Goal: Information Seeking & Learning: Learn about a topic

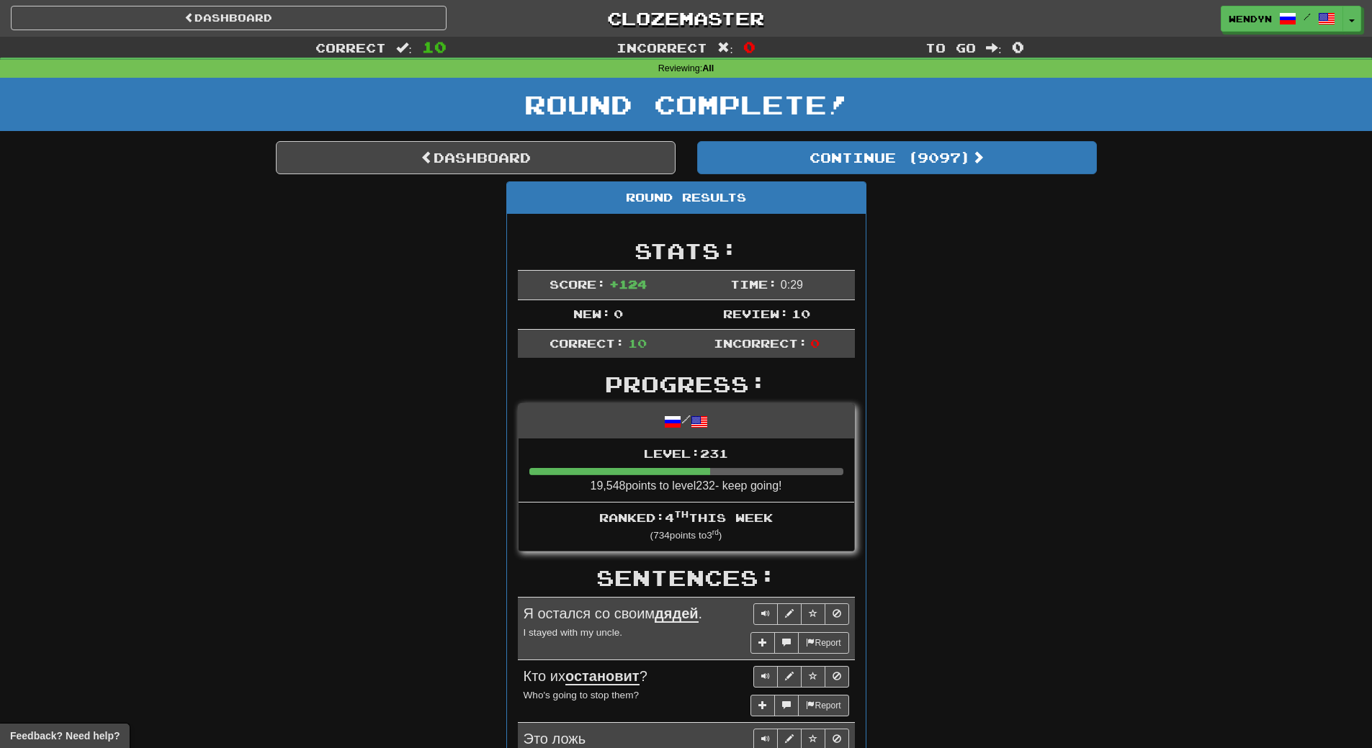
click at [1021, 509] on div "Round Results Stats: Score: + 124 Time: 0 : 29 New: 0 Review: 10 Correct: 10 In…" at bounding box center [686, 751] width 821 height 1138
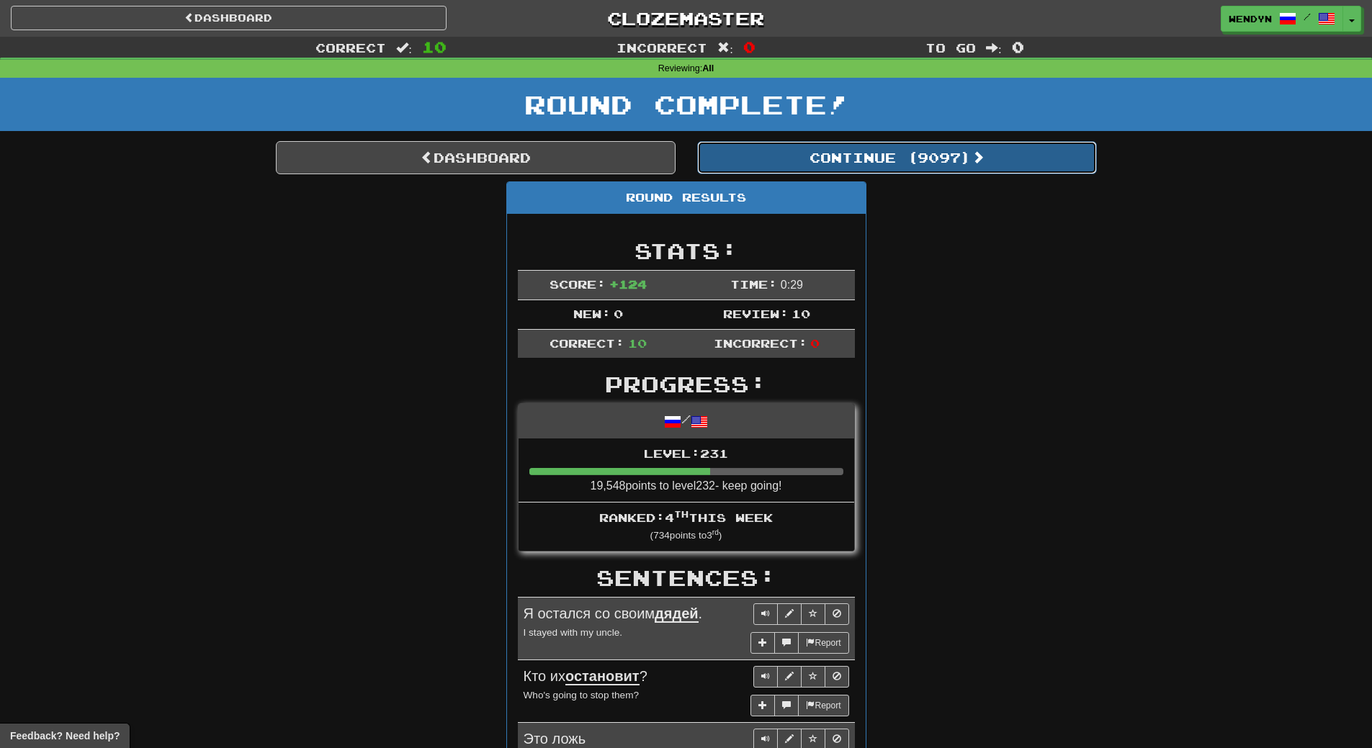
click at [942, 151] on button "Continue ( 9097 )" at bounding box center [897, 157] width 400 height 33
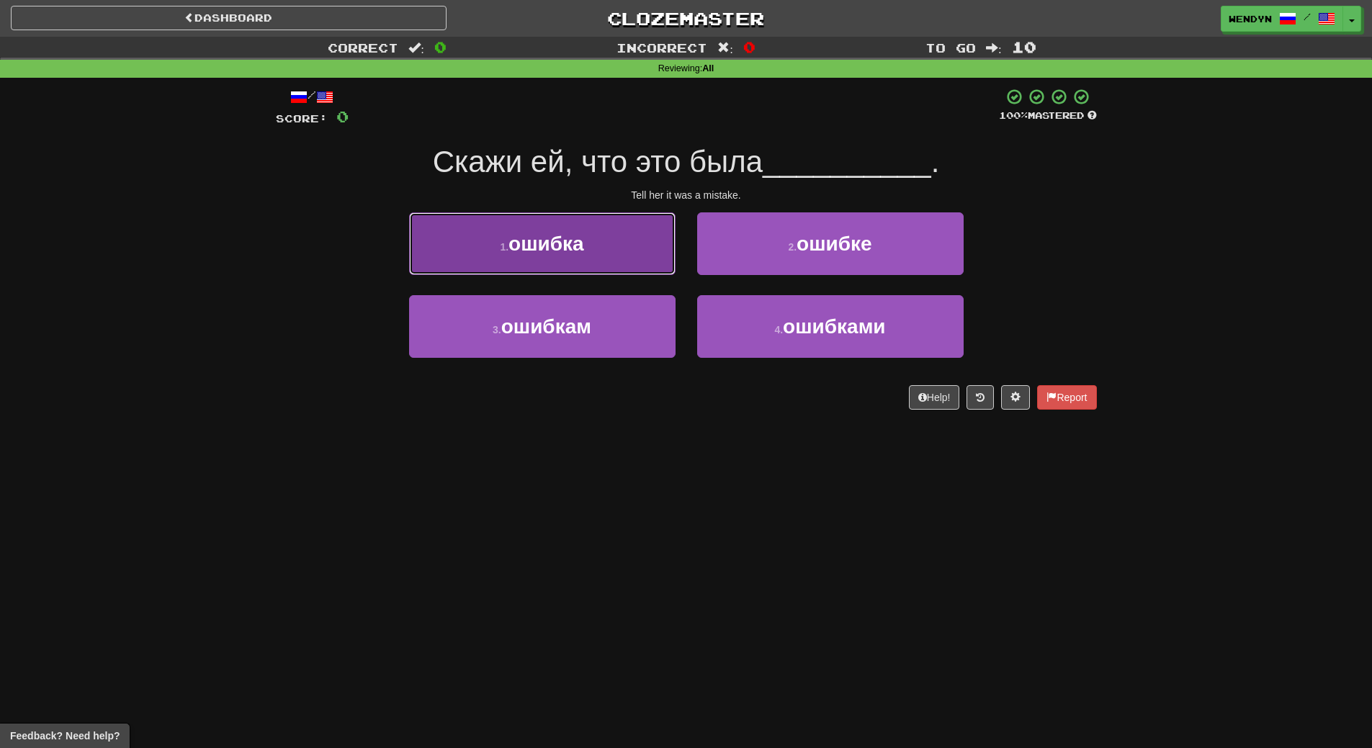
click at [591, 246] on button "1 . ошибка" at bounding box center [542, 244] width 267 height 63
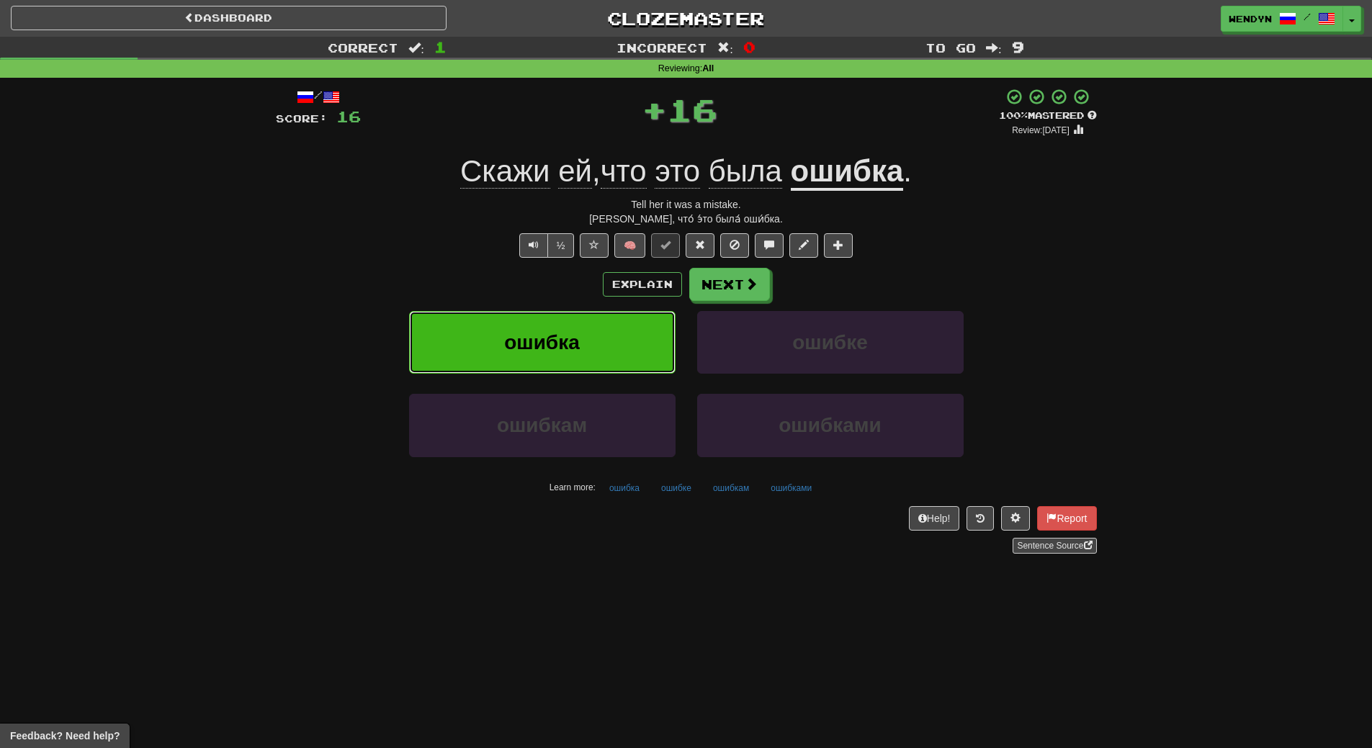
click at [586, 343] on button "ошибка" at bounding box center [542, 342] width 267 height 63
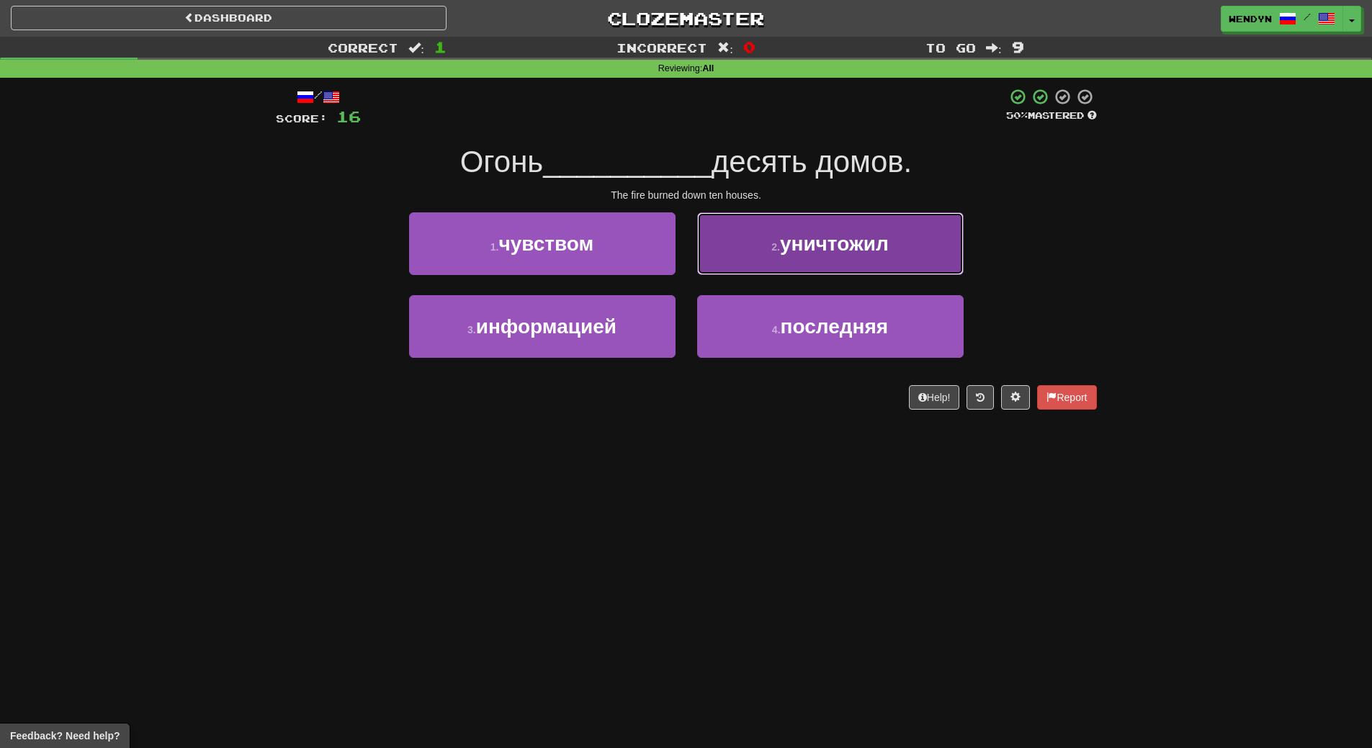
click at [802, 254] on span "уничтожил" at bounding box center [834, 244] width 109 height 22
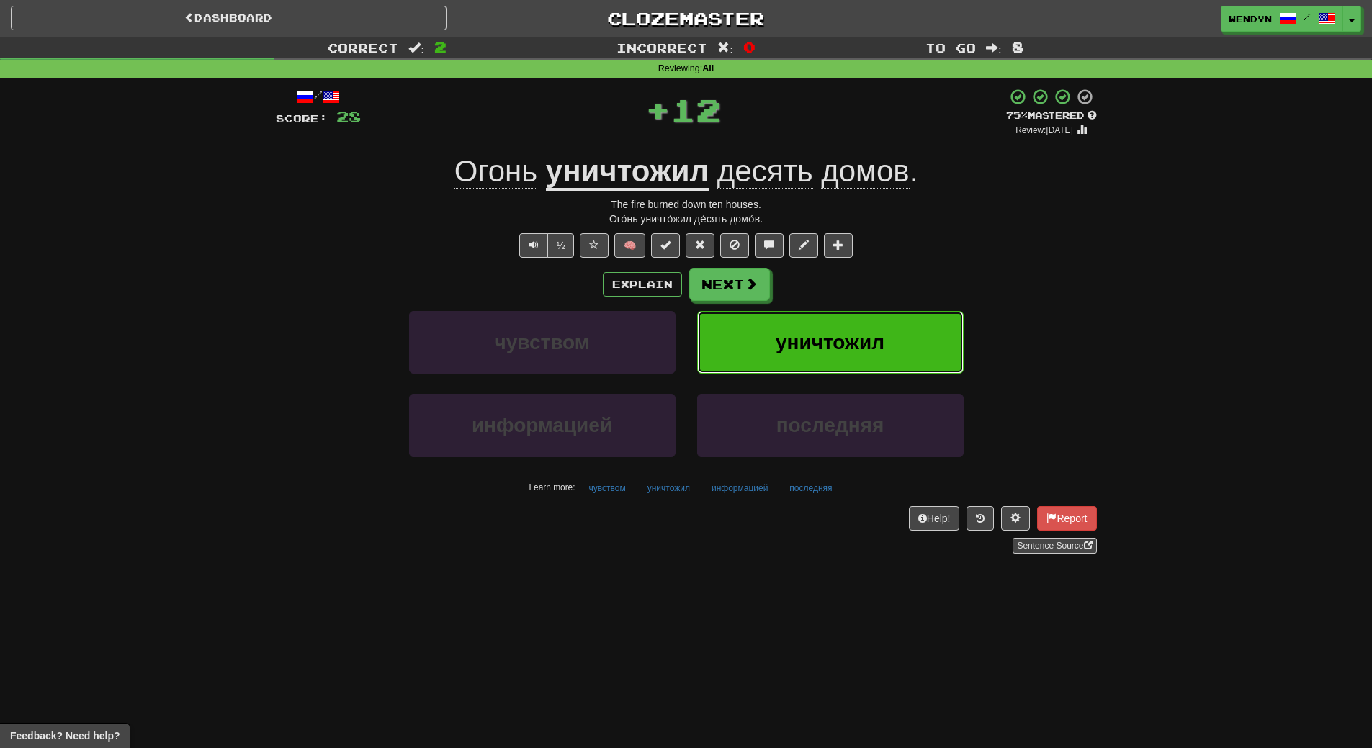
click at [820, 314] on button "уничтожил" at bounding box center [830, 342] width 267 height 63
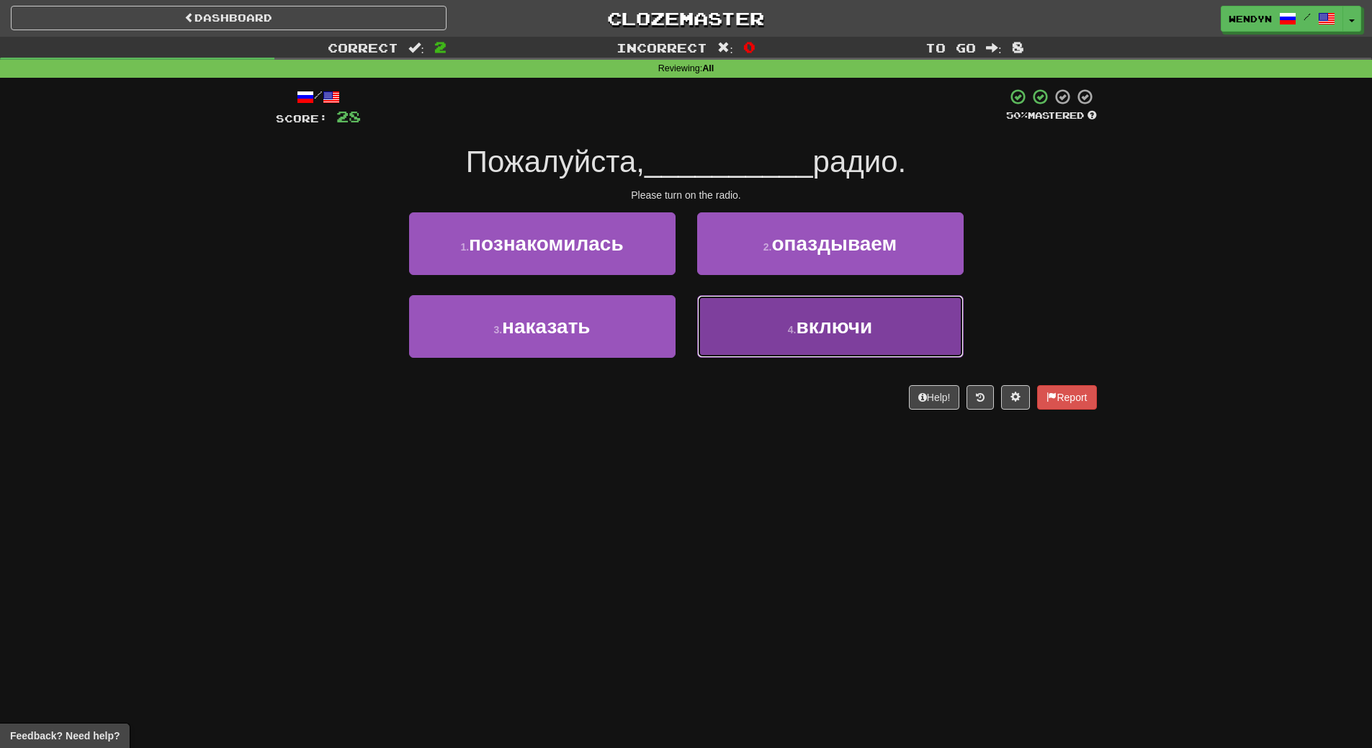
click at [799, 341] on button "4 . включи" at bounding box center [830, 326] width 267 height 63
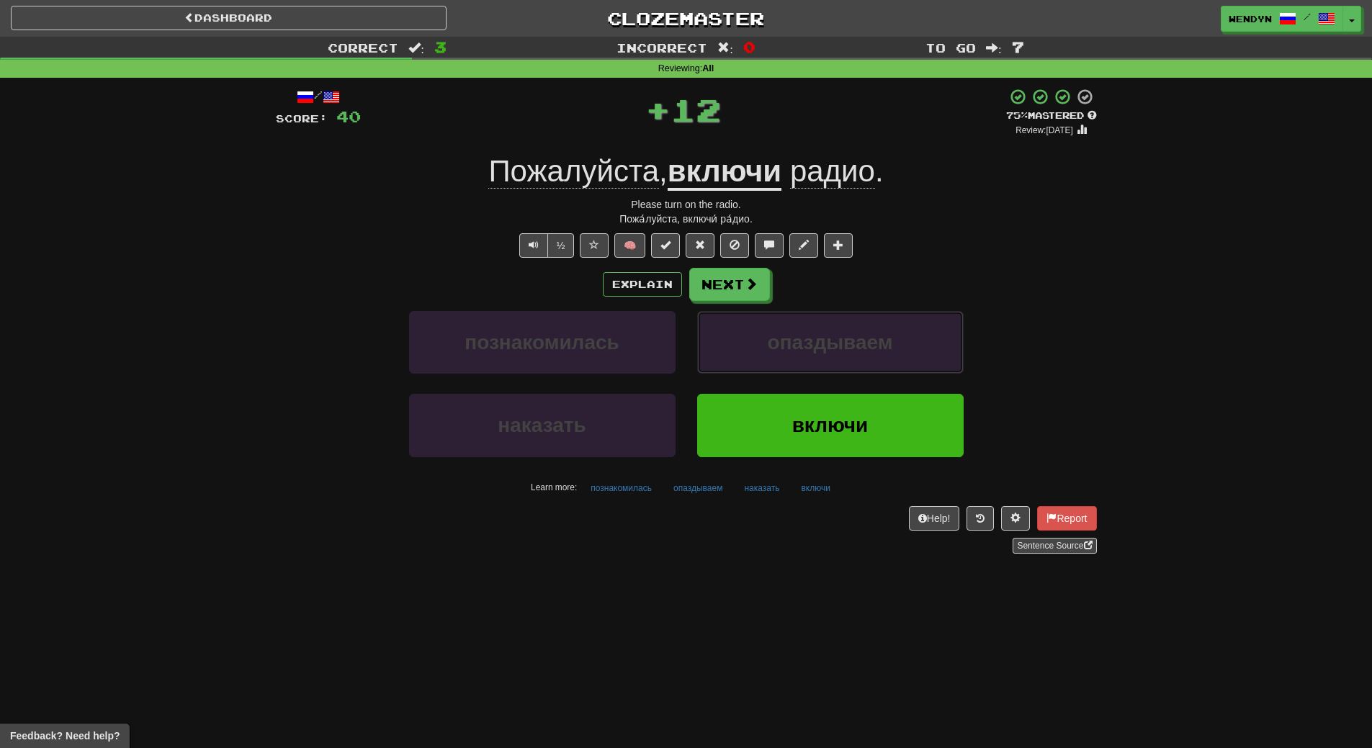
click at [799, 341] on span "опаздываем" at bounding box center [830, 342] width 125 height 22
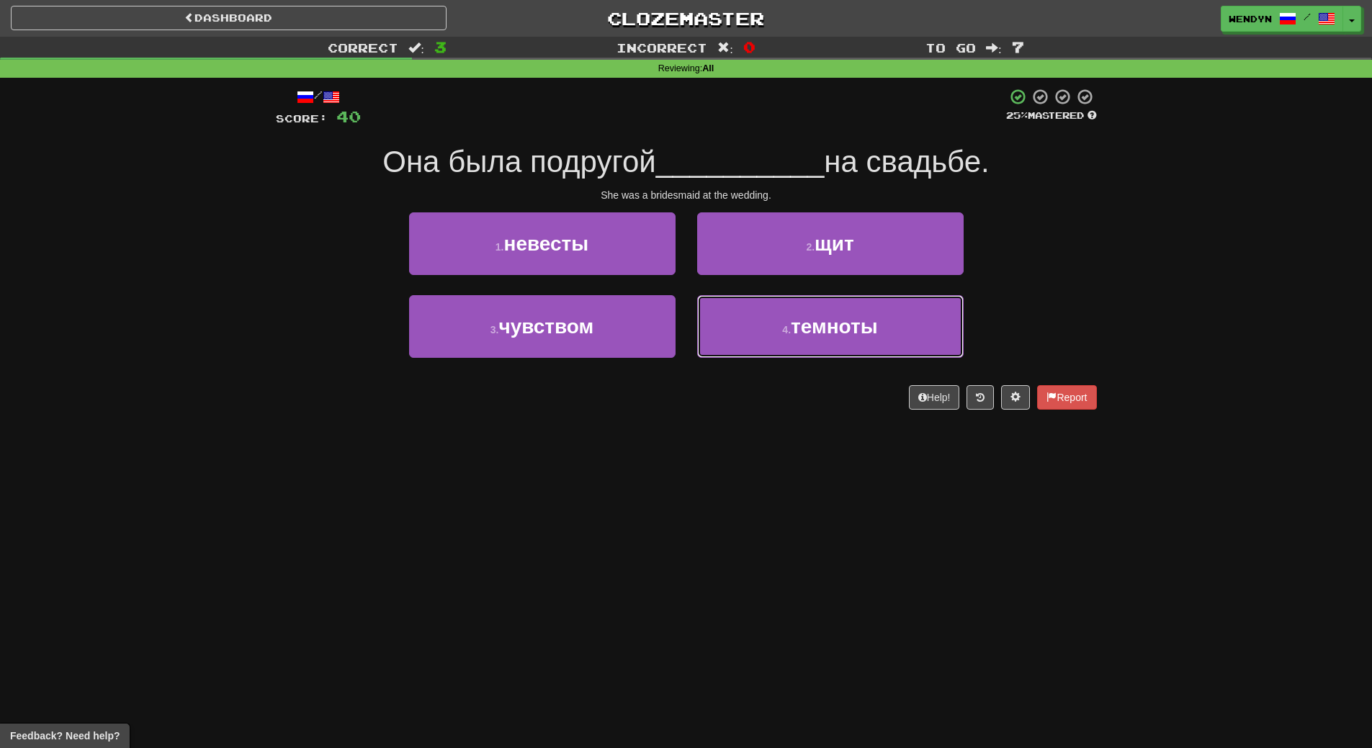
drag, startPoint x: 799, startPoint y: 341, endPoint x: 781, endPoint y: 440, distance: 101.0
click at [781, 440] on div "Dashboard Clozemaster WendyN / Toggle Dropdown Dashboard Leaderboard Activity F…" at bounding box center [686, 374] width 1372 height 748
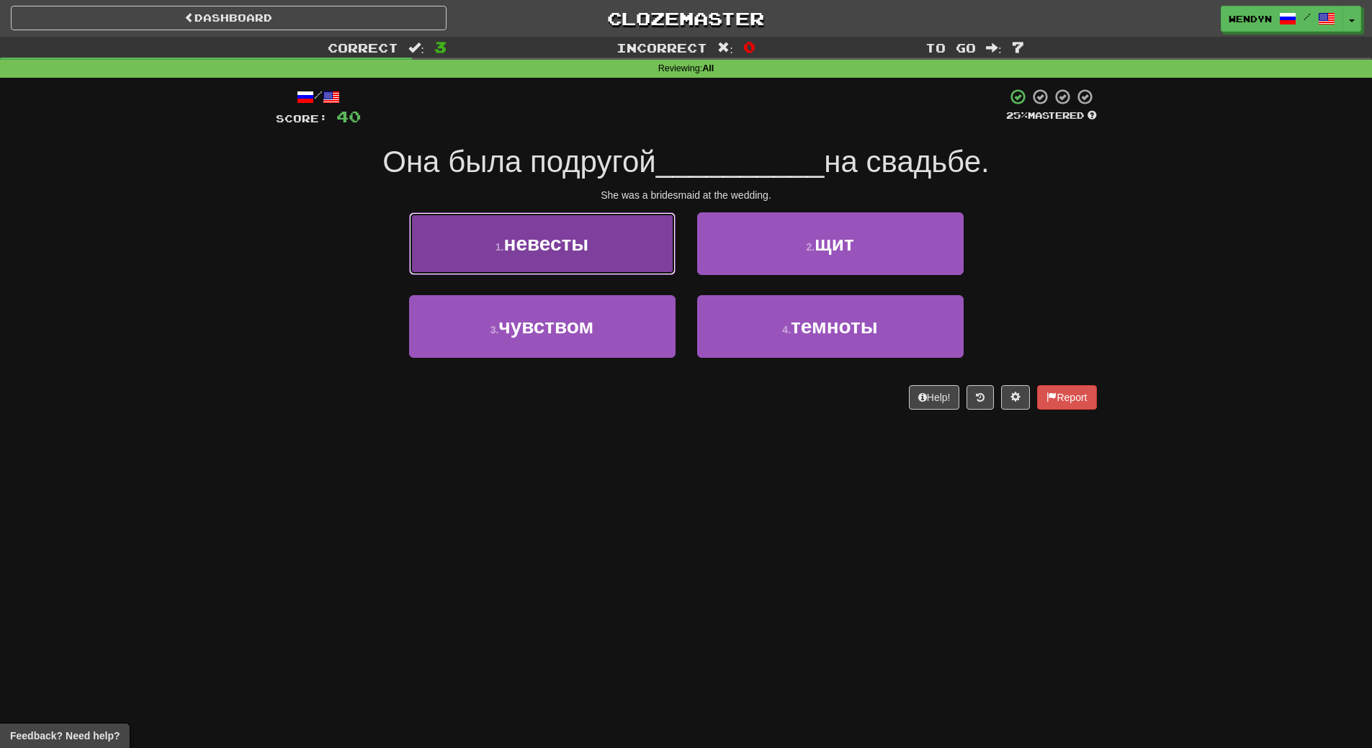
click at [589, 274] on button "1 . невесты" at bounding box center [542, 244] width 267 height 63
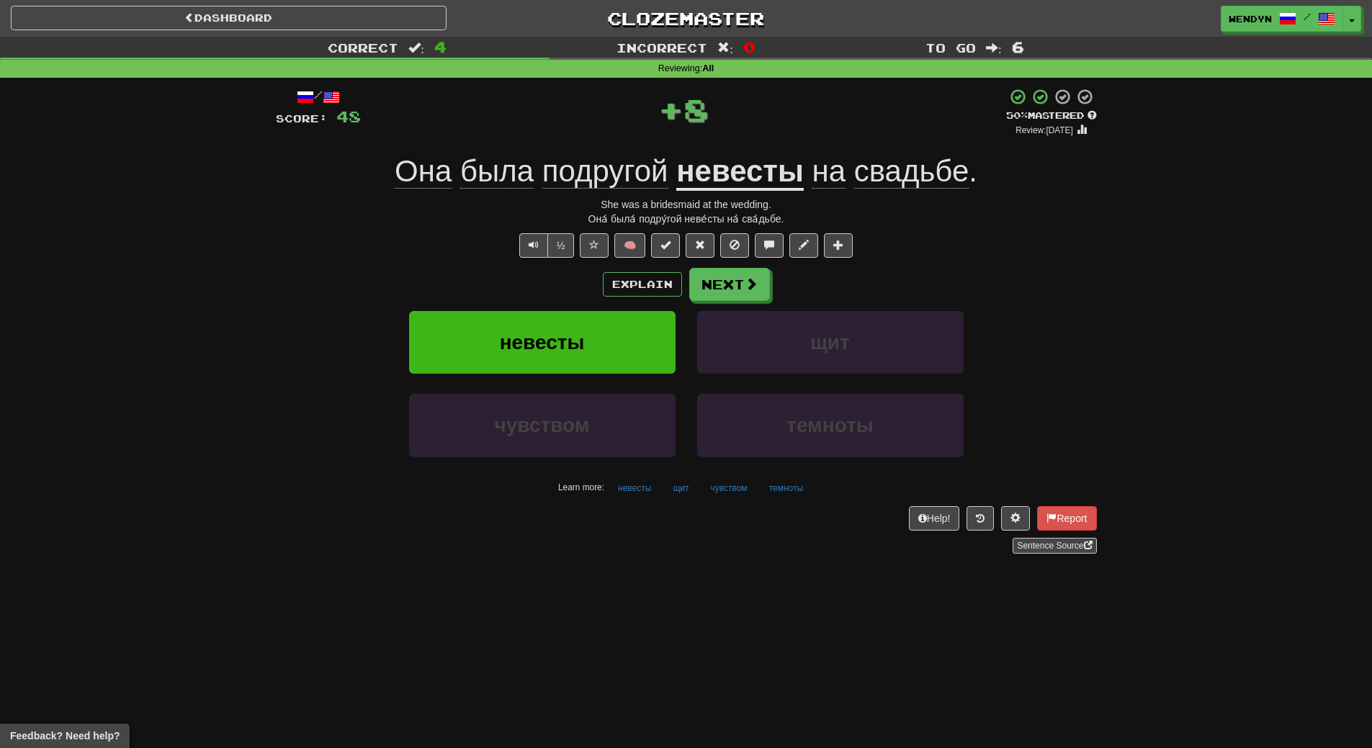
click at [592, 308] on div "Explain Next невесты щит чувством темноты Learn more: невесты щит чувством темн…" at bounding box center [686, 383] width 821 height 231
click at [593, 350] on button "невесты" at bounding box center [542, 342] width 267 height 63
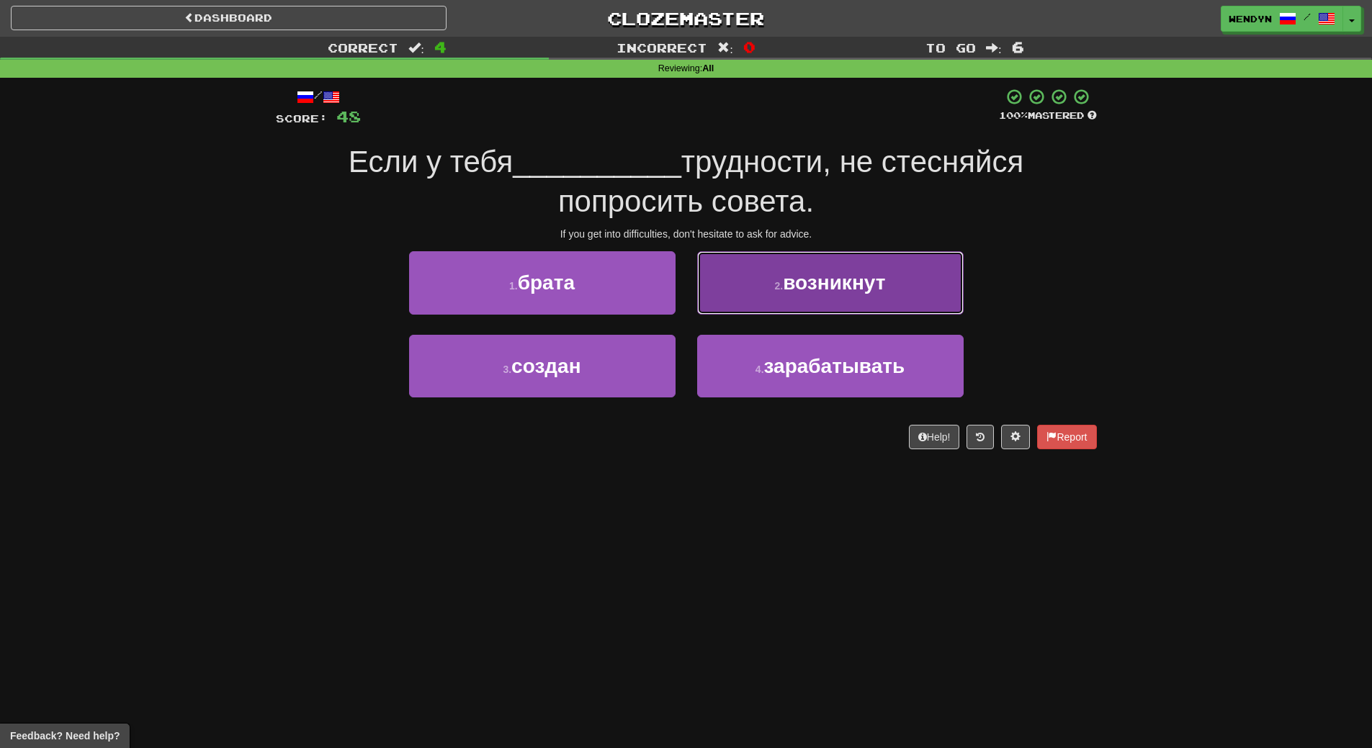
click at [902, 290] on button "2 . возникнут" at bounding box center [830, 282] width 267 height 63
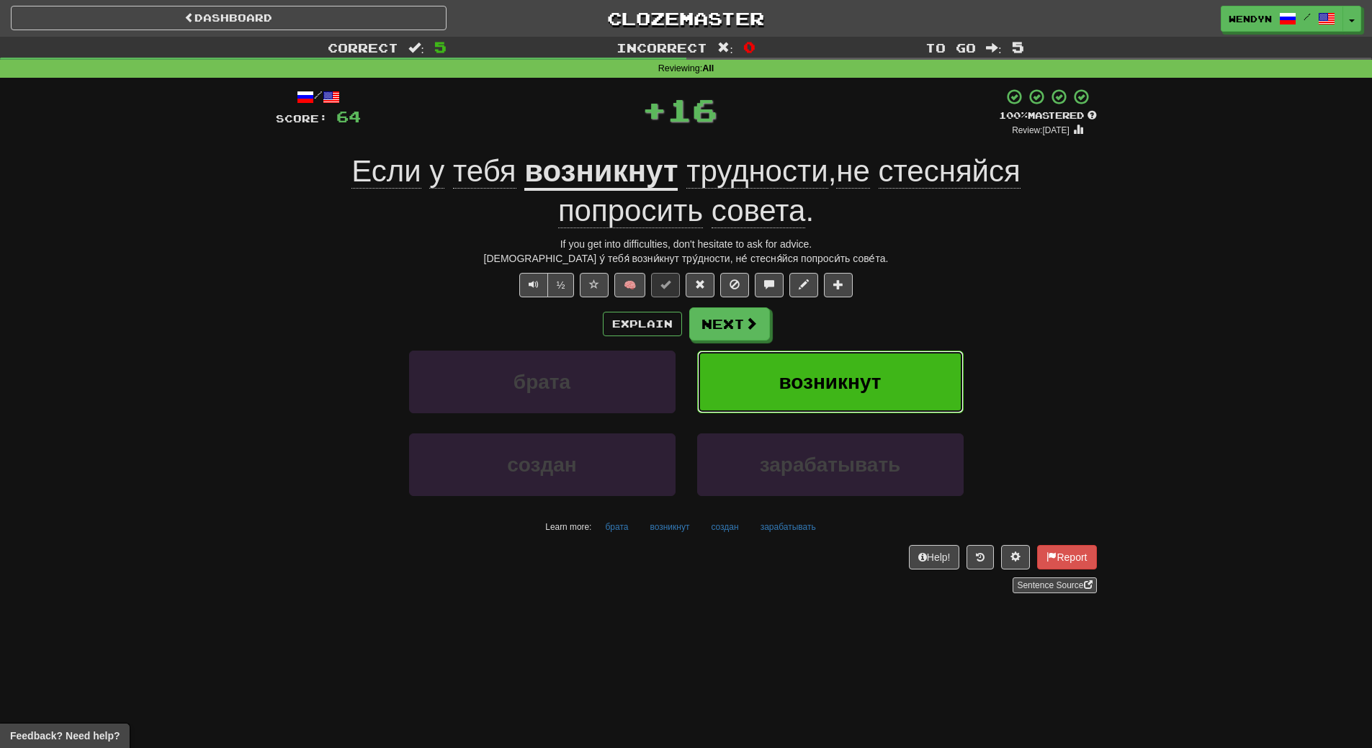
click at [884, 377] on button "возникнут" at bounding box center [830, 382] width 267 height 63
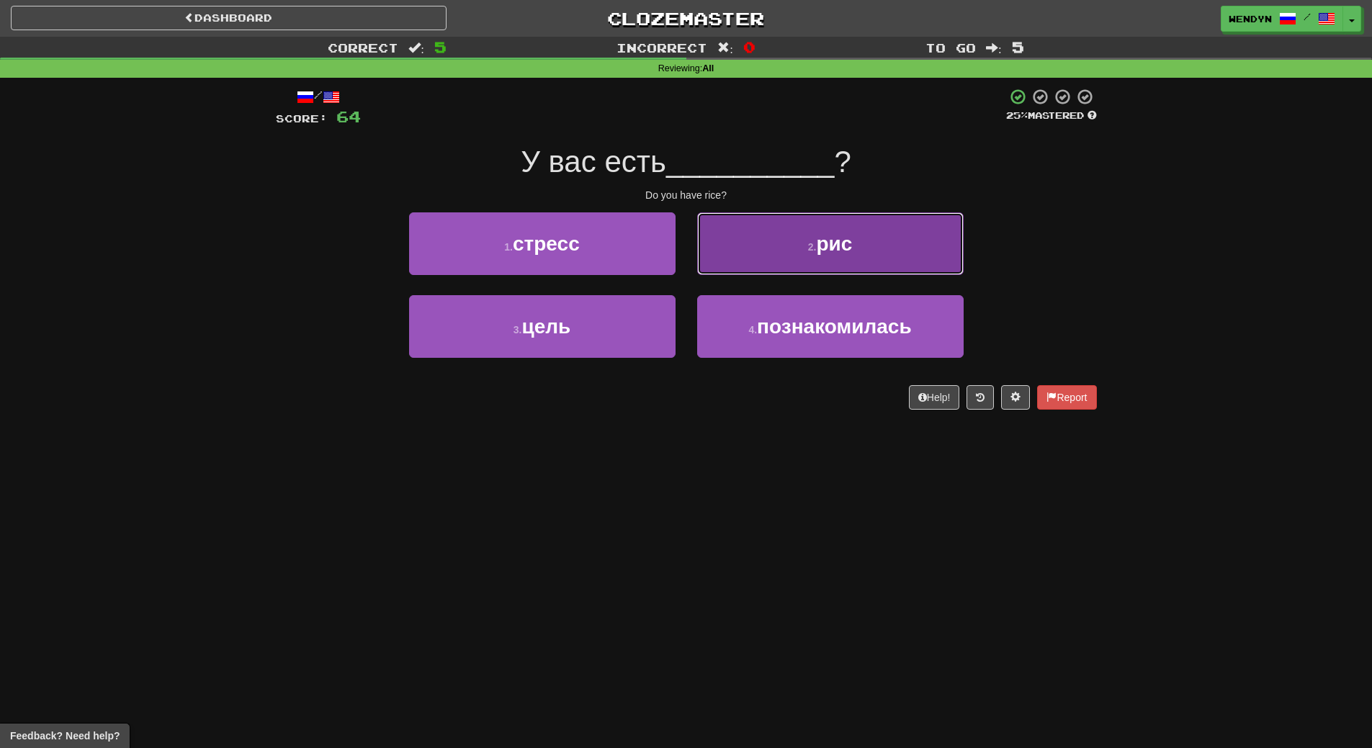
click at [868, 267] on button "2 . рис" at bounding box center [830, 244] width 267 height 63
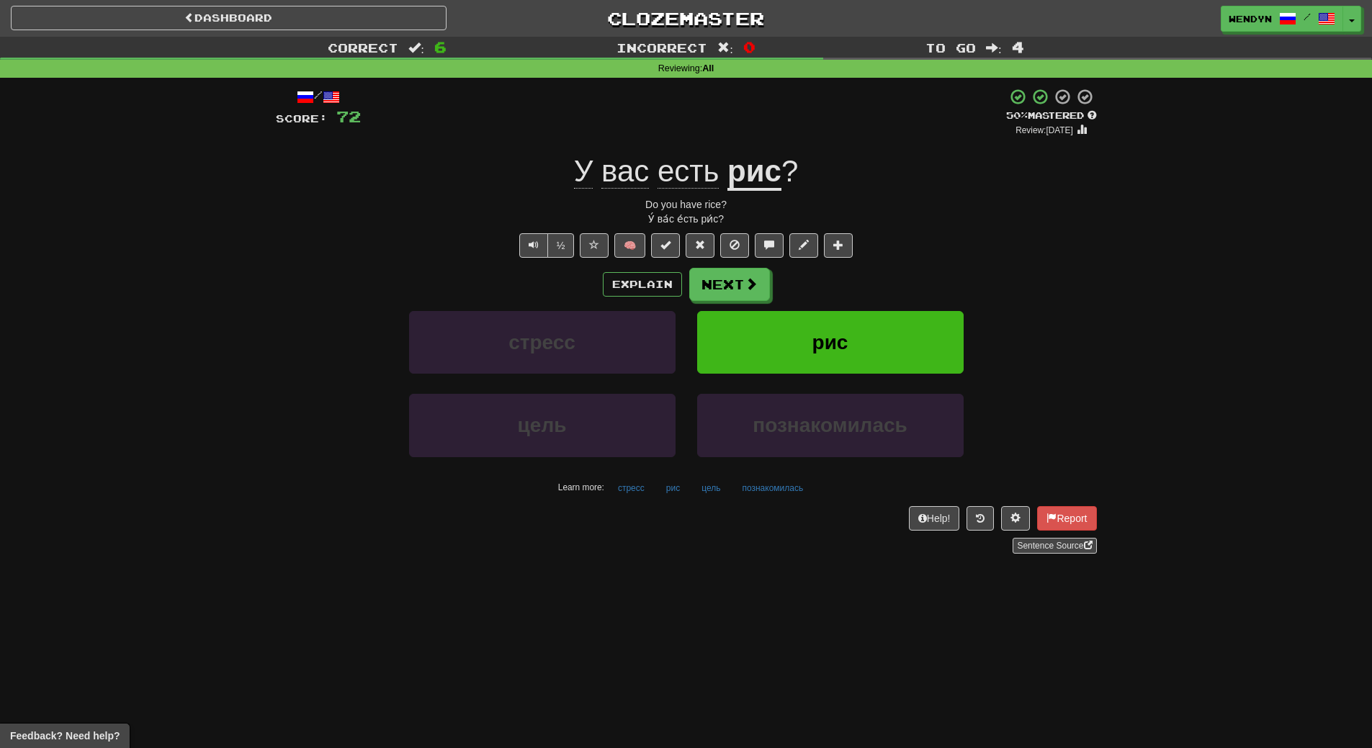
click at [911, 584] on div "Dashboard Clozemaster WendyN / Toggle Dropdown Dashboard Leaderboard Activity F…" at bounding box center [686, 374] width 1372 height 748
click at [844, 314] on button "рис" at bounding box center [830, 342] width 267 height 63
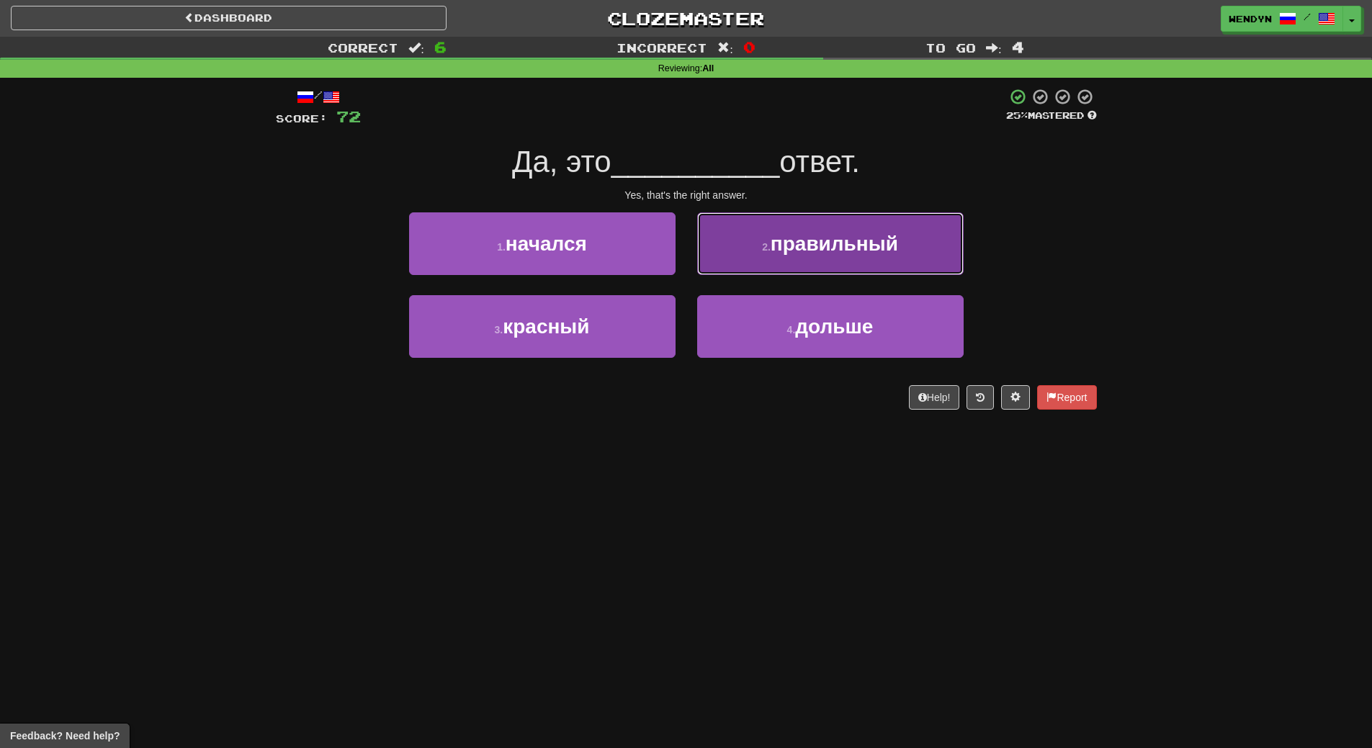
click at [857, 249] on span "правильный" at bounding box center [835, 244] width 128 height 22
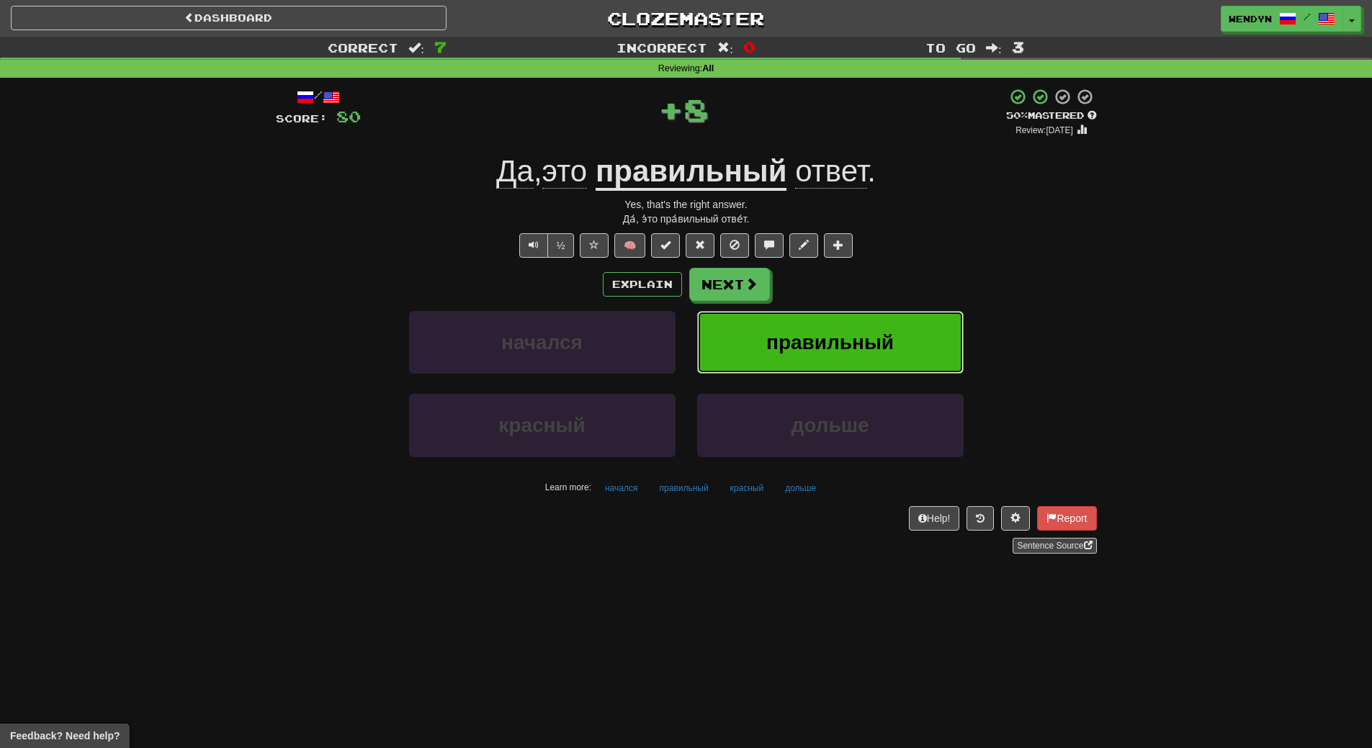
click at [882, 341] on span "правильный" at bounding box center [830, 342] width 128 height 22
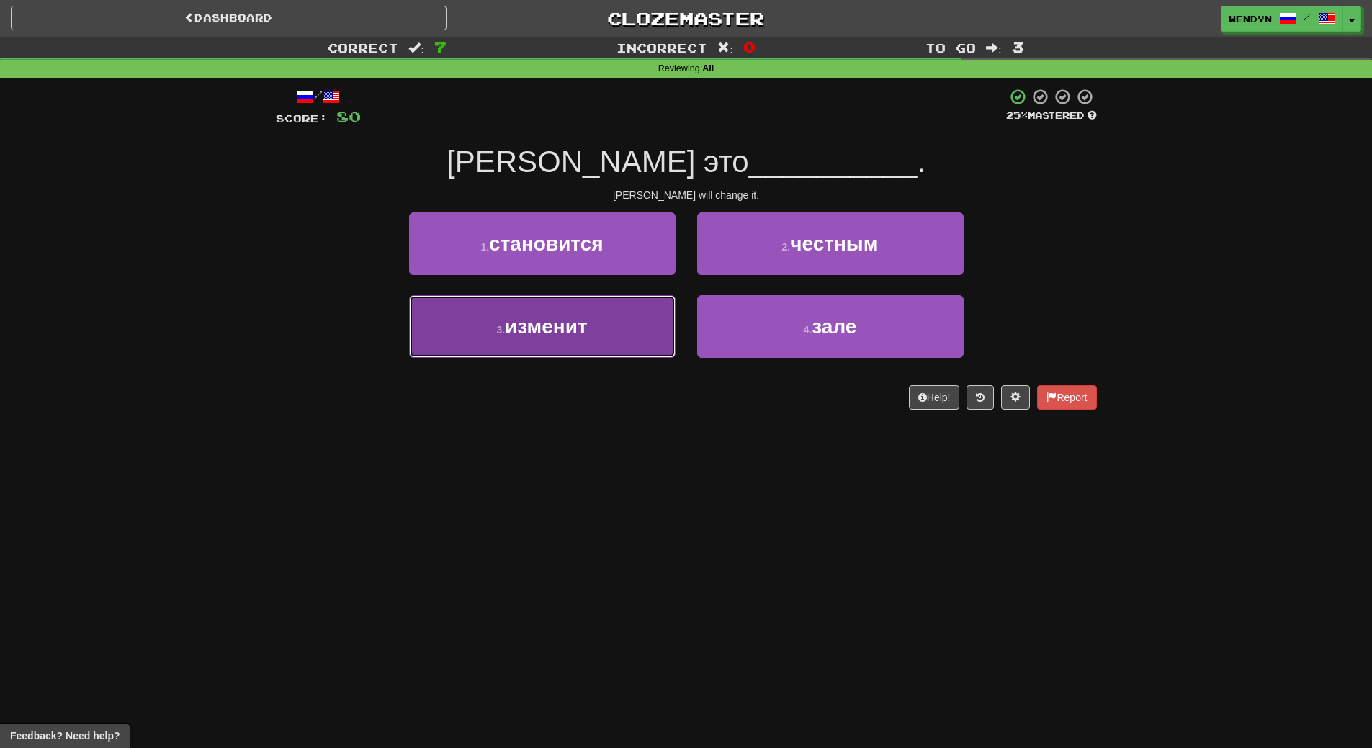
click at [644, 341] on button "3 . изменит" at bounding box center [542, 326] width 267 height 63
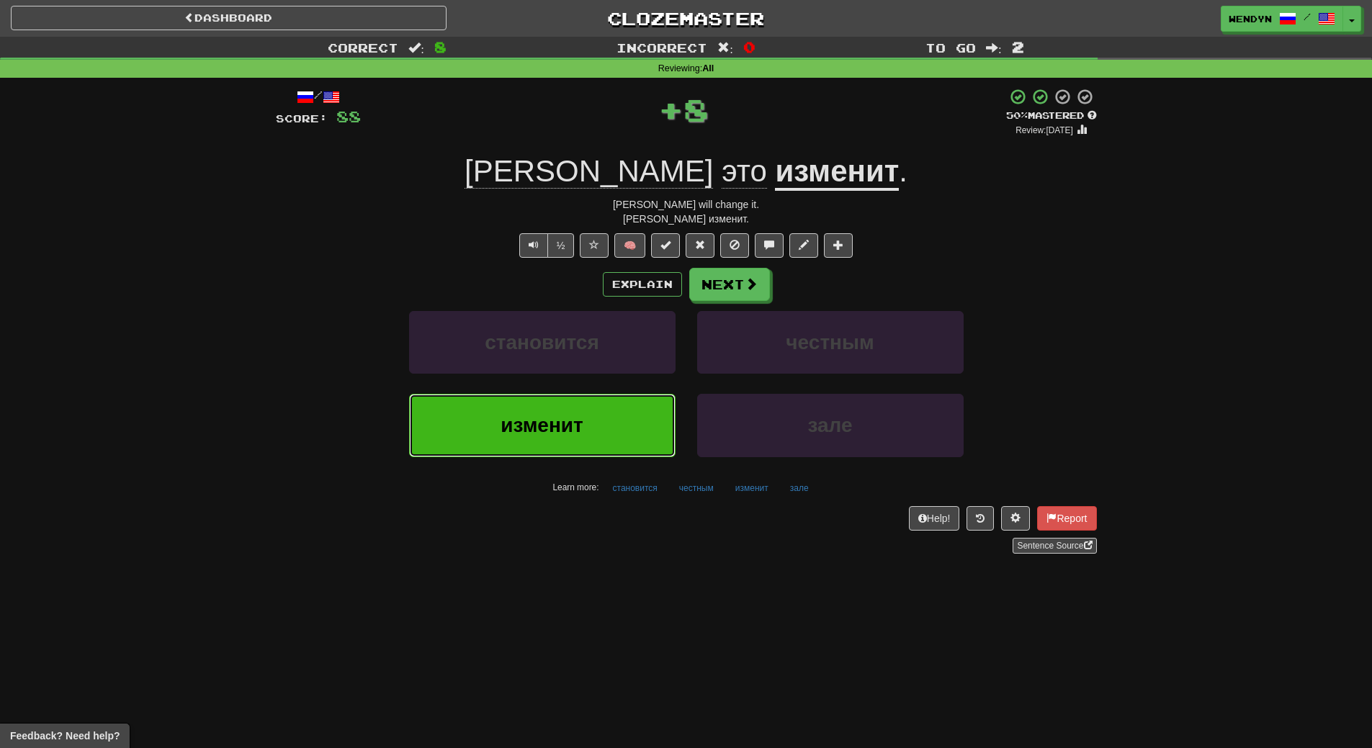
click at [636, 406] on button "изменит" at bounding box center [542, 425] width 267 height 63
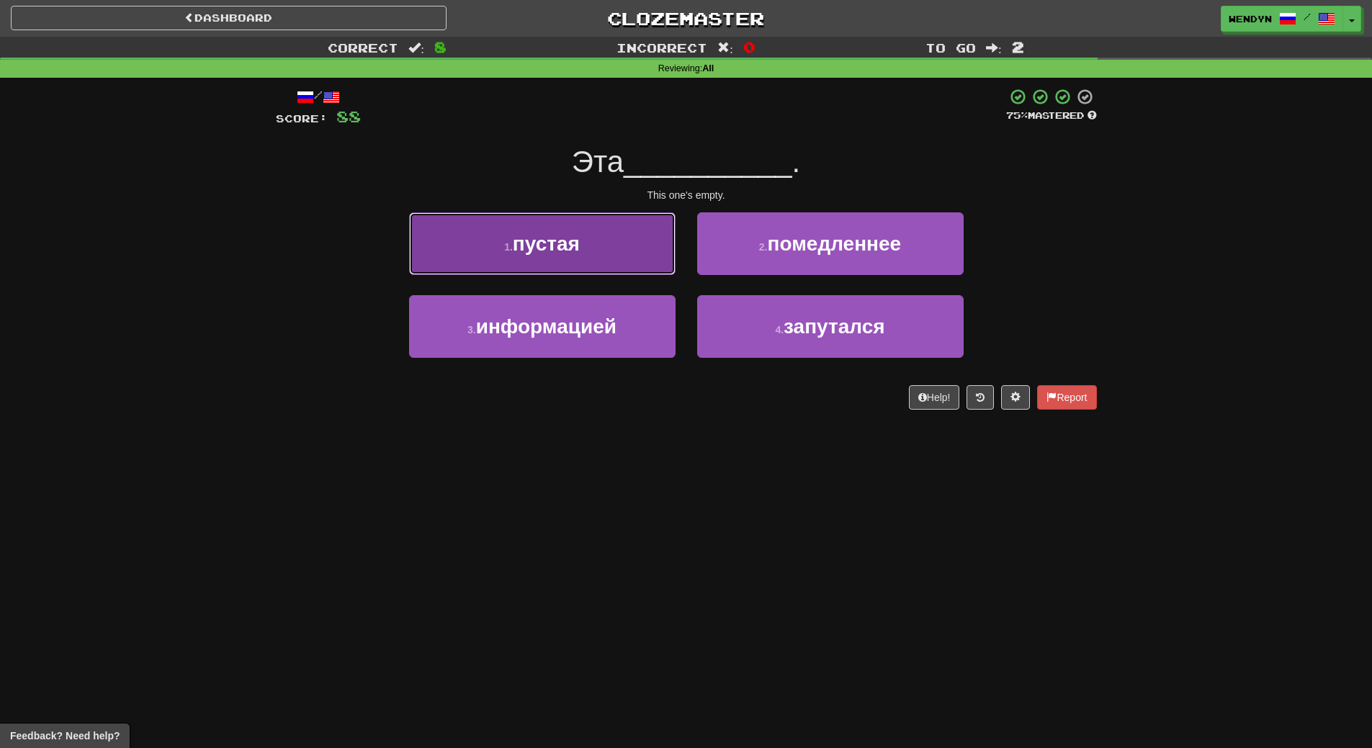
drag, startPoint x: 645, startPoint y: 259, endPoint x: 634, endPoint y: 326, distance: 68.6
click at [645, 265] on button "1 . пустая" at bounding box center [542, 244] width 267 height 63
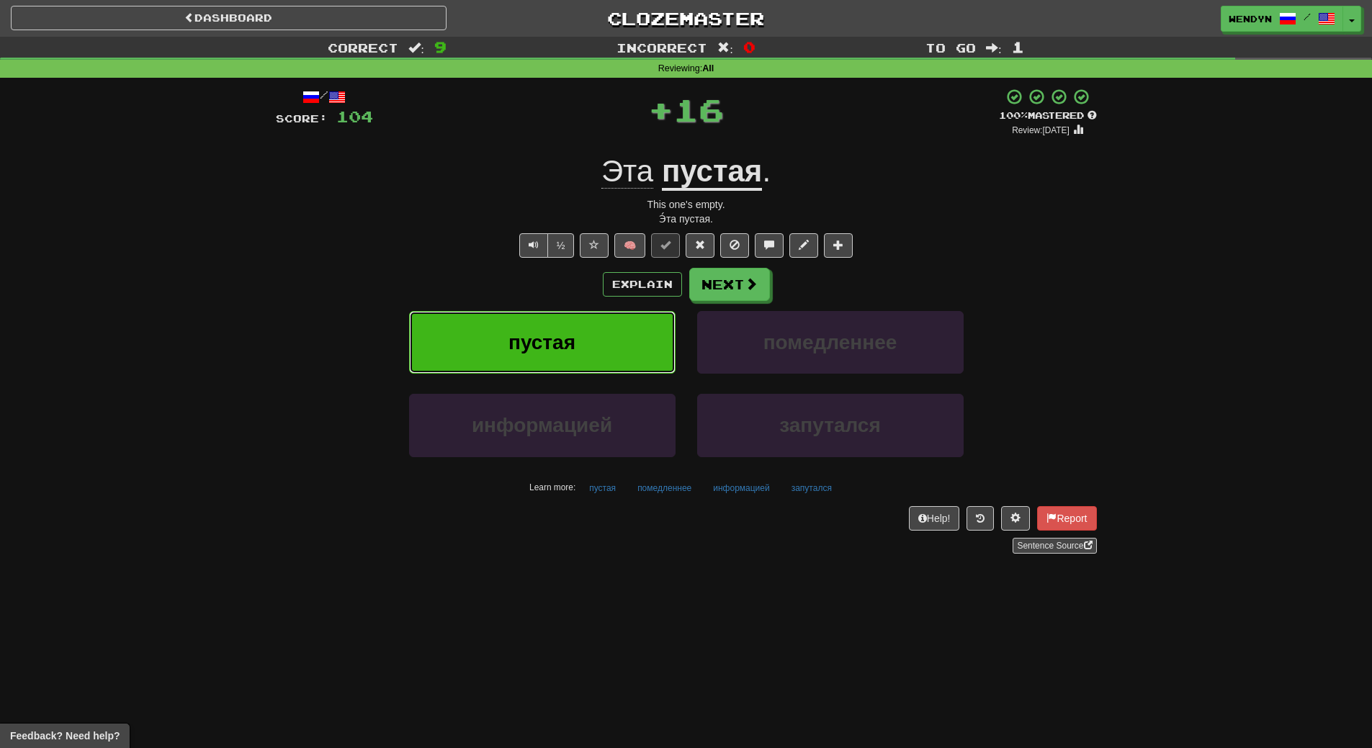
click at [633, 327] on button "пустая" at bounding box center [542, 342] width 267 height 63
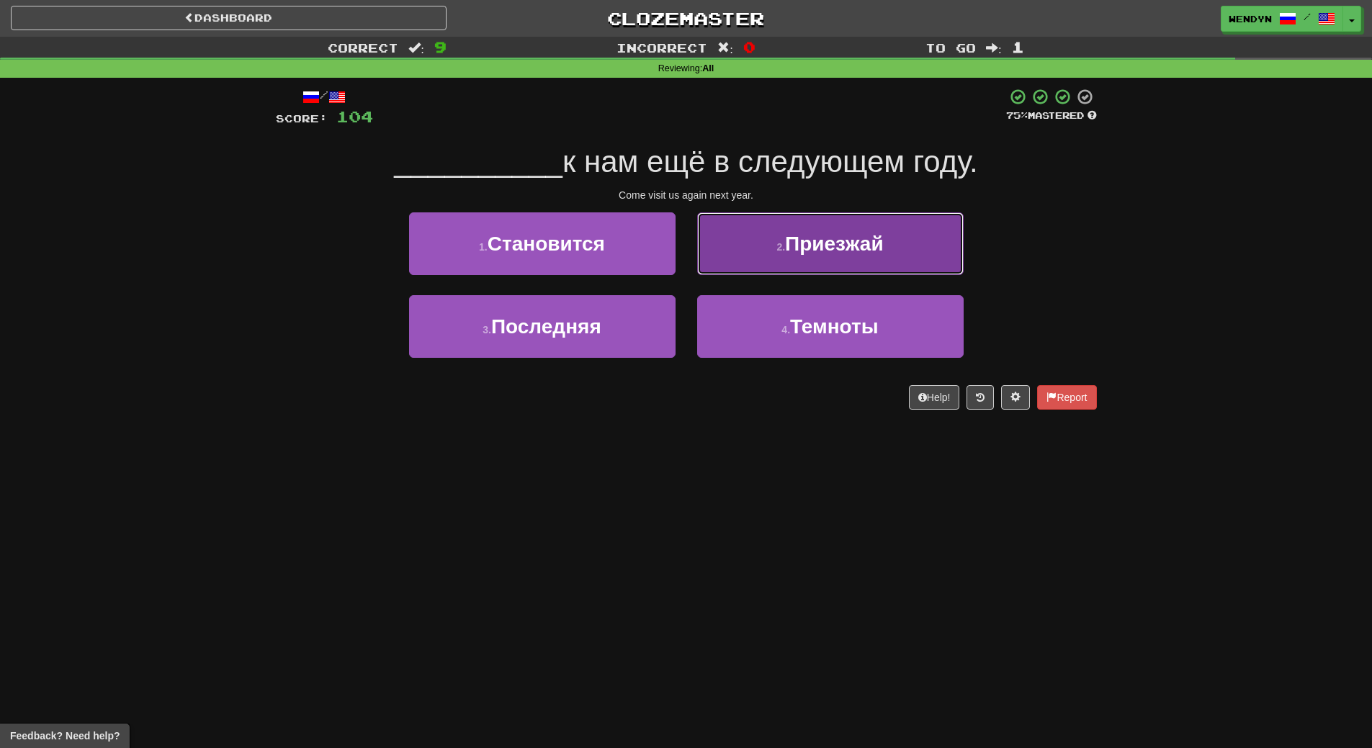
click at [859, 259] on button "2 . Приезжай" at bounding box center [830, 244] width 267 height 63
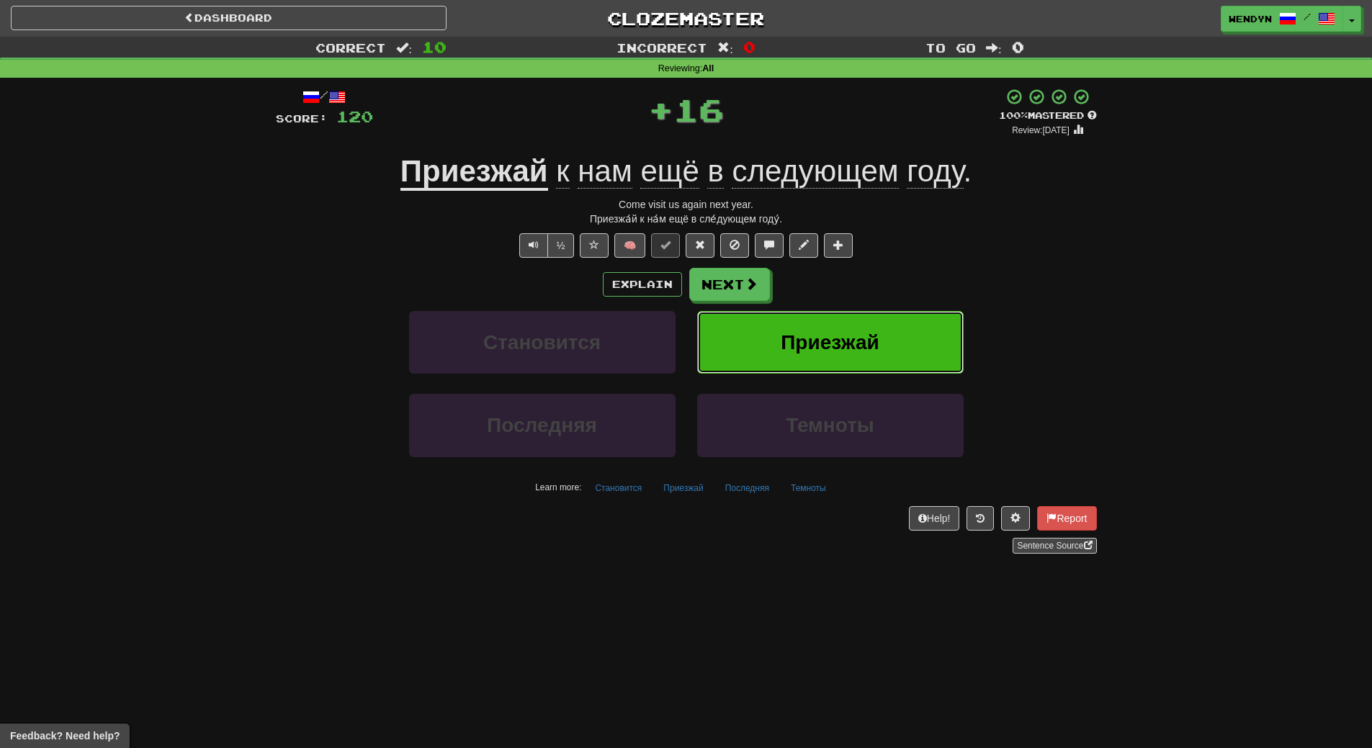
click at [864, 325] on button "Приезжай" at bounding box center [830, 342] width 267 height 63
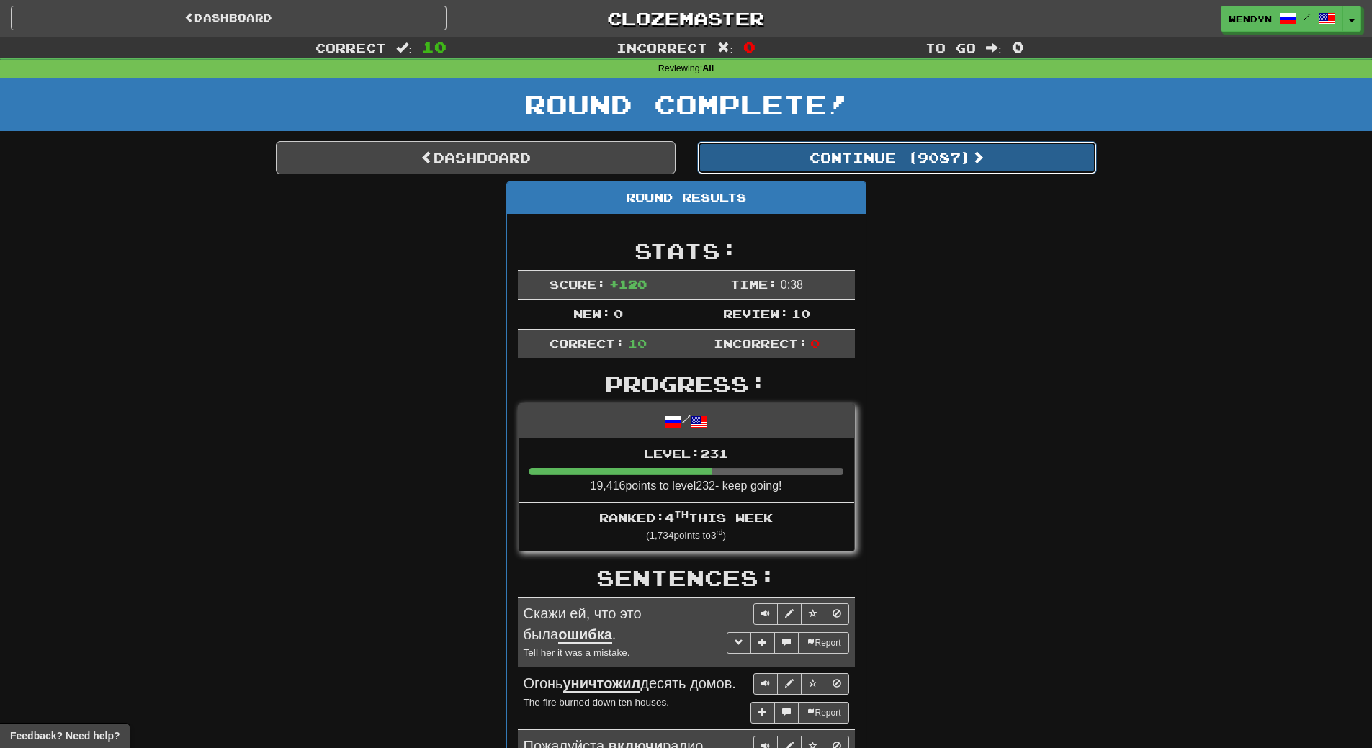
click at [938, 151] on button "Continue ( 9087 )" at bounding box center [897, 157] width 400 height 33
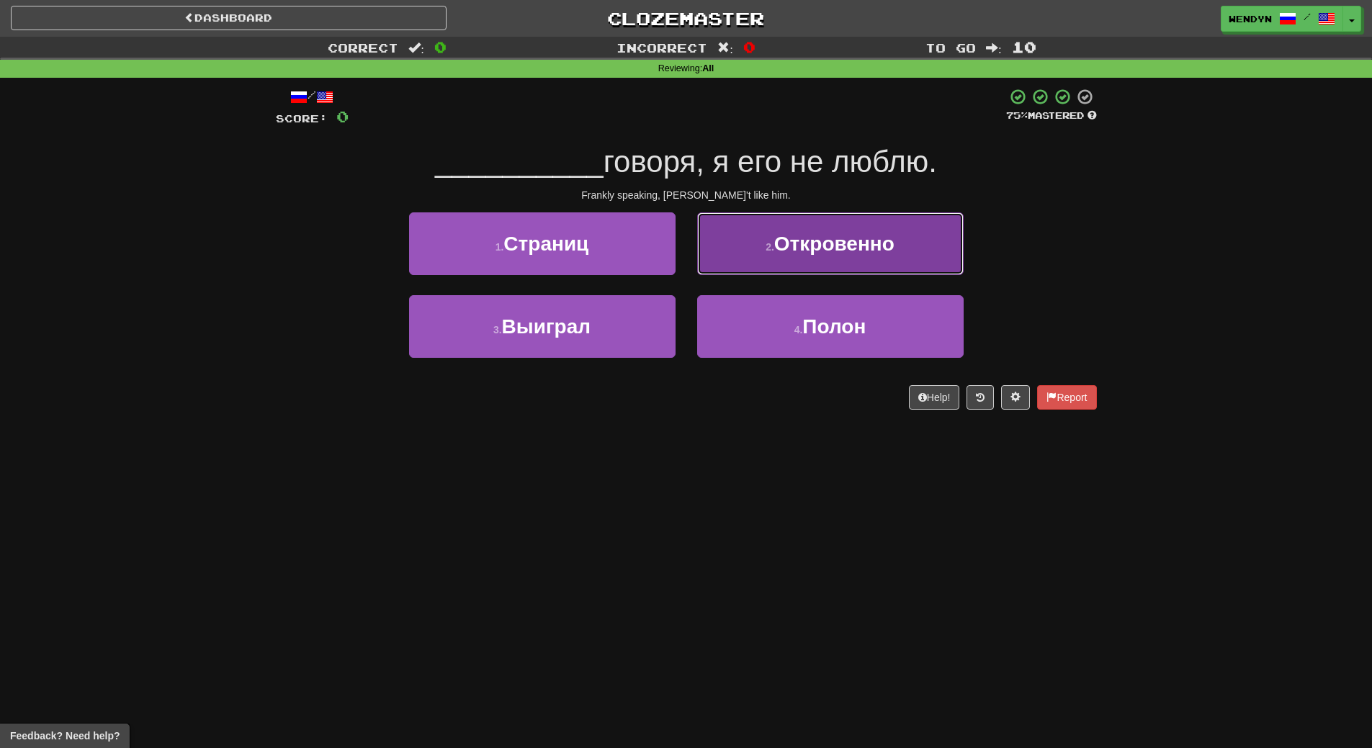
click at [844, 261] on button "2 . Откровенно" at bounding box center [830, 244] width 267 height 63
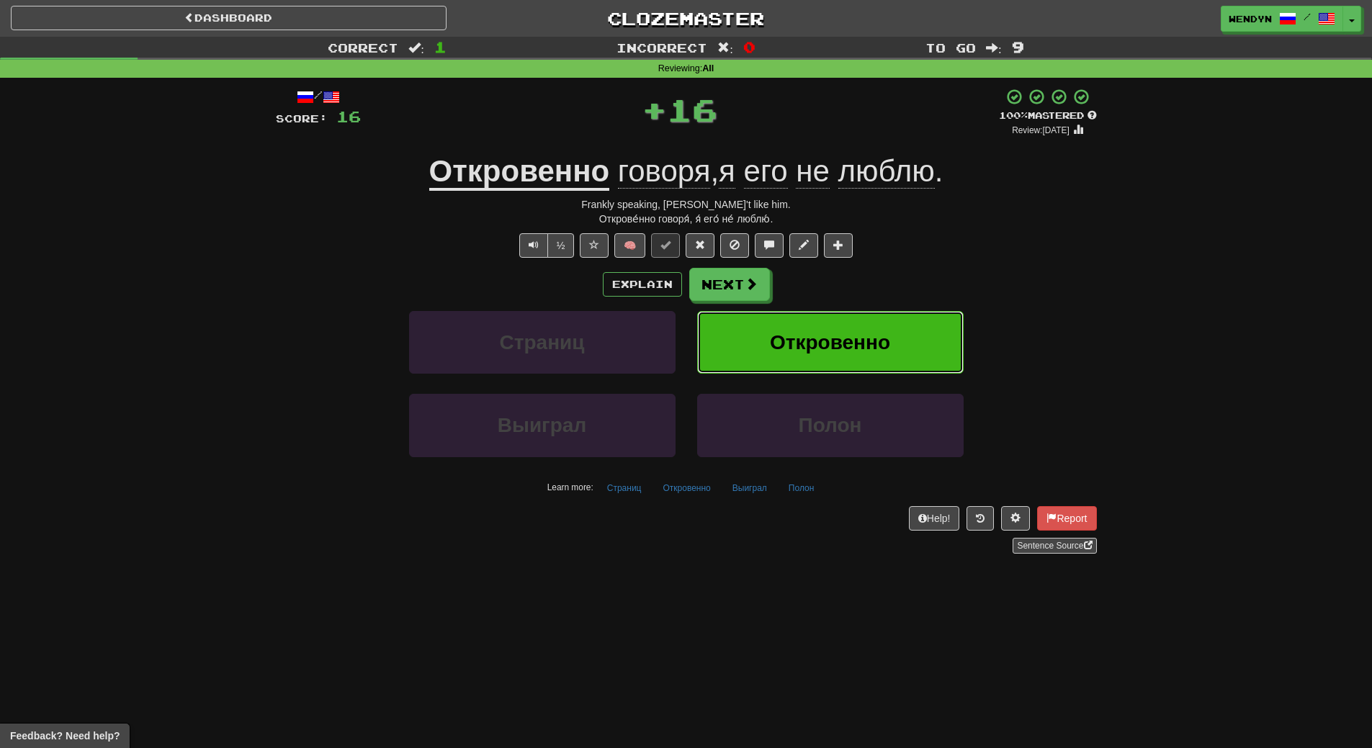
click at [847, 339] on span "Откровенно" at bounding box center [830, 342] width 120 height 22
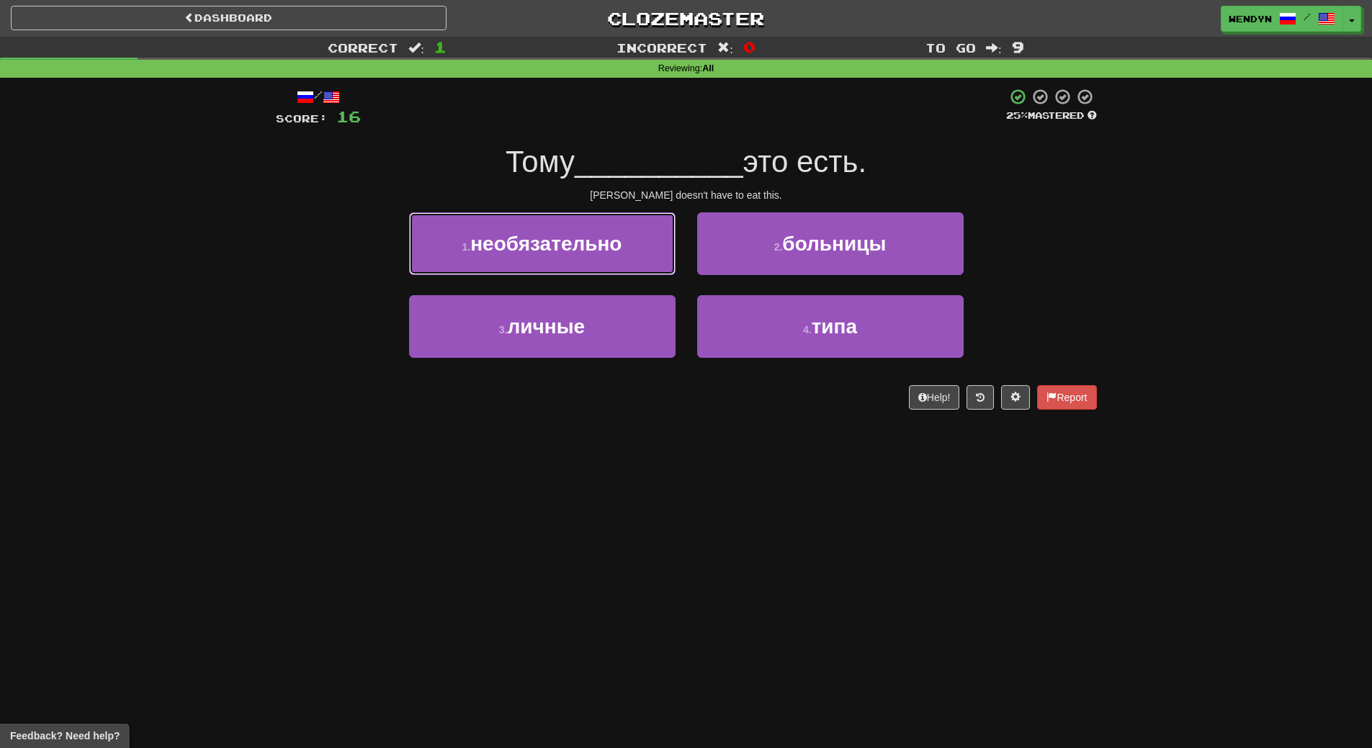
click at [587, 259] on button "1 . необязательно" at bounding box center [542, 244] width 267 height 63
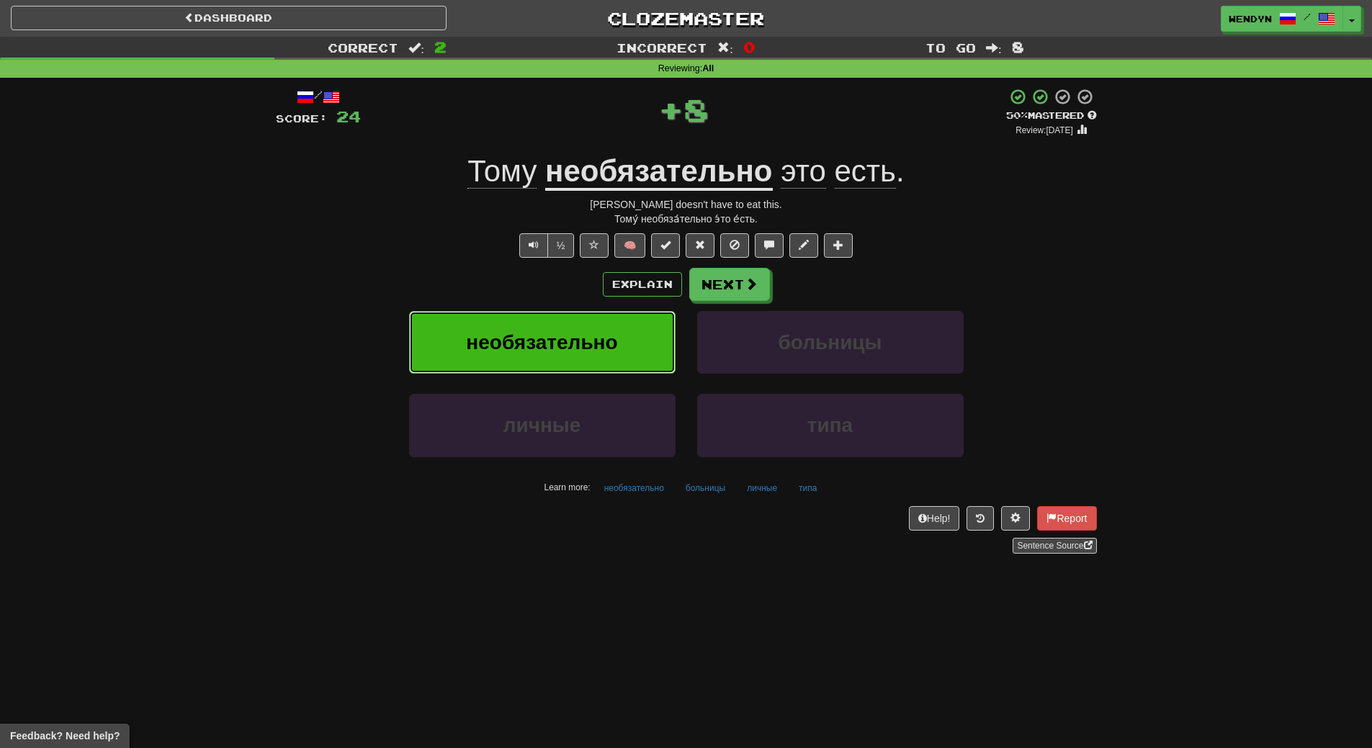
click at [587, 312] on button "необязательно" at bounding box center [542, 342] width 267 height 63
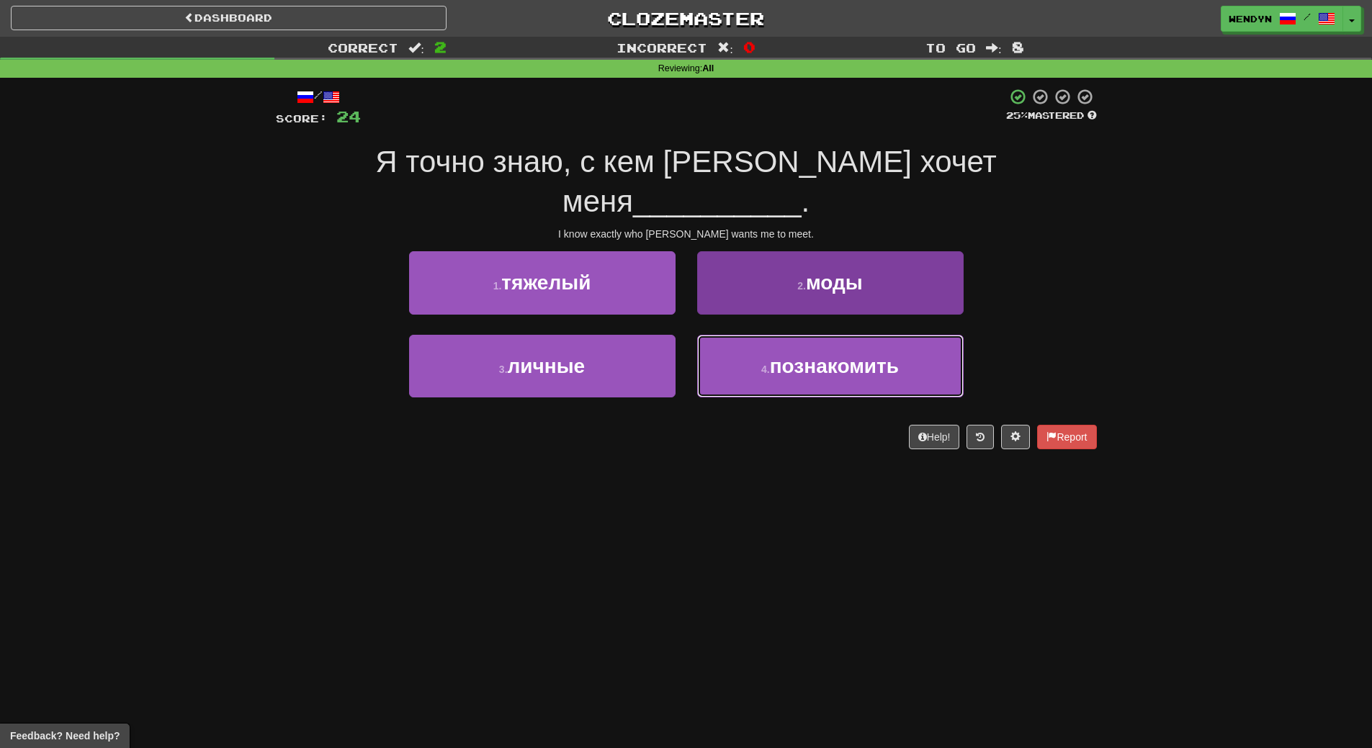
drag, startPoint x: 759, startPoint y: 342, endPoint x: 769, endPoint y: 361, distance: 21.6
click at [759, 342] on button "4 . познакомить" at bounding box center [830, 366] width 267 height 63
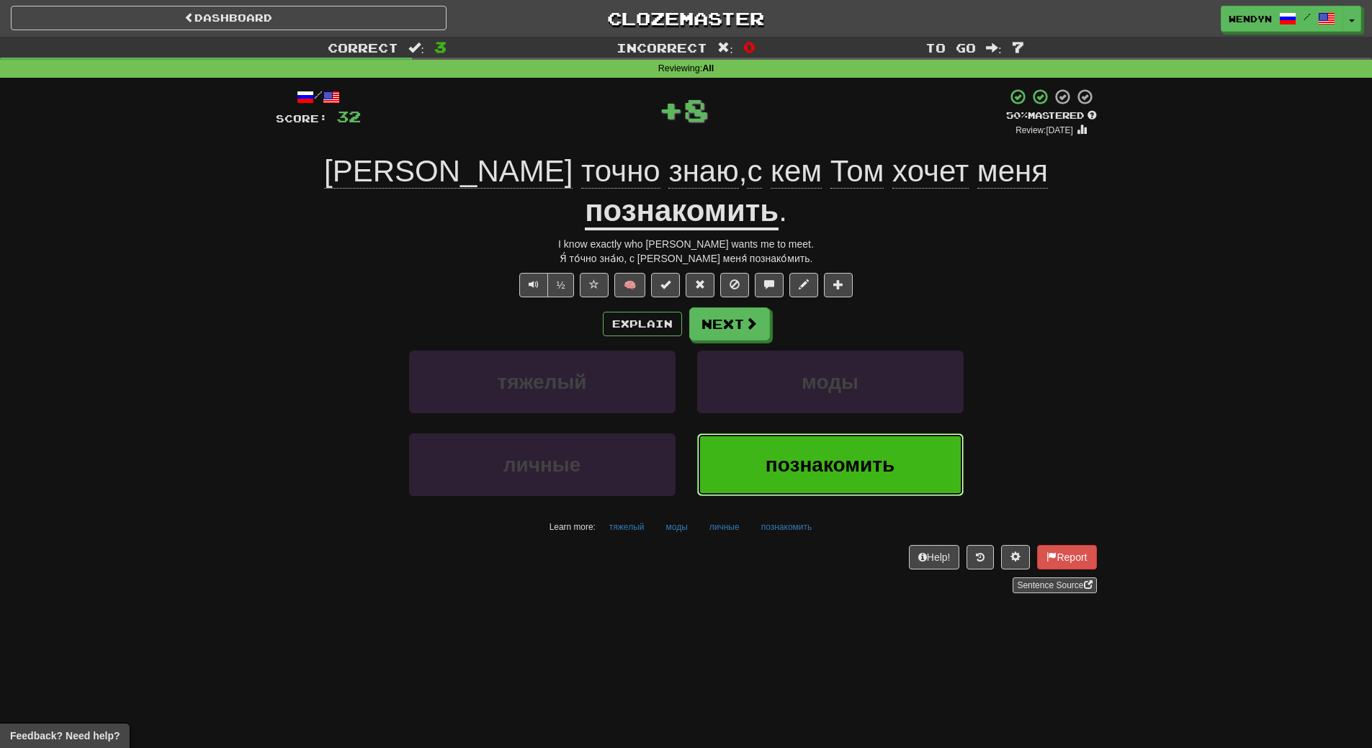
click at [794, 434] on button "познакомить" at bounding box center [830, 465] width 267 height 63
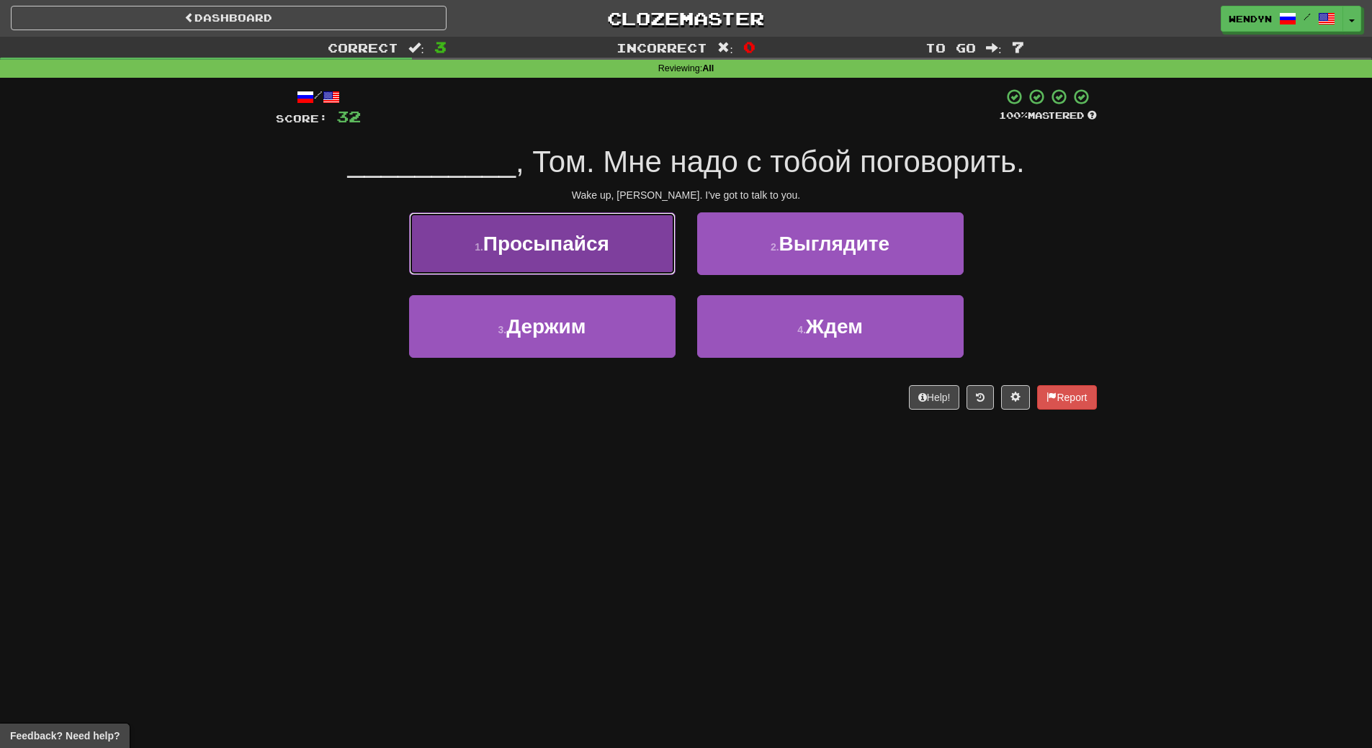
click at [597, 247] on span "Просыпайся" at bounding box center [546, 244] width 126 height 22
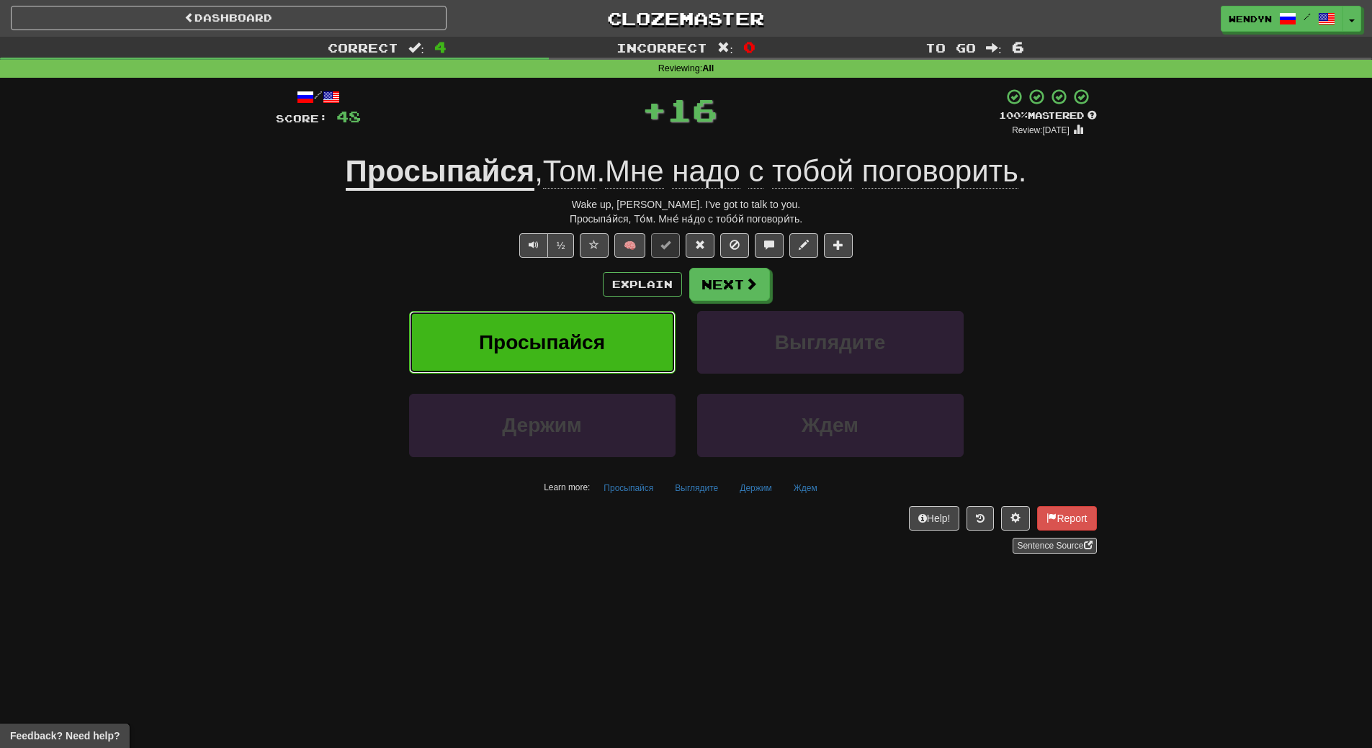
click at [594, 336] on span "Просыпайся" at bounding box center [542, 342] width 126 height 22
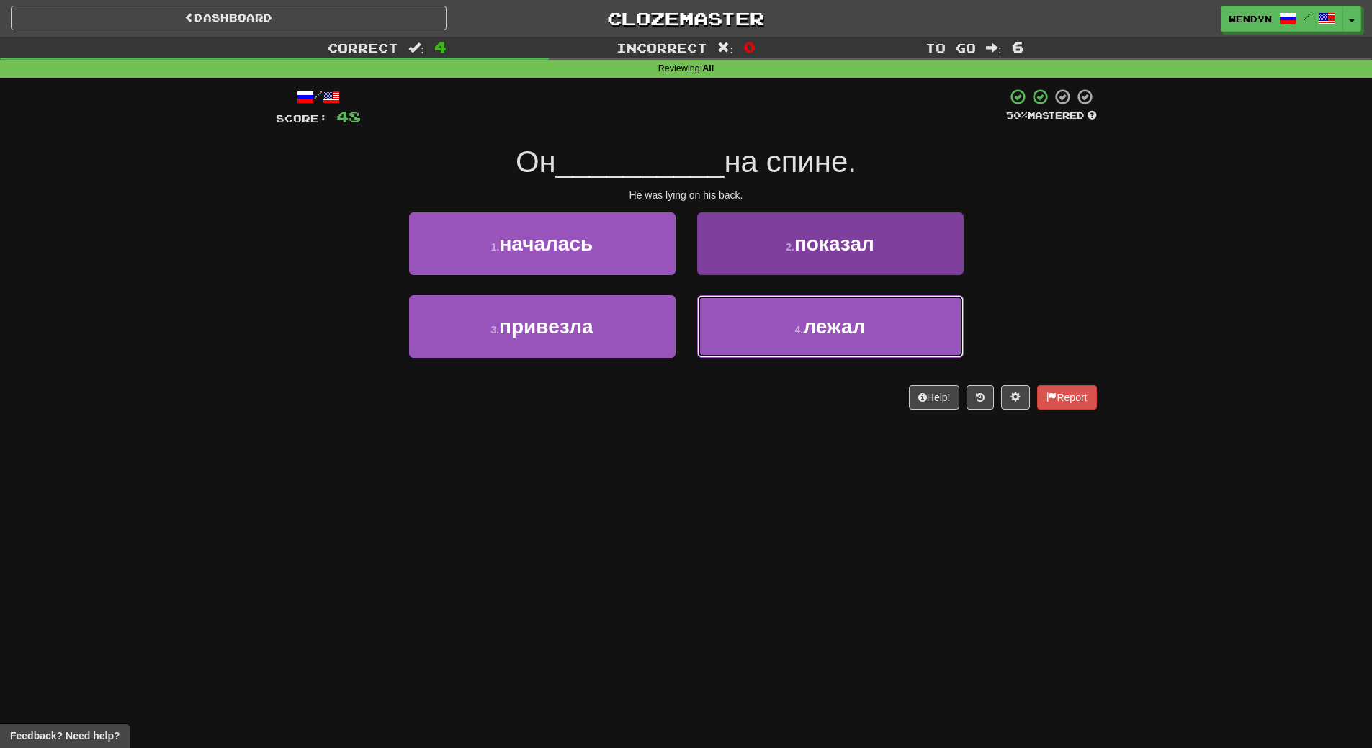
drag, startPoint x: 867, startPoint y: 328, endPoint x: 869, endPoint y: 370, distance: 41.8
click at [867, 343] on button "4 . лежал" at bounding box center [830, 326] width 267 height 63
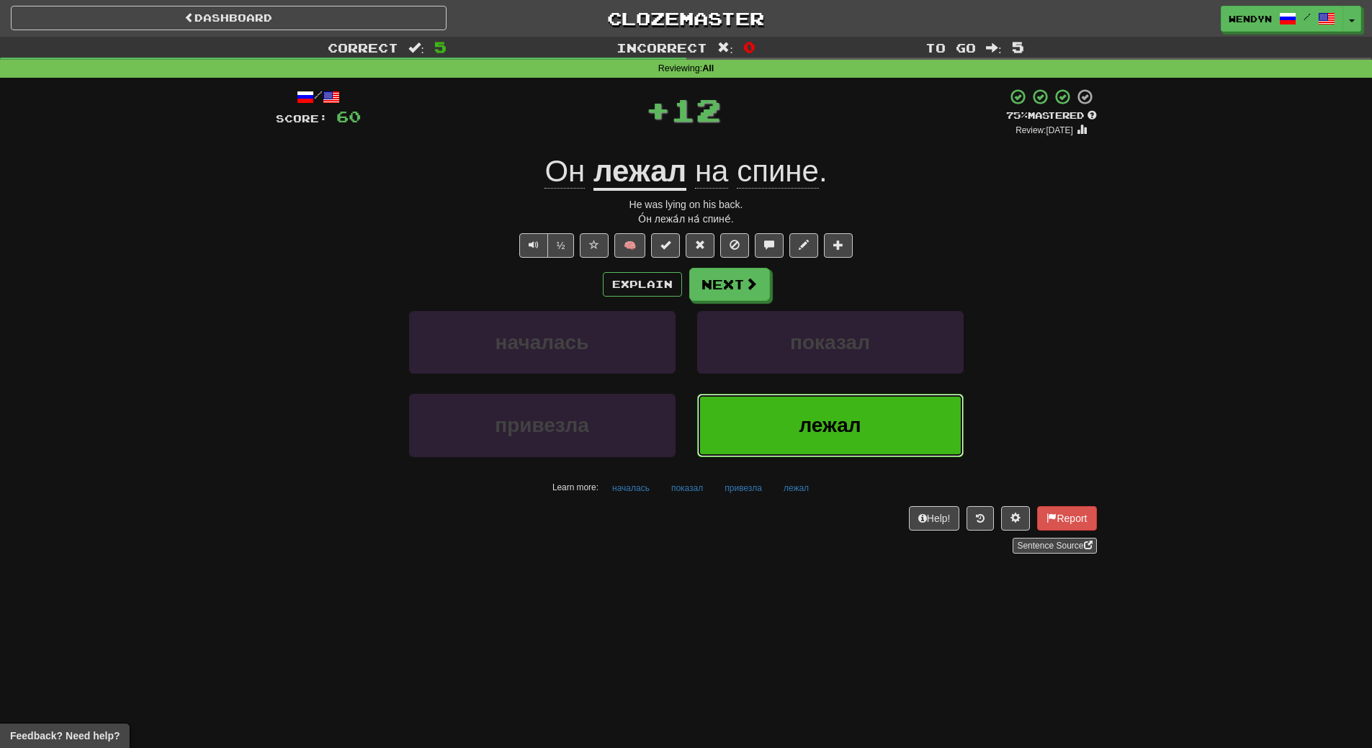
click at [872, 408] on button "лежал" at bounding box center [830, 425] width 267 height 63
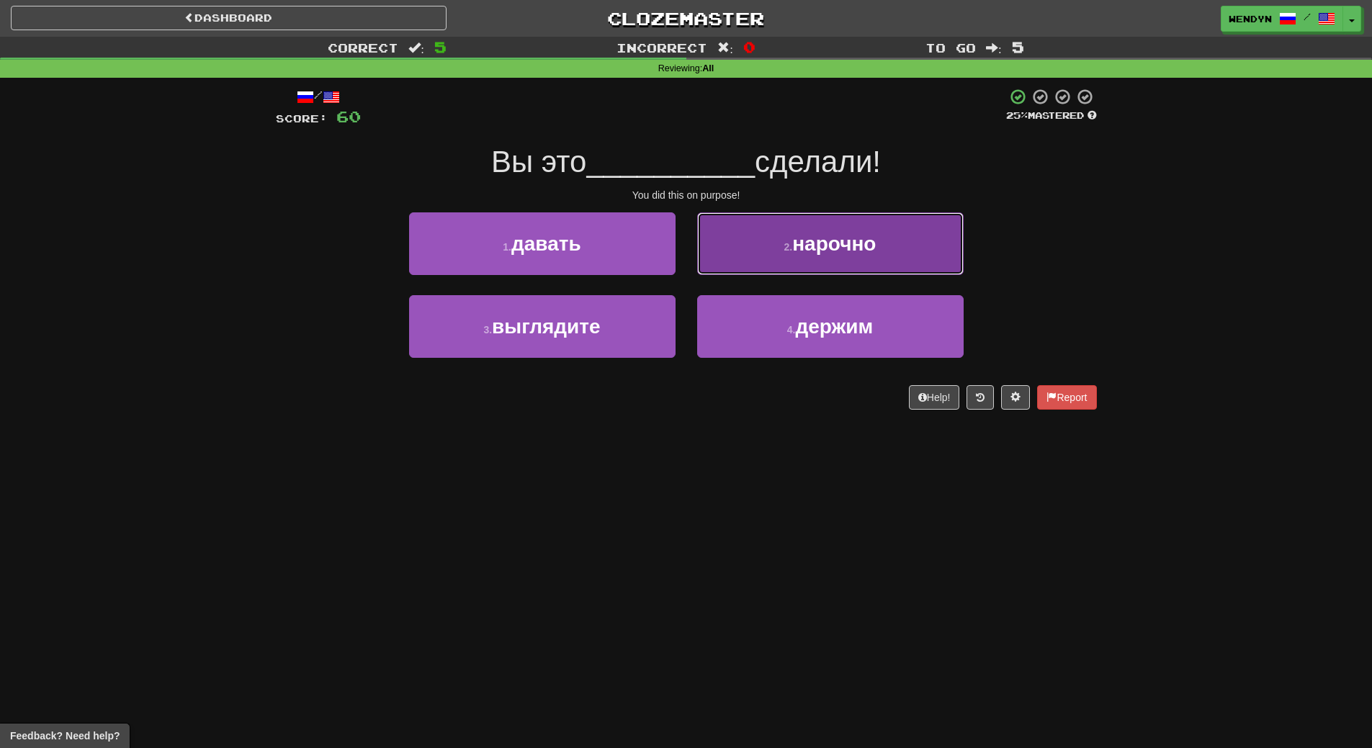
click at [840, 242] on span "нарочно" at bounding box center [834, 244] width 84 height 22
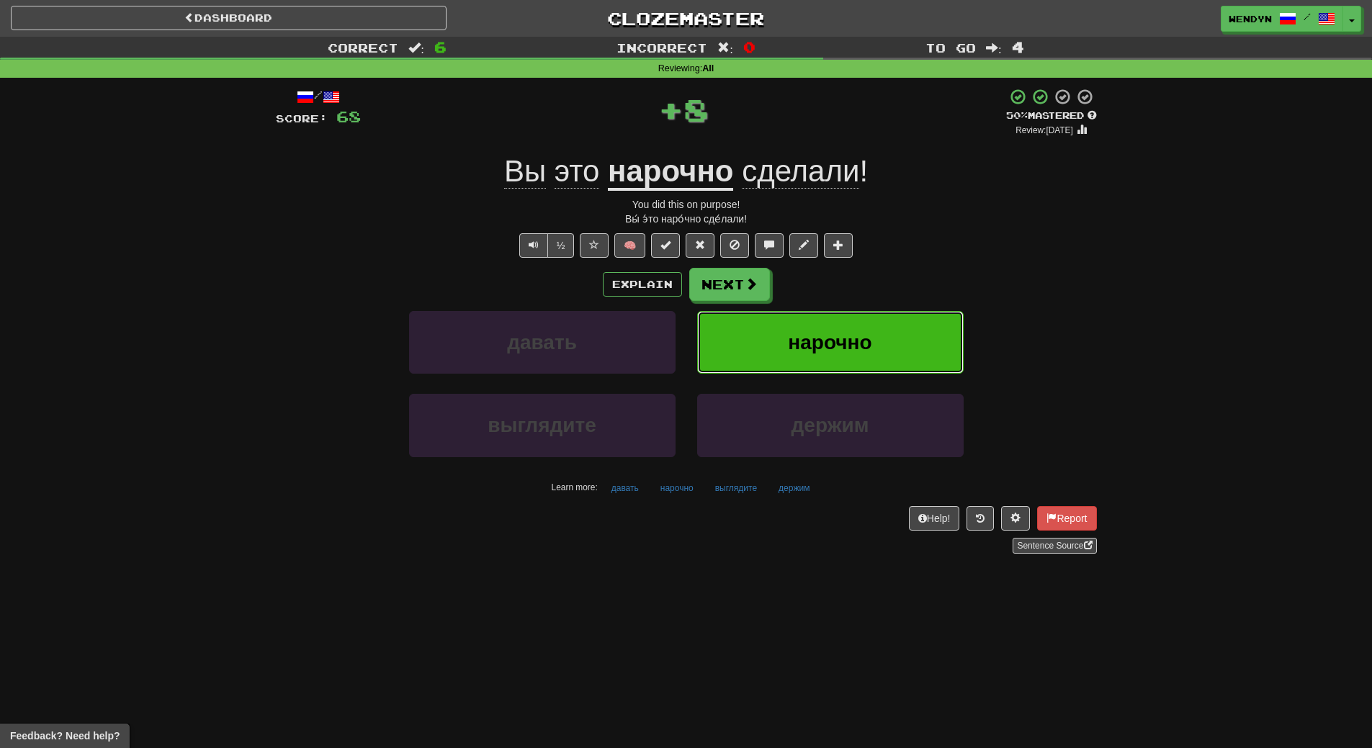
click at [849, 337] on span "нарочно" at bounding box center [830, 342] width 84 height 22
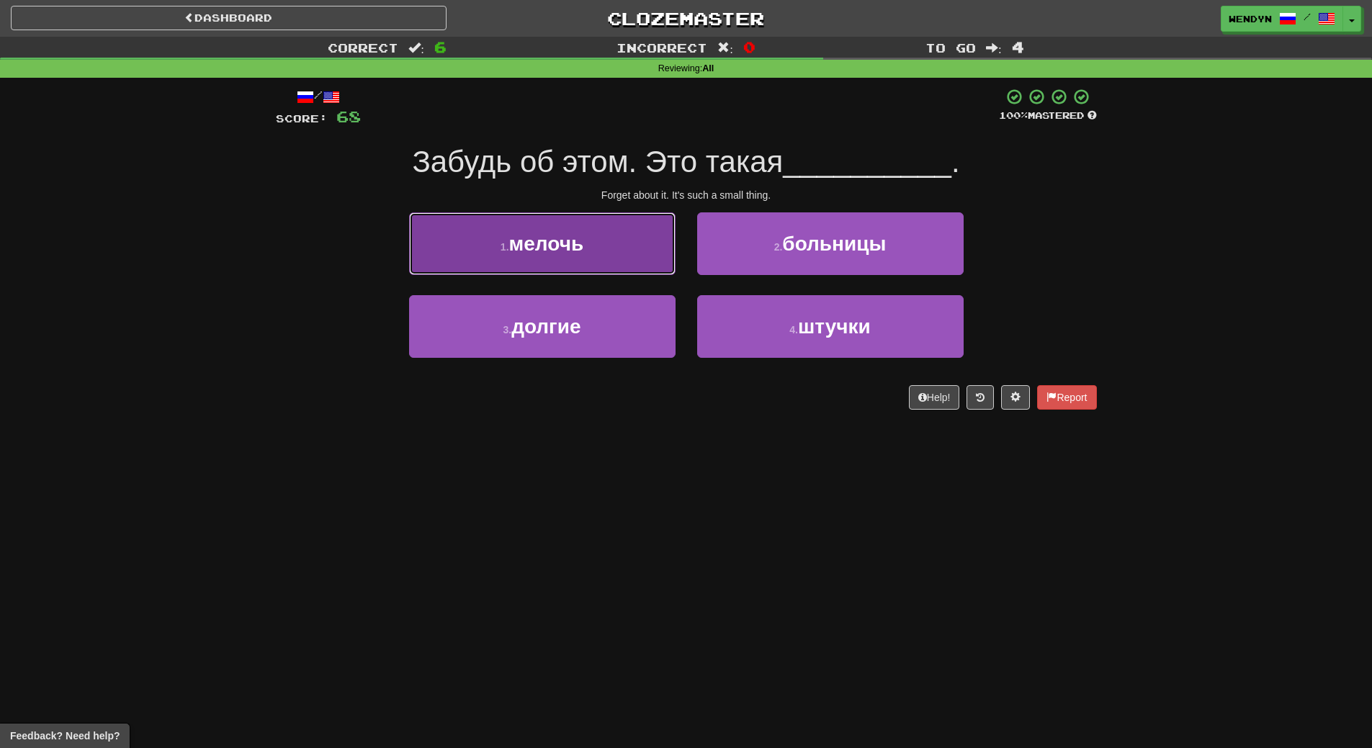
click at [595, 265] on button "1 . мелочь" at bounding box center [542, 244] width 267 height 63
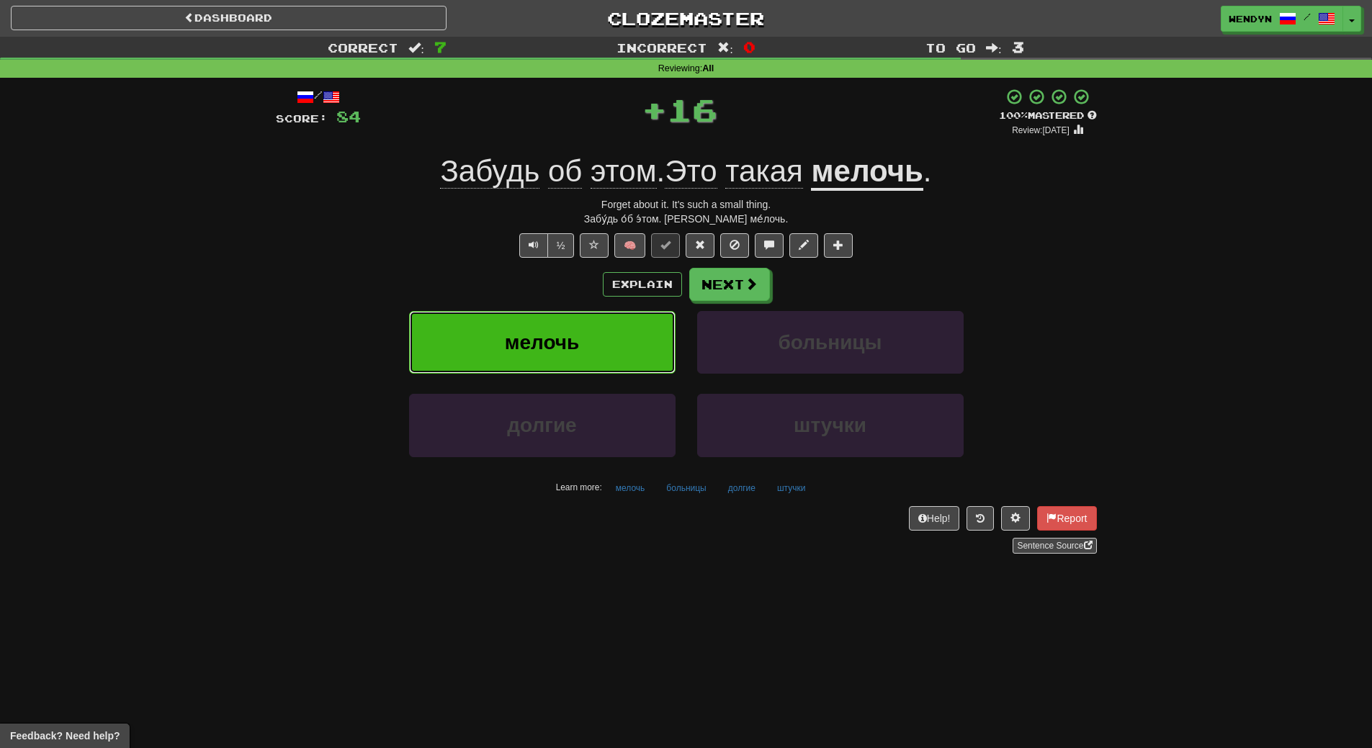
click at [591, 322] on button "мелочь" at bounding box center [542, 342] width 267 height 63
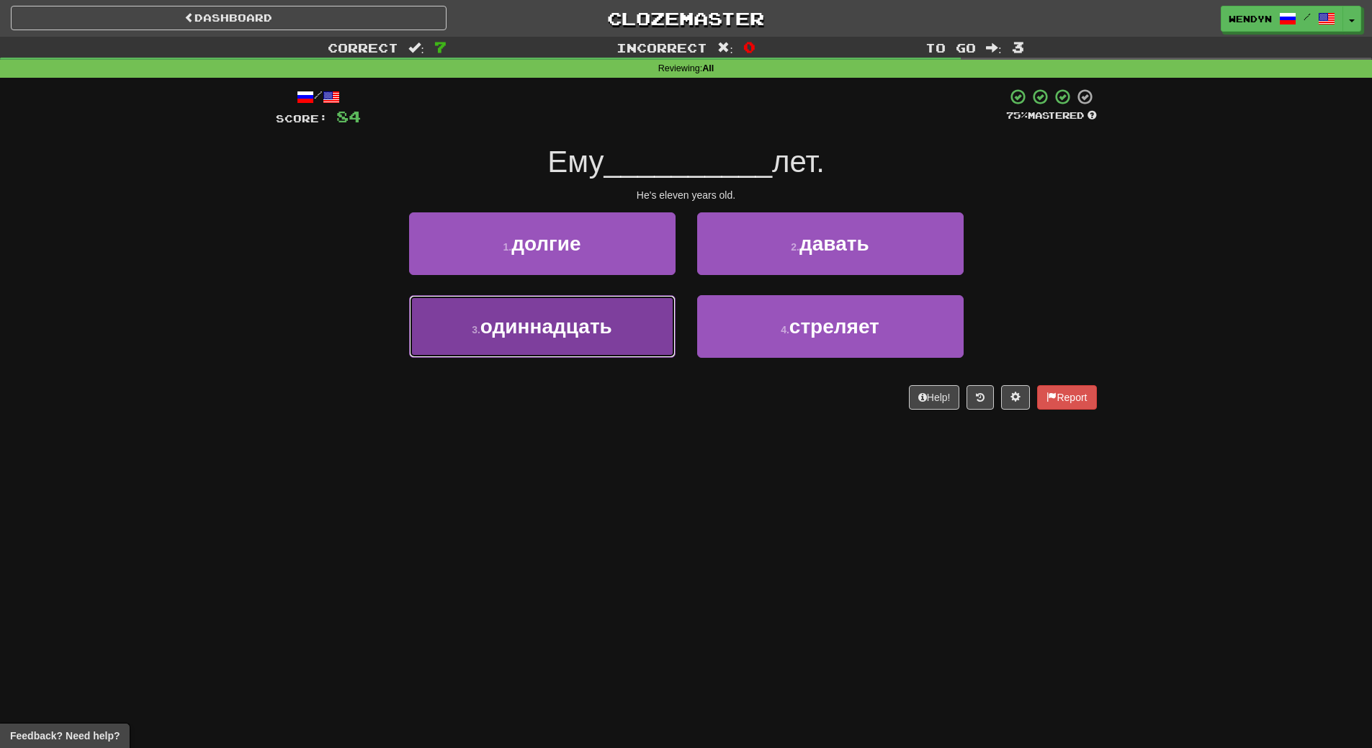
click at [643, 331] on button "3 . одиннадцать" at bounding box center [542, 326] width 267 height 63
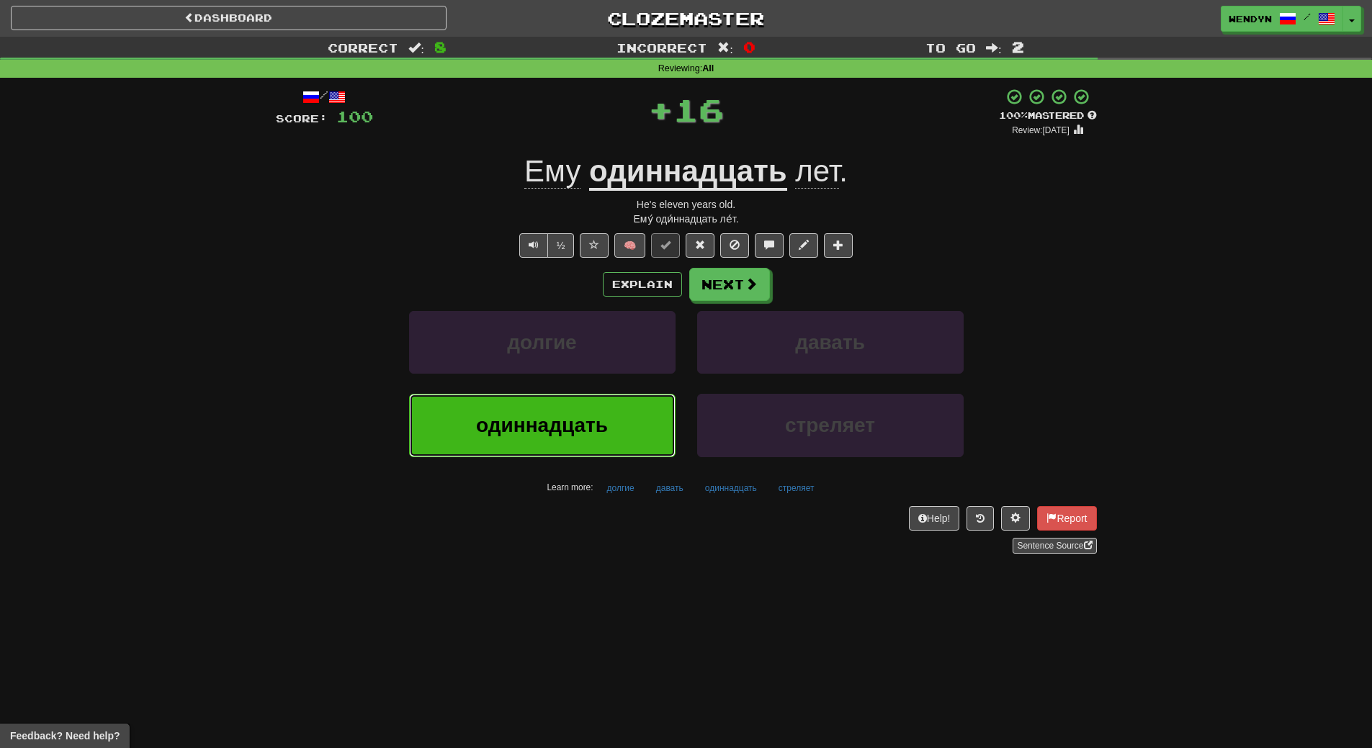
click at [616, 429] on button "одиннадцать" at bounding box center [542, 425] width 267 height 63
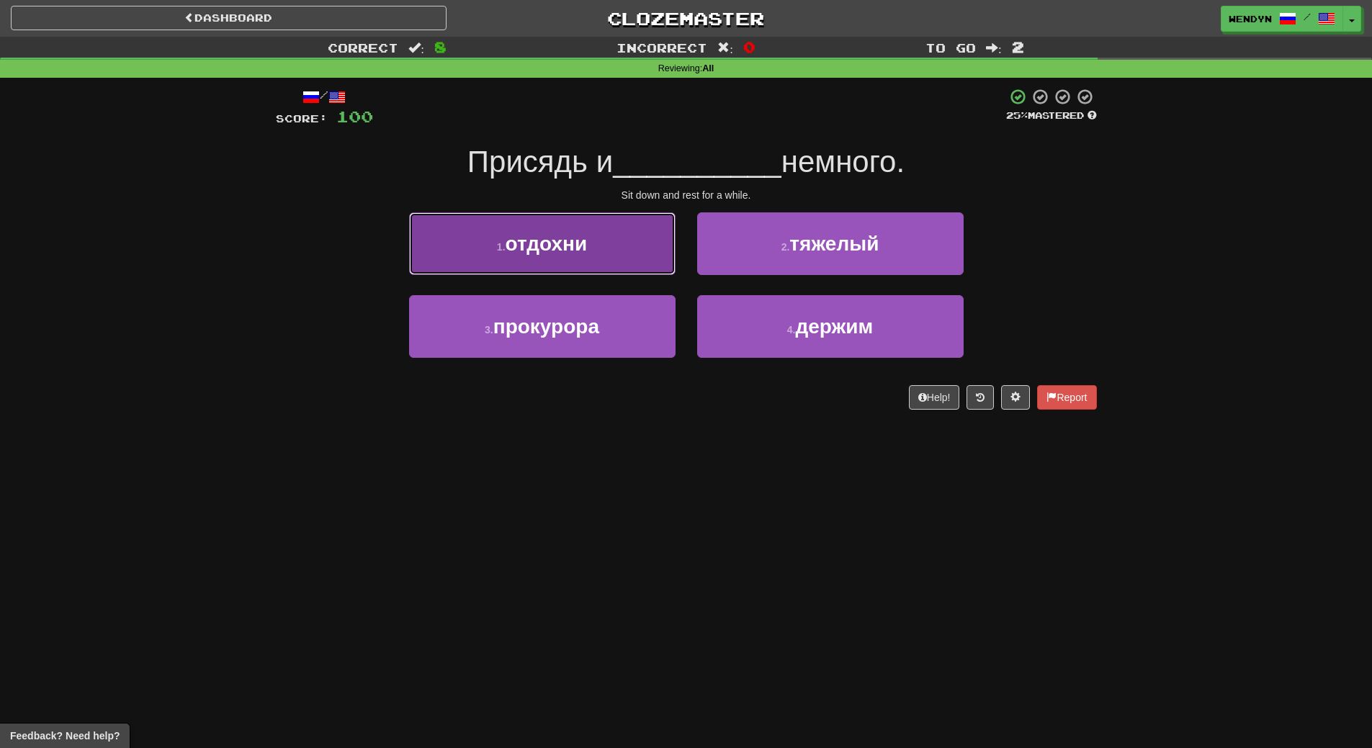
drag, startPoint x: 615, startPoint y: 230, endPoint x: 615, endPoint y: 266, distance: 36.0
click at [614, 231] on button "1 . отдохни" at bounding box center [542, 244] width 267 height 63
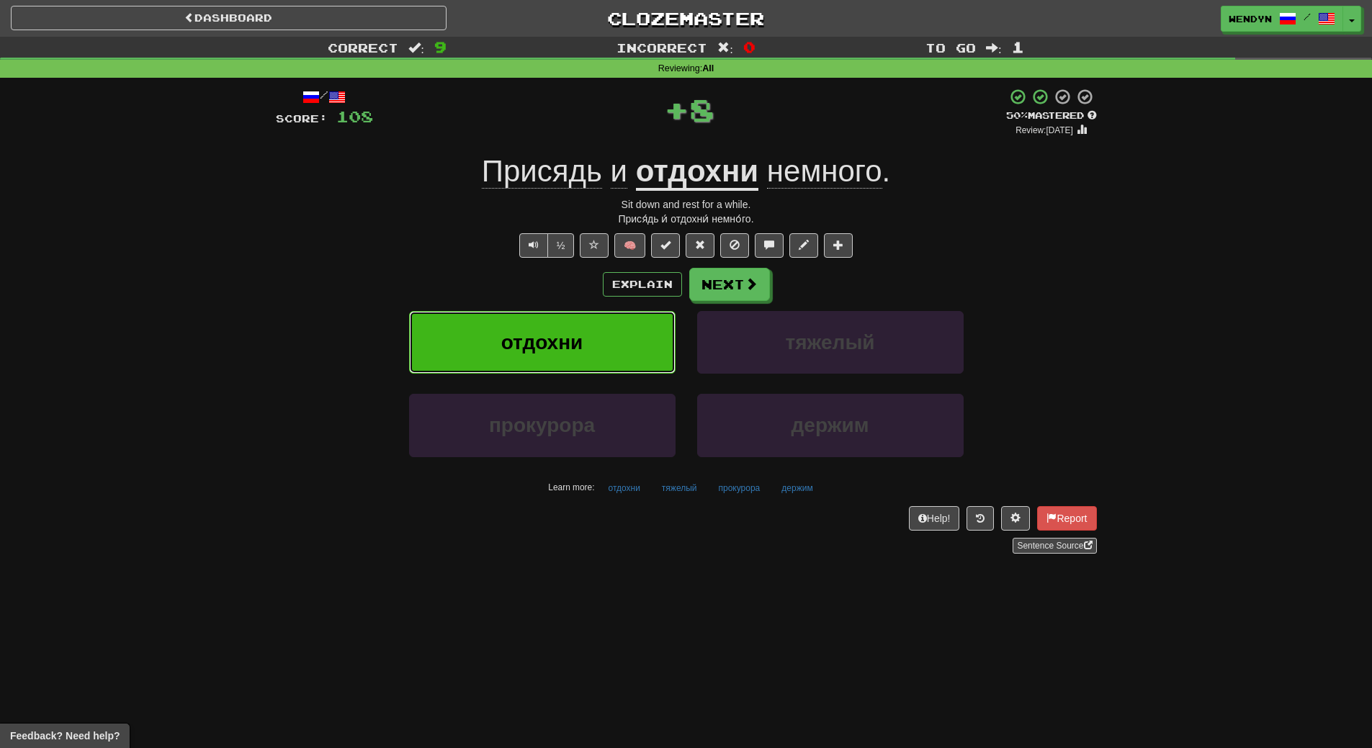
click at [615, 348] on button "отдохни" at bounding box center [542, 342] width 267 height 63
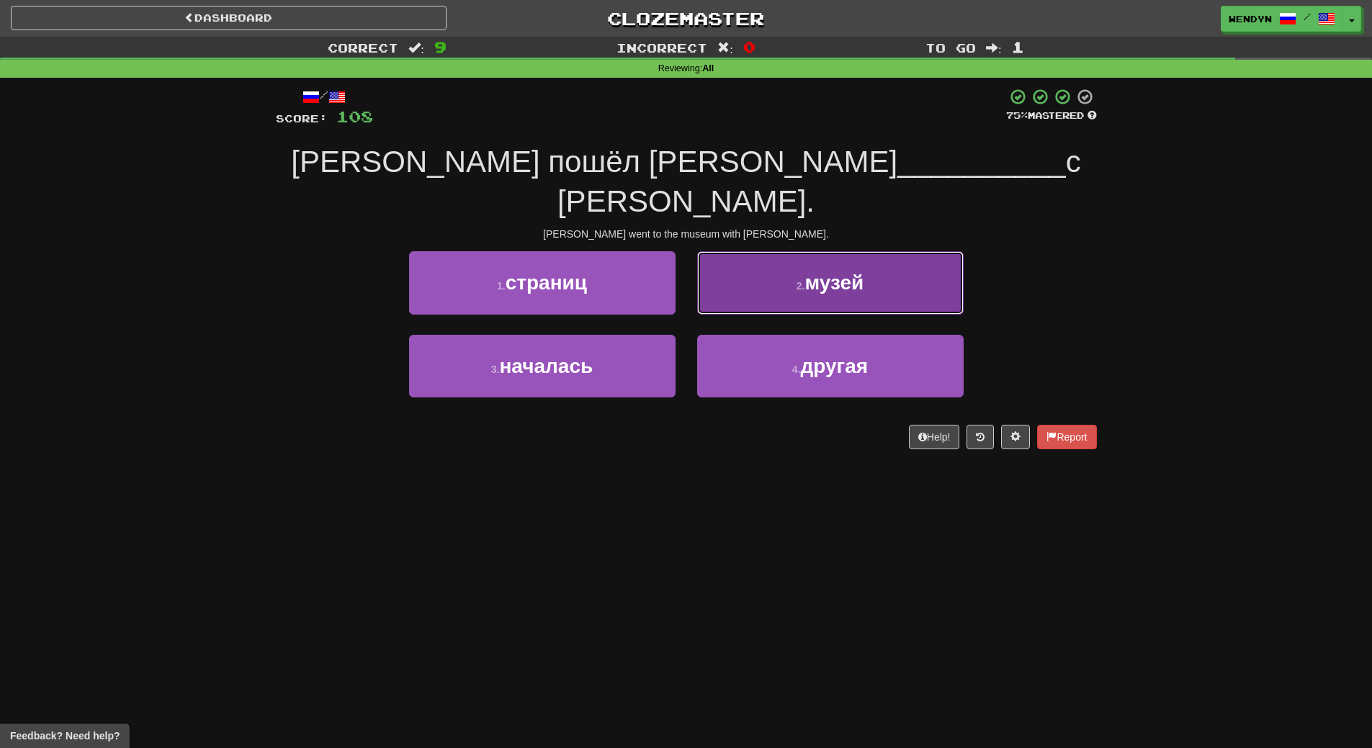
click at [872, 251] on button "2 . музей" at bounding box center [830, 282] width 267 height 63
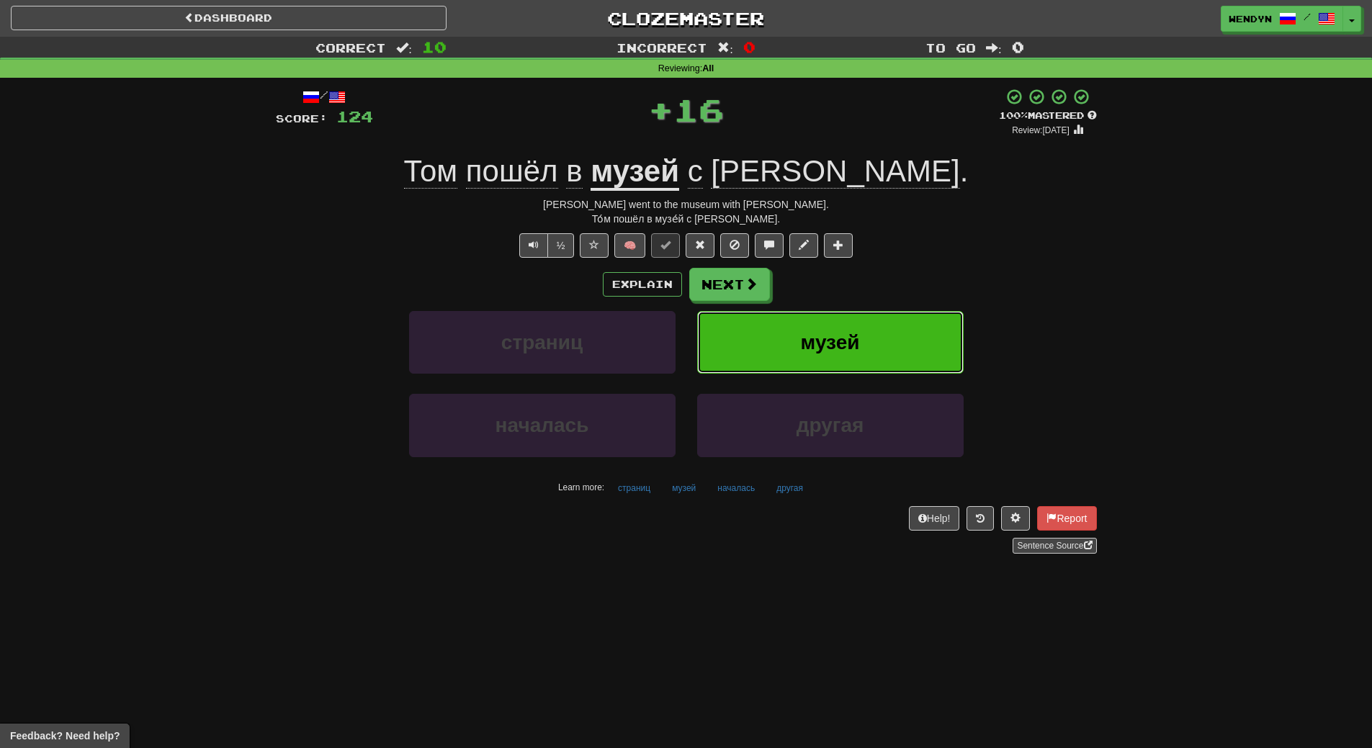
click at [868, 337] on button "музей" at bounding box center [830, 342] width 267 height 63
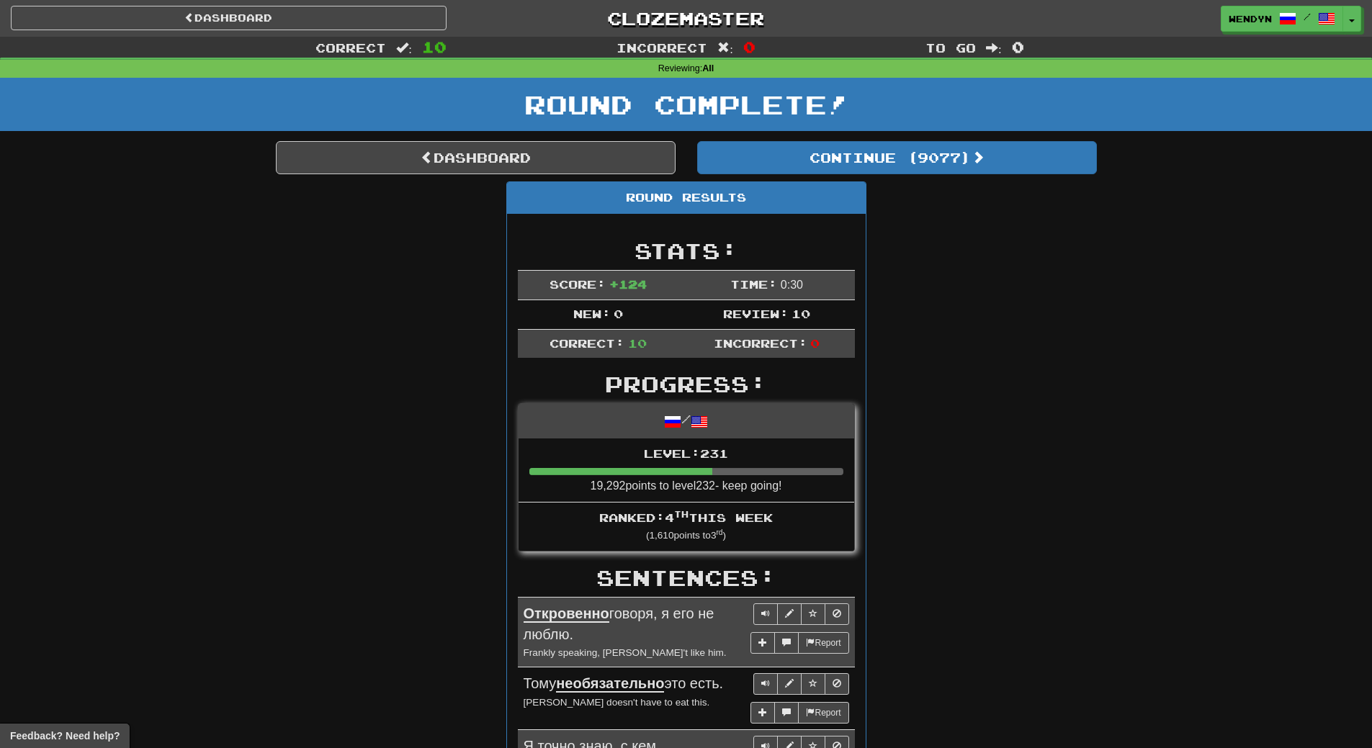
click at [918, 304] on div "Round Results Stats: Score: + 124 Time: 0 : 30 New: 0 Review: 10 Correct: 10 In…" at bounding box center [686, 761] width 821 height 1159
click at [1361, 14] on button "Toggle Dropdown" at bounding box center [1352, 19] width 19 height 26
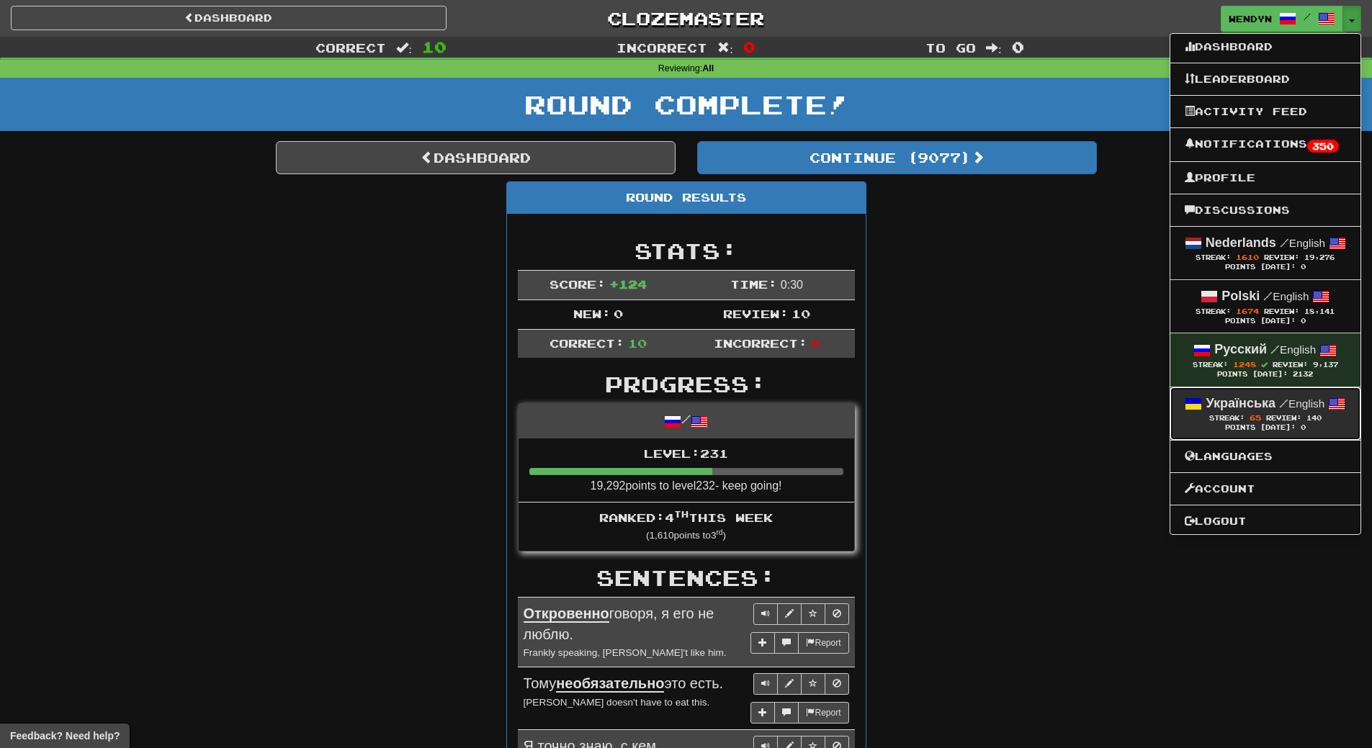
click at [1269, 413] on div "Streak: 65 Review: 140" at bounding box center [1265, 418] width 161 height 11
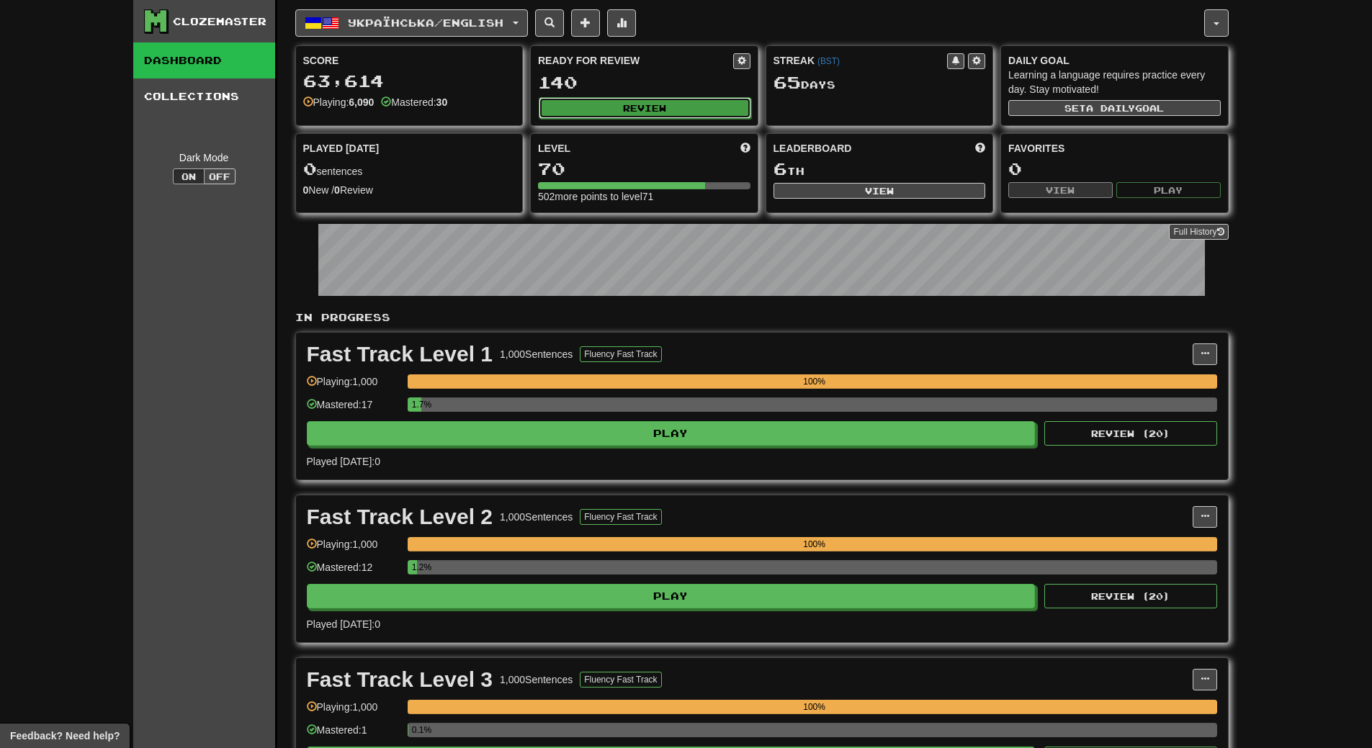
click at [658, 101] on button "Review" at bounding box center [645, 108] width 213 height 22
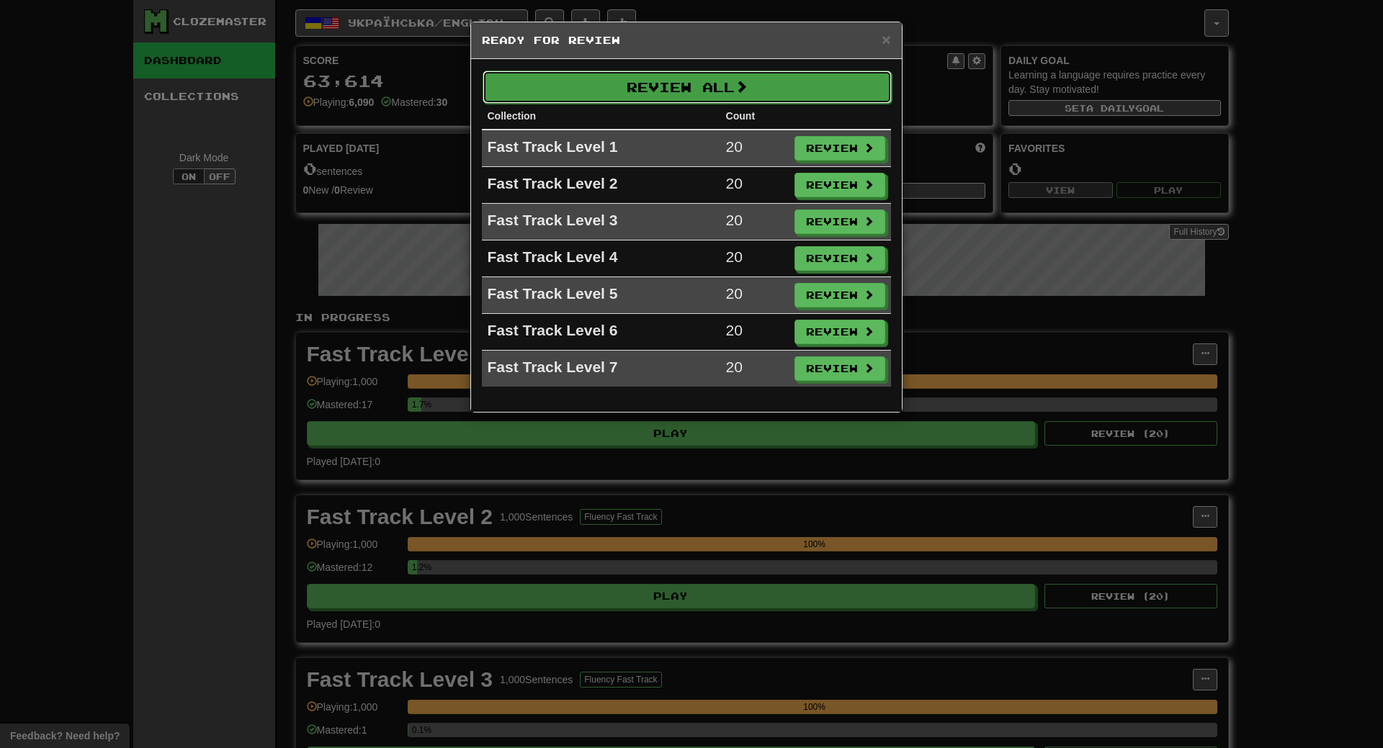
click at [790, 84] on button "Review All" at bounding box center [687, 87] width 409 height 33
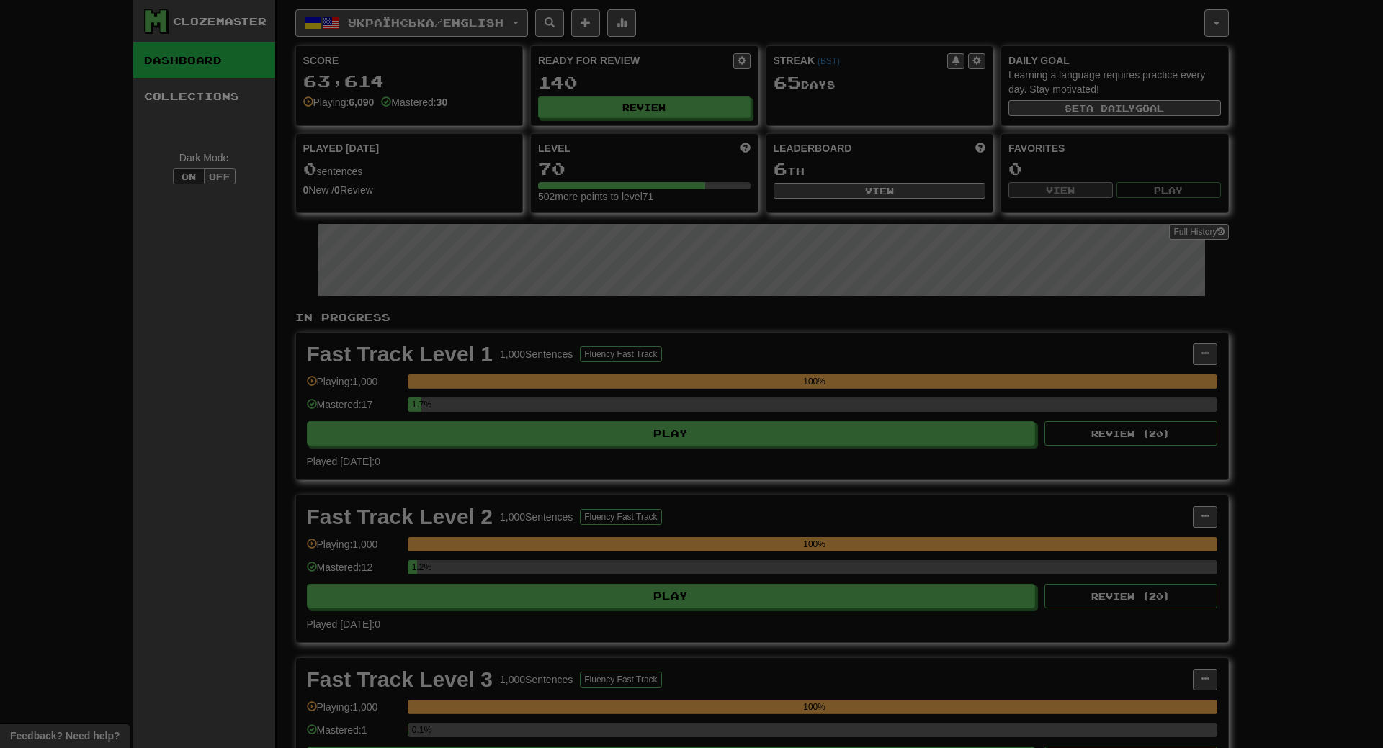
select select "**"
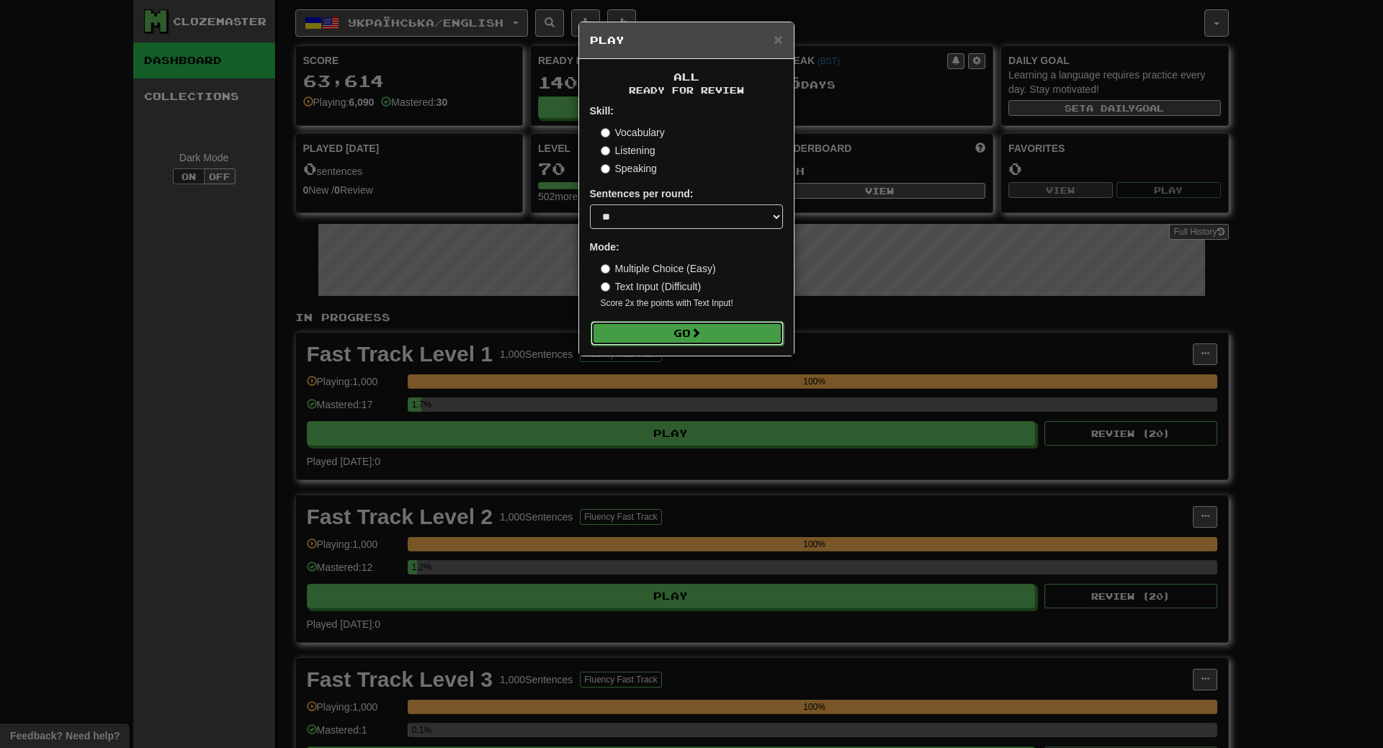
click at [742, 334] on button "Go" at bounding box center [687, 333] width 193 height 24
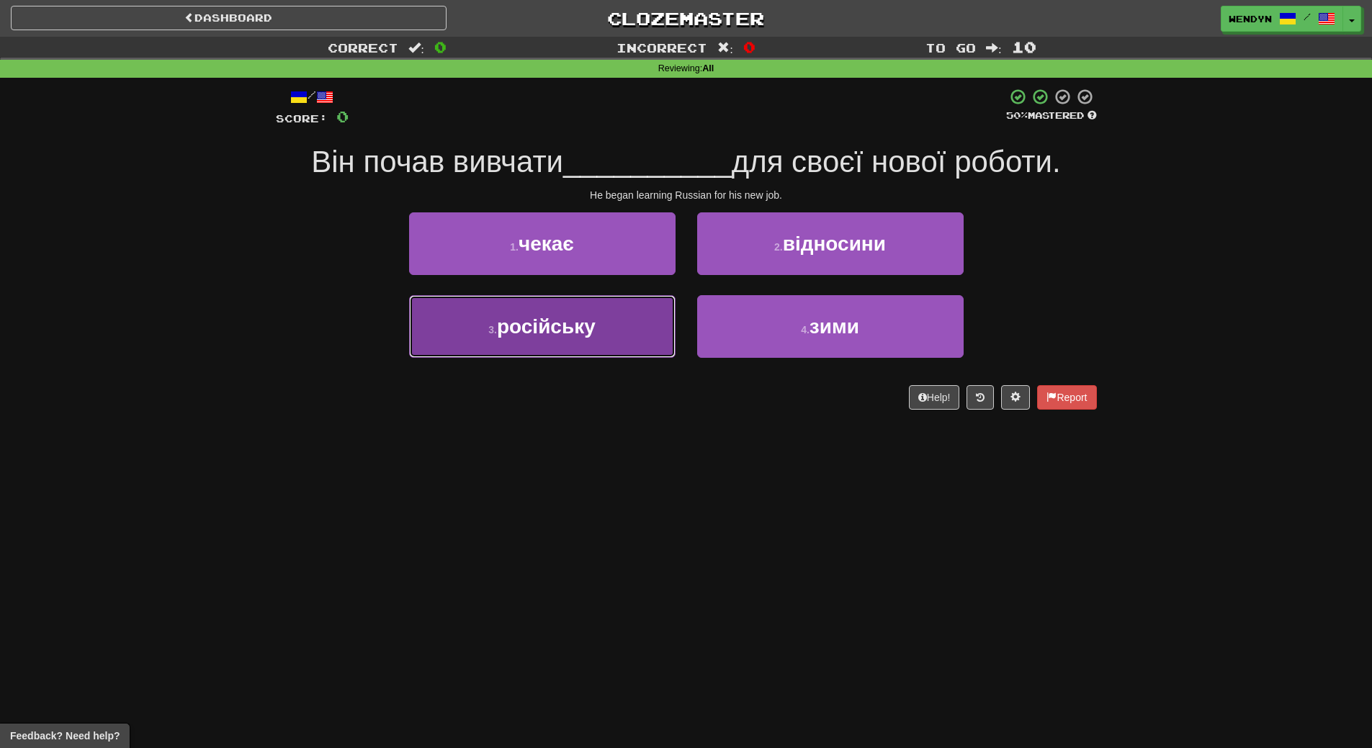
click at [635, 327] on button "3 . російську" at bounding box center [542, 326] width 267 height 63
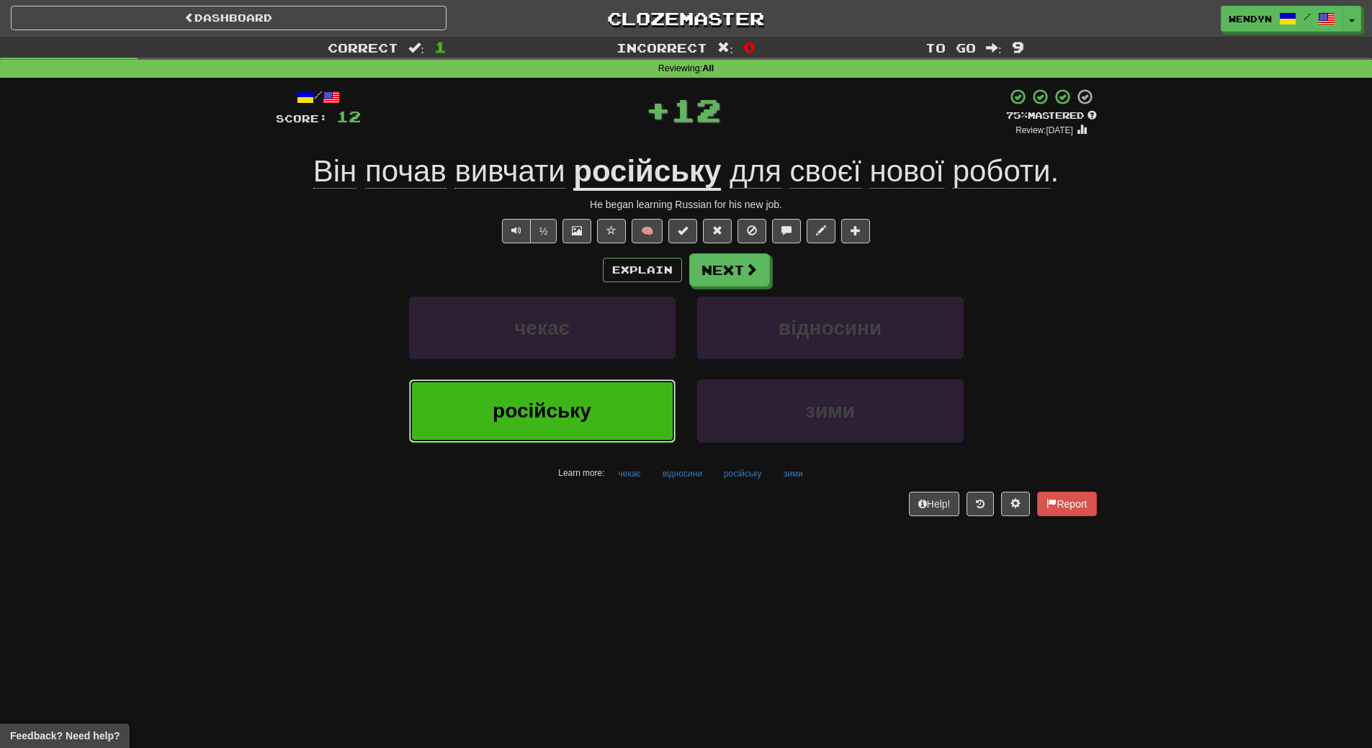
click at [614, 435] on button "російську" at bounding box center [542, 411] width 267 height 63
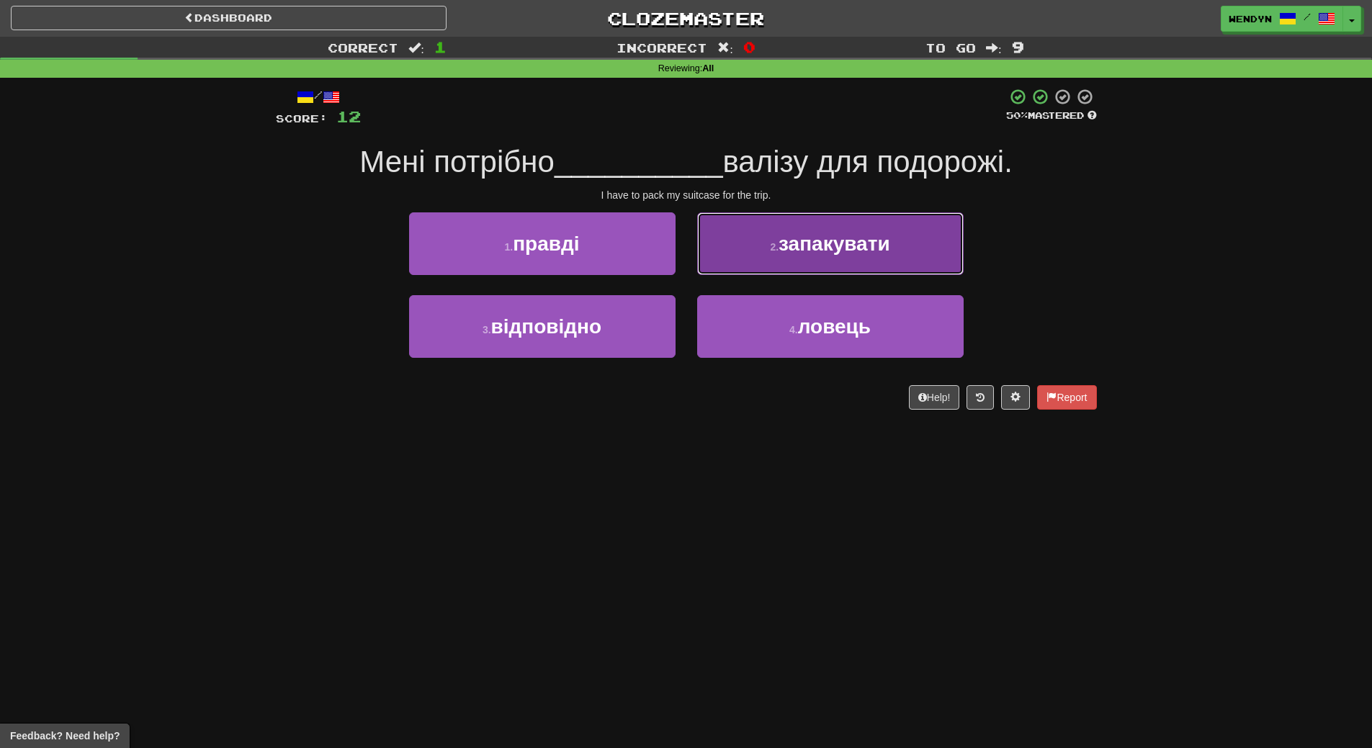
click at [903, 249] on button "2 . запакувати" at bounding box center [830, 244] width 267 height 63
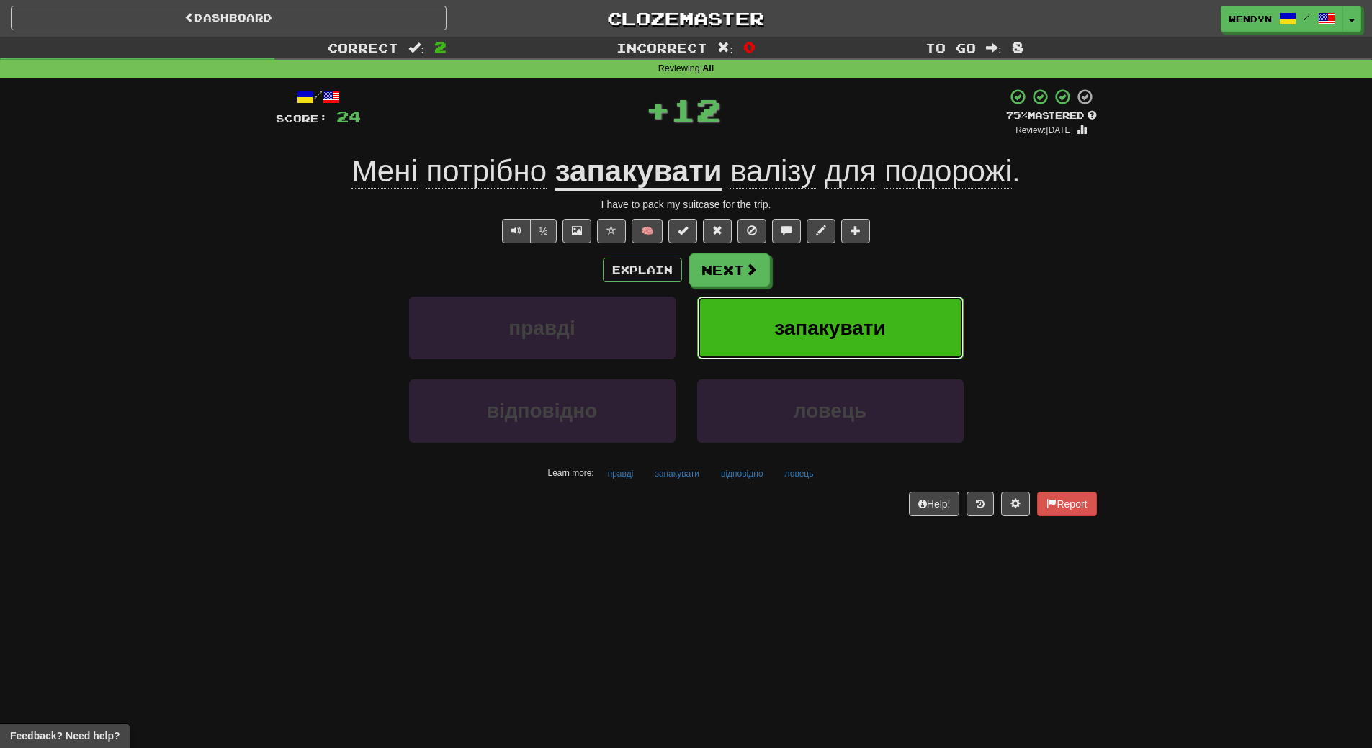
click at [900, 326] on button "запакувати" at bounding box center [830, 328] width 267 height 63
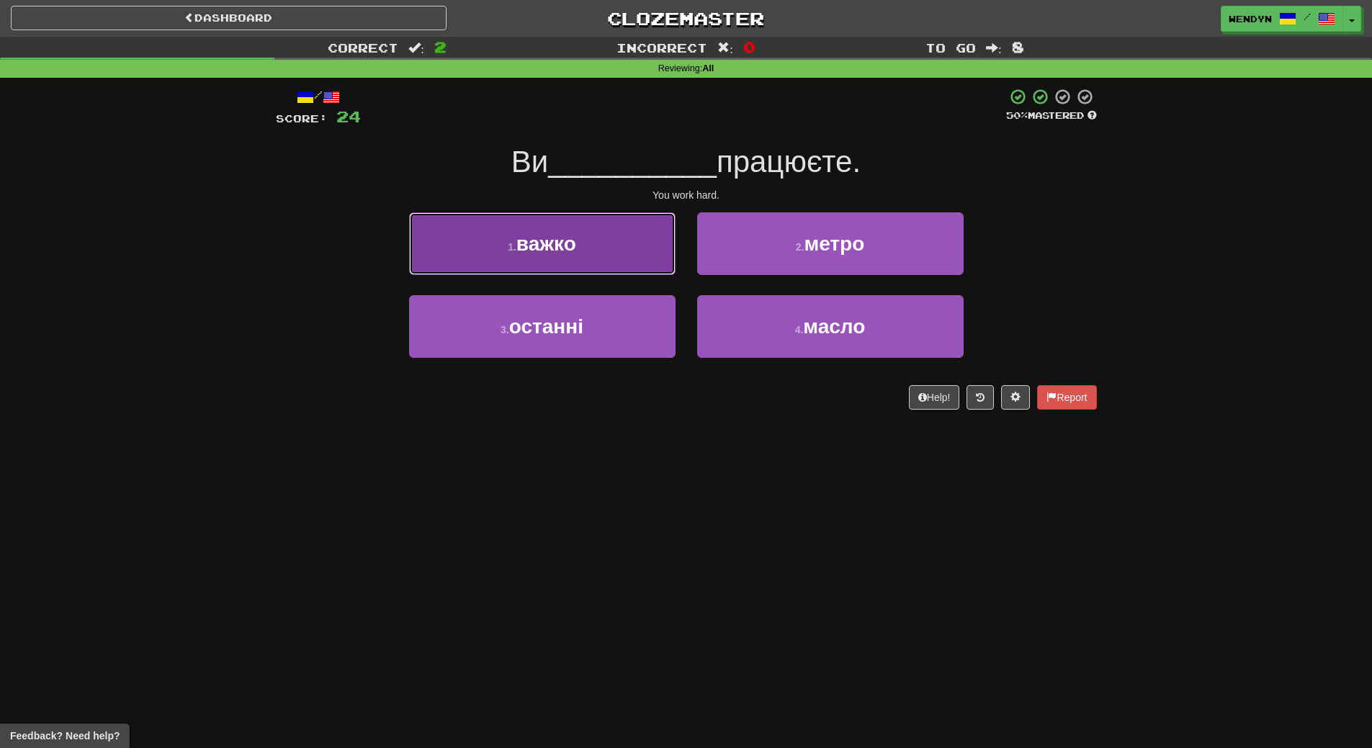
click at [578, 250] on button "1 . важко" at bounding box center [542, 244] width 267 height 63
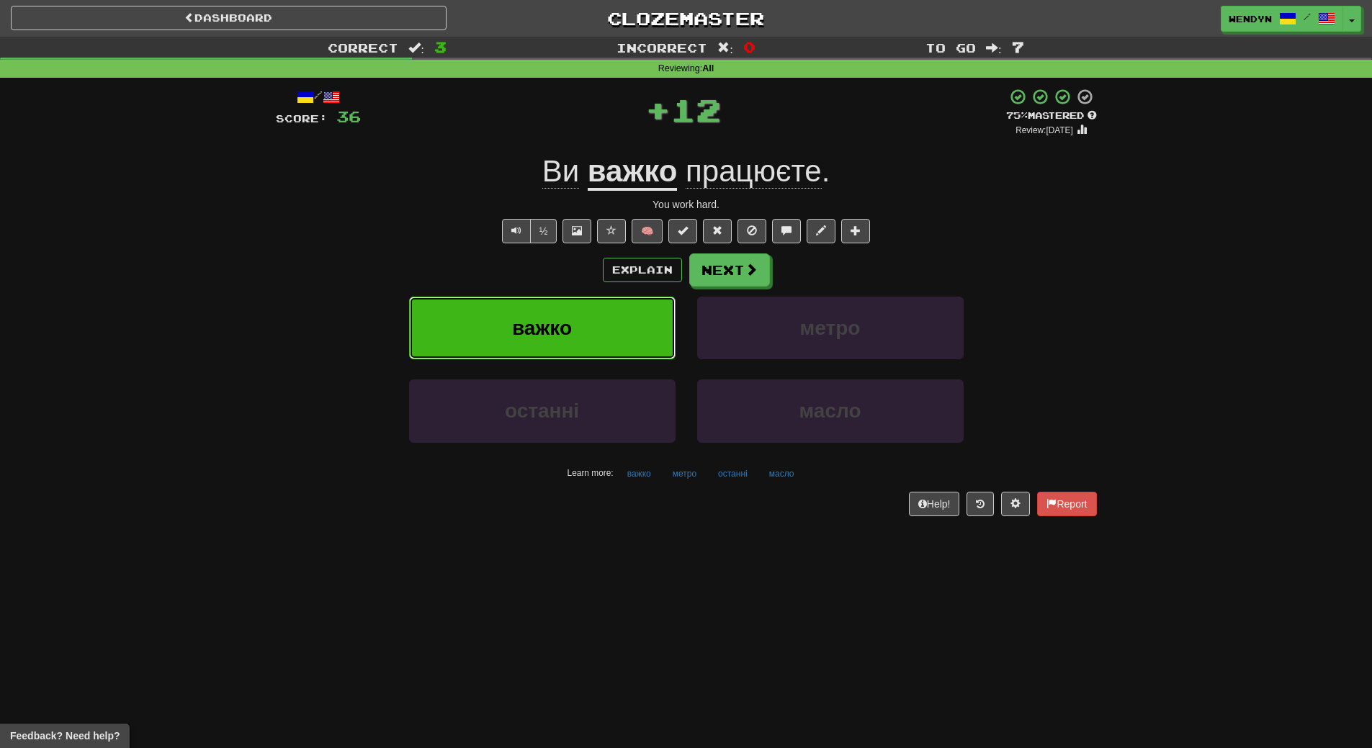
click at [575, 310] on button "важко" at bounding box center [542, 328] width 267 height 63
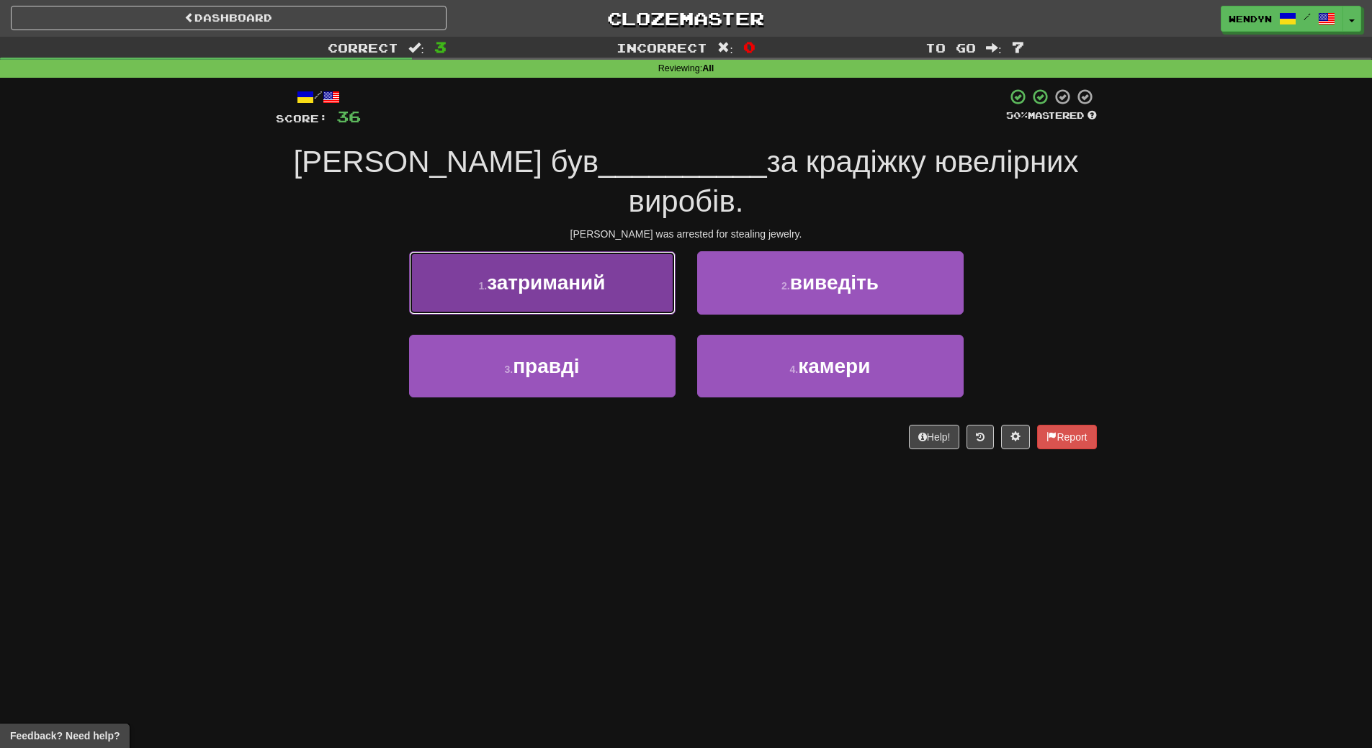
click at [616, 251] on button "1 . затриманий" at bounding box center [542, 282] width 267 height 63
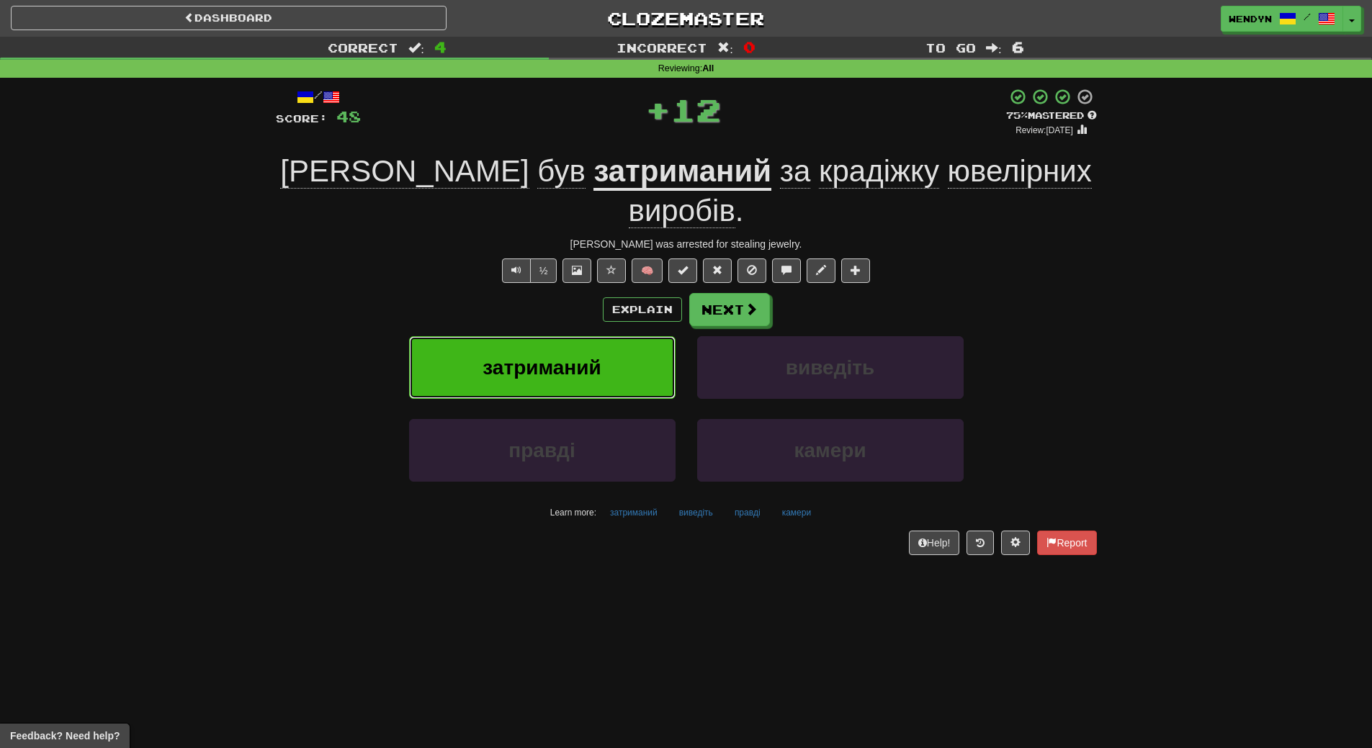
click at [610, 336] on button "затриманий" at bounding box center [542, 367] width 267 height 63
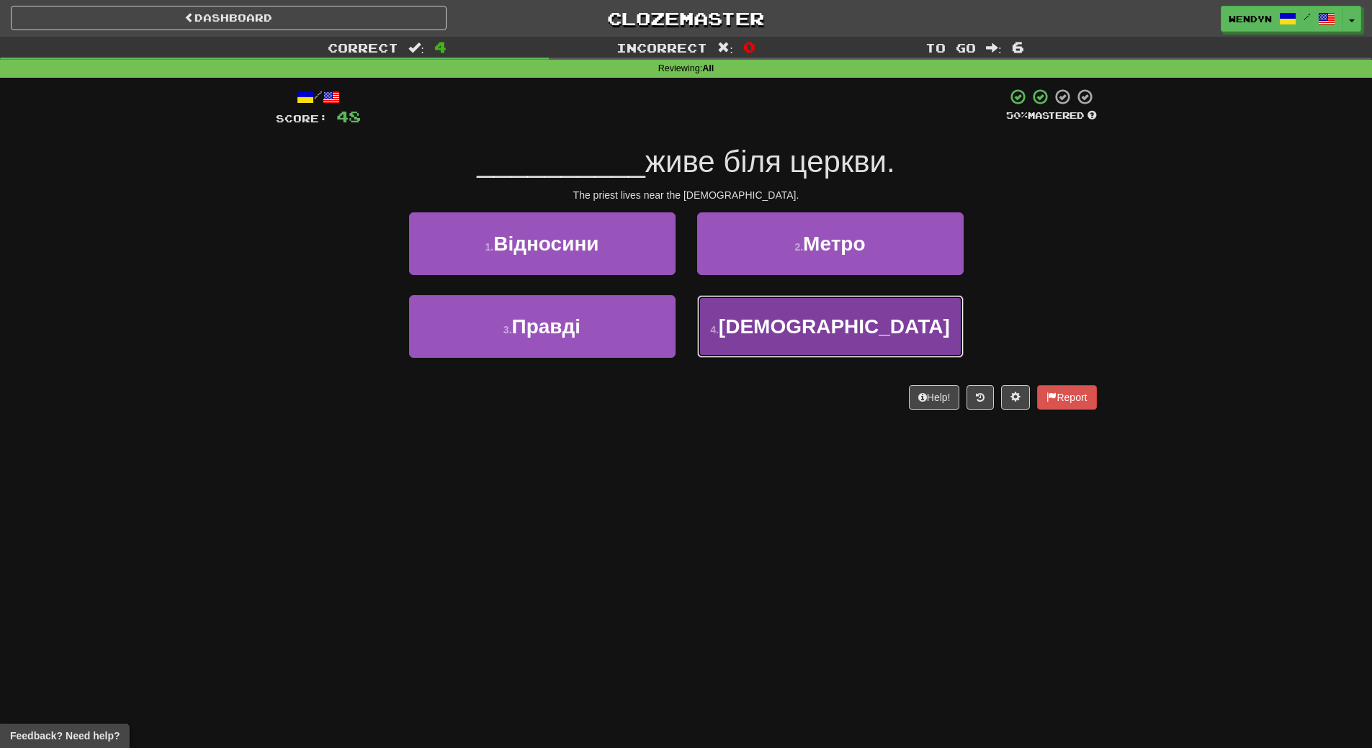
click at [817, 319] on span "Священник" at bounding box center [834, 327] width 231 height 22
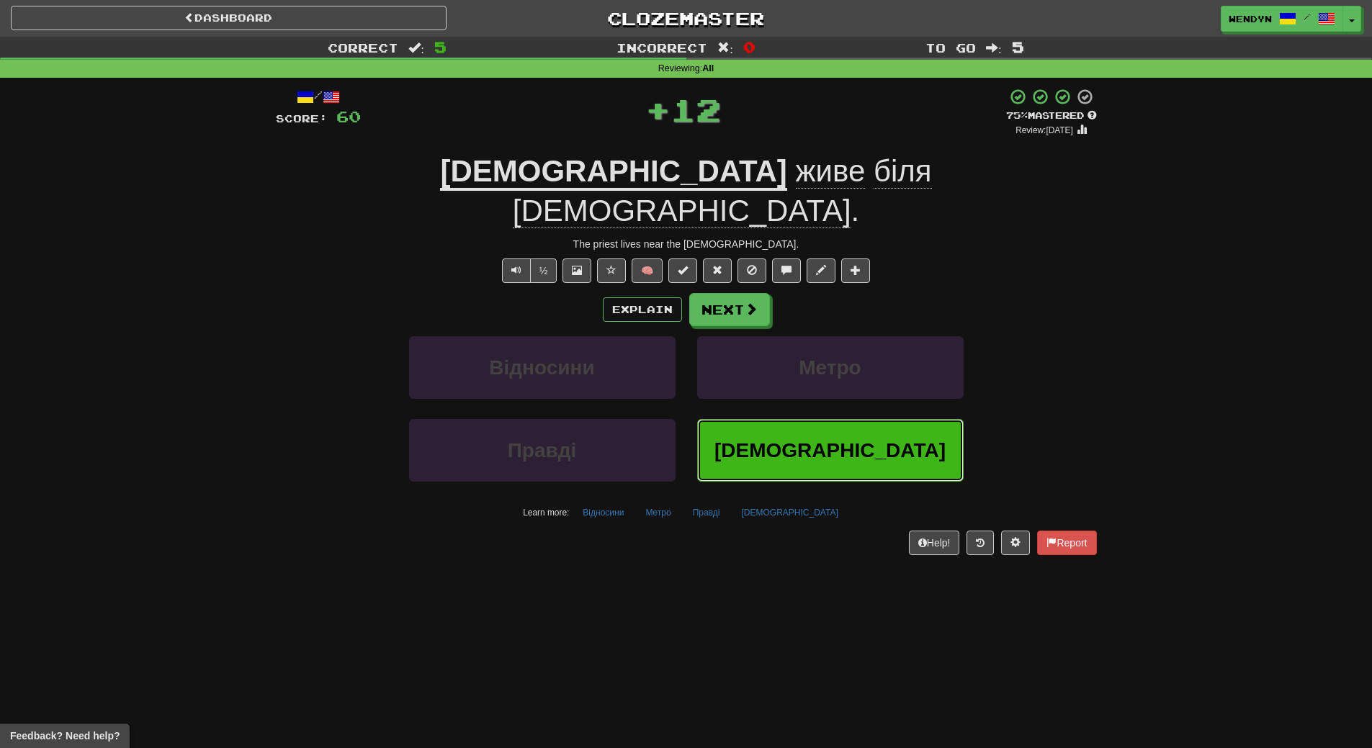
click at [817, 439] on span "Священник" at bounding box center [830, 450] width 231 height 22
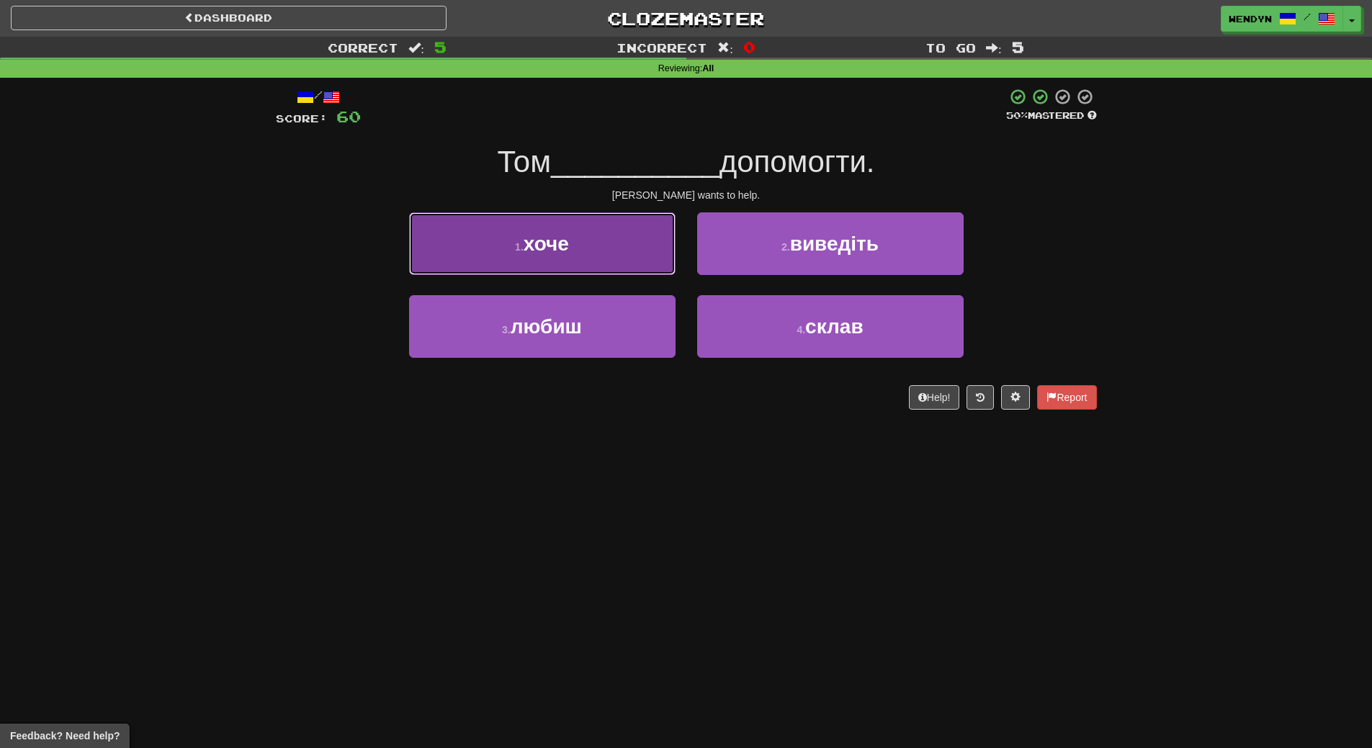
click at [591, 243] on button "1 . хоче" at bounding box center [542, 244] width 267 height 63
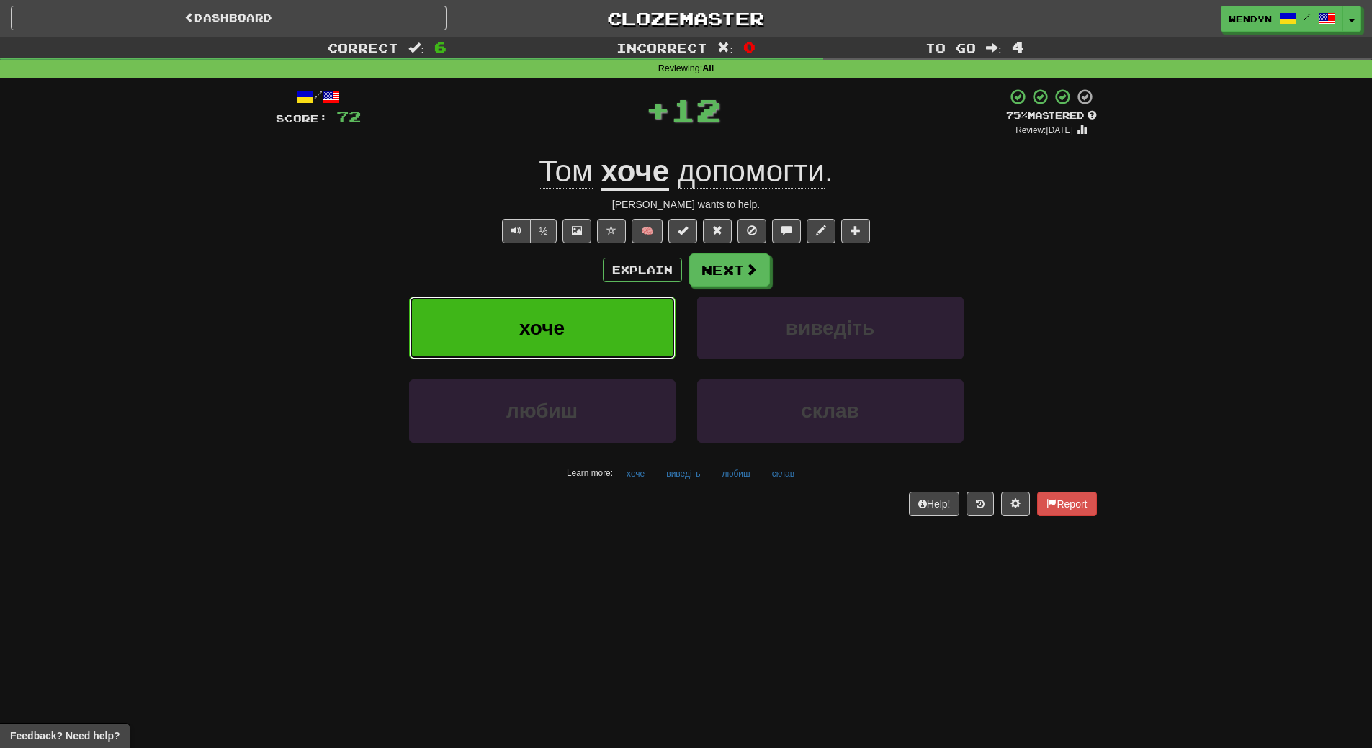
click at [585, 309] on button "хоче" at bounding box center [542, 328] width 267 height 63
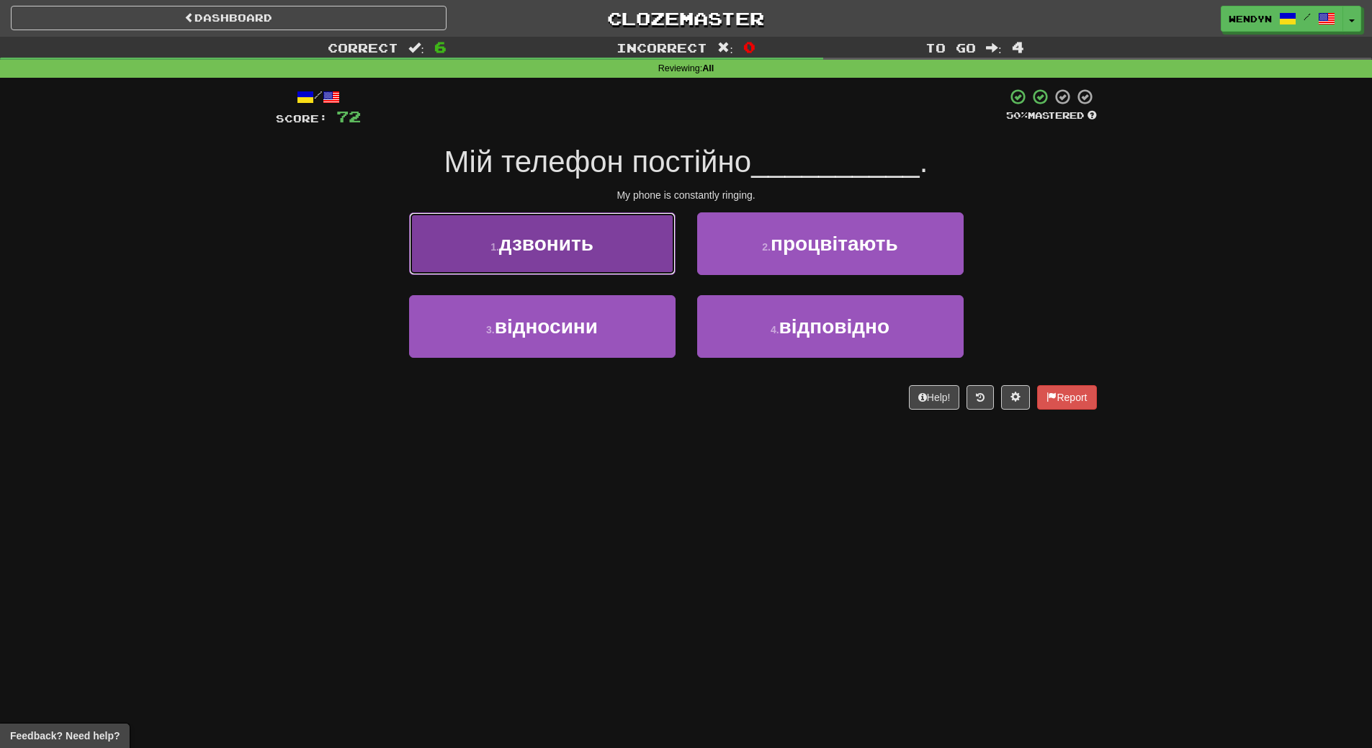
click at [602, 255] on button "1 . дзвонить" at bounding box center [542, 244] width 267 height 63
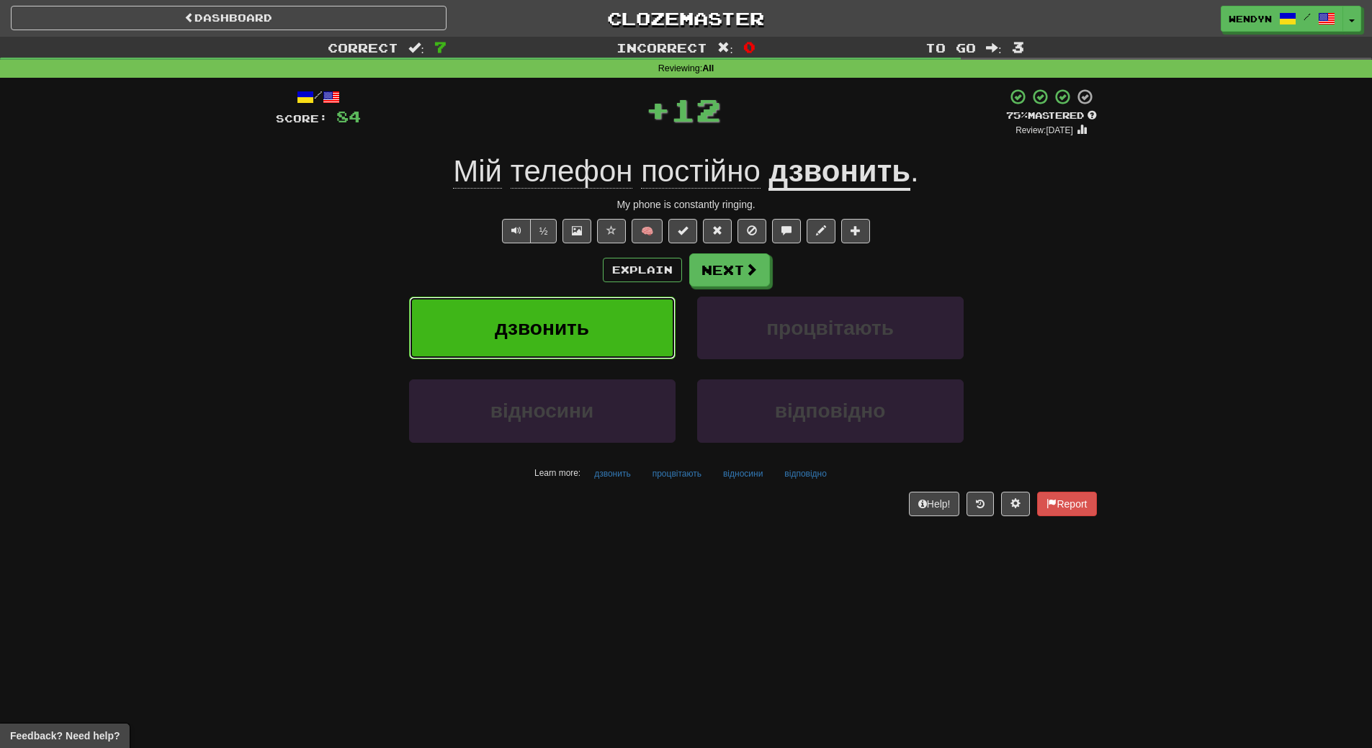
click at [586, 324] on span "дзвонить" at bounding box center [542, 328] width 94 height 22
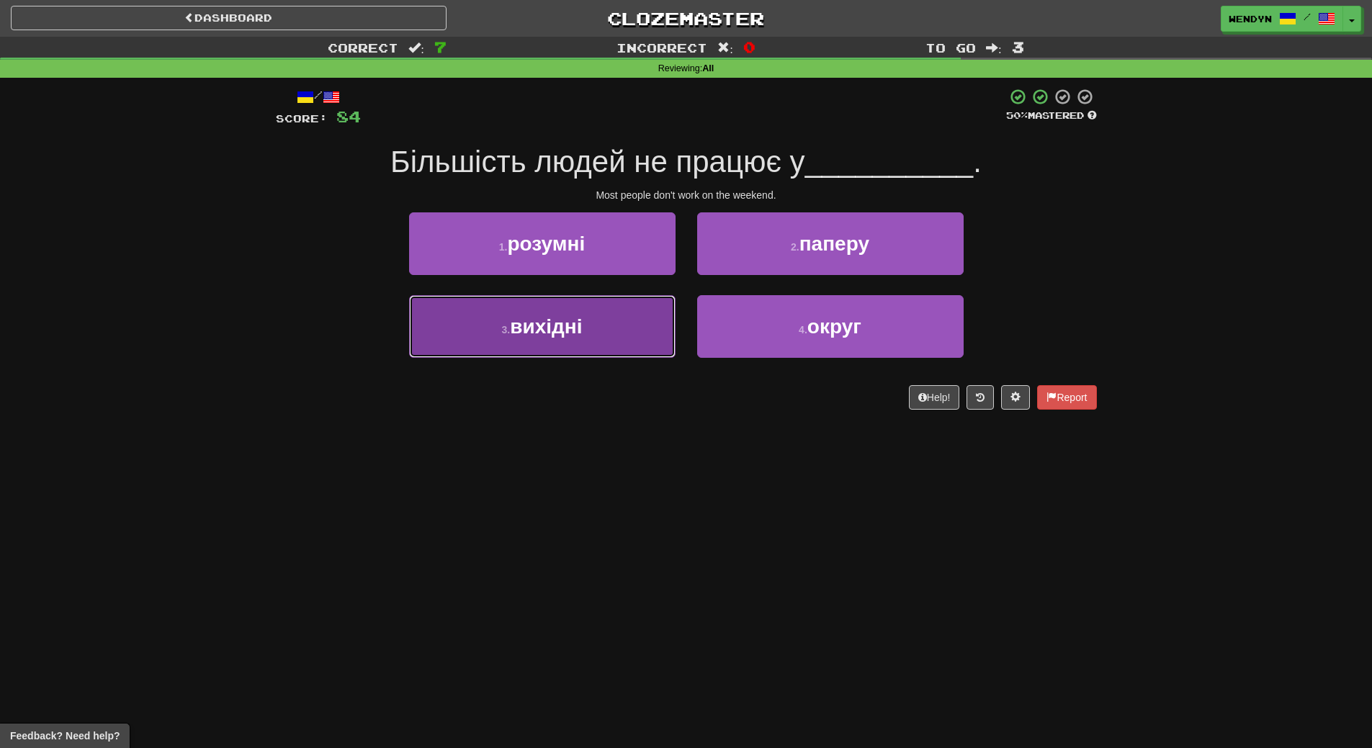
click at [578, 346] on button "3 . вихідні" at bounding box center [542, 326] width 267 height 63
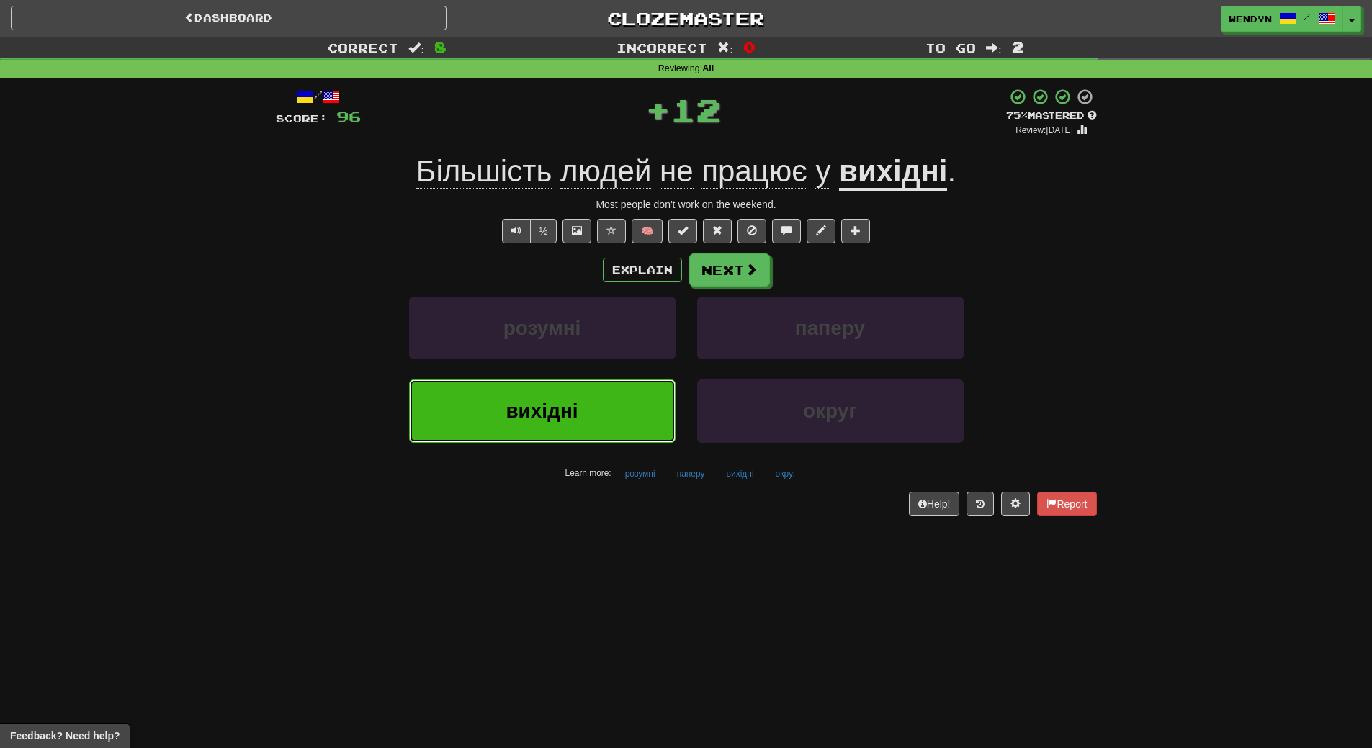
click at [582, 419] on button "вихідні" at bounding box center [542, 411] width 267 height 63
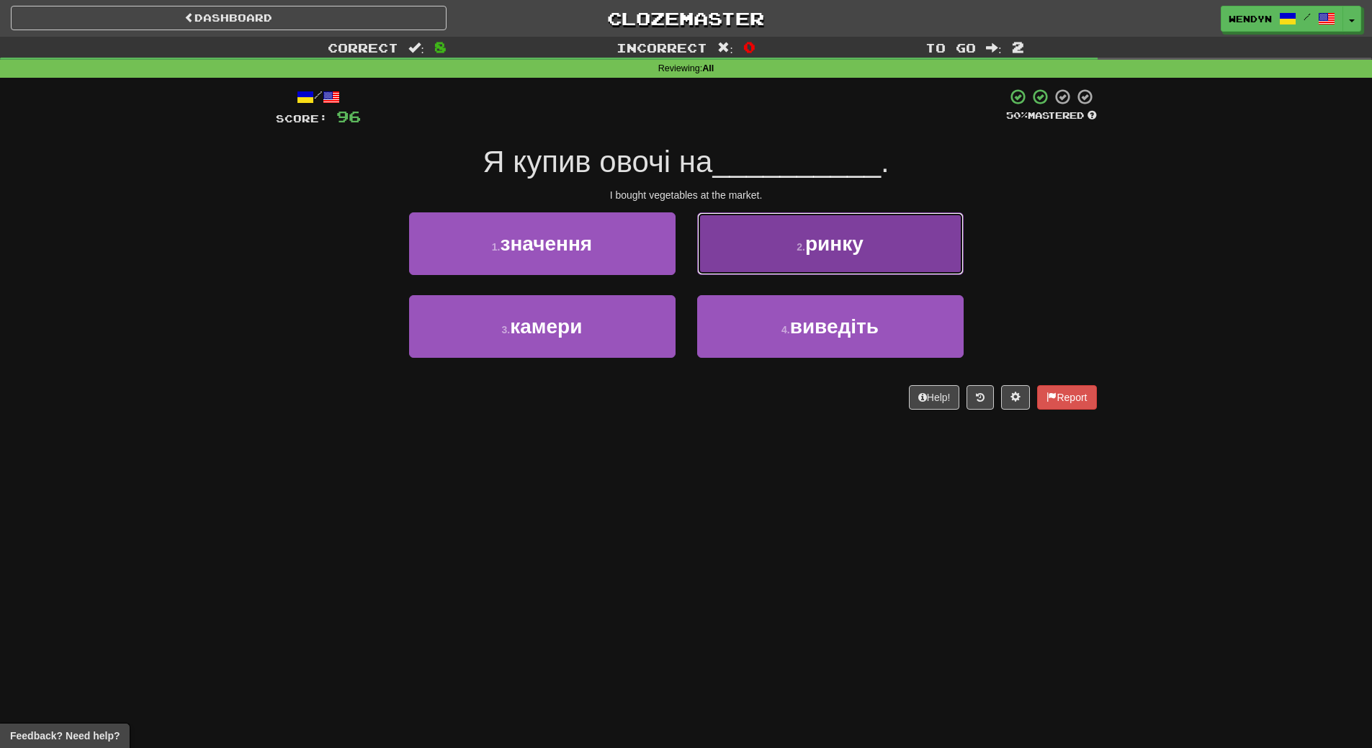
click at [839, 246] on span "ринку" at bounding box center [834, 244] width 58 height 22
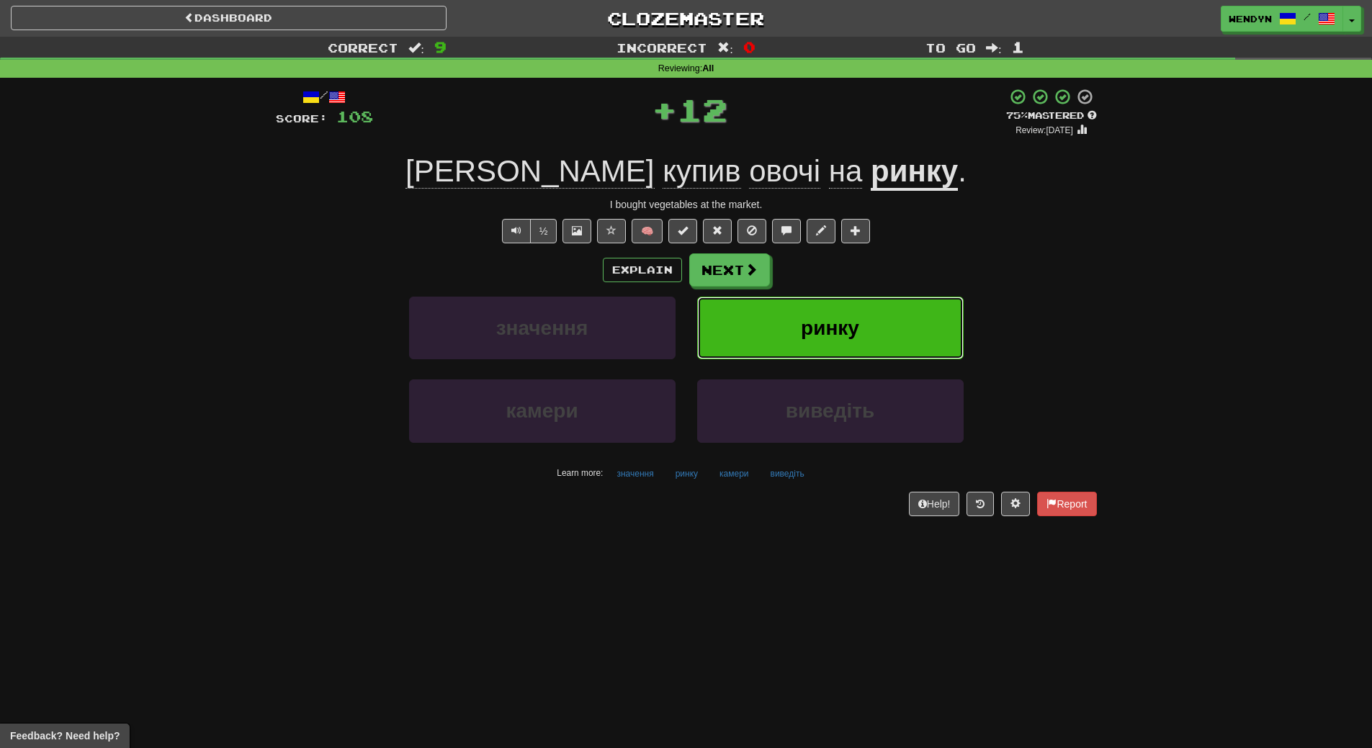
click at [868, 323] on button "ринку" at bounding box center [830, 328] width 267 height 63
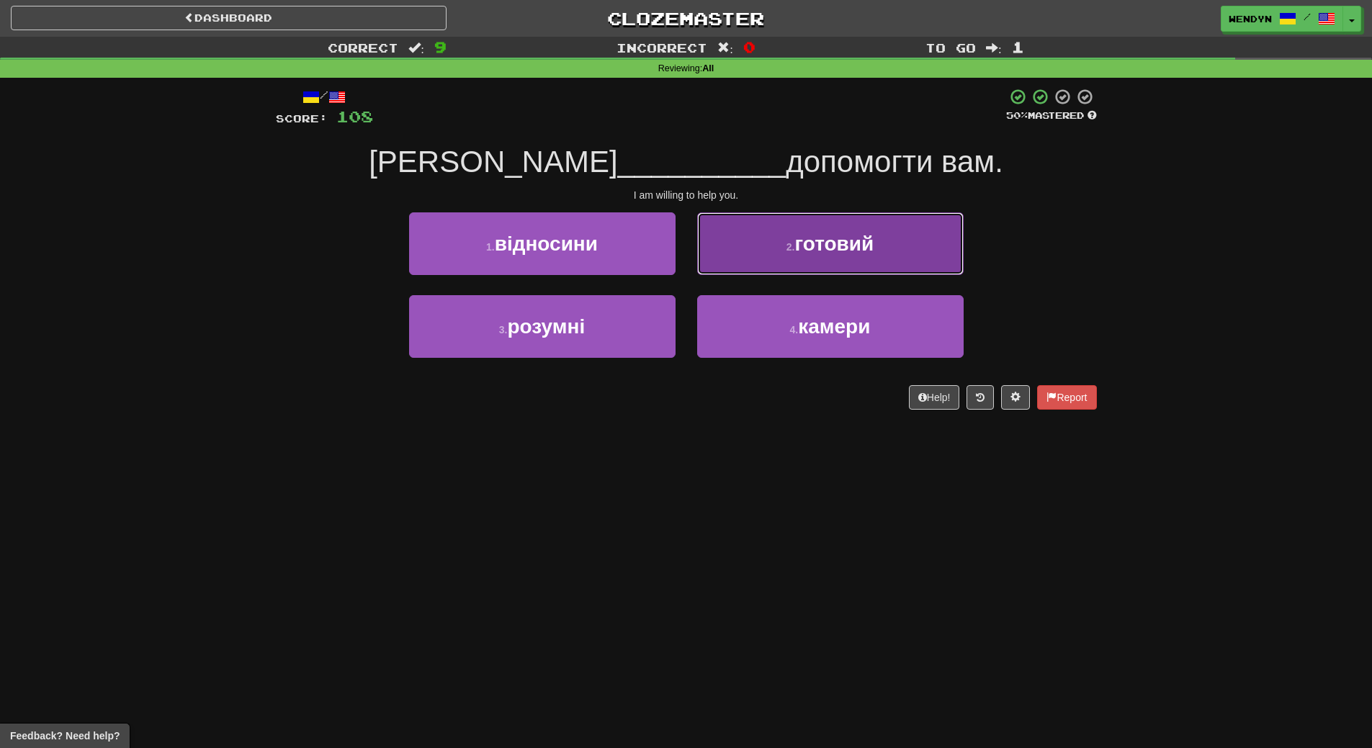
click at [841, 246] on span "готовий" at bounding box center [834, 244] width 79 height 22
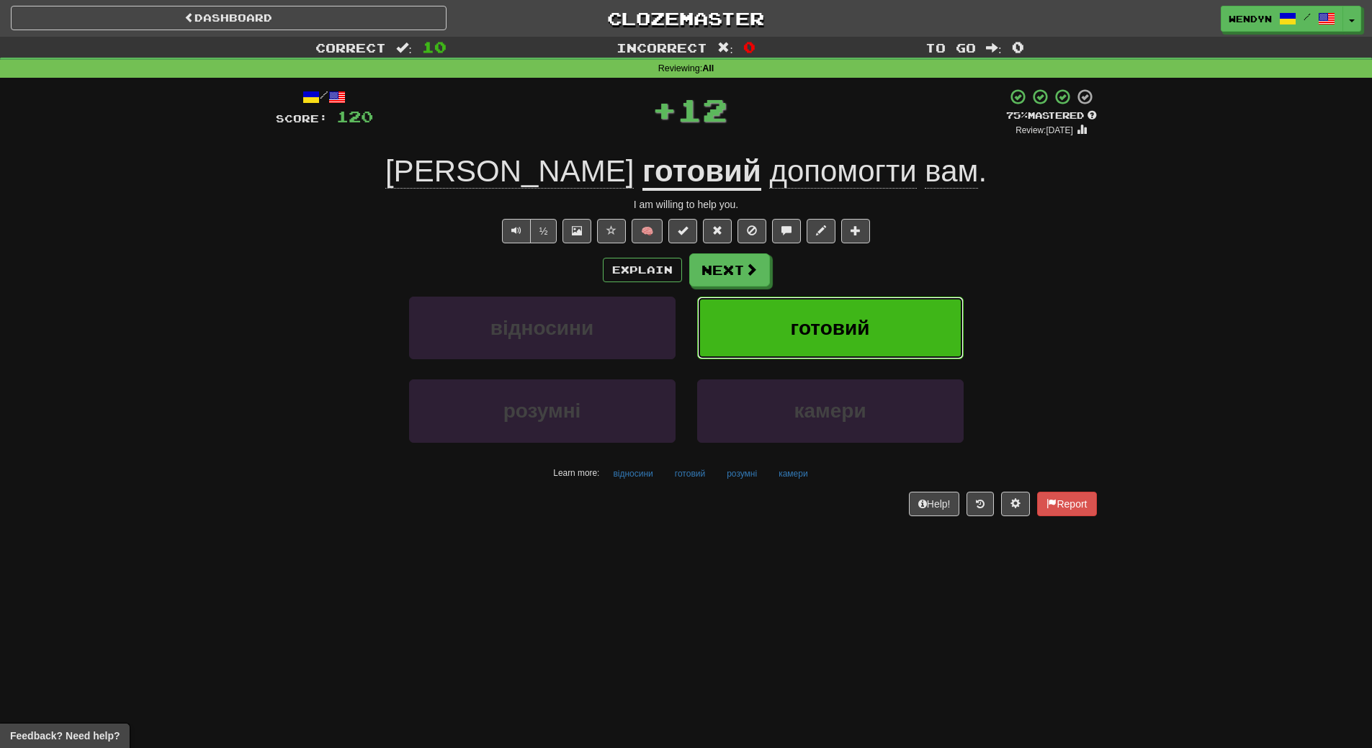
click at [833, 308] on button "готовий" at bounding box center [830, 328] width 267 height 63
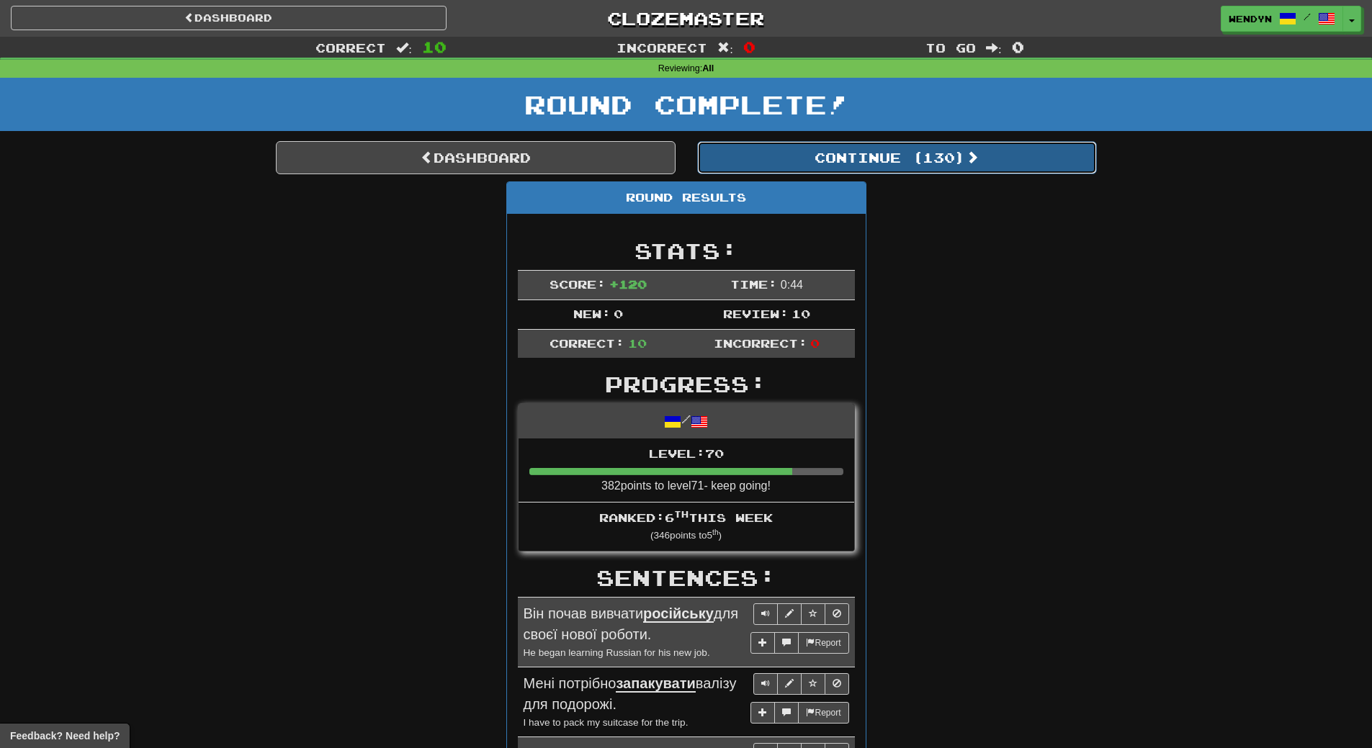
click at [949, 153] on button "Continue ( 130 )" at bounding box center [897, 157] width 400 height 33
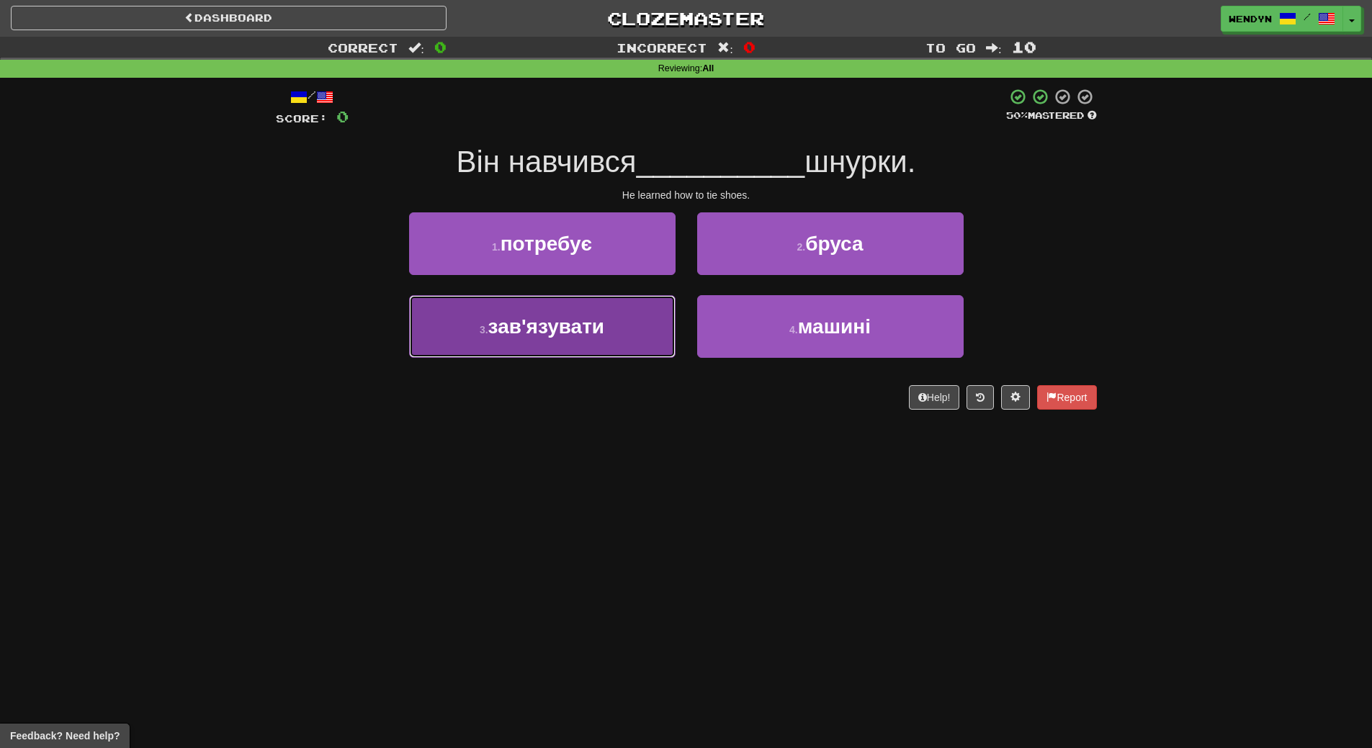
click at [652, 339] on button "3 . зав'язувати" at bounding box center [542, 326] width 267 height 63
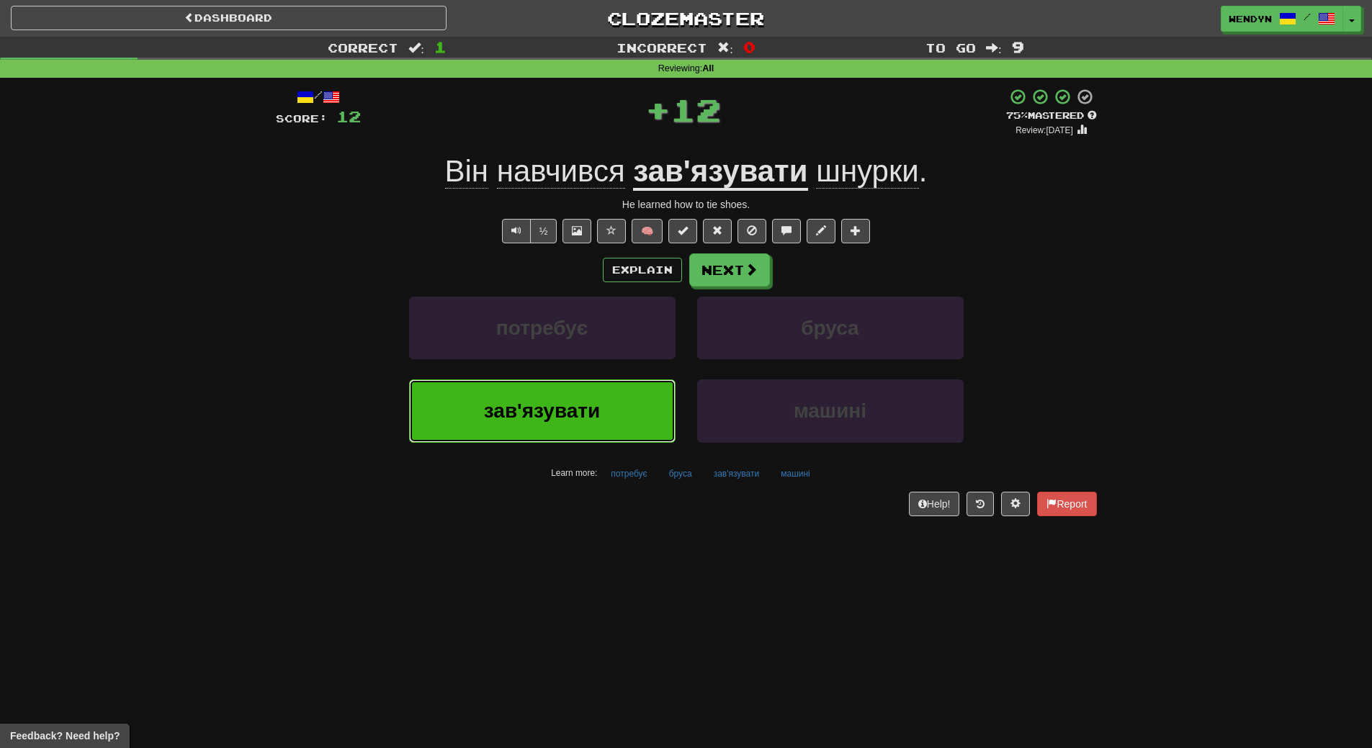
click at [635, 389] on button "зав'язувати" at bounding box center [542, 411] width 267 height 63
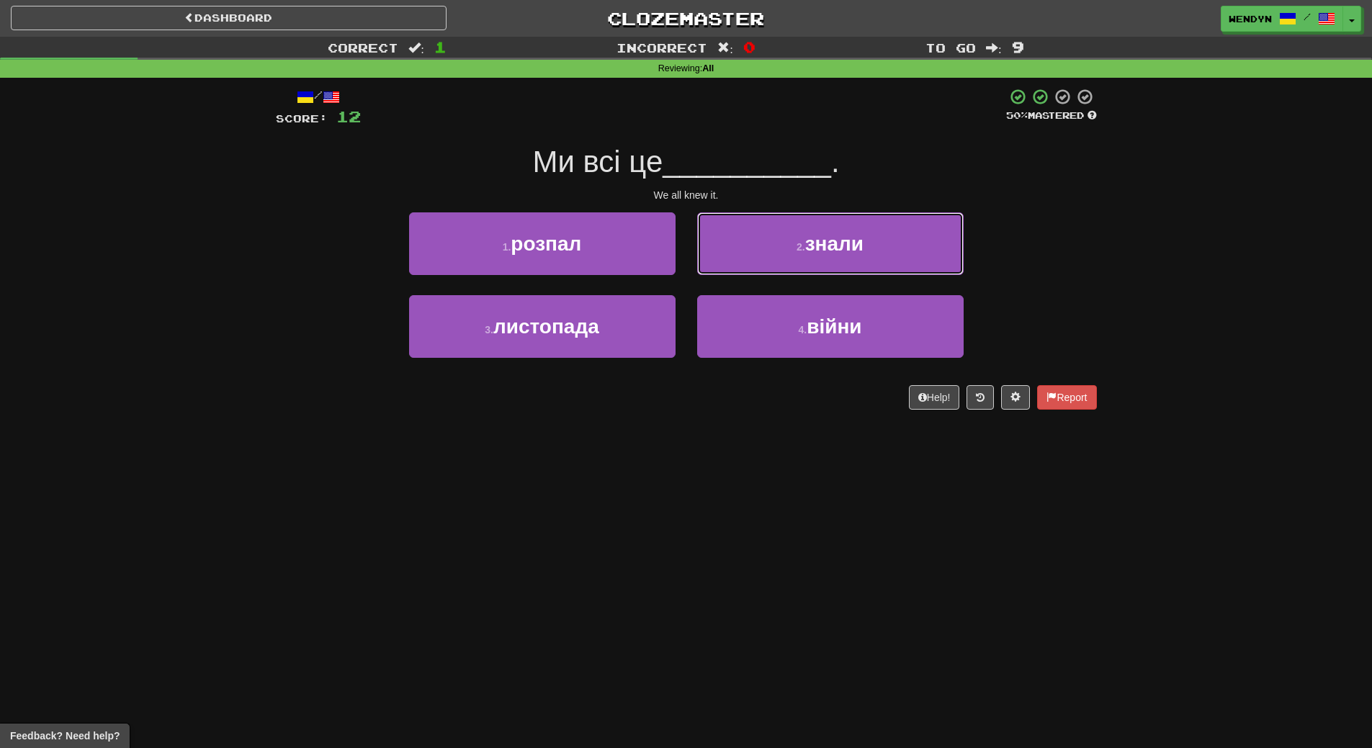
drag, startPoint x: 779, startPoint y: 242, endPoint x: 783, endPoint y: 250, distance: 9.0
click at [780, 244] on button "2 . знали" at bounding box center [830, 244] width 267 height 63
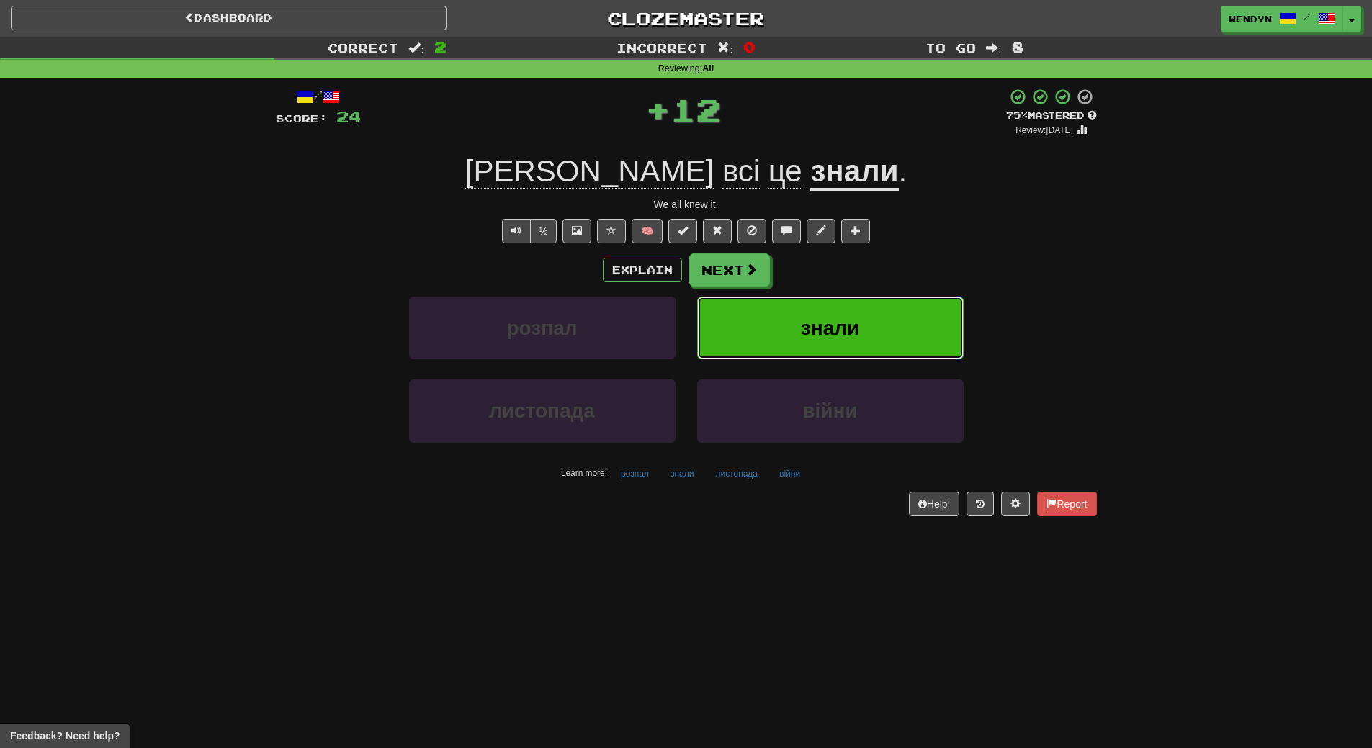
click at [801, 317] on span "знали" at bounding box center [830, 328] width 58 height 22
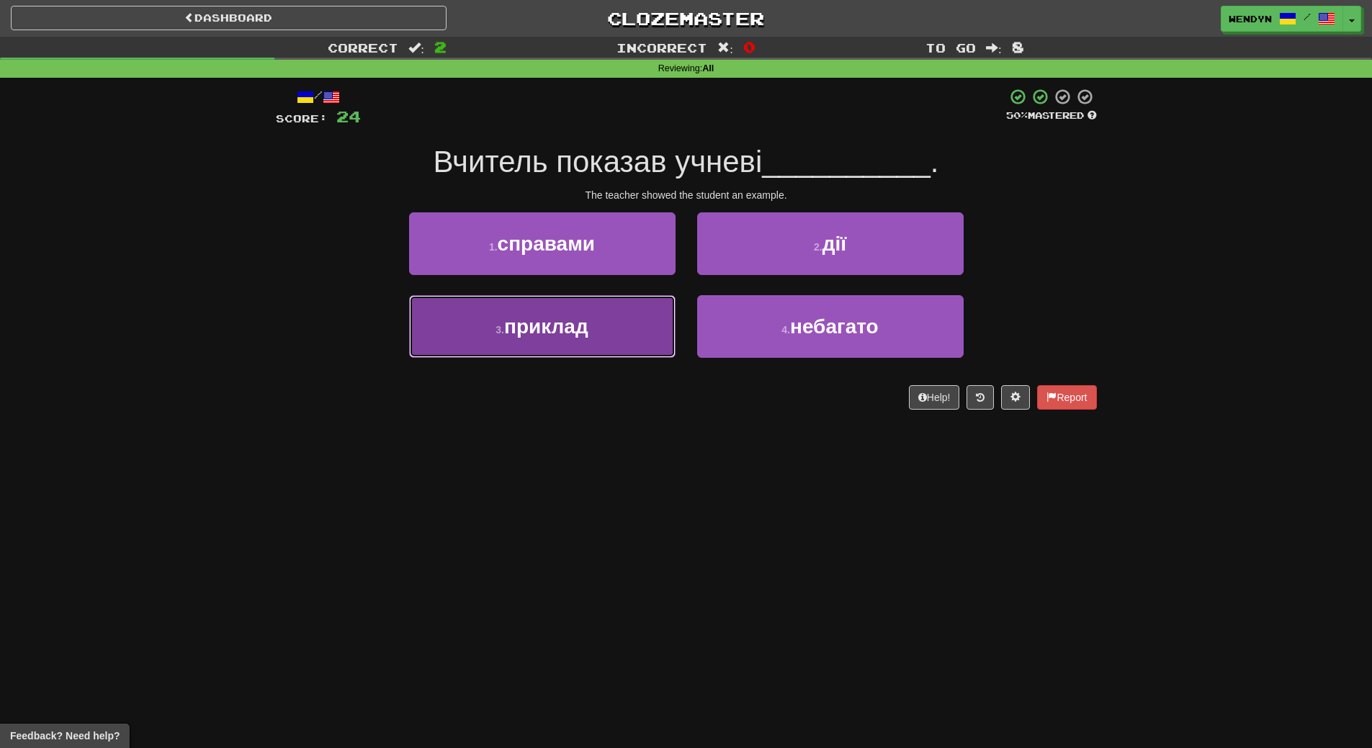
click at [626, 330] on button "3 . приклад" at bounding box center [542, 326] width 267 height 63
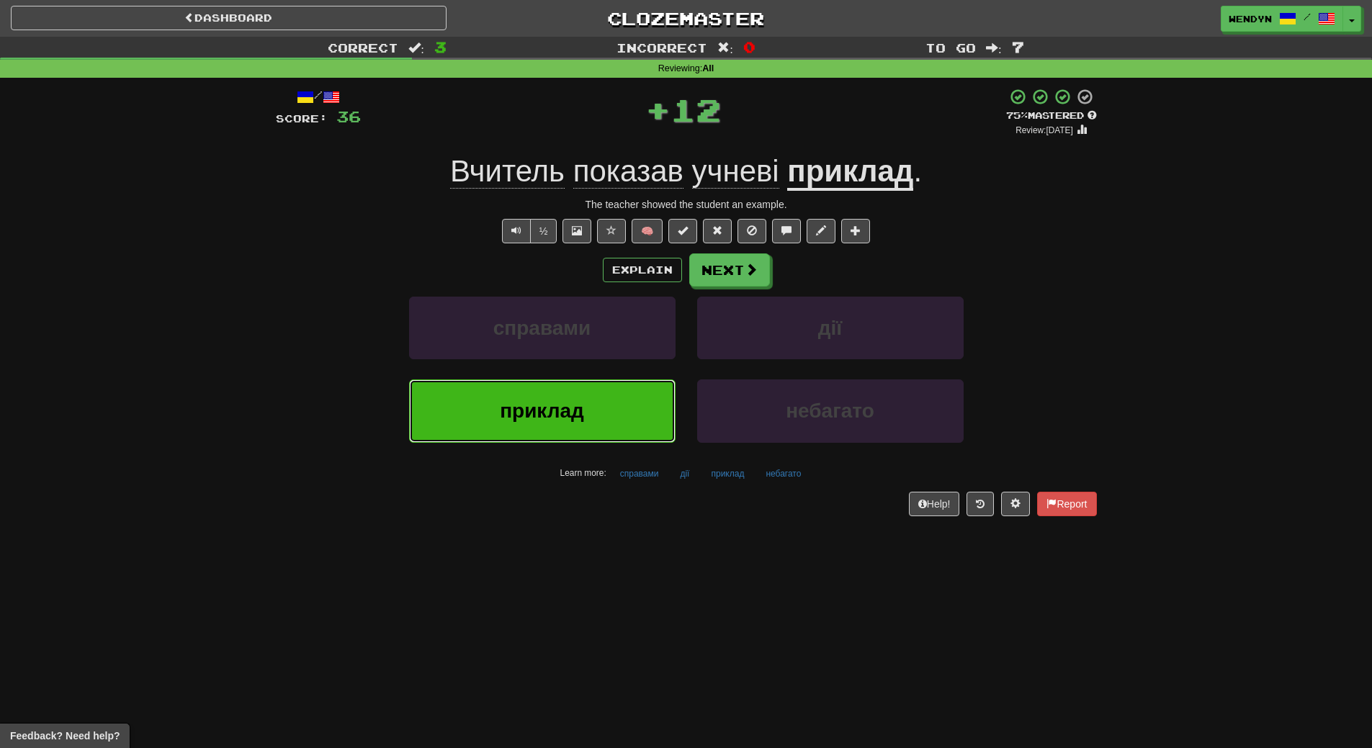
click at [604, 400] on button "приклад" at bounding box center [542, 411] width 267 height 63
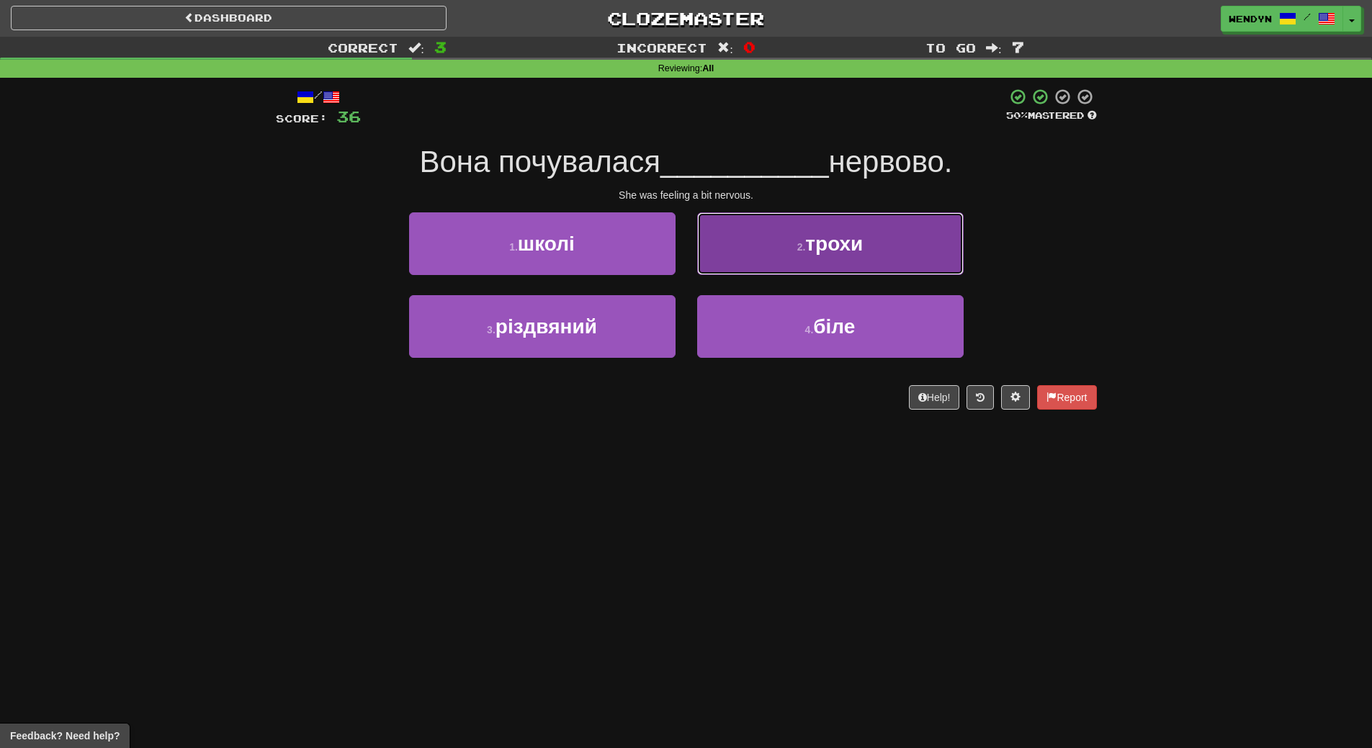
click at [849, 264] on button "2 . трохи" at bounding box center [830, 244] width 267 height 63
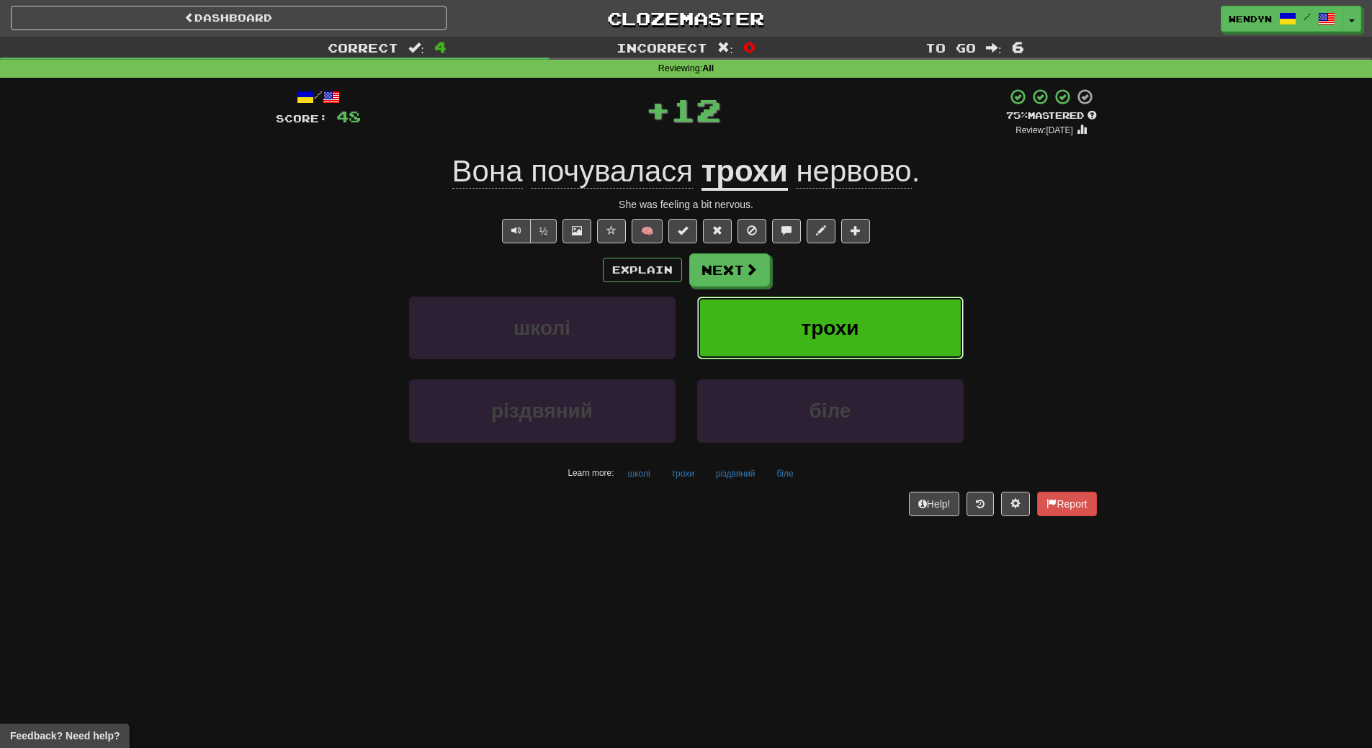
click at [857, 346] on button "трохи" at bounding box center [830, 328] width 267 height 63
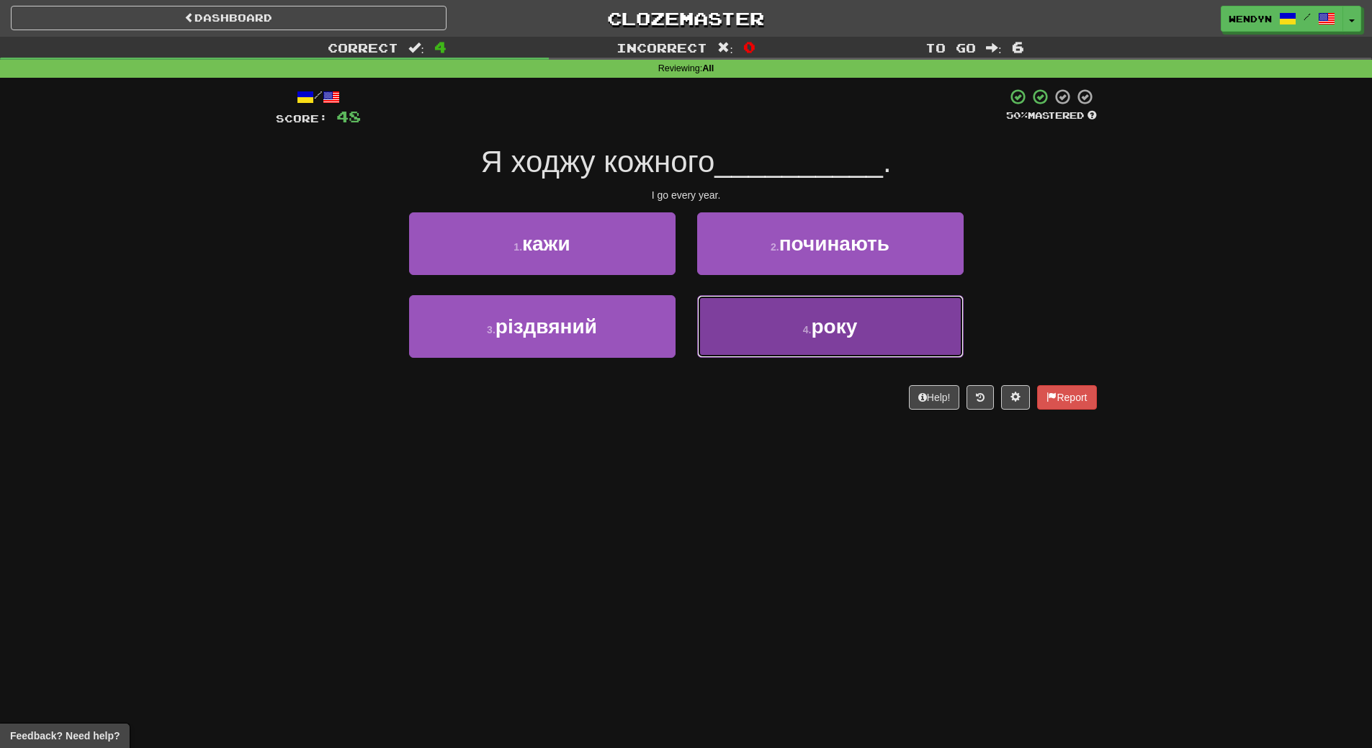
click at [735, 352] on button "4 . року" at bounding box center [830, 326] width 267 height 63
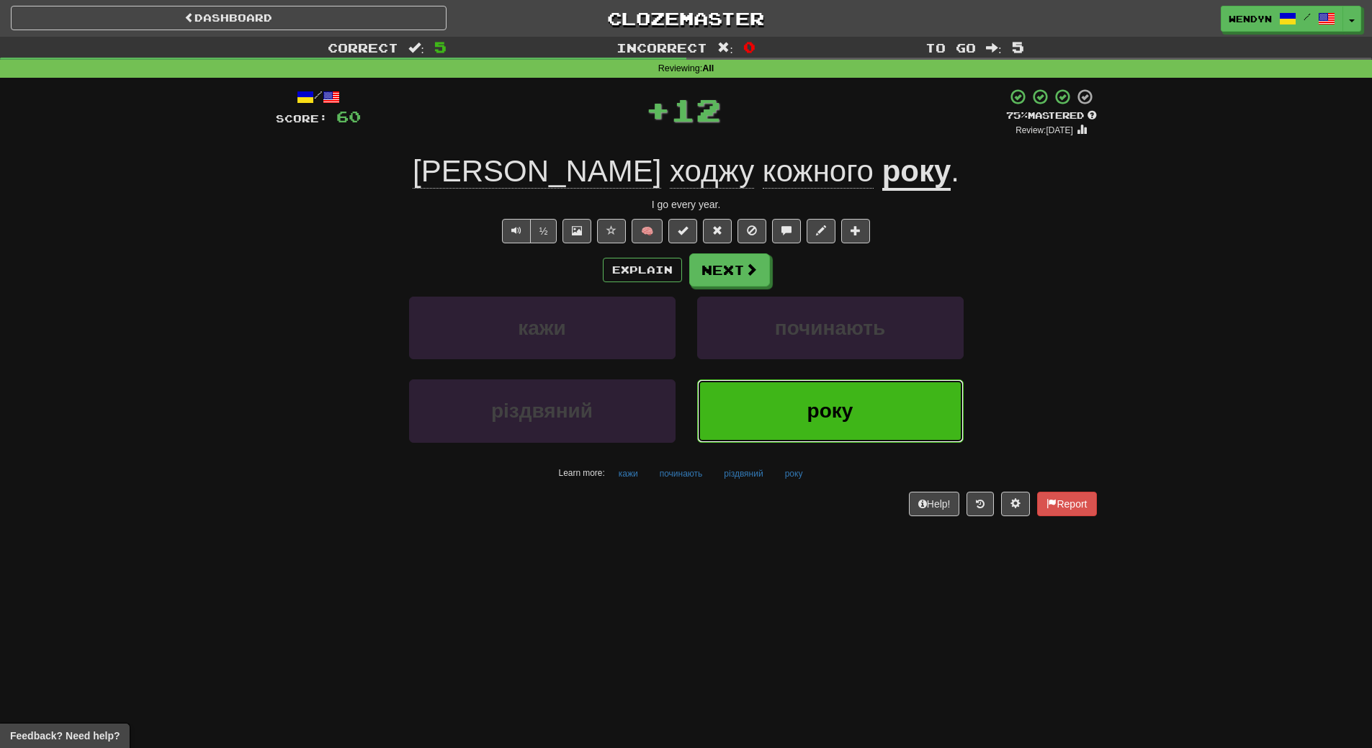
click at [757, 406] on button "року" at bounding box center [830, 411] width 267 height 63
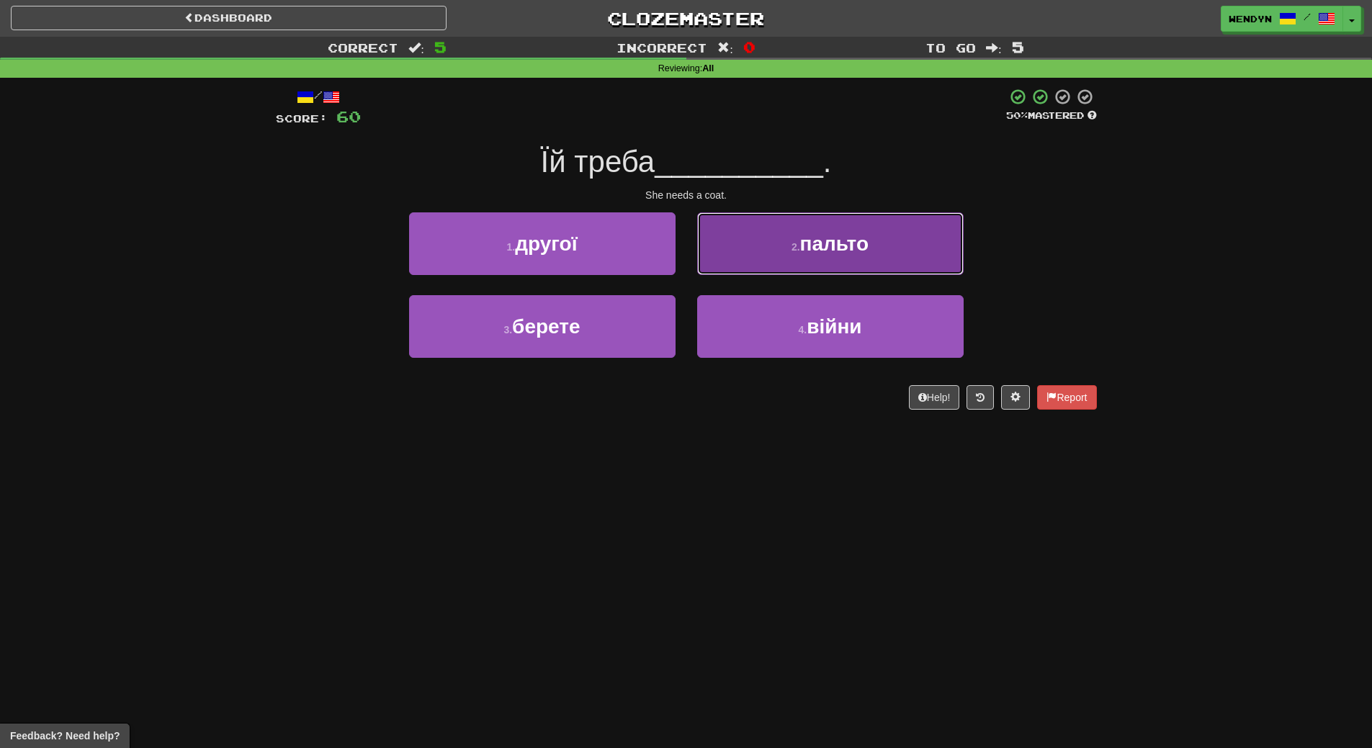
drag, startPoint x: 852, startPoint y: 242, endPoint x: 854, endPoint y: 298, distance: 56.2
click at [852, 247] on span "пальто" at bounding box center [834, 244] width 68 height 22
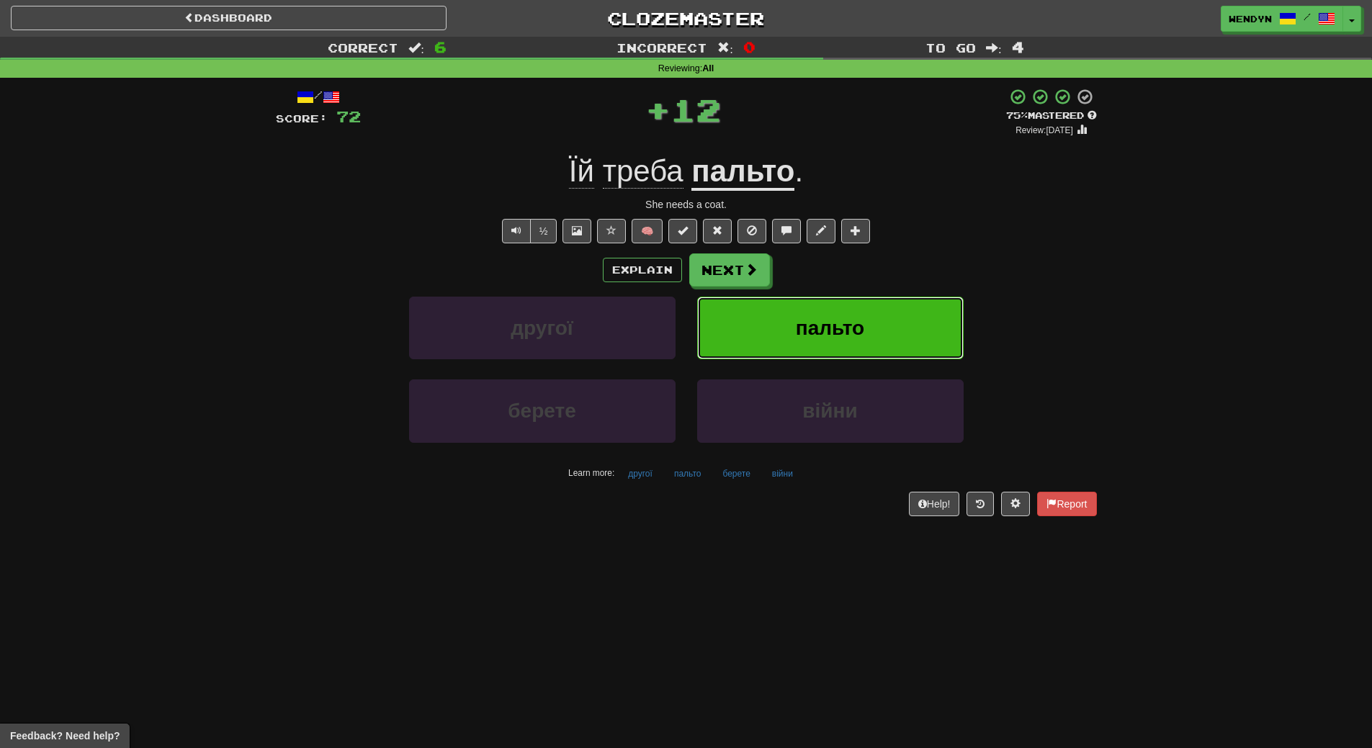
click at [853, 308] on button "пальто" at bounding box center [830, 328] width 267 height 63
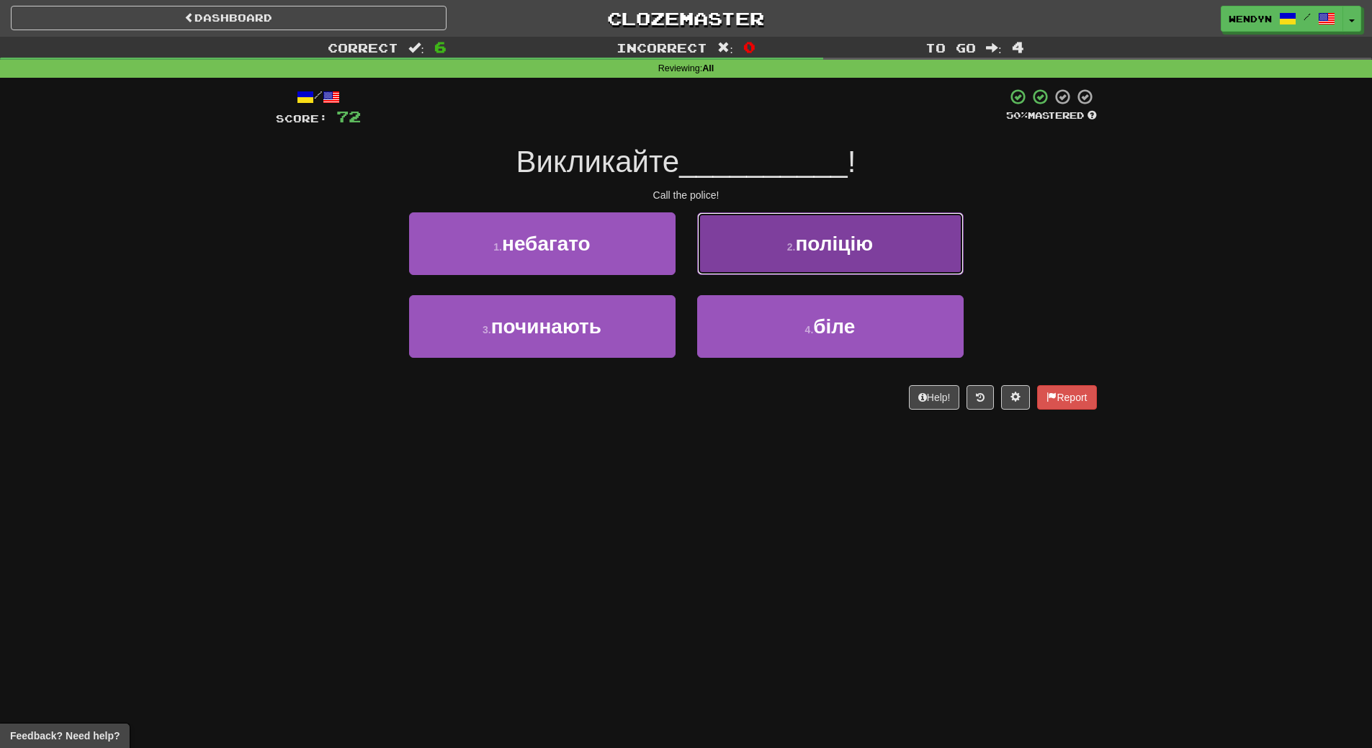
click at [837, 228] on button "2 . поліцію" at bounding box center [830, 244] width 267 height 63
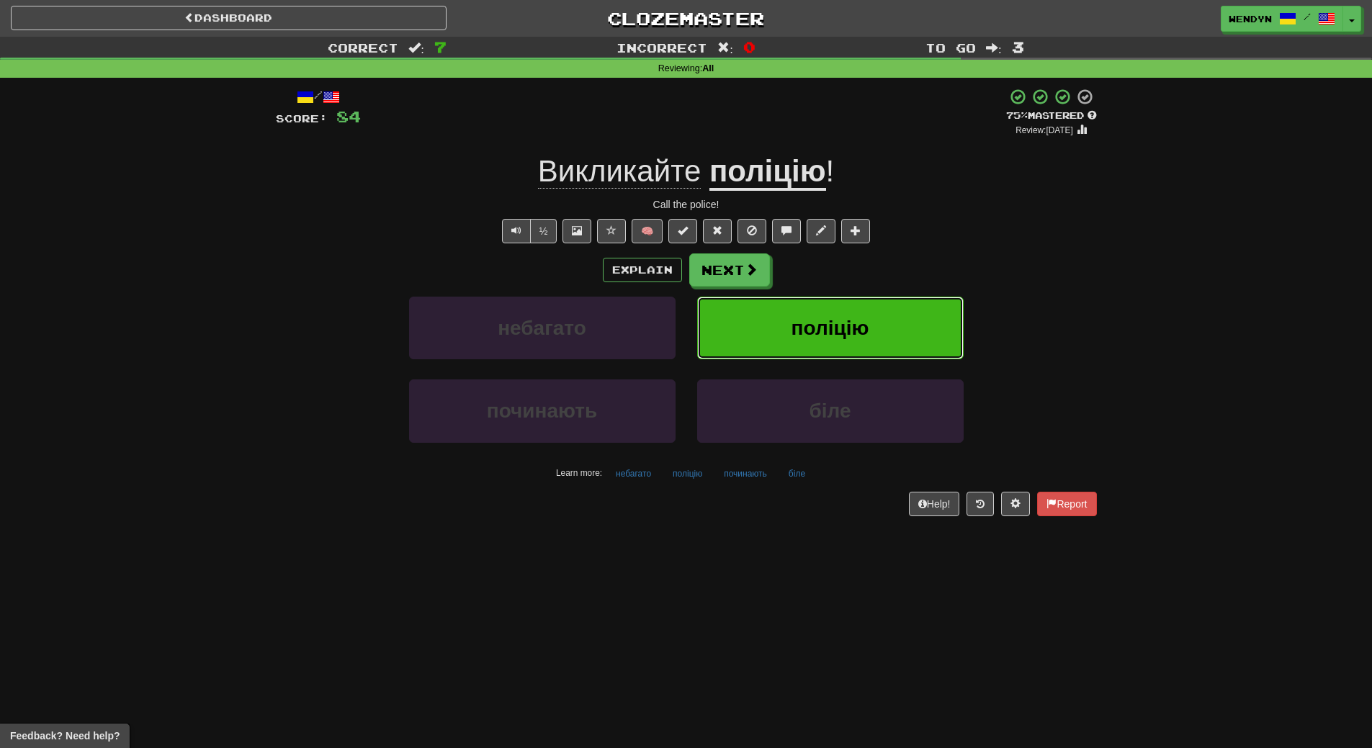
click at [839, 310] on button "поліцію" at bounding box center [830, 328] width 267 height 63
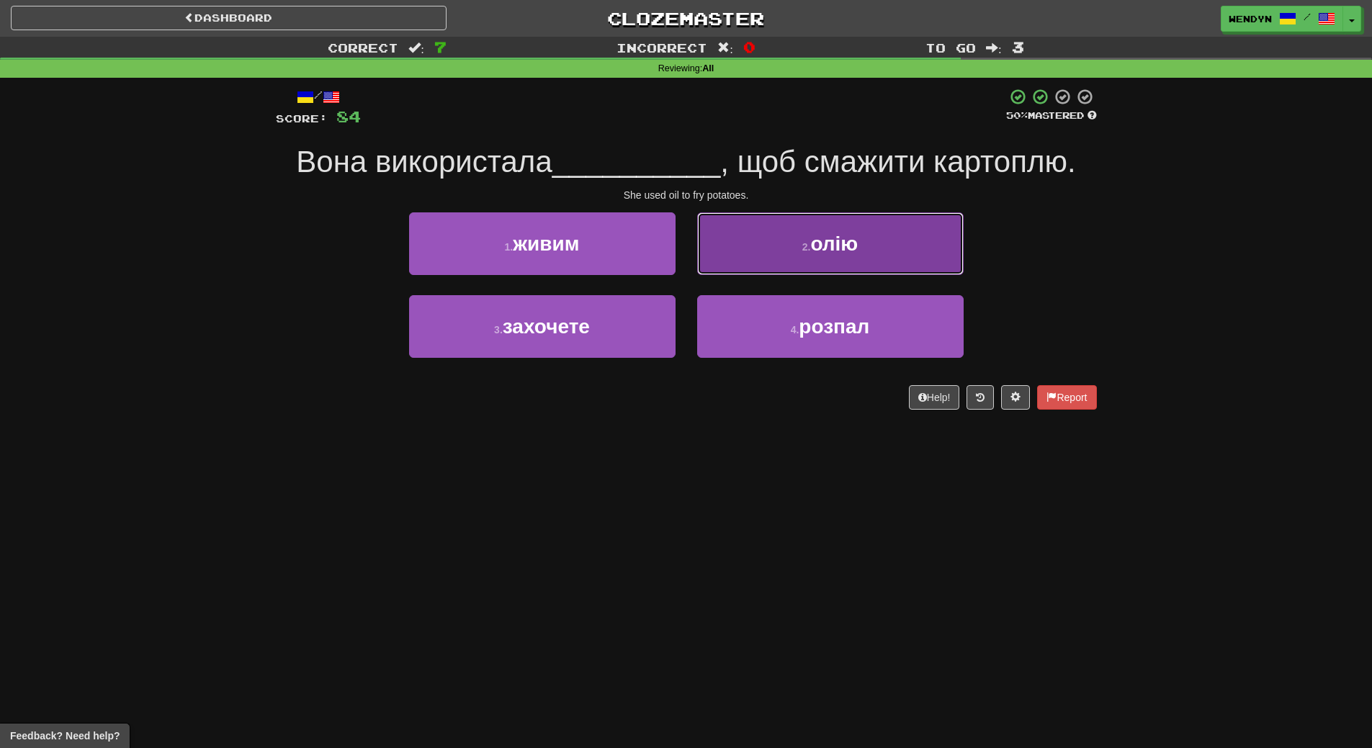
click at [820, 260] on button "2 . олію" at bounding box center [830, 244] width 267 height 63
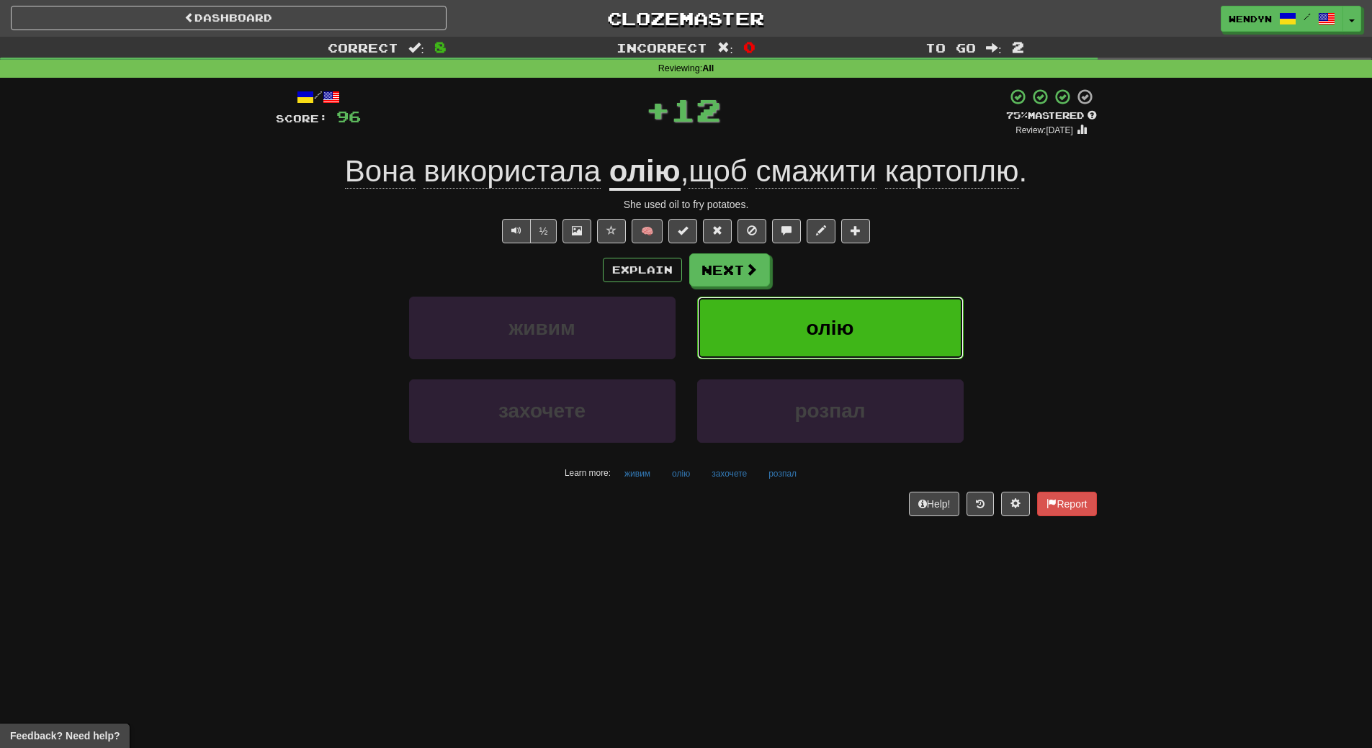
click at [820, 306] on button "олію" at bounding box center [830, 328] width 267 height 63
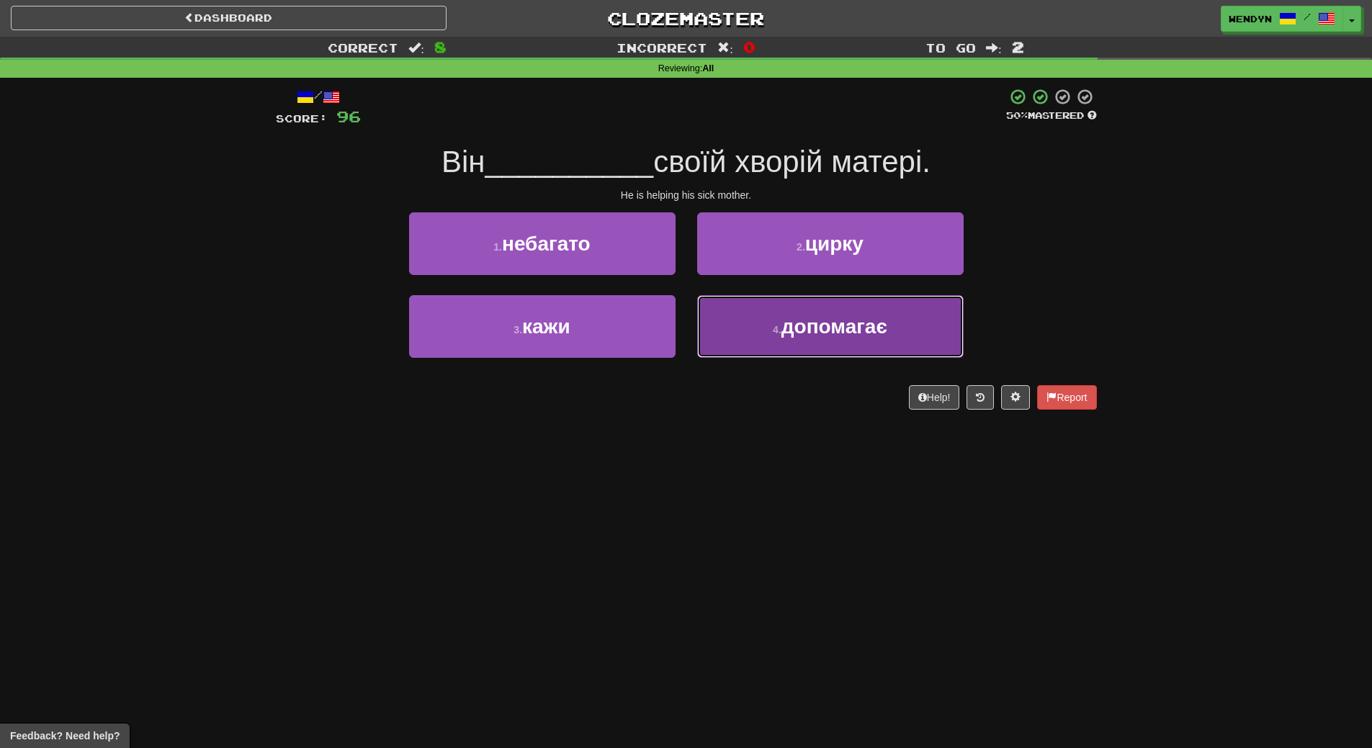
click at [824, 333] on span "допомагає" at bounding box center [835, 327] width 106 height 22
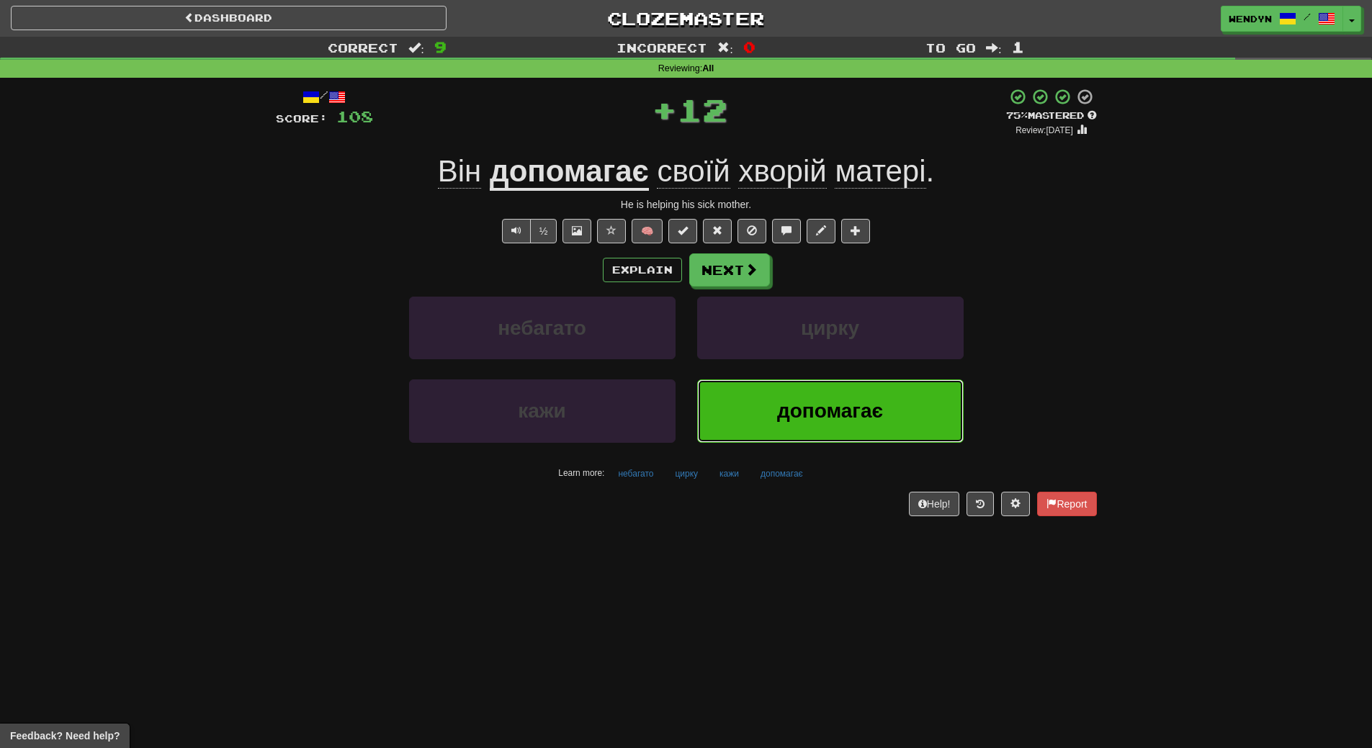
click at [816, 410] on span "допомагає" at bounding box center [830, 411] width 106 height 22
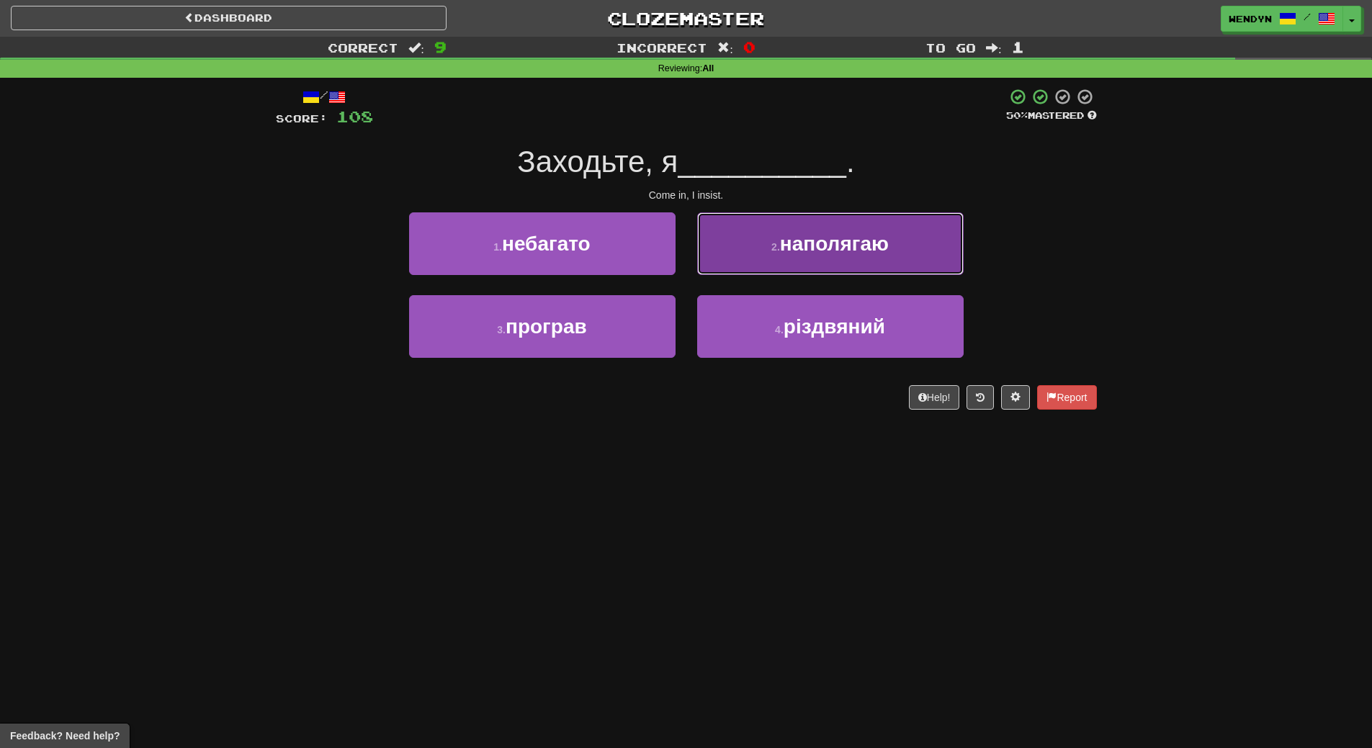
click at [855, 256] on button "2 . наполягаю" at bounding box center [830, 244] width 267 height 63
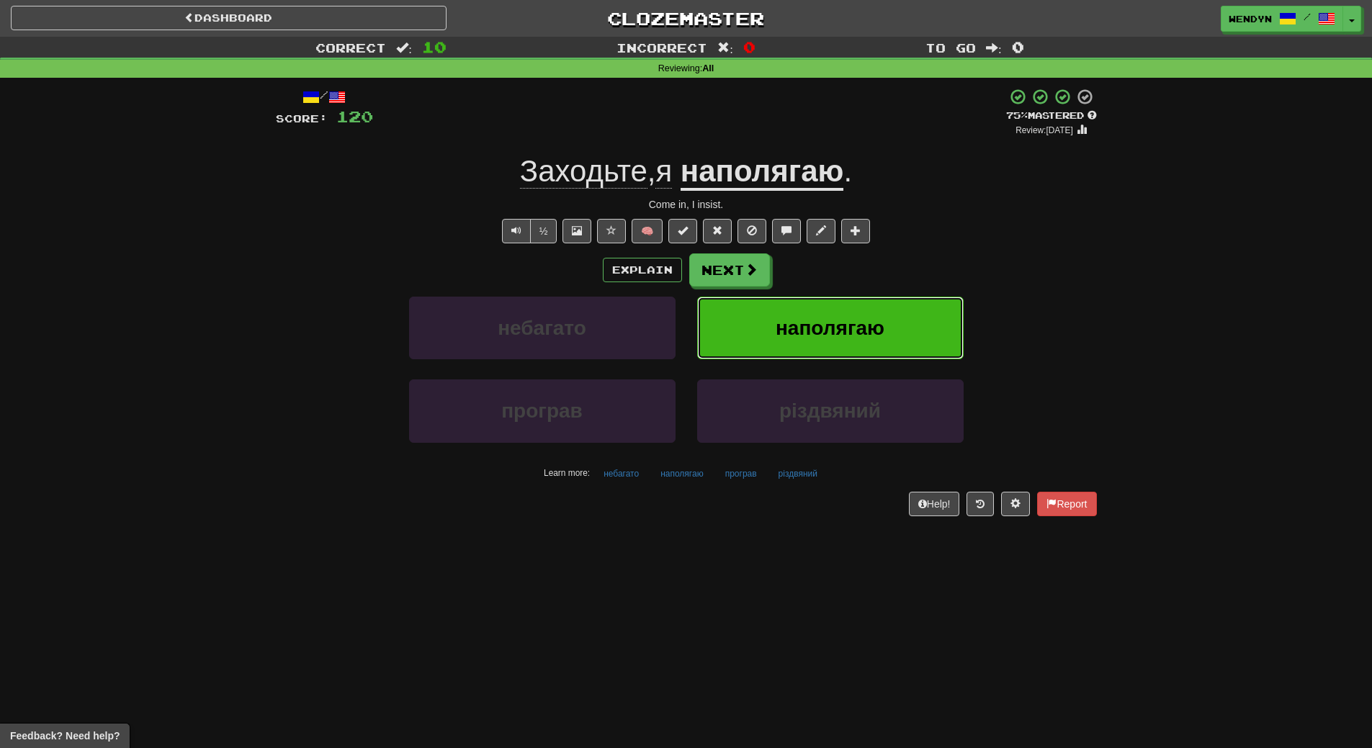
click at [850, 317] on span "наполягаю" at bounding box center [830, 328] width 109 height 22
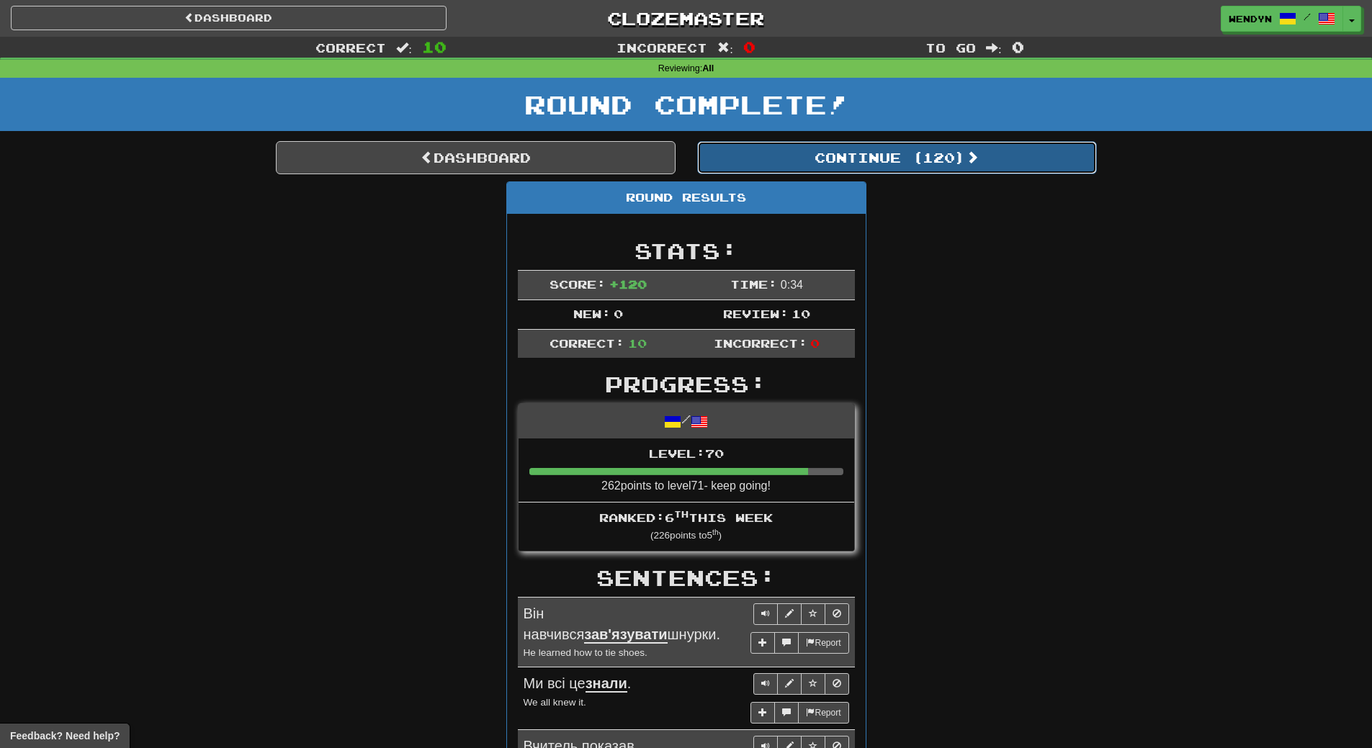
click at [912, 168] on button "Continue ( 120 )" at bounding box center [897, 157] width 400 height 33
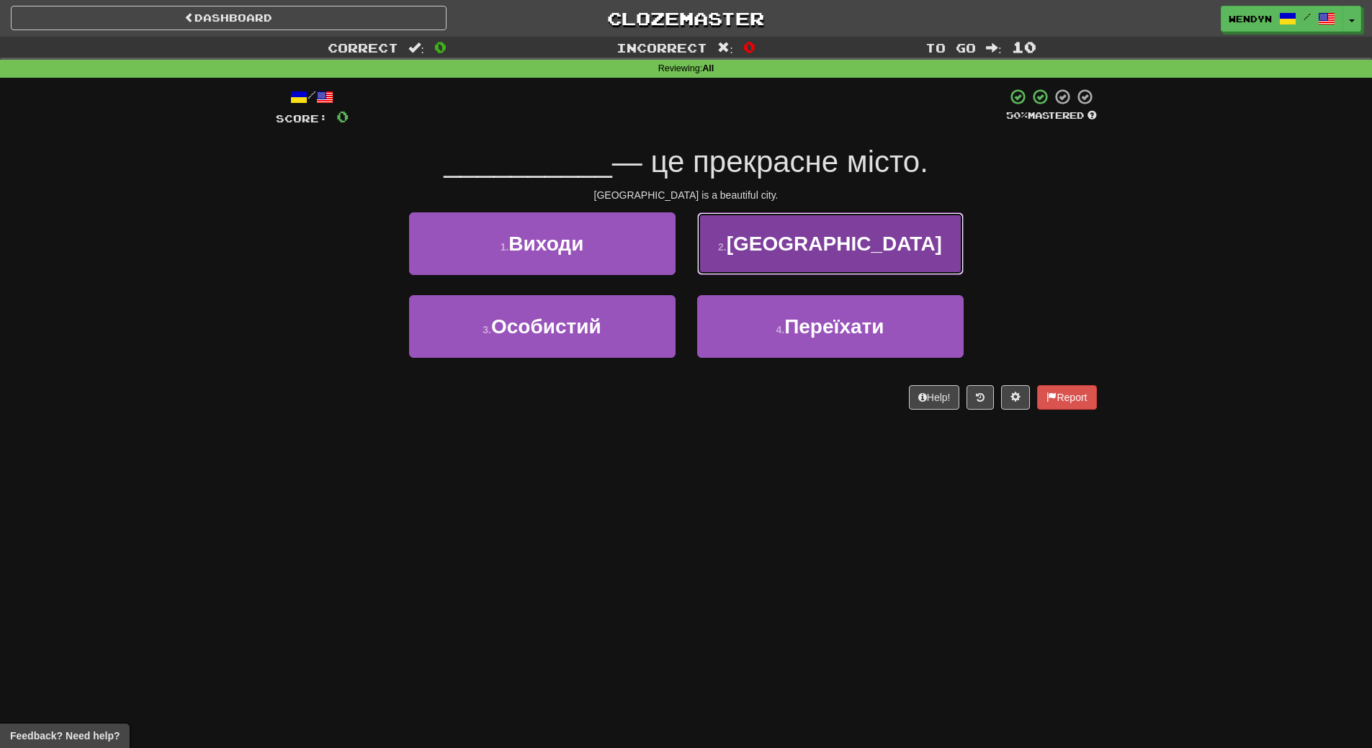
click at [832, 229] on button "2 . Рим" at bounding box center [830, 244] width 267 height 63
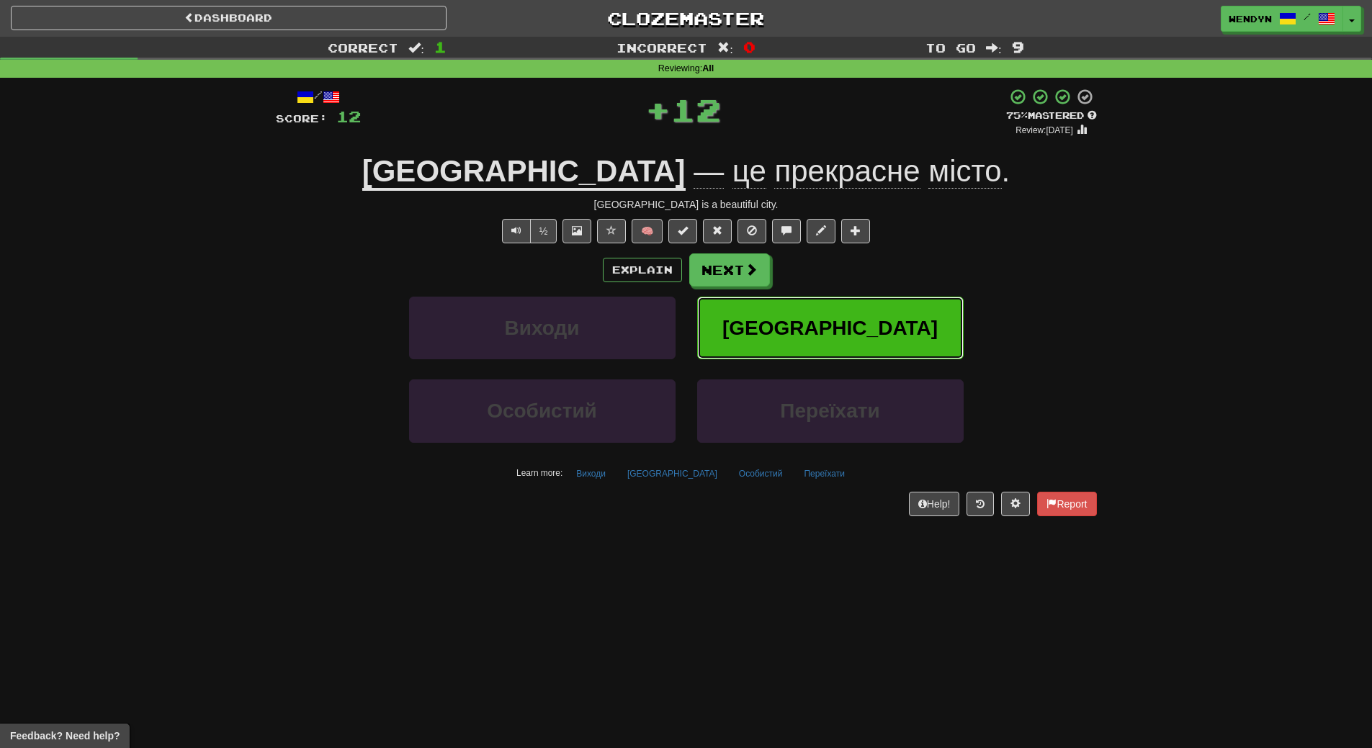
click at [838, 313] on button "Рим" at bounding box center [830, 328] width 267 height 63
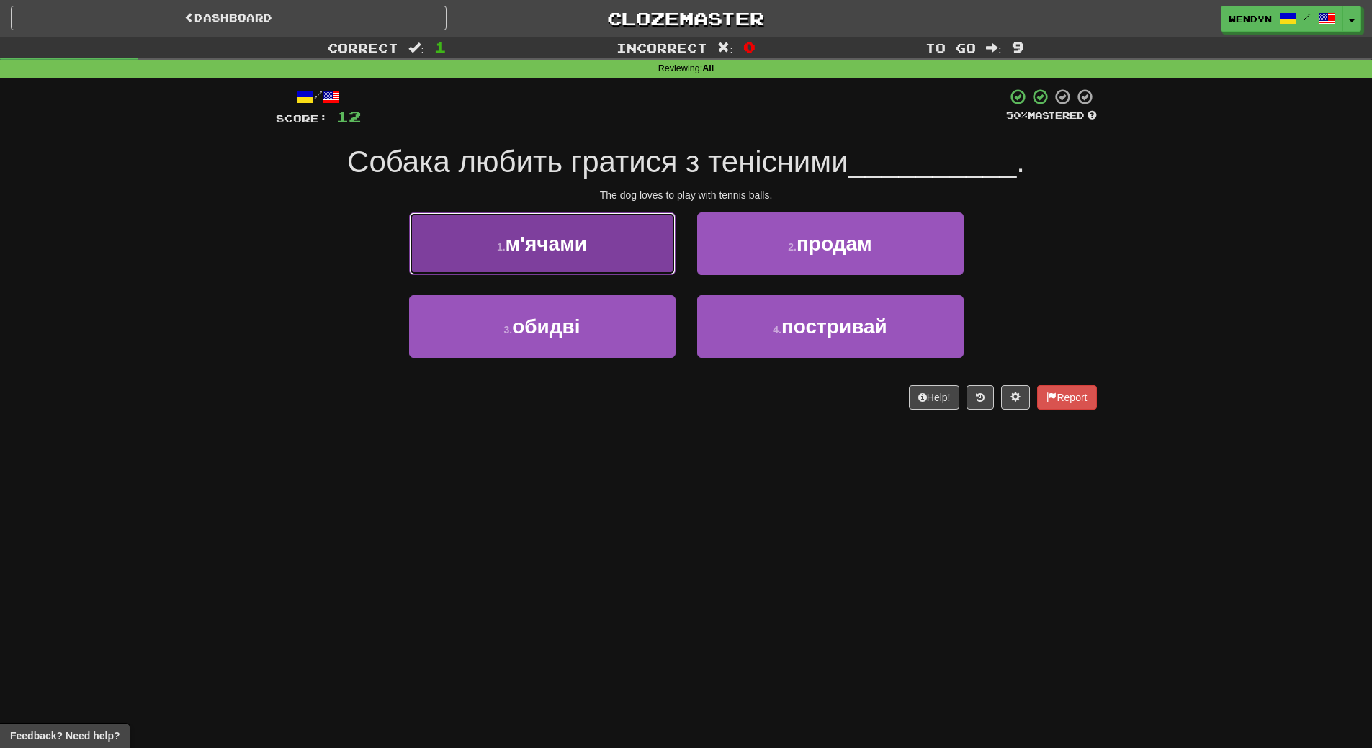
click at [630, 257] on button "1 . м'ячами" at bounding box center [542, 244] width 267 height 63
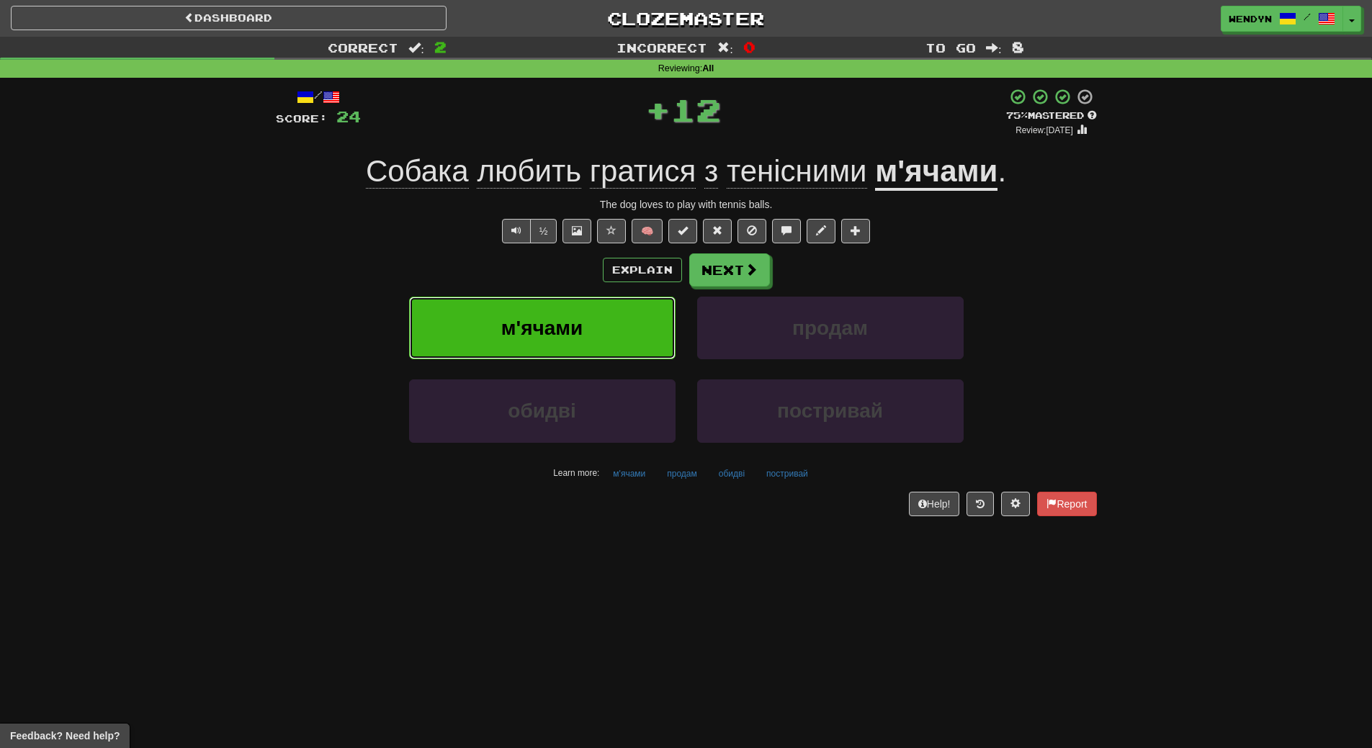
click at [611, 334] on button "м'ячами" at bounding box center [542, 328] width 267 height 63
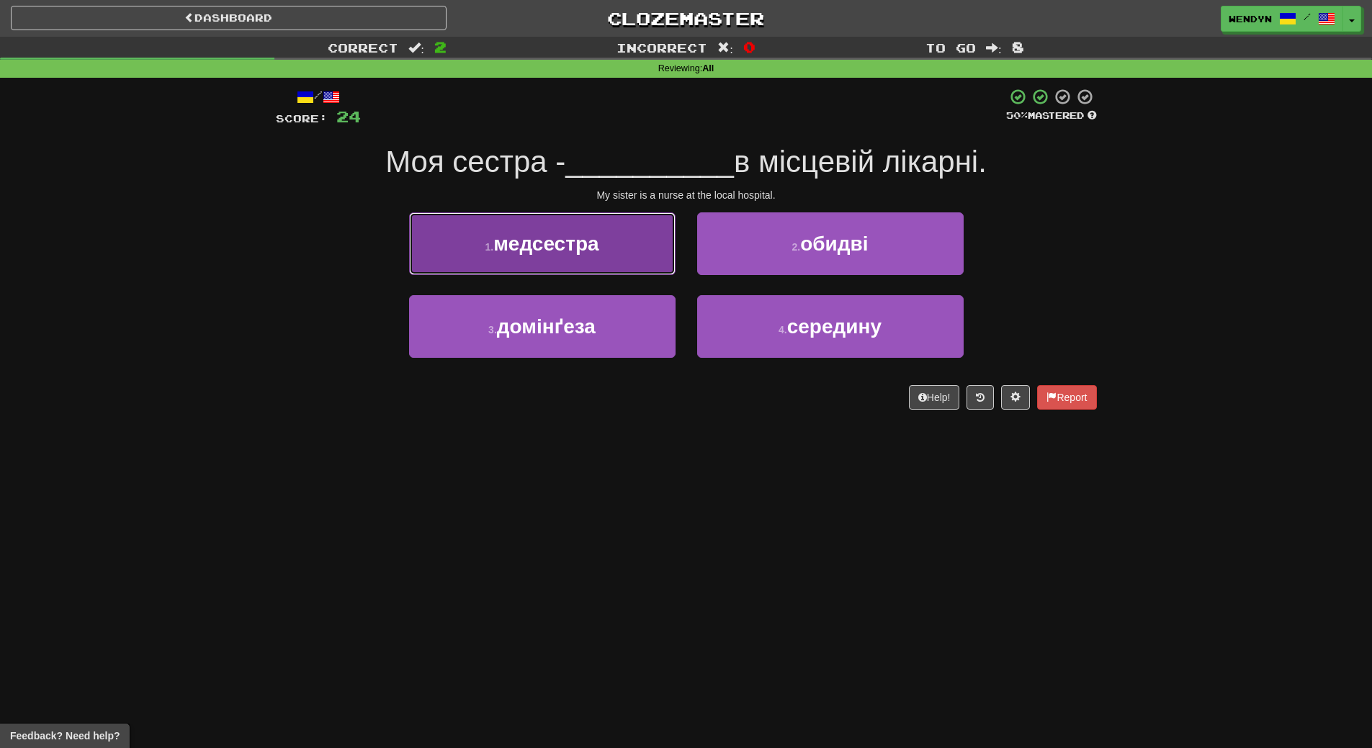
click at [638, 255] on button "1 . медсестра" at bounding box center [542, 244] width 267 height 63
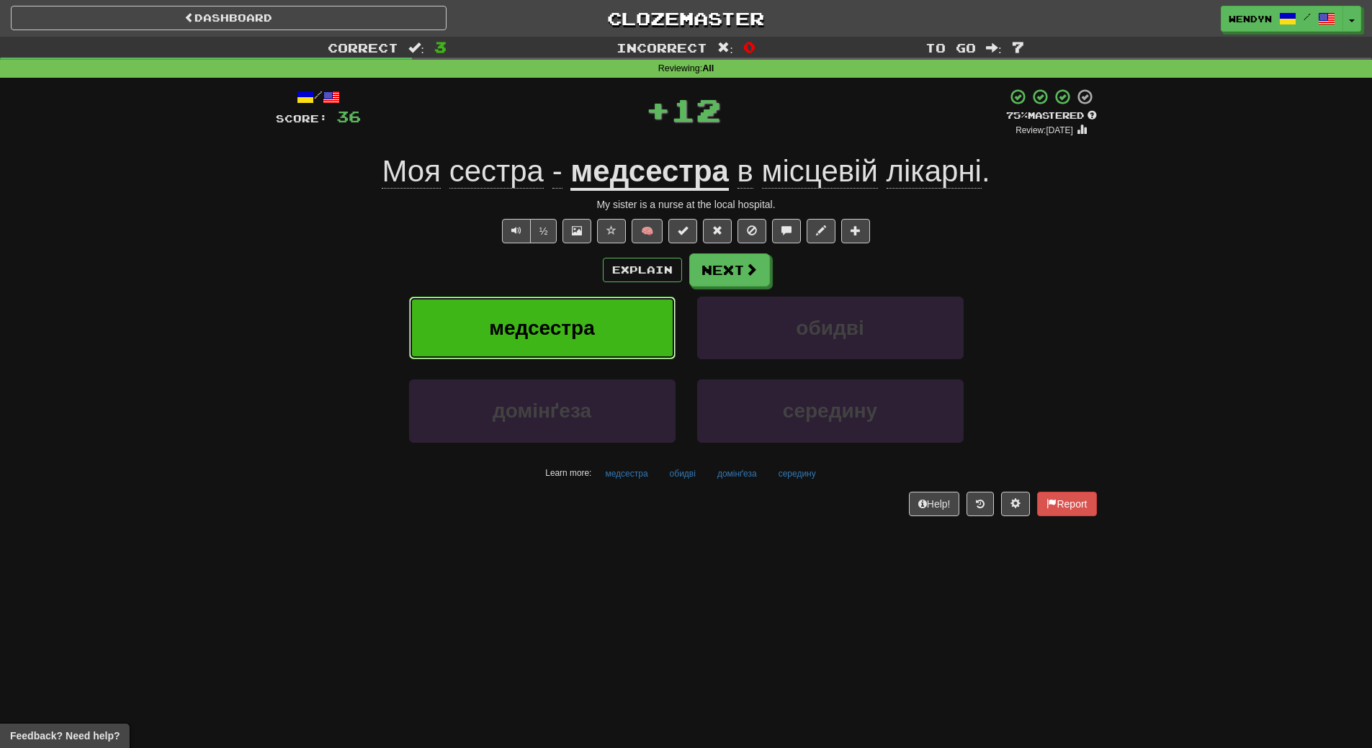
click at [612, 310] on button "медсестра" at bounding box center [542, 328] width 267 height 63
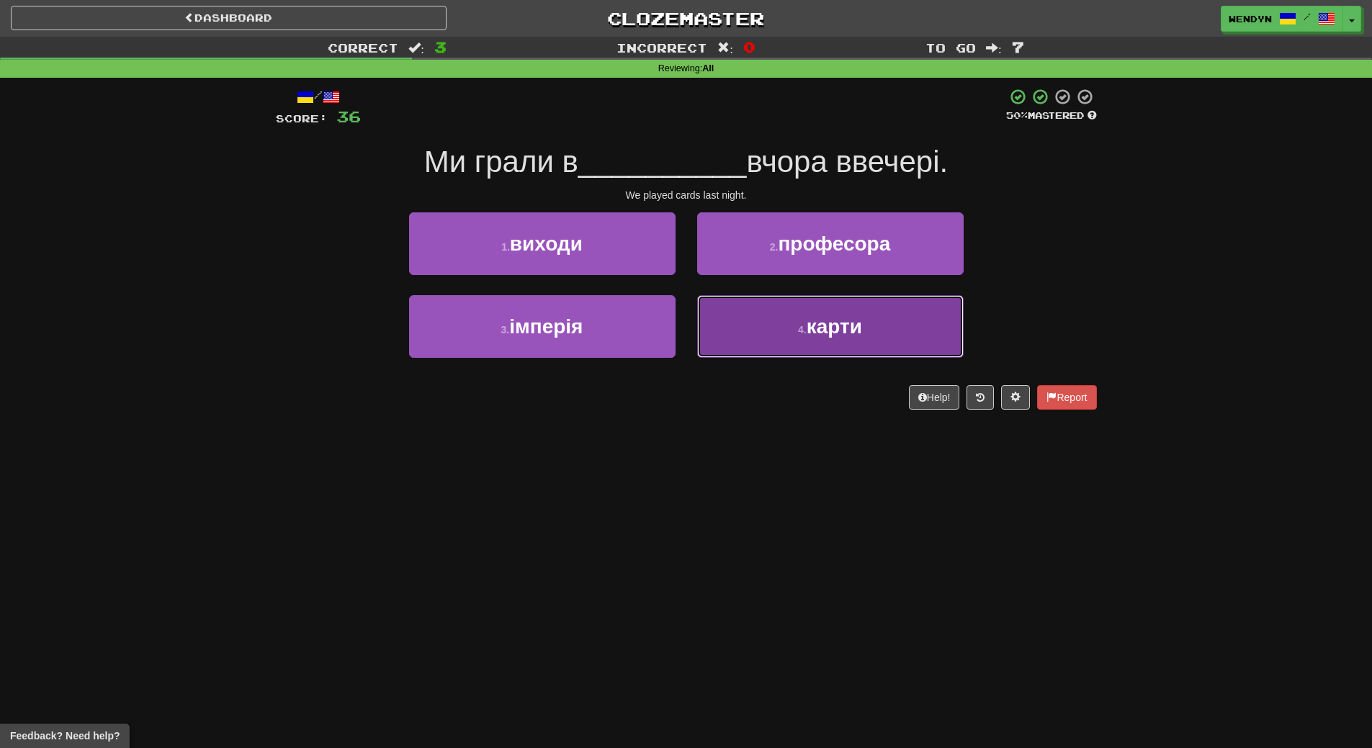
click at [766, 341] on button "4 . карти" at bounding box center [830, 326] width 267 height 63
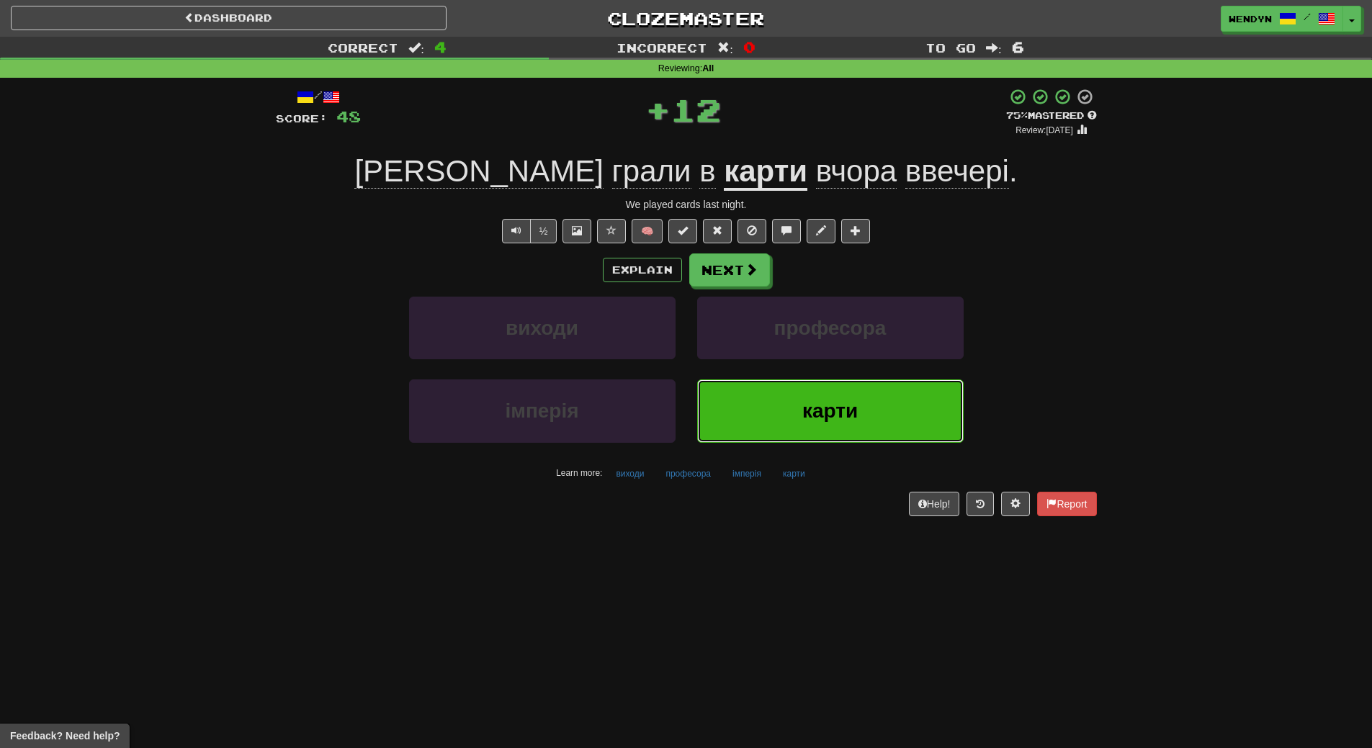
click at [766, 400] on button "карти" at bounding box center [830, 411] width 267 height 63
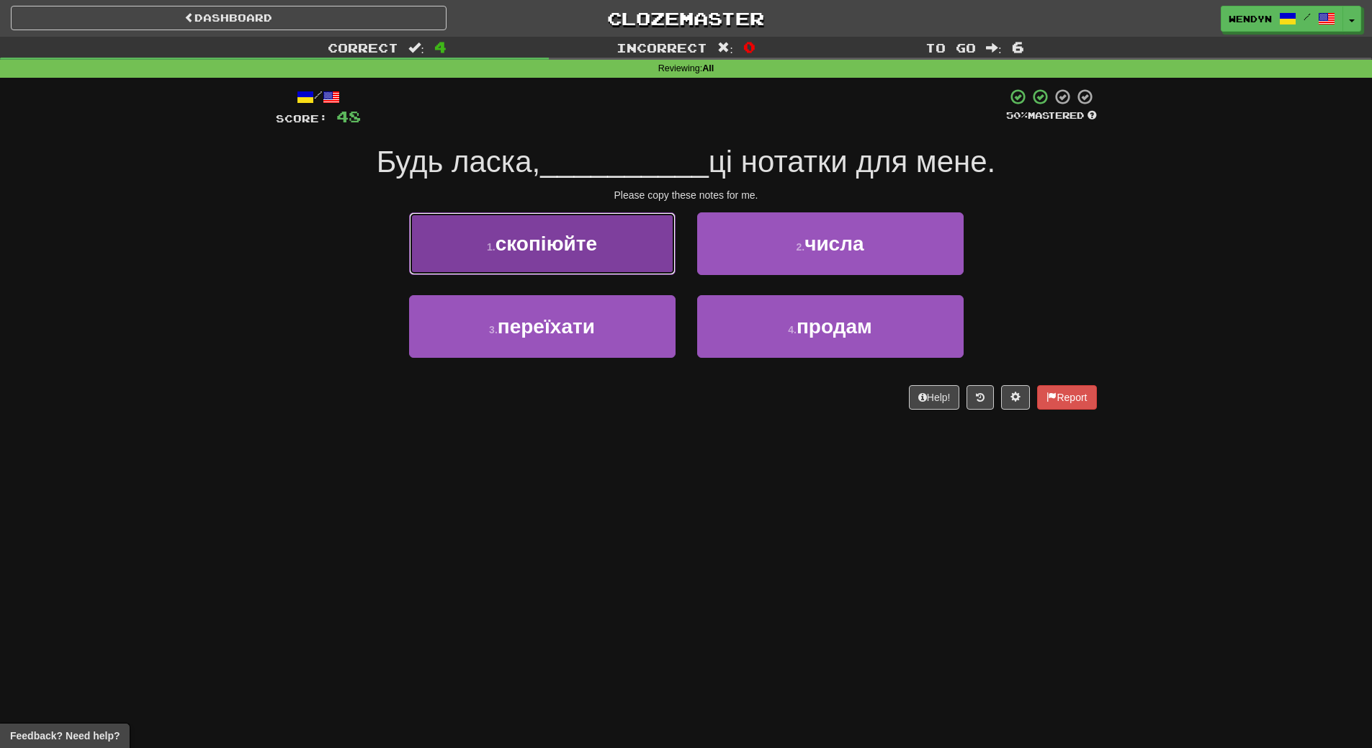
click at [632, 251] on button "1 . скопіюйте" at bounding box center [542, 244] width 267 height 63
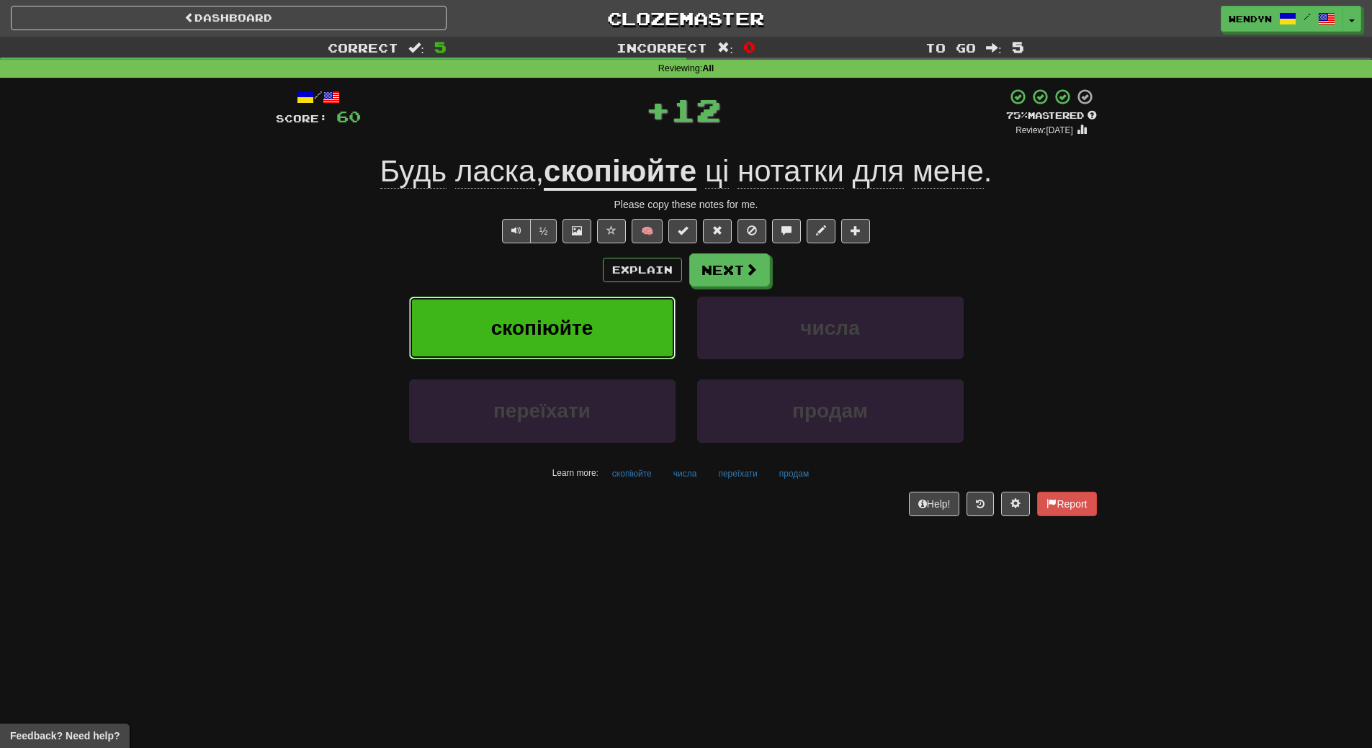
click at [622, 318] on button "скопіюйте" at bounding box center [542, 328] width 267 height 63
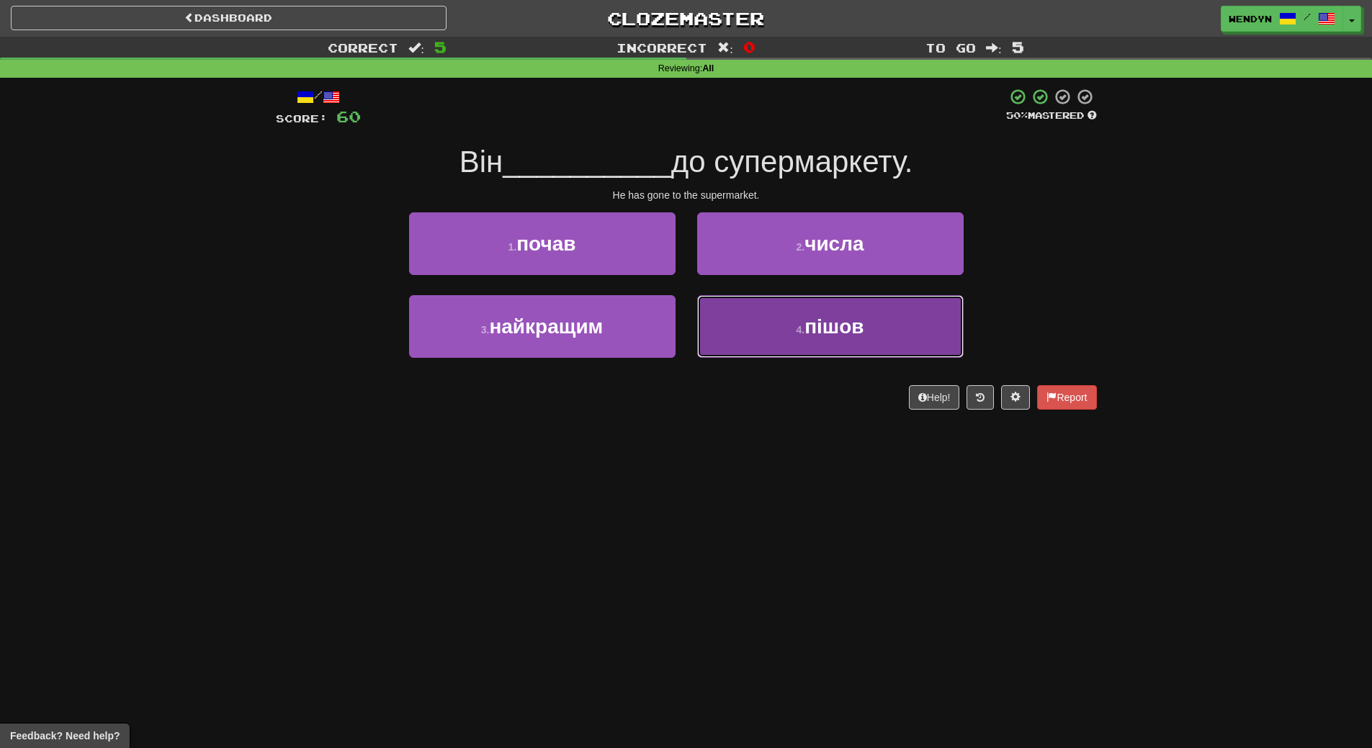
click at [792, 347] on button "4 . пішов" at bounding box center [830, 326] width 267 height 63
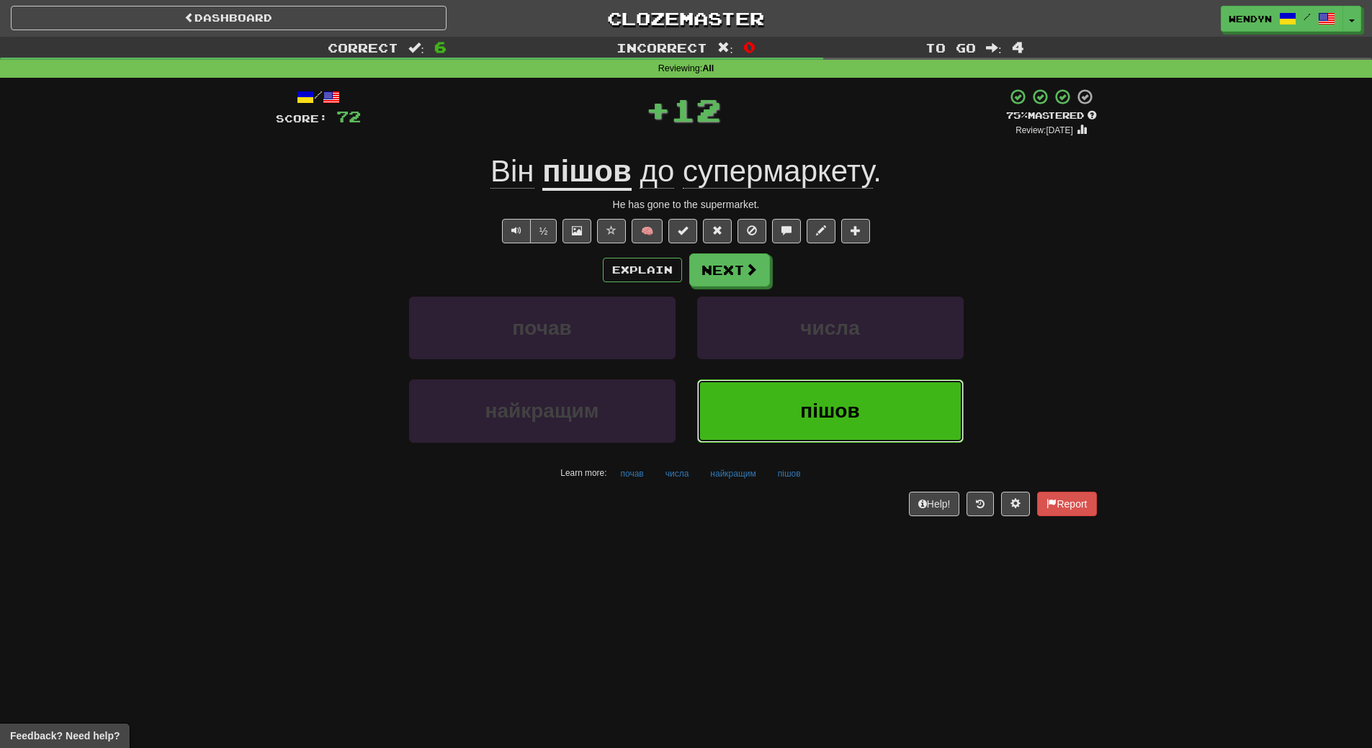
click at [801, 439] on button "пішов" at bounding box center [830, 411] width 267 height 63
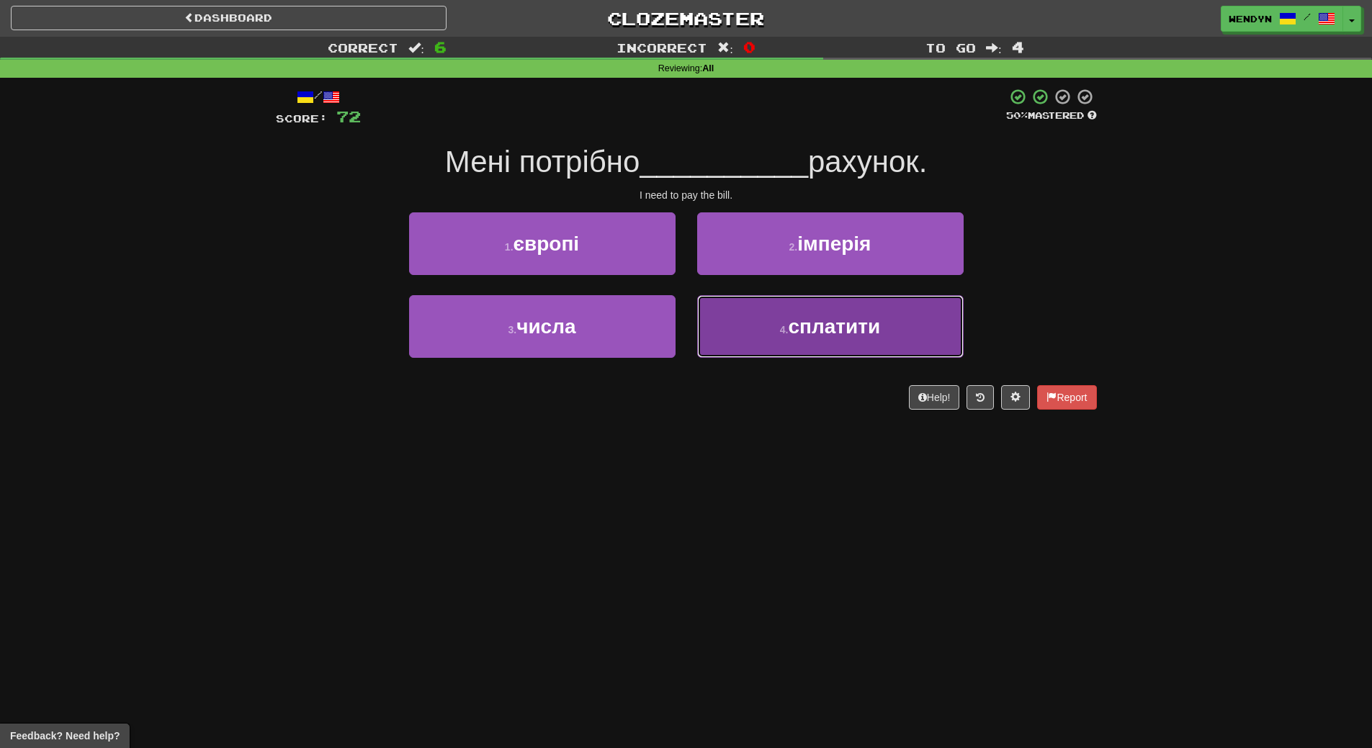
click at [820, 338] on button "4 . сплатити" at bounding box center [830, 326] width 267 height 63
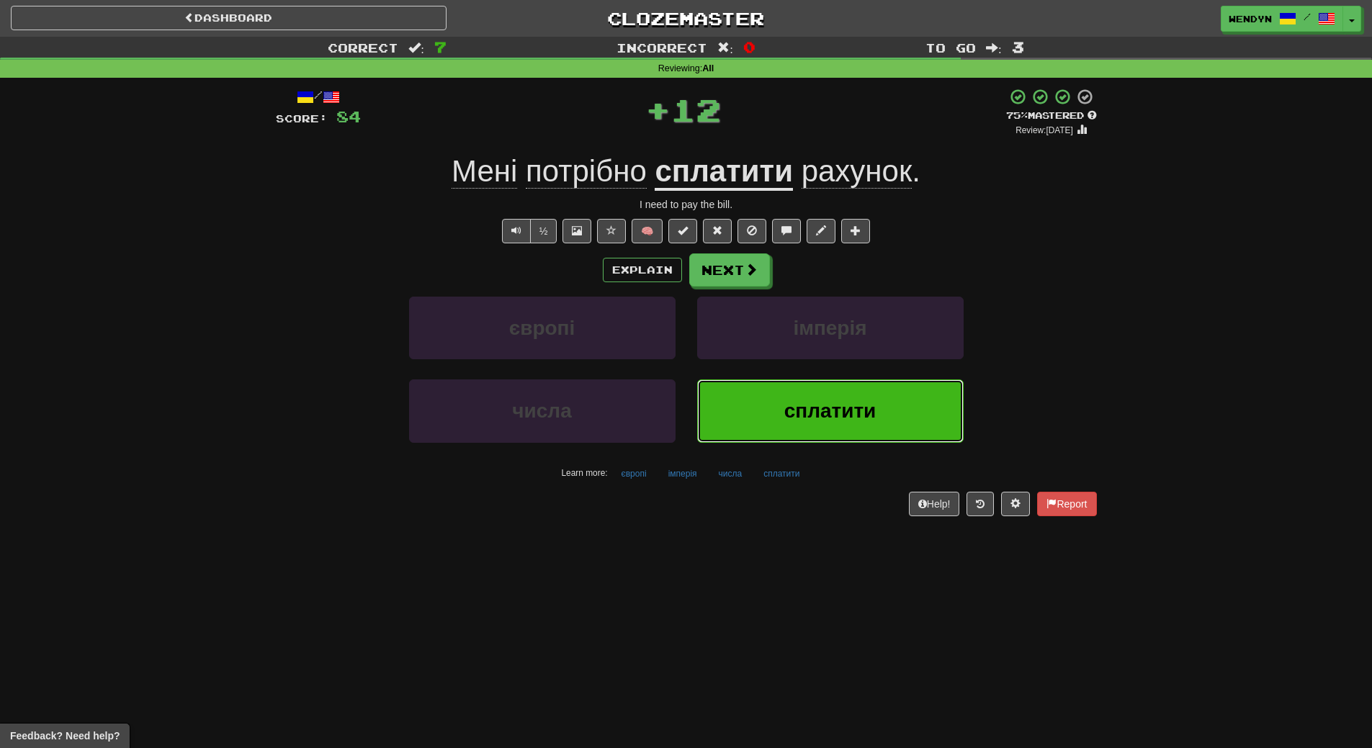
click at [815, 398] on button "сплатити" at bounding box center [830, 411] width 267 height 63
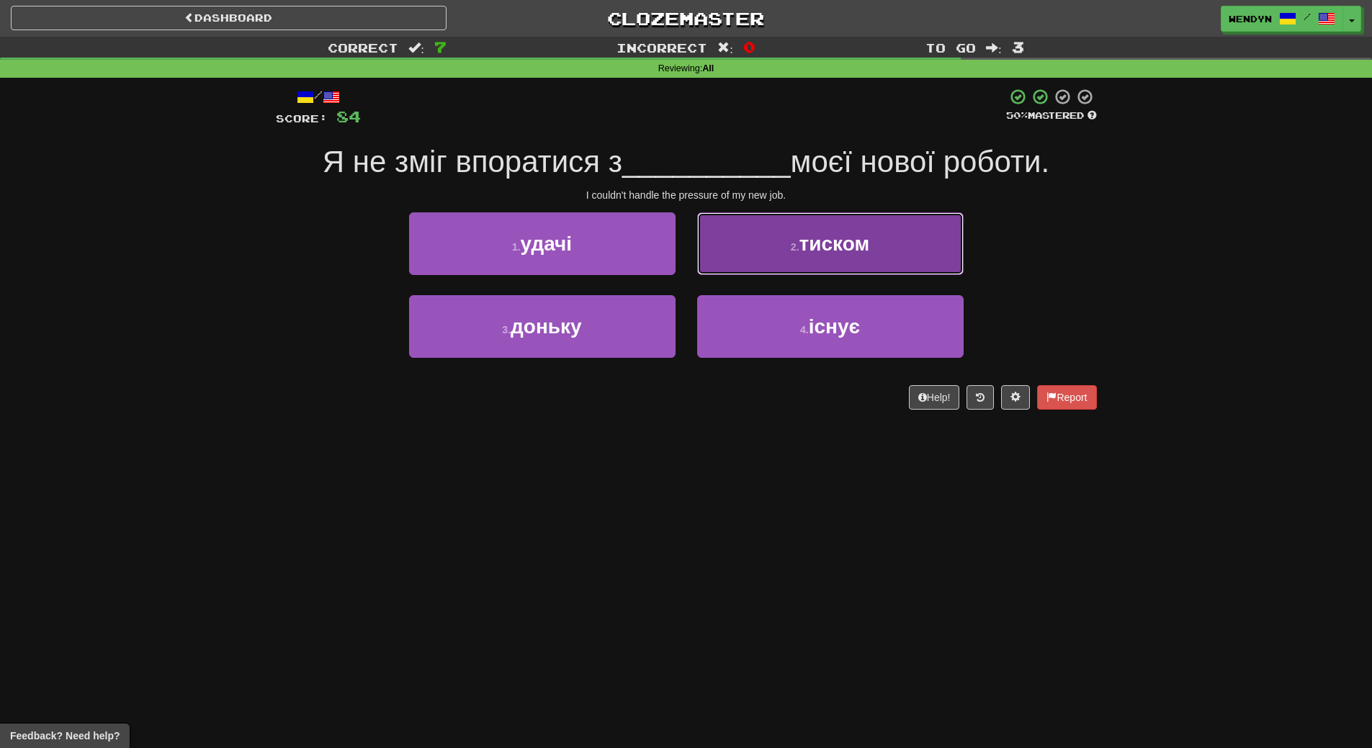
click at [829, 251] on span "тиском" at bounding box center [835, 244] width 71 height 22
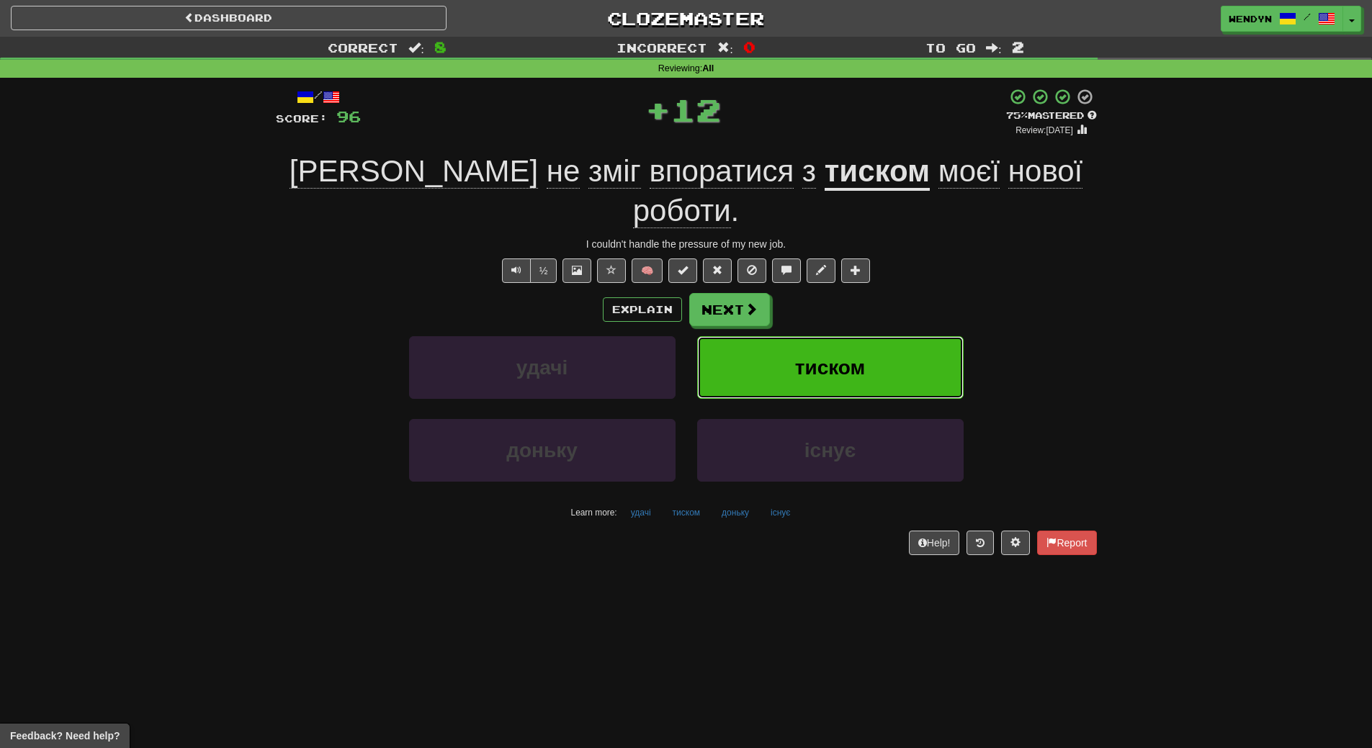
click at [833, 349] on button "тиском" at bounding box center [830, 367] width 267 height 63
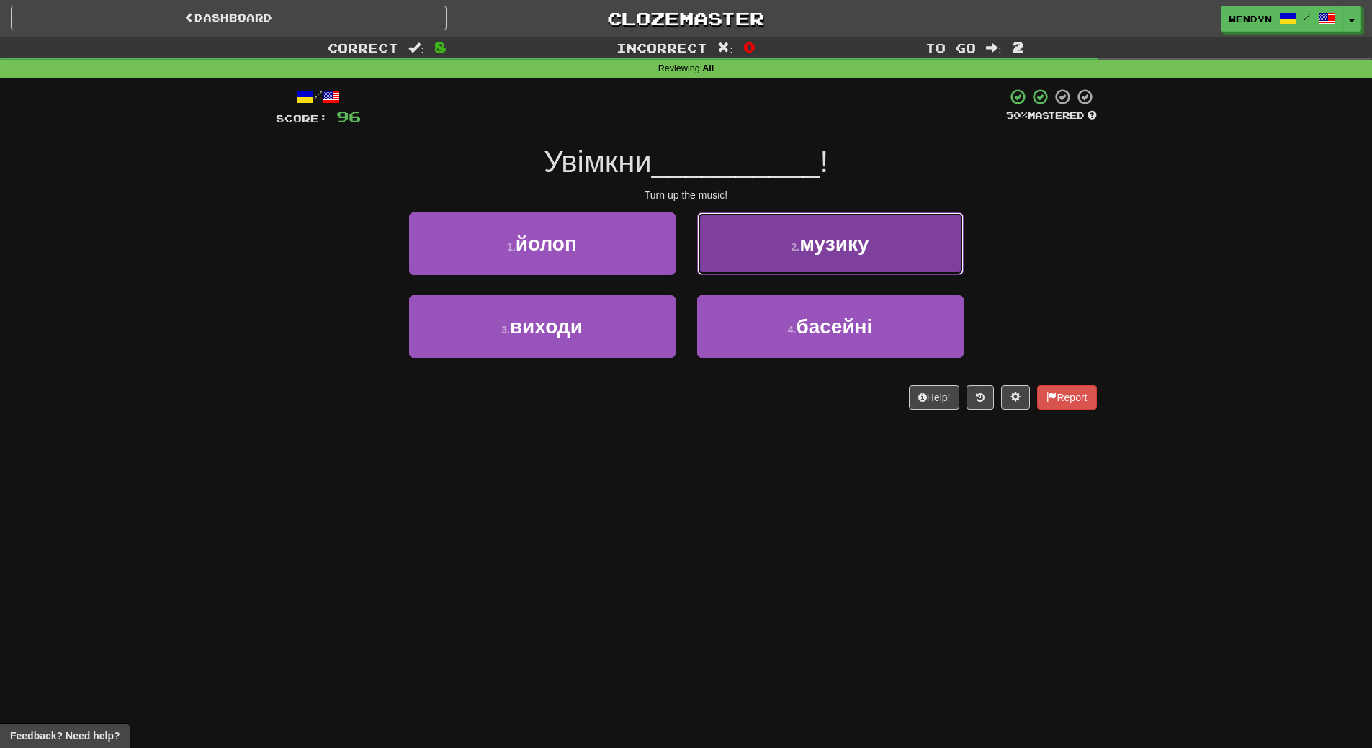
click at [839, 264] on button "2 . музику" at bounding box center [830, 244] width 267 height 63
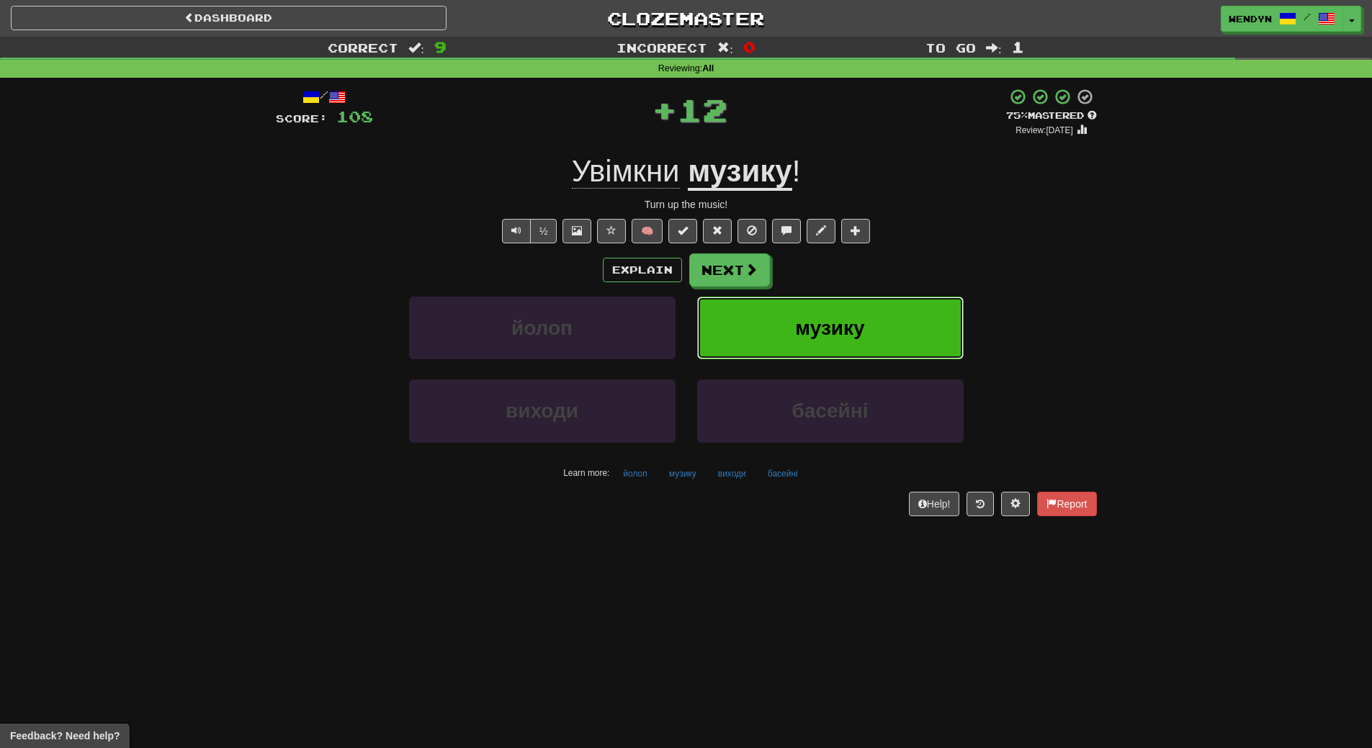
click at [833, 307] on button "музику" at bounding box center [830, 328] width 267 height 63
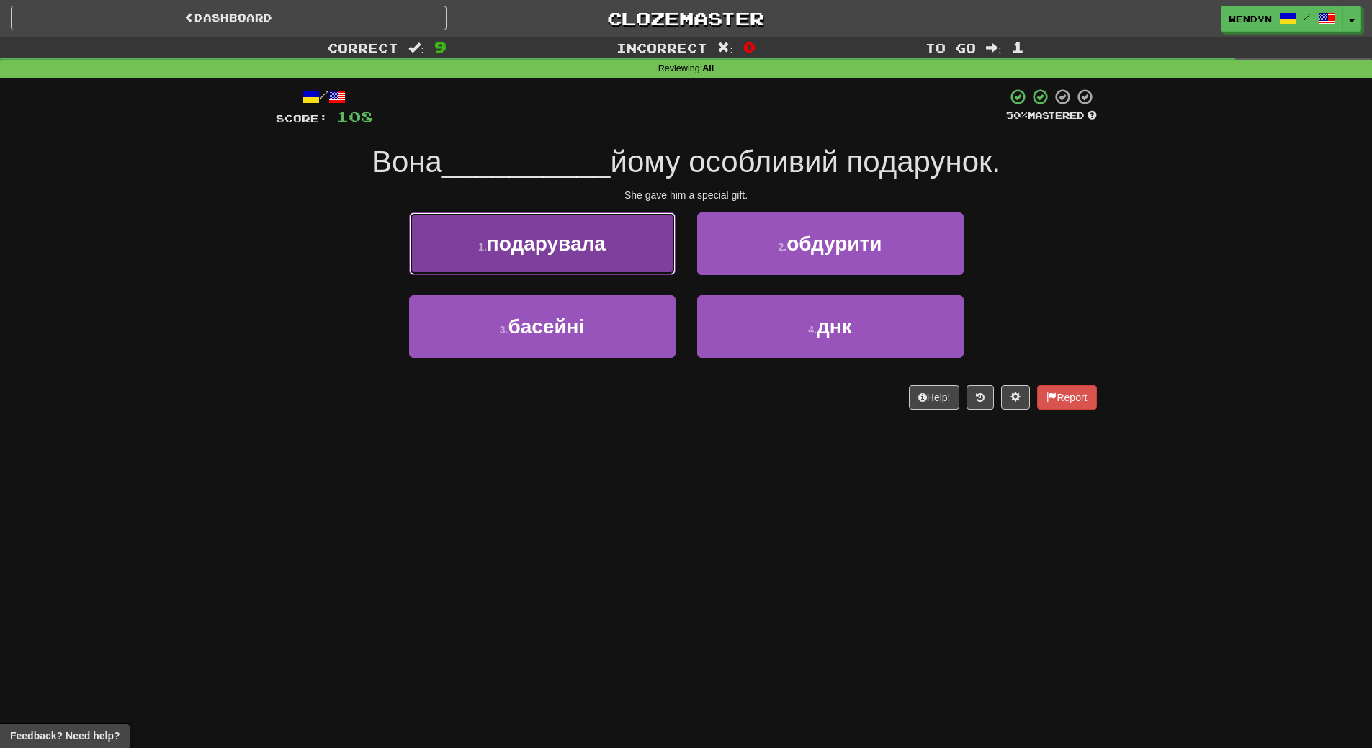
click at [605, 256] on button "1 . подарувала" at bounding box center [542, 244] width 267 height 63
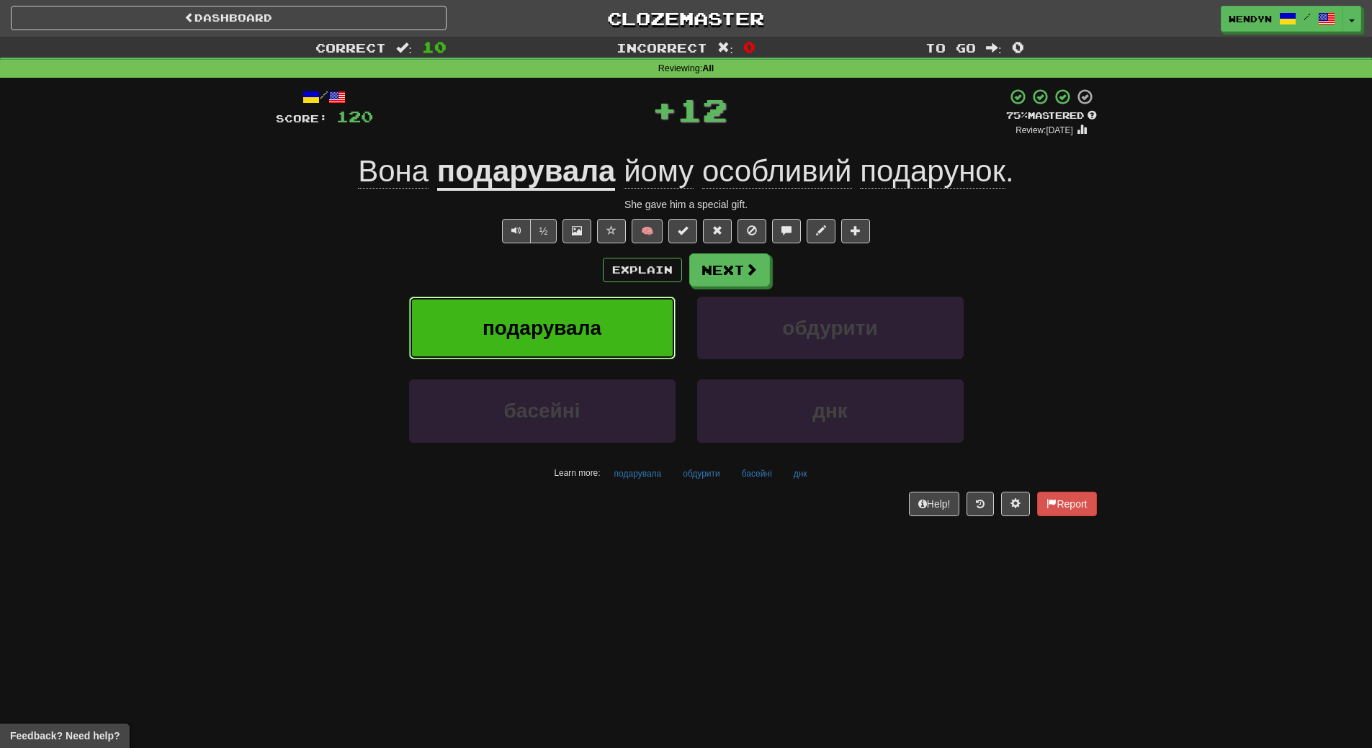
click at [596, 318] on span "подарувала" at bounding box center [542, 328] width 119 height 22
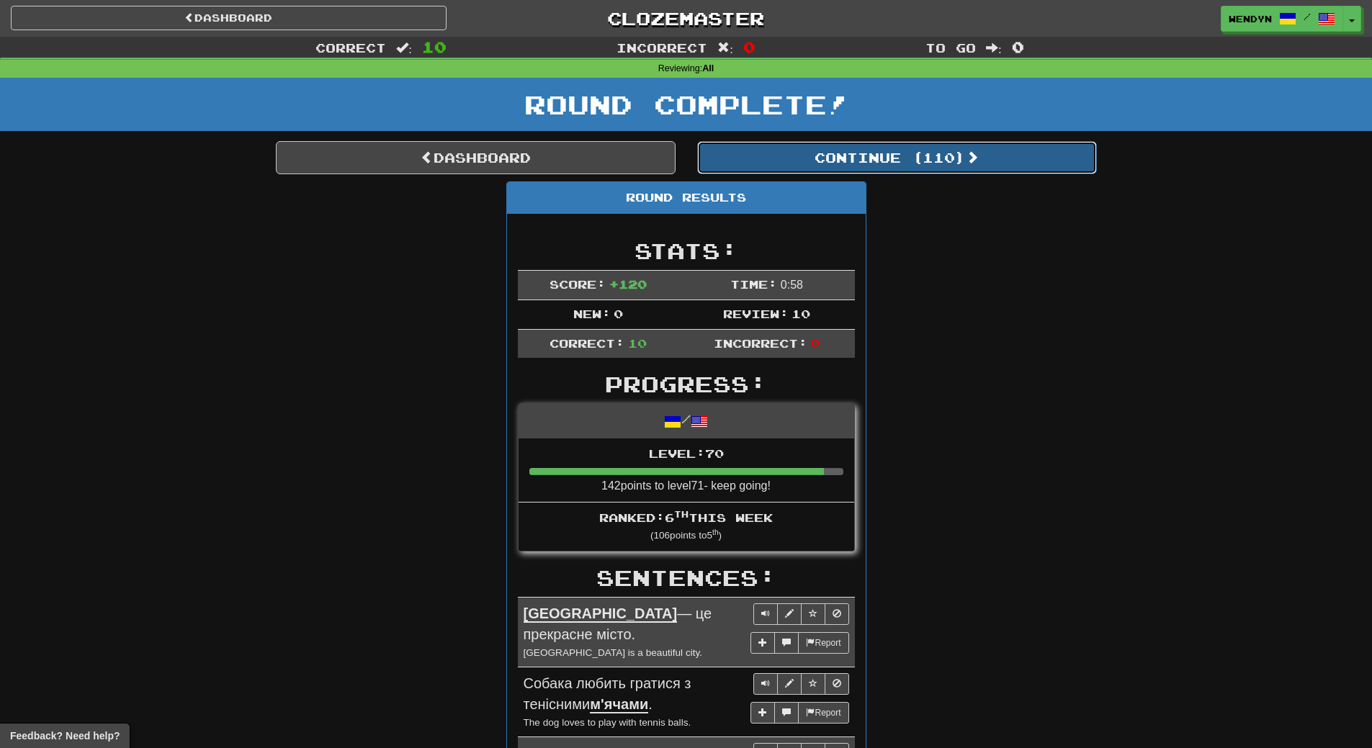
click at [929, 171] on button "Continue ( 110 )" at bounding box center [897, 157] width 400 height 33
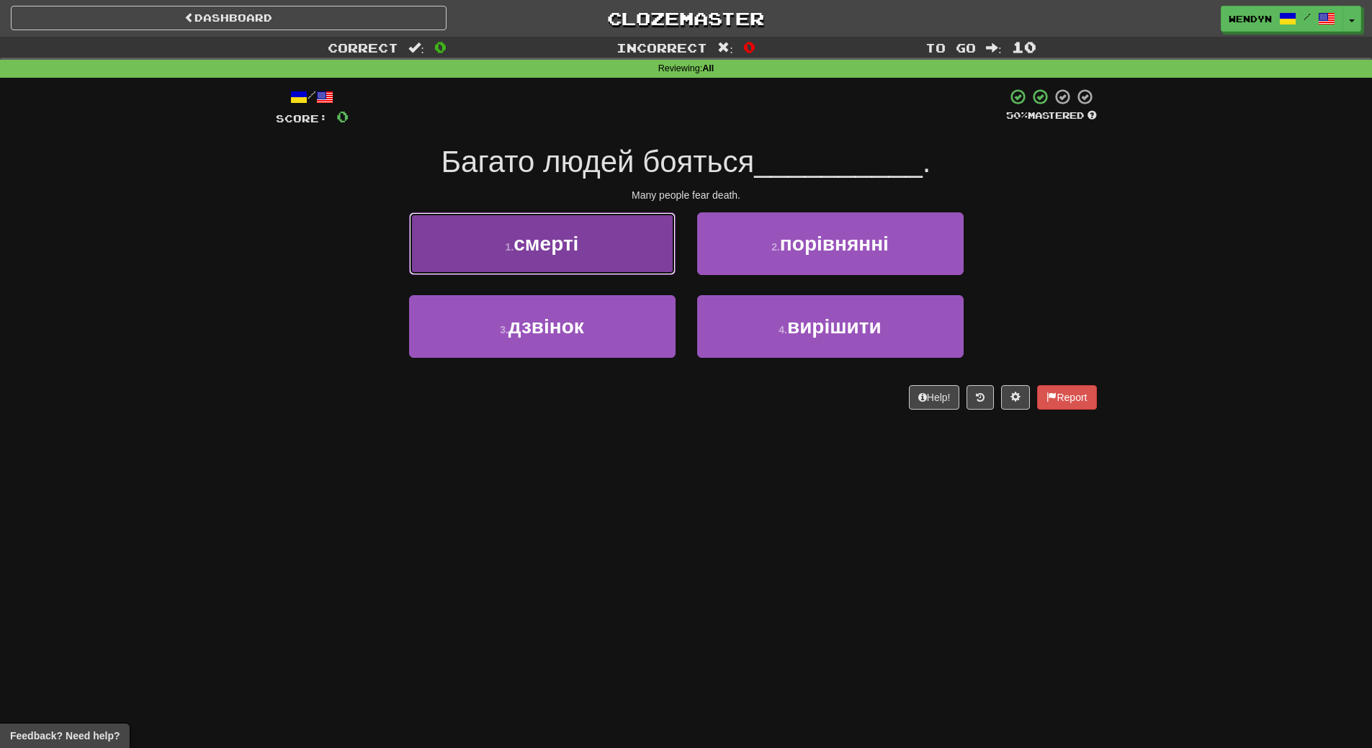
click at [611, 251] on button "1 . смерті" at bounding box center [542, 244] width 267 height 63
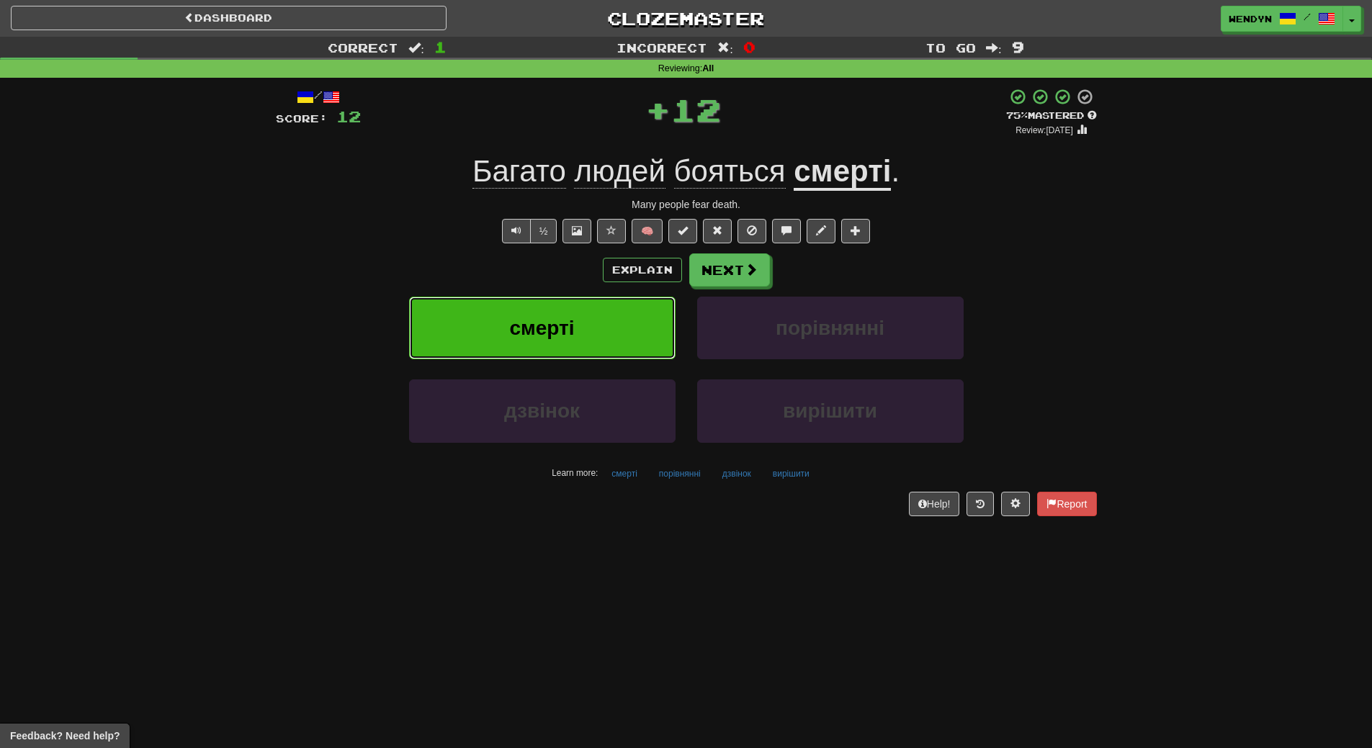
click at [602, 323] on button "смерті" at bounding box center [542, 328] width 267 height 63
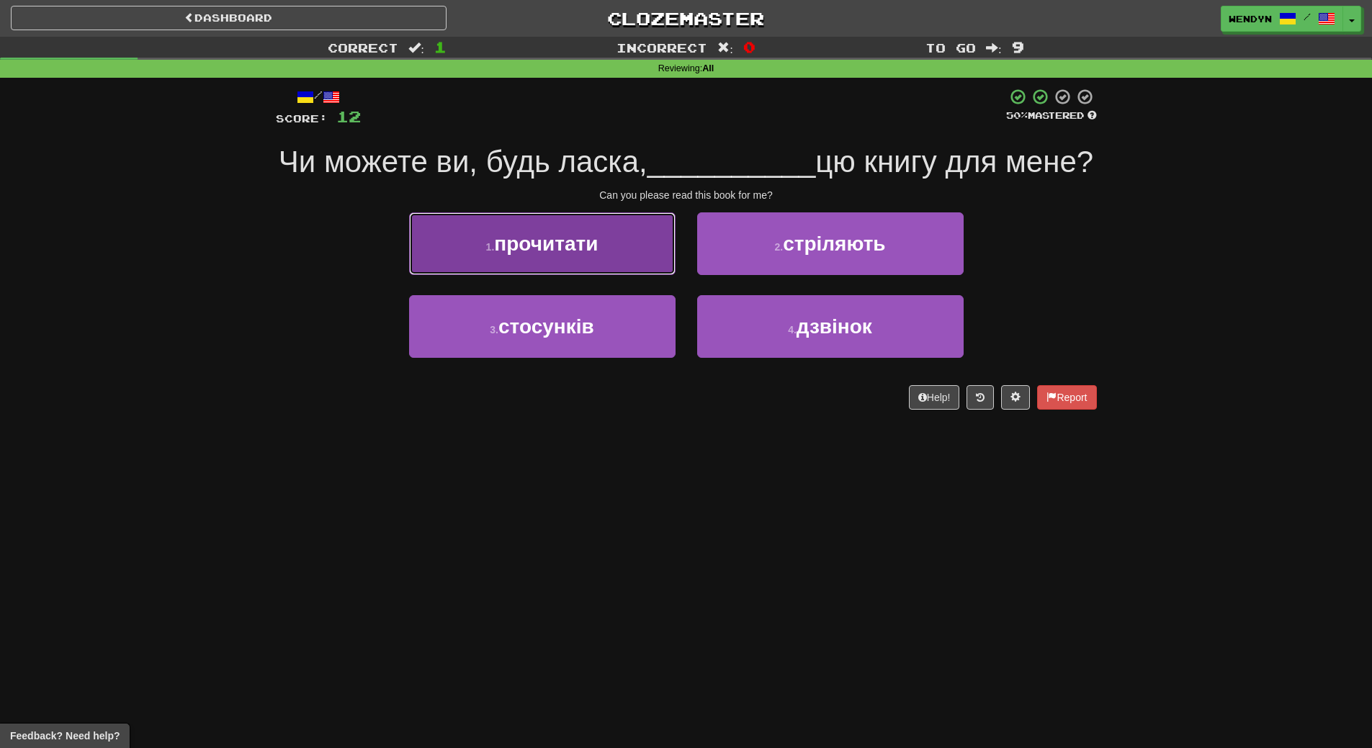
click at [604, 275] on button "1 . прочитати" at bounding box center [542, 244] width 267 height 63
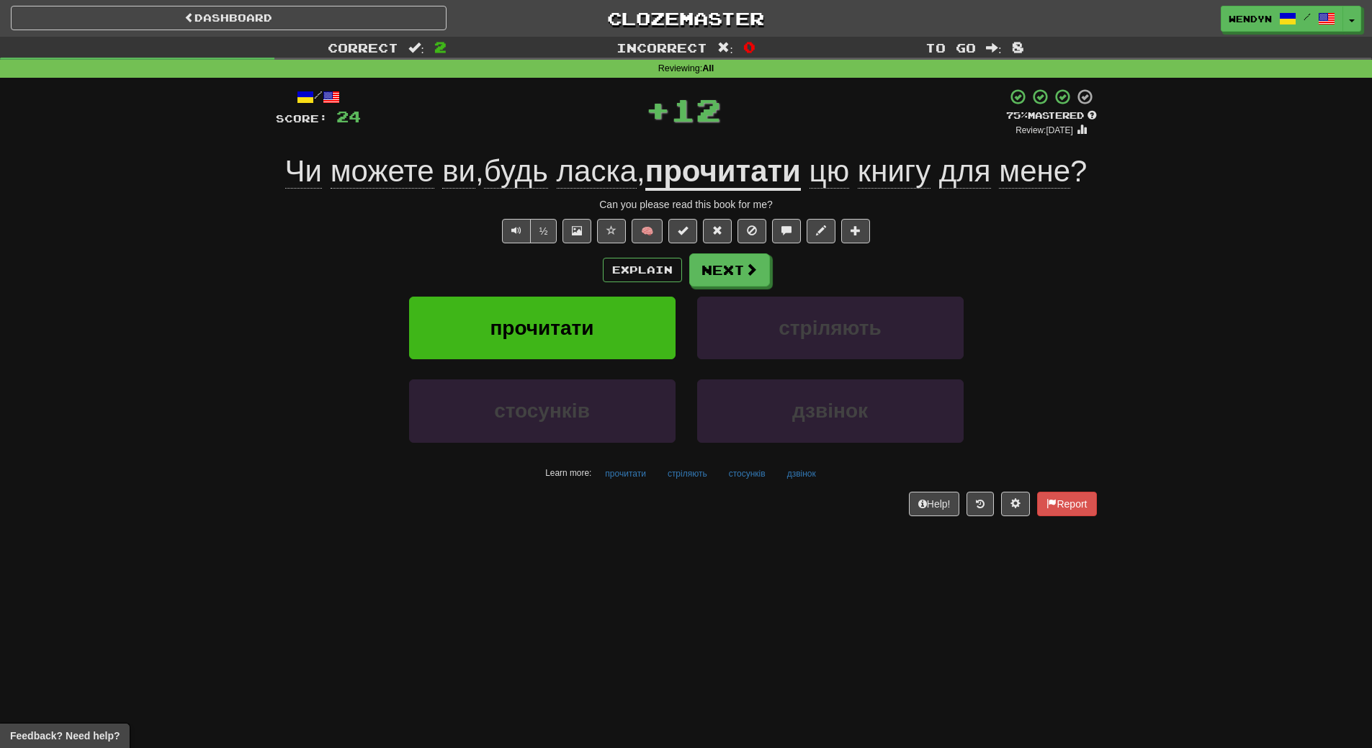
click at [588, 280] on div "Explain Next" at bounding box center [686, 270] width 821 height 33
click at [581, 331] on span "прочитати" at bounding box center [542, 328] width 104 height 22
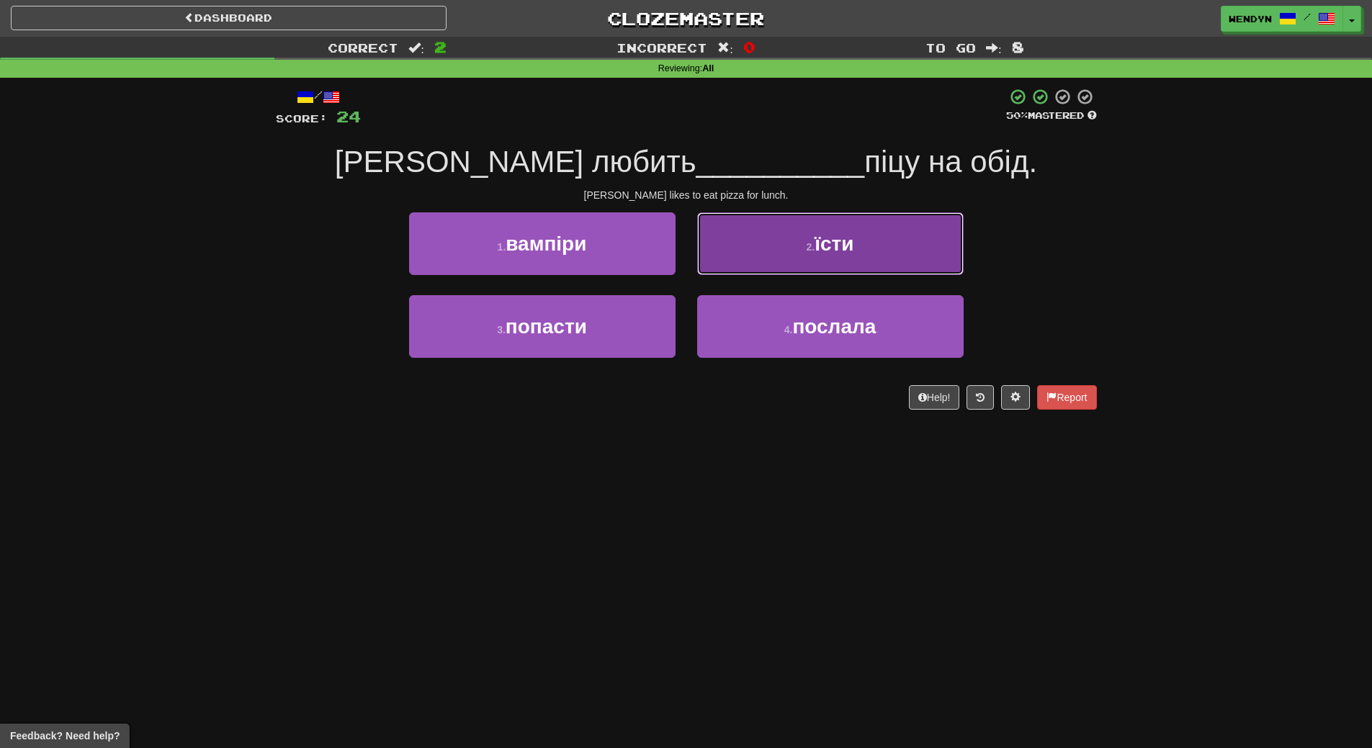
click at [852, 246] on span "їсти" at bounding box center [834, 244] width 39 height 22
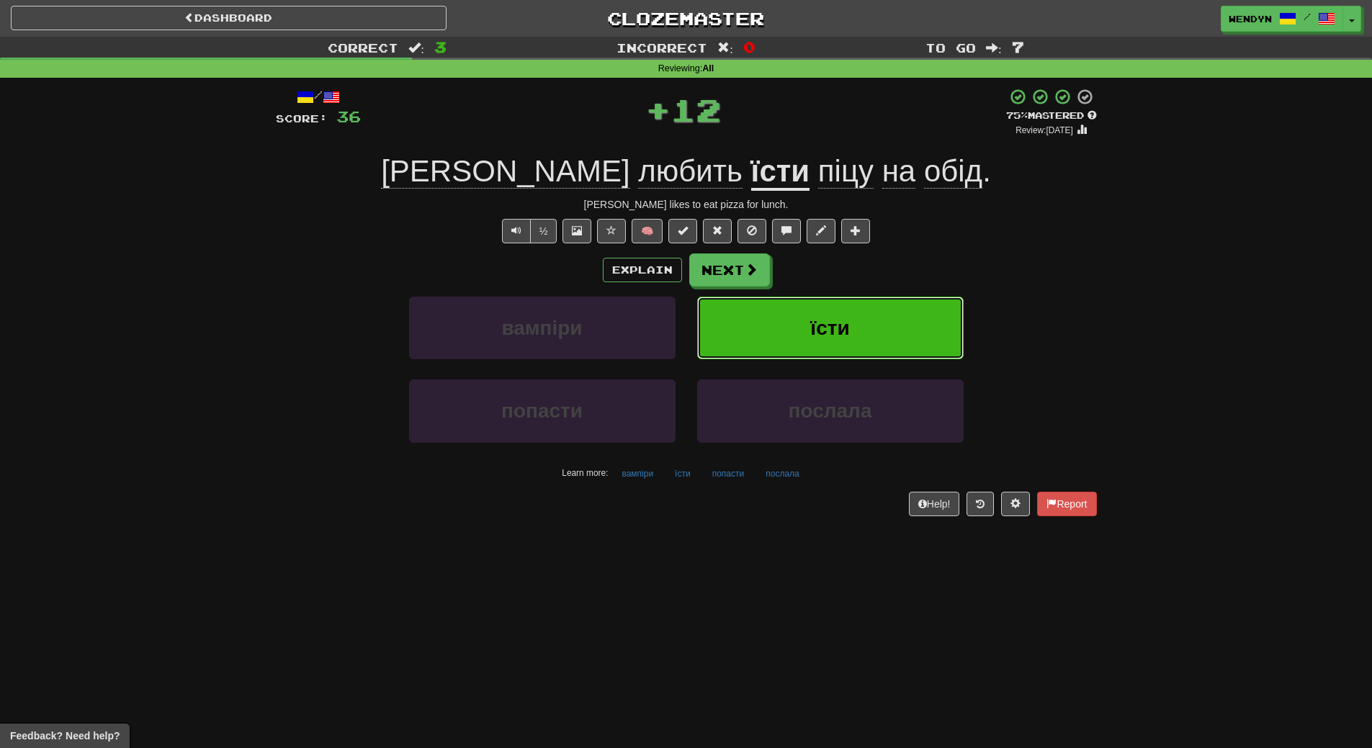
click at [859, 308] on button "їсти" at bounding box center [830, 328] width 267 height 63
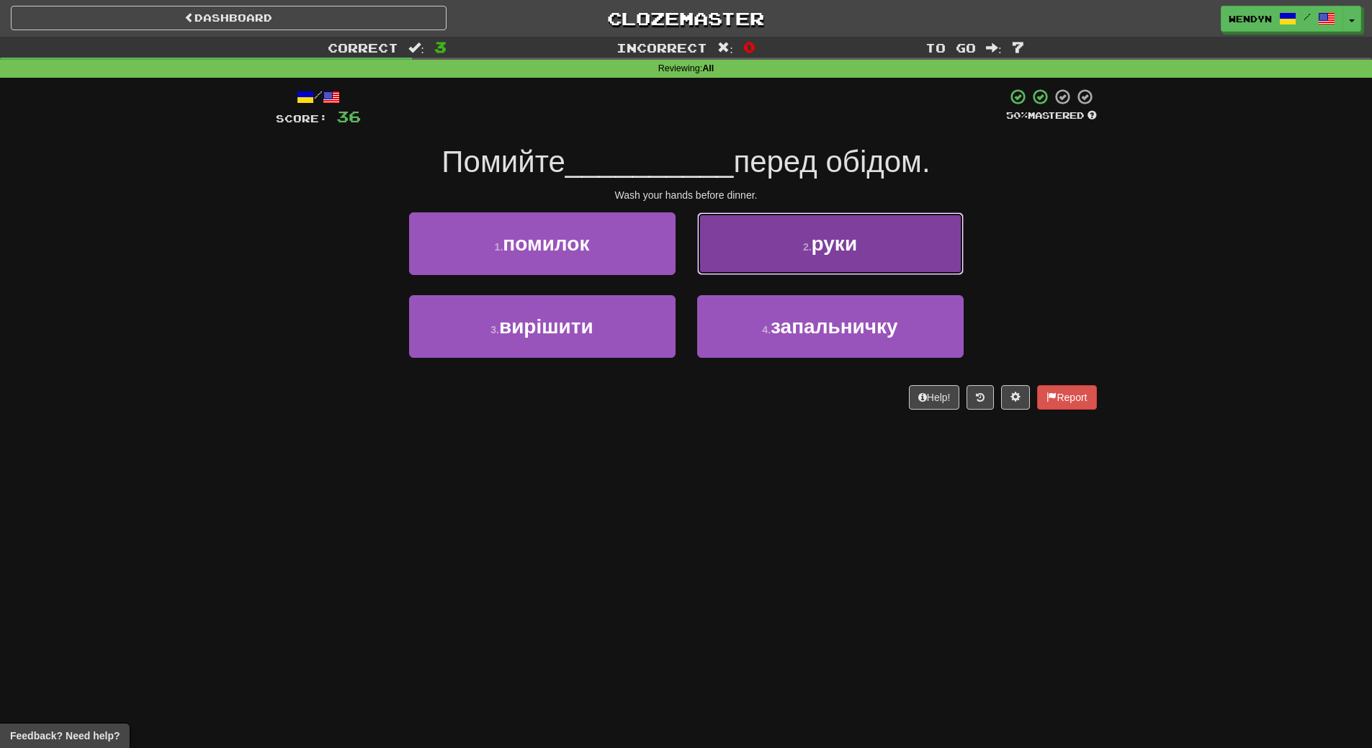
click at [869, 251] on button "2 . руки" at bounding box center [830, 244] width 267 height 63
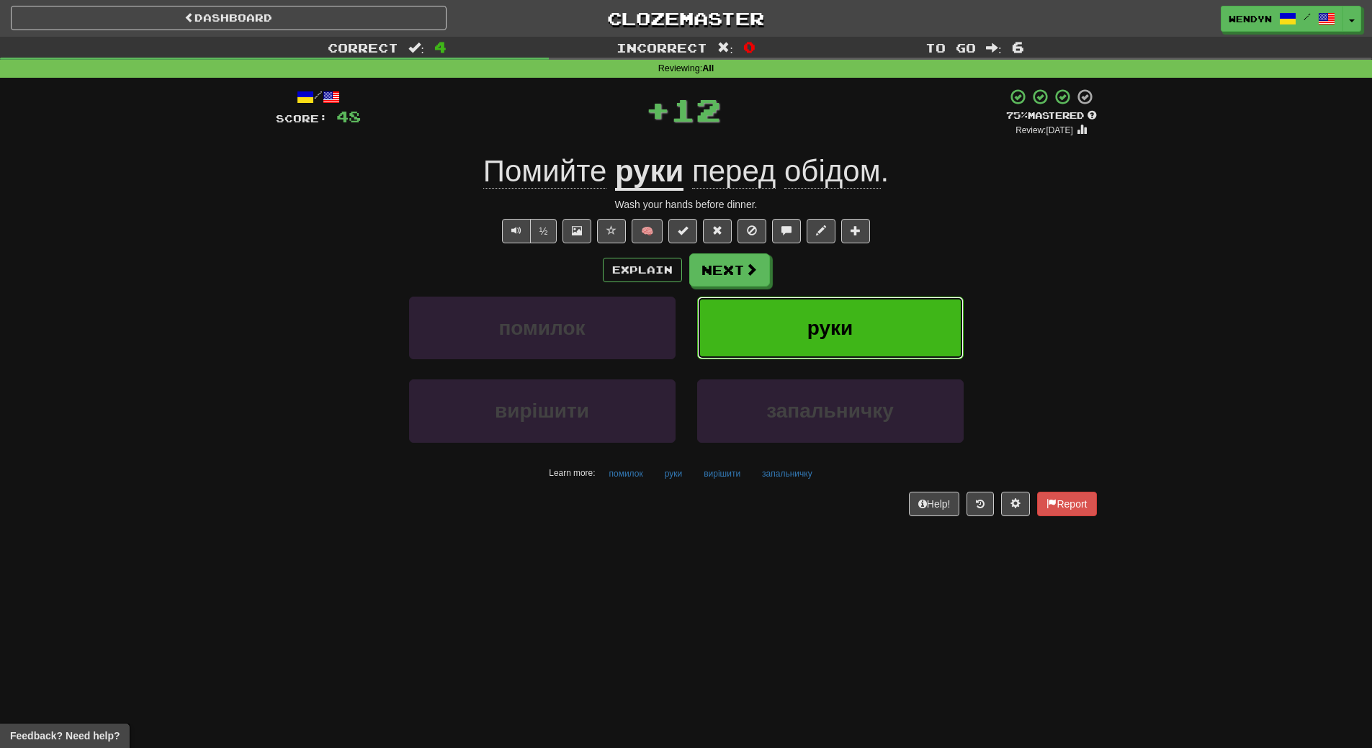
click at [859, 308] on button "руки" at bounding box center [830, 328] width 267 height 63
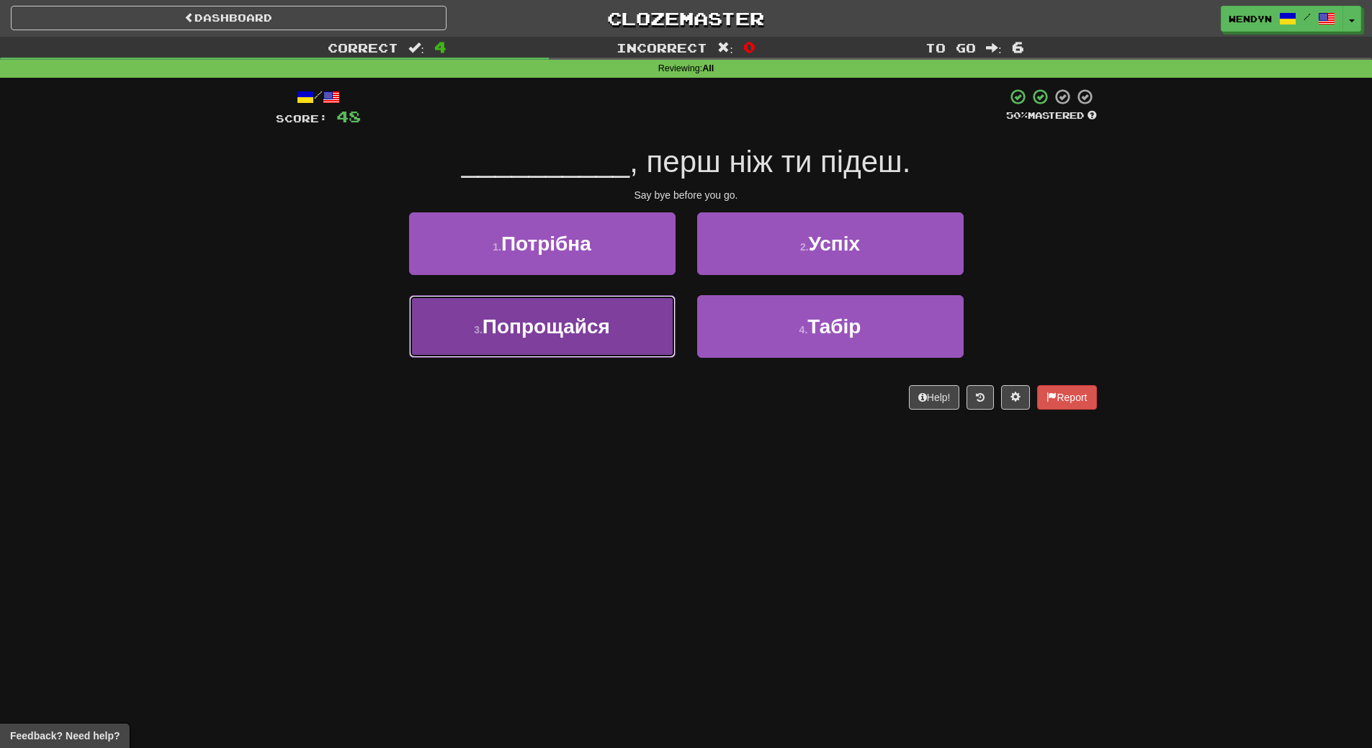
click at [592, 332] on span "Попрощайся" at bounding box center [547, 327] width 128 height 22
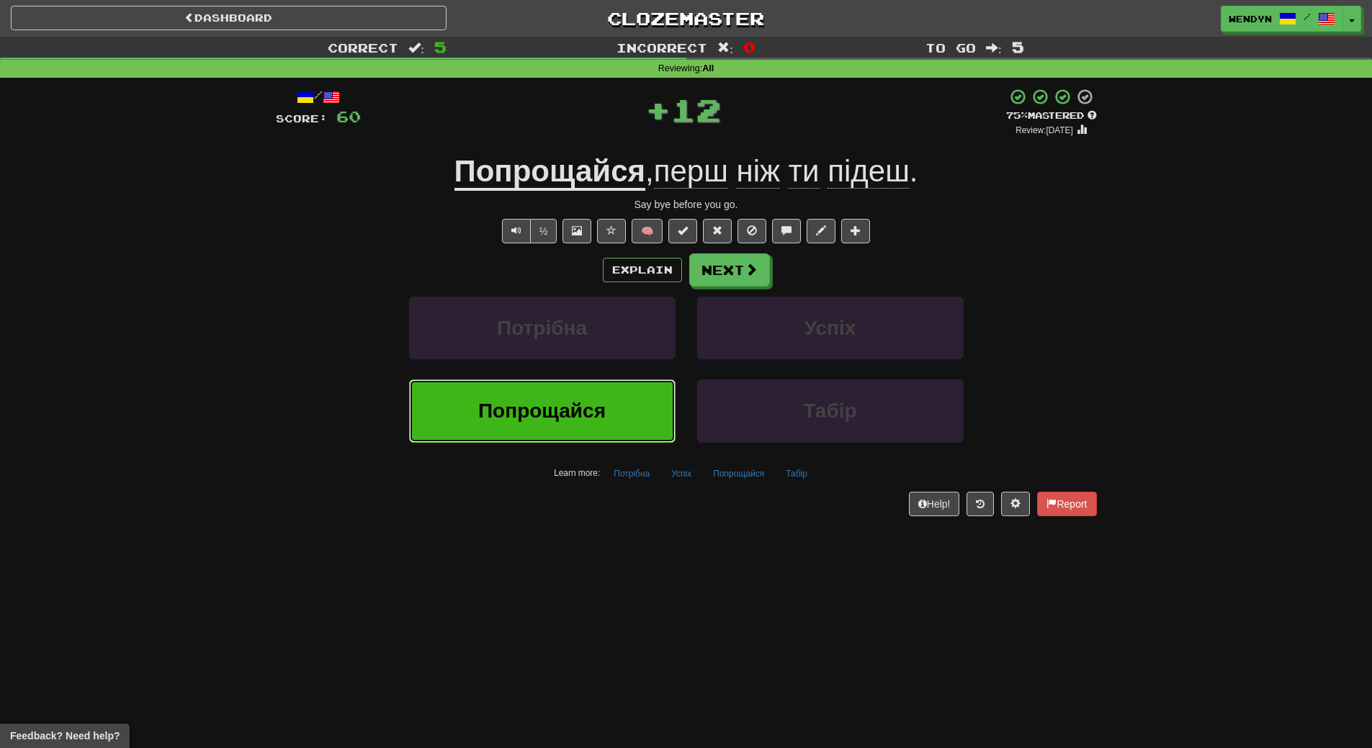
click at [583, 388] on button "Попрощайся" at bounding box center [542, 411] width 267 height 63
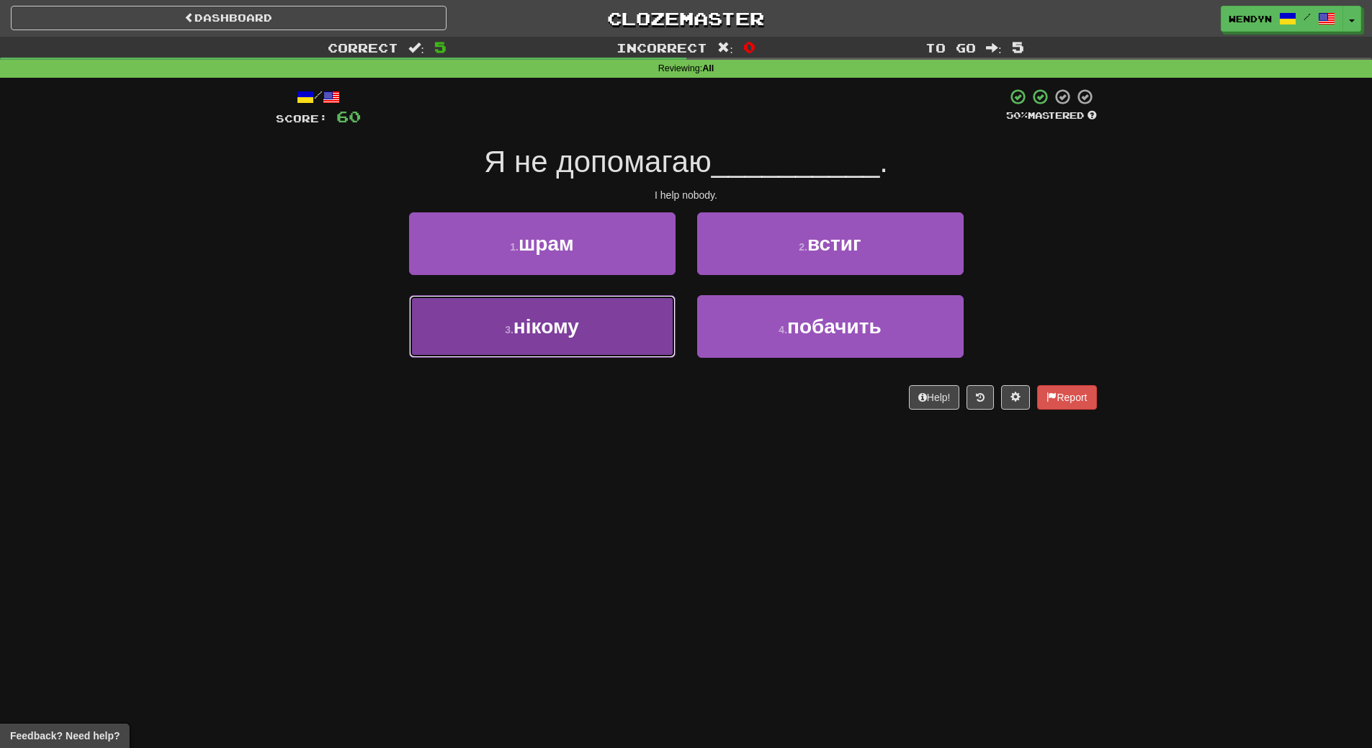
click at [605, 320] on button "3 . нікому" at bounding box center [542, 326] width 267 height 63
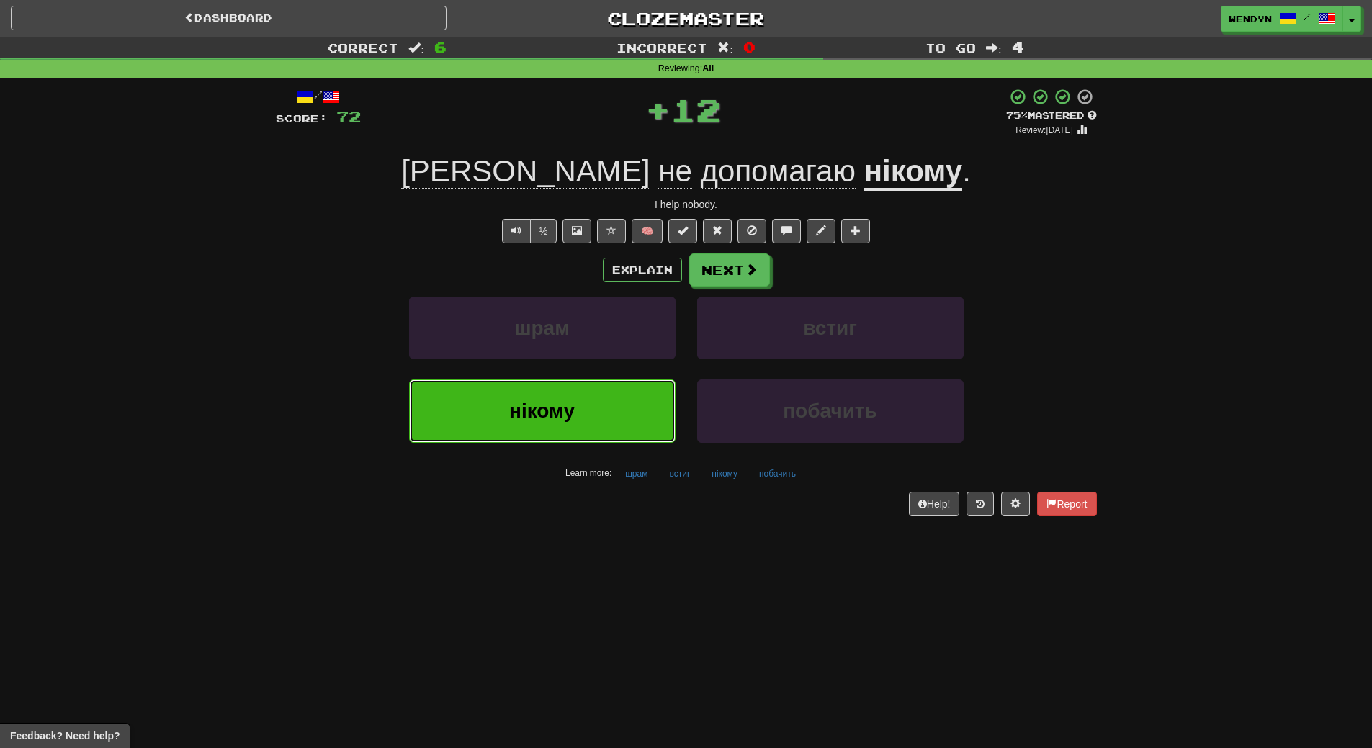
click at [608, 390] on button "нікому" at bounding box center [542, 411] width 267 height 63
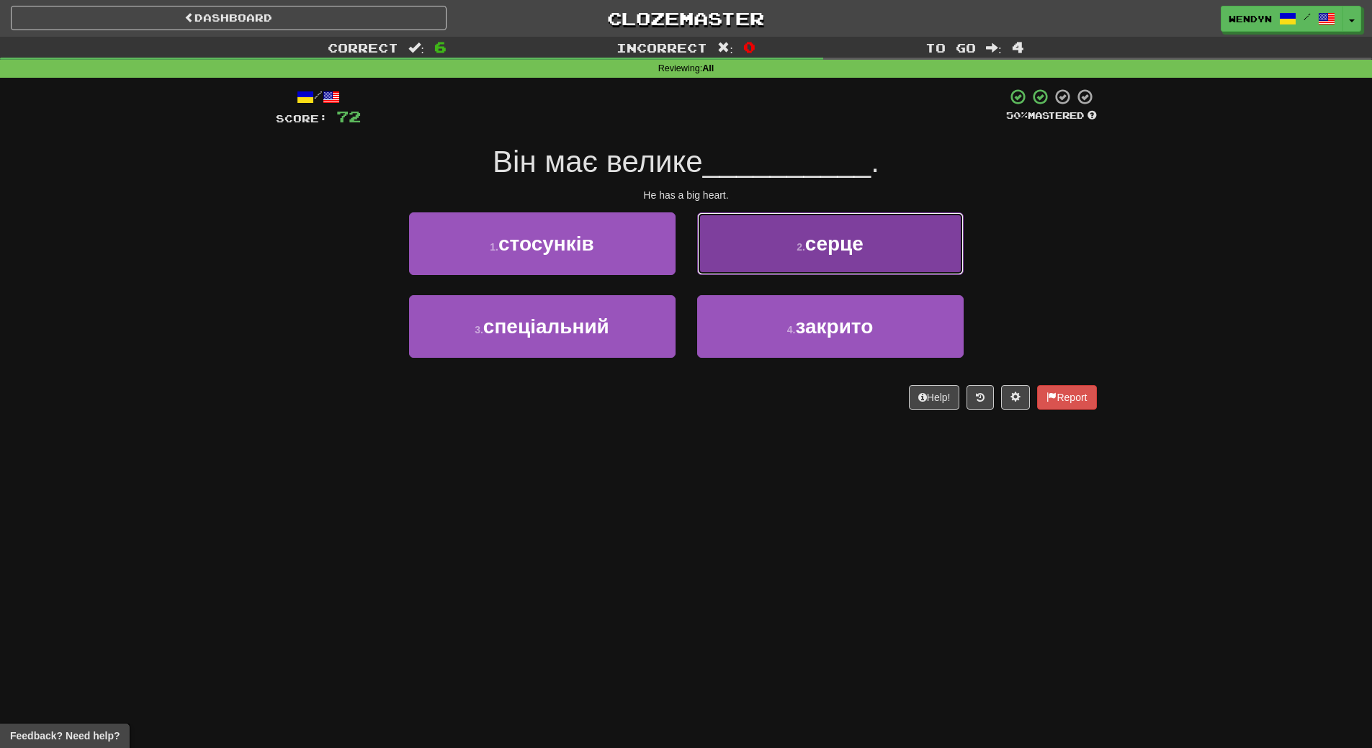
drag, startPoint x: 820, startPoint y: 256, endPoint x: 831, endPoint y: 288, distance: 33.5
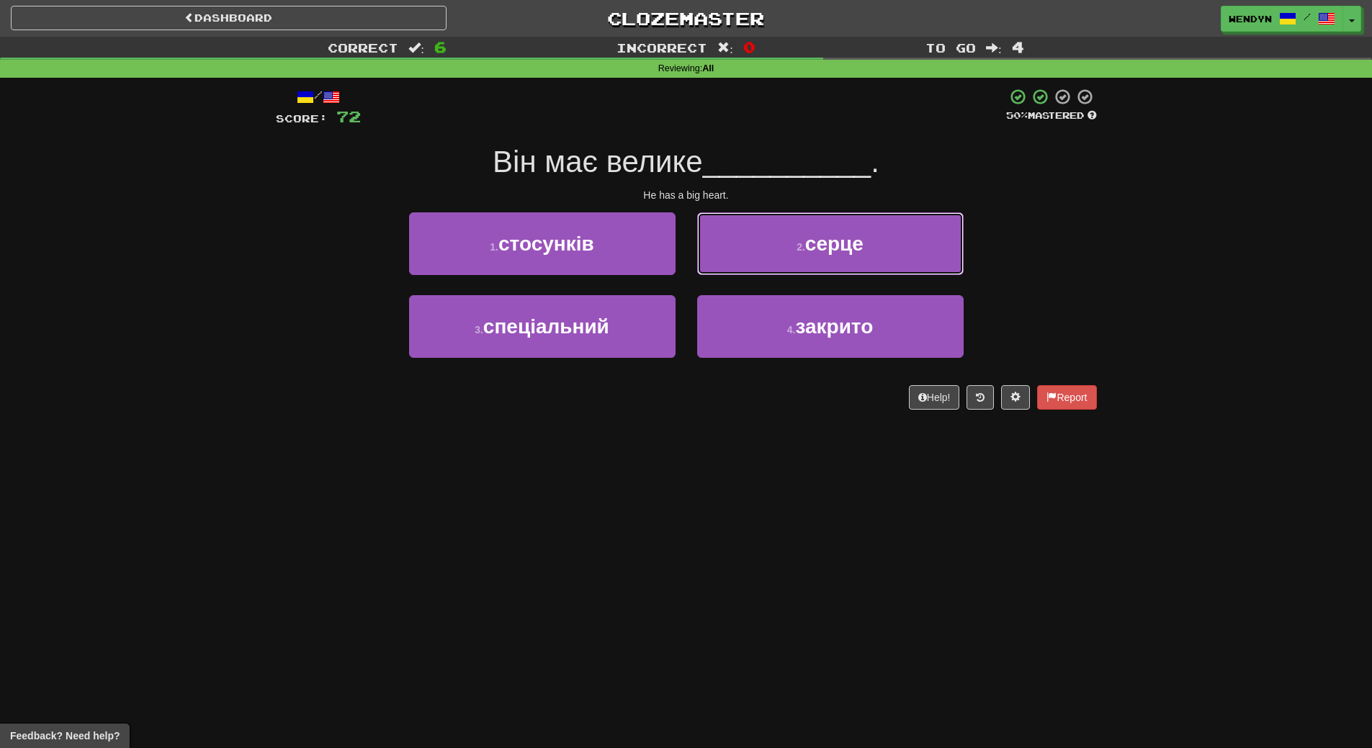
click at [823, 263] on button "2 . серце" at bounding box center [830, 244] width 267 height 63
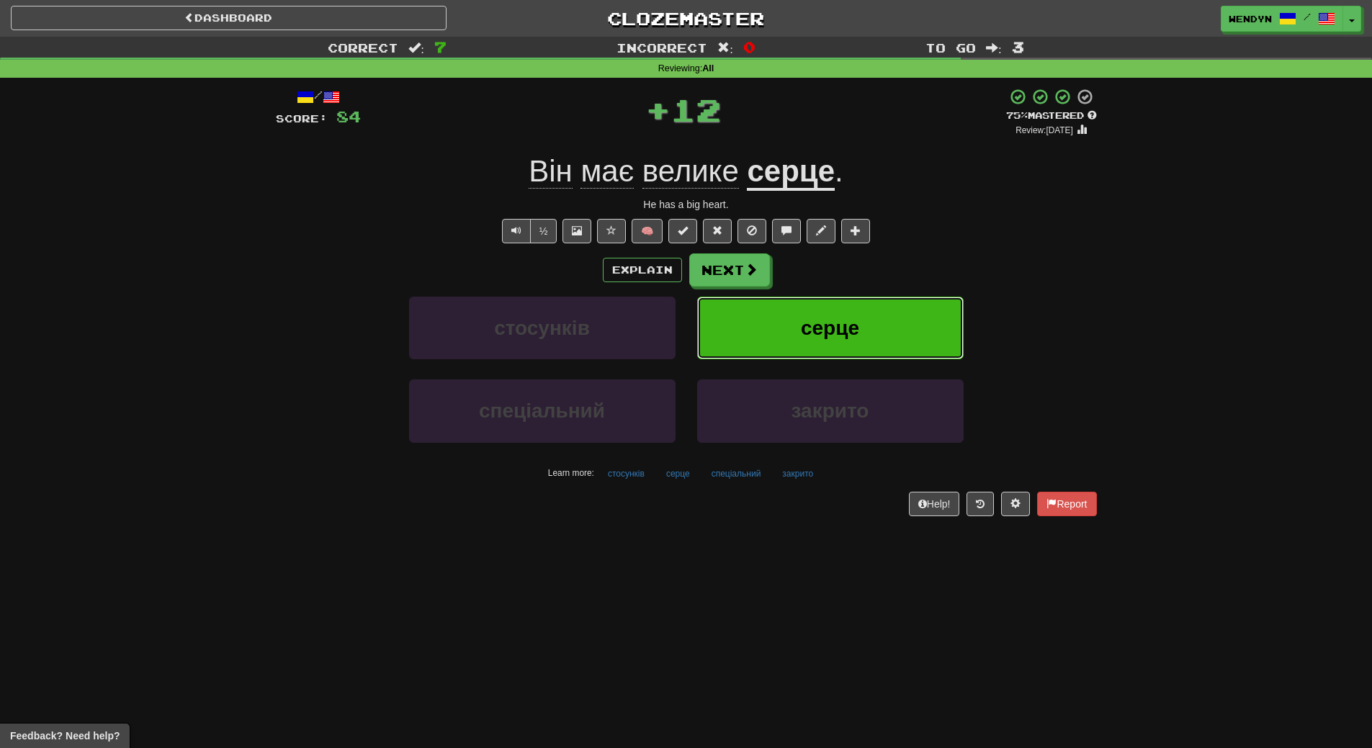
click at [835, 317] on span "серце" at bounding box center [830, 328] width 58 height 22
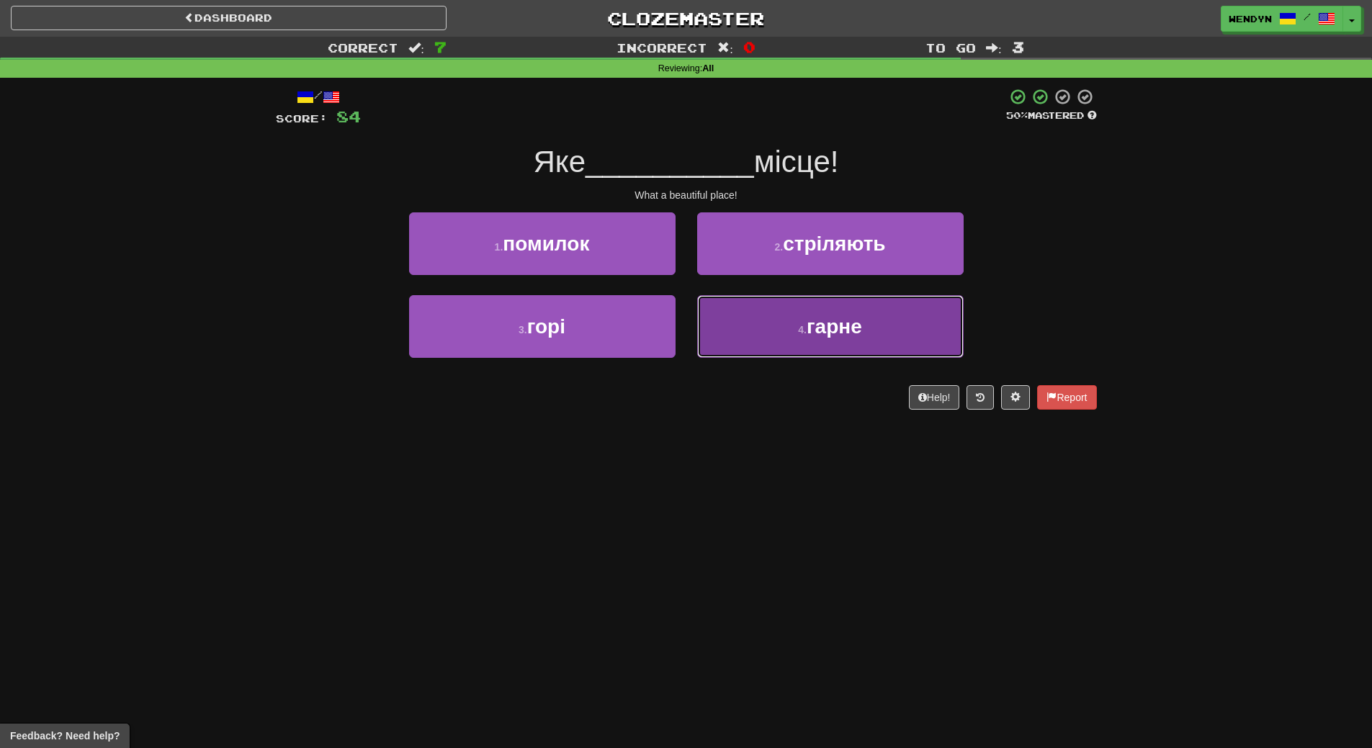
click at [787, 344] on button "4 . гарне" at bounding box center [830, 326] width 267 height 63
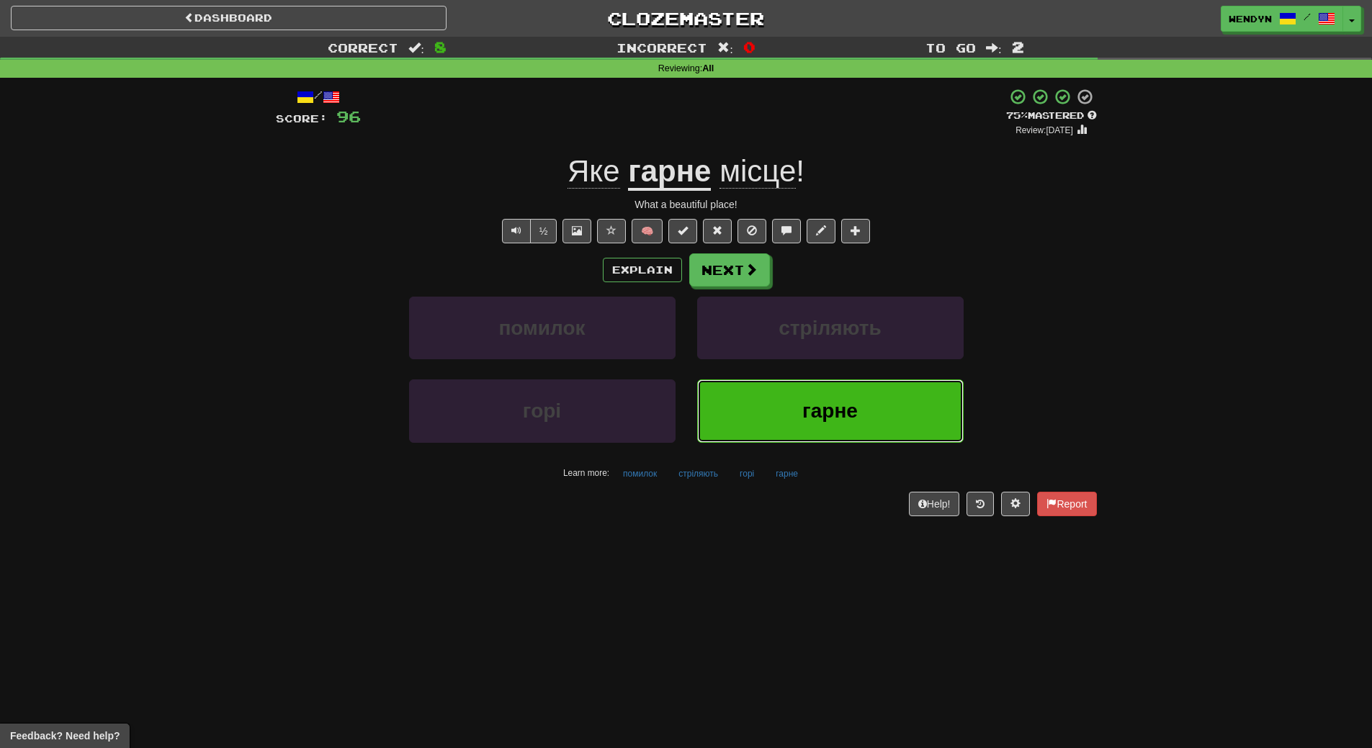
click at [799, 405] on button "гарне" at bounding box center [830, 411] width 267 height 63
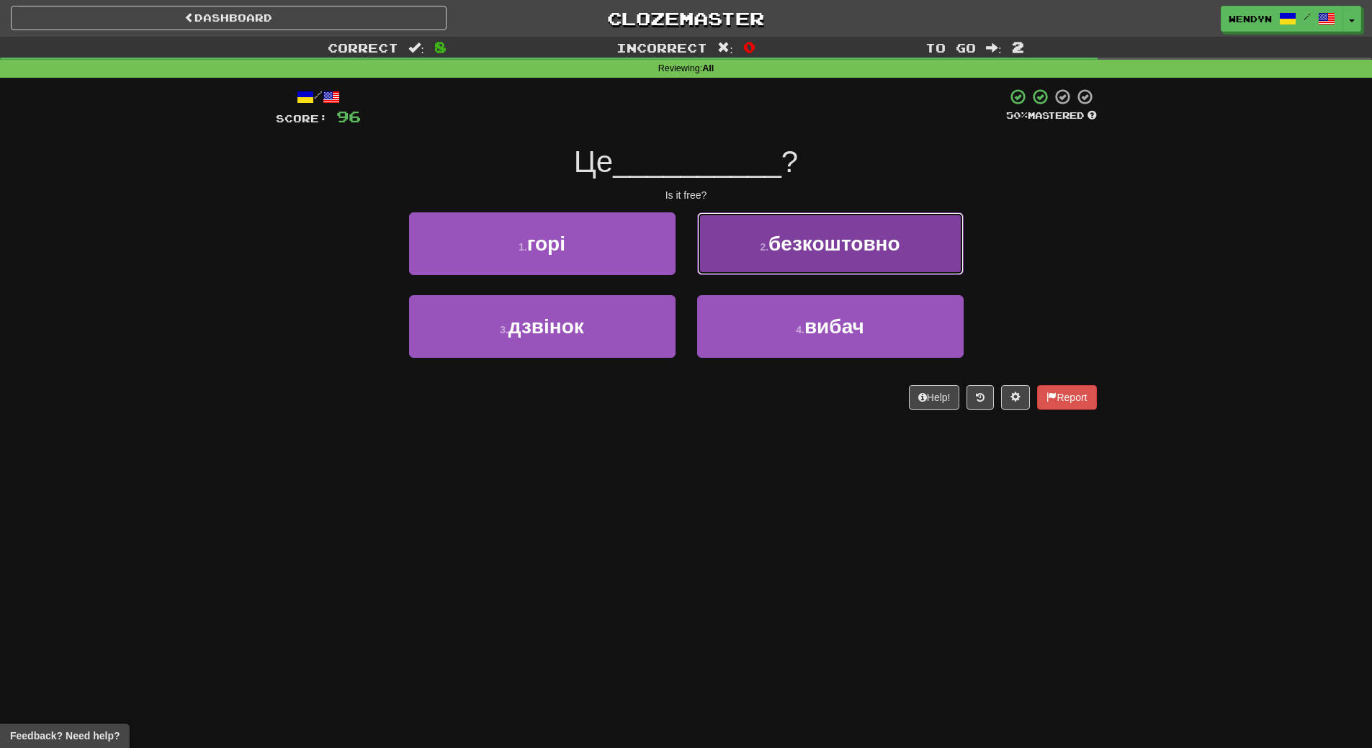
click at [808, 254] on span "безкоштовно" at bounding box center [835, 244] width 132 height 22
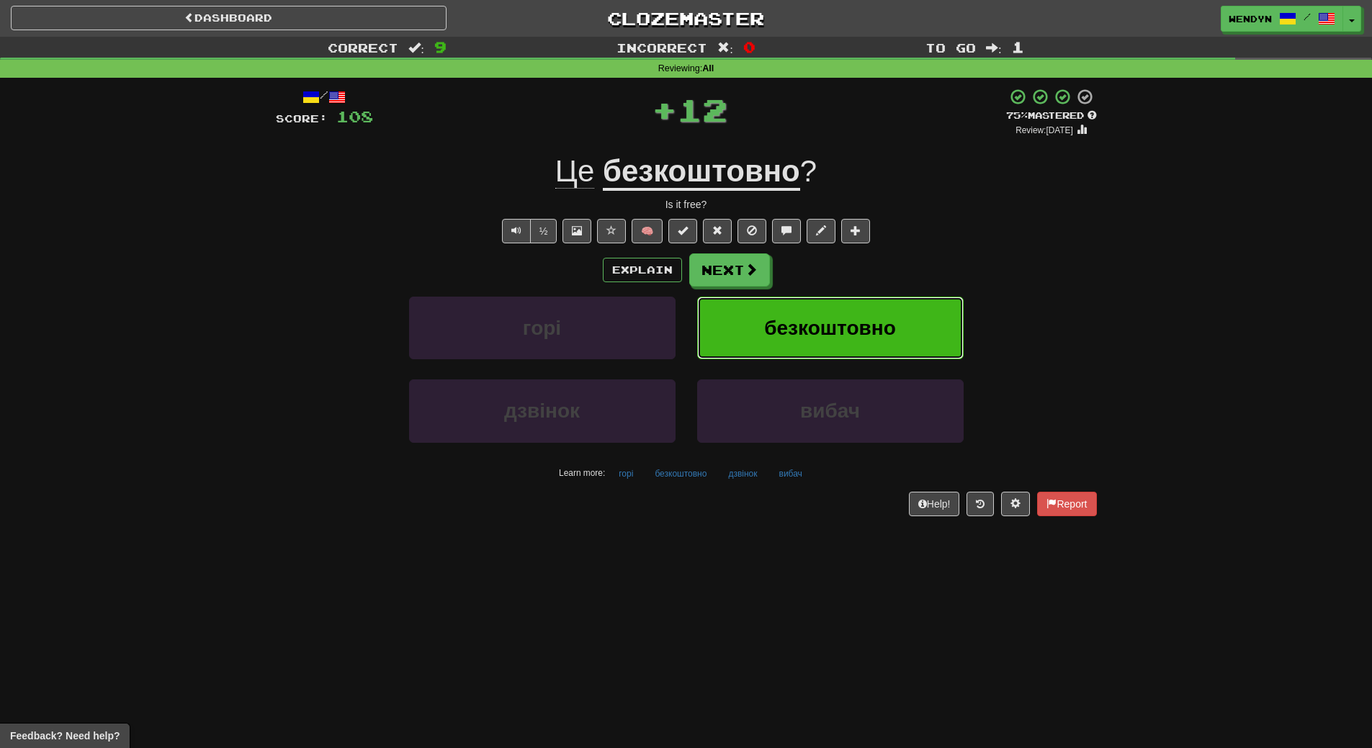
click at [828, 321] on span "безкоштовно" at bounding box center [830, 328] width 132 height 22
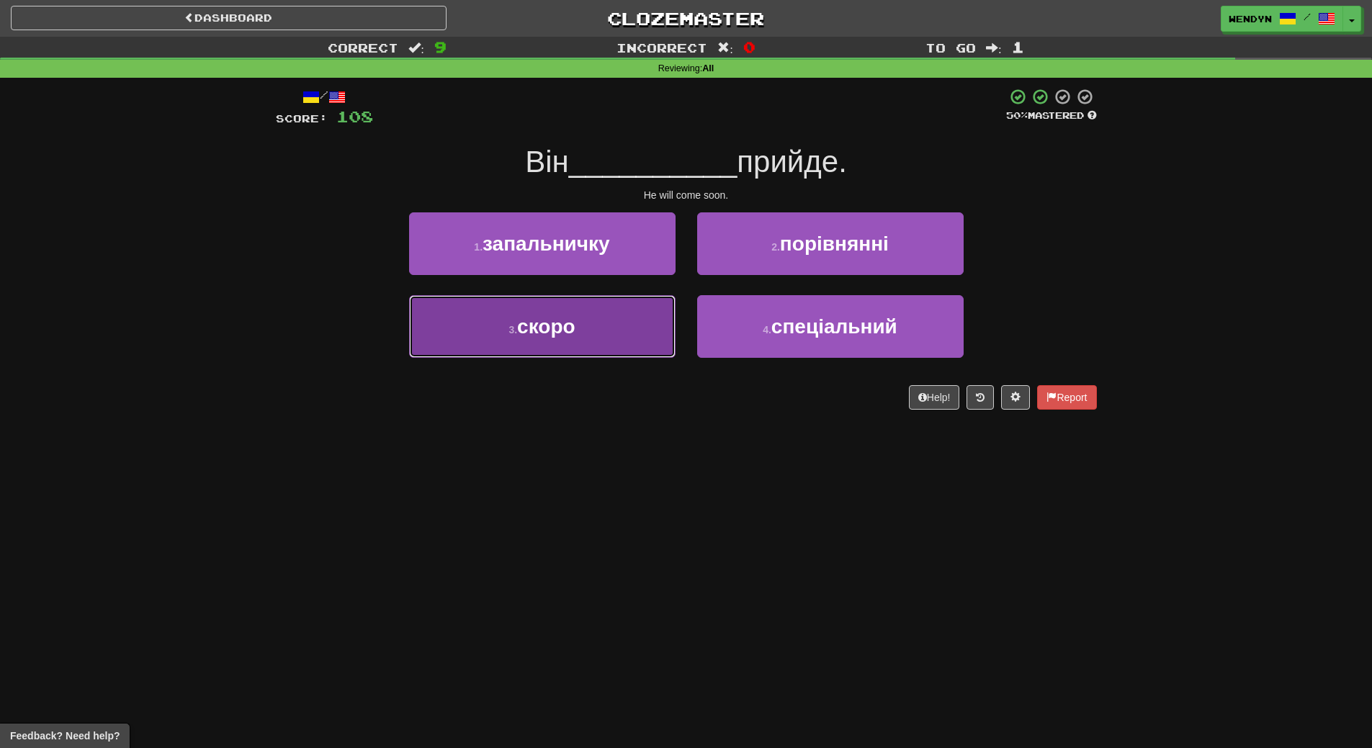
click at [599, 333] on button "3 . скоро" at bounding box center [542, 326] width 267 height 63
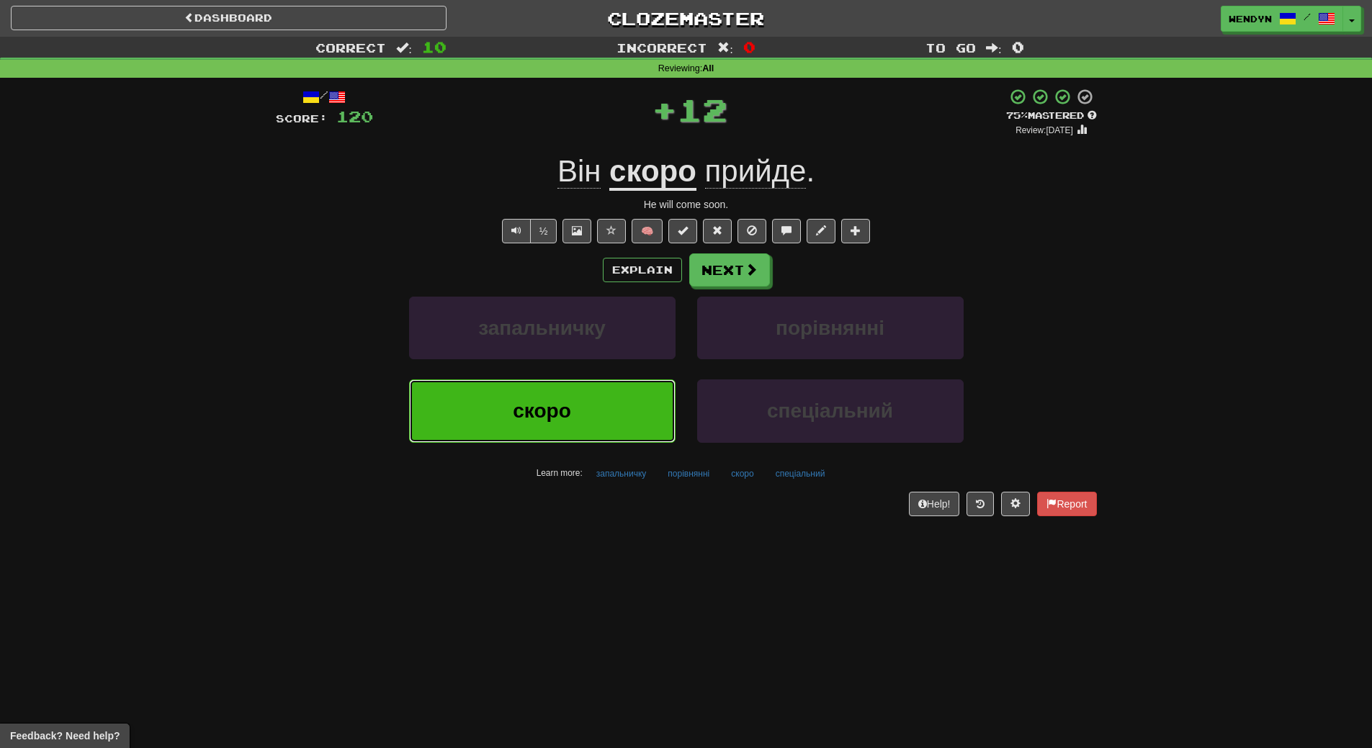
click at [589, 394] on button "скоро" at bounding box center [542, 411] width 267 height 63
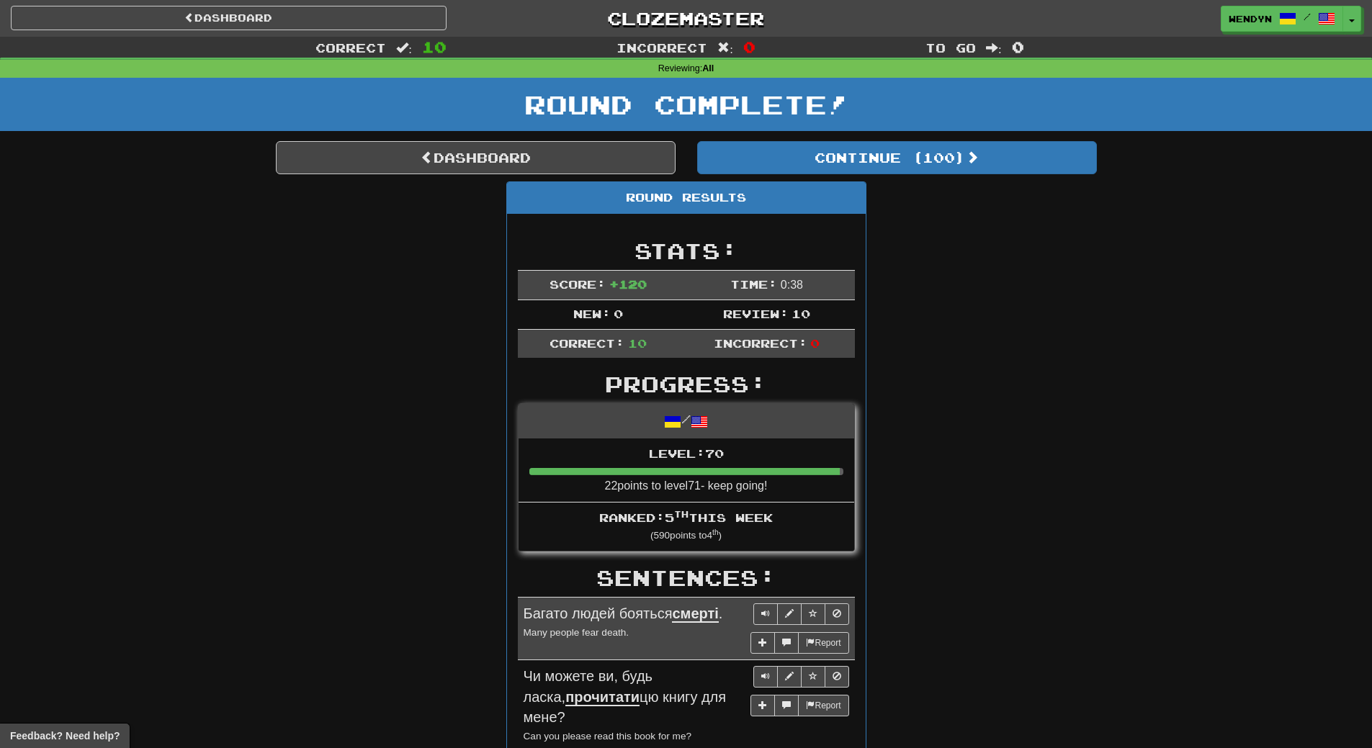
click at [917, 323] on div "Round Results Stats: Score: + 120 Time: 0 : 38 New: 0 Review: 10 Correct: 10 In…" at bounding box center [686, 735] width 821 height 1107
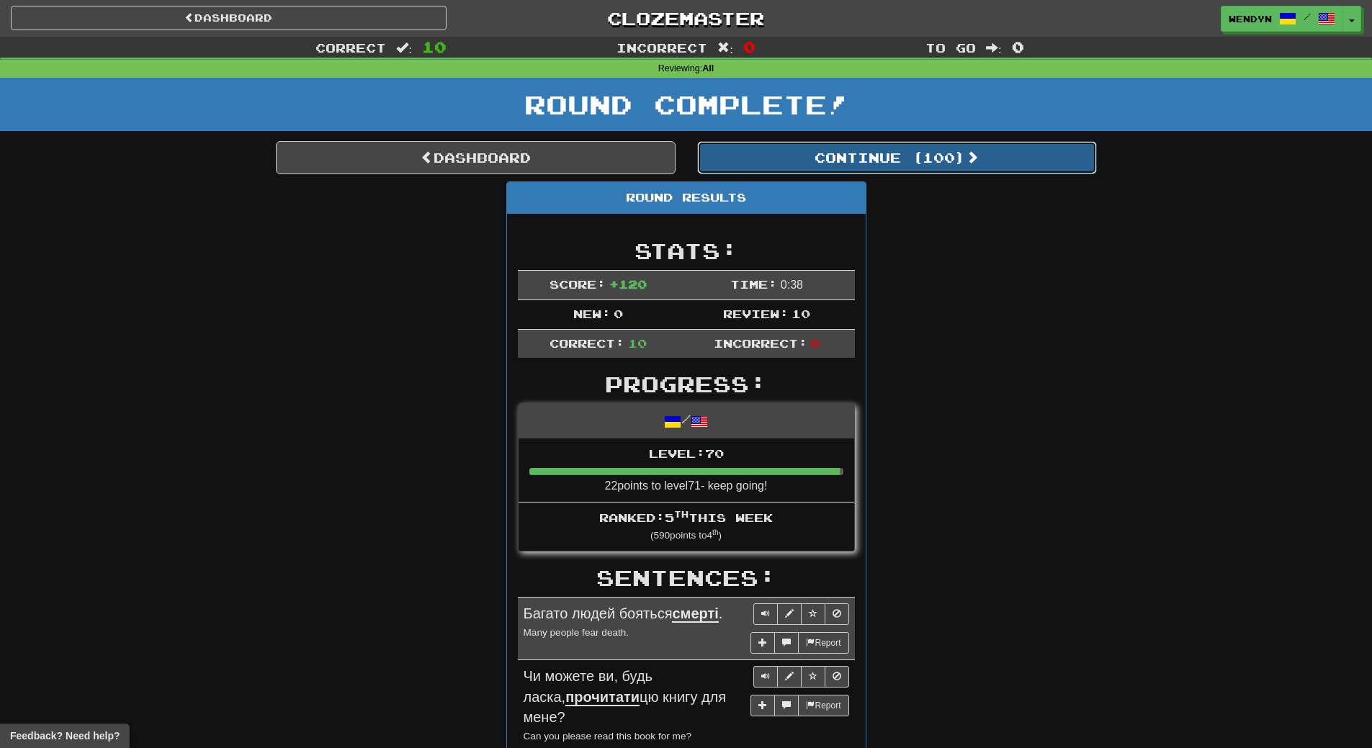
click at [950, 162] on button "Continue ( 100 )" at bounding box center [897, 157] width 400 height 33
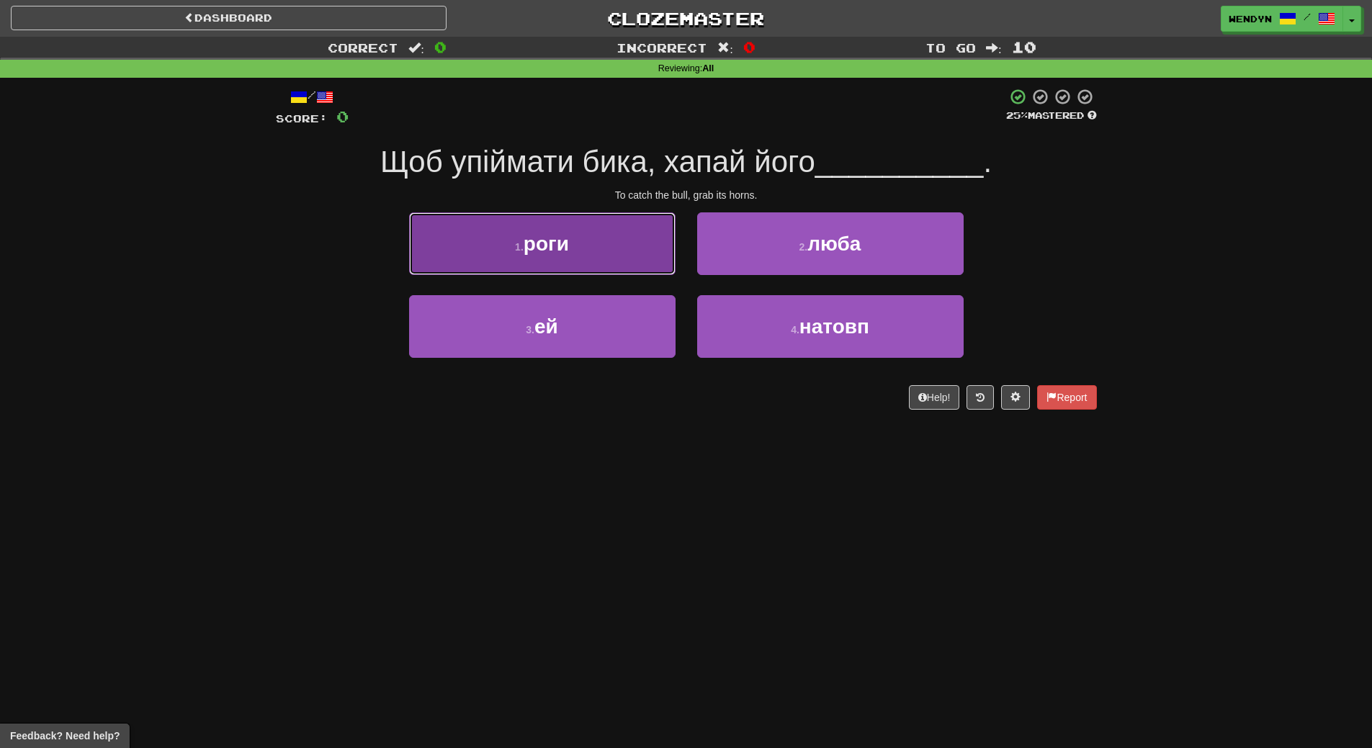
click at [614, 253] on button "1 . роги" at bounding box center [542, 244] width 267 height 63
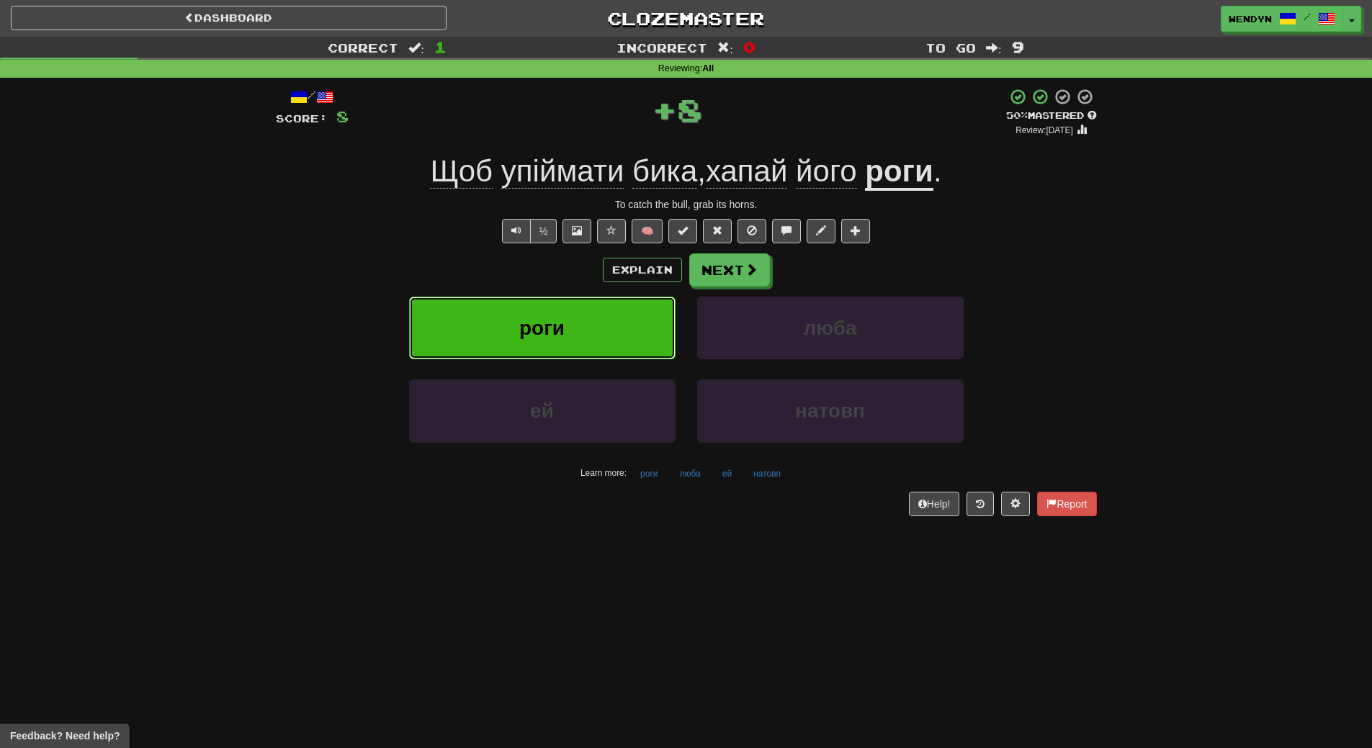
click at [594, 333] on button "роги" at bounding box center [542, 328] width 267 height 63
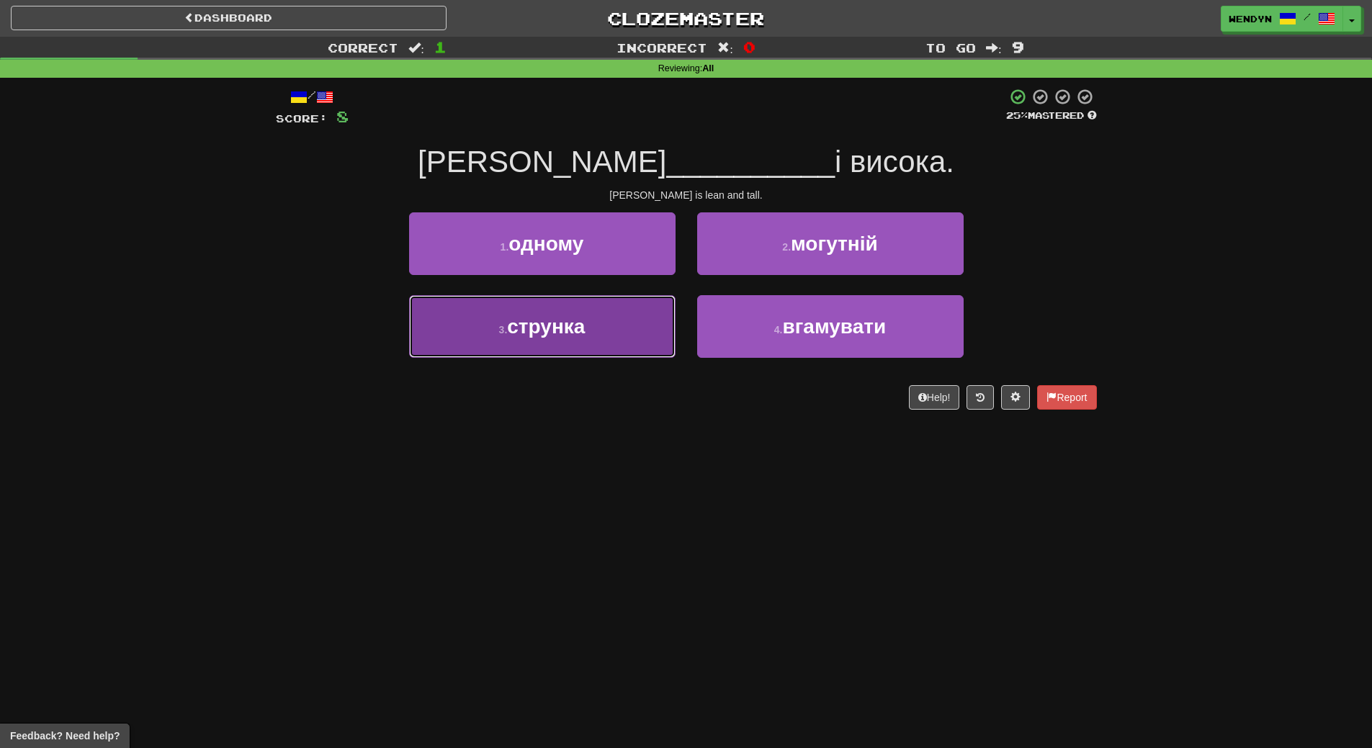
click at [620, 343] on button "3 . струнка" at bounding box center [542, 326] width 267 height 63
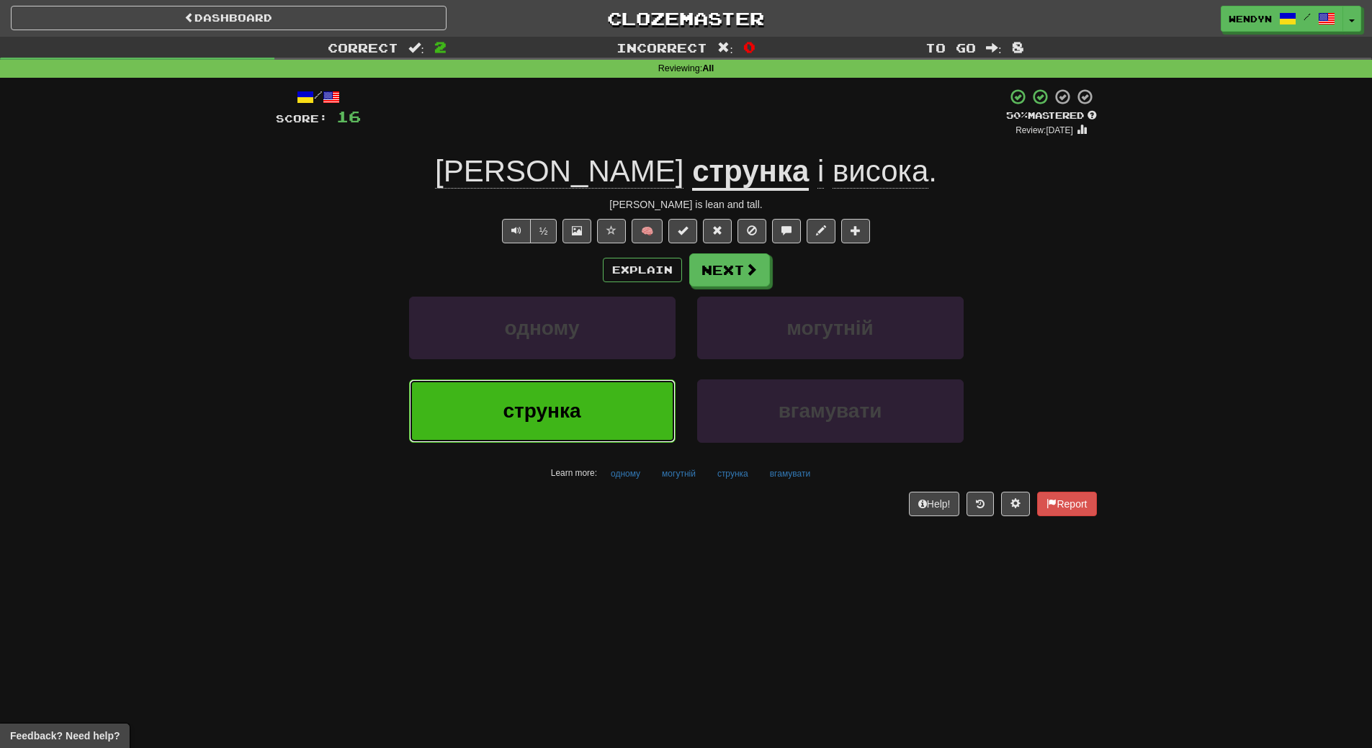
click at [589, 398] on button "струнка" at bounding box center [542, 411] width 267 height 63
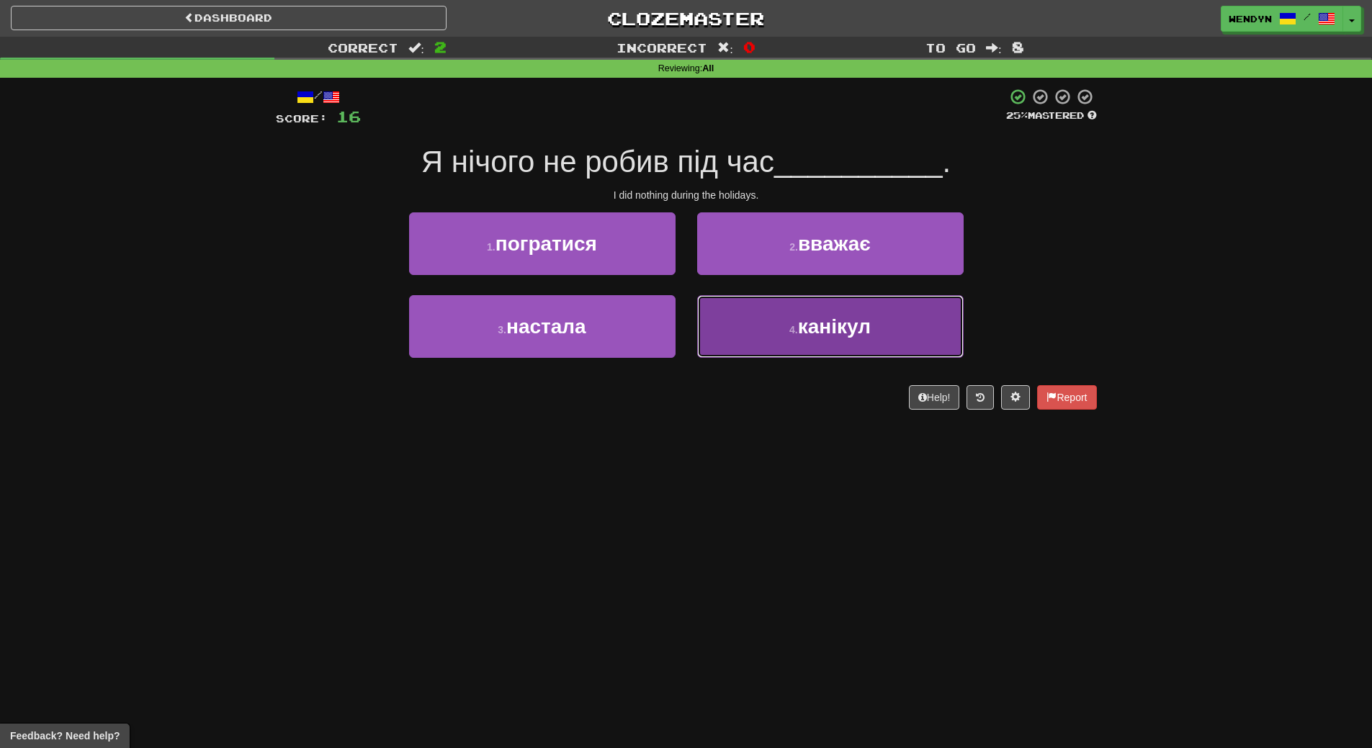
click at [846, 349] on button "4 . канікул" at bounding box center [830, 326] width 267 height 63
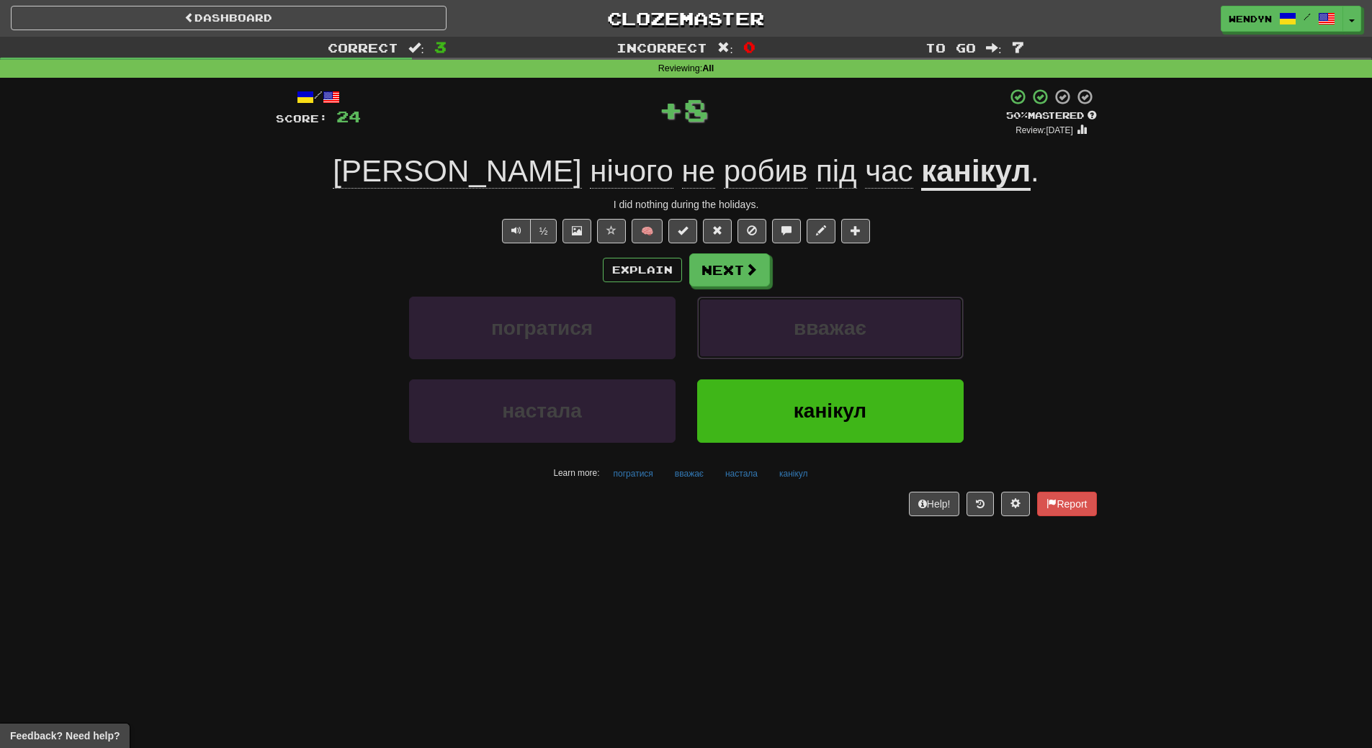
click at [846, 349] on body "Dashboard Clozemaster WendyN / Toggle Dropdown Dashboard Leaderboard Activity F…" at bounding box center [686, 630] width 1372 height 1260
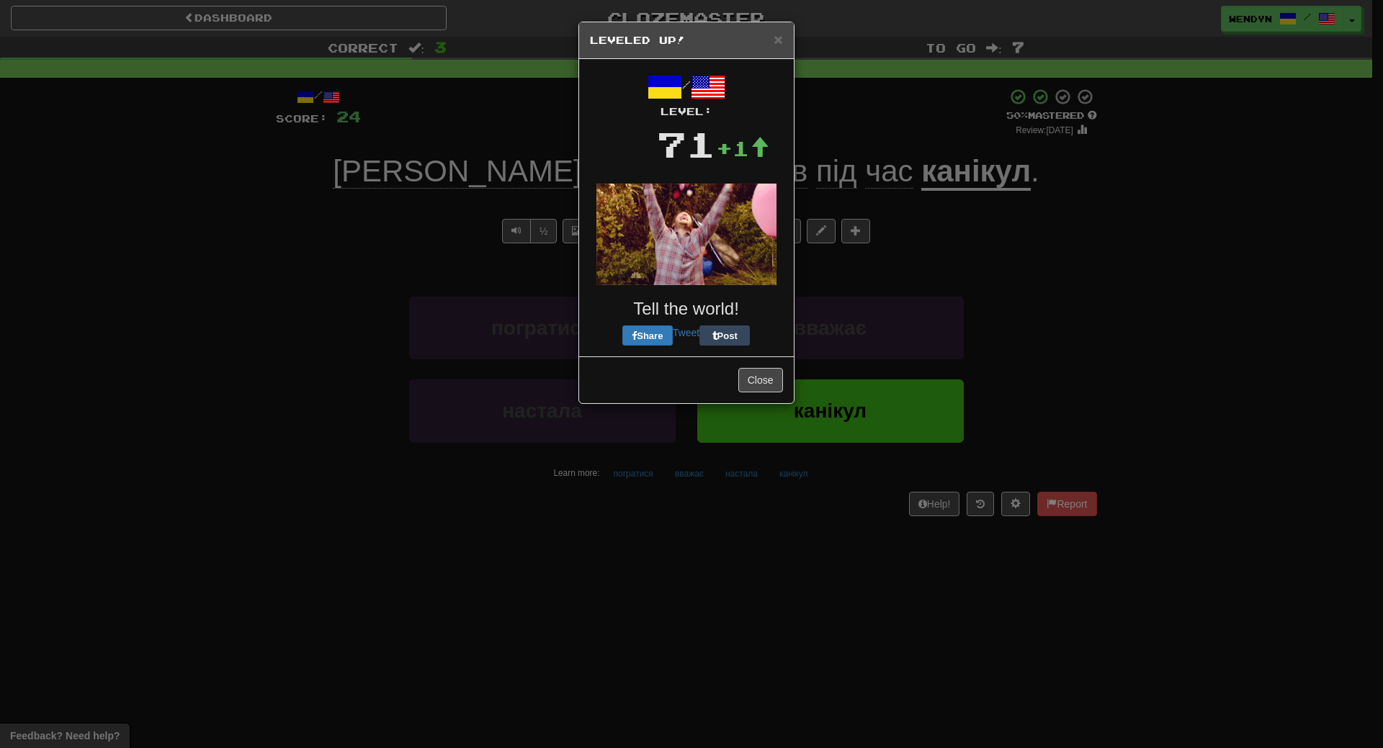
click at [846, 349] on div "× Leveled Up! / Level: 71 +1 Tell the world! Share Tweet Post Close" at bounding box center [691, 374] width 1383 height 748
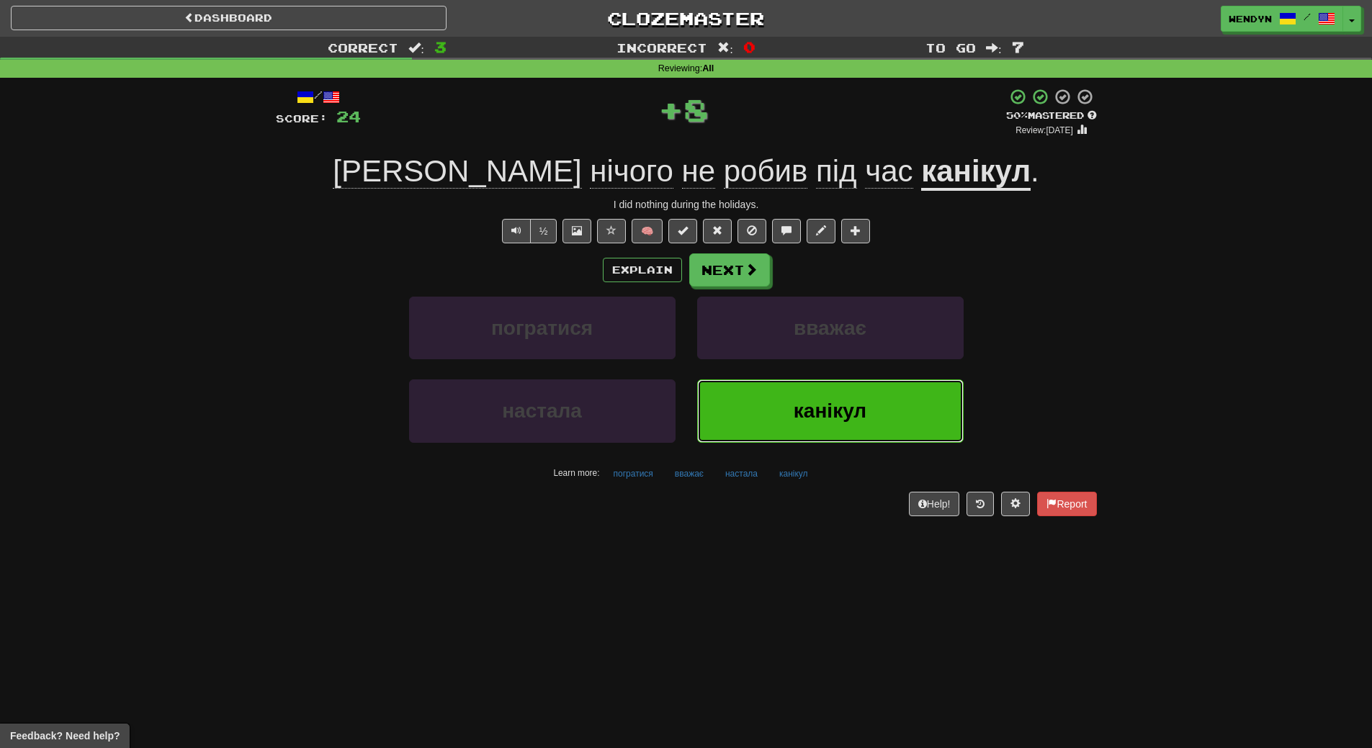
click at [797, 399] on button "канікул" at bounding box center [830, 411] width 267 height 63
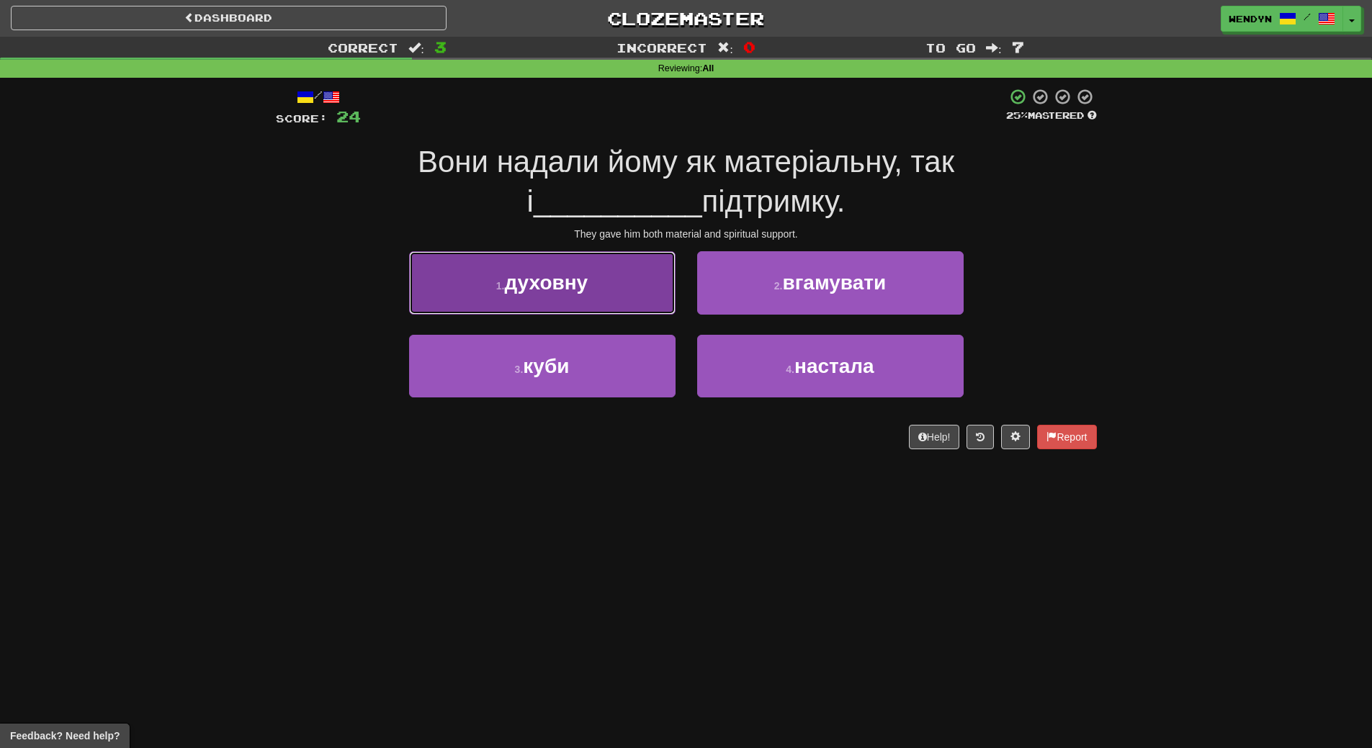
click at [592, 279] on button "1 . духовну" at bounding box center [542, 282] width 267 height 63
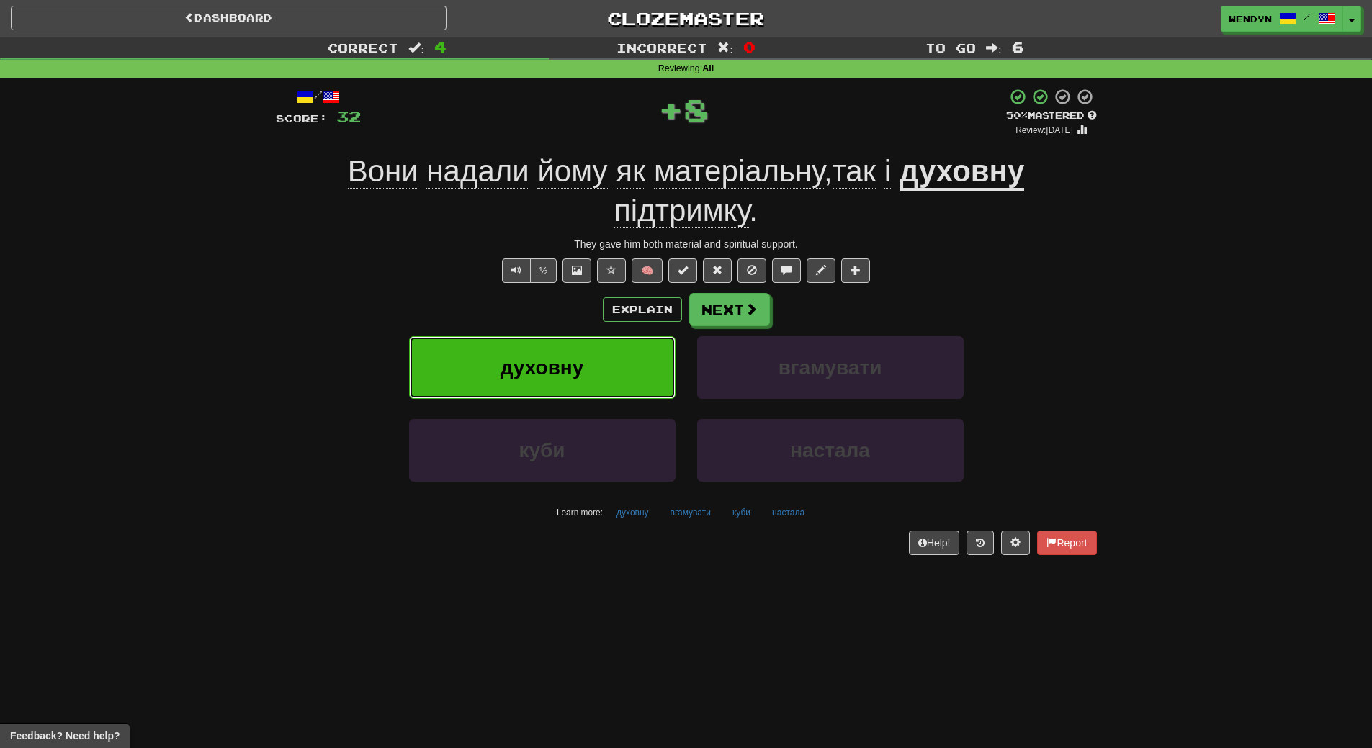
click at [571, 371] on span "духовну" at bounding box center [543, 368] width 84 height 22
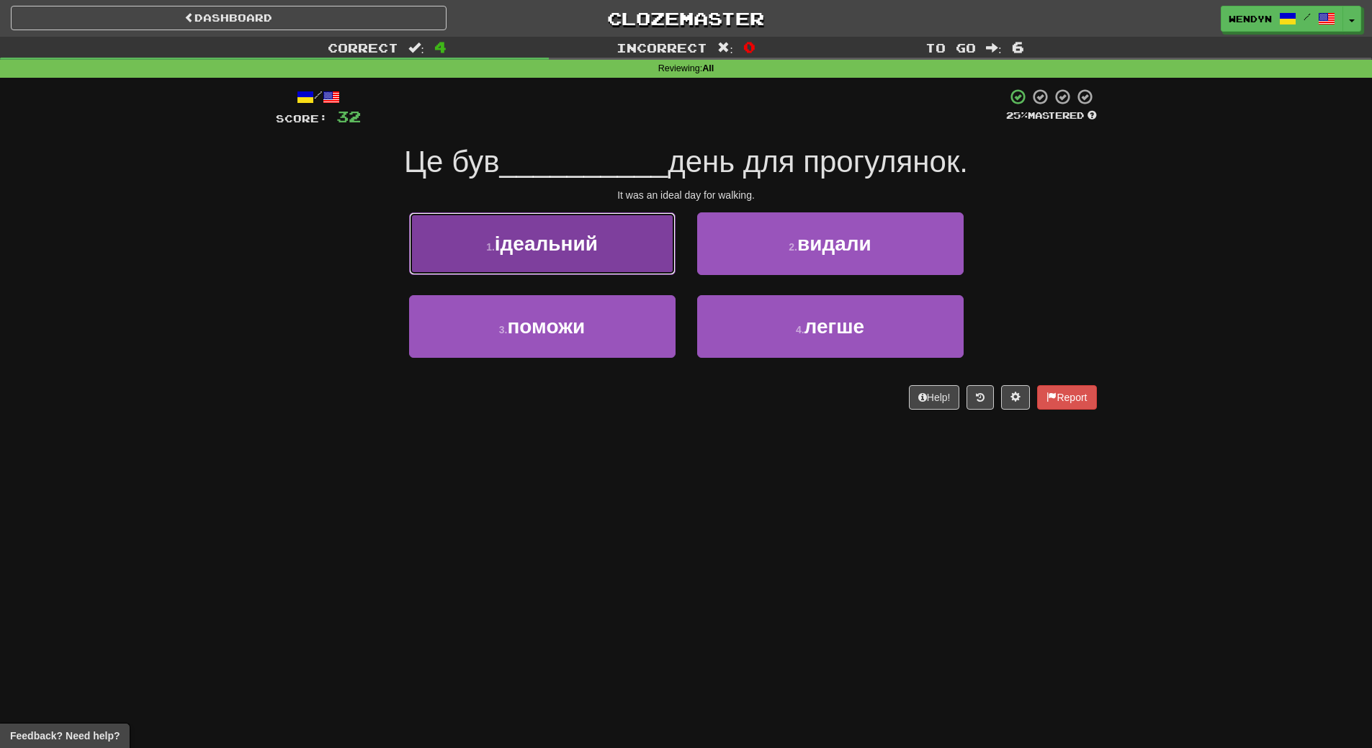
click at [601, 245] on button "1 . ідеальний" at bounding box center [542, 244] width 267 height 63
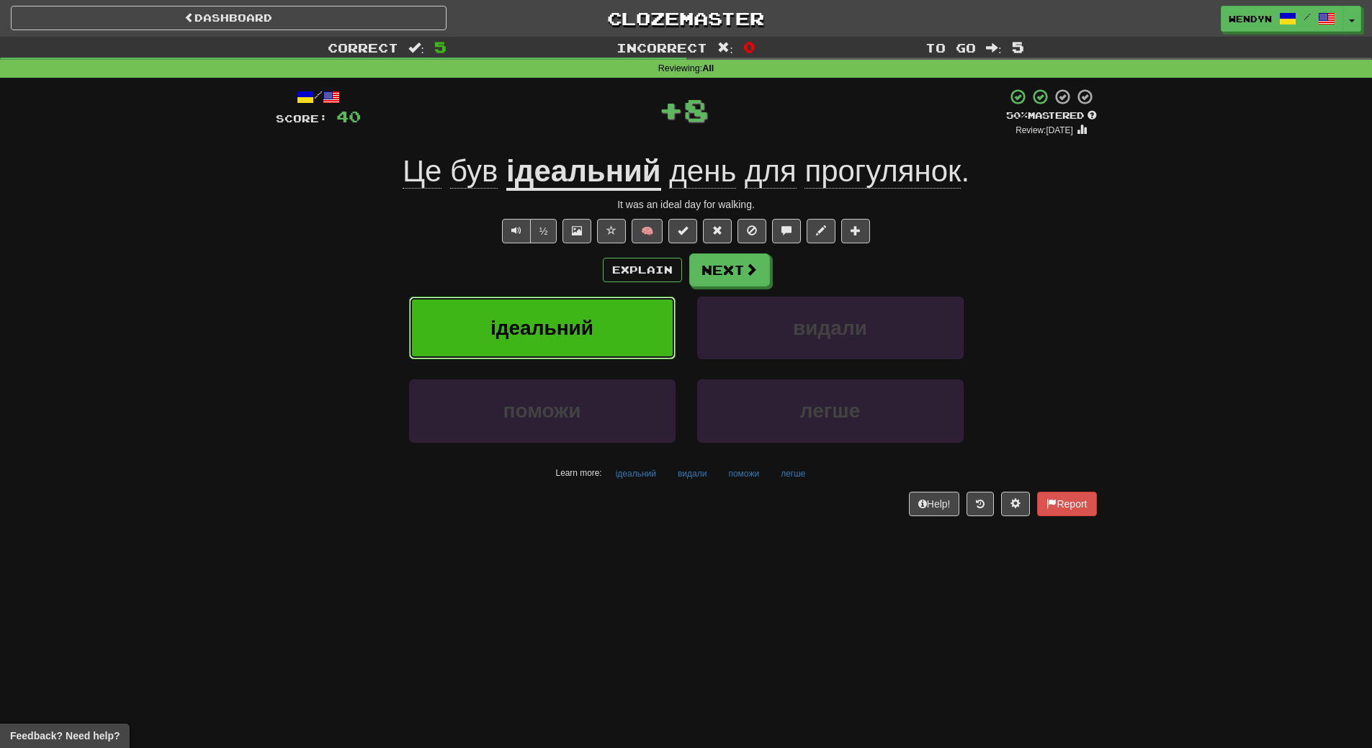
click at [606, 338] on button "ідеальний" at bounding box center [542, 328] width 267 height 63
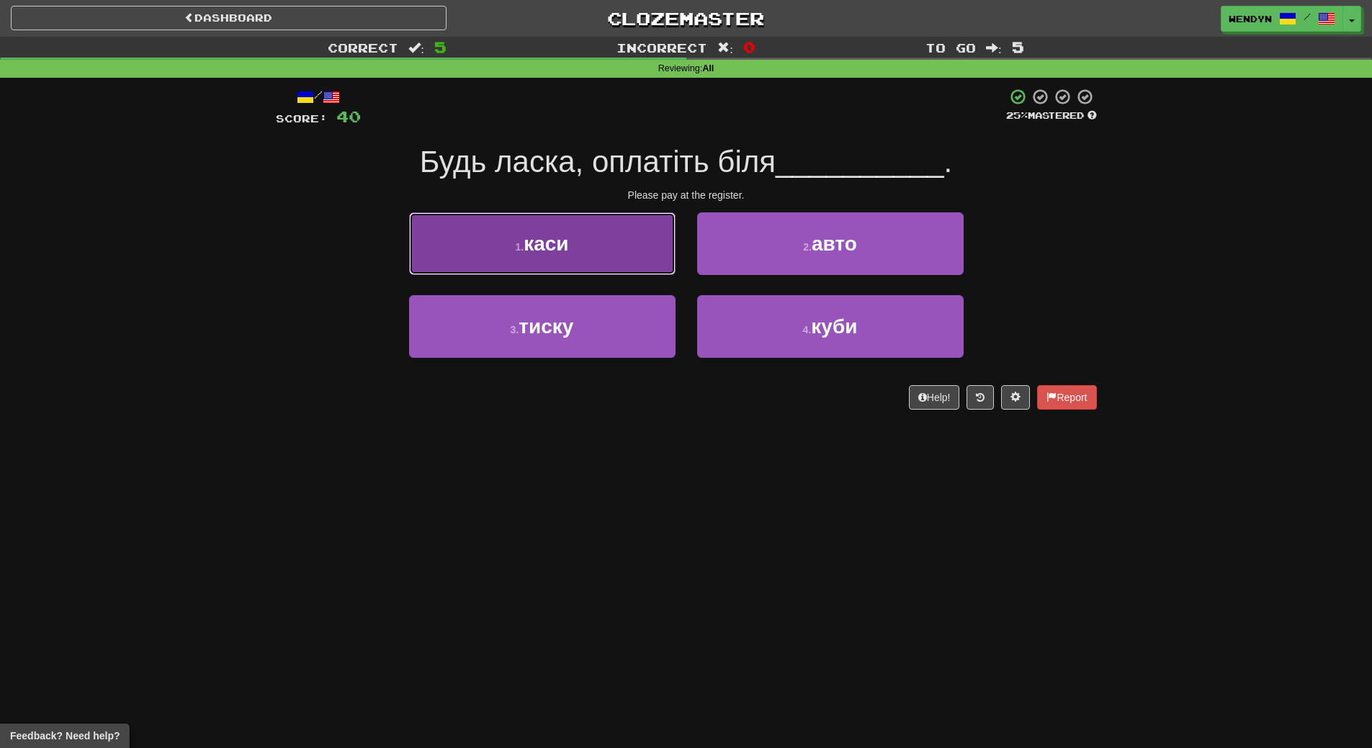
click at [568, 247] on span "каси" at bounding box center [546, 244] width 45 height 22
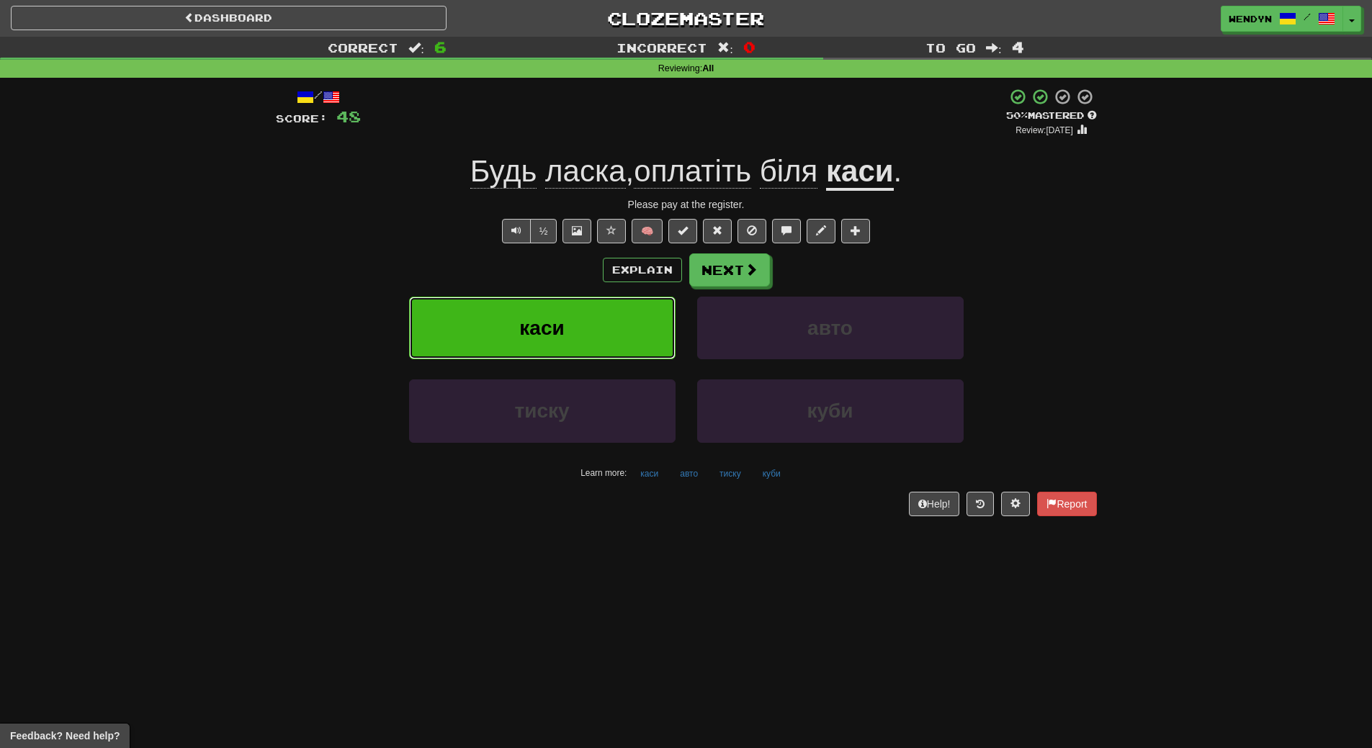
click at [560, 326] on span "каси" at bounding box center [541, 328] width 45 height 22
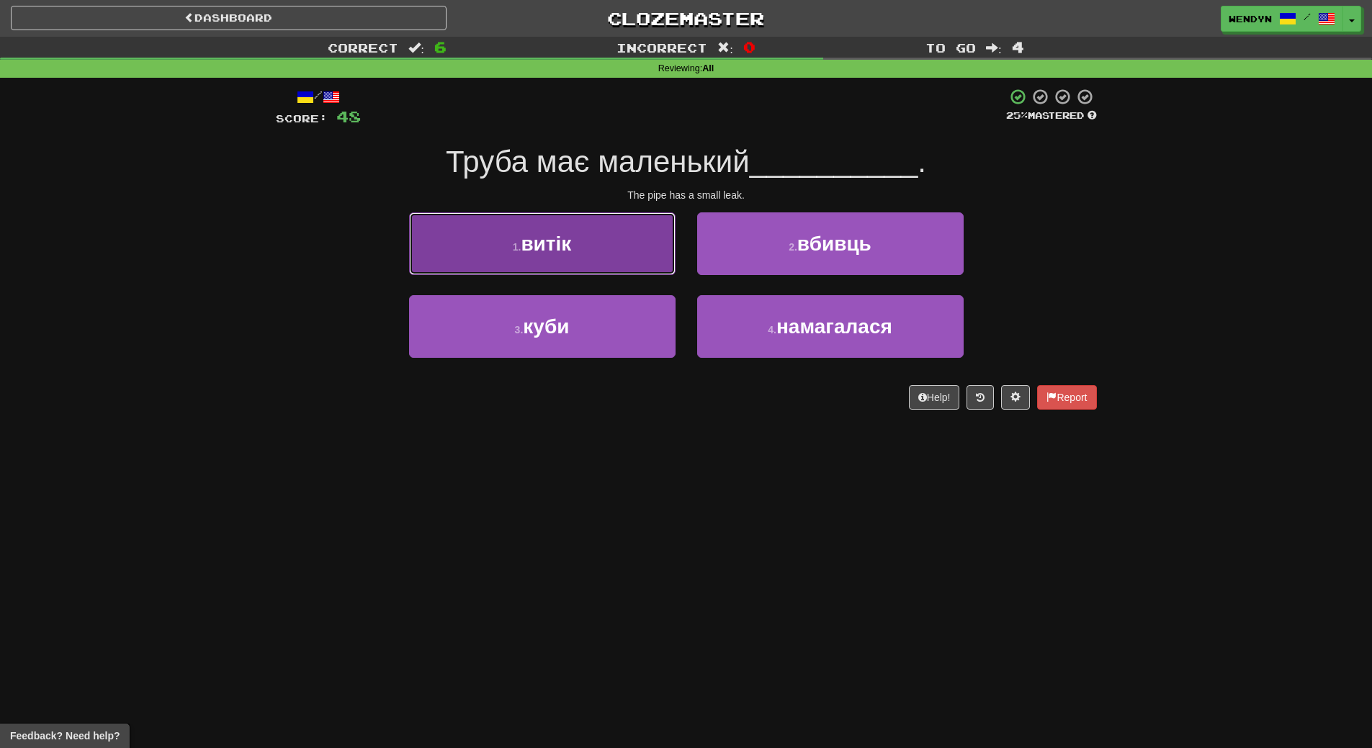
click at [616, 247] on button "1 . витік" at bounding box center [542, 244] width 267 height 63
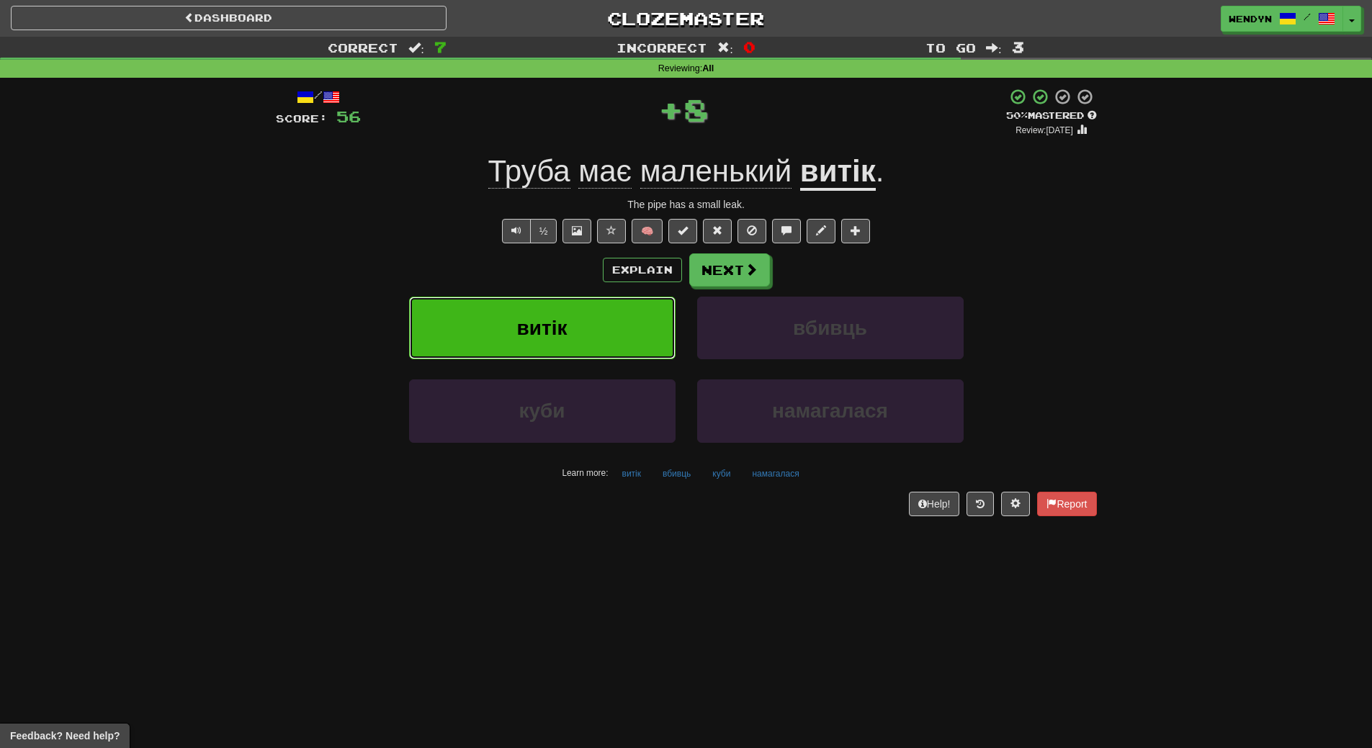
click at [583, 313] on button "витік" at bounding box center [542, 328] width 267 height 63
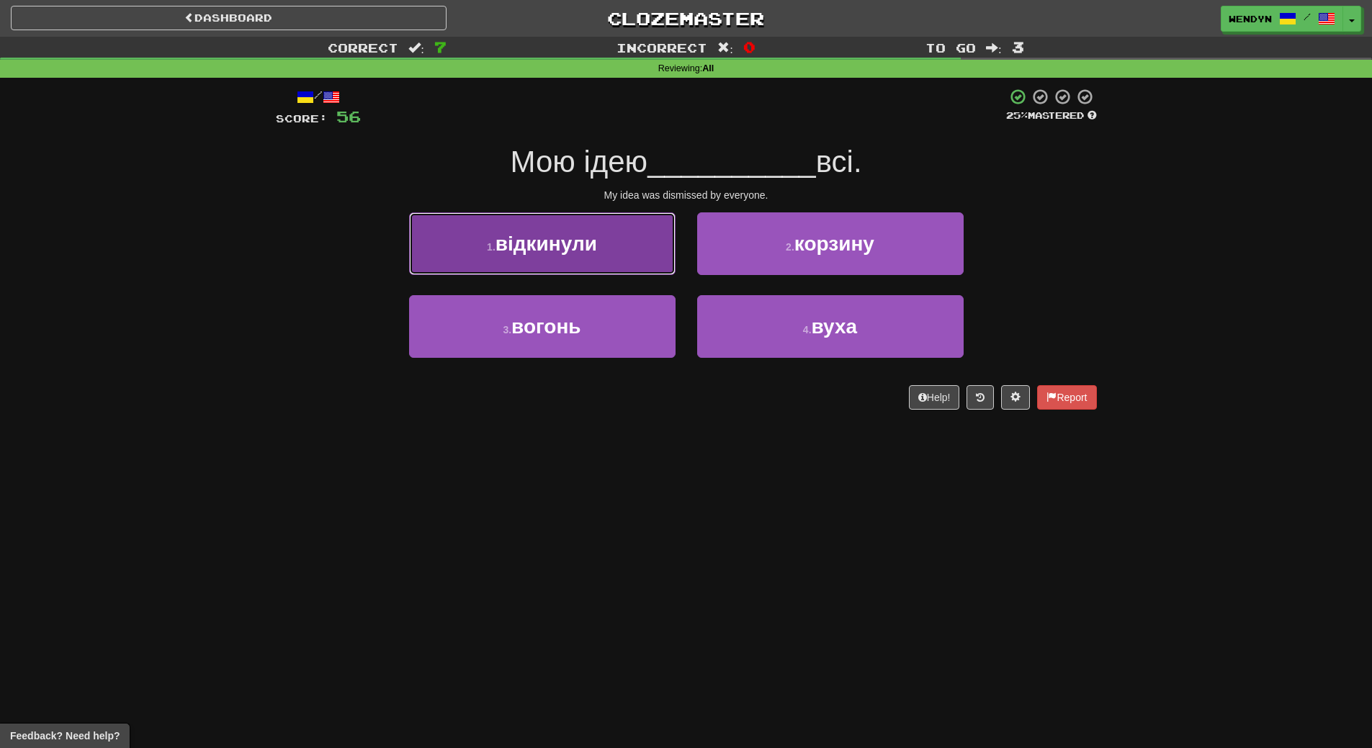
click at [576, 236] on span "відкинули" at bounding box center [547, 244] width 102 height 22
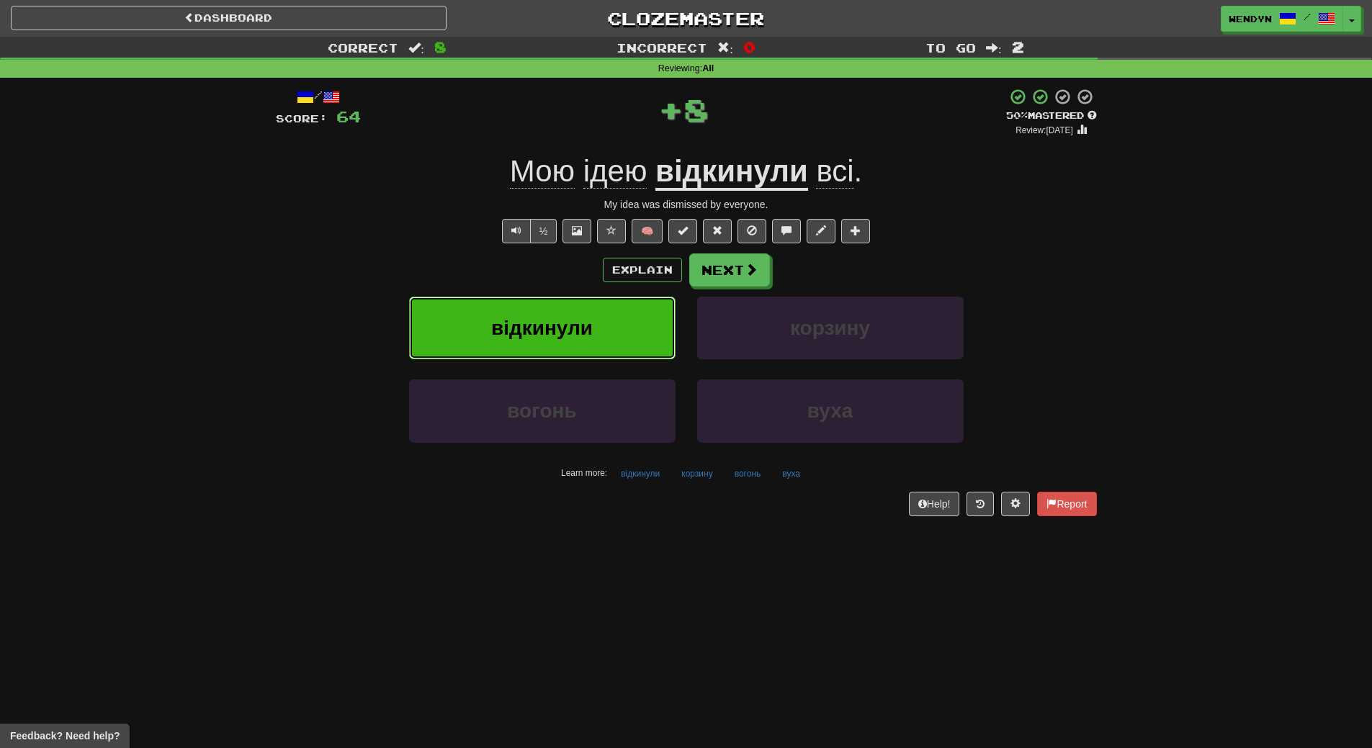
click at [571, 323] on span "відкинули" at bounding box center [542, 328] width 102 height 22
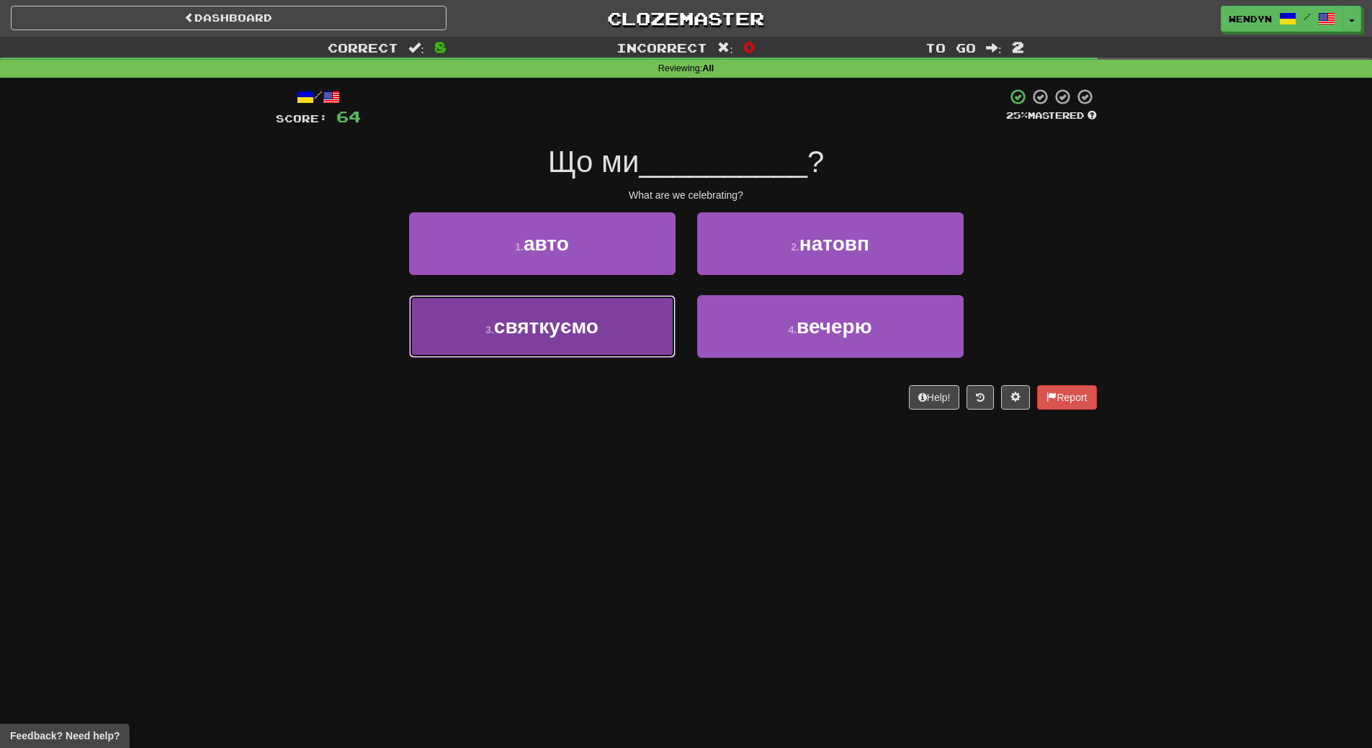
click at [567, 332] on span "святкуємо" at bounding box center [546, 327] width 104 height 22
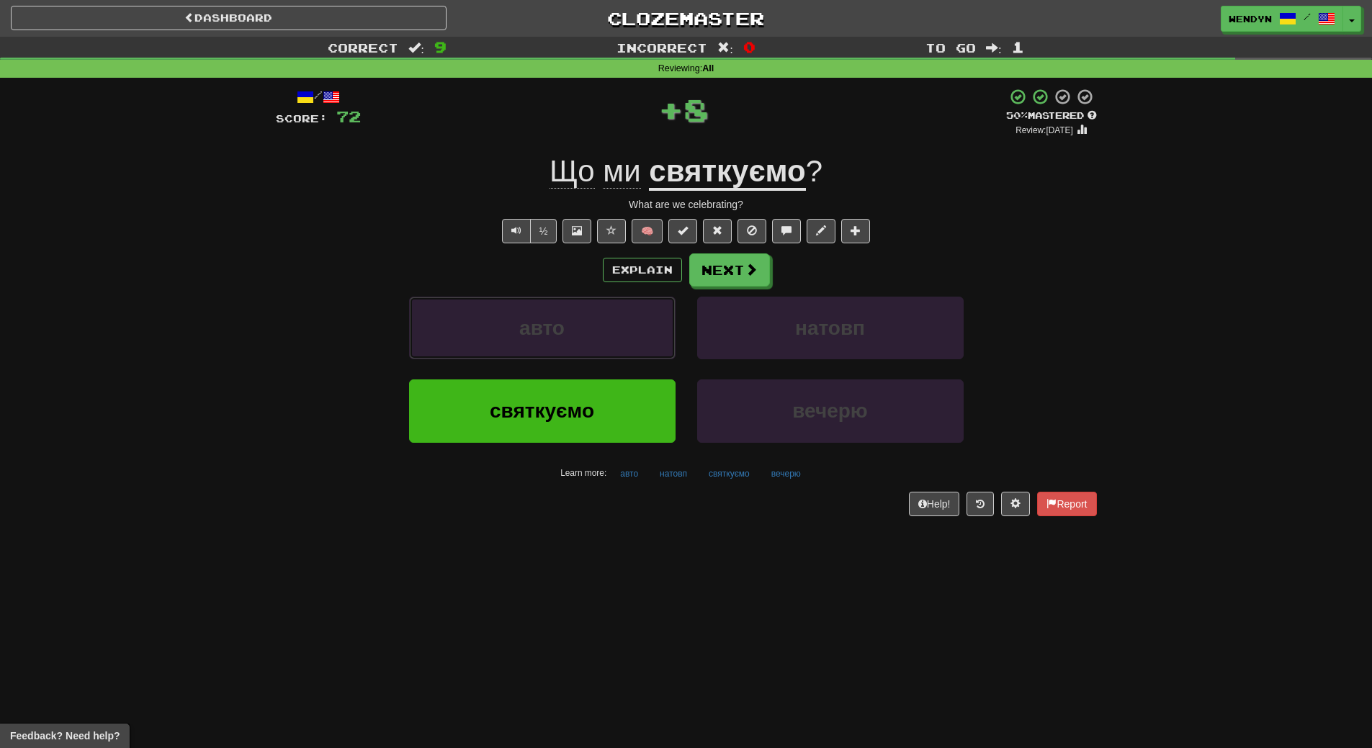
click at [567, 332] on button "авто" at bounding box center [542, 328] width 267 height 63
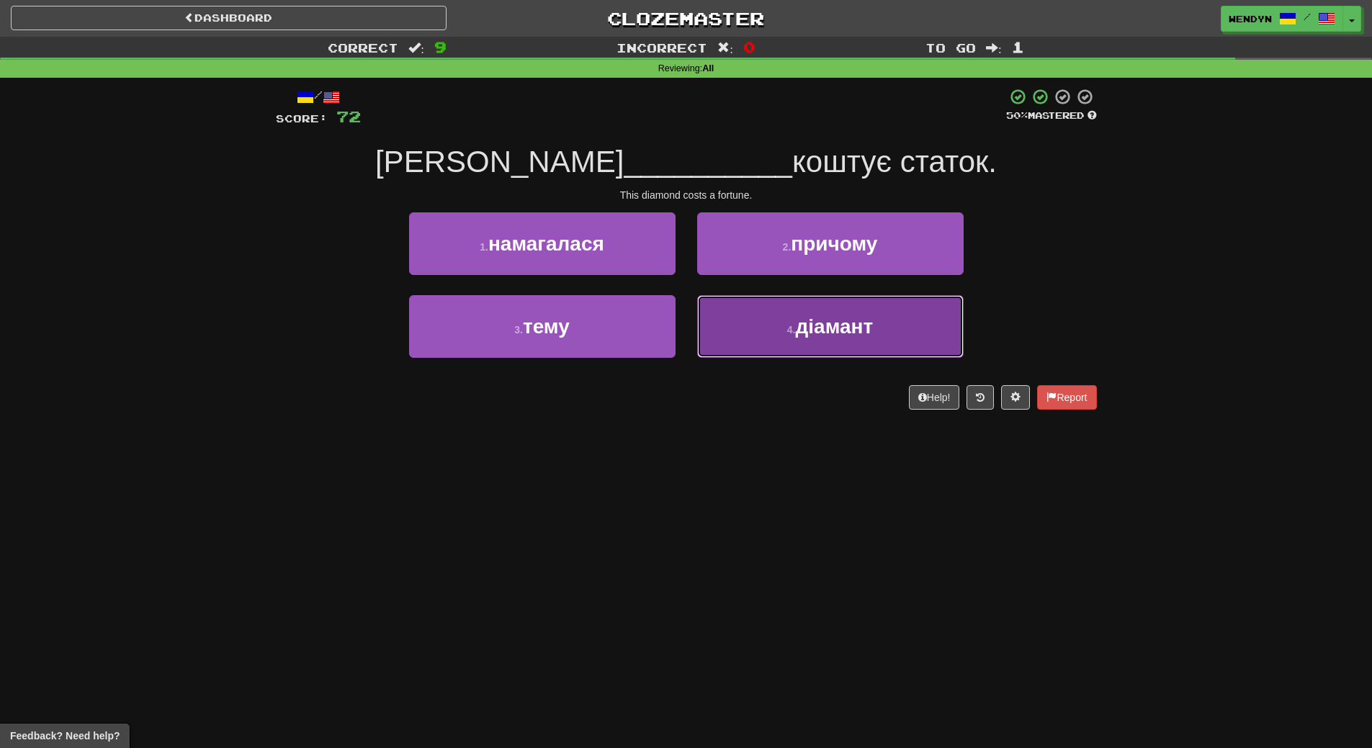
click at [784, 322] on button "4 . діамант" at bounding box center [830, 326] width 267 height 63
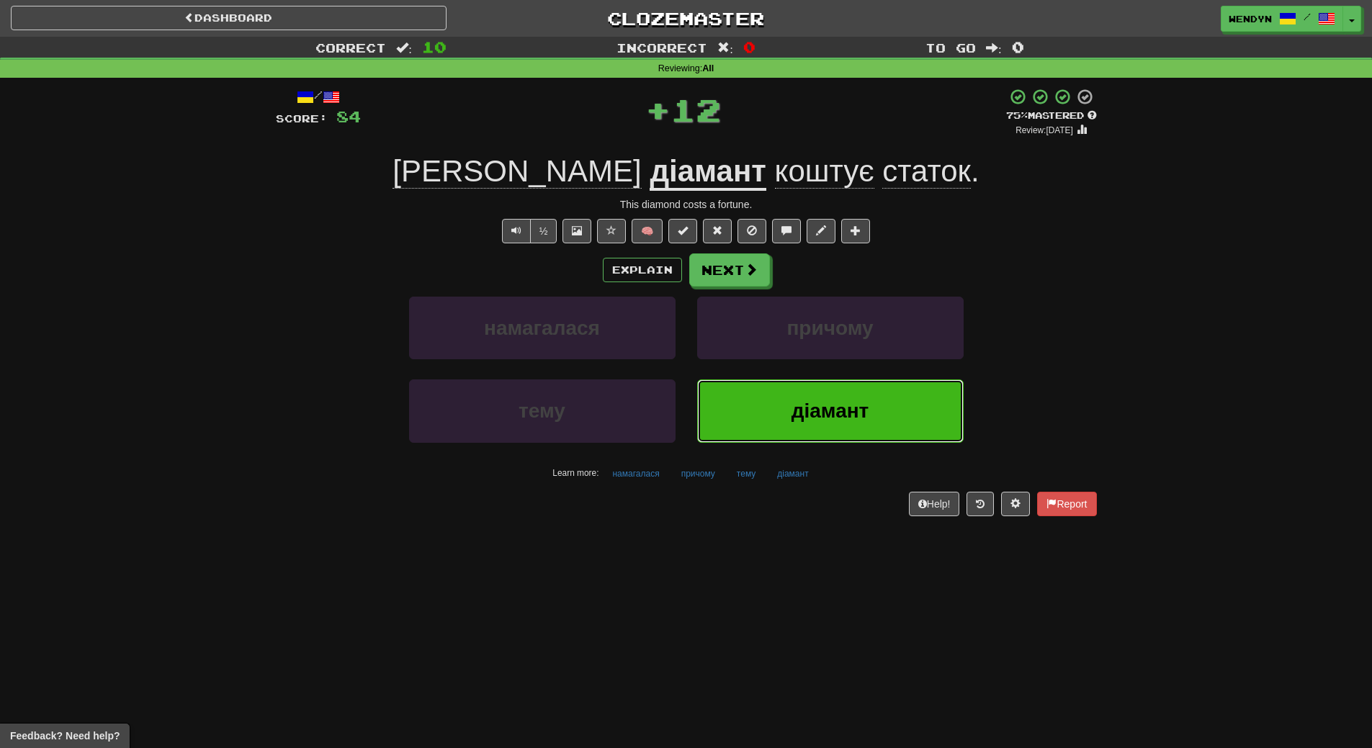
click at [771, 410] on button "діамант" at bounding box center [830, 411] width 267 height 63
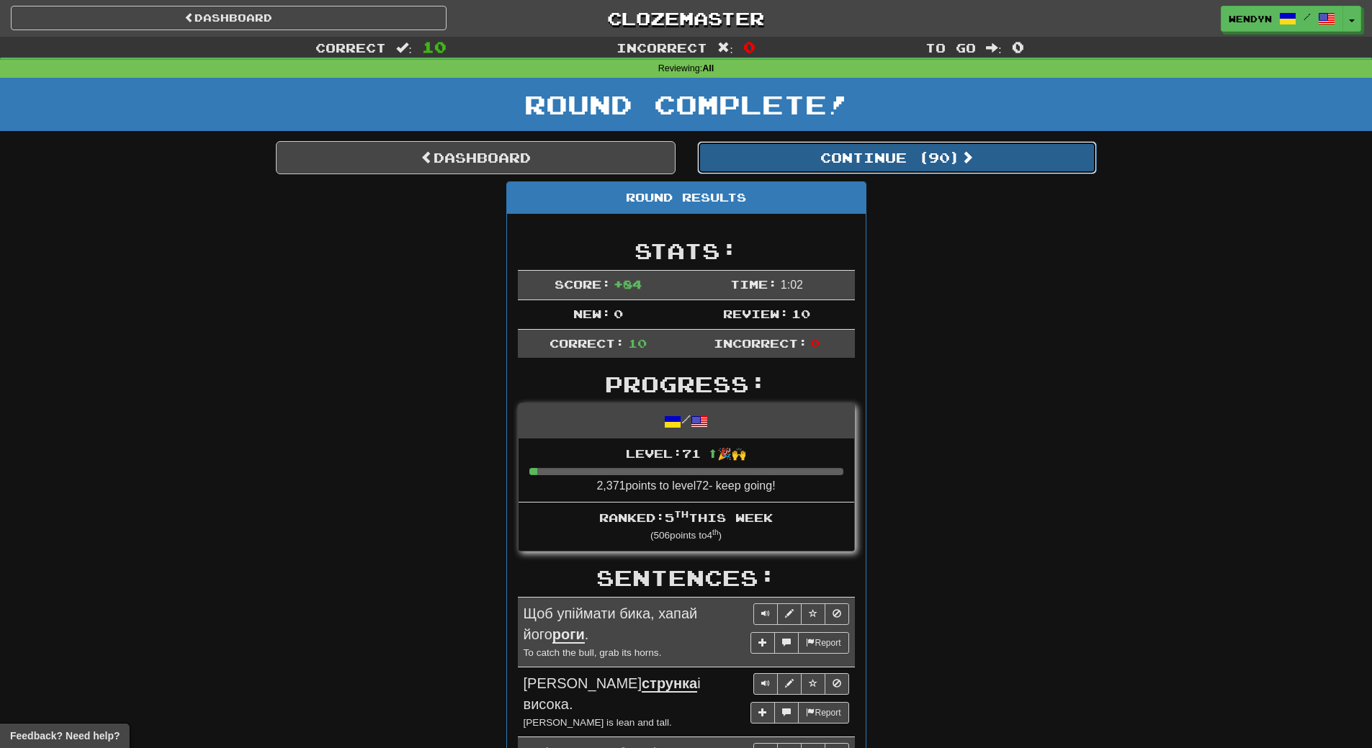
click at [954, 166] on button "Continue ( 90 )" at bounding box center [897, 157] width 400 height 33
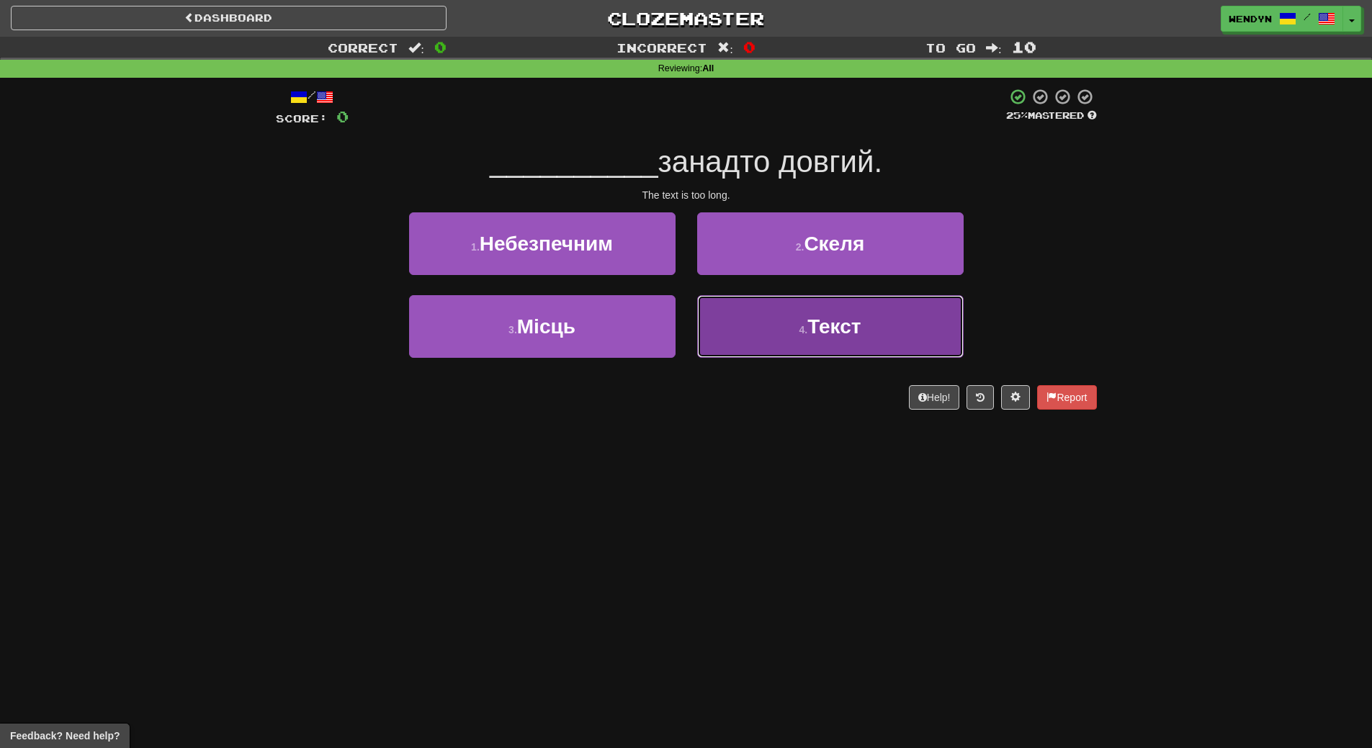
click at [810, 351] on button "4 . Текст" at bounding box center [830, 326] width 267 height 63
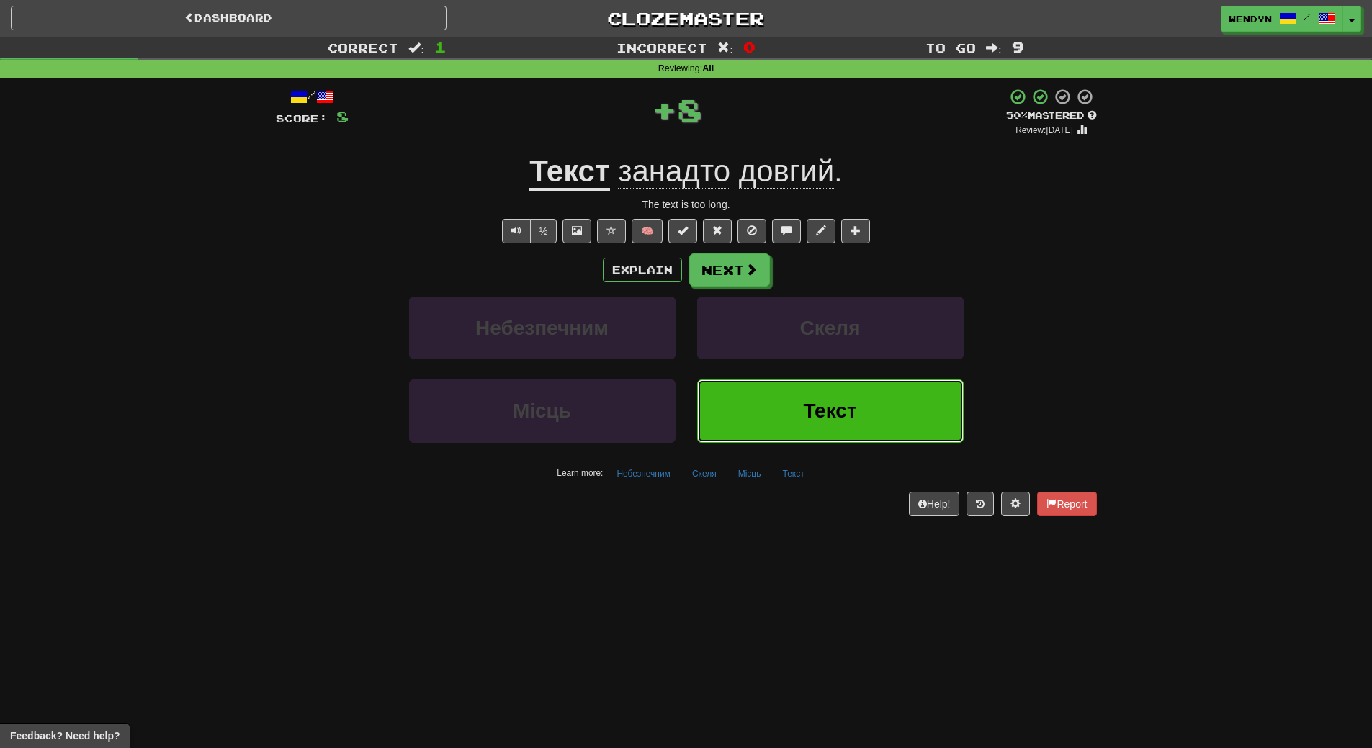
click at [804, 398] on button "Текст" at bounding box center [830, 411] width 267 height 63
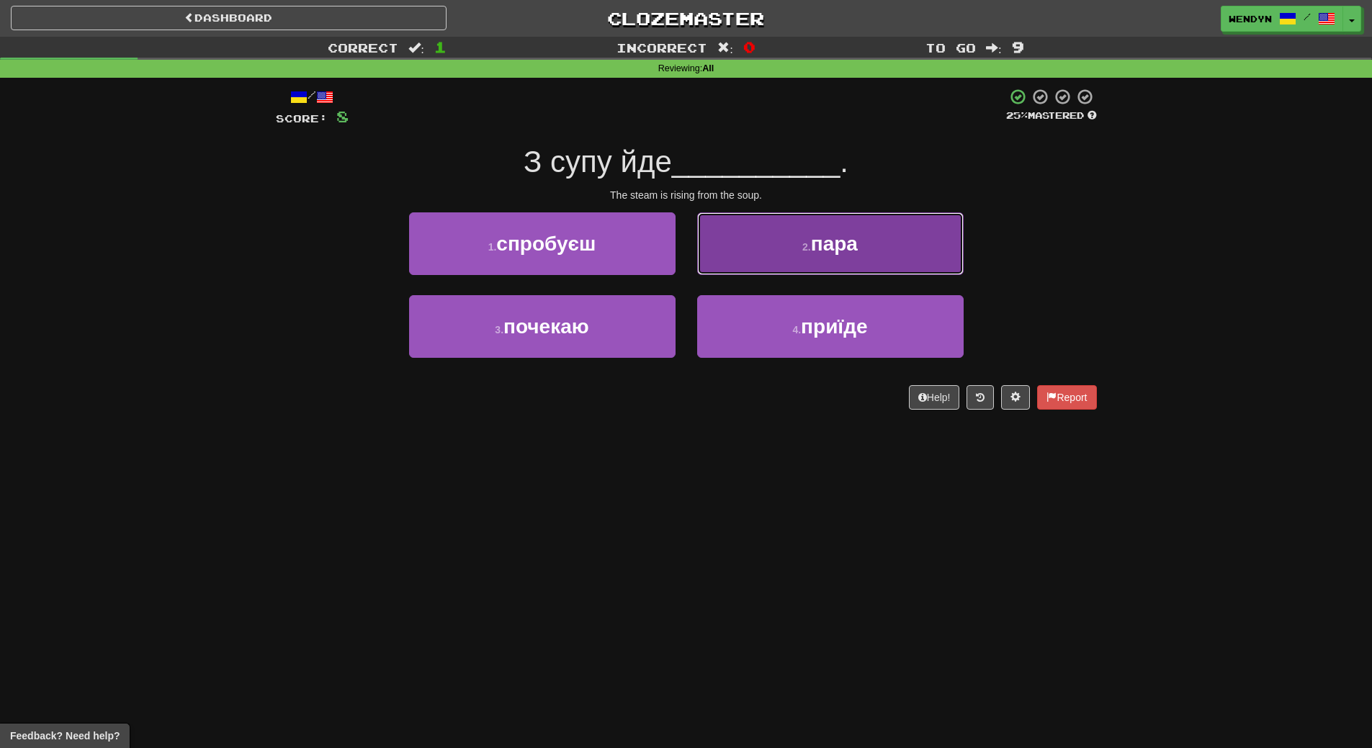
click at [882, 237] on button "2 . пара" at bounding box center [830, 244] width 267 height 63
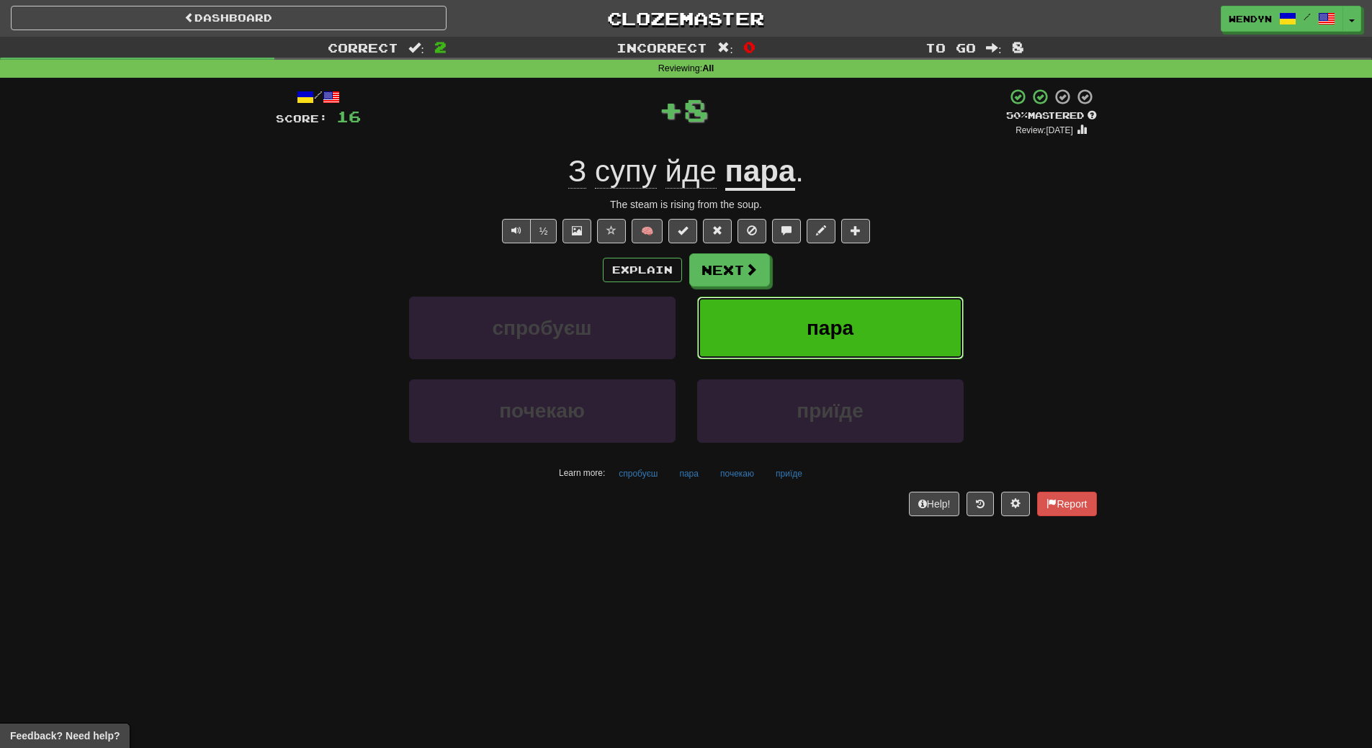
click at [876, 324] on button "пара" at bounding box center [830, 328] width 267 height 63
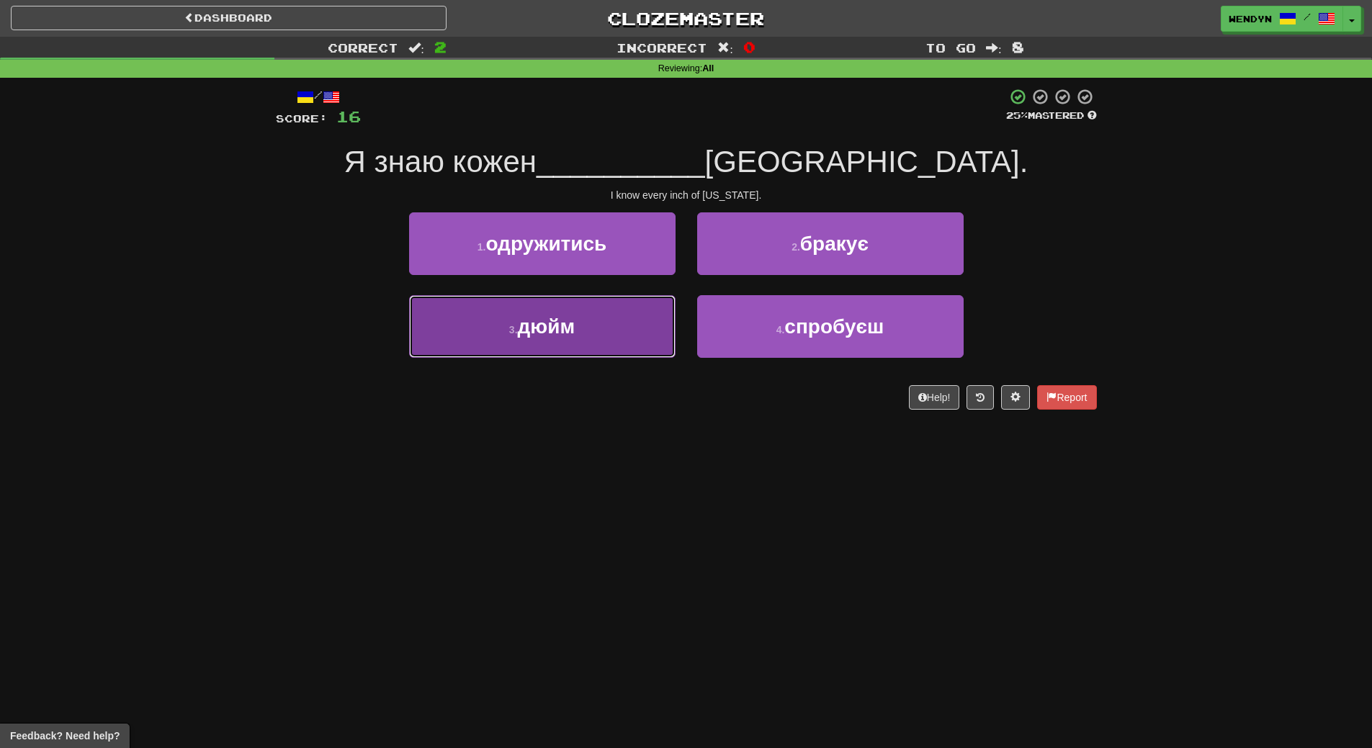
click at [594, 321] on button "3 . дюйм" at bounding box center [542, 326] width 267 height 63
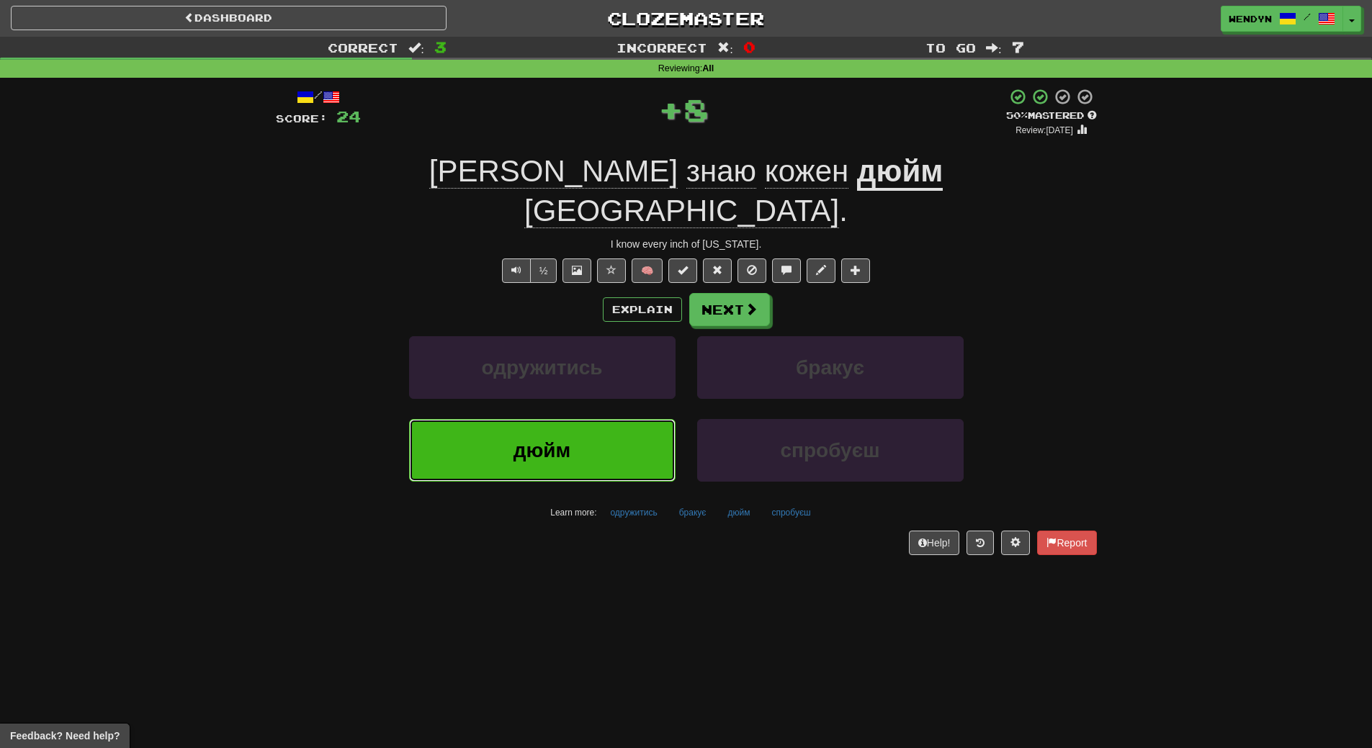
click at [570, 425] on button "дюйм" at bounding box center [542, 450] width 267 height 63
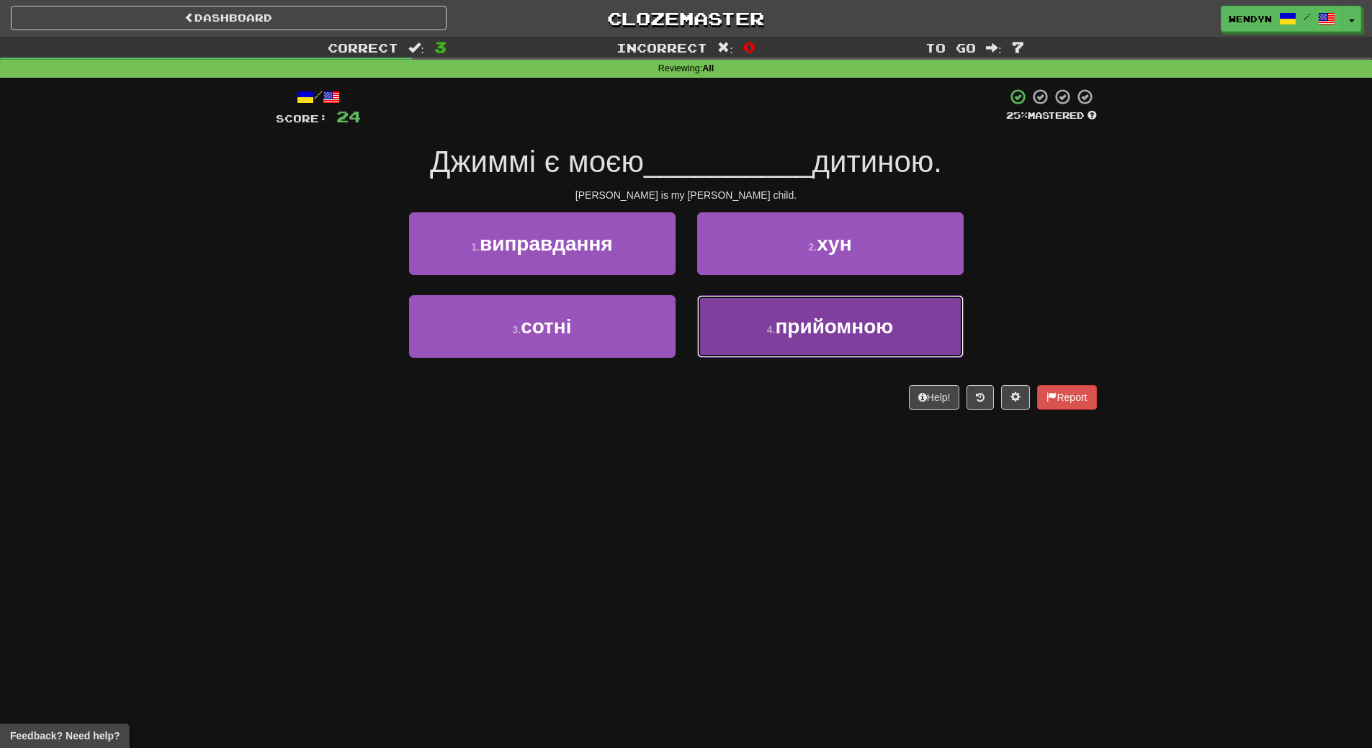
click at [857, 331] on span "прийомною" at bounding box center [834, 327] width 118 height 22
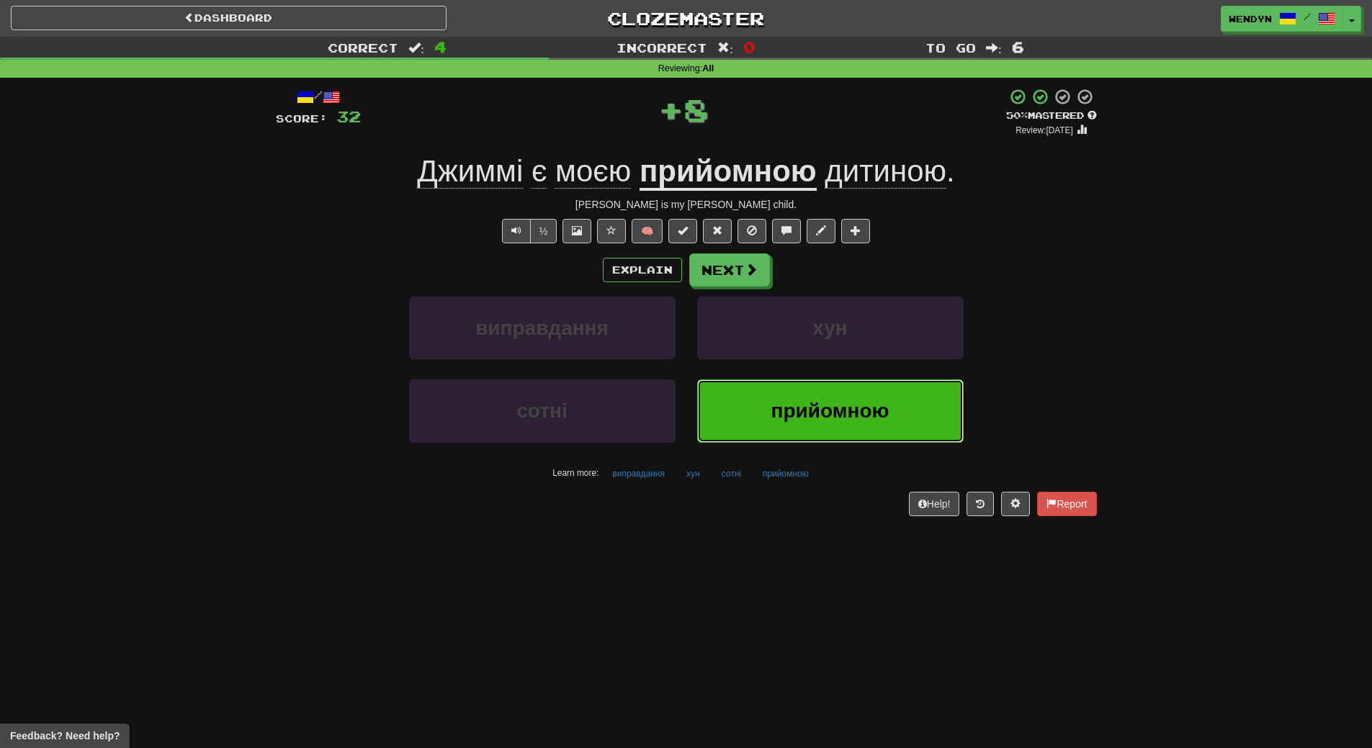
click at [841, 393] on button "прийомною" at bounding box center [830, 411] width 267 height 63
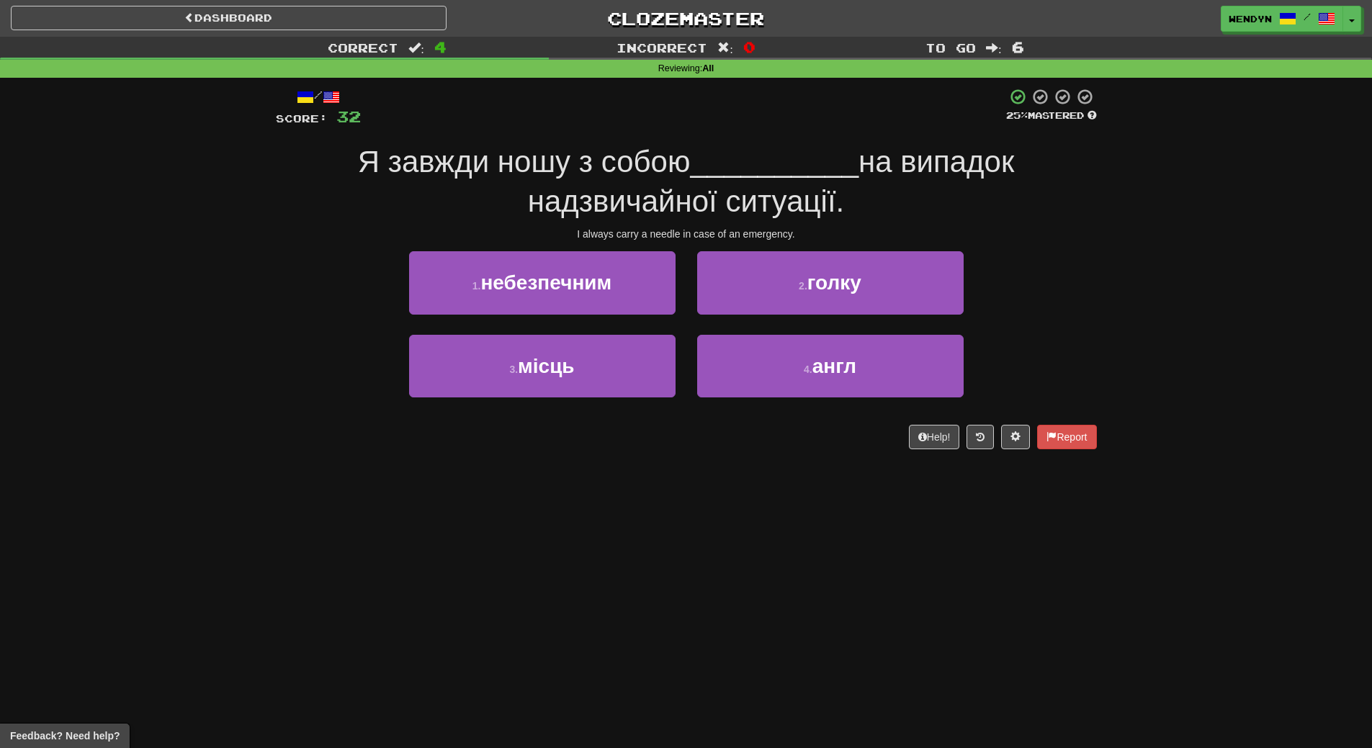
click at [969, 237] on div "I always carry a needle in case of an emergency." at bounding box center [686, 234] width 821 height 14
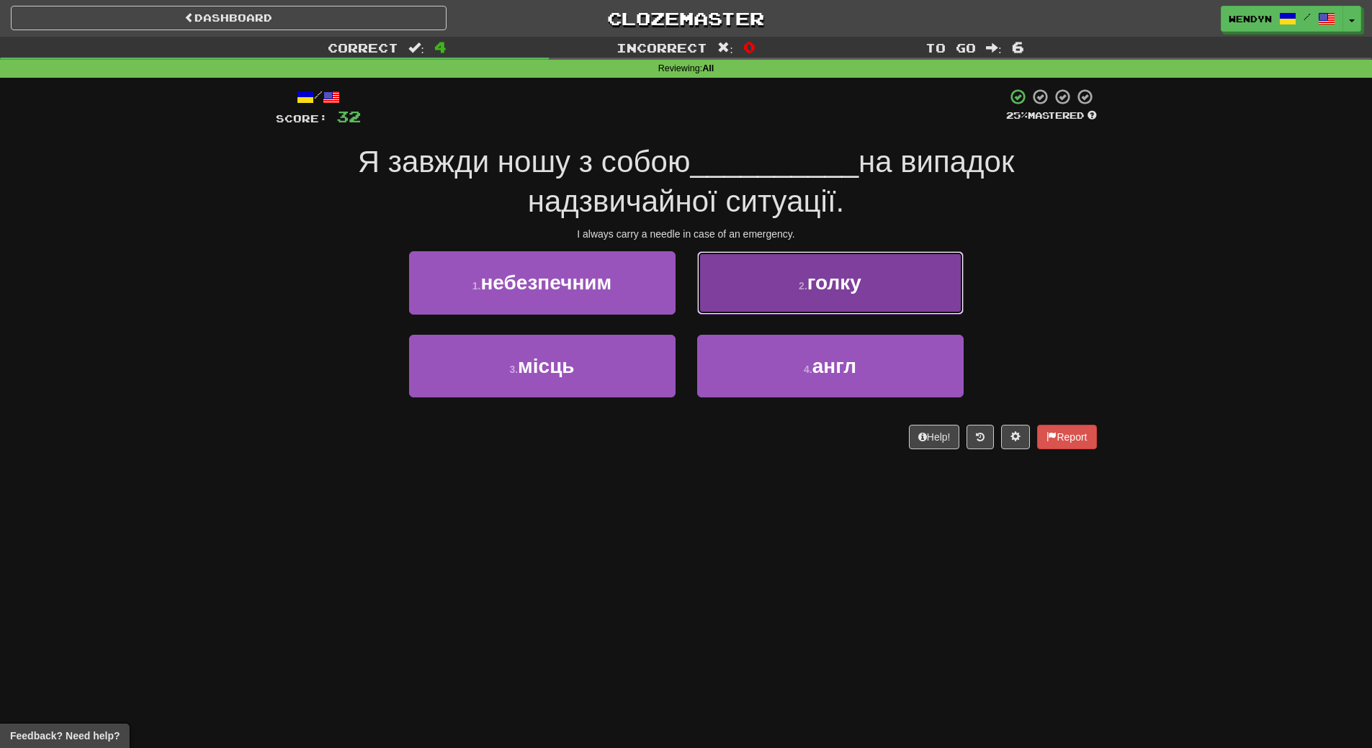
click at [939, 256] on button "2 . голку" at bounding box center [830, 282] width 267 height 63
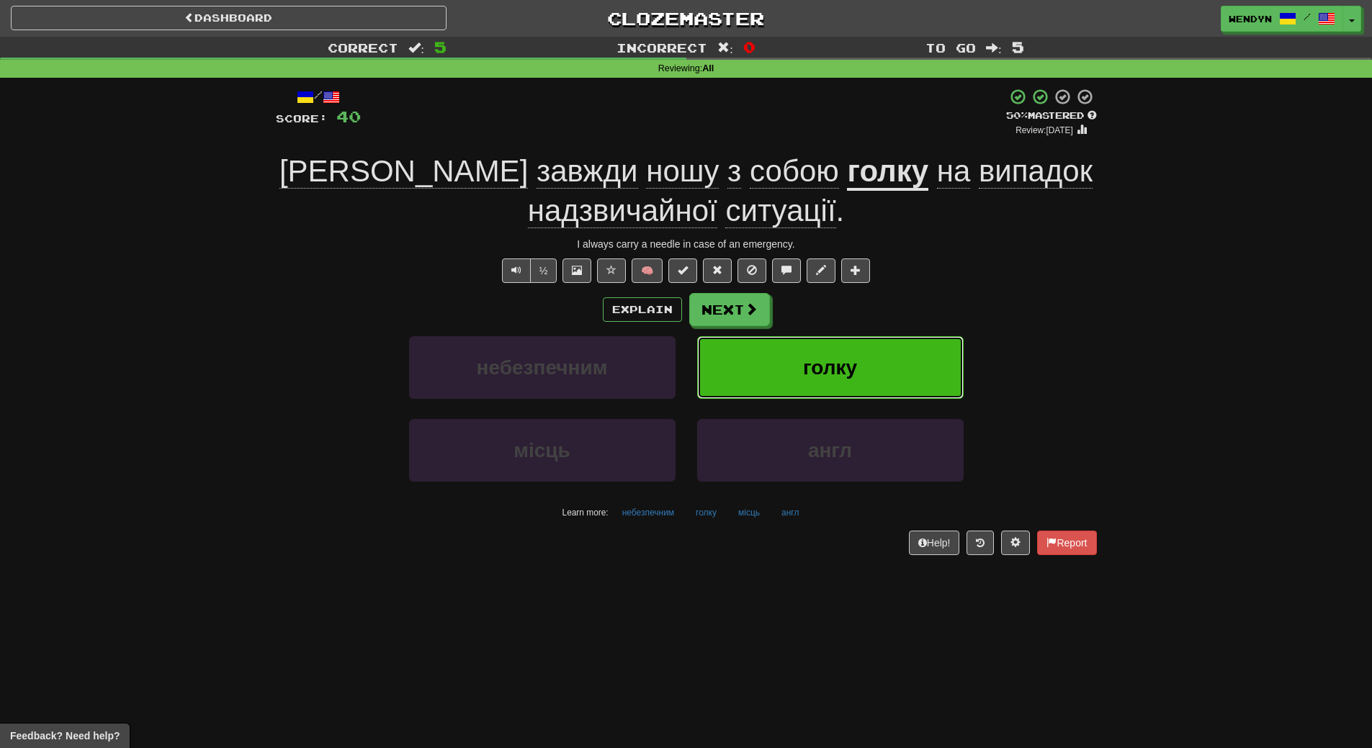
click at [862, 361] on button "голку" at bounding box center [830, 367] width 267 height 63
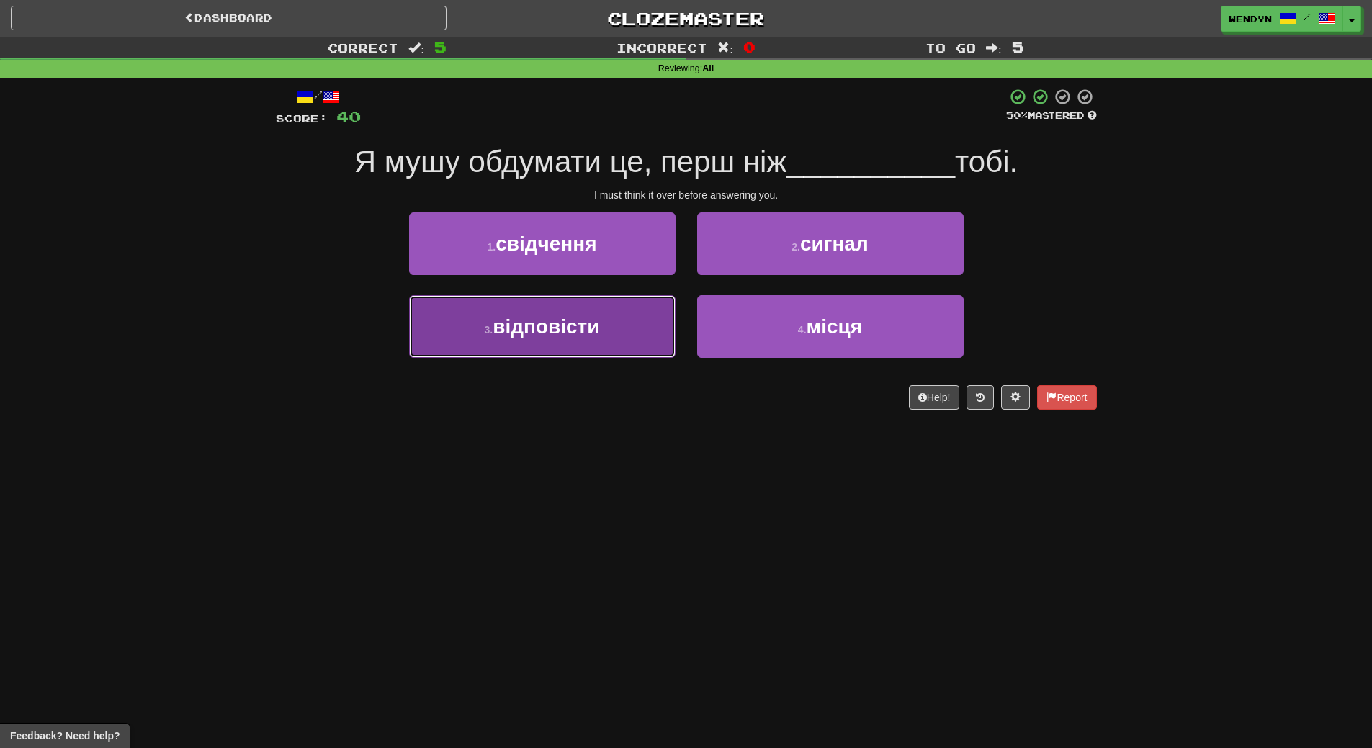
click at [617, 336] on button "3 . відповісти" at bounding box center [542, 326] width 267 height 63
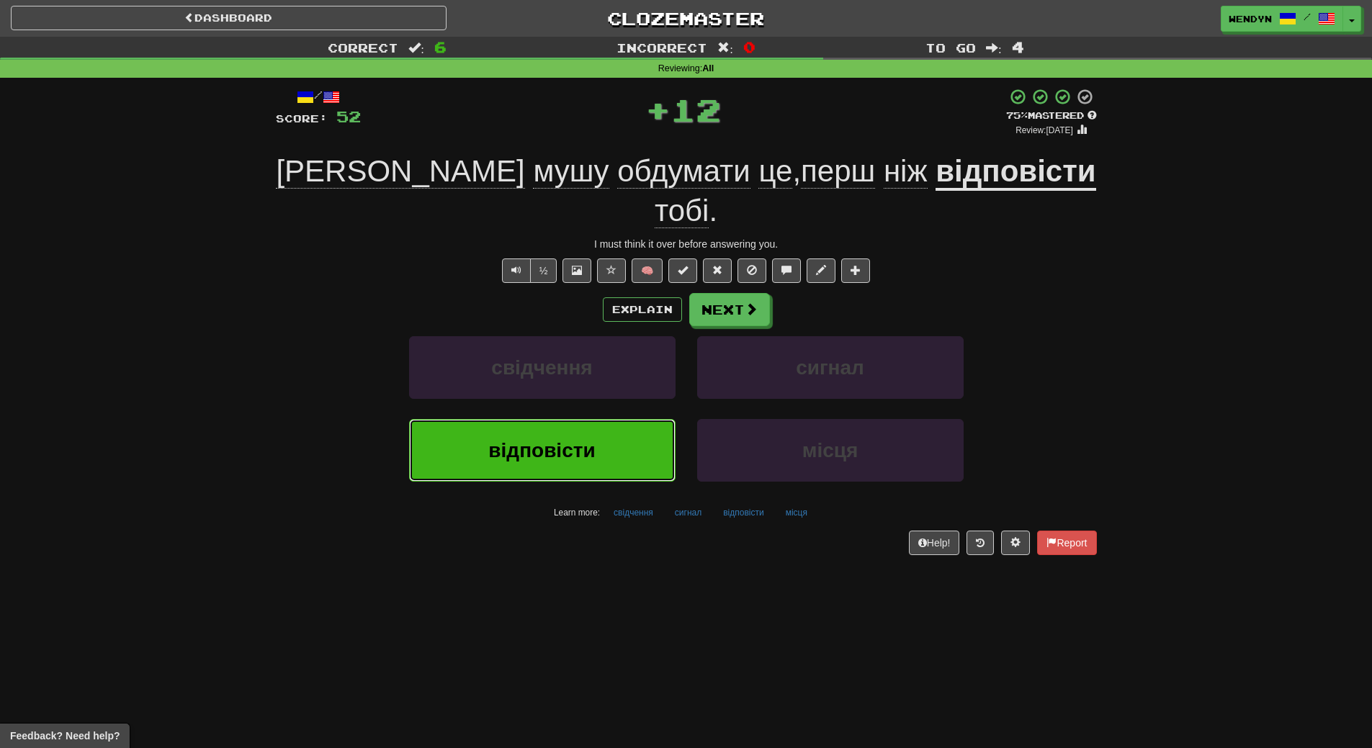
click at [601, 419] on button "відповісти" at bounding box center [542, 450] width 267 height 63
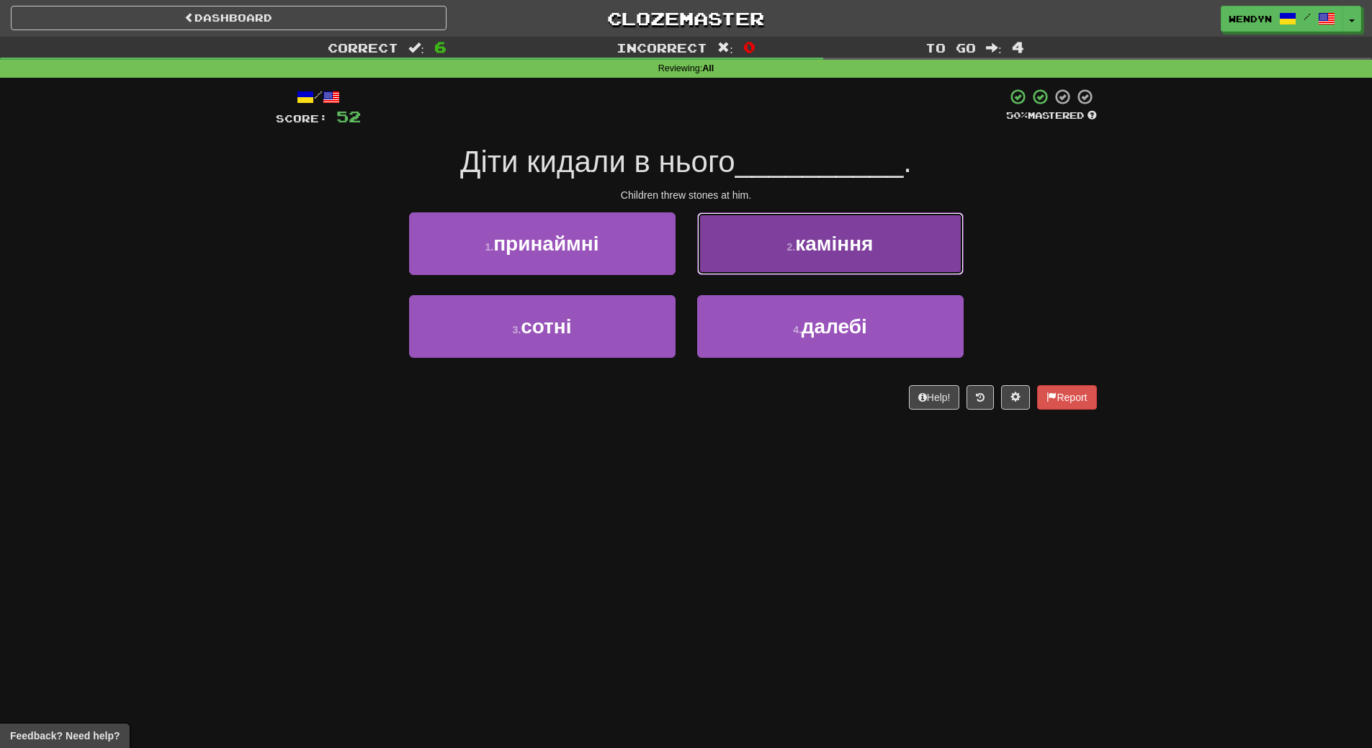
click at [879, 249] on button "2 . каміння" at bounding box center [830, 244] width 267 height 63
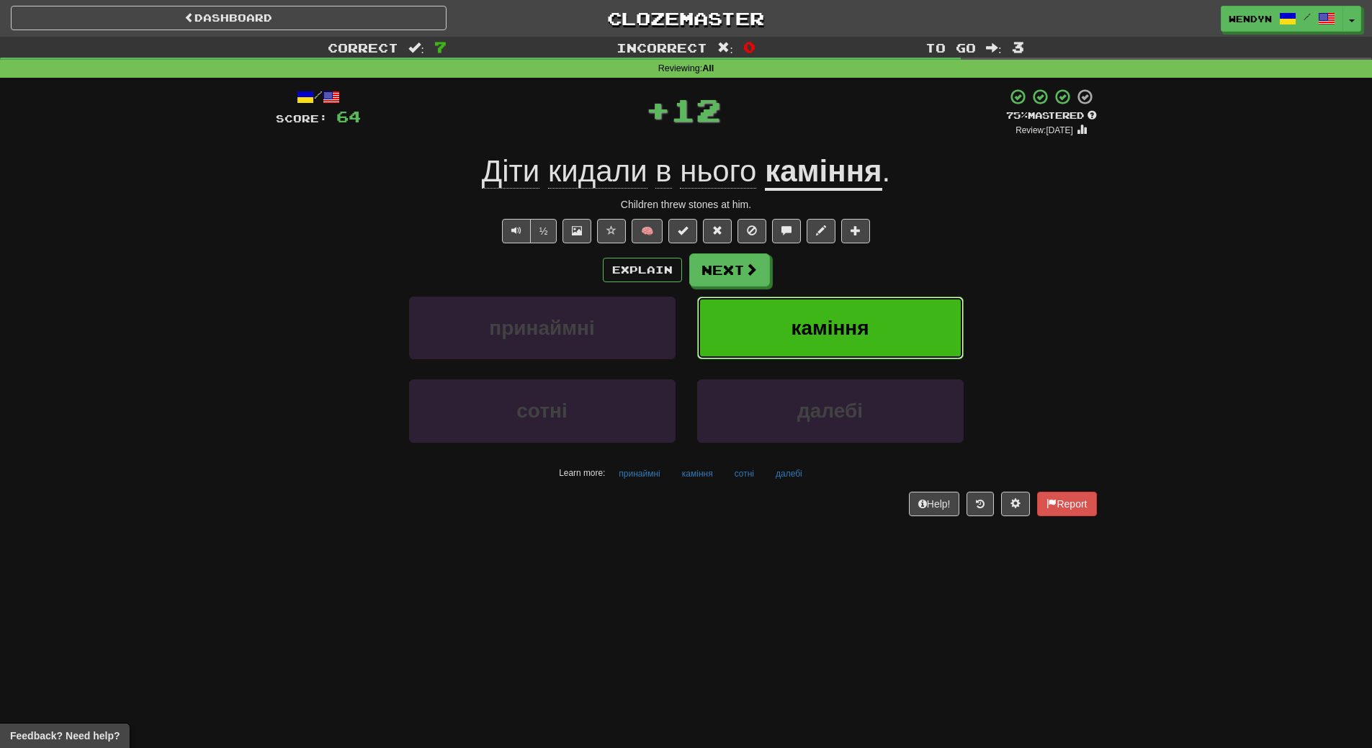
click at [875, 315] on button "каміння" at bounding box center [830, 328] width 267 height 63
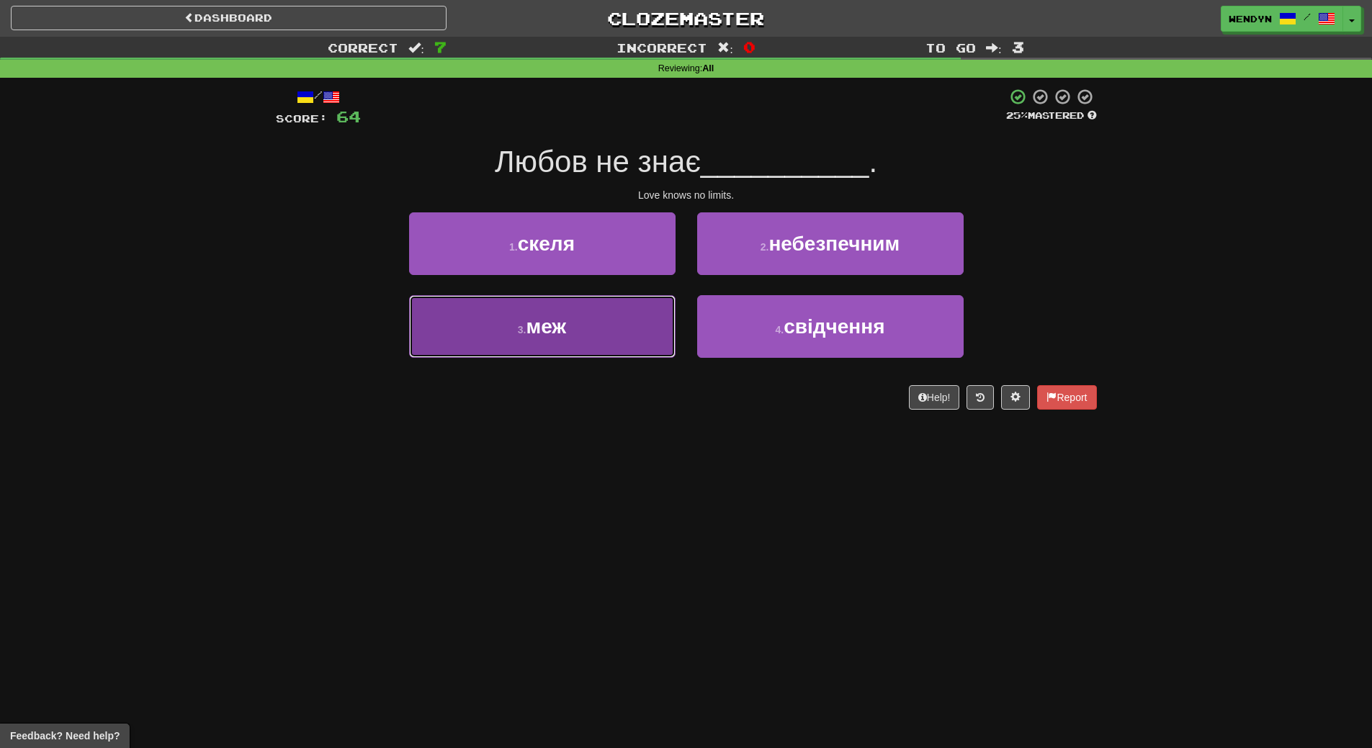
click at [587, 351] on button "3 . меж" at bounding box center [542, 326] width 267 height 63
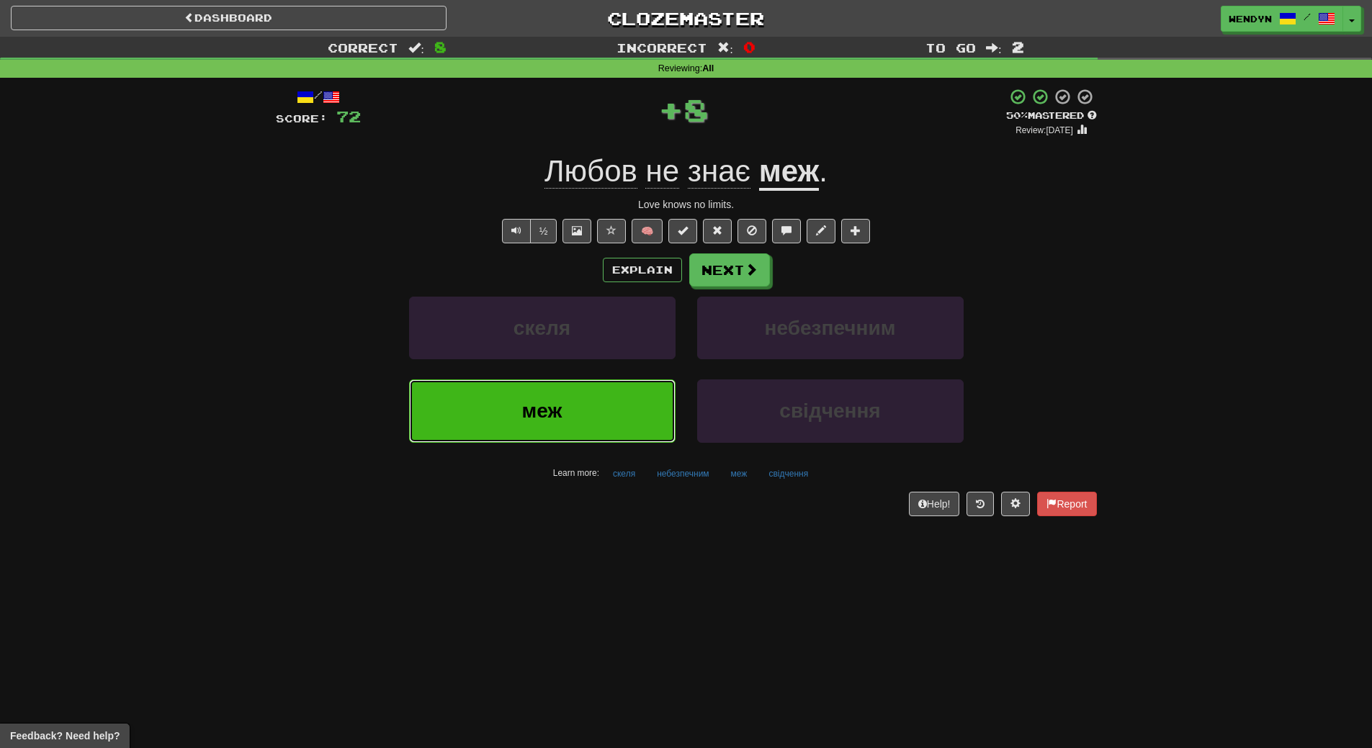
click at [550, 413] on span "меж" at bounding box center [542, 411] width 40 height 22
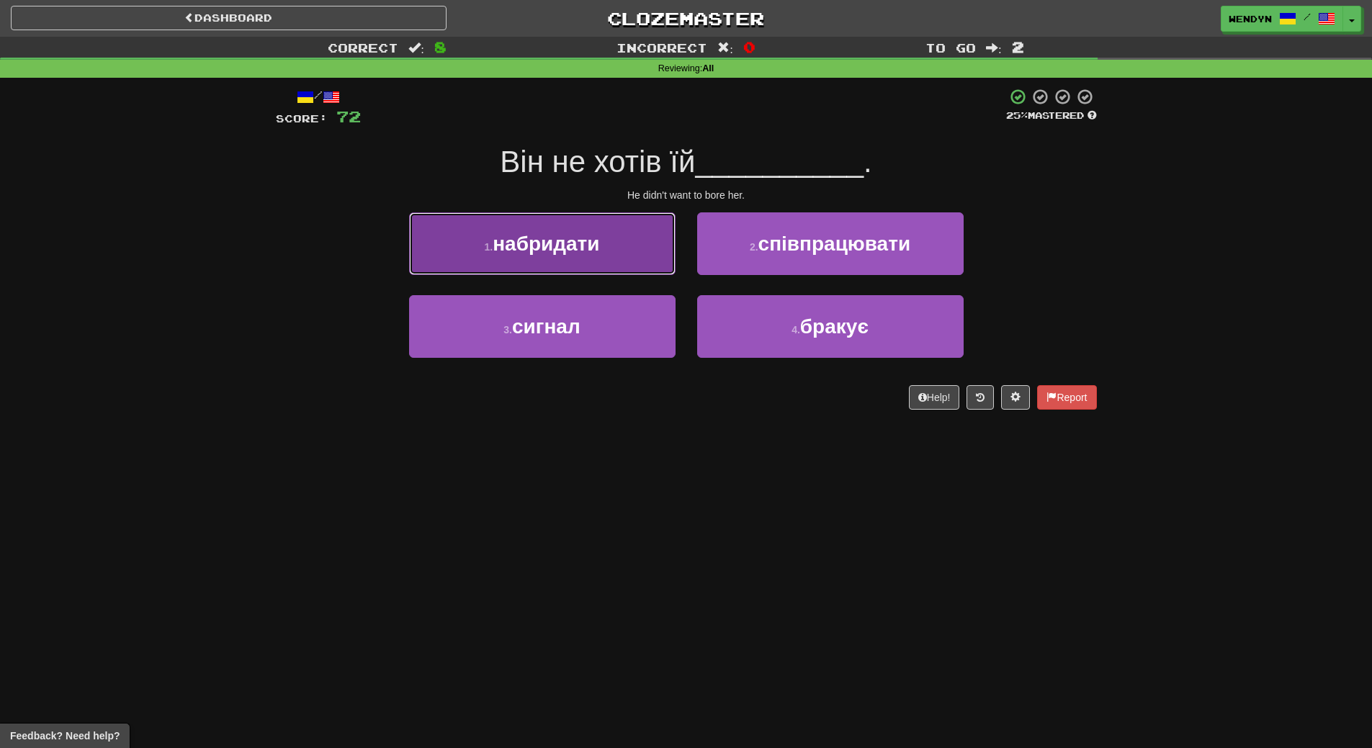
click at [576, 248] on span "набридати" at bounding box center [546, 244] width 107 height 22
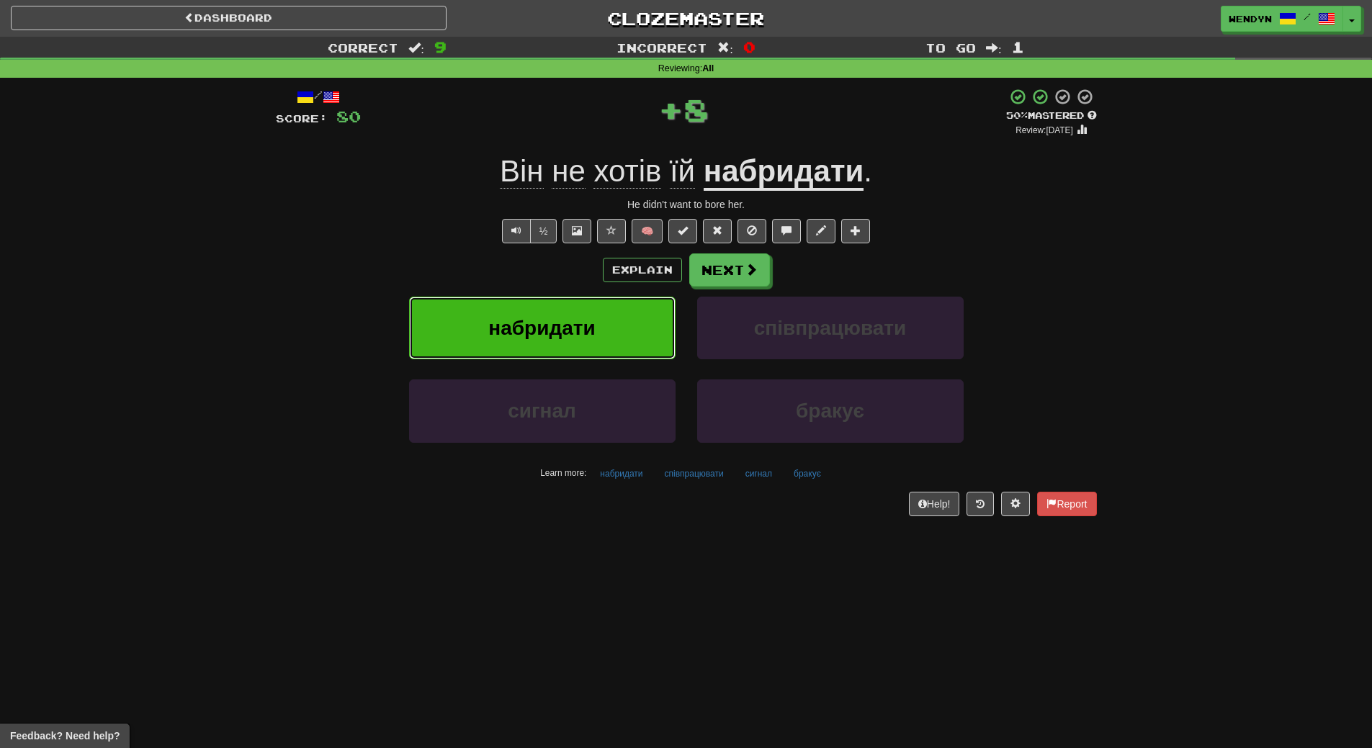
click at [560, 328] on span "набридати" at bounding box center [541, 328] width 107 height 22
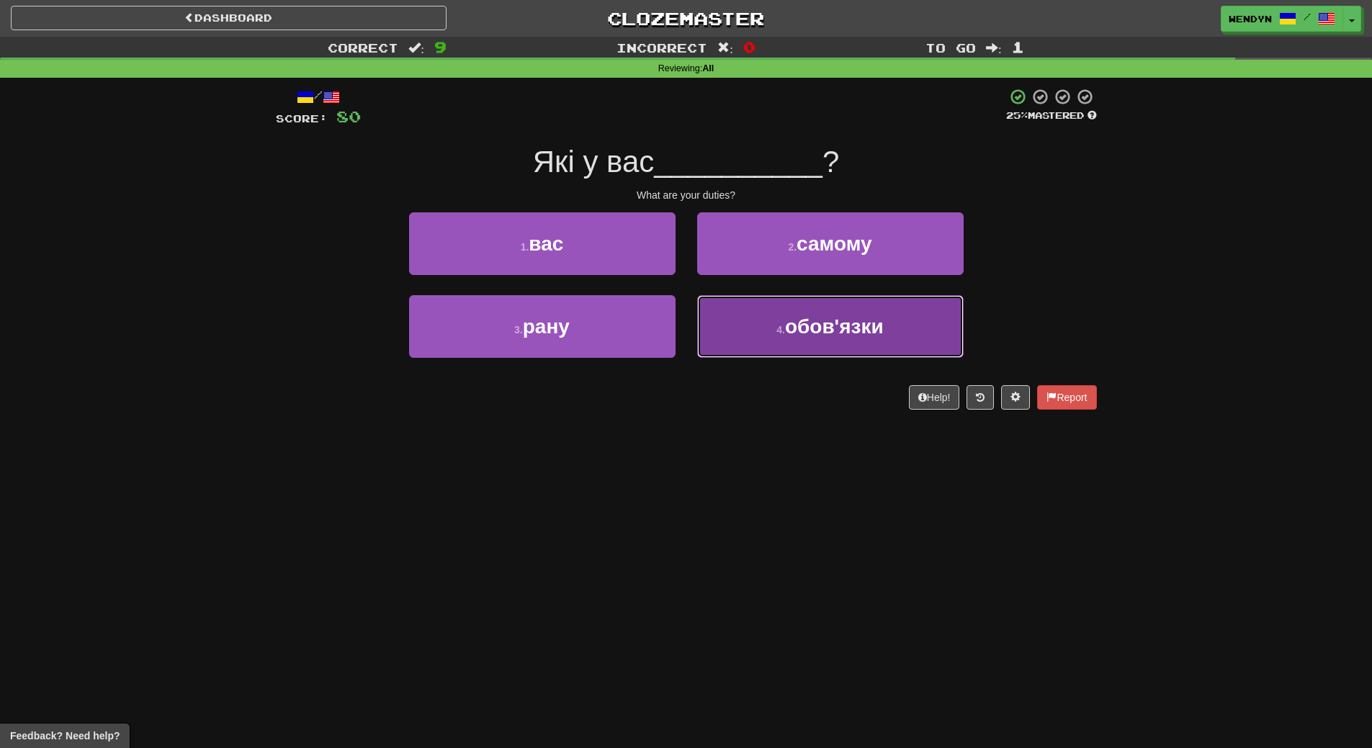
click at [780, 323] on button "4 . обов'язки" at bounding box center [830, 326] width 267 height 63
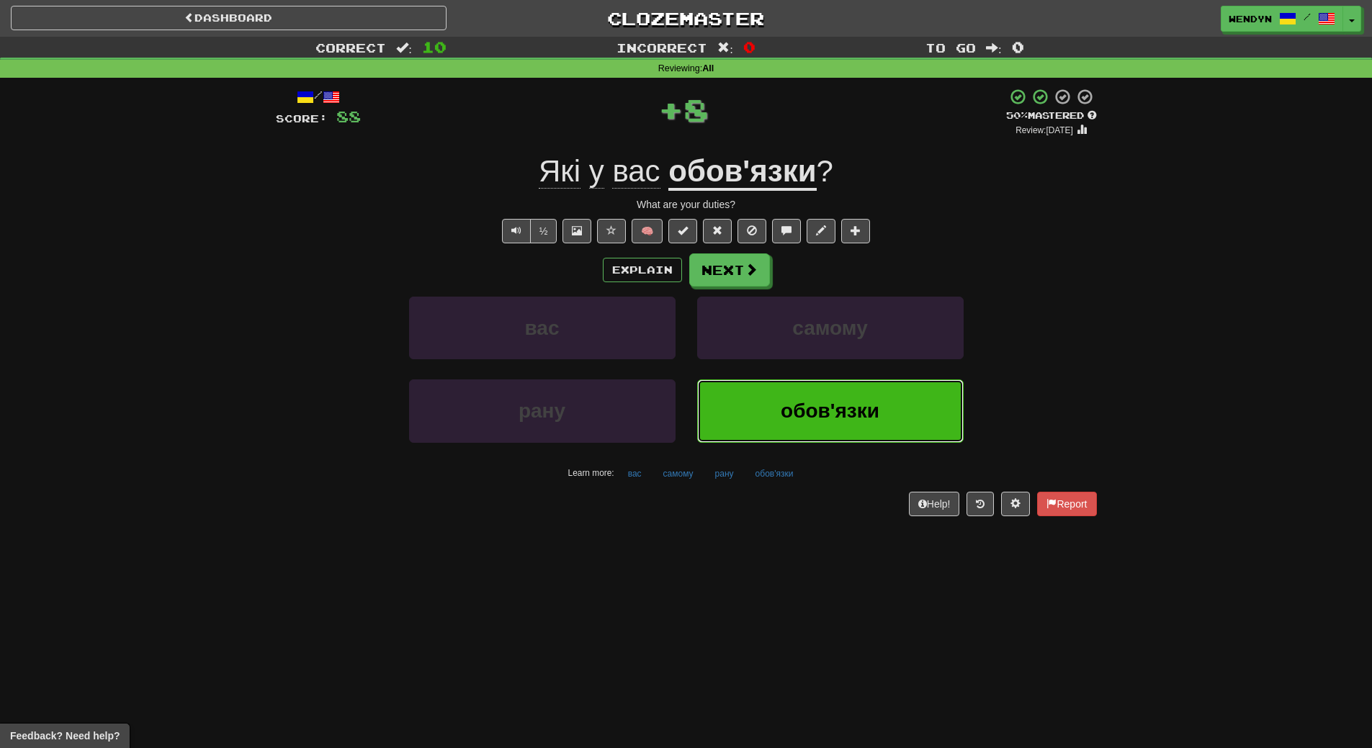
click at [785, 402] on span "обов'язки" at bounding box center [830, 411] width 99 height 22
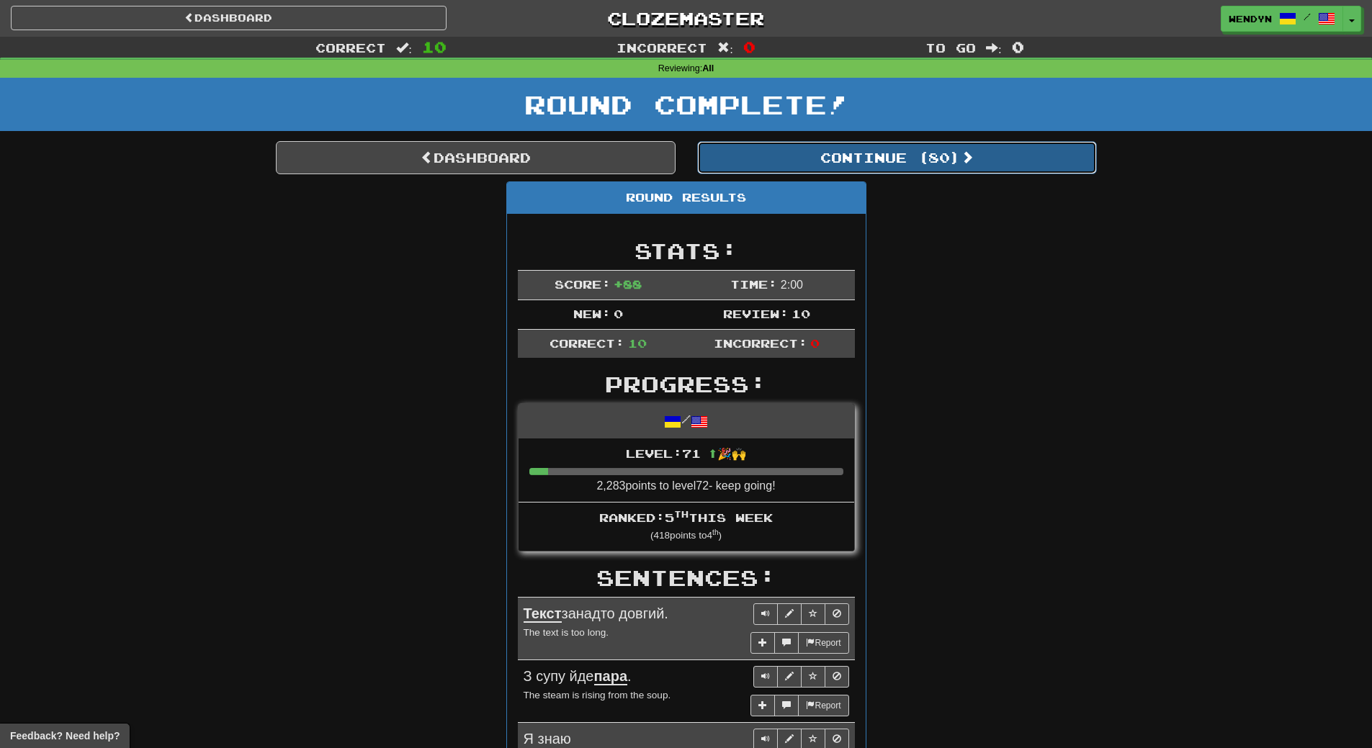
click at [945, 162] on button "Continue ( 80 )" at bounding box center [897, 157] width 400 height 33
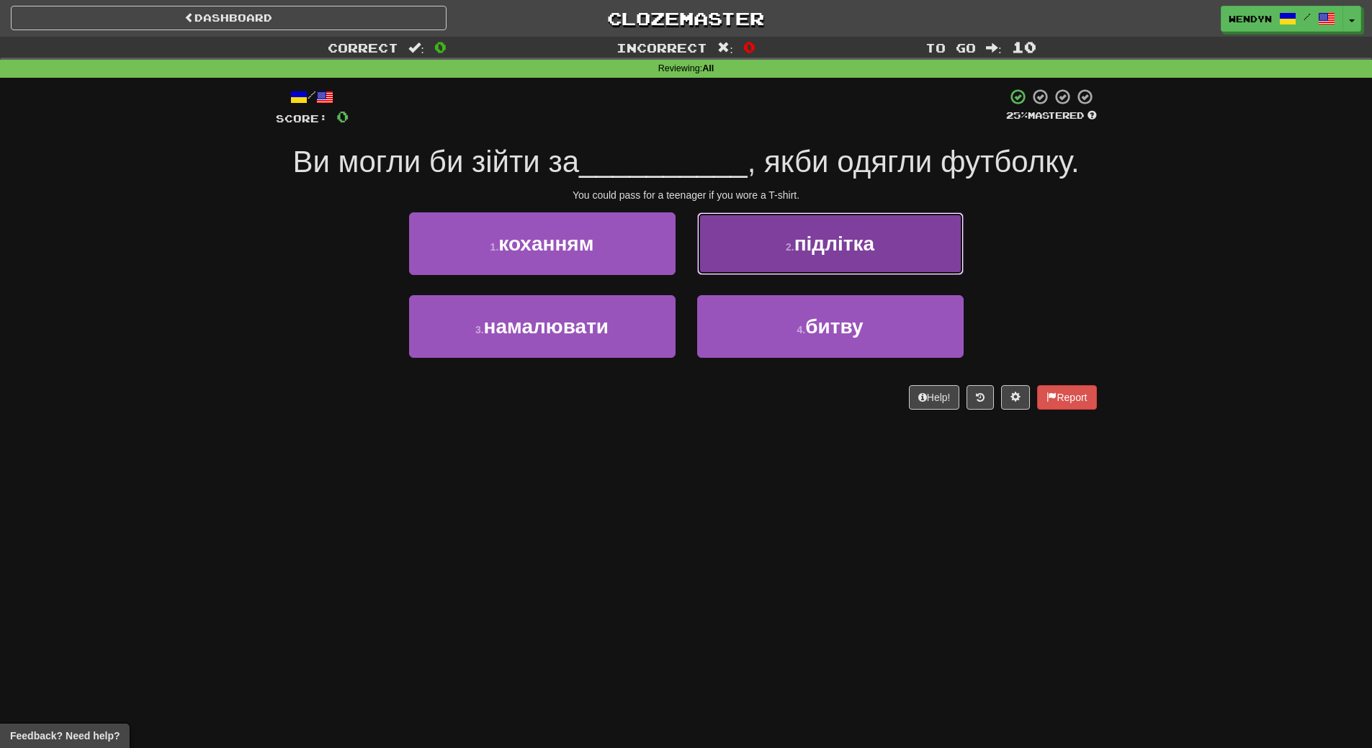
click at [886, 272] on button "2 . підлітка" at bounding box center [830, 244] width 267 height 63
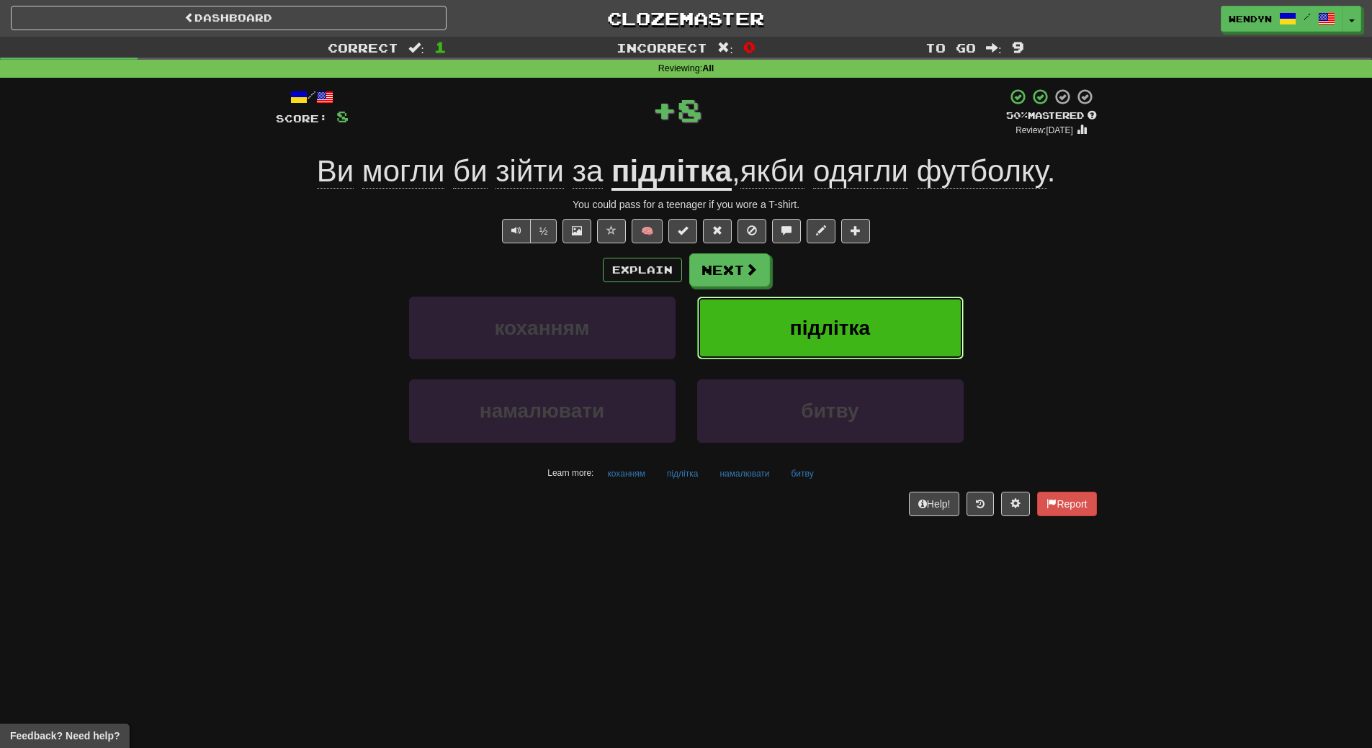
click at [874, 317] on button "підлітка" at bounding box center [830, 328] width 267 height 63
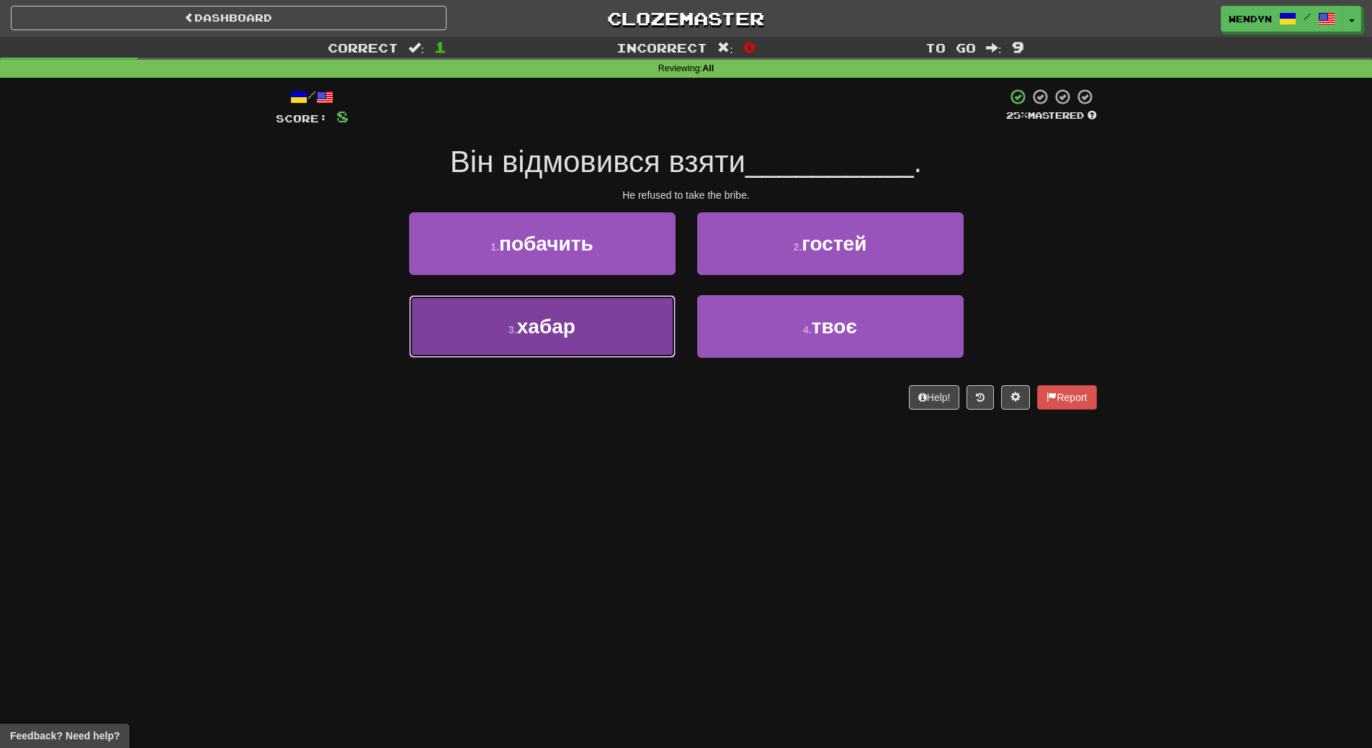
click at [578, 323] on button "3 . хабар" at bounding box center [542, 326] width 267 height 63
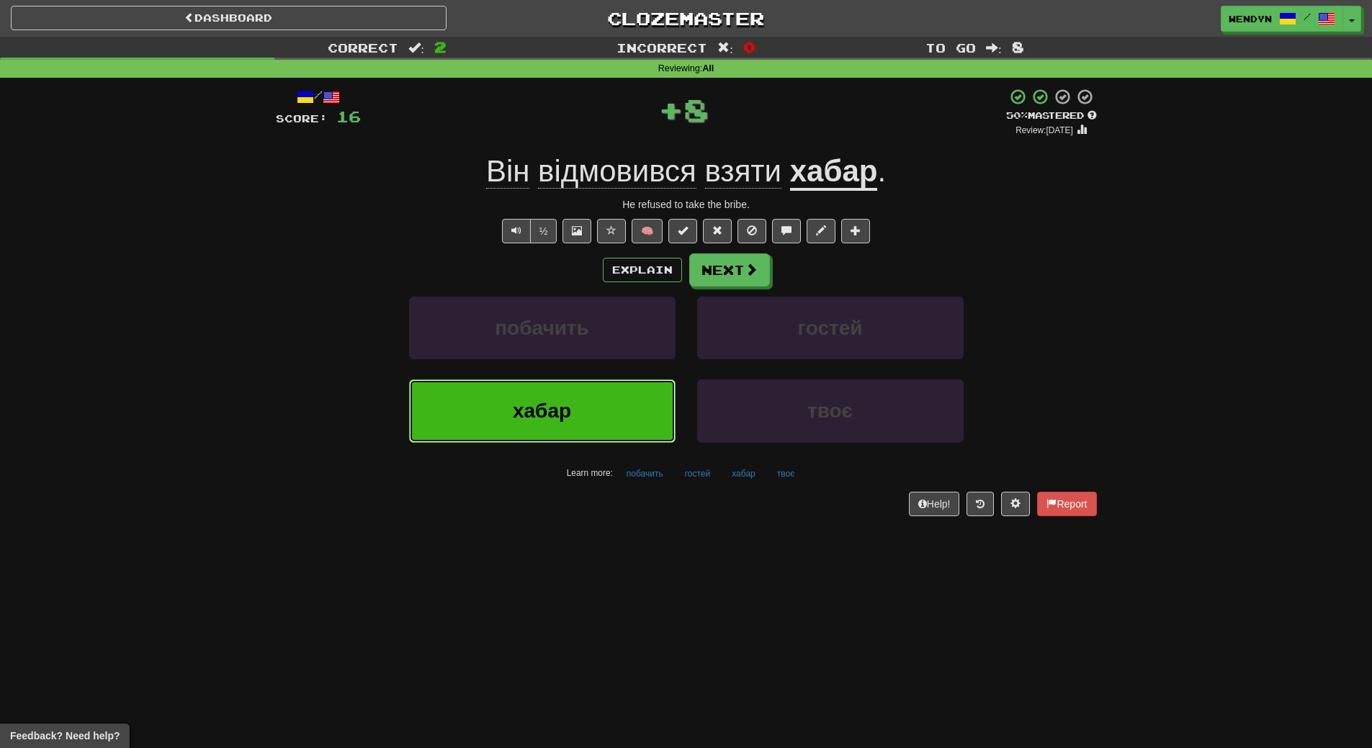
click at [562, 419] on span "хабар" at bounding box center [542, 411] width 58 height 22
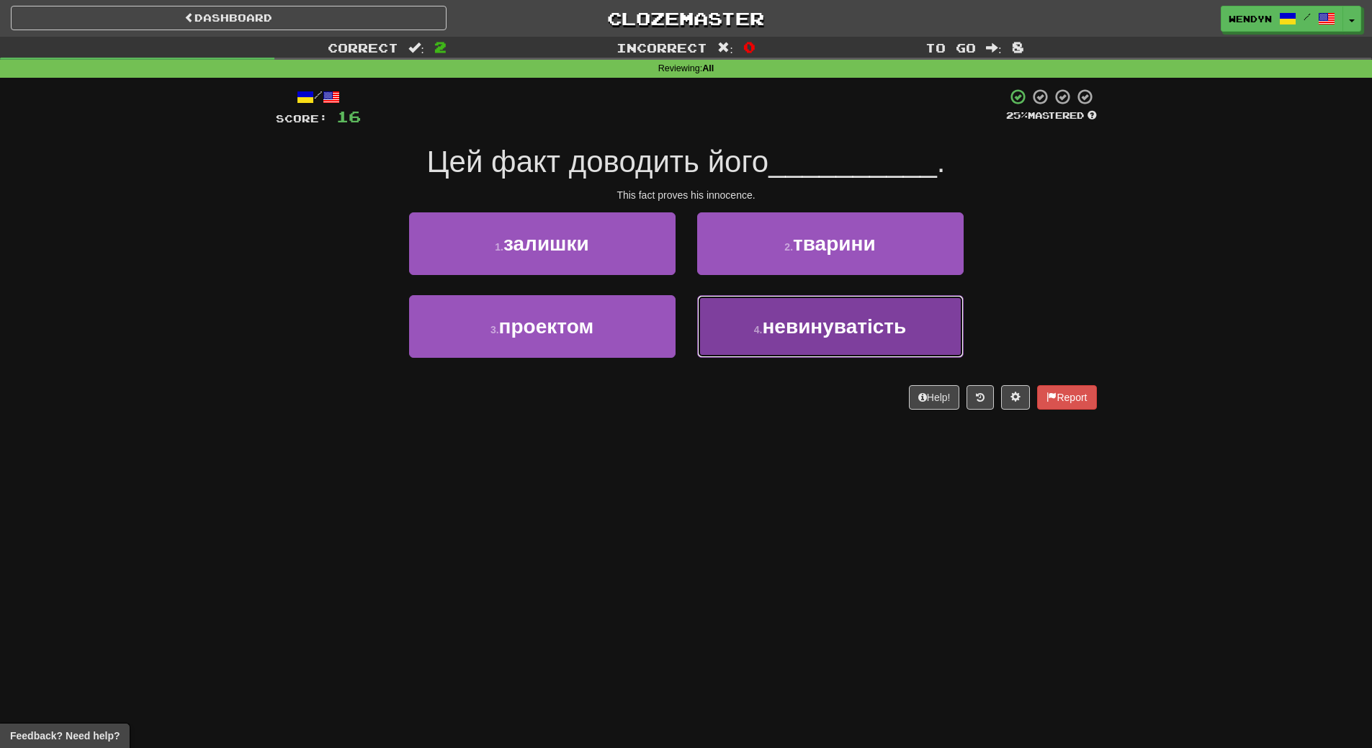
click at [859, 347] on button "4 . невинуватість" at bounding box center [830, 326] width 267 height 63
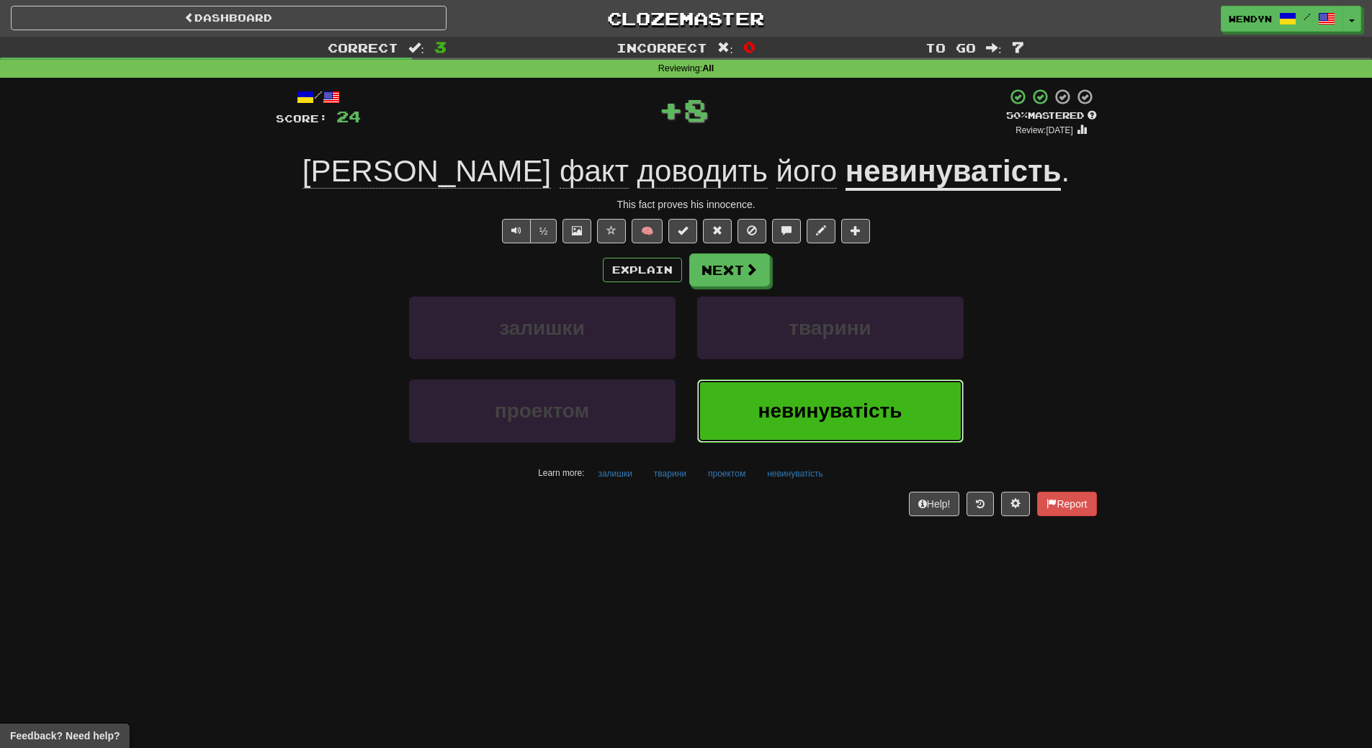
click at [856, 413] on span "невинуватість" at bounding box center [831, 411] width 144 height 22
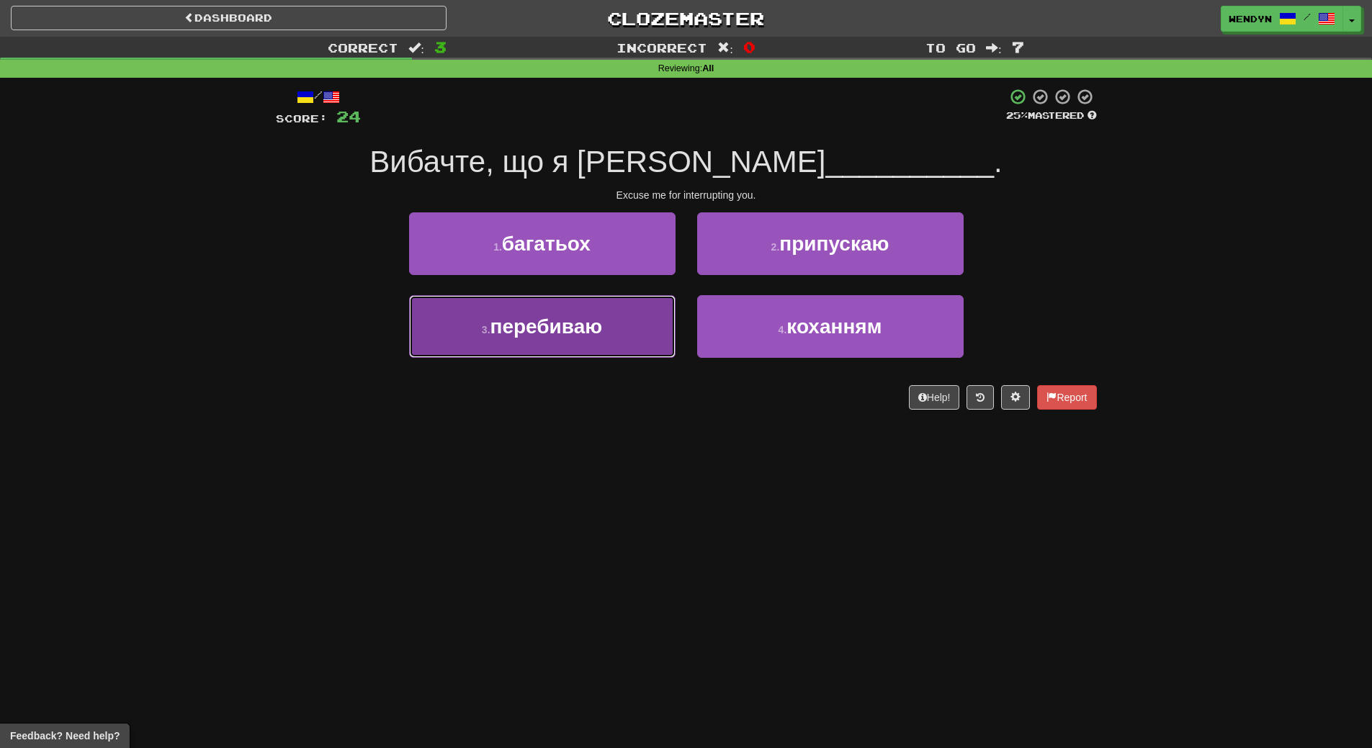
click at [610, 349] on button "3 . перебиваю" at bounding box center [542, 326] width 267 height 63
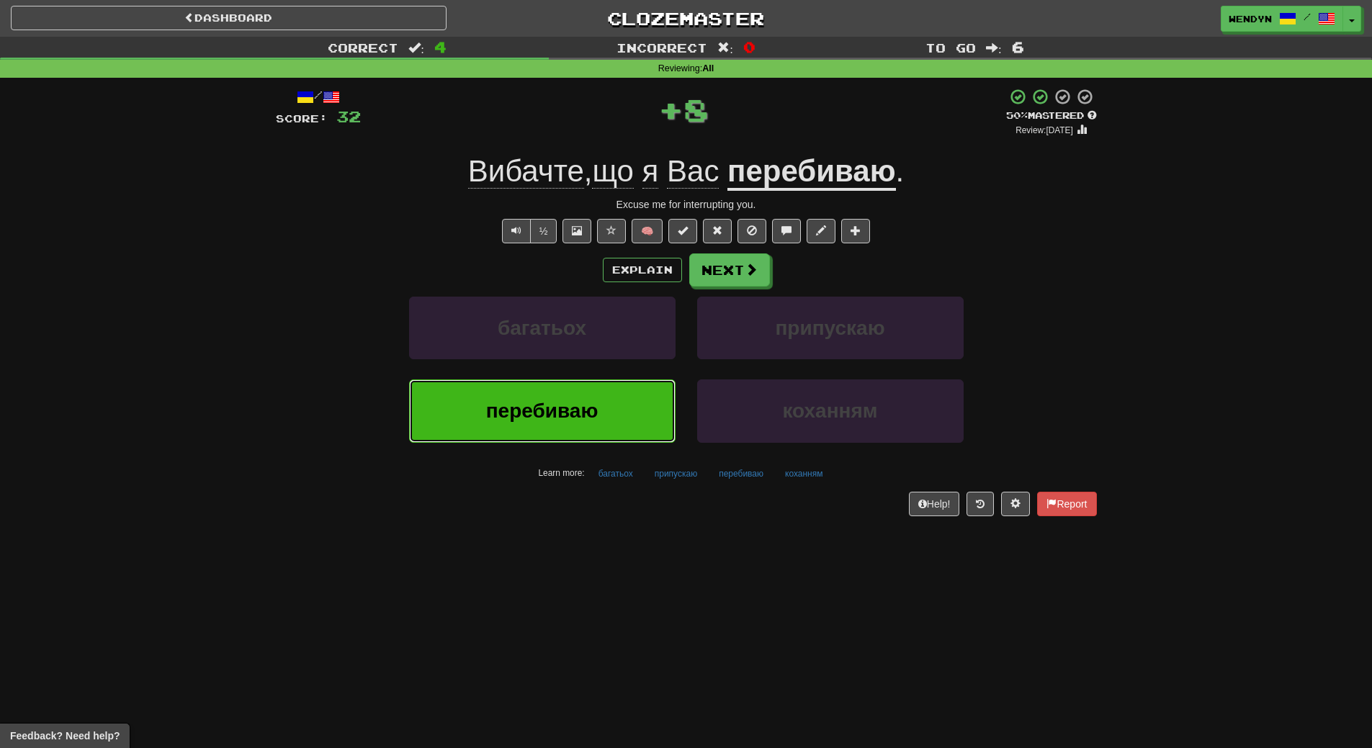
click at [602, 395] on button "перебиваю" at bounding box center [542, 411] width 267 height 63
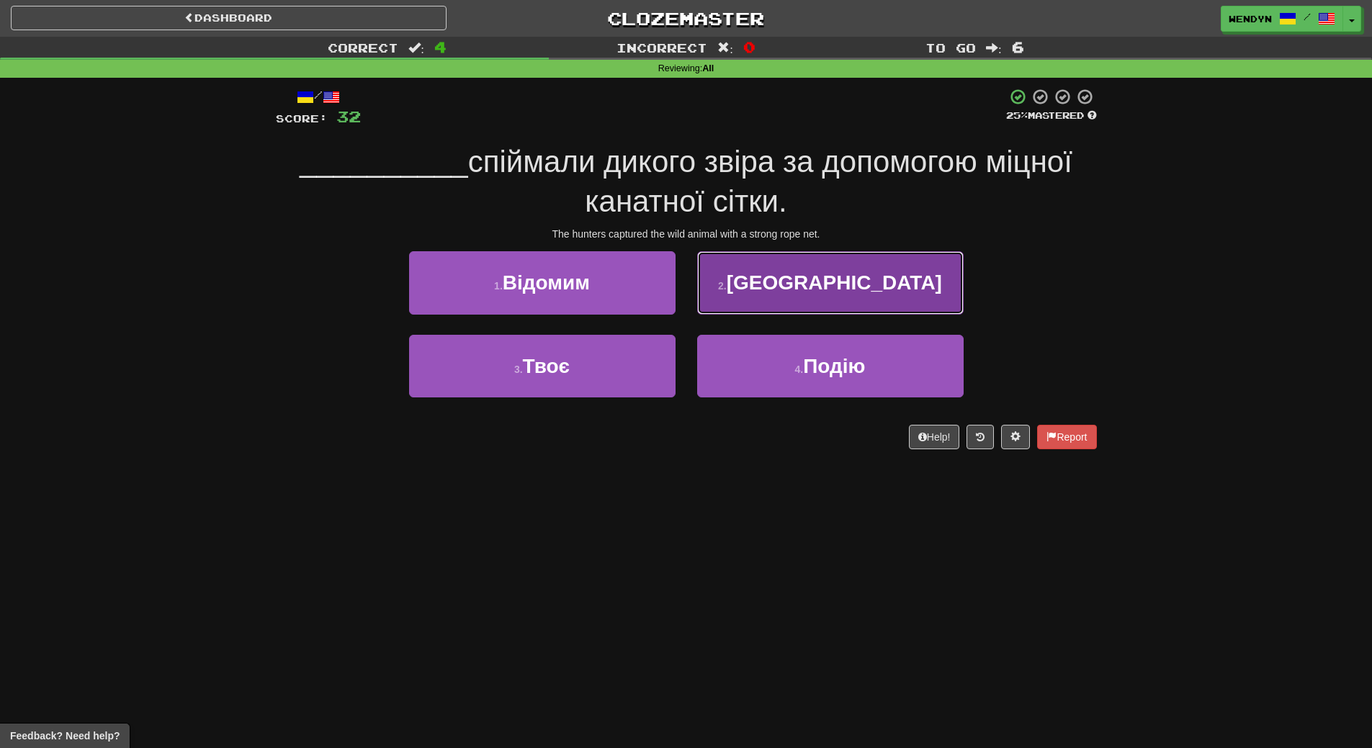
click at [880, 297] on button "2 . Мисливці" at bounding box center [830, 282] width 267 height 63
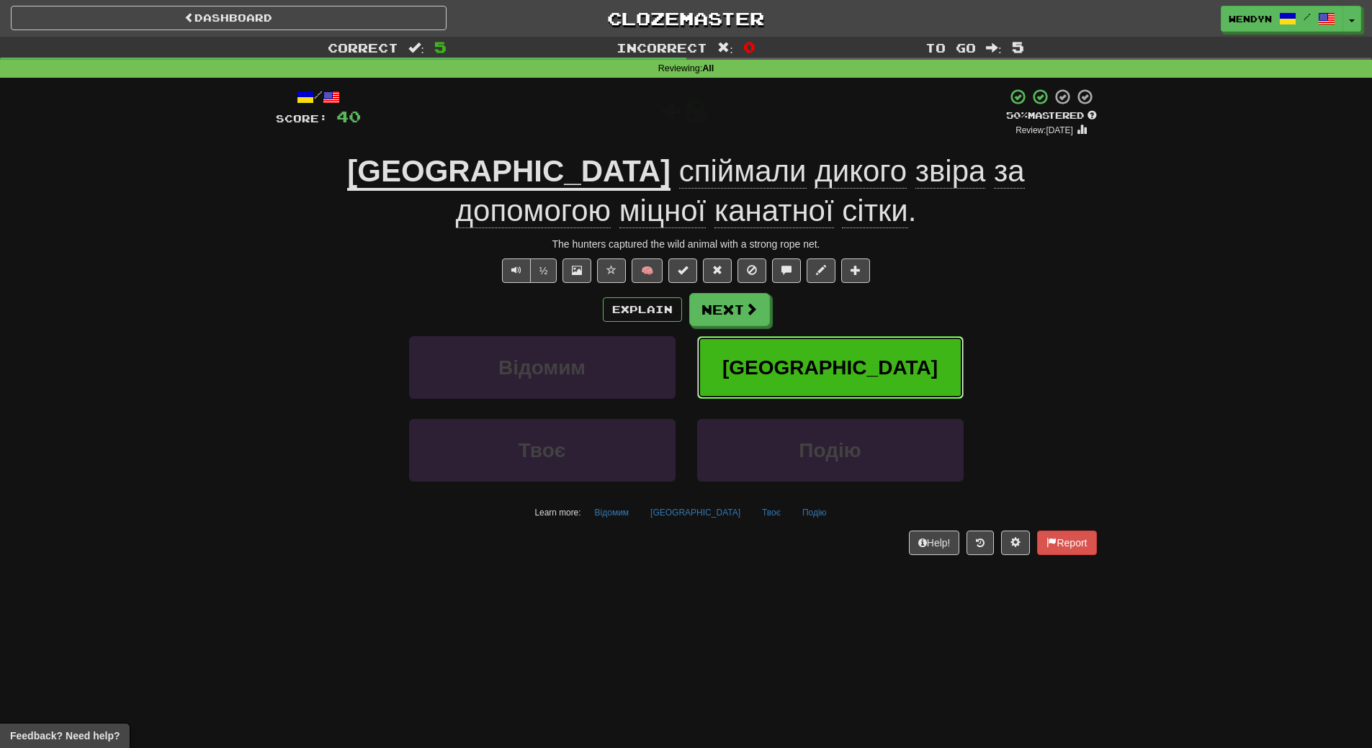
click at [872, 349] on button "Мисливці" at bounding box center [830, 367] width 267 height 63
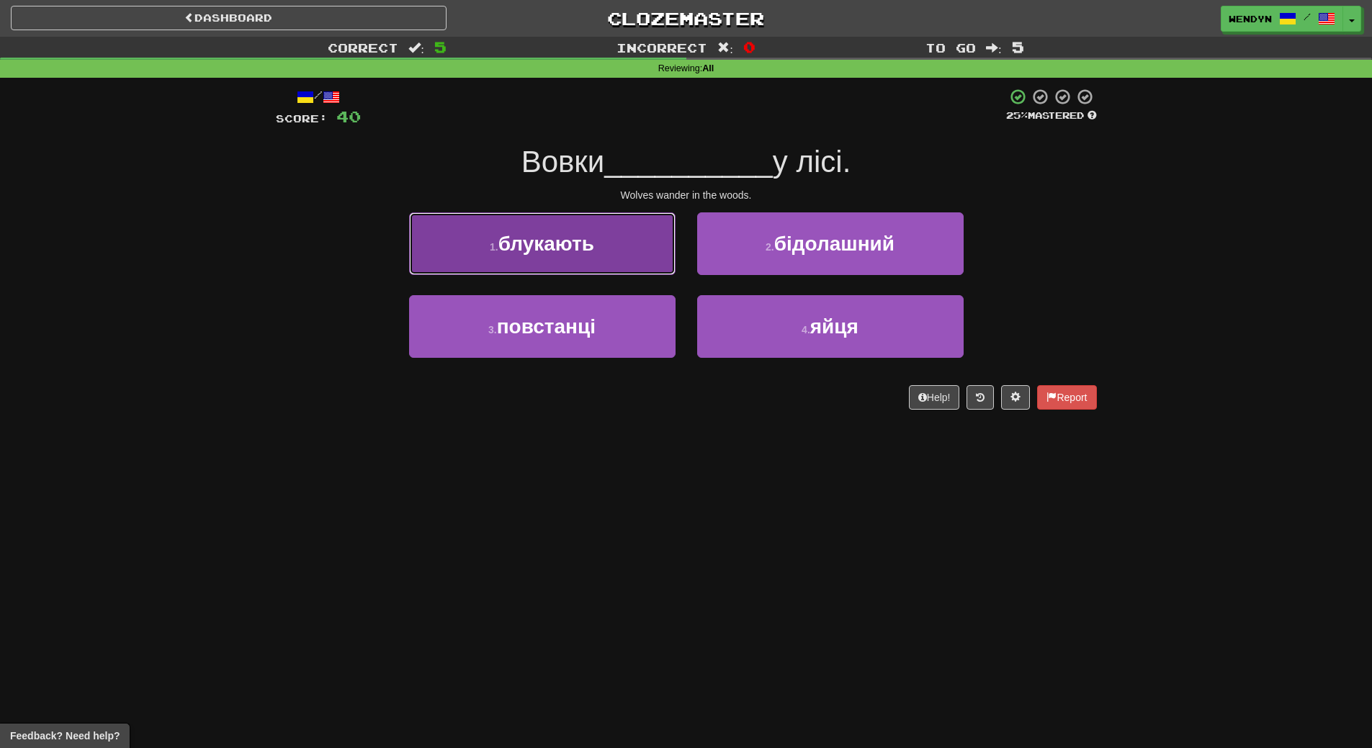
click at [617, 264] on button "1 . блукають" at bounding box center [542, 244] width 267 height 63
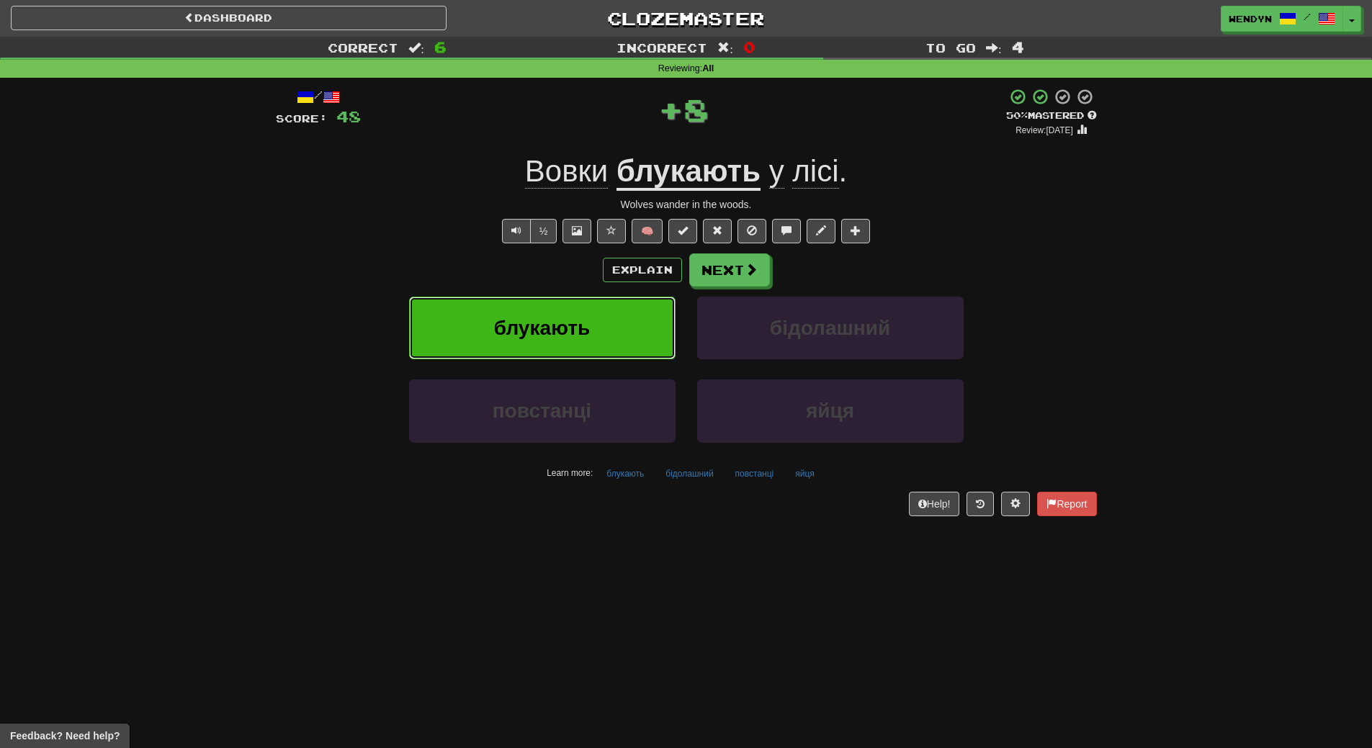
click at [585, 326] on span "блукають" at bounding box center [542, 328] width 96 height 22
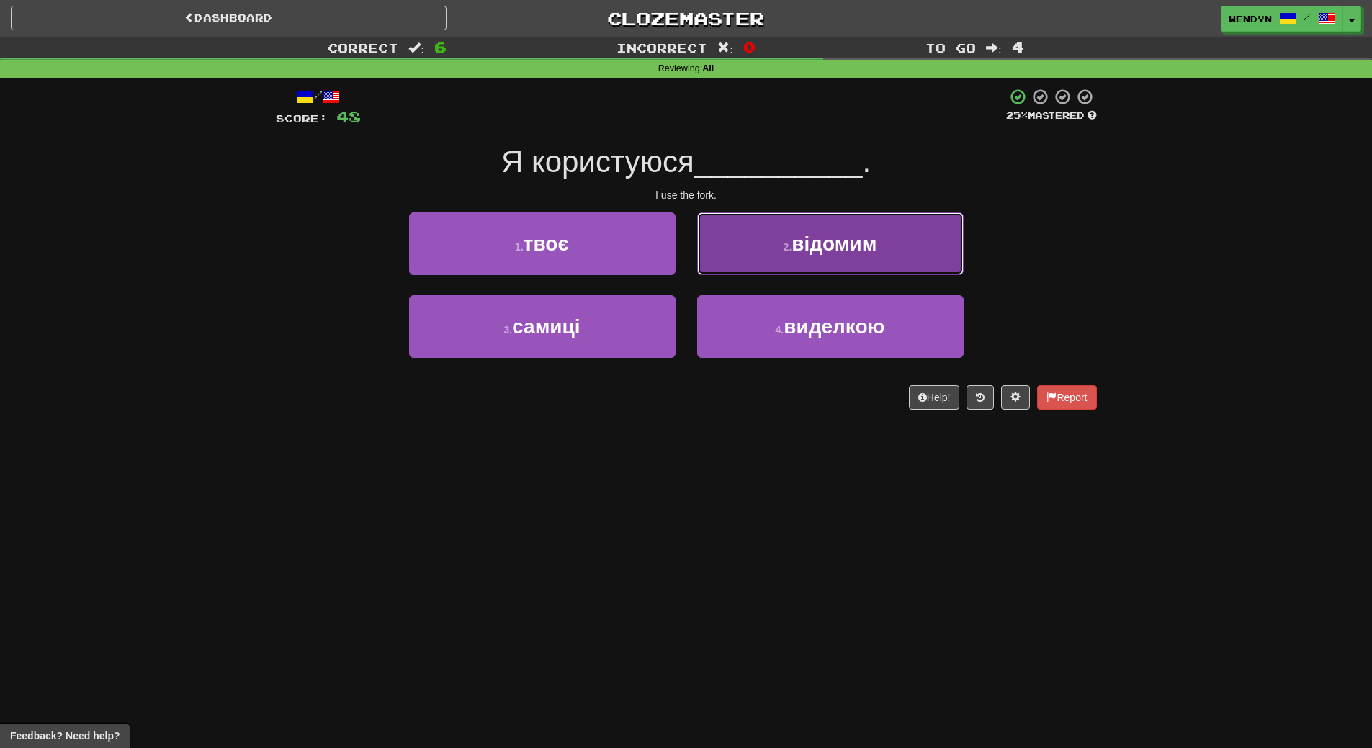
click at [874, 243] on span "відомим" at bounding box center [834, 244] width 85 height 22
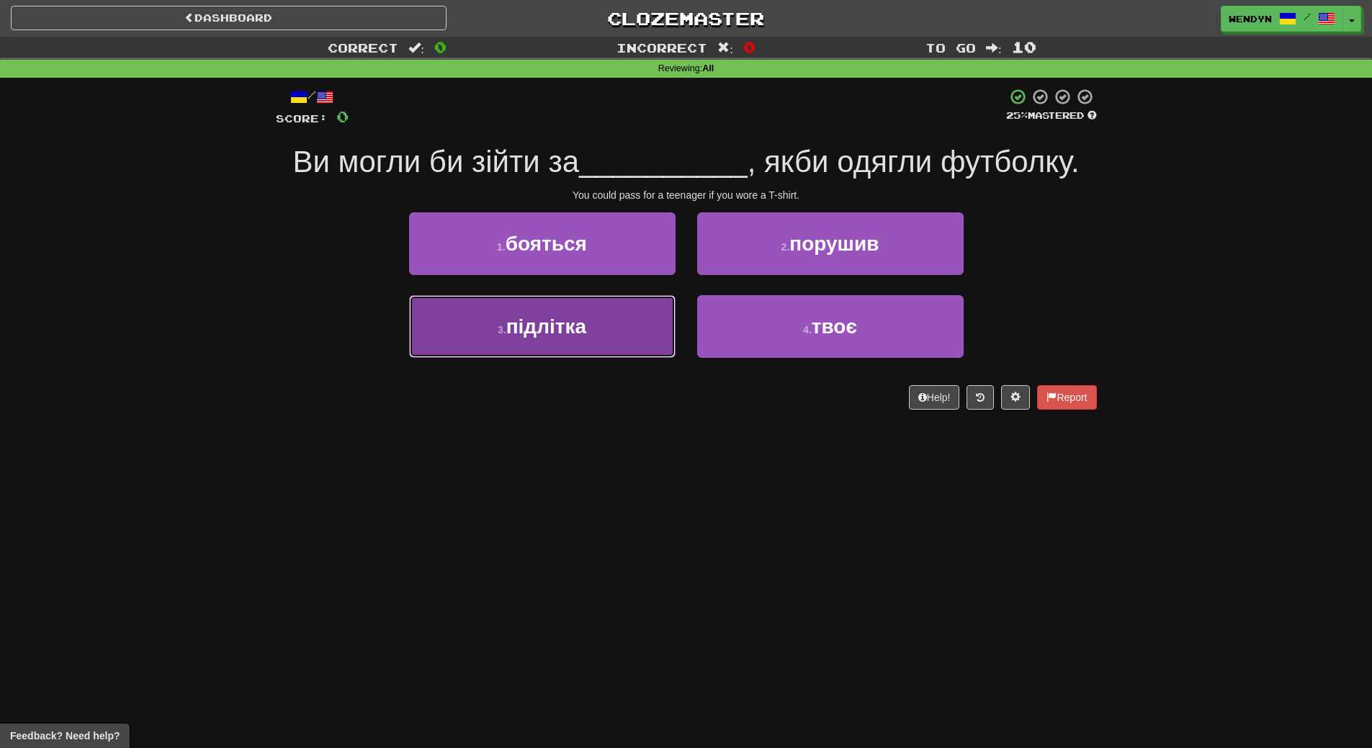
click at [630, 334] on button "3 . підлітка" at bounding box center [542, 326] width 267 height 63
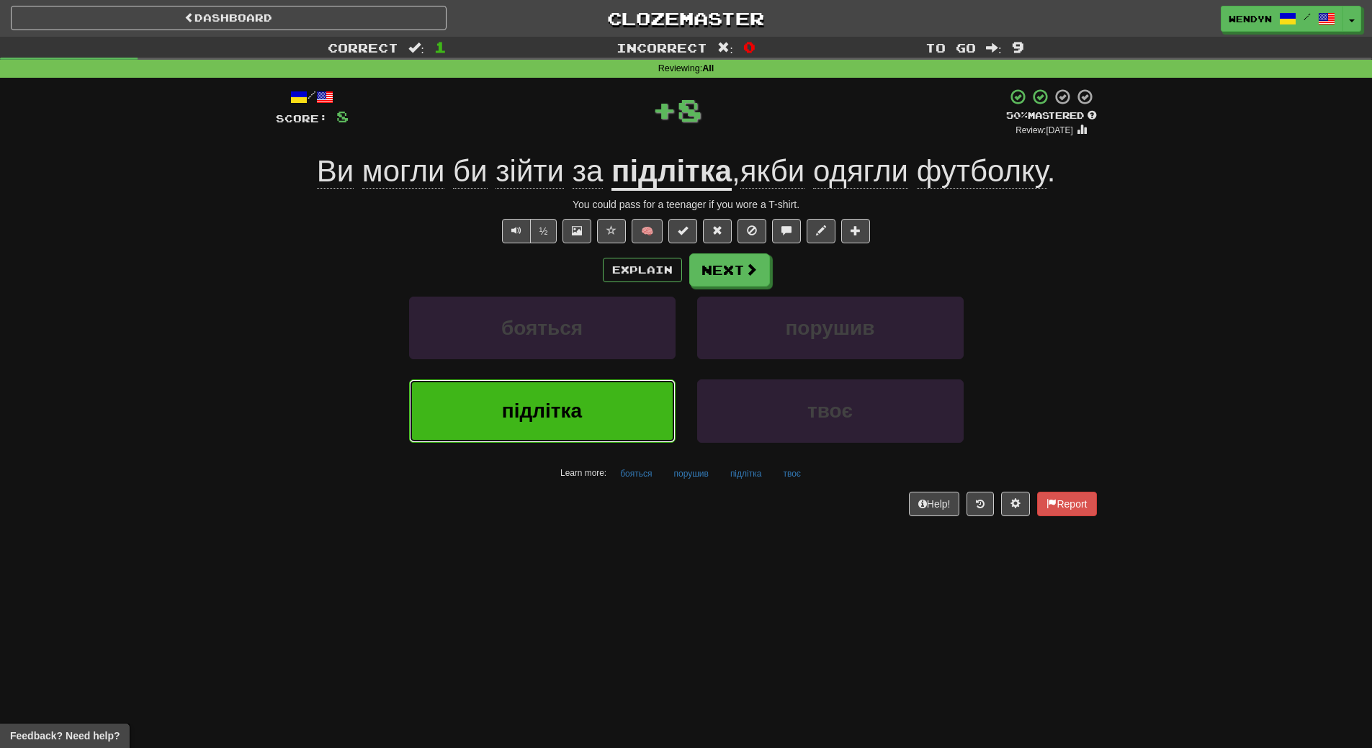
click at [626, 399] on button "підлітка" at bounding box center [542, 411] width 267 height 63
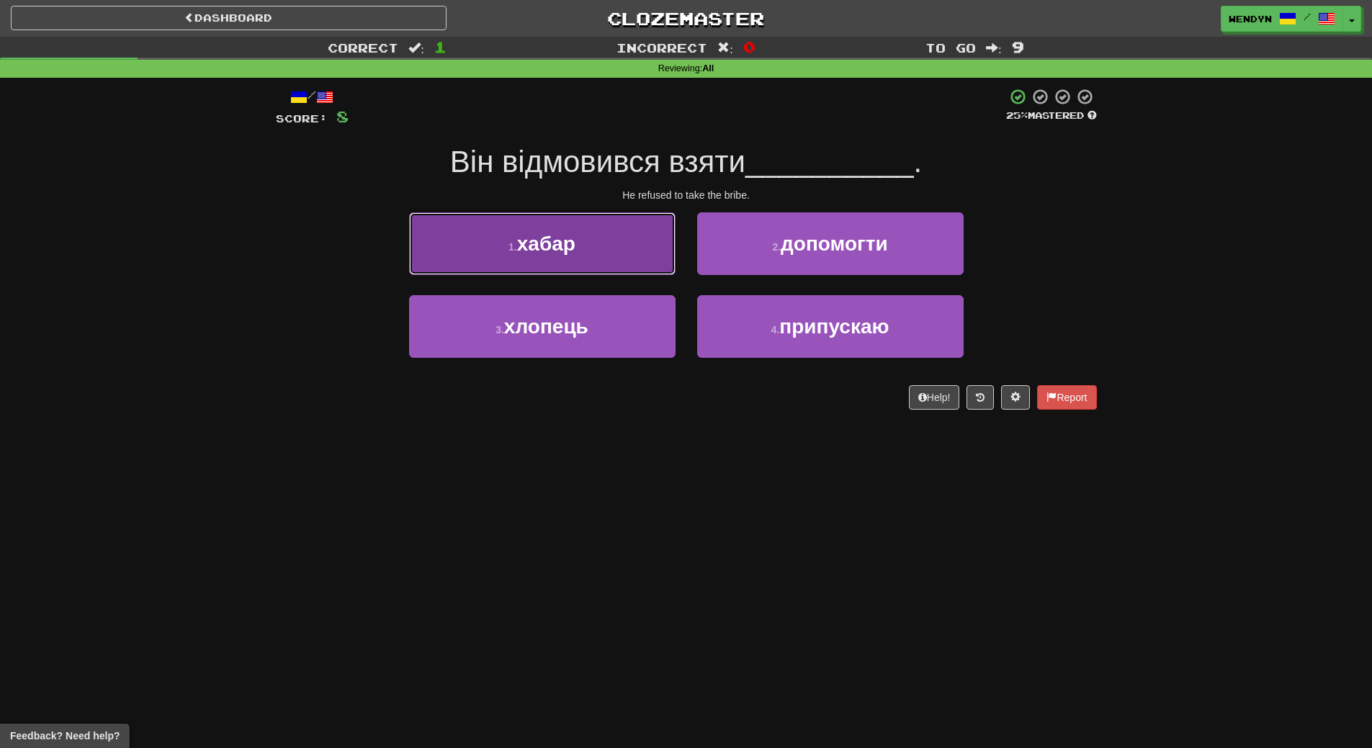
click at [622, 267] on button "1 . хабар" at bounding box center [542, 244] width 267 height 63
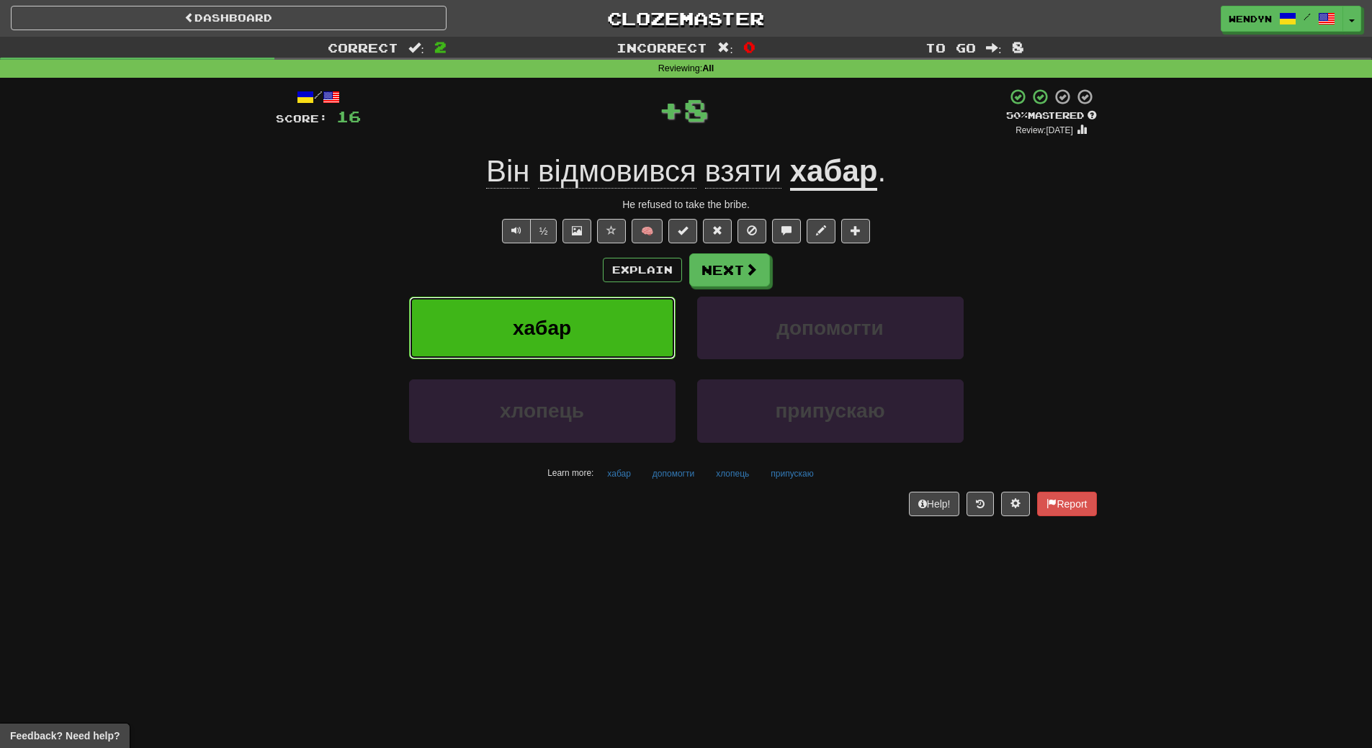
click at [616, 344] on button "хабар" at bounding box center [542, 328] width 267 height 63
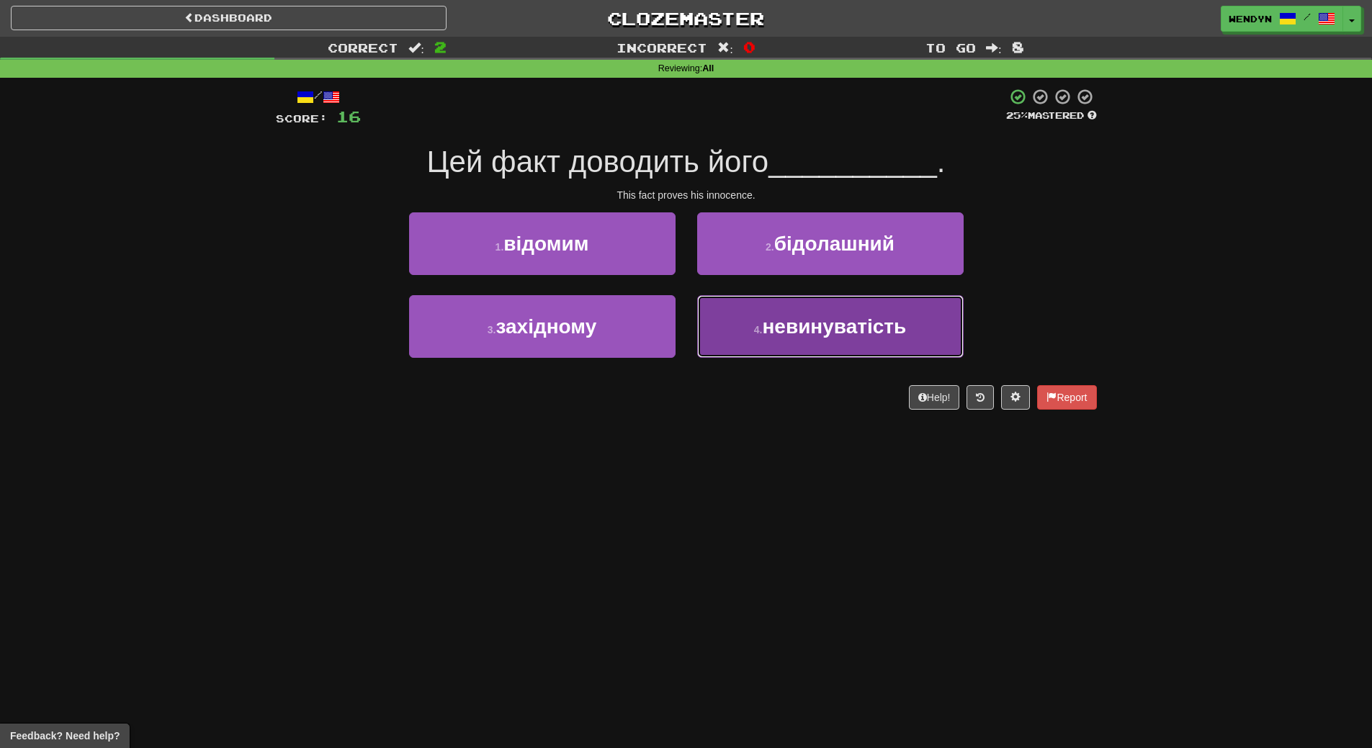
drag, startPoint x: 805, startPoint y: 346, endPoint x: 801, endPoint y: 386, distance: 39.9
click at [805, 347] on button "4 . невинуватість" at bounding box center [830, 326] width 267 height 63
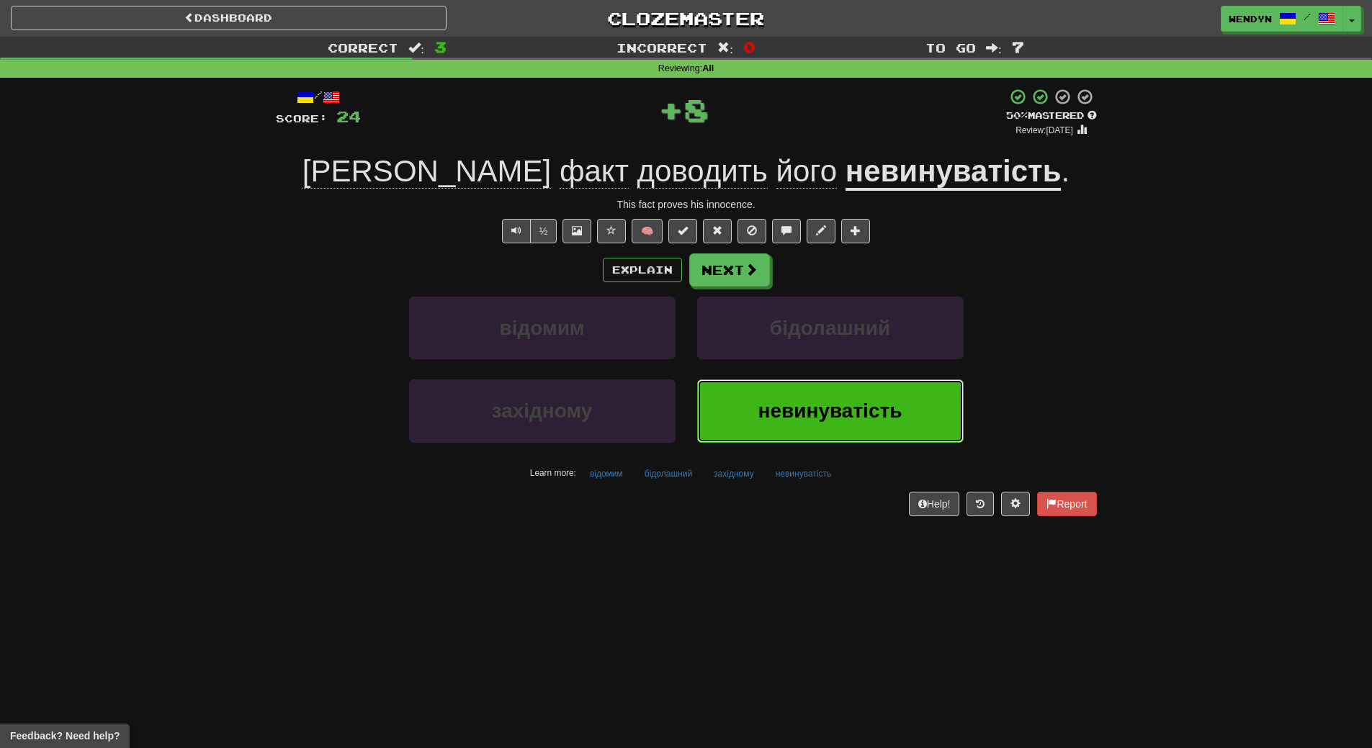
click at [800, 394] on button "невинуватість" at bounding box center [830, 411] width 267 height 63
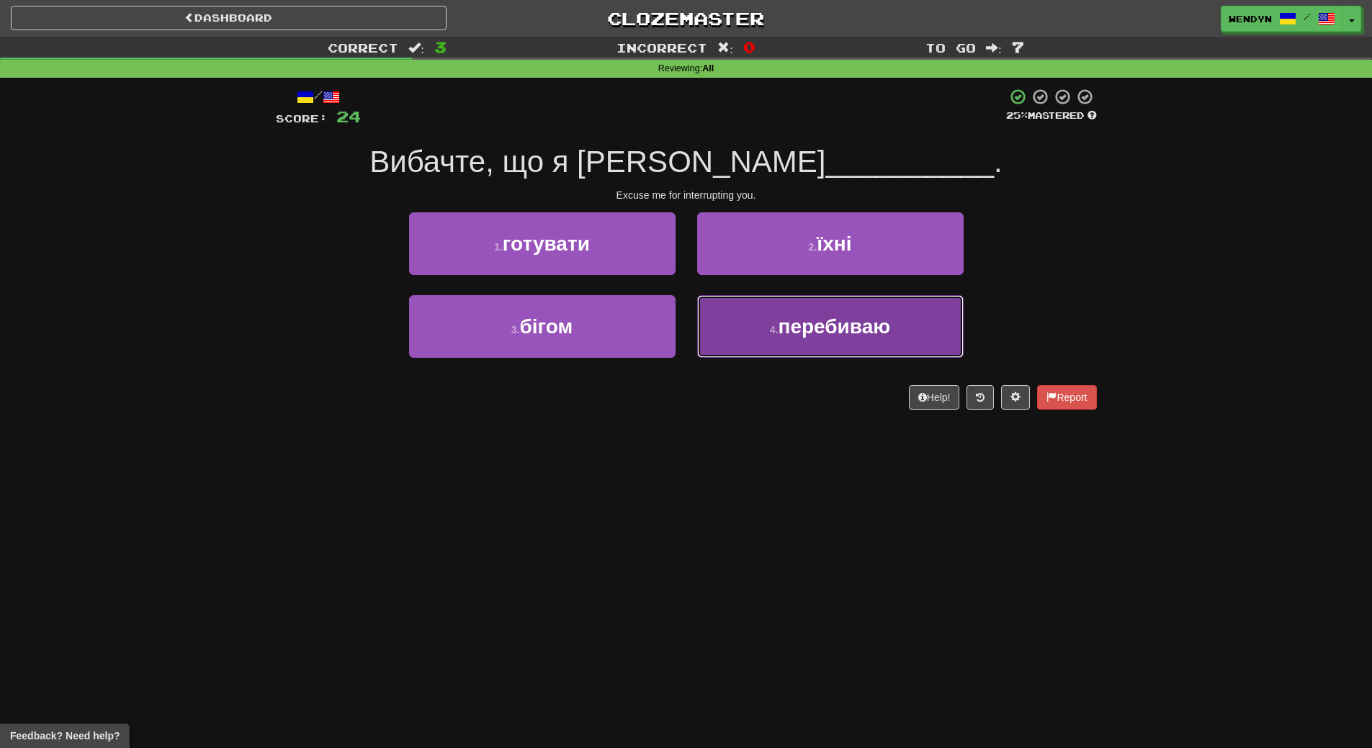
drag, startPoint x: 824, startPoint y: 339, endPoint x: 824, endPoint y: 352, distance: 13.0
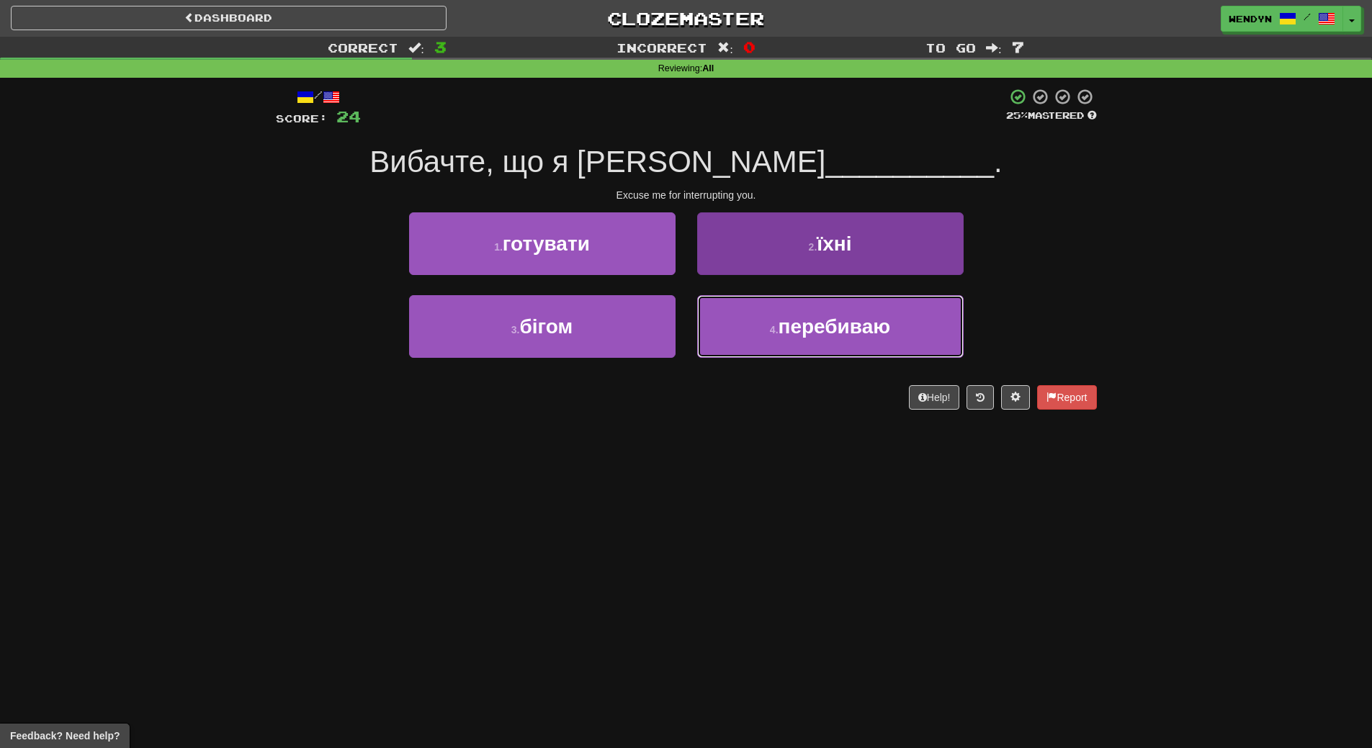
click at [824, 339] on button "4 . перебиваю" at bounding box center [830, 326] width 267 height 63
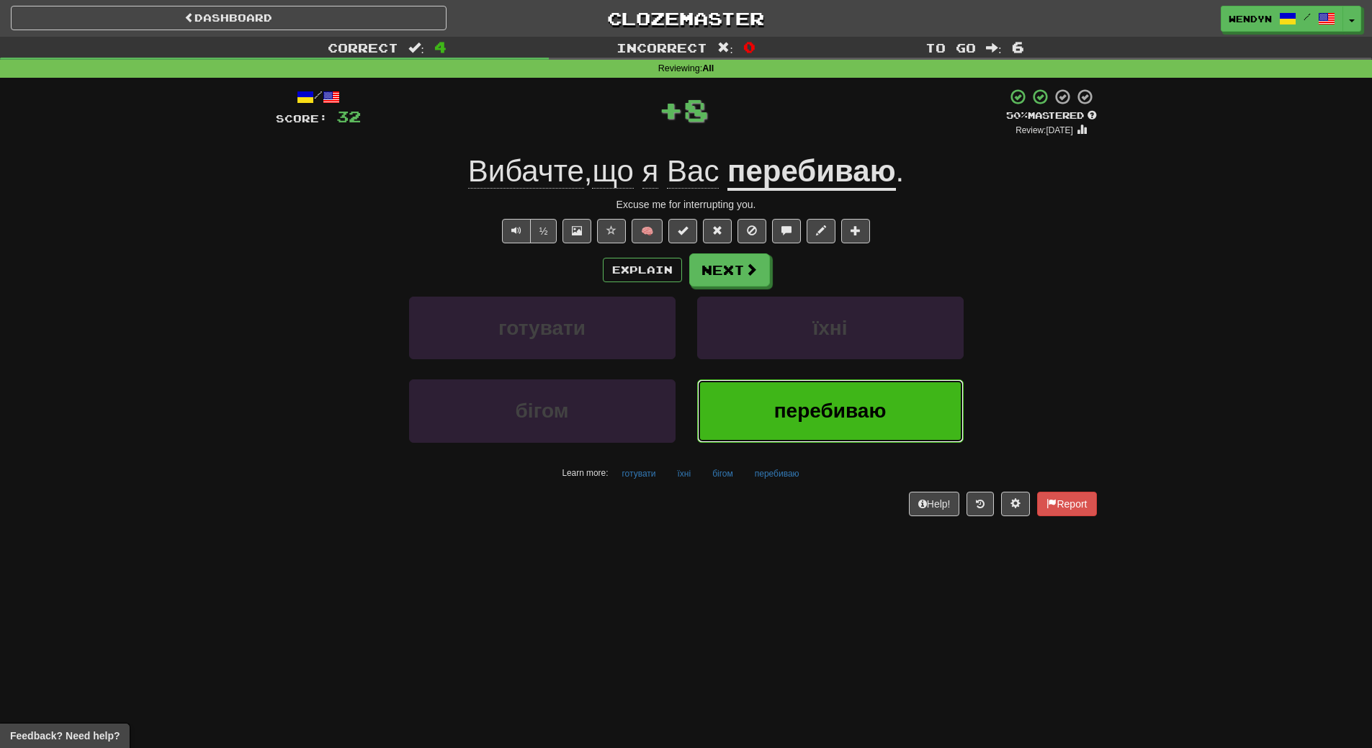
click at [827, 404] on span "перебиваю" at bounding box center [830, 411] width 112 height 22
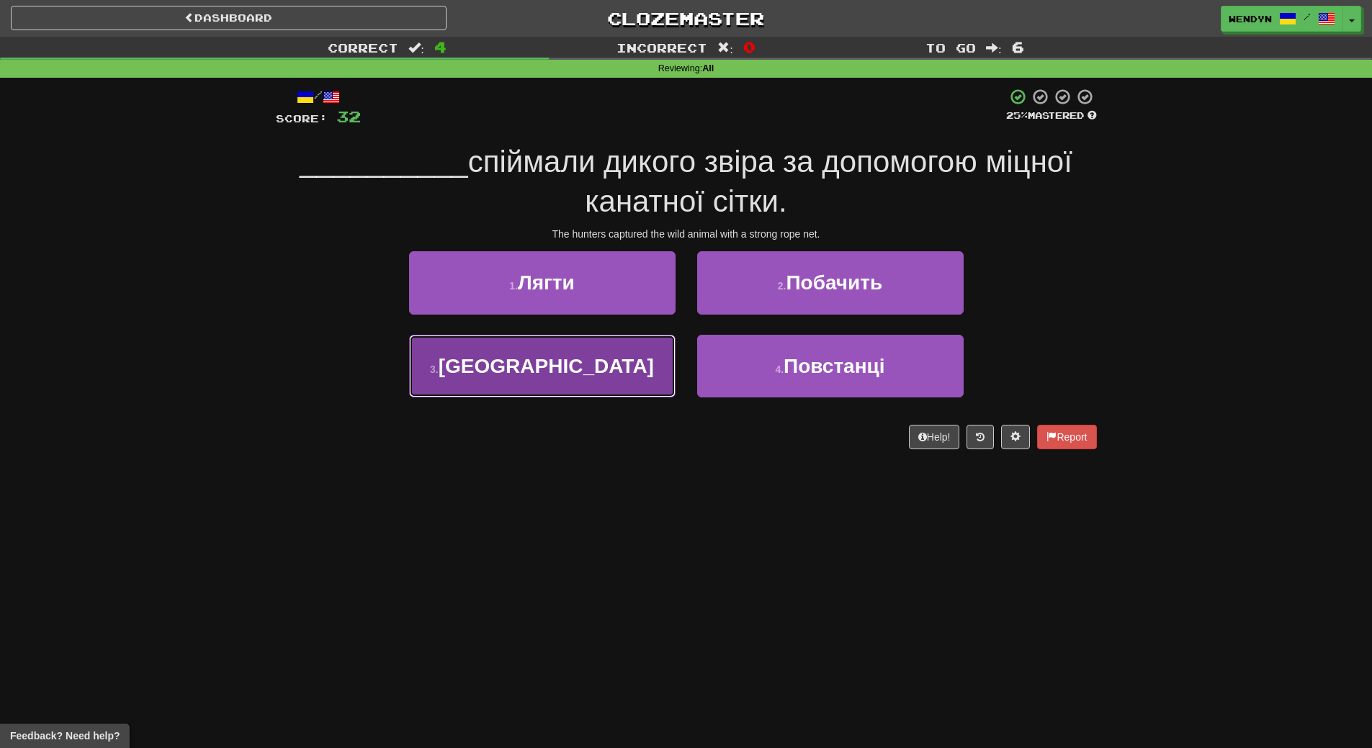
click at [616, 370] on button "3 . Мисливці" at bounding box center [542, 366] width 267 height 63
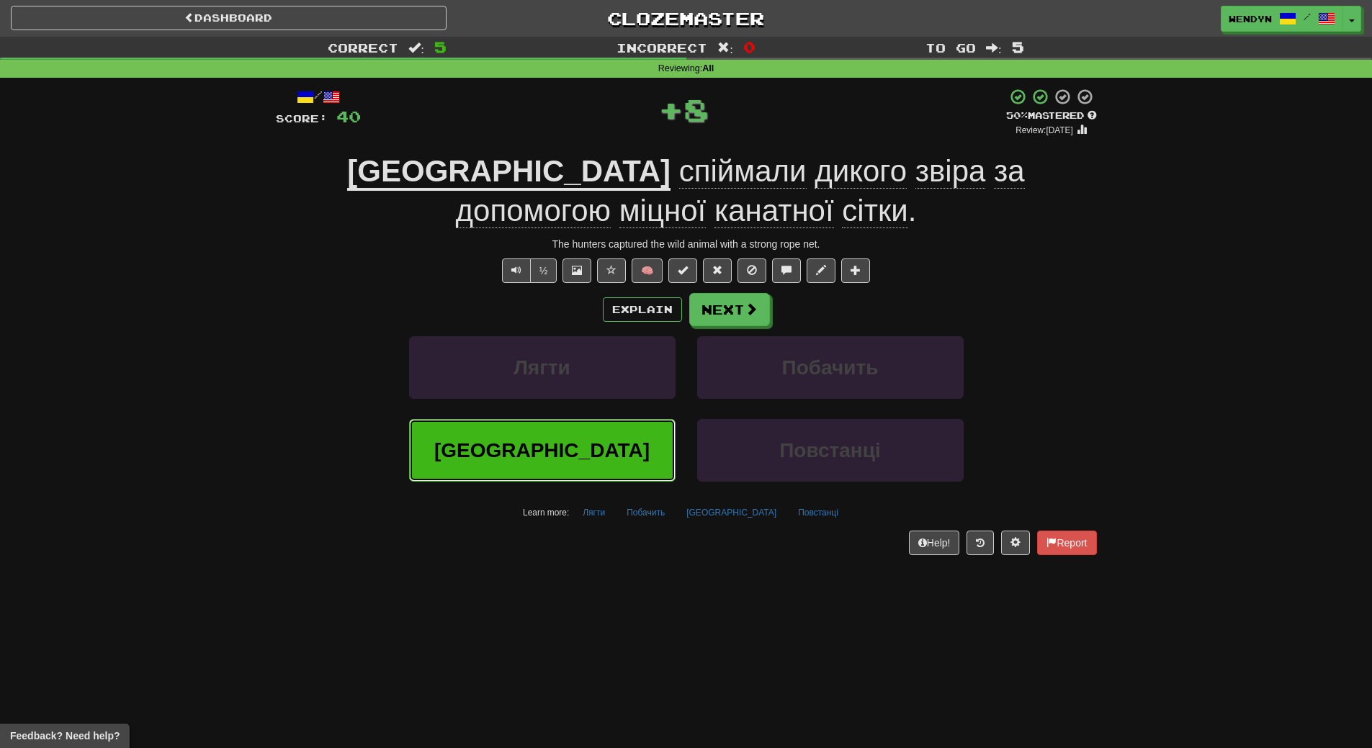
click at [604, 439] on button "Мисливці" at bounding box center [542, 450] width 267 height 63
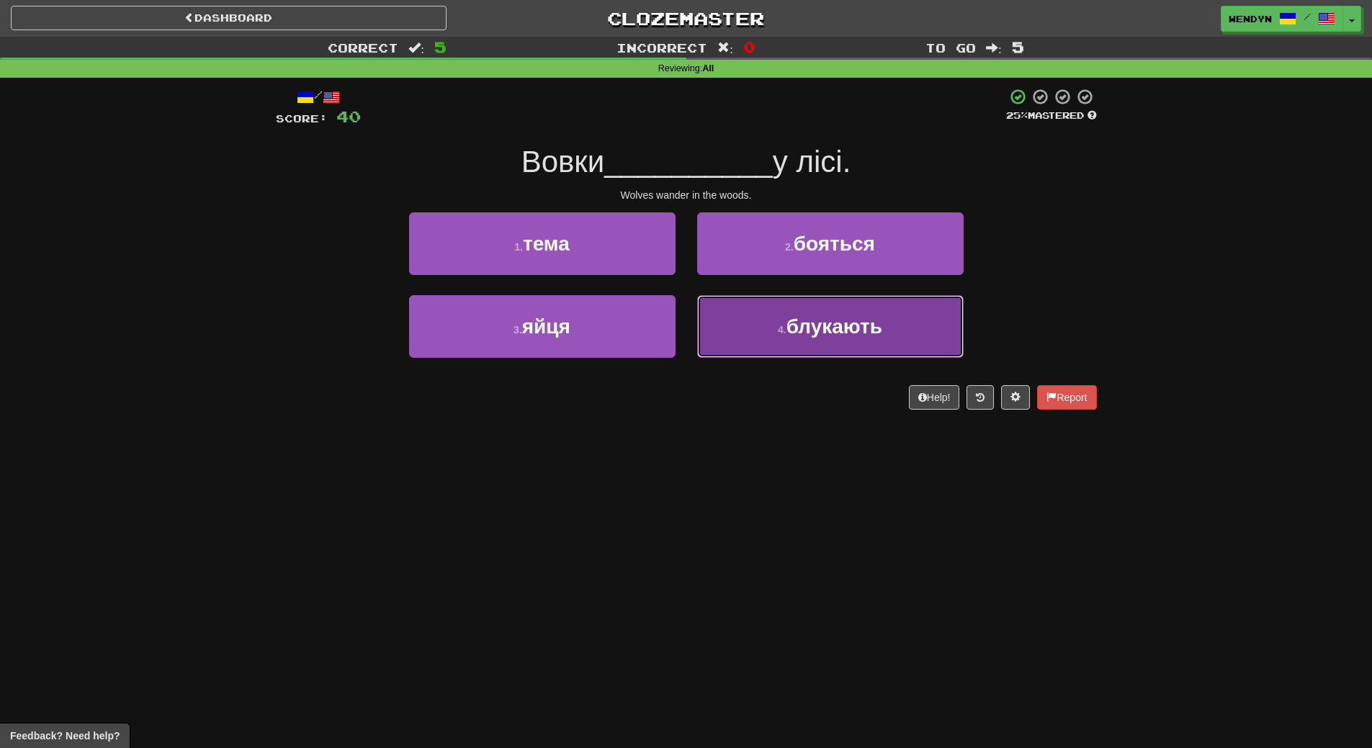
click at [826, 351] on button "4 . блукають" at bounding box center [830, 326] width 267 height 63
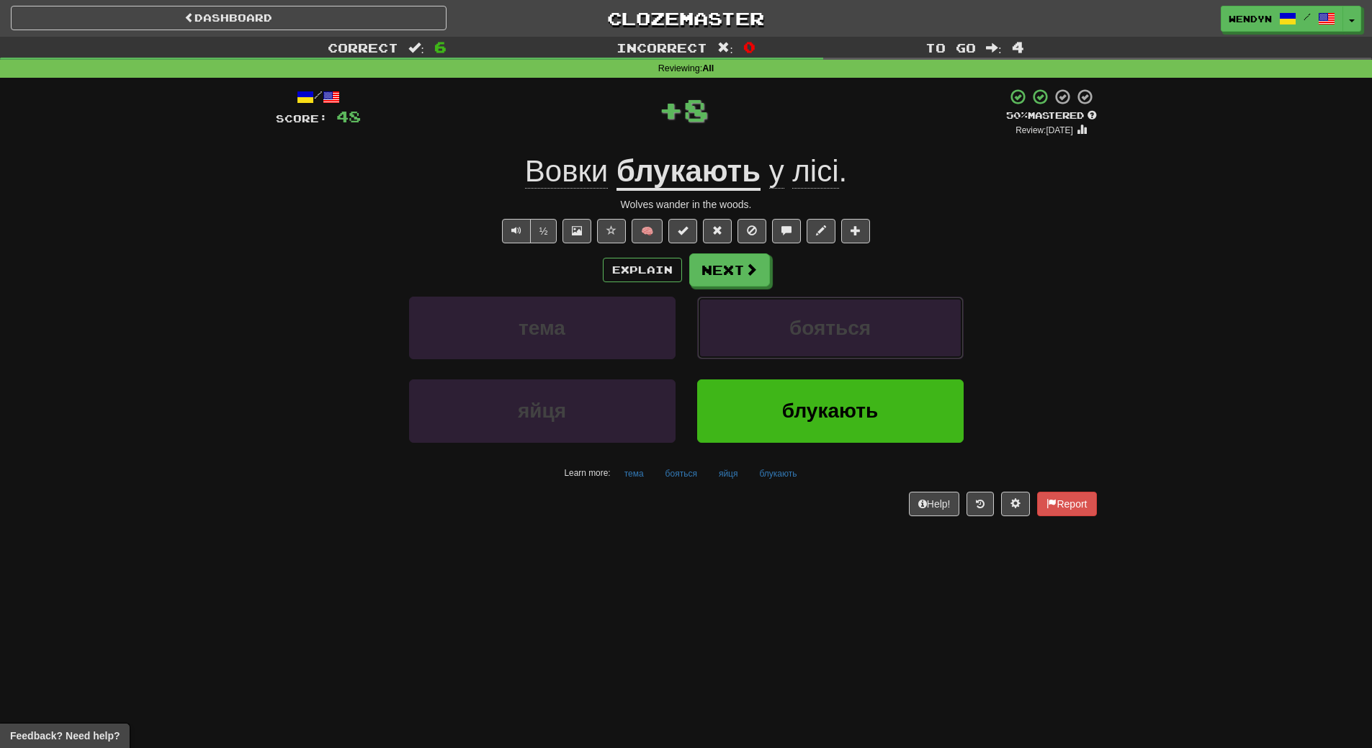
click at [826, 351] on button "бояться" at bounding box center [830, 328] width 267 height 63
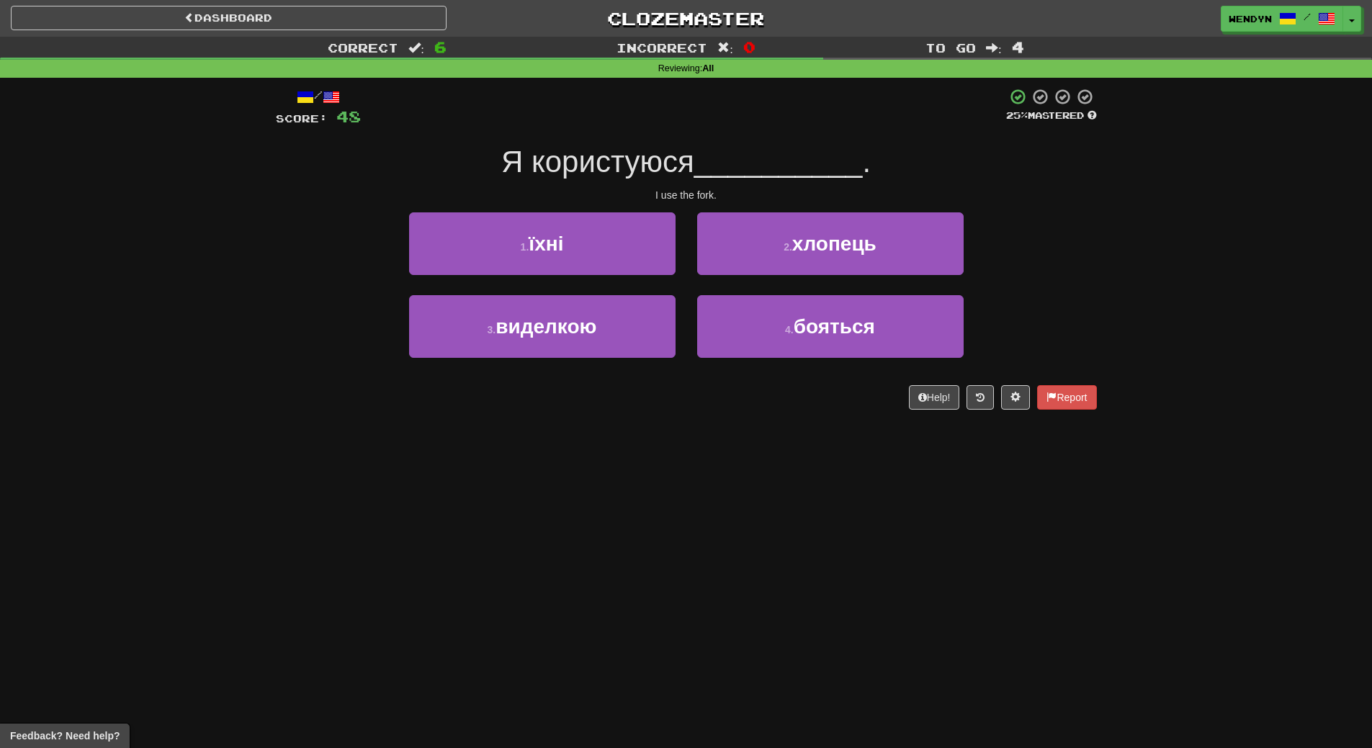
click at [805, 431] on div "Dashboard Clozemaster WendyN / Toggle Dropdown Dashboard Leaderboard Activity F…" at bounding box center [686, 374] width 1372 height 748
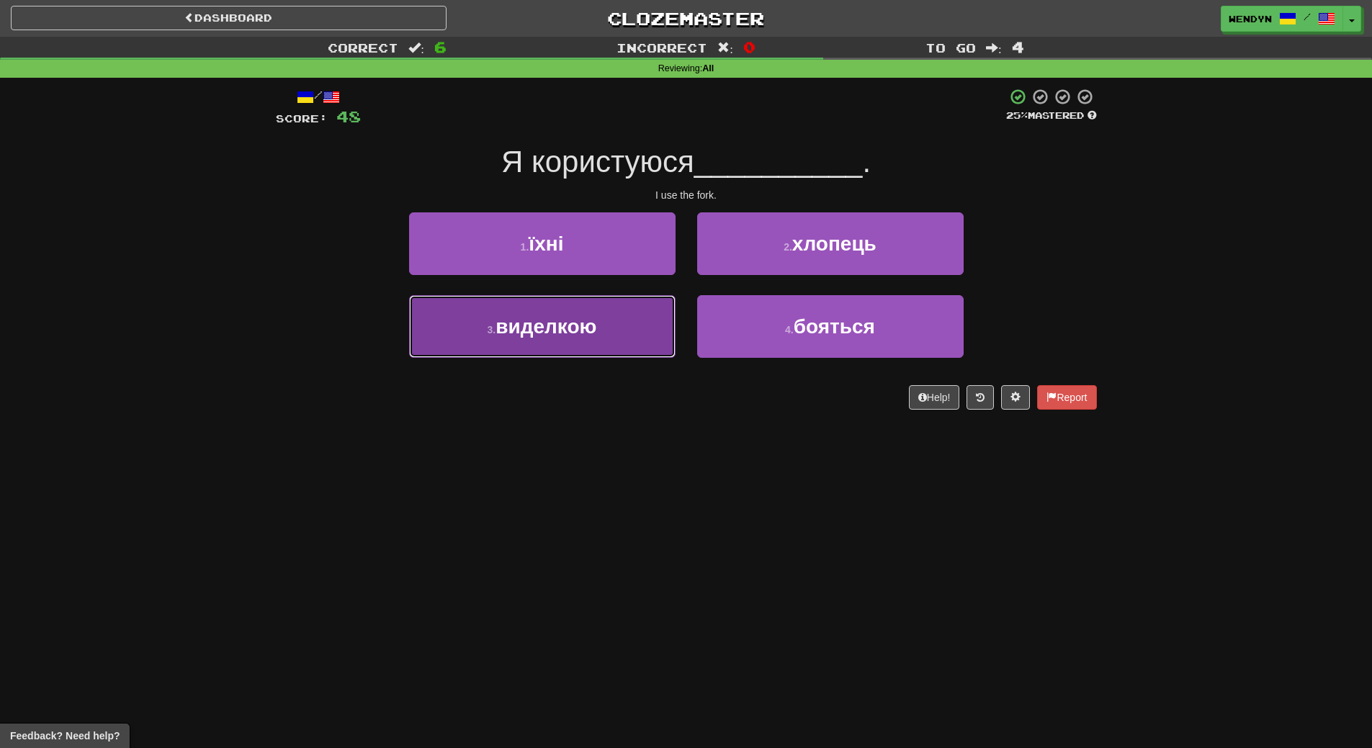
drag, startPoint x: 619, startPoint y: 330, endPoint x: 606, endPoint y: 406, distance: 77.5
click at [619, 334] on button "3 . виделкою" at bounding box center [542, 326] width 267 height 63
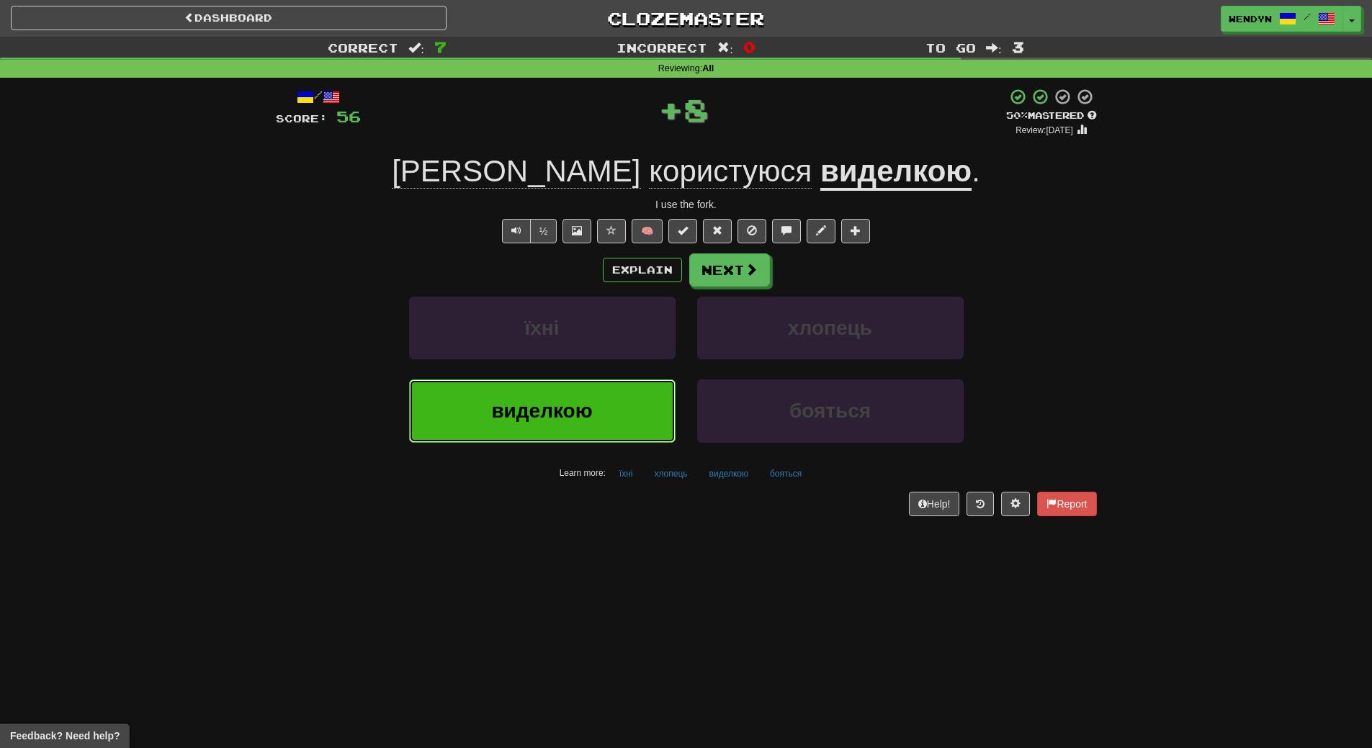
click at [606, 414] on button "виделкою" at bounding box center [542, 411] width 267 height 63
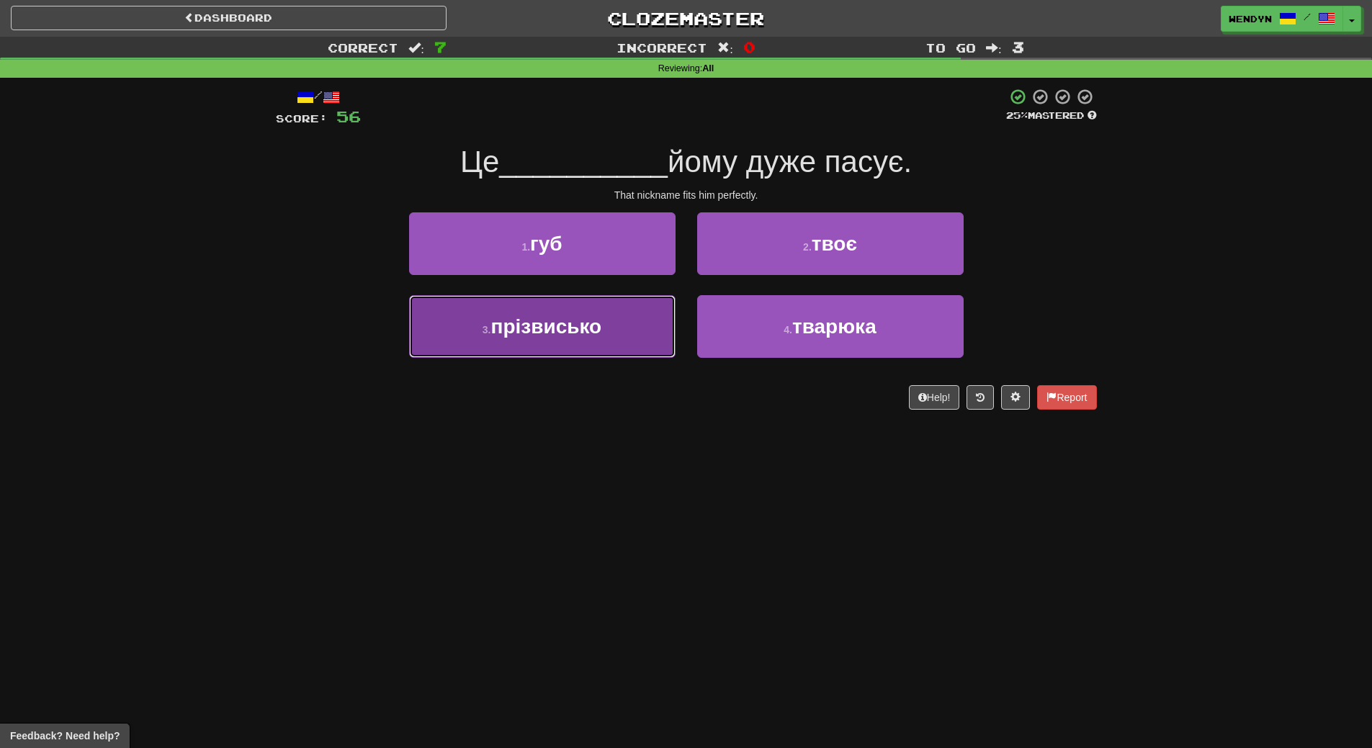
click at [599, 343] on button "3 . прізвисько" at bounding box center [542, 326] width 267 height 63
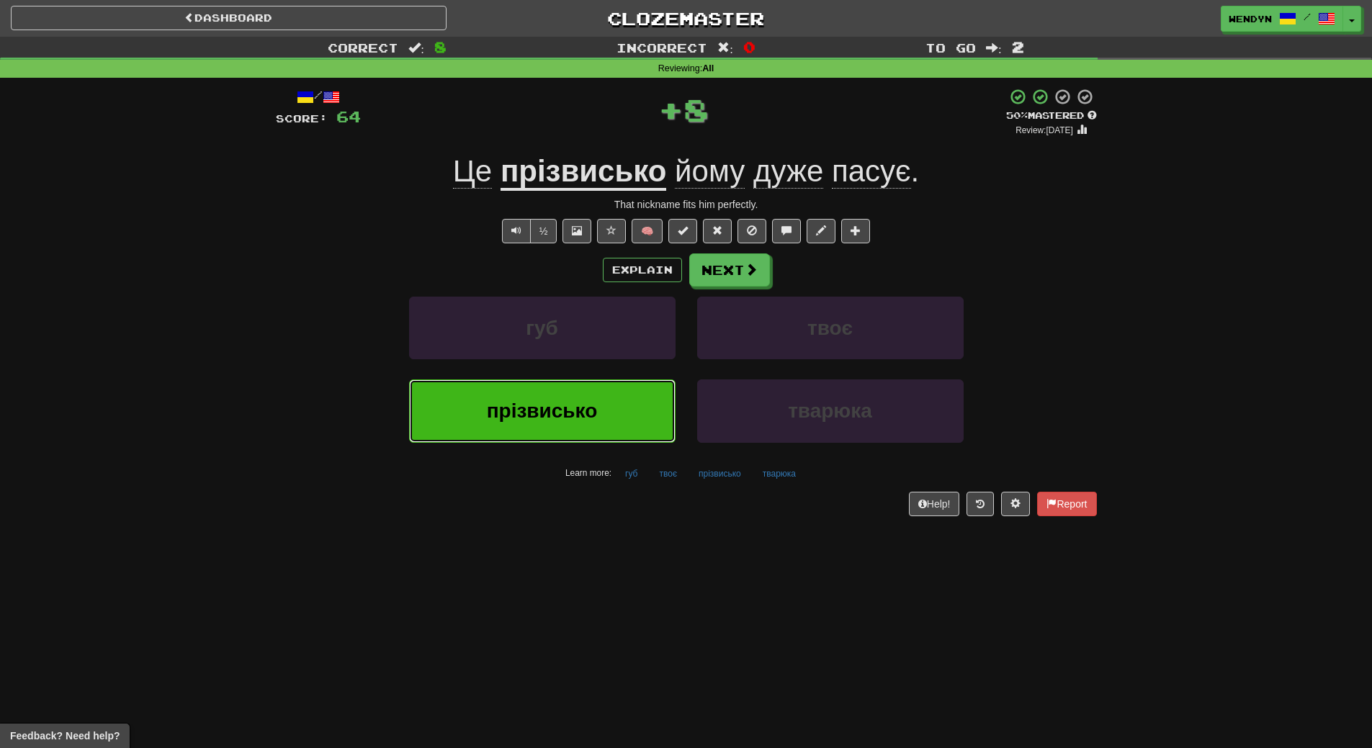
click at [573, 383] on button "прізвисько" at bounding box center [542, 411] width 267 height 63
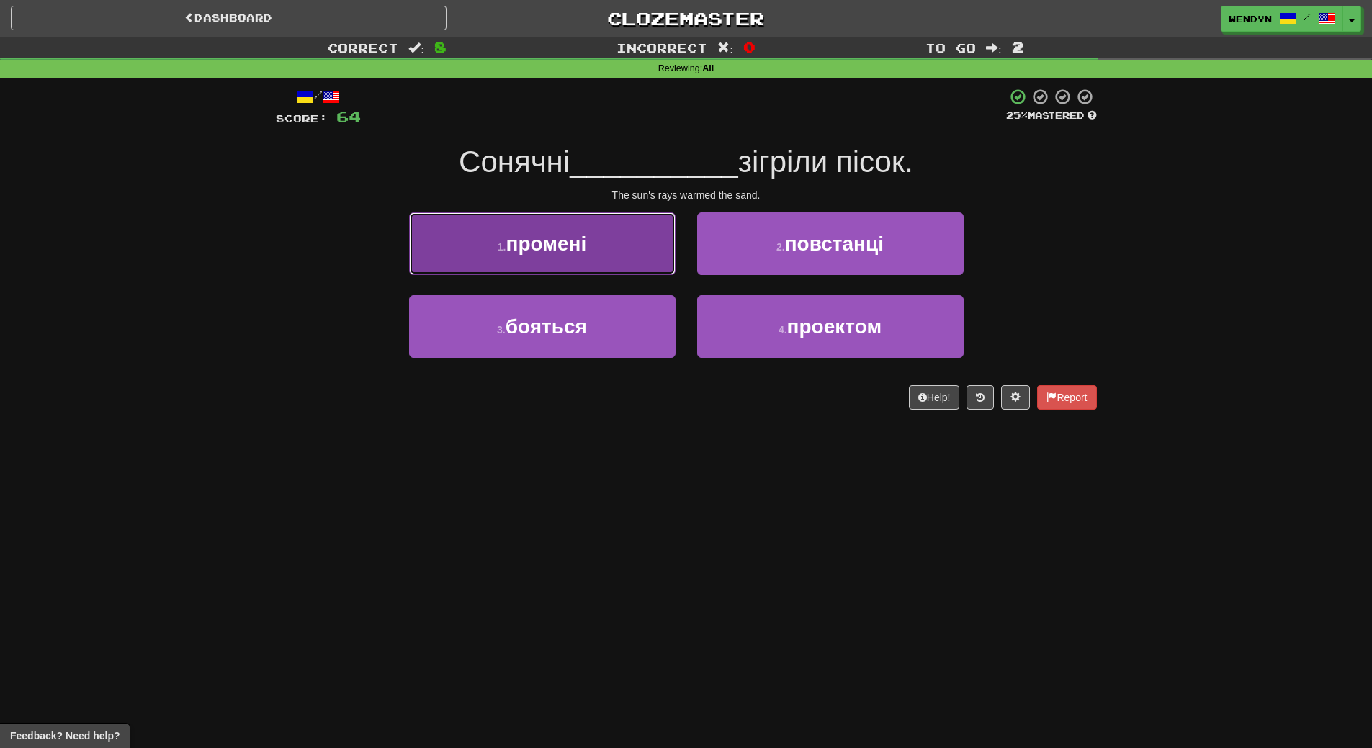
click at [540, 228] on button "1 . промені" at bounding box center [542, 244] width 267 height 63
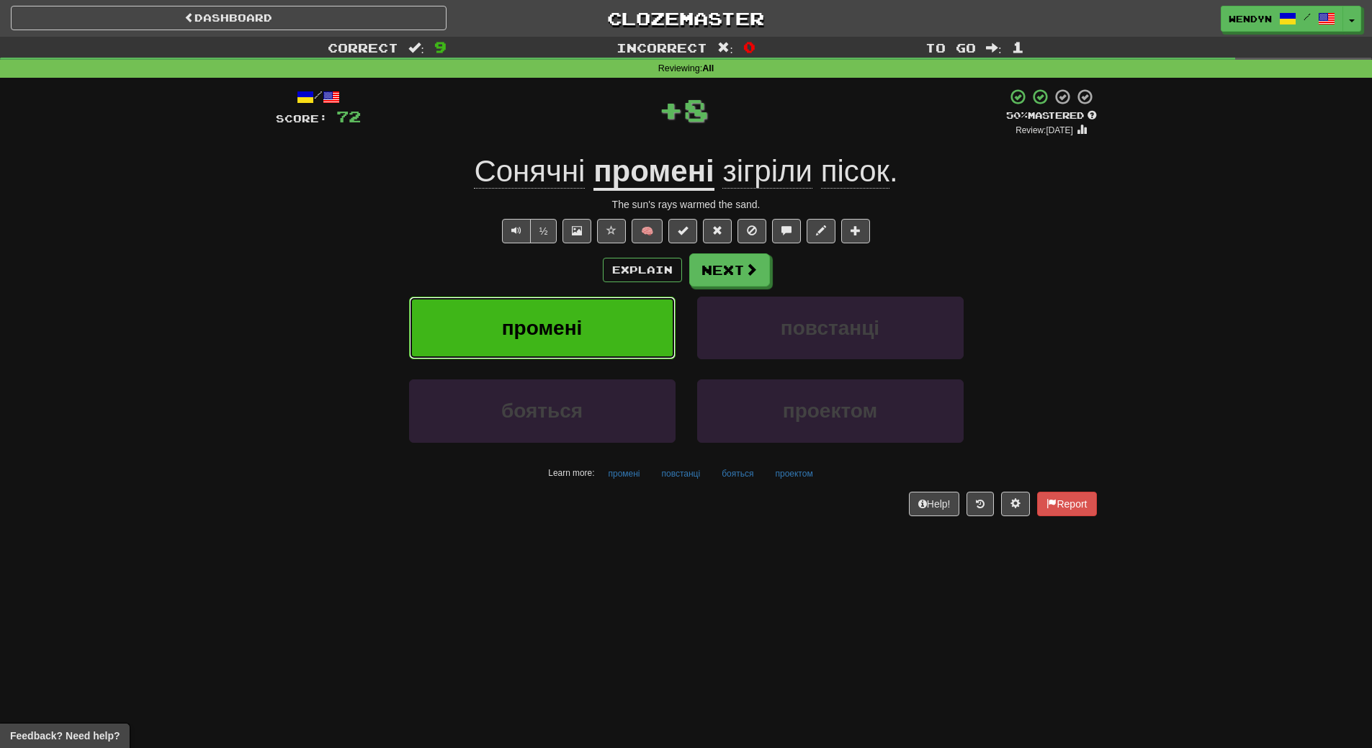
click at [567, 331] on span "промені" at bounding box center [542, 328] width 81 height 22
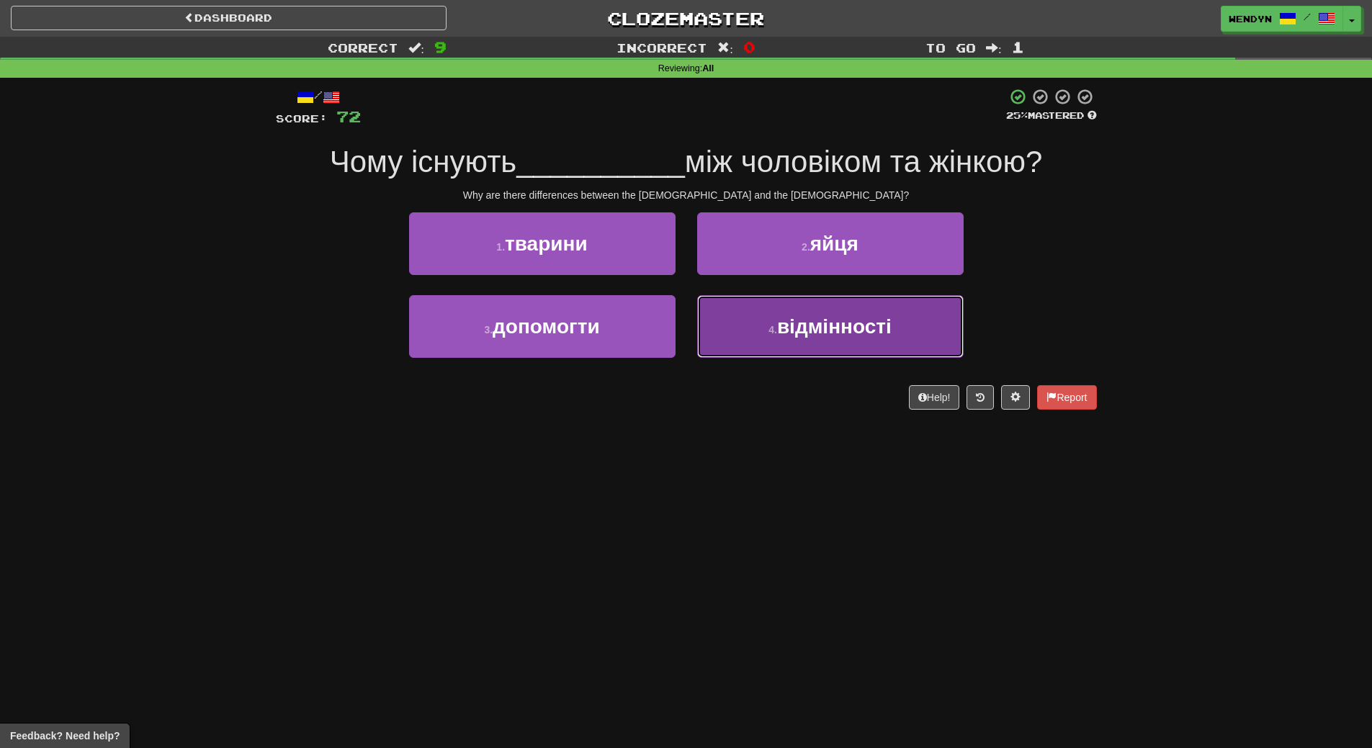
click at [756, 344] on button "4 . відмінності" at bounding box center [830, 326] width 267 height 63
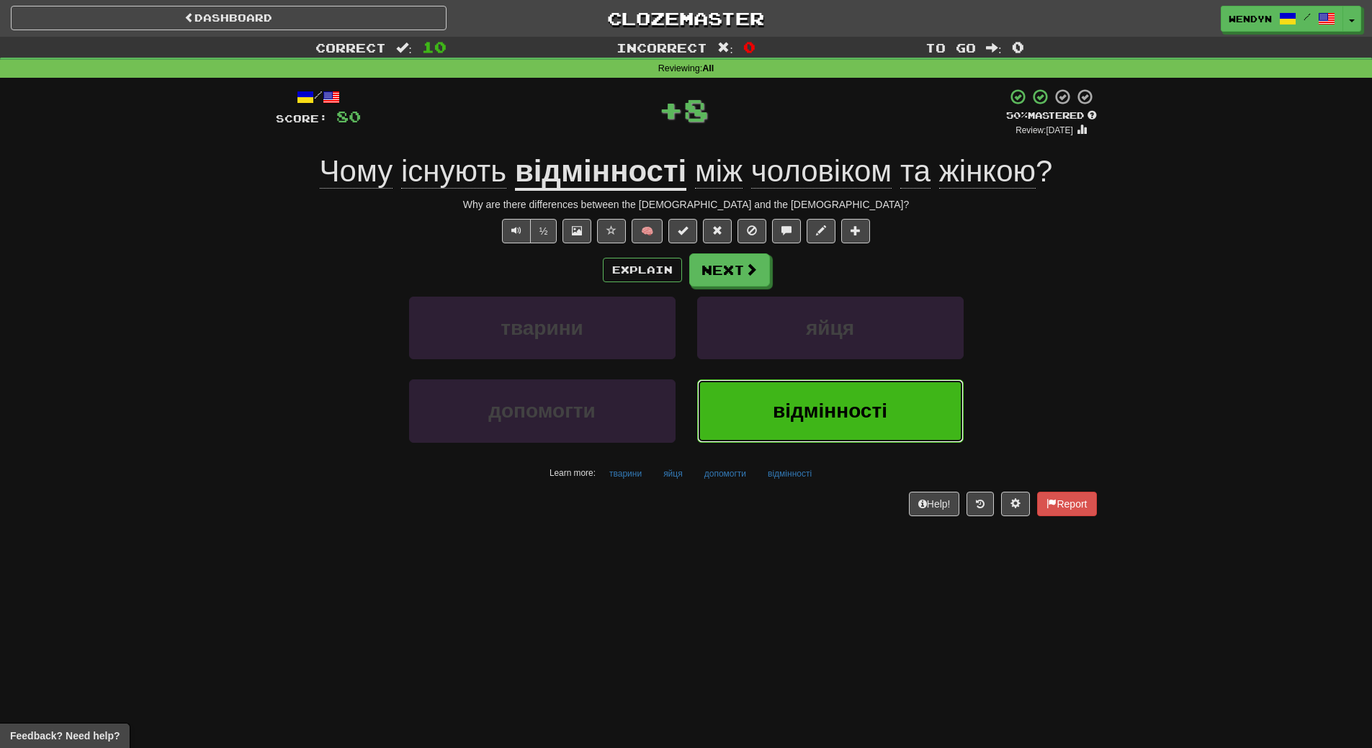
click at [753, 404] on button "відмінності" at bounding box center [830, 411] width 267 height 63
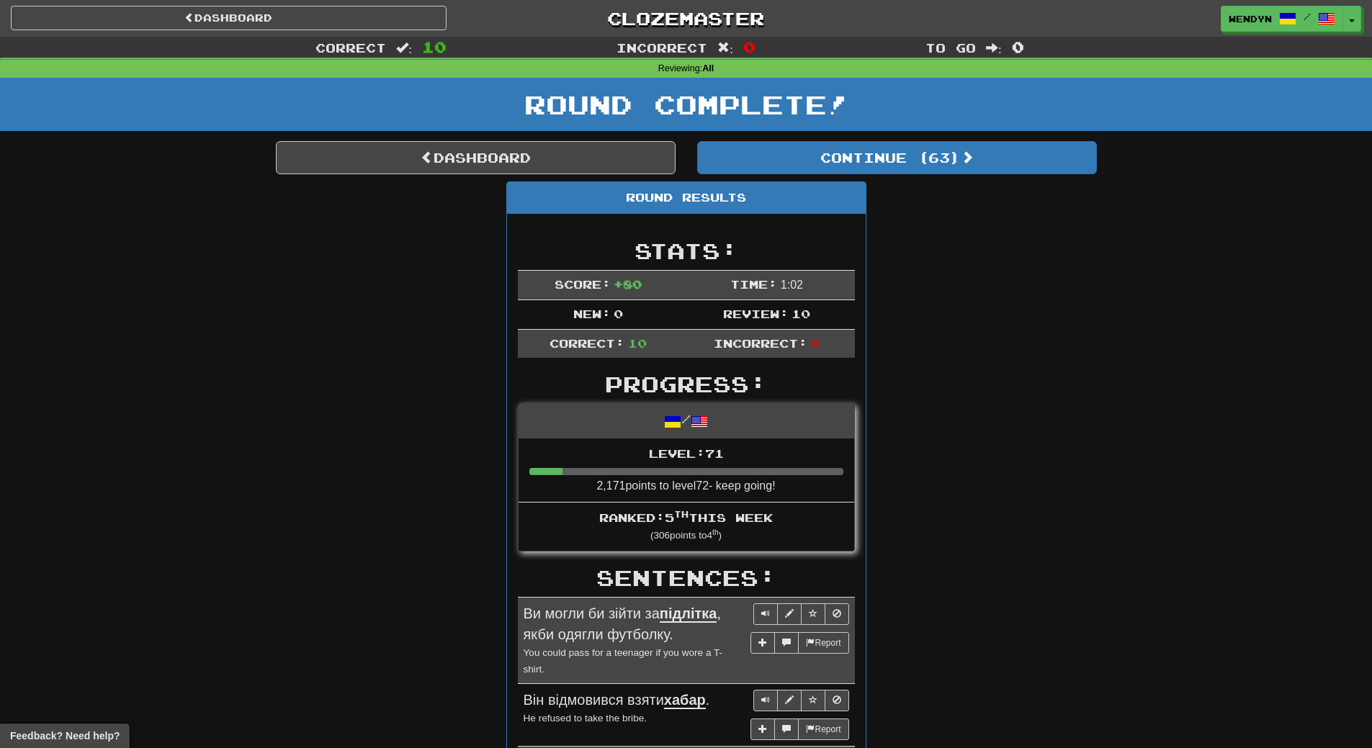
click at [975, 324] on div "Round Results Stats: Score: + 80 Time: 1 : 0 2 New: 0 Review: 10 Correct: 10 In…" at bounding box center [686, 759] width 821 height 1155
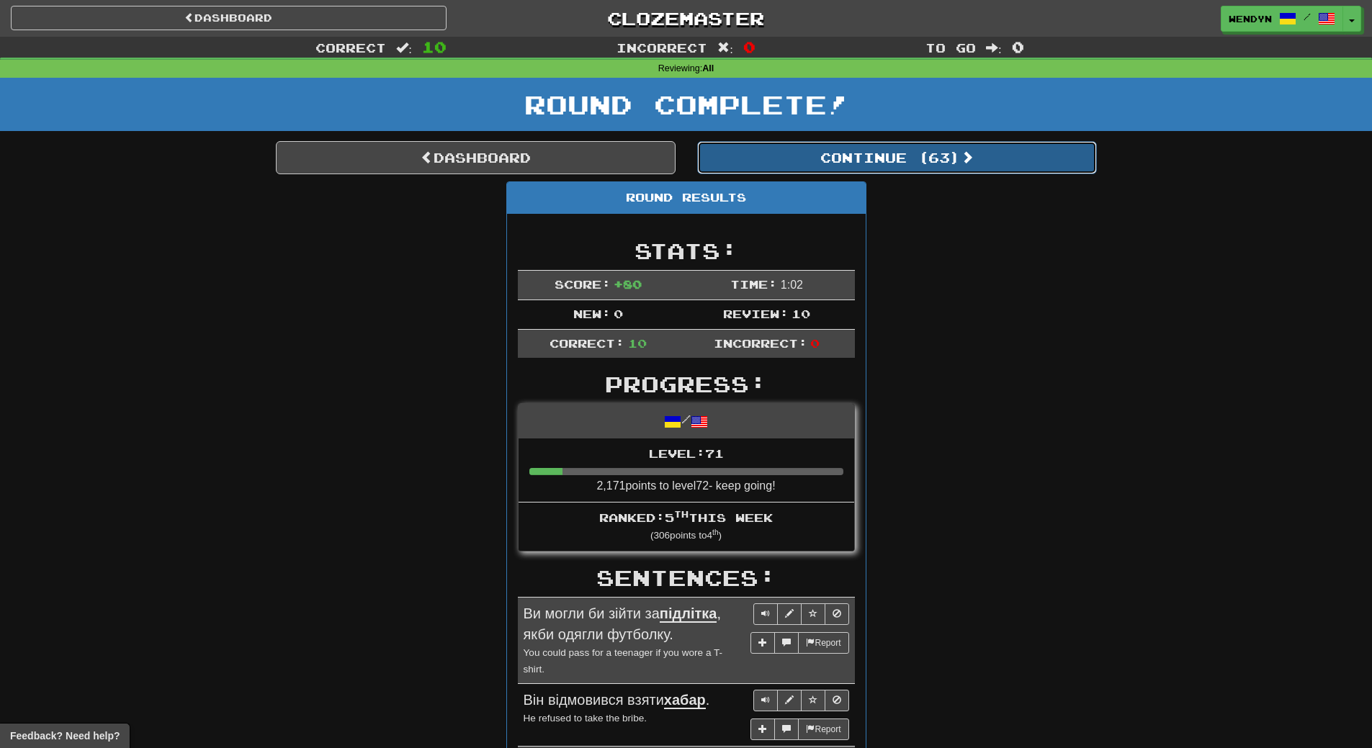
click at [970, 159] on span at bounding box center [967, 157] width 13 height 13
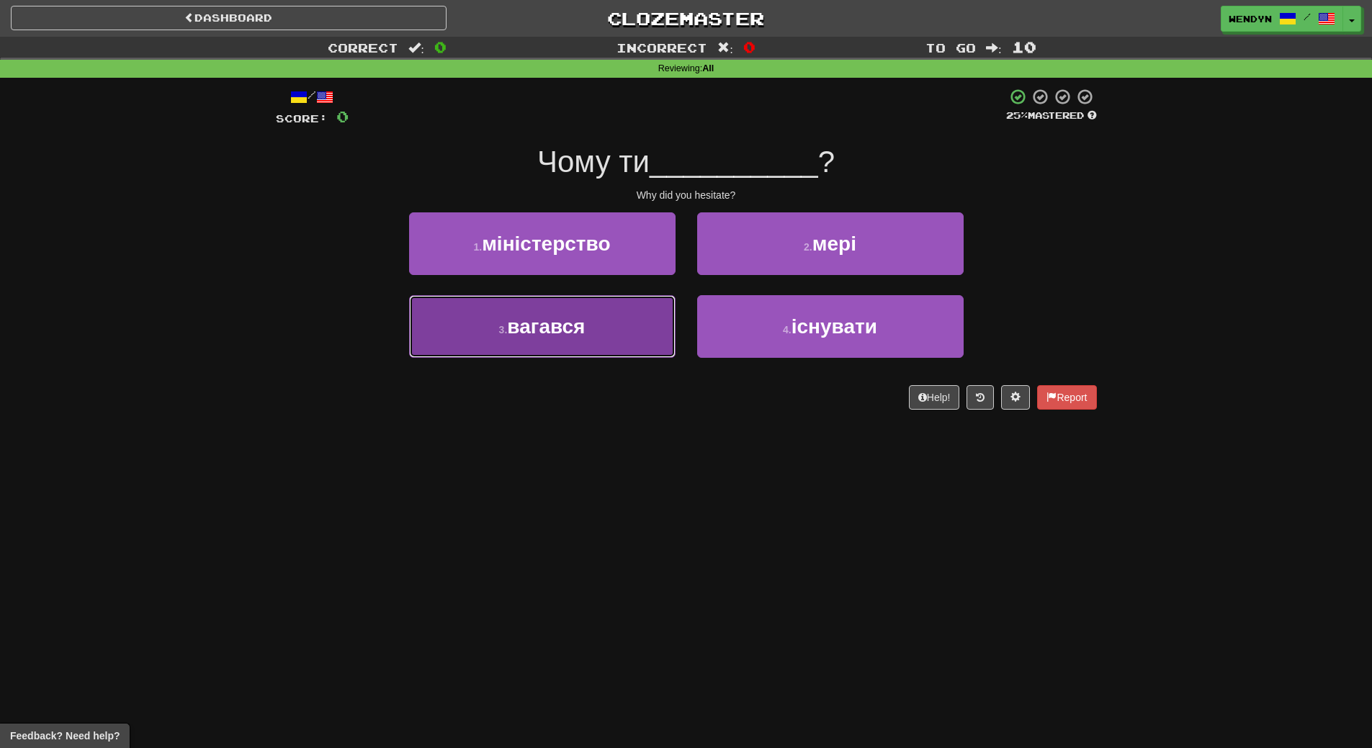
click at [588, 321] on button "3 . вагався" at bounding box center [542, 326] width 267 height 63
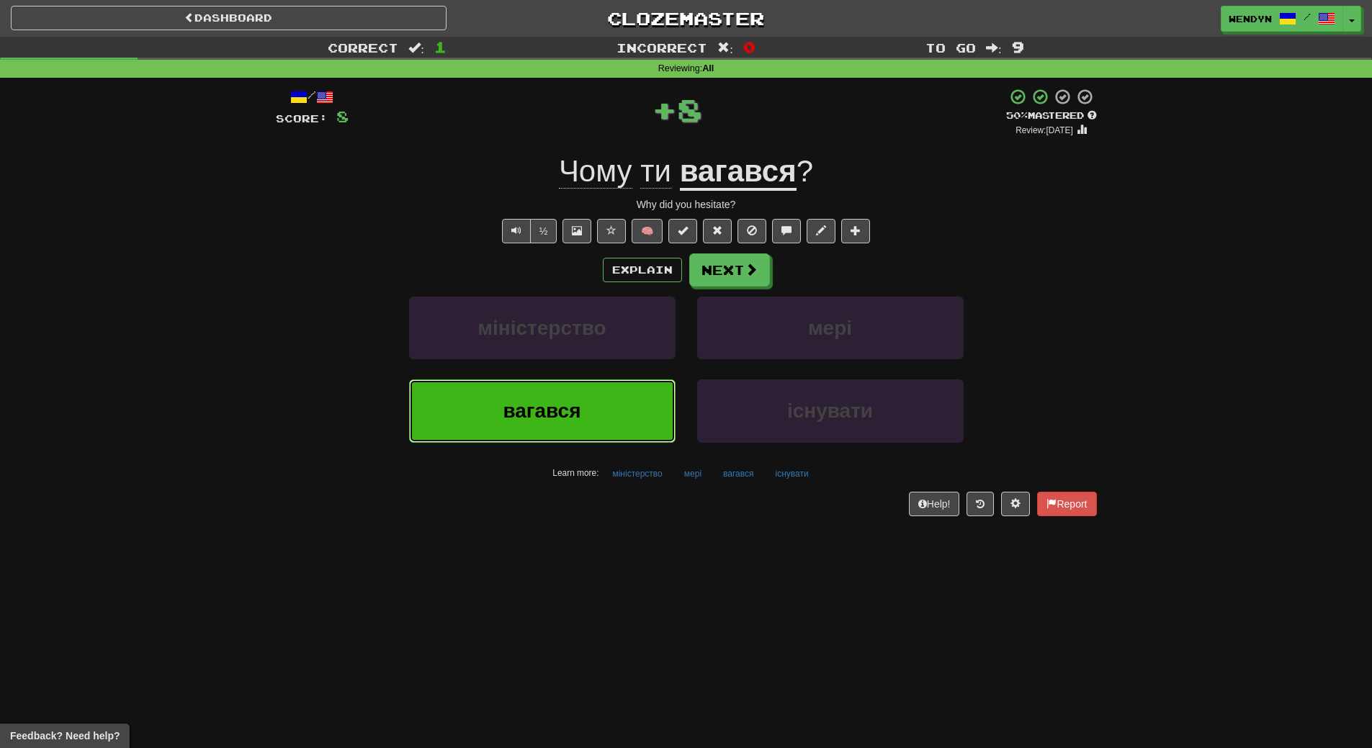
click at [585, 411] on button "вагався" at bounding box center [542, 411] width 267 height 63
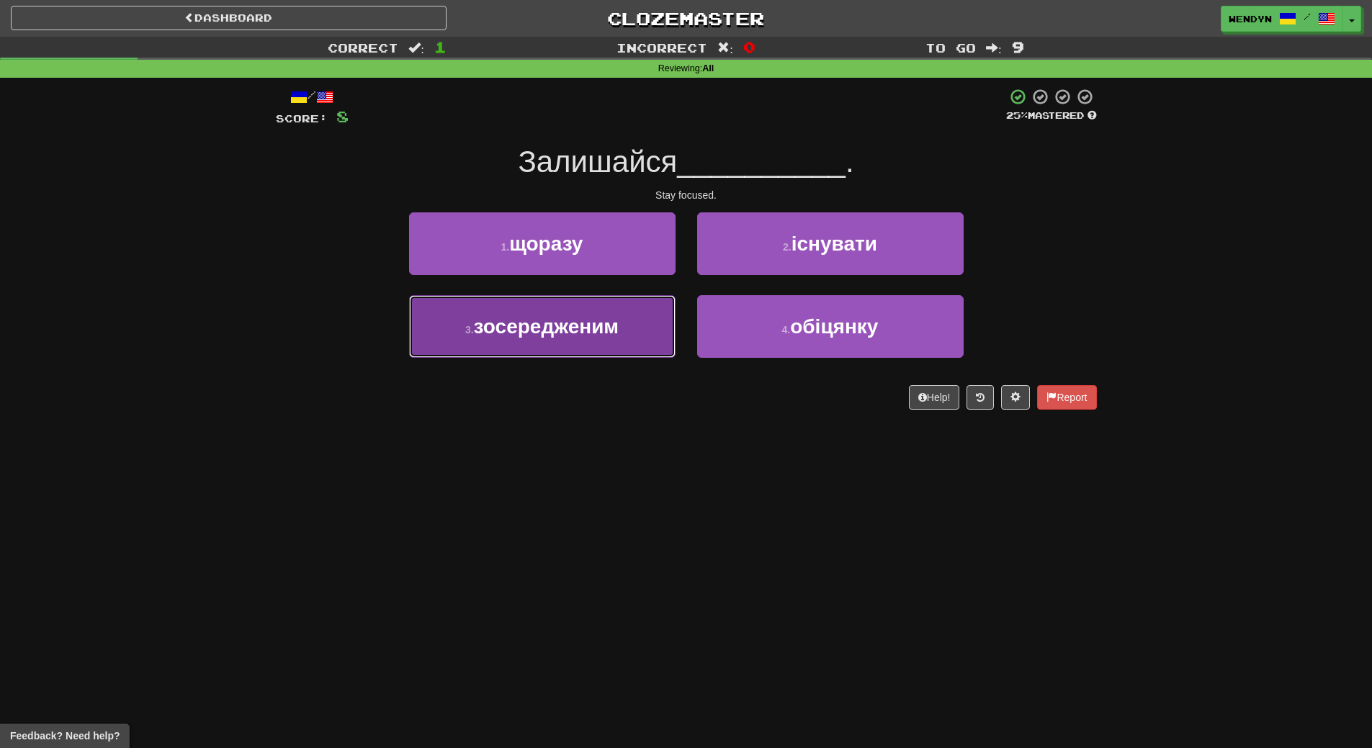
click at [583, 328] on span "зосередженим" at bounding box center [546, 327] width 145 height 22
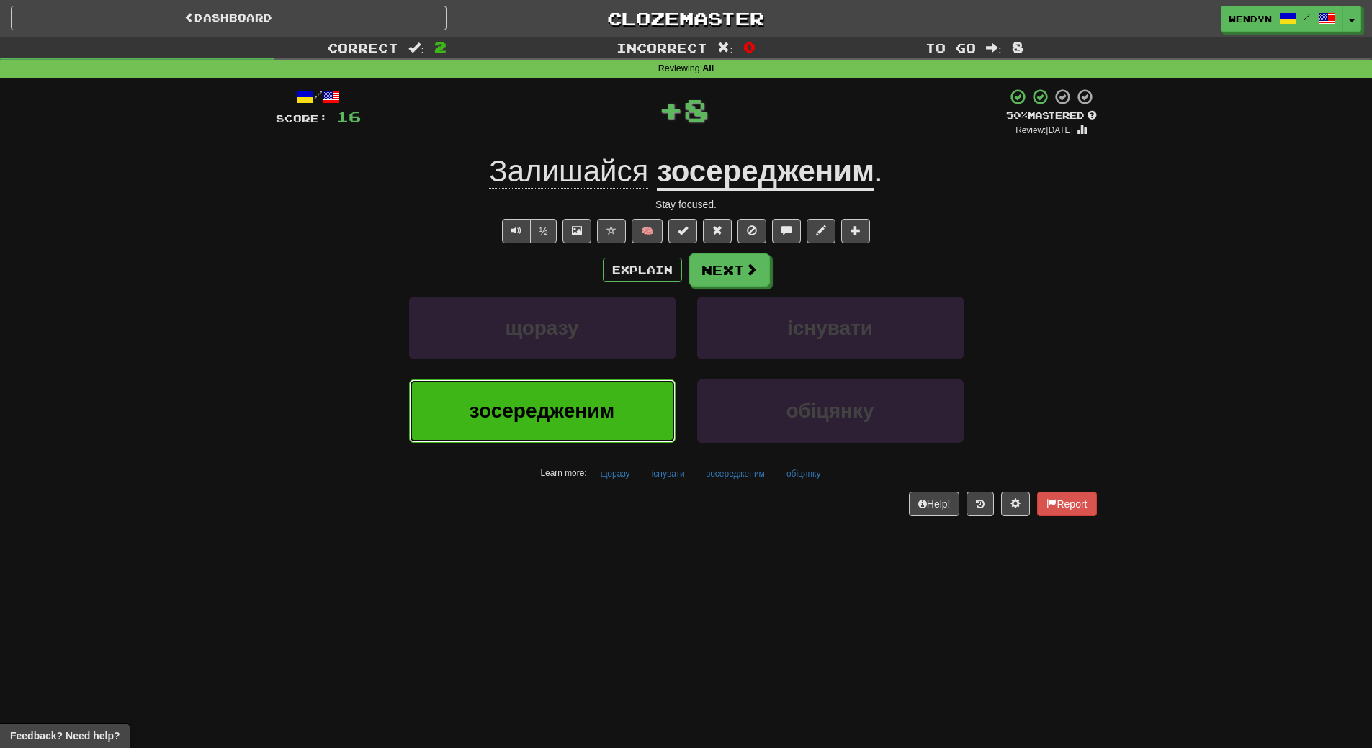
click at [565, 431] on button "зосередженим" at bounding box center [542, 411] width 267 height 63
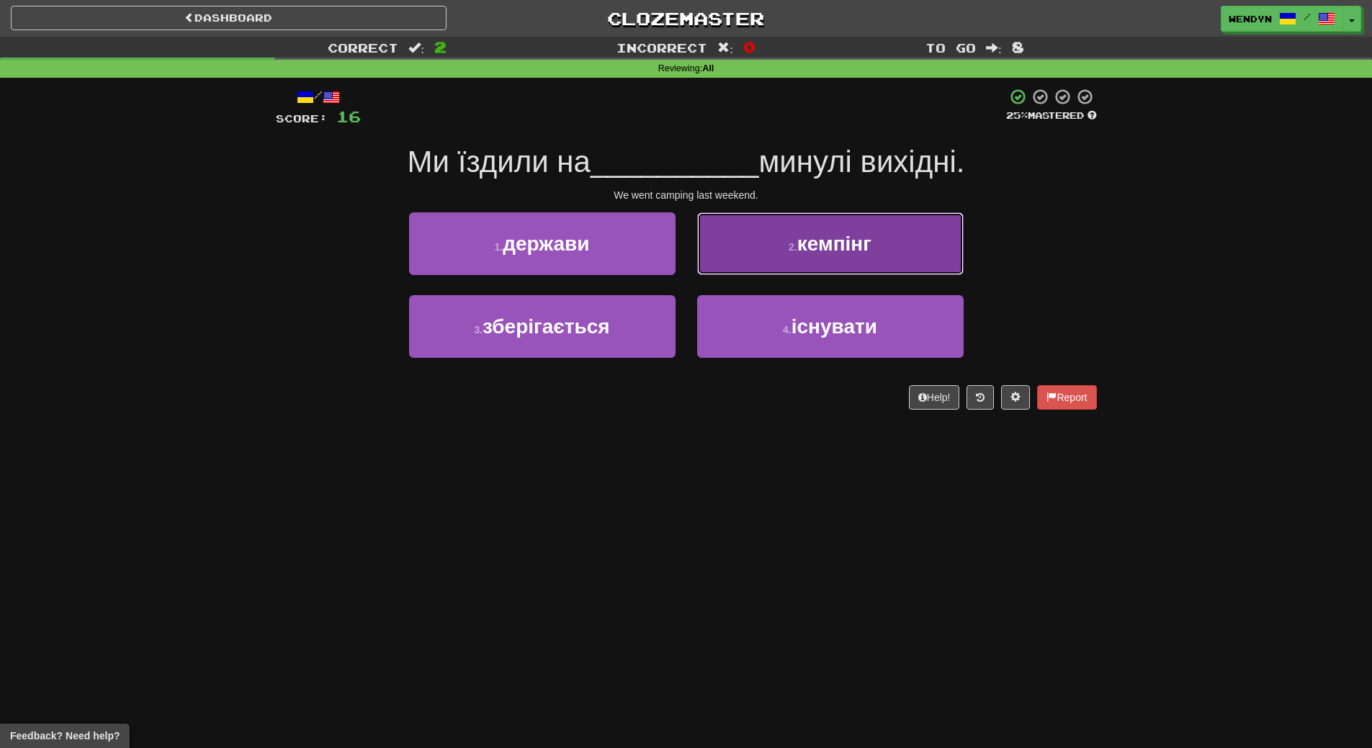
click at [894, 241] on button "2 . кемпінг" at bounding box center [830, 244] width 267 height 63
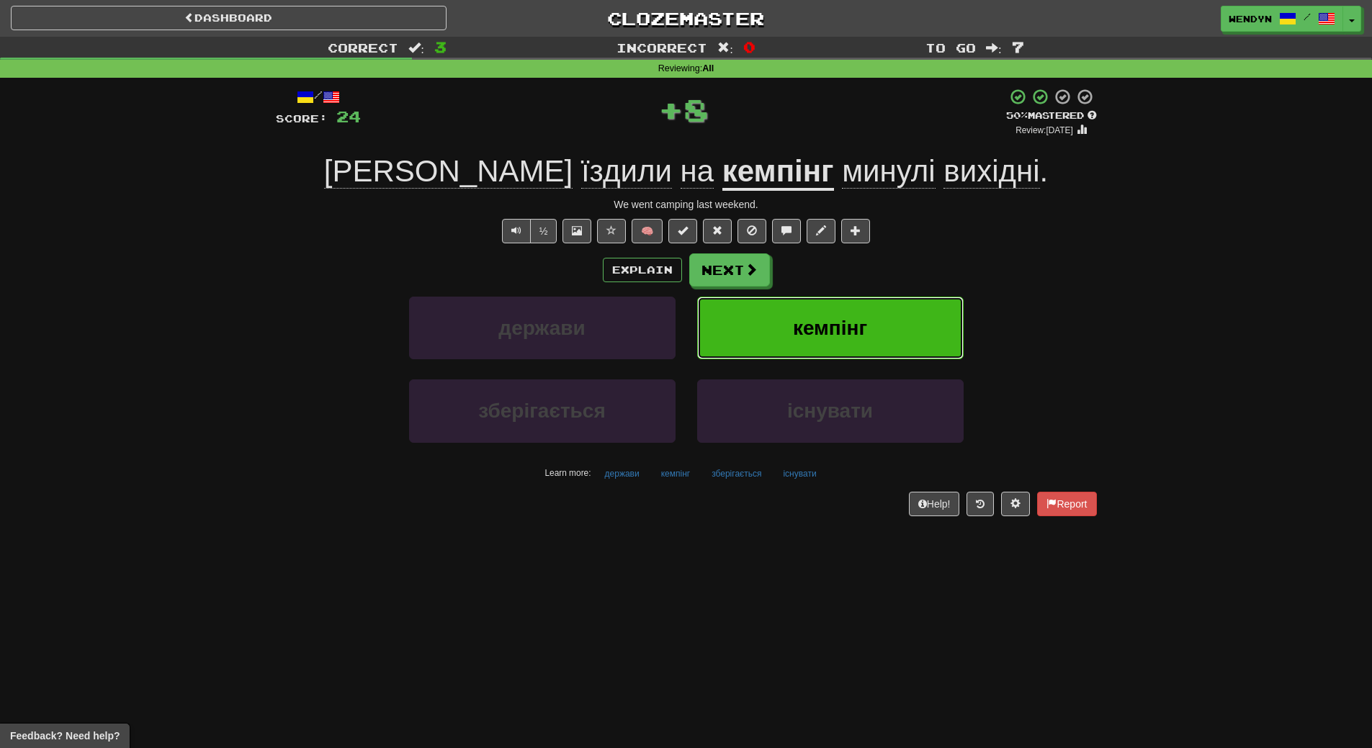
click at [892, 308] on button "кемпінг" at bounding box center [830, 328] width 267 height 63
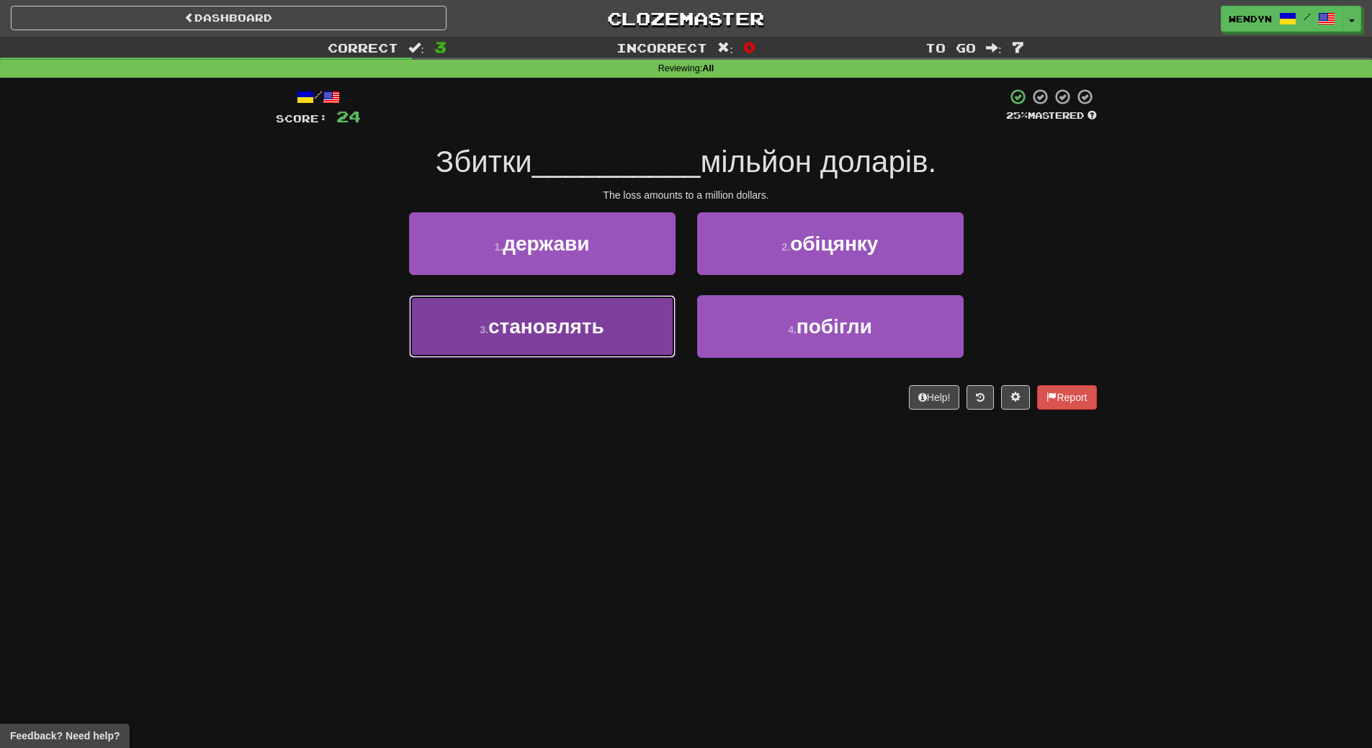
click at [614, 347] on button "3 . становлять" at bounding box center [542, 326] width 267 height 63
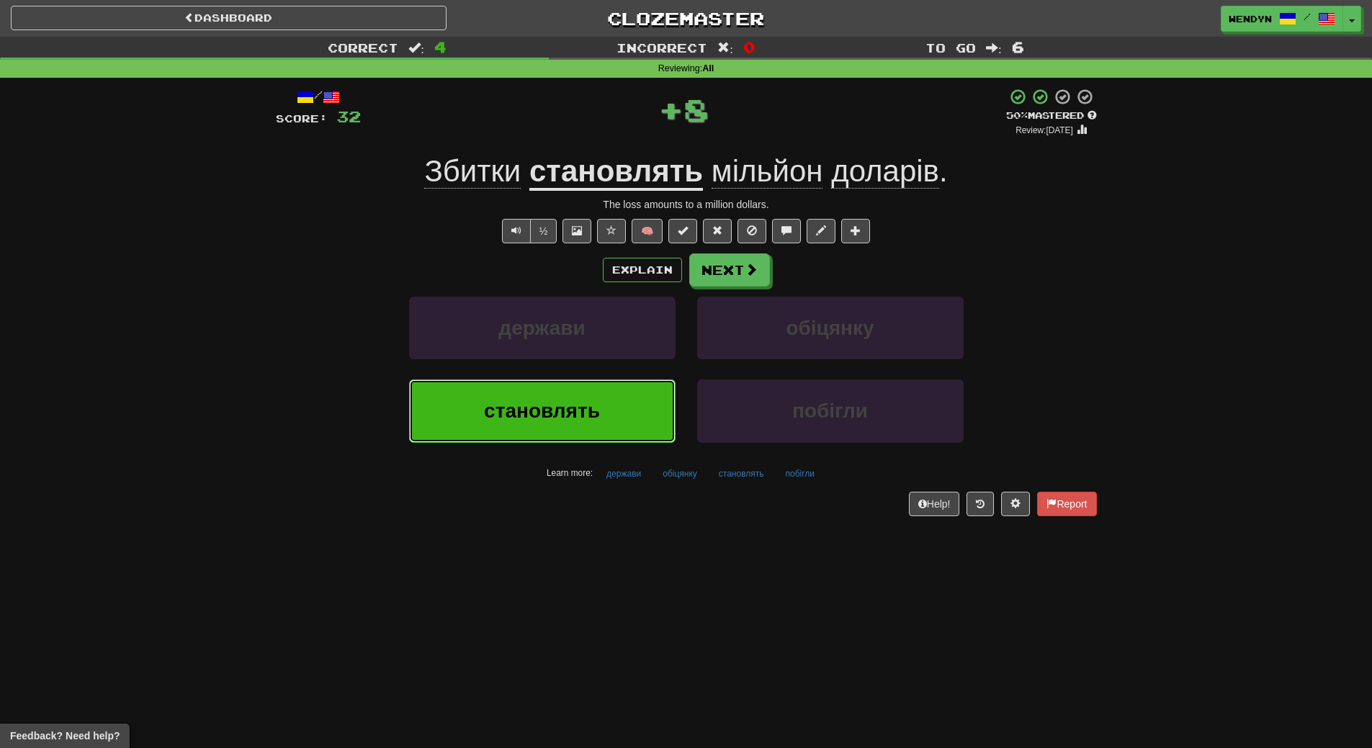
click at [603, 393] on button "становлять" at bounding box center [542, 411] width 267 height 63
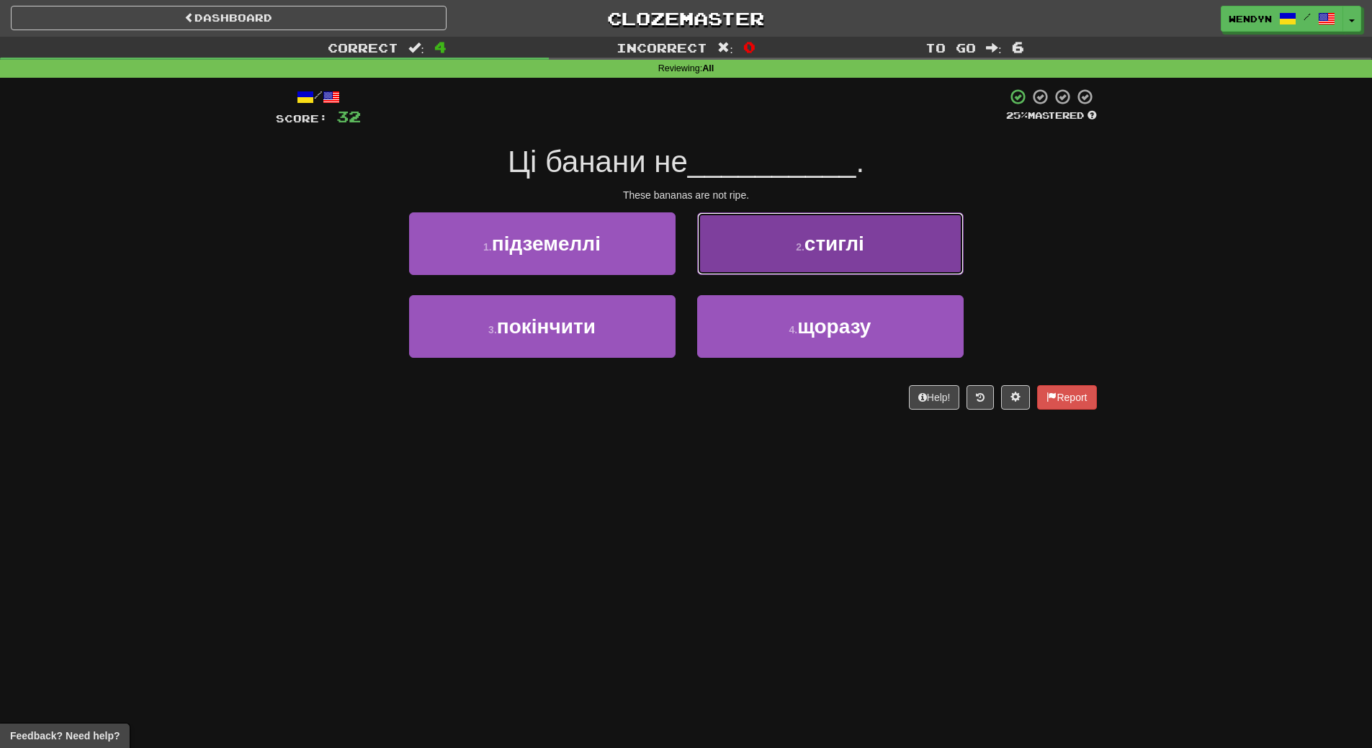
click at [777, 270] on button "2 . стиглі" at bounding box center [830, 244] width 267 height 63
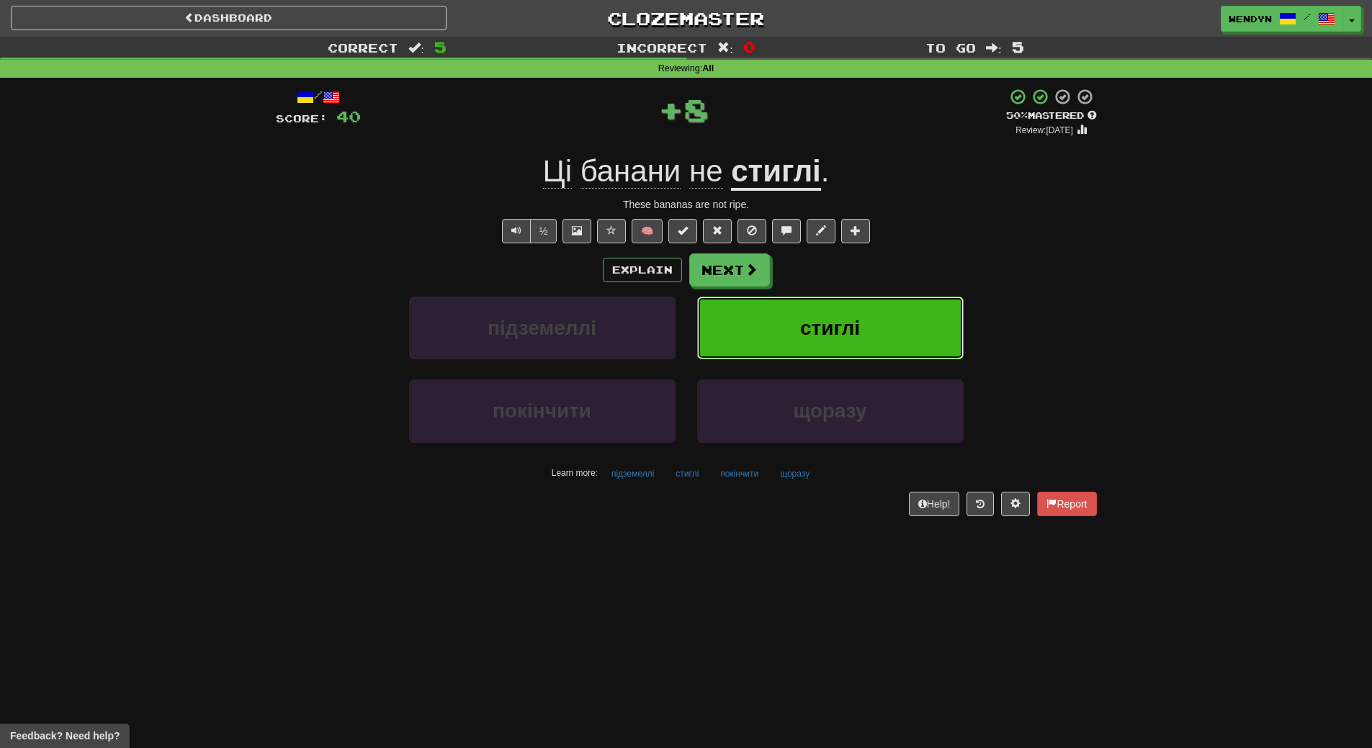
click at [773, 316] on button "стиглі" at bounding box center [830, 328] width 267 height 63
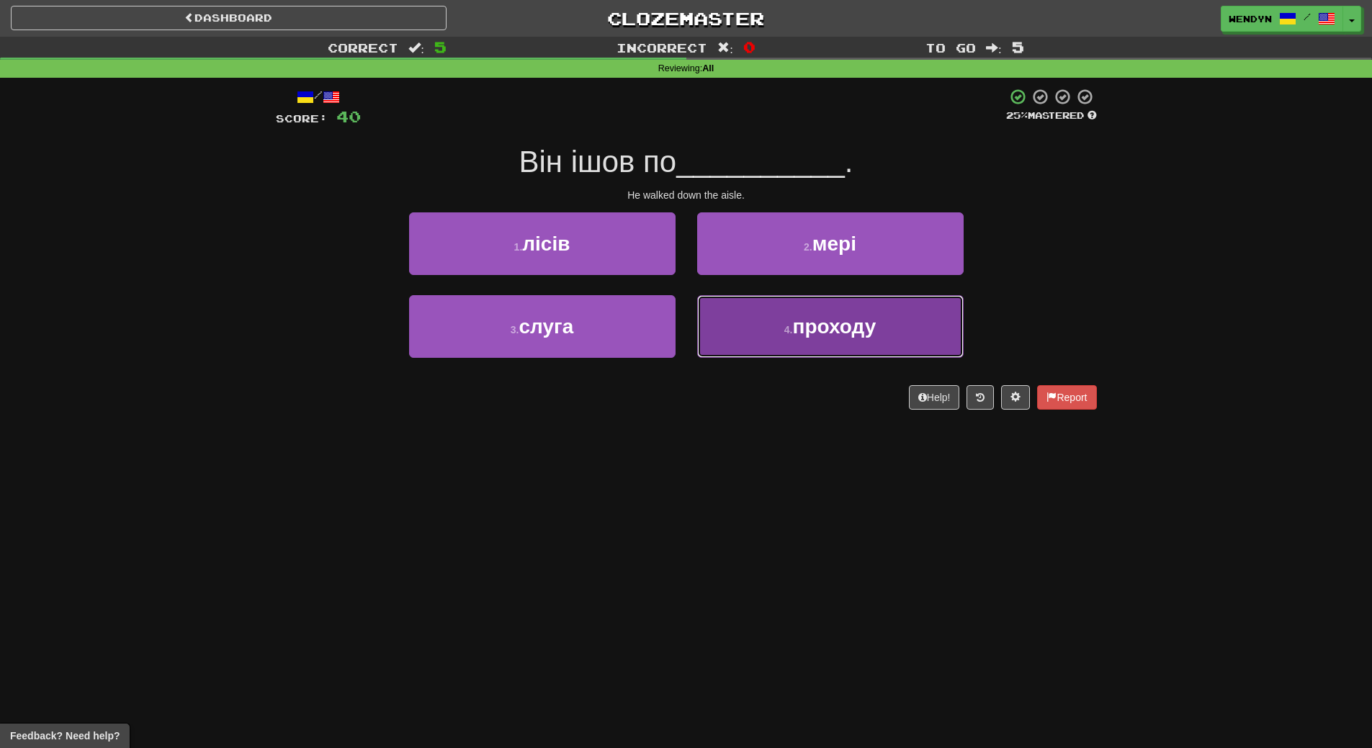
click at [853, 333] on span "проходу" at bounding box center [834, 327] width 84 height 22
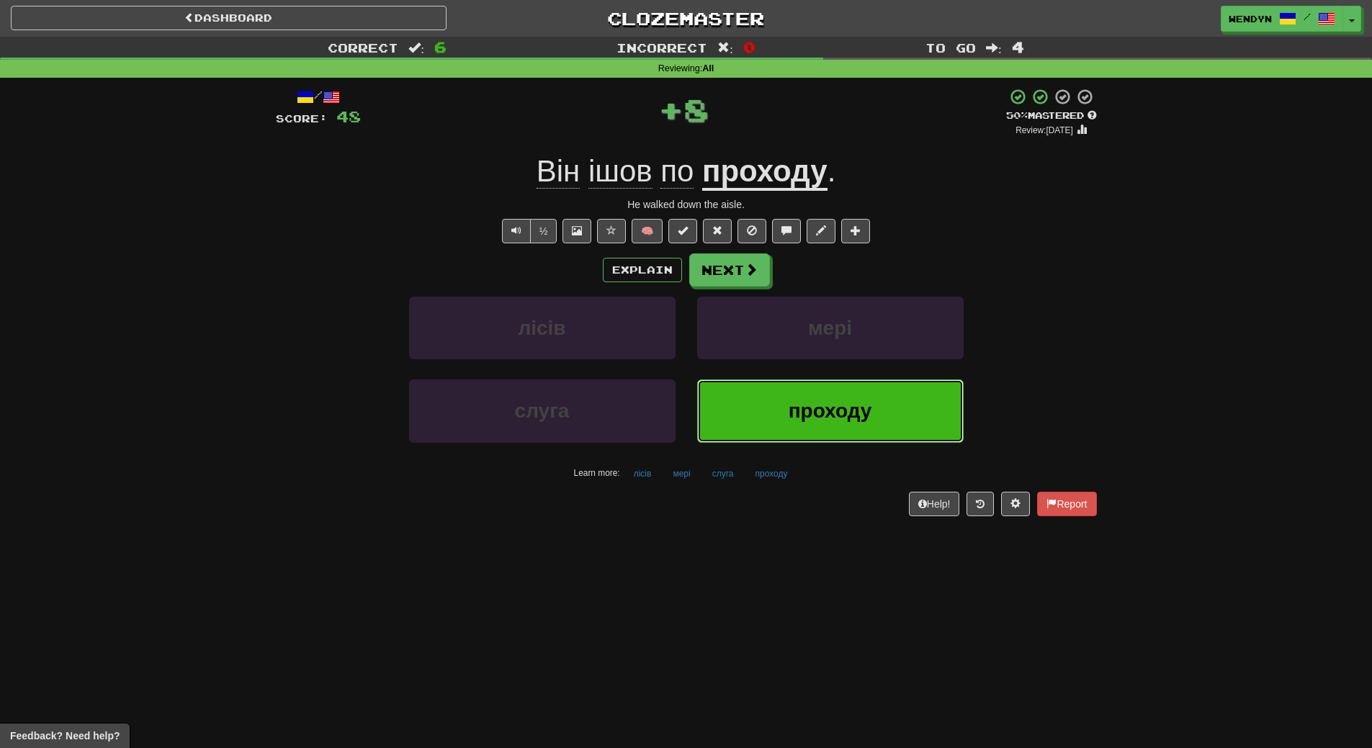
click at [833, 428] on button "проходу" at bounding box center [830, 411] width 267 height 63
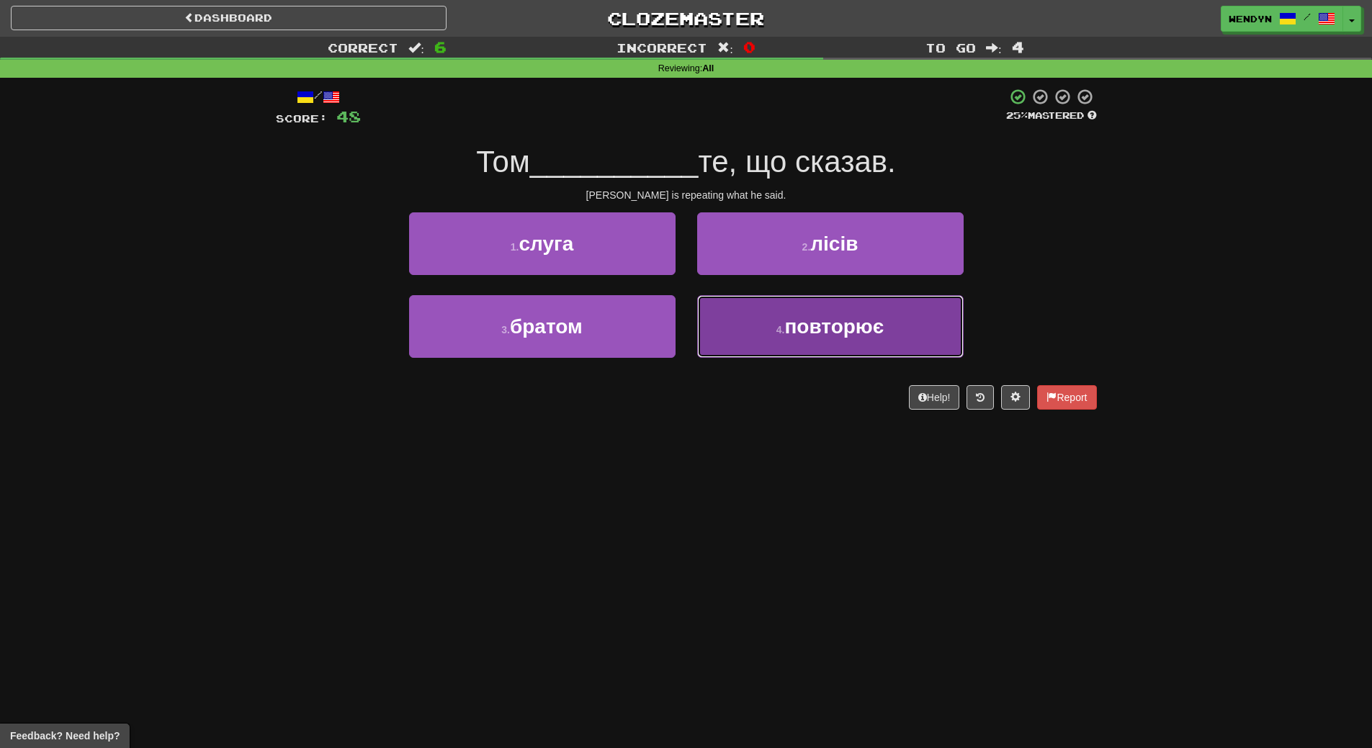
click at [815, 342] on button "4 . повторює" at bounding box center [830, 326] width 267 height 63
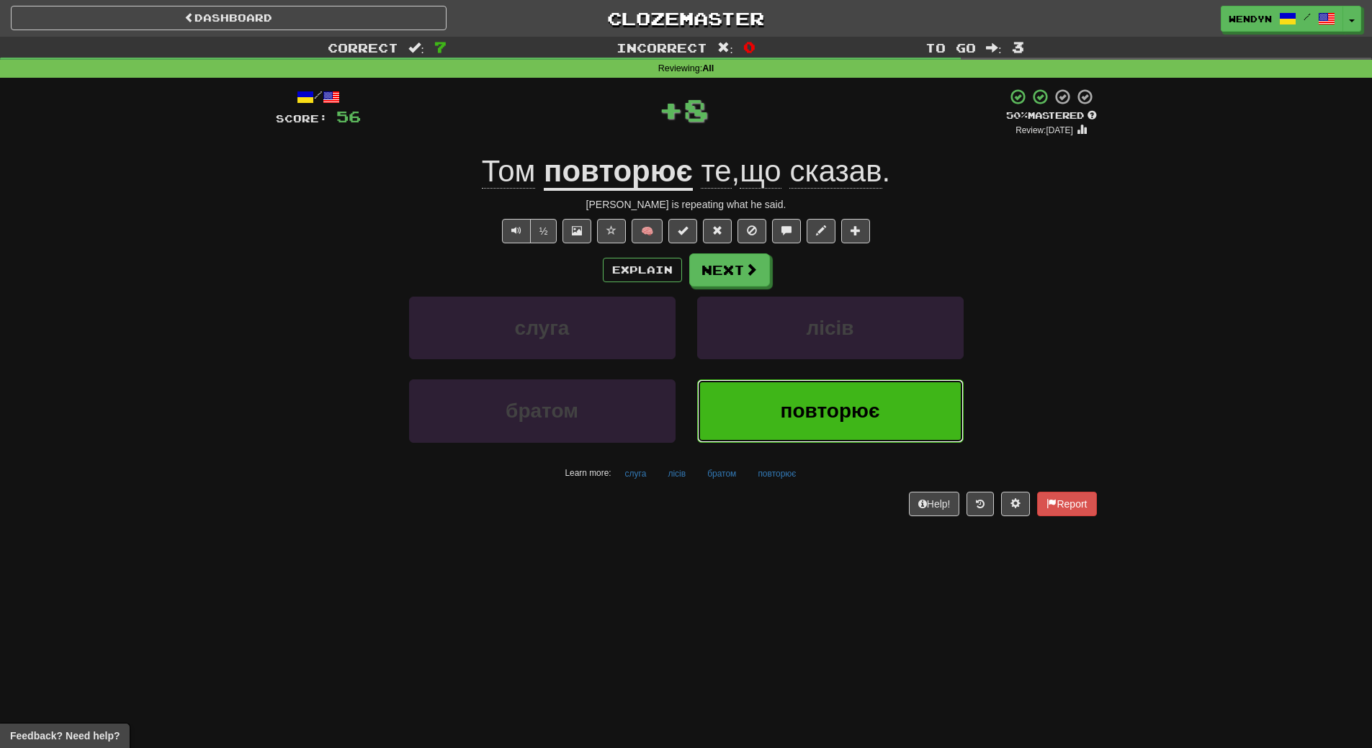
click at [803, 398] on button "повторює" at bounding box center [830, 411] width 267 height 63
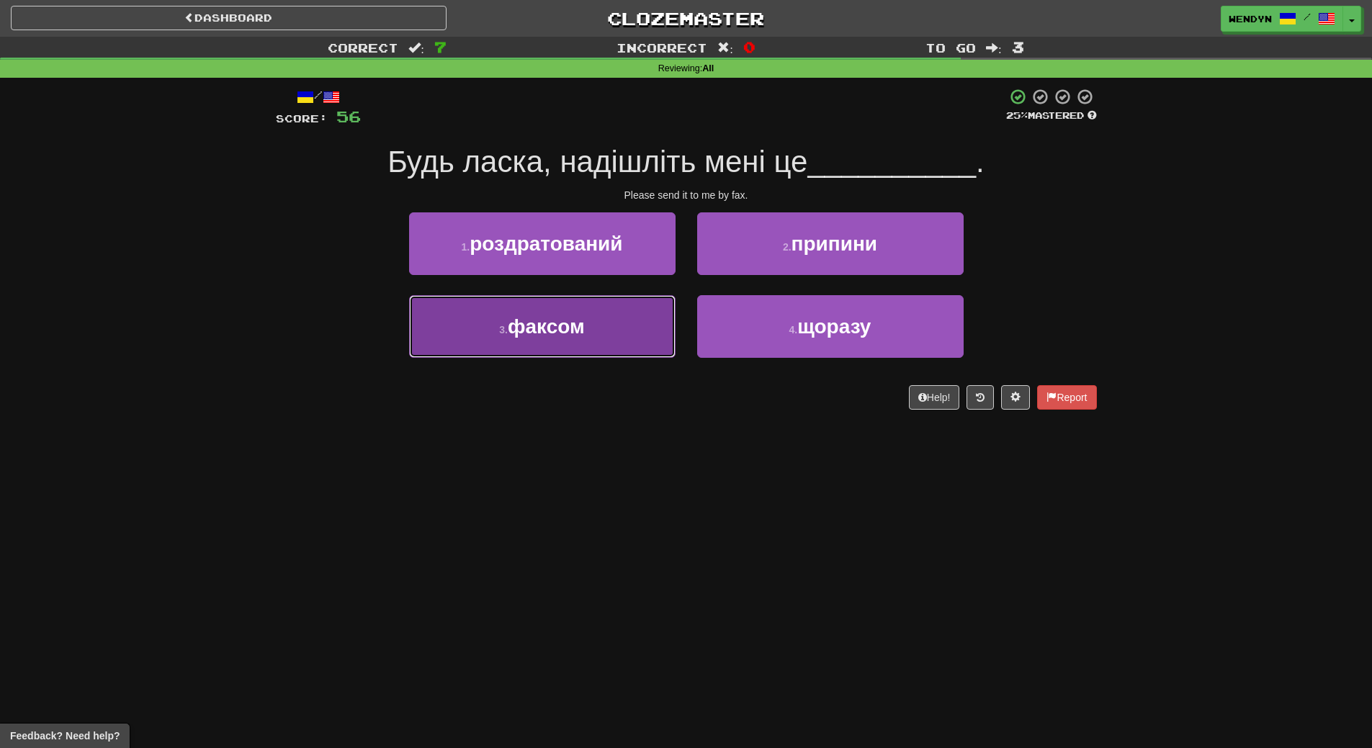
click at [624, 328] on button "3 . факсом" at bounding box center [542, 326] width 267 height 63
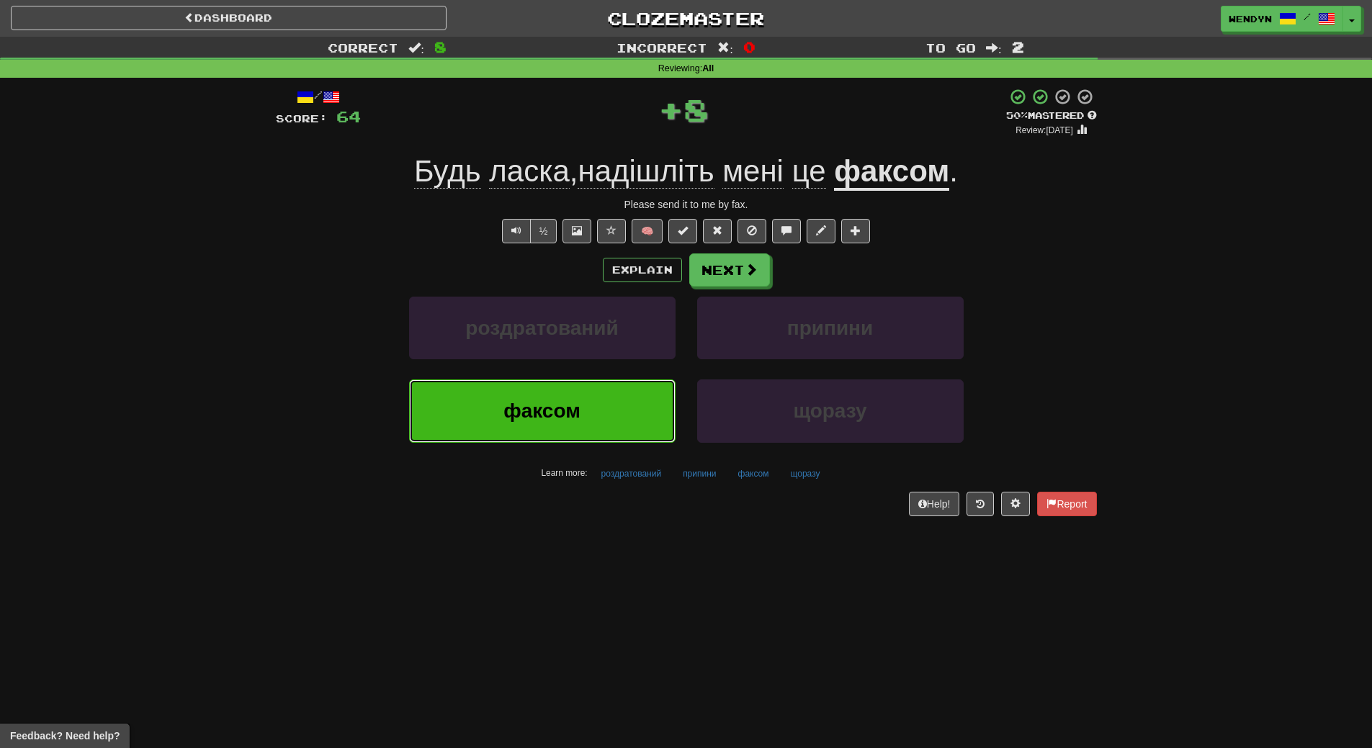
click at [582, 394] on button "факсом" at bounding box center [542, 411] width 267 height 63
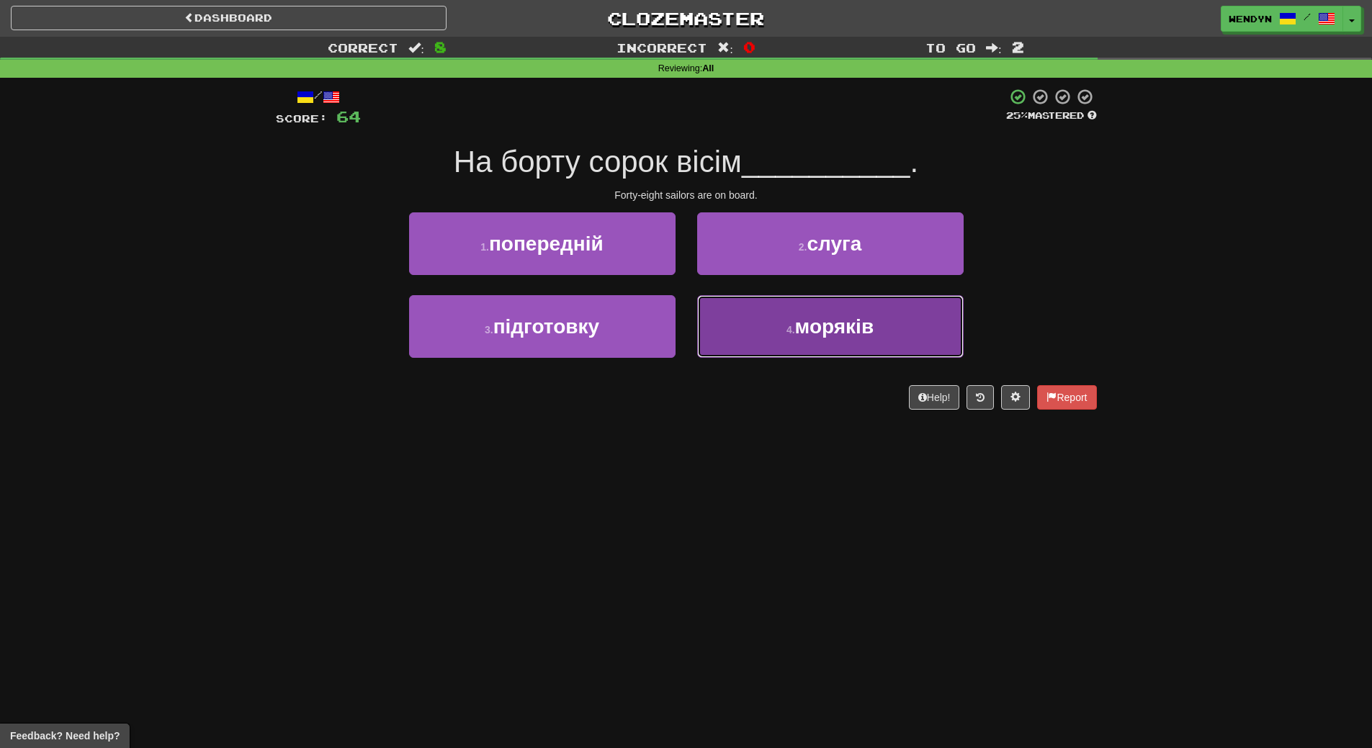
click at [823, 332] on span "моряків" at bounding box center [834, 327] width 79 height 22
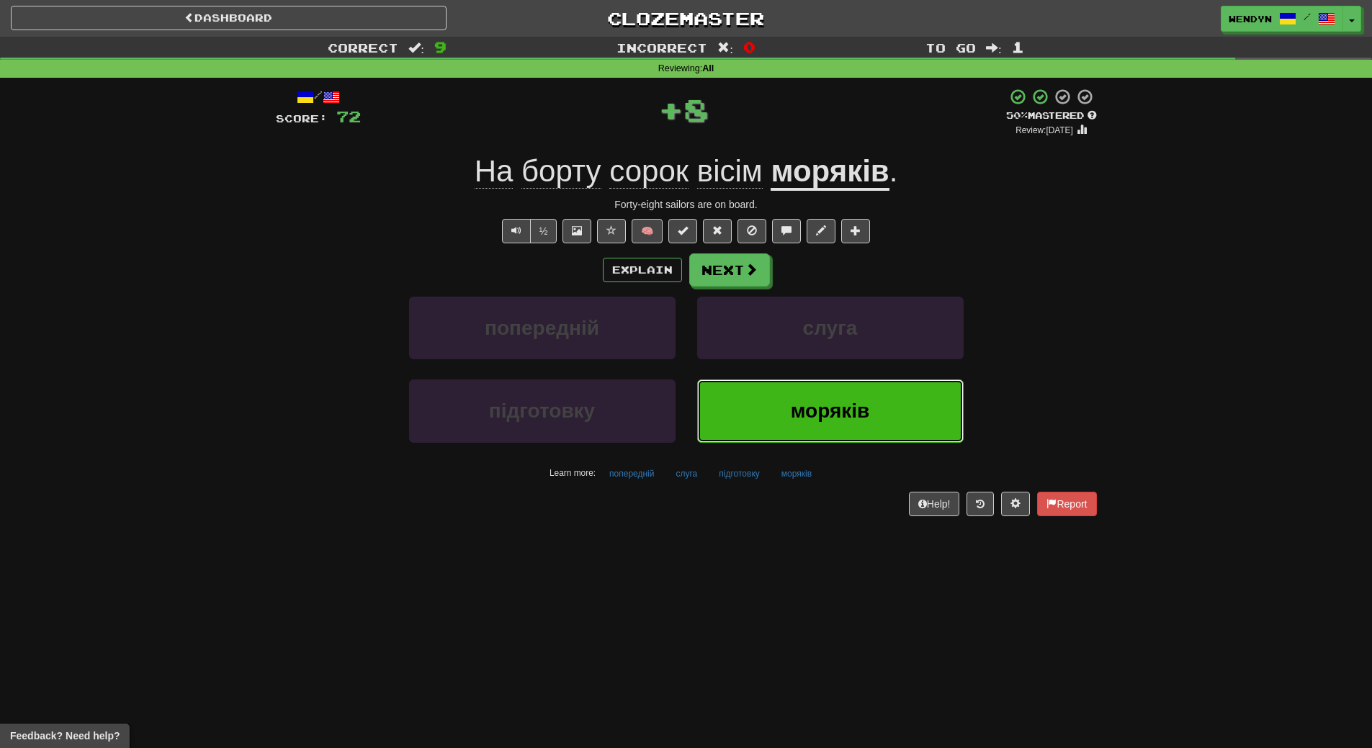
click at [823, 389] on button "моряків" at bounding box center [830, 411] width 267 height 63
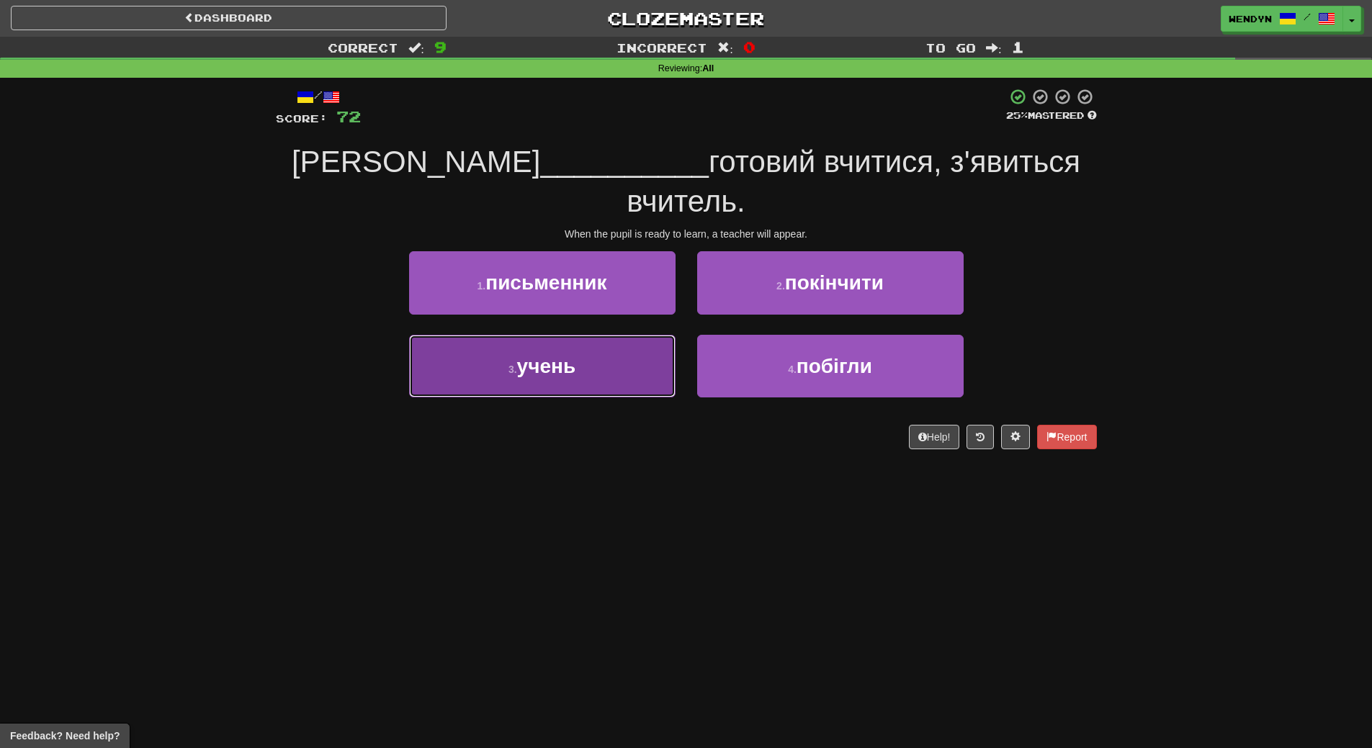
click at [617, 341] on button "3 . учень" at bounding box center [542, 366] width 267 height 63
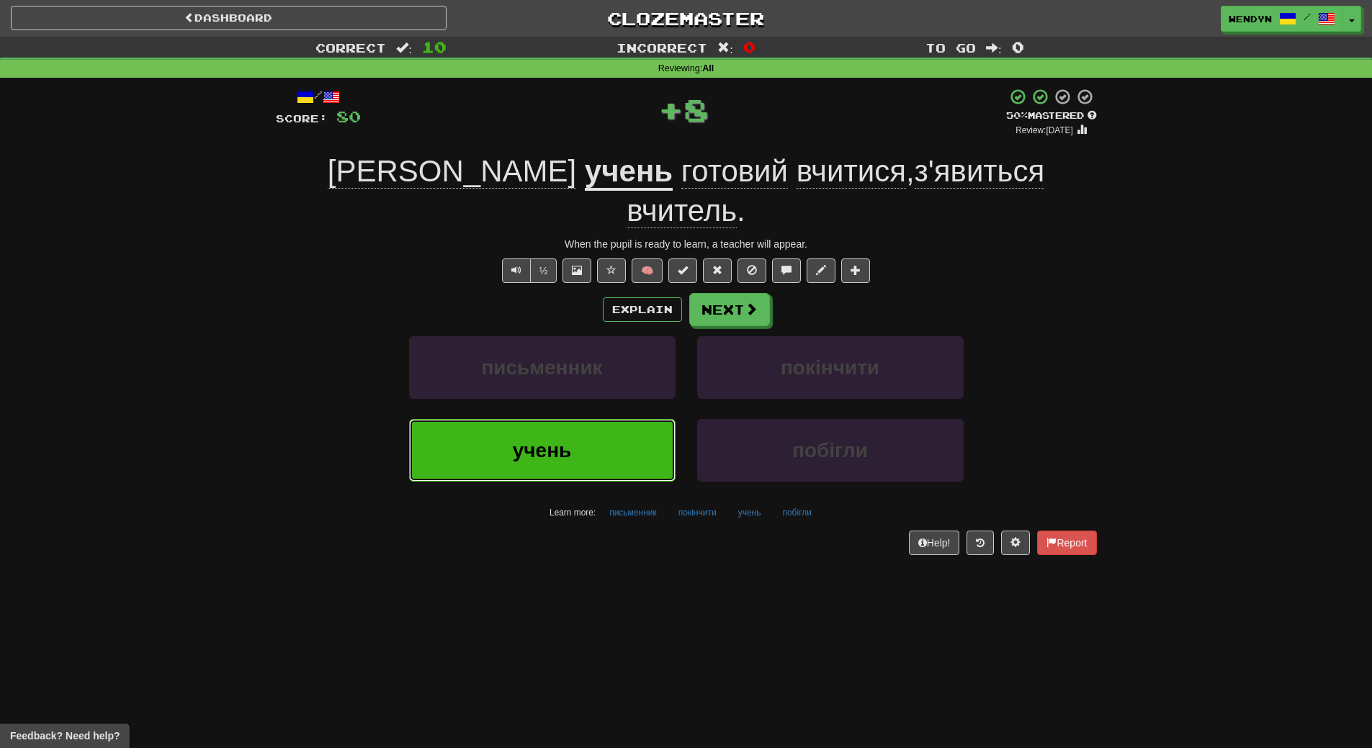
click at [615, 419] on button "учень" at bounding box center [542, 450] width 267 height 63
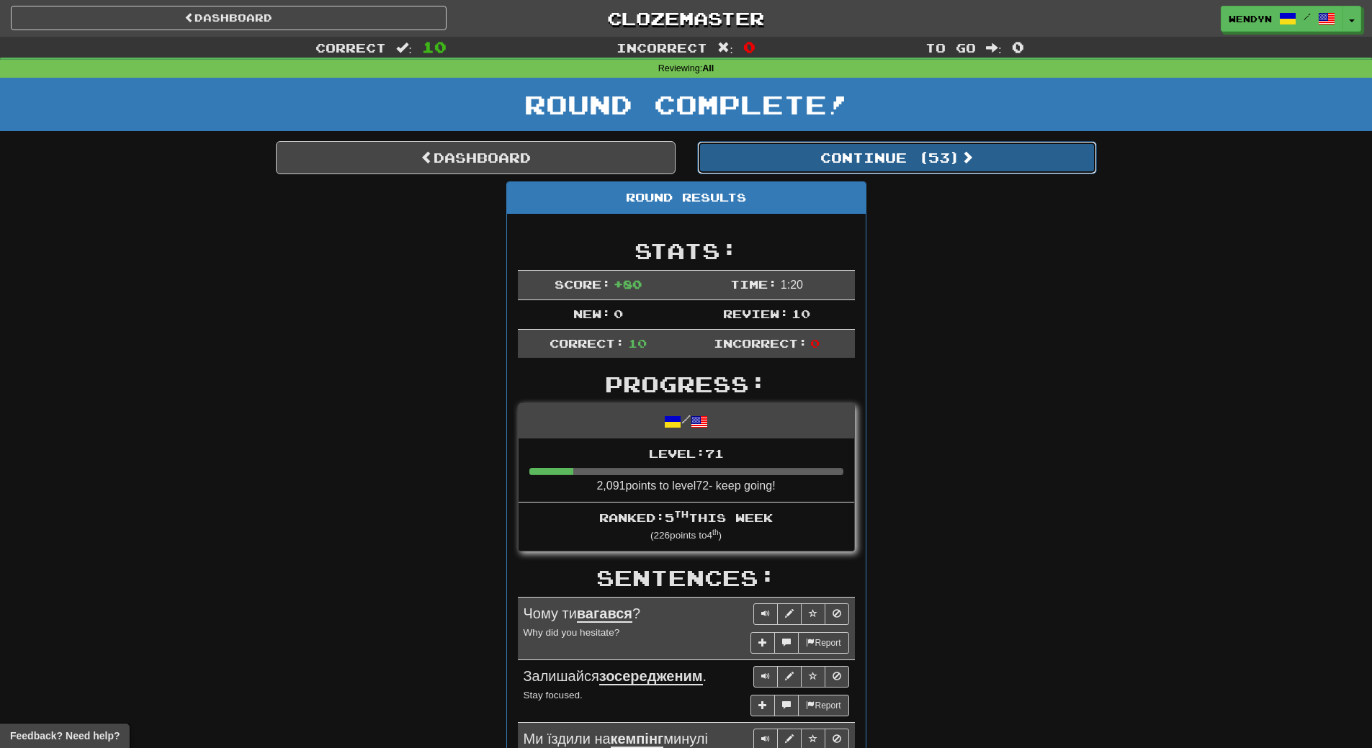
click at [949, 161] on button "Continue ( 53 )" at bounding box center [897, 157] width 400 height 33
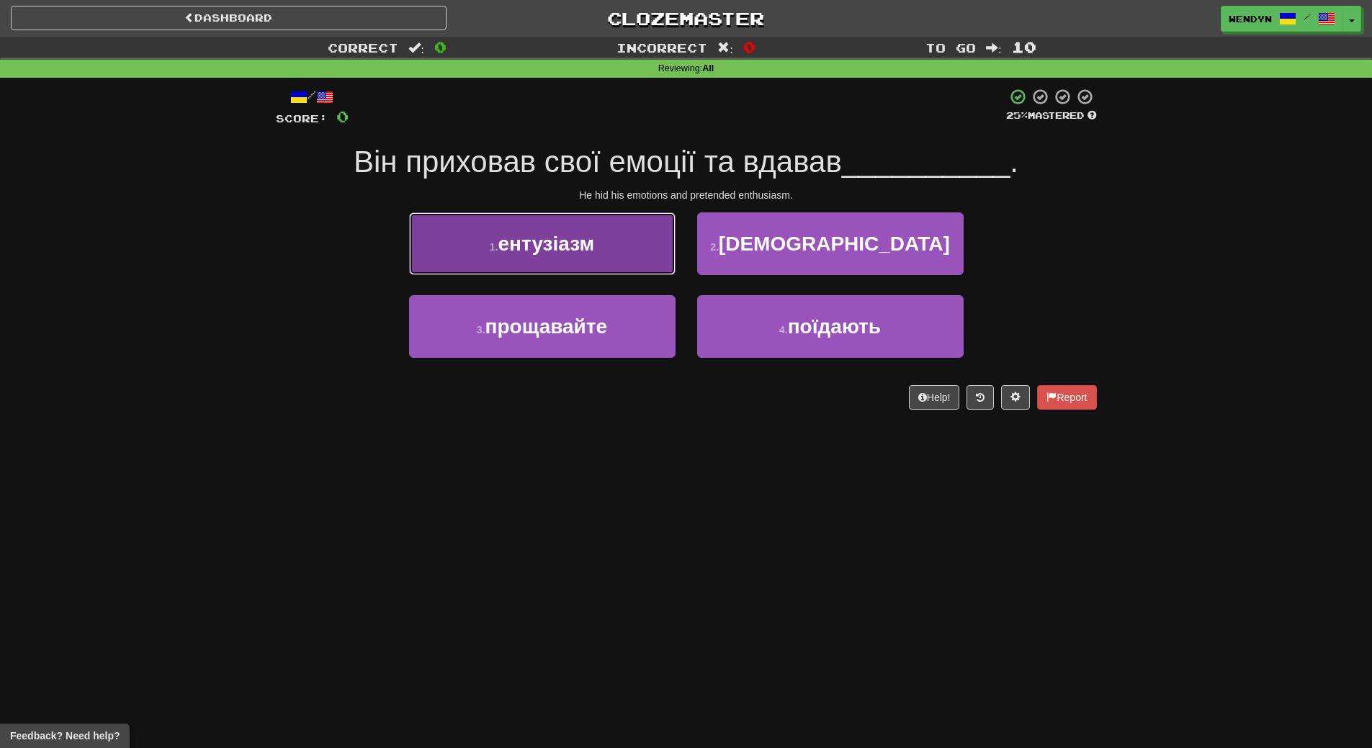
click at [561, 248] on span "ентузіазм" at bounding box center [546, 244] width 97 height 22
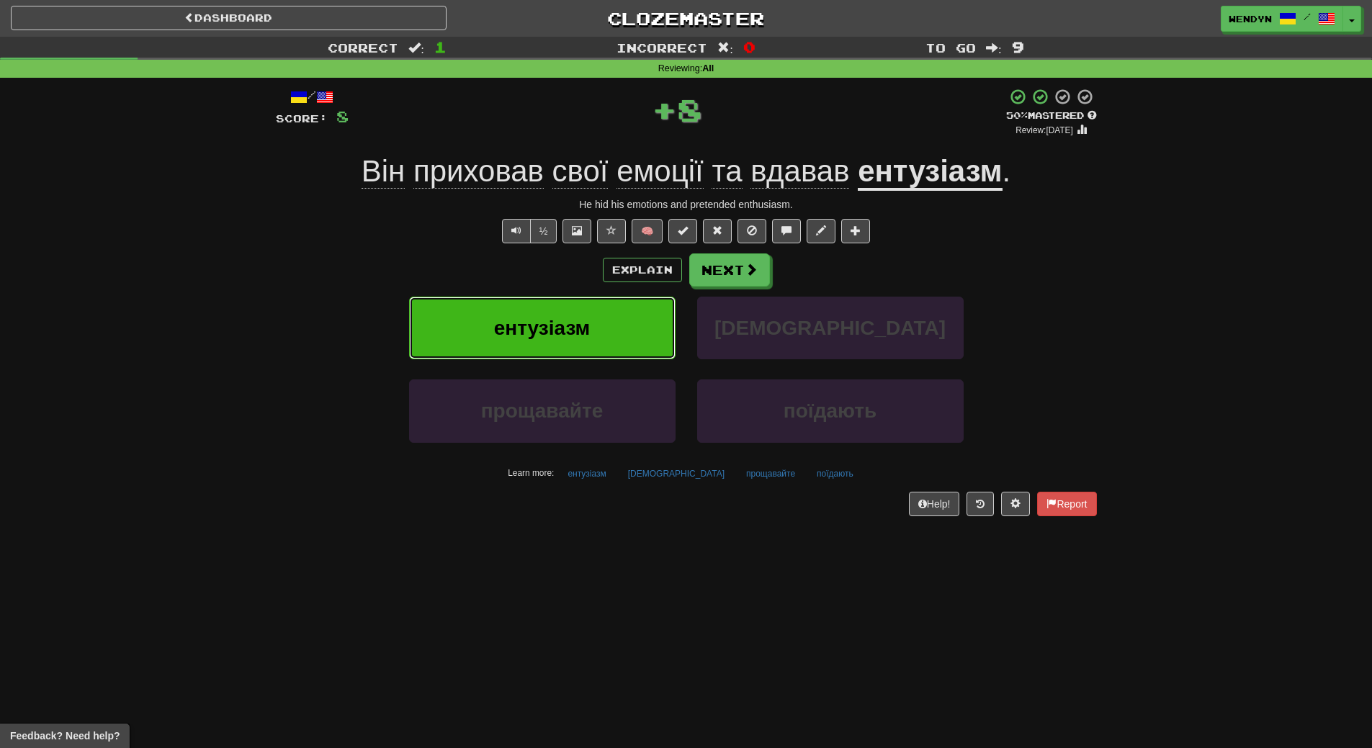
click at [547, 324] on span "ентузіазм" at bounding box center [542, 328] width 97 height 22
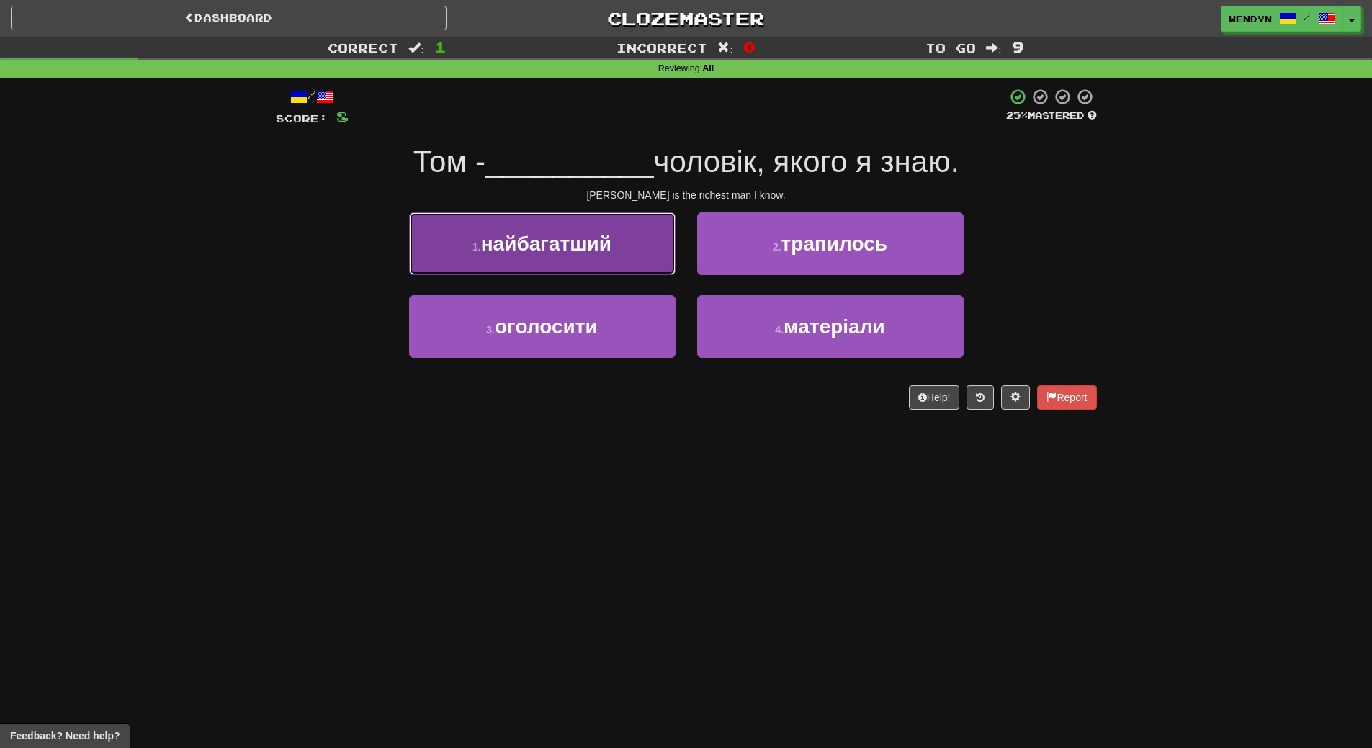
click at [620, 261] on button "1 . найбагатший" at bounding box center [542, 244] width 267 height 63
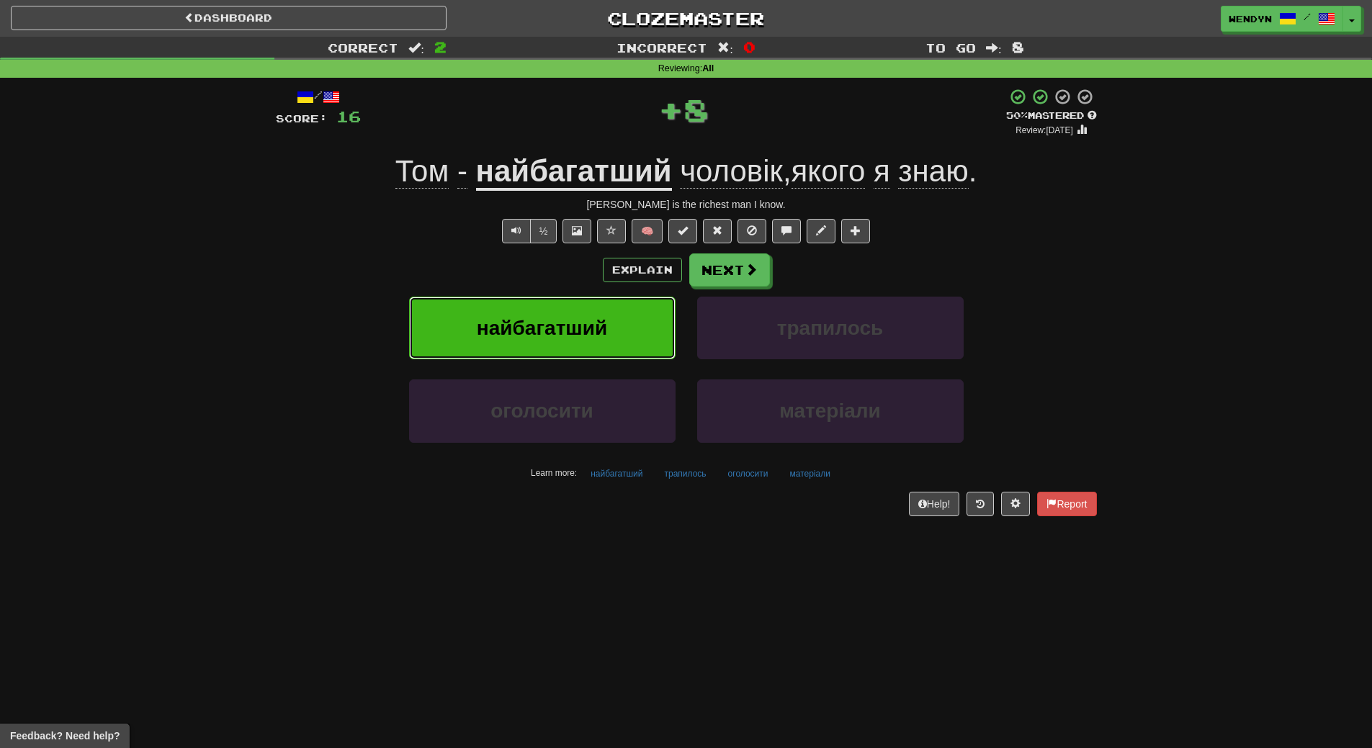
click at [604, 309] on button "найбагатший" at bounding box center [542, 328] width 267 height 63
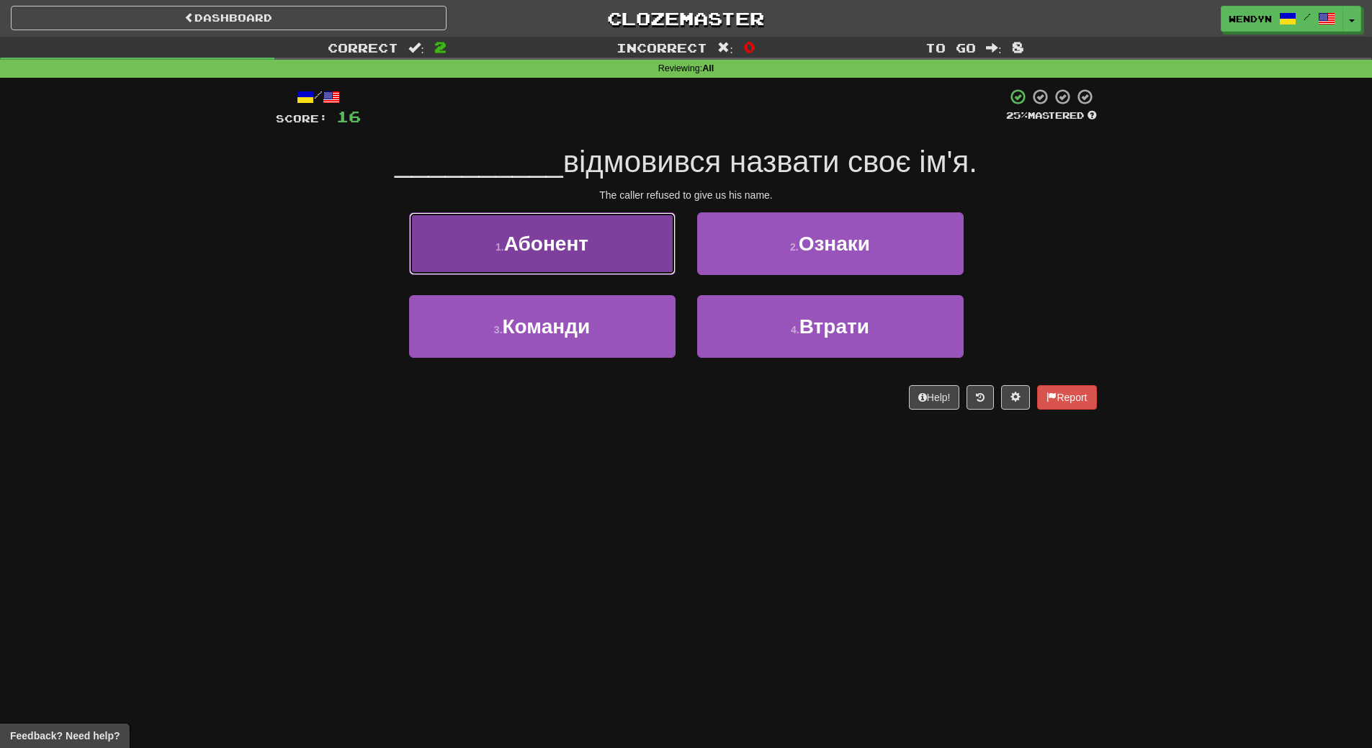
click at [605, 243] on button "1 . Абонент" at bounding box center [542, 244] width 267 height 63
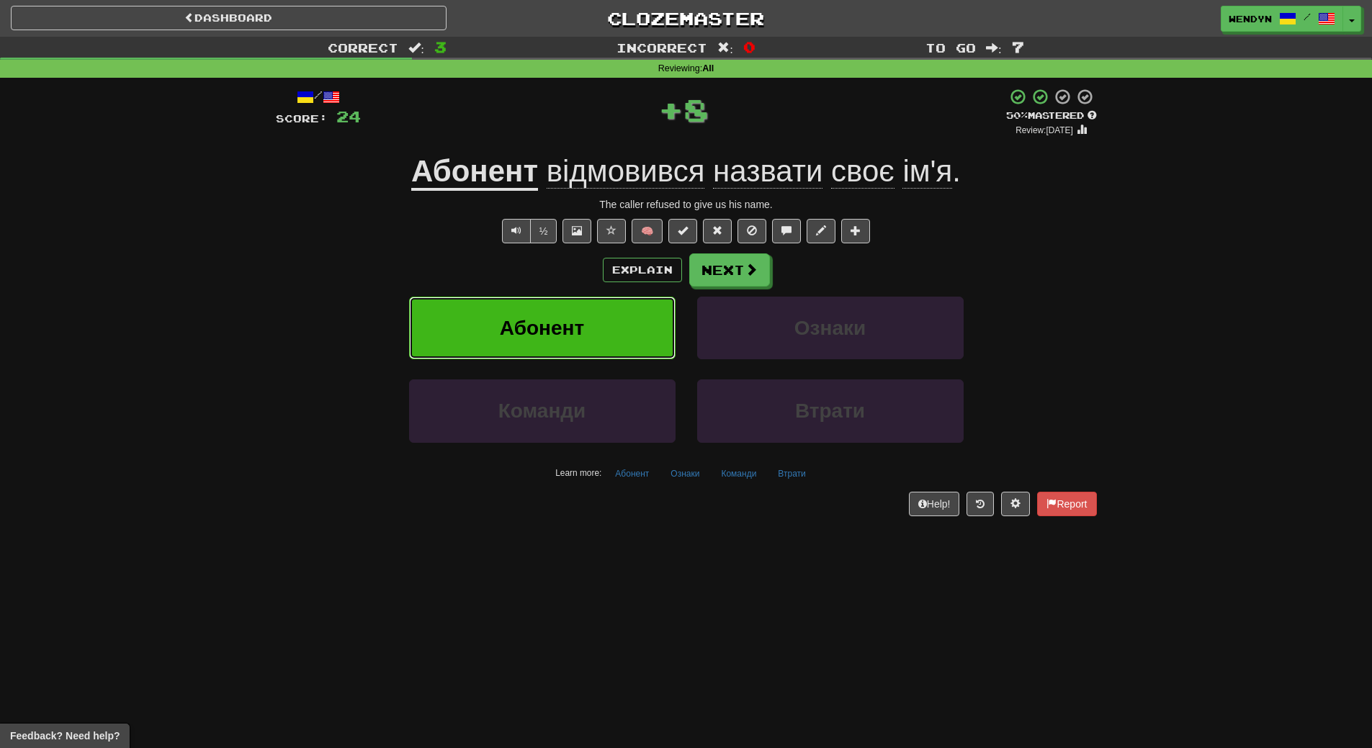
click at [599, 319] on button "Абонент" at bounding box center [542, 328] width 267 height 63
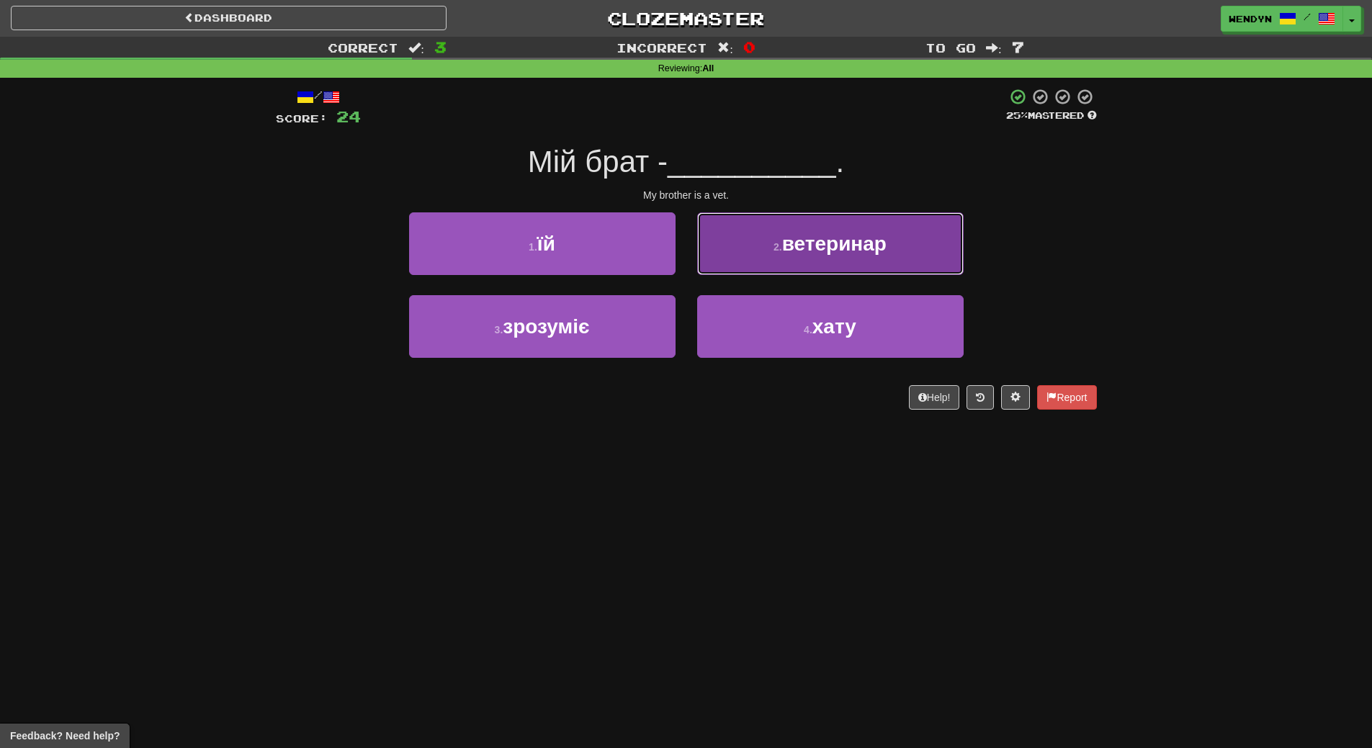
click at [887, 255] on button "2 . ветеринар" at bounding box center [830, 244] width 267 height 63
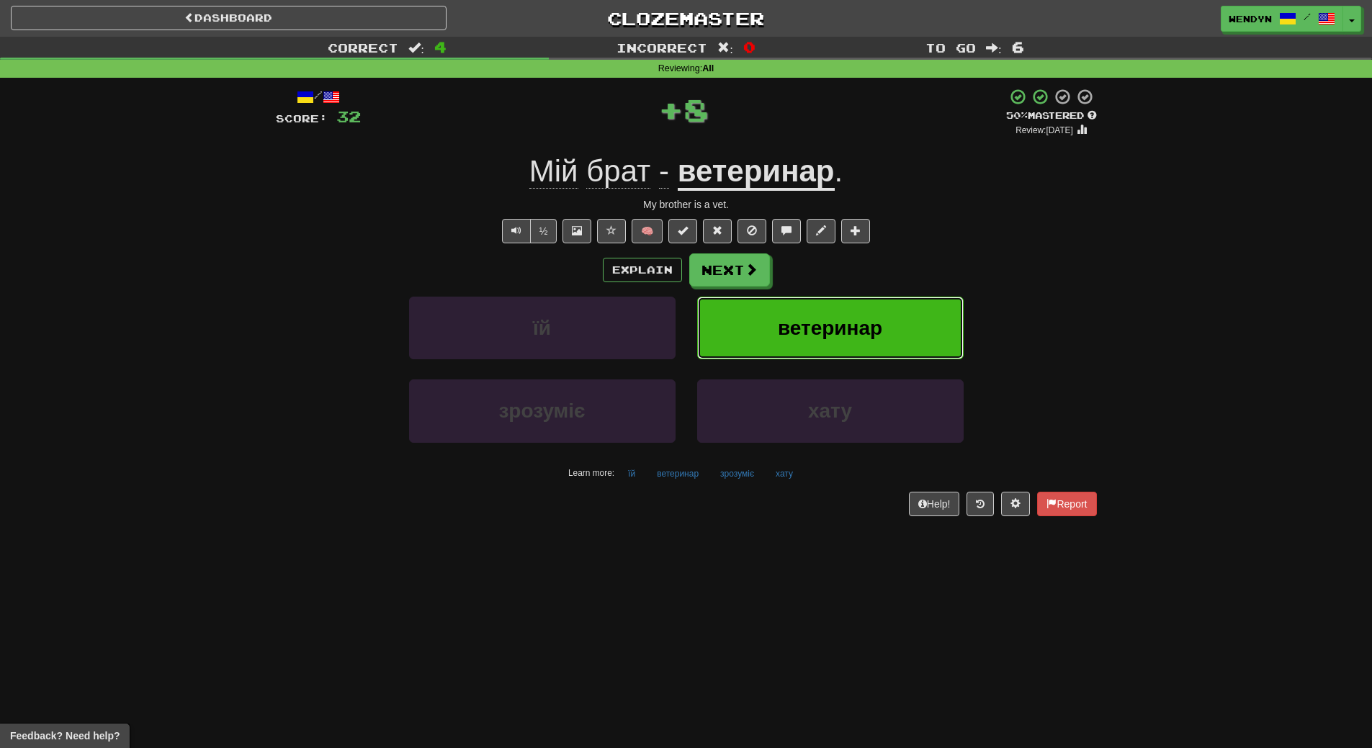
click at [889, 301] on button "ветеринар" at bounding box center [830, 328] width 267 height 63
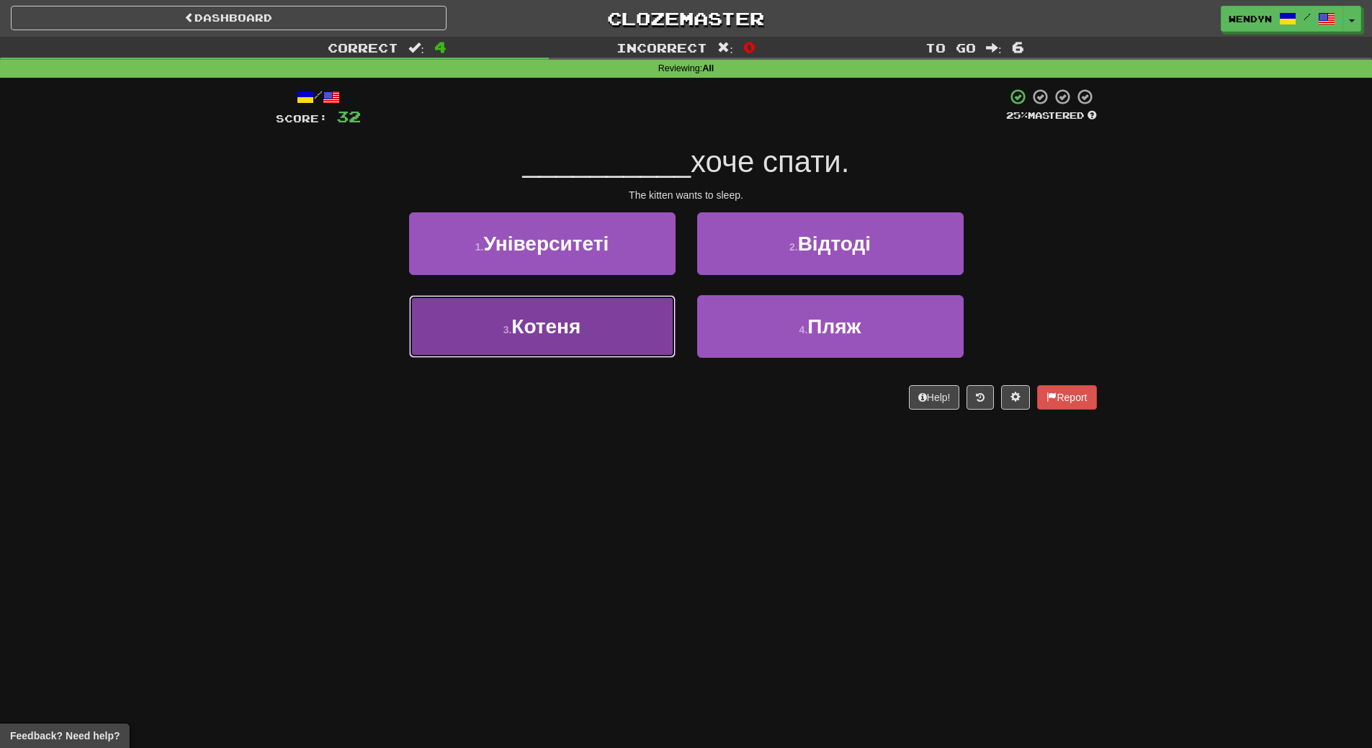
click at [612, 332] on button "3 . Котеня" at bounding box center [542, 326] width 267 height 63
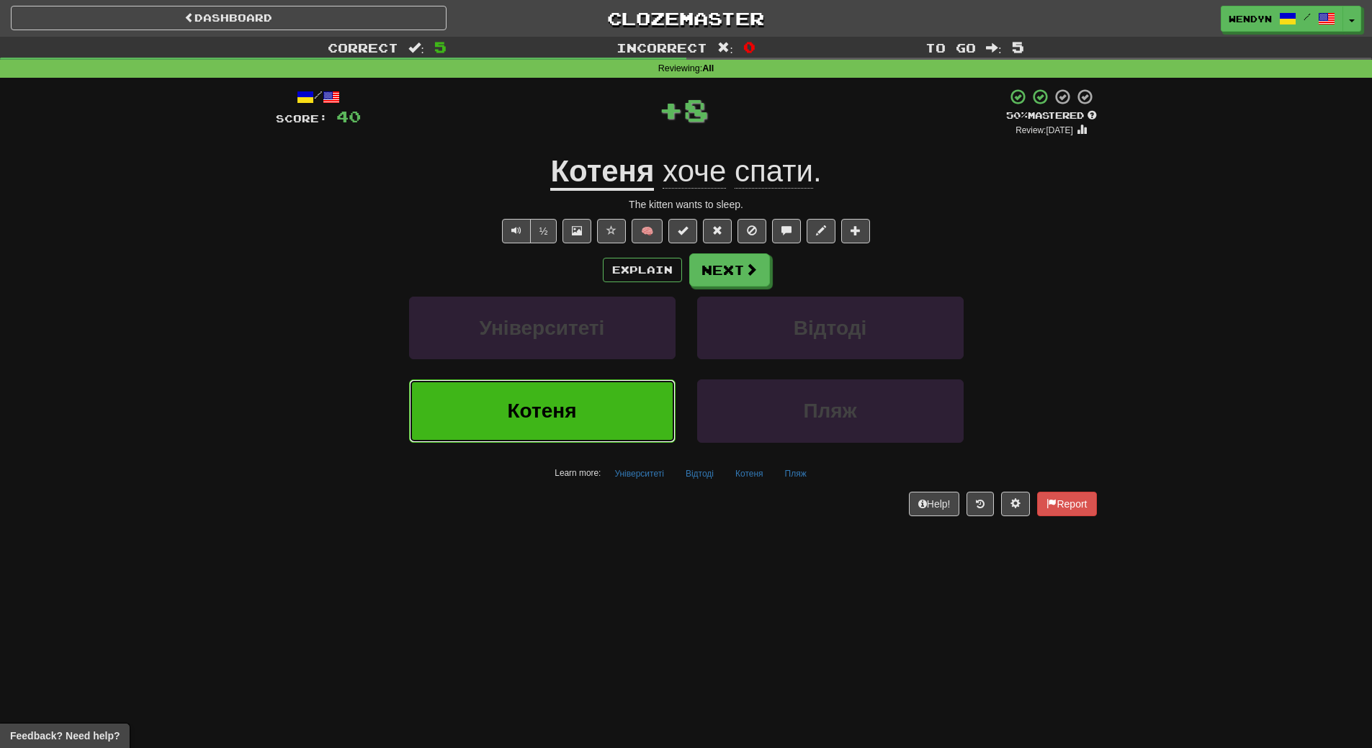
click at [602, 394] on button "Котеня" at bounding box center [542, 411] width 267 height 63
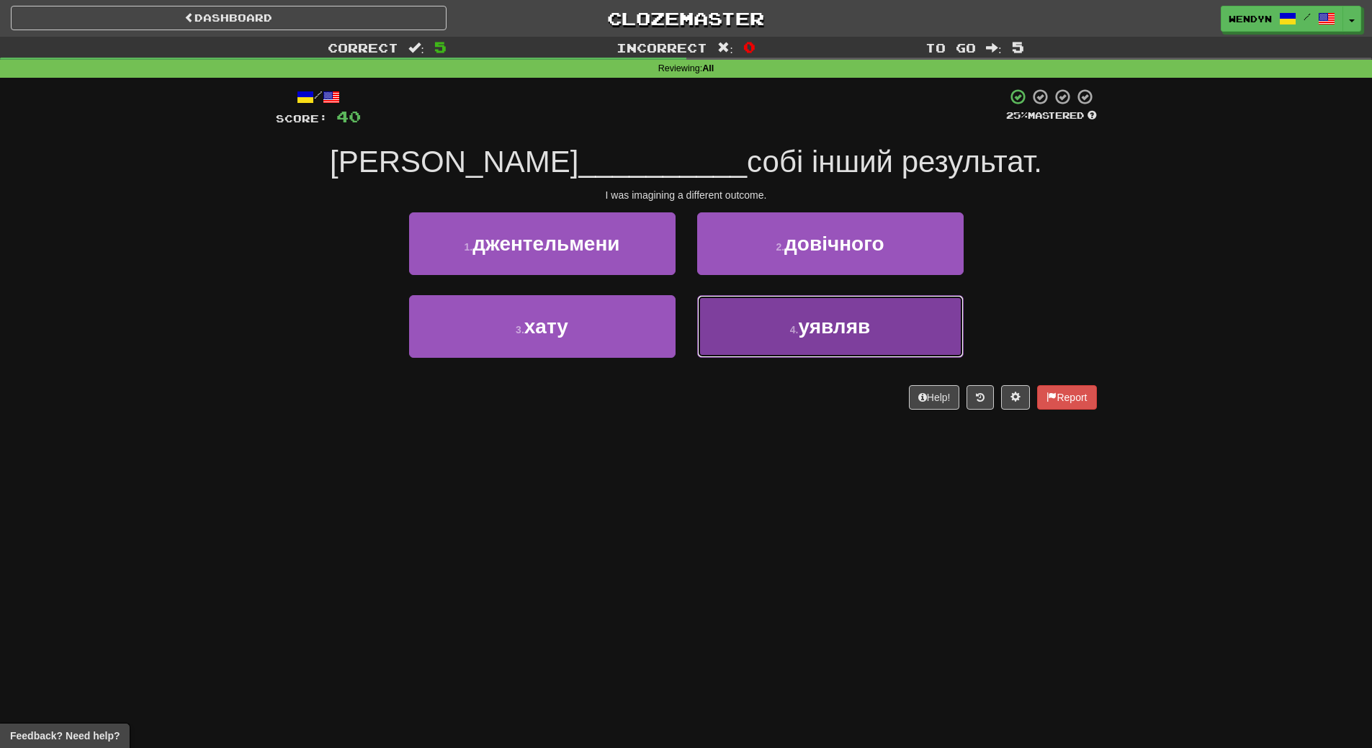
click at [801, 344] on button "4 . уявляв" at bounding box center [830, 326] width 267 height 63
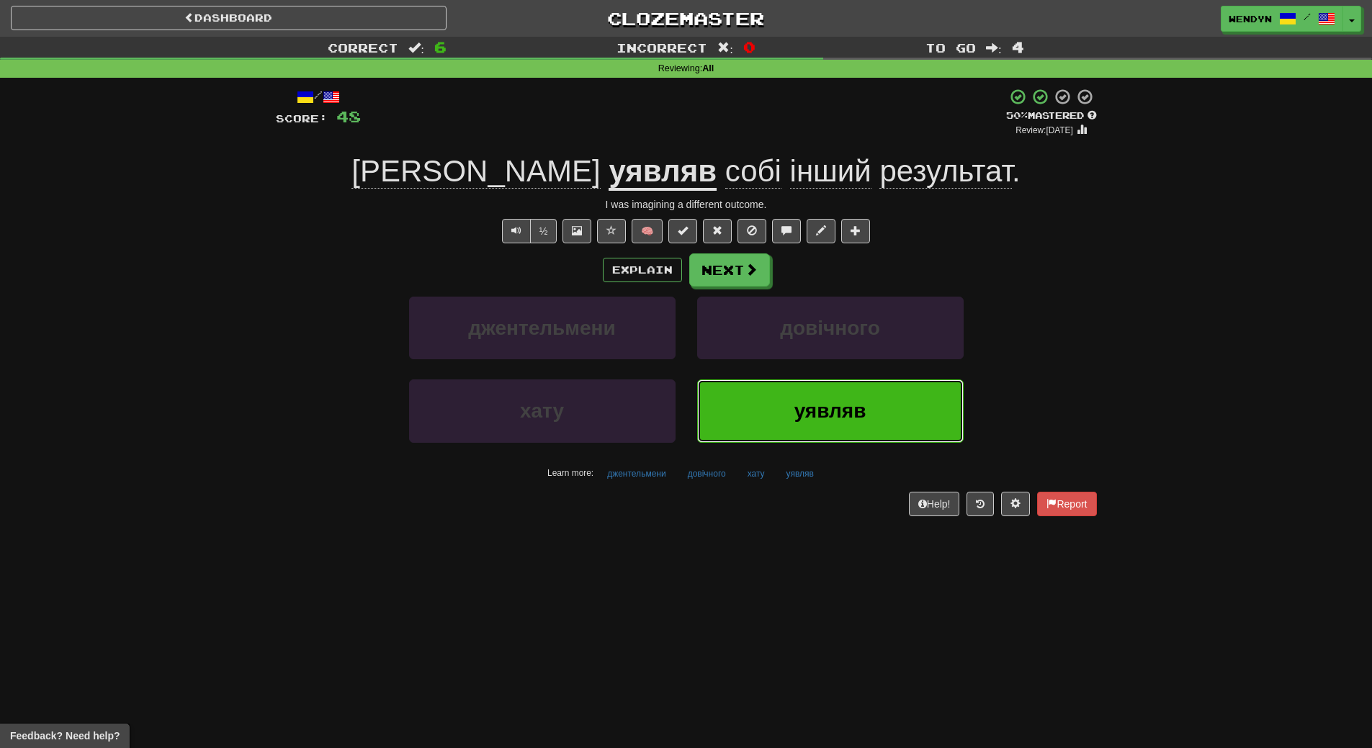
click at [790, 433] on button "уявляв" at bounding box center [830, 411] width 267 height 63
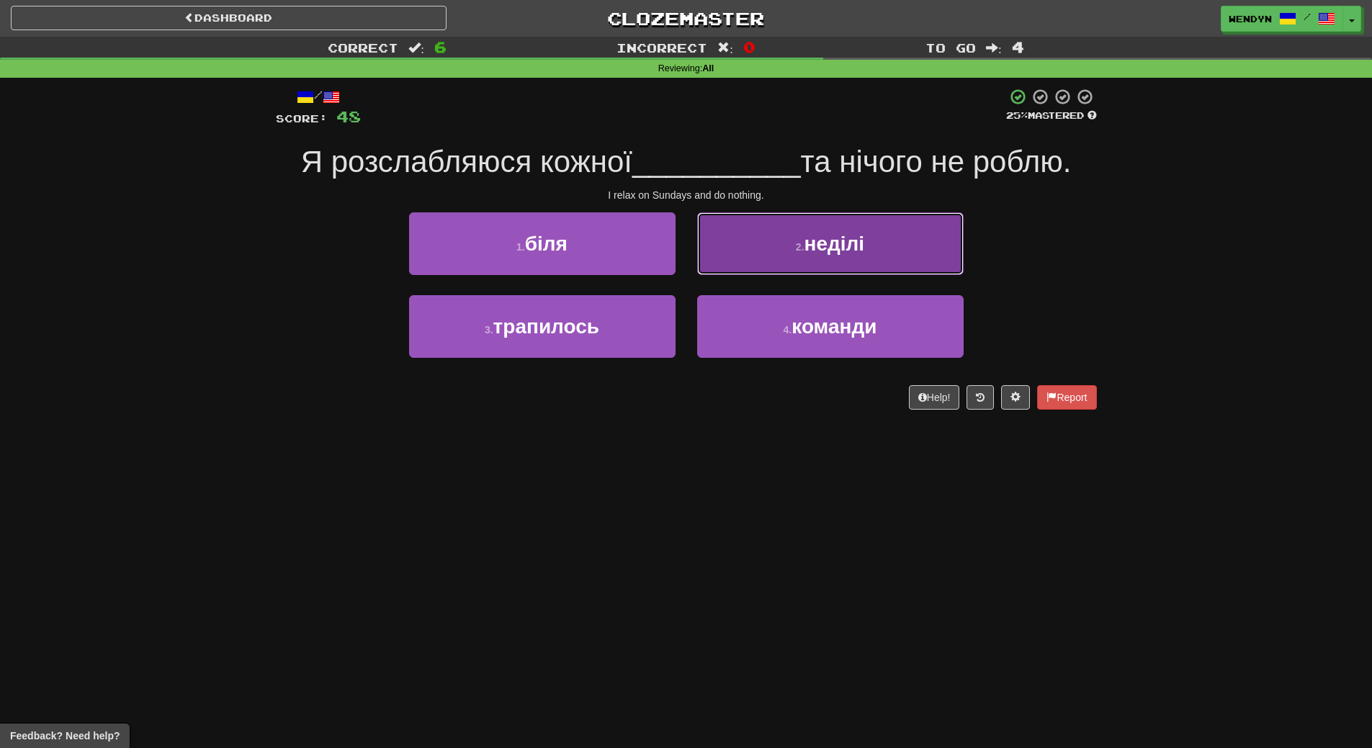
click at [880, 258] on button "2 . неділі" at bounding box center [830, 244] width 267 height 63
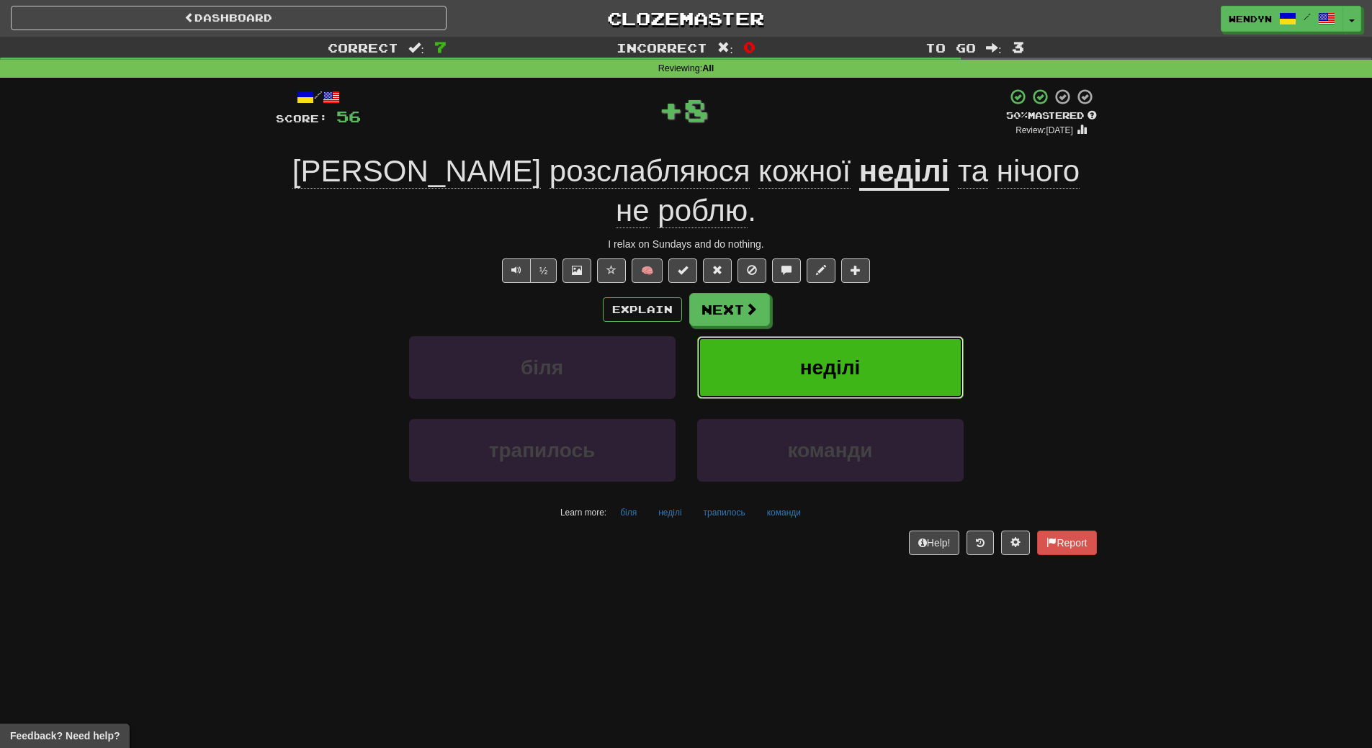
click at [877, 336] on button "неділі" at bounding box center [830, 367] width 267 height 63
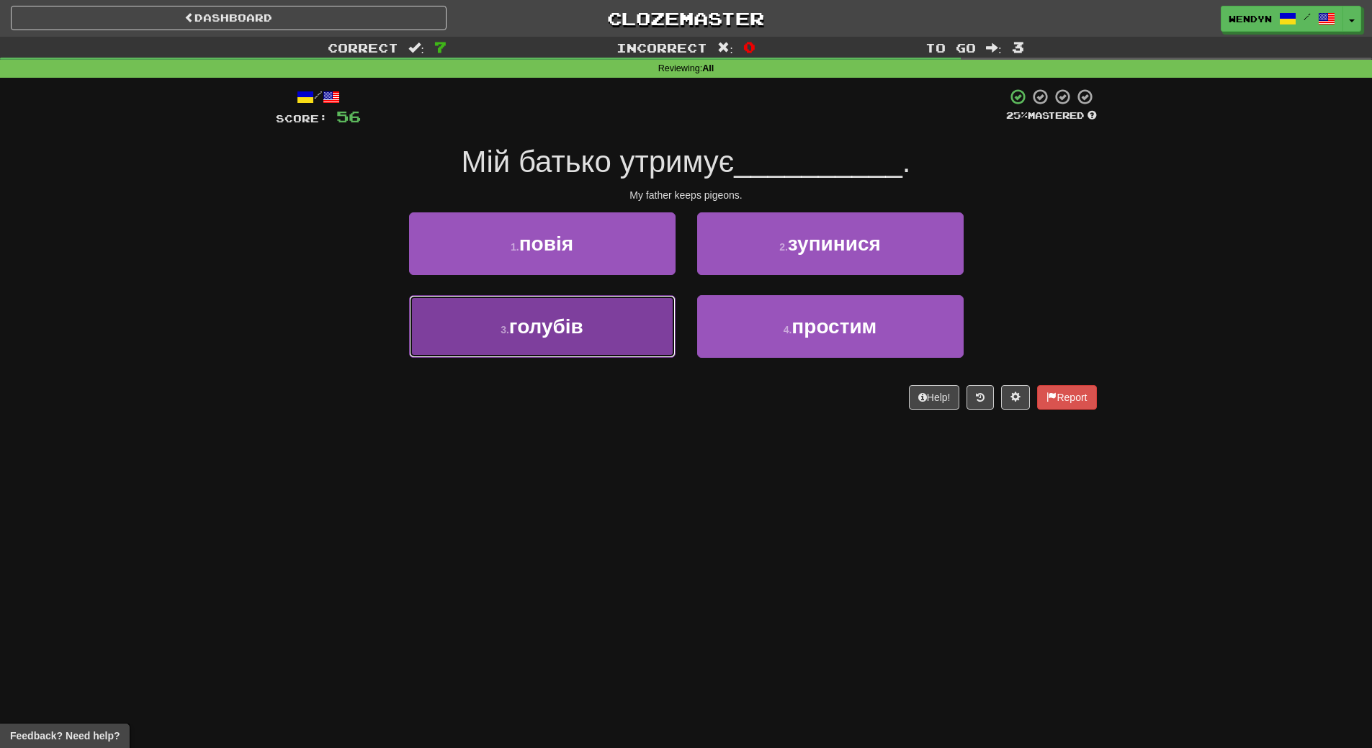
click at [624, 328] on button "3 . голубів" at bounding box center [542, 326] width 267 height 63
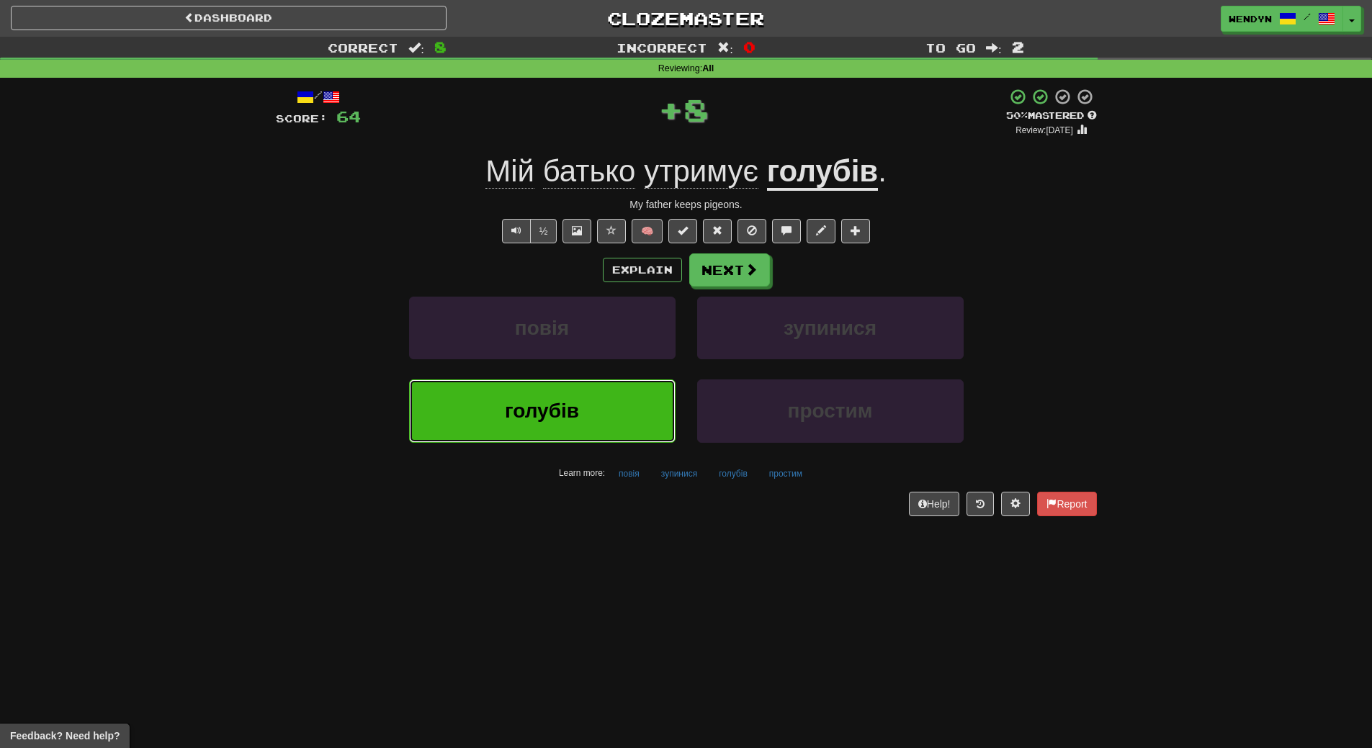
click at [596, 394] on button "голубів" at bounding box center [542, 411] width 267 height 63
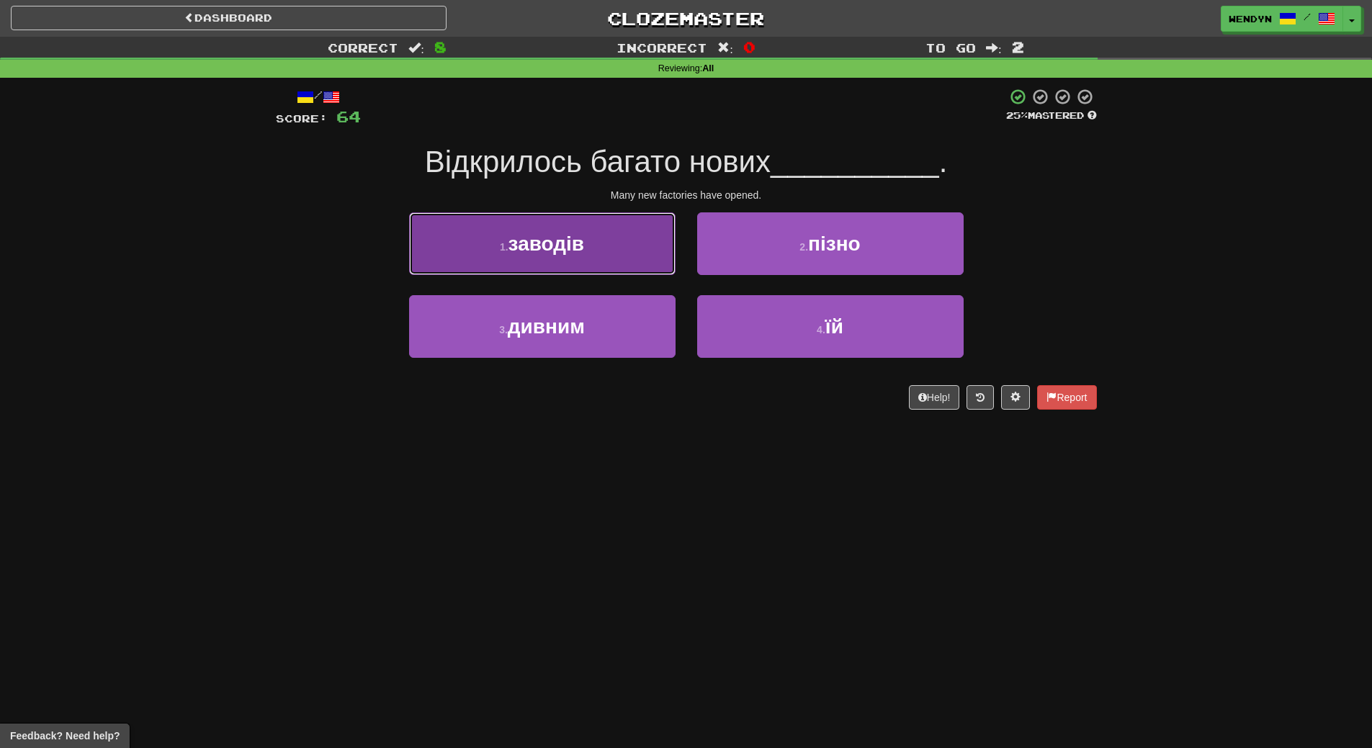
click at [612, 254] on button "1 . заводів" at bounding box center [542, 244] width 267 height 63
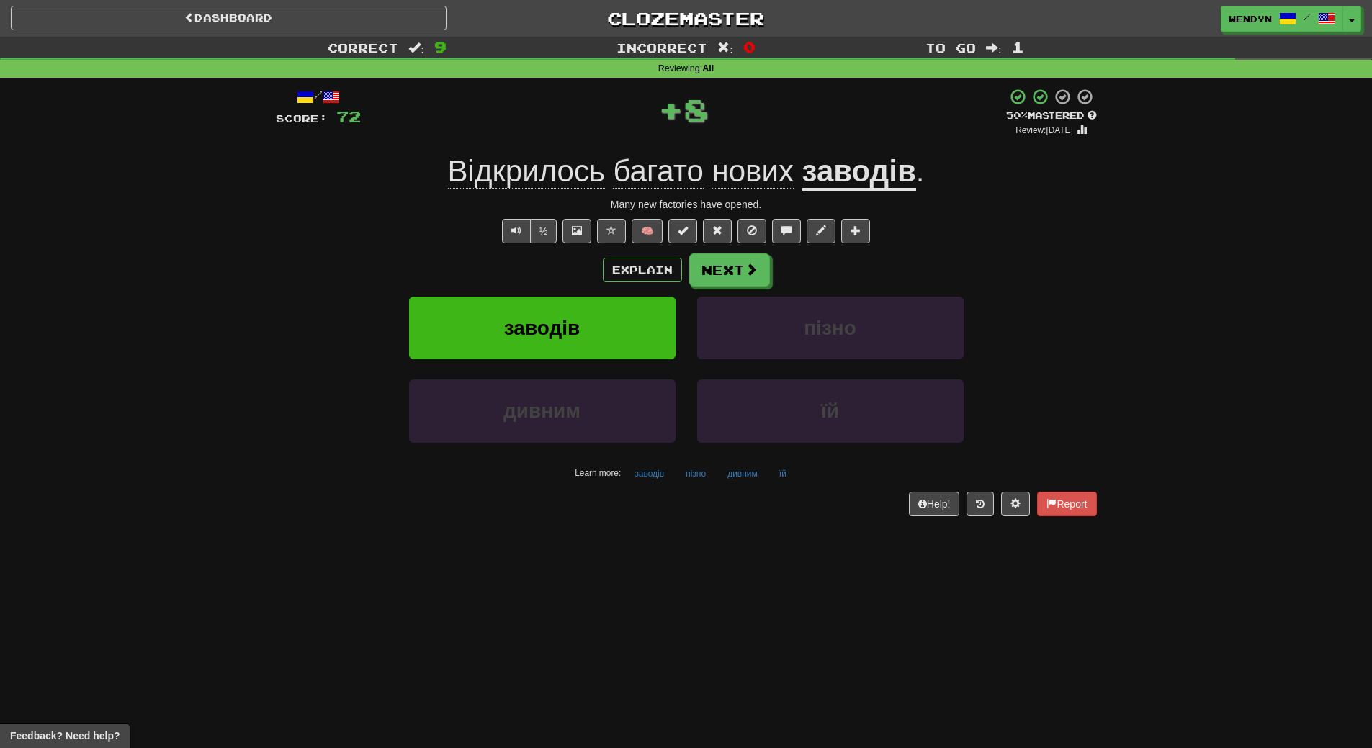
click at [590, 266] on div "Explain Next" at bounding box center [686, 270] width 821 height 33
click at [578, 315] on button "заводів" at bounding box center [542, 328] width 267 height 63
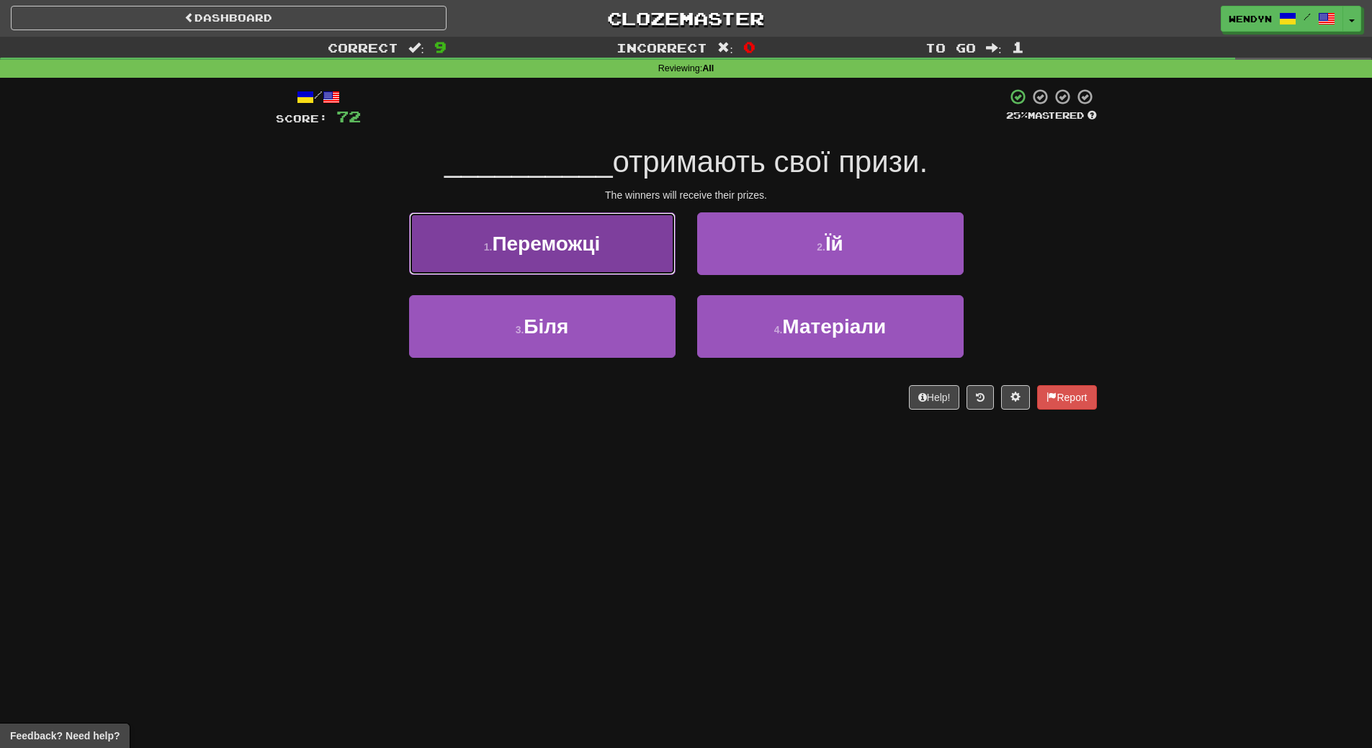
click at [579, 246] on span "Переможці" at bounding box center [546, 244] width 108 height 22
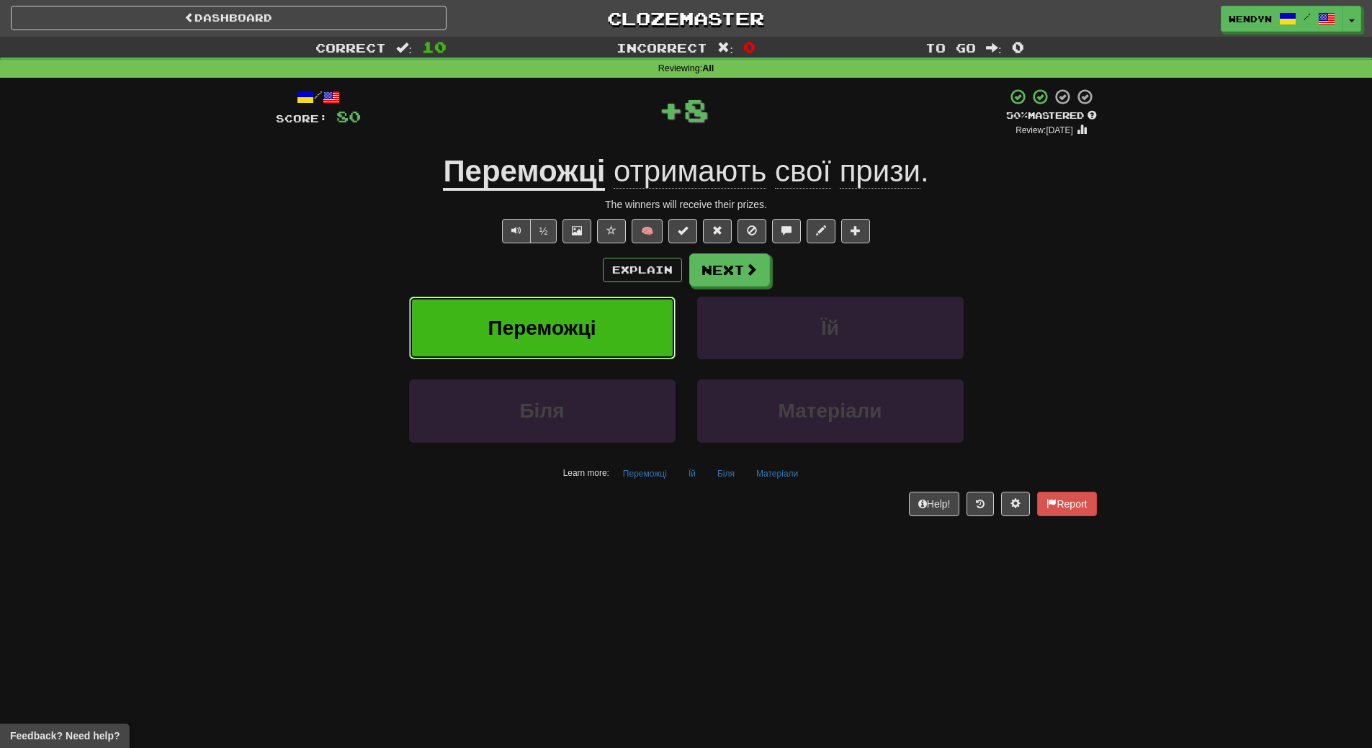
click at [570, 316] on button "Переможці" at bounding box center [542, 328] width 267 height 63
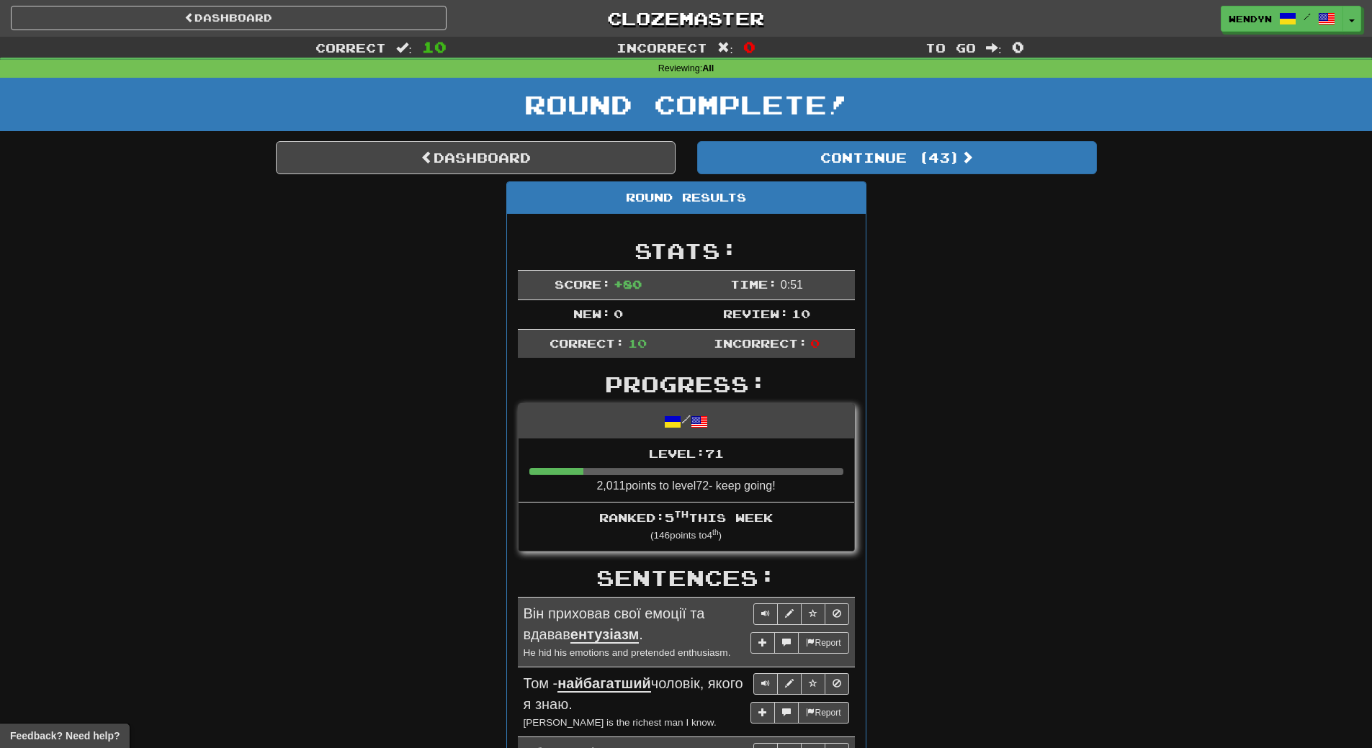
click at [933, 124] on div "Round Complete!" at bounding box center [686, 104] width 1372 height 53
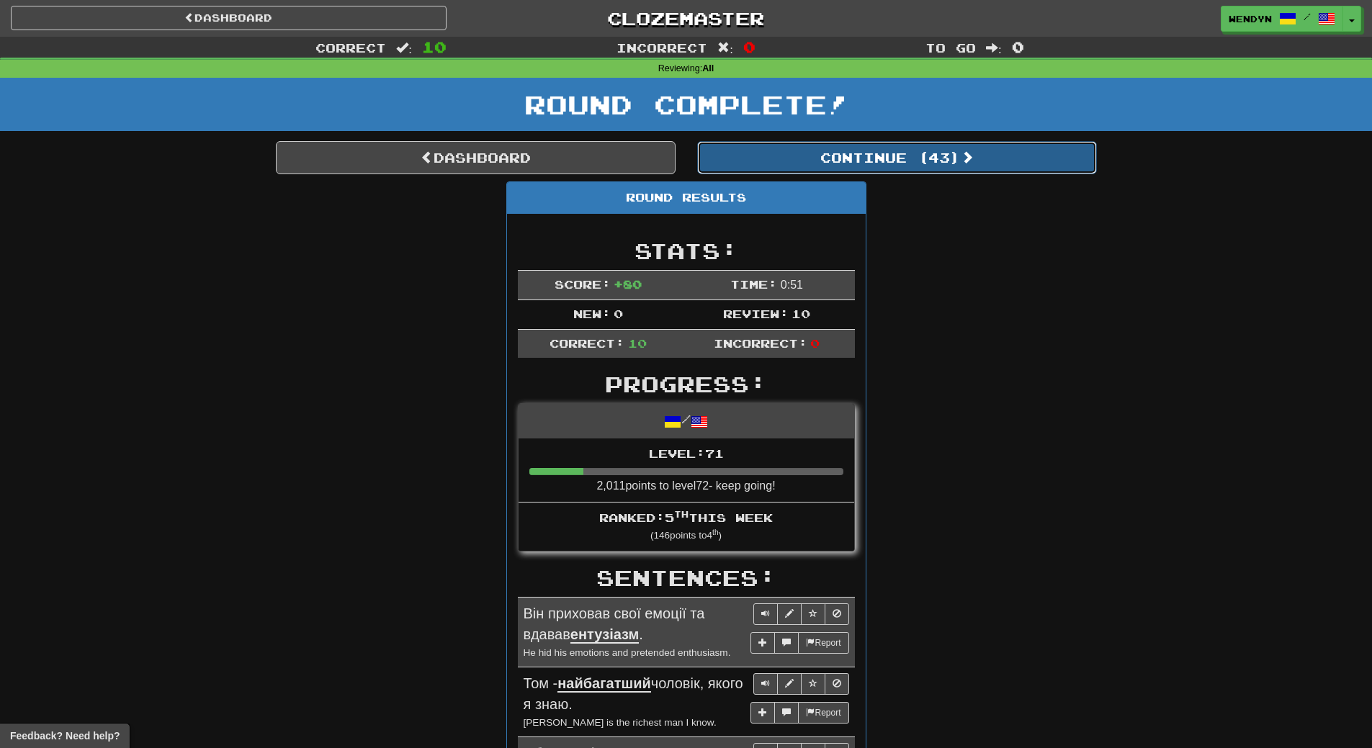
click at [930, 161] on button "Continue ( 43 )" at bounding box center [897, 157] width 400 height 33
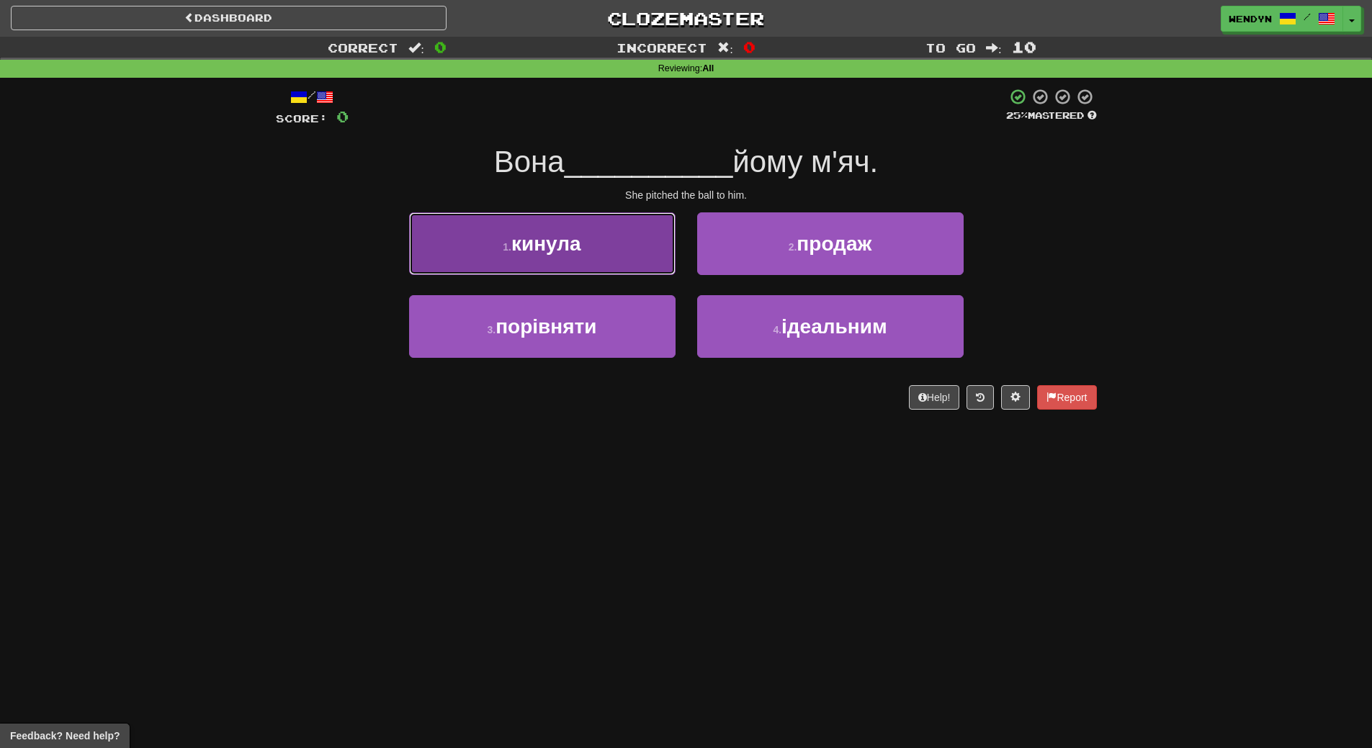
click at [611, 260] on button "1 . кинула" at bounding box center [542, 244] width 267 height 63
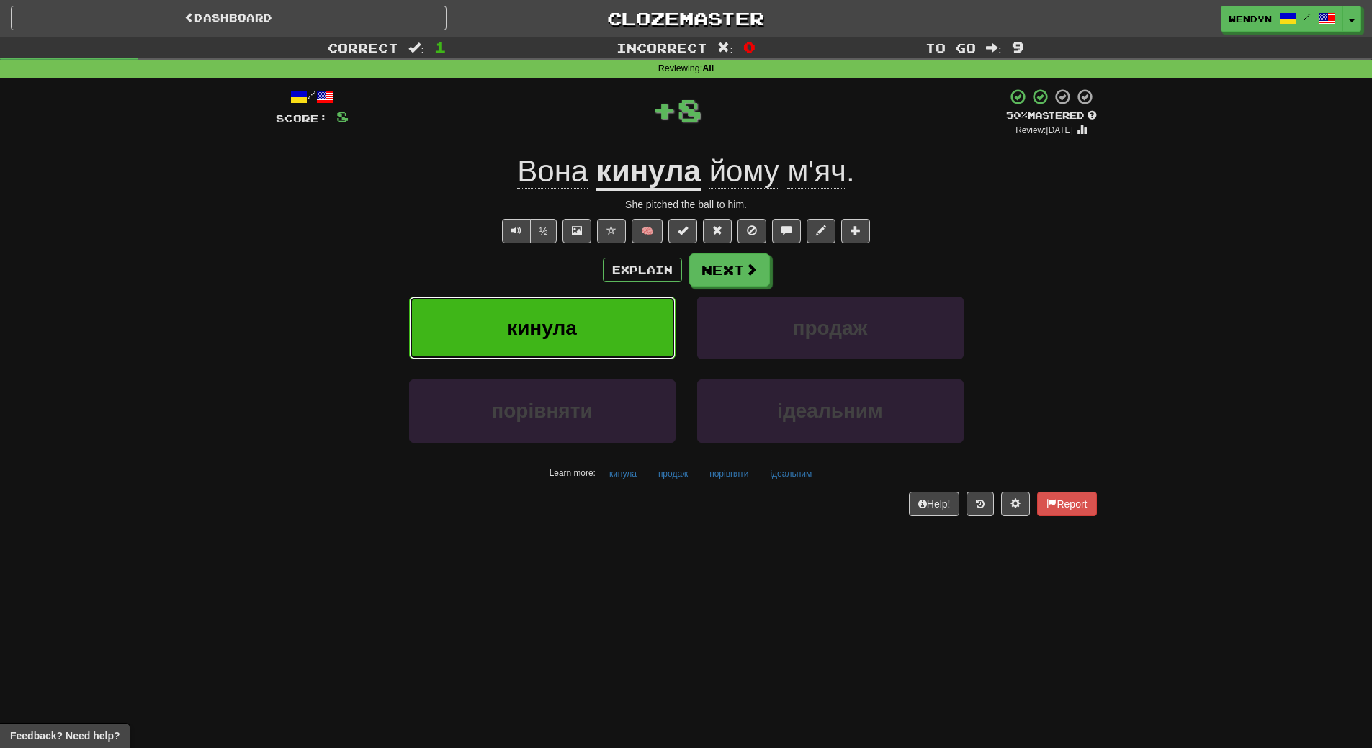
click at [596, 321] on button "кинула" at bounding box center [542, 328] width 267 height 63
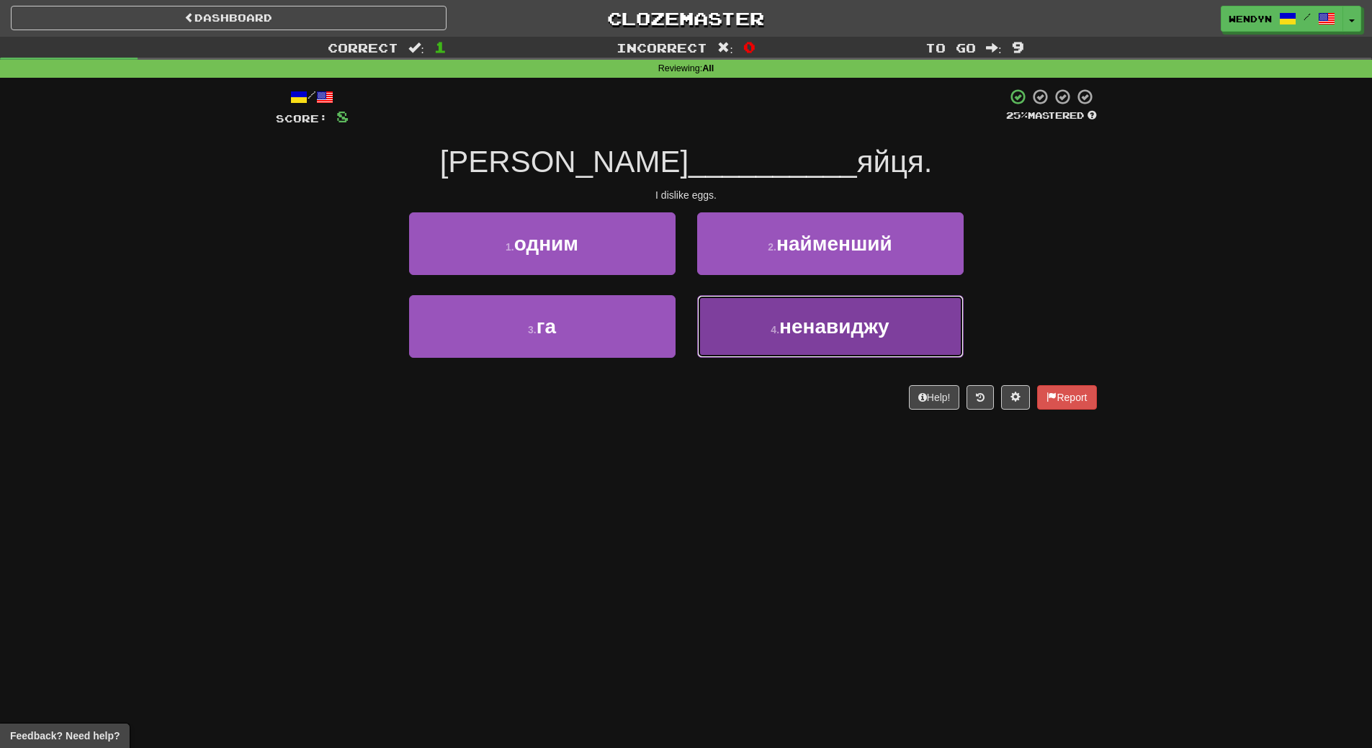
click at [765, 352] on button "4 . ненавиджу" at bounding box center [830, 326] width 267 height 63
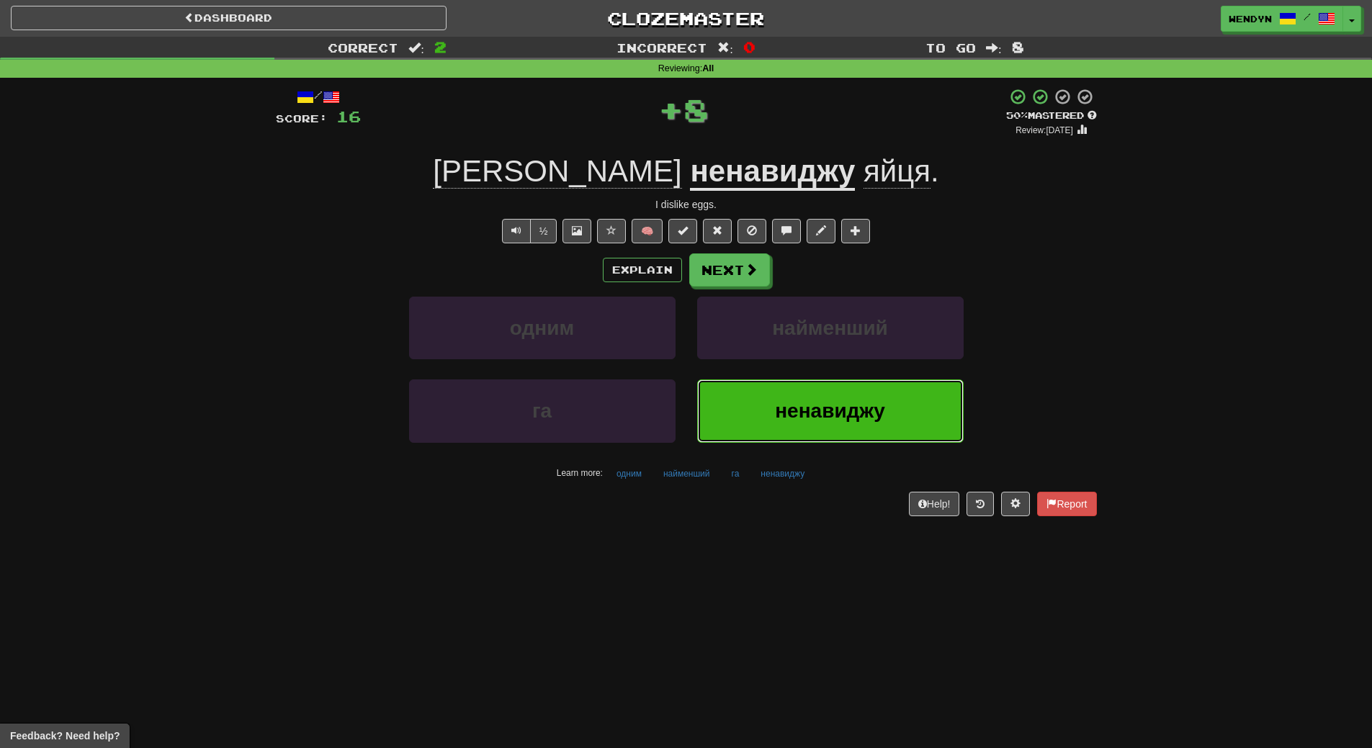
click at [753, 406] on button "ненавиджу" at bounding box center [830, 411] width 267 height 63
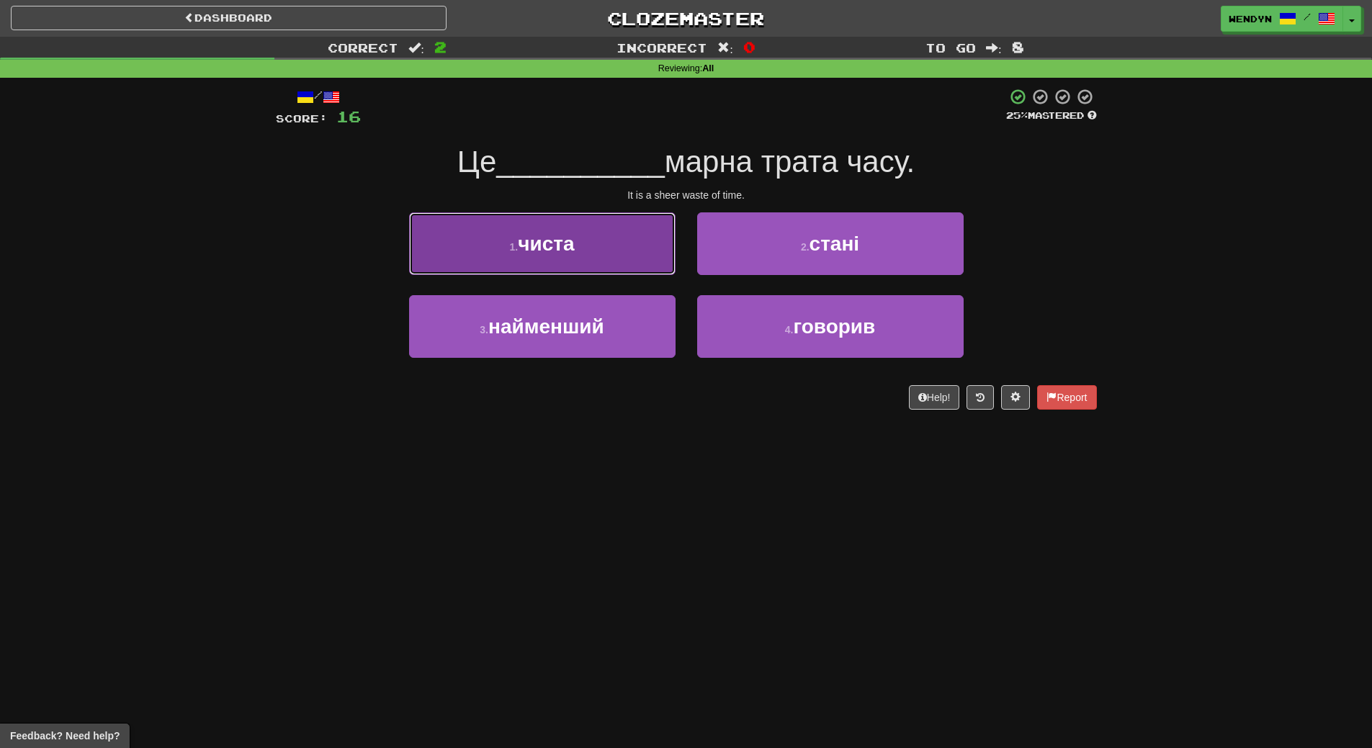
click at [591, 253] on button "1 . чиста" at bounding box center [542, 244] width 267 height 63
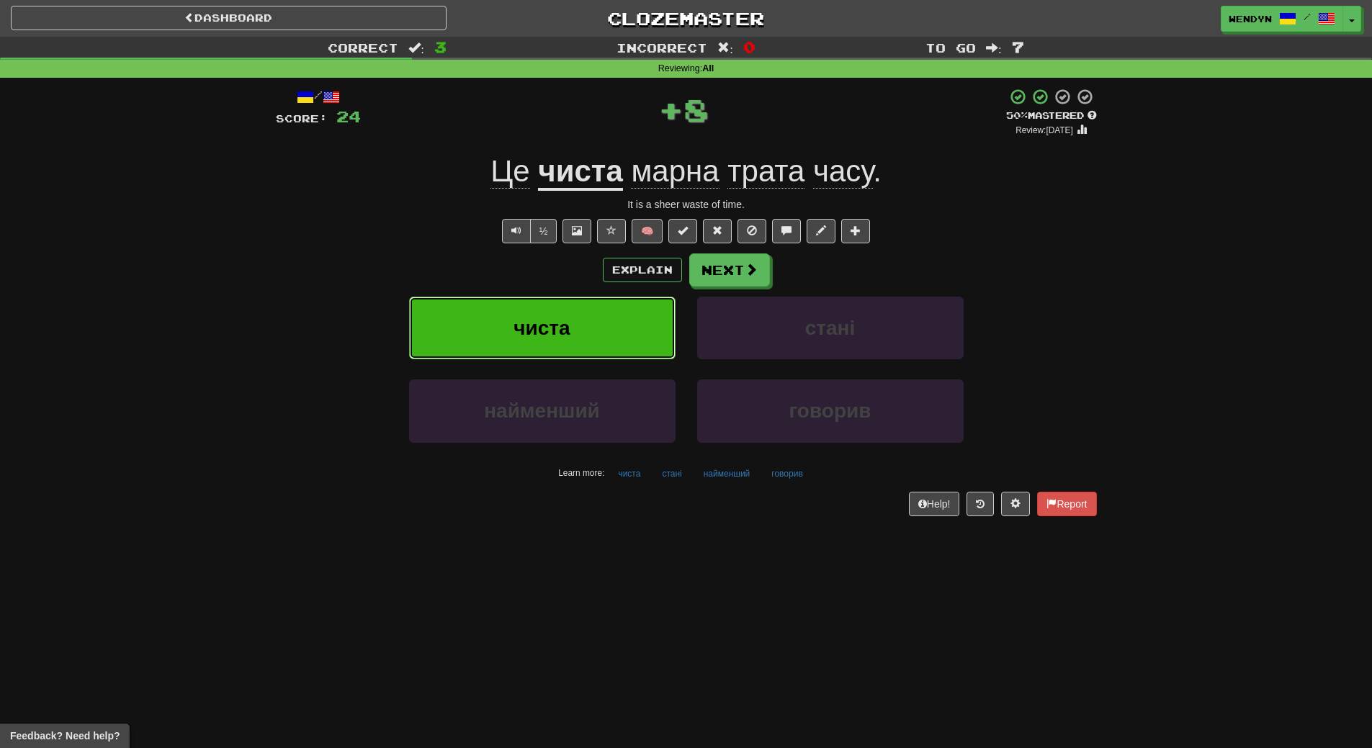
click at [578, 304] on button "чиста" at bounding box center [542, 328] width 267 height 63
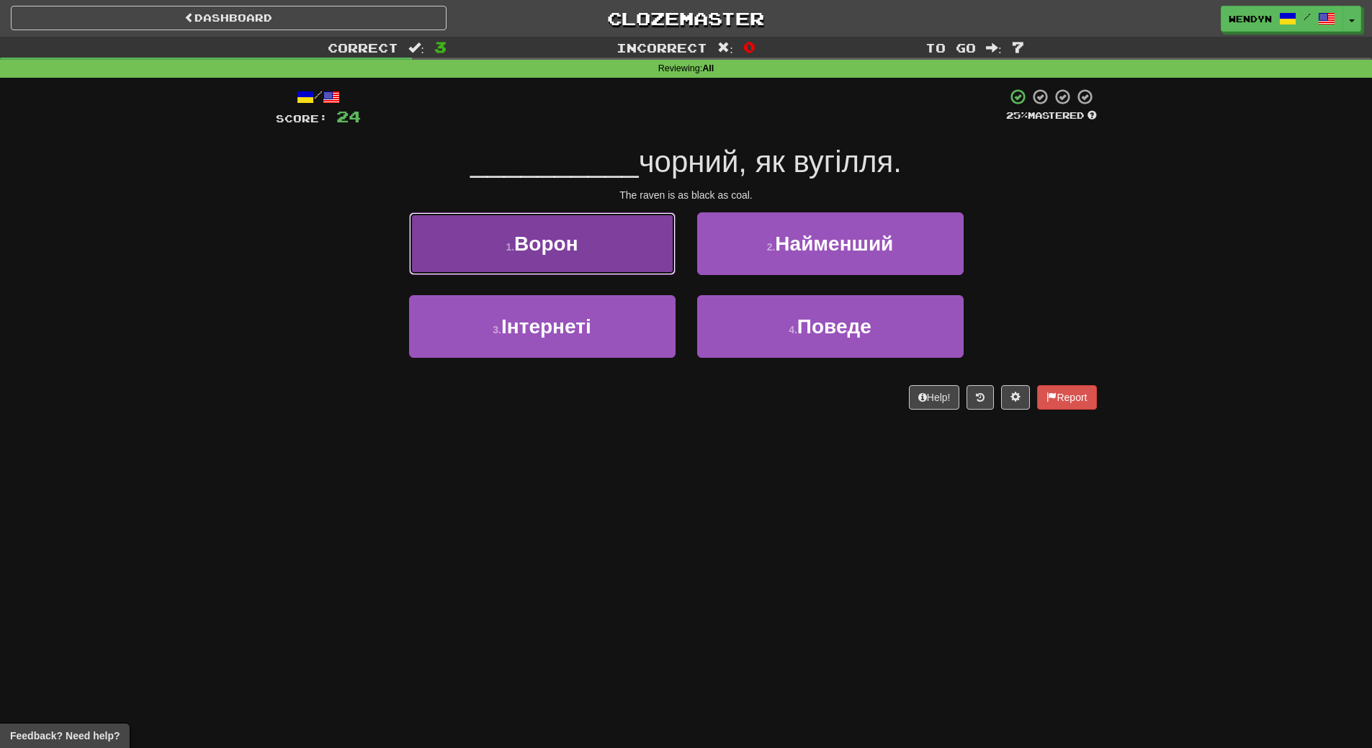
click at [590, 263] on button "1 . Ворон" at bounding box center [542, 244] width 267 height 63
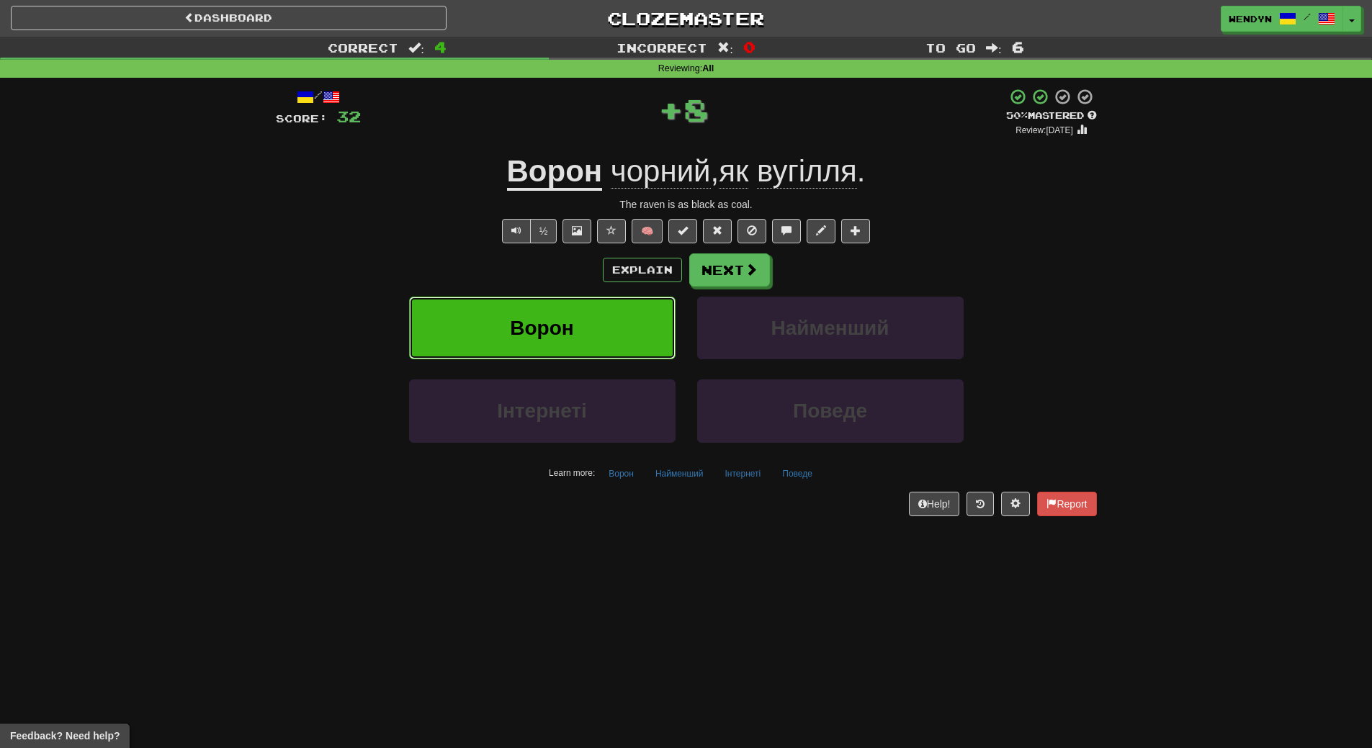
click at [586, 308] on button "Ворон" at bounding box center [542, 328] width 267 height 63
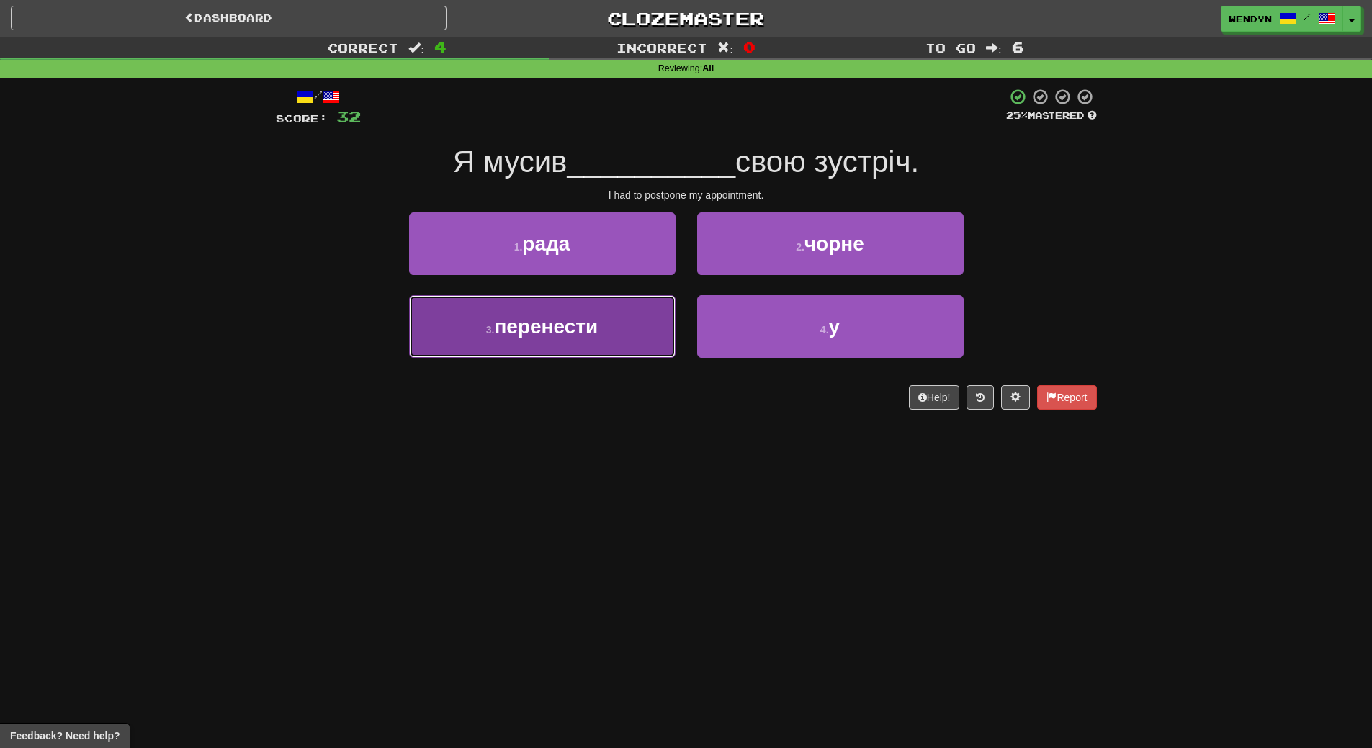
click at [593, 337] on span "перенести" at bounding box center [546, 327] width 104 height 22
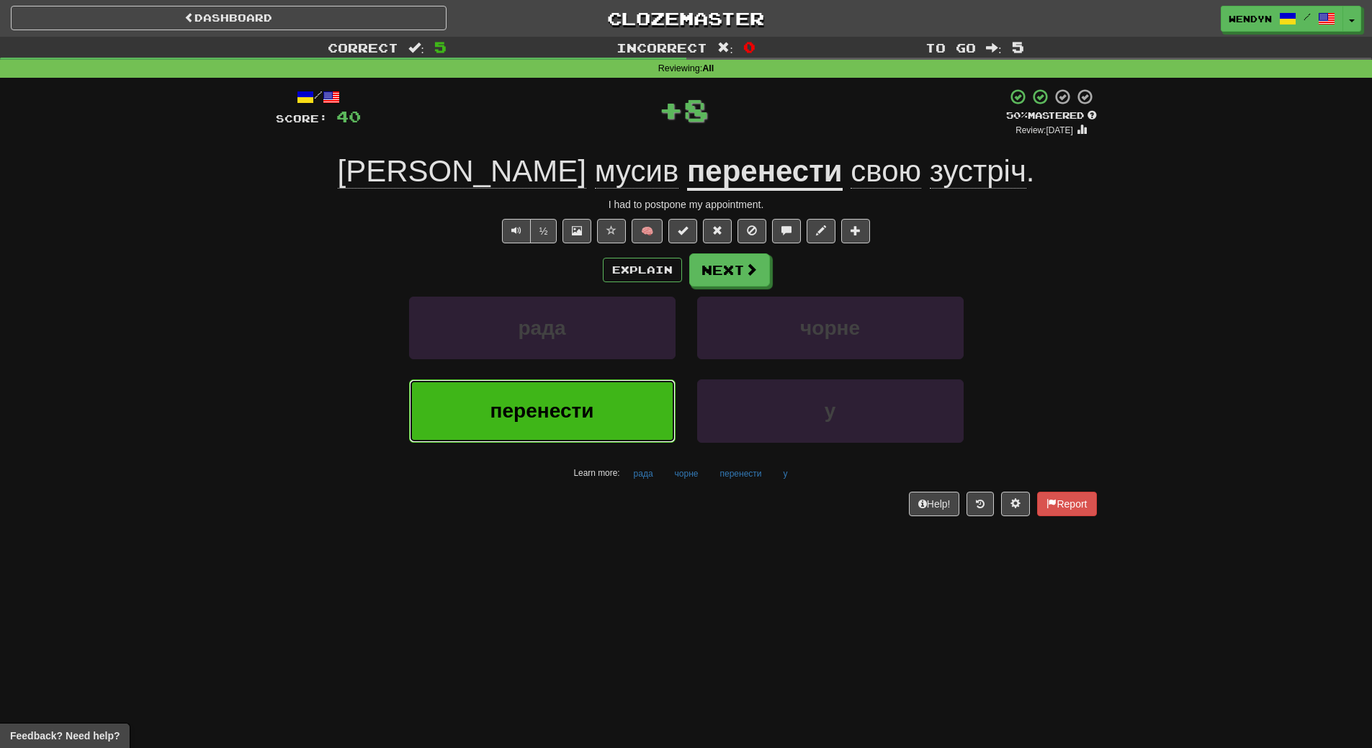
click at [553, 420] on span "перенести" at bounding box center [543, 411] width 104 height 22
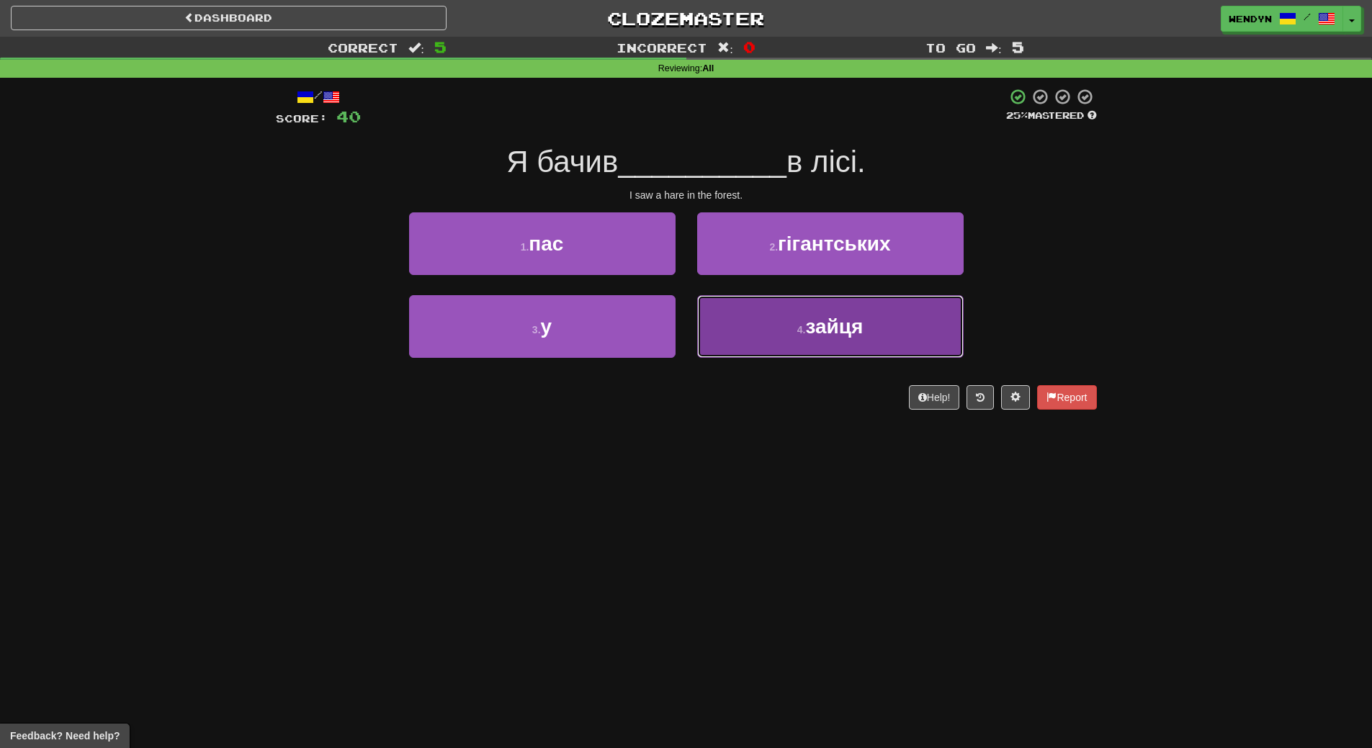
click at [885, 322] on button "4 . зайця" at bounding box center [830, 326] width 267 height 63
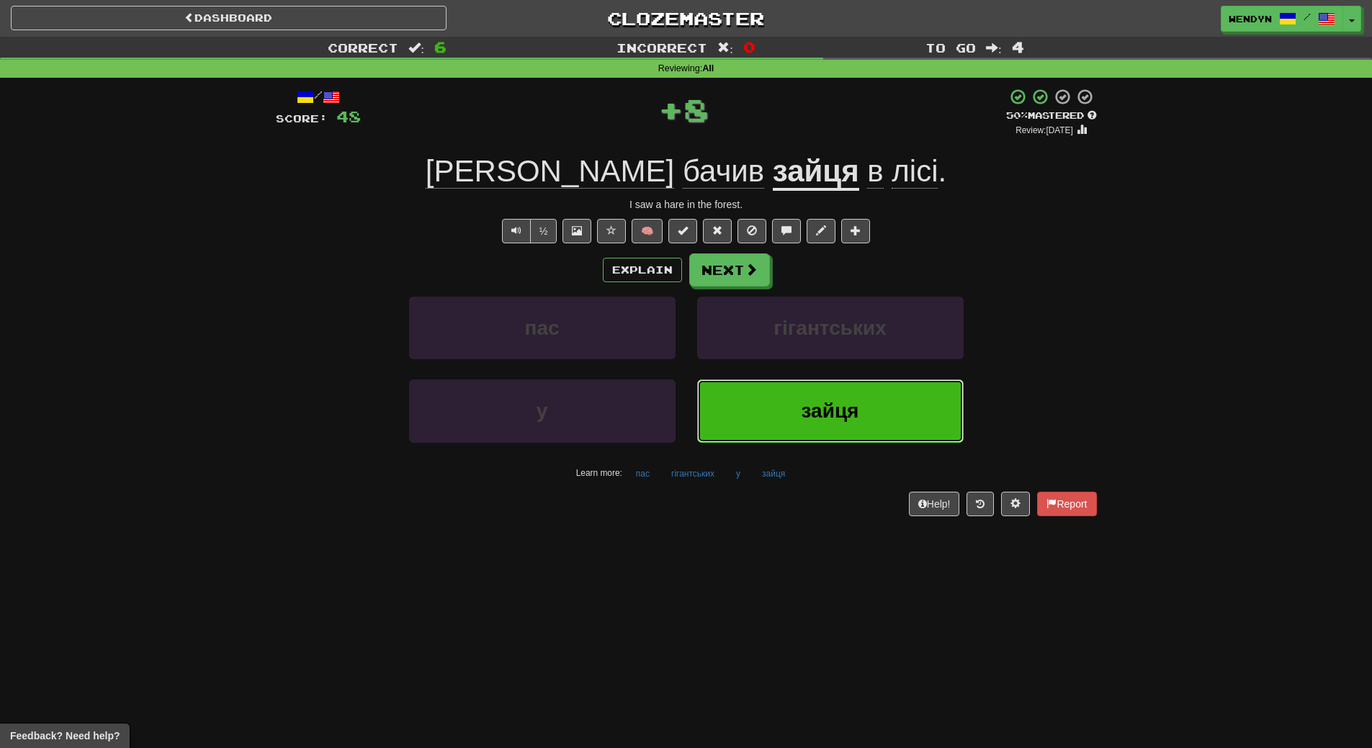
click at [833, 413] on span "зайця" at bounding box center [831, 411] width 58 height 22
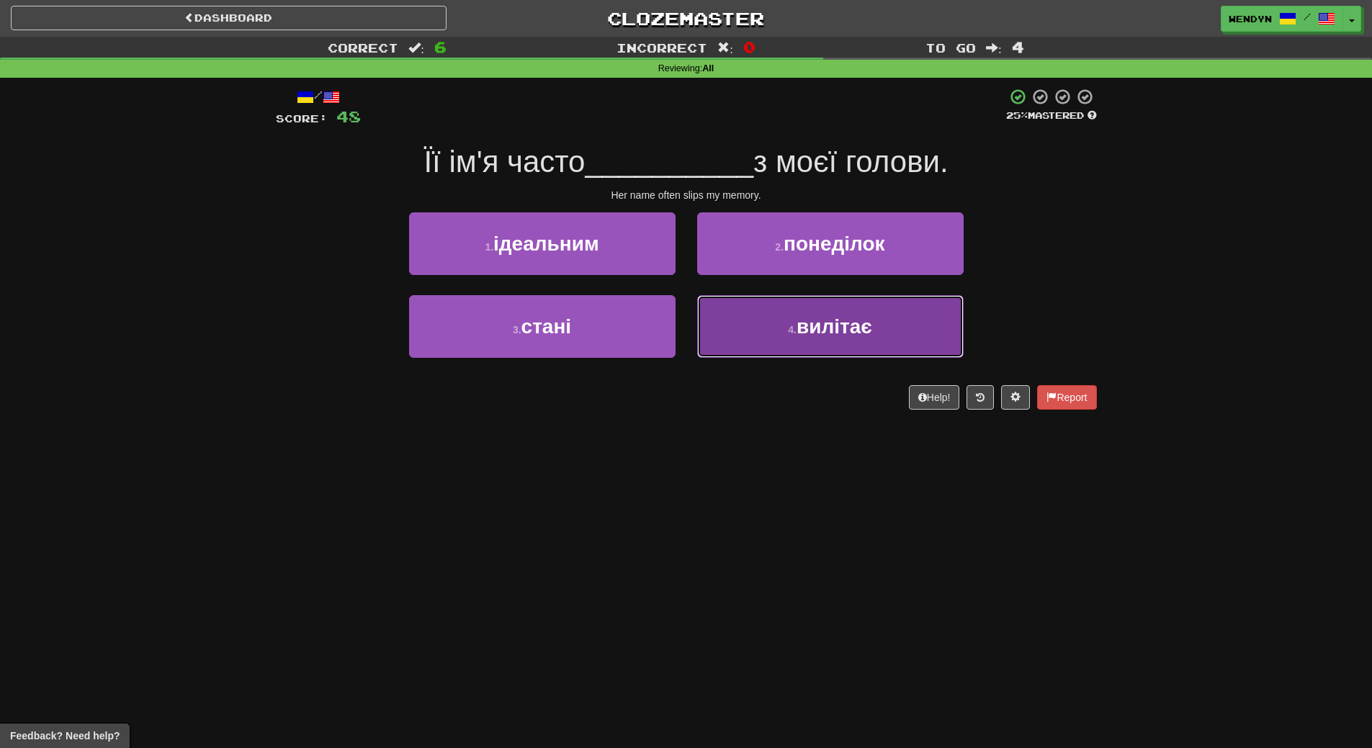
click at [838, 334] on span "вилітає" at bounding box center [835, 327] width 76 height 22
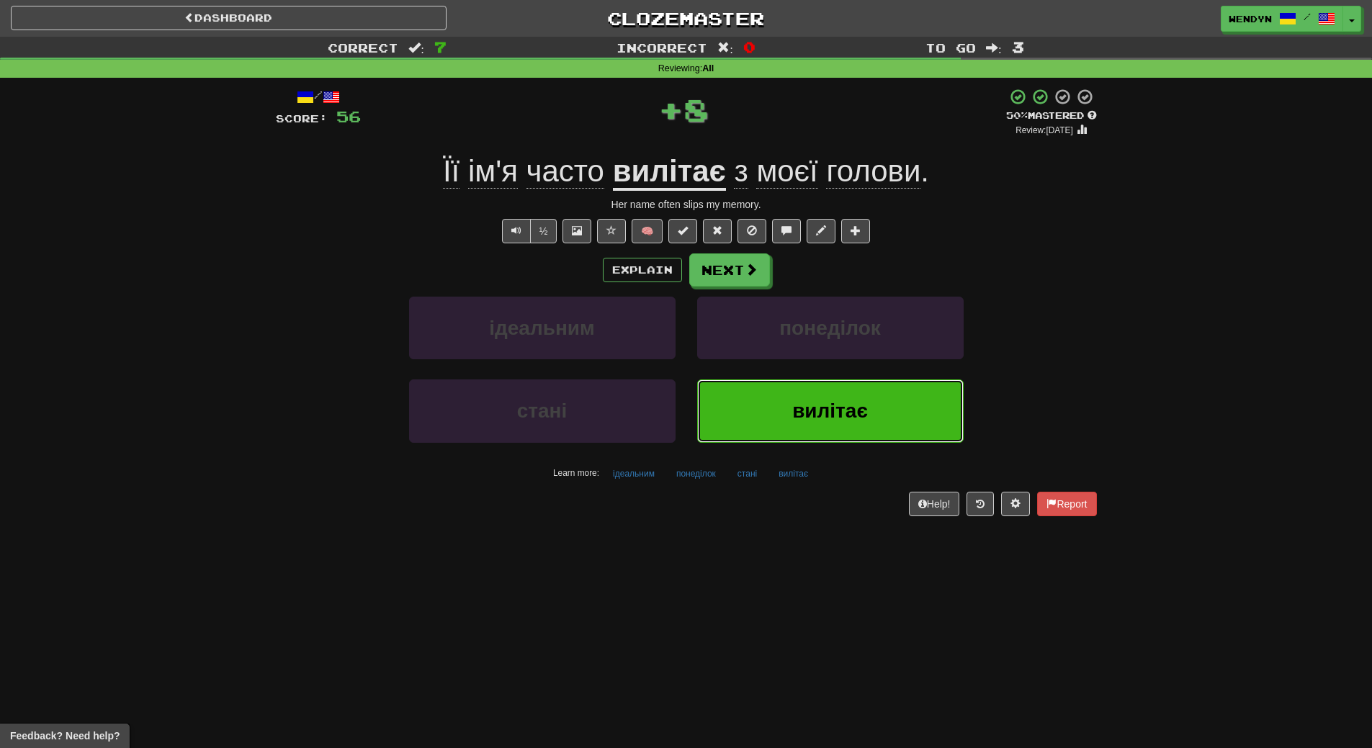
click at [813, 411] on span "вилітає" at bounding box center [830, 411] width 76 height 22
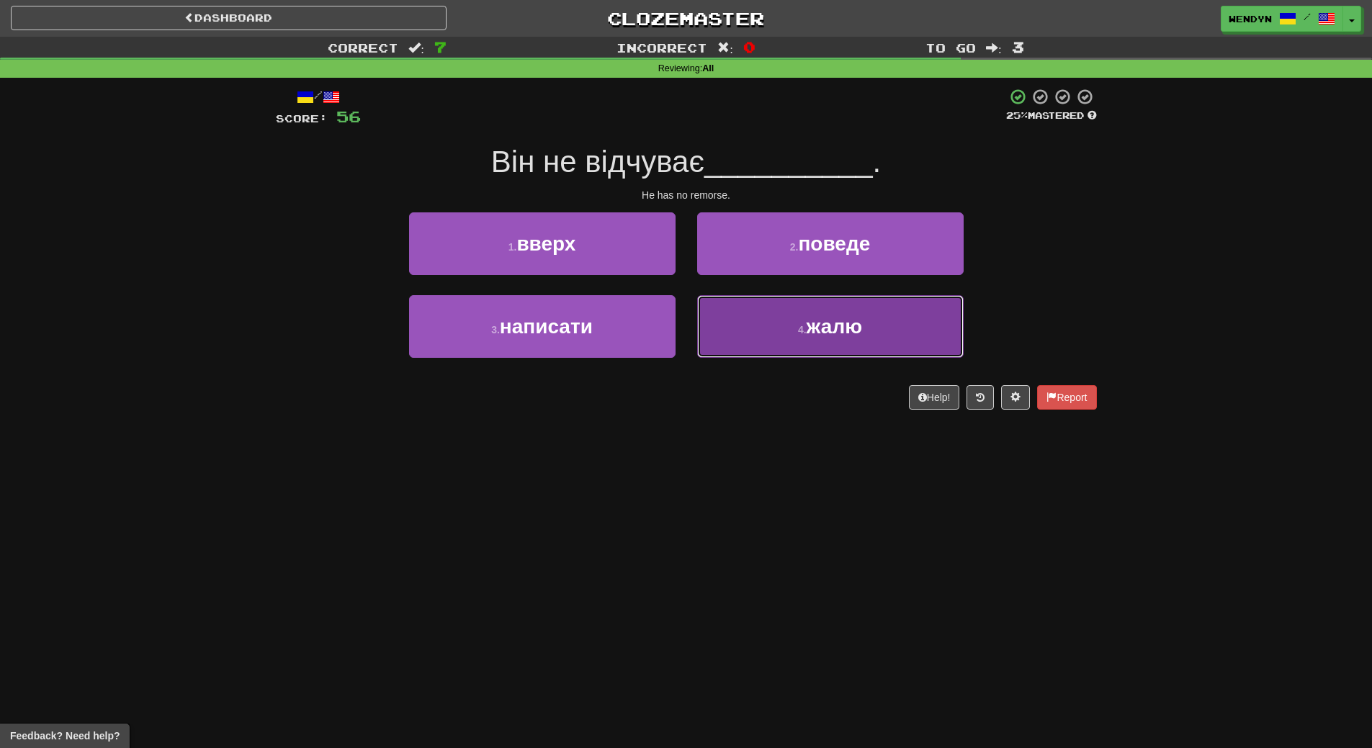
click at [825, 341] on button "4 . жалю" at bounding box center [830, 326] width 267 height 63
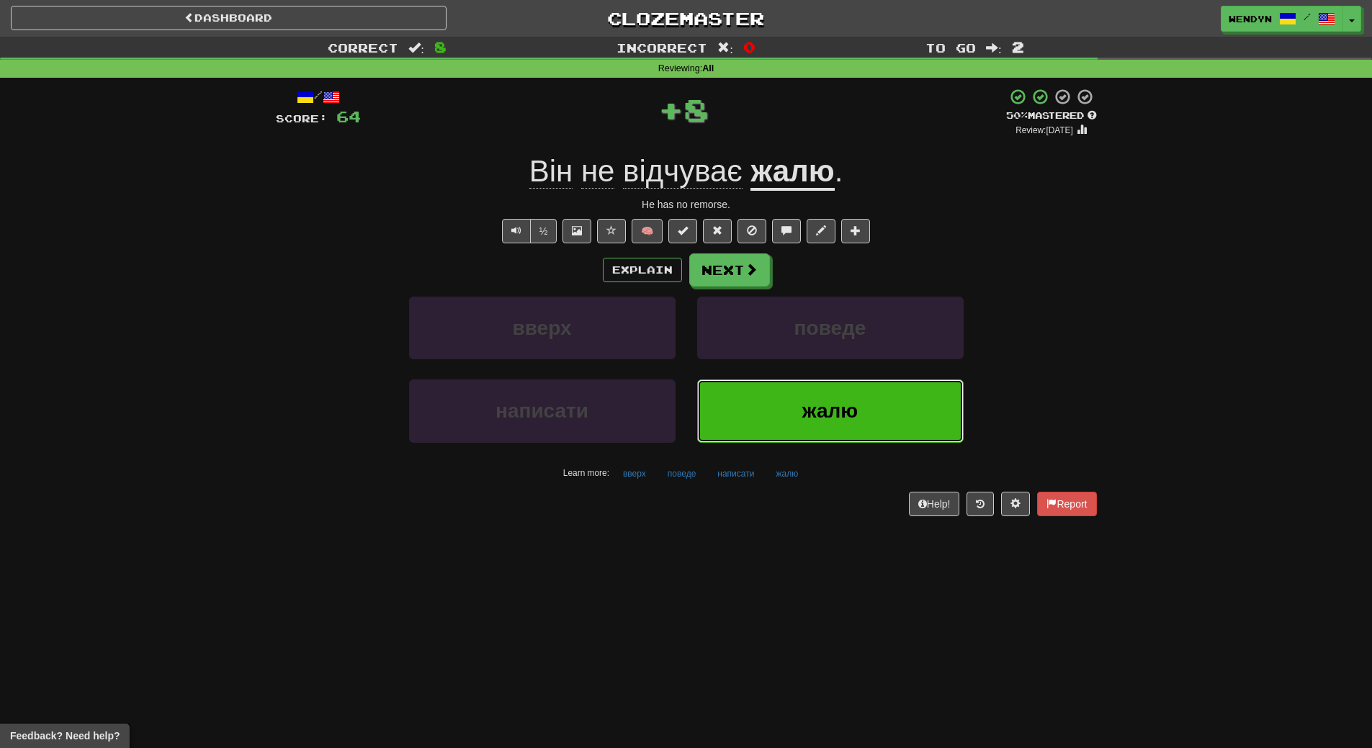
click at [812, 395] on button "жалю" at bounding box center [830, 411] width 267 height 63
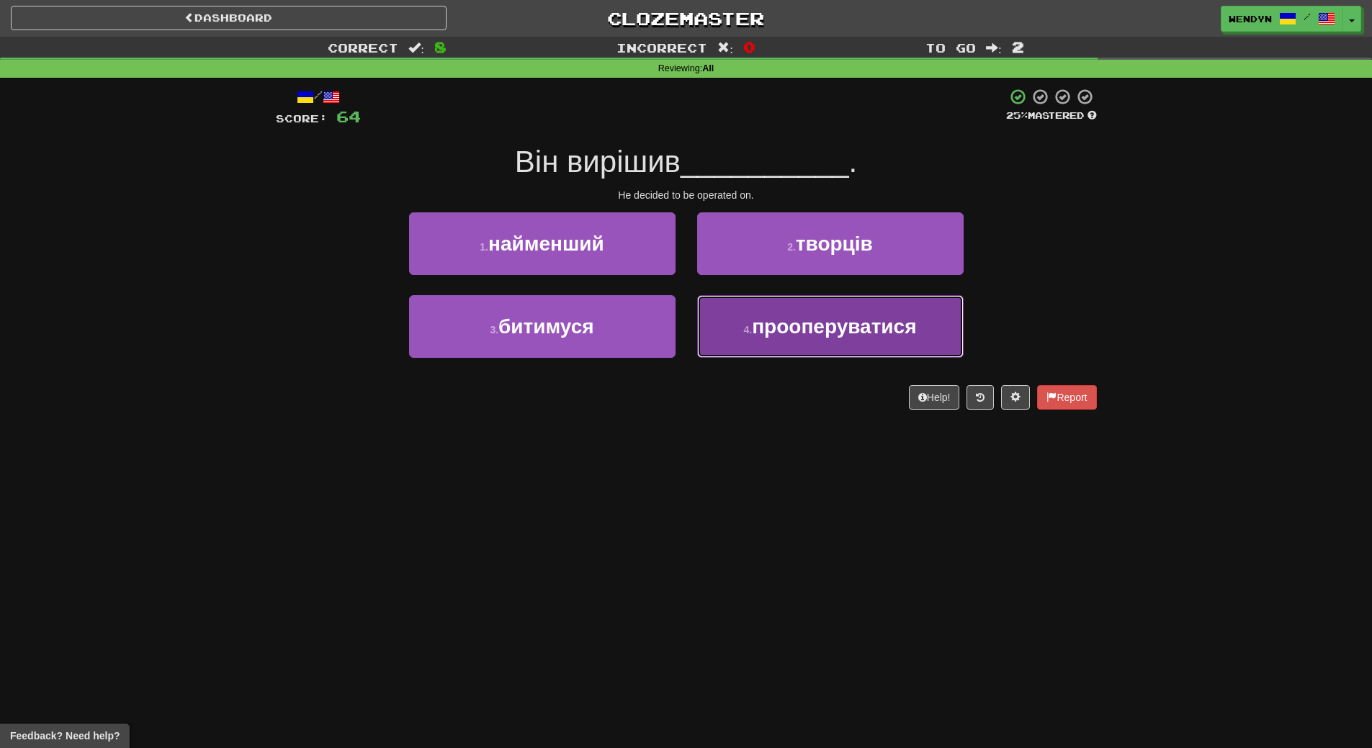
click at [823, 341] on button "4 . прооперуватися" at bounding box center [830, 326] width 267 height 63
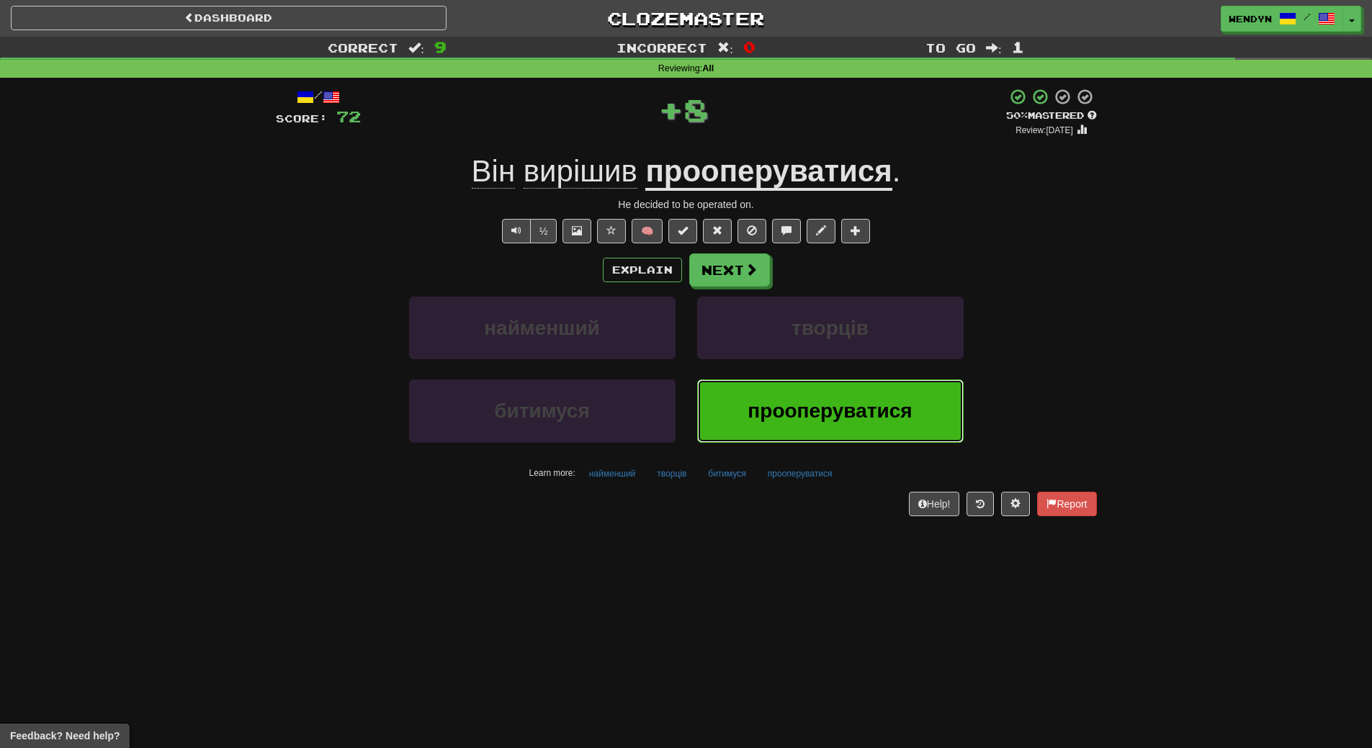
click at [818, 396] on button "прооперуватися" at bounding box center [830, 411] width 267 height 63
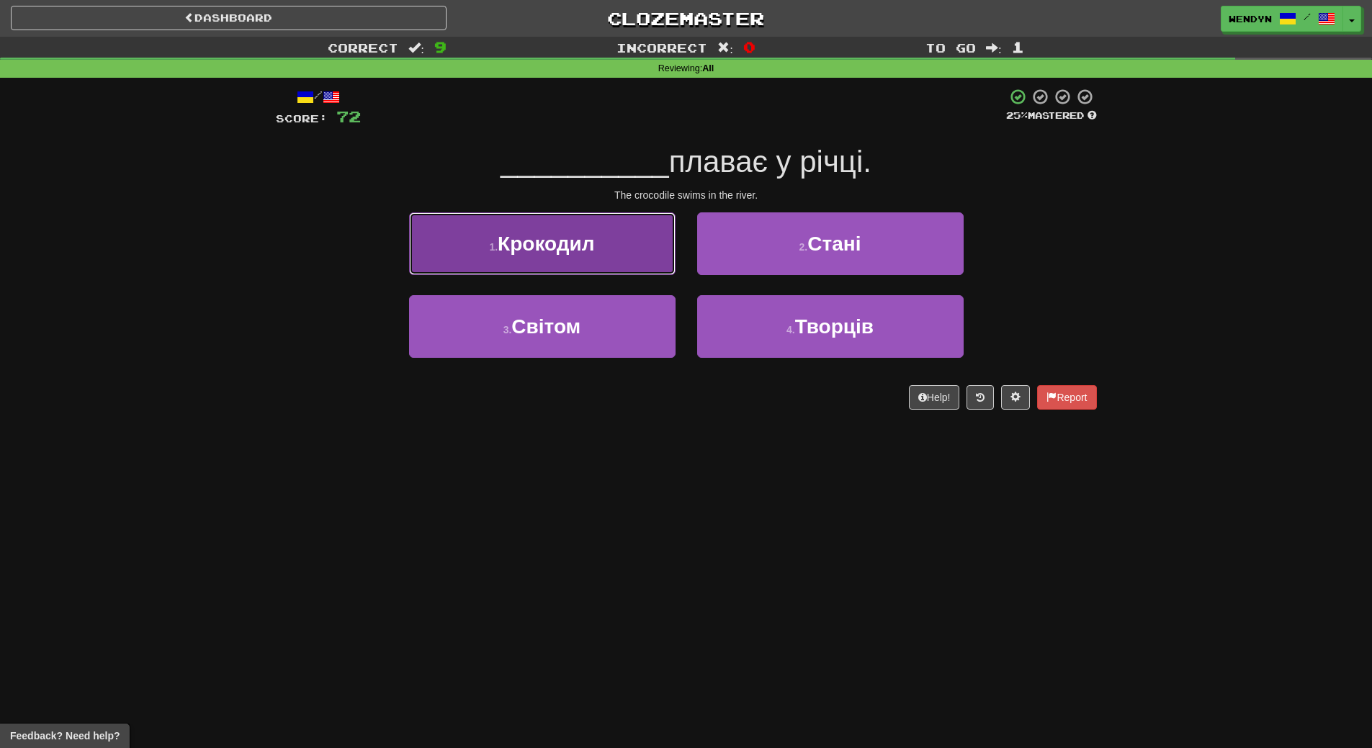
click at [602, 249] on button "1 . Крокодил" at bounding box center [542, 244] width 267 height 63
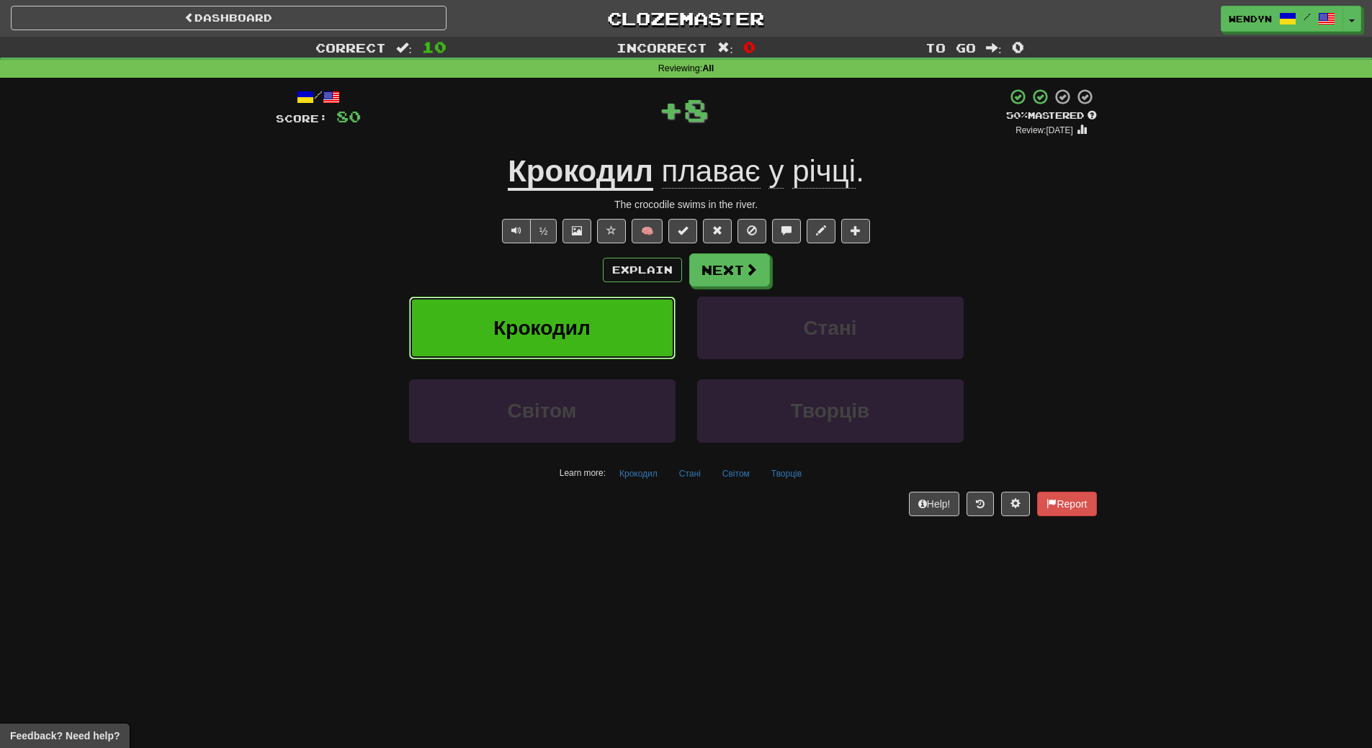
click at [593, 333] on button "Крокодил" at bounding box center [542, 328] width 267 height 63
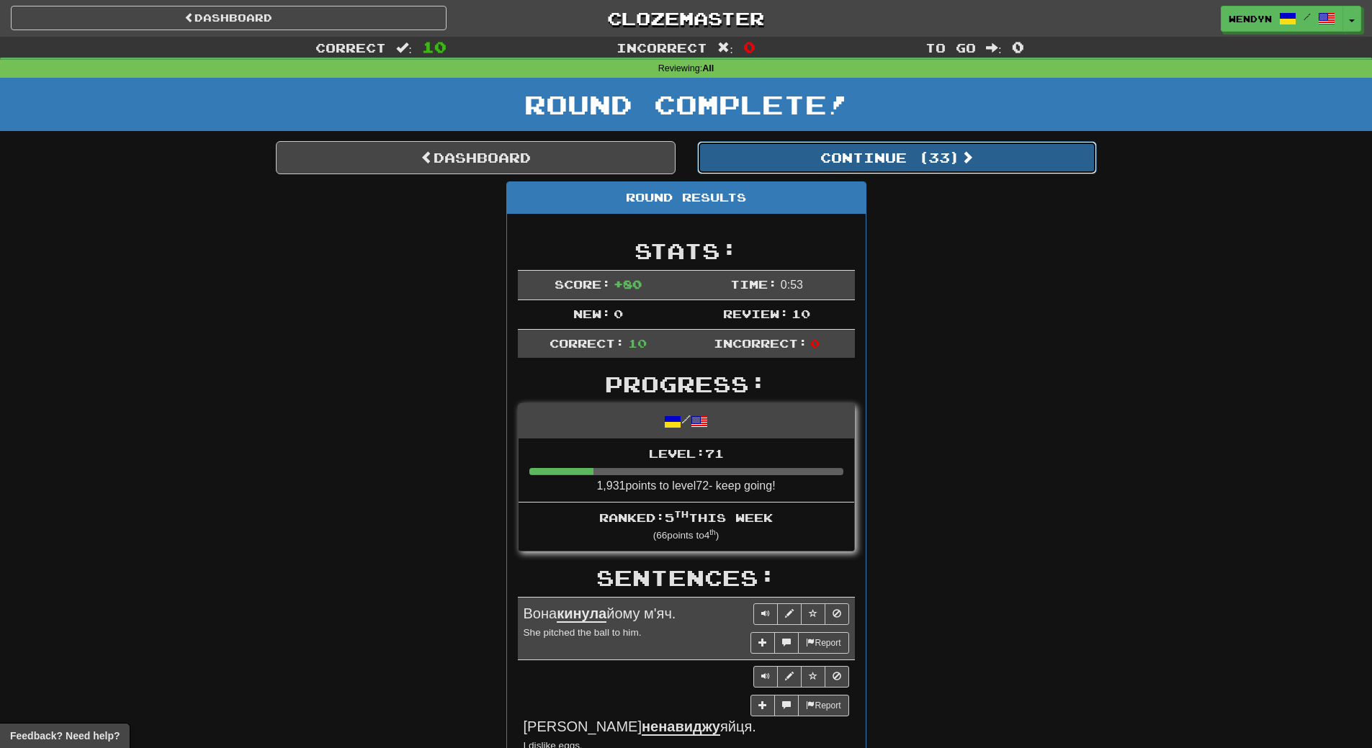
click at [934, 166] on button "Continue ( 33 )" at bounding box center [897, 157] width 400 height 33
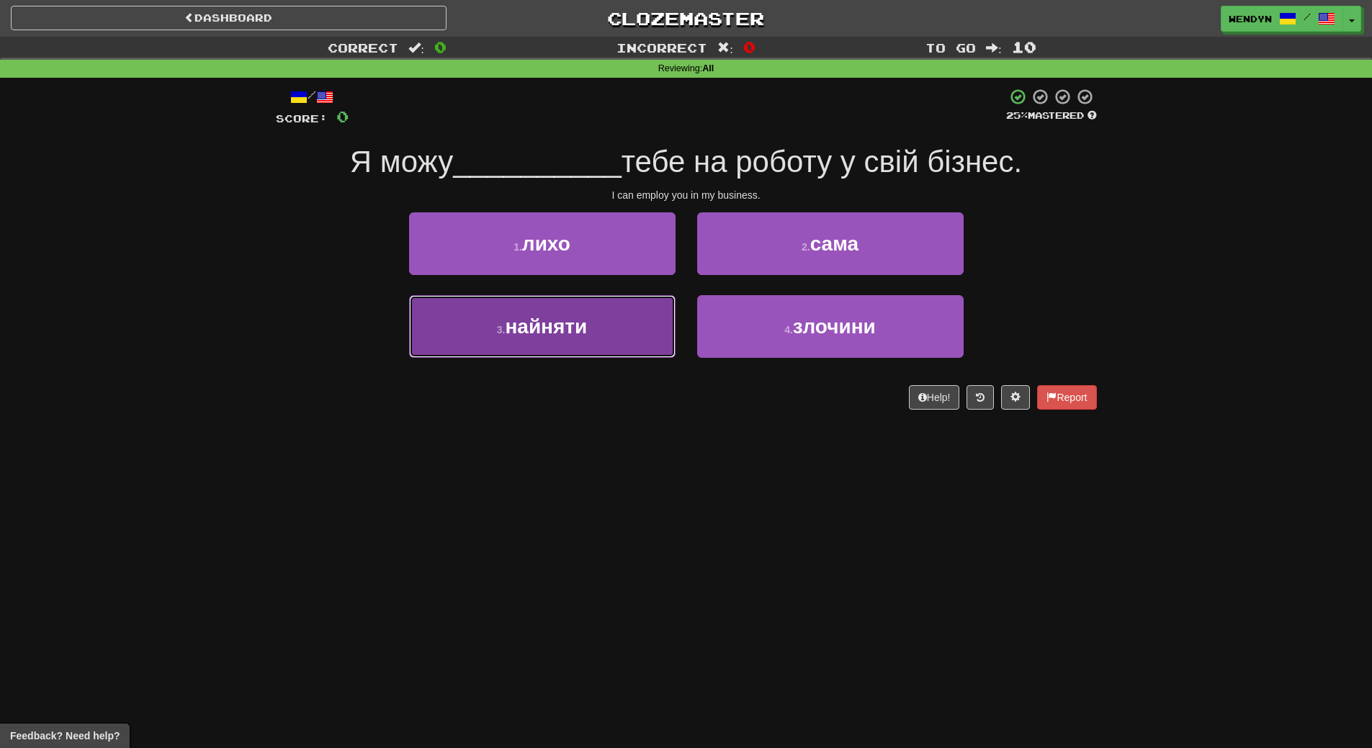
click at [578, 344] on button "3 . найняти" at bounding box center [542, 326] width 267 height 63
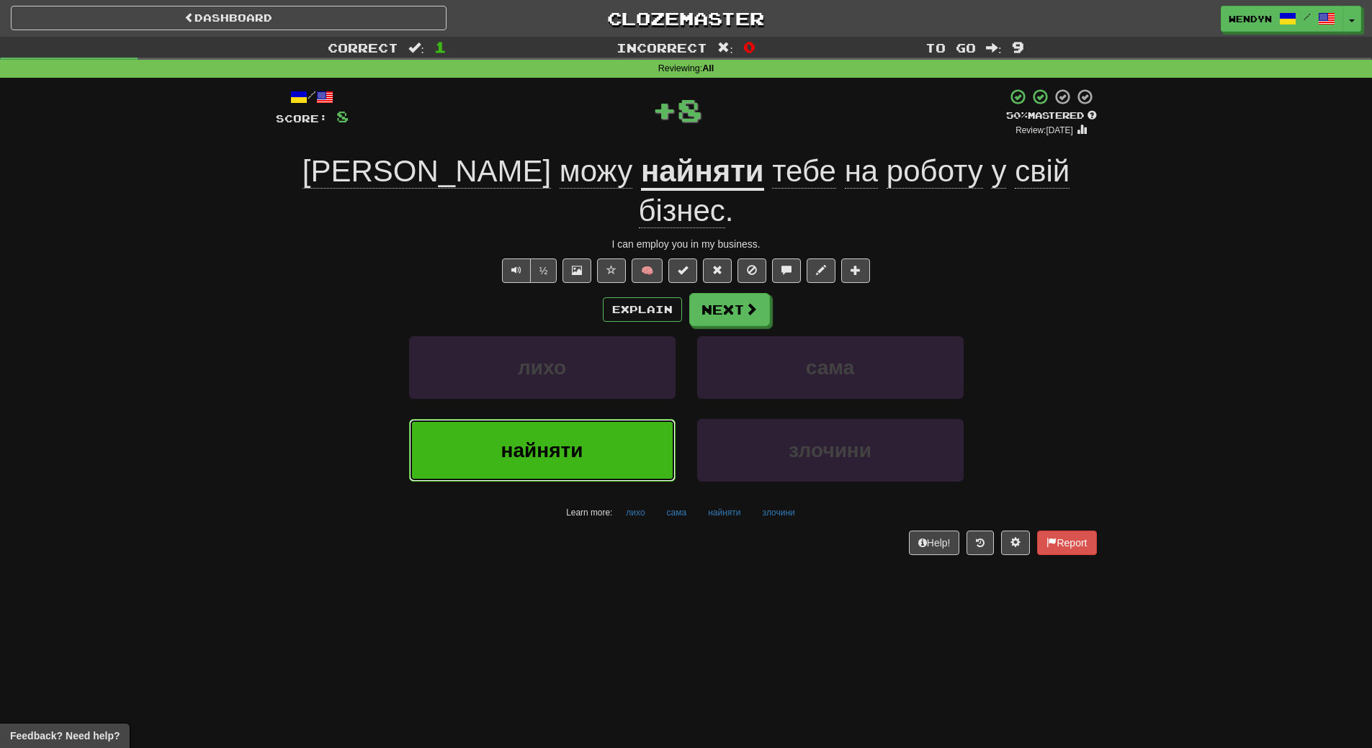
click at [572, 439] on span "найняти" at bounding box center [542, 450] width 82 height 22
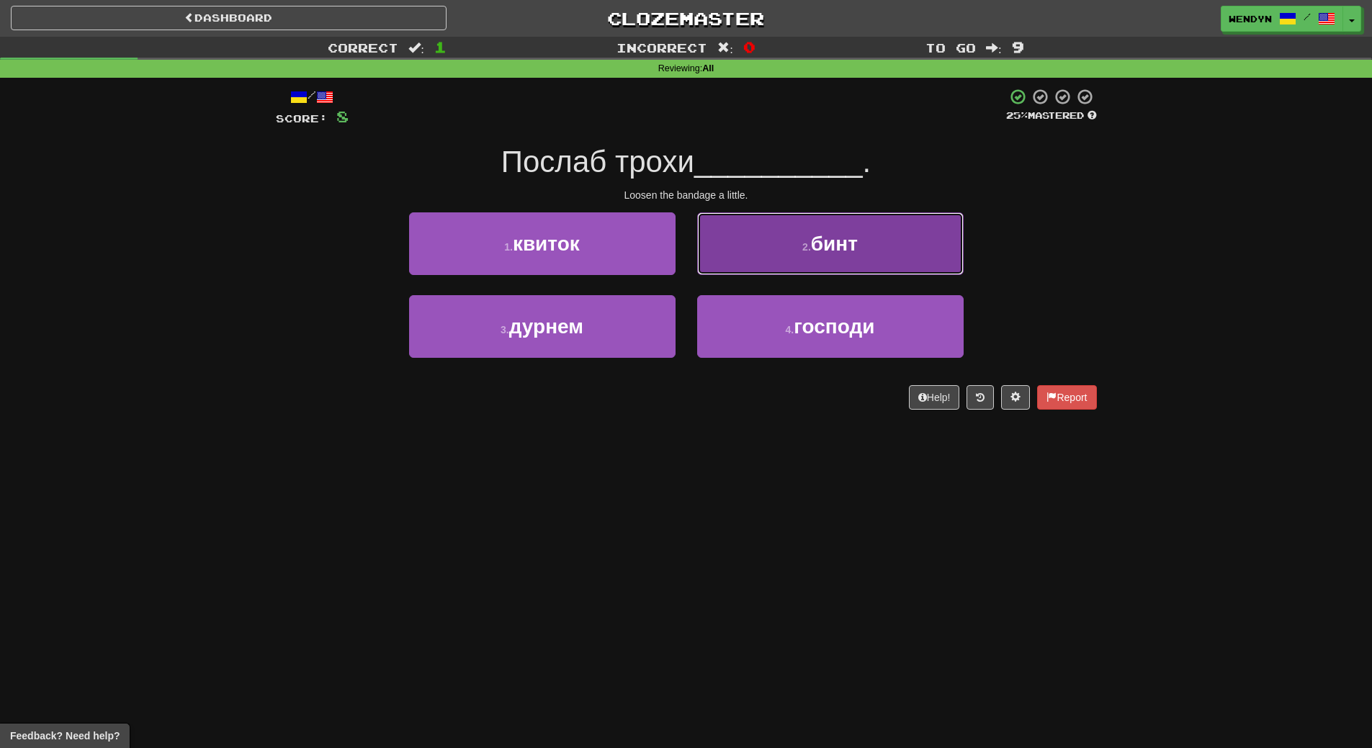
click at [849, 249] on span "бинт" at bounding box center [834, 244] width 47 height 22
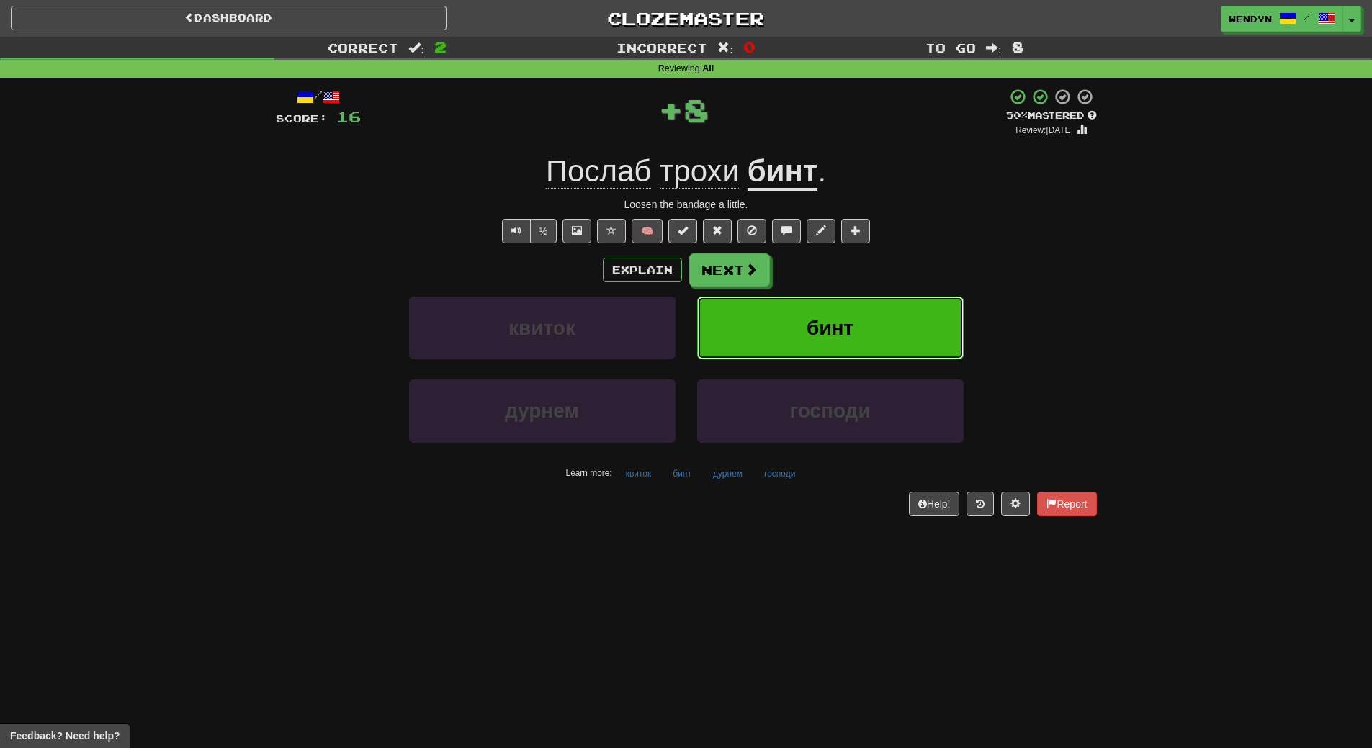
click at [853, 315] on button "бинт" at bounding box center [830, 328] width 267 height 63
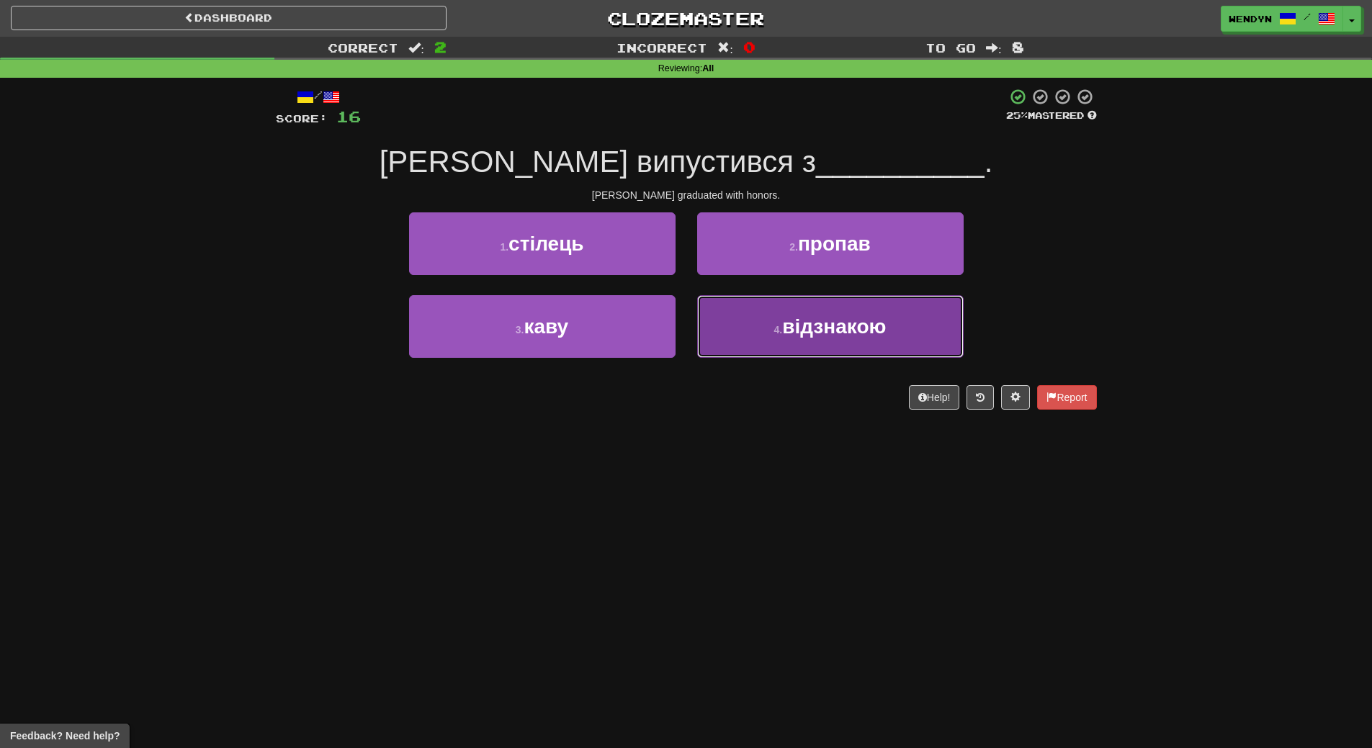
click at [823, 336] on span "відзнакою" at bounding box center [834, 327] width 104 height 22
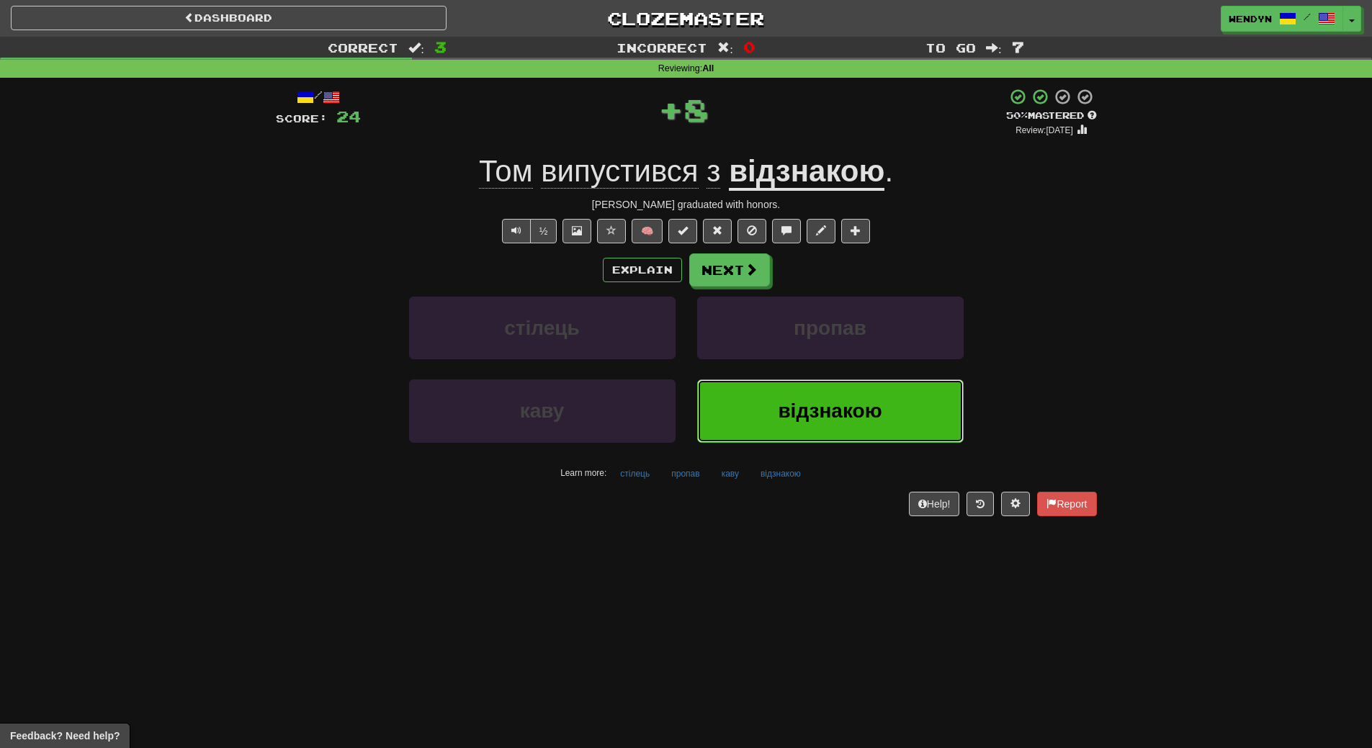
click at [841, 406] on span "відзнакою" at bounding box center [830, 411] width 104 height 22
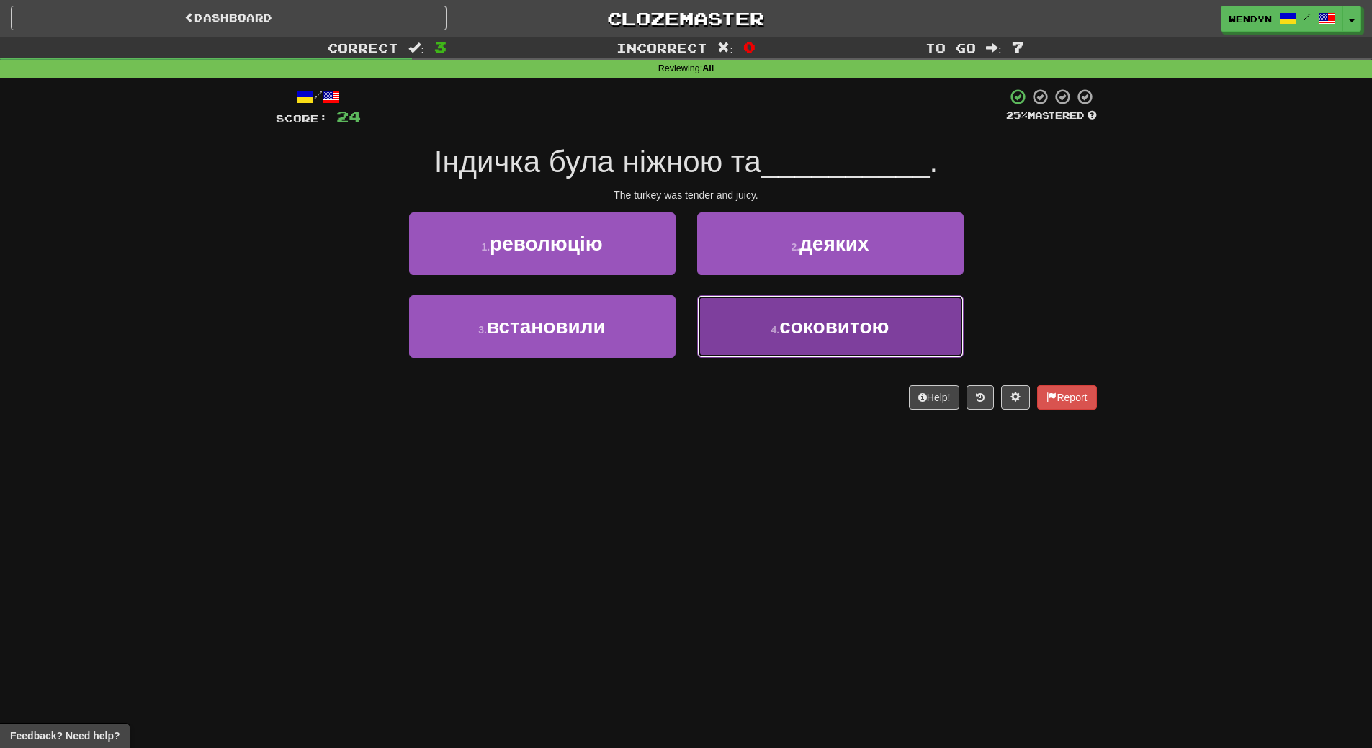
click at [834, 336] on span "соковитою" at bounding box center [833, 327] width 109 height 22
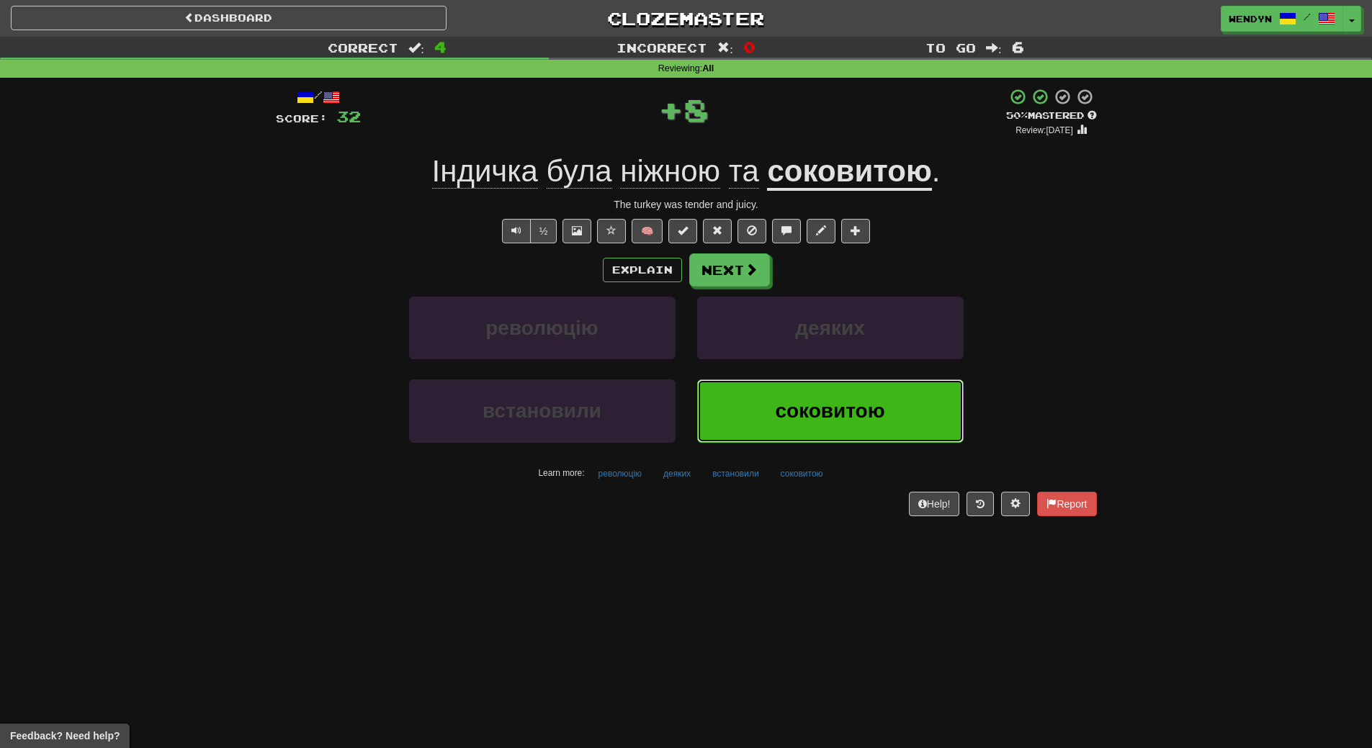
click at [820, 408] on span "соковитою" at bounding box center [829, 411] width 109 height 22
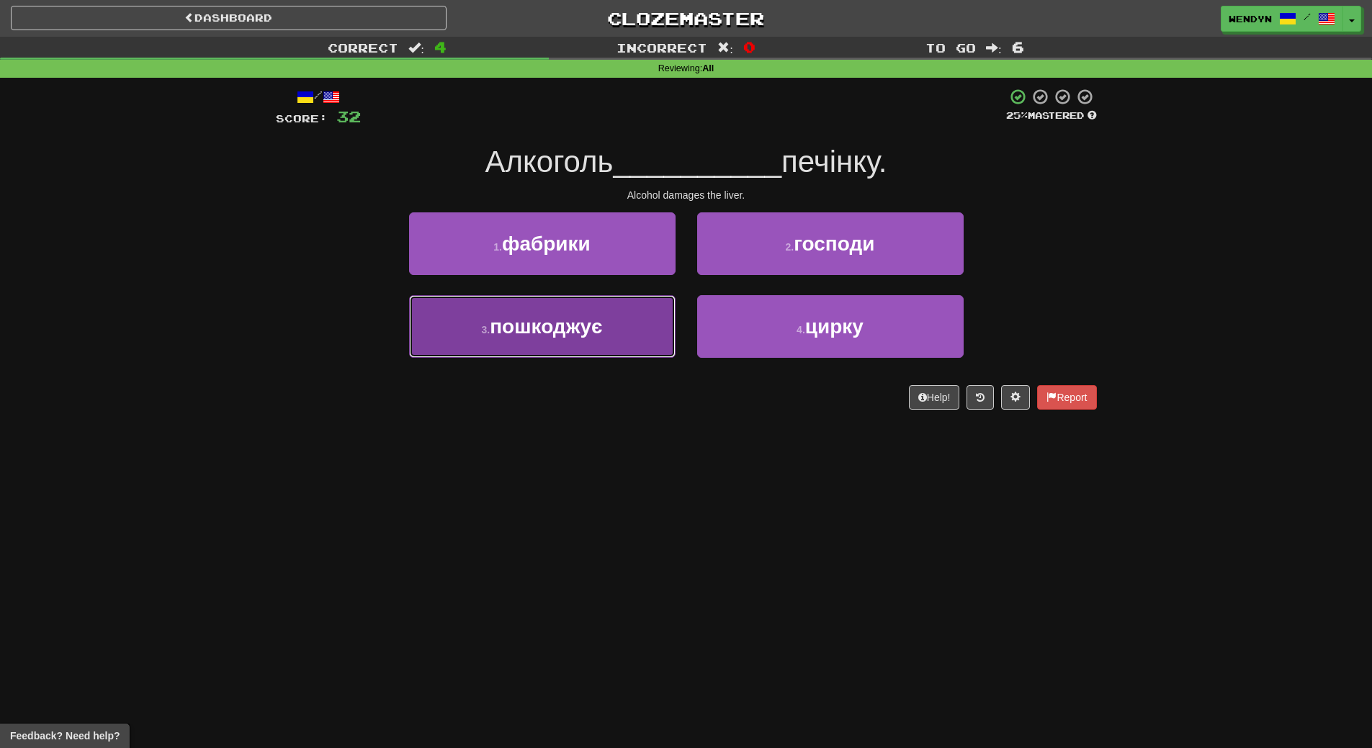
click at [571, 335] on span "пошкоджує" at bounding box center [546, 327] width 112 height 22
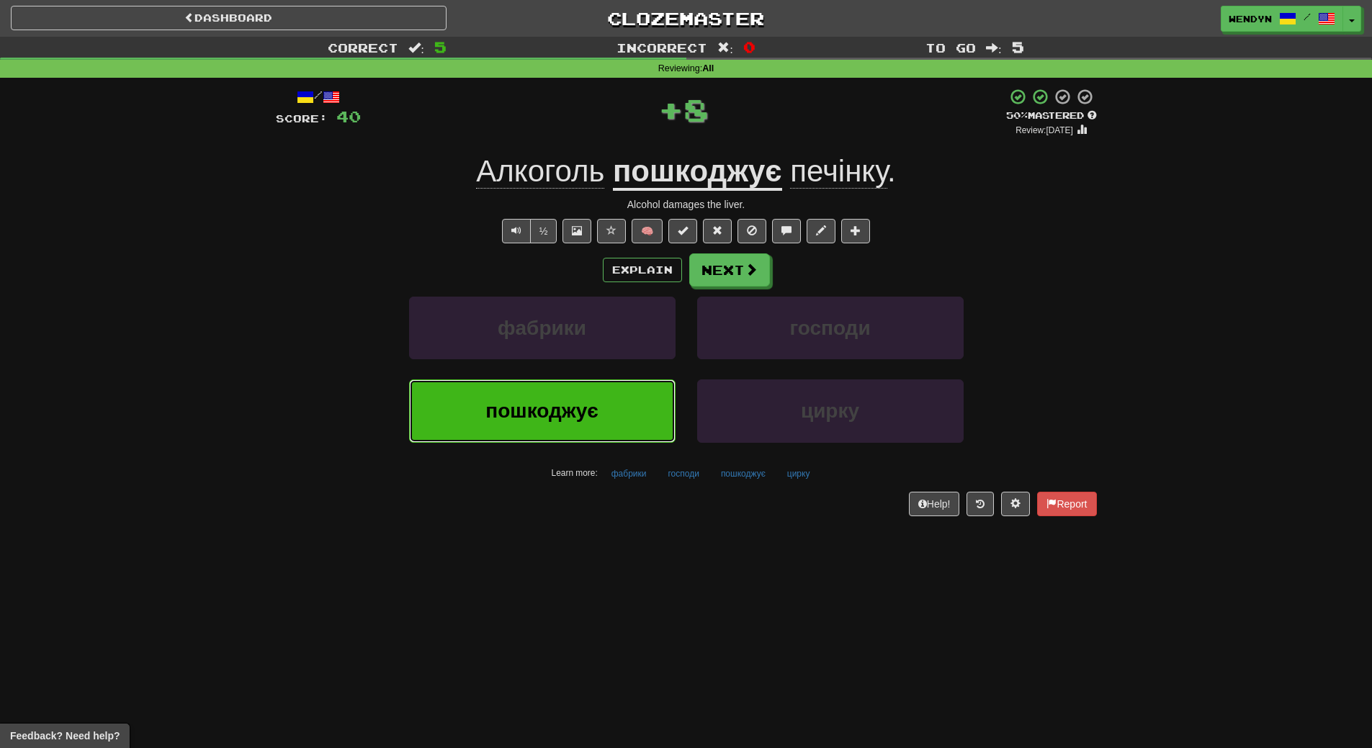
click at [558, 420] on span "пошкоджує" at bounding box center [542, 411] width 112 height 22
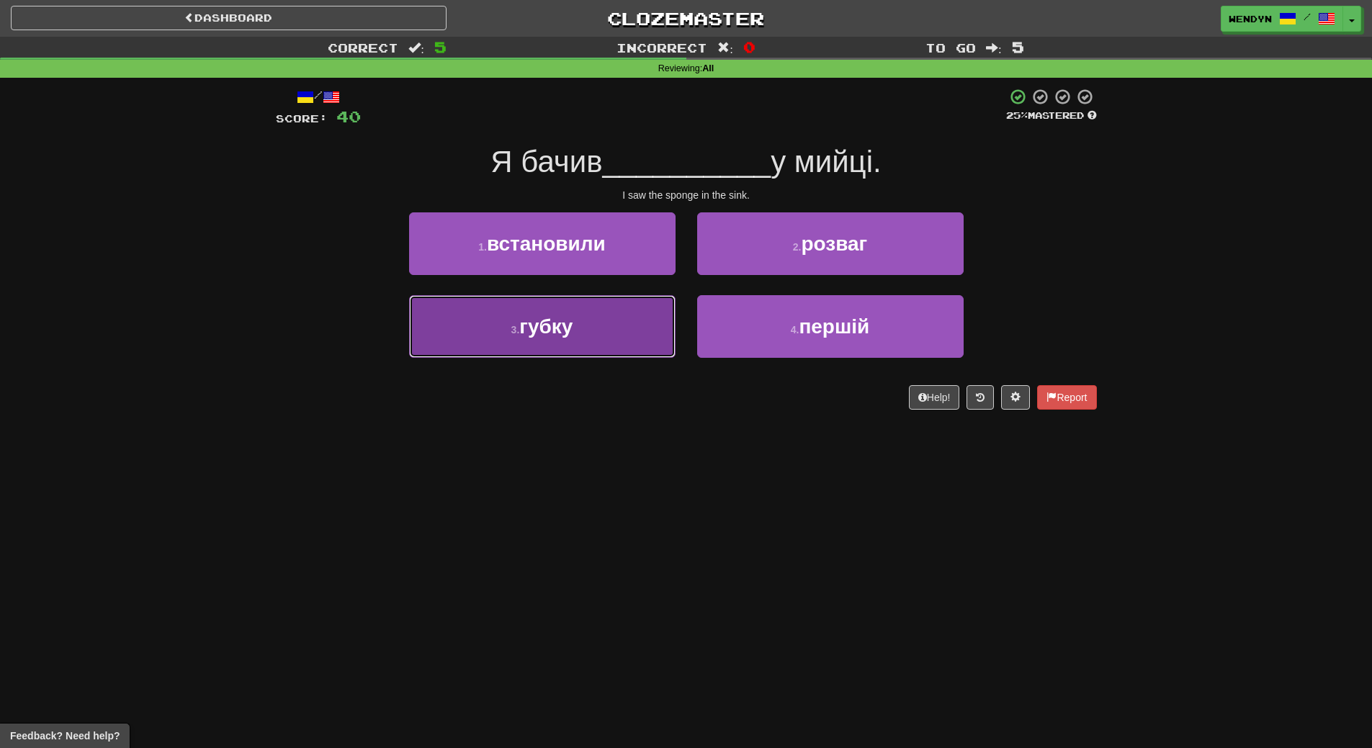
click at [640, 341] on button "3 . губку" at bounding box center [542, 326] width 267 height 63
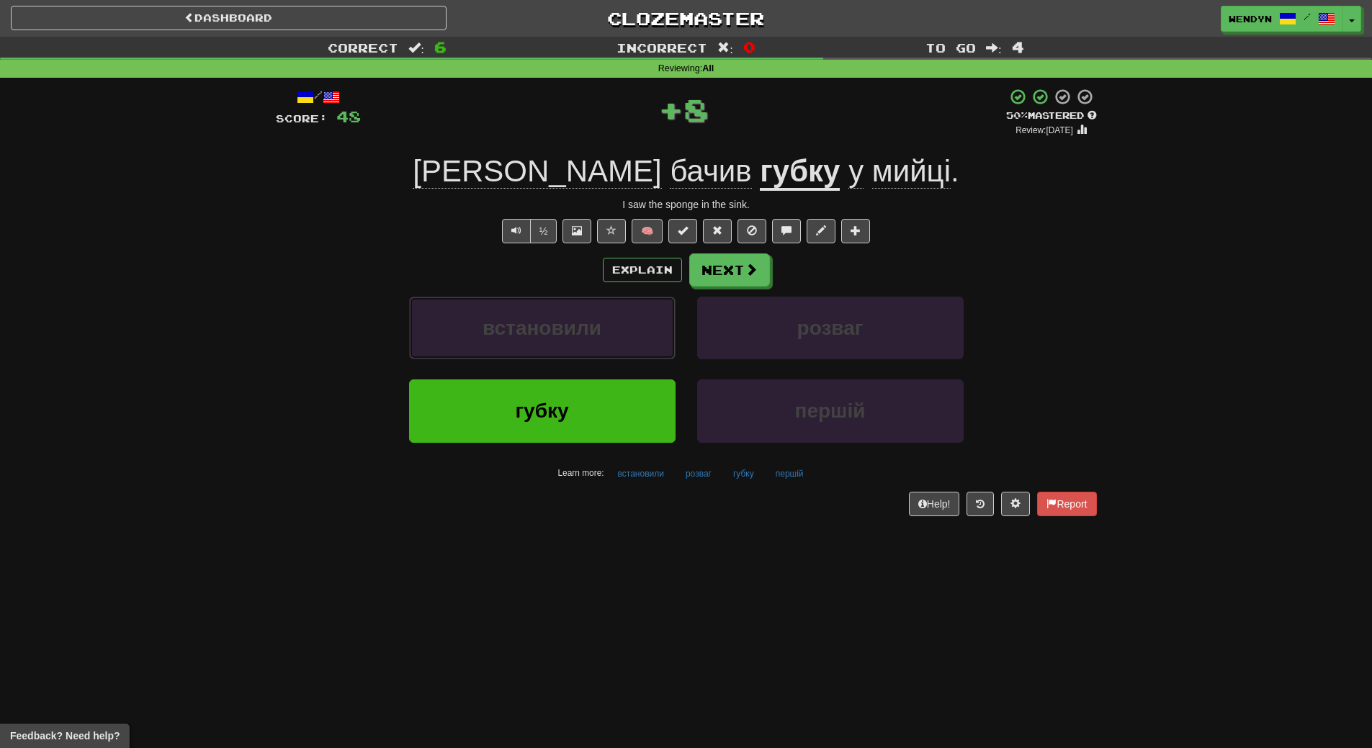
click at [640, 341] on button "встановили" at bounding box center [542, 328] width 267 height 63
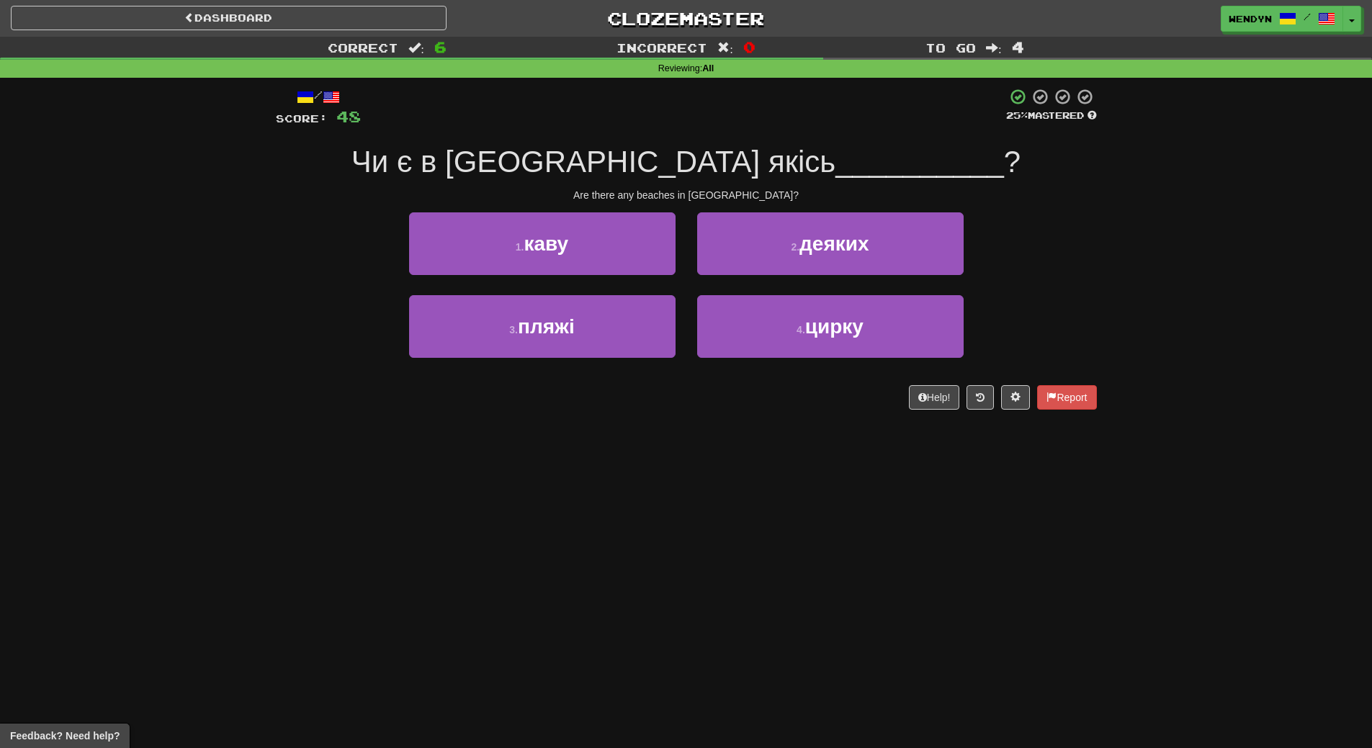
click at [622, 405] on div "/ Score: 48 25 % Mastered Чи є в Німеччині якісь __________ ? Are there any bea…" at bounding box center [686, 249] width 821 height 322
click at [622, 405] on div "Help! Report" at bounding box center [686, 397] width 821 height 24
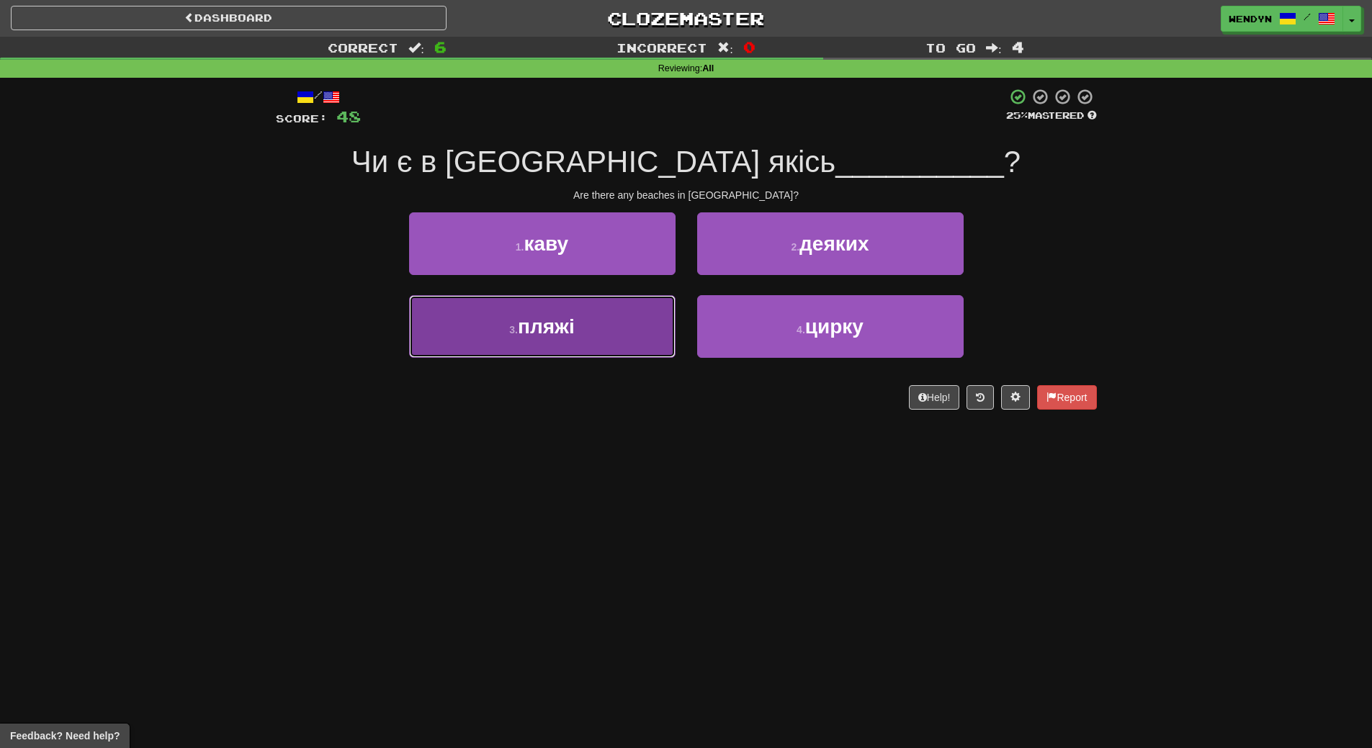
click at [599, 324] on button "3 . пляжі" at bounding box center [542, 326] width 267 height 63
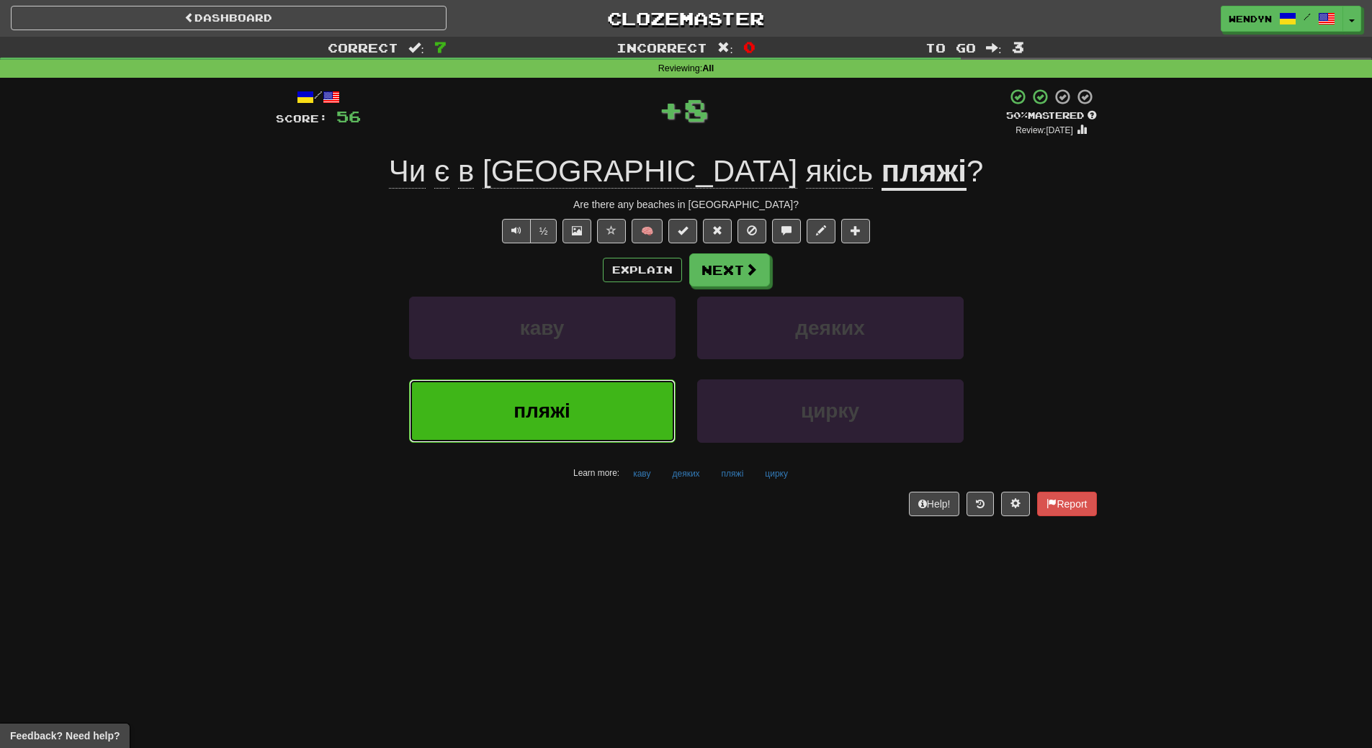
click at [579, 424] on button "пляжі" at bounding box center [542, 411] width 267 height 63
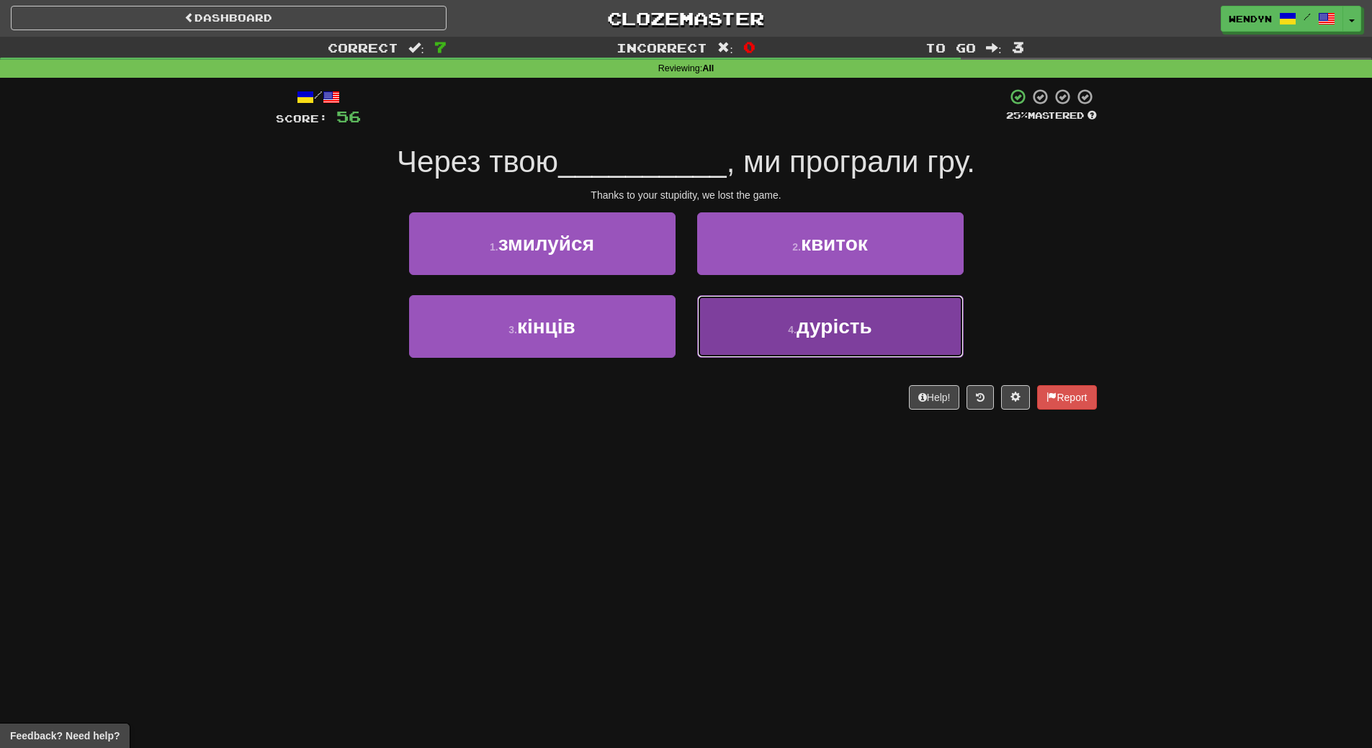
click at [789, 337] on button "4 . дурість" at bounding box center [830, 326] width 267 height 63
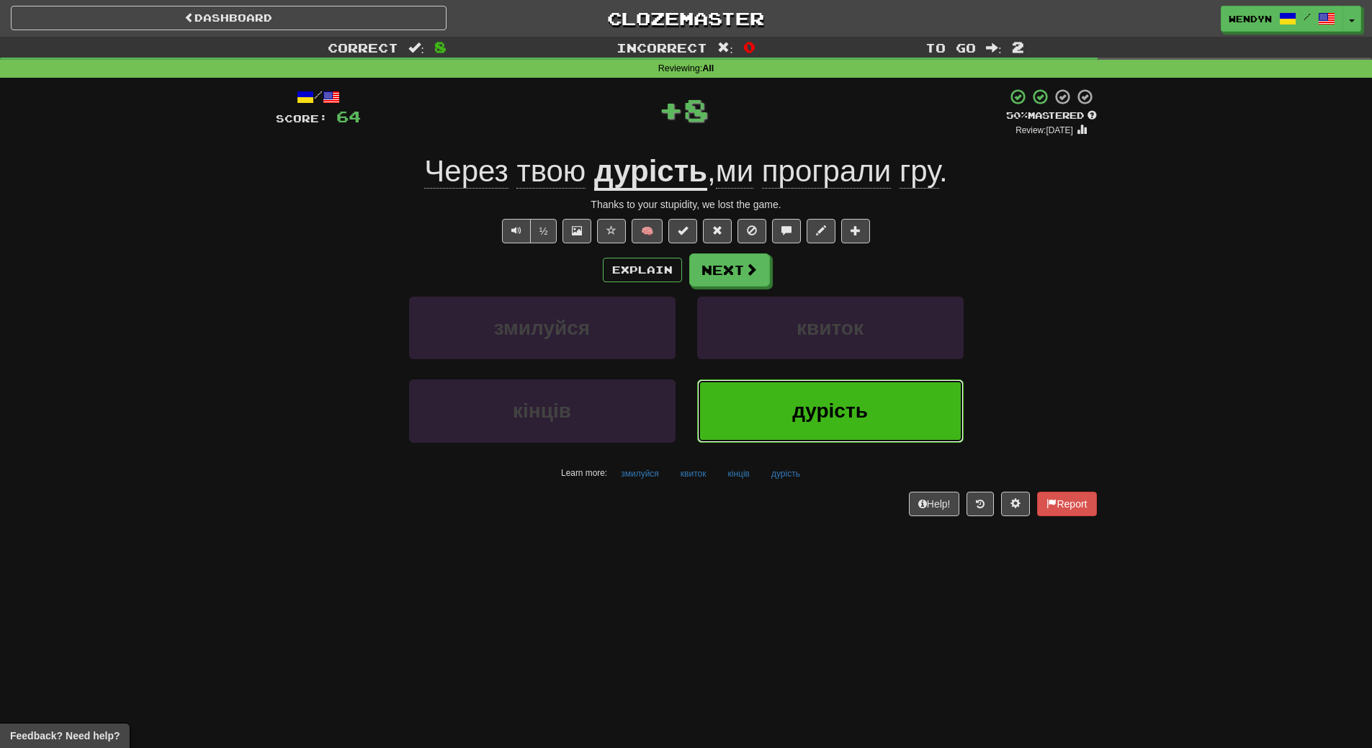
click button "дурість"
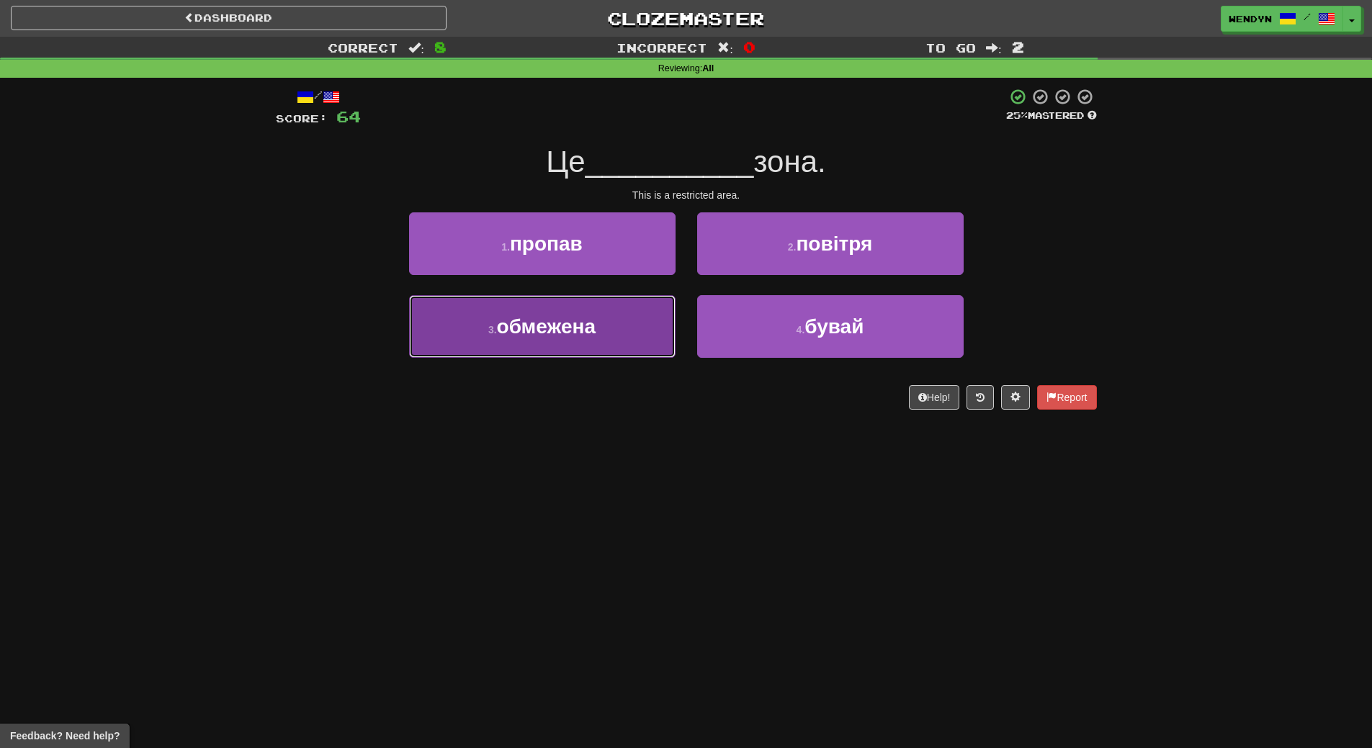
click span "обмежена"
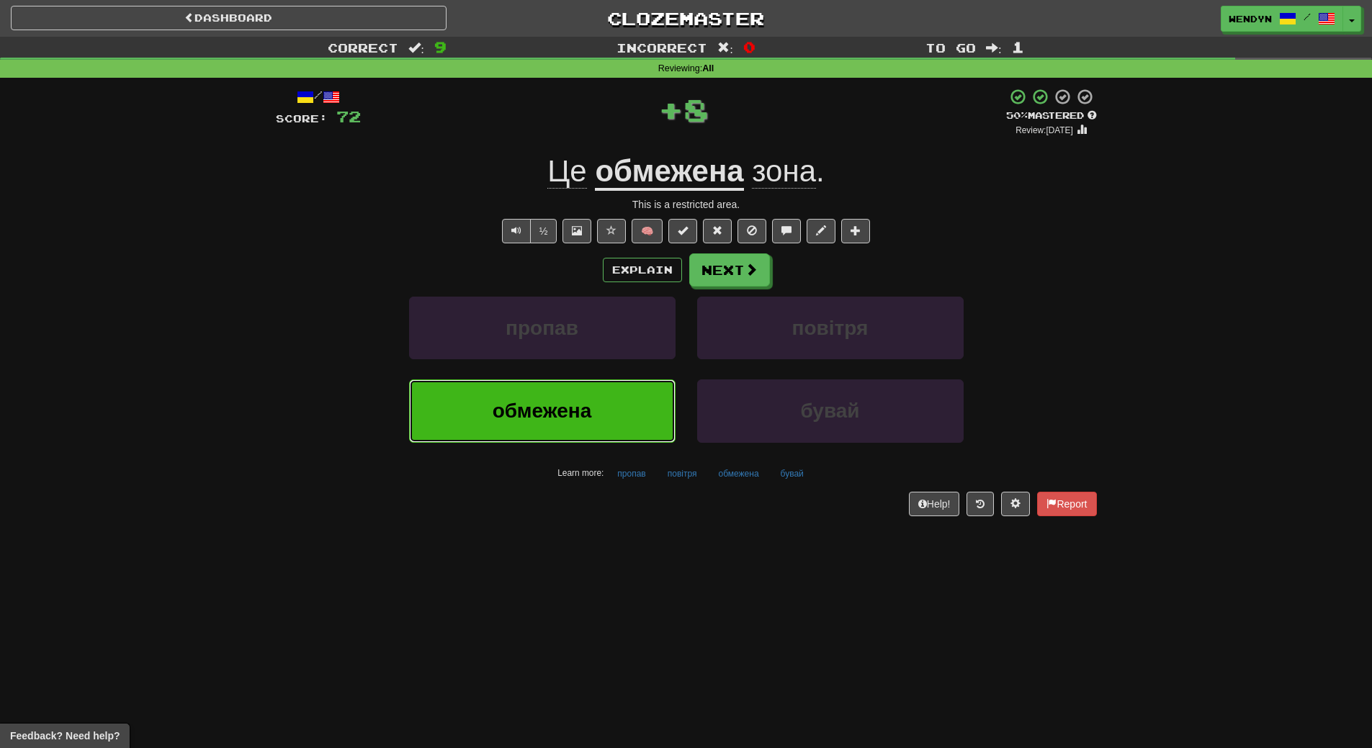
click span "обмежена"
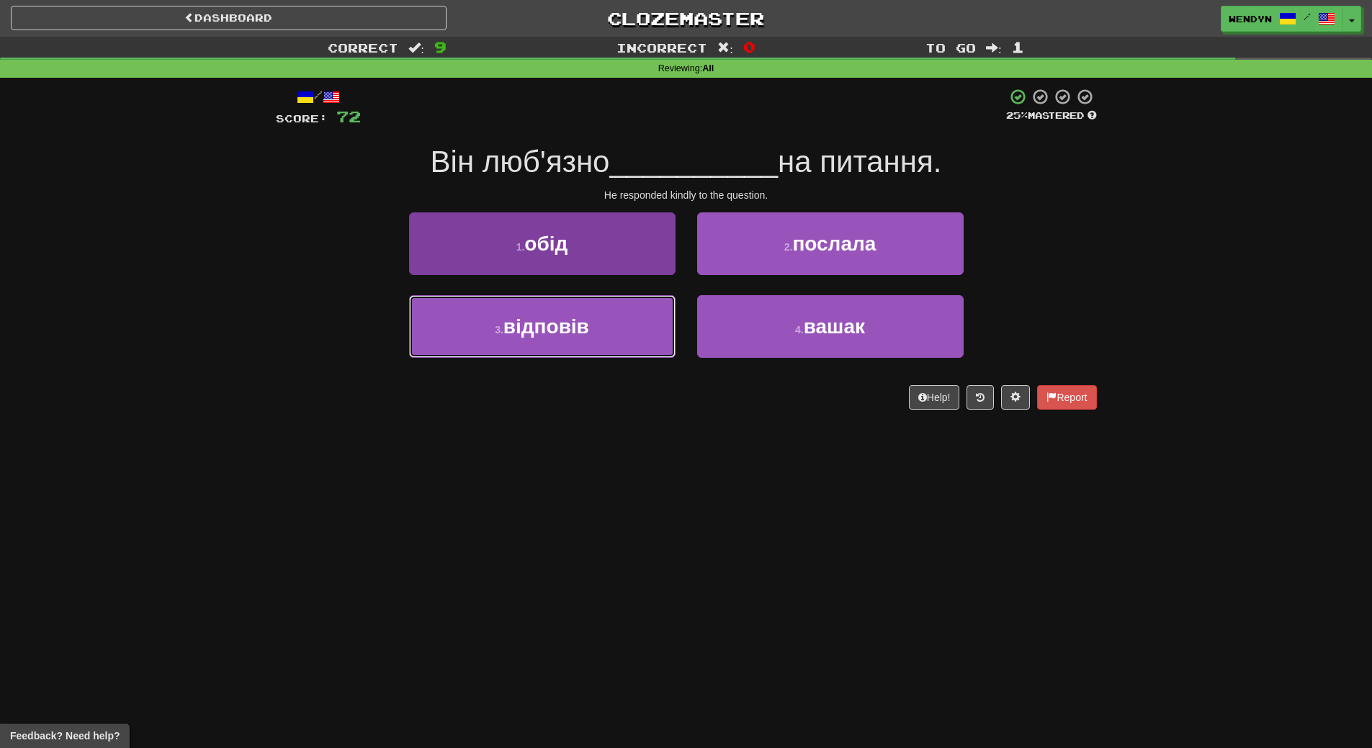
click span "відповів"
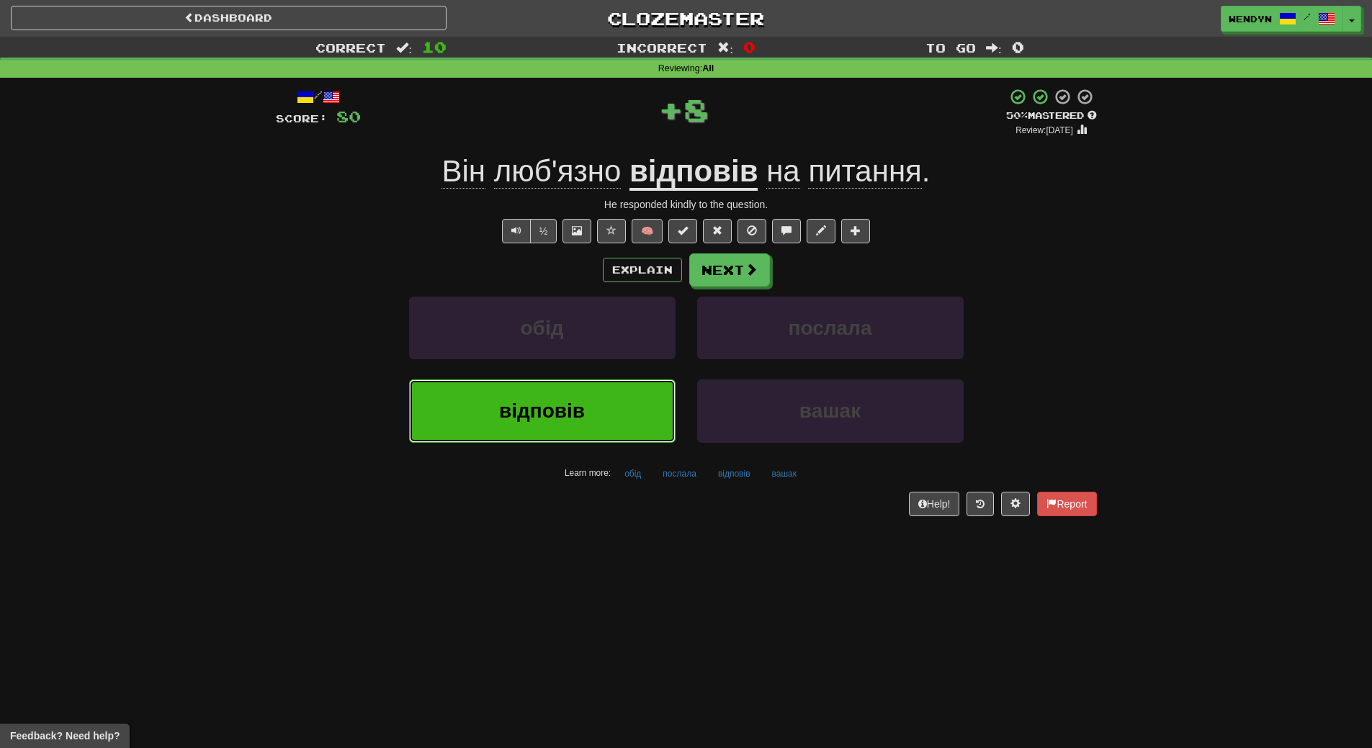
click span "відповів"
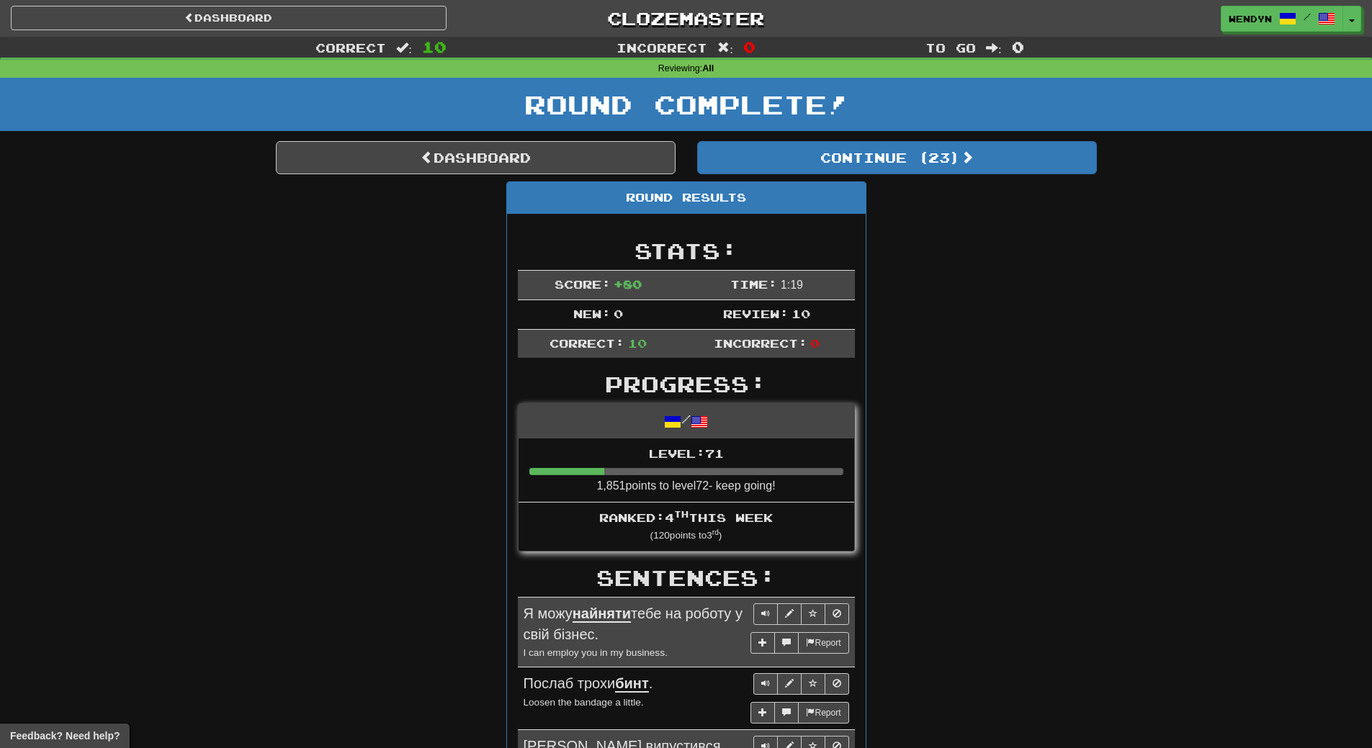
click div "Round Results Stats: Score: + 80 Time: 1 : 19 New: 0 Review: 10 Correct: 10 Inc…"
click link "Dashboard"
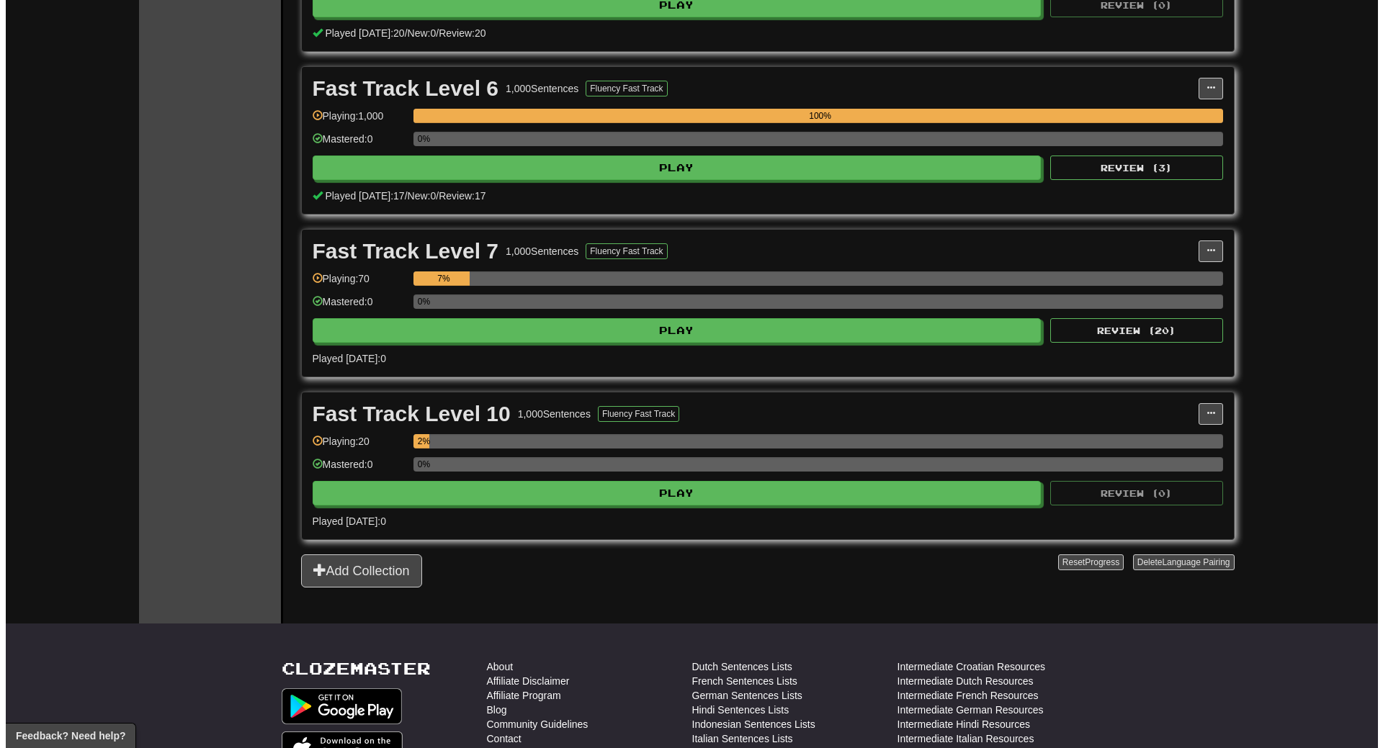
scroll to position [1081, 0]
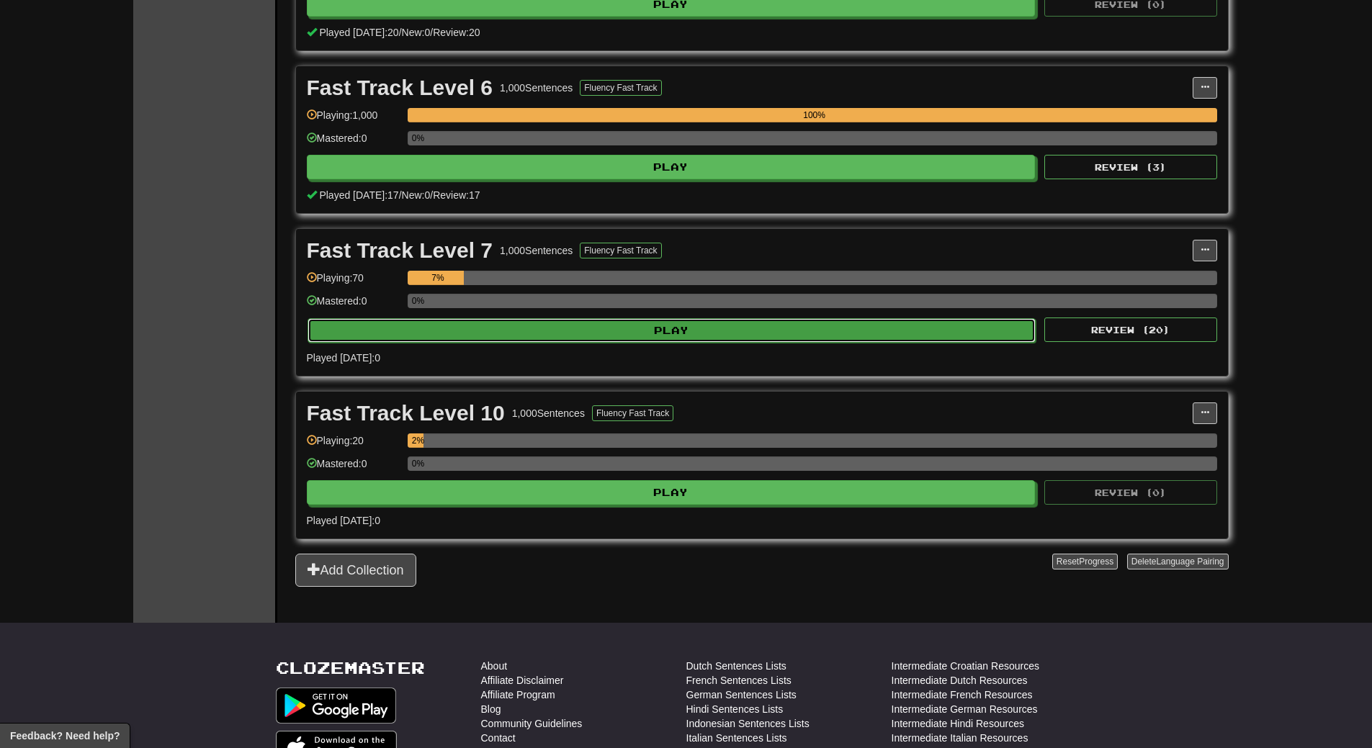
click at [703, 326] on button "Play" at bounding box center [672, 330] width 729 height 24
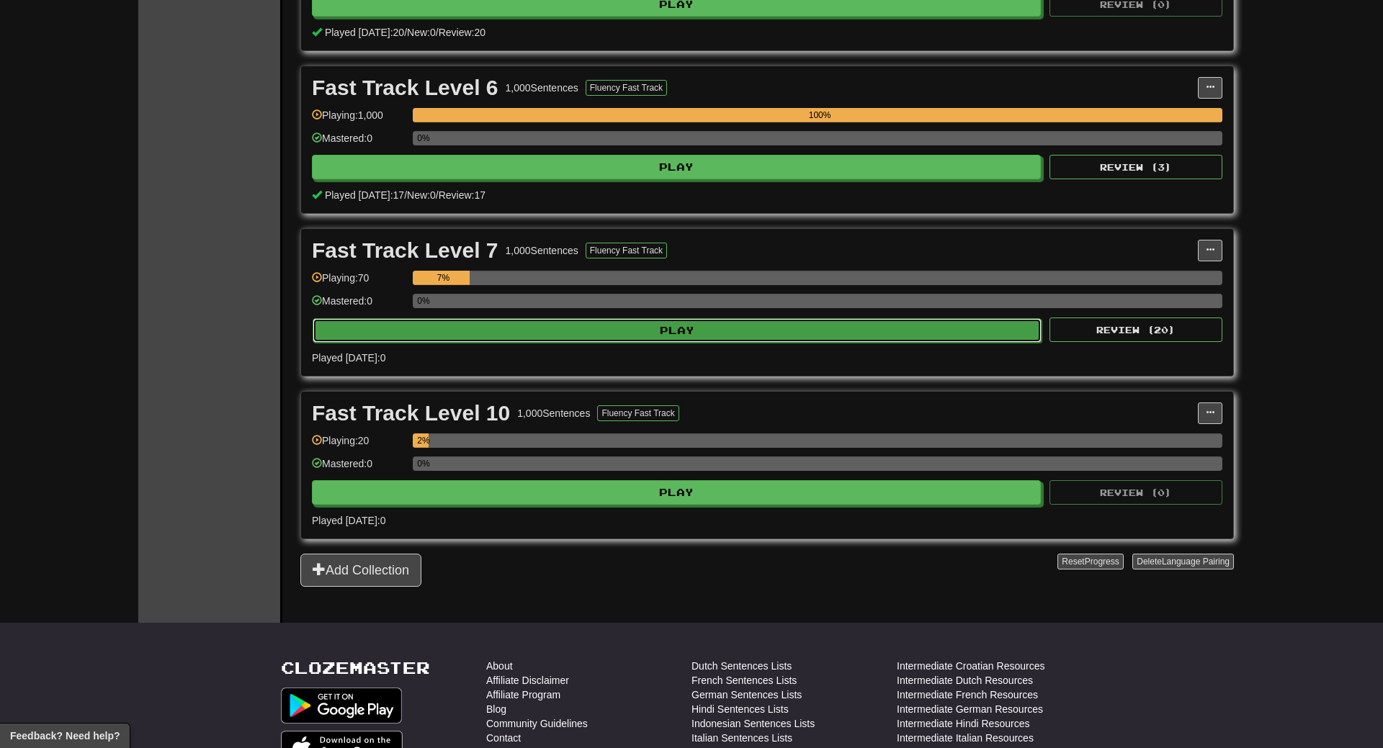
select select "**"
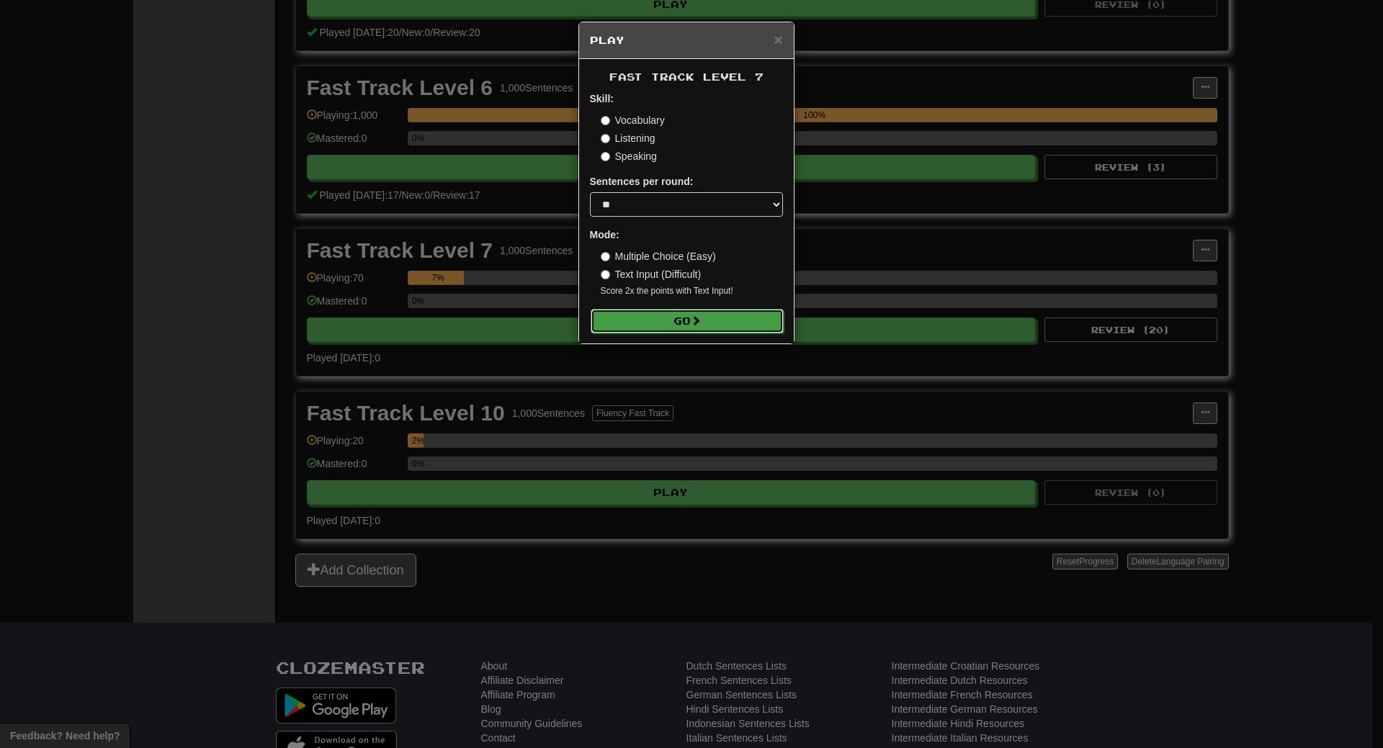
click at [701, 319] on span at bounding box center [696, 321] width 10 height 10
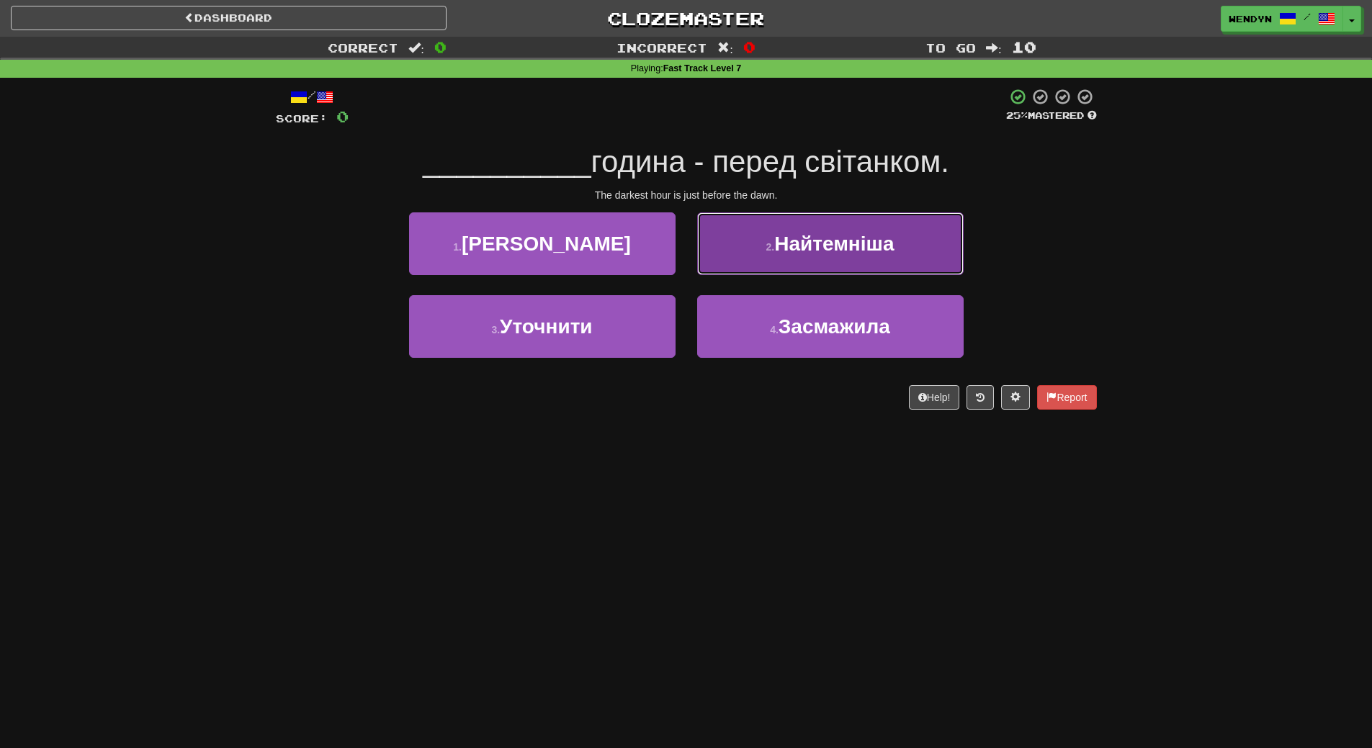
click at [859, 258] on button "2 . Найтемніша" at bounding box center [830, 244] width 267 height 63
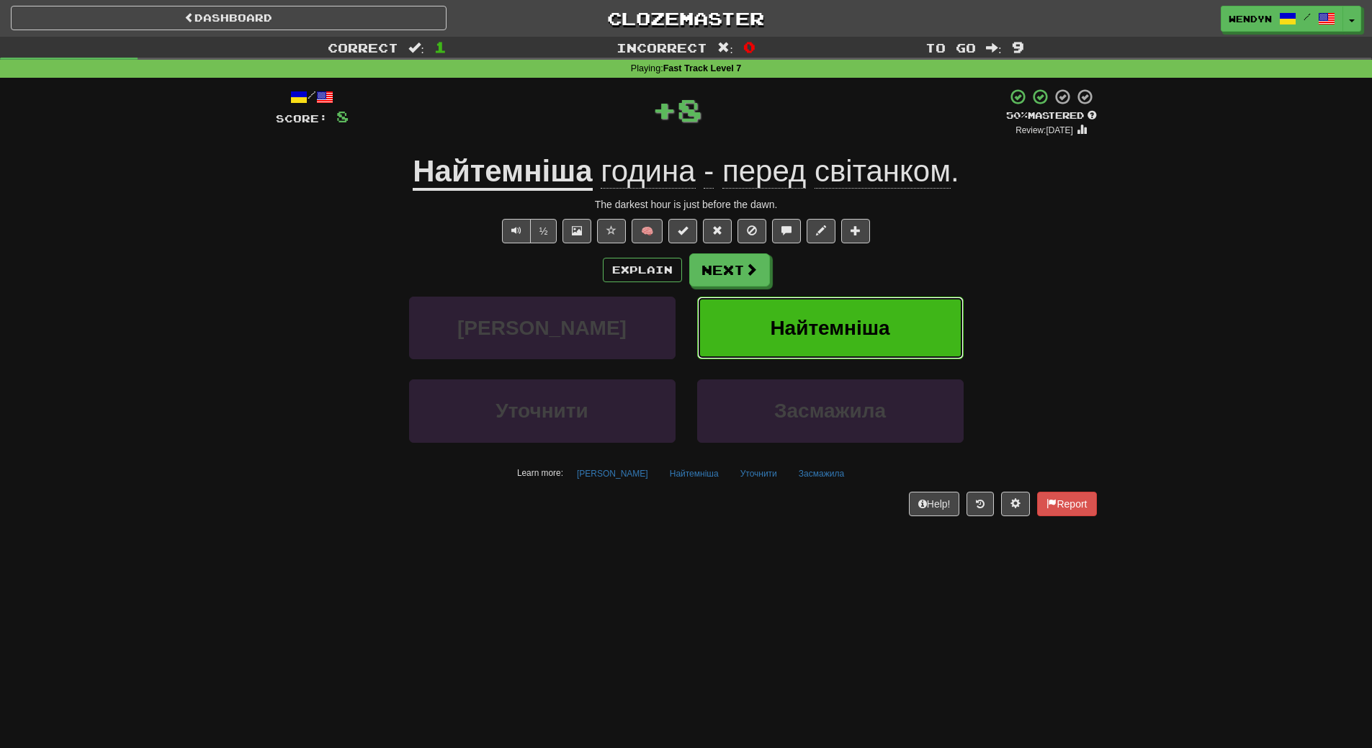
click at [865, 318] on span "Найтемніша" at bounding box center [830, 328] width 120 height 22
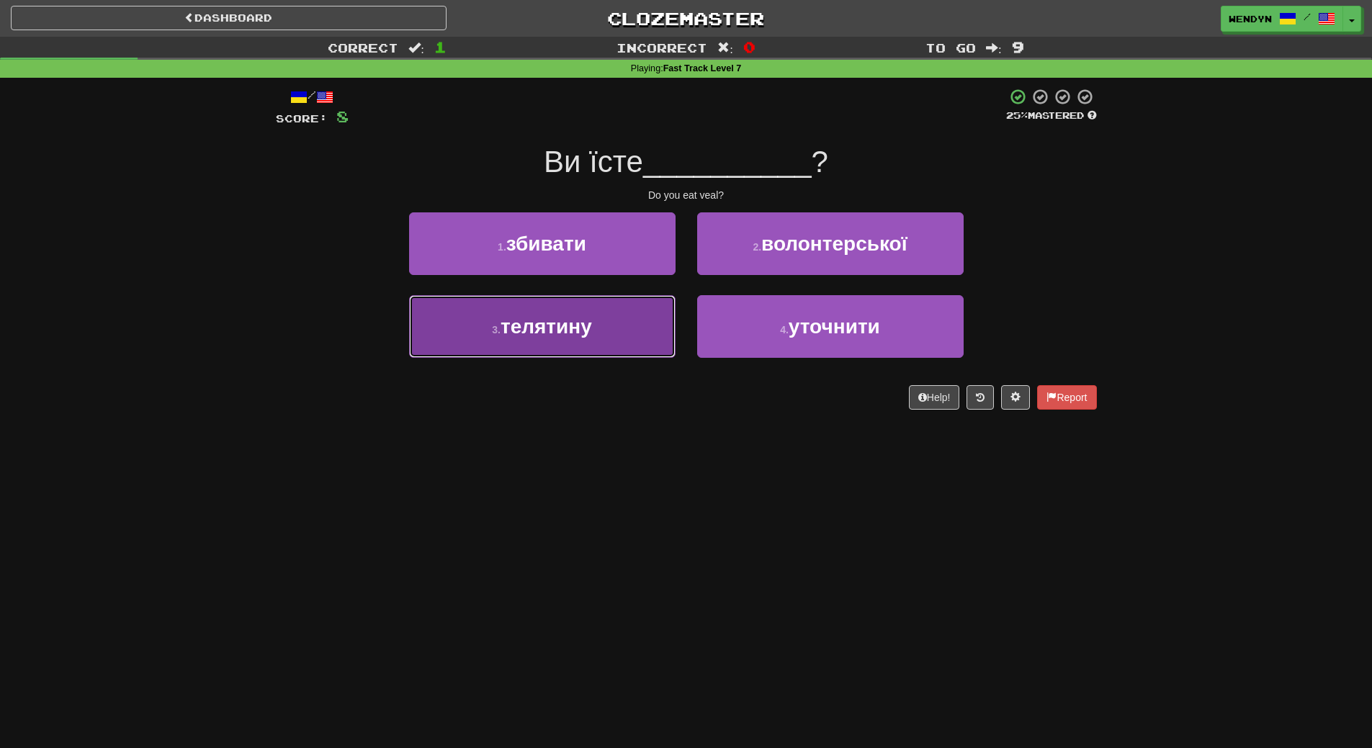
drag, startPoint x: 590, startPoint y: 327, endPoint x: 592, endPoint y: 416, distance: 88.6
click at [589, 331] on span "телятину" at bounding box center [546, 327] width 91 height 22
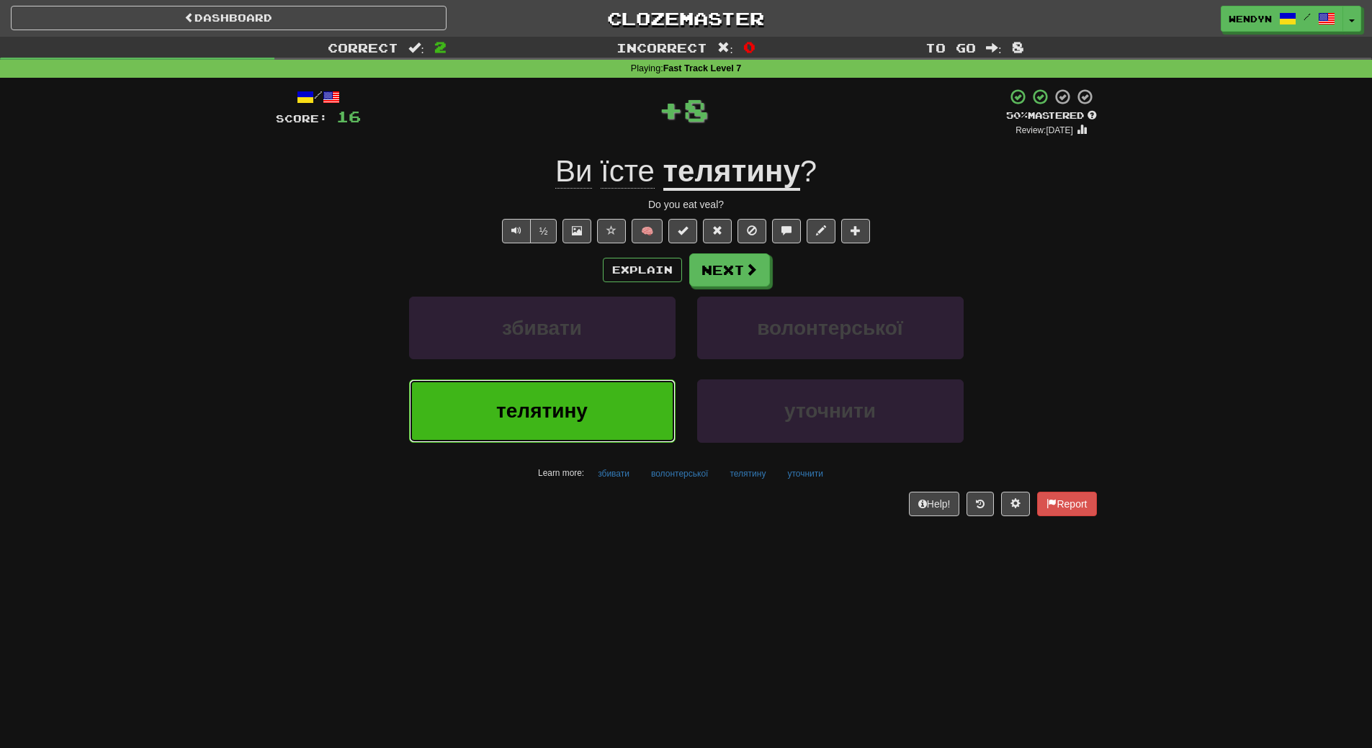
drag, startPoint x: 592, startPoint y: 431, endPoint x: 589, endPoint y: 383, distance: 48.4
click at [590, 384] on button "телятину" at bounding box center [542, 411] width 267 height 63
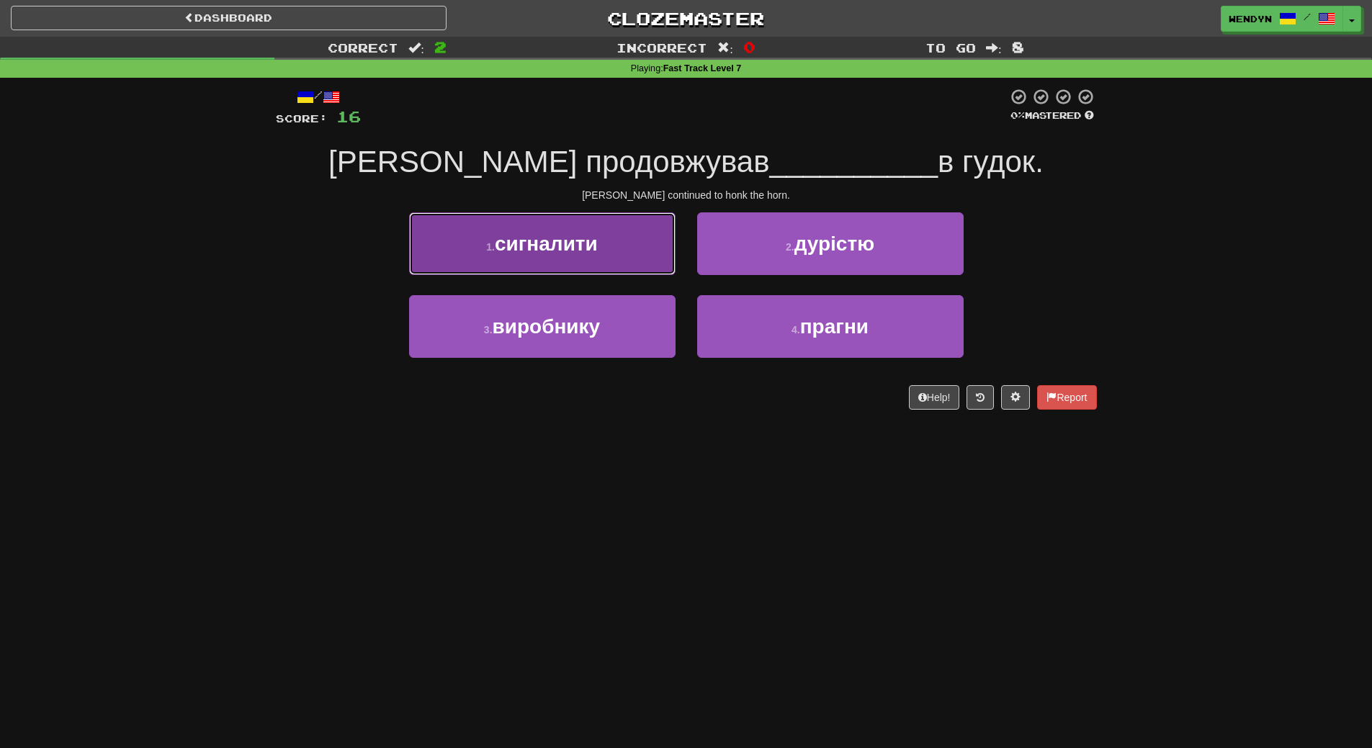
click at [585, 267] on button "1 . сигналити" at bounding box center [542, 244] width 267 height 63
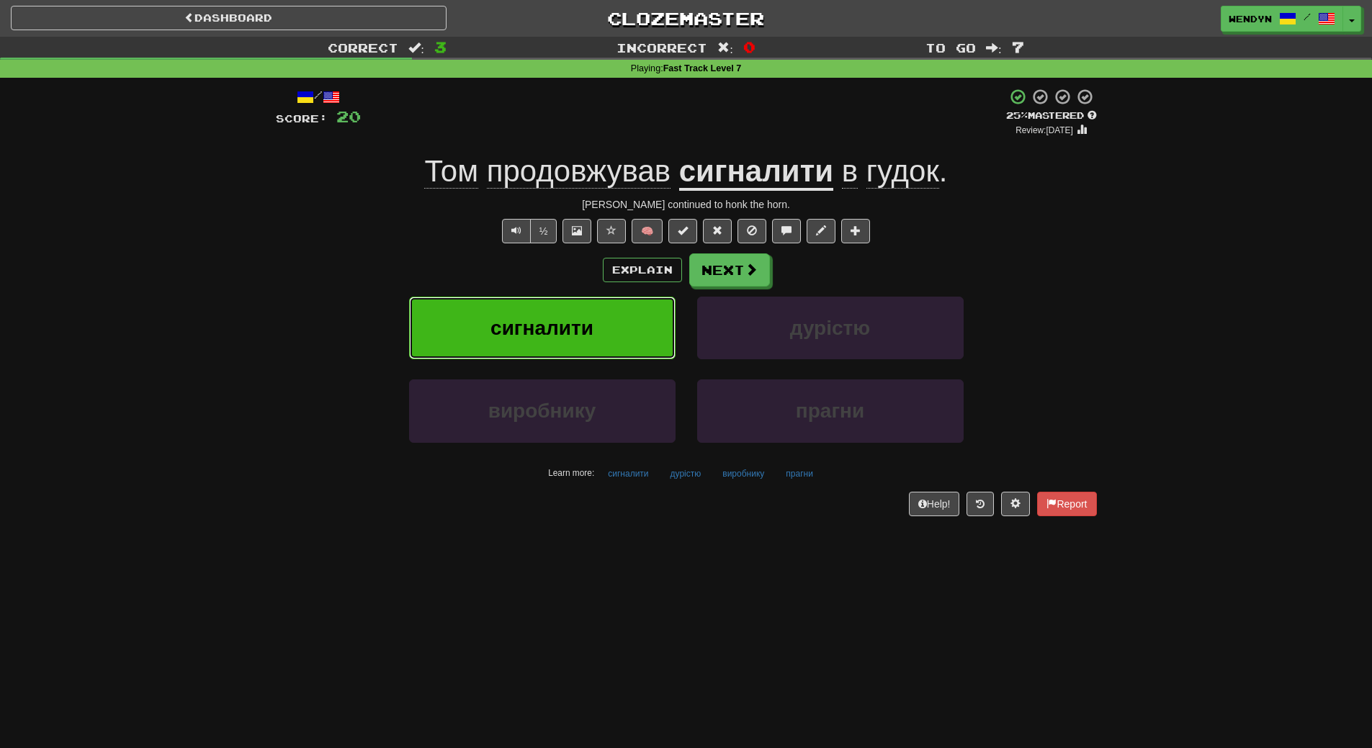
click at [570, 313] on button "сигналити" at bounding box center [542, 328] width 267 height 63
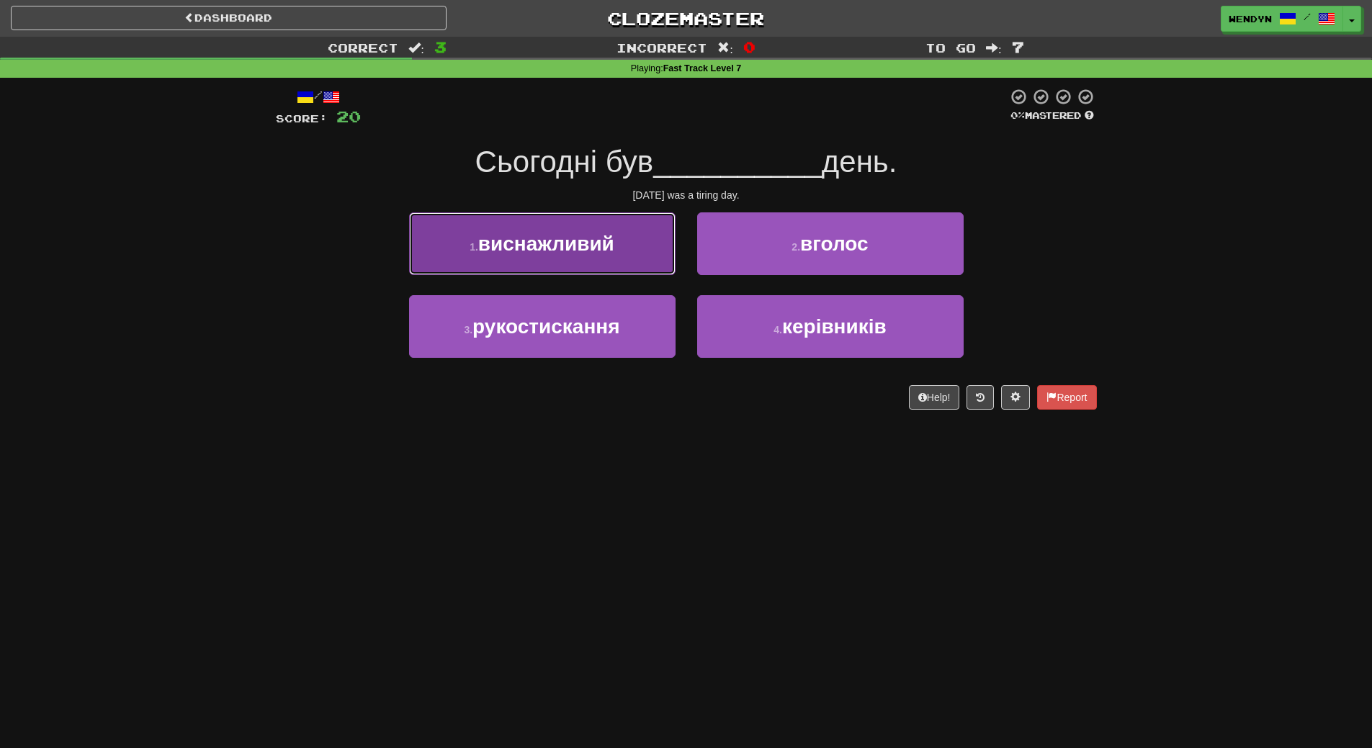
click at [586, 251] on span "виснажливий" at bounding box center [546, 244] width 136 height 22
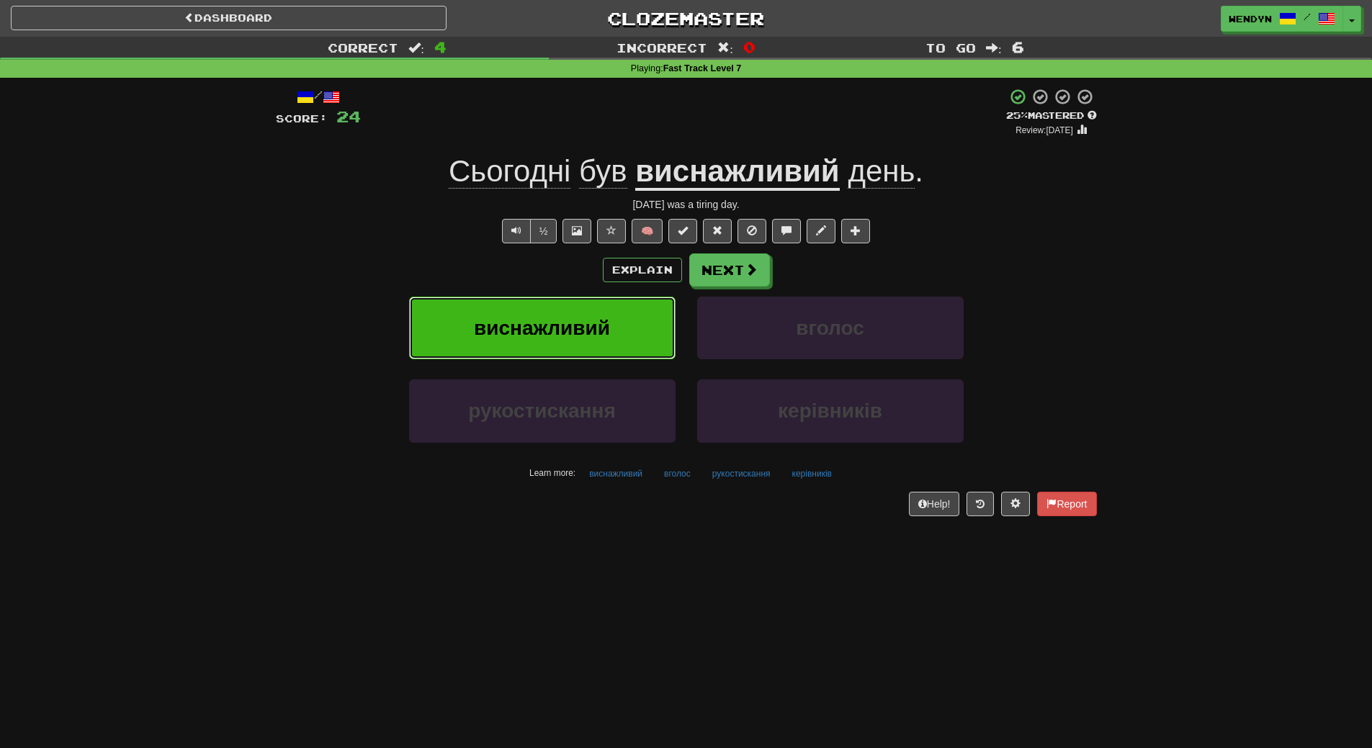
click at [582, 319] on span "виснажливий" at bounding box center [542, 328] width 136 height 22
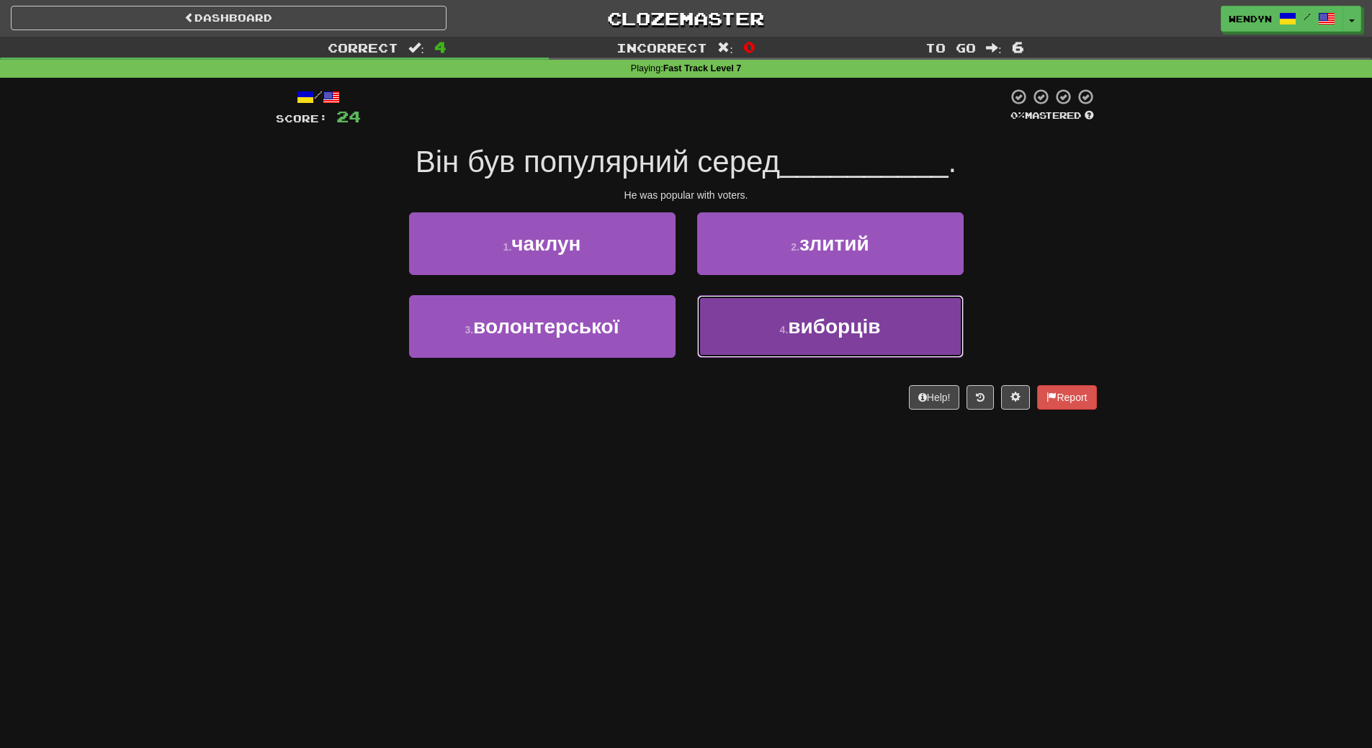
click at [773, 349] on button "4 . виборців" at bounding box center [830, 326] width 267 height 63
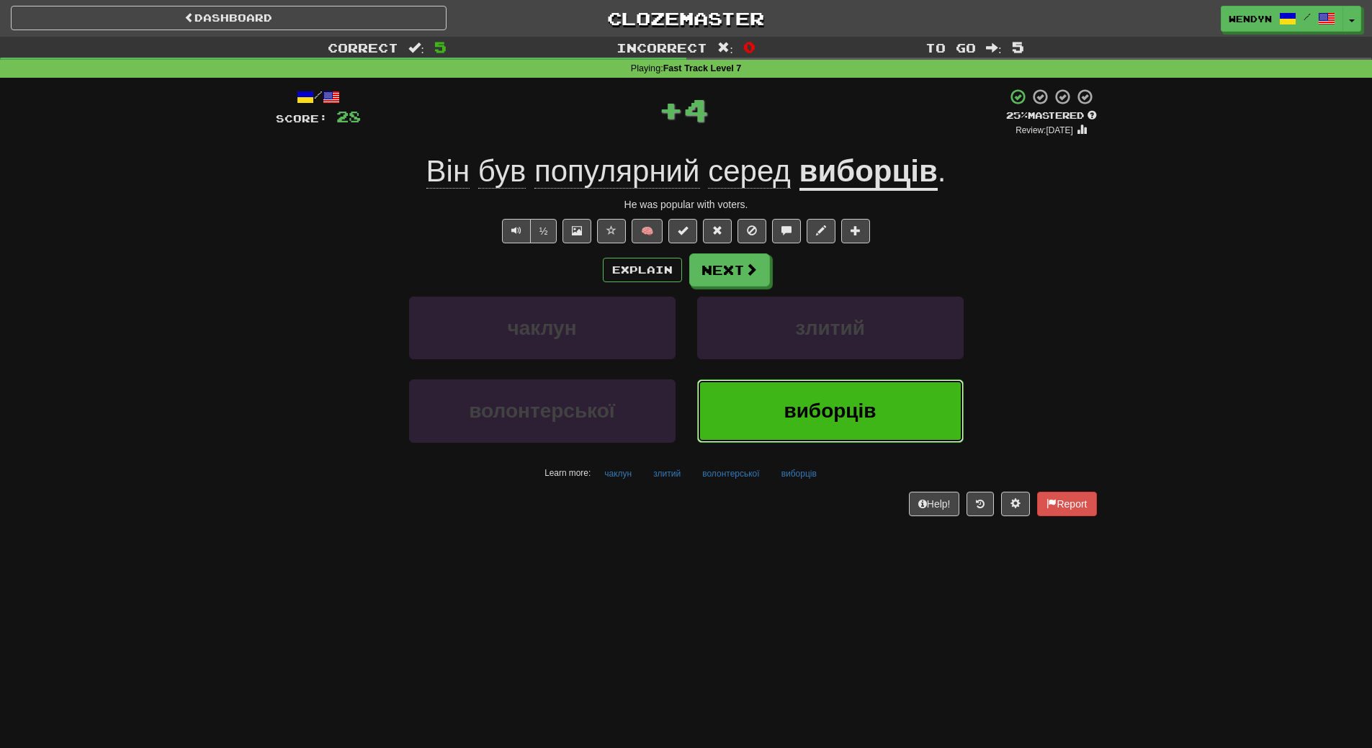
click at [770, 405] on button "виборців" at bounding box center [830, 411] width 267 height 63
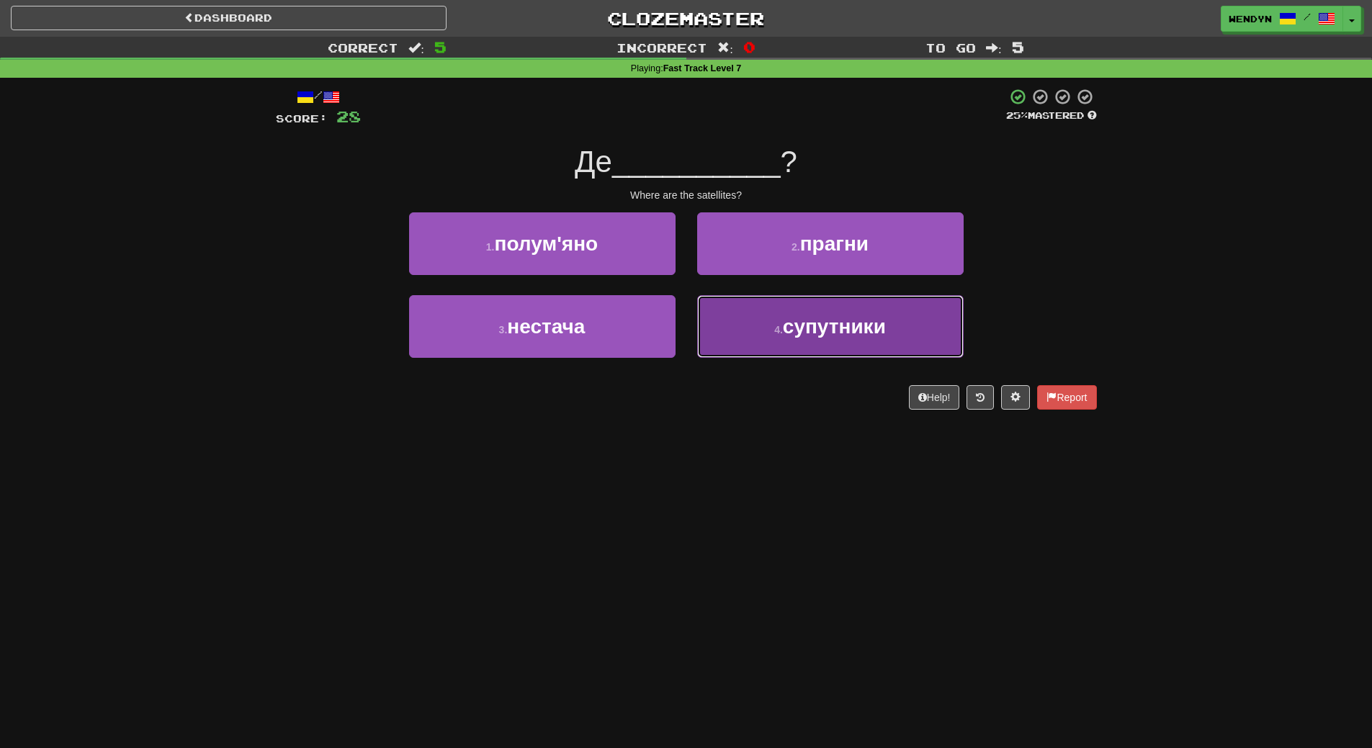
click at [828, 331] on span "супутники" at bounding box center [834, 327] width 103 height 22
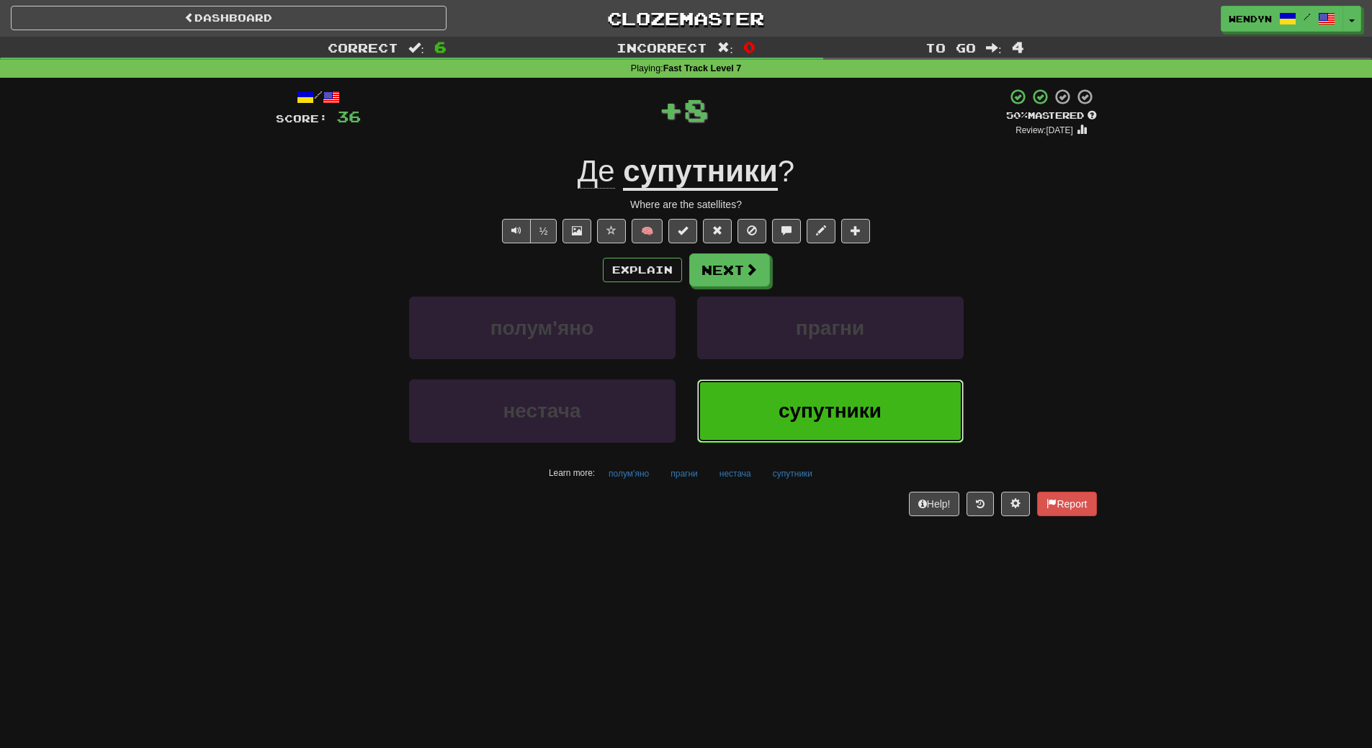
click at [808, 388] on button "супутники" at bounding box center [830, 411] width 267 height 63
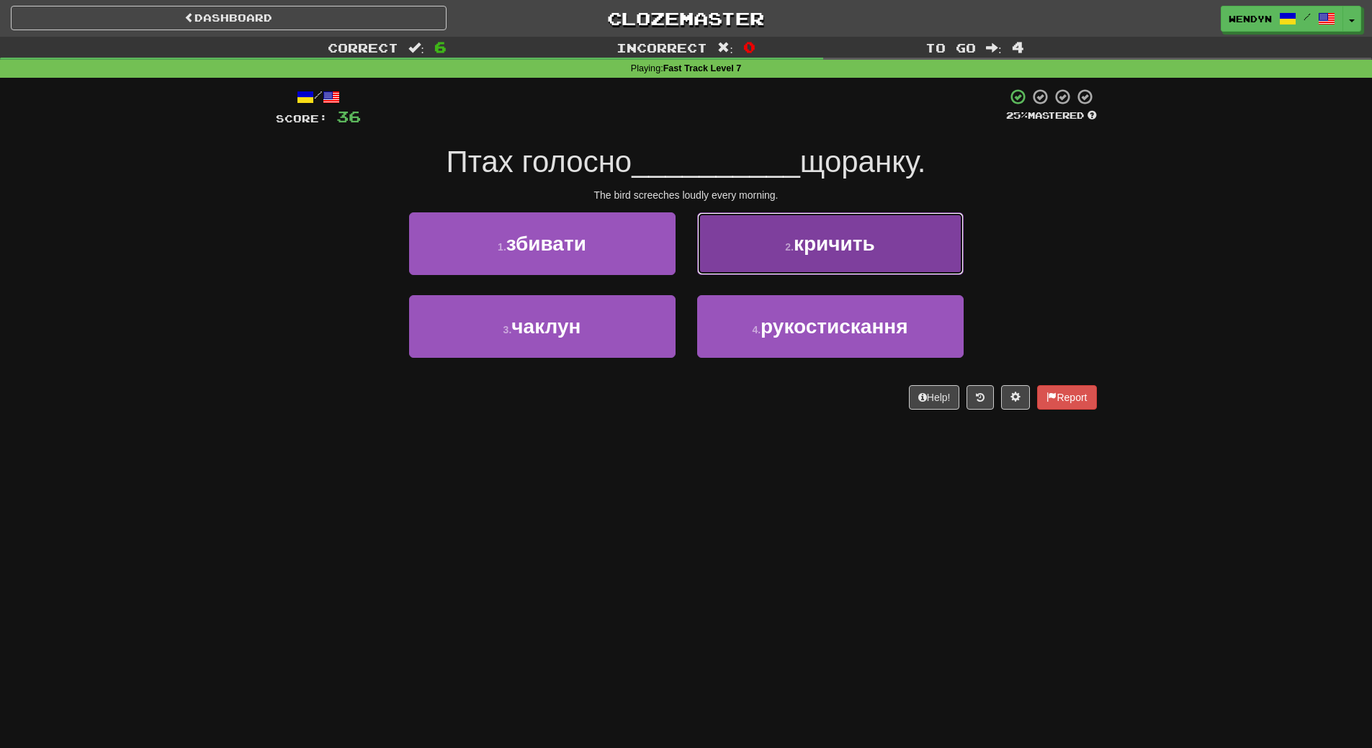
click at [841, 241] on span "кричить" at bounding box center [834, 244] width 81 height 22
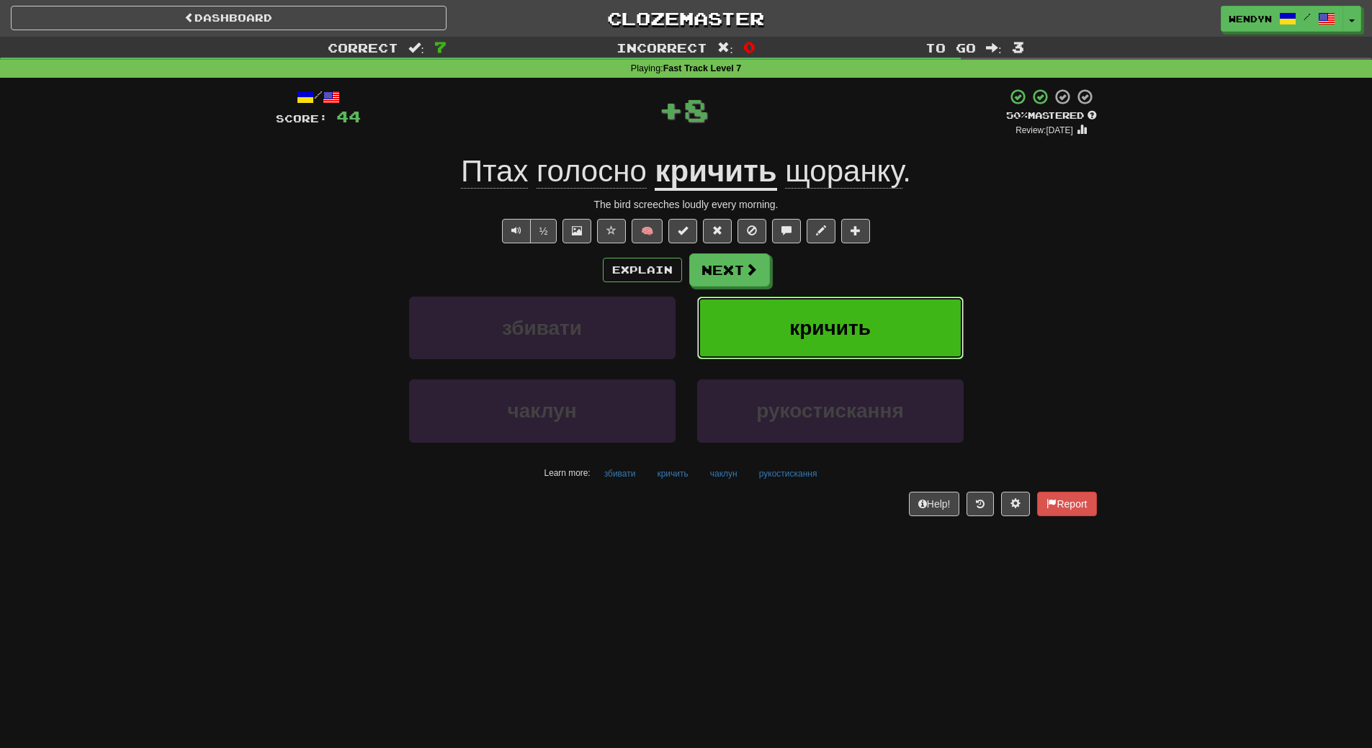
click at [866, 315] on button "кричить" at bounding box center [830, 328] width 267 height 63
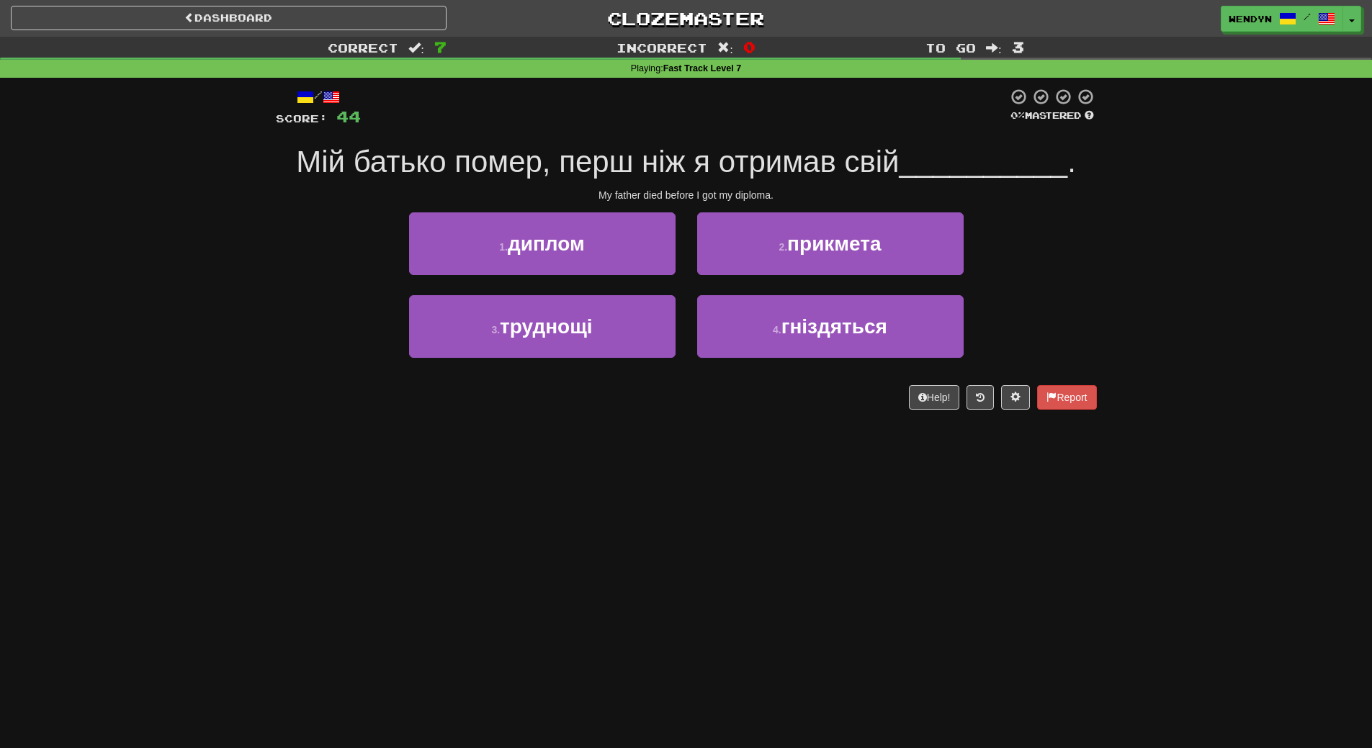
click at [843, 363] on div "4 . гніздяться" at bounding box center [831, 336] width 288 height 83
click at [607, 248] on button "1 . диплом" at bounding box center [542, 244] width 267 height 63
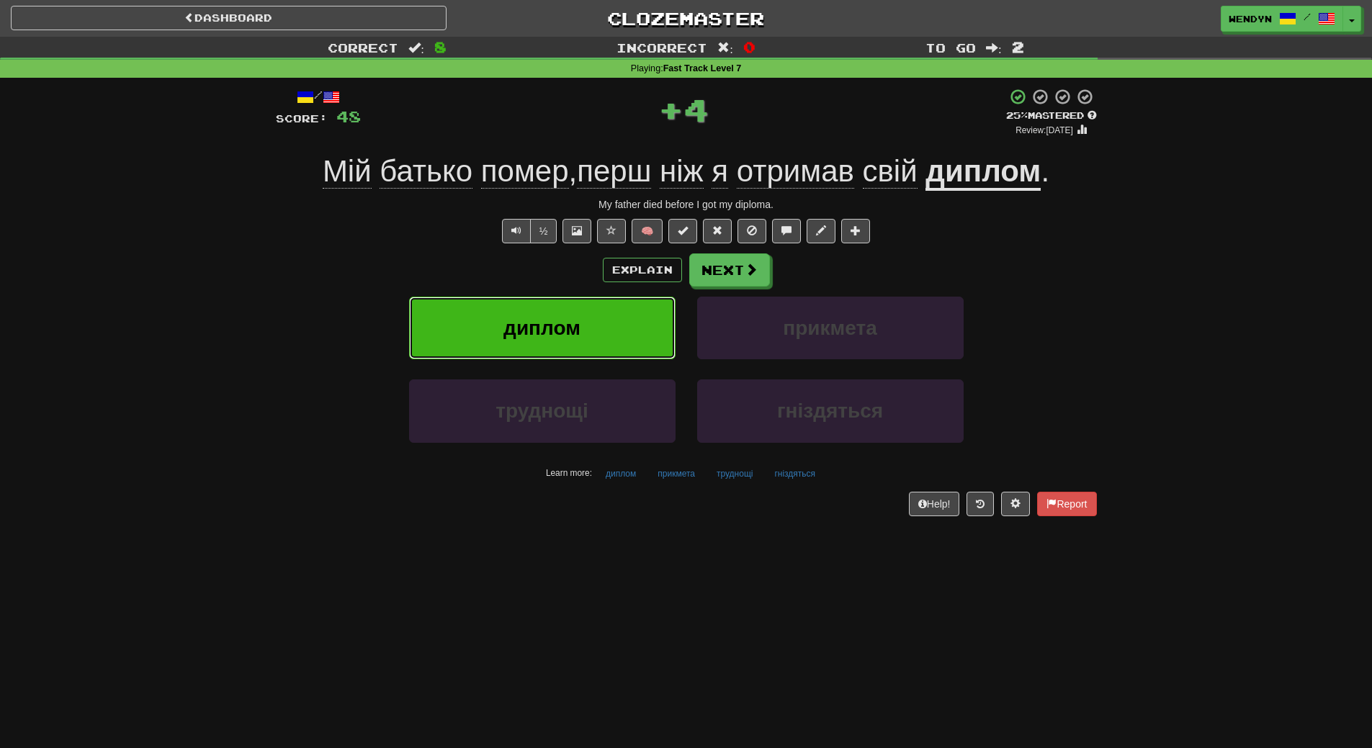
click at [602, 329] on button "диплом" at bounding box center [542, 328] width 267 height 63
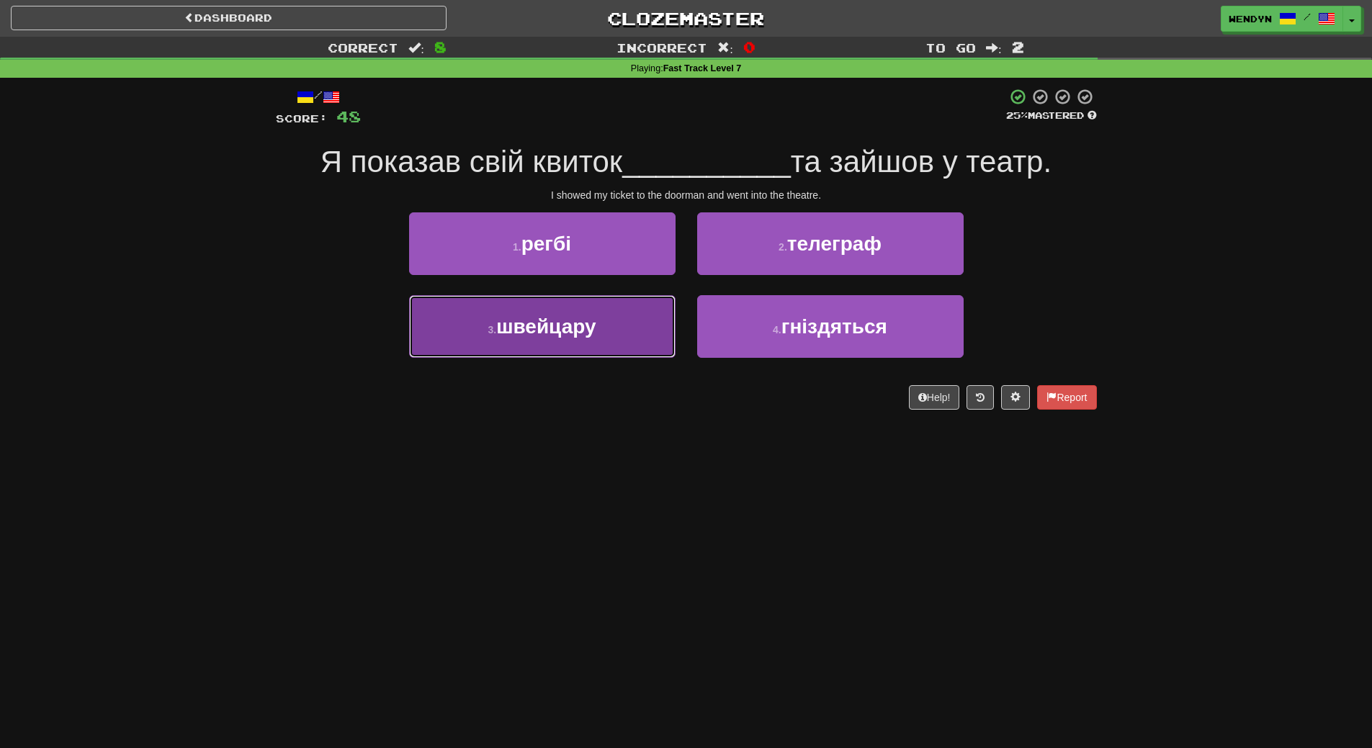
click at [586, 346] on button "3 . швейцару" at bounding box center [542, 326] width 267 height 63
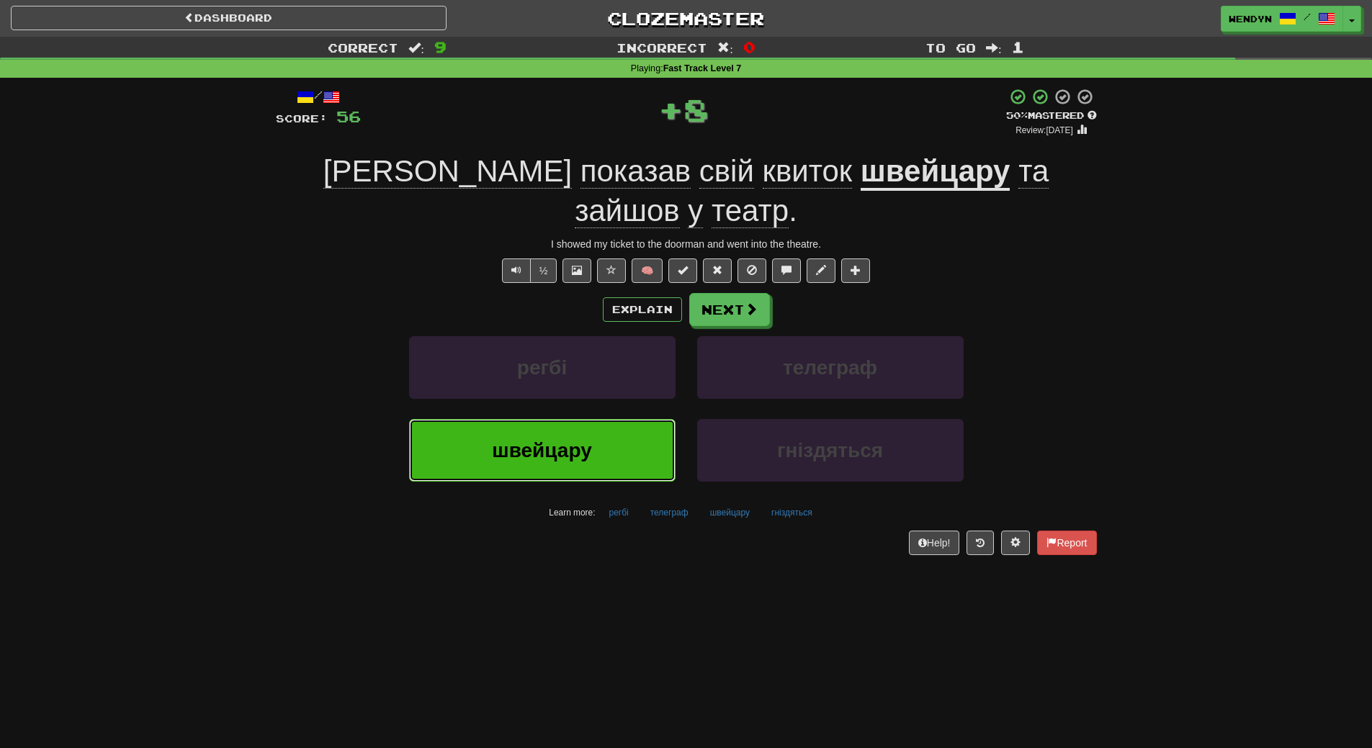
click at [587, 419] on button "швейцару" at bounding box center [542, 450] width 267 height 63
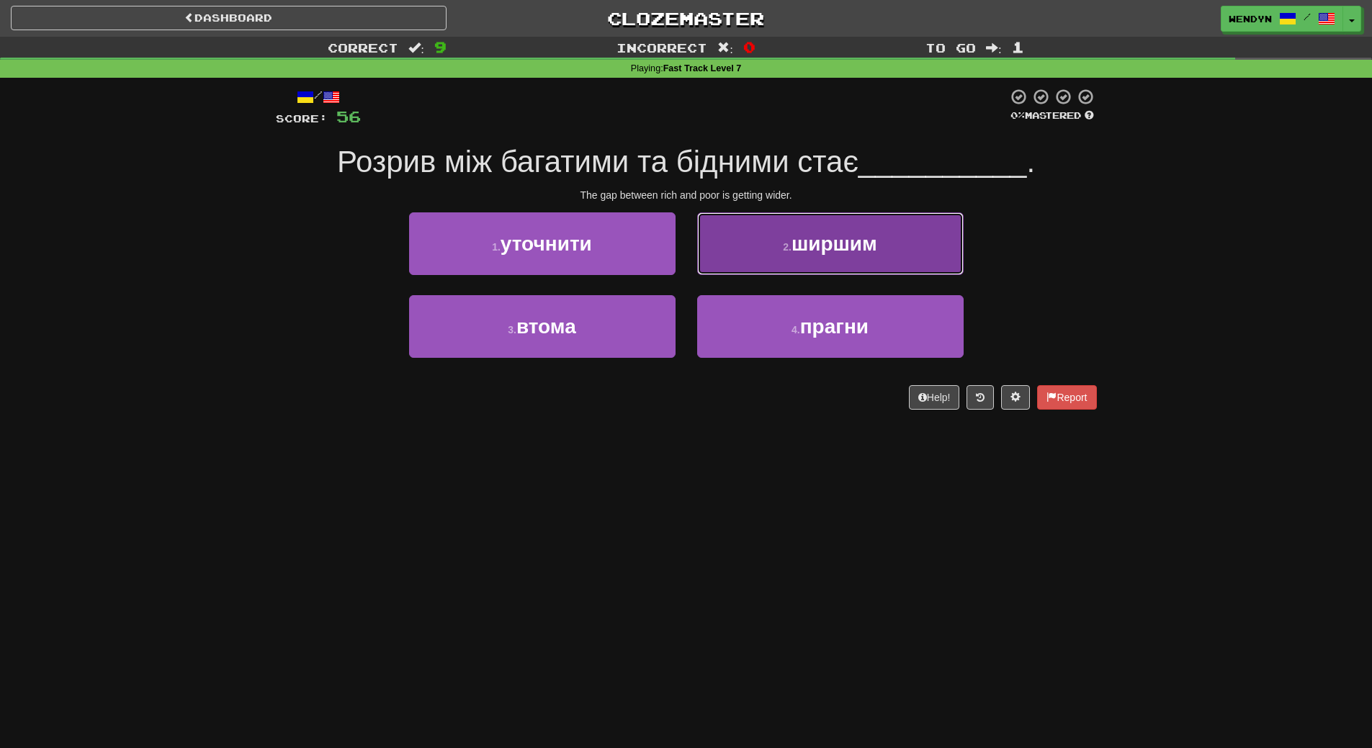
click at [903, 241] on button "2 . ширшим" at bounding box center [830, 244] width 267 height 63
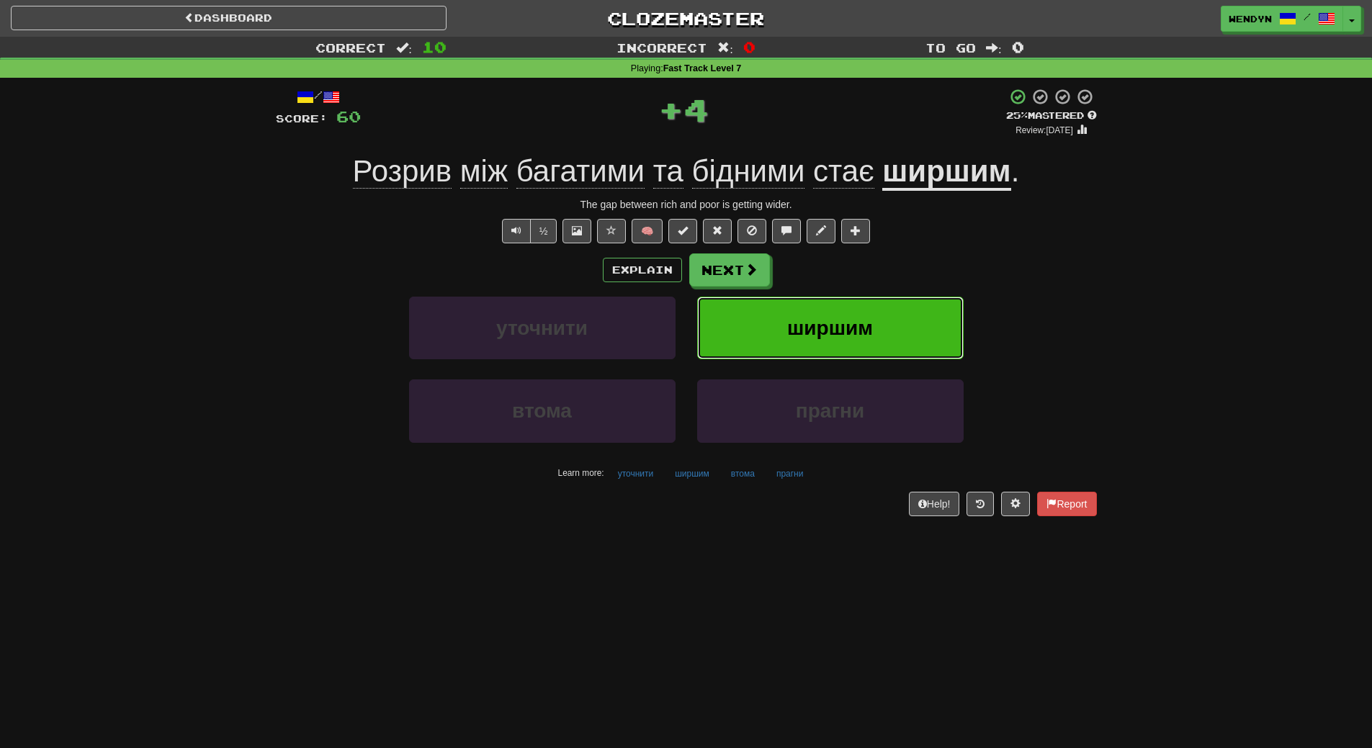
click at [891, 322] on button "ширшим" at bounding box center [830, 328] width 267 height 63
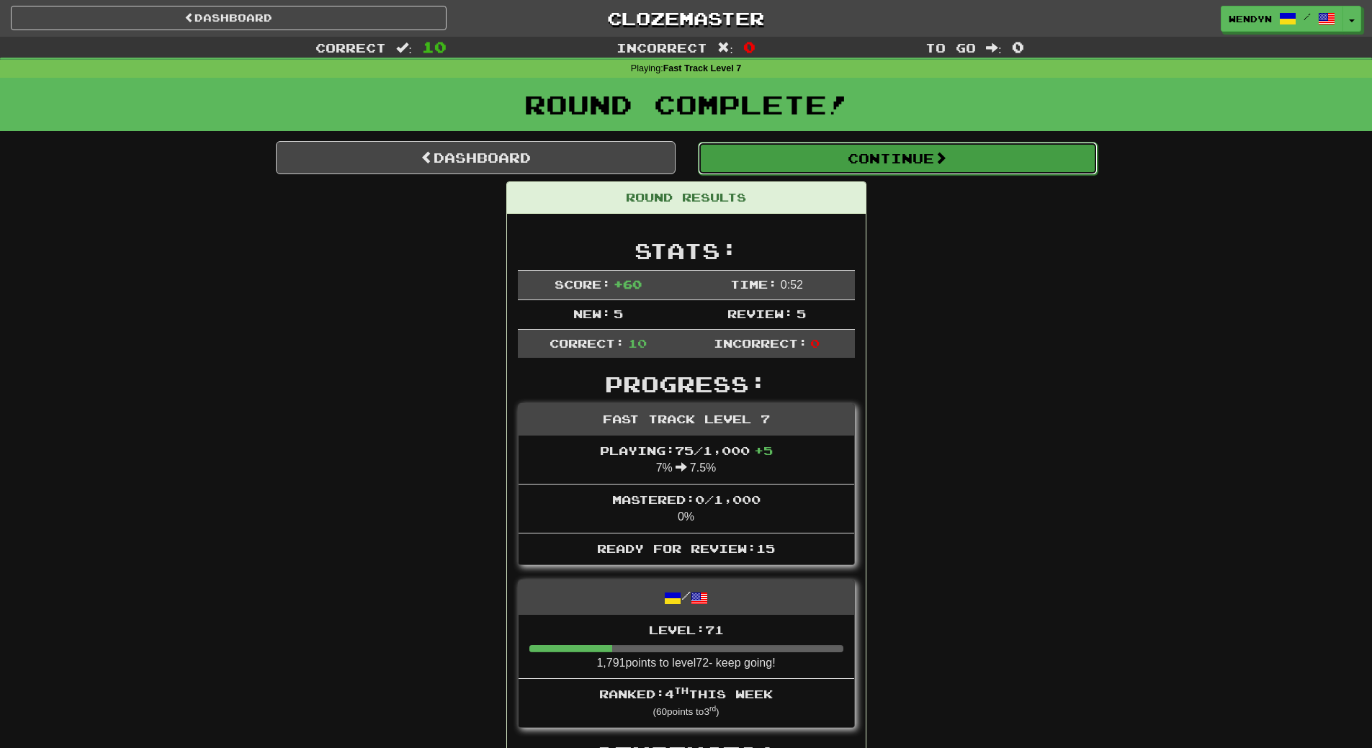
click at [938, 161] on button "Continue" at bounding box center [898, 158] width 400 height 33
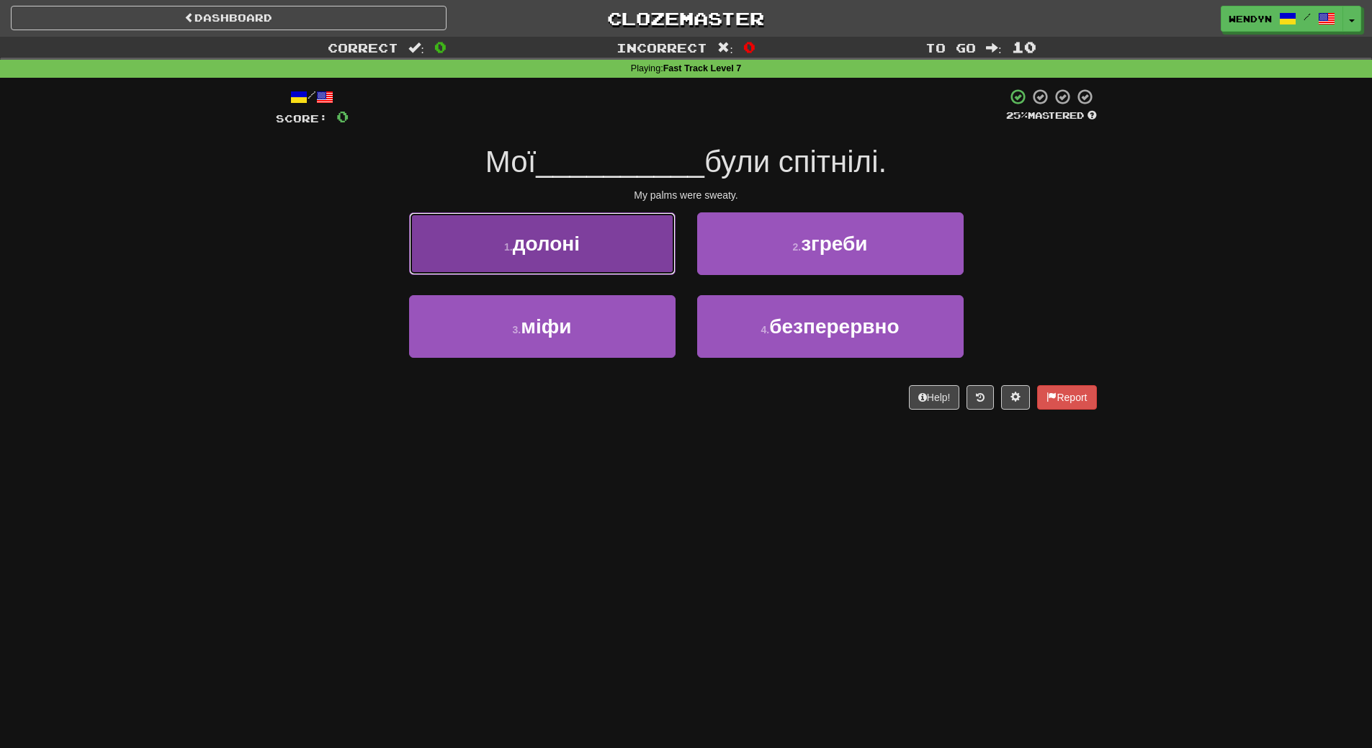
click at [593, 236] on button "1 . долоні" at bounding box center [542, 244] width 267 height 63
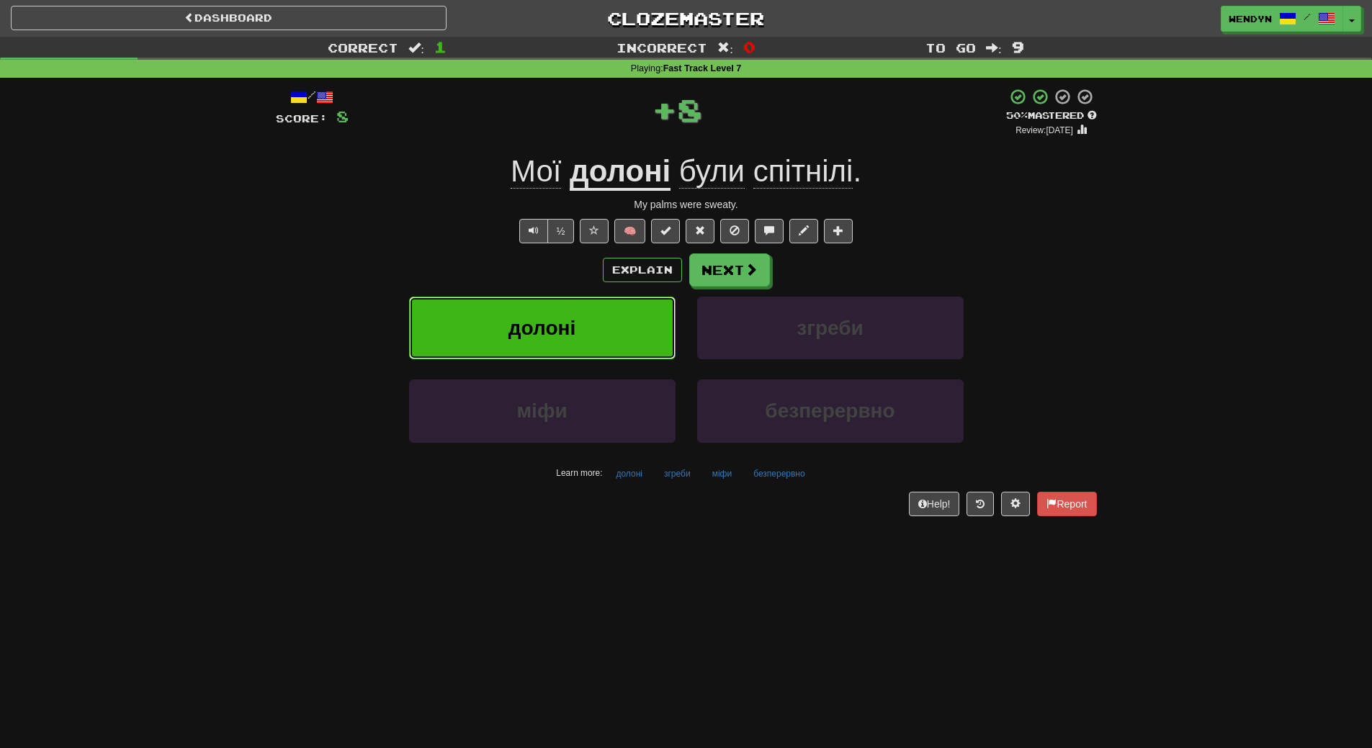
click at [590, 320] on button "долоні" at bounding box center [542, 328] width 267 height 63
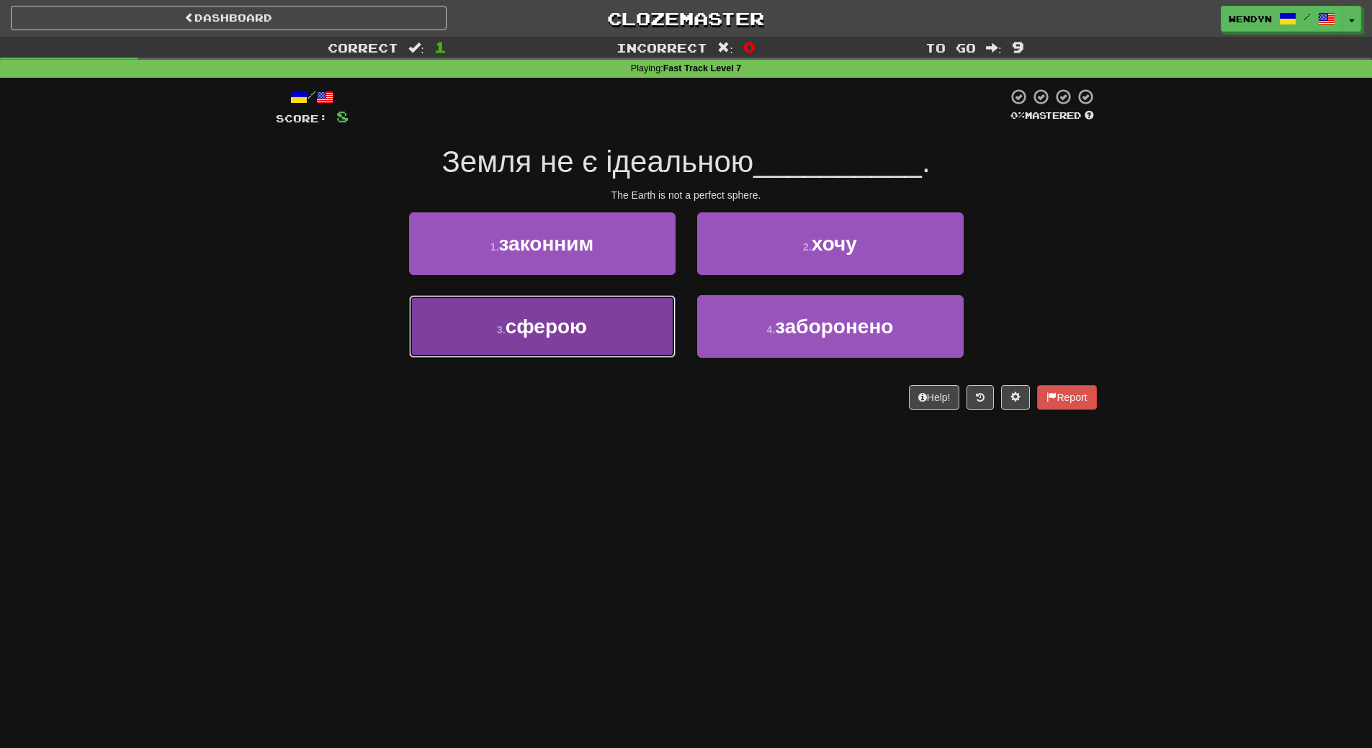
click at [606, 327] on button "3 . сферою" at bounding box center [542, 326] width 267 height 63
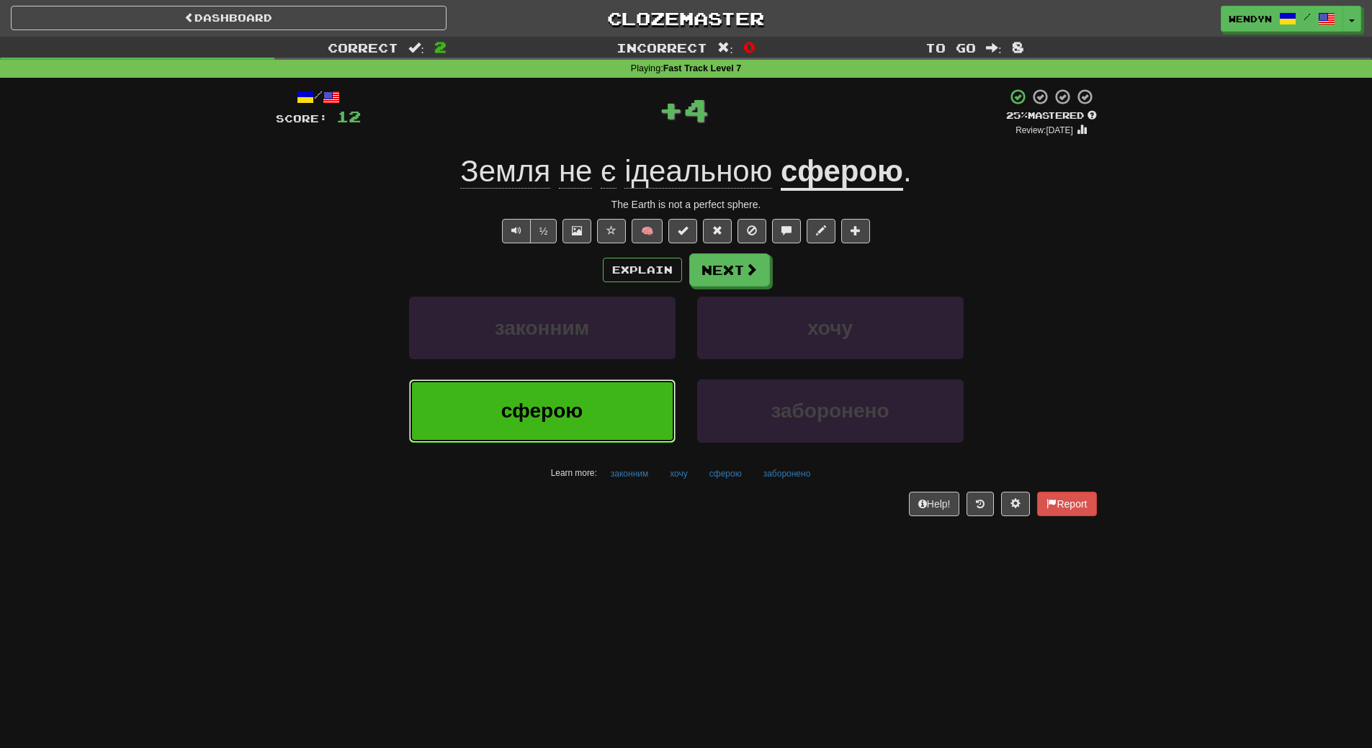
click at [607, 406] on button "сферою" at bounding box center [542, 411] width 267 height 63
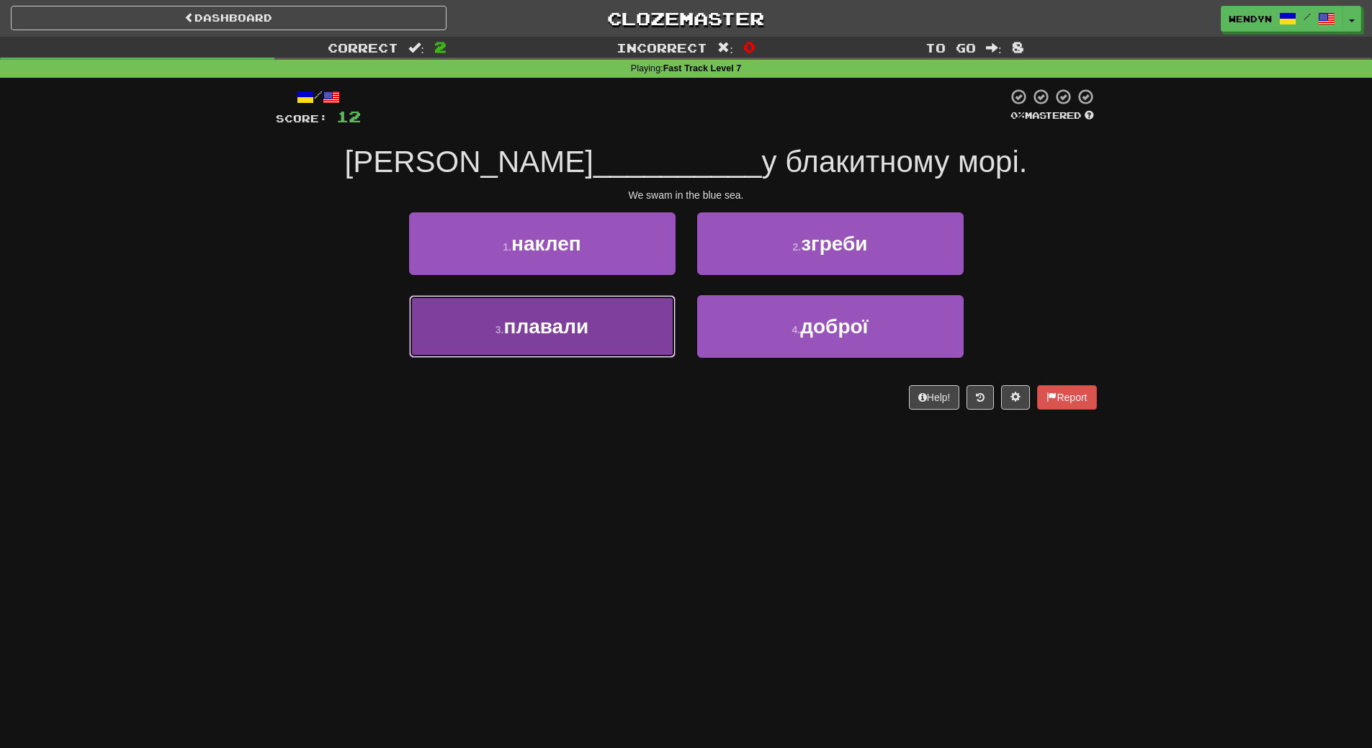
click at [604, 344] on button "3 . плавали" at bounding box center [542, 326] width 267 height 63
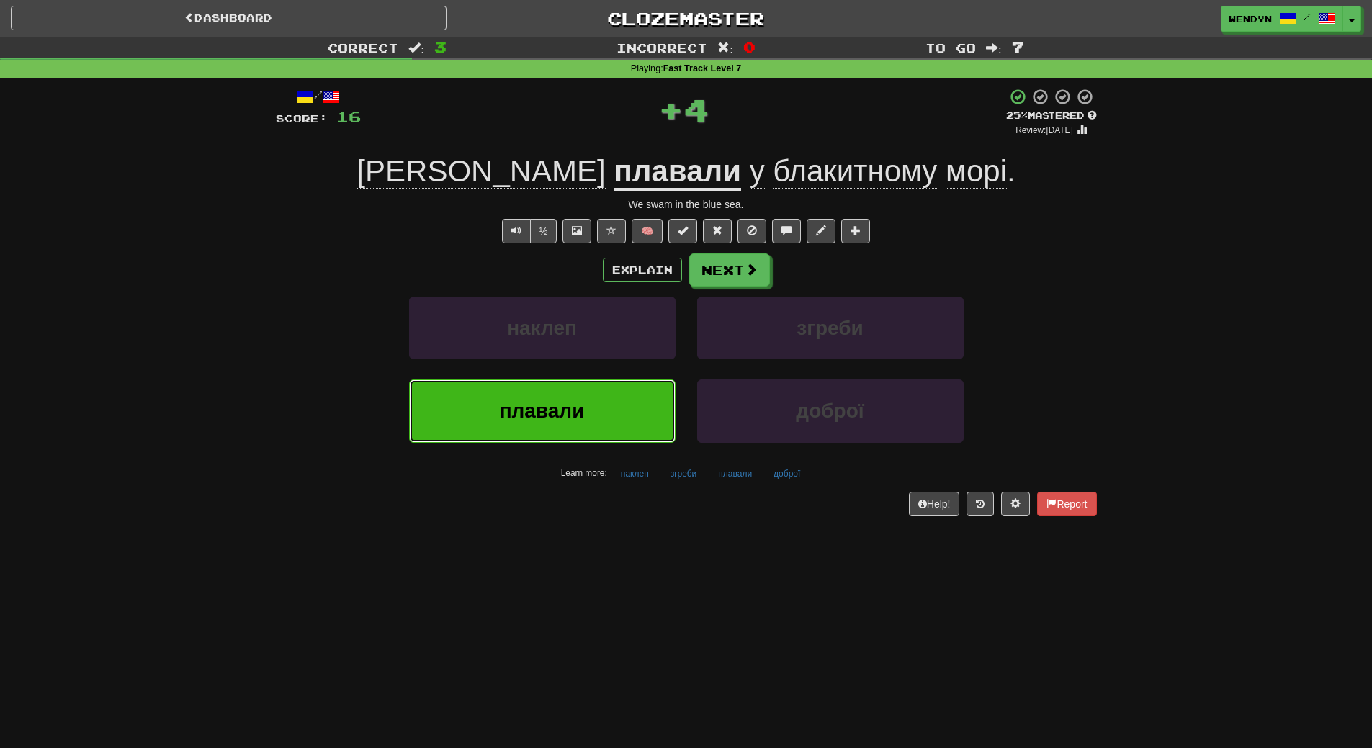
click at [604, 398] on button "плавали" at bounding box center [542, 411] width 267 height 63
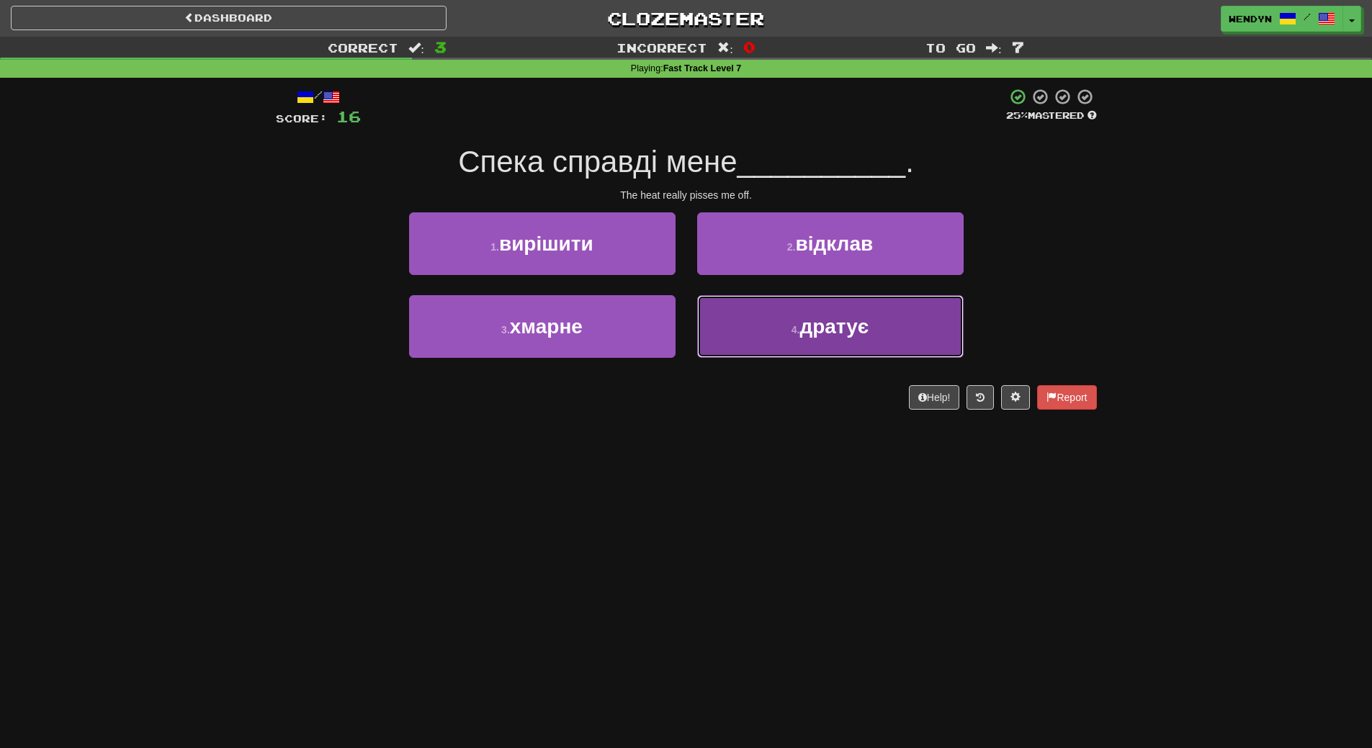
click at [887, 334] on button "4 . дратує" at bounding box center [830, 326] width 267 height 63
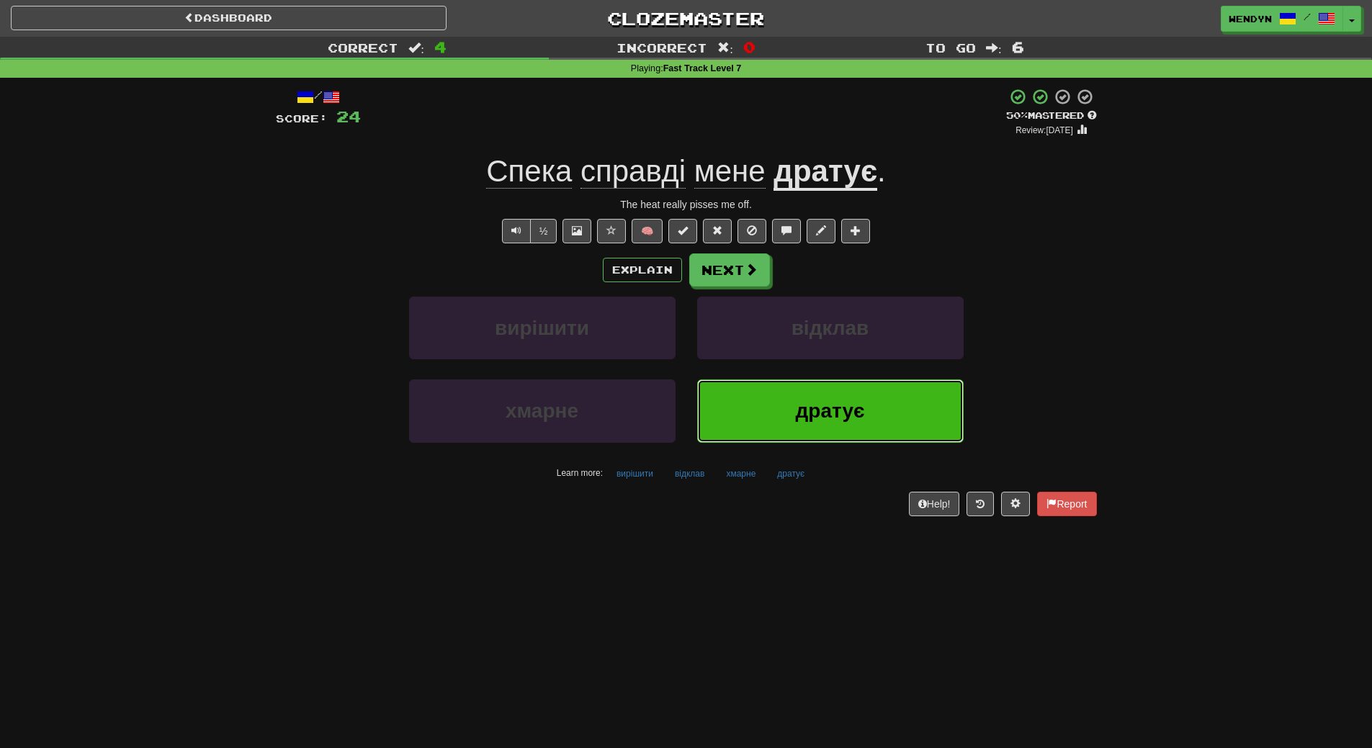
click at [748, 391] on button "дратує" at bounding box center [830, 411] width 267 height 63
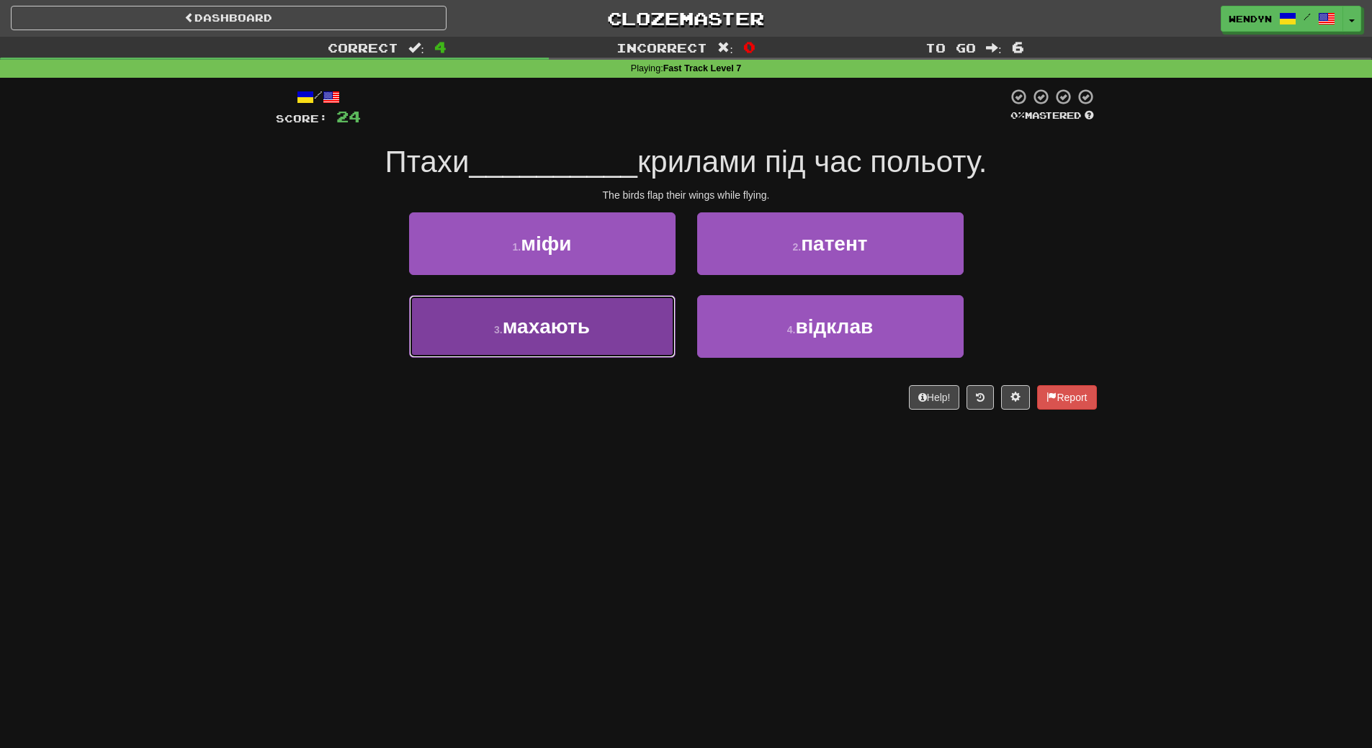
click at [635, 339] on button "3 . махають" at bounding box center [542, 326] width 267 height 63
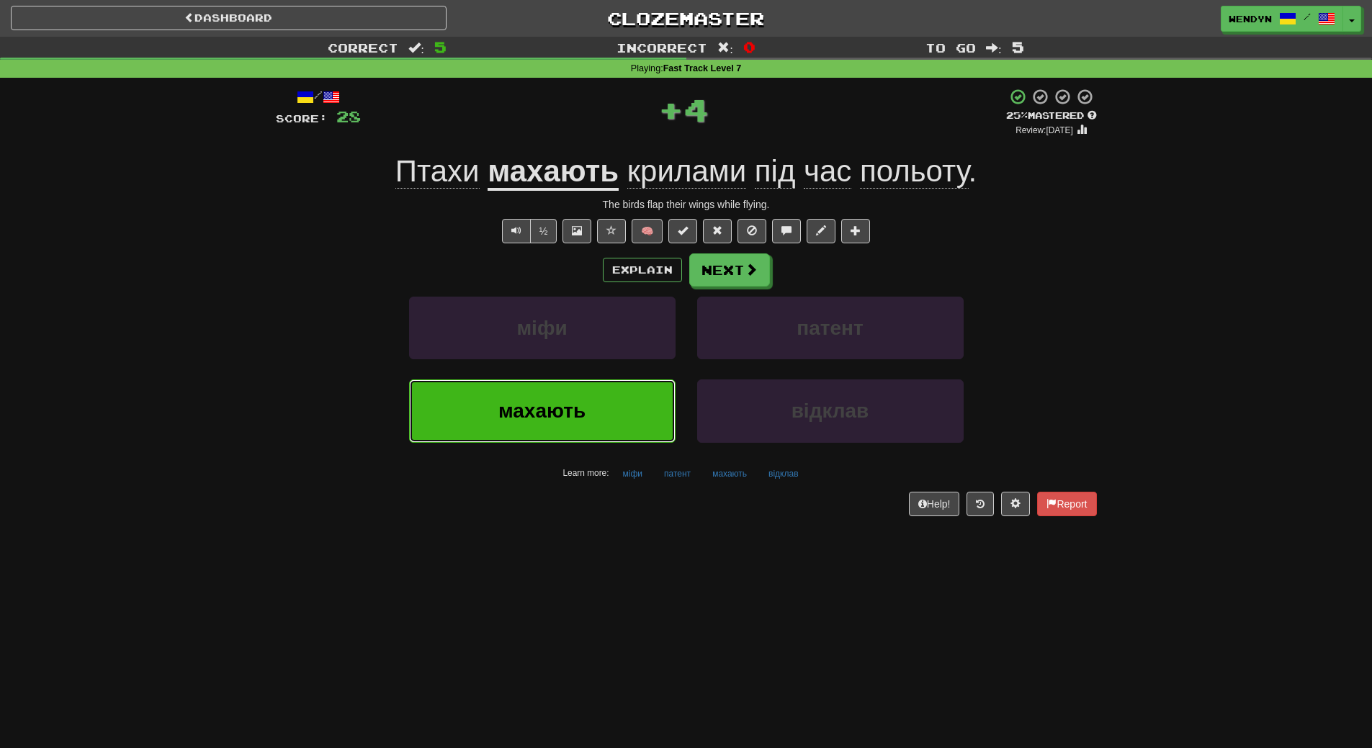
click at [621, 420] on button "махають" at bounding box center [542, 411] width 267 height 63
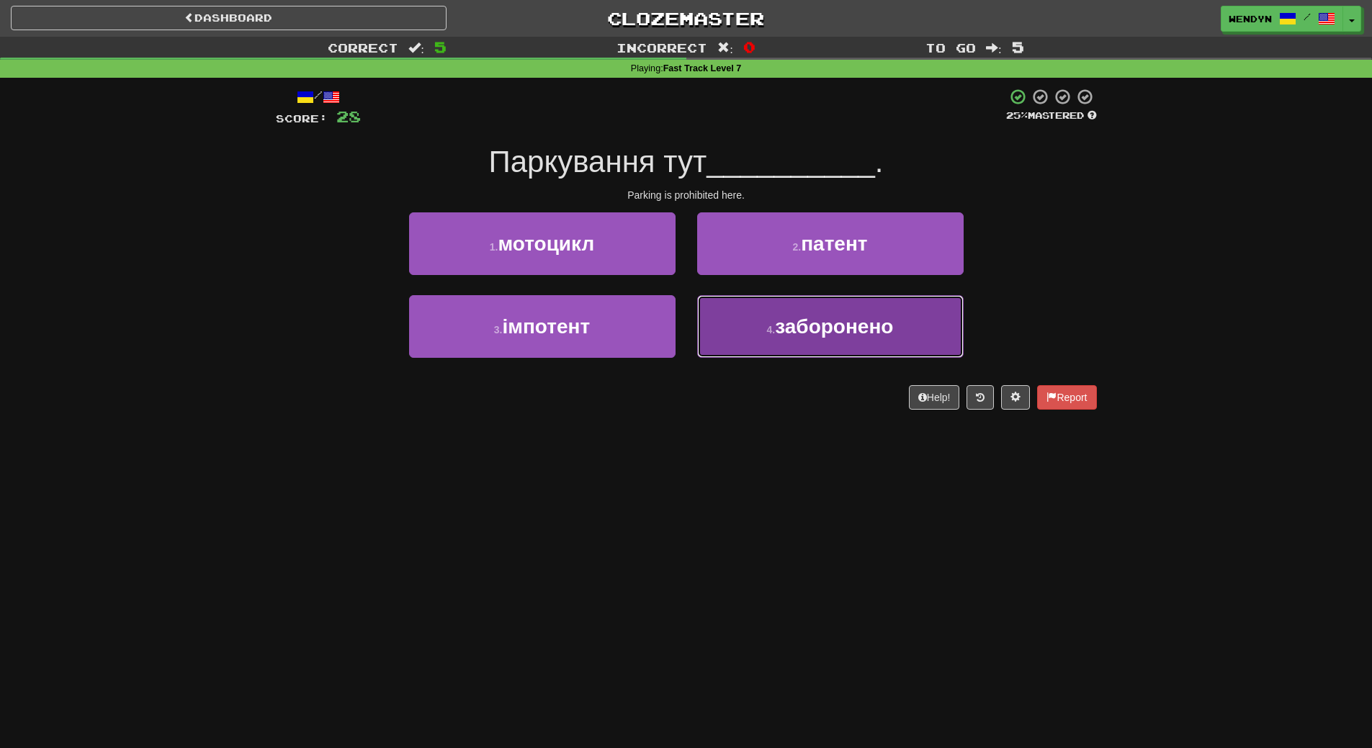
click at [826, 350] on button "4 . заборонено" at bounding box center [830, 326] width 267 height 63
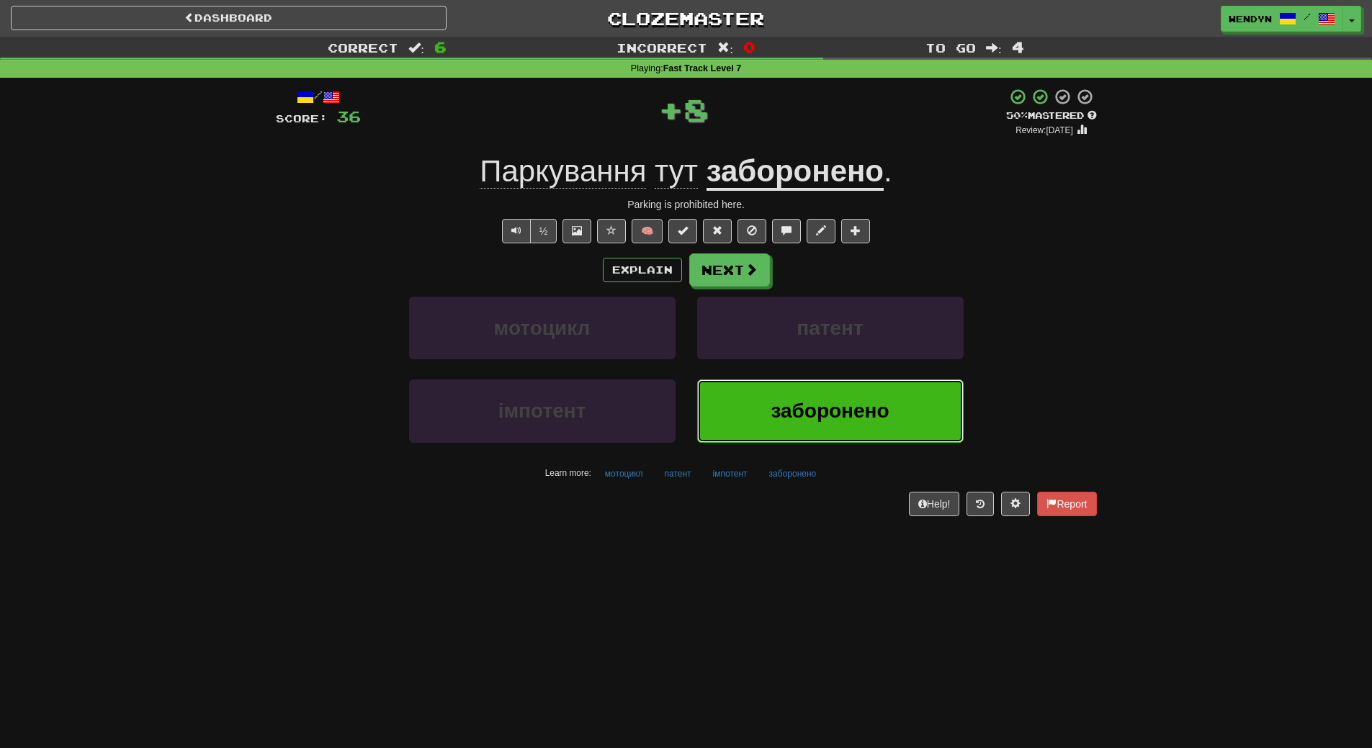
click at [808, 394] on button "заборонено" at bounding box center [830, 411] width 267 height 63
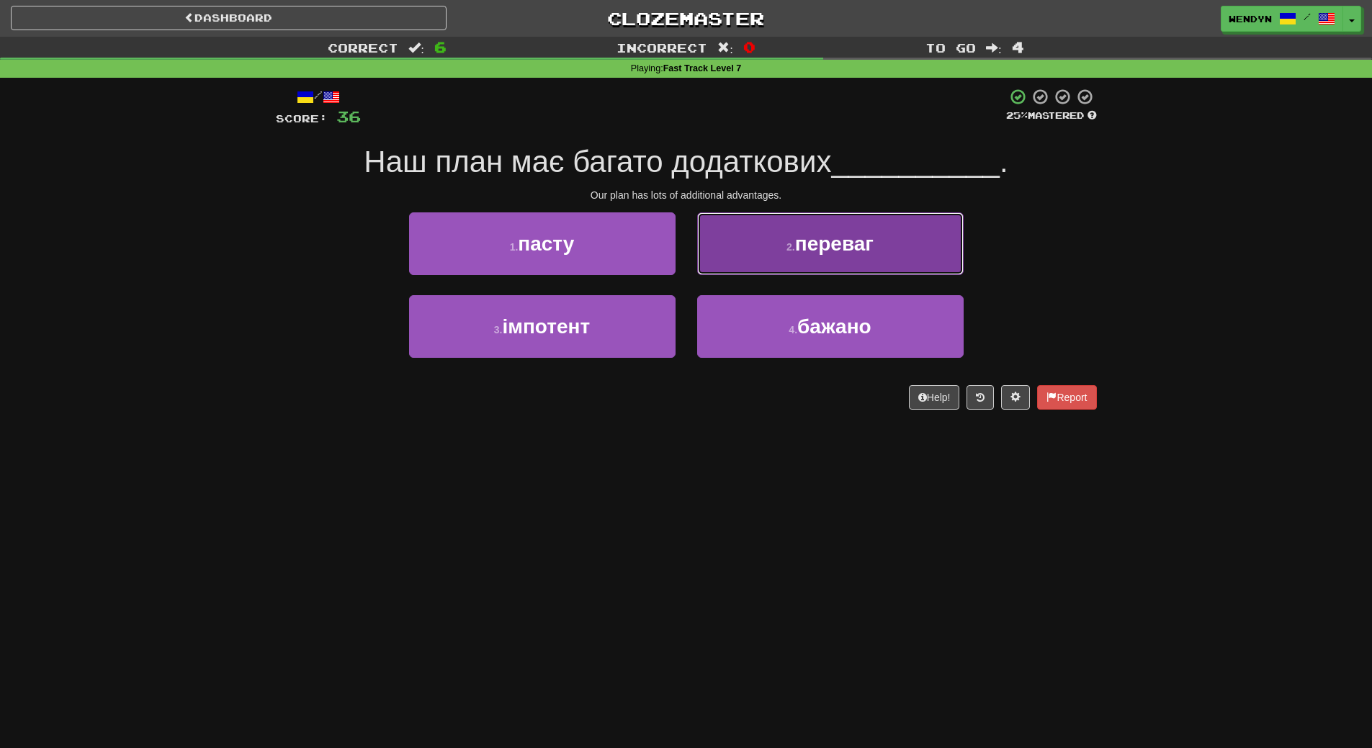
click at [884, 240] on button "2 . переваг" at bounding box center [830, 244] width 267 height 63
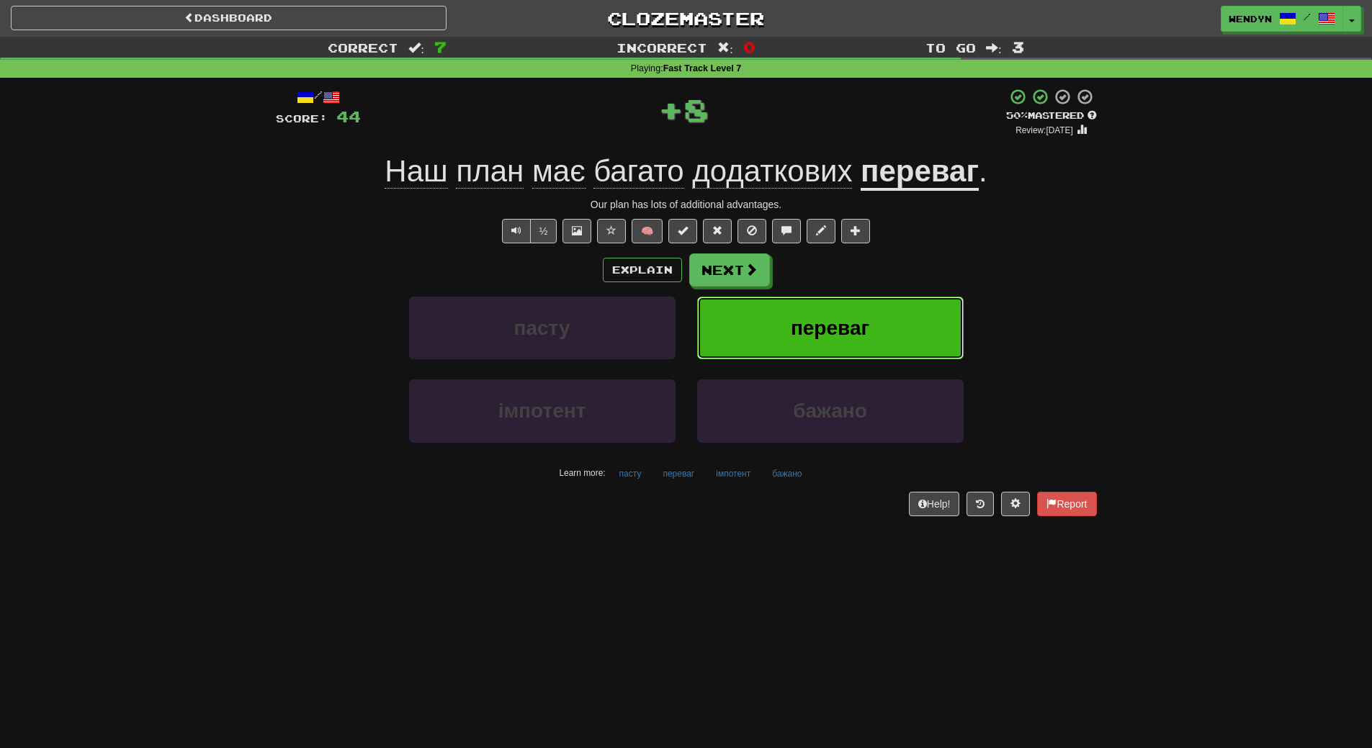
click at [870, 312] on button "переваг" at bounding box center [830, 328] width 267 height 63
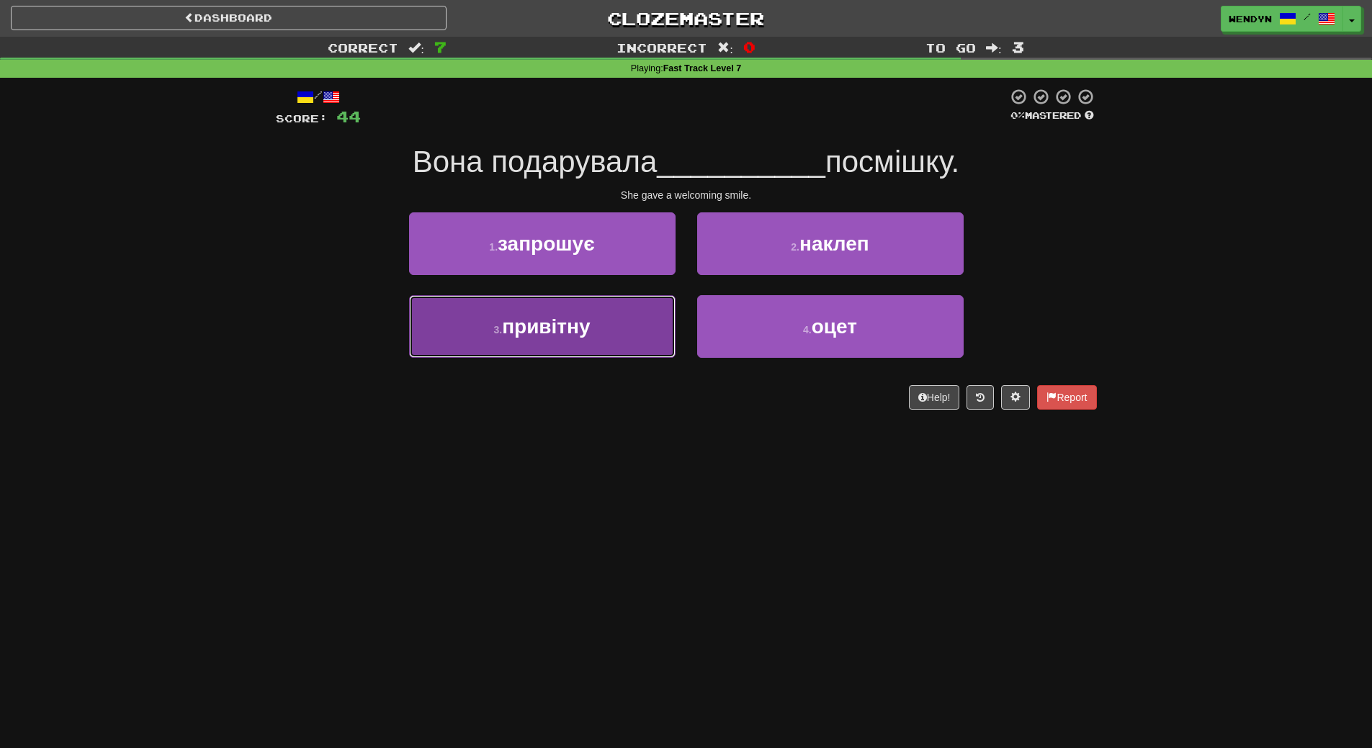
click at [624, 325] on button "3 . привітну" at bounding box center [542, 326] width 267 height 63
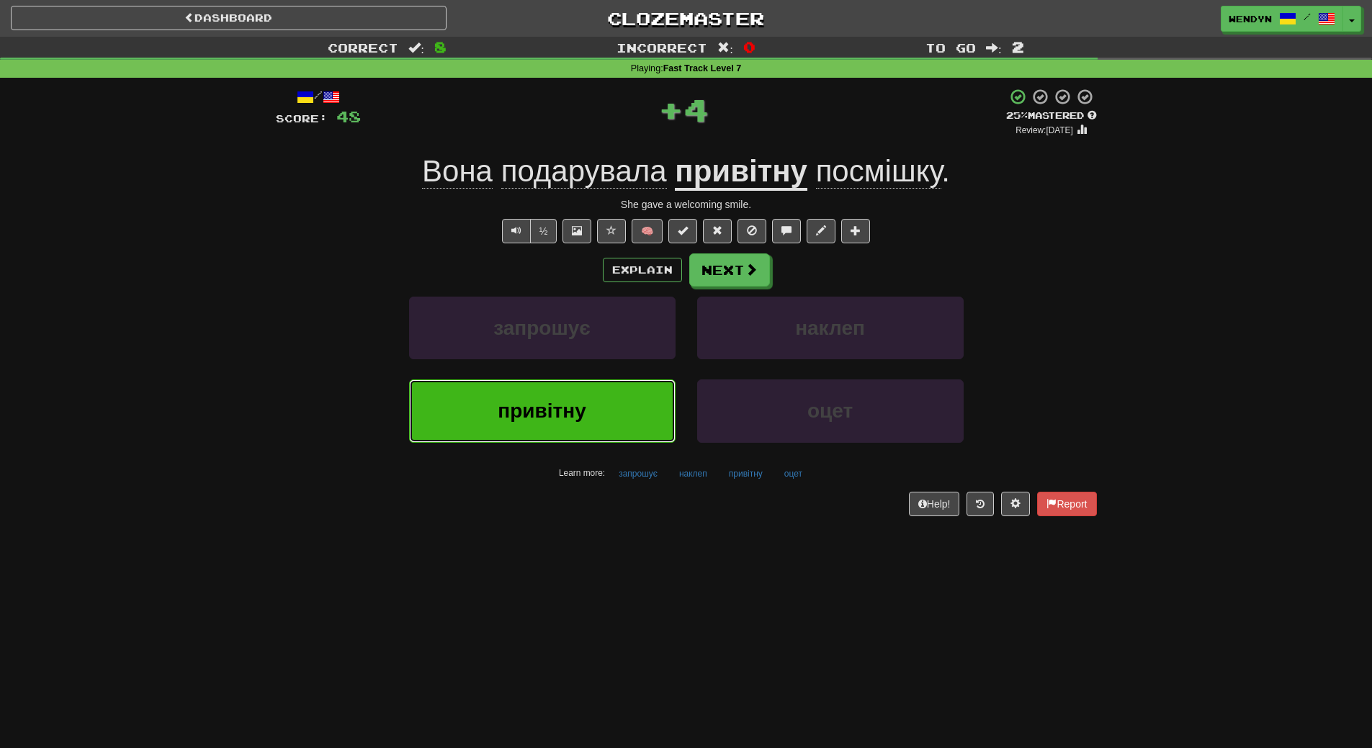
click at [607, 407] on button "привітну" at bounding box center [542, 411] width 267 height 63
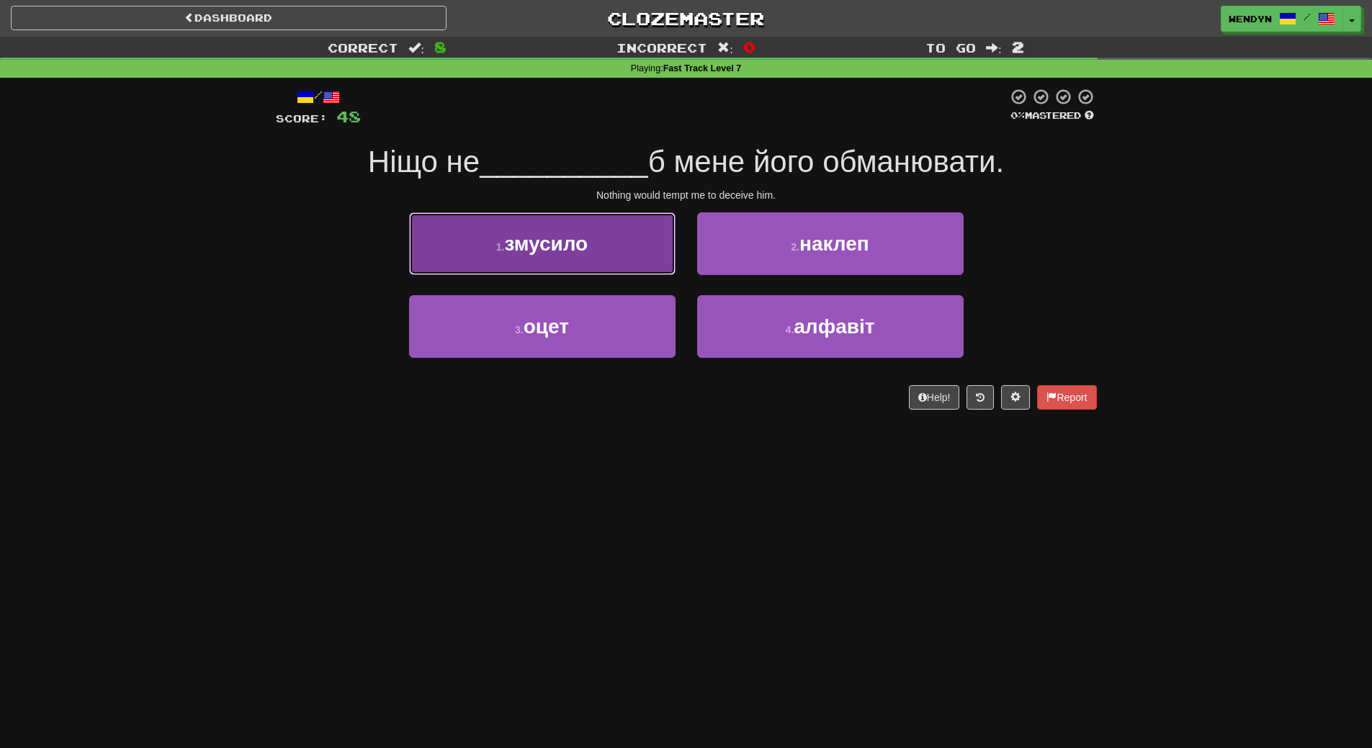
click at [594, 244] on button "1 . змусило" at bounding box center [542, 244] width 267 height 63
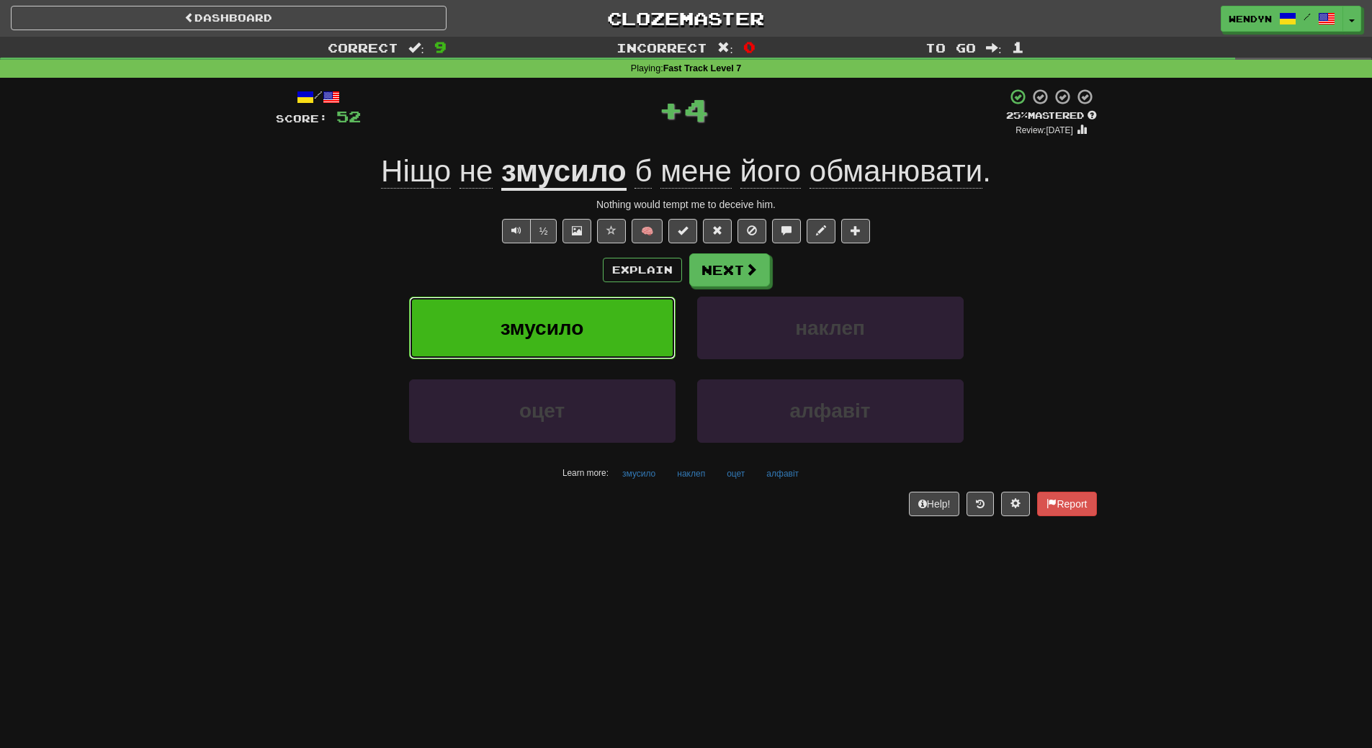
click at [576, 323] on span "змусило" at bounding box center [543, 328] width 84 height 22
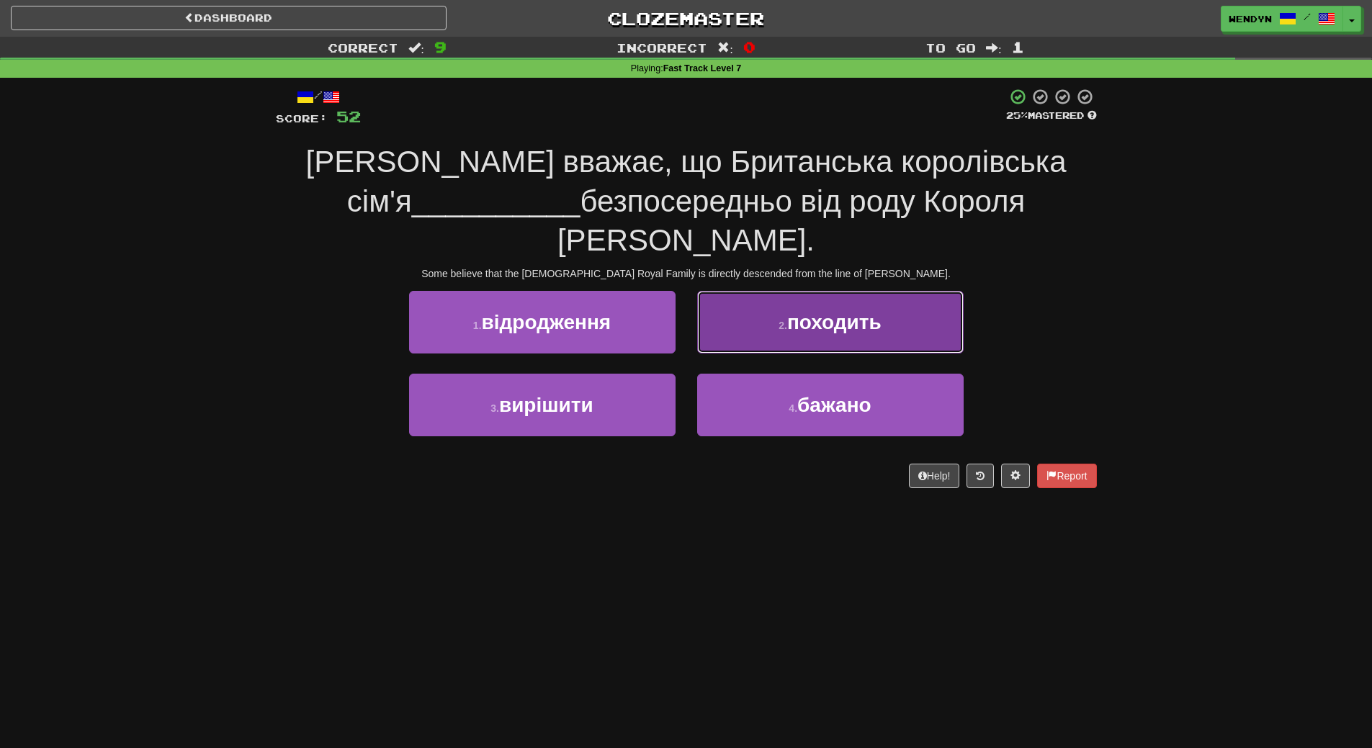
click at [919, 291] on button "2 . походить" at bounding box center [830, 322] width 267 height 63
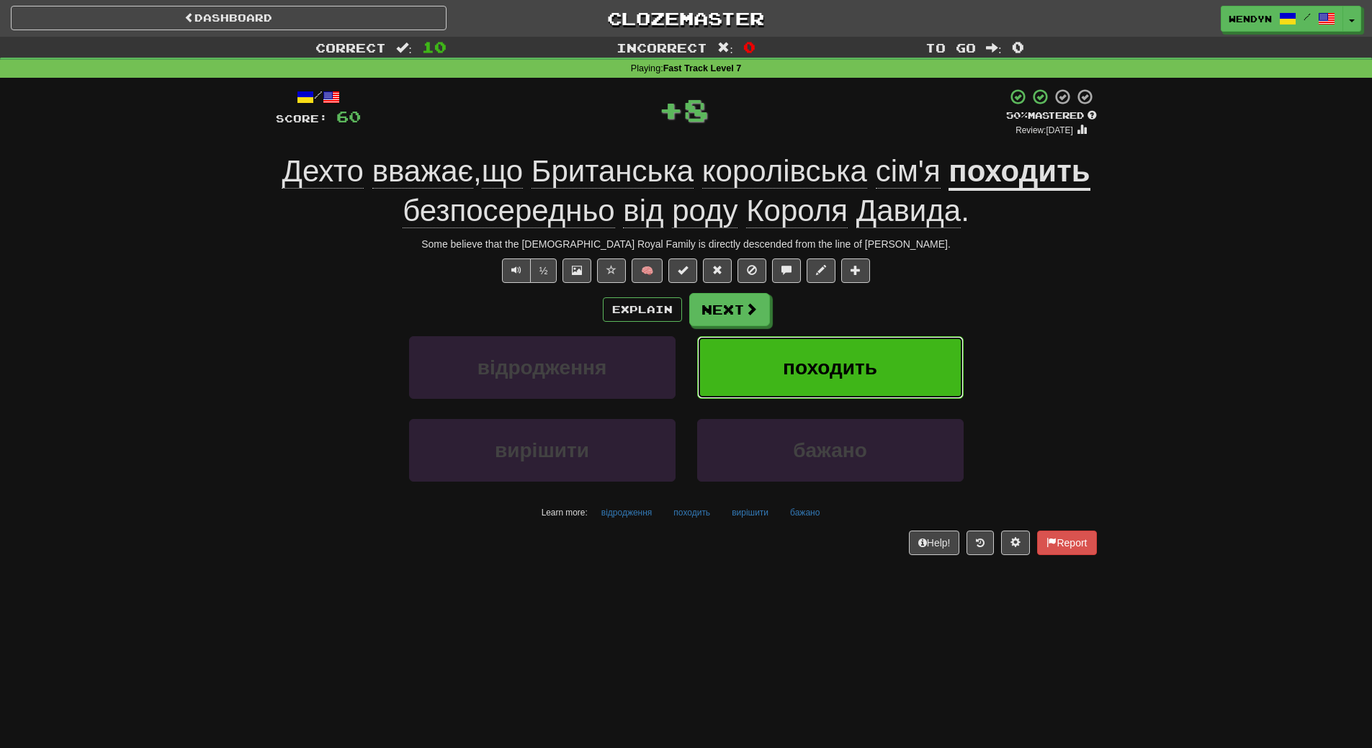
click at [895, 342] on button "походить" at bounding box center [830, 367] width 267 height 63
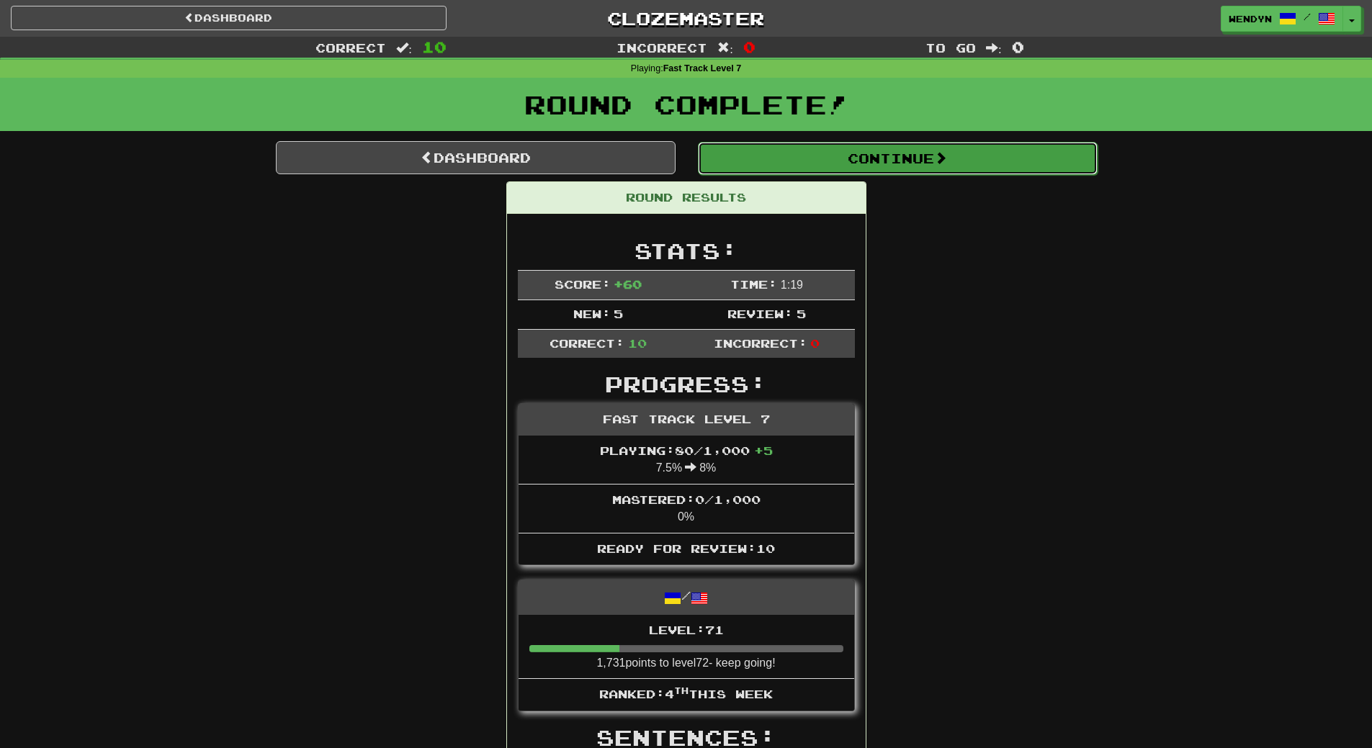
click at [932, 158] on button "Continue" at bounding box center [898, 158] width 400 height 33
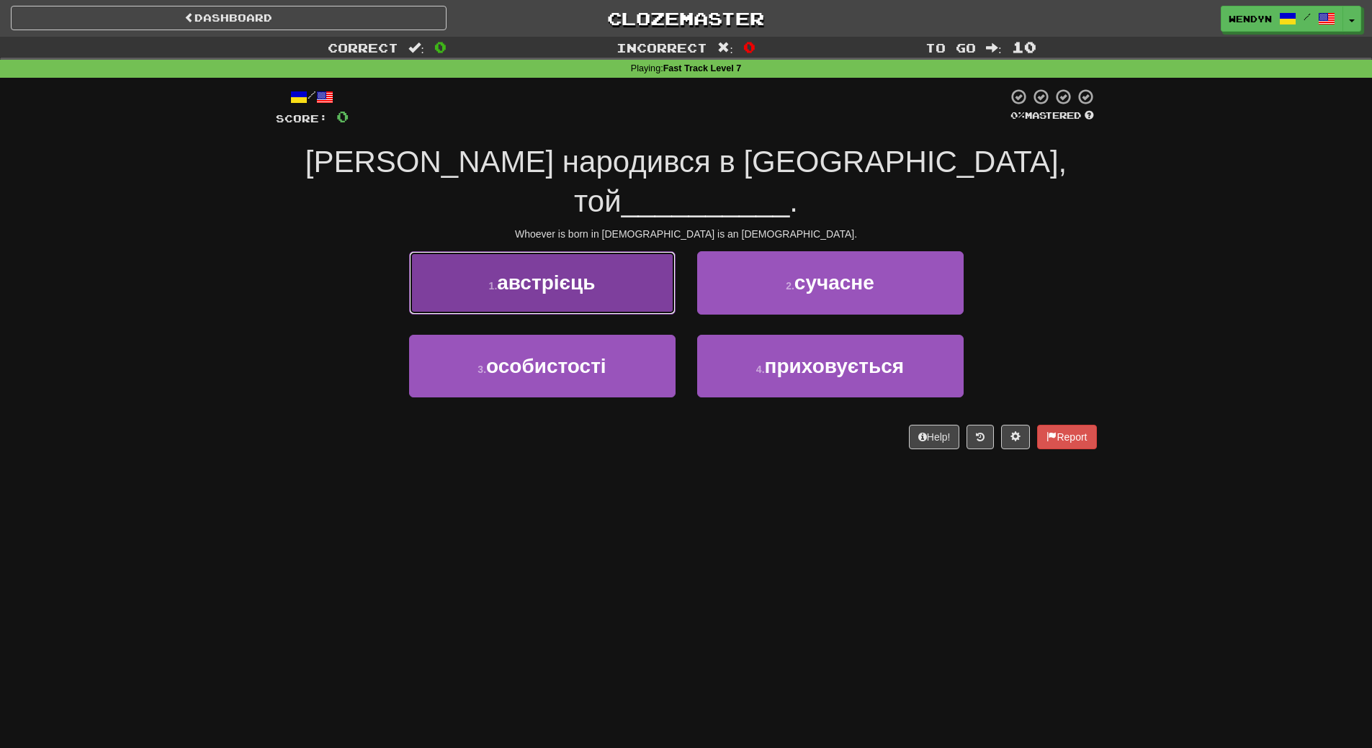
click at [550, 272] on span "австрієць" at bounding box center [546, 283] width 98 height 22
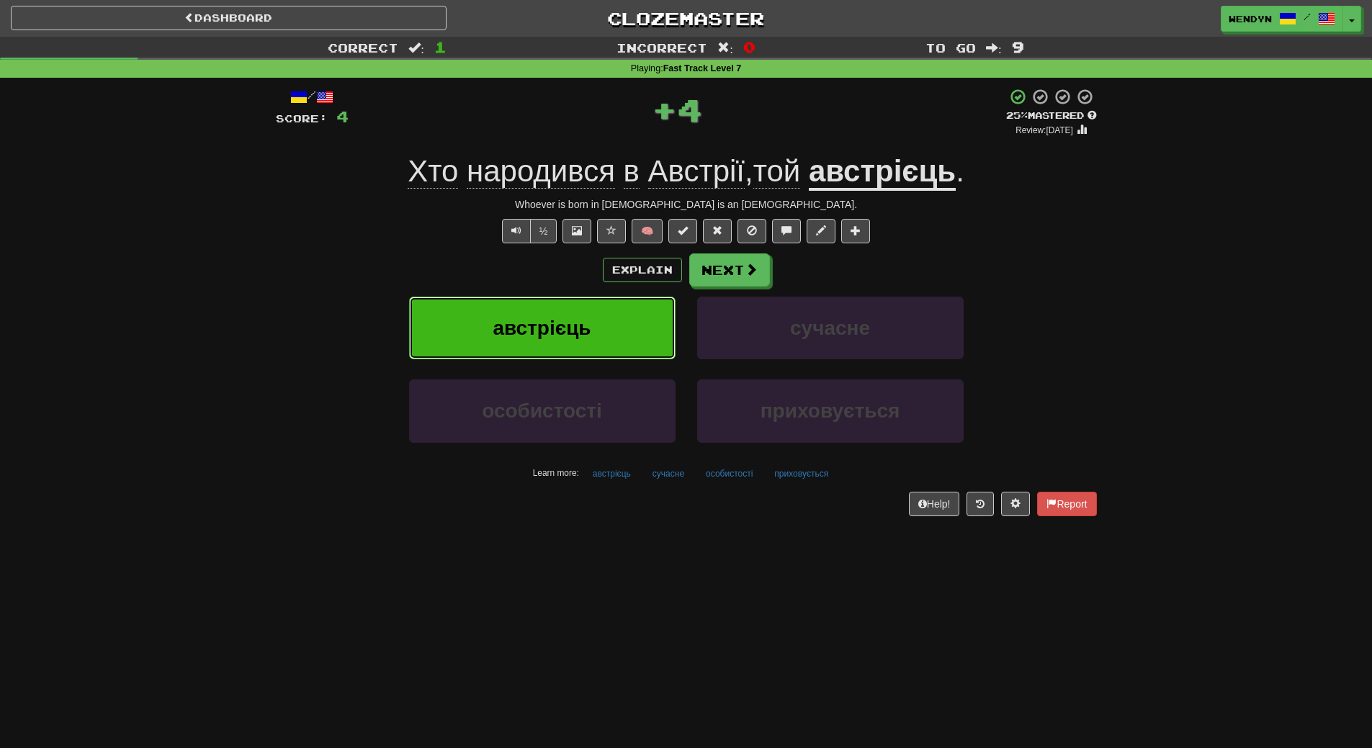
click at [544, 346] on button "австрієць" at bounding box center [542, 328] width 267 height 63
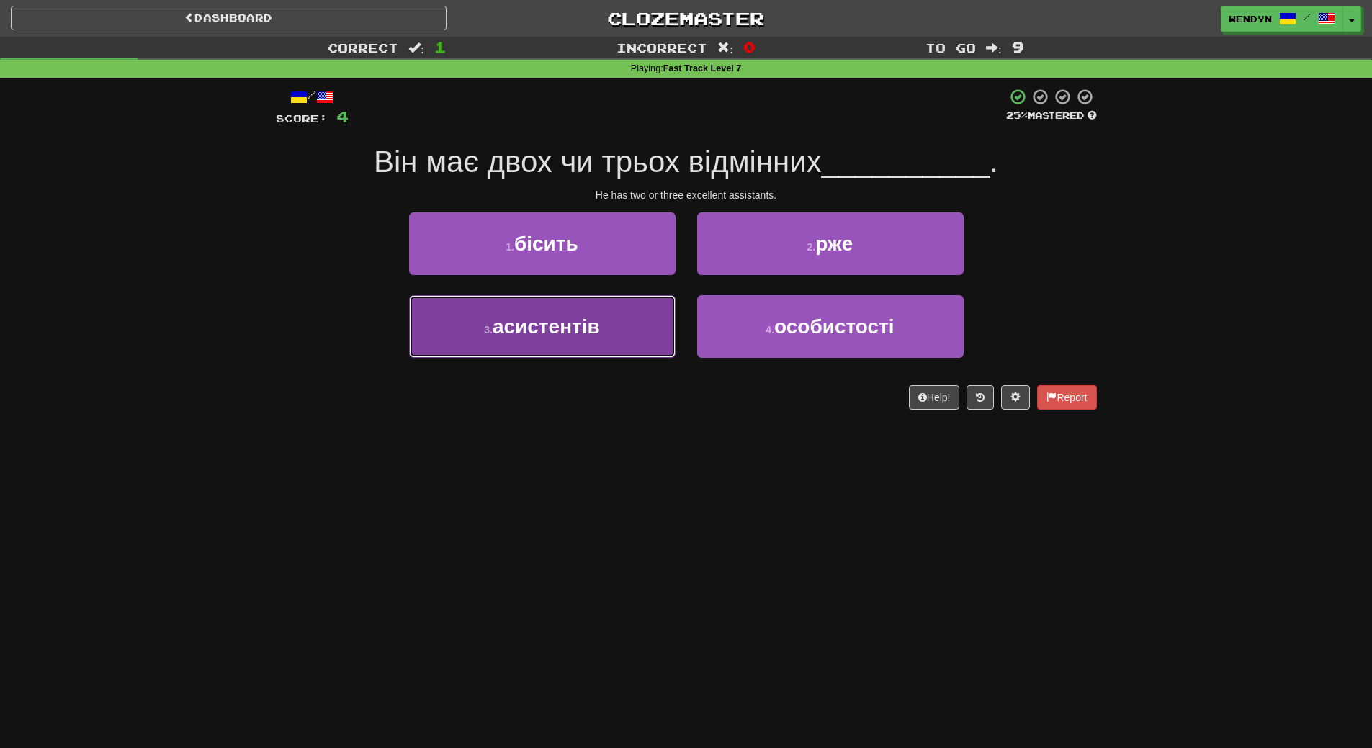
click at [558, 346] on button "3 . асистентів" at bounding box center [542, 326] width 267 height 63
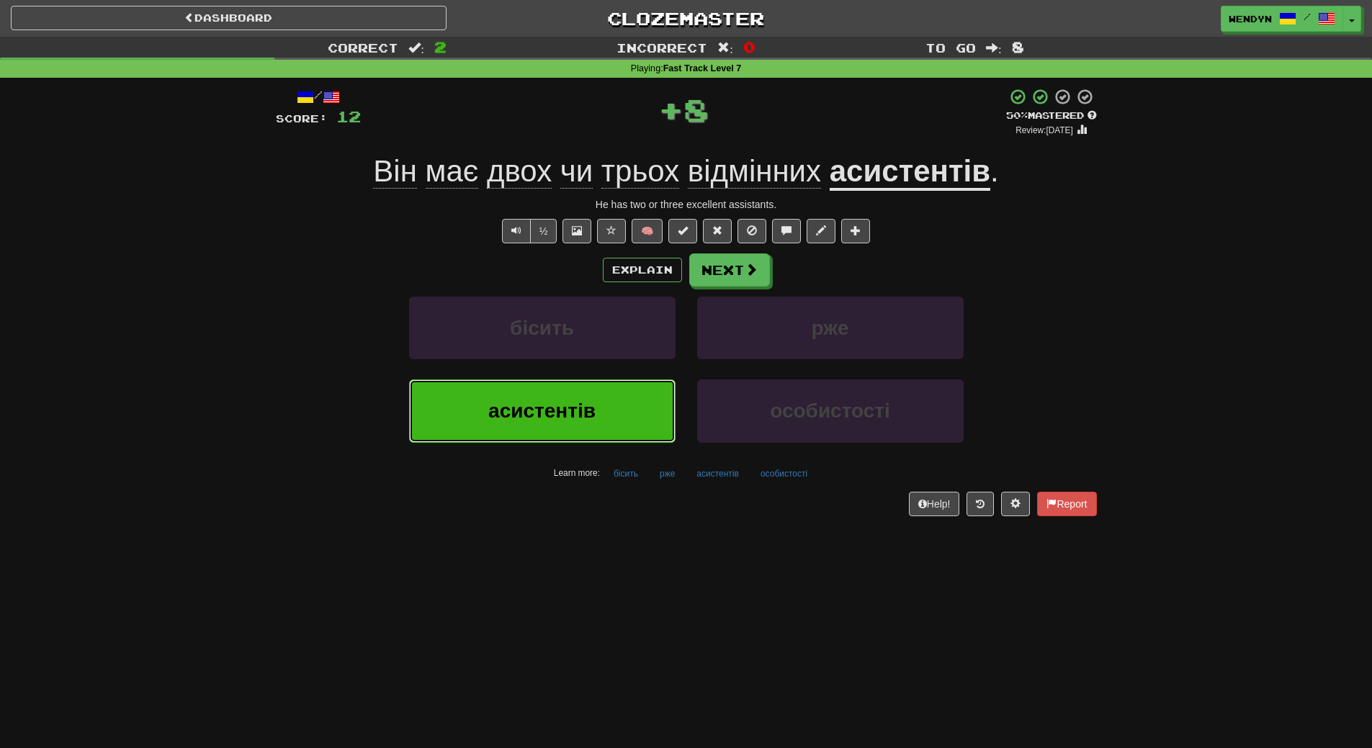
click at [553, 417] on span "асистентів" at bounding box center [541, 411] width 107 height 22
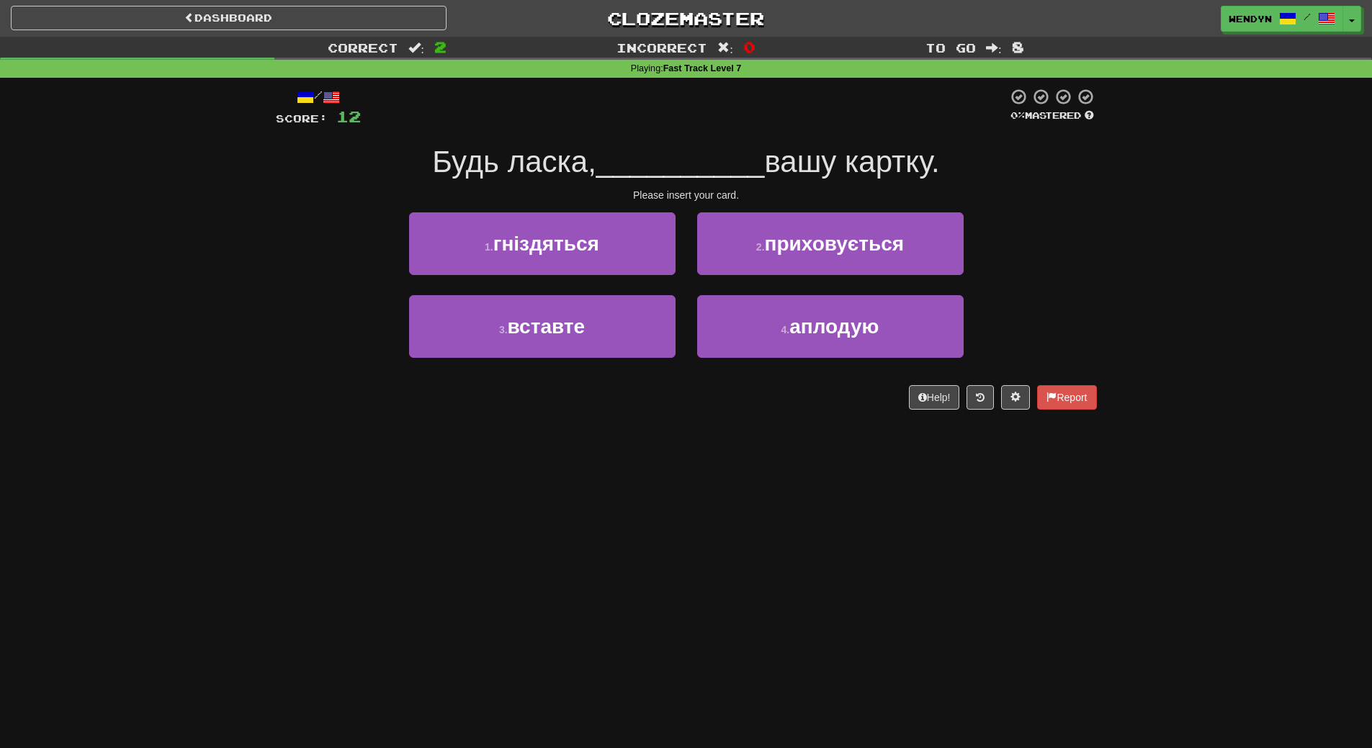
click at [574, 359] on div "3 . вставте" at bounding box center [542, 336] width 288 height 83
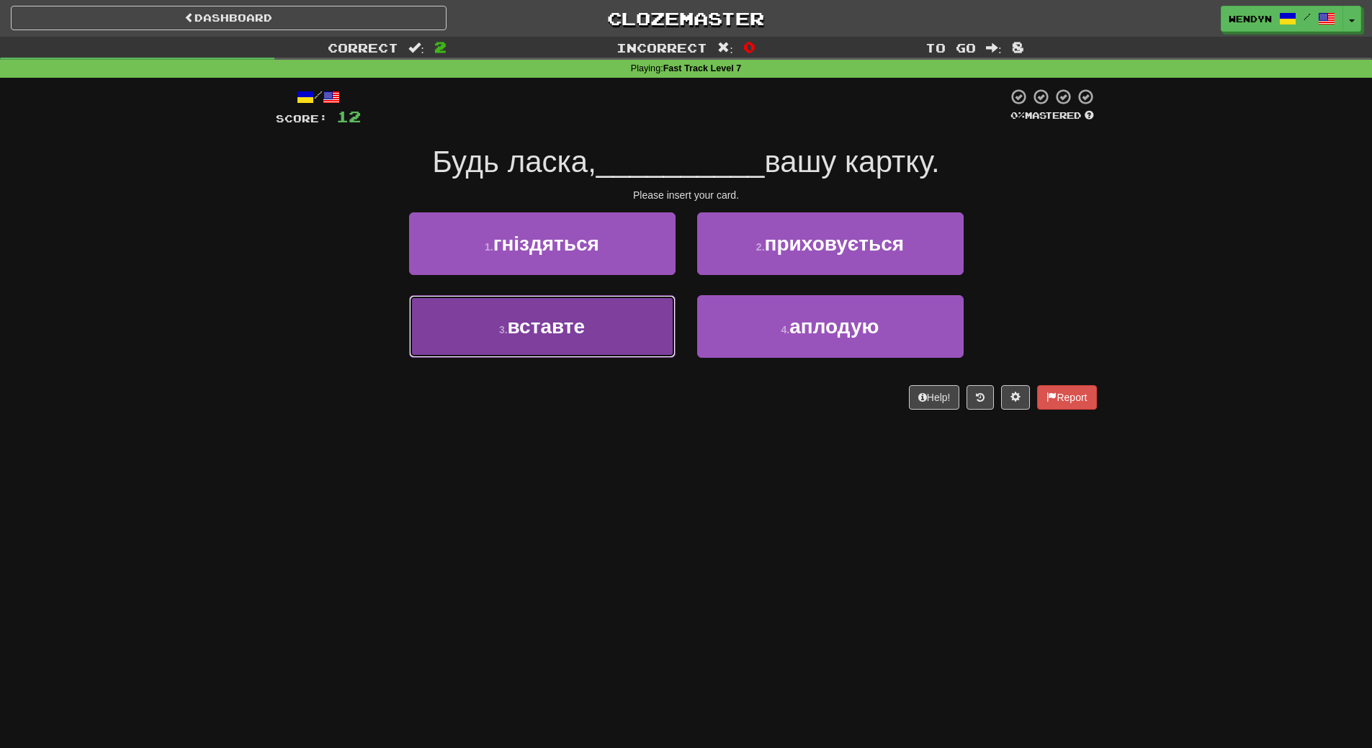
click at [576, 344] on button "3 . вставте" at bounding box center [542, 326] width 267 height 63
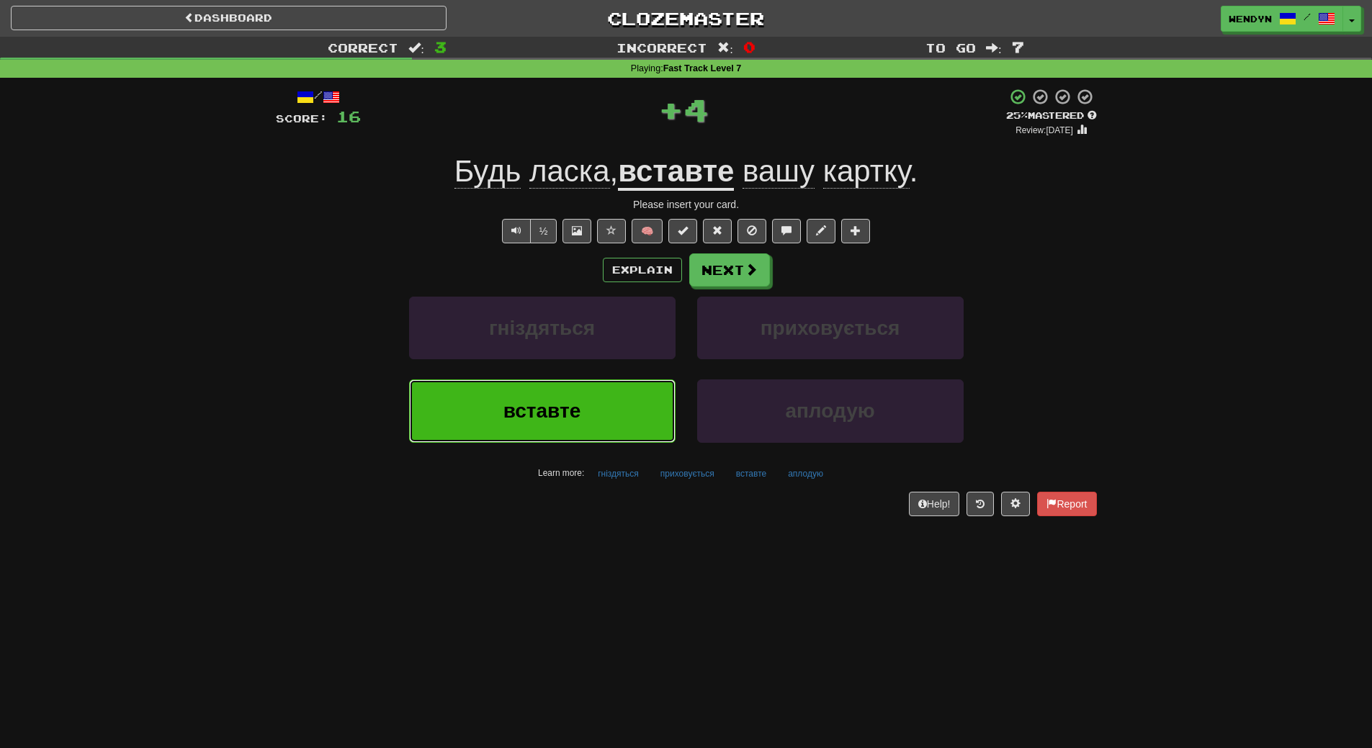
click at [558, 426] on button "вставте" at bounding box center [542, 411] width 267 height 63
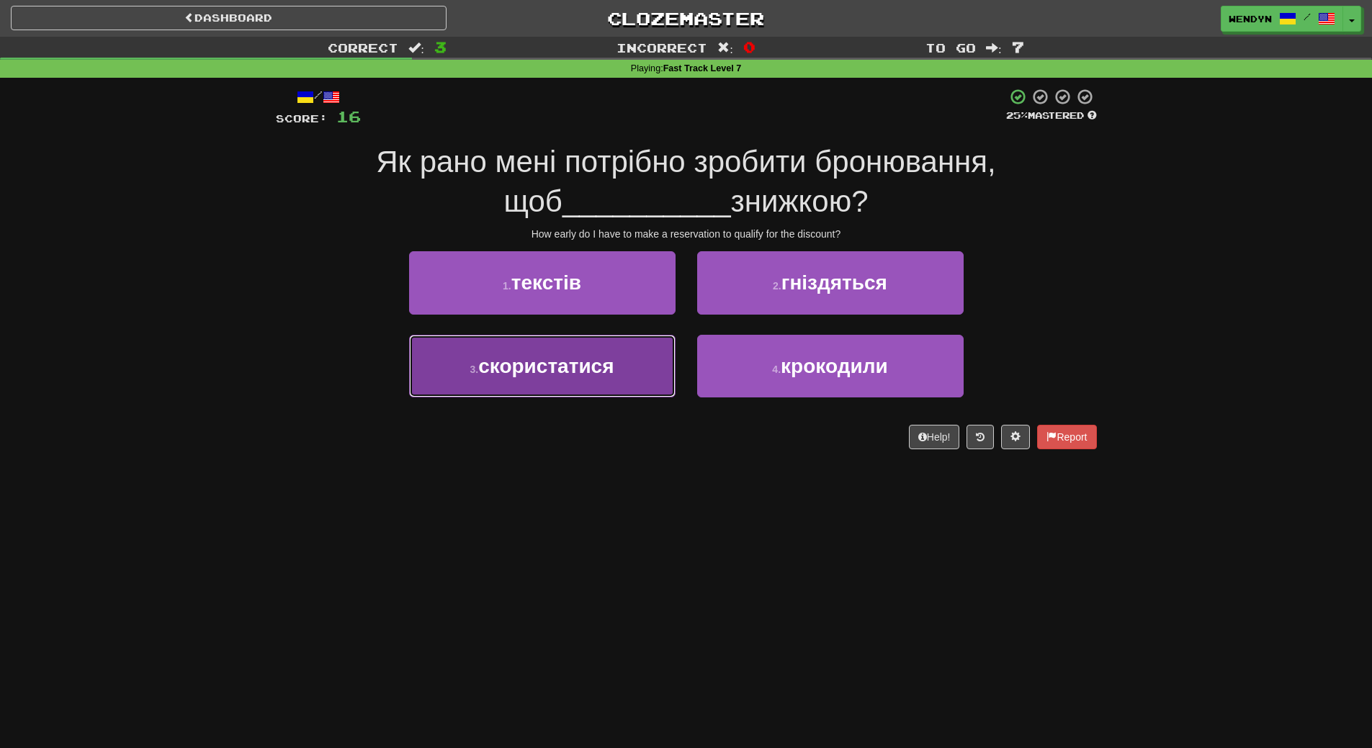
click at [553, 391] on button "3 . скористатися" at bounding box center [542, 366] width 267 height 63
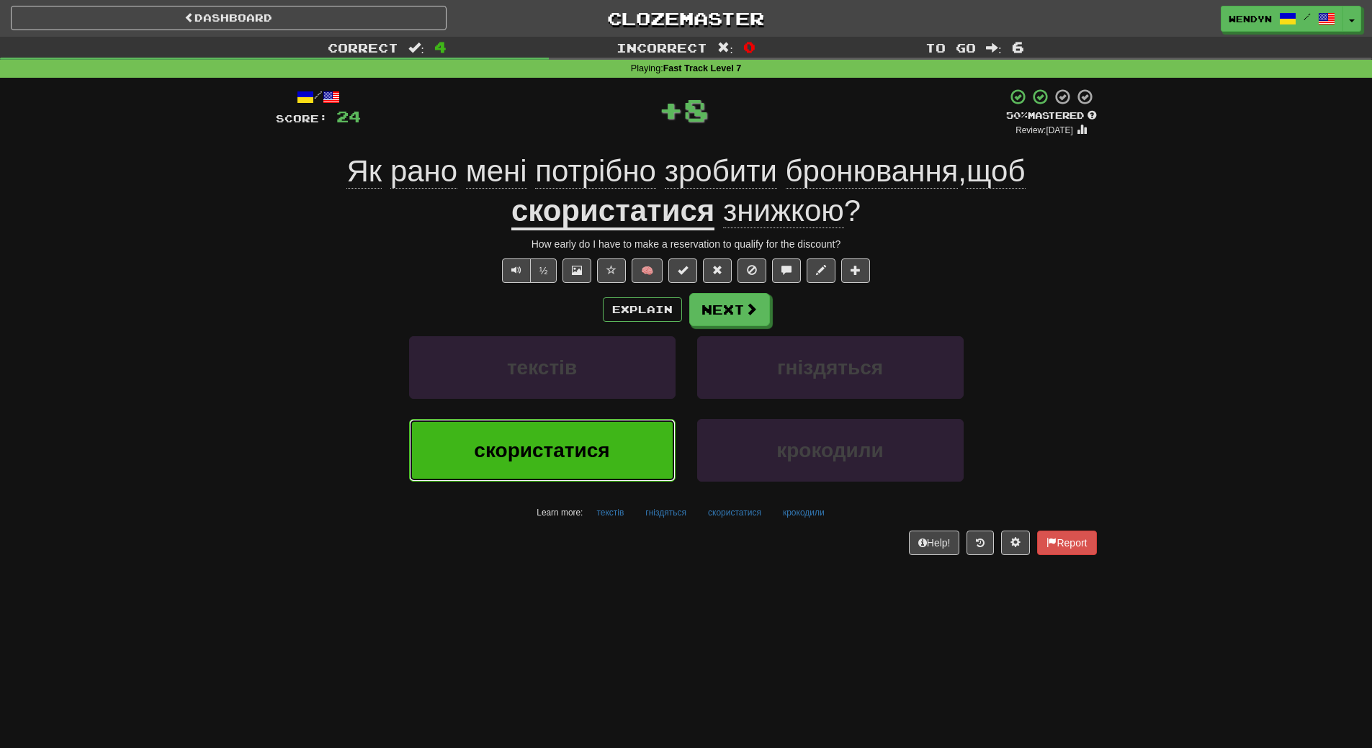
click at [550, 450] on span "скористатися" at bounding box center [541, 450] width 135 height 22
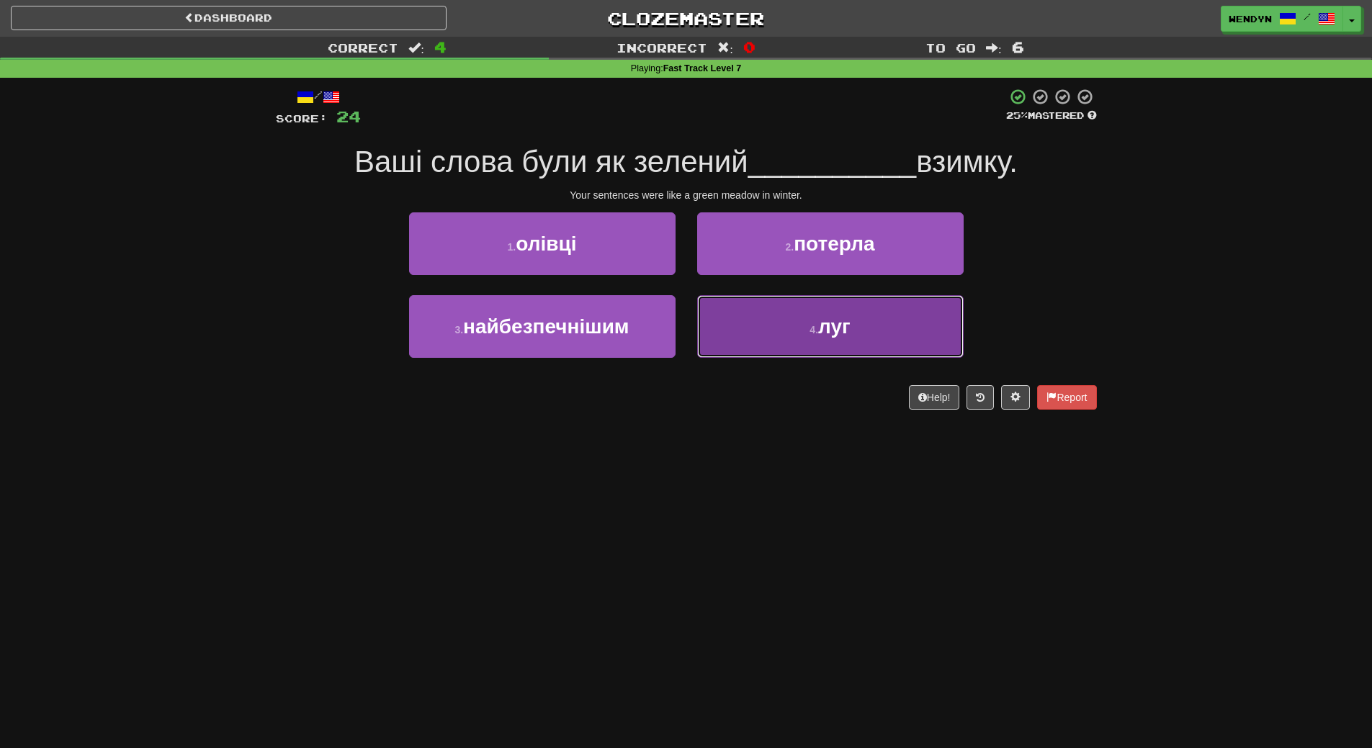
click at [817, 354] on button "4 . луг" at bounding box center [830, 326] width 267 height 63
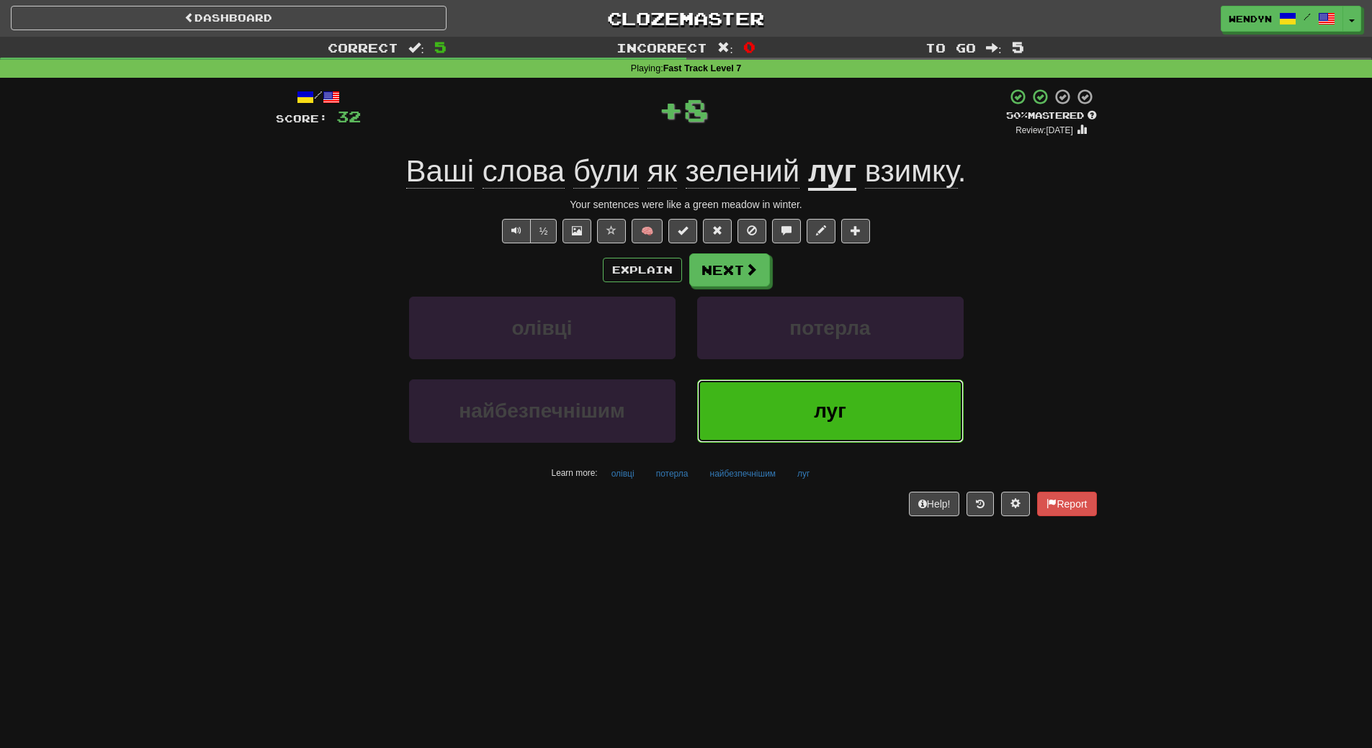
click at [808, 401] on button "луг" at bounding box center [830, 411] width 267 height 63
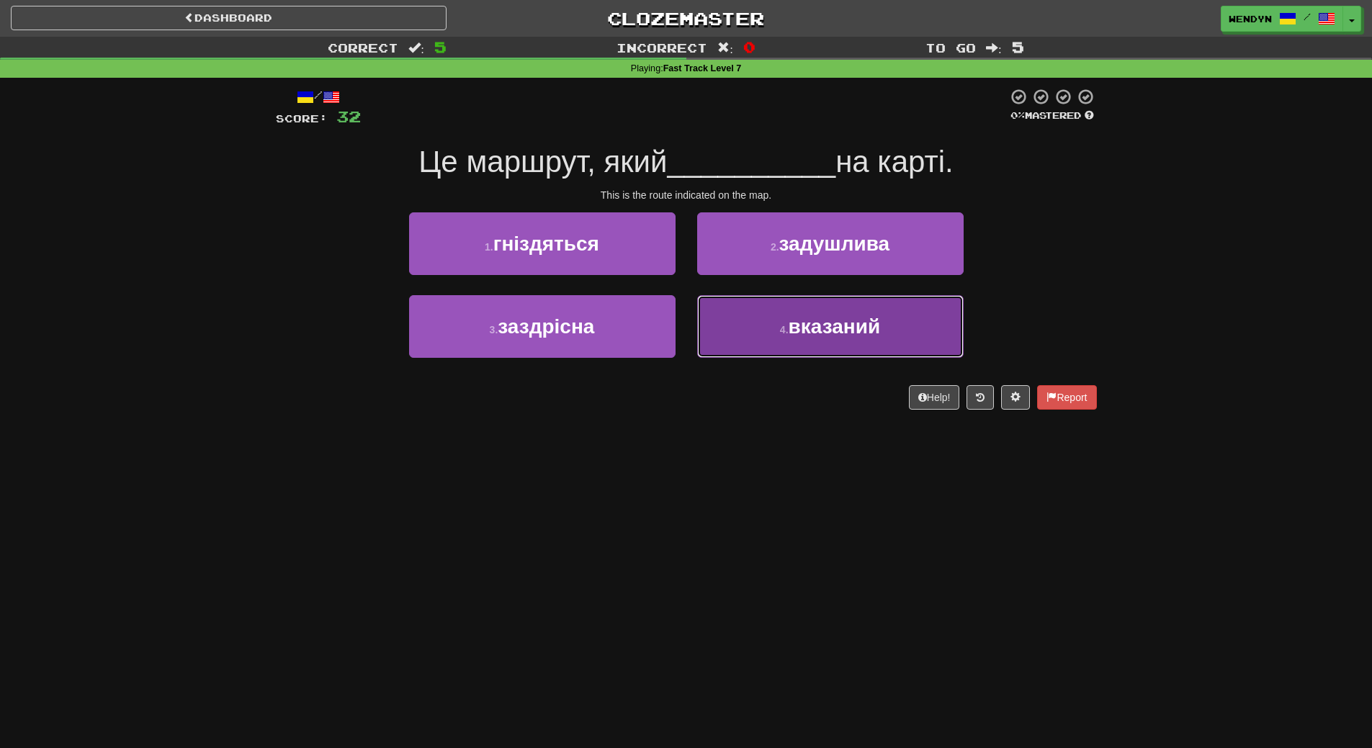
click at [818, 340] on button "4 . вказаний" at bounding box center [830, 326] width 267 height 63
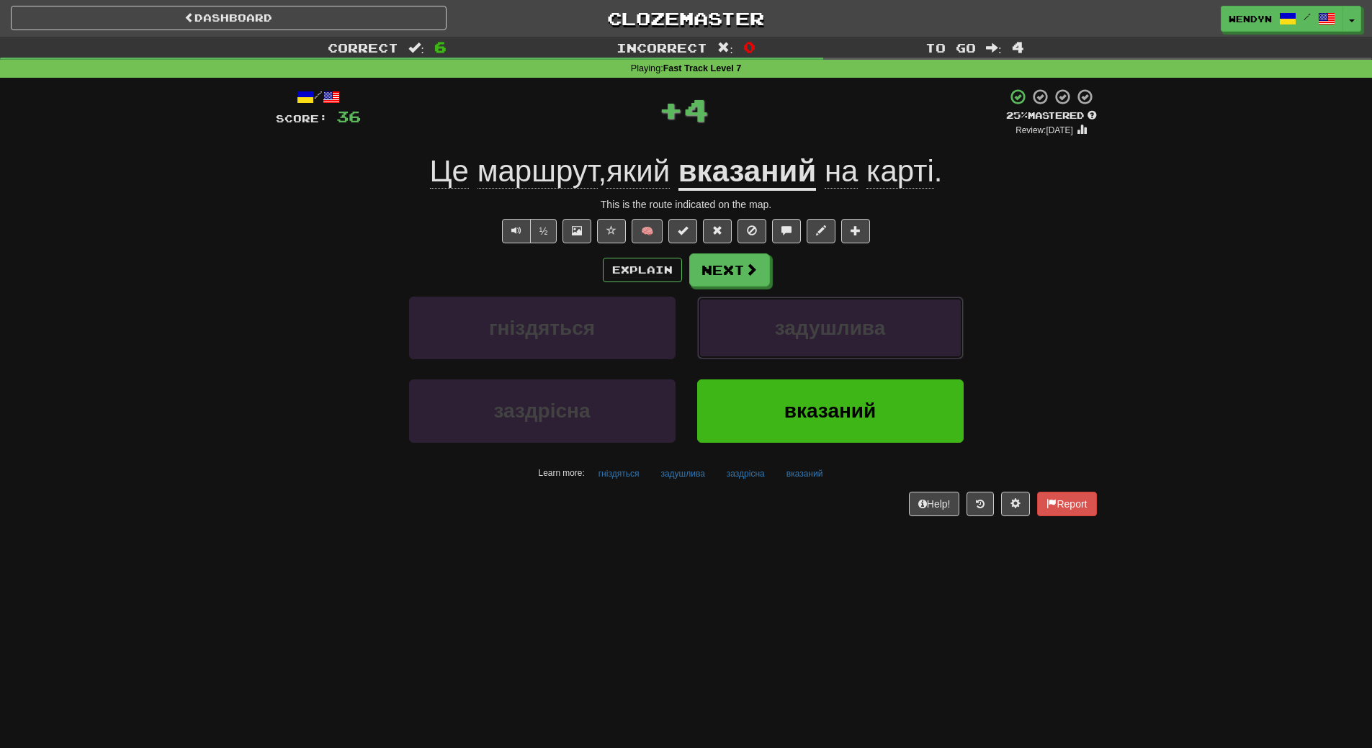
click at [818, 340] on button "задушлива" at bounding box center [830, 328] width 267 height 63
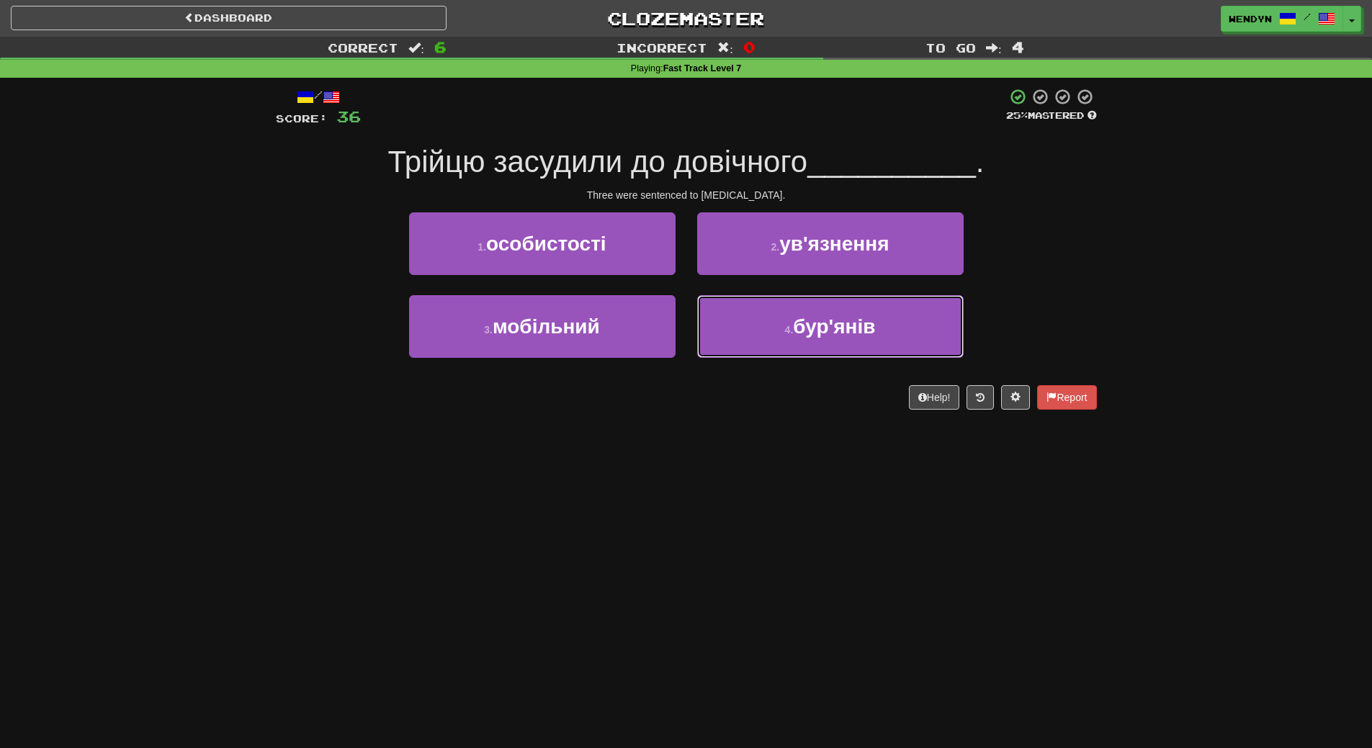
drag, startPoint x: 818, startPoint y: 340, endPoint x: 807, endPoint y: 404, distance: 65.1
click at [807, 404] on div "/ Score: 36 25 % Mastered Трійцю засудили до довічного __________ . Three were …" at bounding box center [686, 249] width 821 height 322
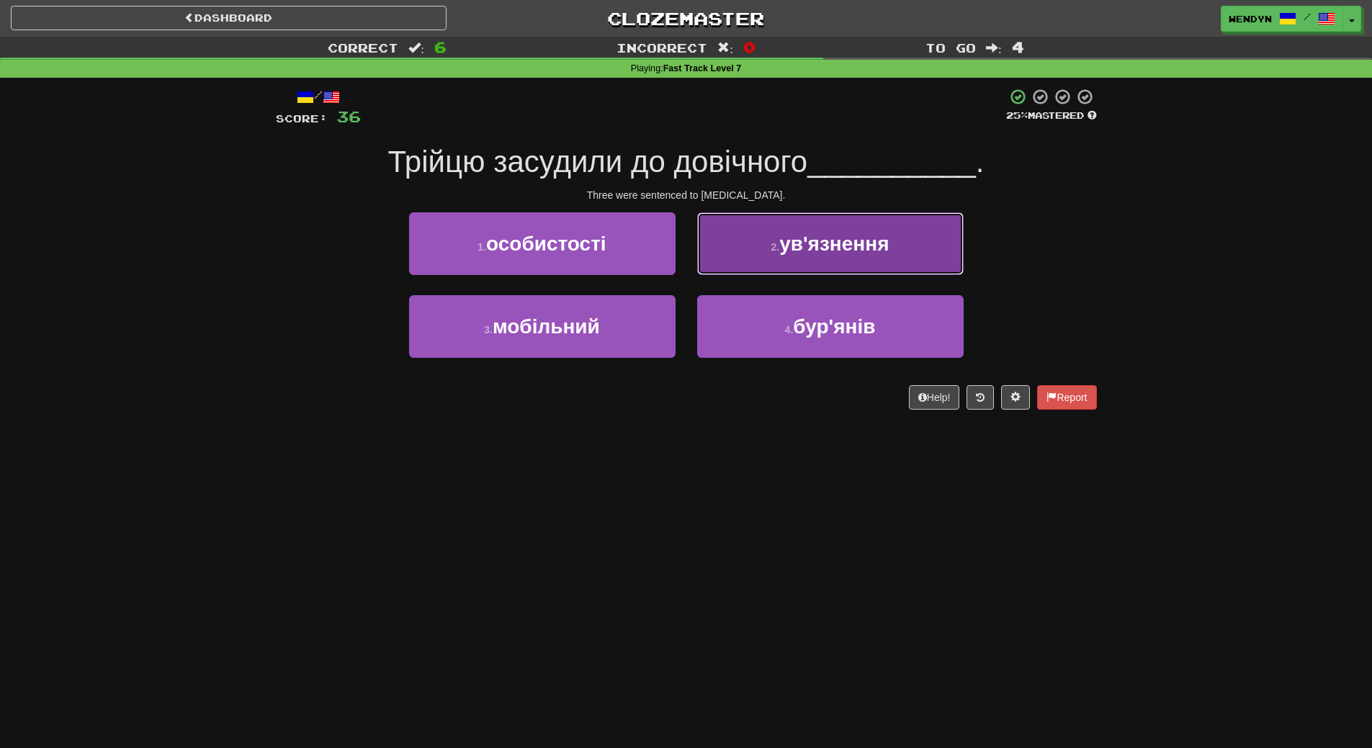
click at [852, 265] on button "2 . ув'язнення" at bounding box center [830, 244] width 267 height 63
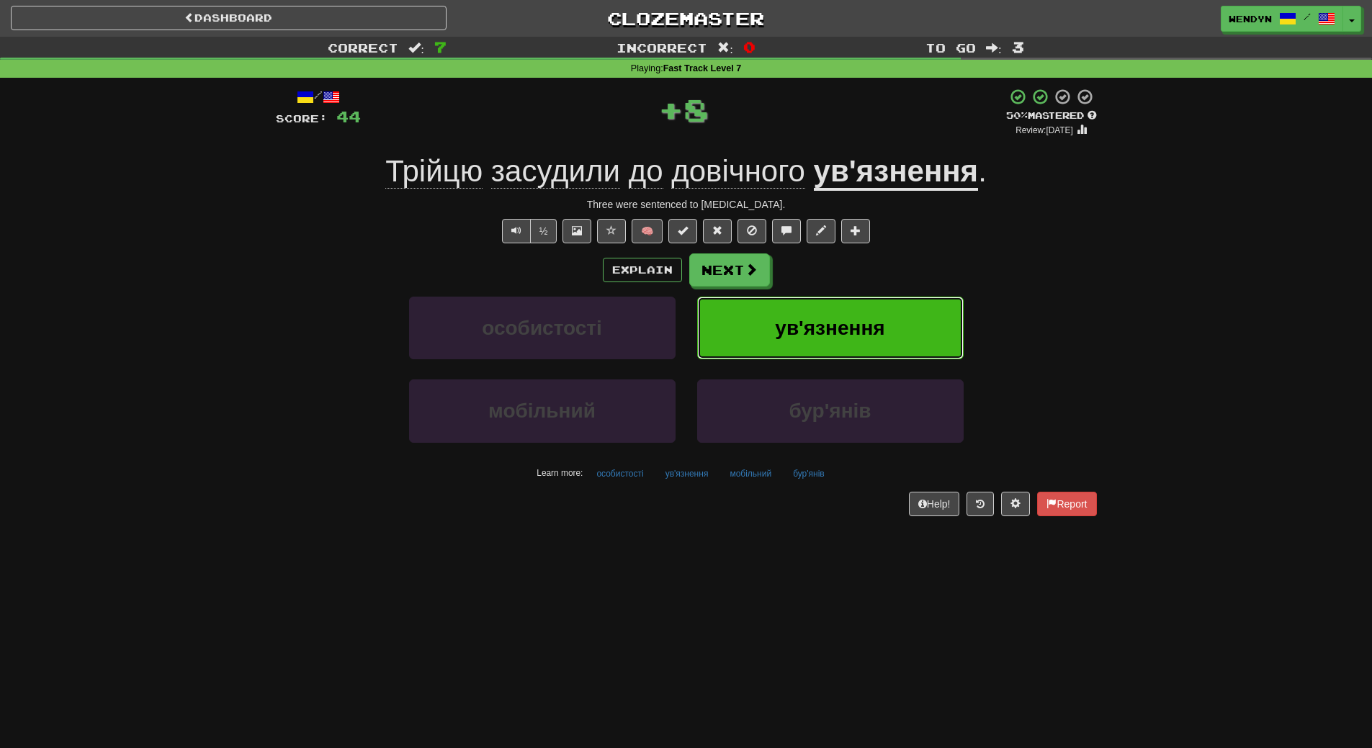
click at [846, 323] on span "ув'язнення" at bounding box center [829, 328] width 109 height 22
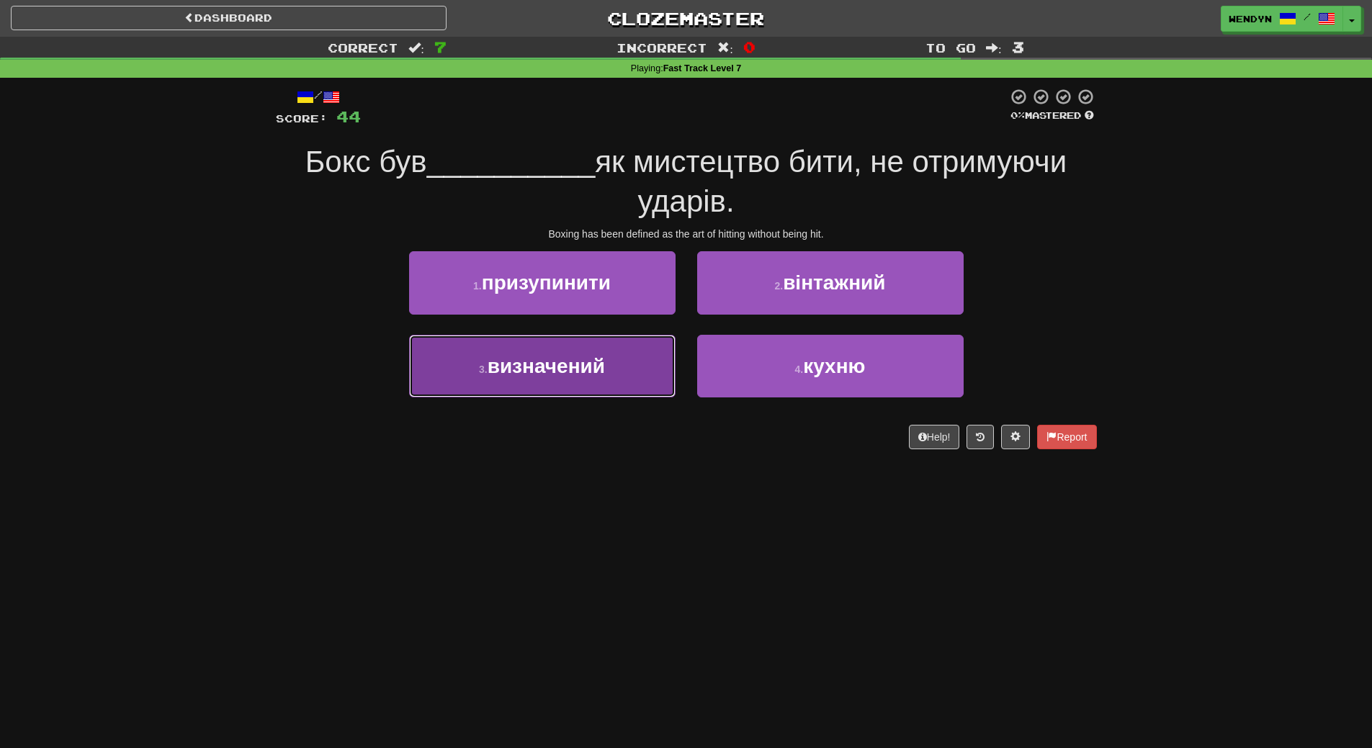
click at [636, 383] on button "3 . визначений" at bounding box center [542, 366] width 267 height 63
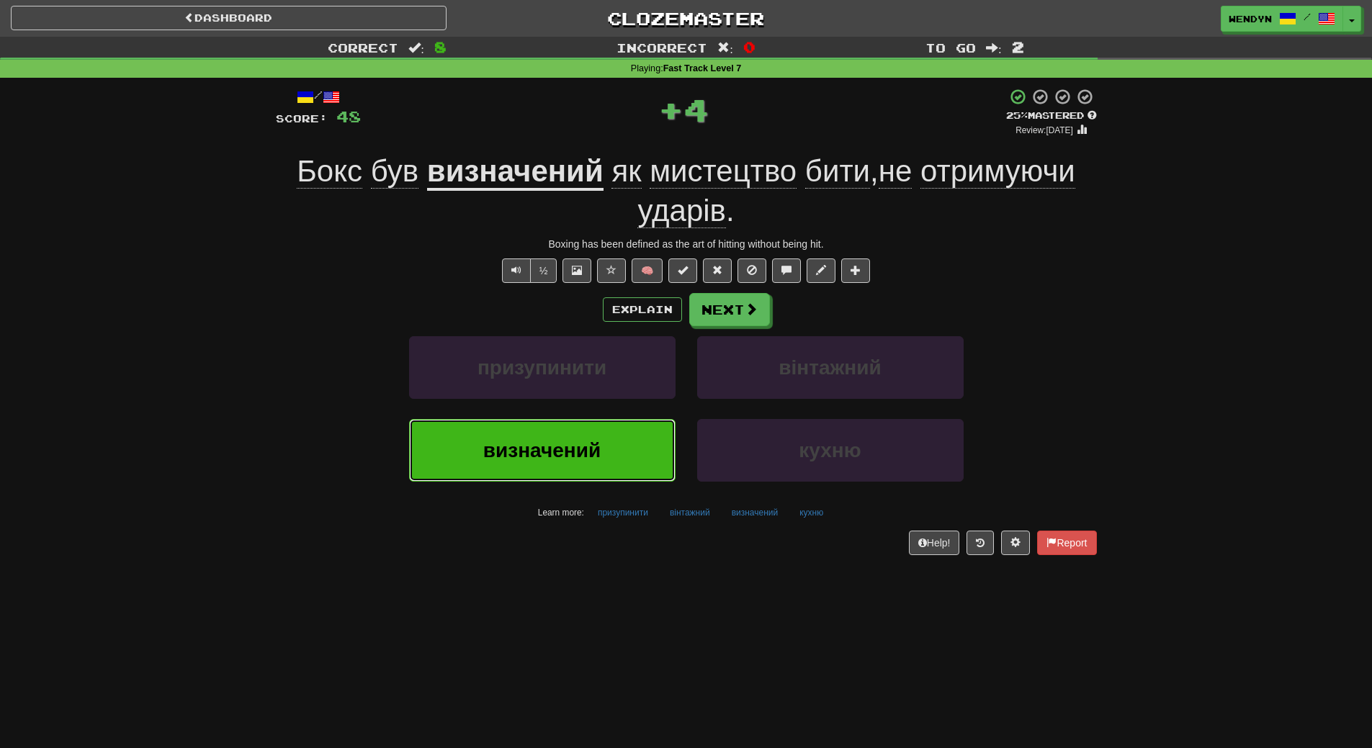
click at [608, 442] on button "визначений" at bounding box center [542, 450] width 267 height 63
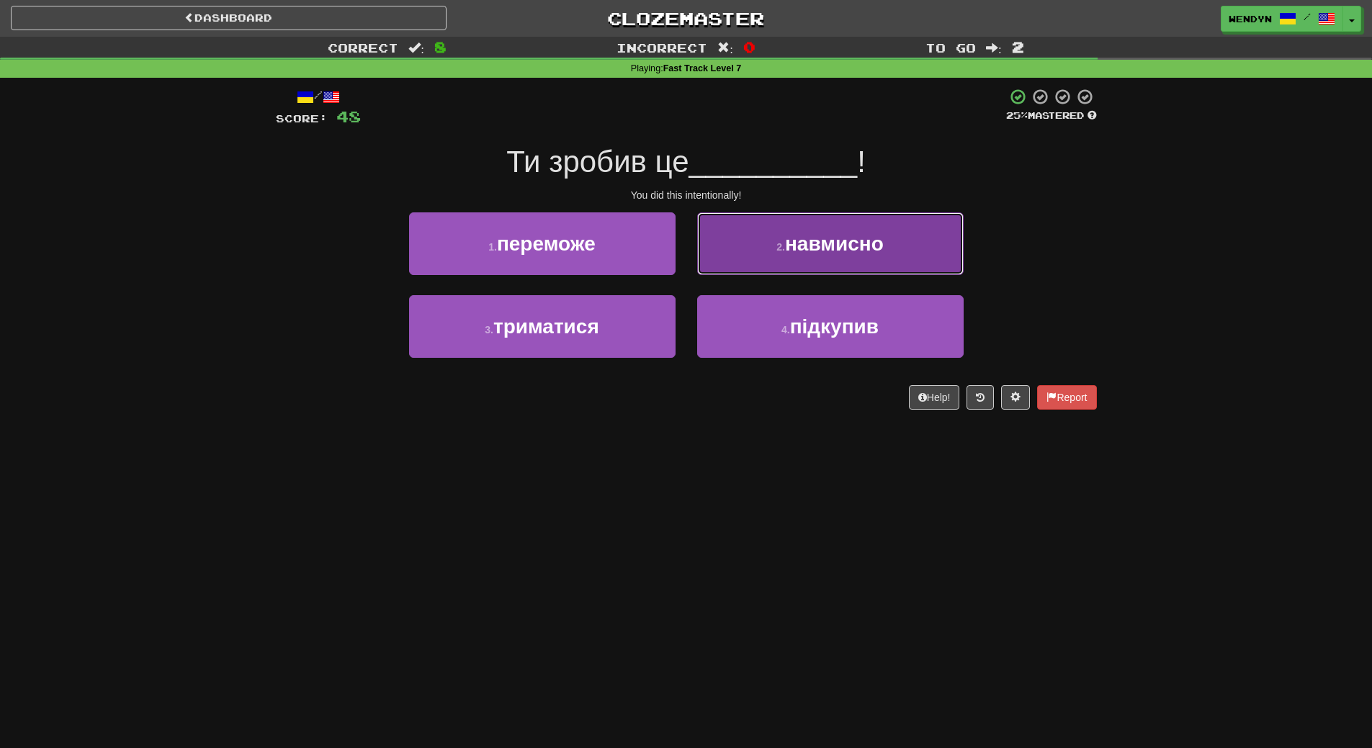
click at [877, 244] on span "навмисно" at bounding box center [834, 244] width 99 height 22
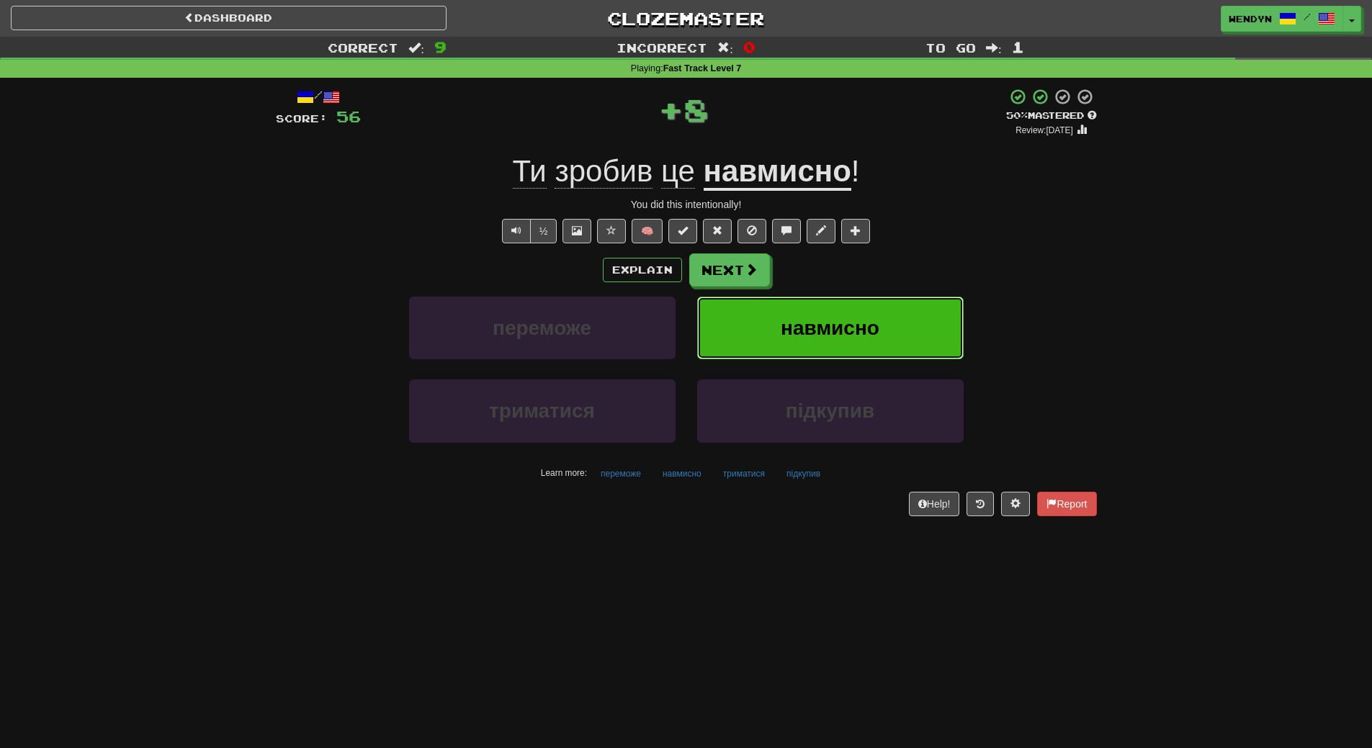
click at [876, 336] on span "навмисно" at bounding box center [830, 328] width 99 height 22
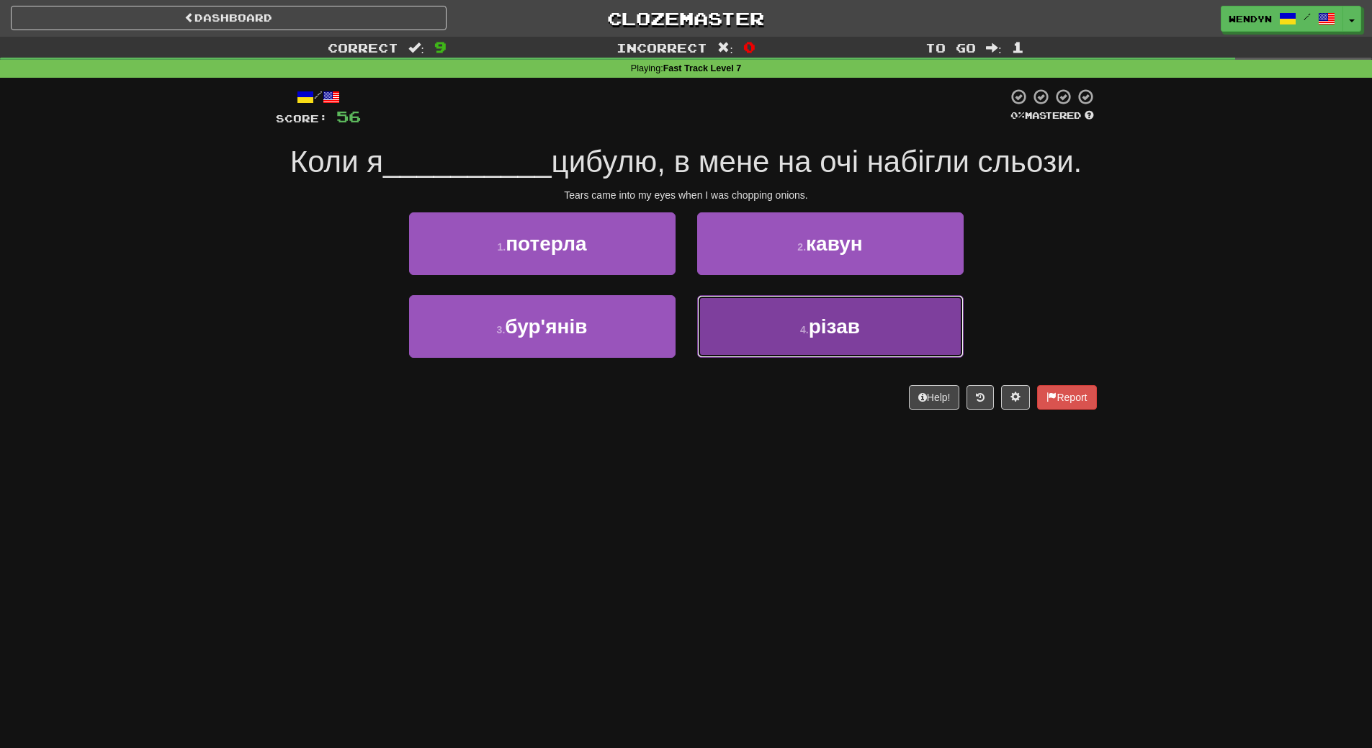
click at [815, 344] on button "4 . різав" at bounding box center [830, 326] width 267 height 63
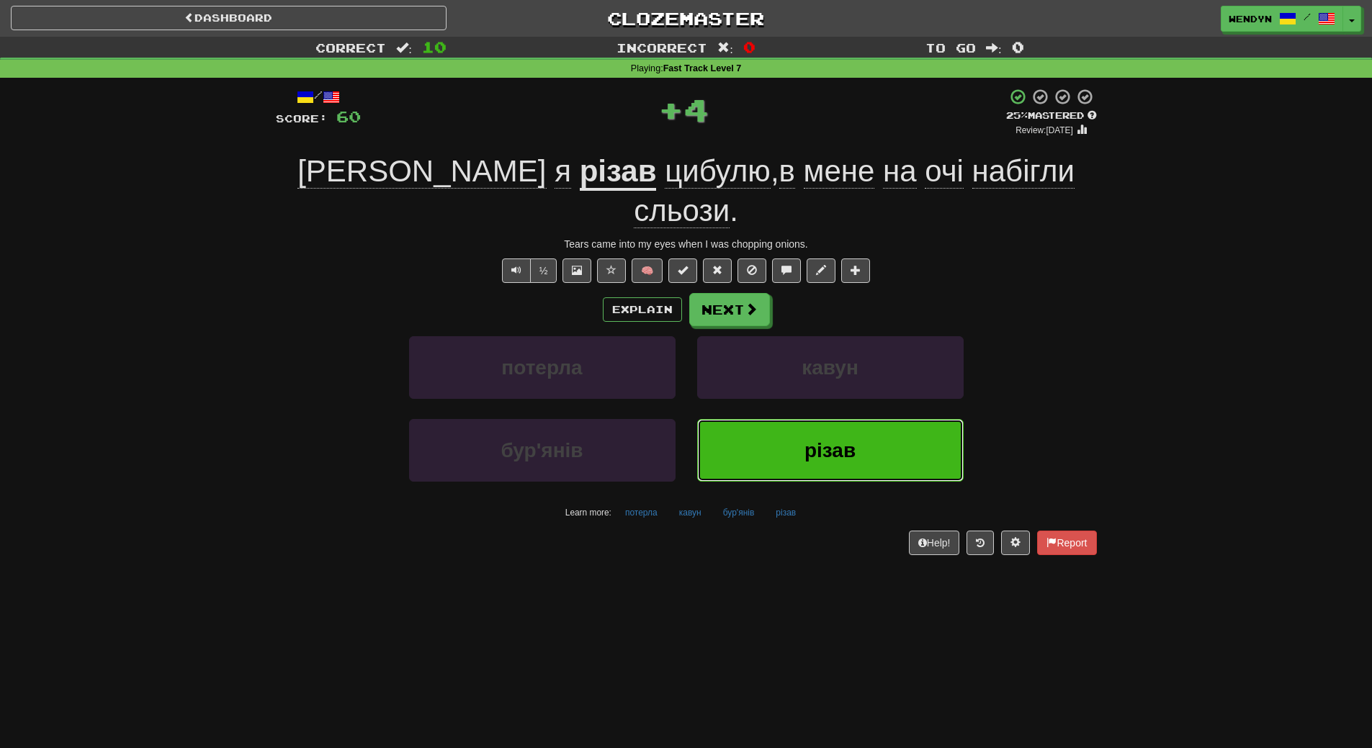
click at [797, 419] on button "різав" at bounding box center [830, 450] width 267 height 63
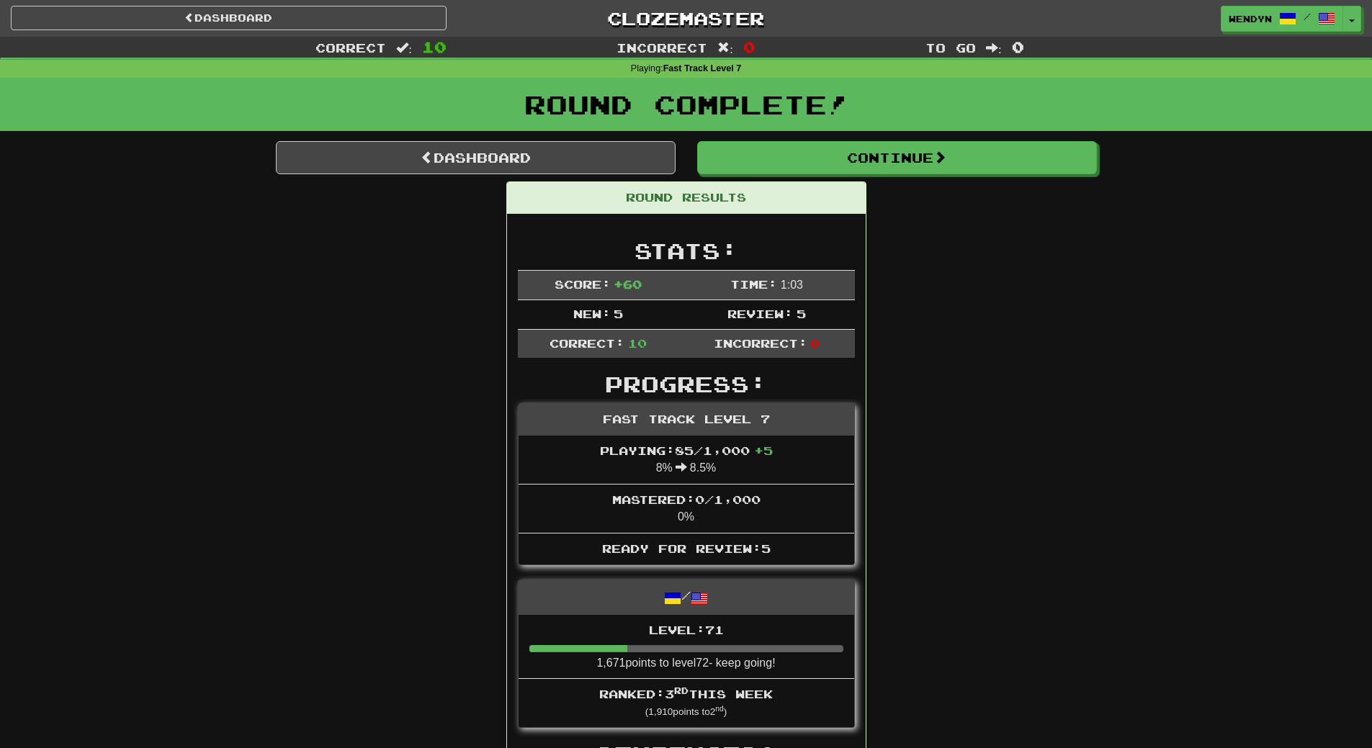
click at [1350, 22] on span "button" at bounding box center [1353, 21] width 6 height 3
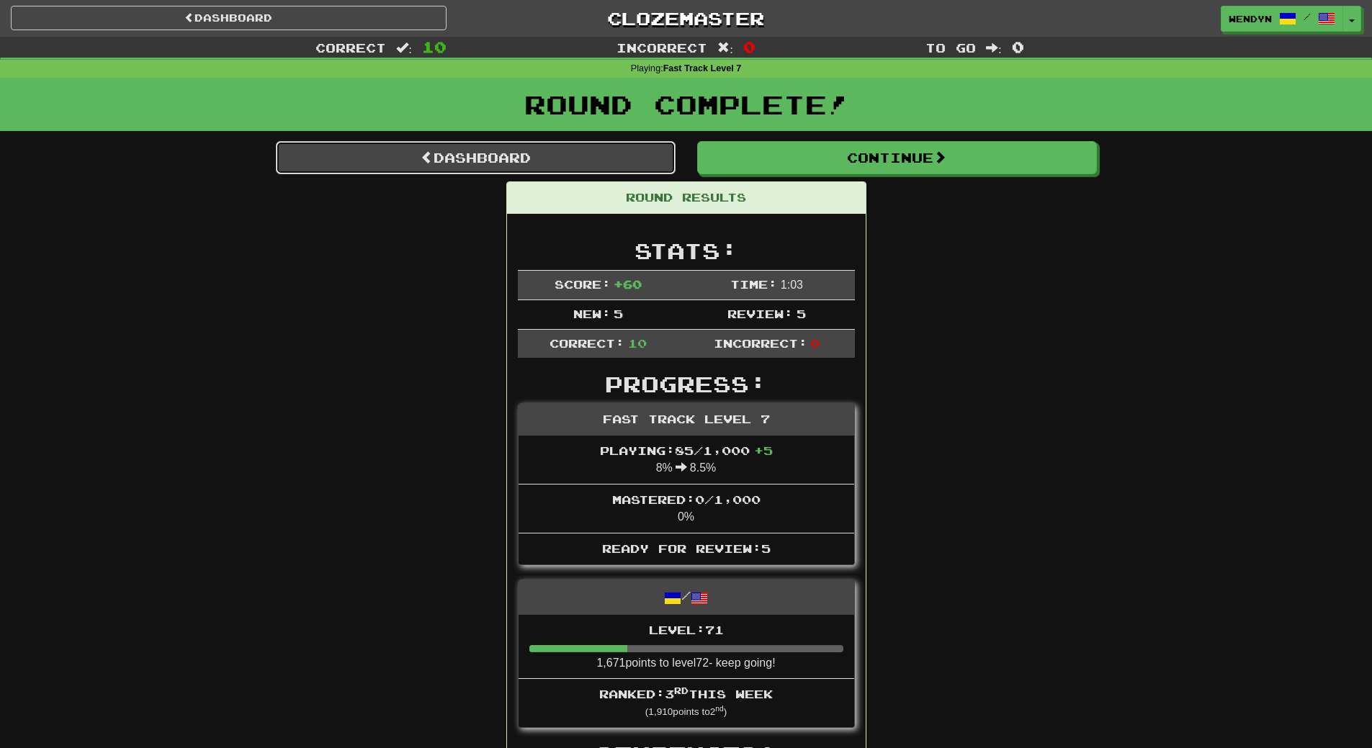
click at [457, 155] on link "Dashboard" at bounding box center [476, 157] width 400 height 33
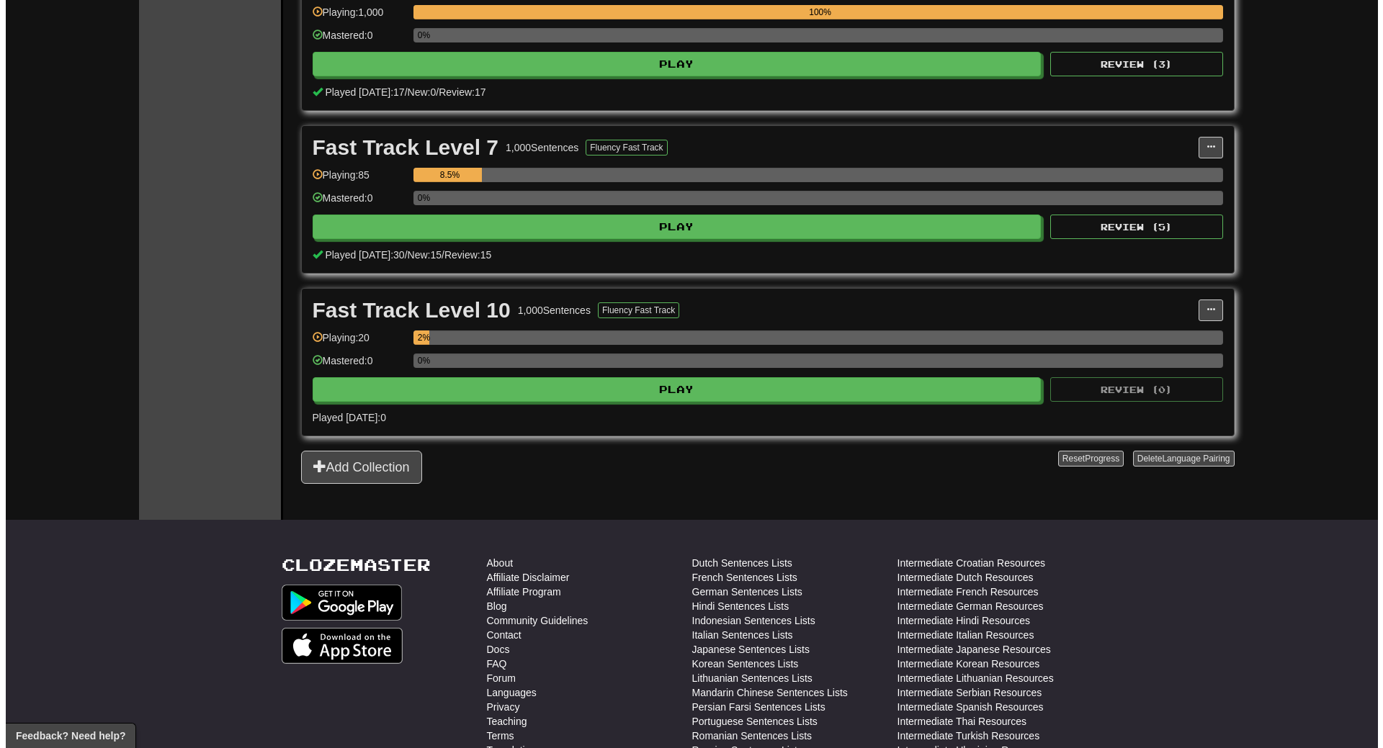
scroll to position [1225, 0]
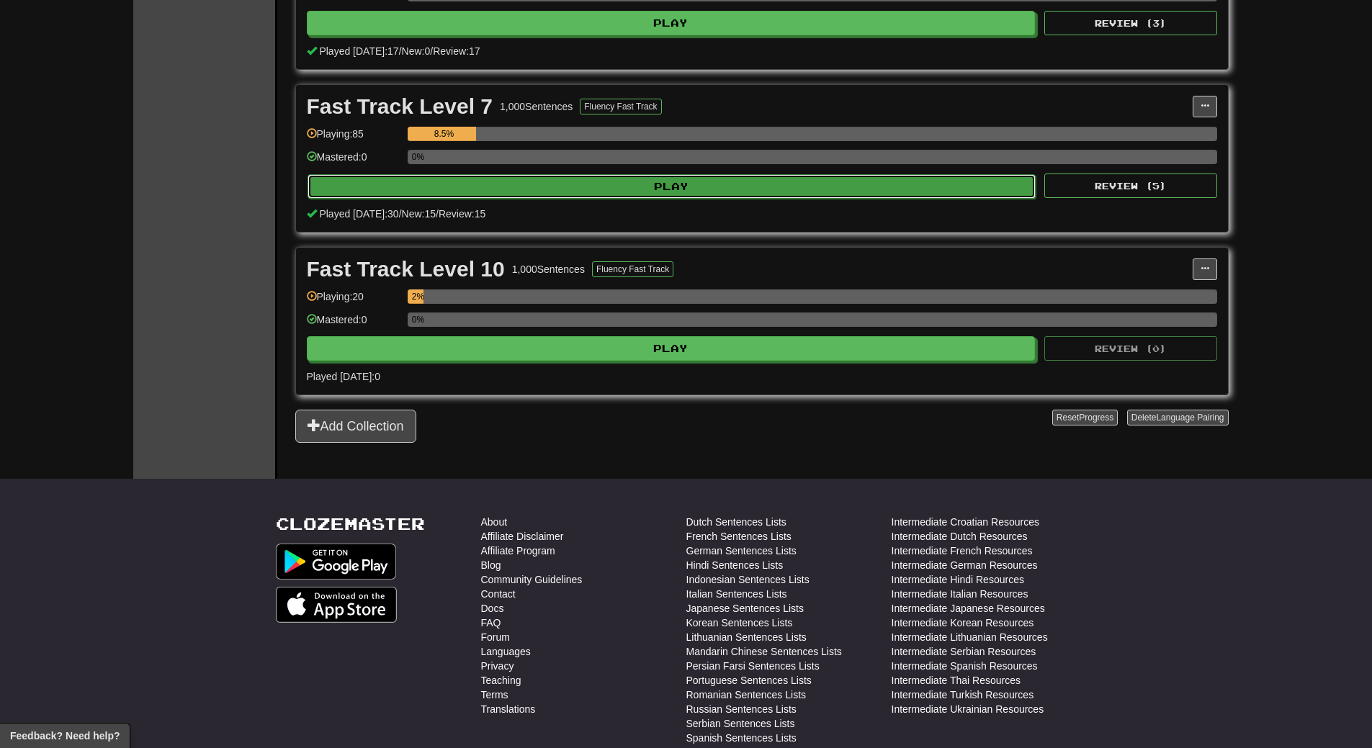
click at [731, 185] on button "Play" at bounding box center [672, 186] width 729 height 24
select select "**"
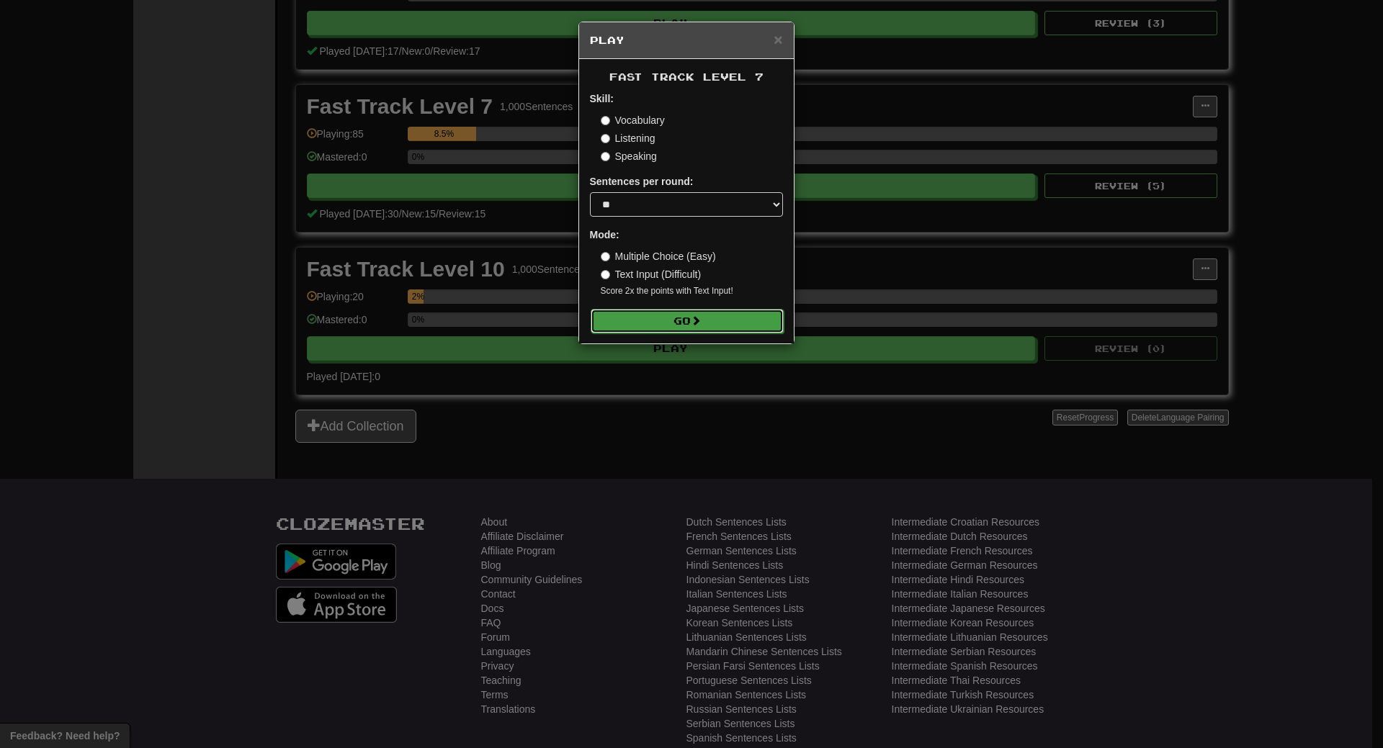
click at [705, 316] on button "Go" at bounding box center [687, 321] width 193 height 24
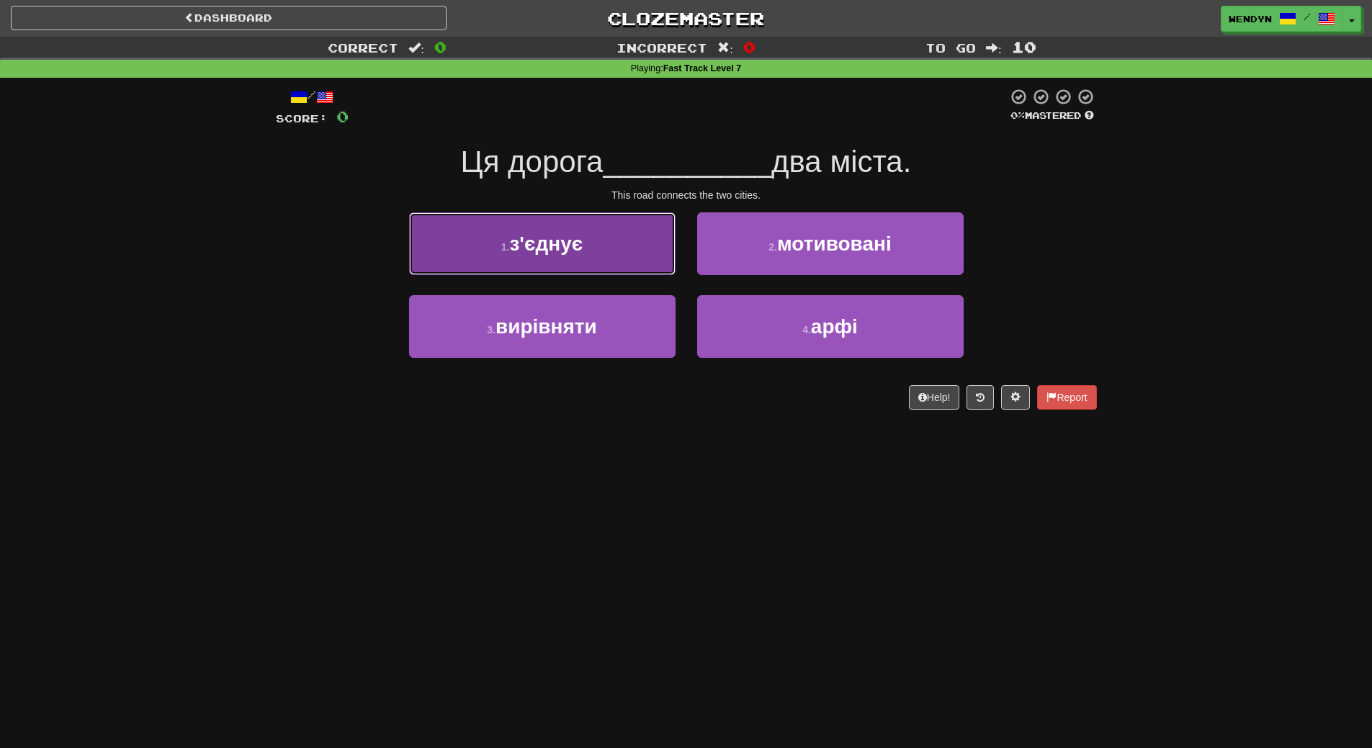
click at [645, 250] on button "1 . з'єднує" at bounding box center [542, 244] width 267 height 63
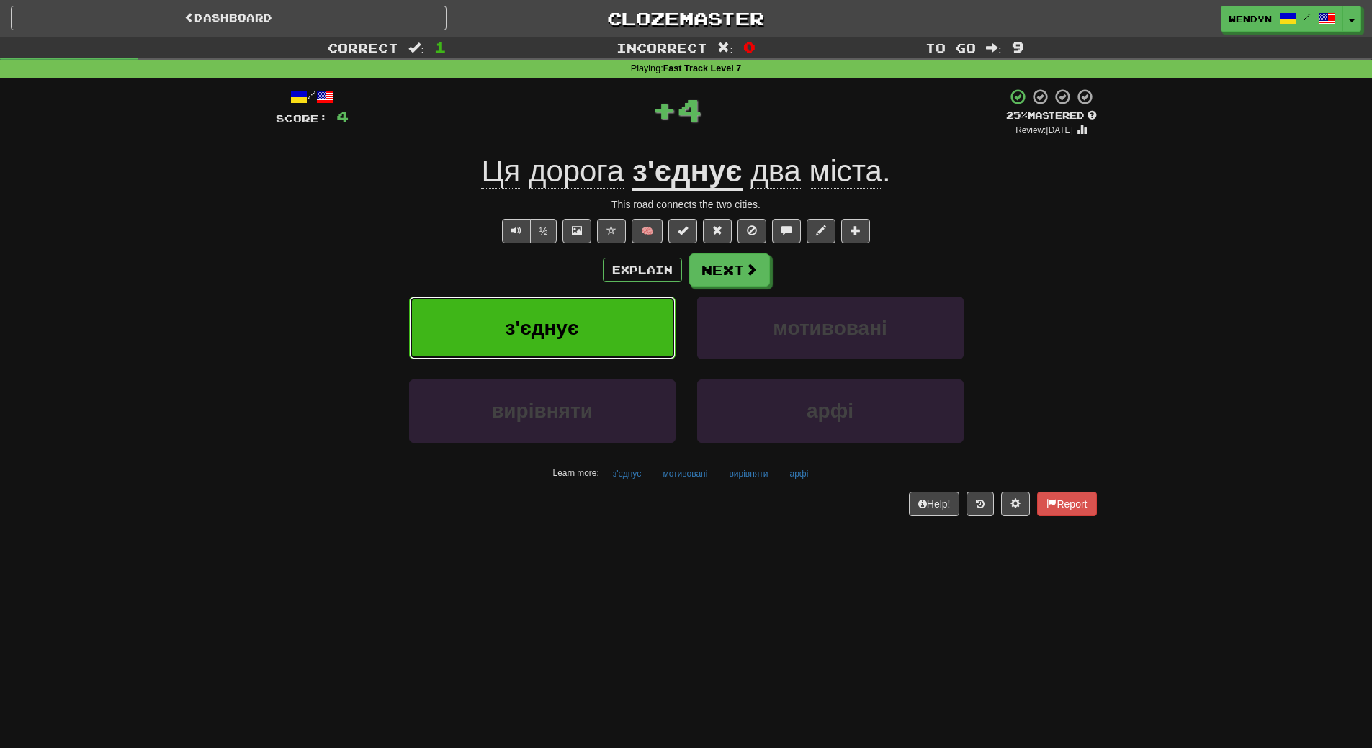
click at [603, 307] on button "з'єднує" at bounding box center [542, 328] width 267 height 63
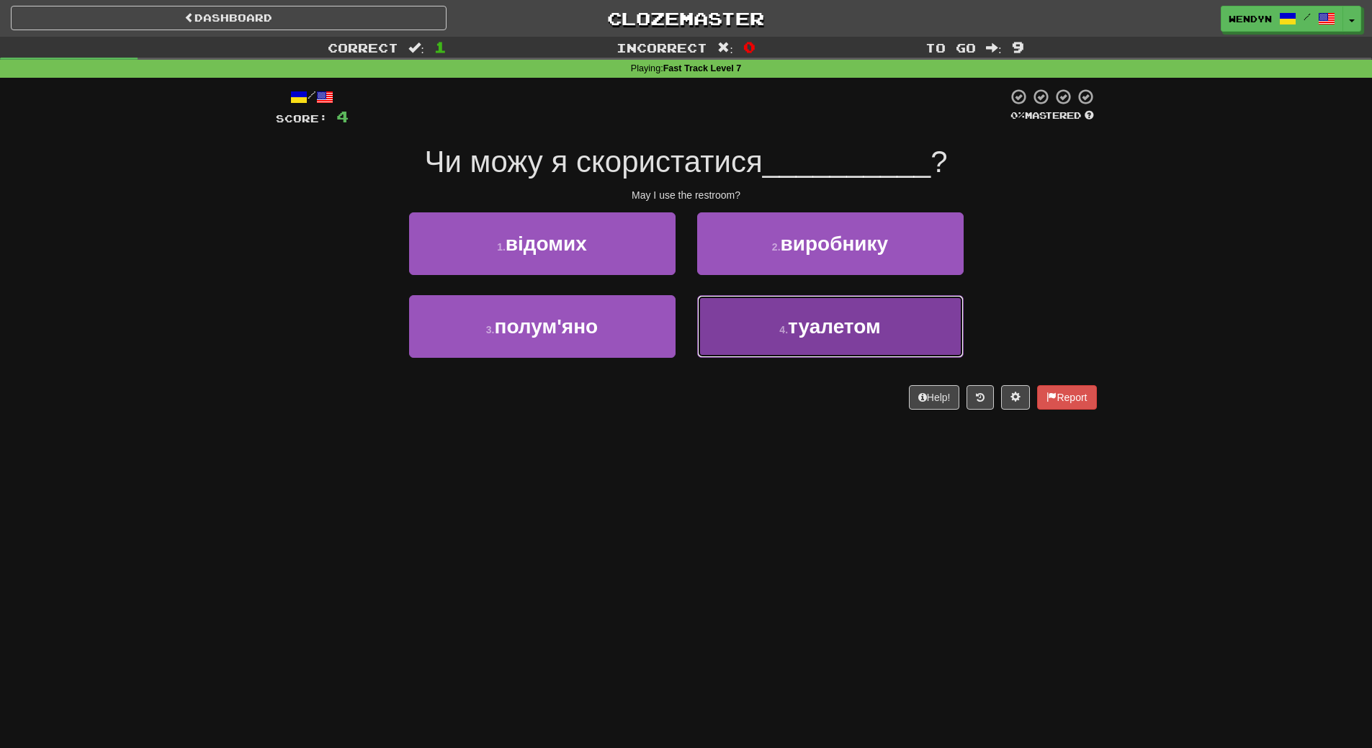
click at [733, 346] on button "4 . туалетом" at bounding box center [830, 326] width 267 height 63
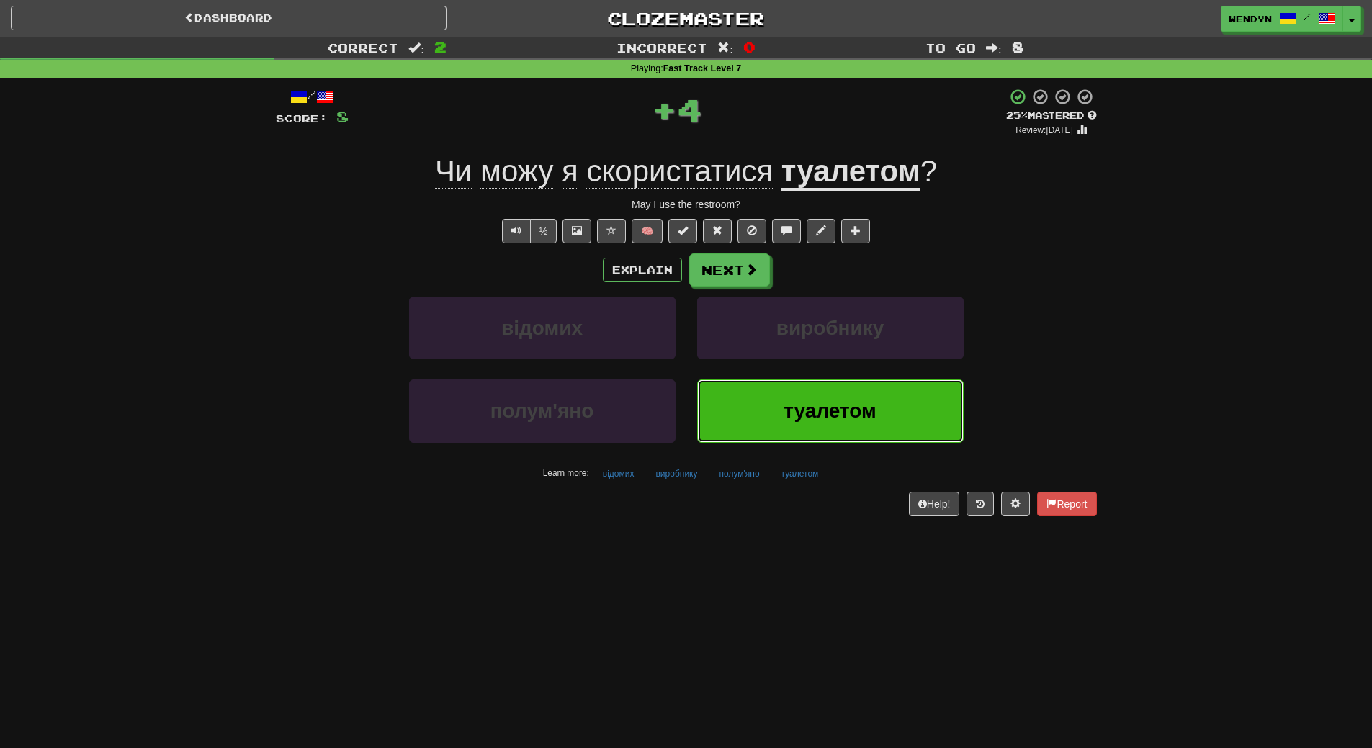
click at [739, 408] on button "туалетом" at bounding box center [830, 411] width 267 height 63
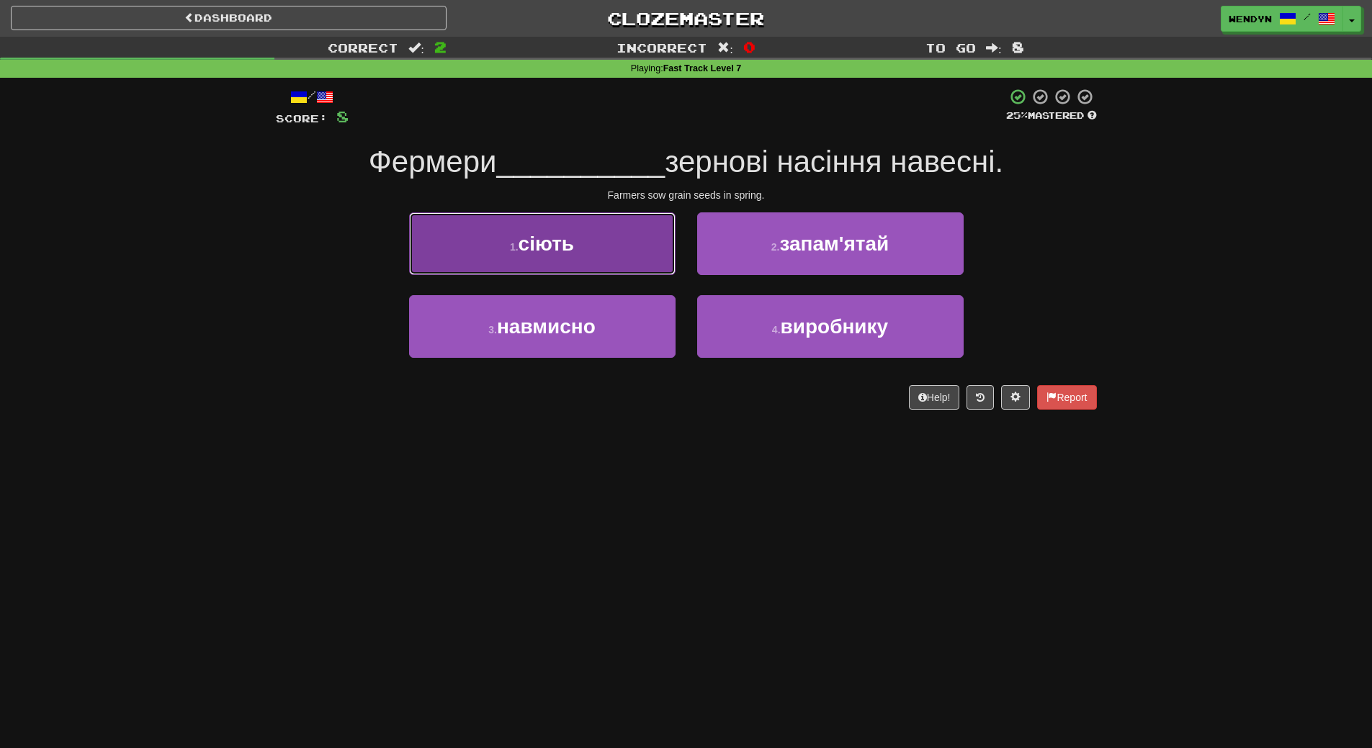
click at [591, 265] on button "1 . сіють" at bounding box center [542, 244] width 267 height 63
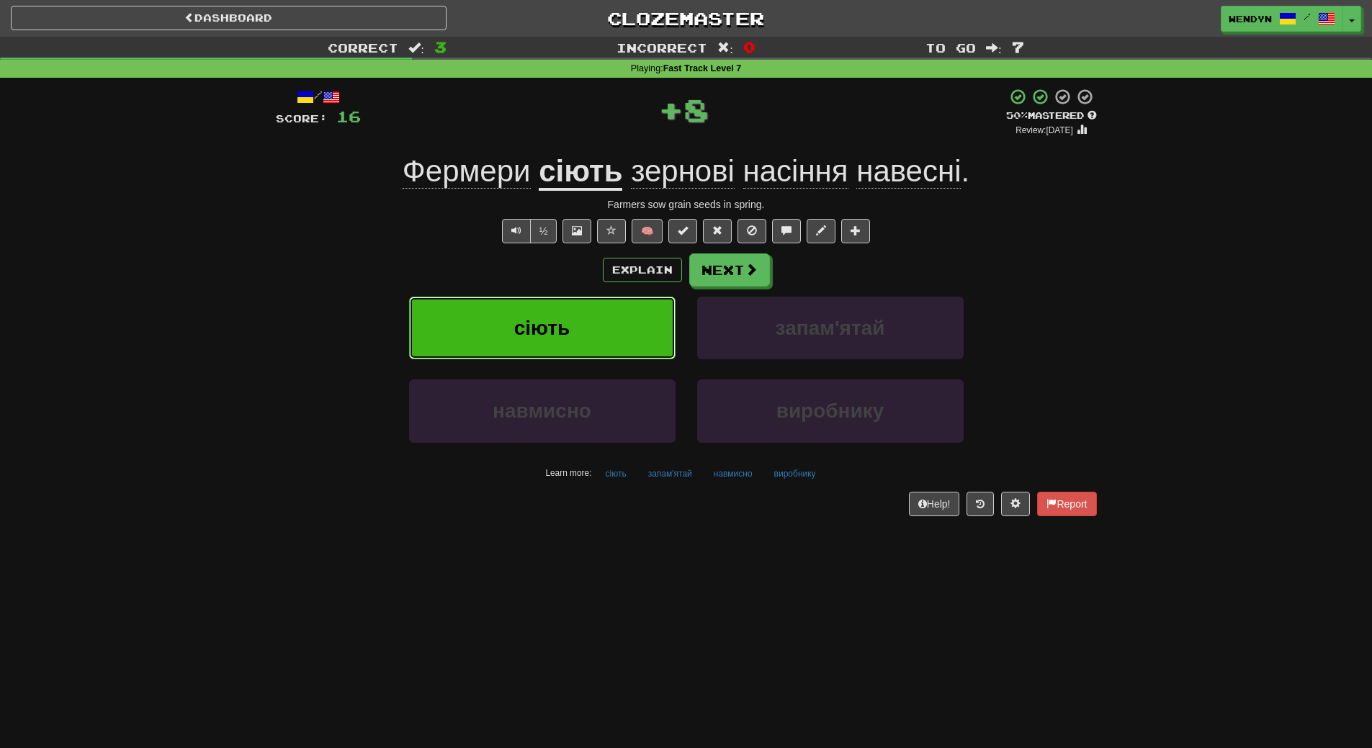
click at [584, 332] on button "сіють" at bounding box center [542, 328] width 267 height 63
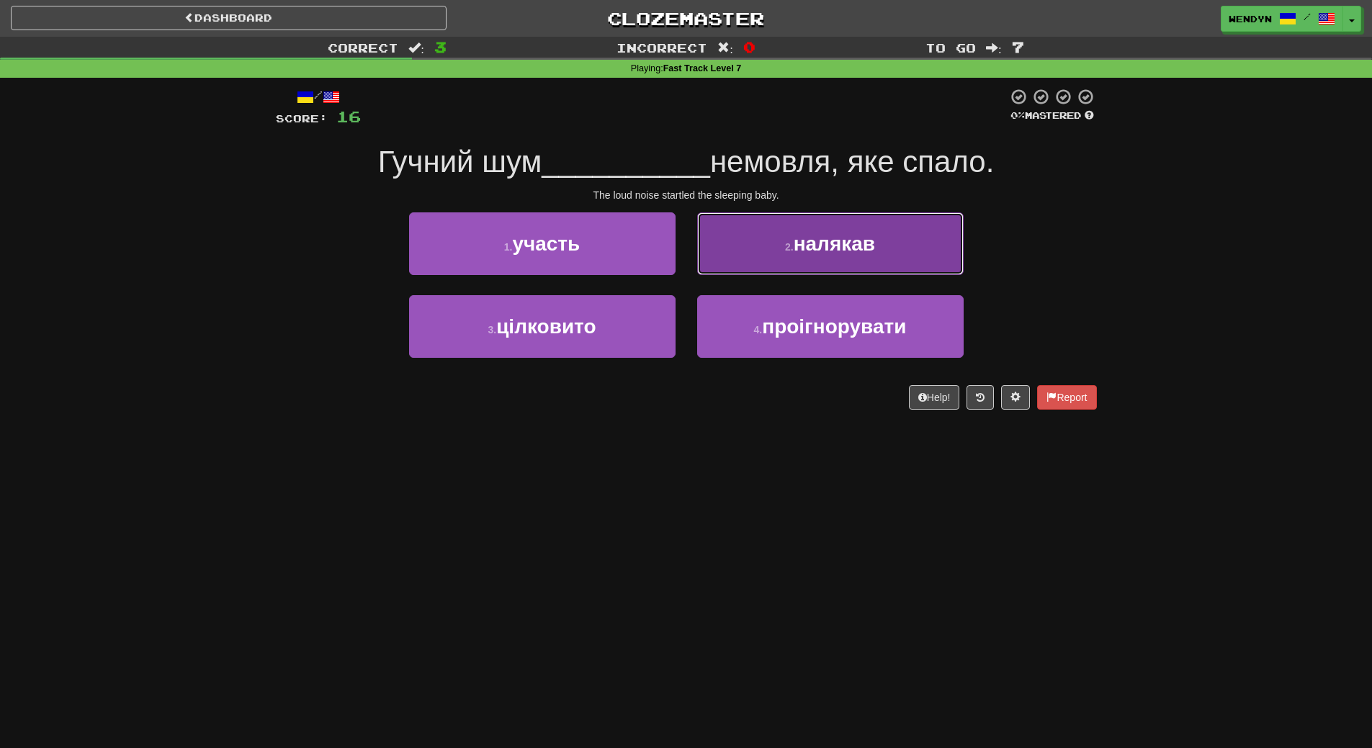
click at [901, 253] on button "2 . налякав" at bounding box center [830, 244] width 267 height 63
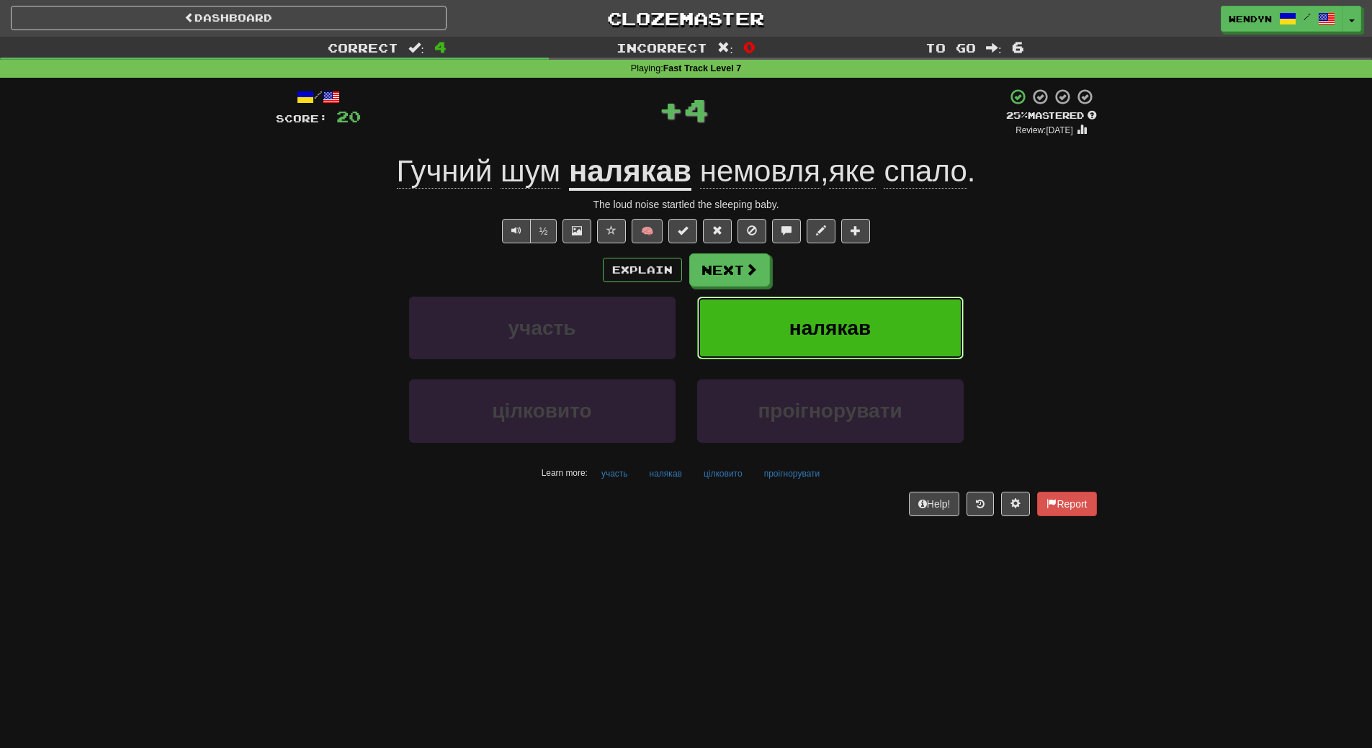
click at [896, 313] on button "налякав" at bounding box center [830, 328] width 267 height 63
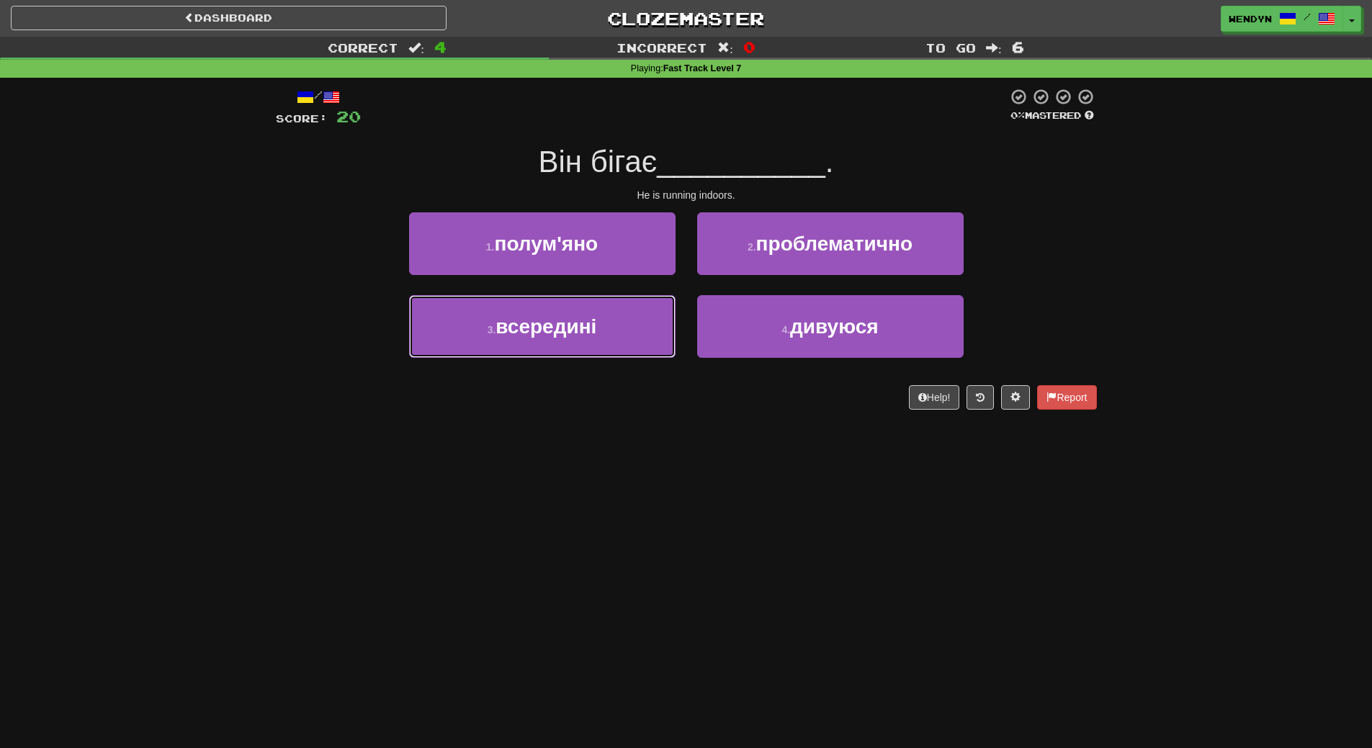
drag, startPoint x: 612, startPoint y: 318, endPoint x: 604, endPoint y: 362, distance: 44.7
click at [612, 318] on button "3 . всередині" at bounding box center [542, 326] width 267 height 63
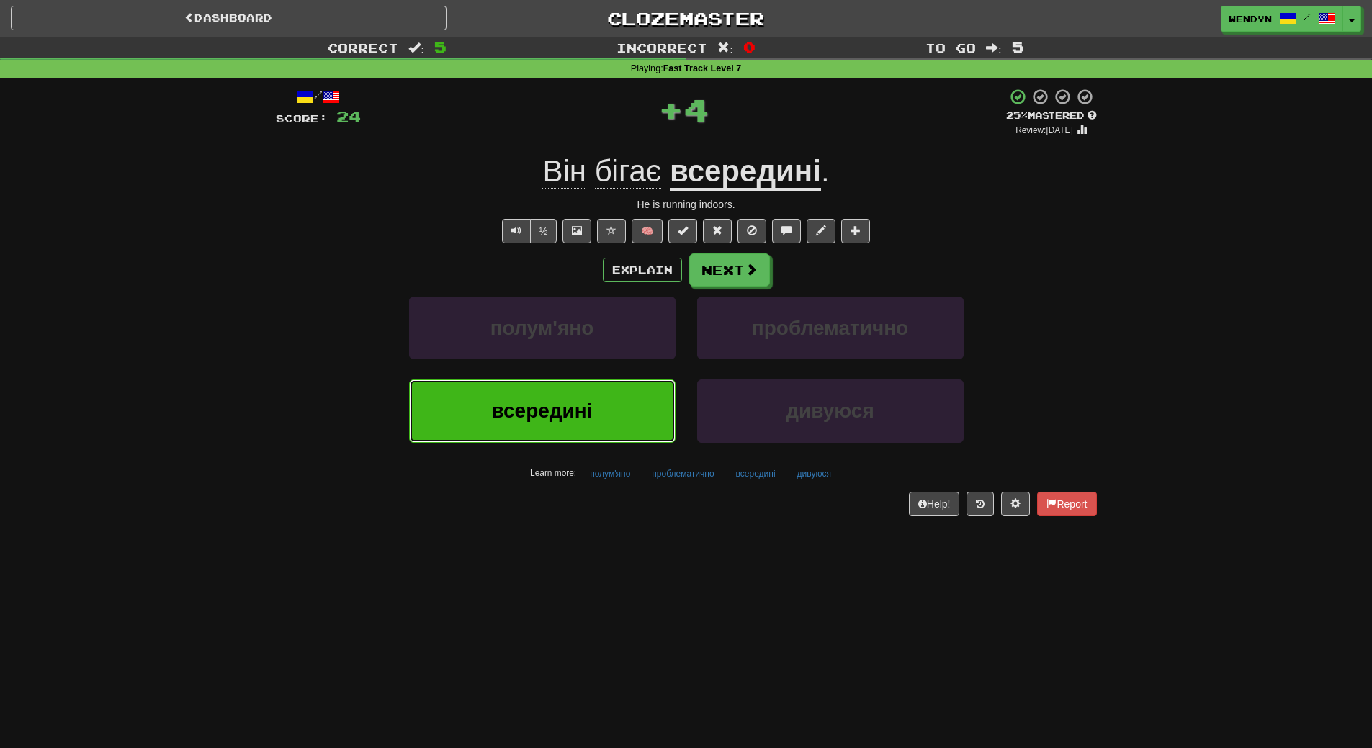
click at [602, 434] on button "всередині" at bounding box center [542, 411] width 267 height 63
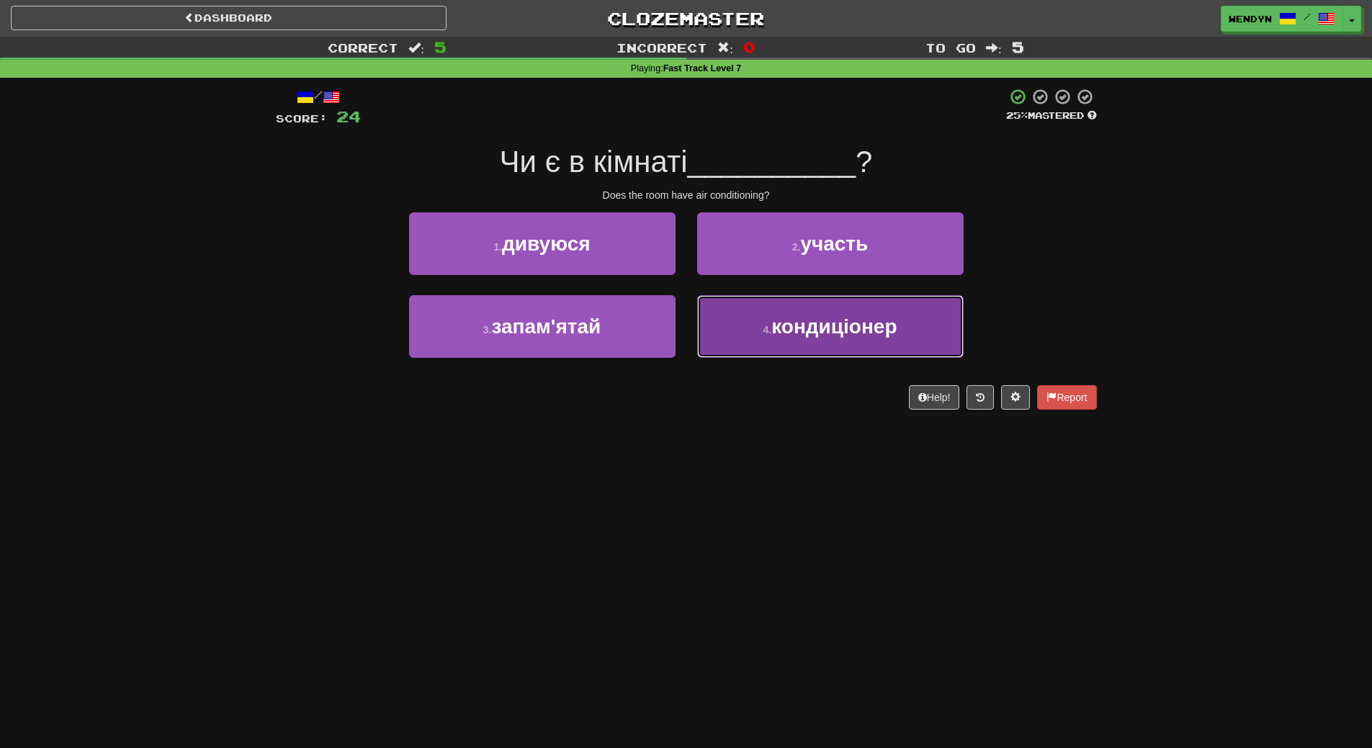
drag, startPoint x: 823, startPoint y: 325, endPoint x: 818, endPoint y: 389, distance: 64.3
click at [824, 330] on span "кондиціонер" at bounding box center [834, 327] width 125 height 22
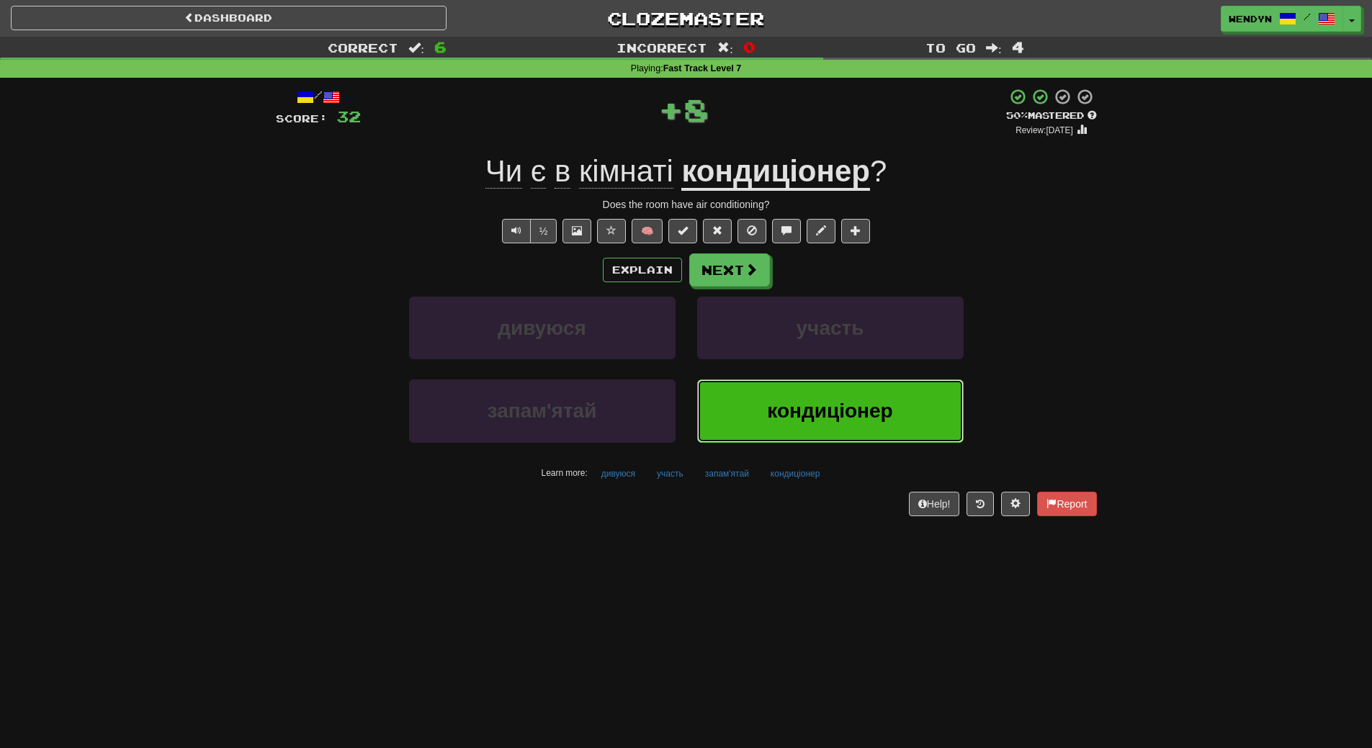
click at [817, 403] on span "кондиціонер" at bounding box center [829, 411] width 125 height 22
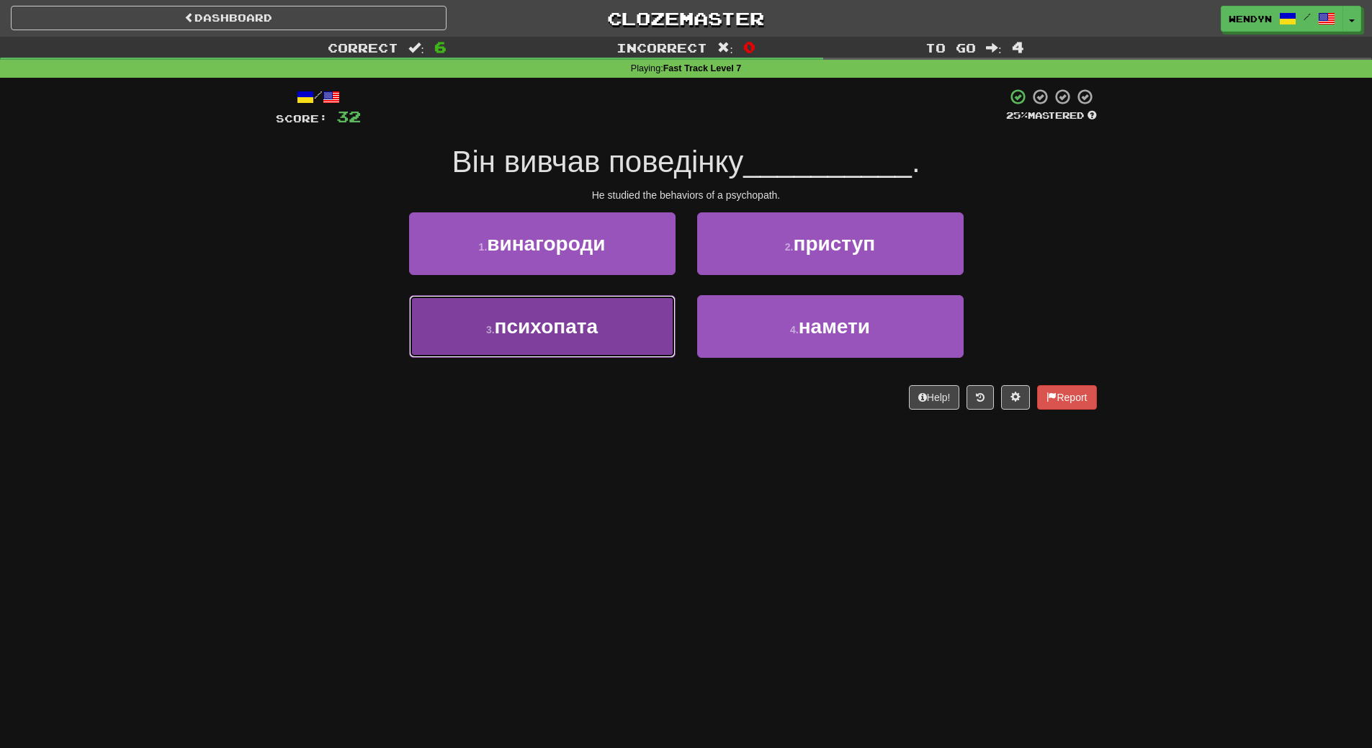
click at [625, 334] on button "3 . психопата" at bounding box center [542, 326] width 267 height 63
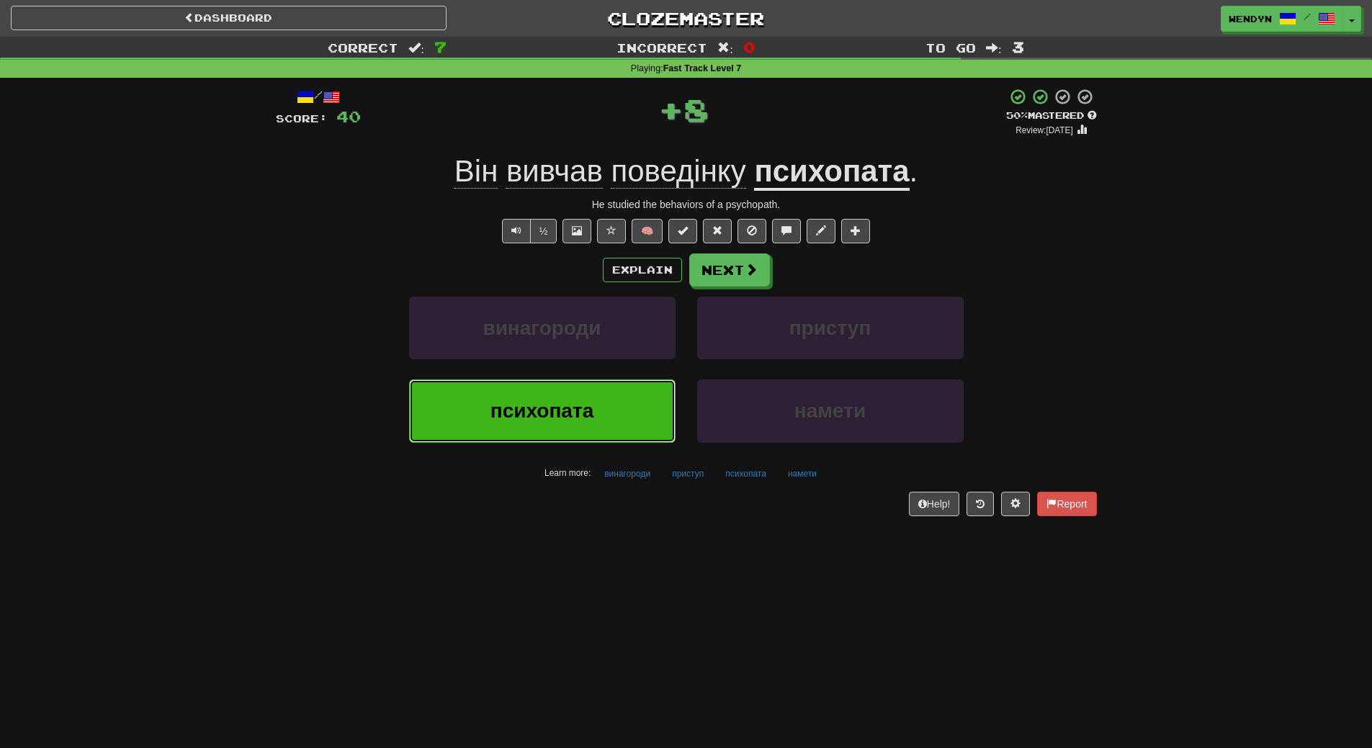
click at [607, 390] on button "психопата" at bounding box center [542, 411] width 267 height 63
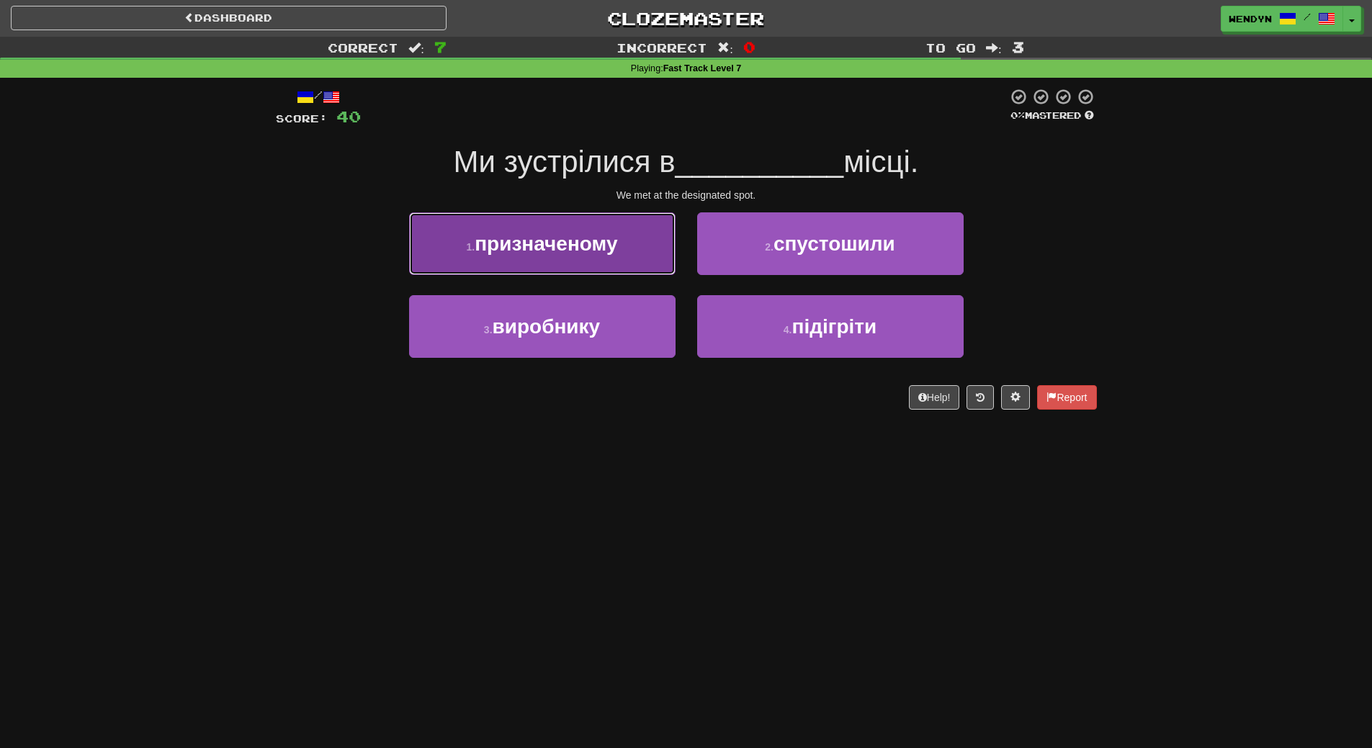
click at [586, 234] on span "призначеному" at bounding box center [546, 244] width 143 height 22
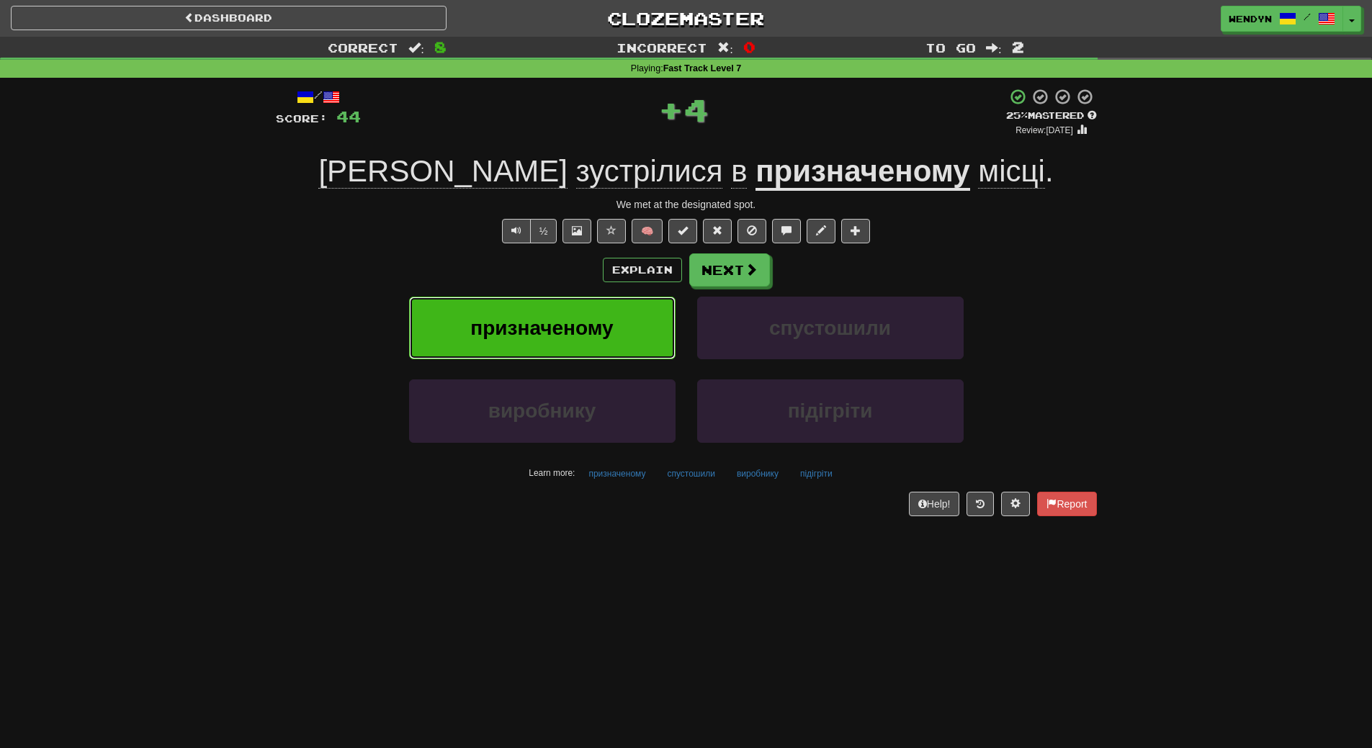
click at [589, 321] on span "призначеному" at bounding box center [541, 328] width 143 height 22
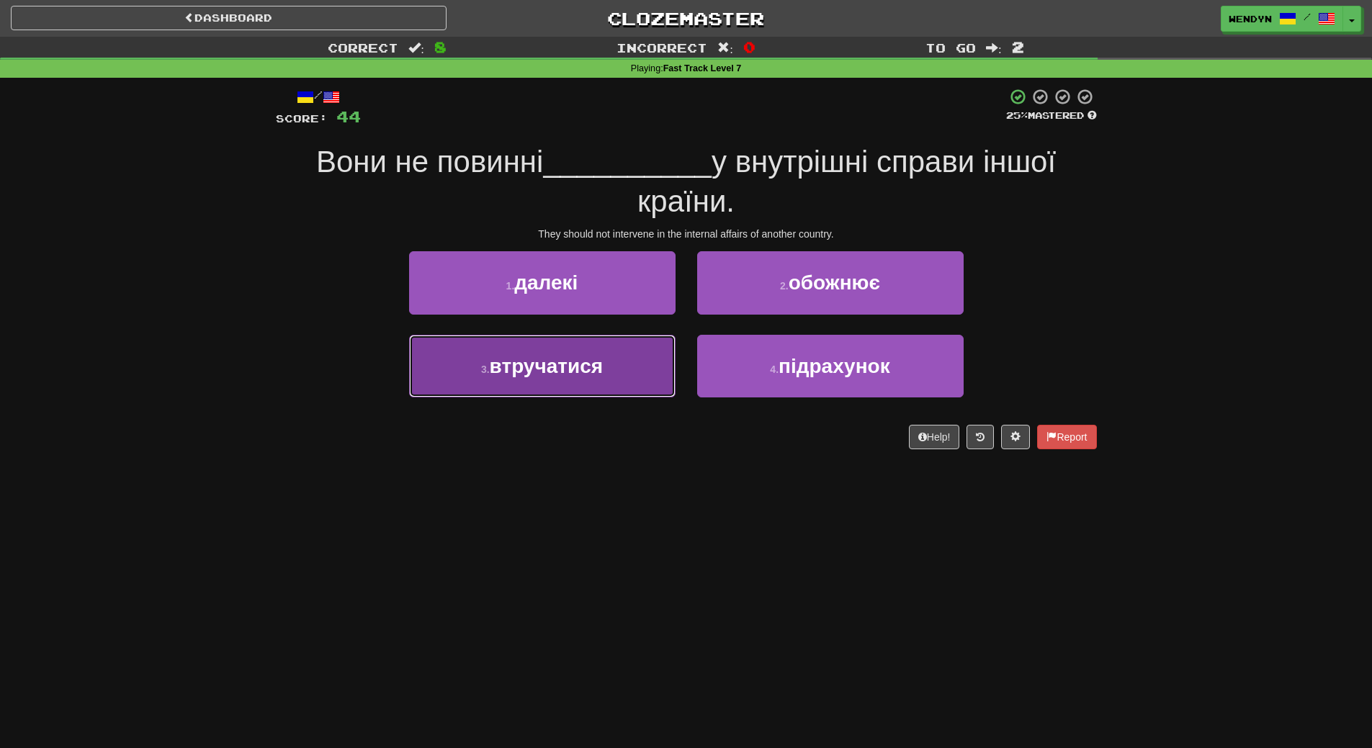
click at [569, 388] on button "3 . втручатися" at bounding box center [542, 366] width 267 height 63
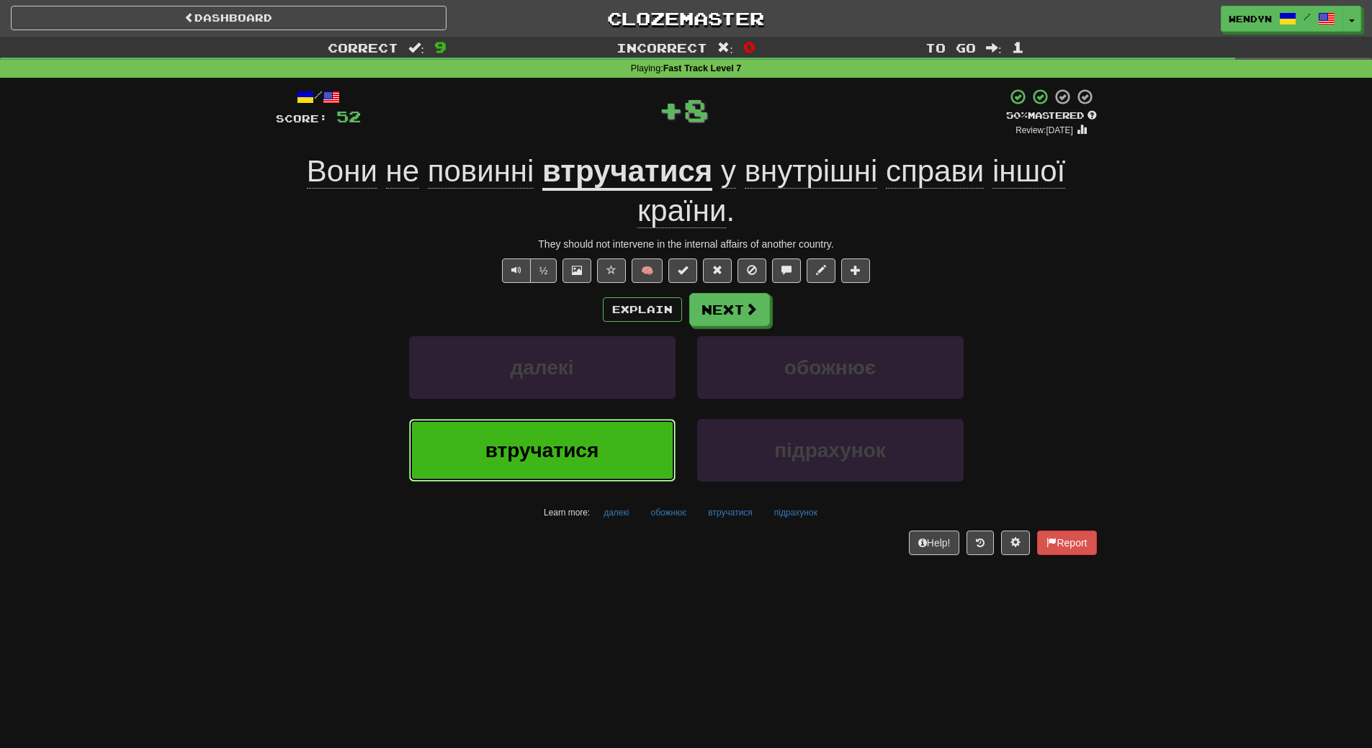
click at [562, 426] on button "втручатися" at bounding box center [542, 450] width 267 height 63
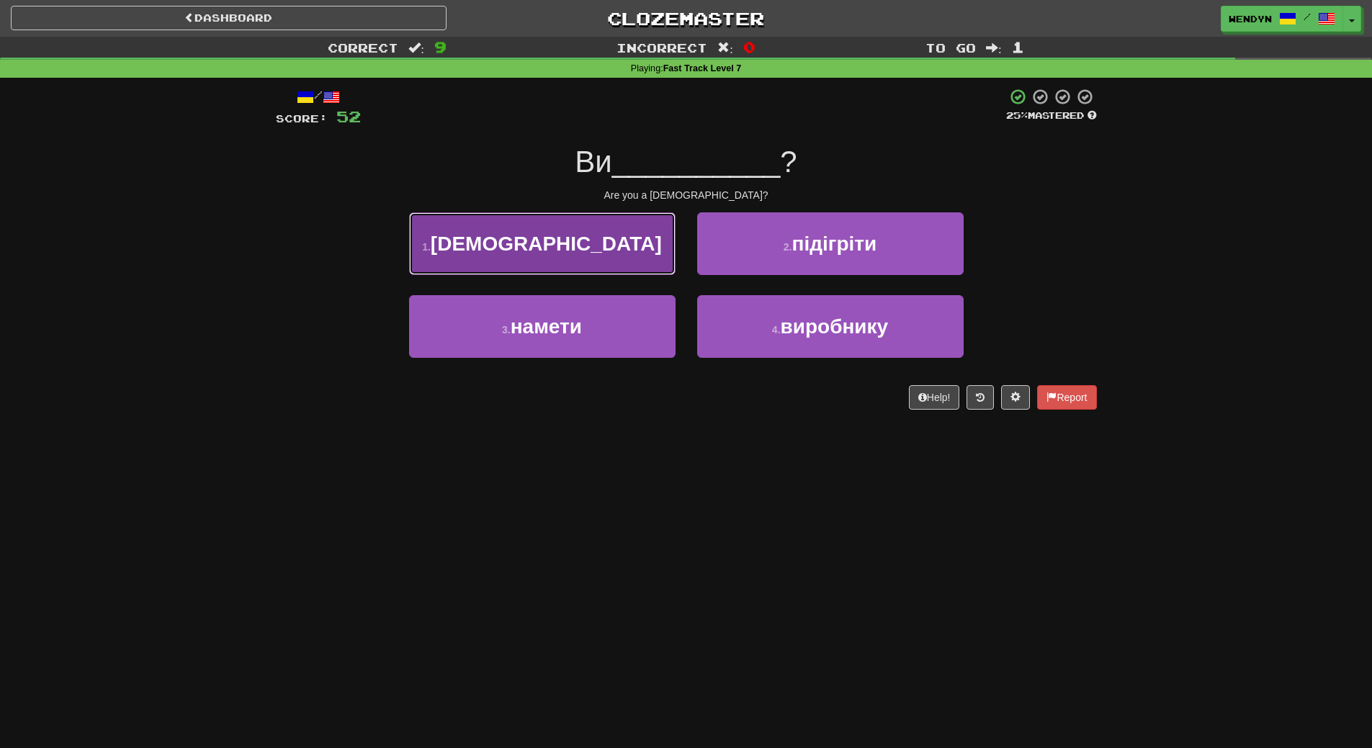
click at [583, 245] on span "[DEMOGRAPHIC_DATA]" at bounding box center [546, 244] width 231 height 22
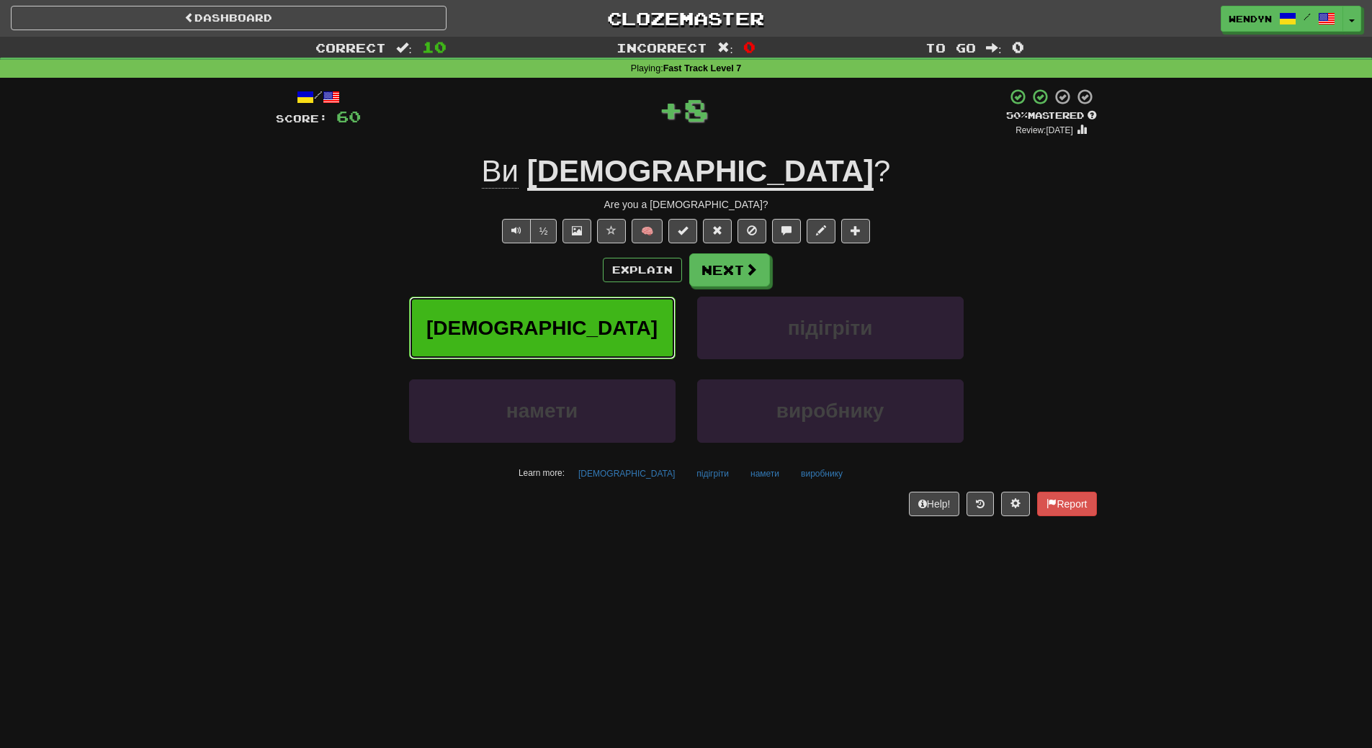
click at [581, 322] on span "[DEMOGRAPHIC_DATA]" at bounding box center [541, 328] width 231 height 22
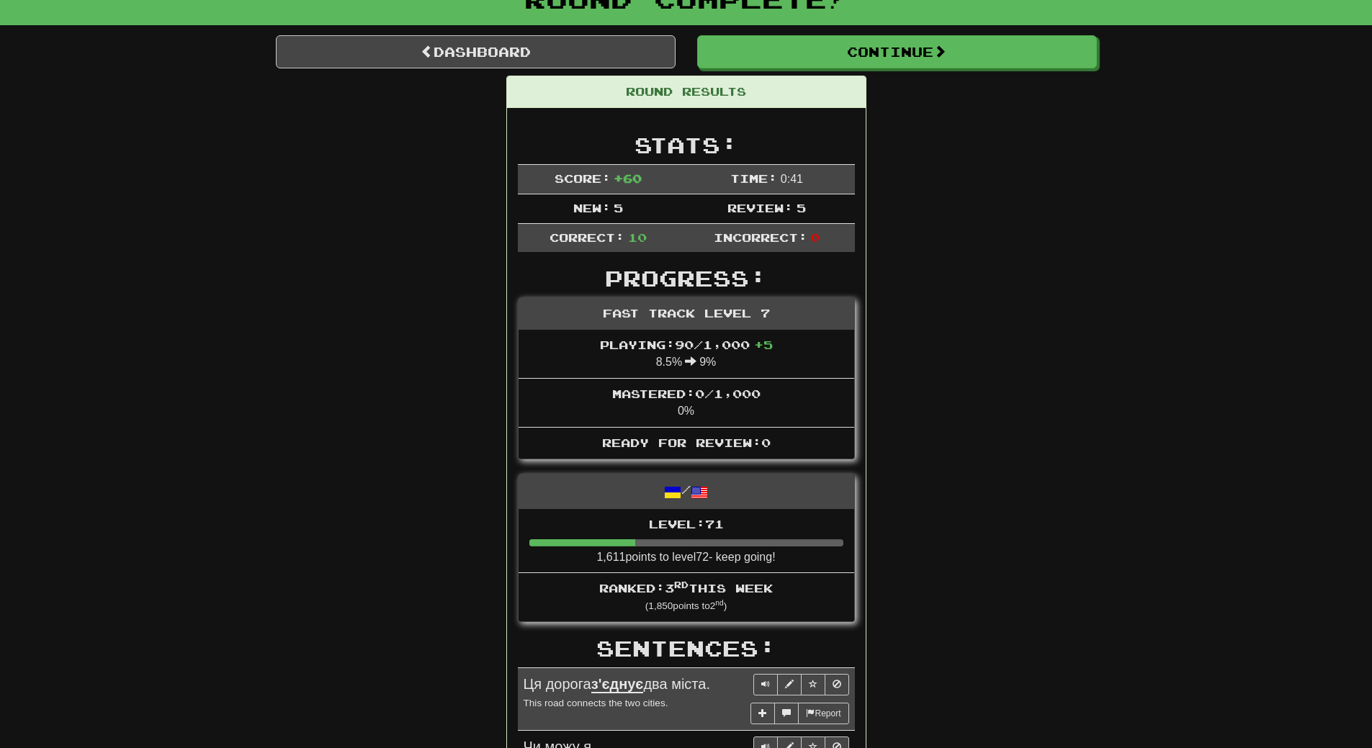
scroll to position [72, 0]
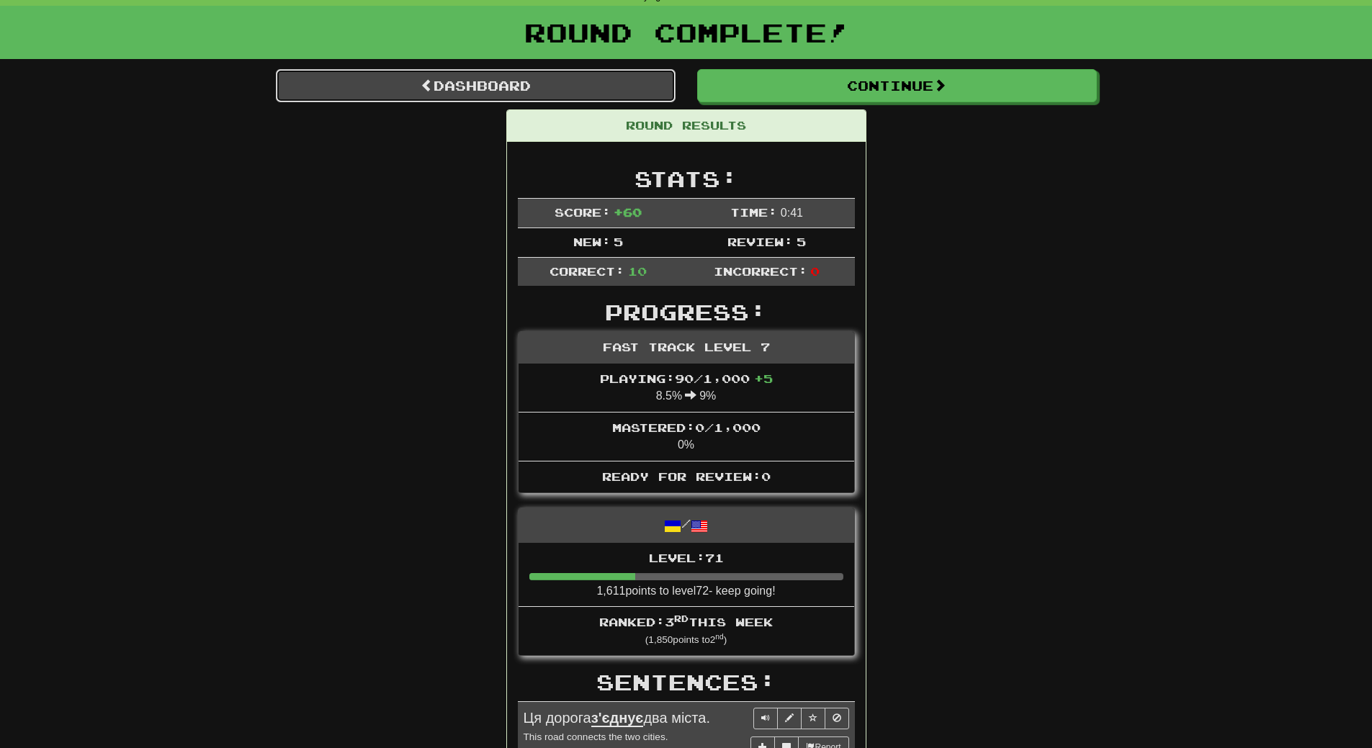
click at [596, 83] on link "Dashboard" at bounding box center [476, 85] width 400 height 33
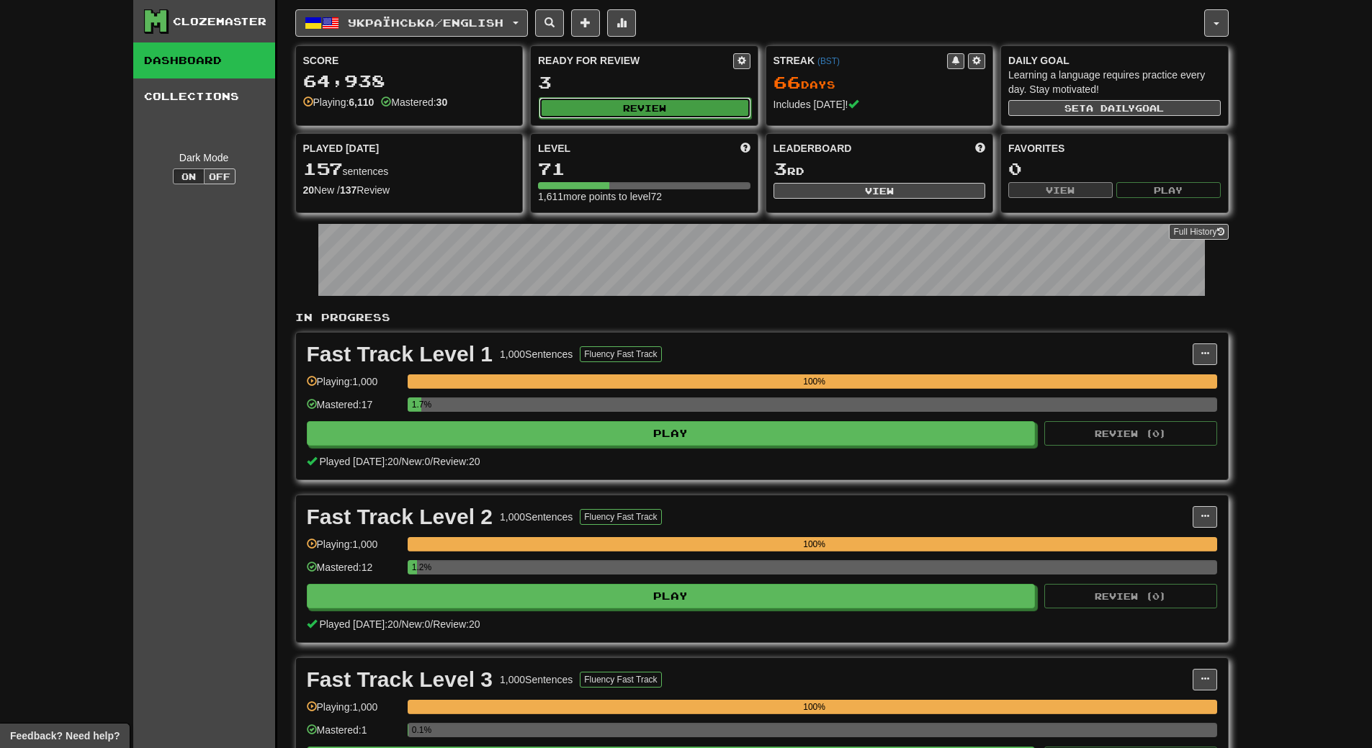
click at [627, 111] on button "Review" at bounding box center [645, 108] width 213 height 22
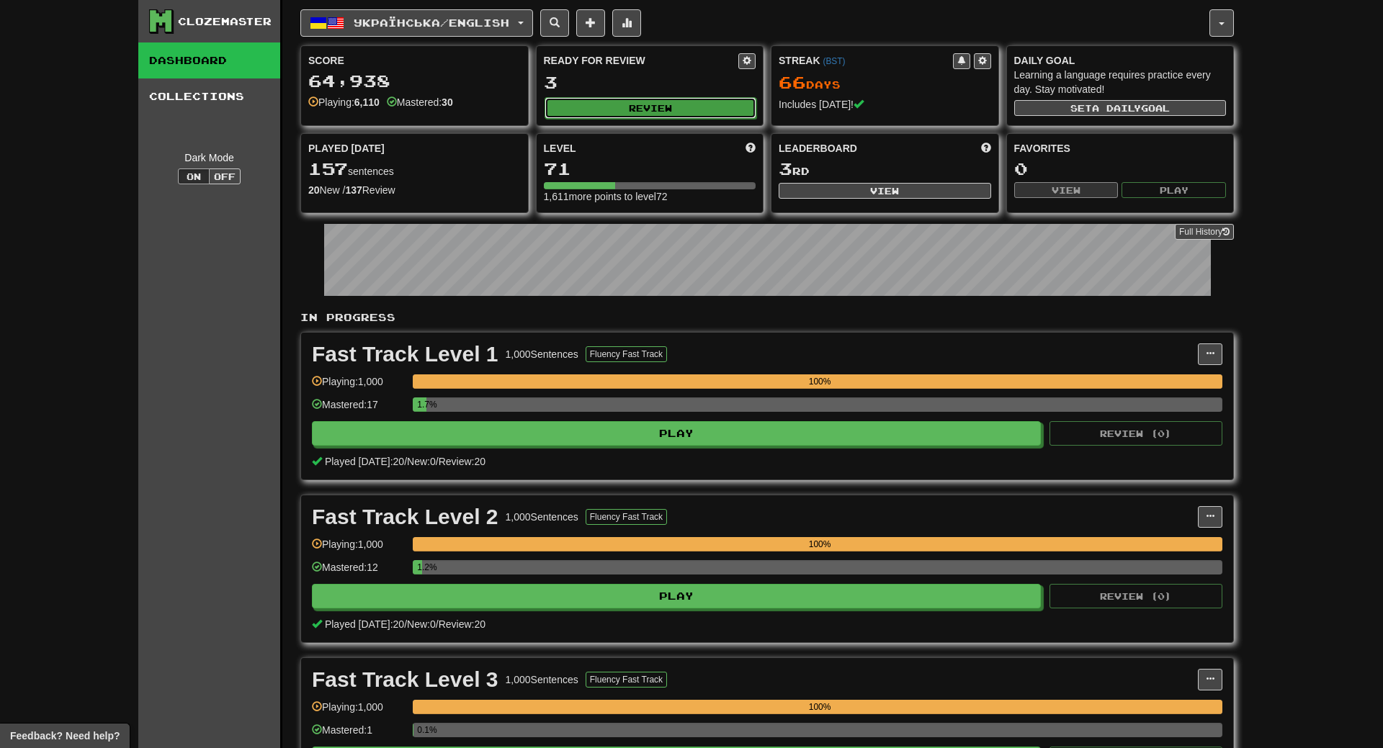
select select "**"
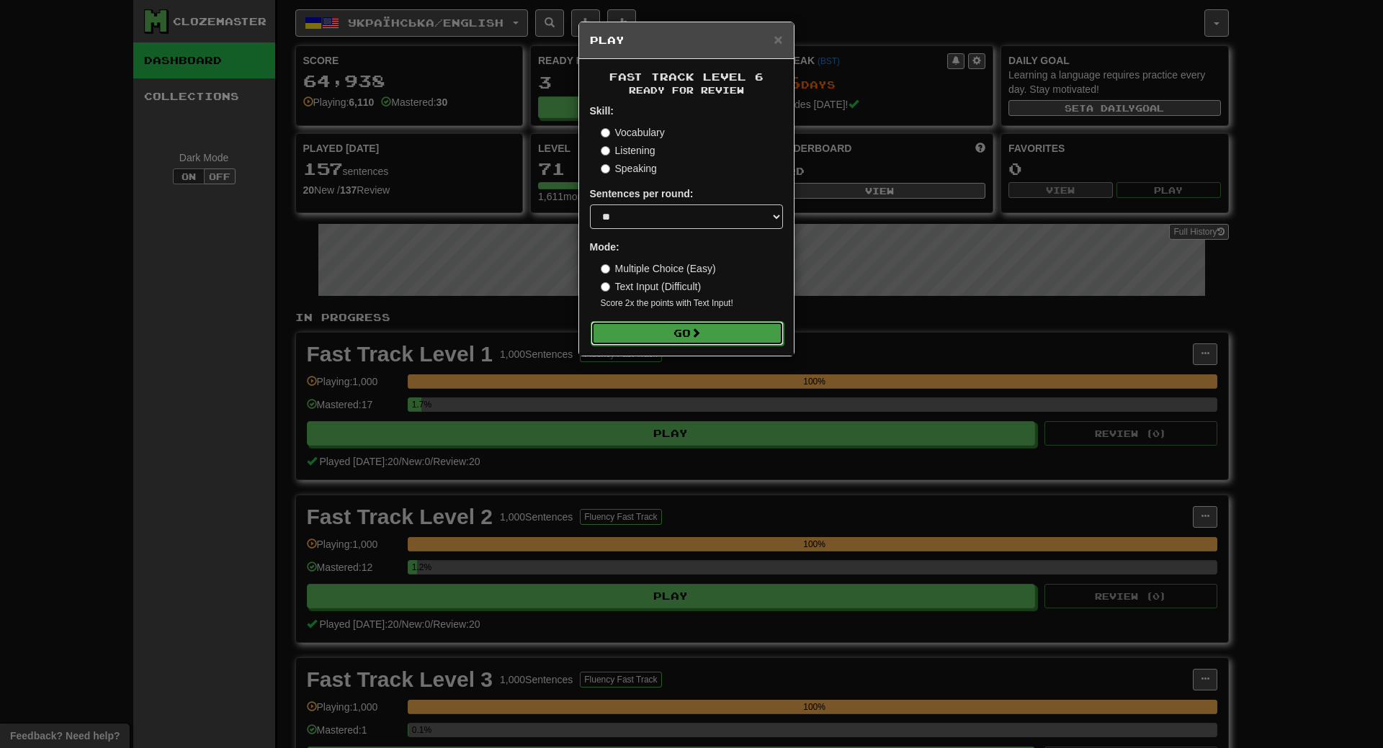
click at [687, 326] on button "Go" at bounding box center [687, 333] width 193 height 24
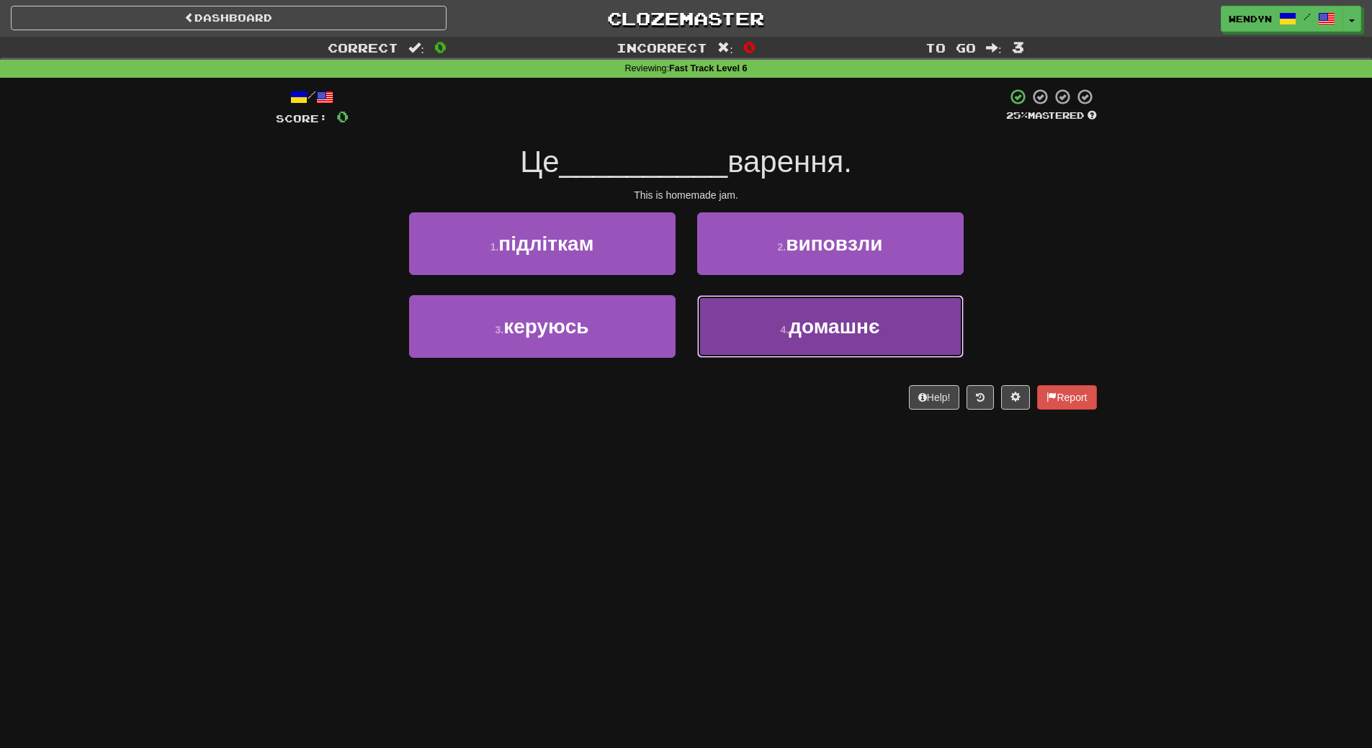
drag, startPoint x: 862, startPoint y: 350, endPoint x: 856, endPoint y: 398, distance: 48.7
click at [862, 351] on button "4 . домашнє" at bounding box center [830, 326] width 267 height 63
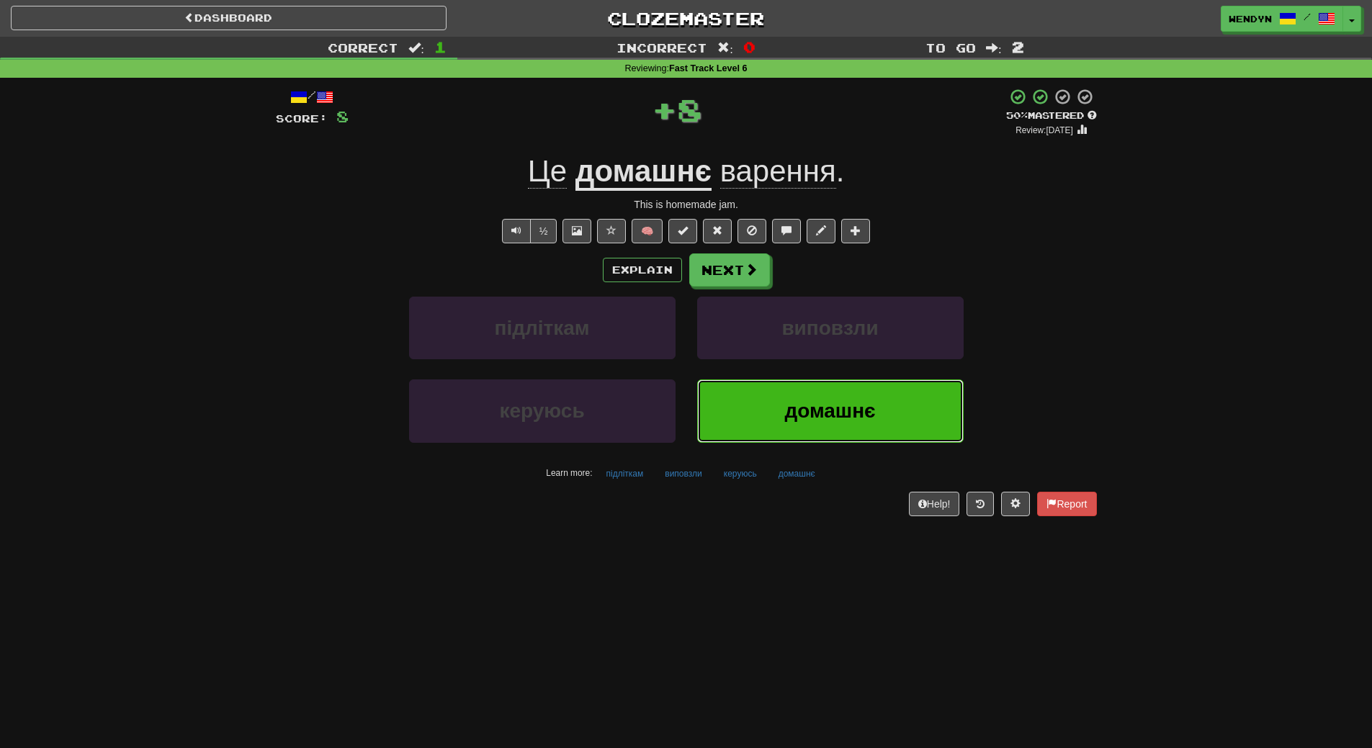
click at [854, 419] on span "домашнє" at bounding box center [829, 411] width 91 height 22
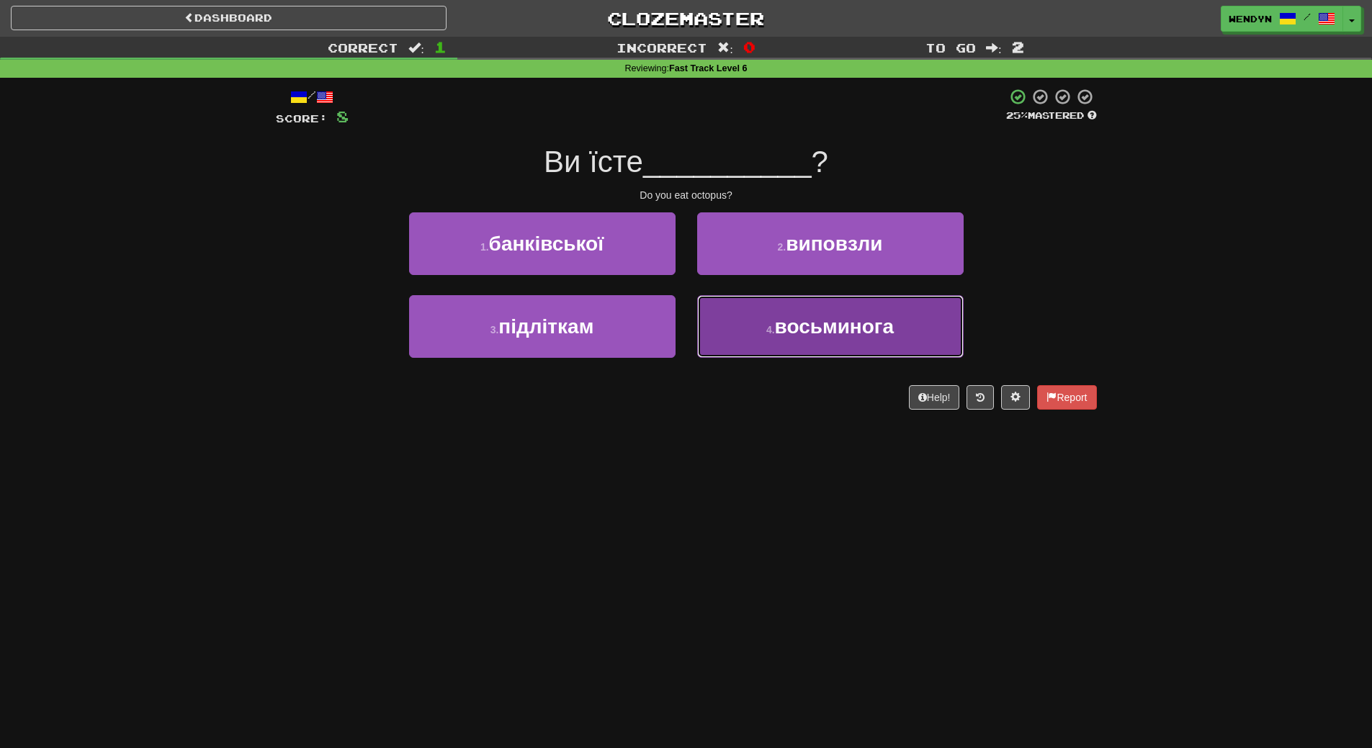
click at [808, 337] on span "восьминога" at bounding box center [835, 327] width 120 height 22
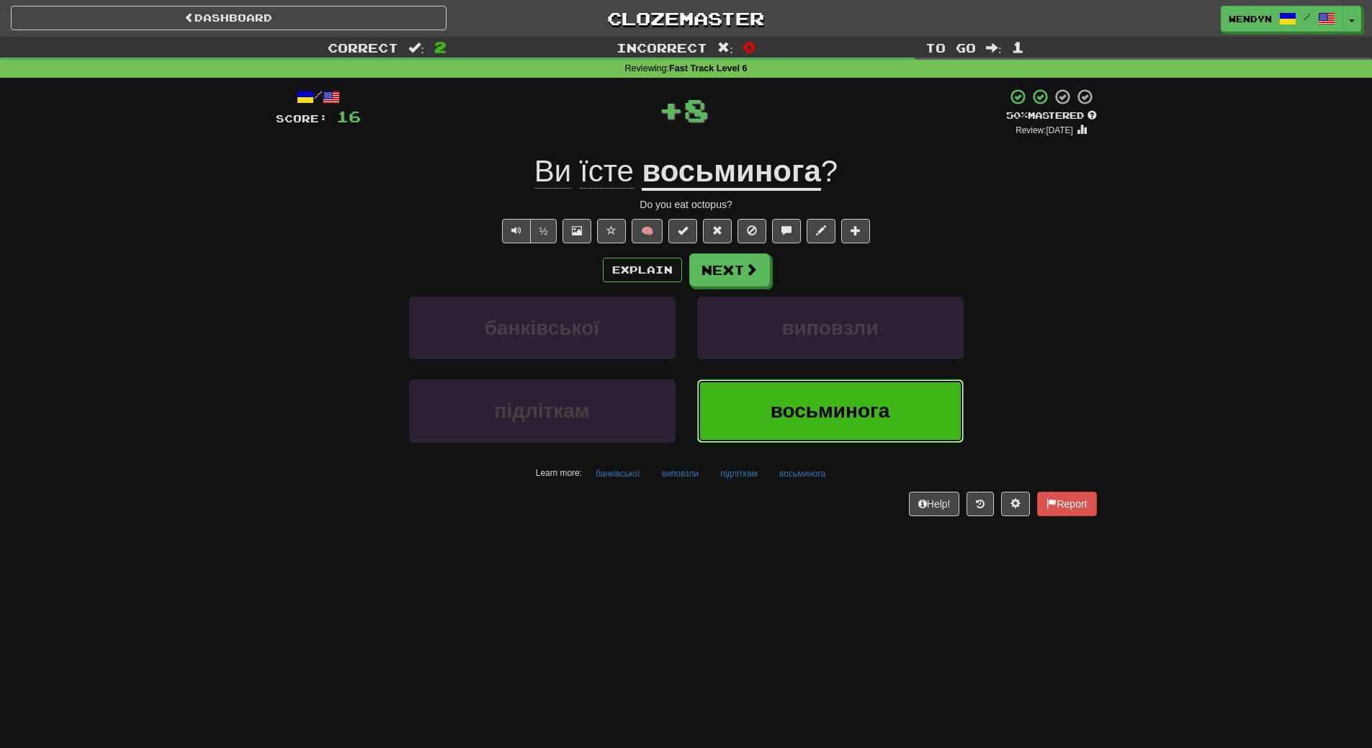
click at [818, 395] on button "восьминога" at bounding box center [830, 411] width 267 height 63
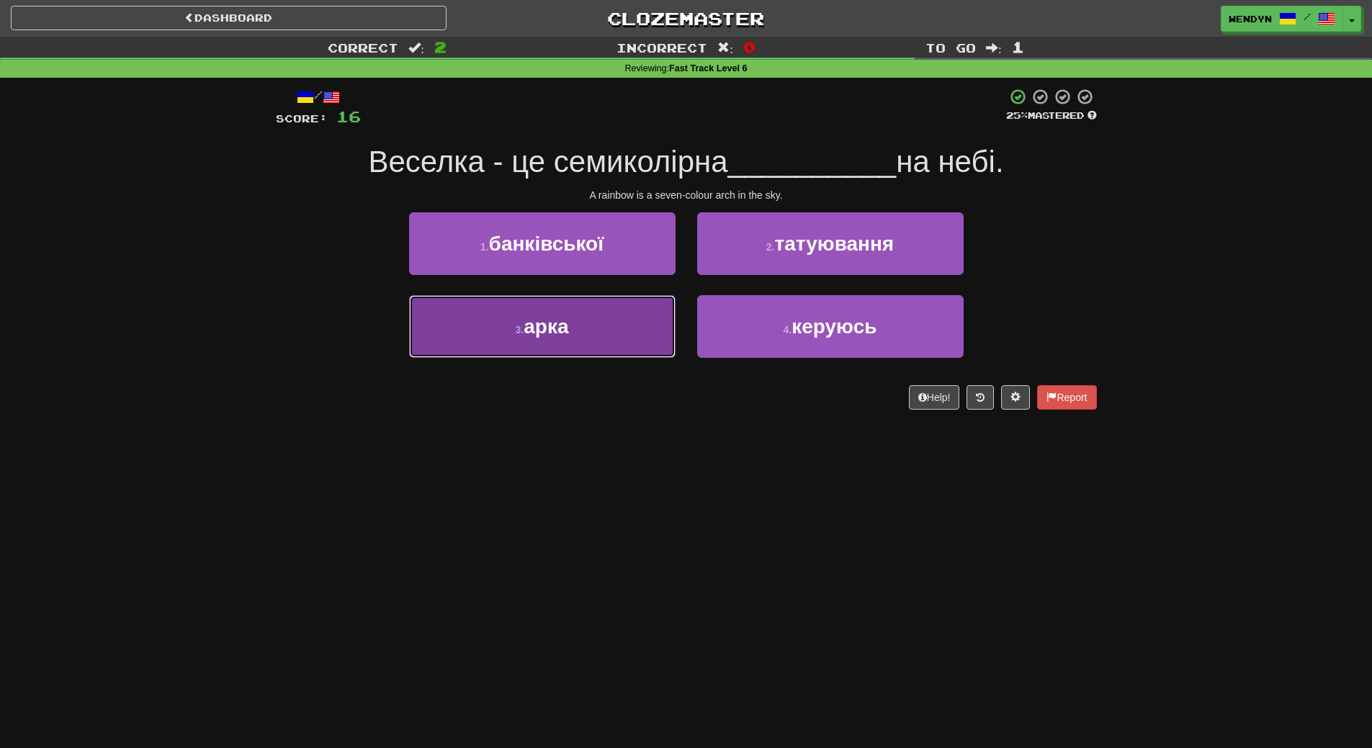
drag, startPoint x: 620, startPoint y: 337, endPoint x: 620, endPoint y: 391, distance: 54.0
click at [620, 341] on button "3 . арка" at bounding box center [542, 326] width 267 height 63
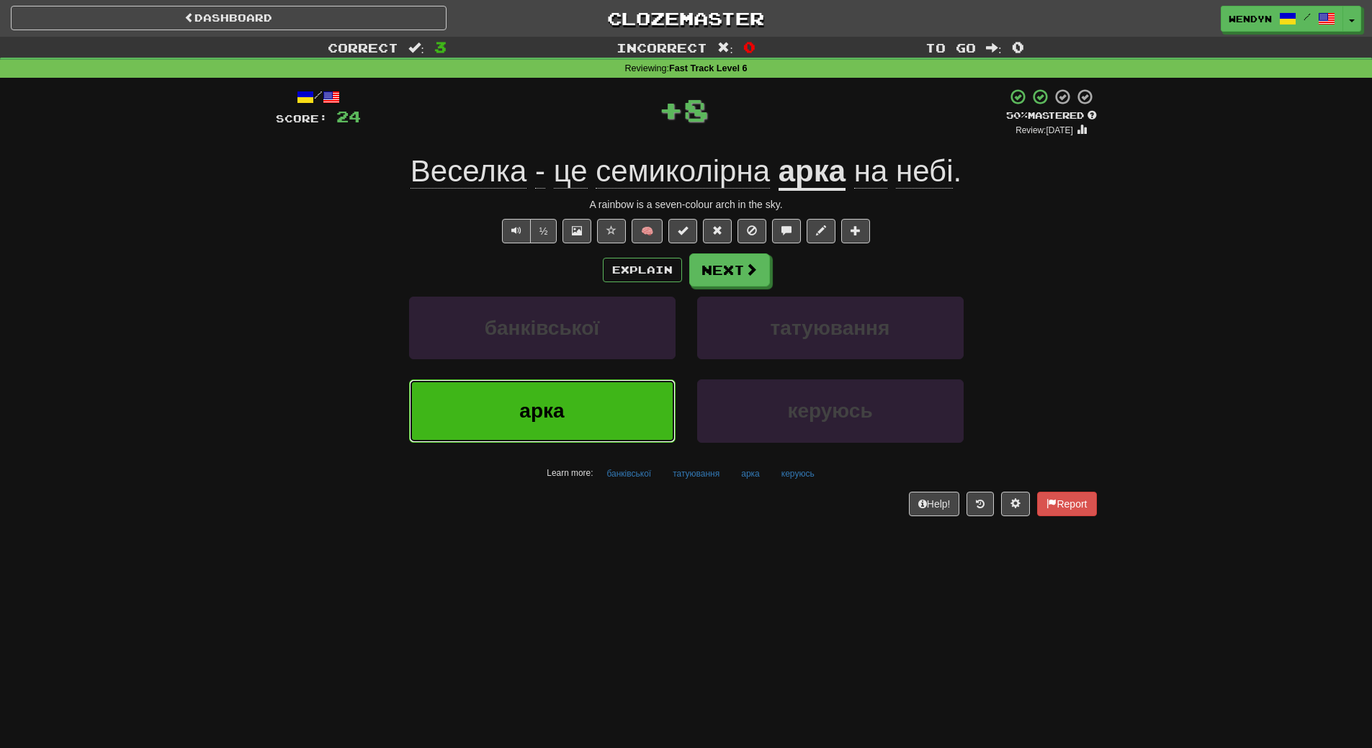
click at [620, 393] on button "арка" at bounding box center [542, 411] width 267 height 63
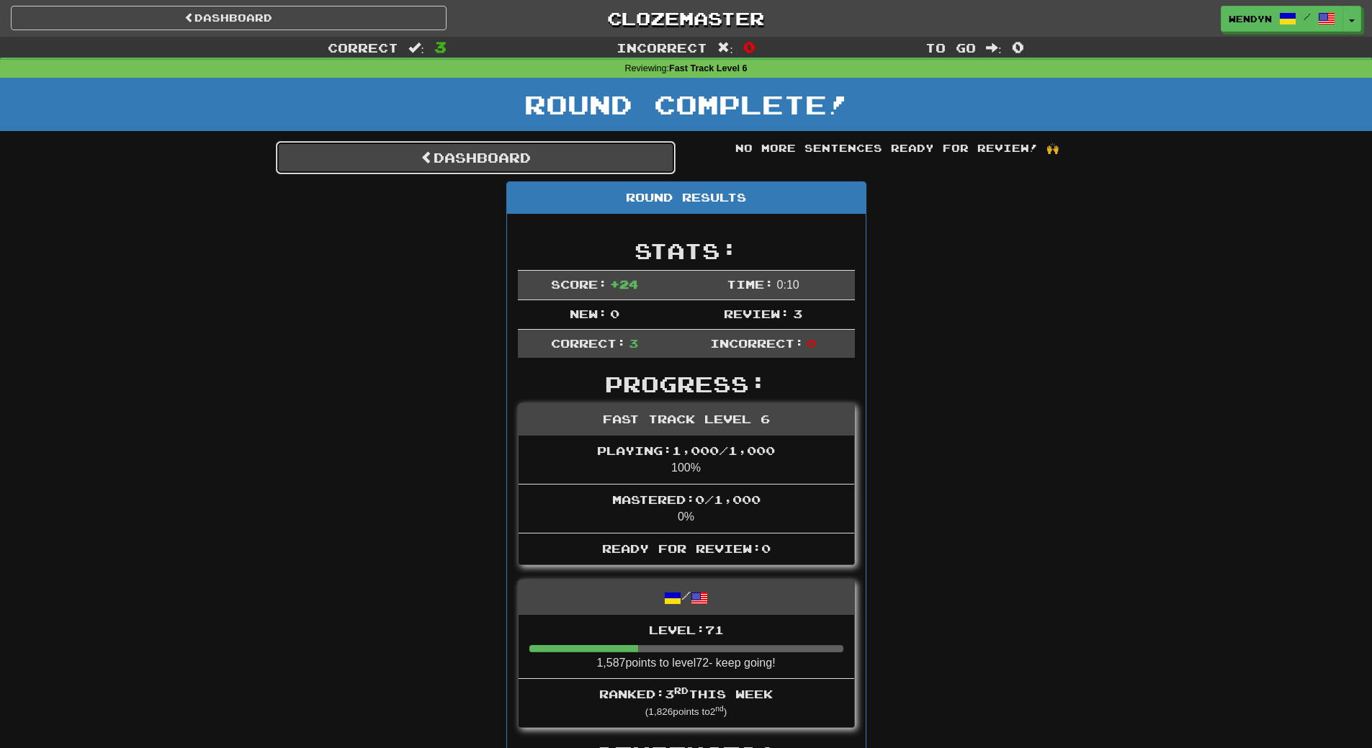
click at [543, 154] on link "Dashboard" at bounding box center [476, 157] width 400 height 33
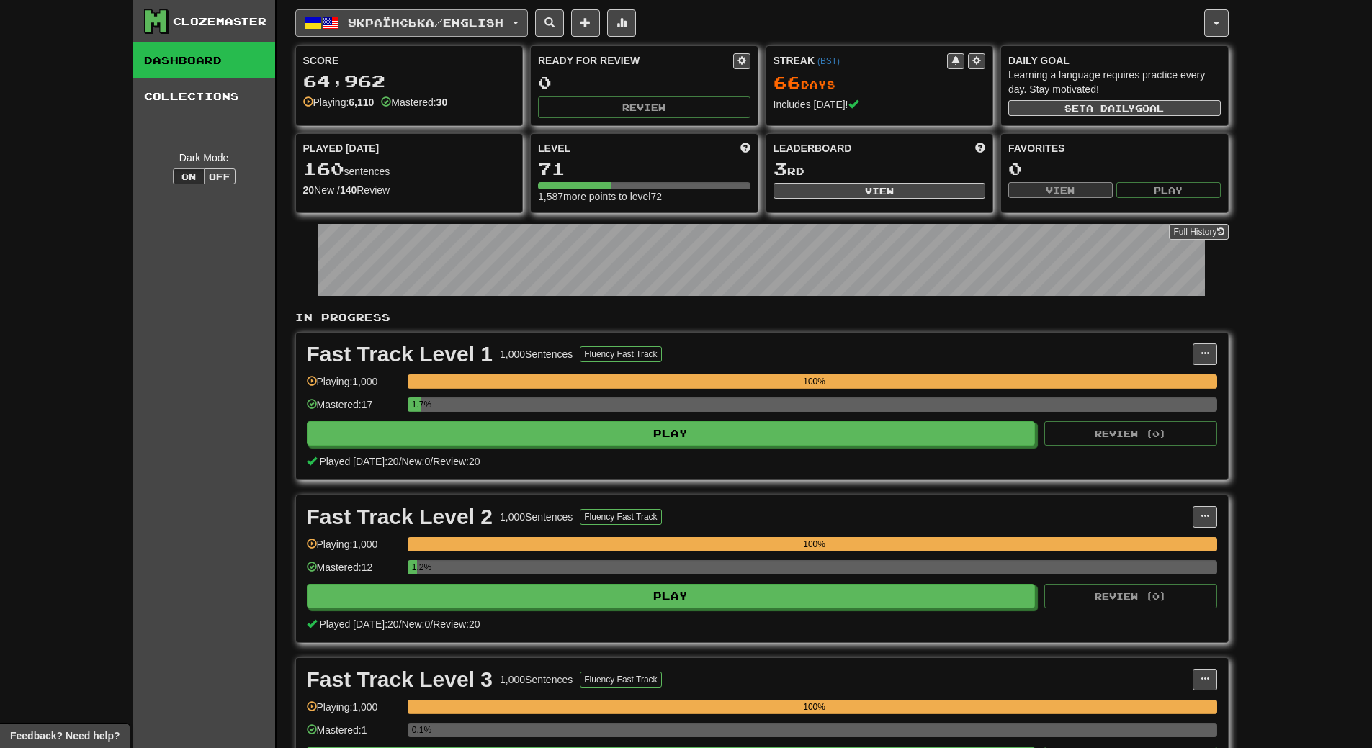
click at [455, 13] on button "Українська / English" at bounding box center [411, 22] width 233 height 27
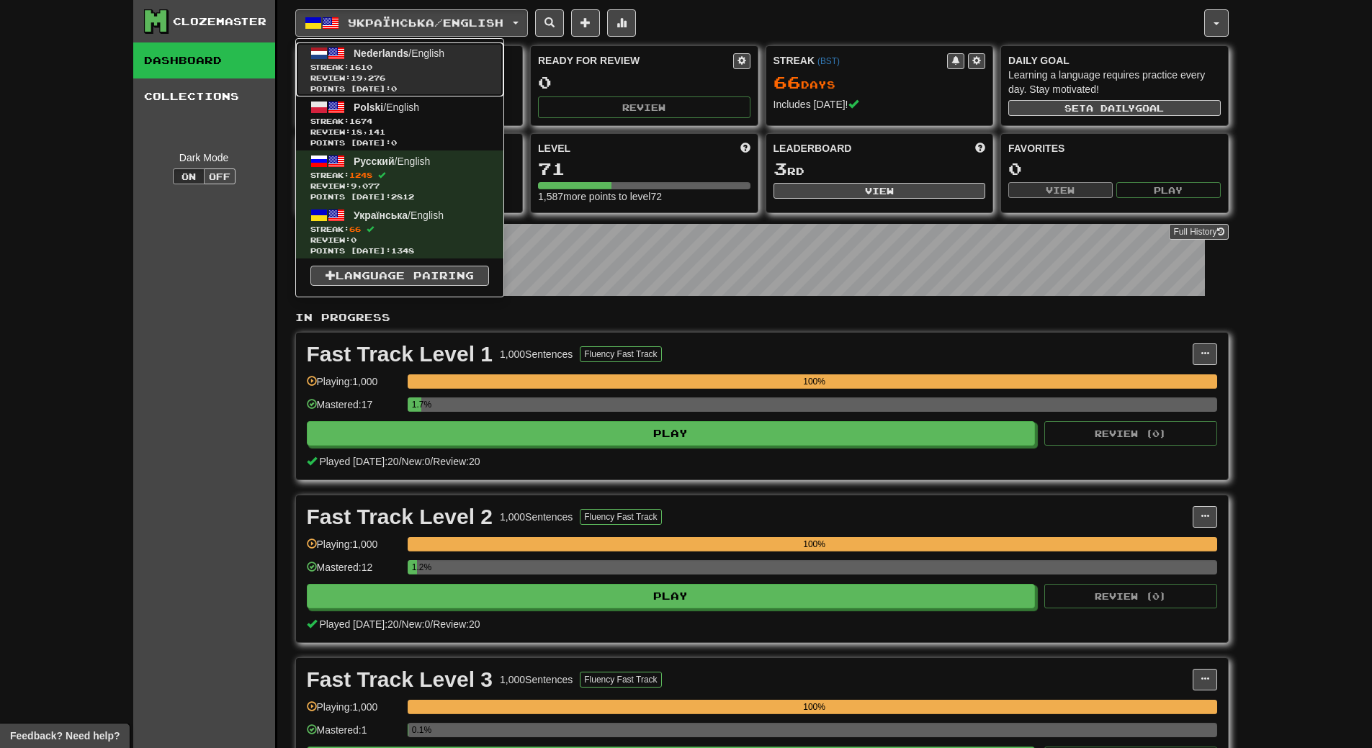
click at [452, 79] on span "Review: 19,276" at bounding box center [399, 78] width 179 height 11
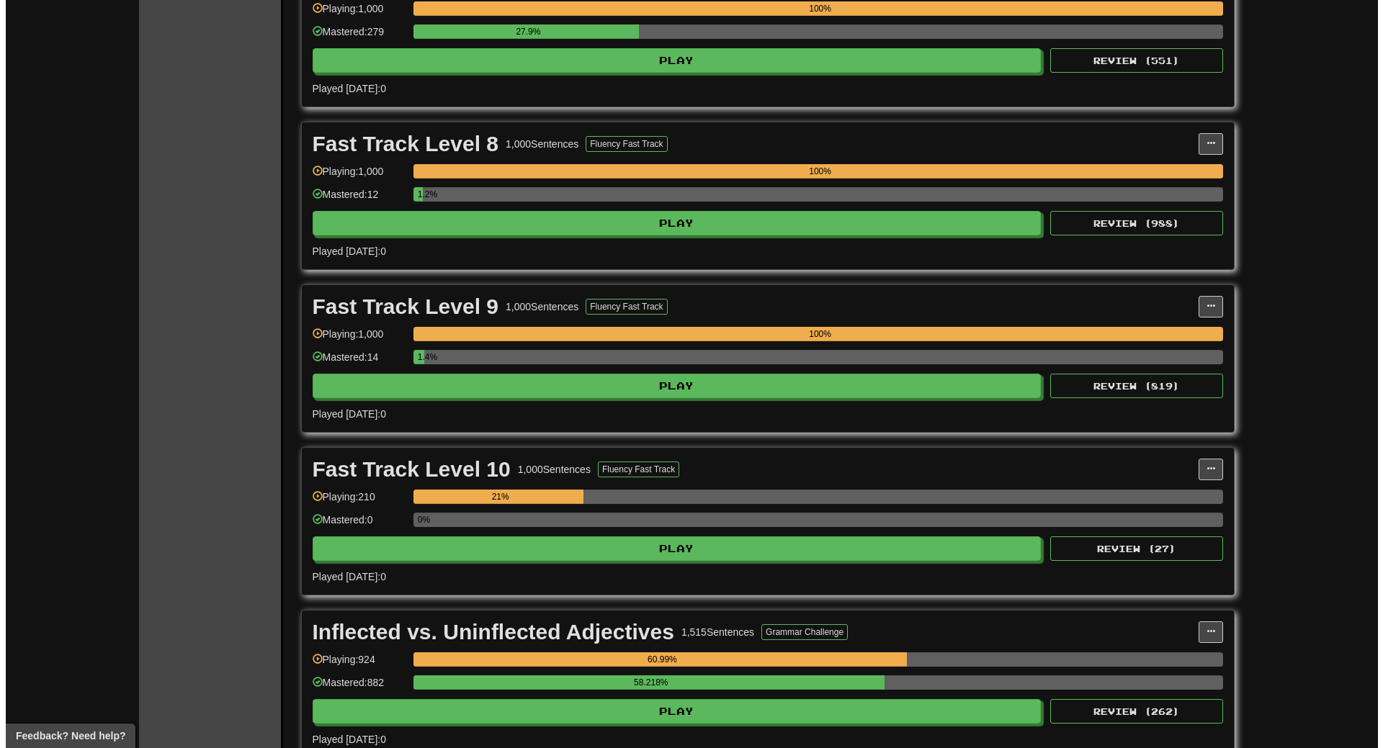
scroll to position [3602, 0]
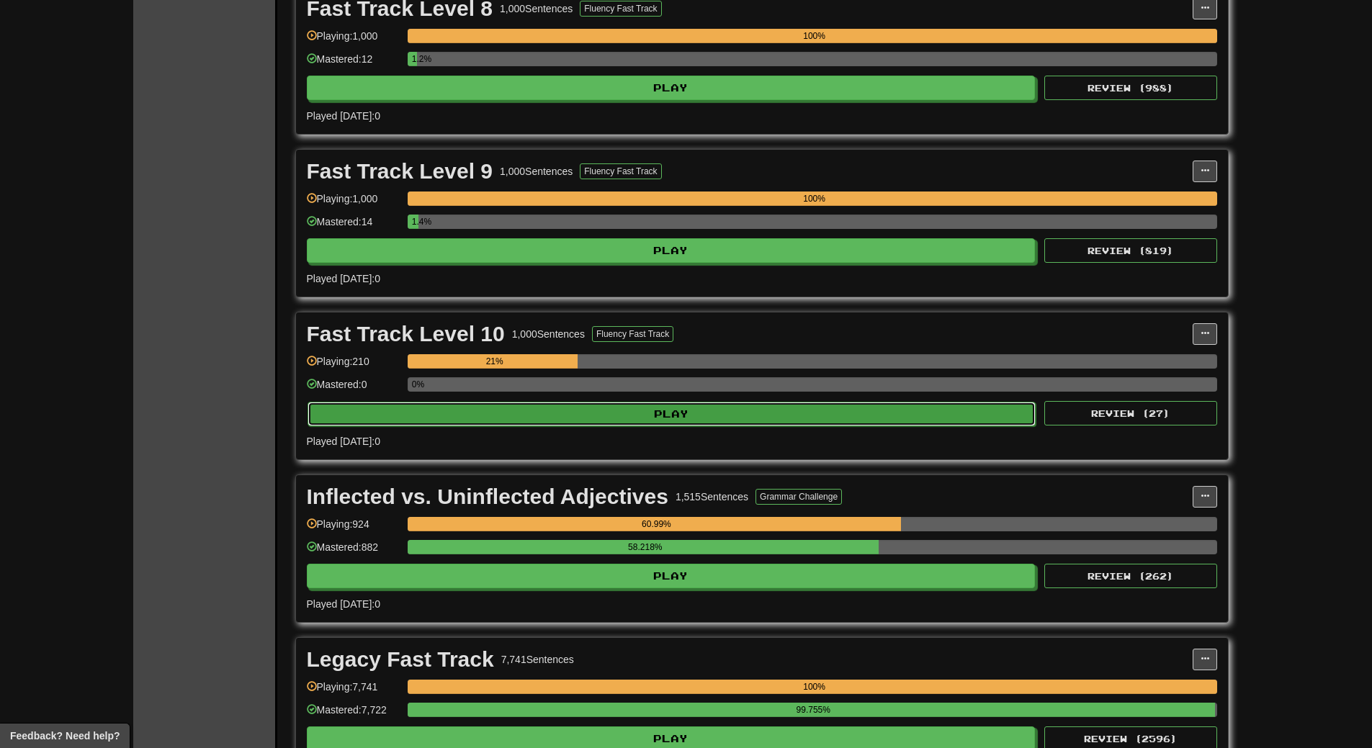
click at [635, 417] on button "Play" at bounding box center [672, 414] width 729 height 24
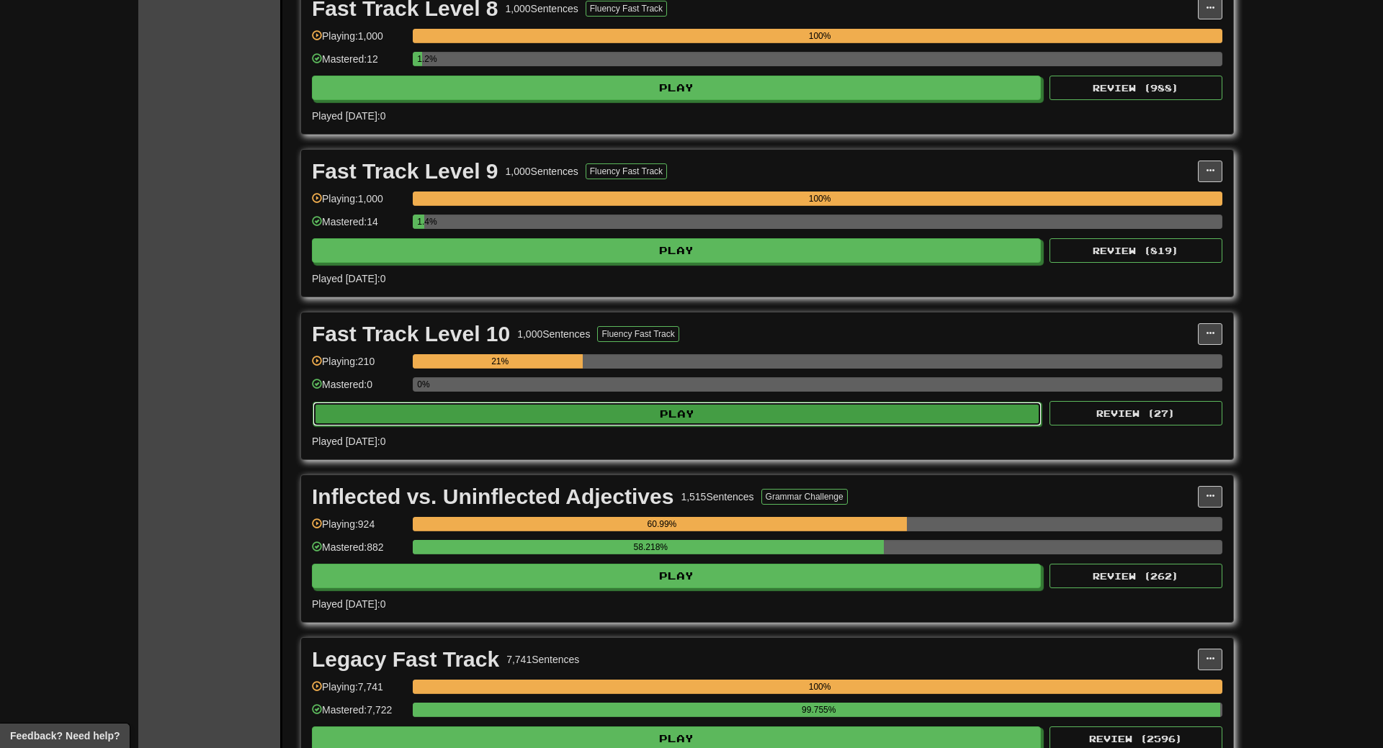
select select "**"
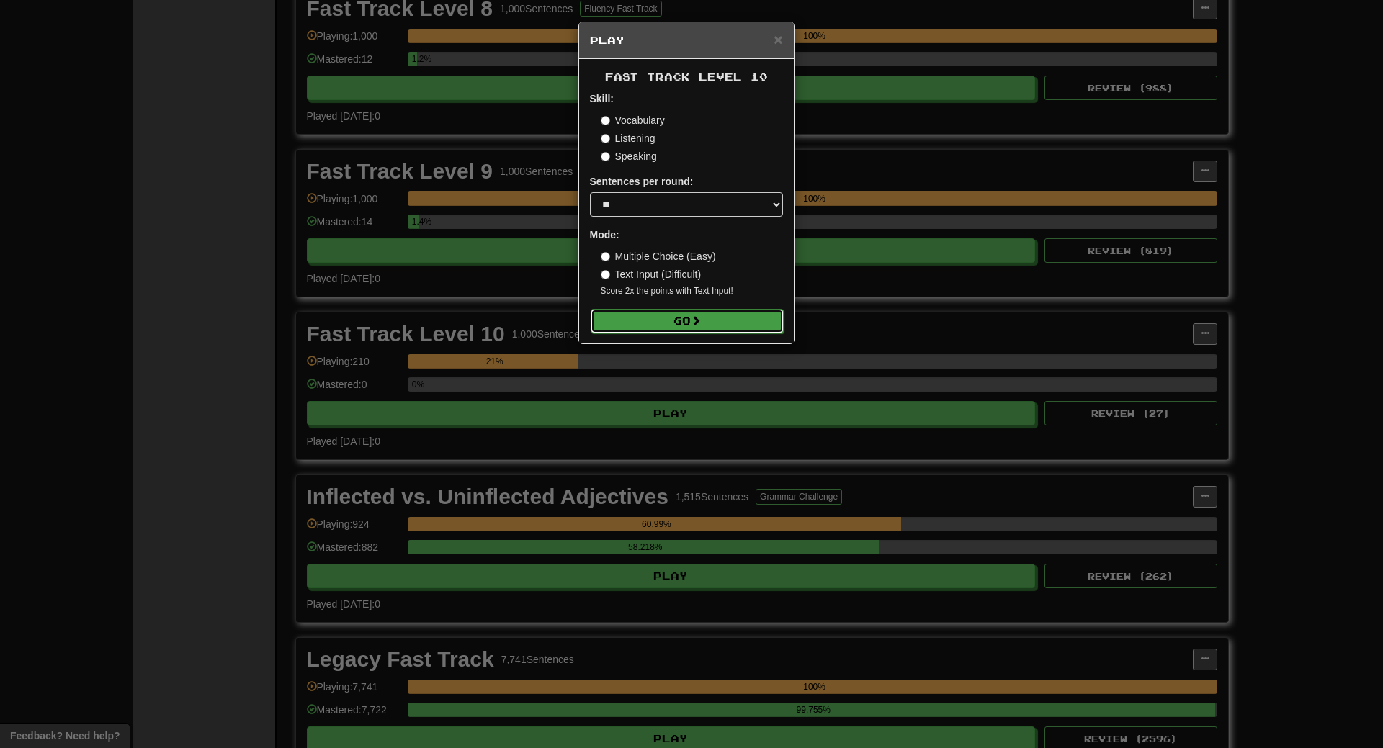
click at [664, 319] on button "Go" at bounding box center [687, 321] width 193 height 24
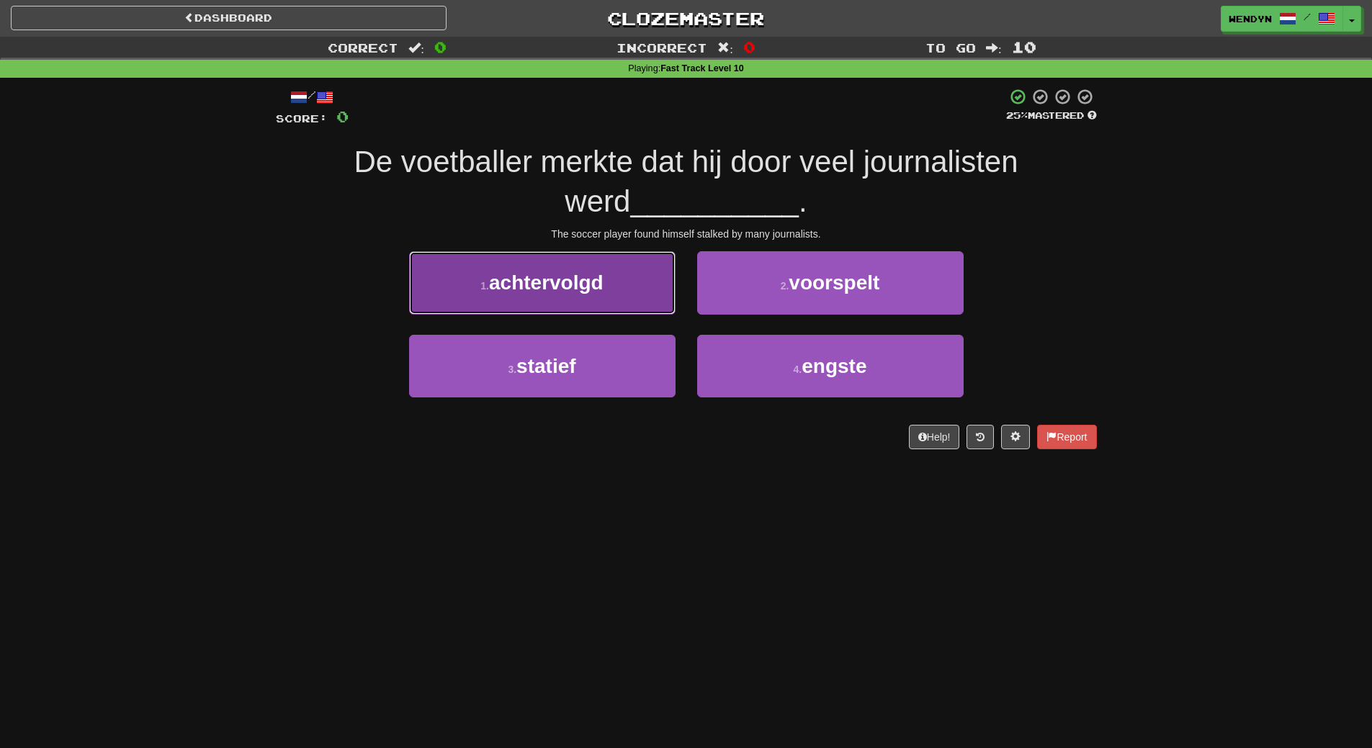
click at [593, 262] on button "1 . achtervolgd" at bounding box center [542, 282] width 267 height 63
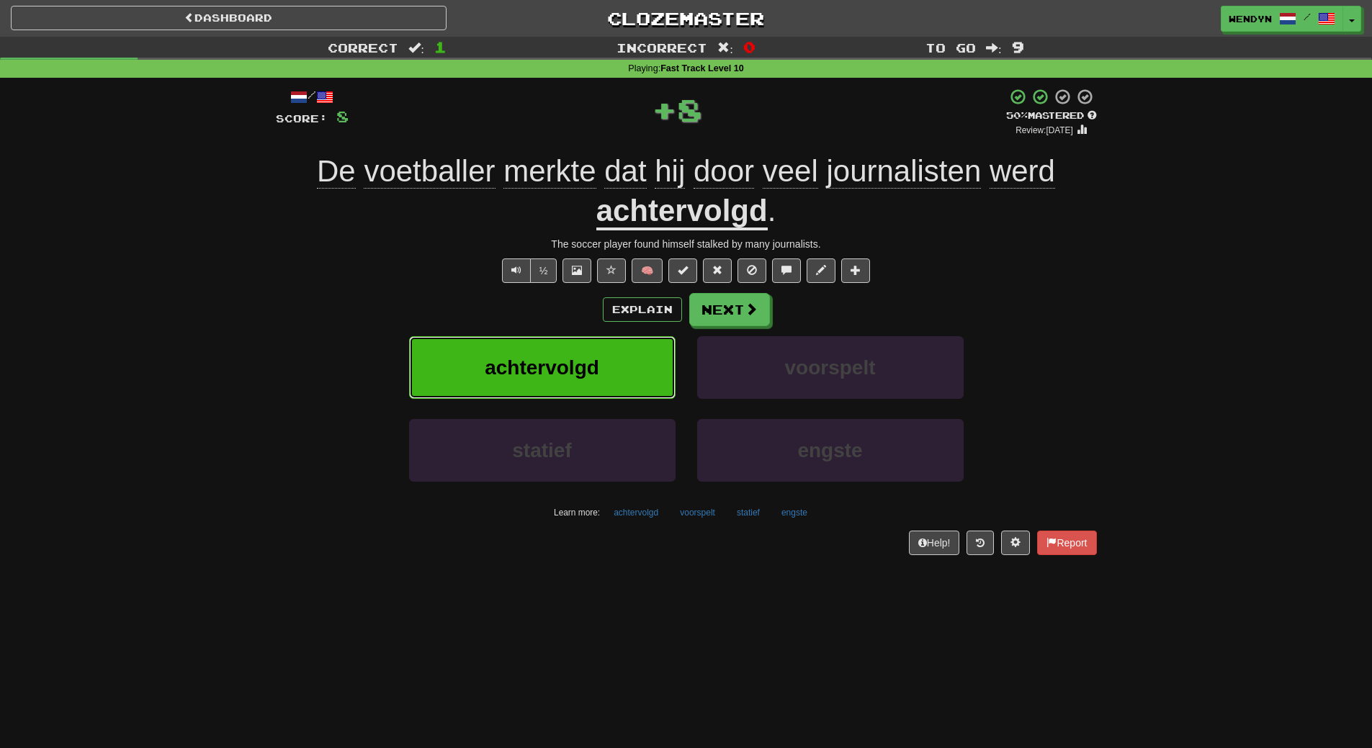
click at [581, 359] on span "achtervolgd" at bounding box center [542, 368] width 115 height 22
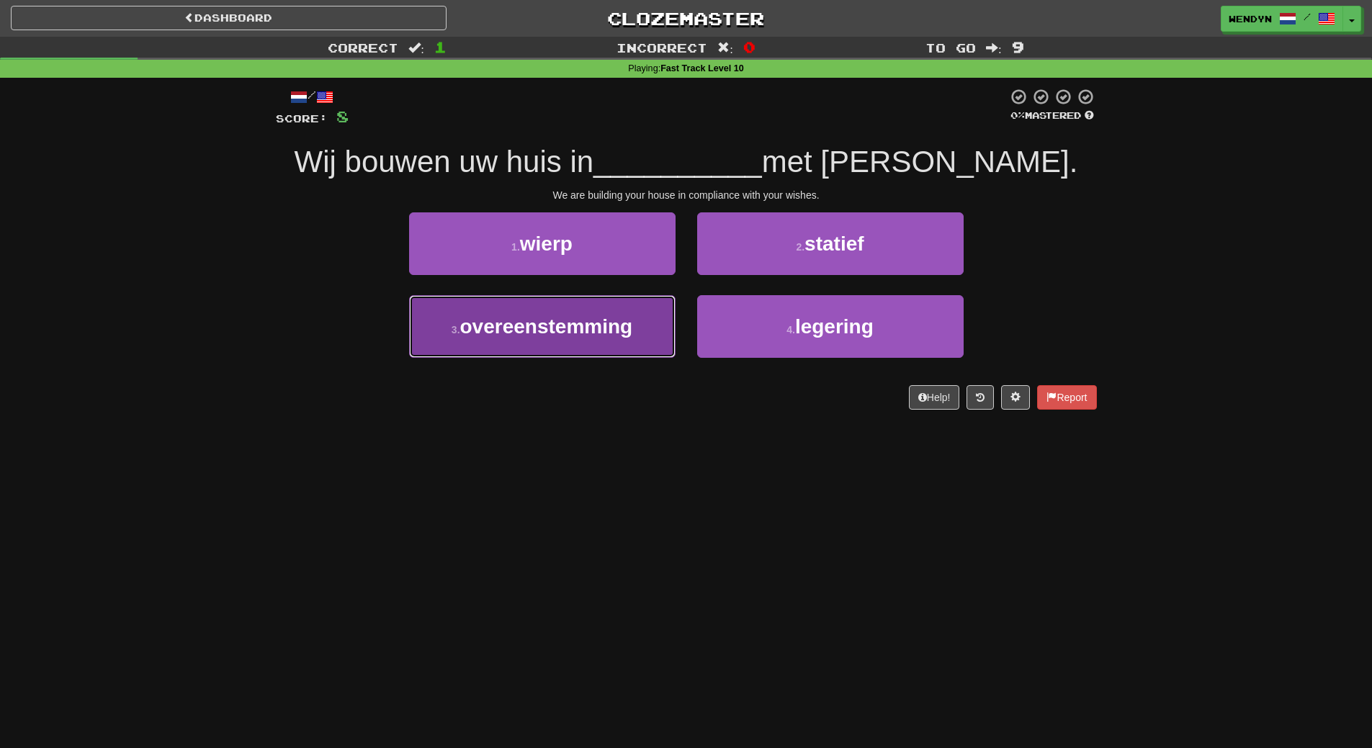
drag, startPoint x: 577, startPoint y: 343, endPoint x: 573, endPoint y: 365, distance: 22.6
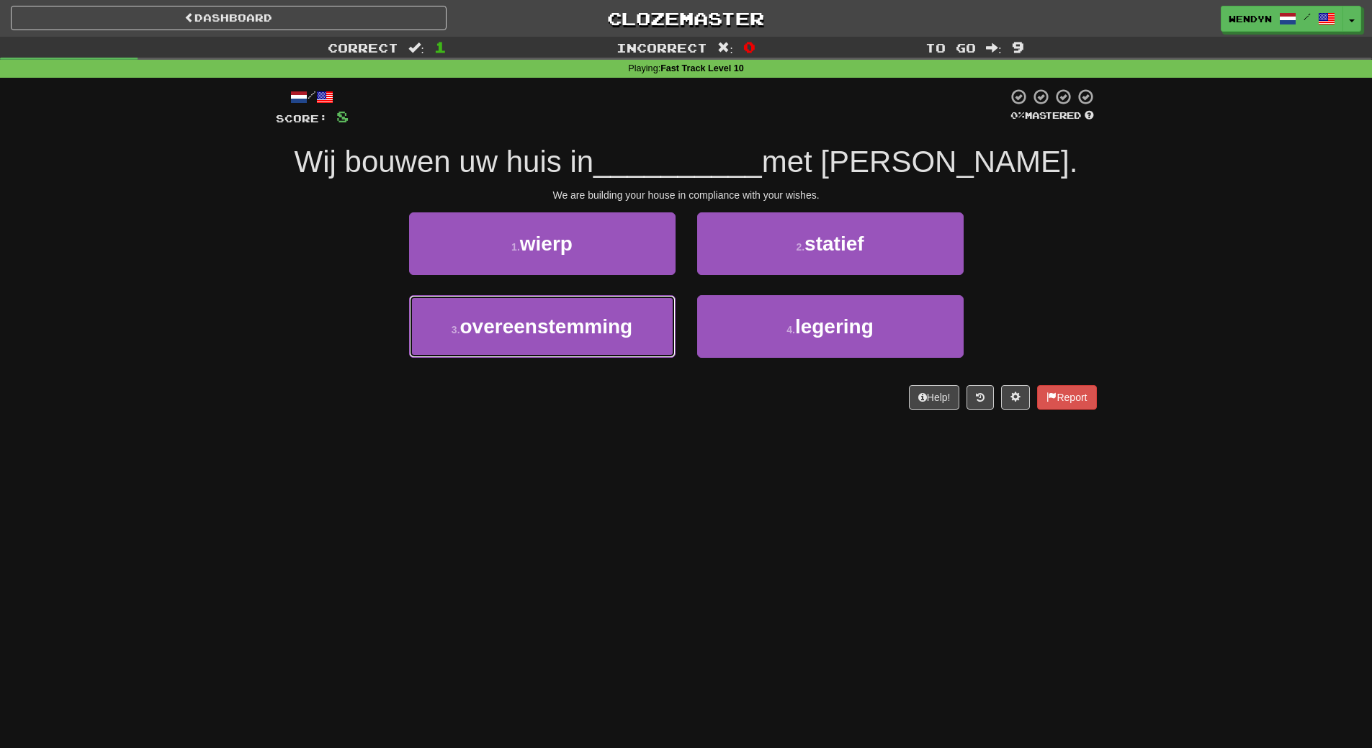
click at [578, 343] on button "3 . overeenstemming" at bounding box center [542, 326] width 267 height 63
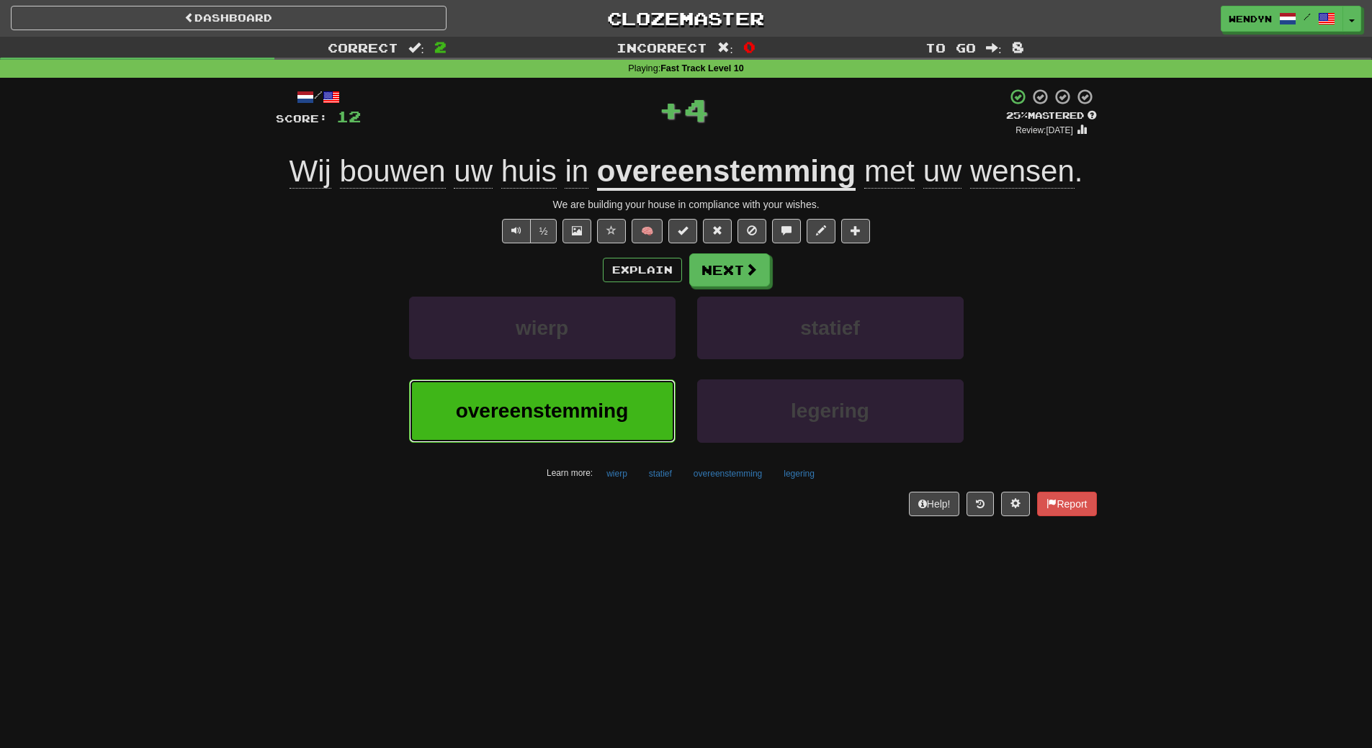
click at [573, 401] on span "overeenstemming" at bounding box center [542, 411] width 173 height 22
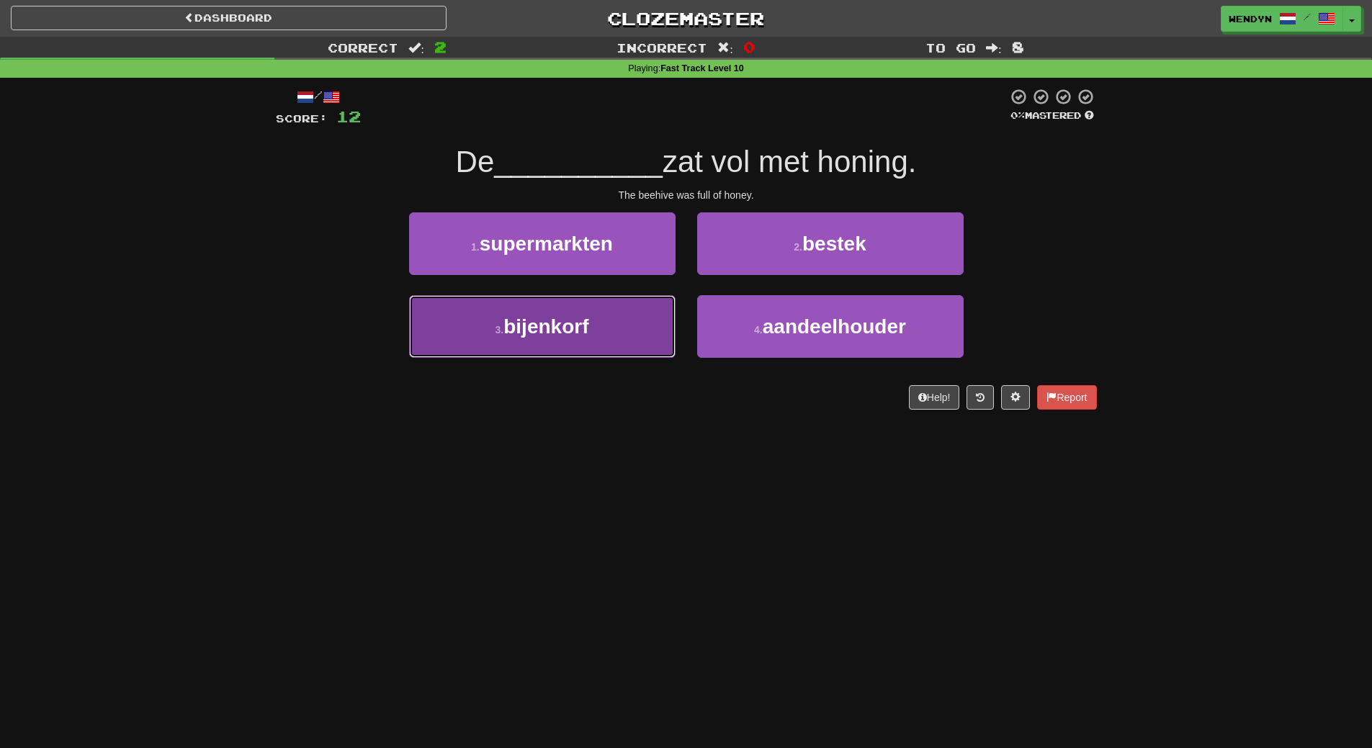
click at [581, 318] on span "bijenkorf" at bounding box center [546, 327] width 85 height 22
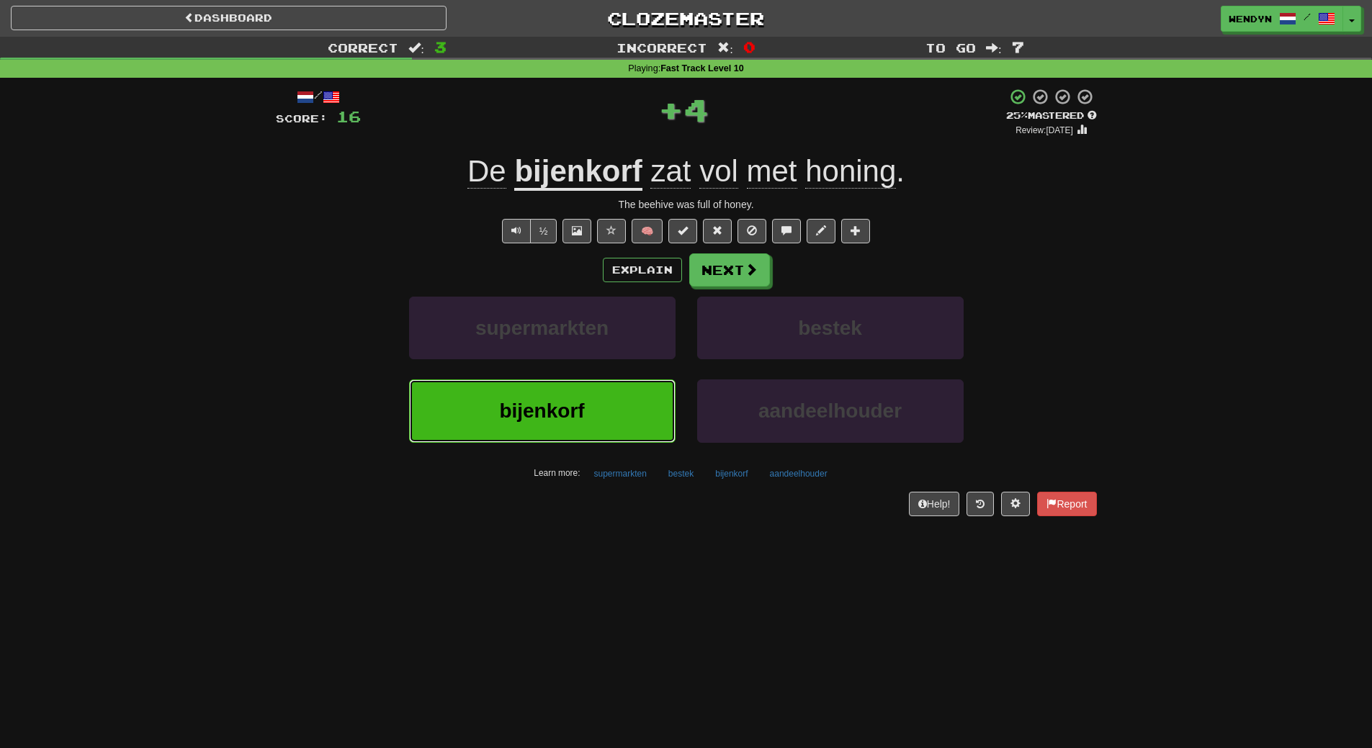
click at [585, 410] on button "bijenkorf" at bounding box center [542, 411] width 267 height 63
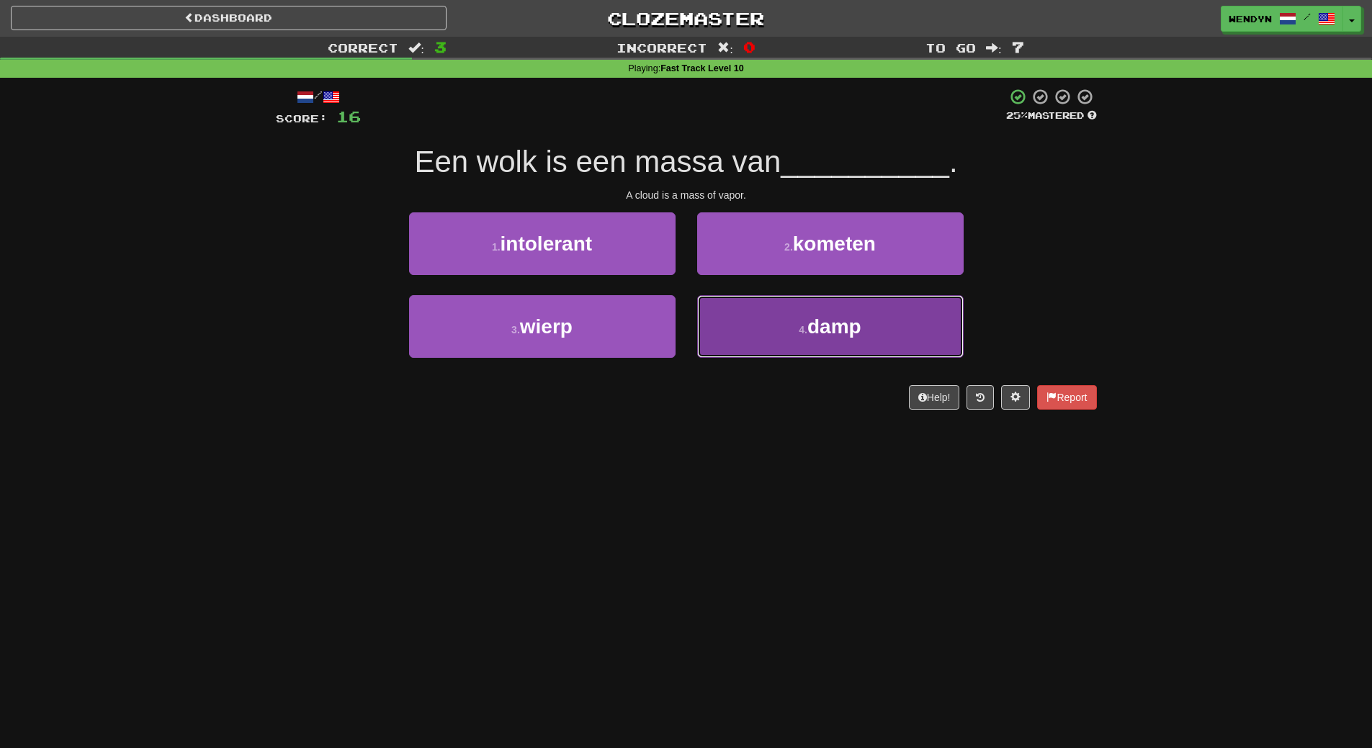
click at [716, 331] on button "4 . damp" at bounding box center [830, 326] width 267 height 63
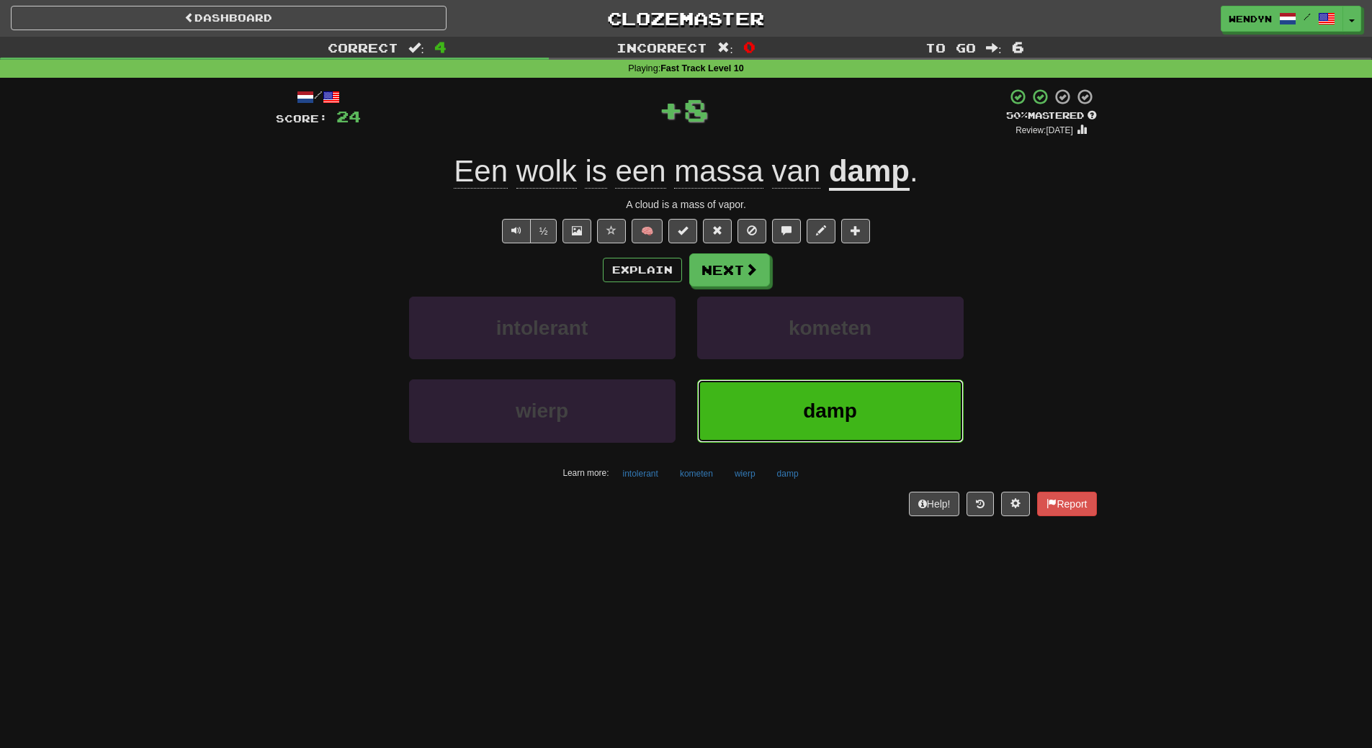
click at [725, 387] on button "damp" at bounding box center [830, 411] width 267 height 63
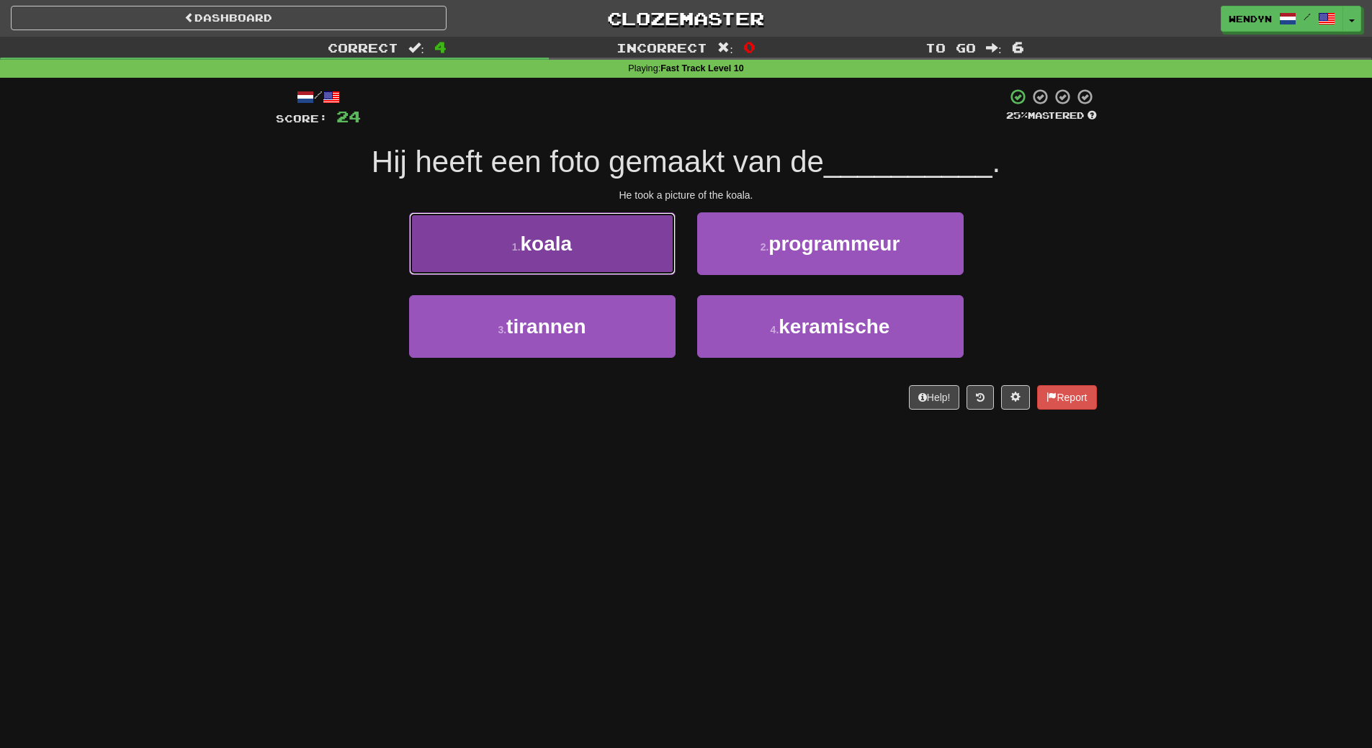
click at [604, 252] on button "1 . koala" at bounding box center [542, 244] width 267 height 63
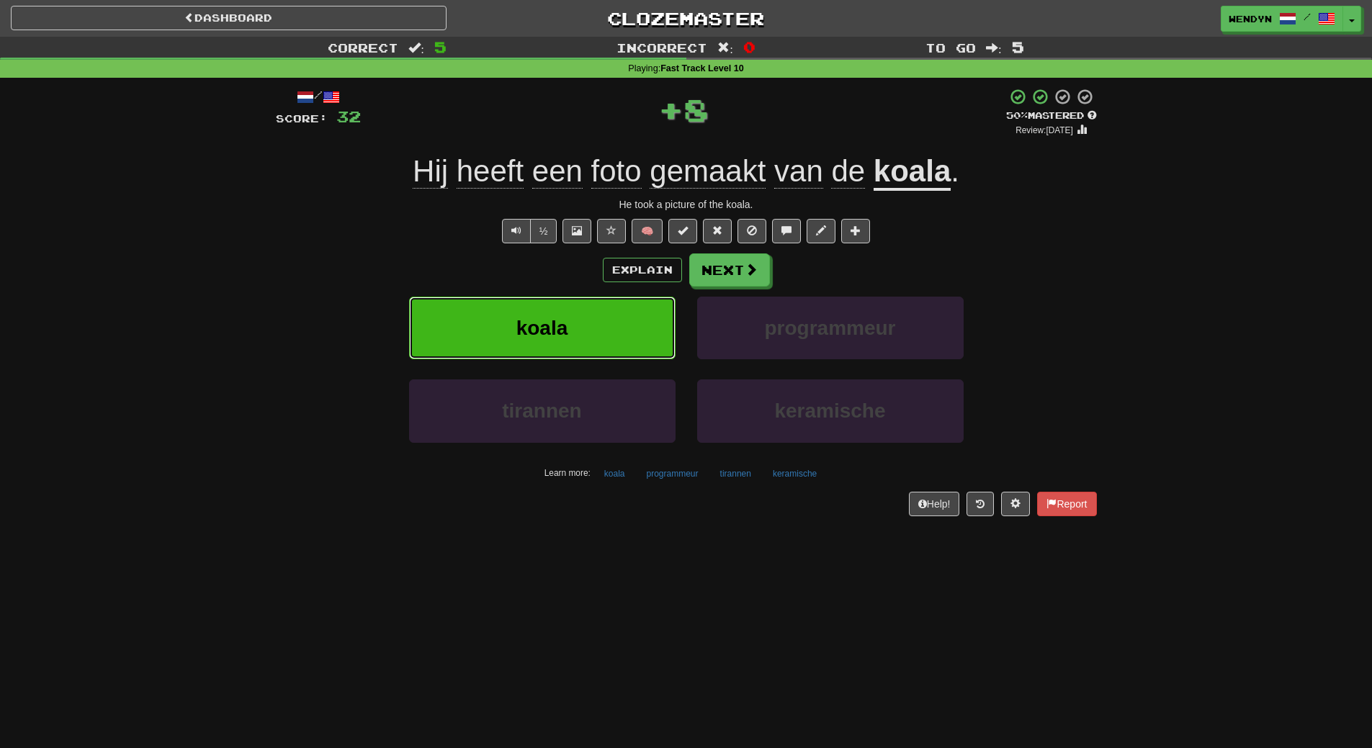
click at [603, 328] on button "koala" at bounding box center [542, 328] width 267 height 63
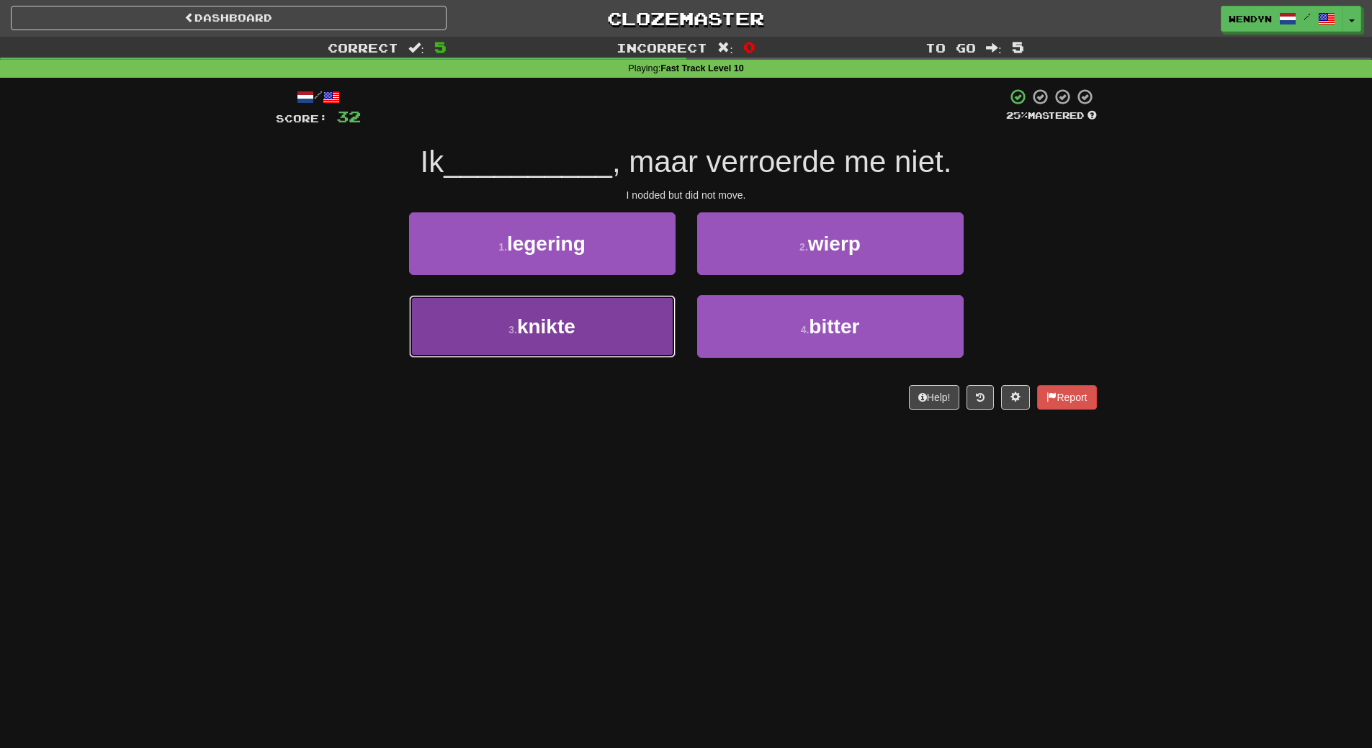
drag, startPoint x: 626, startPoint y: 316, endPoint x: 630, endPoint y: 380, distance: 64.2
click at [626, 330] on button "3 . knikte" at bounding box center [542, 326] width 267 height 63
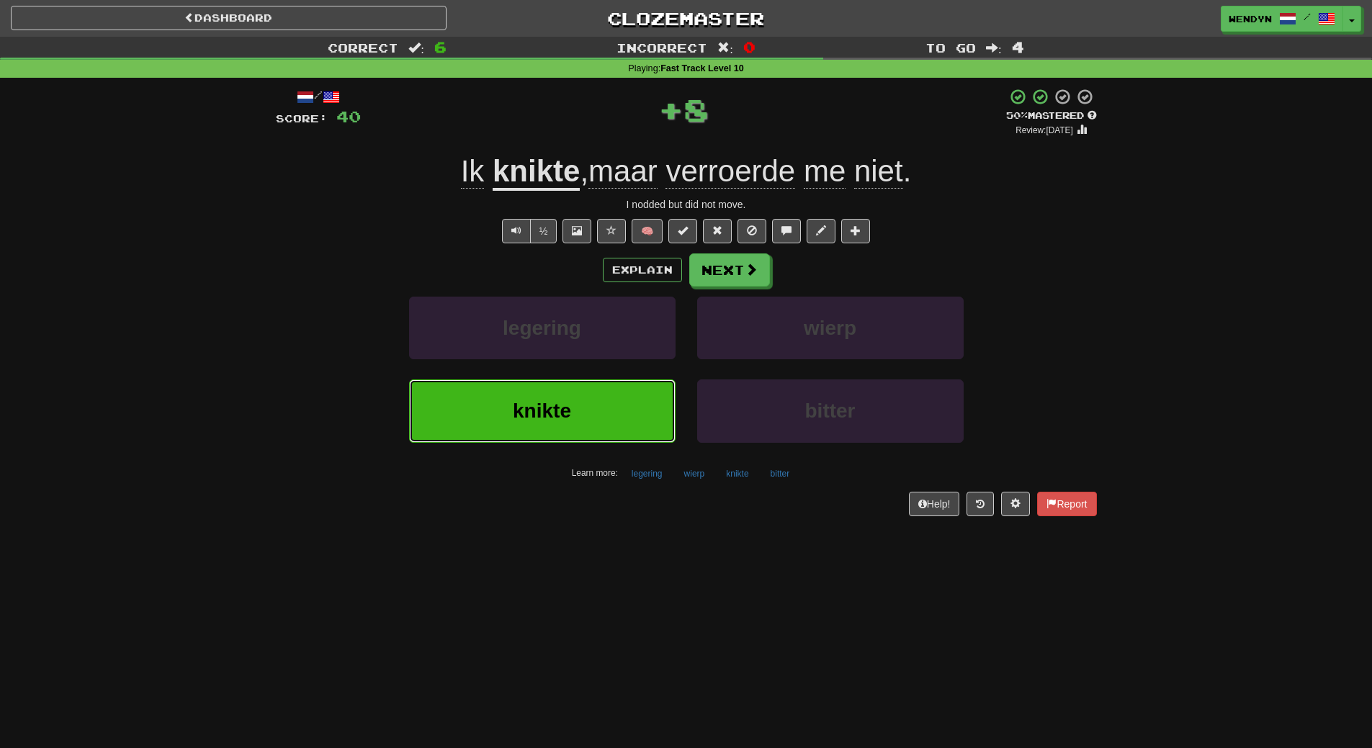
click at [630, 385] on button "knikte" at bounding box center [542, 411] width 267 height 63
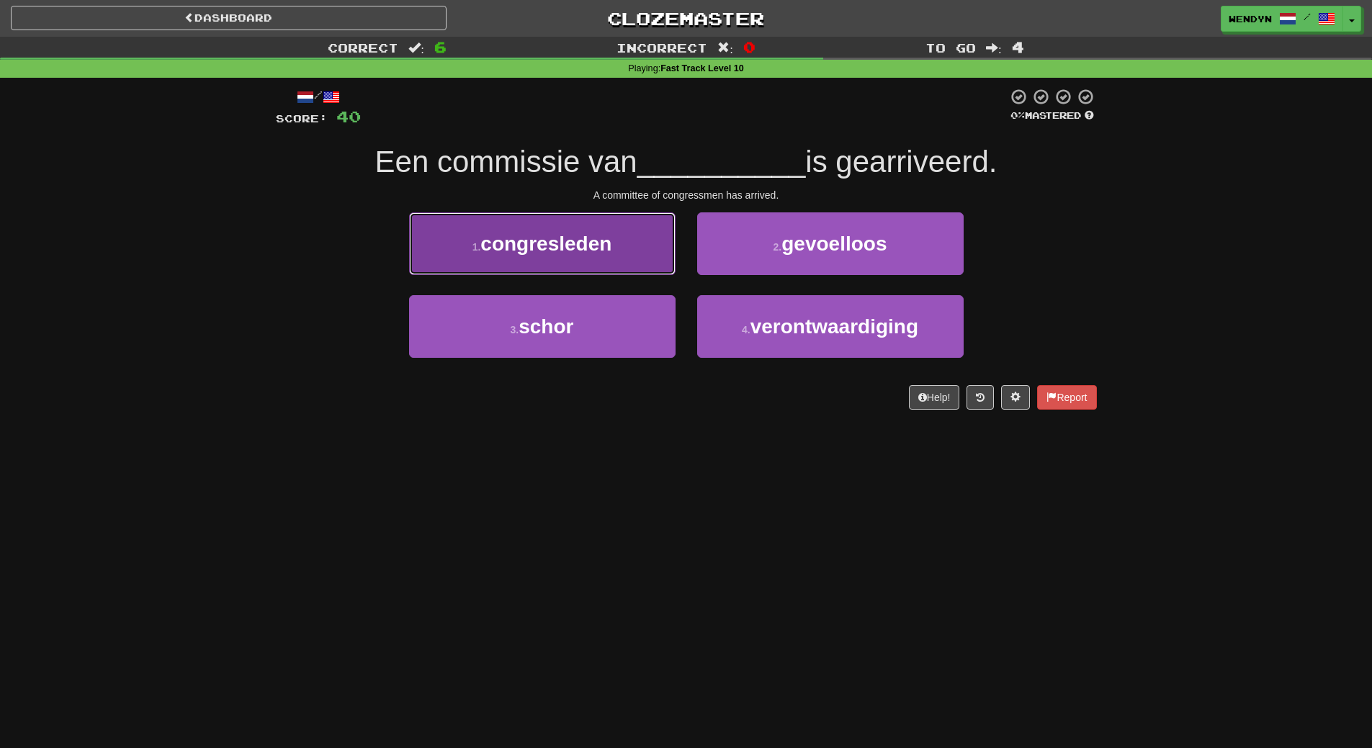
click at [610, 259] on button "1 . congresleden" at bounding box center [542, 244] width 267 height 63
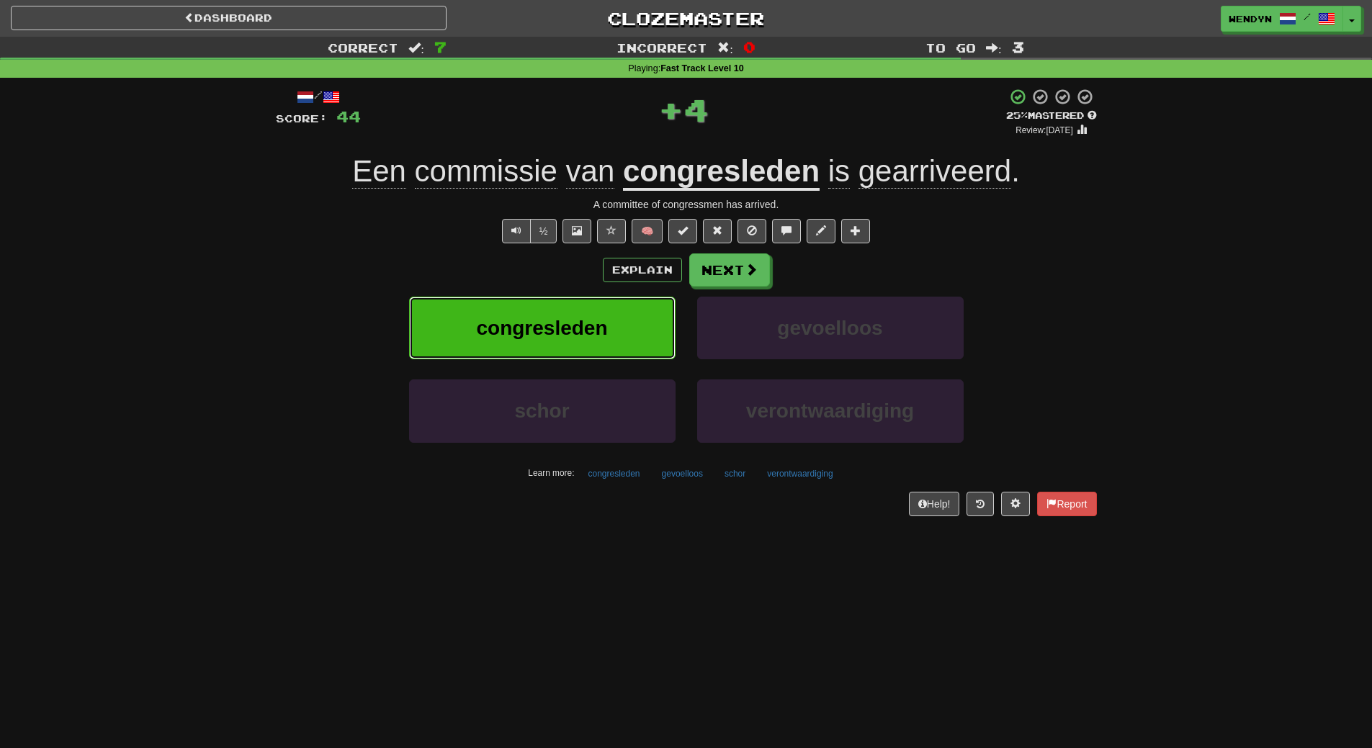
click at [616, 323] on button "congresleden" at bounding box center [542, 328] width 267 height 63
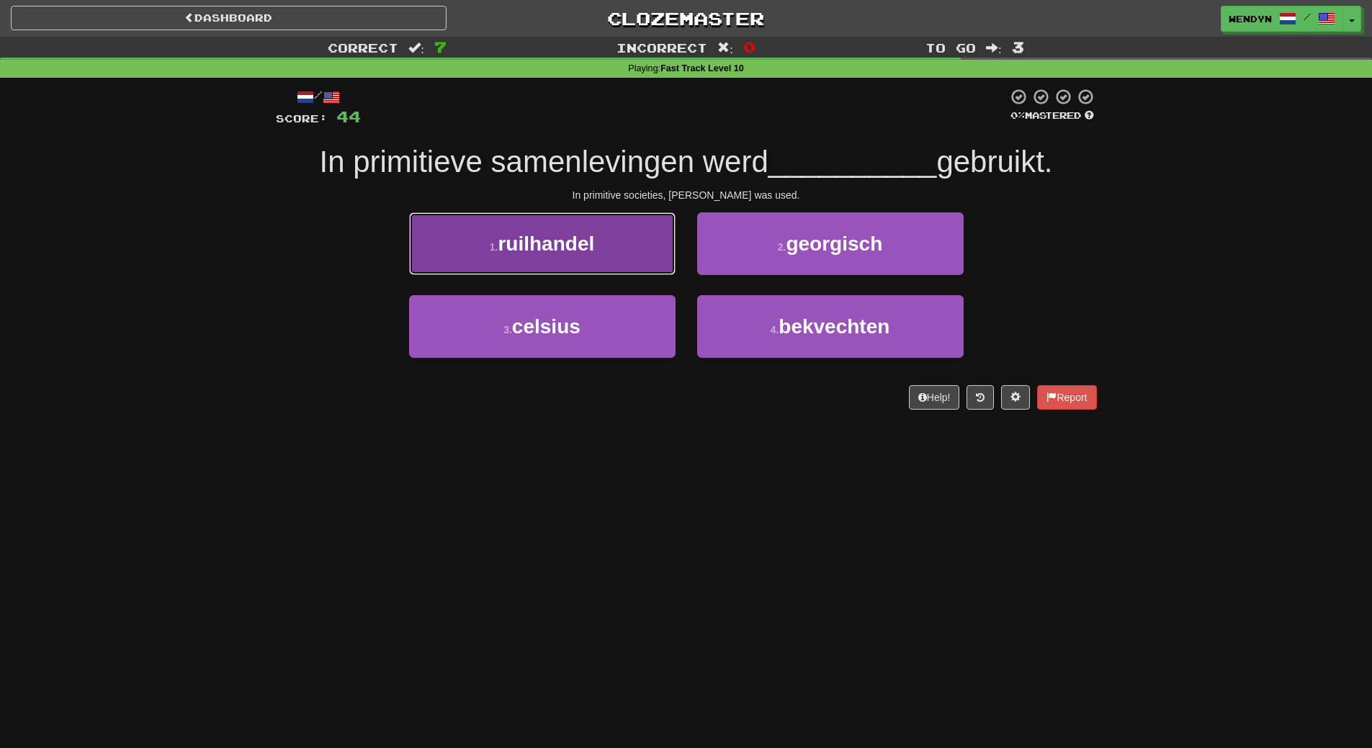
click at [607, 232] on button "1 . ruilhandel" at bounding box center [542, 244] width 267 height 63
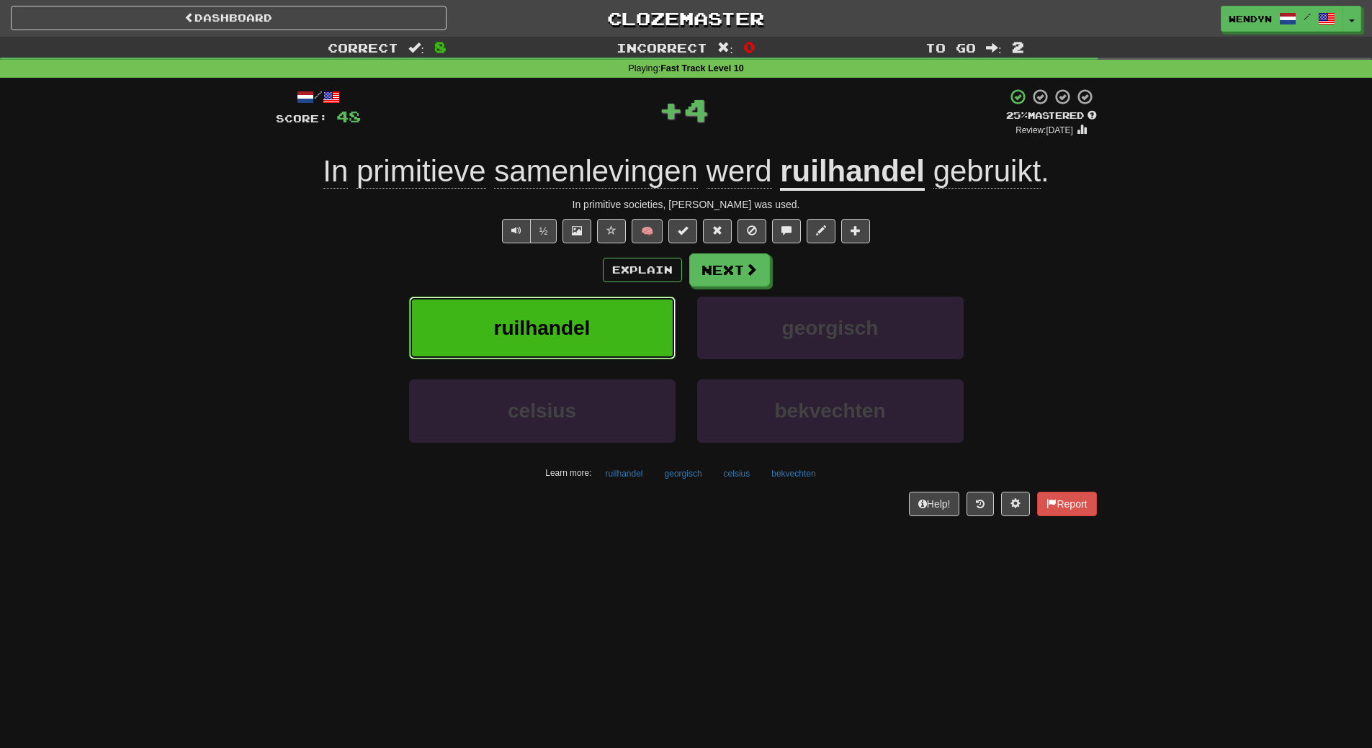
click at [597, 315] on button "ruilhandel" at bounding box center [542, 328] width 267 height 63
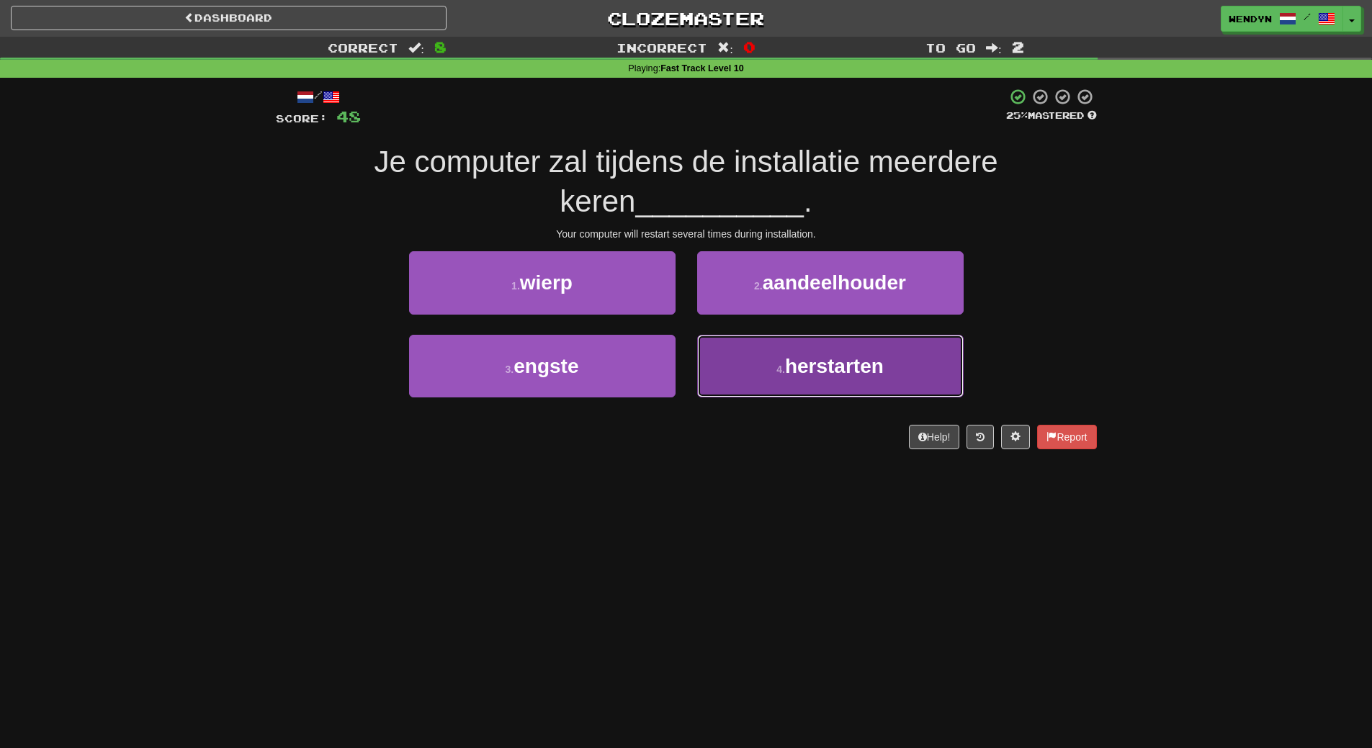
drag, startPoint x: 764, startPoint y: 369, endPoint x: 764, endPoint y: 421, distance: 51.9
click at [764, 370] on button "4 . herstarten" at bounding box center [830, 366] width 267 height 63
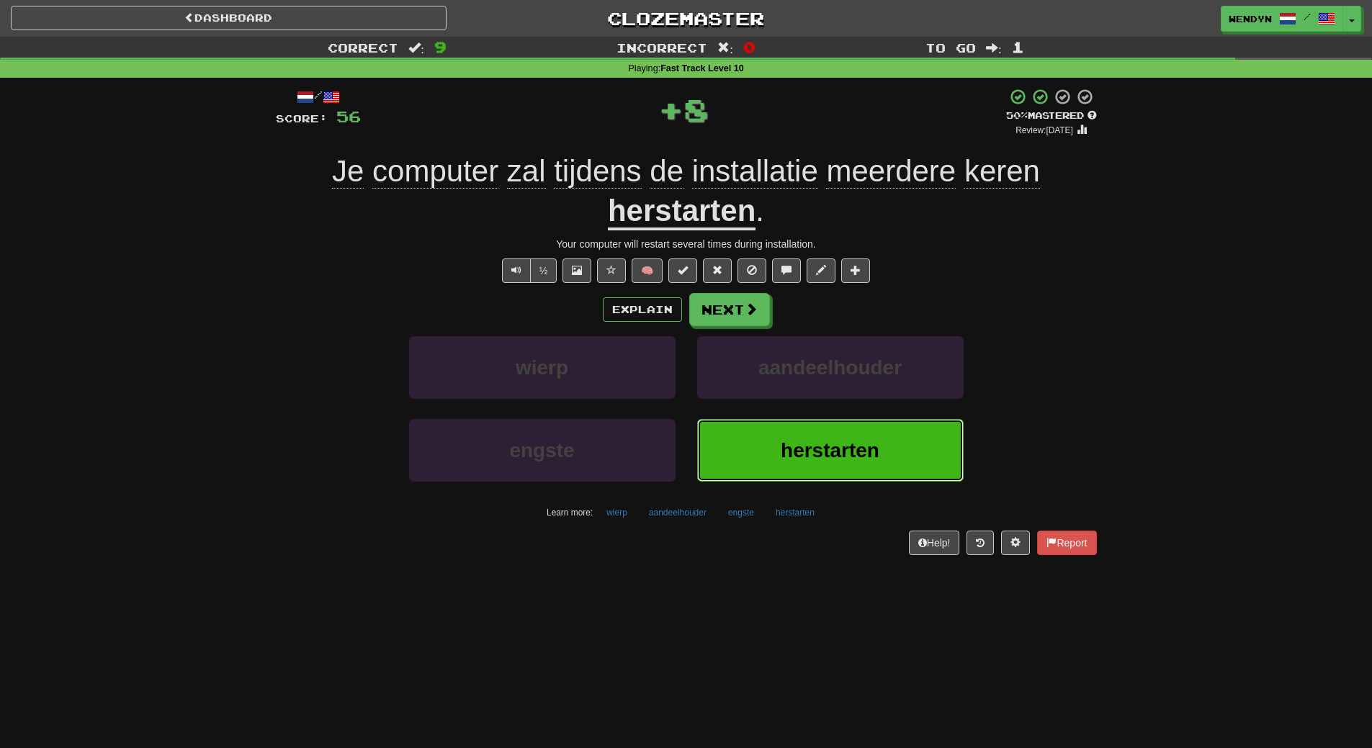
click at [766, 433] on button "herstarten" at bounding box center [830, 450] width 267 height 63
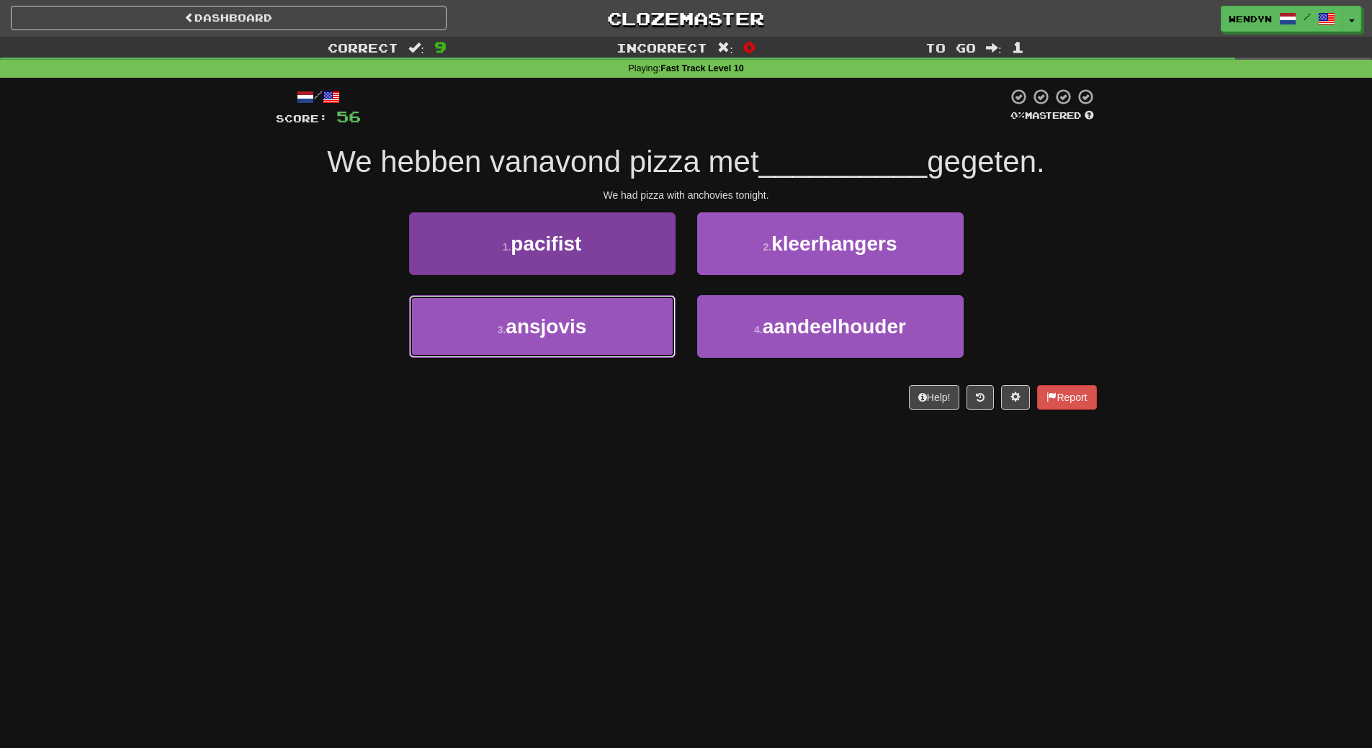
click at [610, 336] on button "3 . ansjovis" at bounding box center [542, 326] width 267 height 63
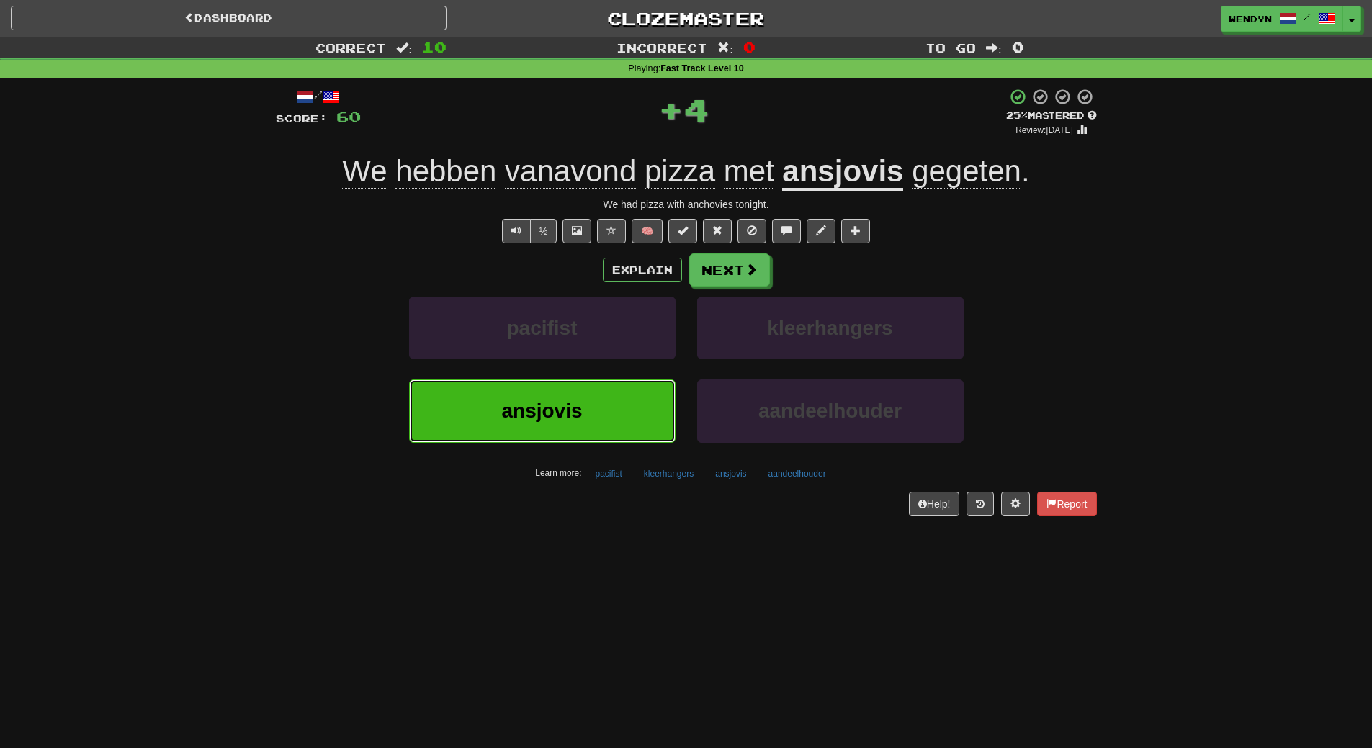
click at [594, 408] on button "ansjovis" at bounding box center [542, 411] width 267 height 63
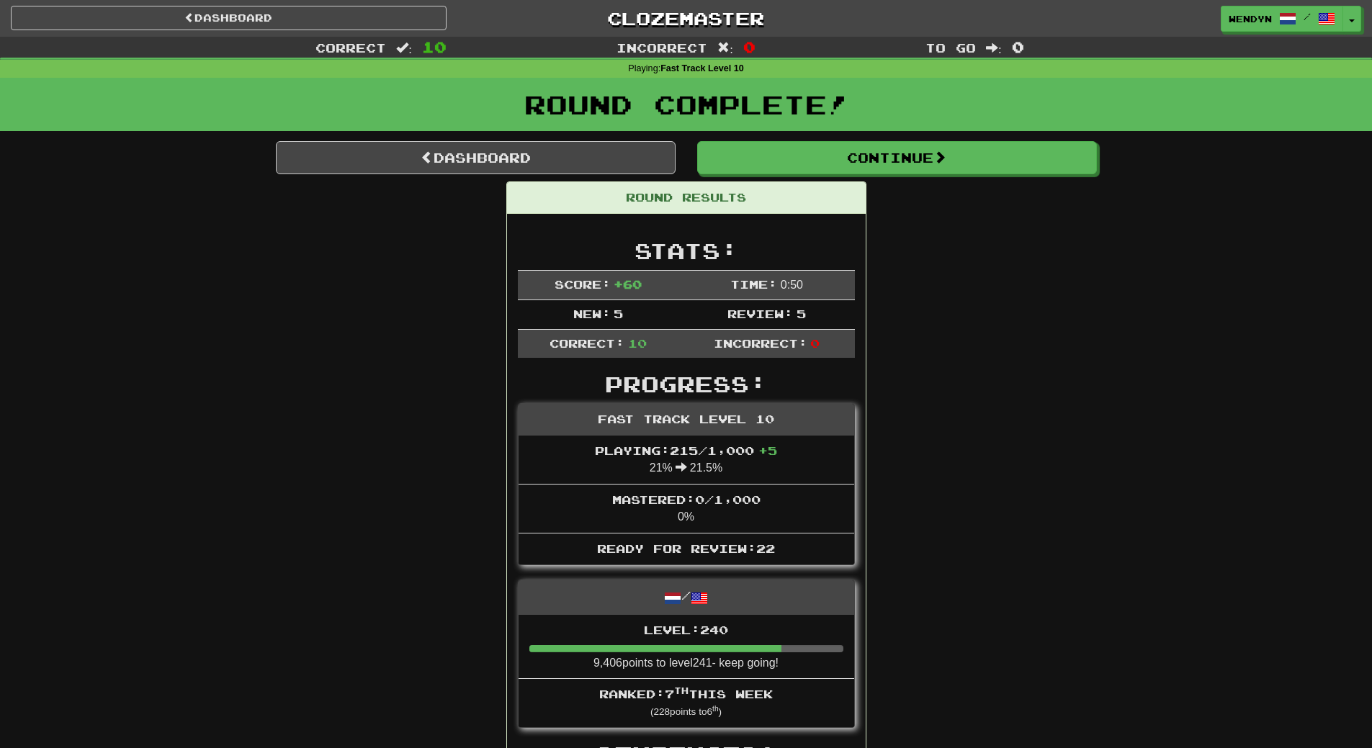
click at [943, 135] on div "Round Complete!" at bounding box center [686, 109] width 1372 height 63
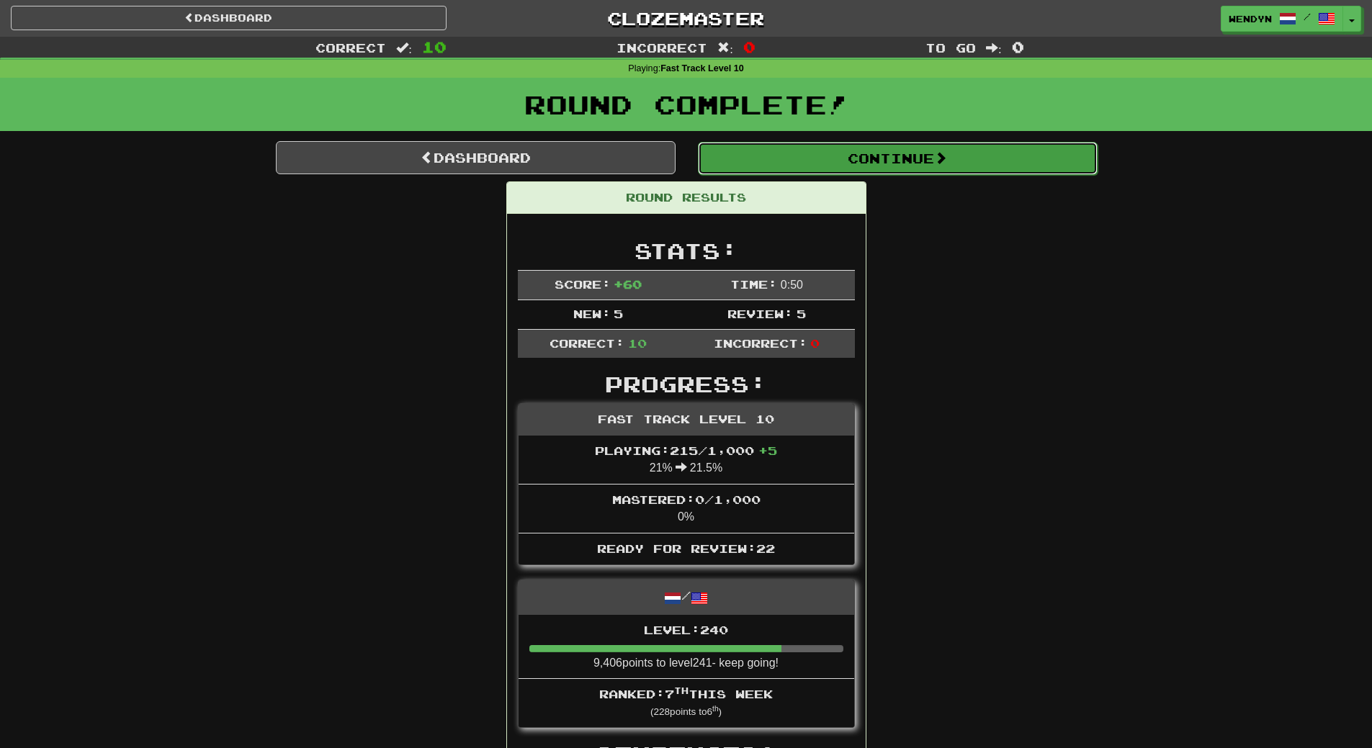
click at [938, 157] on button "Continue" at bounding box center [898, 158] width 400 height 33
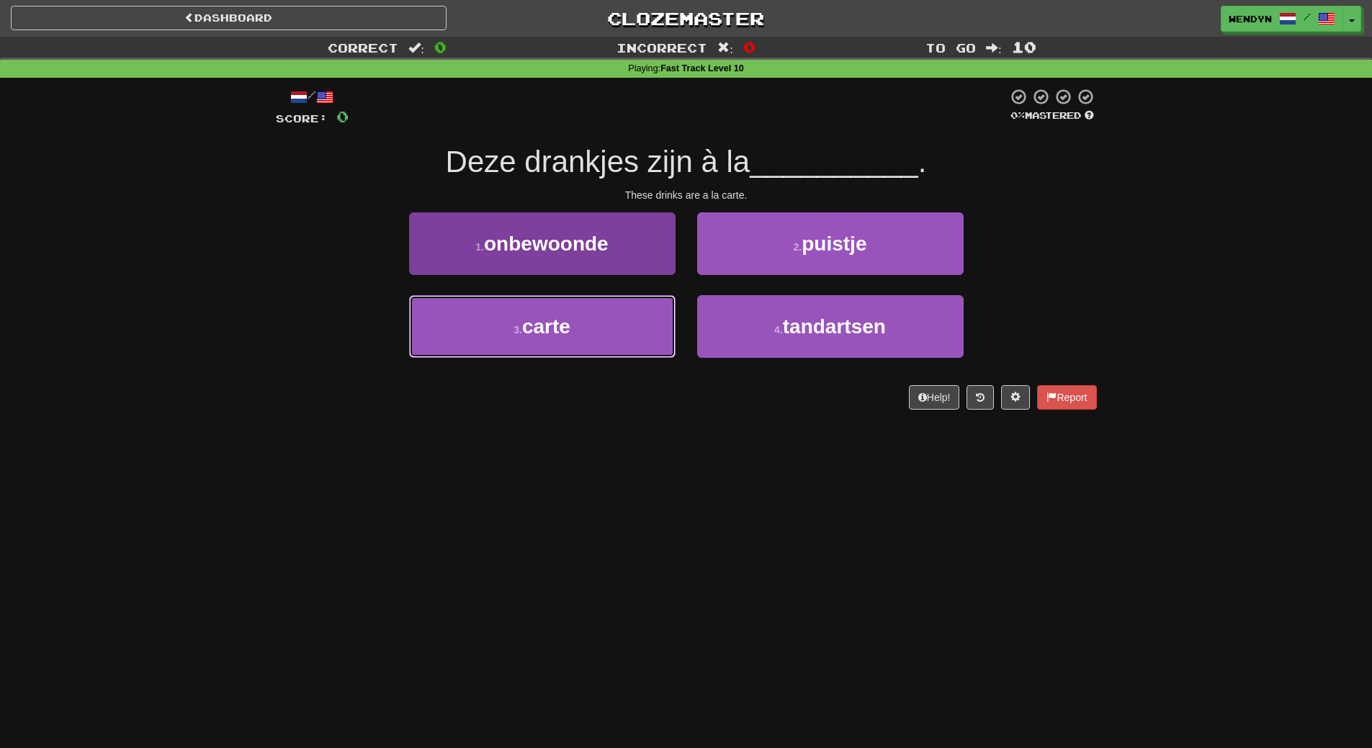
click at [605, 326] on button "3 . carte" at bounding box center [542, 326] width 267 height 63
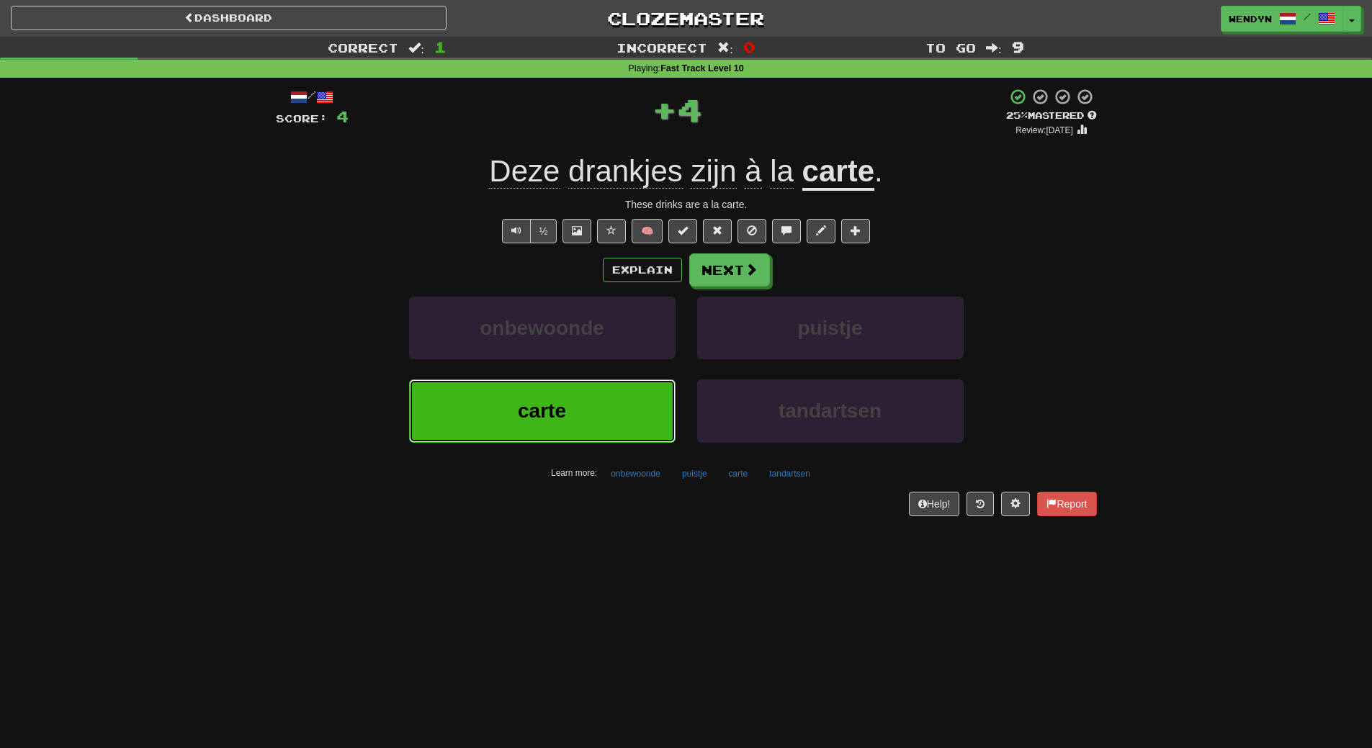
click at [599, 399] on button "carte" at bounding box center [542, 411] width 267 height 63
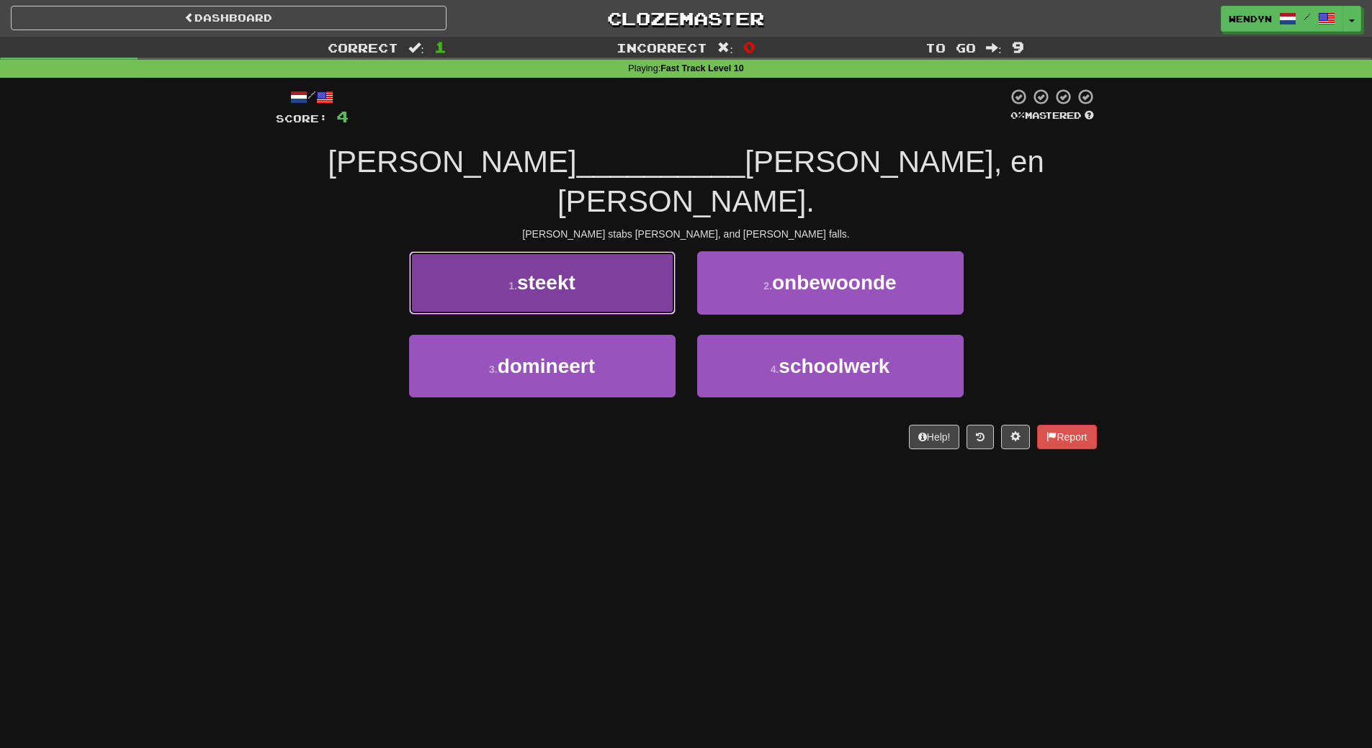
click at [593, 264] on button "1 . steekt" at bounding box center [542, 282] width 267 height 63
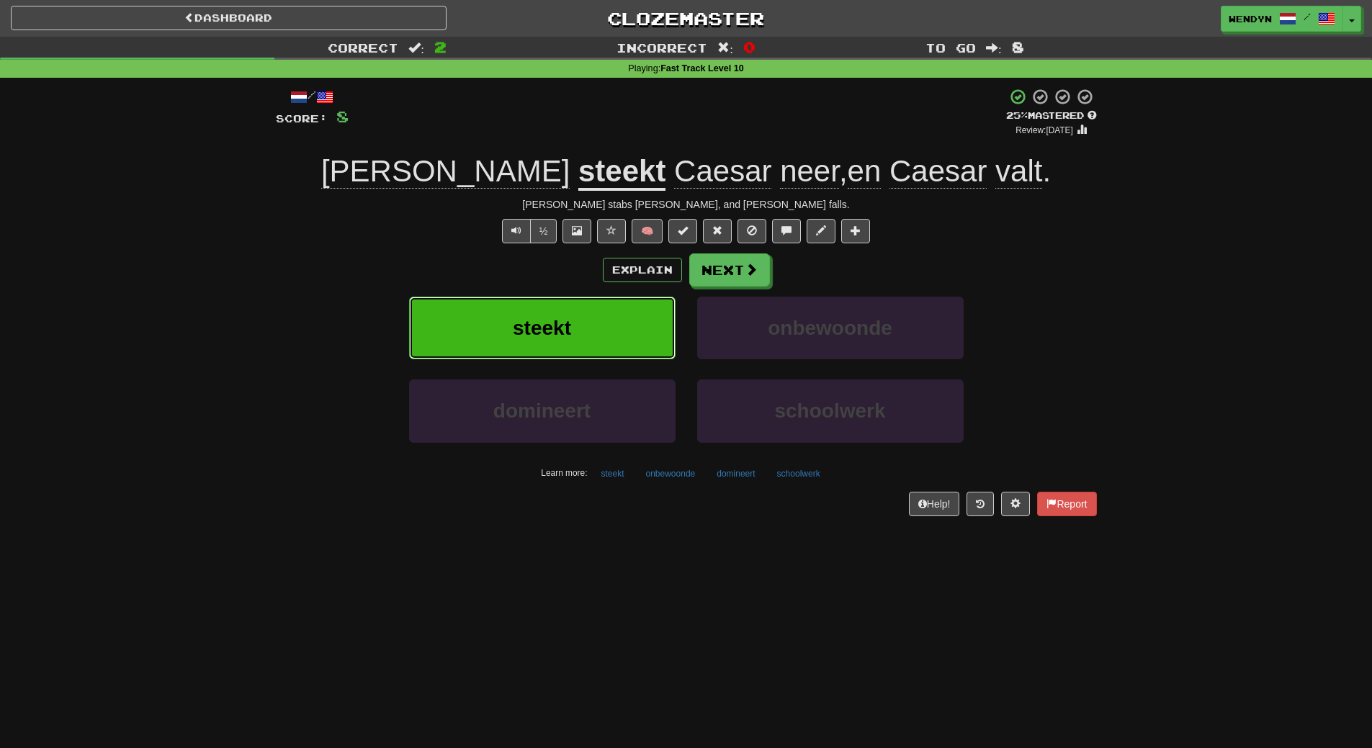
click at [585, 346] on button "steekt" at bounding box center [542, 328] width 267 height 63
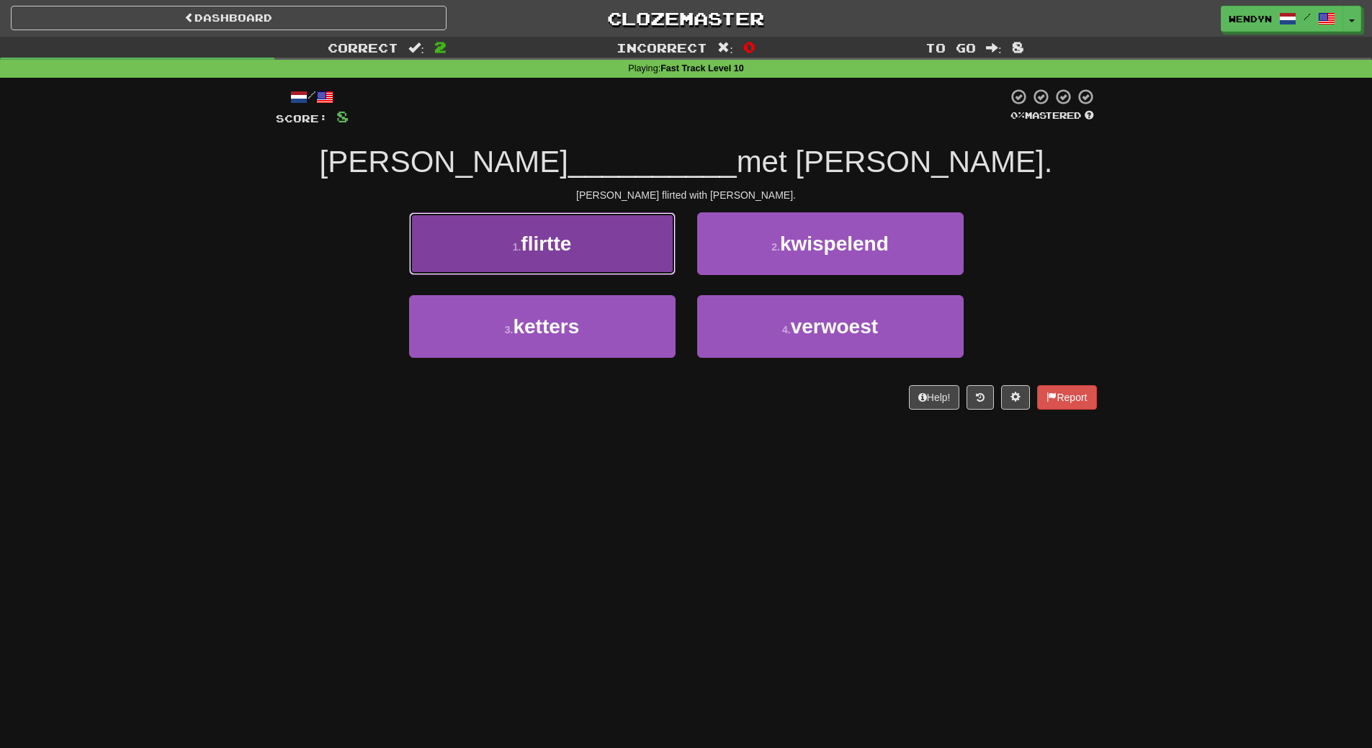
click at [597, 258] on button "1 . flirtte" at bounding box center [542, 244] width 267 height 63
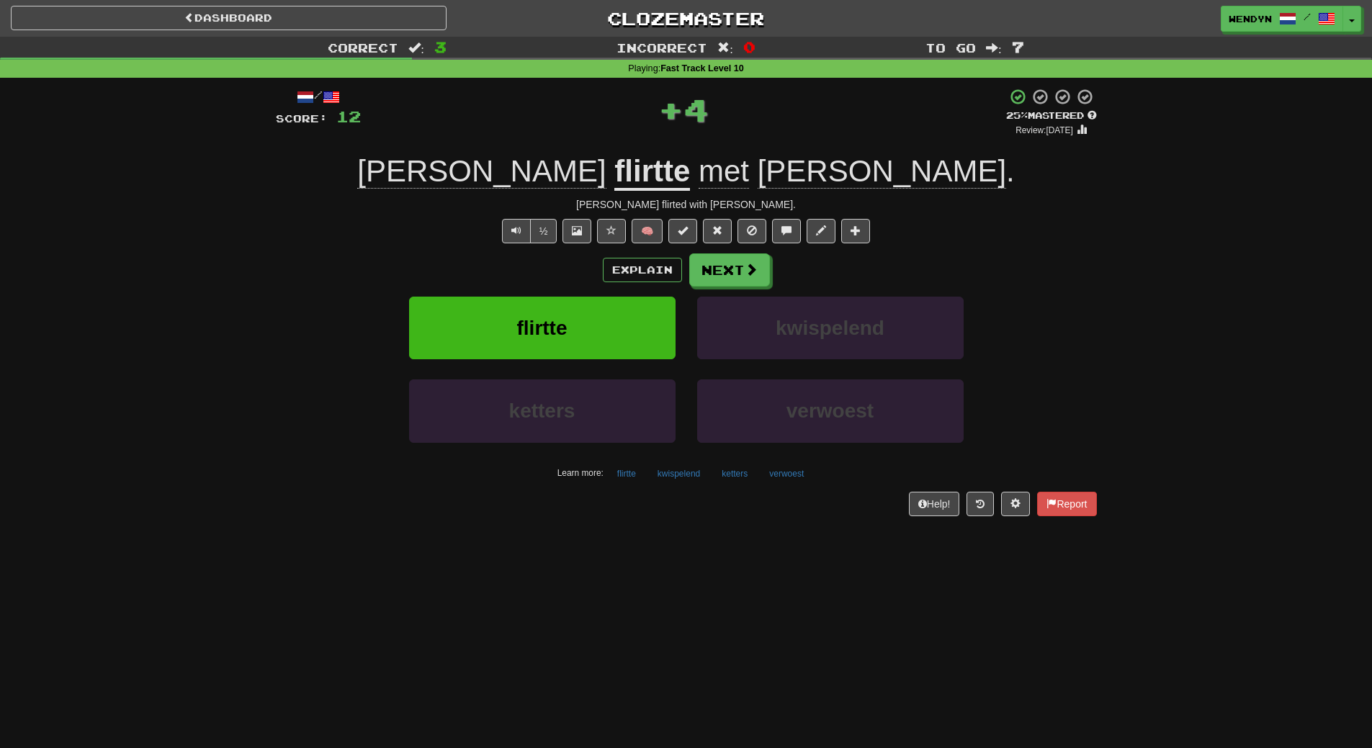
click at [589, 267] on div "Explain Next" at bounding box center [686, 270] width 821 height 33
click at [580, 313] on button "flirtte" at bounding box center [542, 328] width 267 height 63
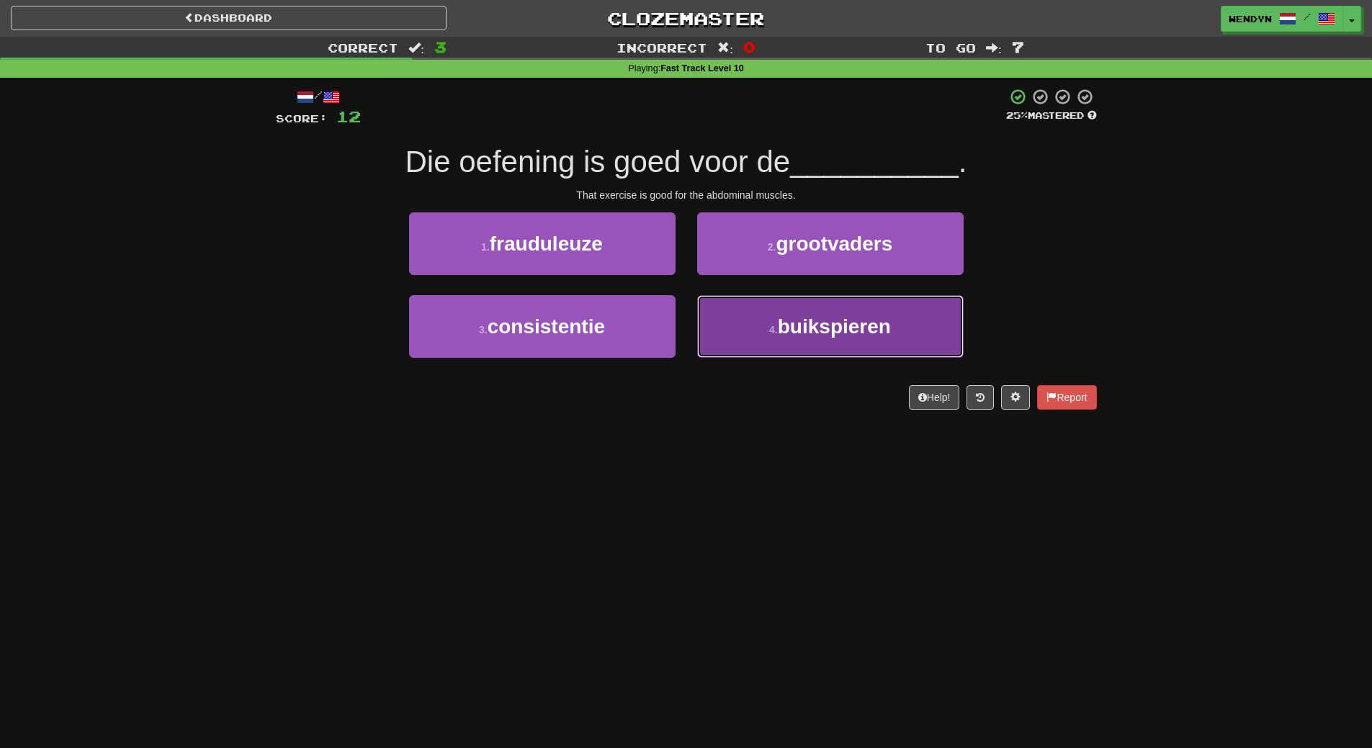
click at [866, 337] on span "buikspieren" at bounding box center [834, 327] width 113 height 22
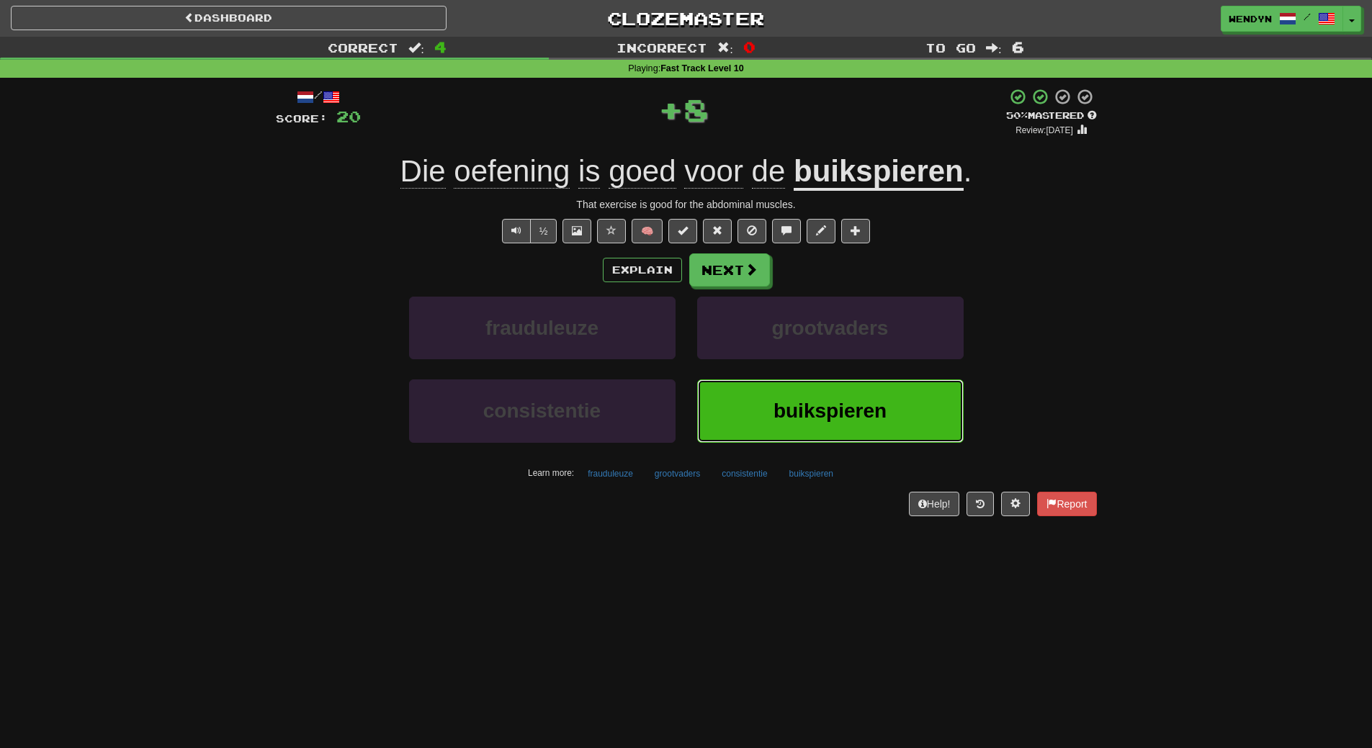
click at [814, 395] on button "buikspieren" at bounding box center [830, 411] width 267 height 63
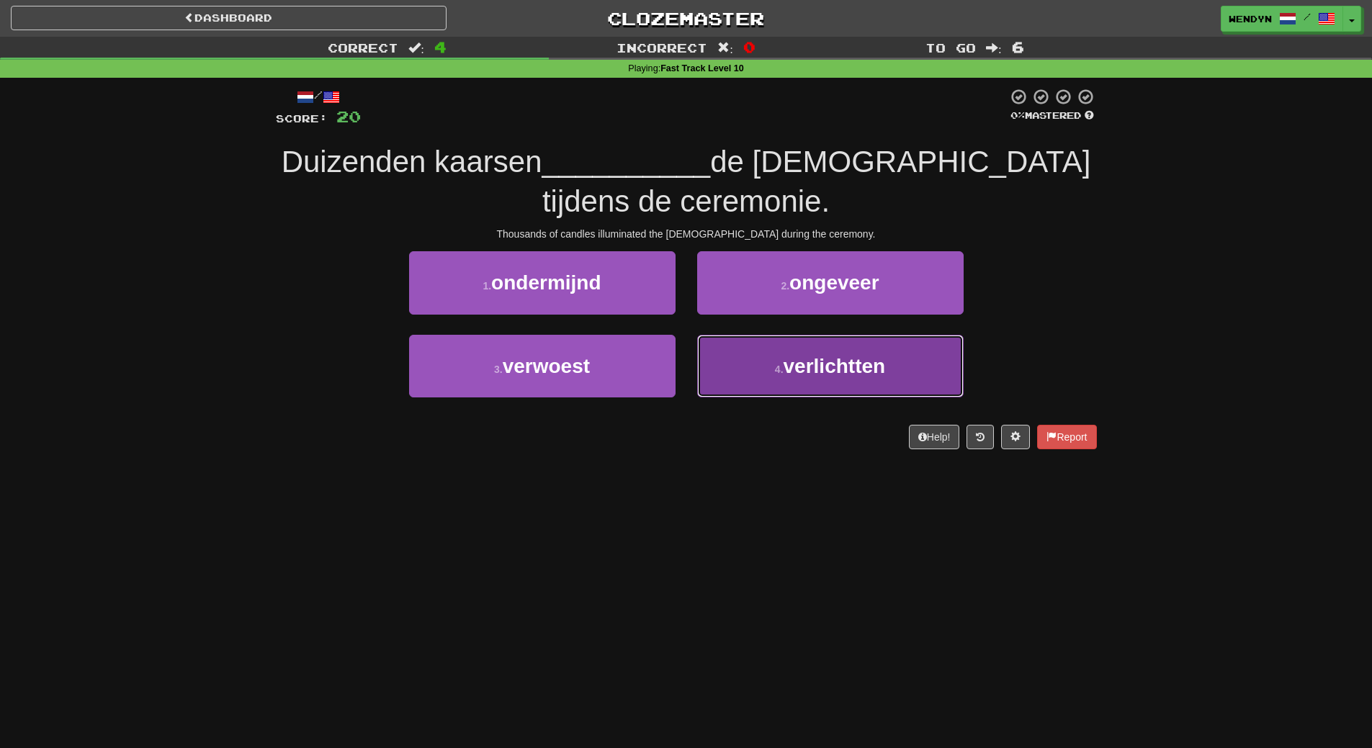
drag, startPoint x: 769, startPoint y: 367, endPoint x: 762, endPoint y: 413, distance: 46.6
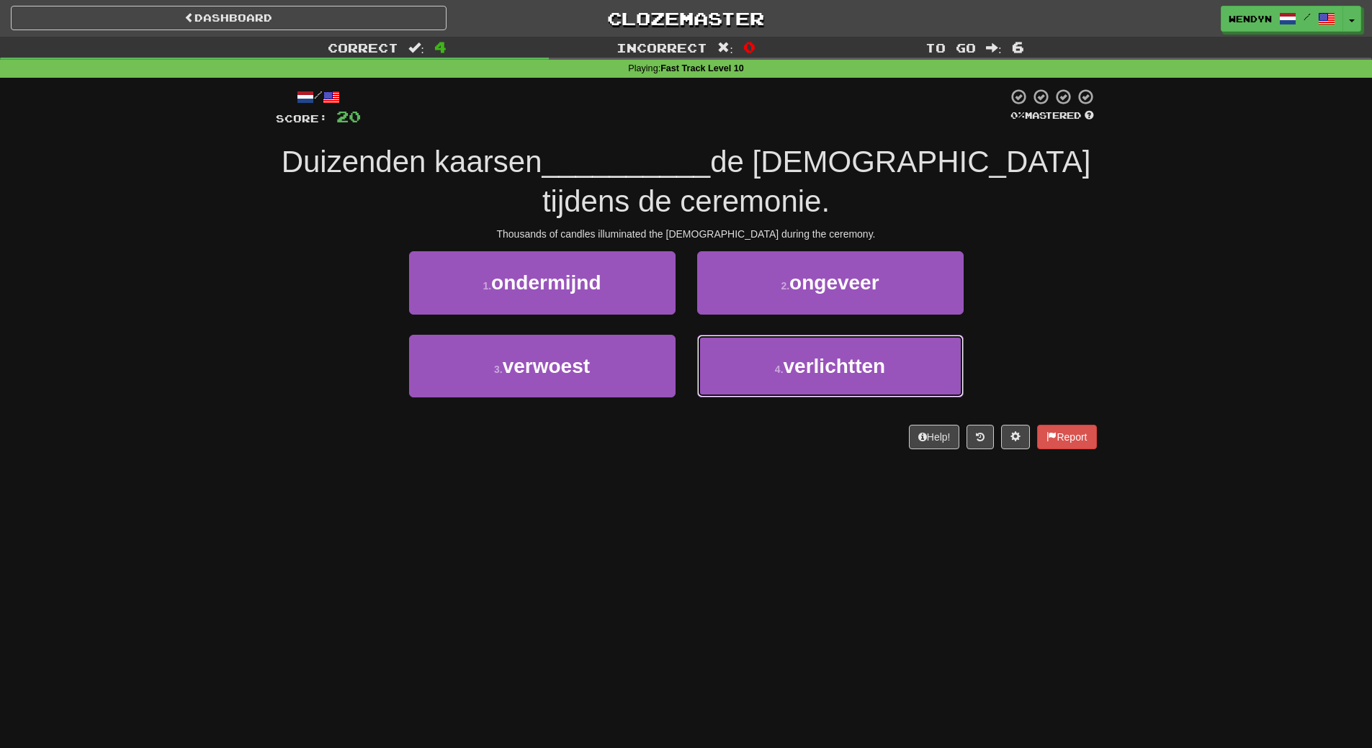
click at [769, 367] on button "4 . verlichtten" at bounding box center [830, 366] width 267 height 63
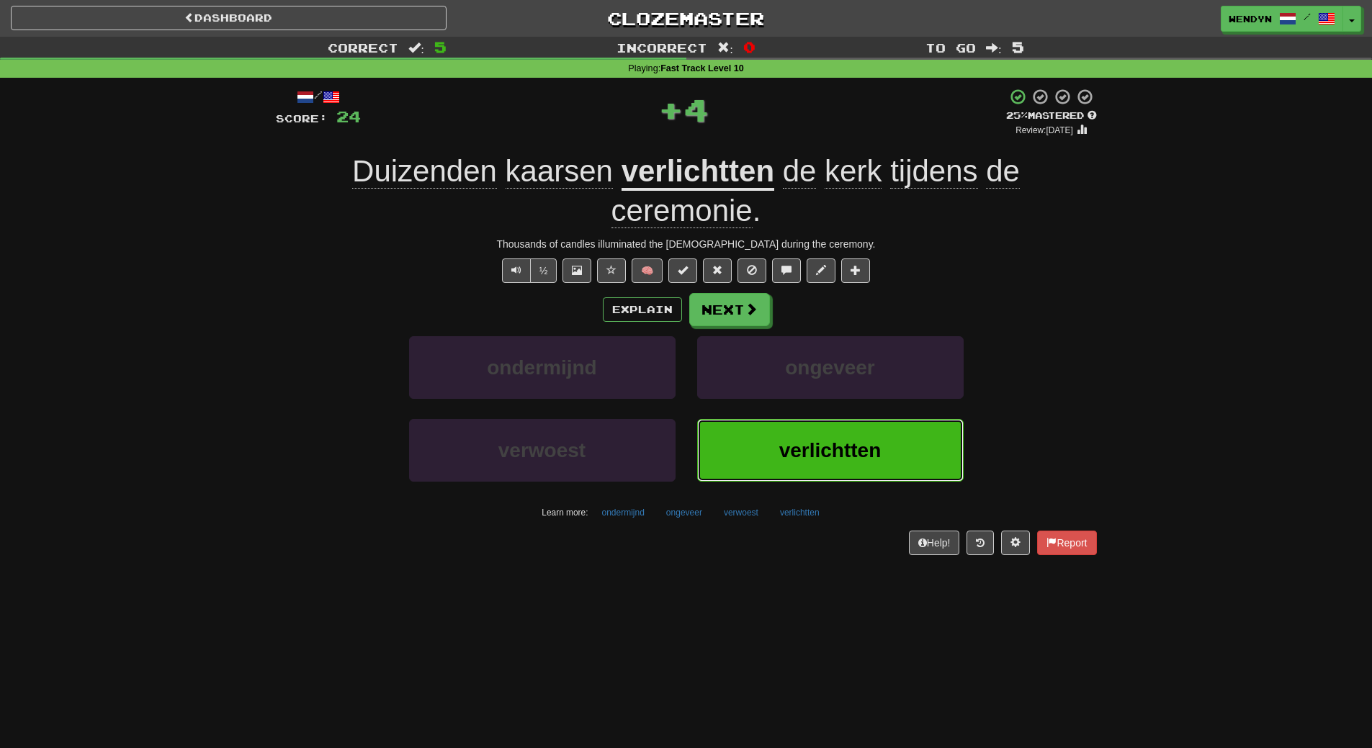
click at [761, 428] on button "verlichtten" at bounding box center [830, 450] width 267 height 63
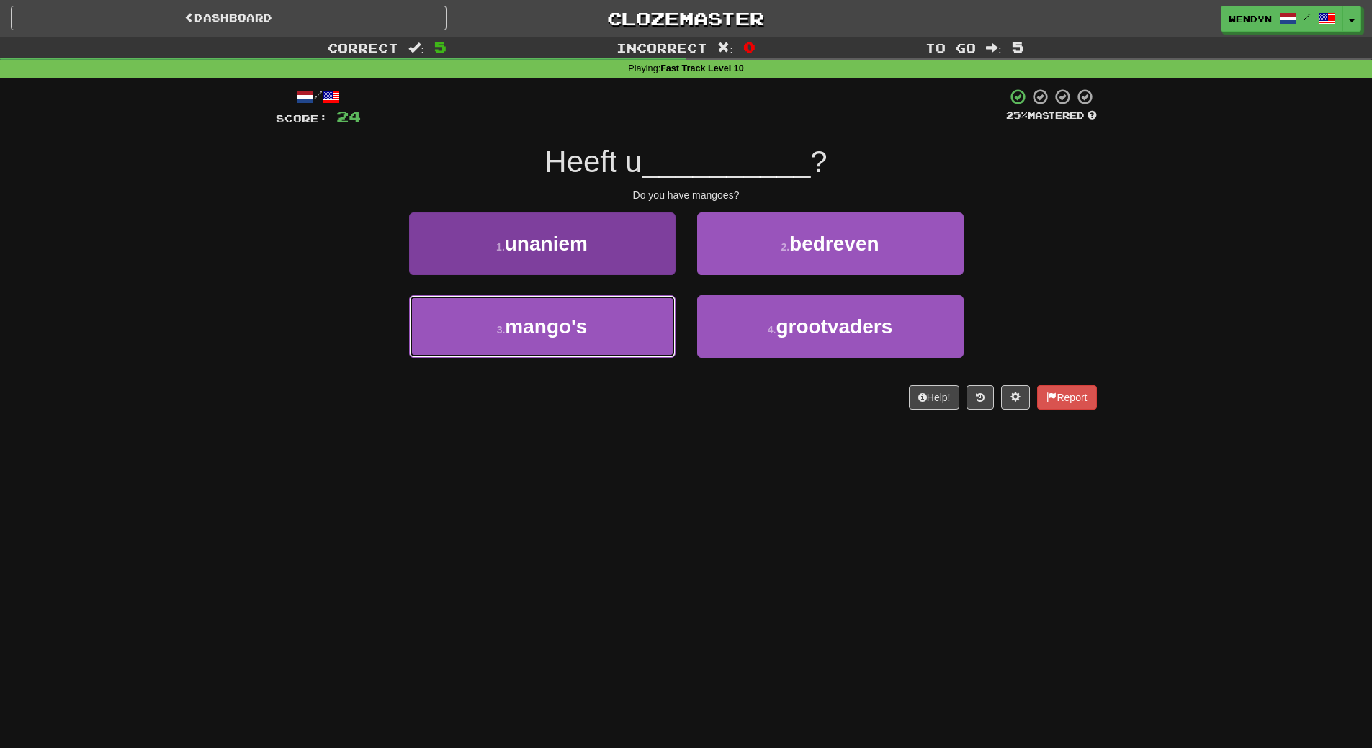
click at [656, 336] on button "3 . mango's" at bounding box center [542, 326] width 267 height 63
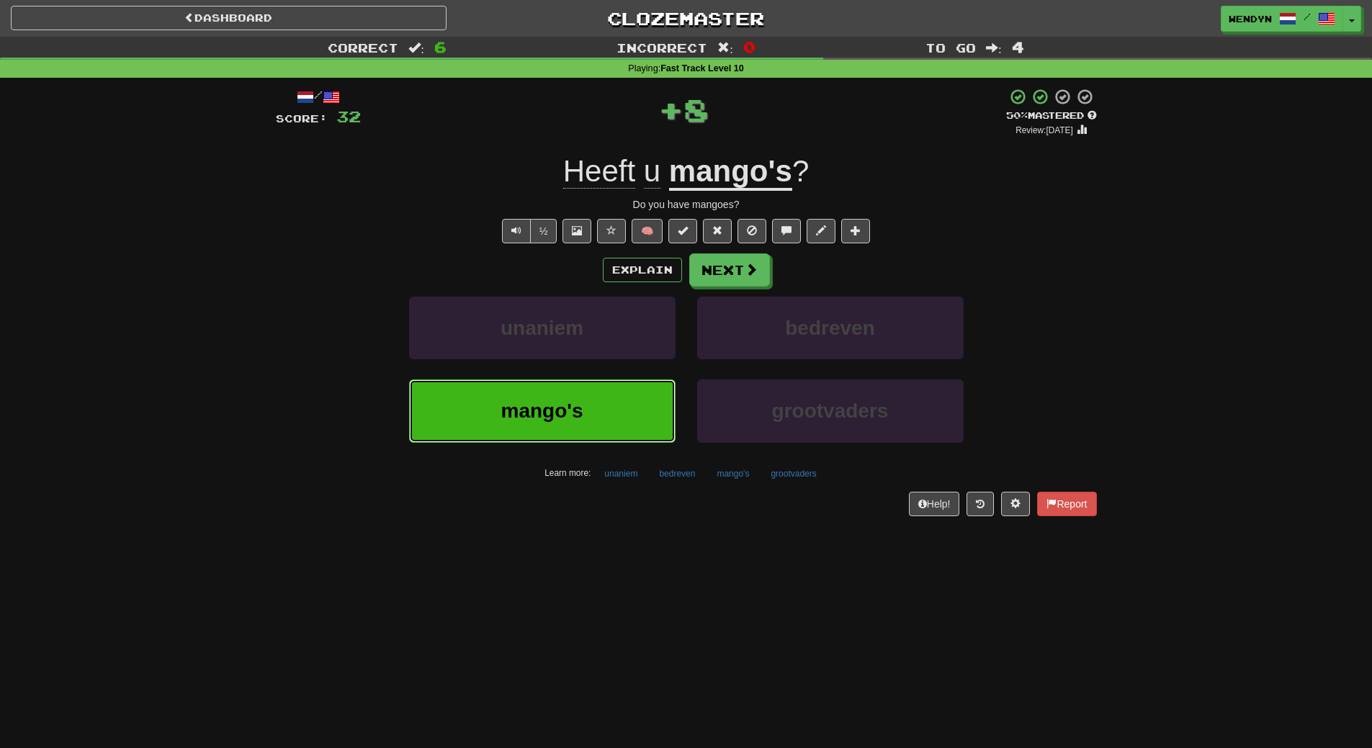
click at [636, 398] on button "mango's" at bounding box center [542, 411] width 267 height 63
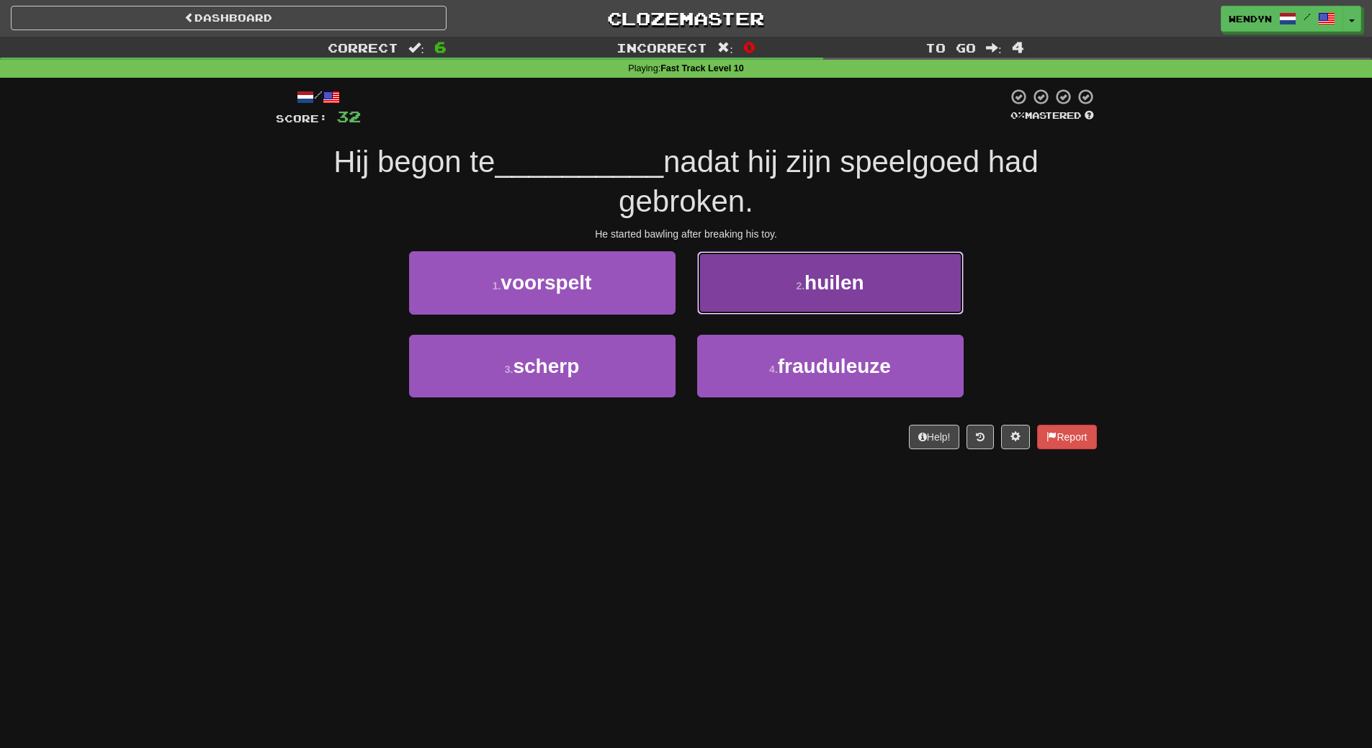
click at [860, 276] on span "huilen" at bounding box center [834, 283] width 59 height 22
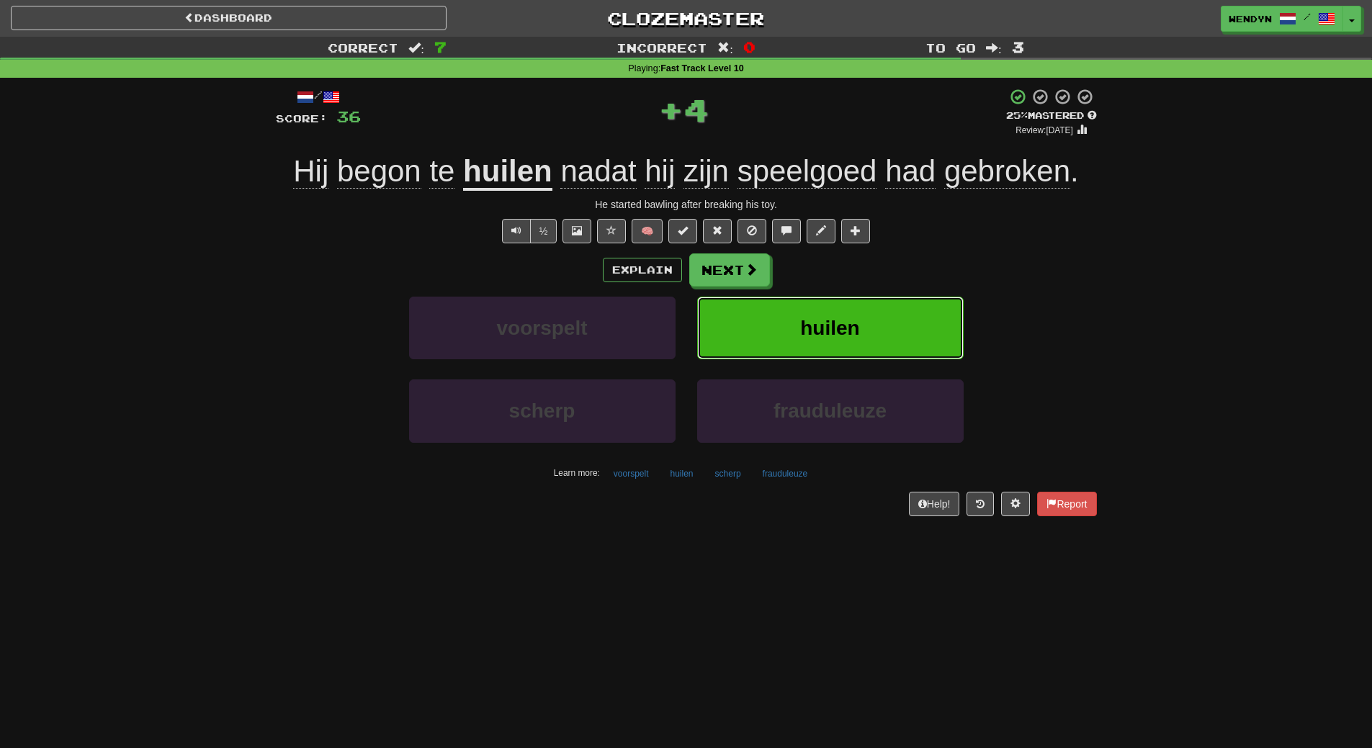
click at [868, 334] on button "huilen" at bounding box center [830, 328] width 267 height 63
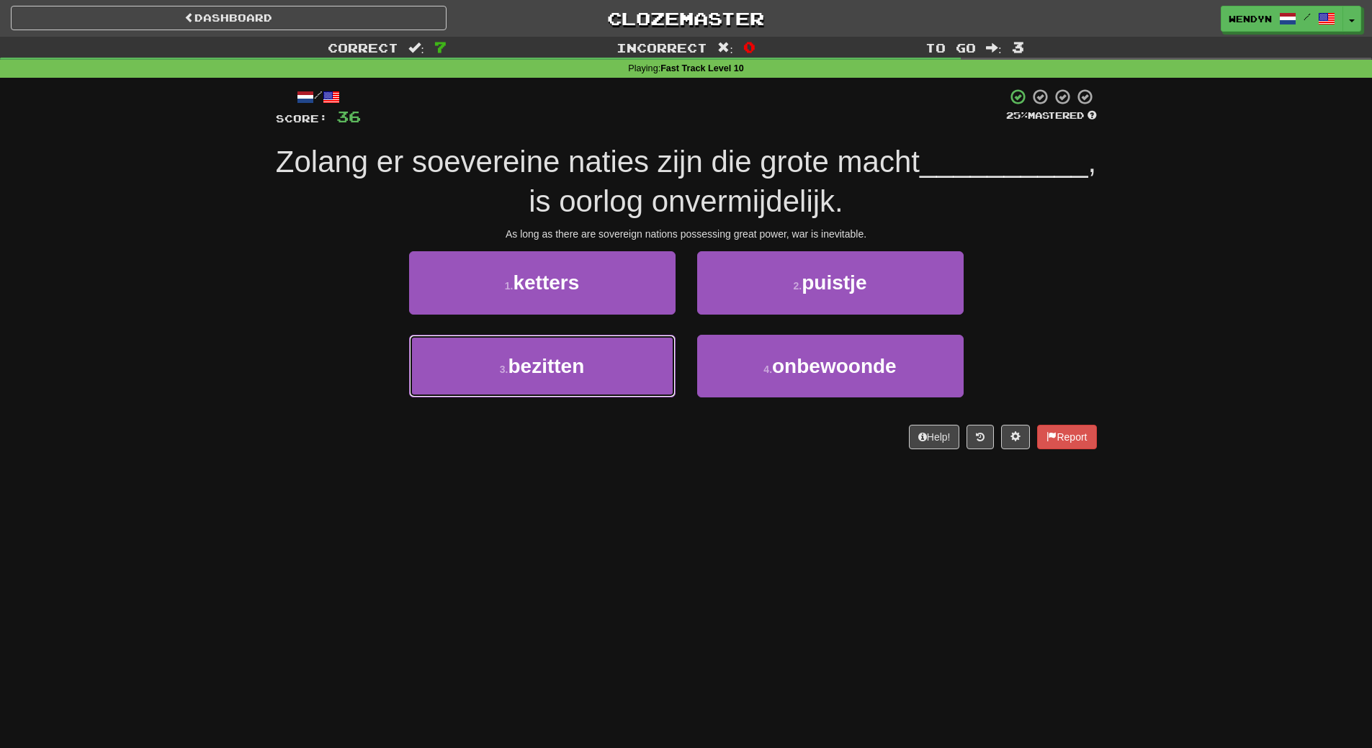
drag, startPoint x: 636, startPoint y: 375, endPoint x: 620, endPoint y: 411, distance: 40.0
click at [635, 375] on button "3 . bezitten" at bounding box center [542, 366] width 267 height 63
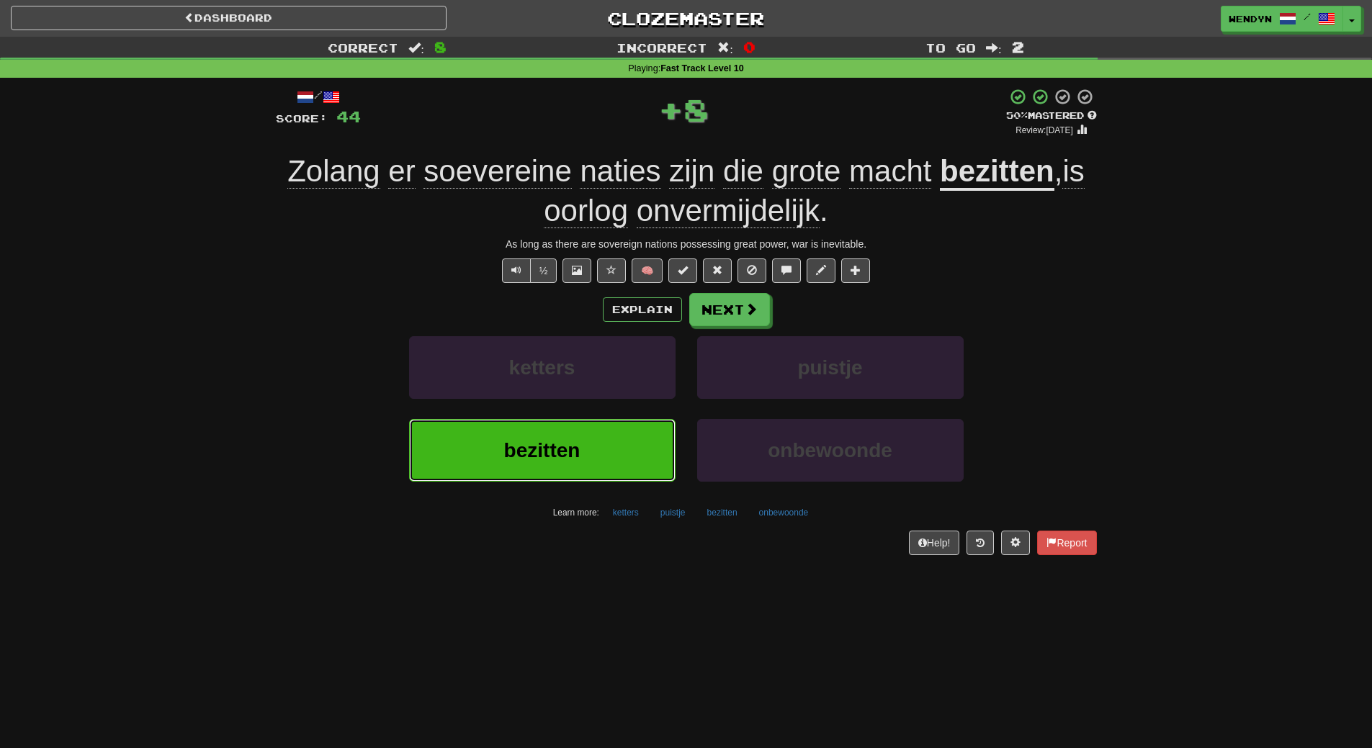
click at [612, 437] on button "bezitten" at bounding box center [542, 450] width 267 height 63
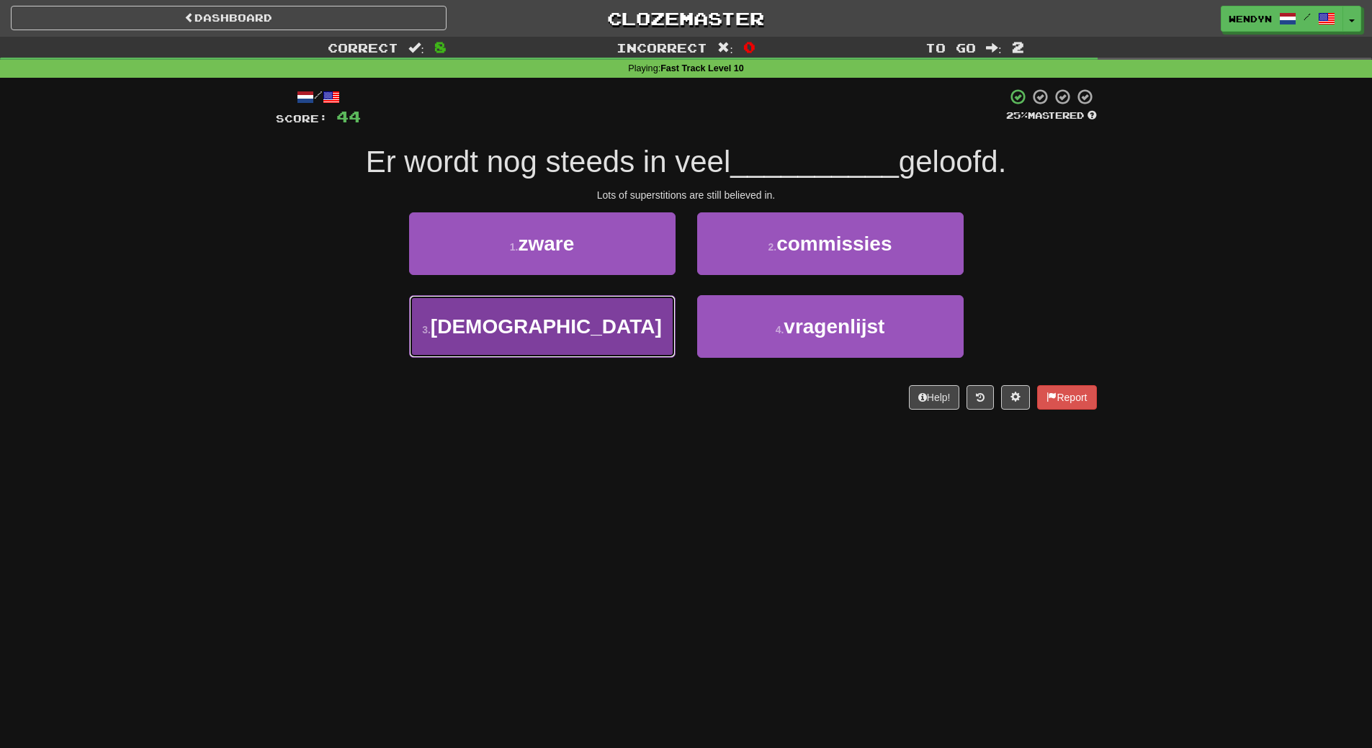
click at [609, 332] on button "3 . bijgeloof" at bounding box center [542, 326] width 267 height 63
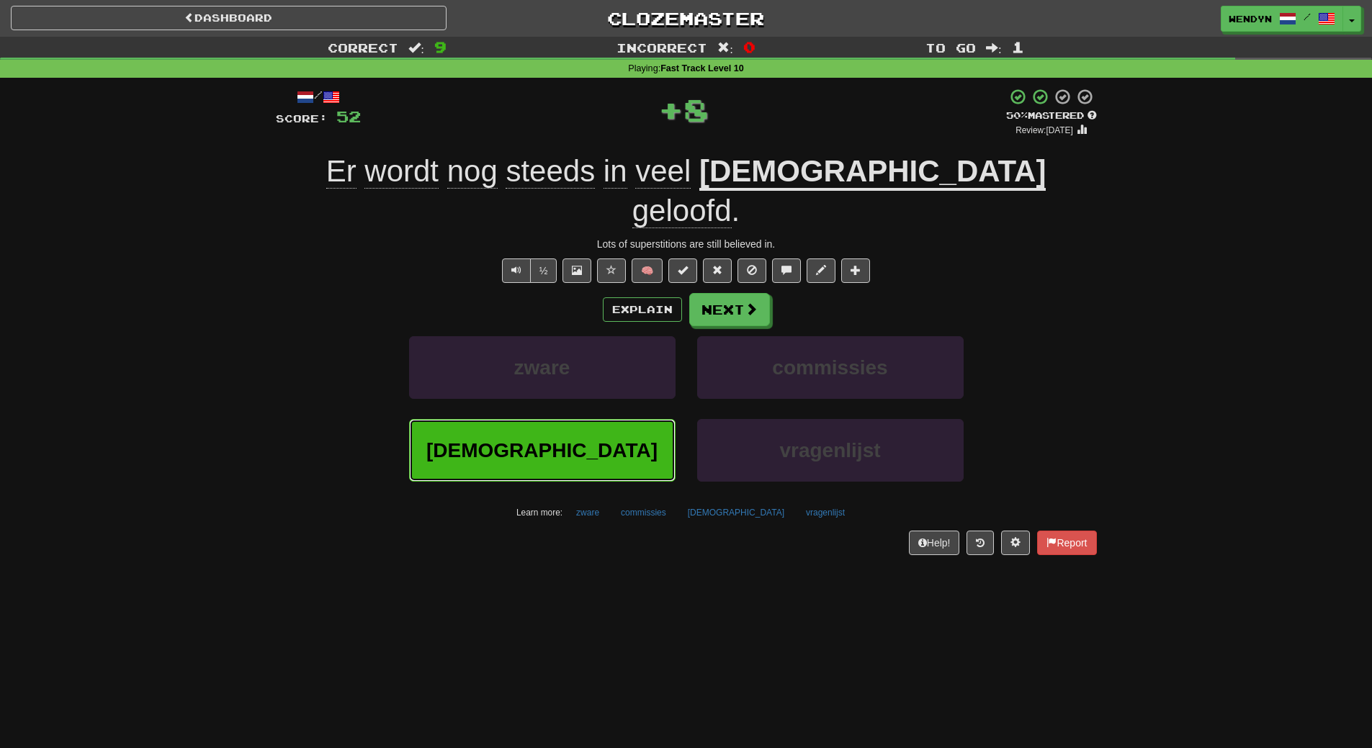
click at [596, 419] on button "bijgeloof" at bounding box center [542, 450] width 267 height 63
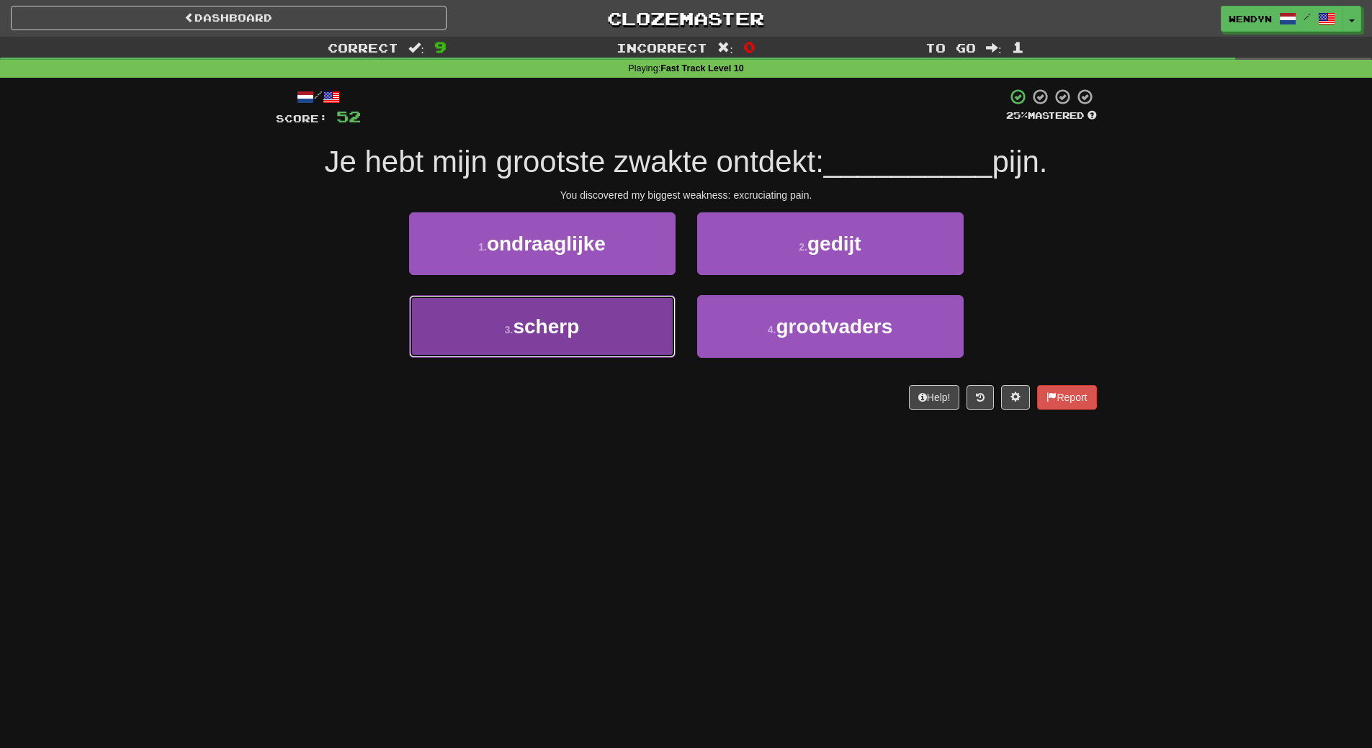
drag, startPoint x: 607, startPoint y: 343, endPoint x: 595, endPoint y: 367, distance: 26.4
click at [607, 344] on button "3 . scherp" at bounding box center [542, 326] width 267 height 63
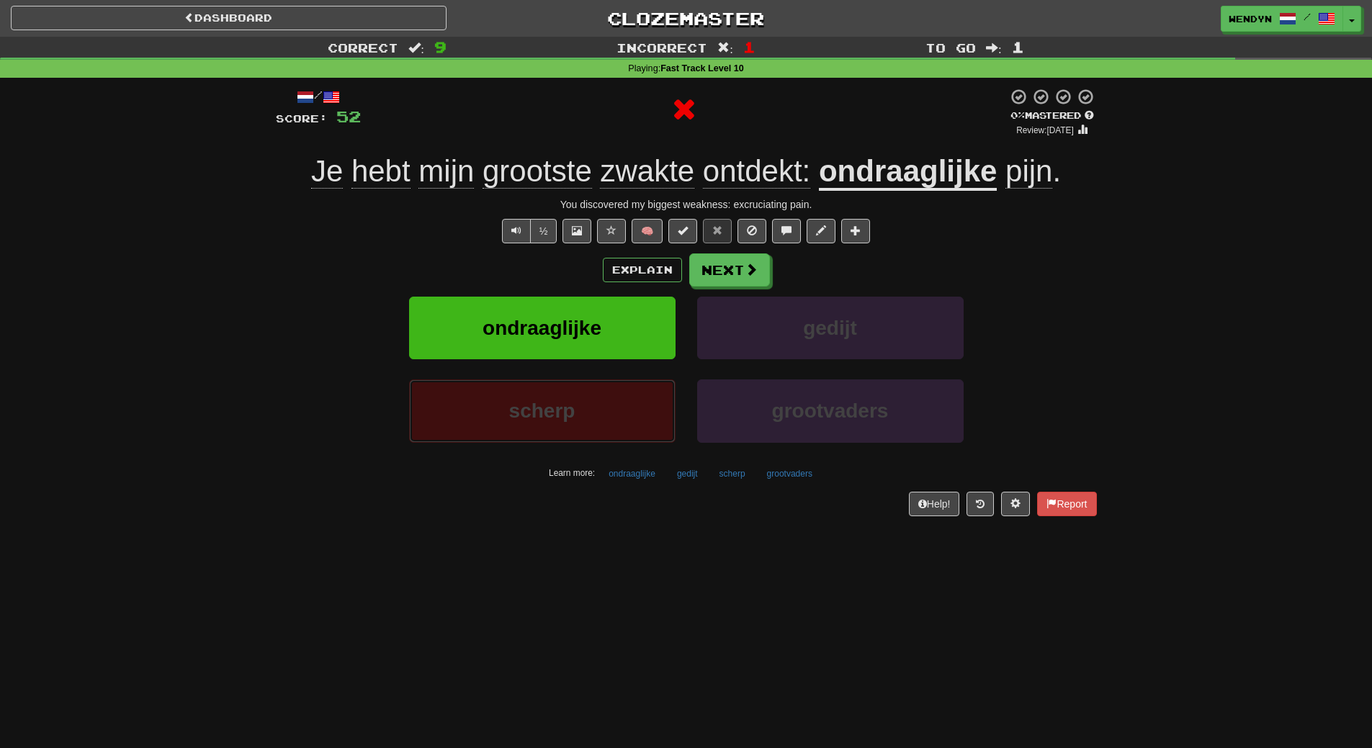
drag, startPoint x: 594, startPoint y: 397, endPoint x: 598, endPoint y: 457, distance: 59.9
click at [598, 457] on div "scherp" at bounding box center [542, 421] width 288 height 83
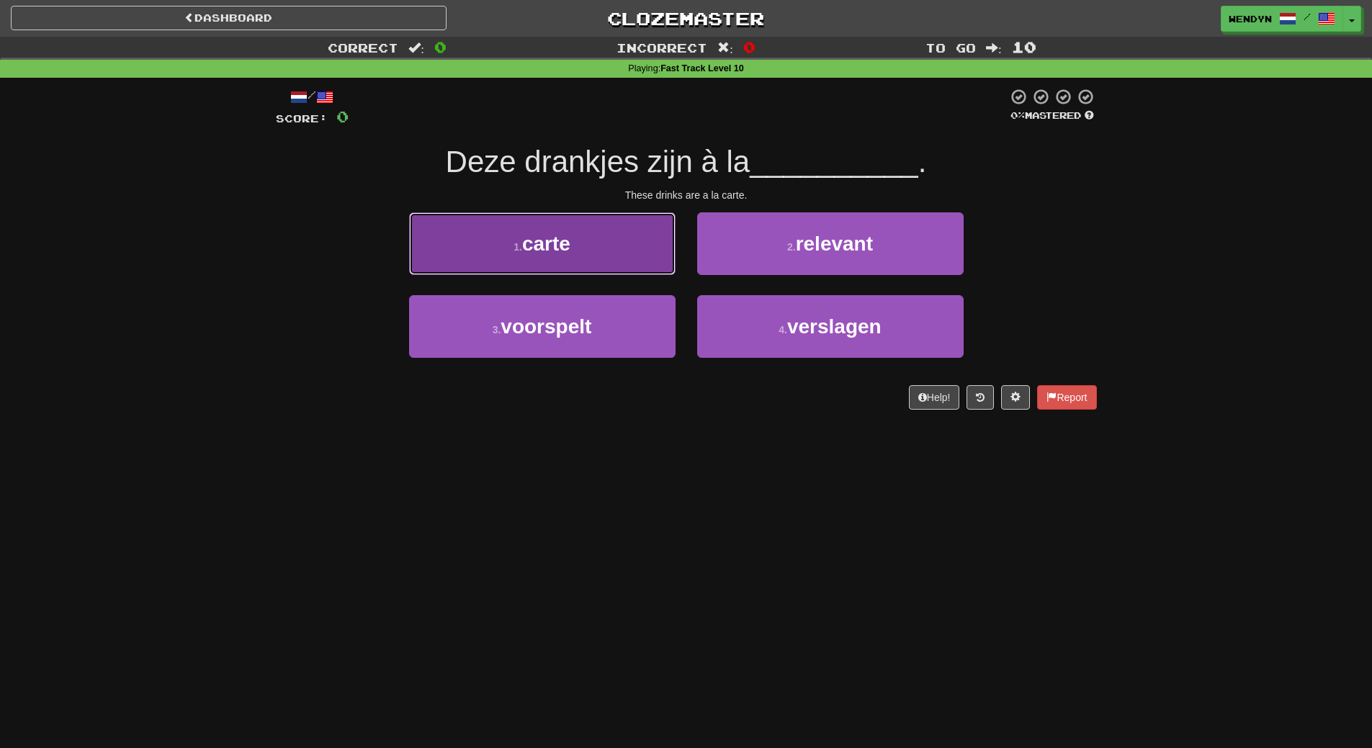
drag, startPoint x: 553, startPoint y: 245, endPoint x: 548, endPoint y: 256, distance: 11.9
click at [548, 256] on button "1 . carte" at bounding box center [542, 244] width 267 height 63
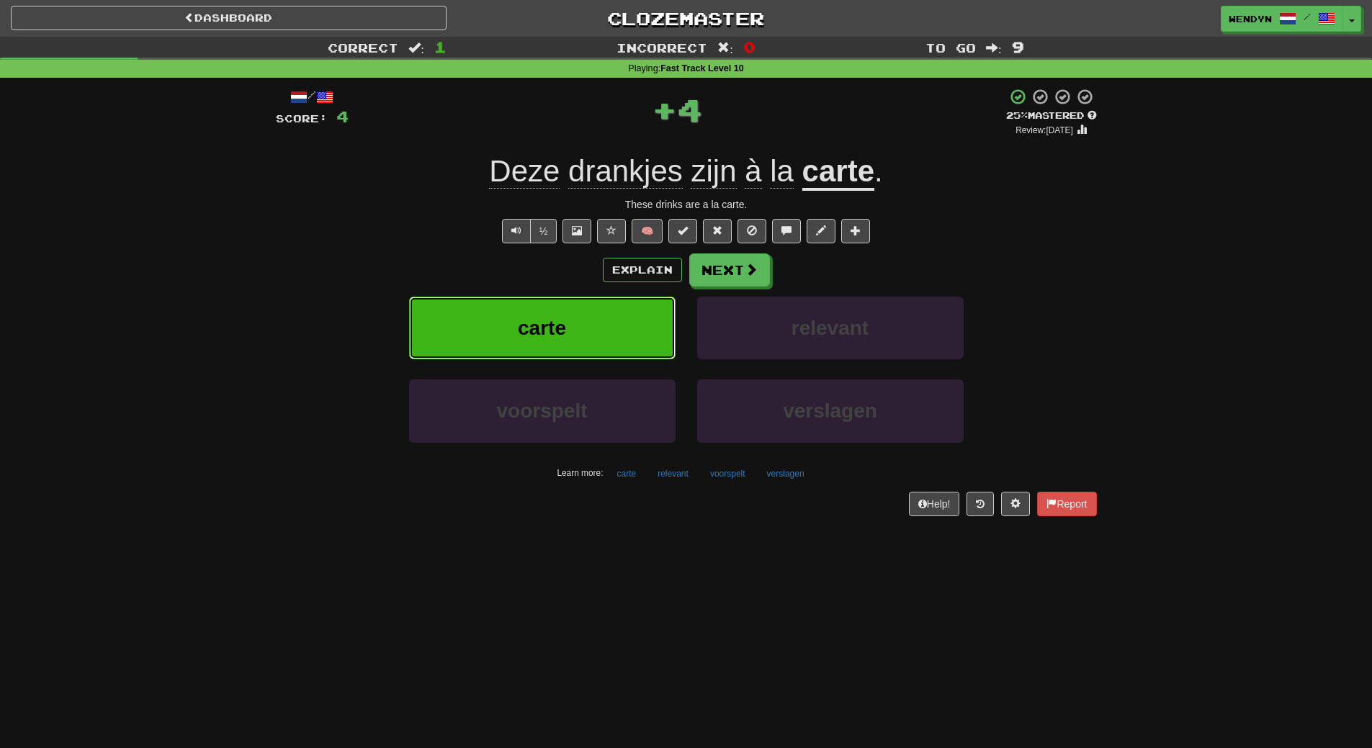
click at [547, 305] on button "carte" at bounding box center [542, 328] width 267 height 63
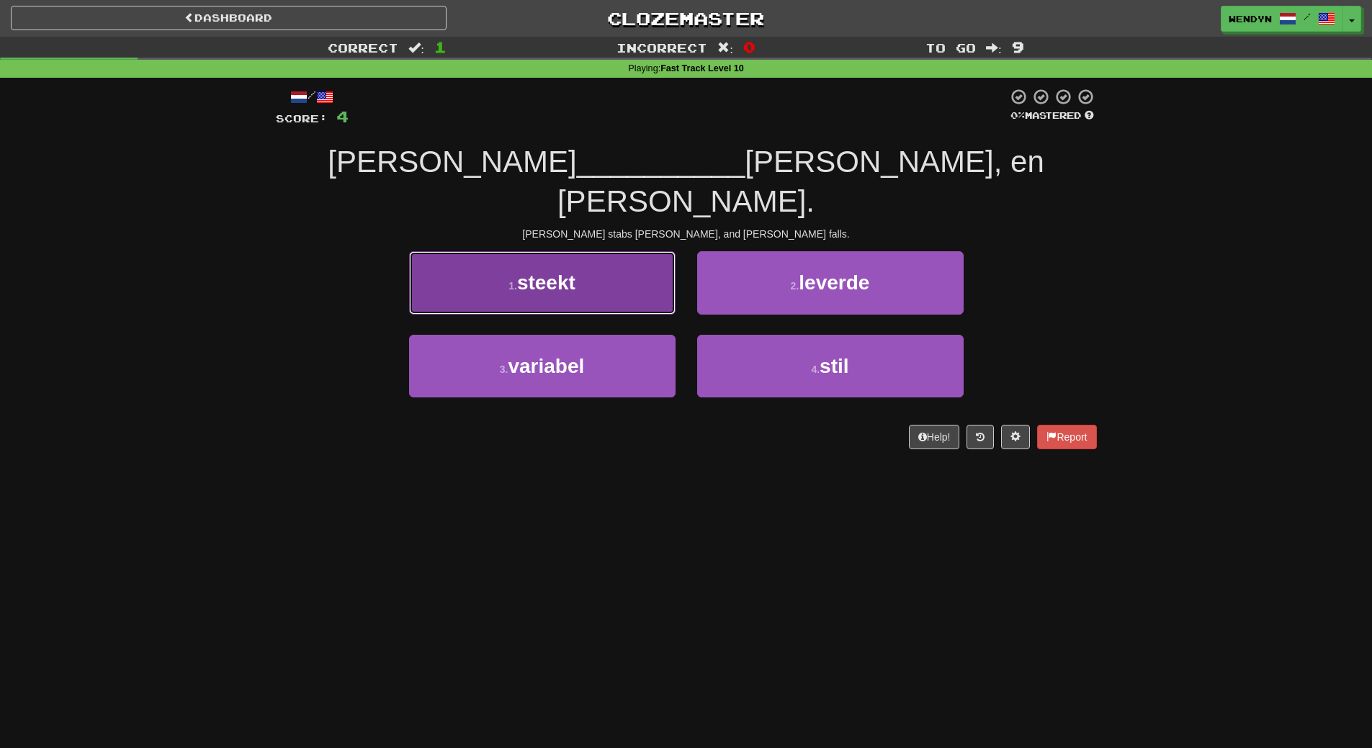
click at [630, 264] on button "1 . steekt" at bounding box center [542, 282] width 267 height 63
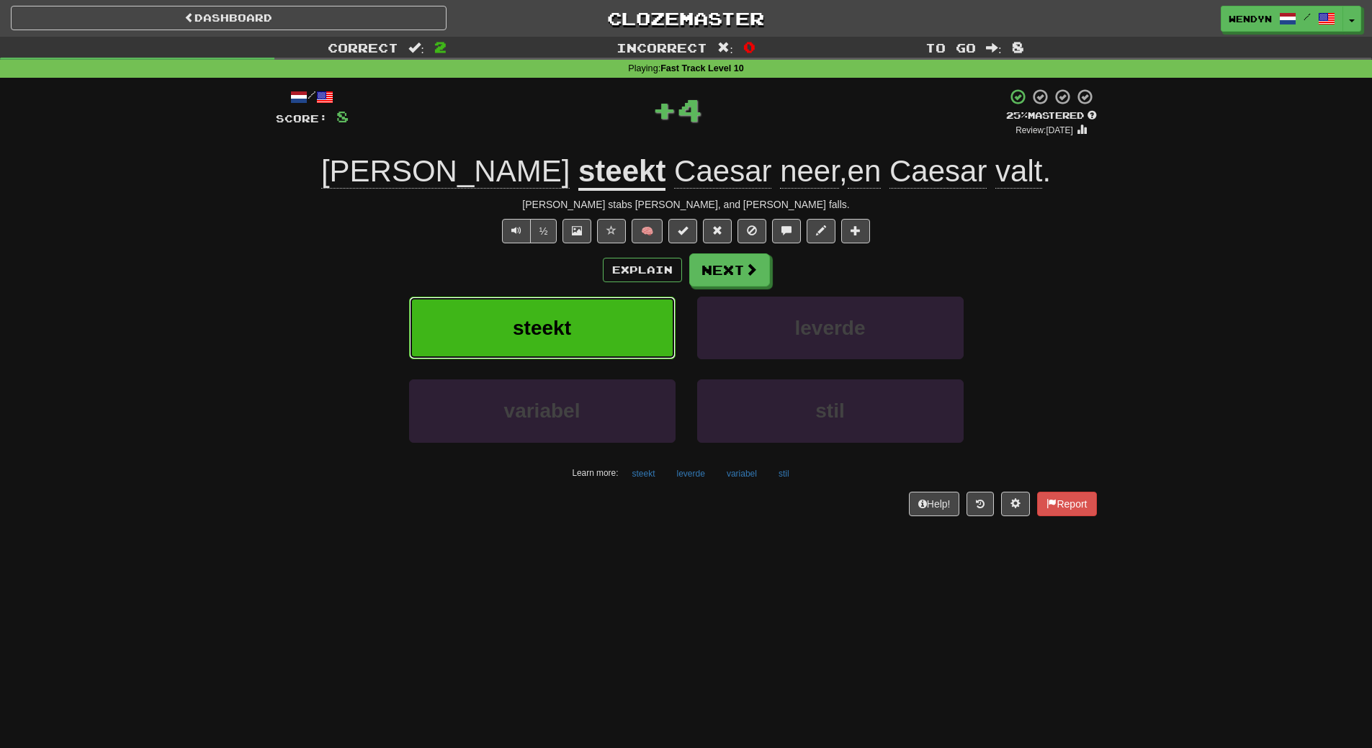
click at [614, 302] on button "steekt" at bounding box center [542, 328] width 267 height 63
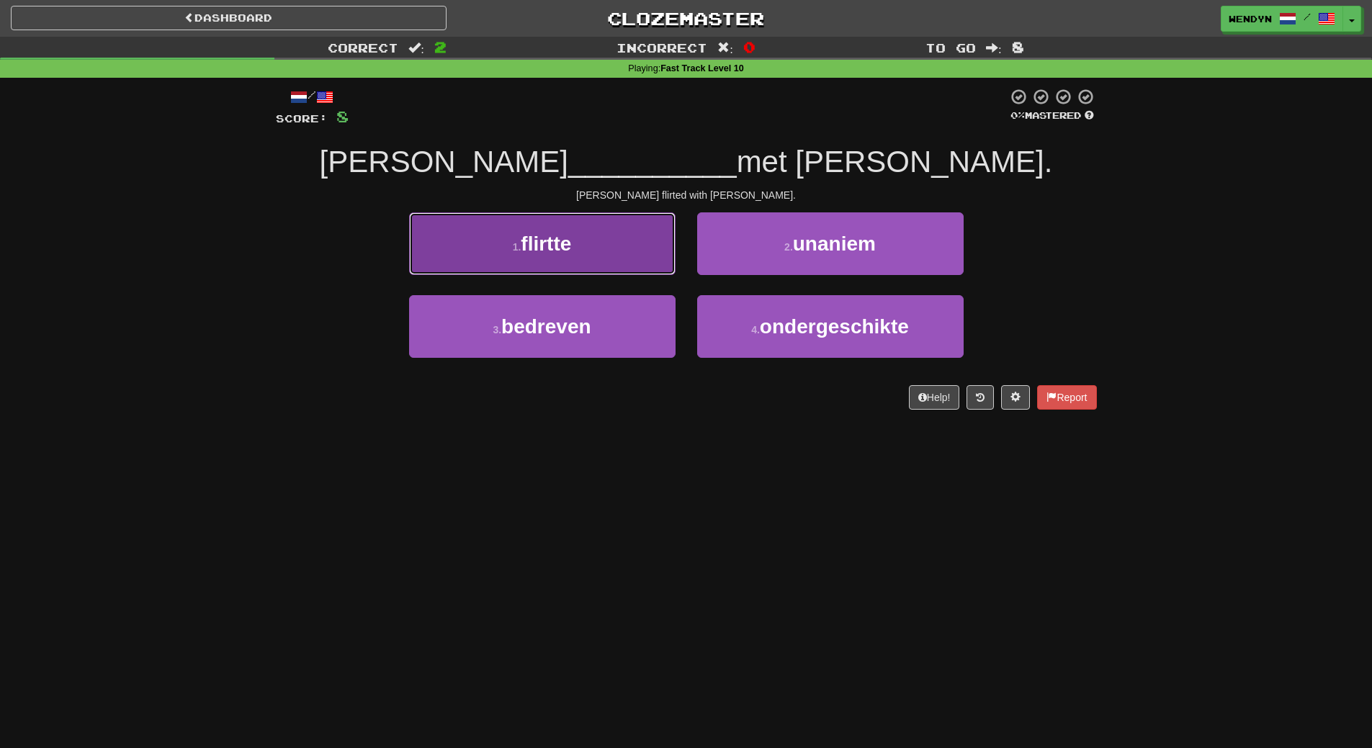
click at [613, 259] on button "1 . flirtte" at bounding box center [542, 244] width 267 height 63
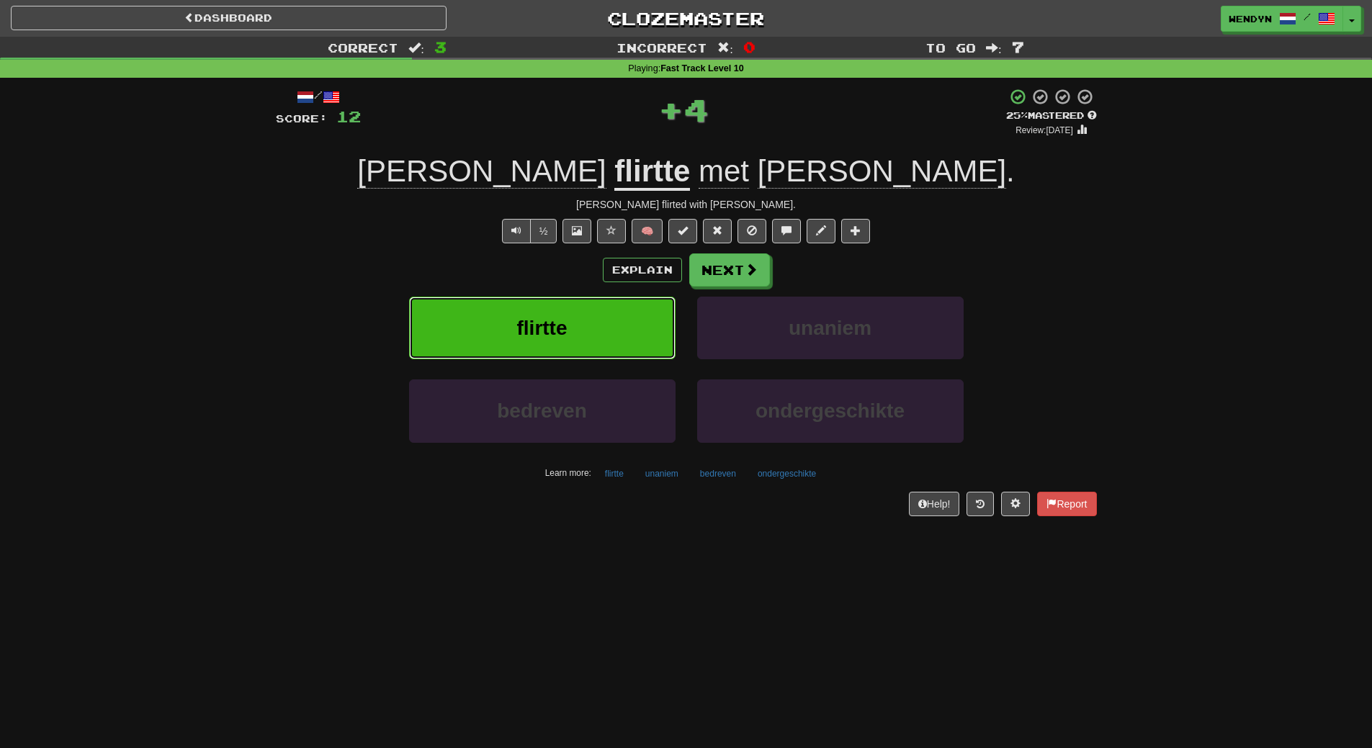
click at [602, 318] on button "flirtte" at bounding box center [542, 328] width 267 height 63
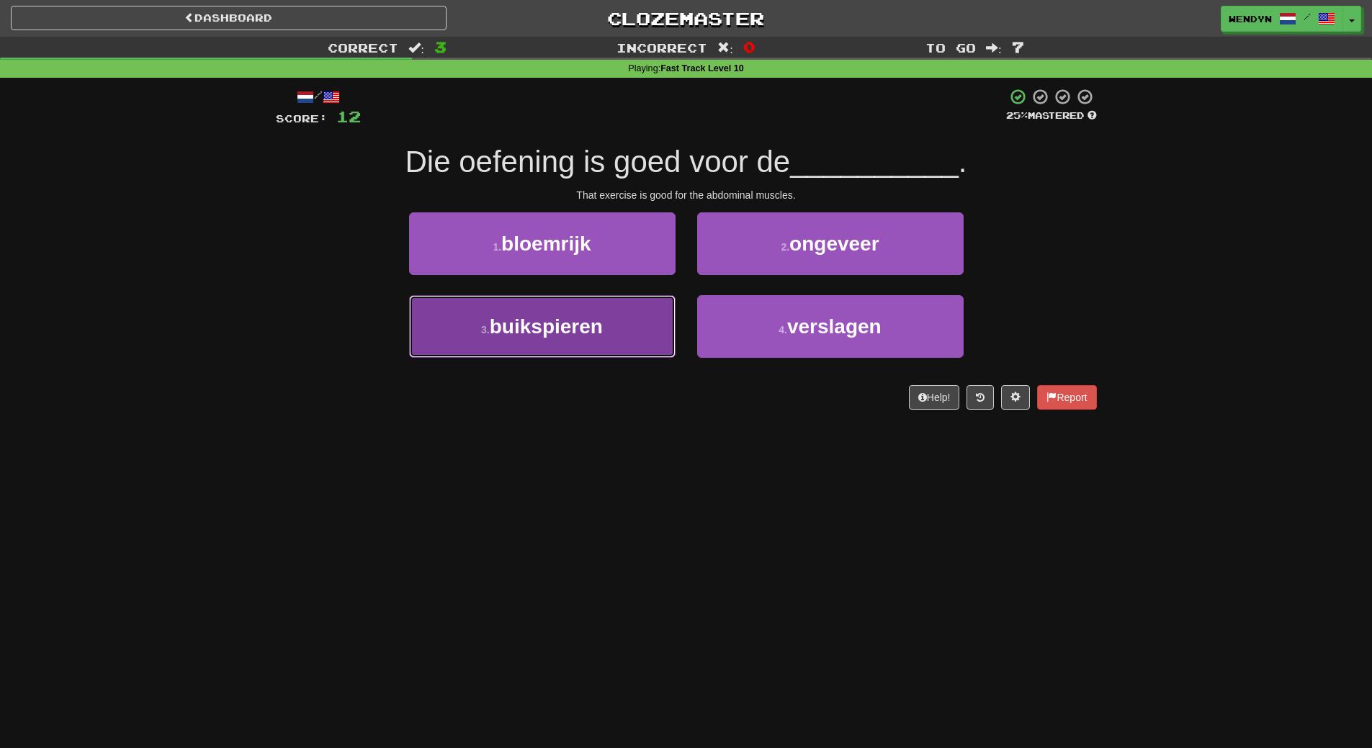
click at [627, 338] on button "3 . buikspieren" at bounding box center [542, 326] width 267 height 63
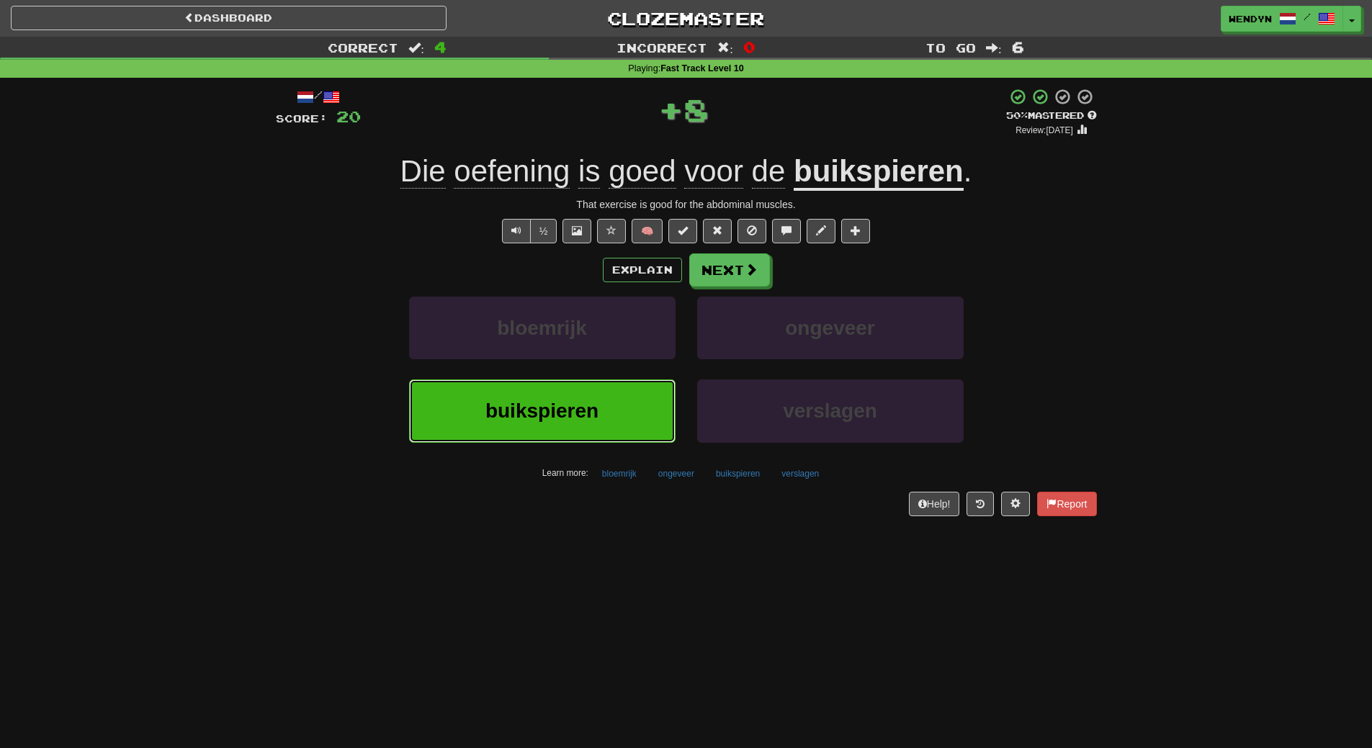
click at [618, 386] on button "buikspieren" at bounding box center [542, 411] width 267 height 63
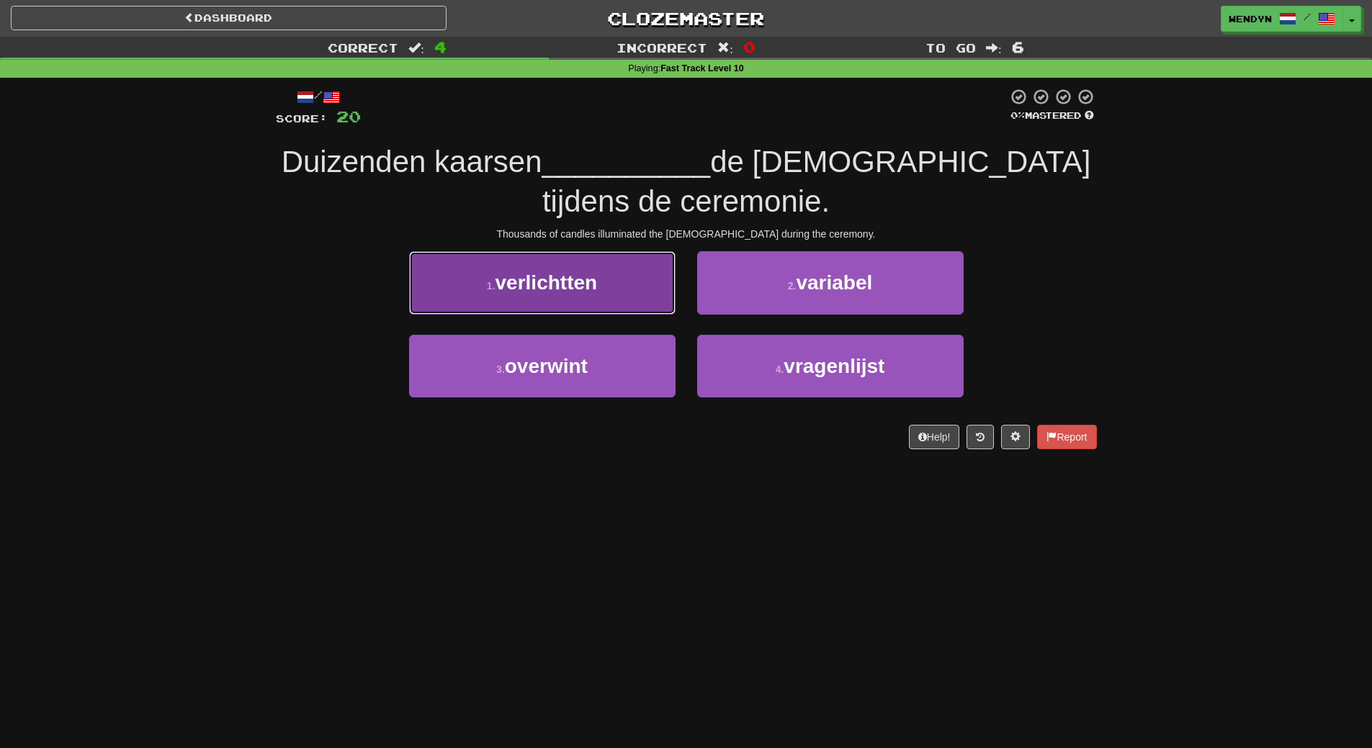
drag, startPoint x: 614, startPoint y: 290, endPoint x: 604, endPoint y: 340, distance: 51.4
click at [614, 291] on button "1 . verlichtten" at bounding box center [542, 282] width 267 height 63
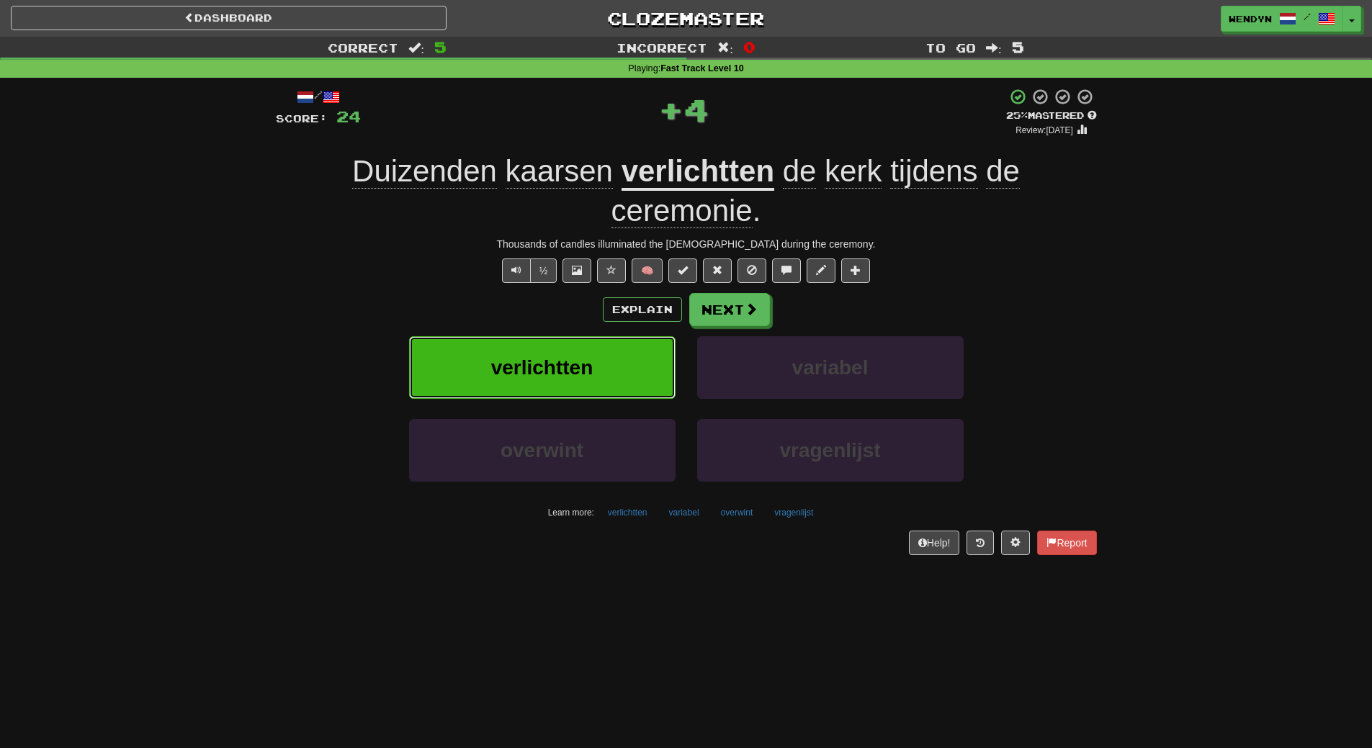
click at [604, 348] on button "verlichtten" at bounding box center [542, 367] width 267 height 63
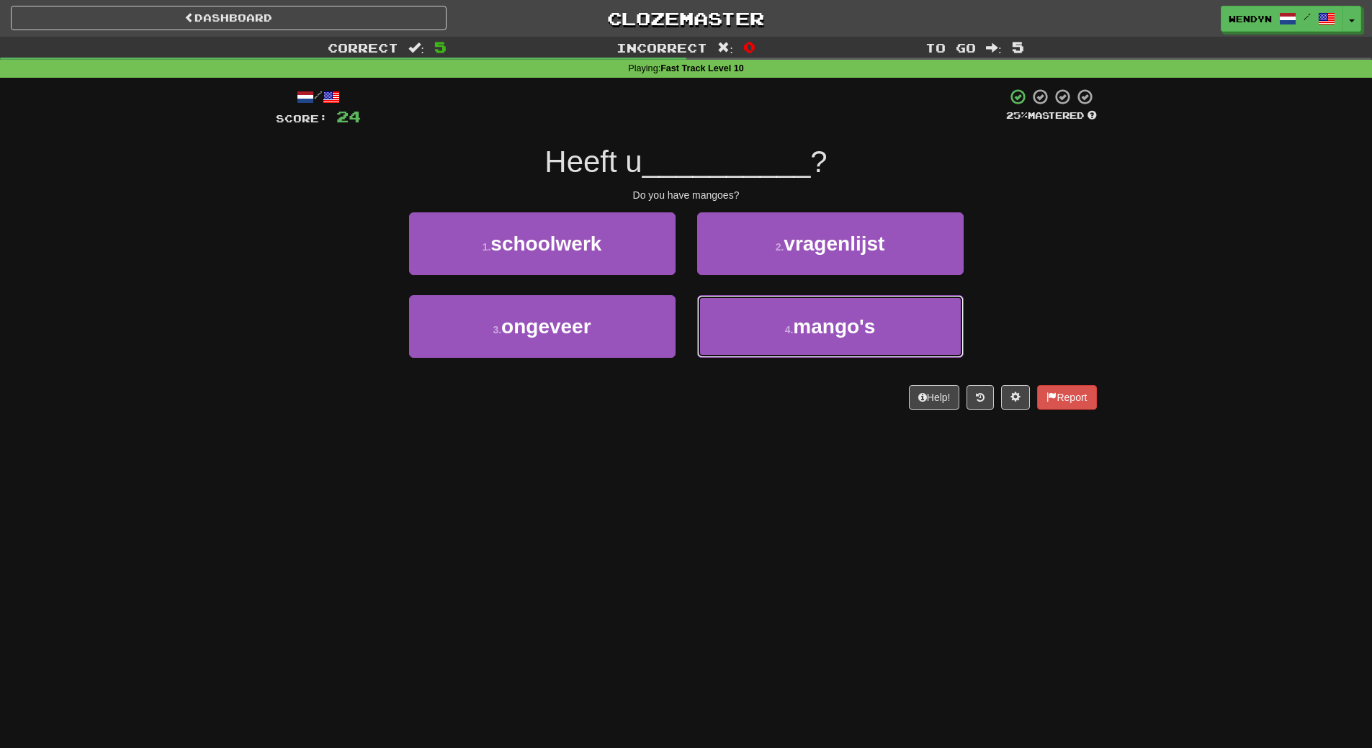
drag, startPoint x: 789, startPoint y: 341, endPoint x: 786, endPoint y: 365, distance: 23.9
click at [789, 345] on button "4 . mango's" at bounding box center [830, 326] width 267 height 63
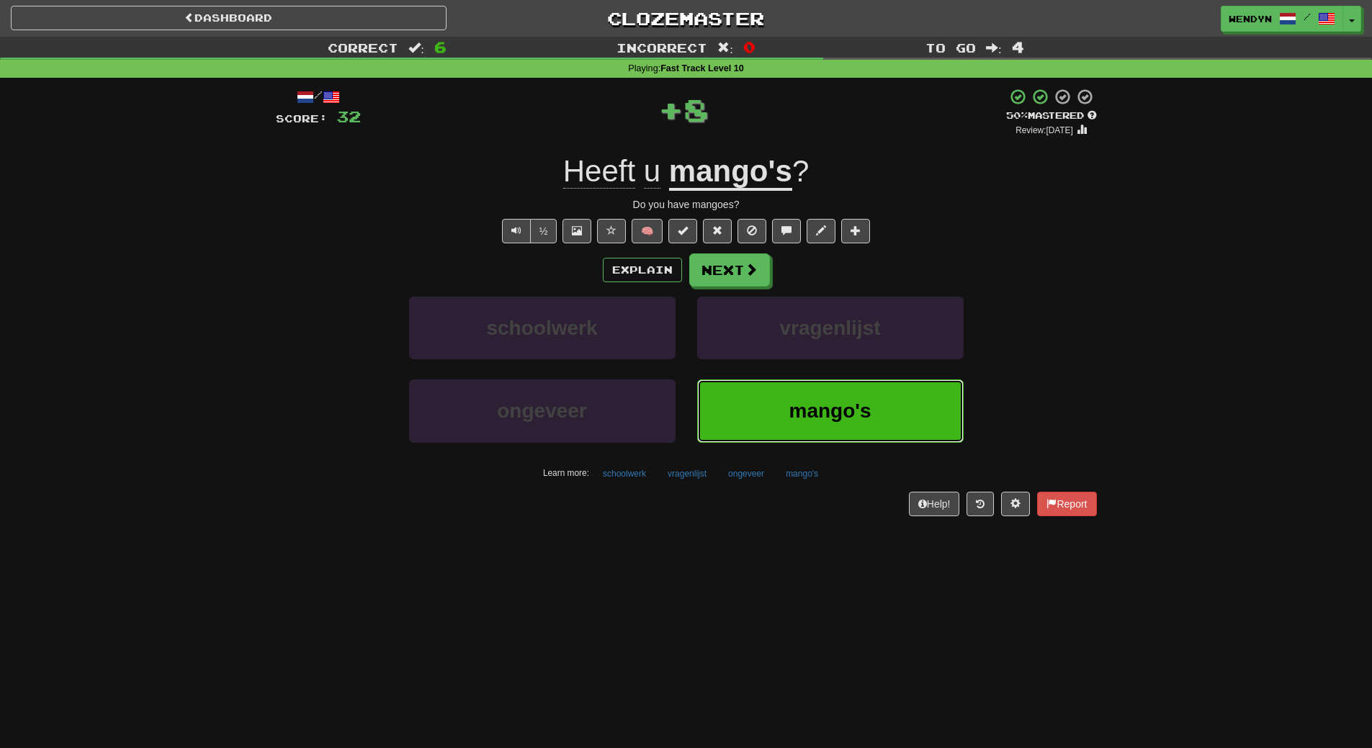
click at [782, 387] on button "mango's" at bounding box center [830, 411] width 267 height 63
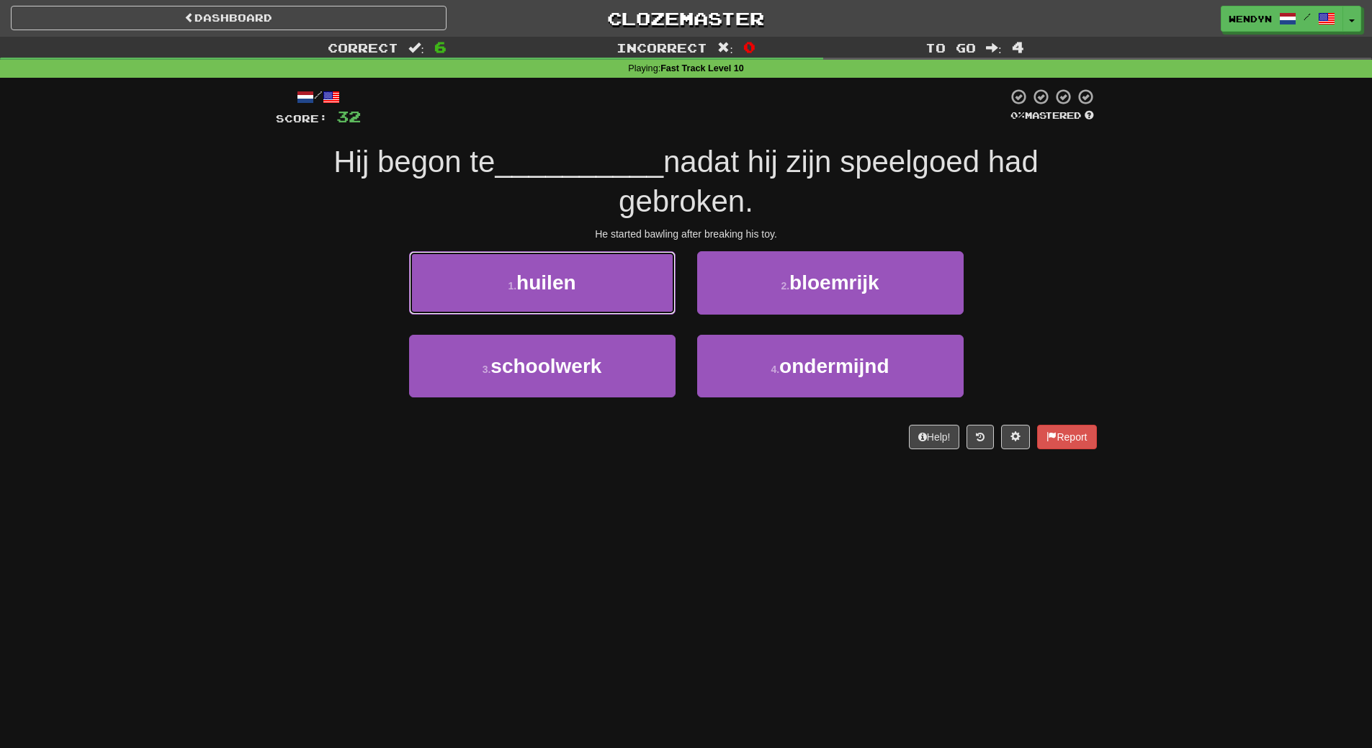
click at [610, 292] on button "1 . huilen" at bounding box center [542, 282] width 267 height 63
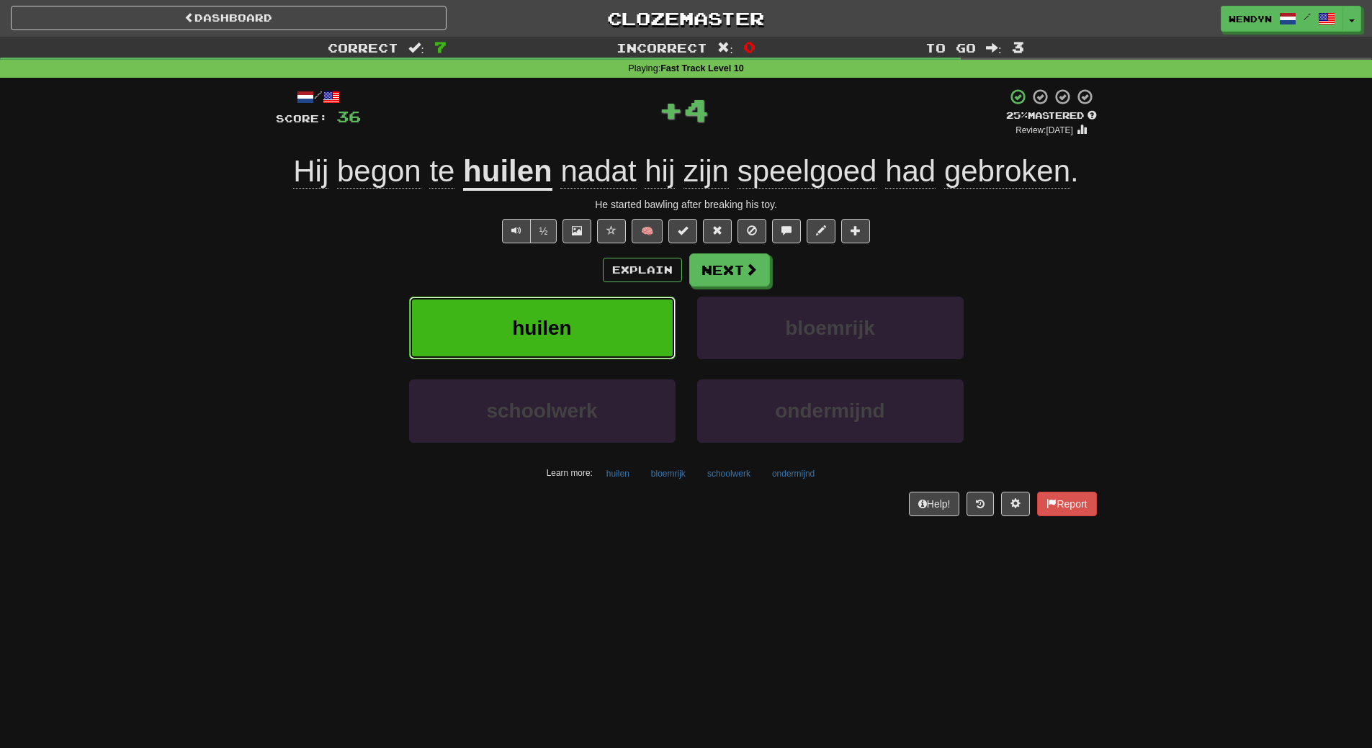
click at [597, 339] on button "huilen" at bounding box center [542, 328] width 267 height 63
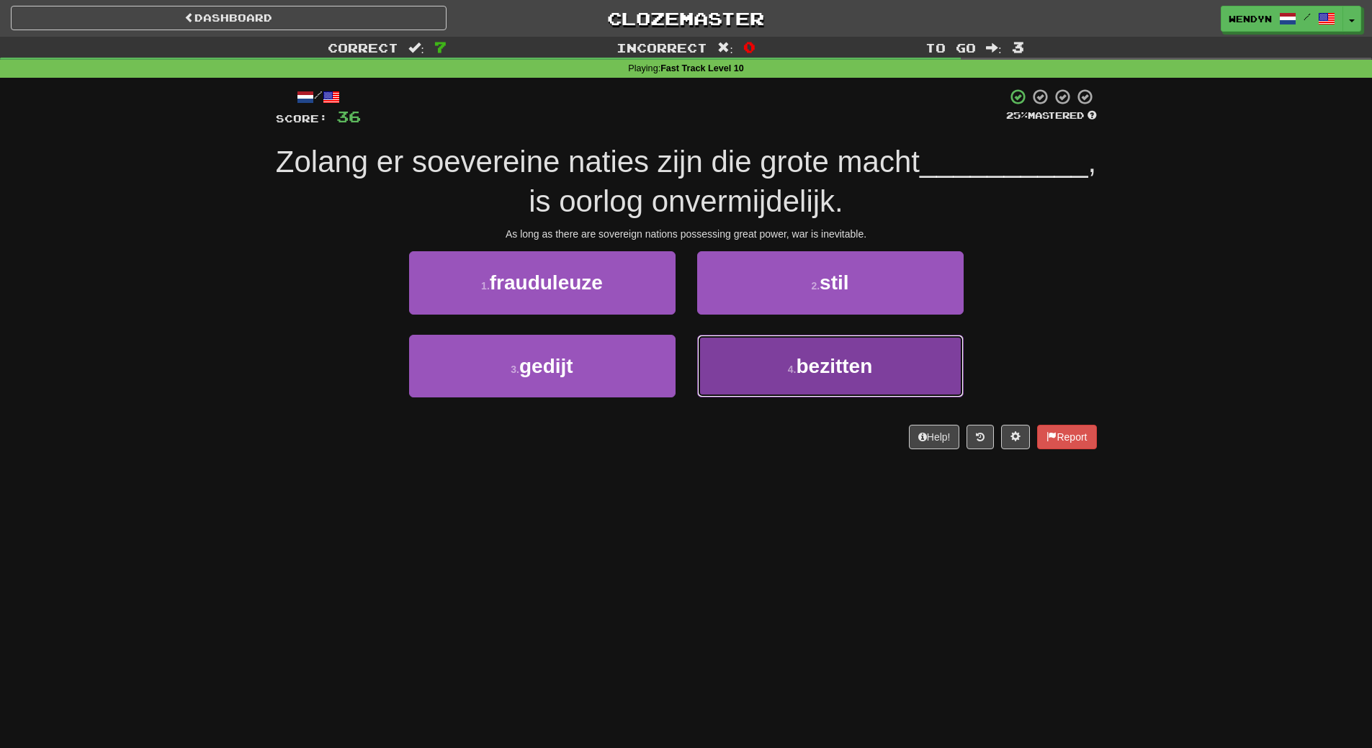
click at [816, 362] on span "bezitten" at bounding box center [834, 366] width 76 height 22
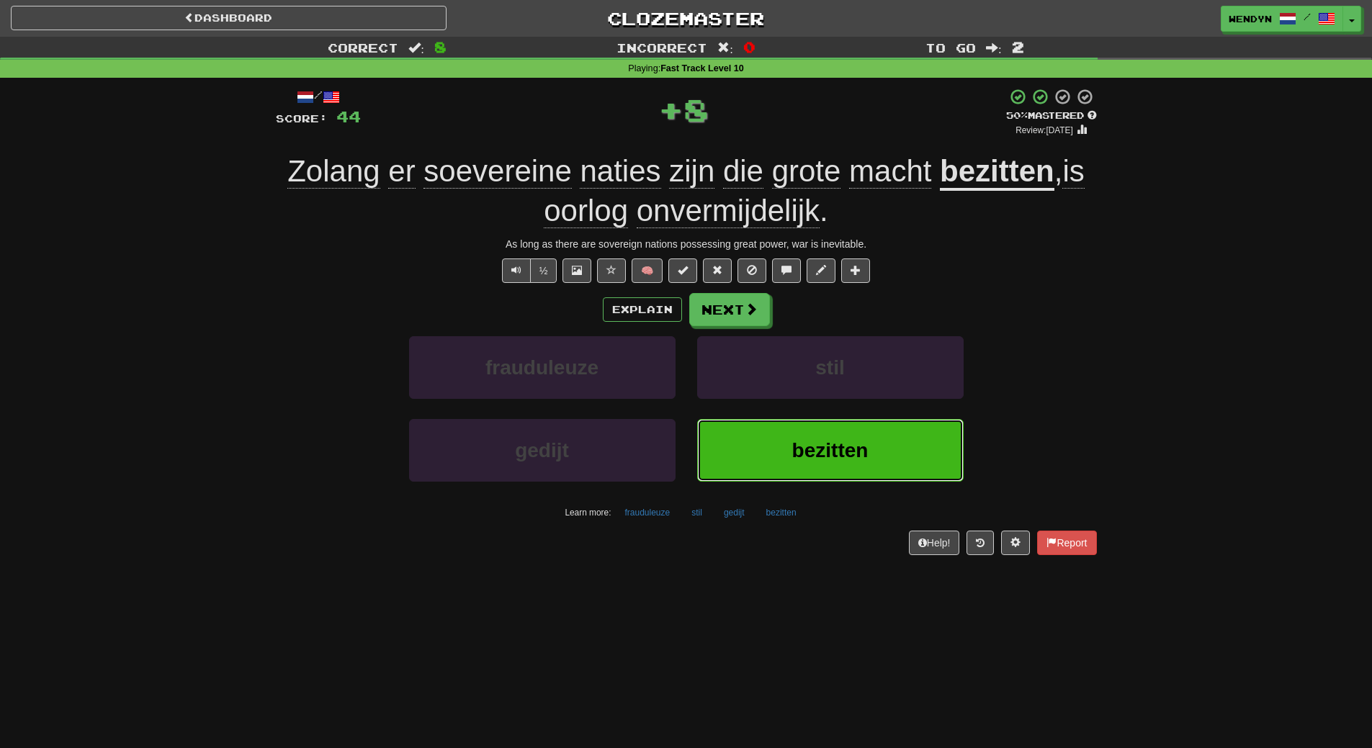
click at [819, 420] on button "bezitten" at bounding box center [830, 450] width 267 height 63
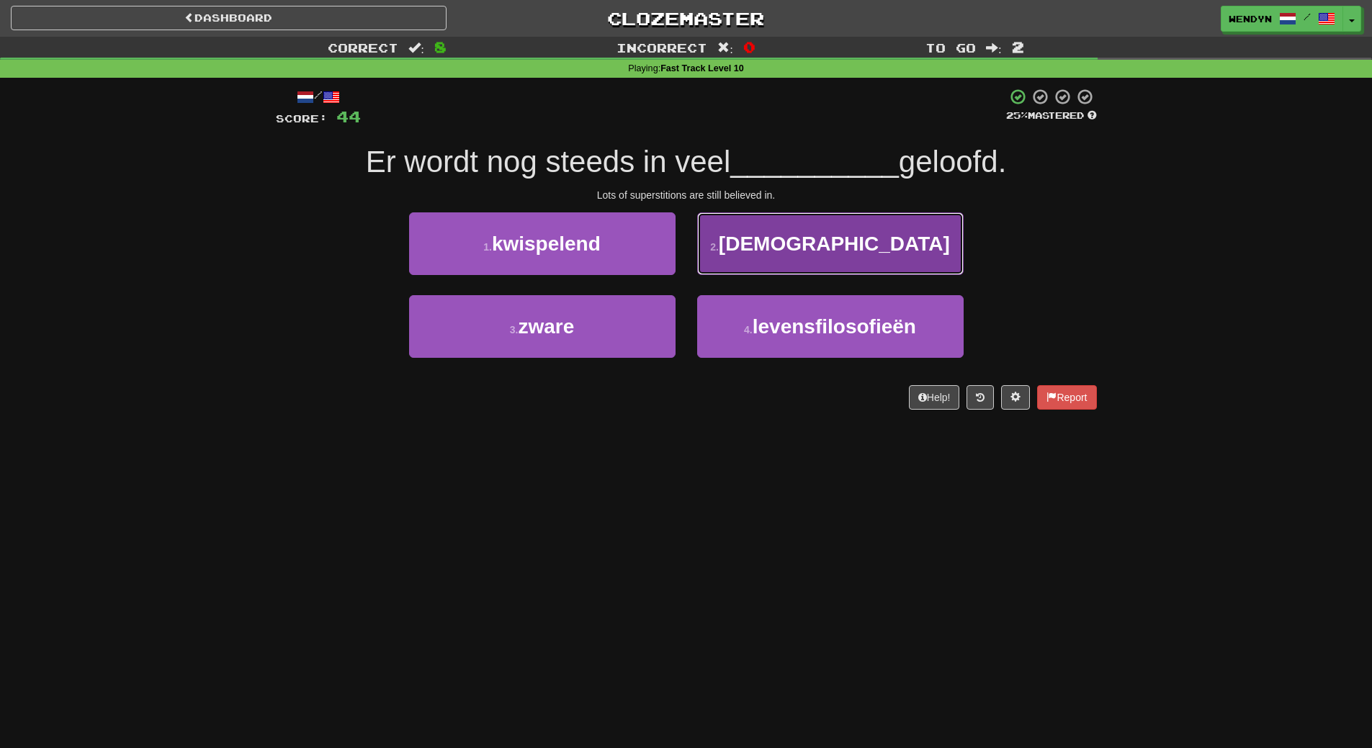
click at [890, 242] on button "2 . [DEMOGRAPHIC_DATA]" at bounding box center [830, 244] width 267 height 63
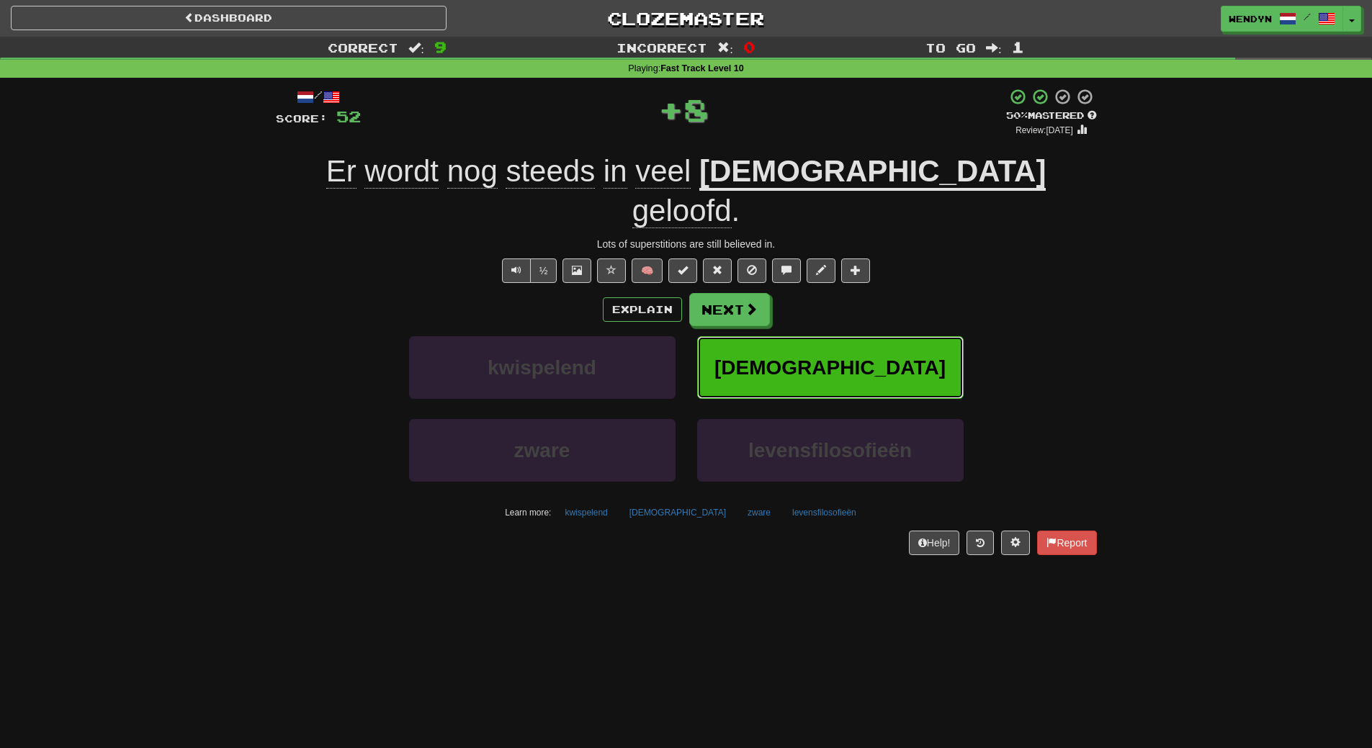
click at [885, 336] on button "[DEMOGRAPHIC_DATA]" at bounding box center [830, 367] width 267 height 63
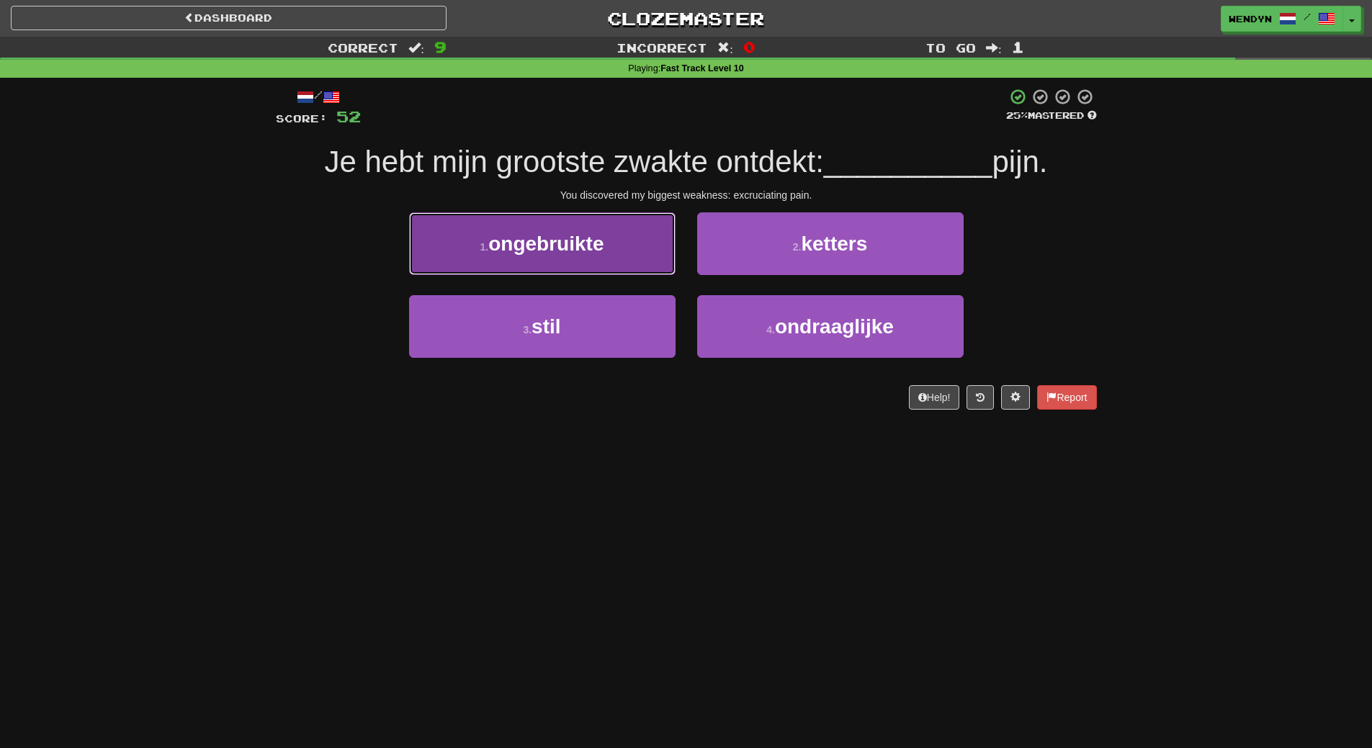
click at [658, 229] on button "1 . ongebruikte" at bounding box center [542, 244] width 267 height 63
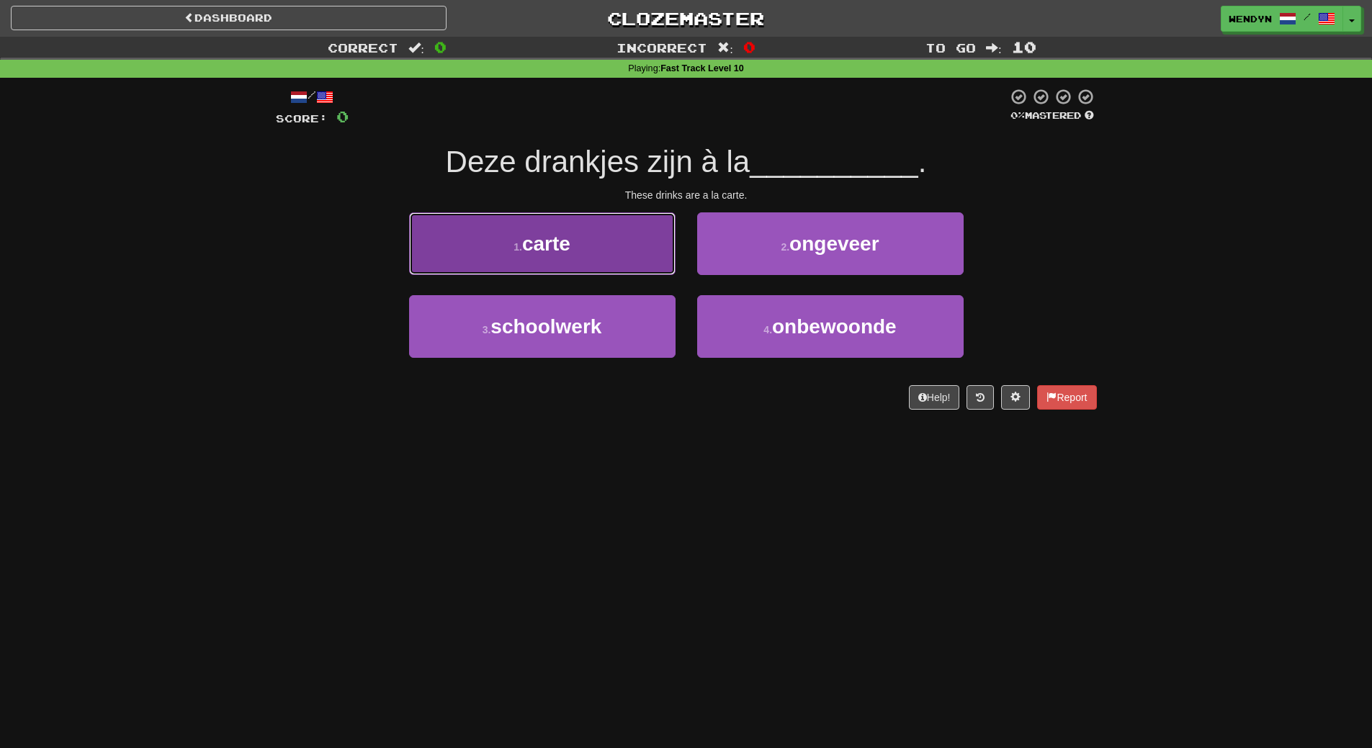
click at [609, 266] on button "1 . carte" at bounding box center [542, 244] width 267 height 63
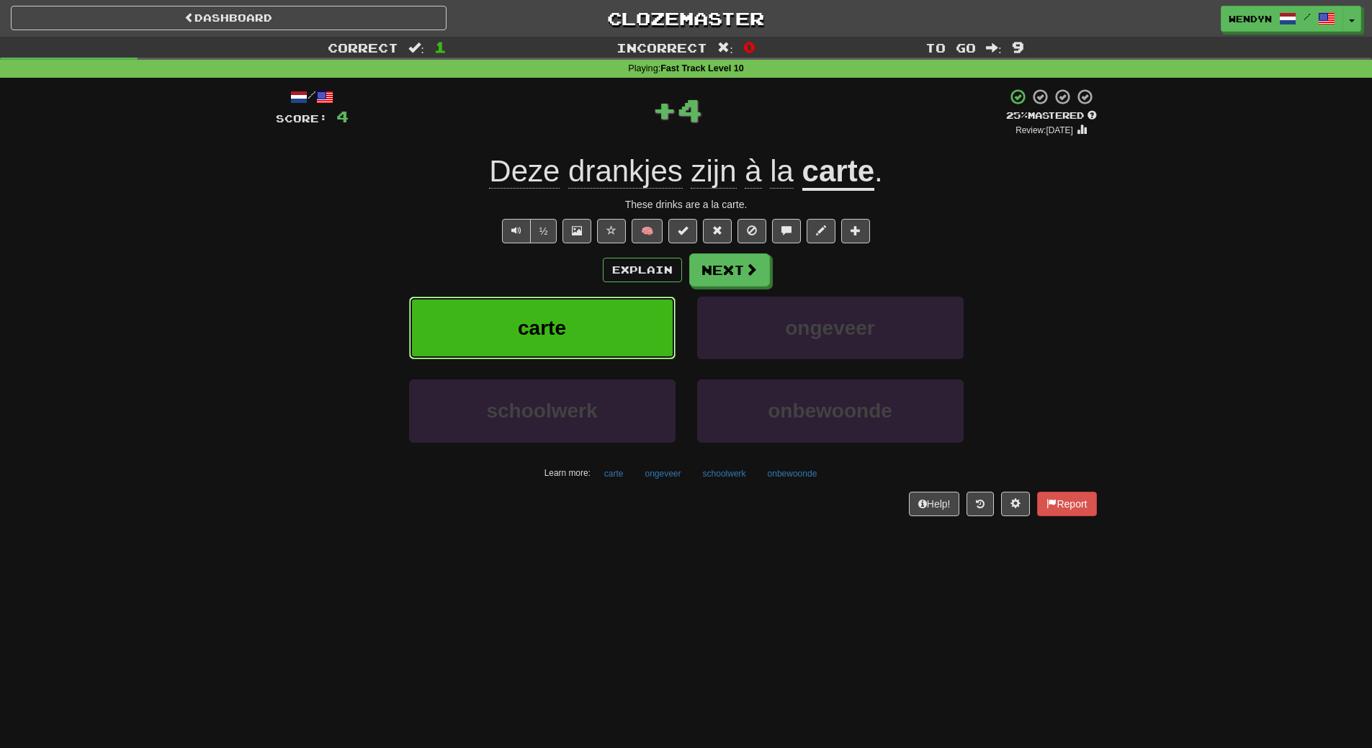
click at [604, 298] on button "carte" at bounding box center [542, 328] width 267 height 63
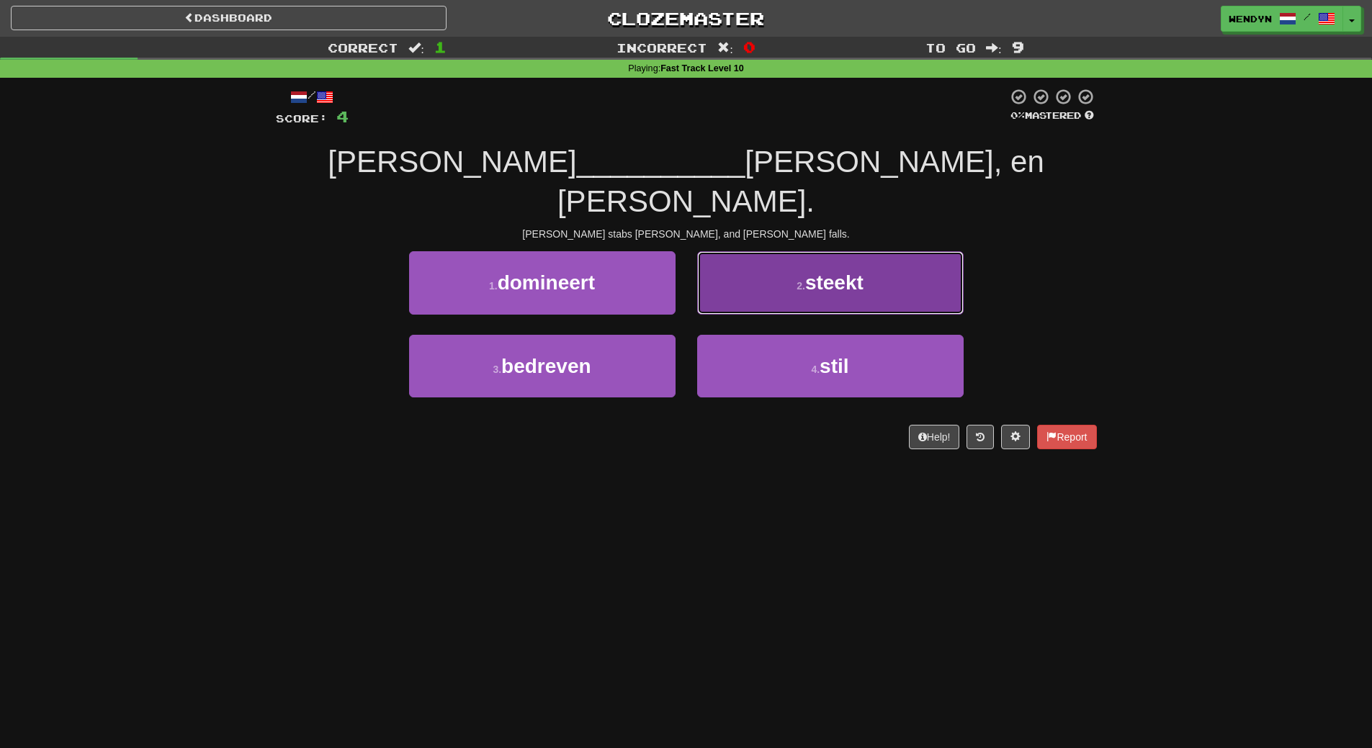
drag, startPoint x: 884, startPoint y: 243, endPoint x: 894, endPoint y: 336, distance: 94.2
click at [884, 251] on button "2 . steekt" at bounding box center [830, 282] width 267 height 63
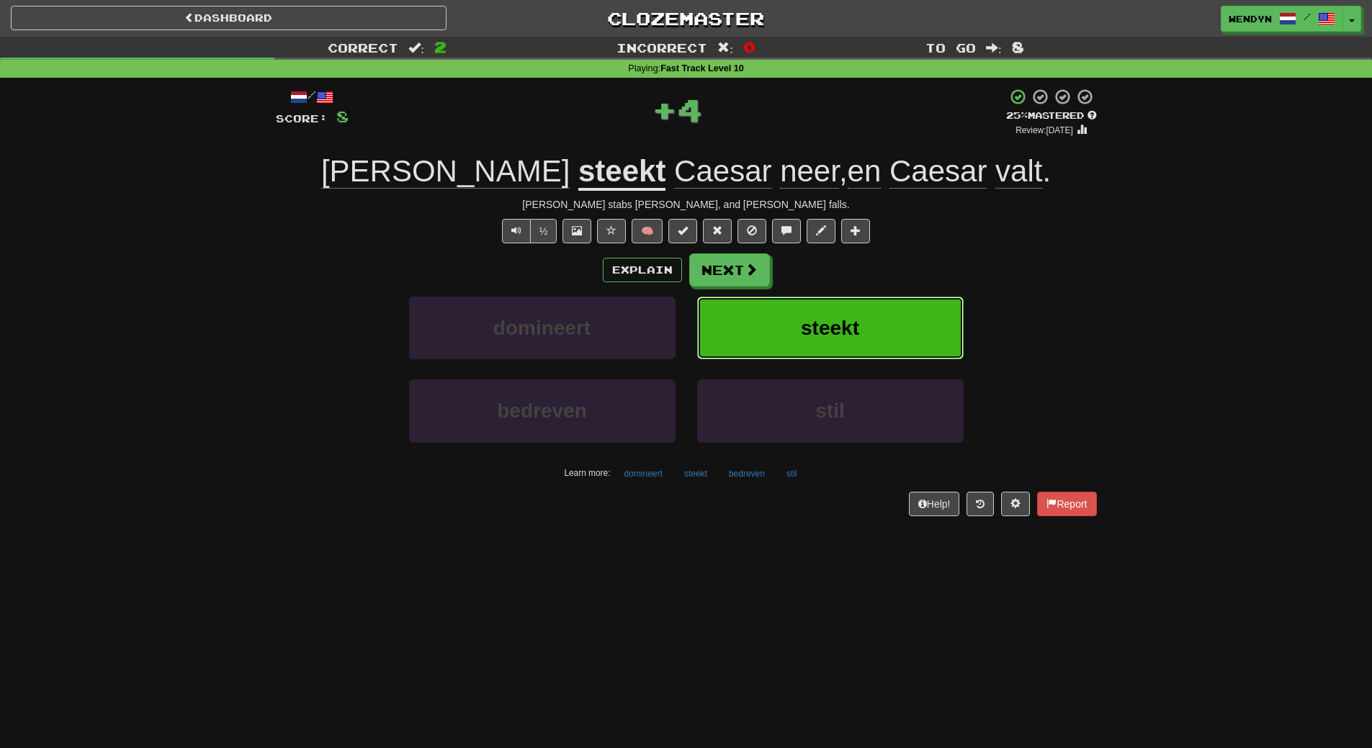
click at [895, 349] on button "steekt" at bounding box center [830, 328] width 267 height 63
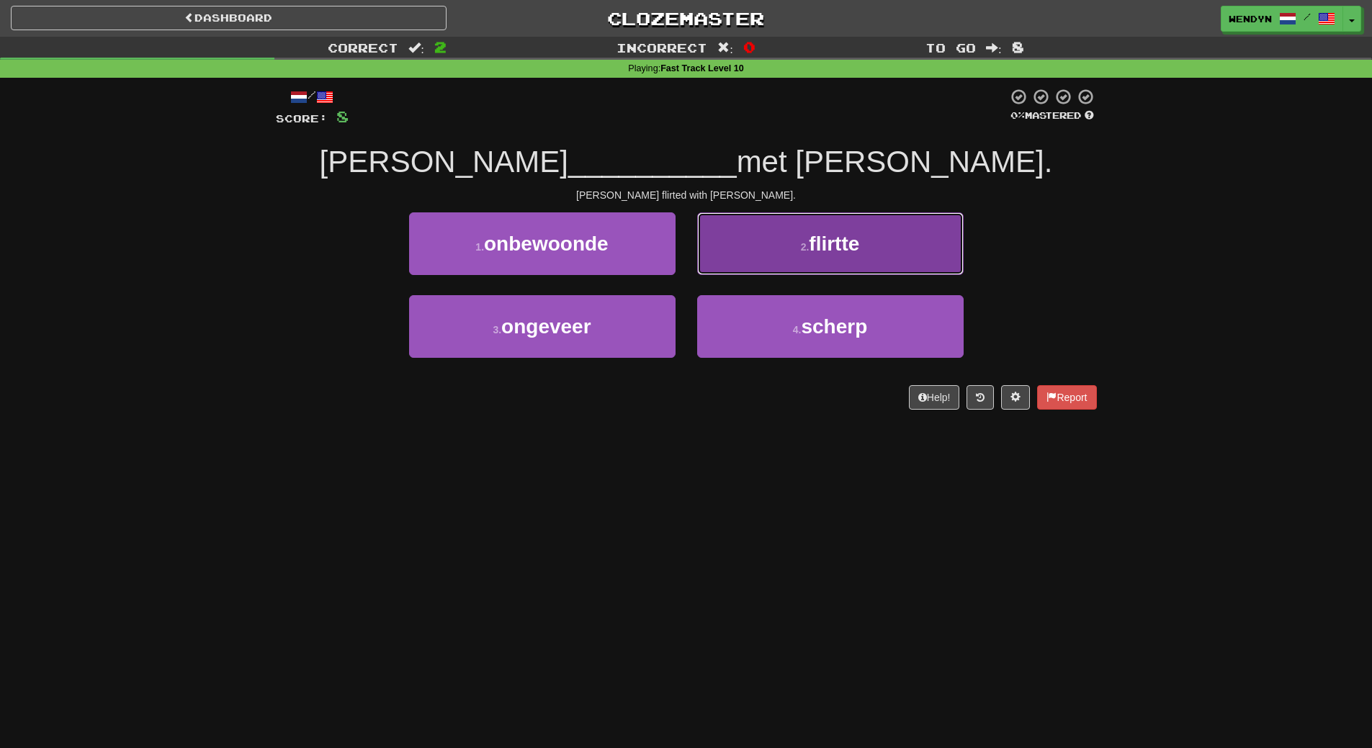
drag, startPoint x: 851, startPoint y: 250, endPoint x: 875, endPoint y: 289, distance: 45.6
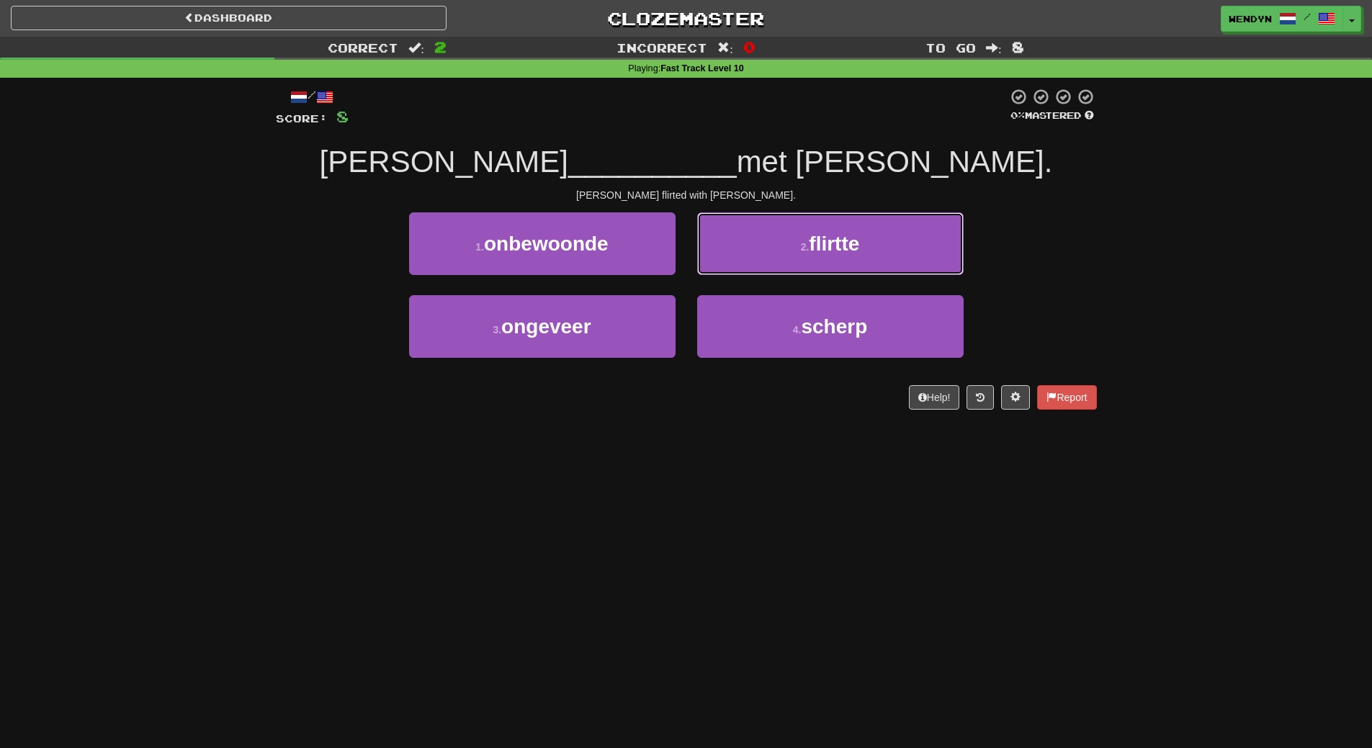
click at [852, 254] on span "flirtte" at bounding box center [834, 244] width 50 height 22
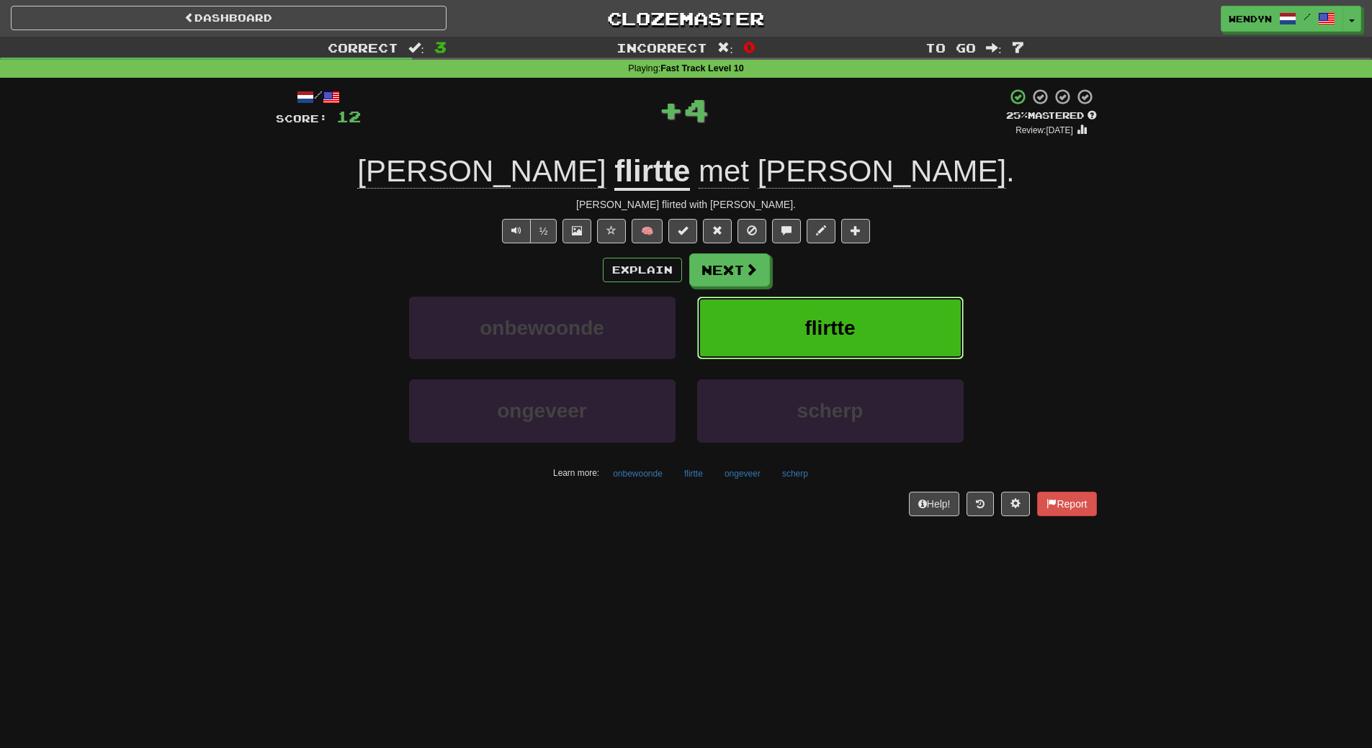
click at [881, 313] on button "flirtte" at bounding box center [830, 328] width 267 height 63
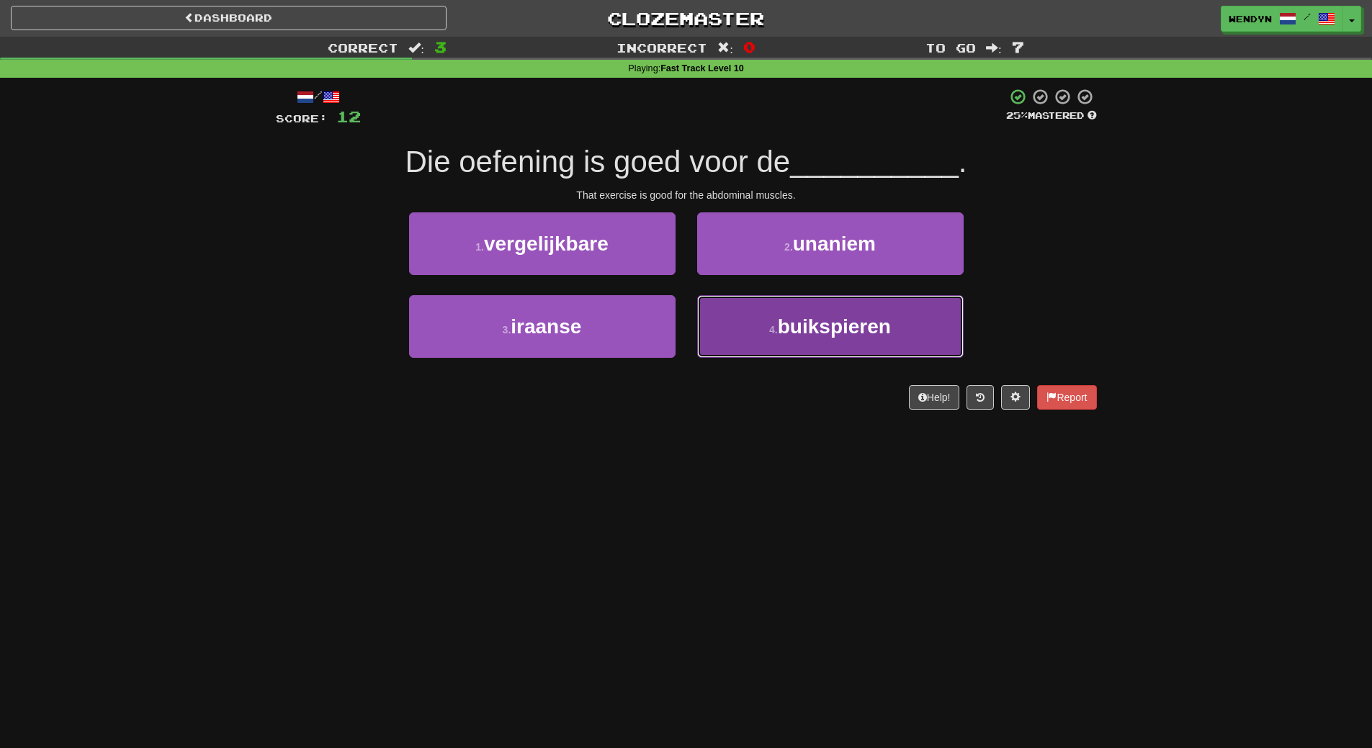
click at [813, 341] on button "4 . buikspieren" at bounding box center [830, 326] width 267 height 63
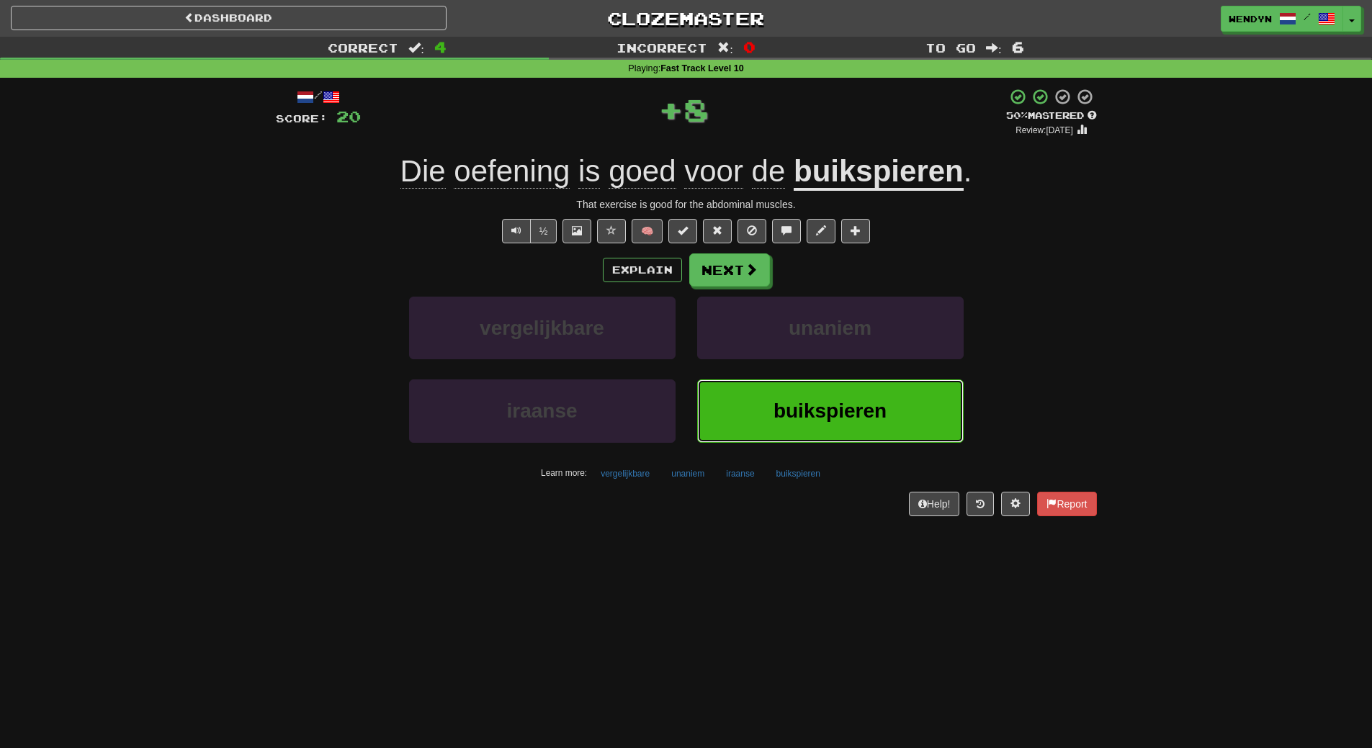
click at [798, 392] on button "buikspieren" at bounding box center [830, 411] width 267 height 63
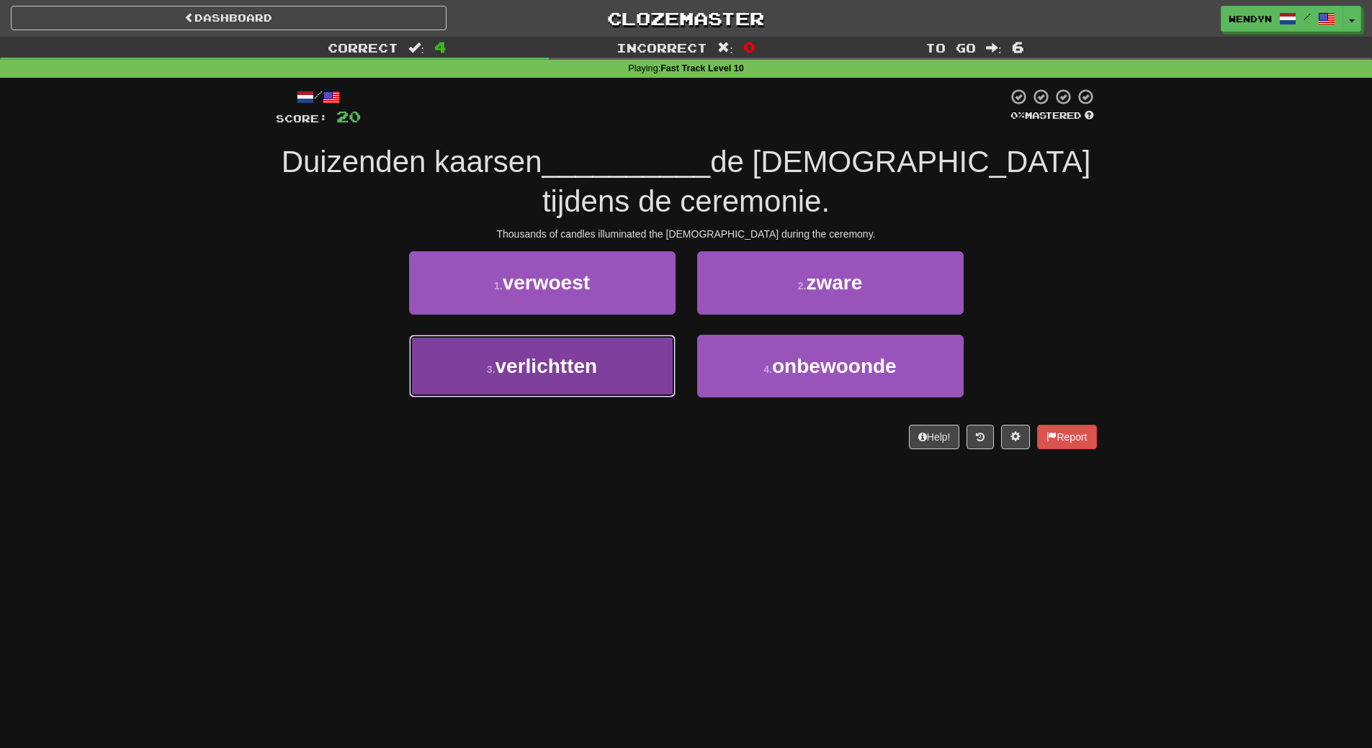
drag, startPoint x: 638, startPoint y: 357, endPoint x: 624, endPoint y: 409, distance: 53.6
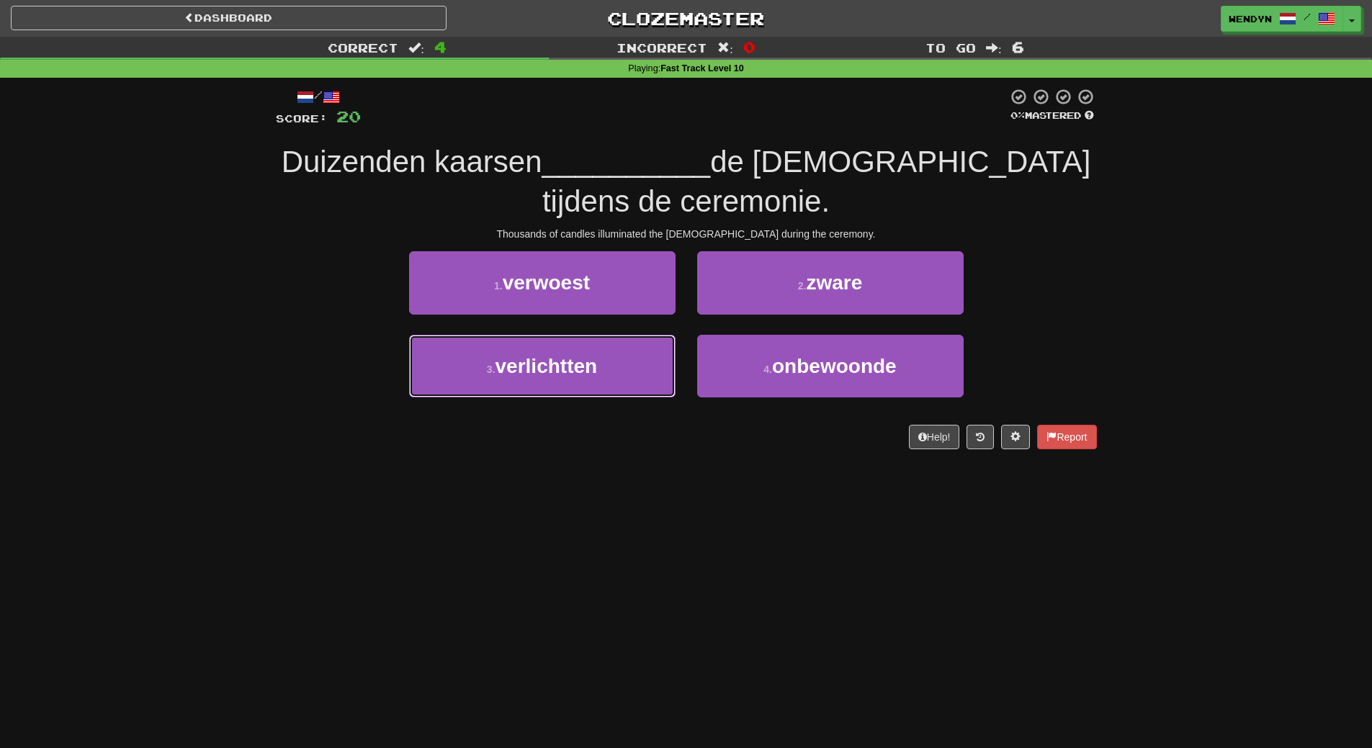
click at [638, 358] on button "3 . verlichtten" at bounding box center [542, 366] width 267 height 63
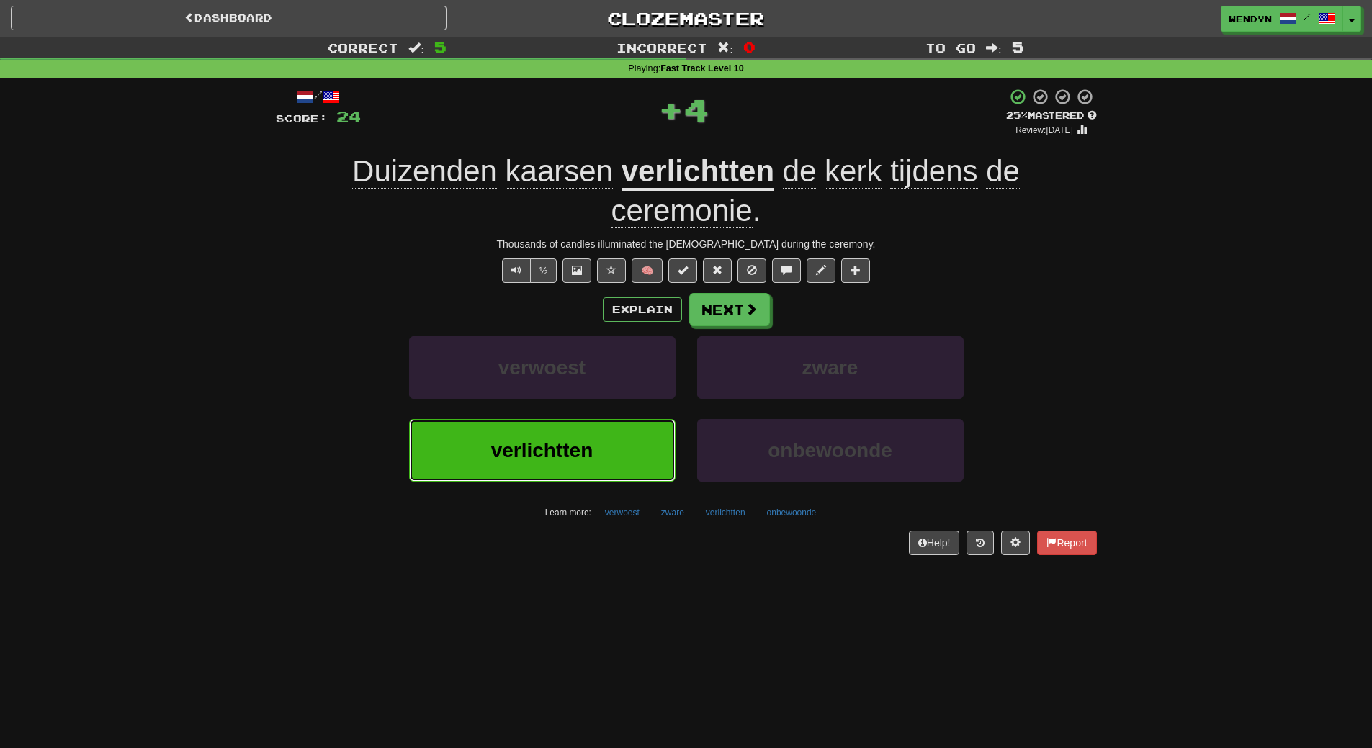
click at [622, 424] on button "verlichtten" at bounding box center [542, 450] width 267 height 63
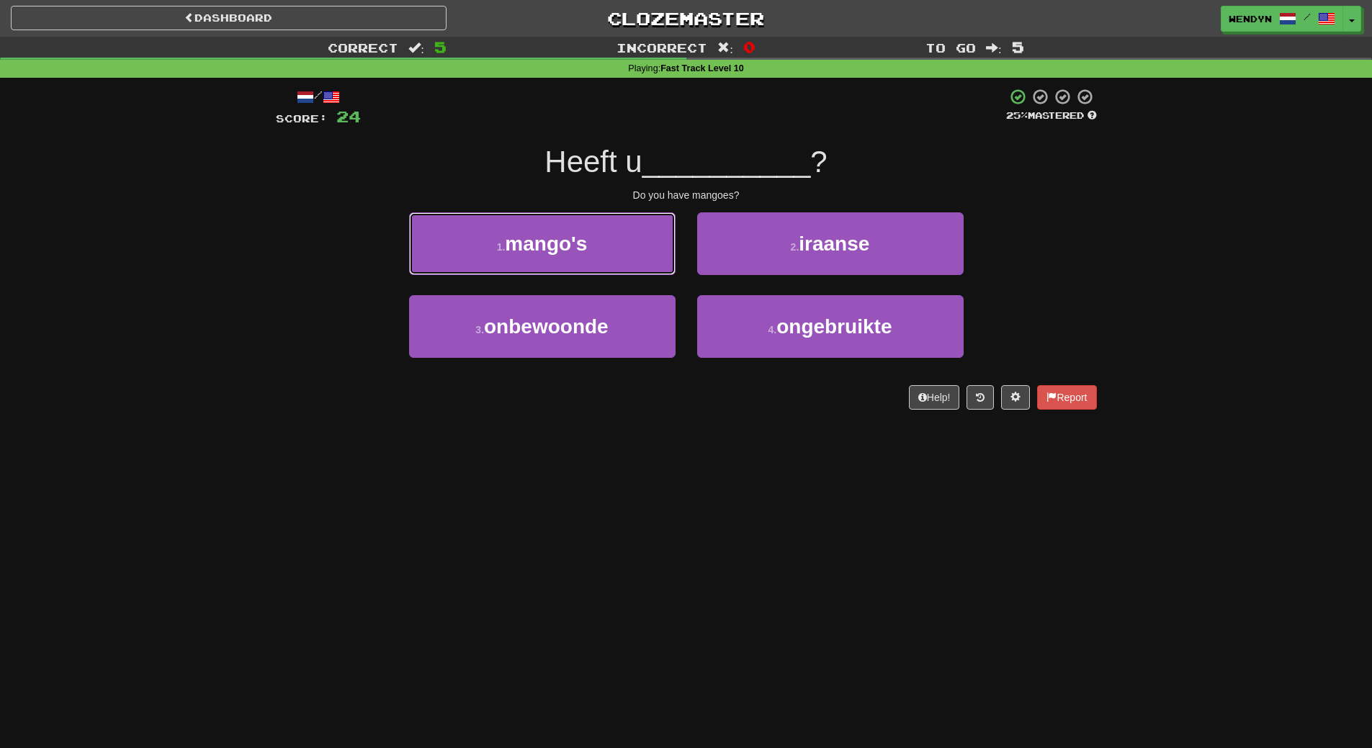
drag, startPoint x: 614, startPoint y: 232, endPoint x: 614, endPoint y: 252, distance: 20.2
click at [614, 233] on button "1 . mango's" at bounding box center [542, 244] width 267 height 63
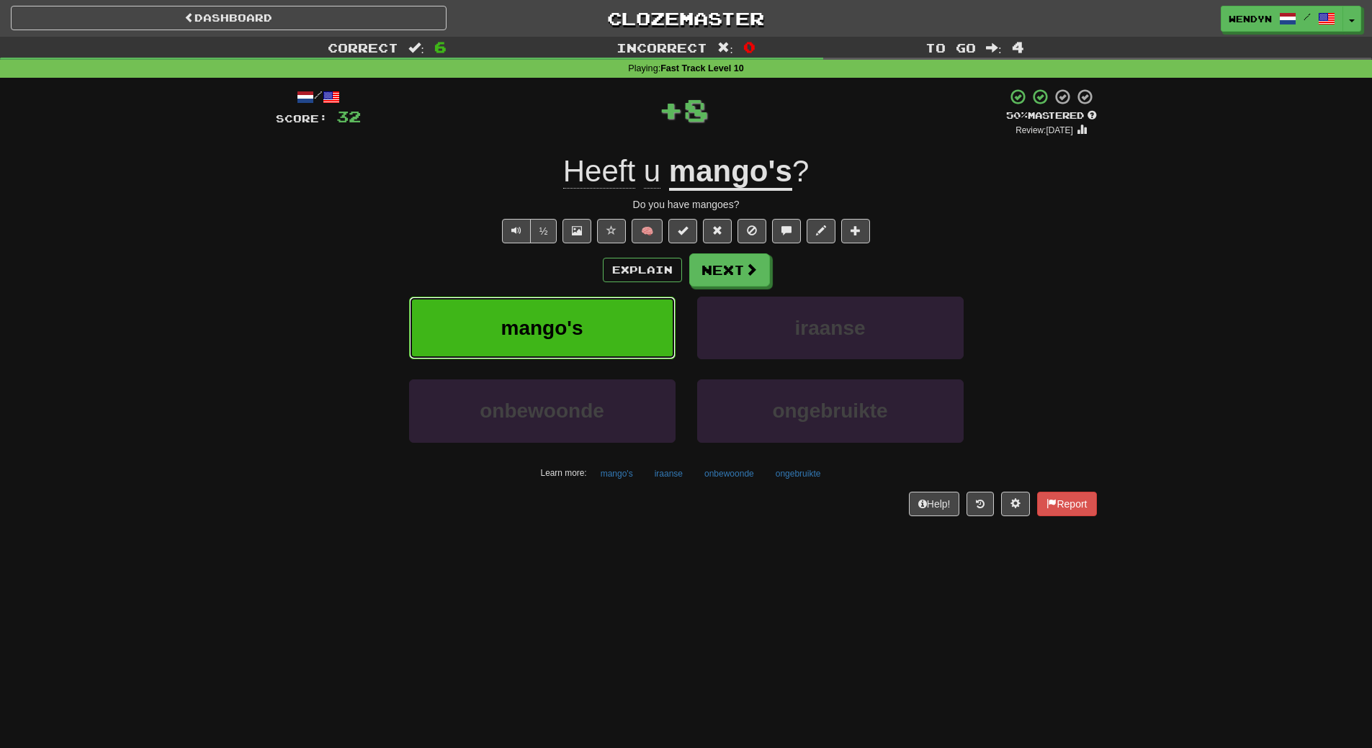
click at [614, 302] on button "mango's" at bounding box center [542, 328] width 267 height 63
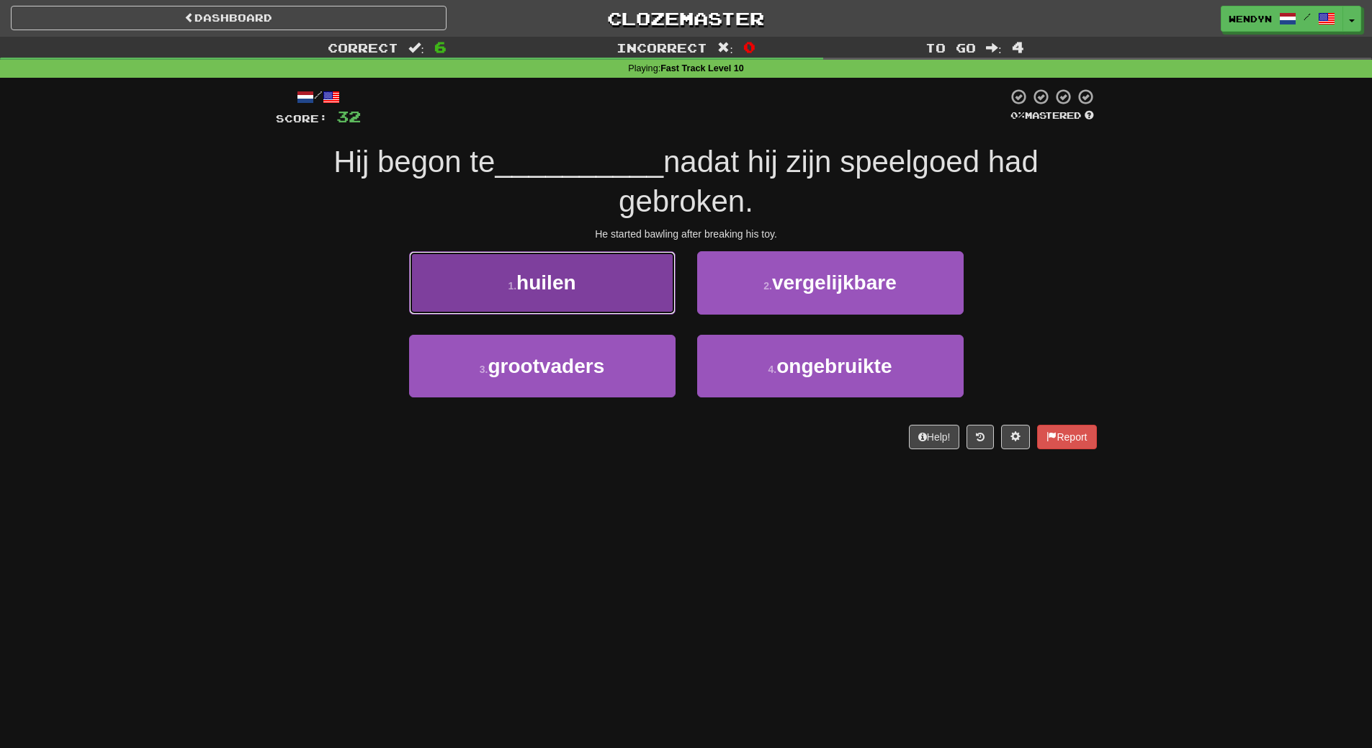
click at [550, 274] on span "huilen" at bounding box center [545, 283] width 59 height 22
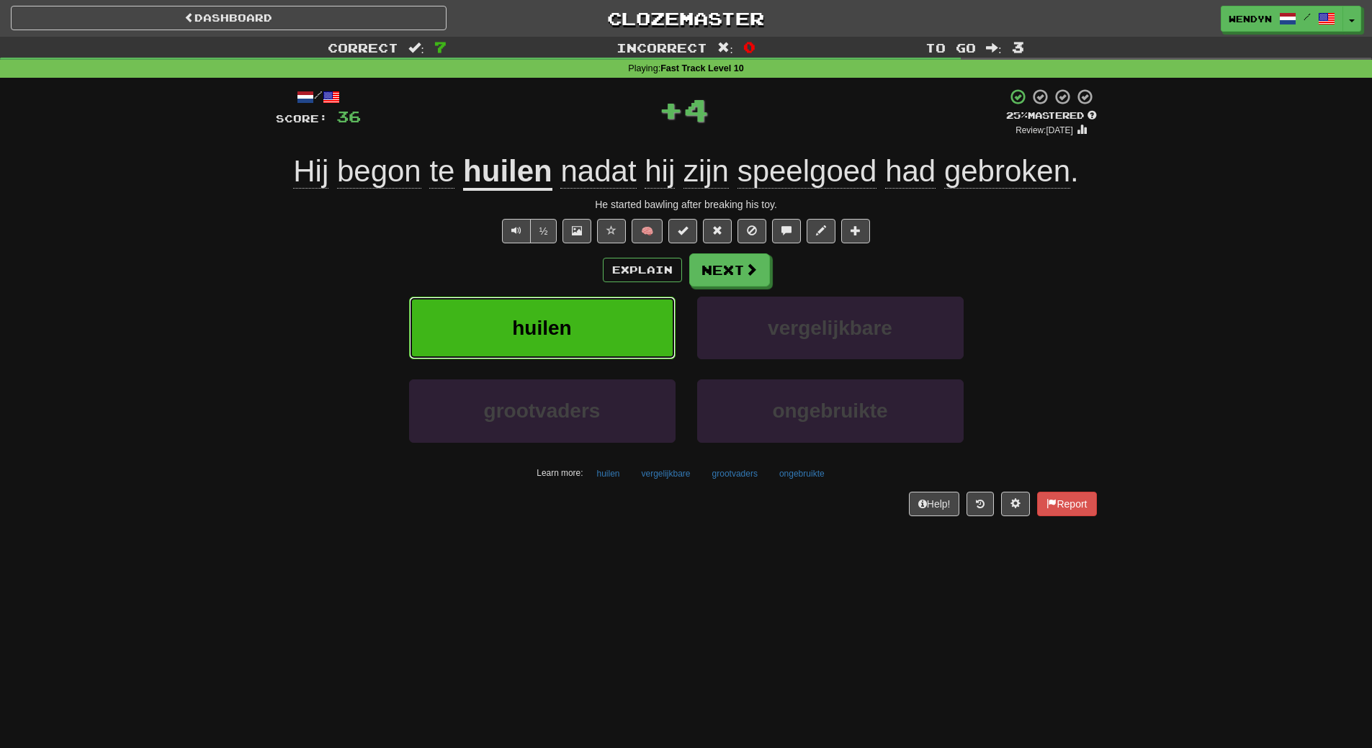
click at [555, 341] on button "huilen" at bounding box center [542, 328] width 267 height 63
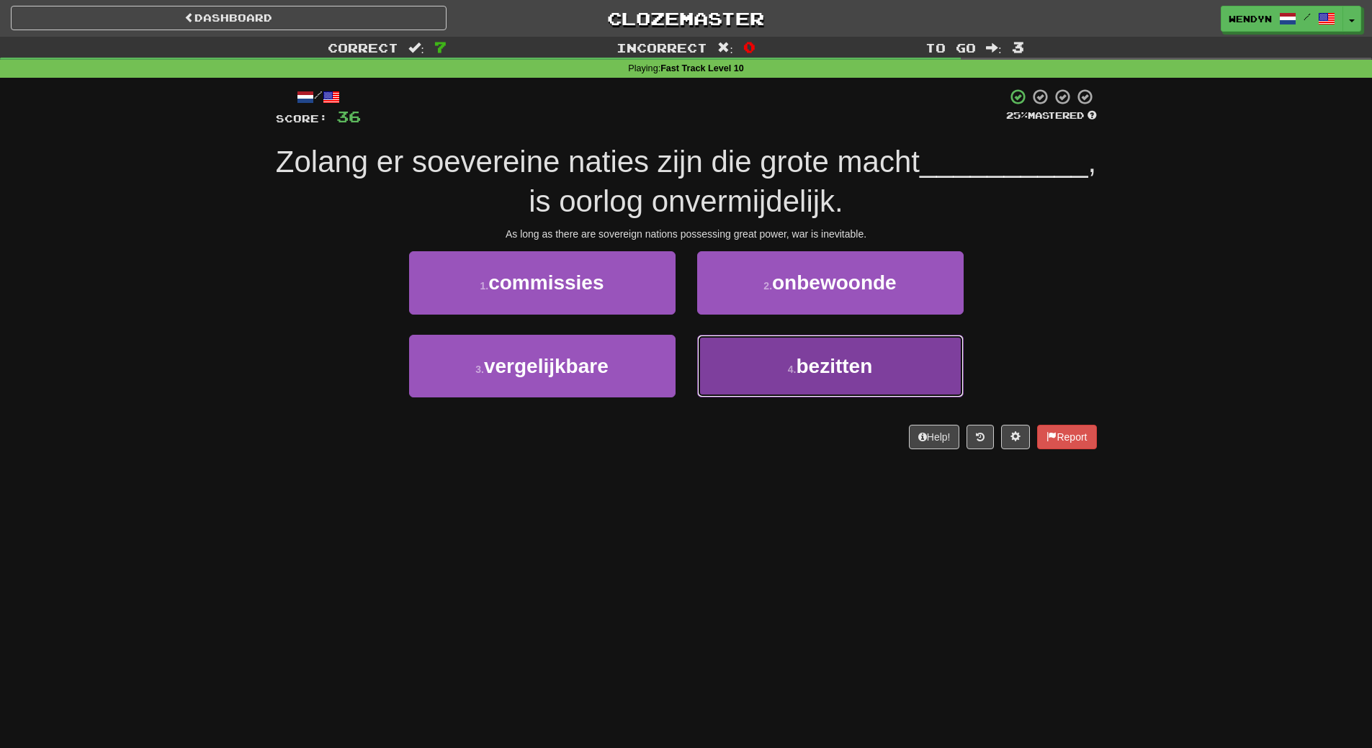
click at [784, 388] on button "4 . bezitten" at bounding box center [830, 366] width 267 height 63
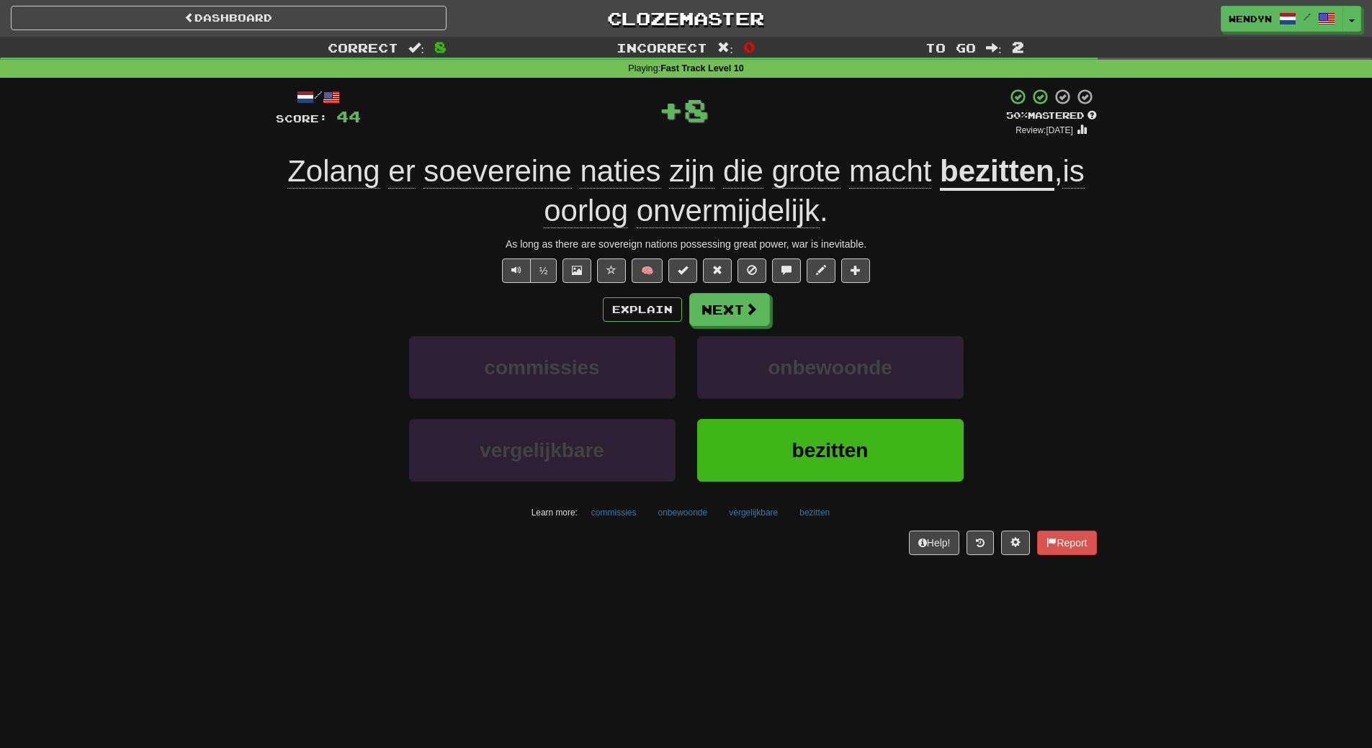
click at [782, 417] on div "onbewoonde" at bounding box center [831, 377] width 288 height 83
click at [778, 428] on button "bezitten" at bounding box center [830, 450] width 267 height 63
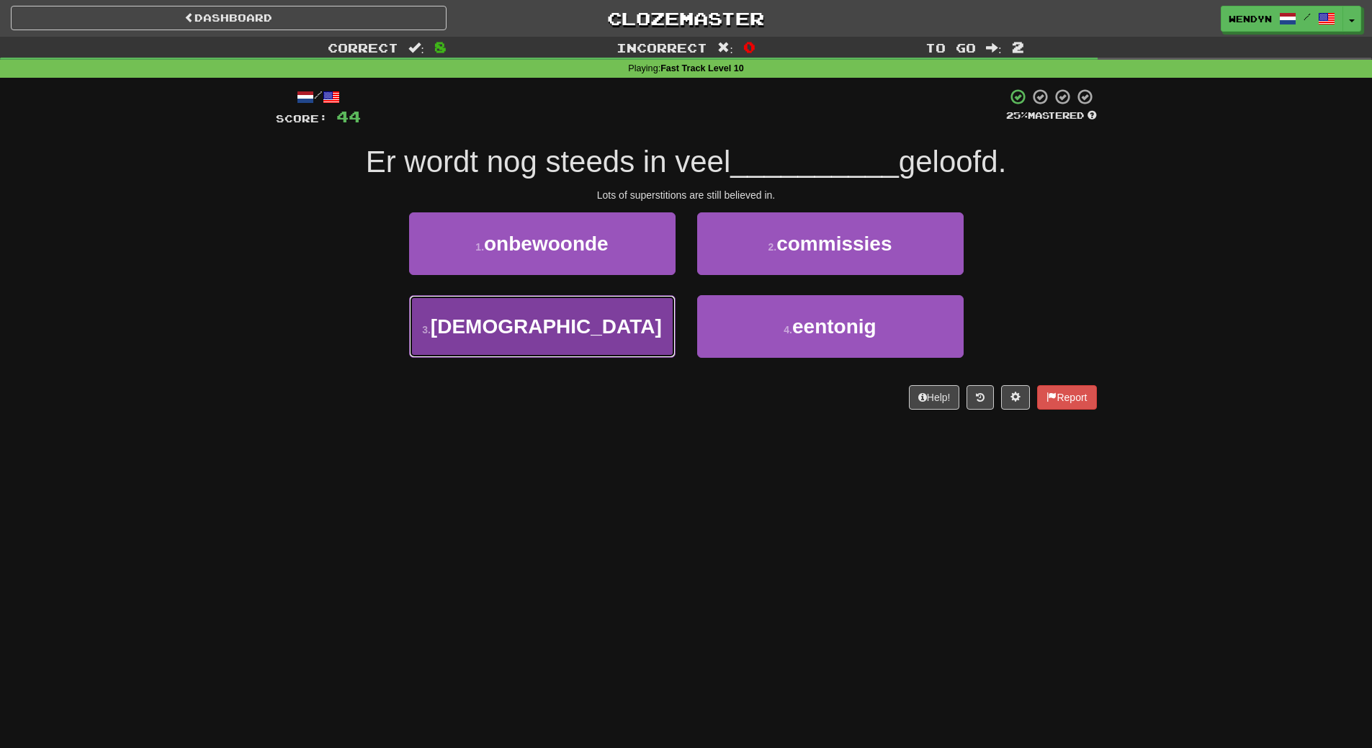
click at [609, 339] on button "3 . bijgeloof" at bounding box center [542, 326] width 267 height 63
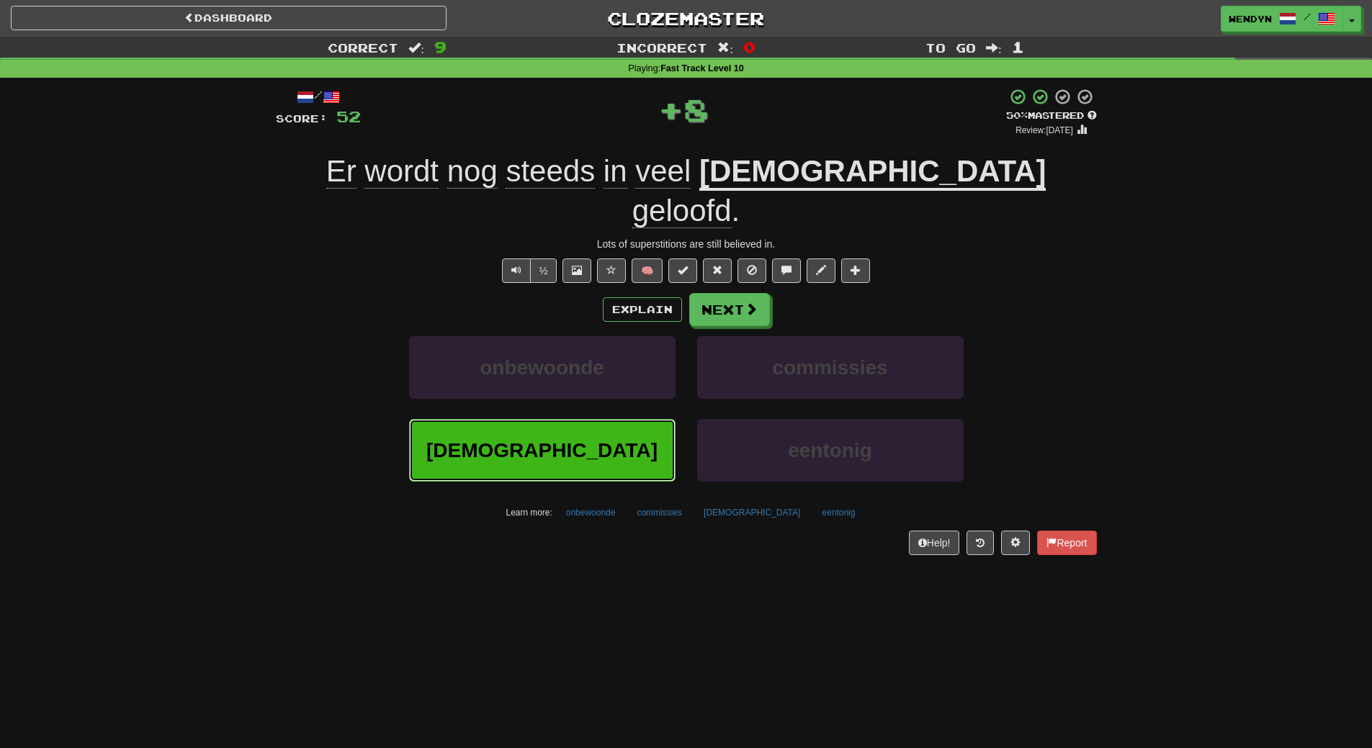
click at [601, 419] on button "bijgeloof" at bounding box center [542, 450] width 267 height 63
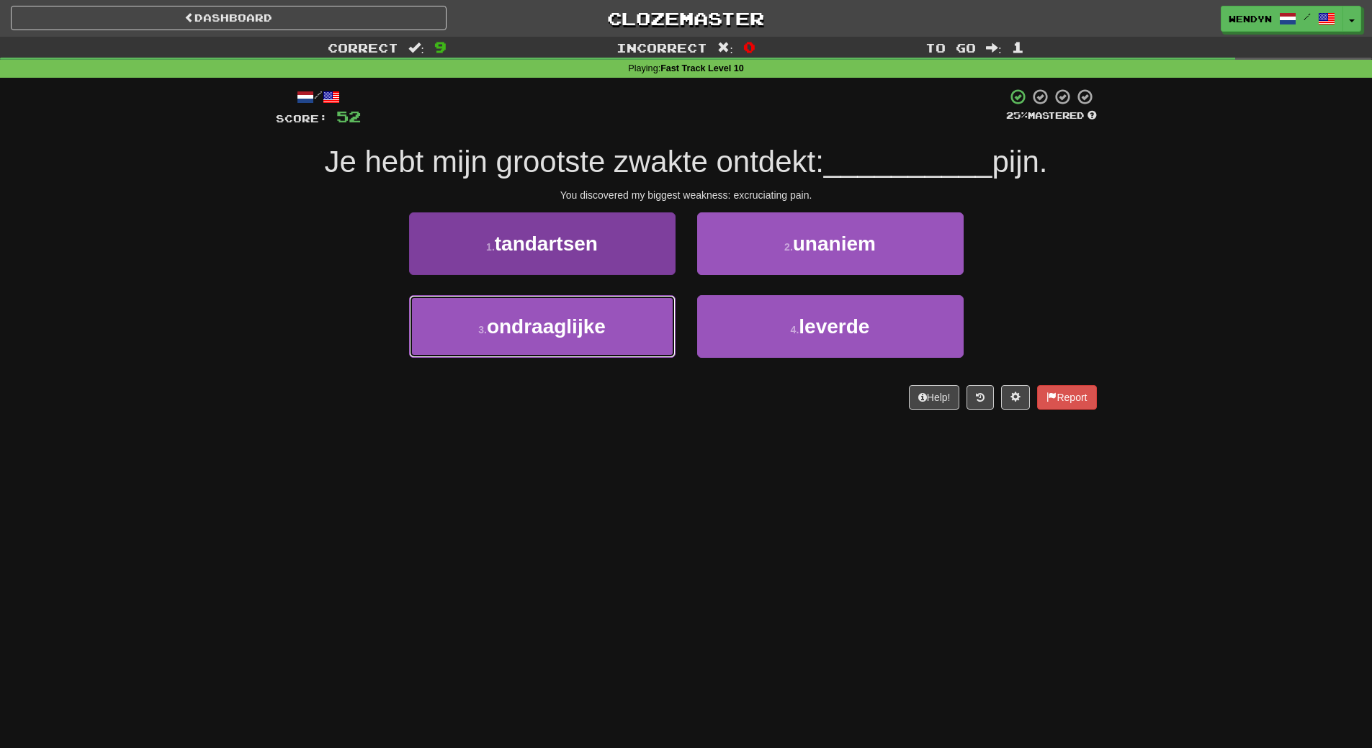
click at [604, 341] on button "3 . ondraaglijke" at bounding box center [542, 326] width 267 height 63
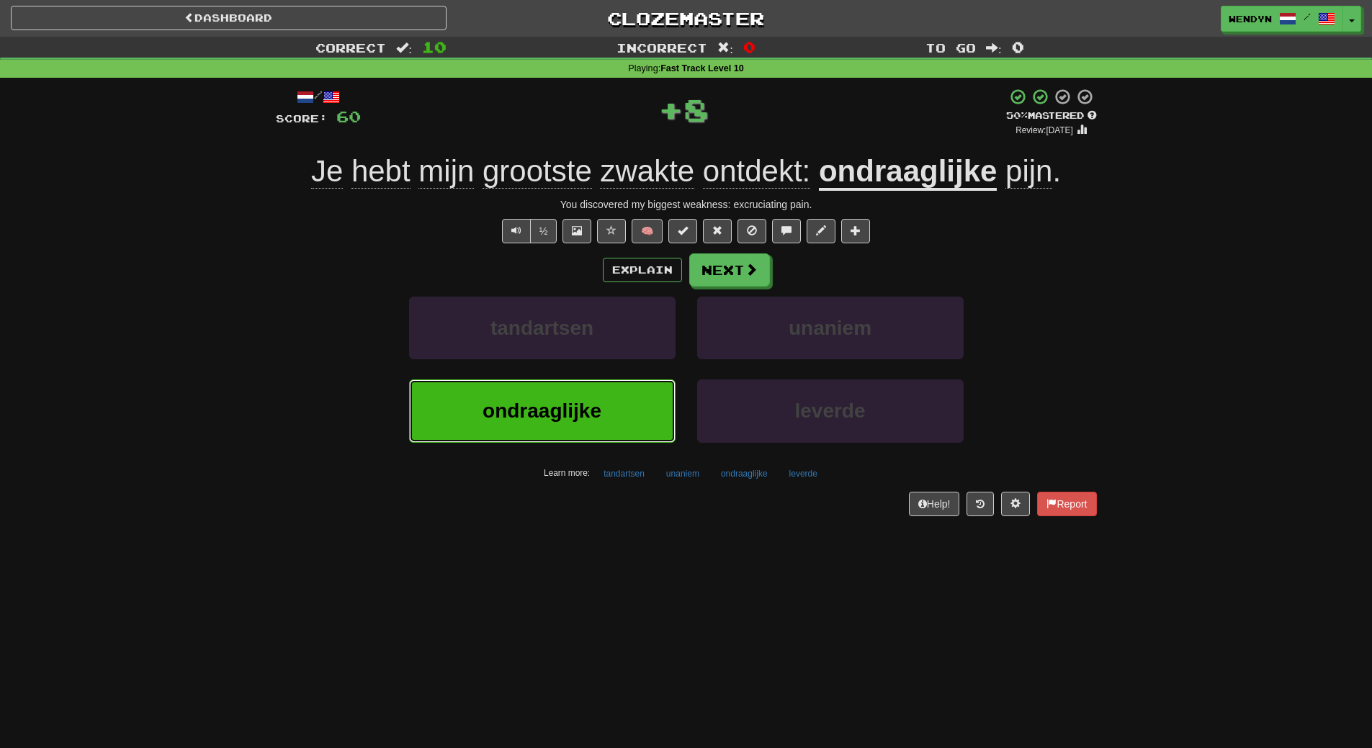
click at [596, 394] on button "ondraaglijke" at bounding box center [542, 411] width 267 height 63
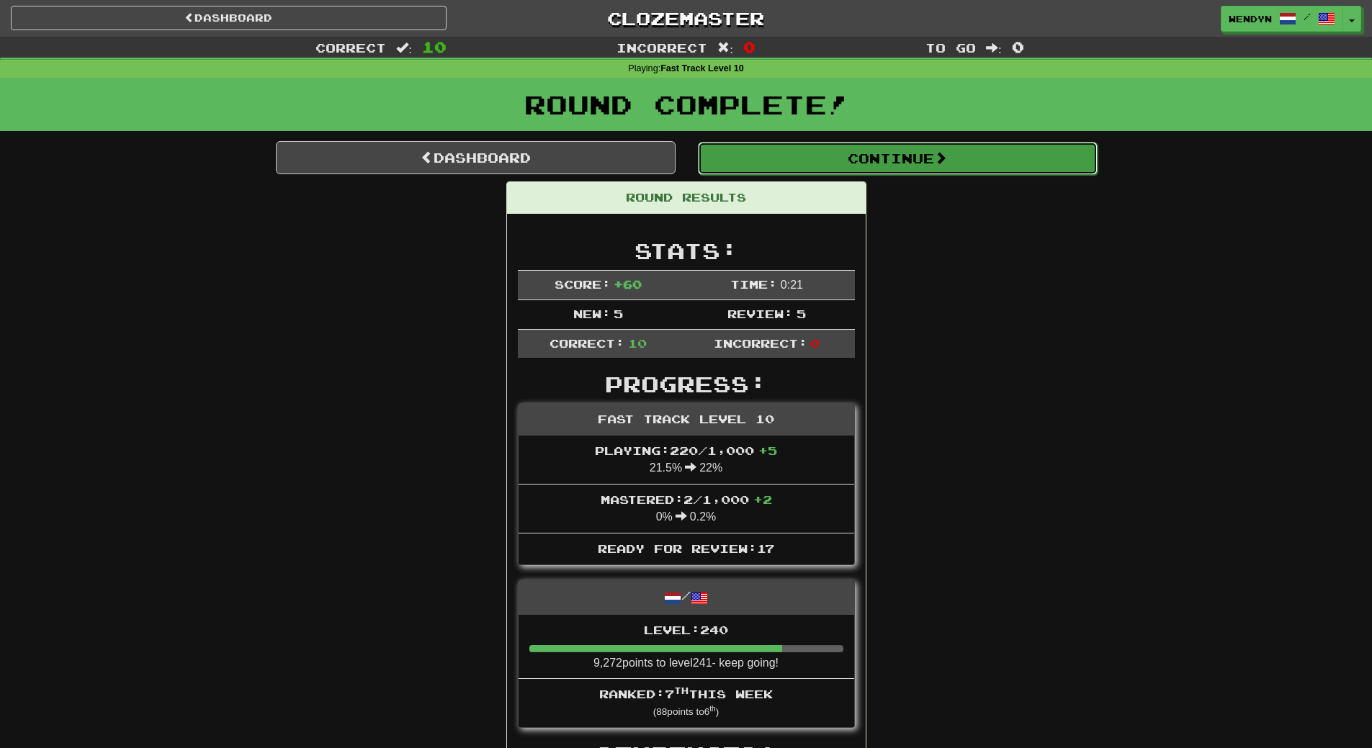
click at [990, 167] on button "Continue" at bounding box center [898, 158] width 400 height 33
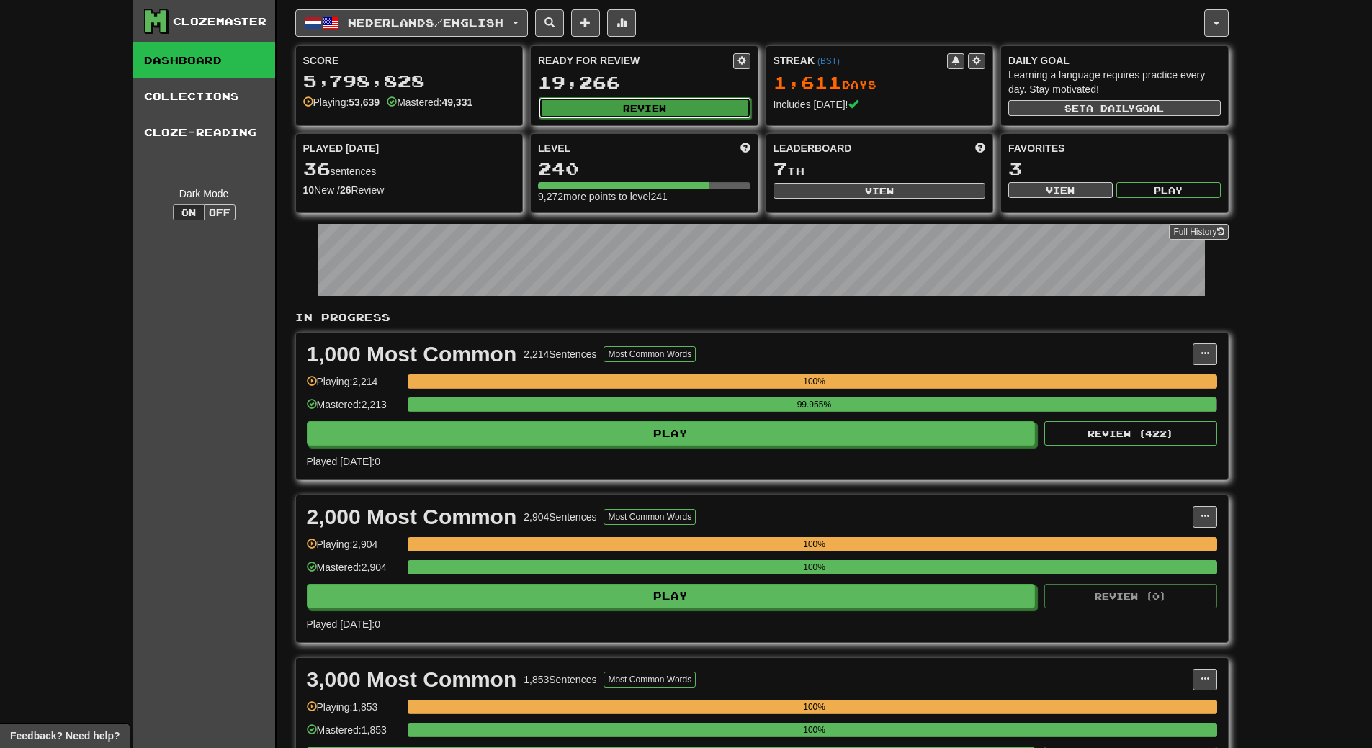
click at [679, 112] on button "Review" at bounding box center [645, 108] width 213 height 22
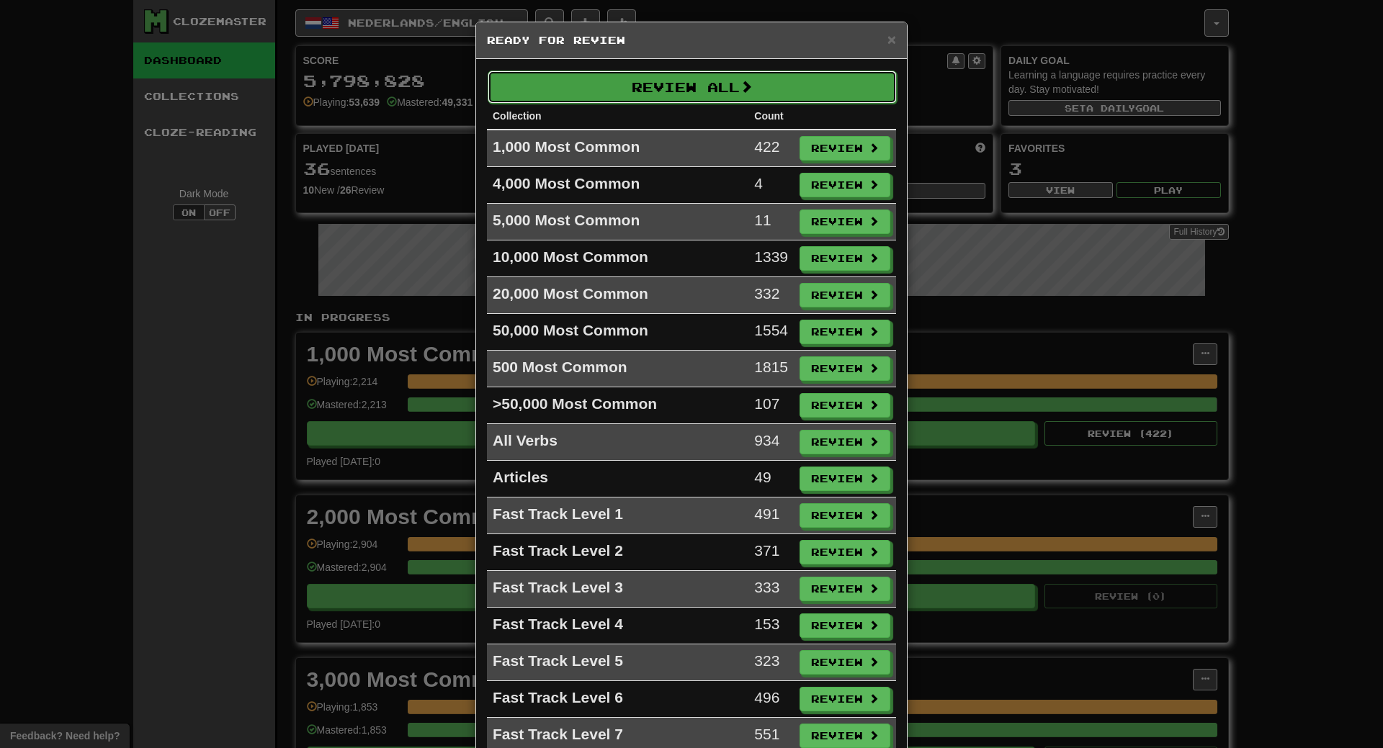
click at [683, 88] on button "Review All" at bounding box center [692, 87] width 409 height 33
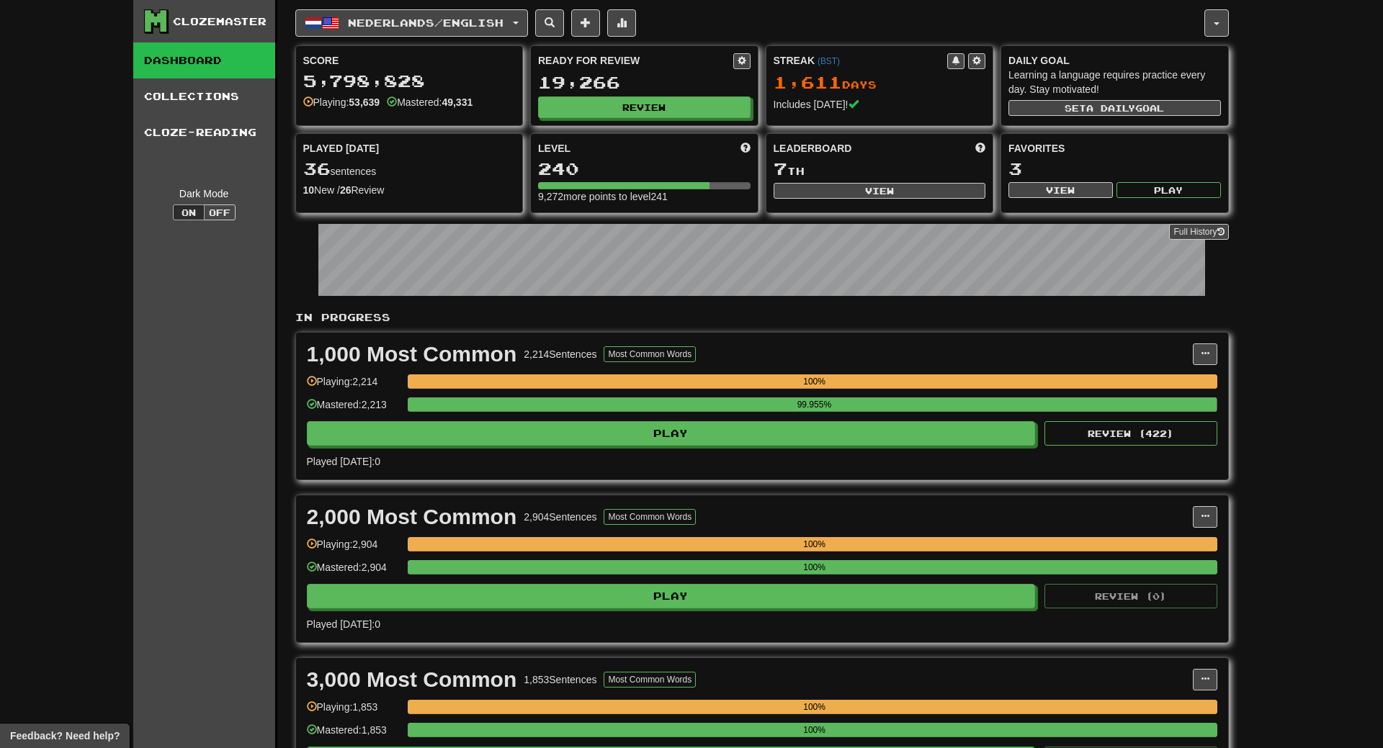
select select "**"
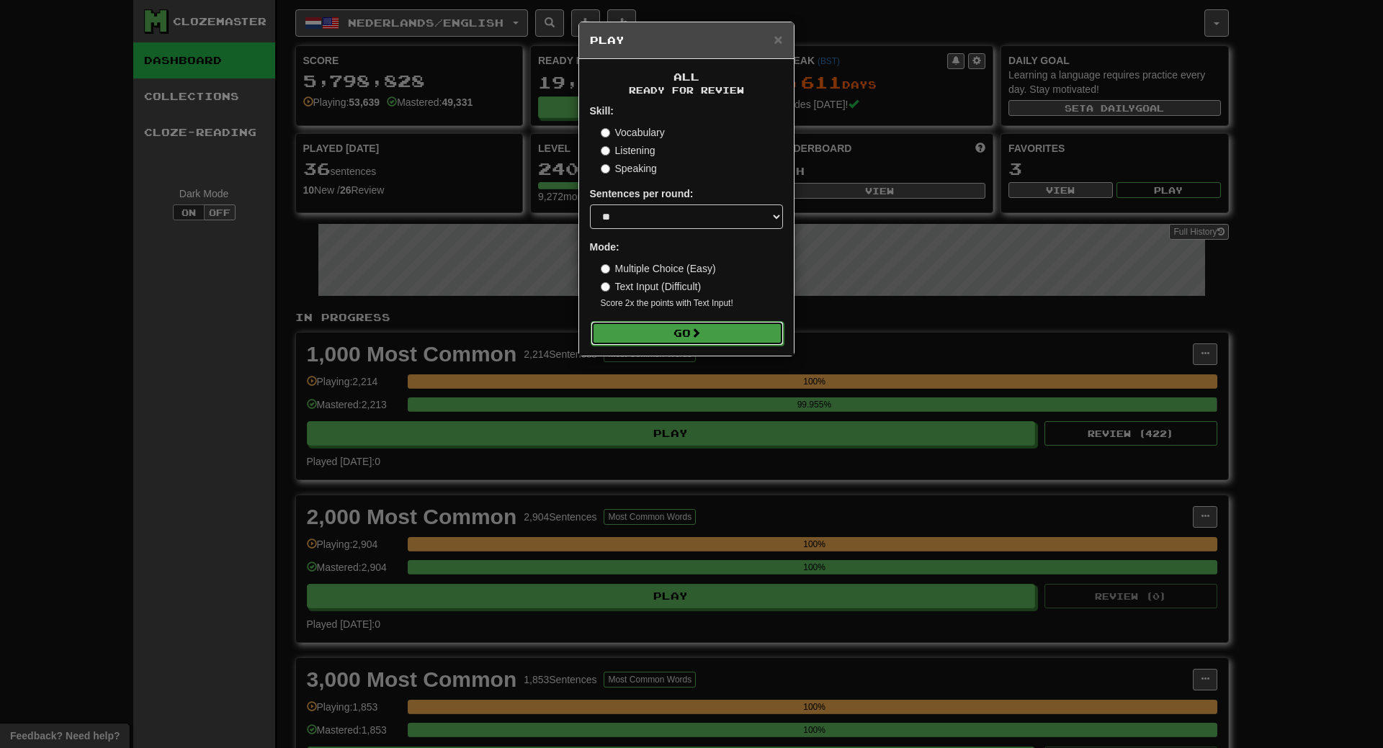
click at [707, 333] on button "Go" at bounding box center [687, 333] width 193 height 24
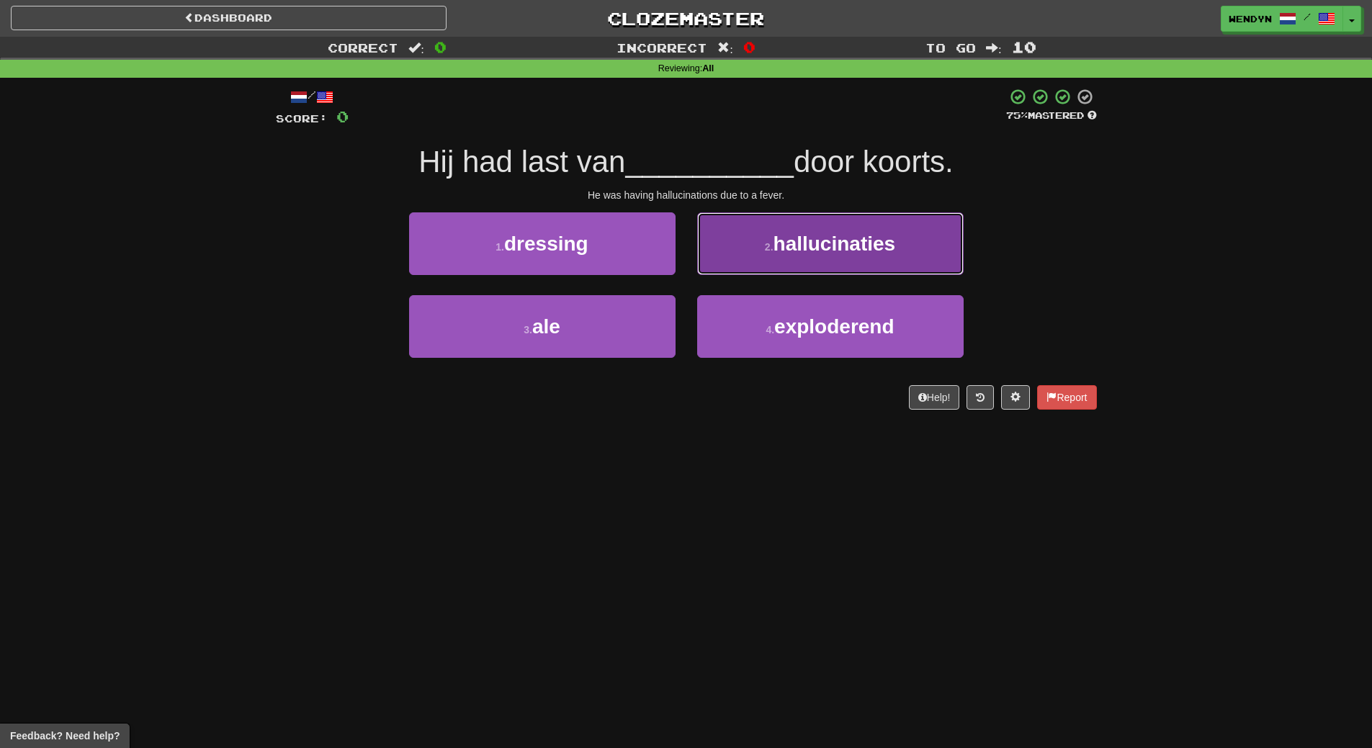
click at [792, 252] on span "hallucinaties" at bounding box center [835, 244] width 122 height 22
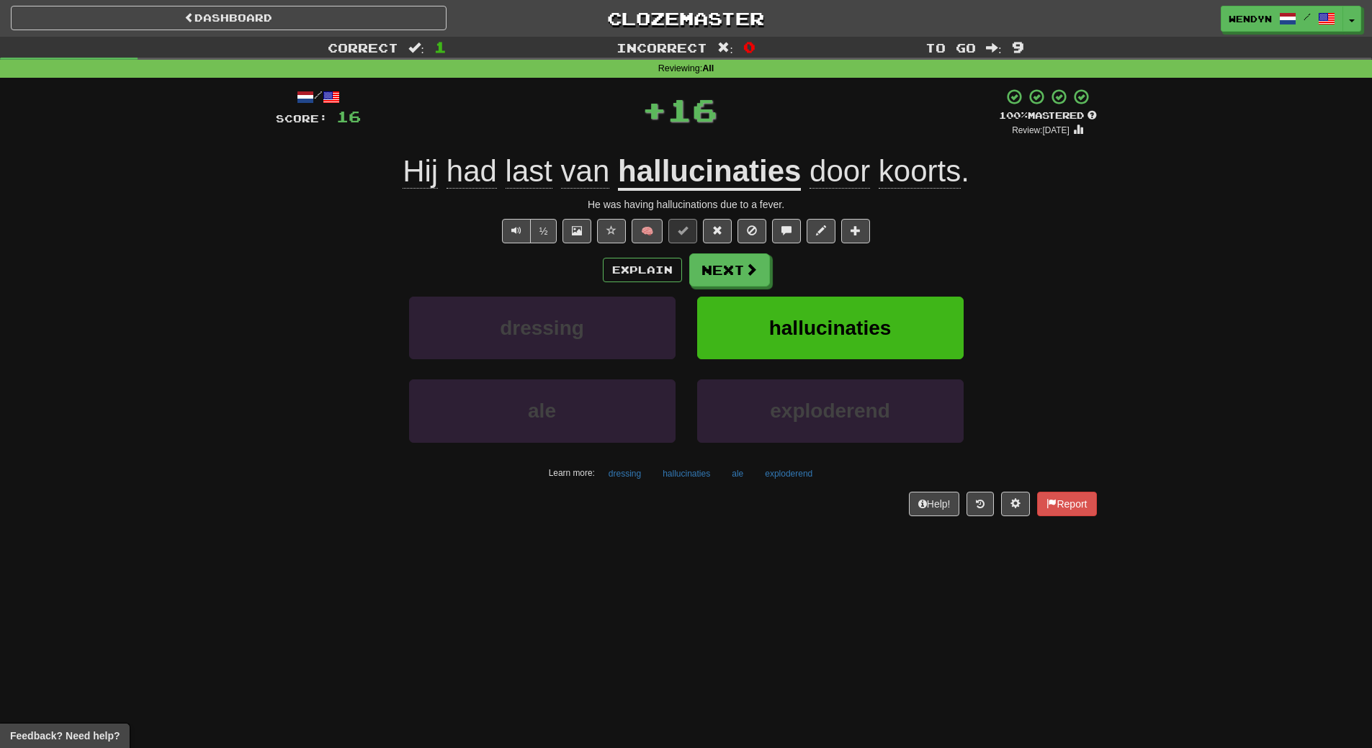
click at [808, 293] on div "Explain Next dressing hallucinaties ale exploderend Learn more: dressing halluc…" at bounding box center [686, 369] width 821 height 231
click at [809, 318] on span "hallucinaties" at bounding box center [830, 328] width 122 height 22
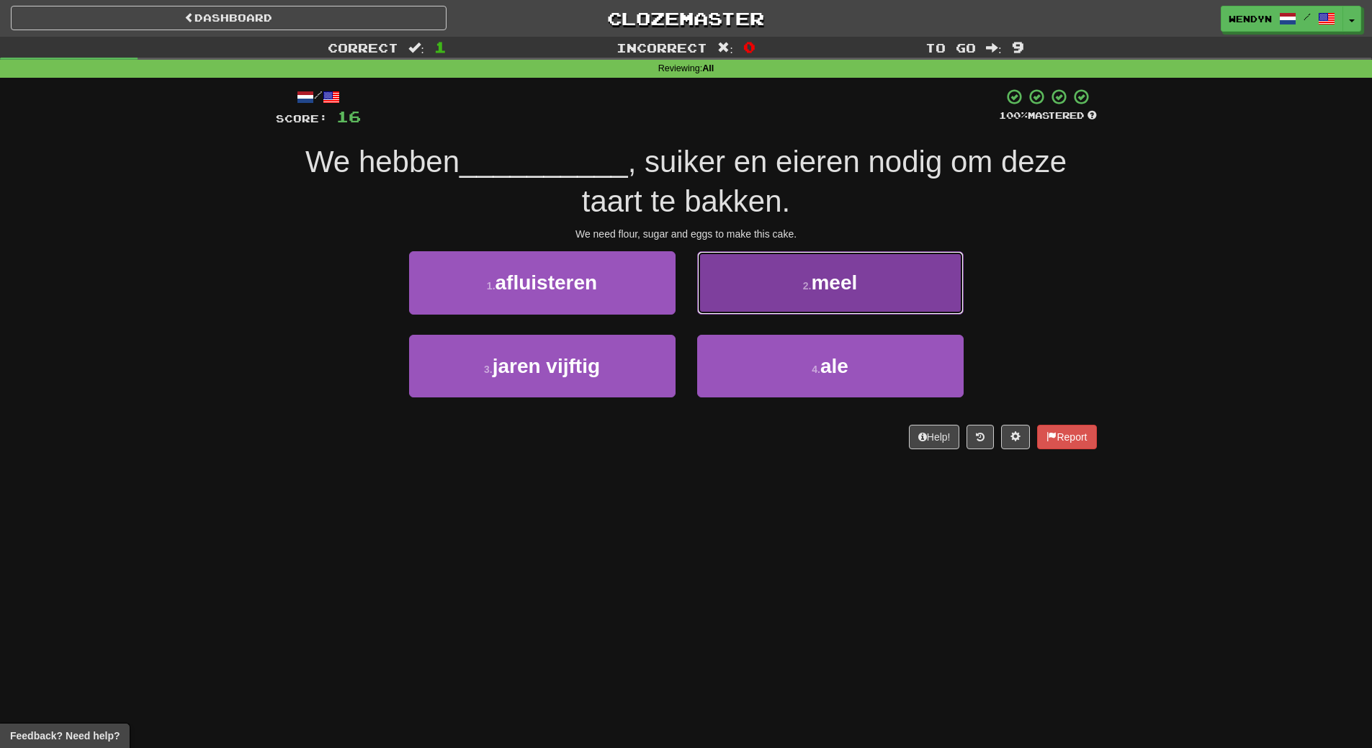
click at [813, 291] on span "meel" at bounding box center [834, 283] width 46 height 22
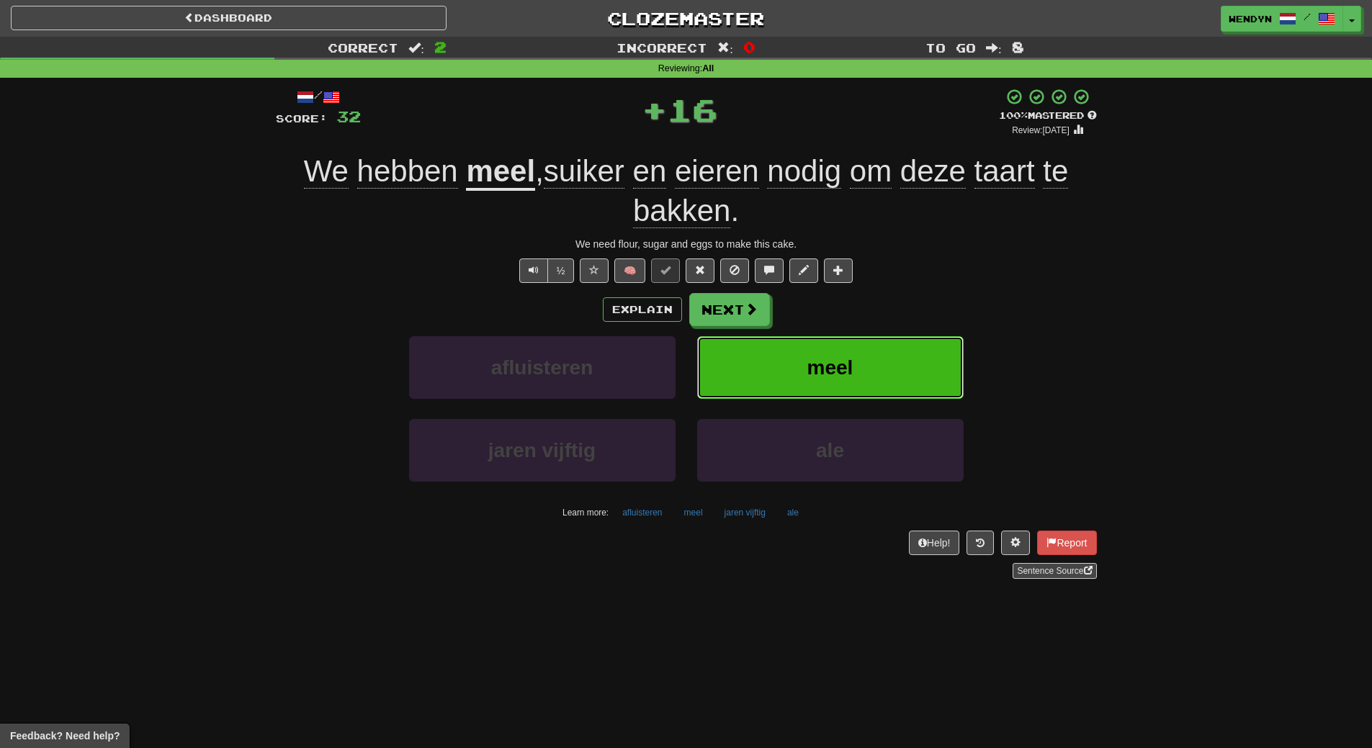
click at [844, 376] on span "meel" at bounding box center [831, 368] width 46 height 22
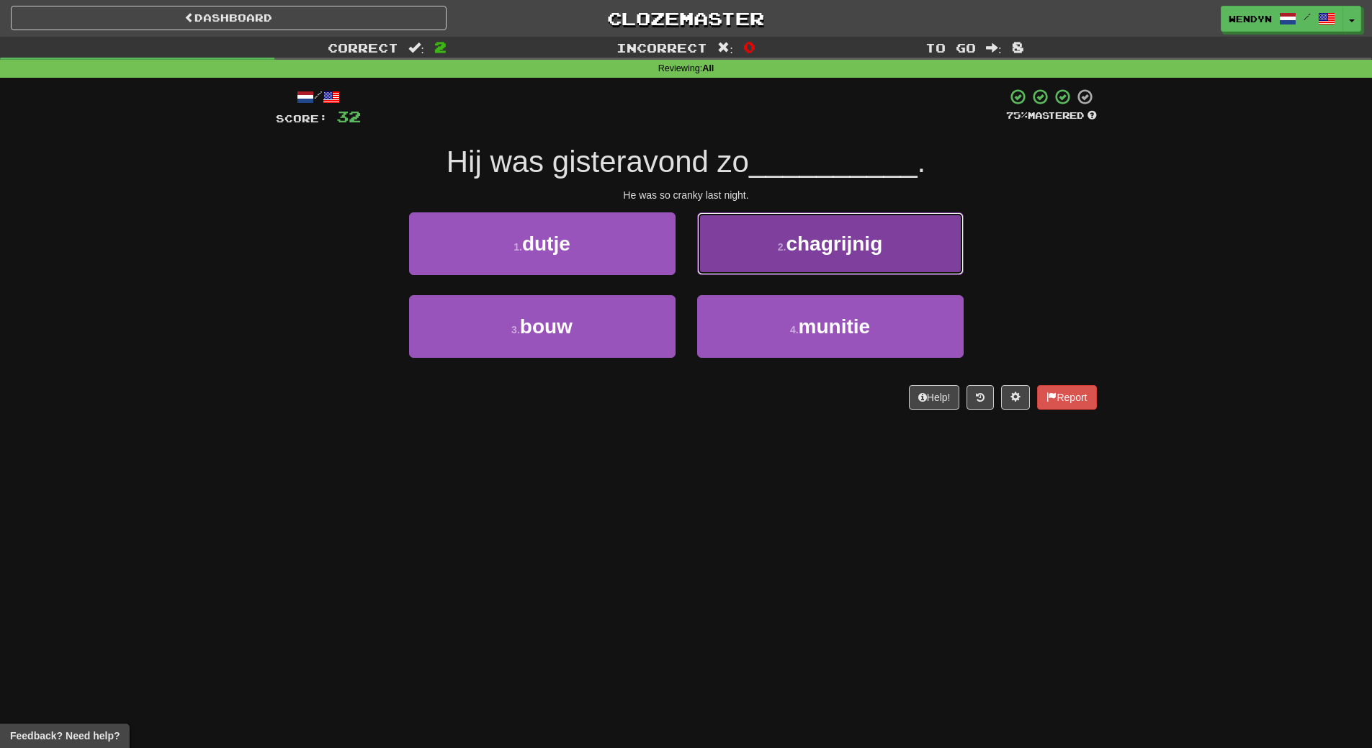
click at [876, 253] on span "chagrijnig" at bounding box center [834, 244] width 97 height 22
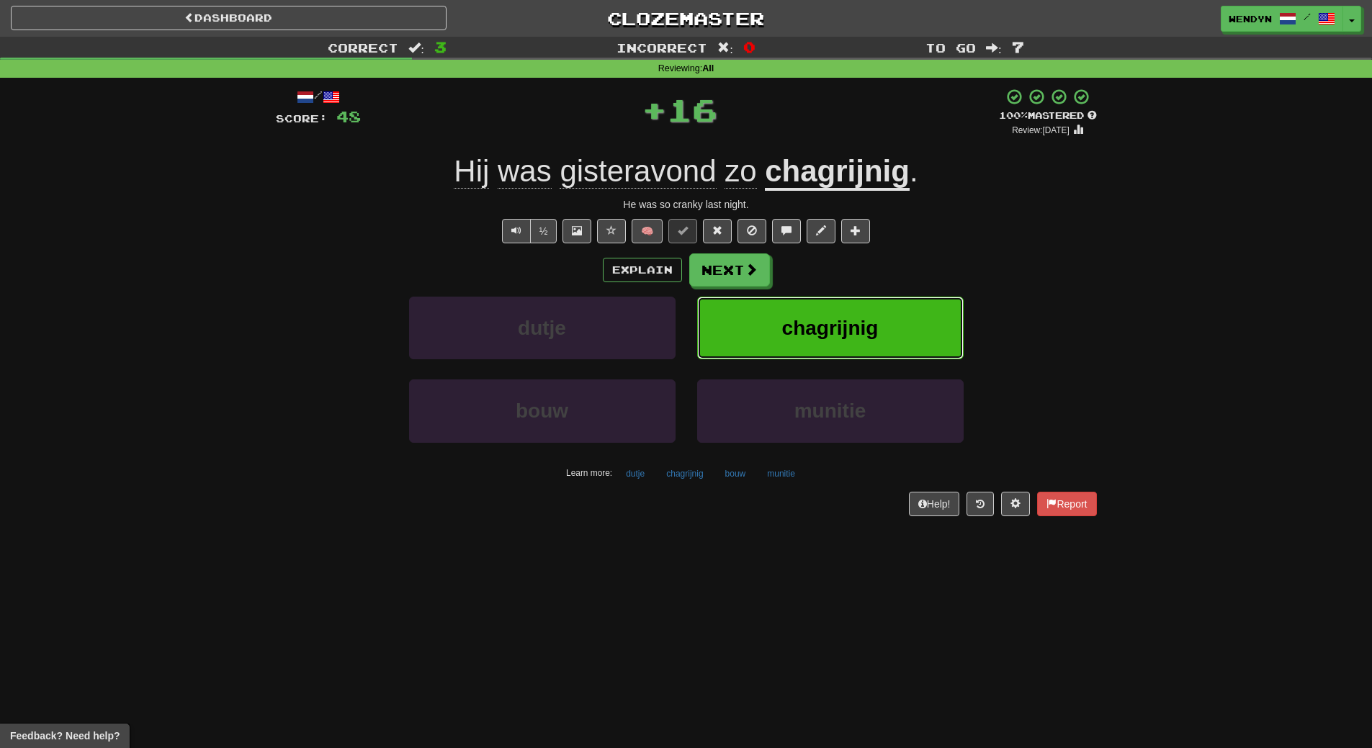
click at [859, 307] on button "chagrijnig" at bounding box center [830, 328] width 267 height 63
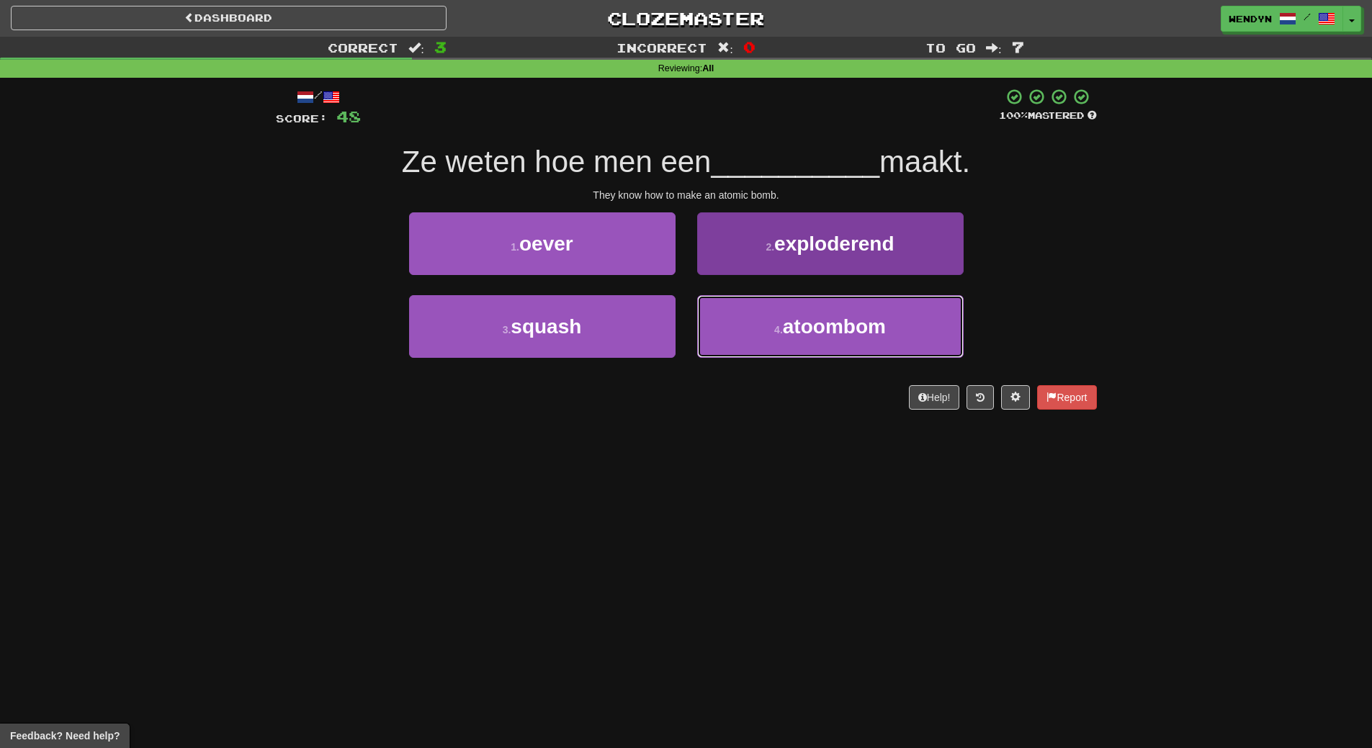
drag, startPoint x: 810, startPoint y: 334, endPoint x: 797, endPoint y: 351, distance: 21.2
click at [809, 336] on span "atoombom" at bounding box center [834, 327] width 103 height 22
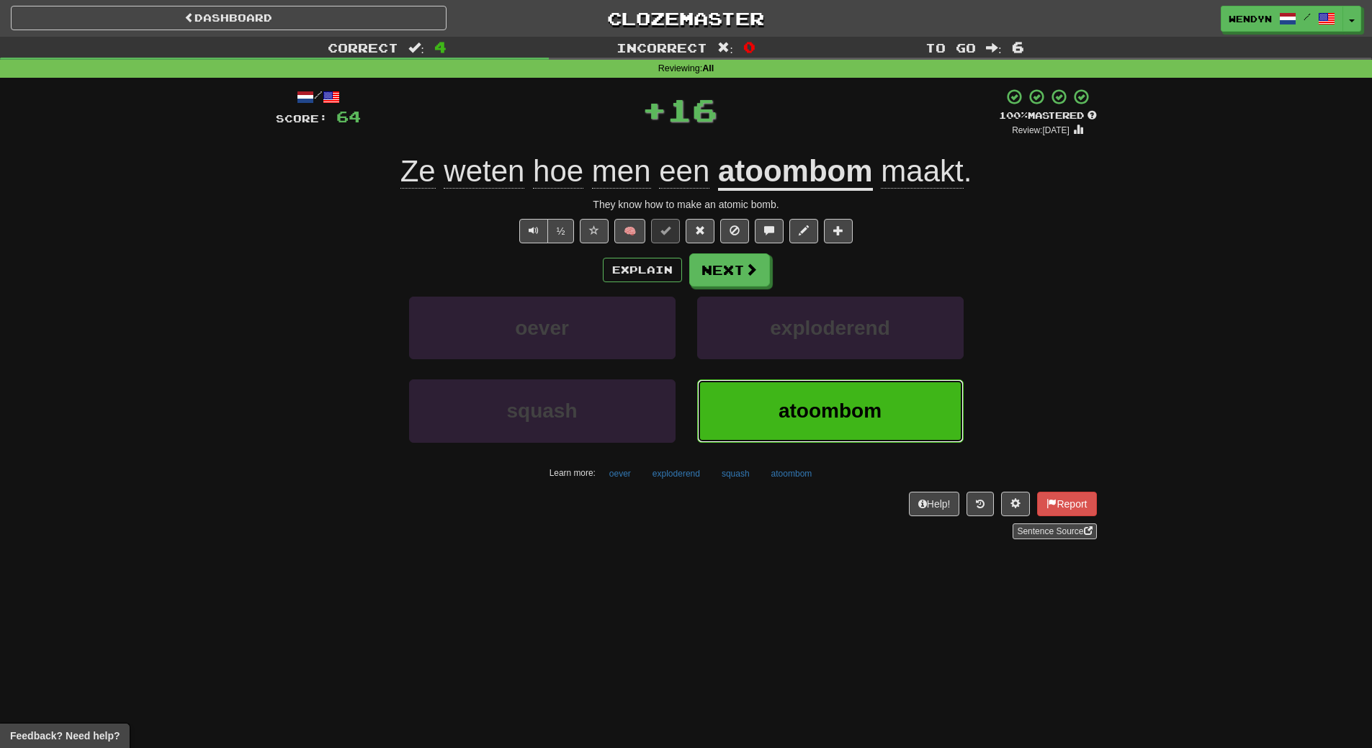
click at [784, 389] on button "atoombom" at bounding box center [830, 411] width 267 height 63
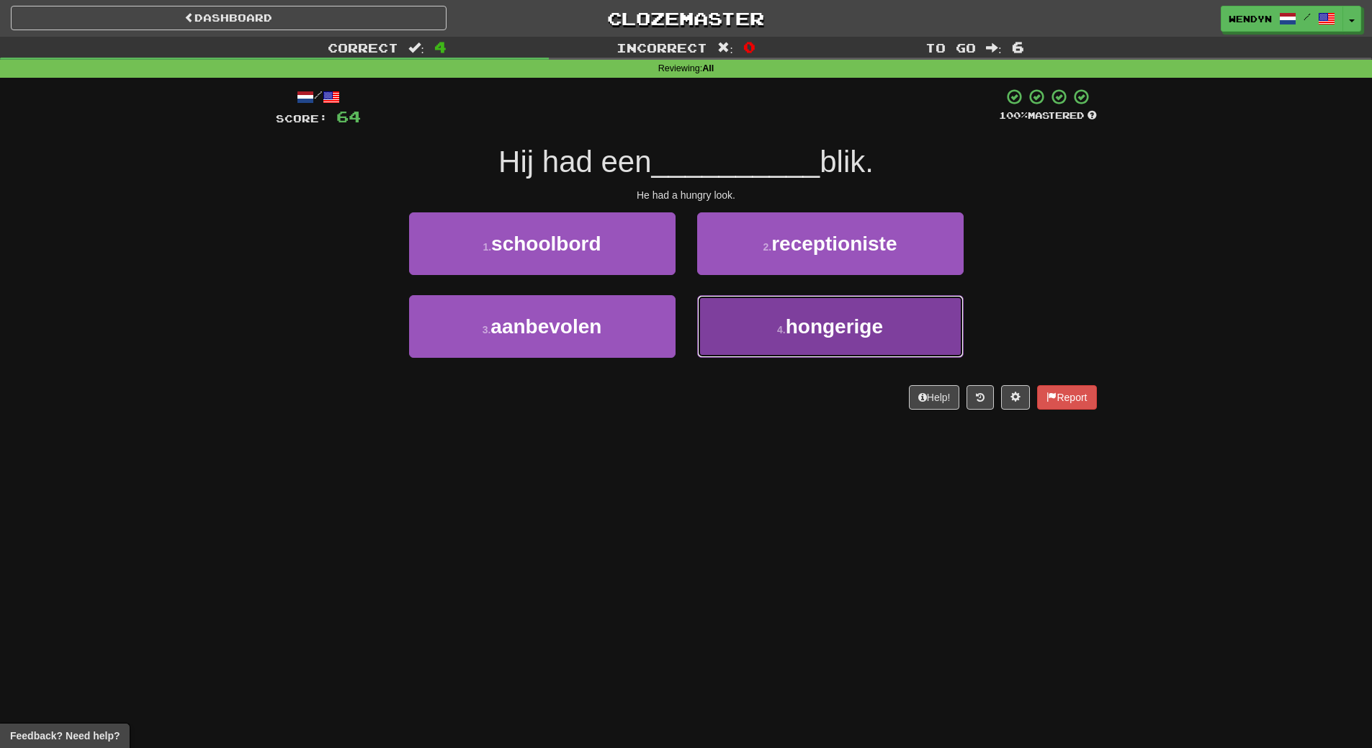
click at [751, 344] on button "4 . hongerige" at bounding box center [830, 326] width 267 height 63
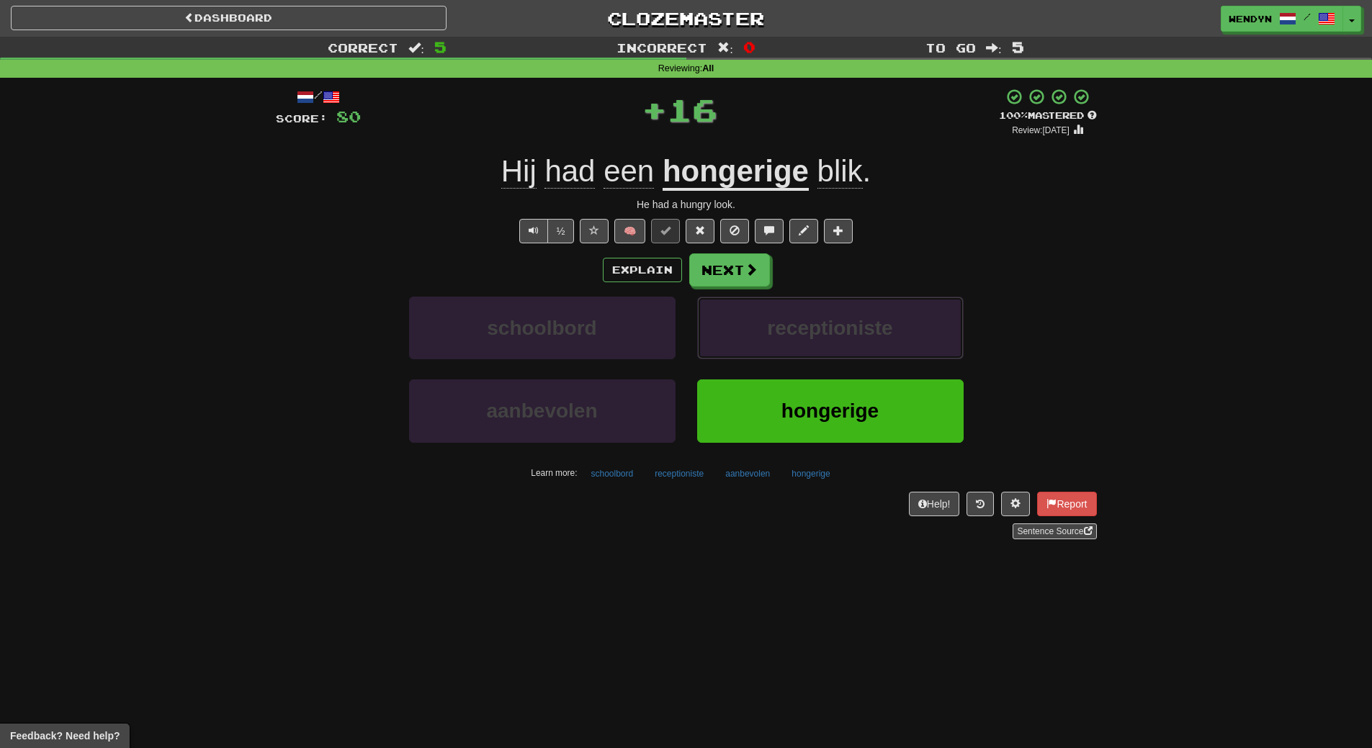
click at [751, 344] on button "receptioniste" at bounding box center [830, 328] width 267 height 63
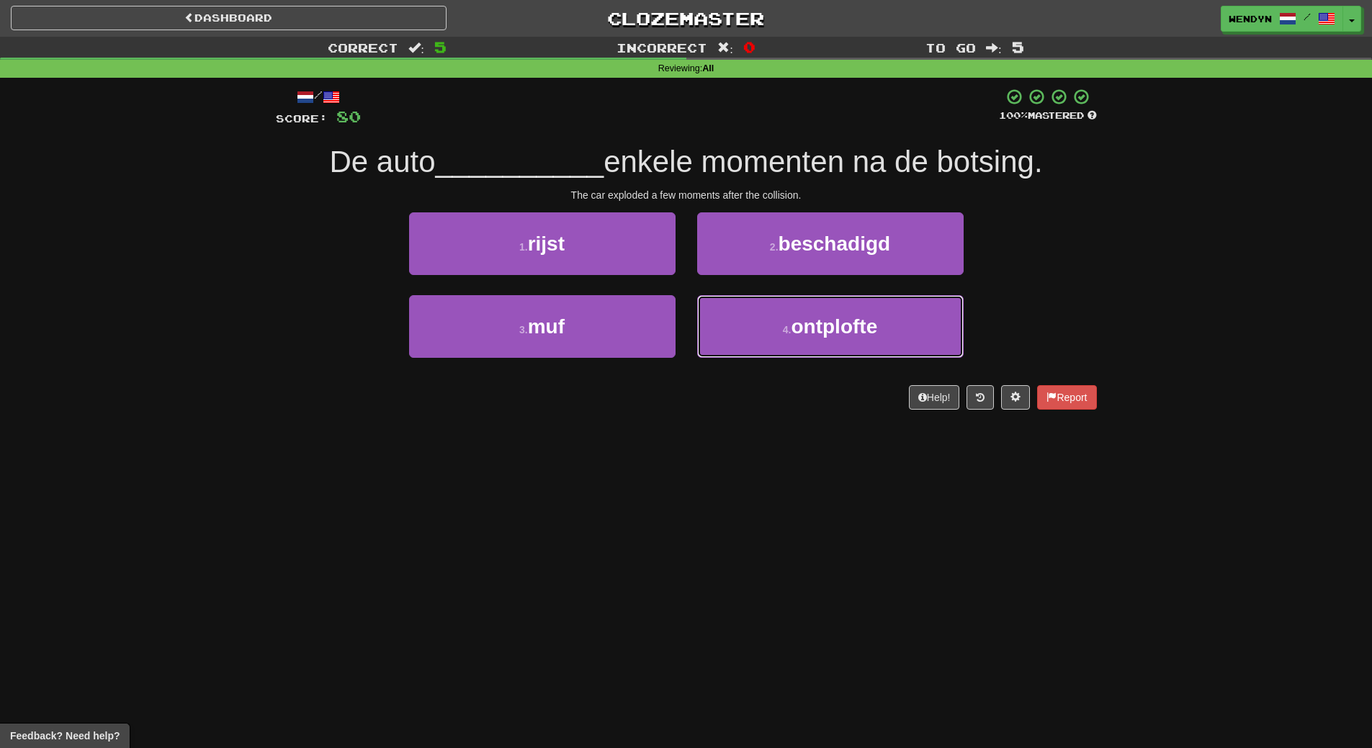
drag, startPoint x: 751, startPoint y: 344, endPoint x: 742, endPoint y: 381, distance: 38.6
click at [742, 381] on div "/ Score: 80 100 % Mastered De auto __________ enkele momenten na de botsing. Th…" at bounding box center [686, 249] width 821 height 322
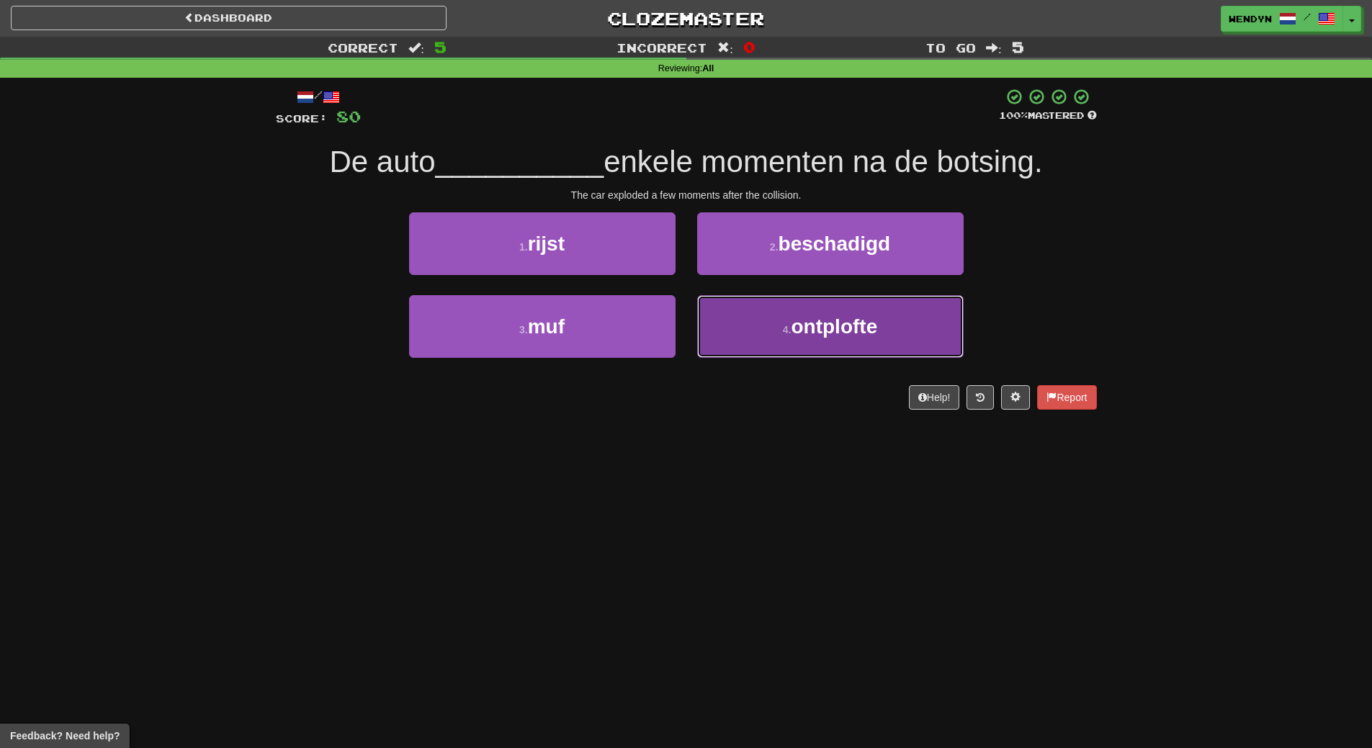
click at [768, 344] on button "4 . ontplofte" at bounding box center [830, 326] width 267 height 63
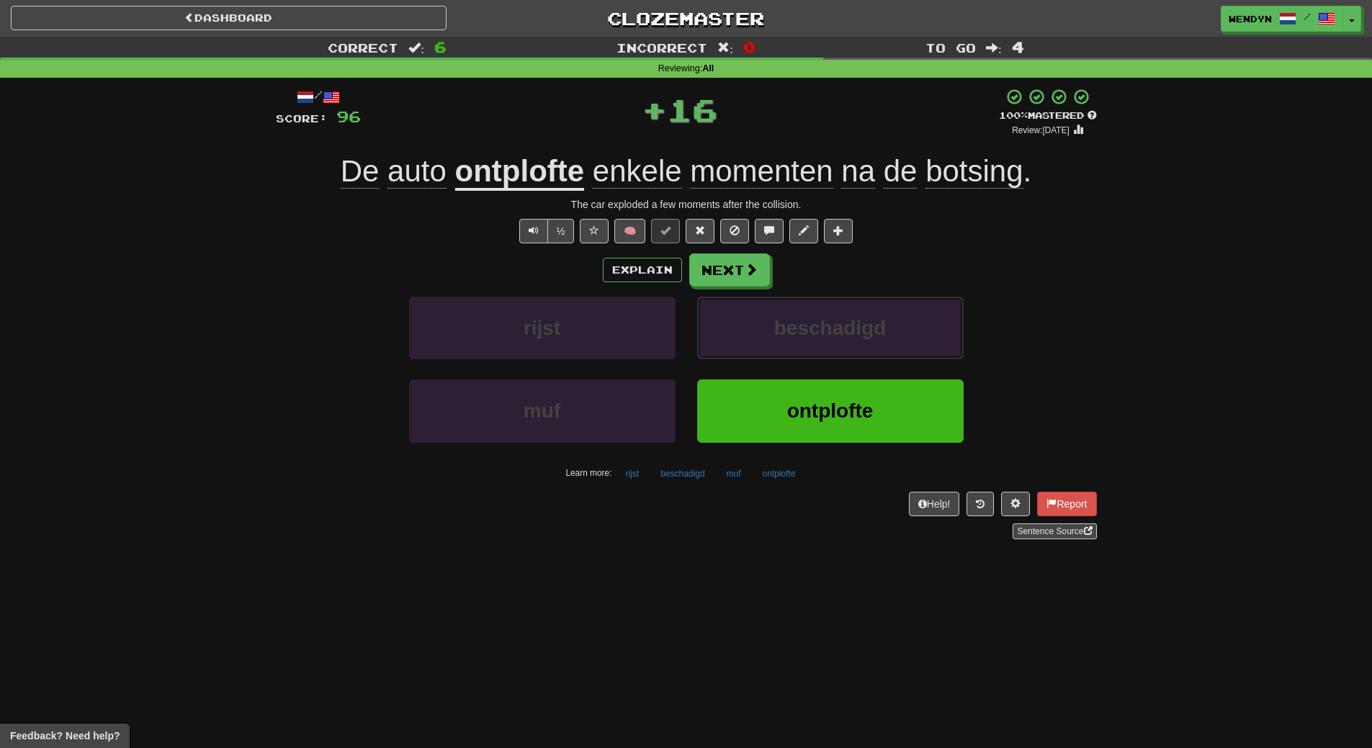
click at [768, 344] on button "beschadigd" at bounding box center [830, 328] width 267 height 63
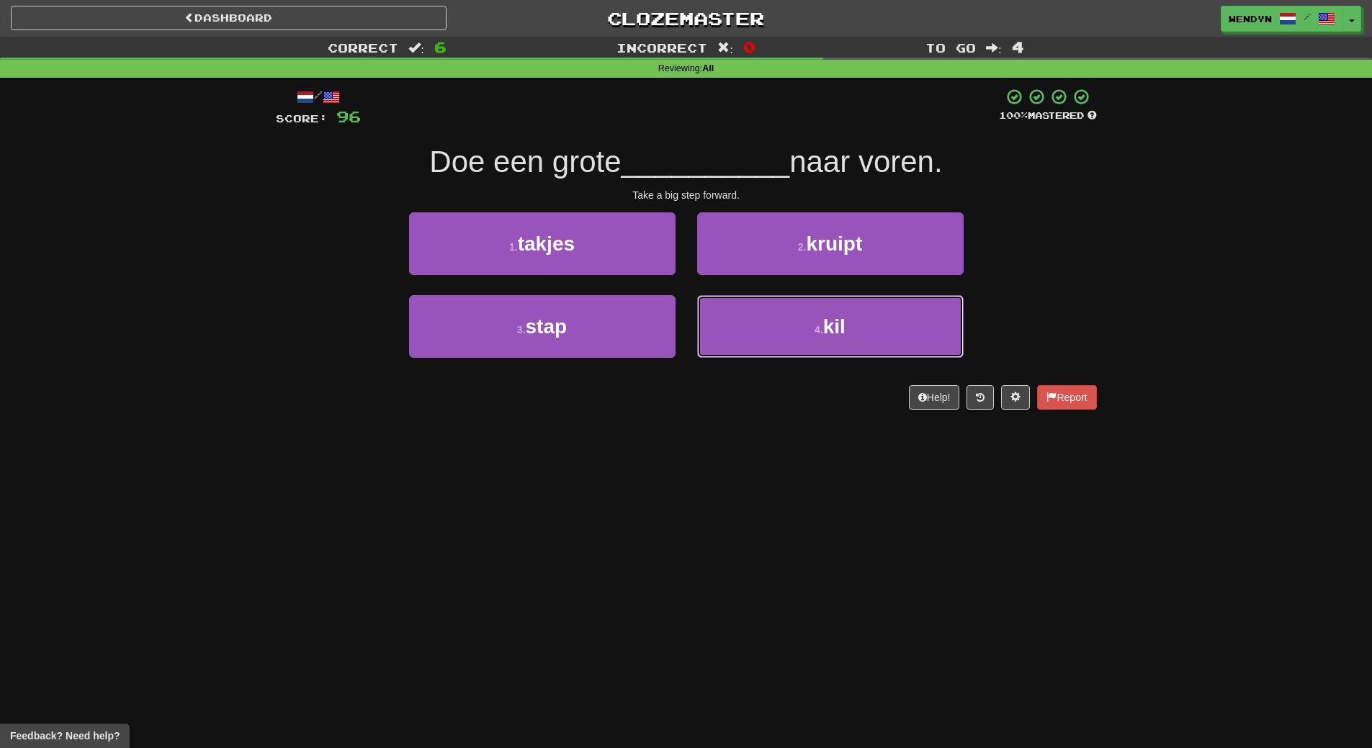
drag, startPoint x: 768, startPoint y: 344, endPoint x: 731, endPoint y: 417, distance: 82.1
click at [731, 417] on div "/ Score: 96 100 % Mastered Doe een grote __________ naar voren. Take a big step…" at bounding box center [686, 254] width 821 height 352
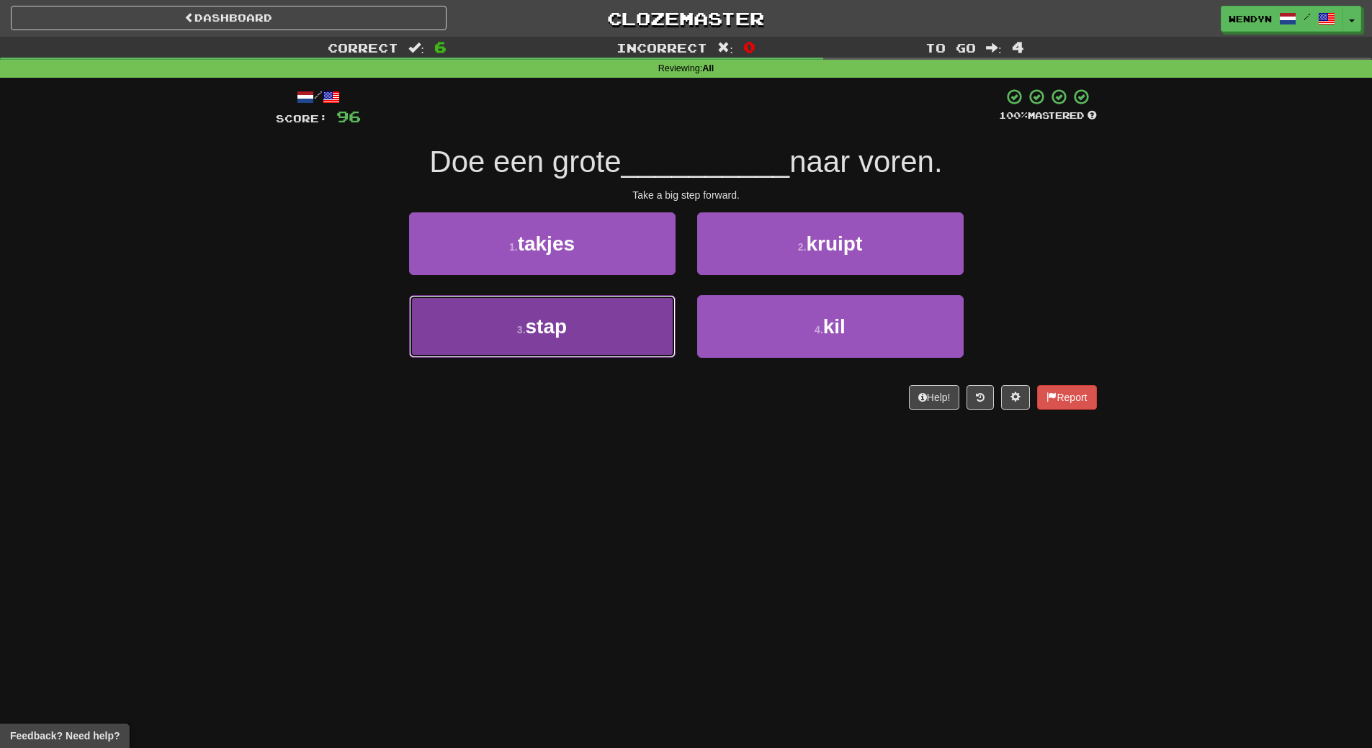
click at [578, 298] on button "3 . stap" at bounding box center [542, 326] width 267 height 63
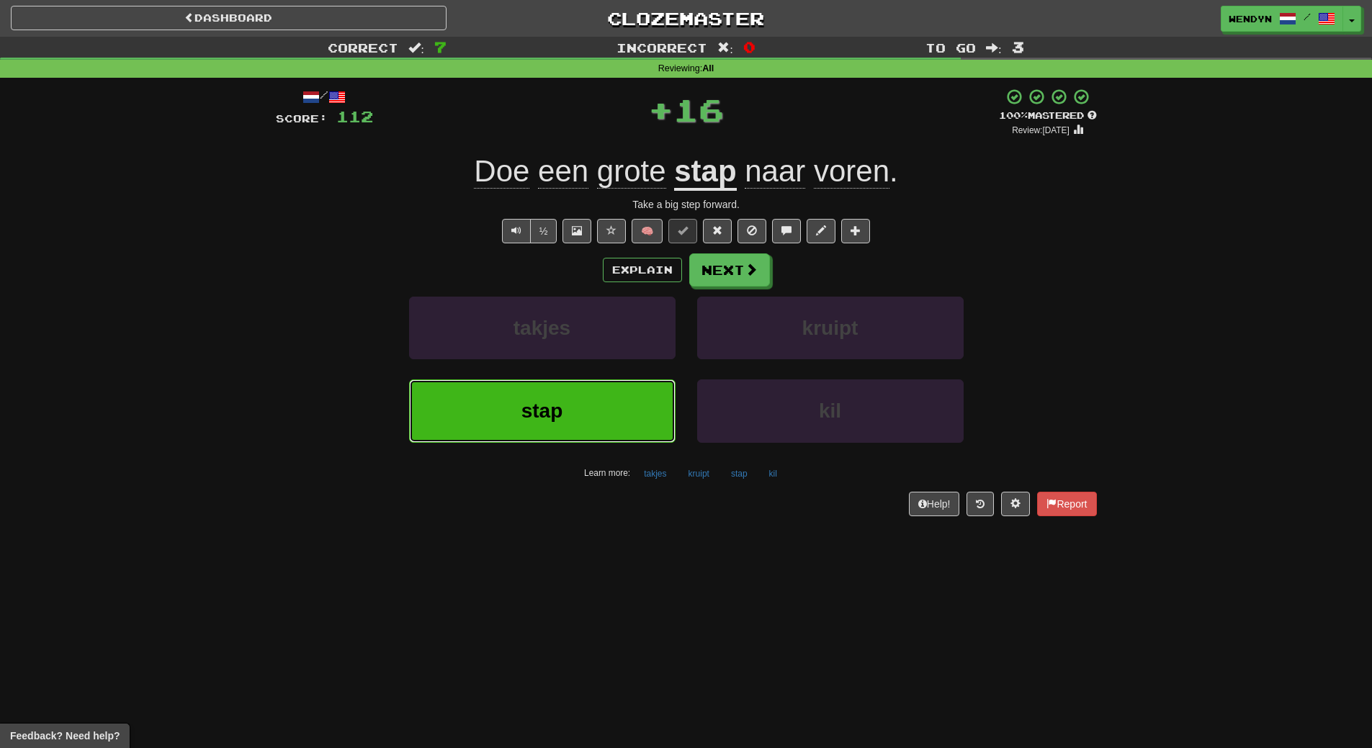
click at [576, 417] on button "stap" at bounding box center [542, 411] width 267 height 63
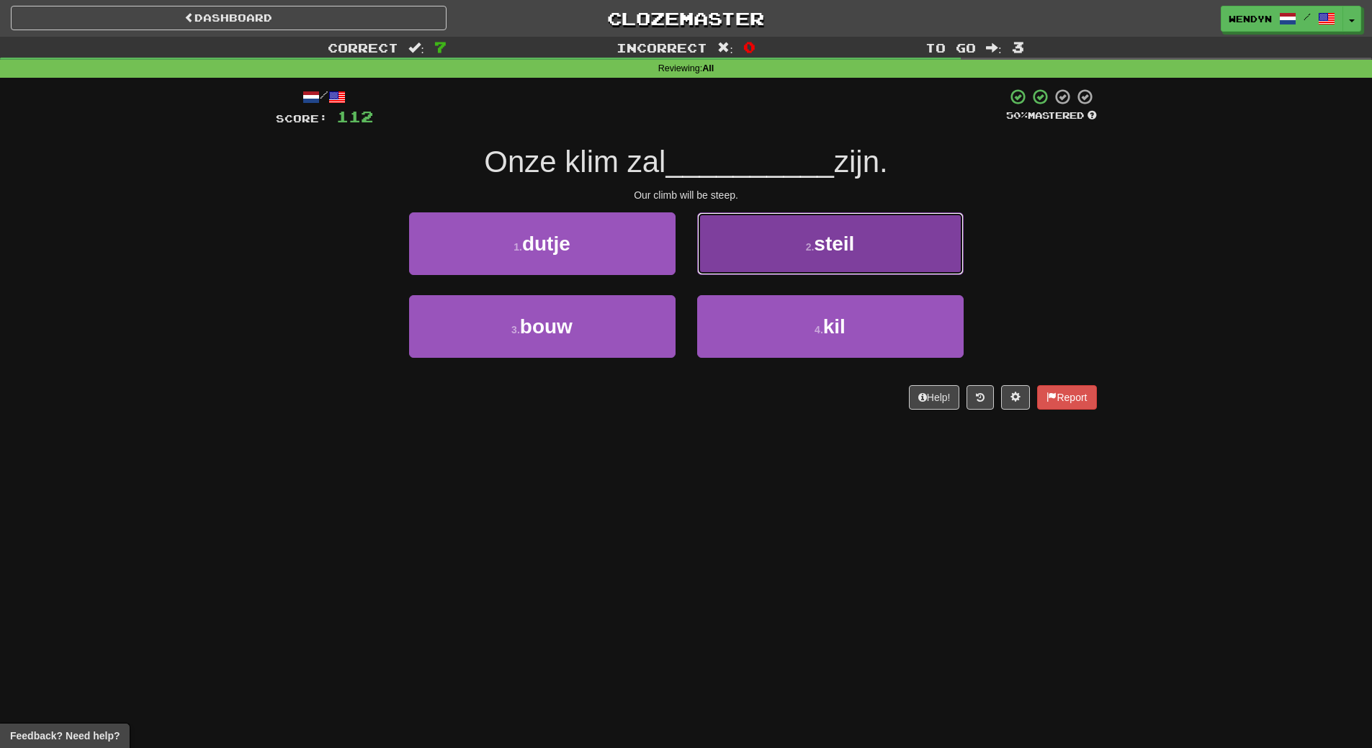
click at [847, 223] on button "2 . steil" at bounding box center [830, 244] width 267 height 63
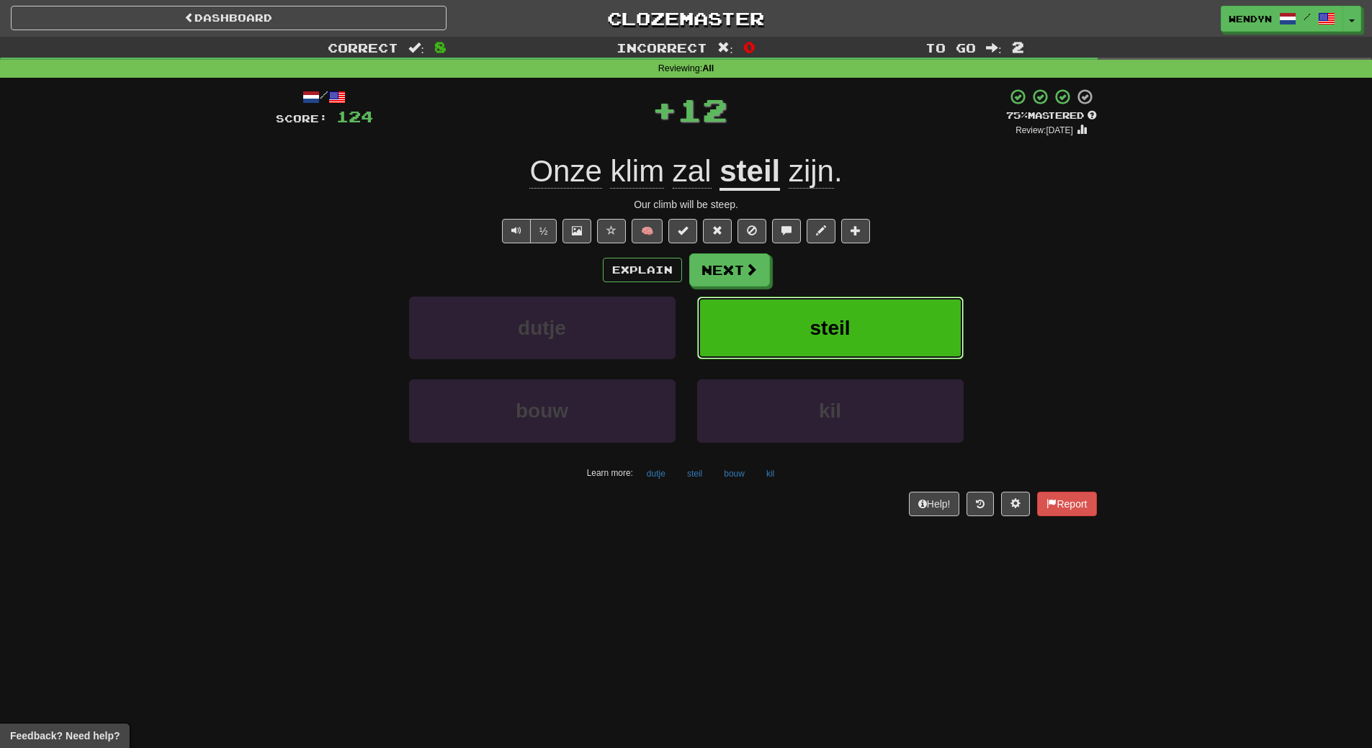
click at [864, 311] on button "steil" at bounding box center [830, 328] width 267 height 63
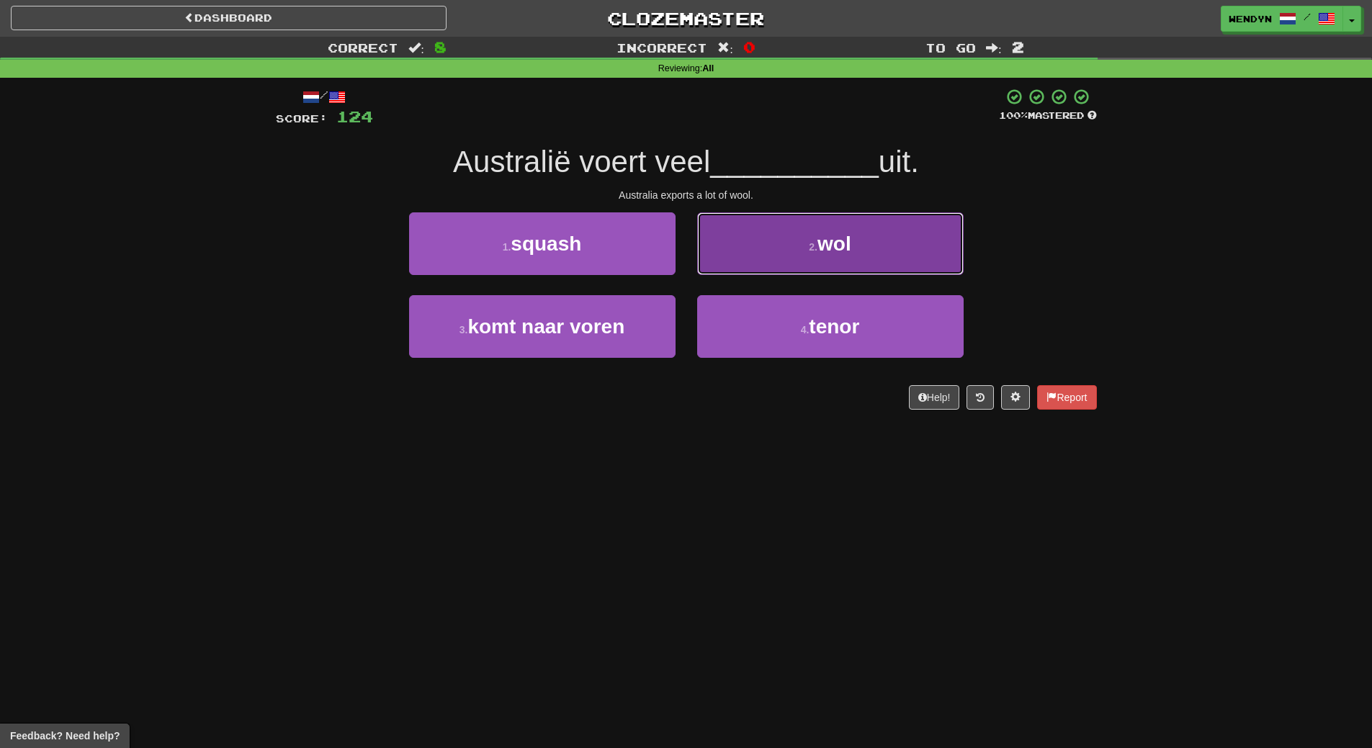
click at [833, 251] on span "wol" at bounding box center [835, 244] width 34 height 22
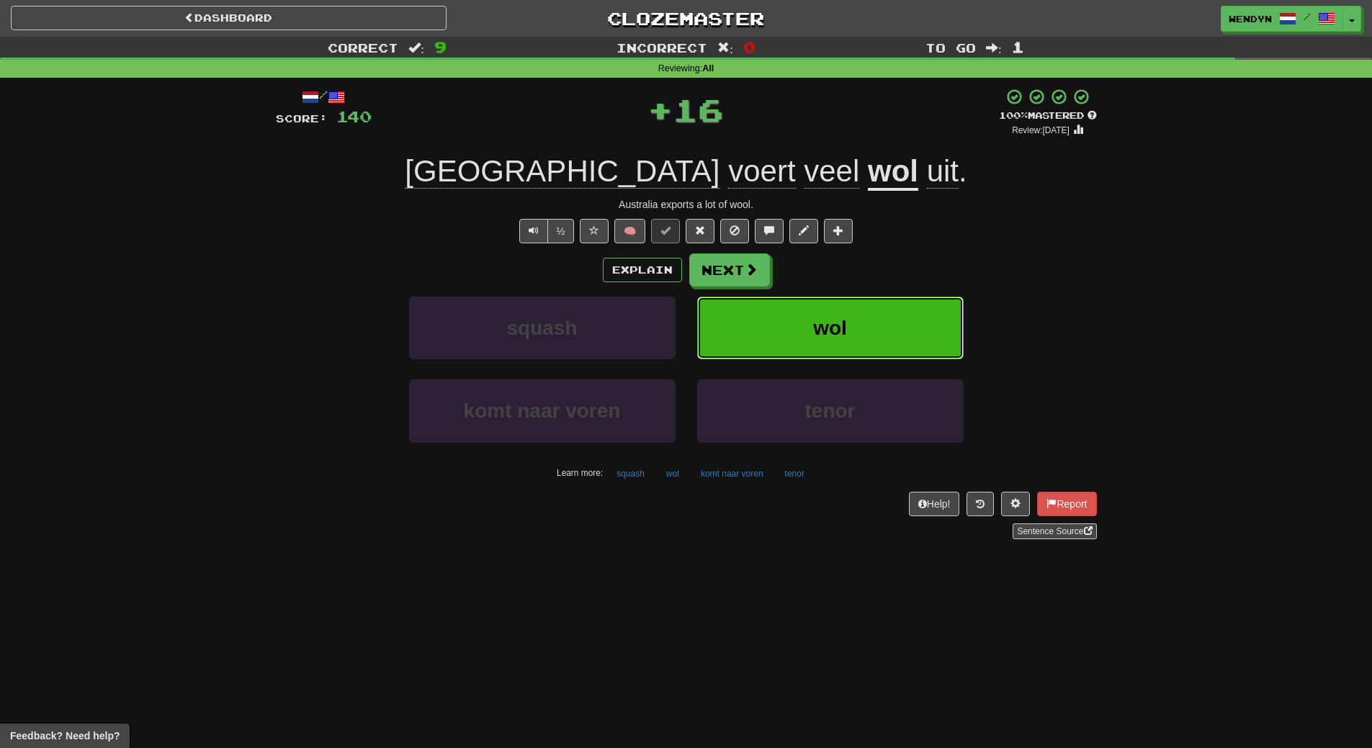
click at [836, 308] on button "wol" at bounding box center [830, 328] width 267 height 63
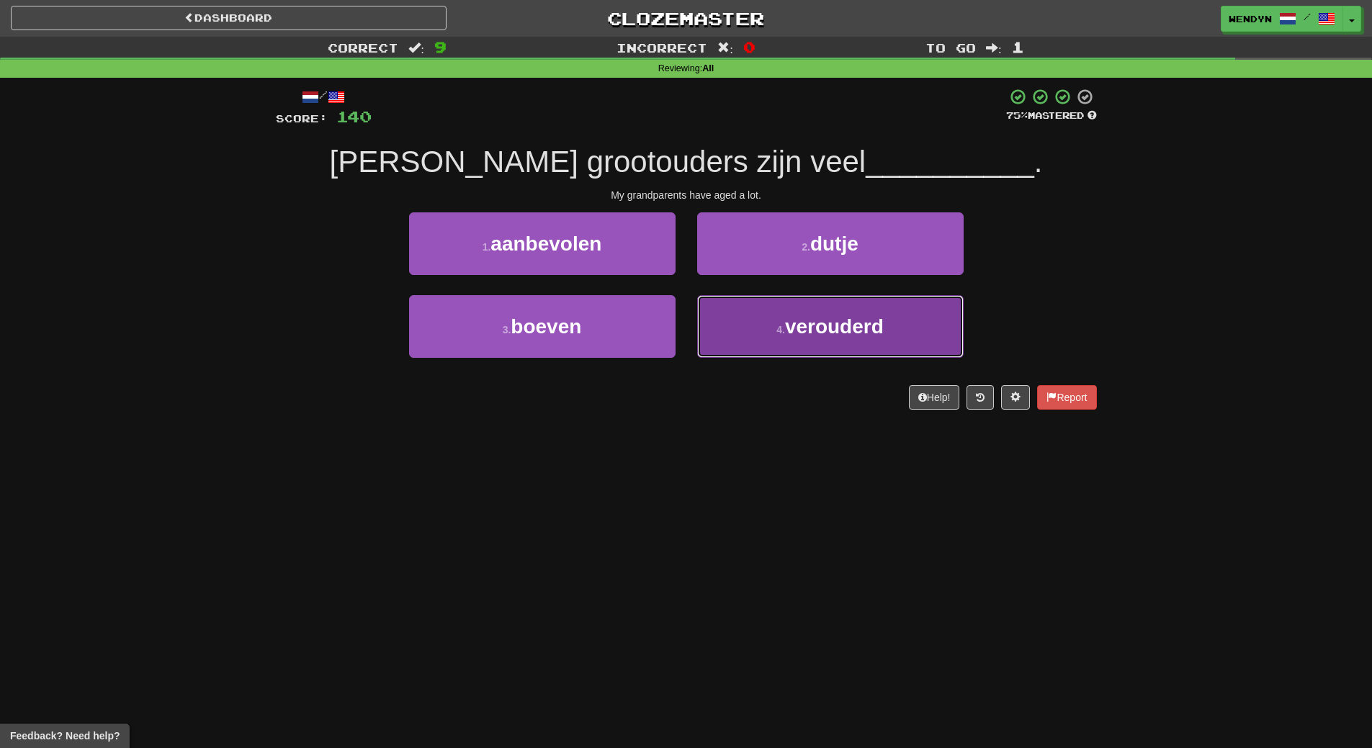
click at [835, 349] on button "4 . verouderd" at bounding box center [830, 326] width 267 height 63
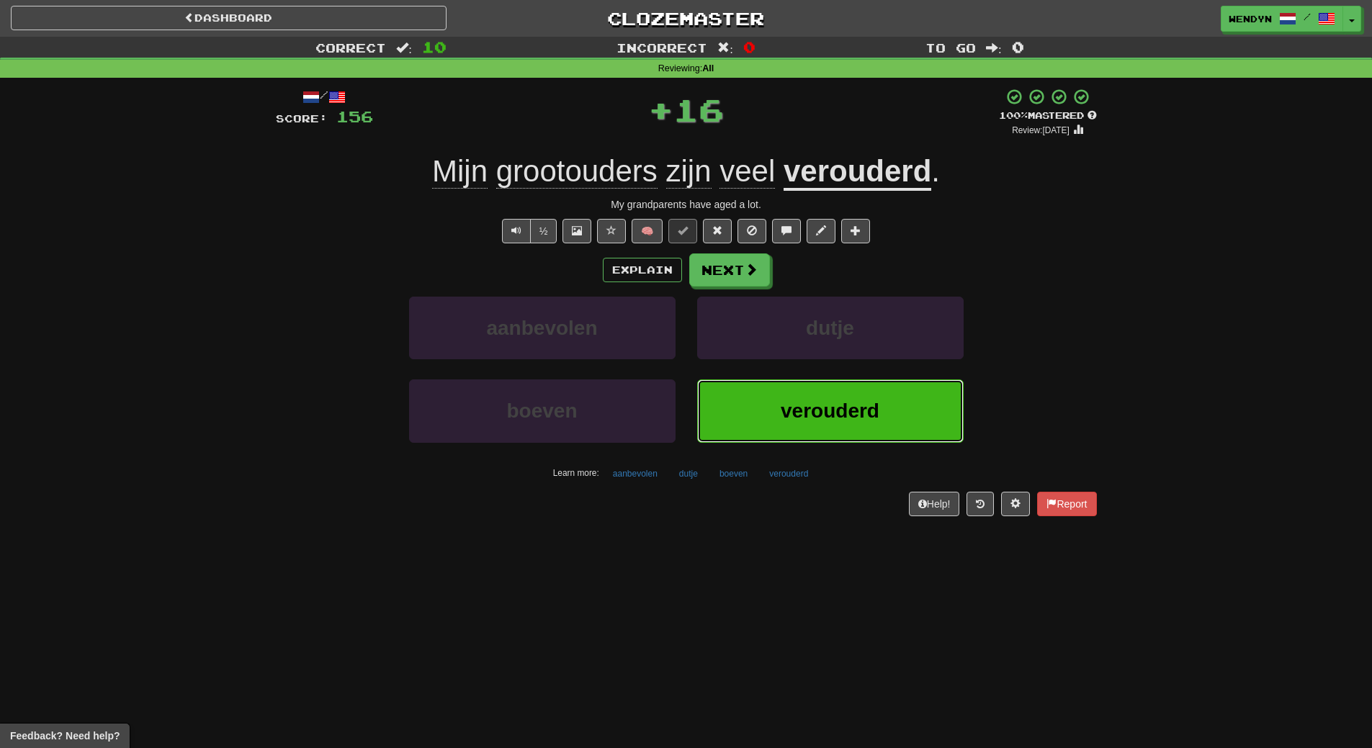
click at [836, 396] on button "verouderd" at bounding box center [830, 411] width 267 height 63
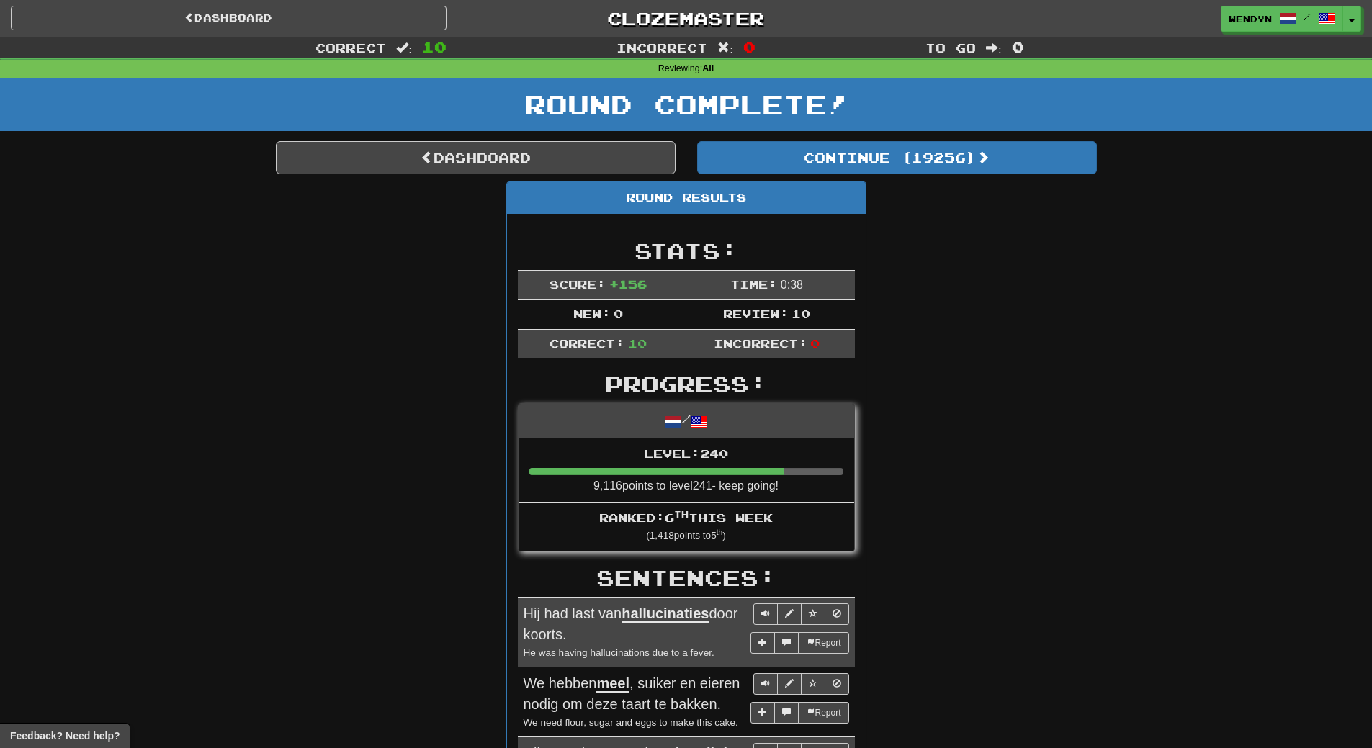
click at [940, 371] on div "Round Results Stats: Score: + 156 Time: 0 : 38 New: 0 Review: 10 Correct: 10 In…" at bounding box center [686, 741] width 821 height 1118
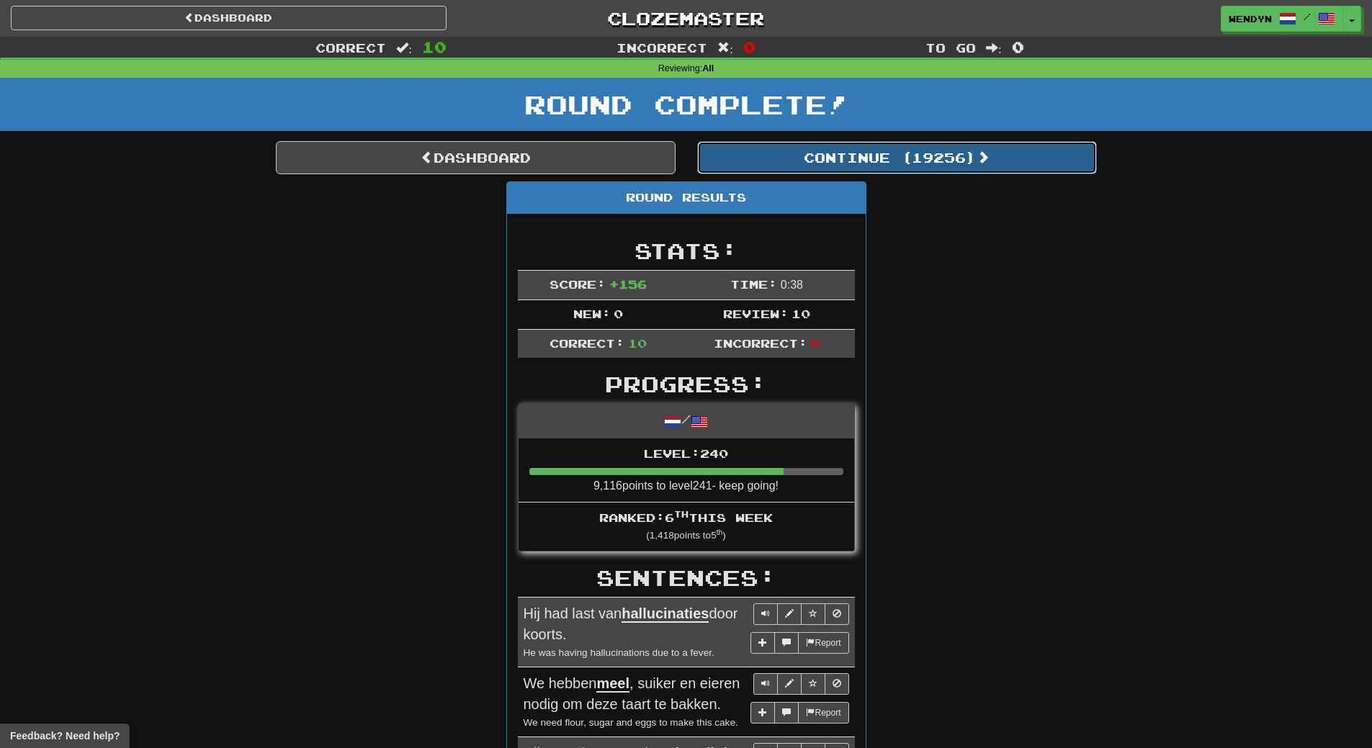
click at [936, 154] on button "Continue ( 19256 )" at bounding box center [897, 157] width 400 height 33
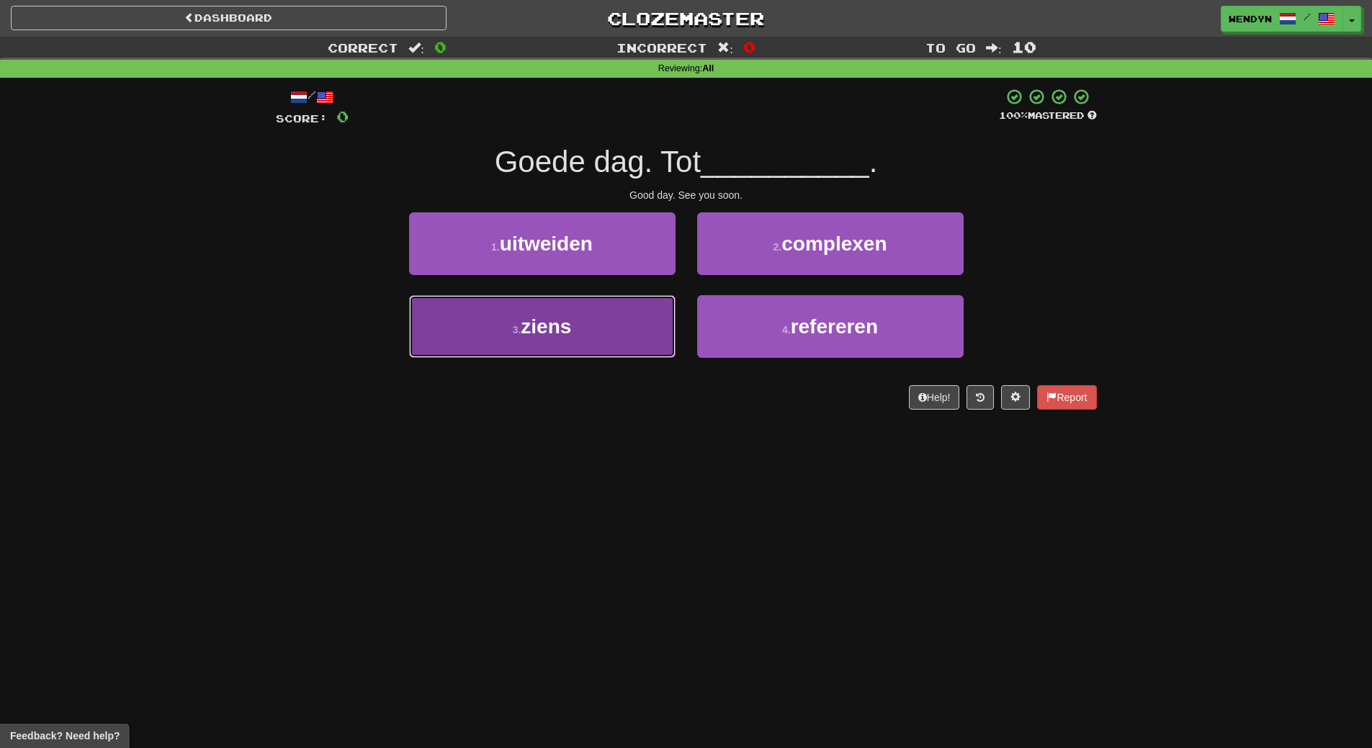
click at [633, 341] on button "3 . ziens" at bounding box center [542, 326] width 267 height 63
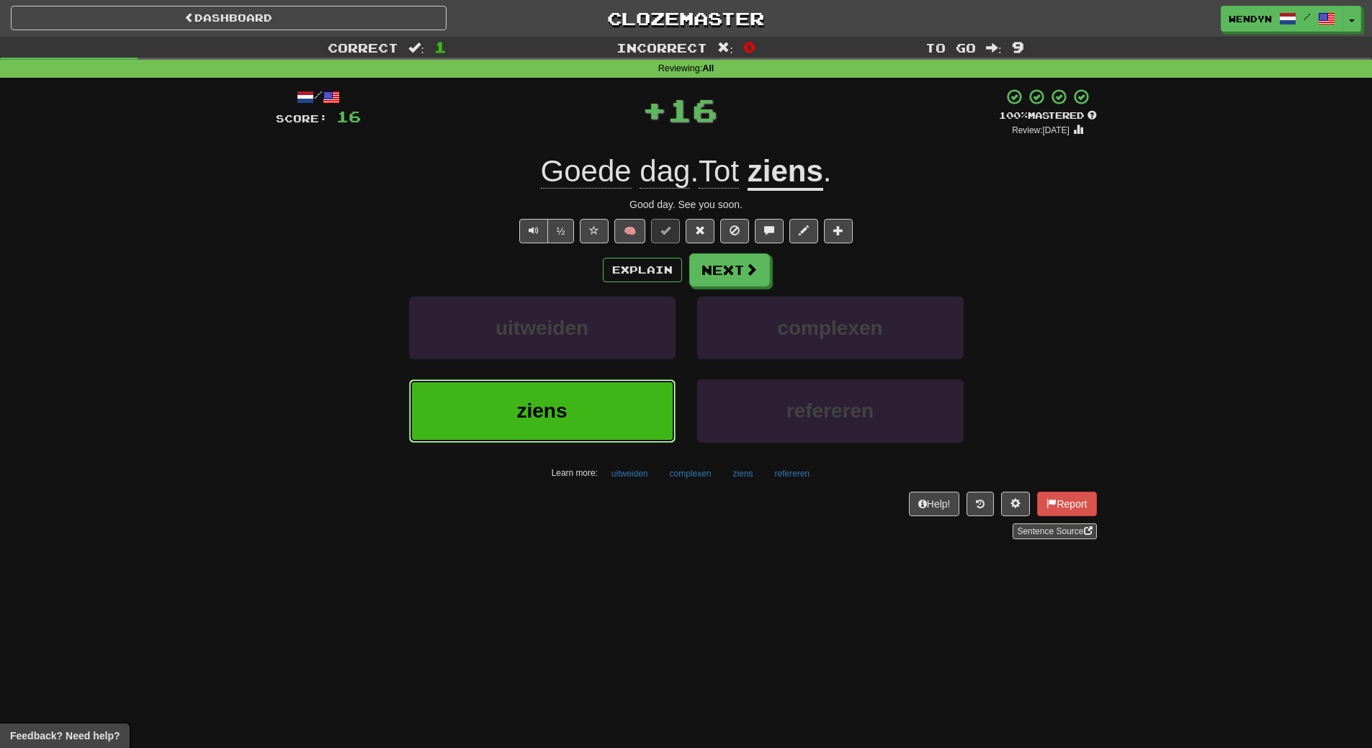
click at [630, 393] on button "ziens" at bounding box center [542, 411] width 267 height 63
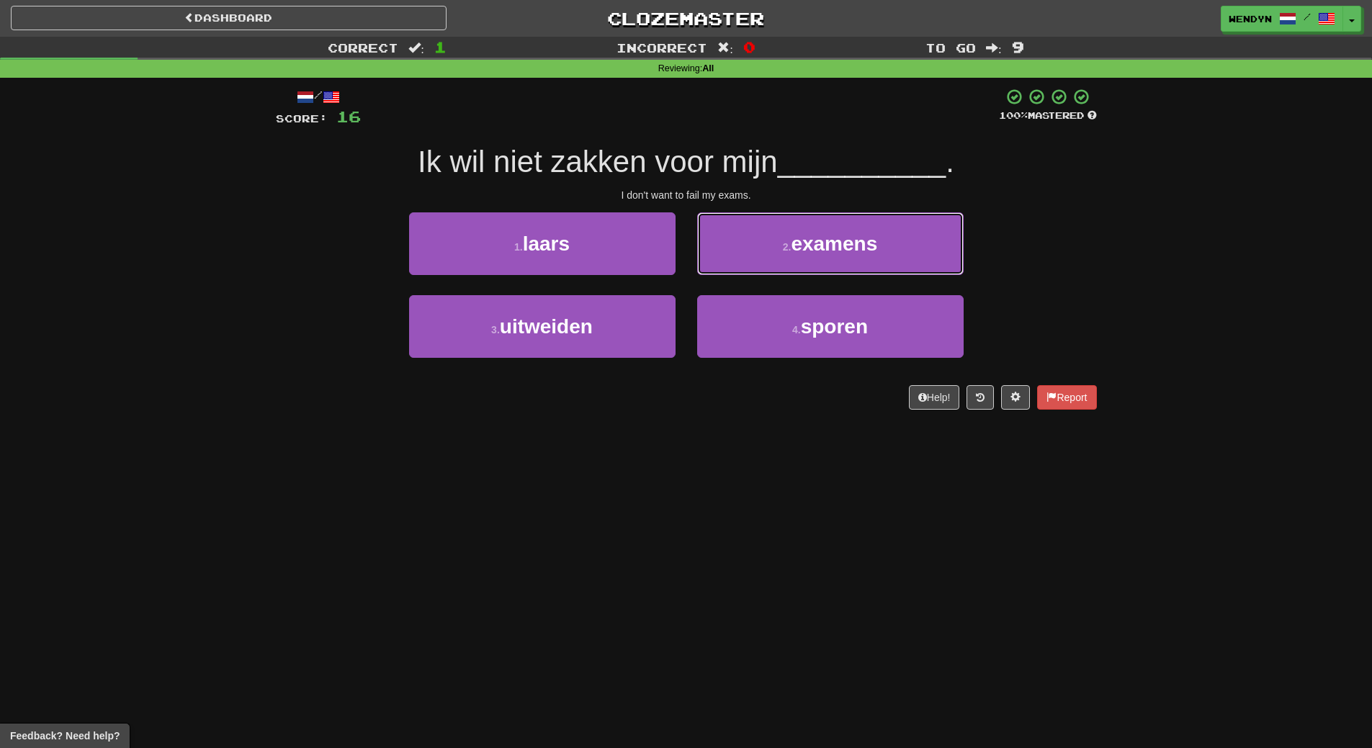
click at [864, 243] on span "examens" at bounding box center [834, 244] width 86 height 22
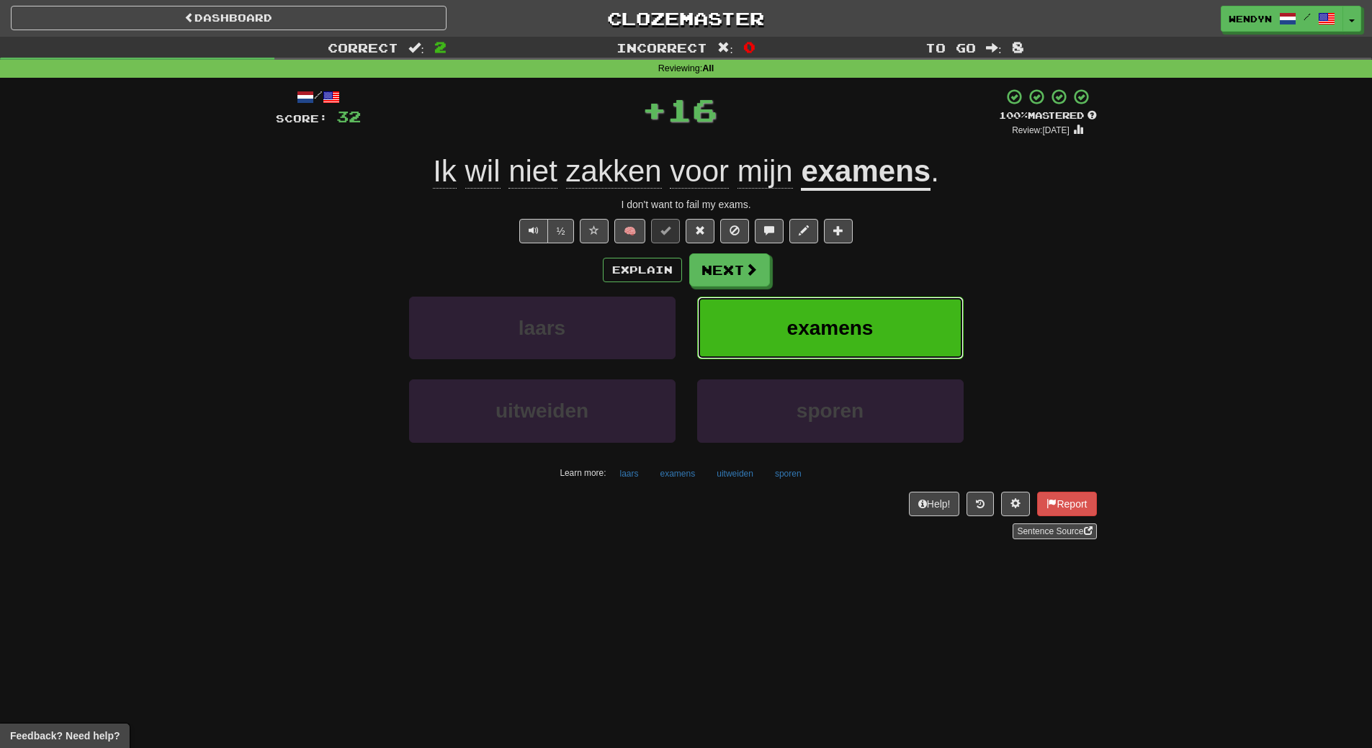
click at [867, 313] on button "examens" at bounding box center [830, 328] width 267 height 63
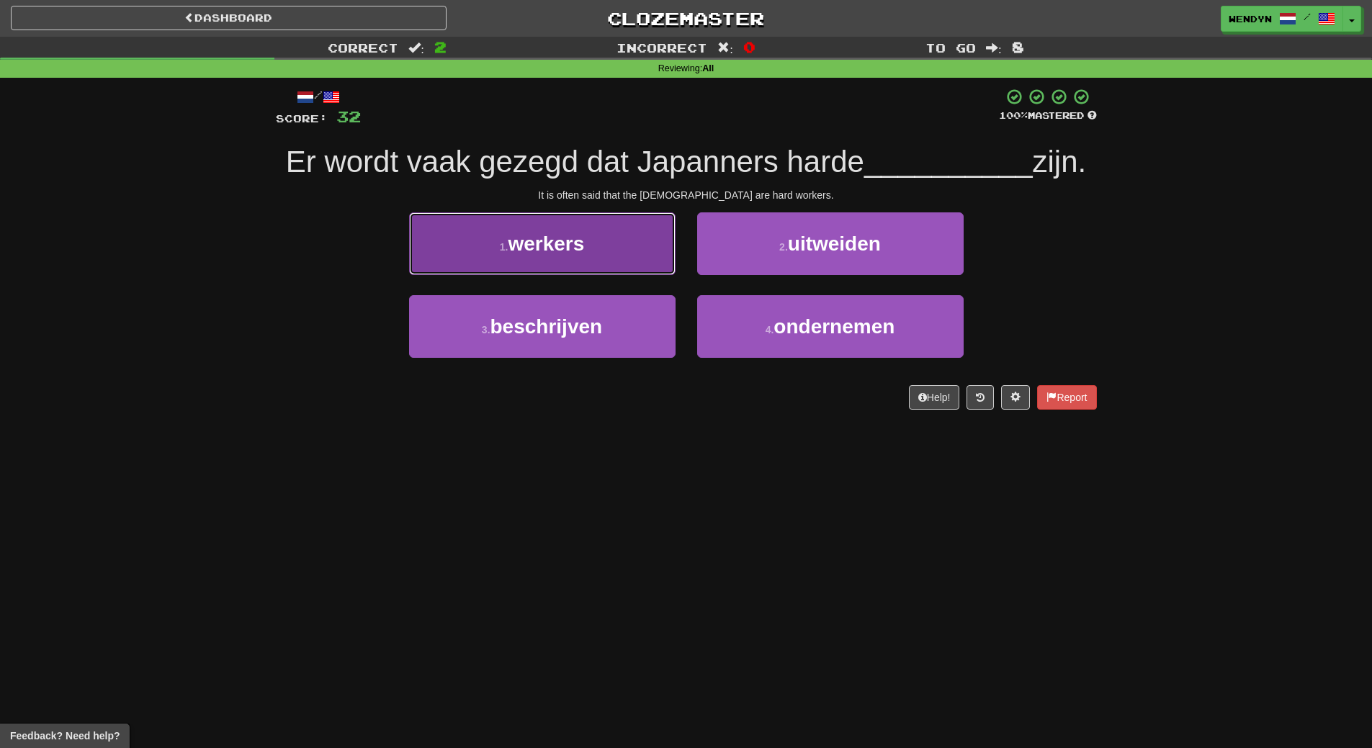
click at [626, 258] on button "1 . werkers" at bounding box center [542, 244] width 267 height 63
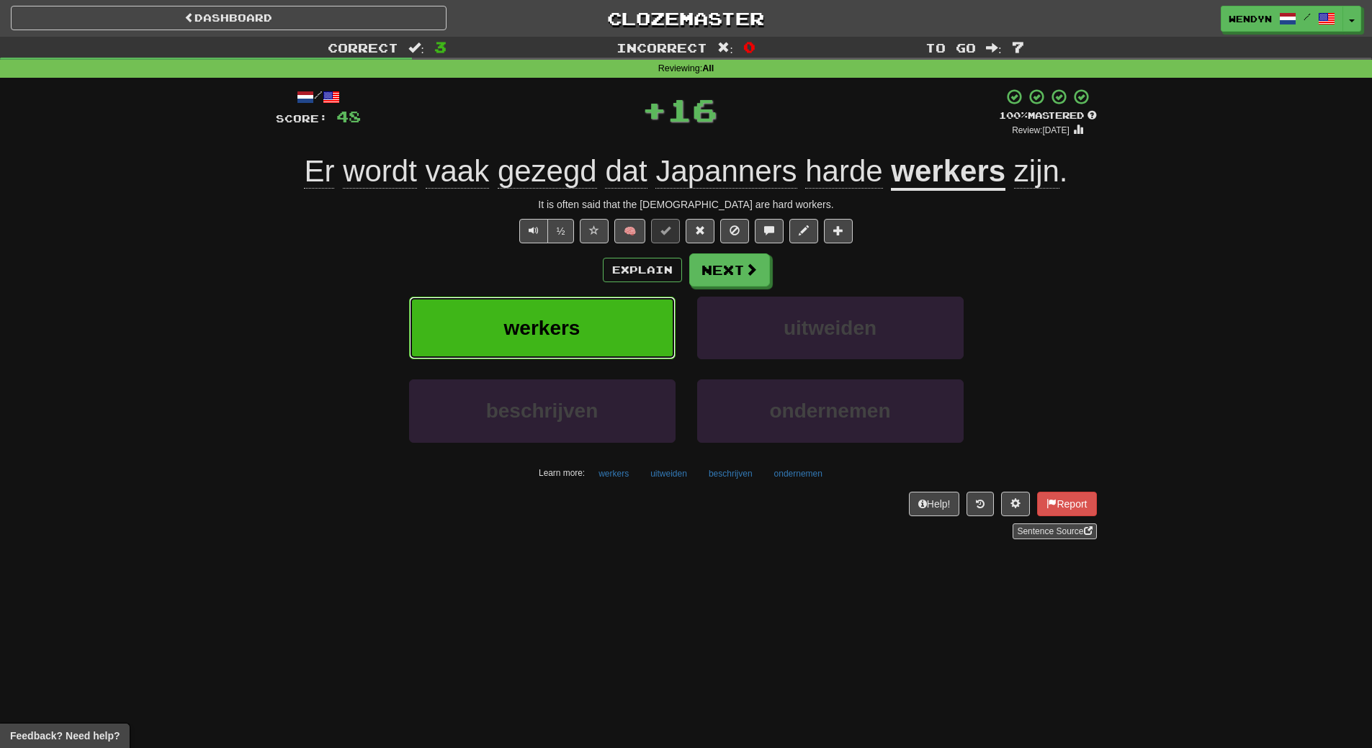
click at [621, 305] on button "werkers" at bounding box center [542, 328] width 267 height 63
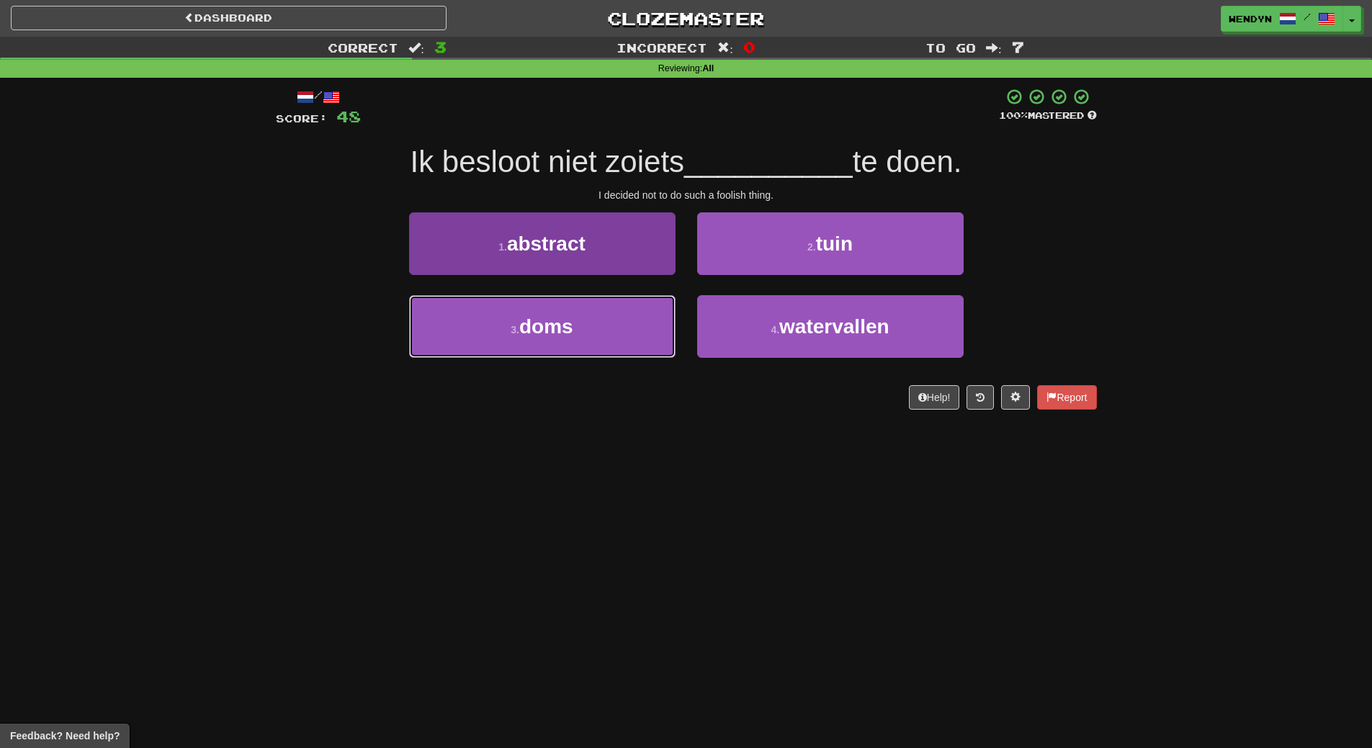
click at [653, 346] on button "3 . doms" at bounding box center [542, 326] width 267 height 63
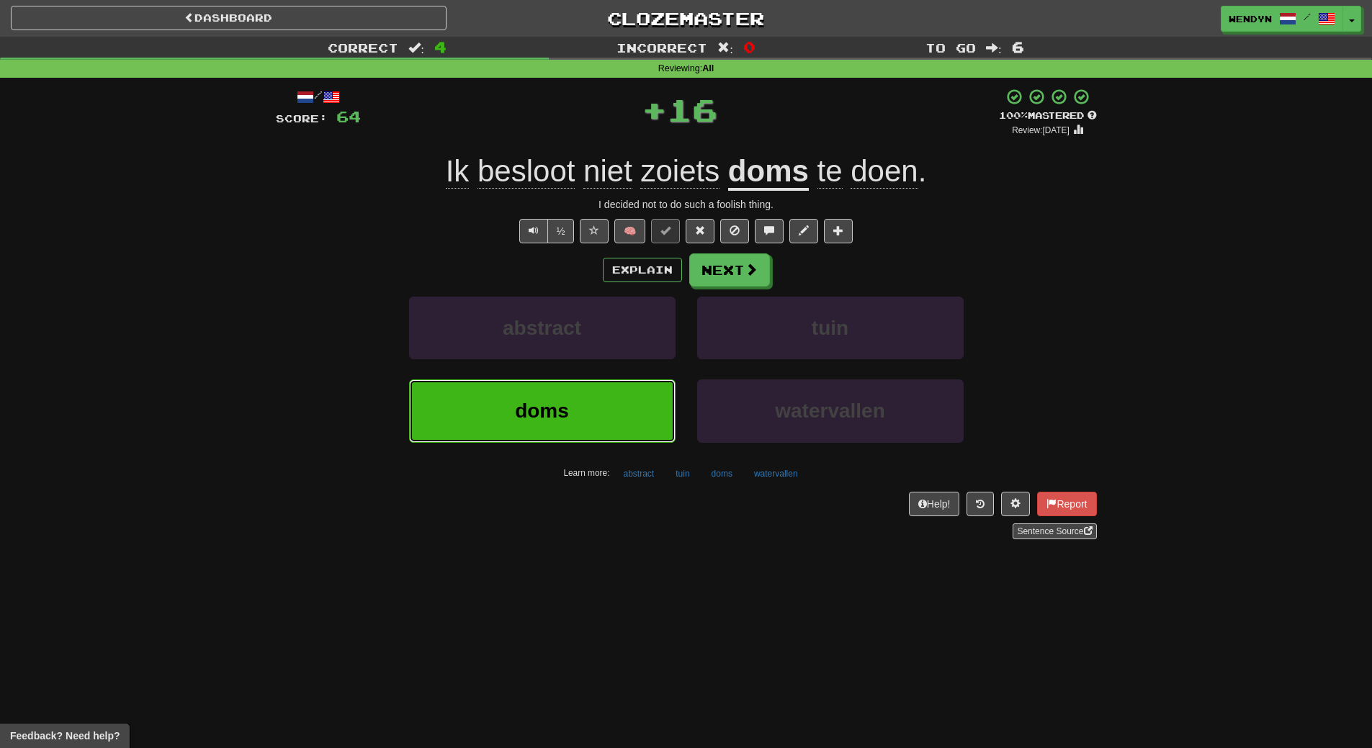
click at [637, 385] on button "doms" at bounding box center [542, 411] width 267 height 63
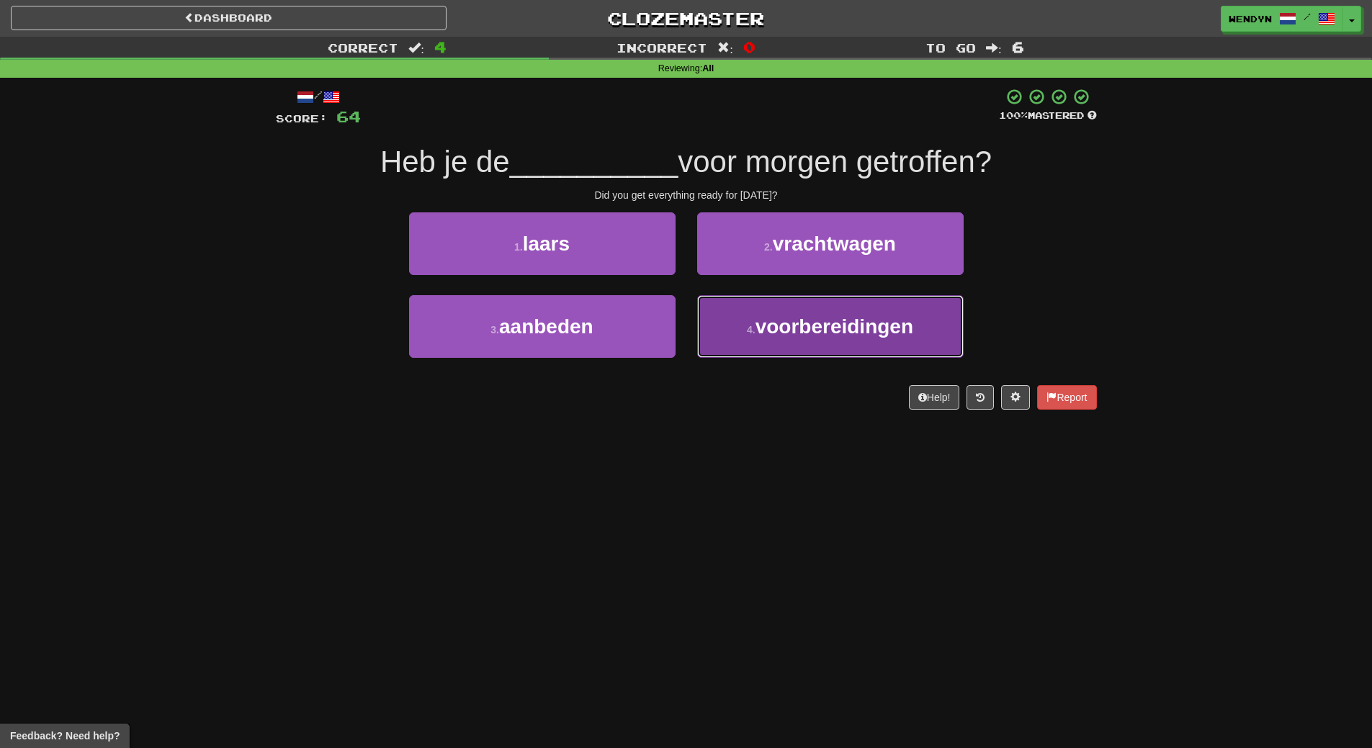
click at [846, 339] on button "4 . voorbereidingen" at bounding box center [830, 326] width 267 height 63
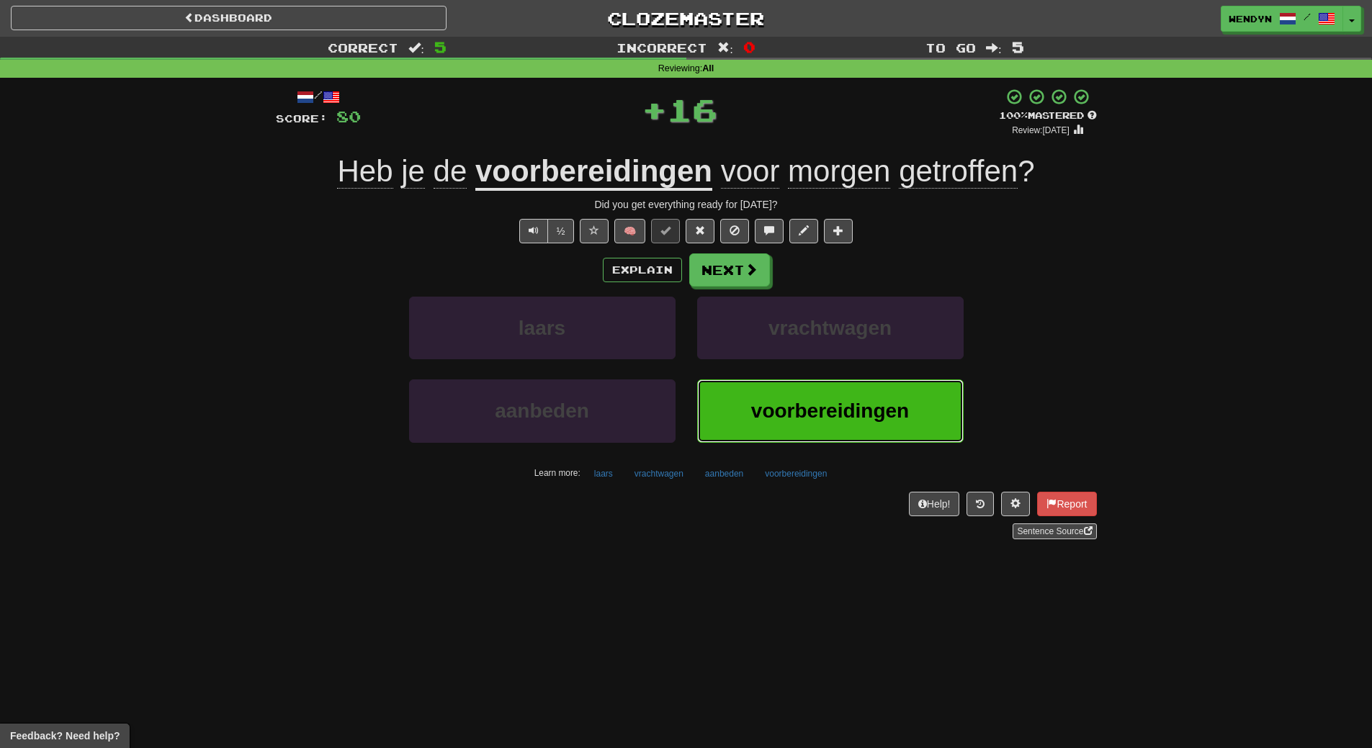
click at [818, 414] on span "voorbereidingen" at bounding box center [830, 411] width 158 height 22
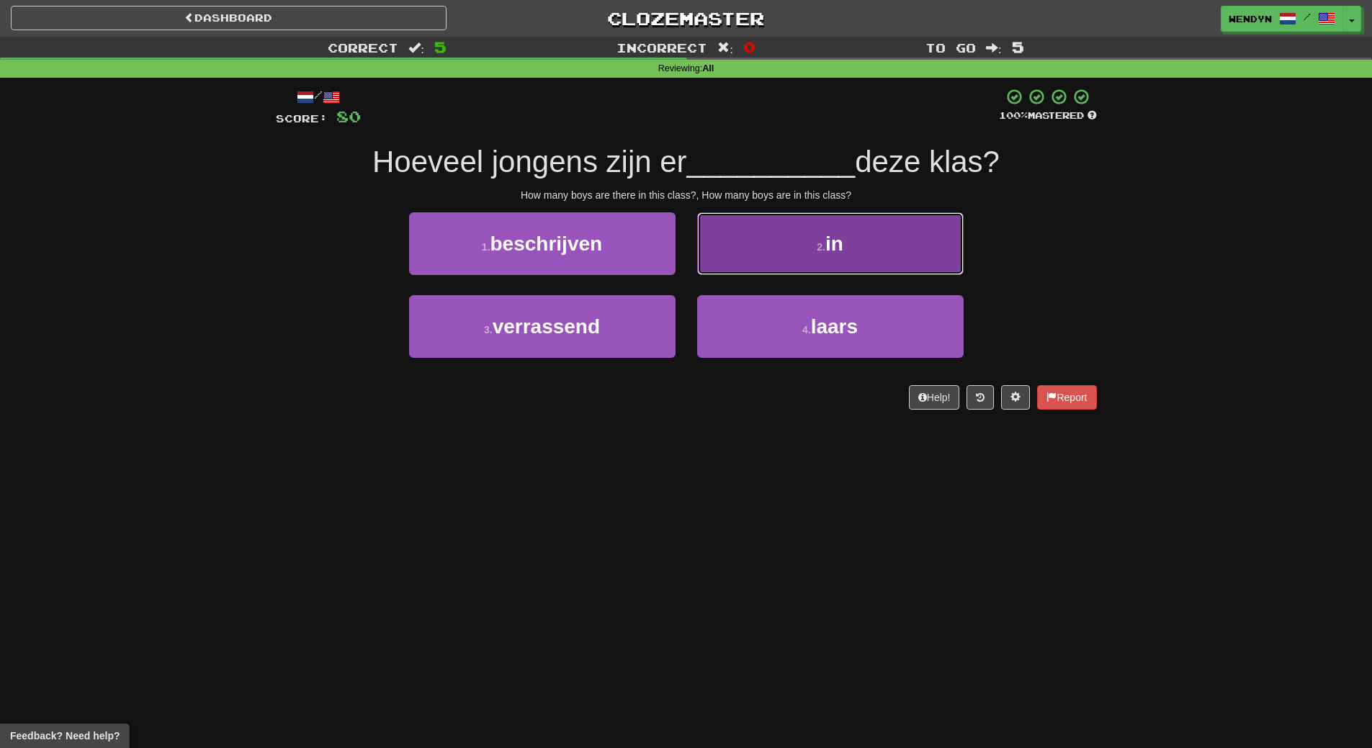
click at [843, 251] on span "in" at bounding box center [835, 244] width 18 height 22
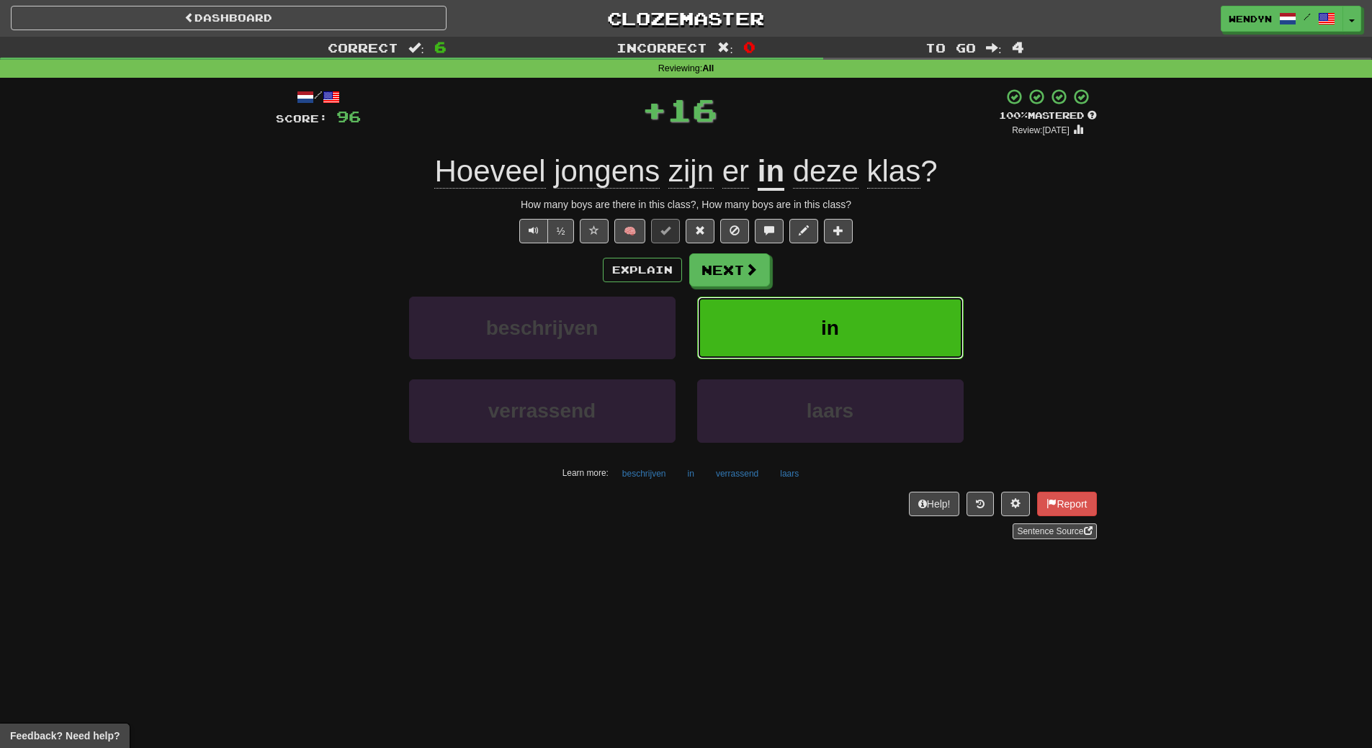
click at [853, 319] on button "in" at bounding box center [830, 328] width 267 height 63
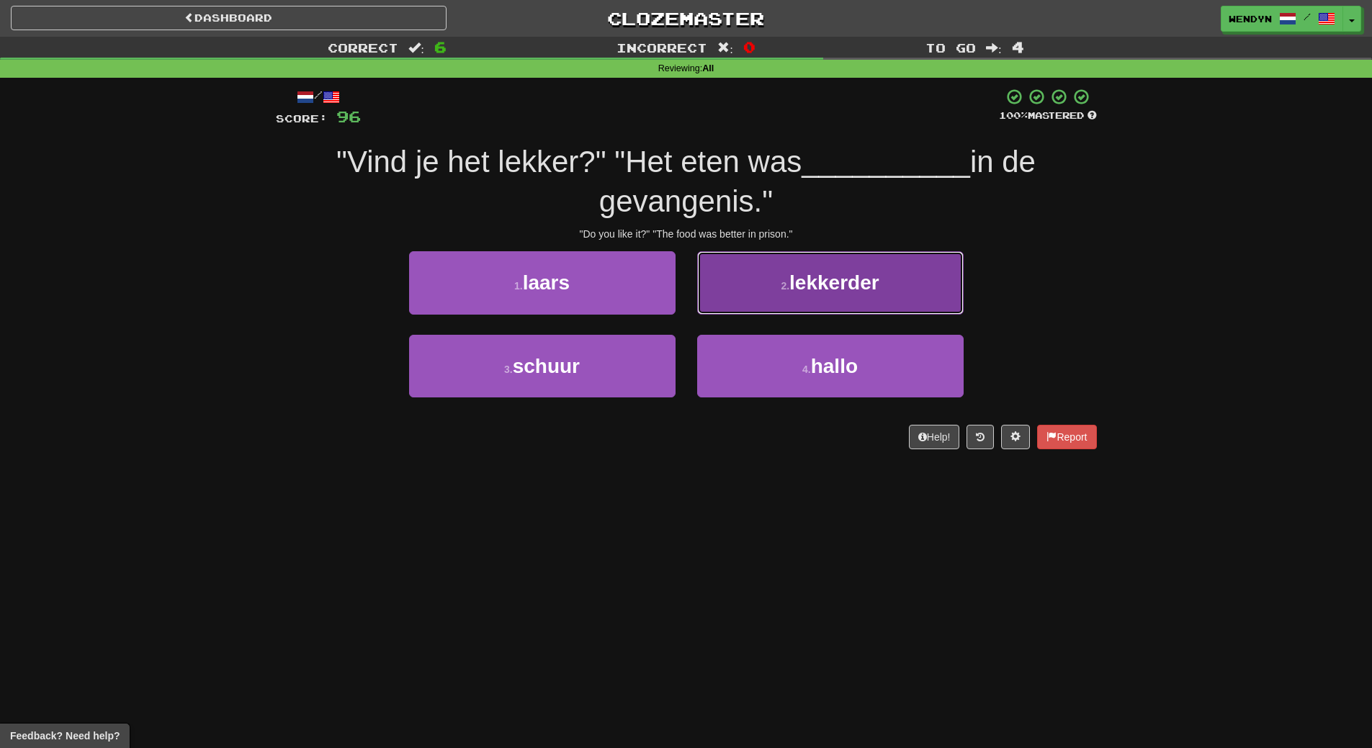
click at [867, 264] on button "2 . lekkerder" at bounding box center [830, 282] width 267 height 63
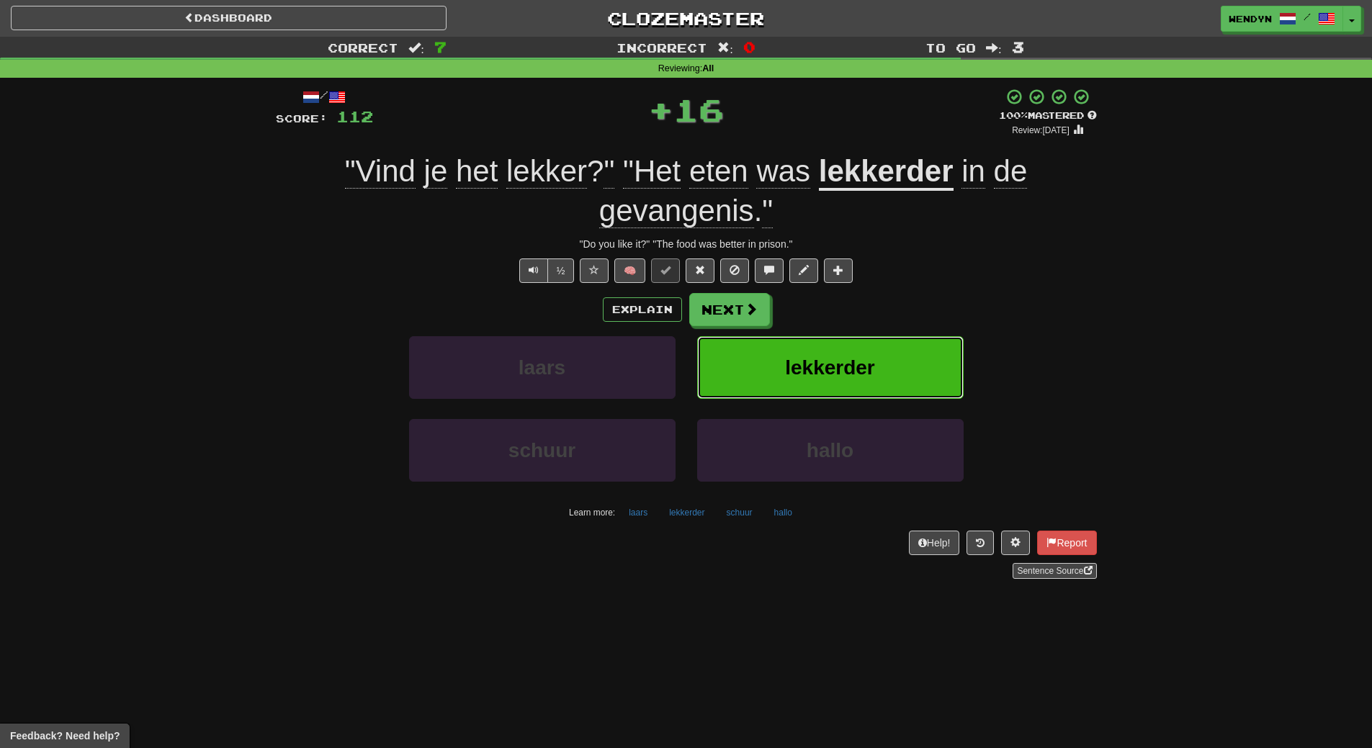
click at [846, 384] on button "lekkerder" at bounding box center [830, 367] width 267 height 63
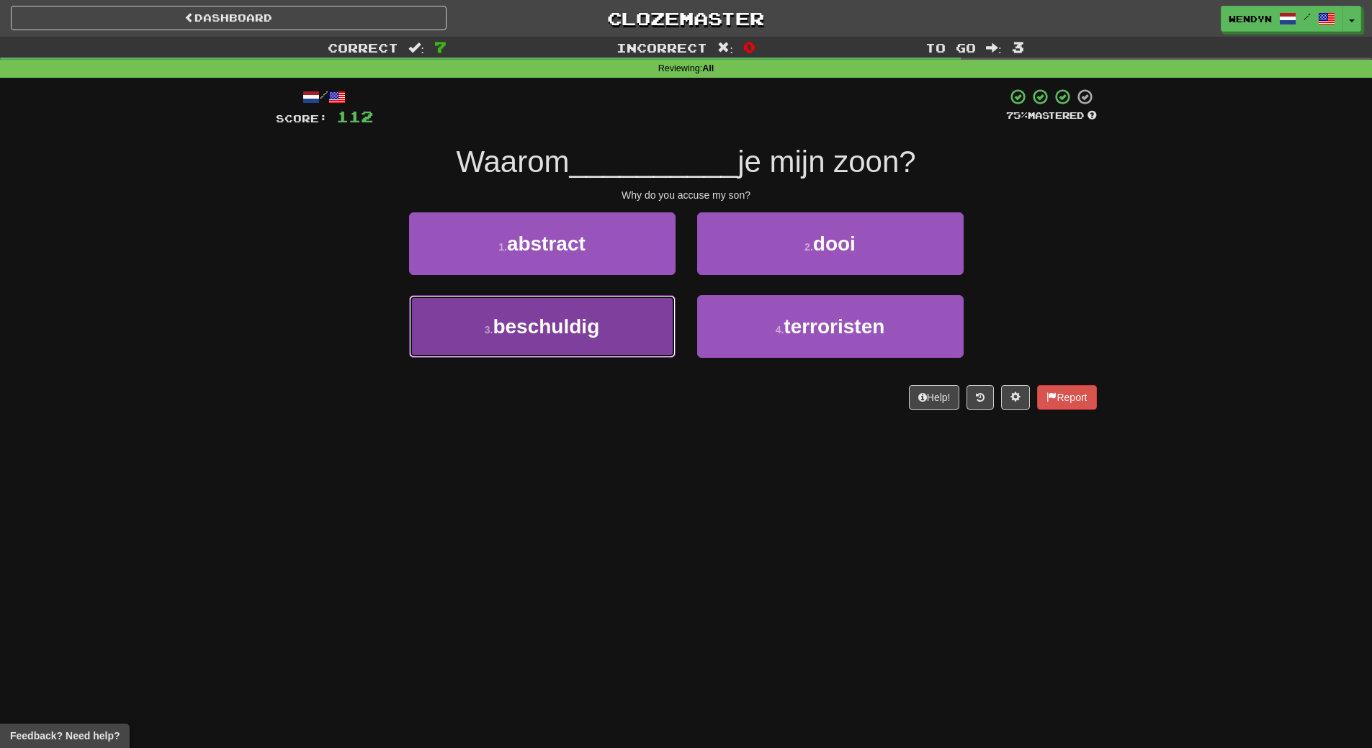
click at [578, 333] on span "beschuldig" at bounding box center [546, 327] width 107 height 22
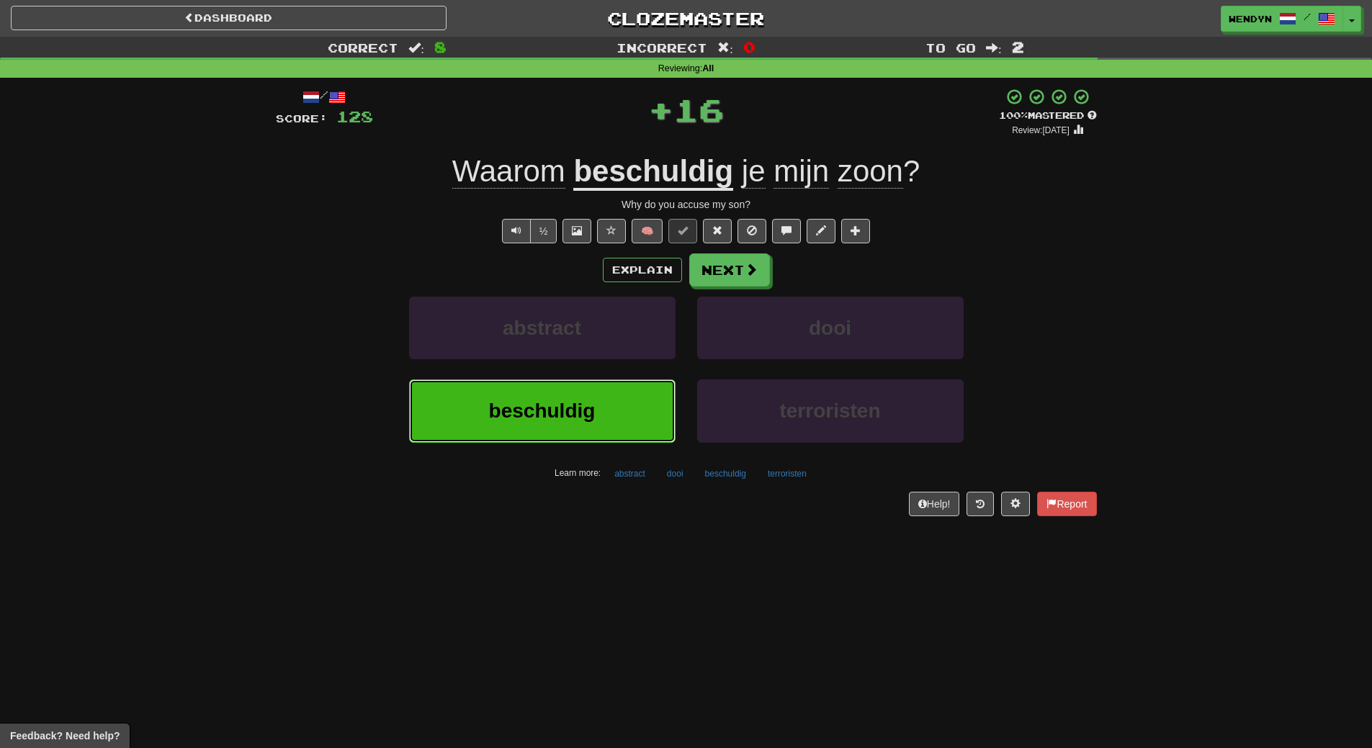
click at [582, 401] on span "beschuldig" at bounding box center [542, 411] width 107 height 22
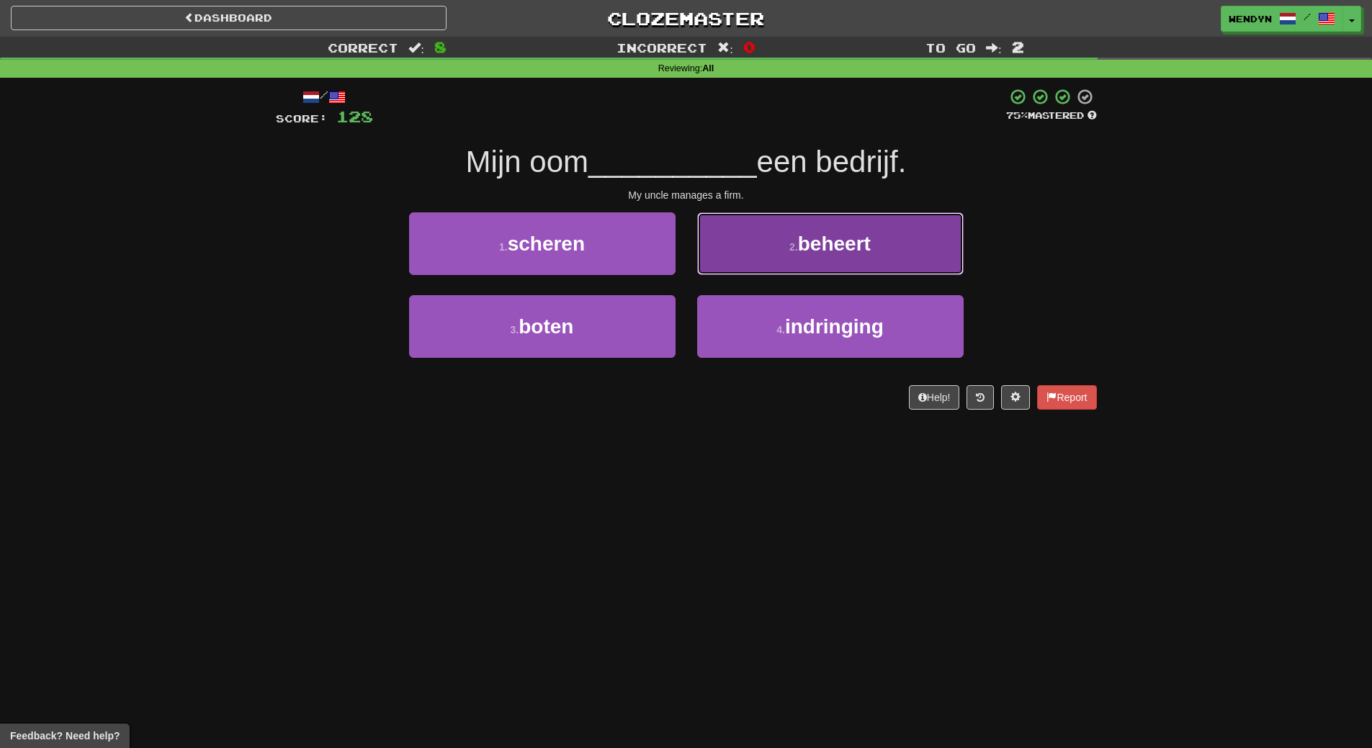
click at [882, 251] on button "2 . beheert" at bounding box center [830, 244] width 267 height 63
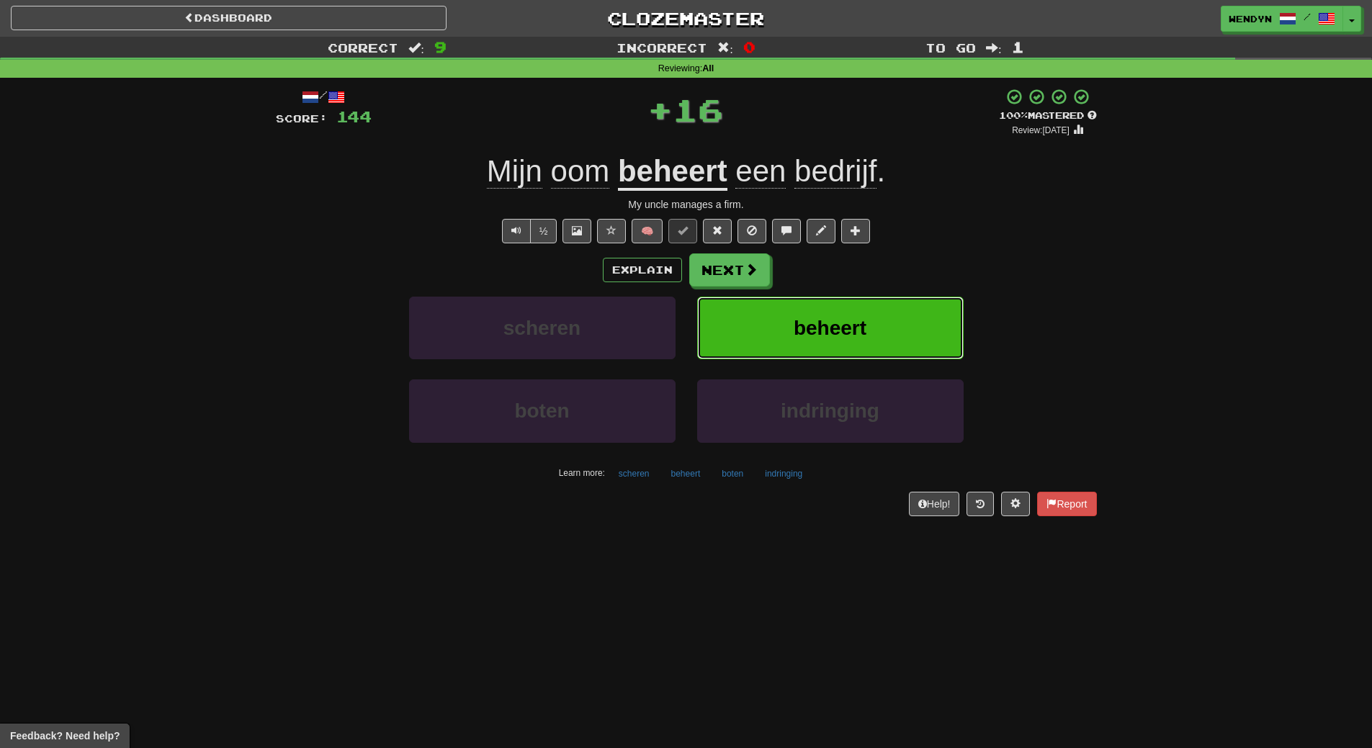
click at [881, 318] on button "beheert" at bounding box center [830, 328] width 267 height 63
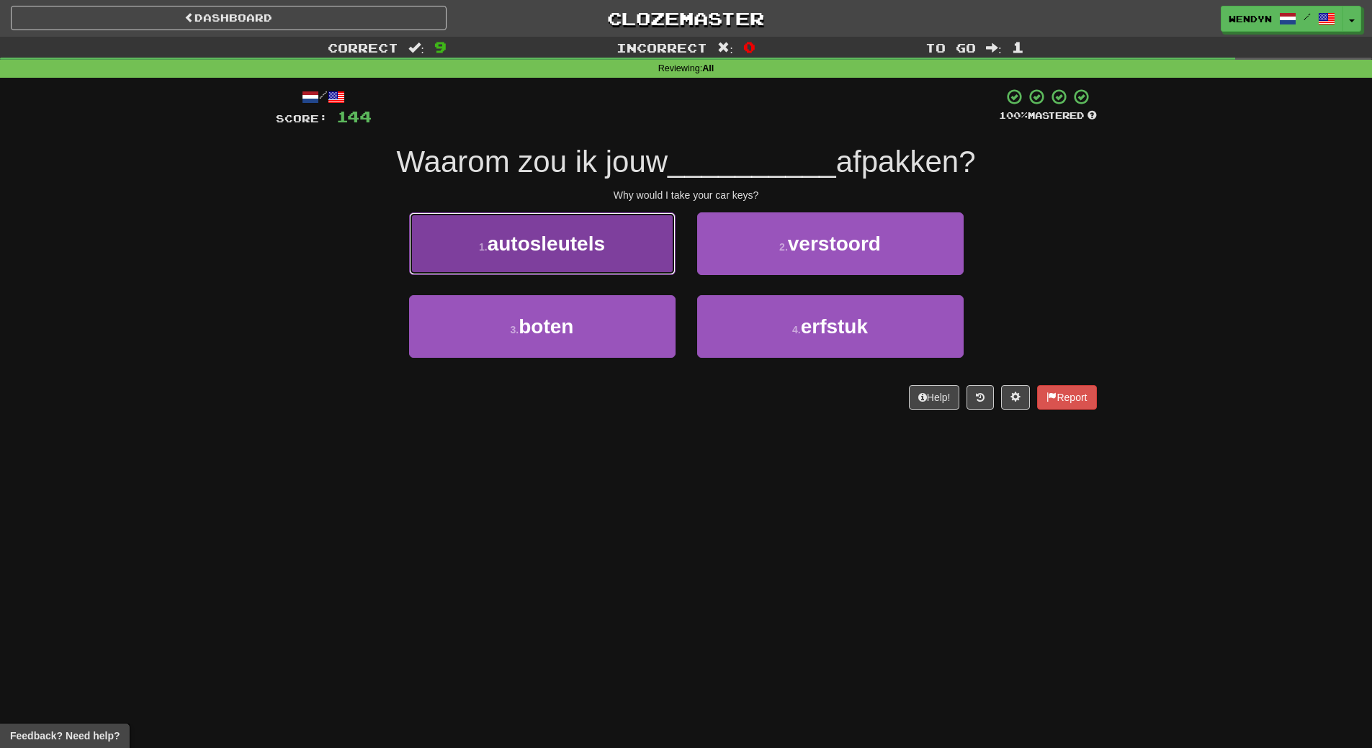
click at [575, 239] on span "autosleutels" at bounding box center [546, 244] width 117 height 22
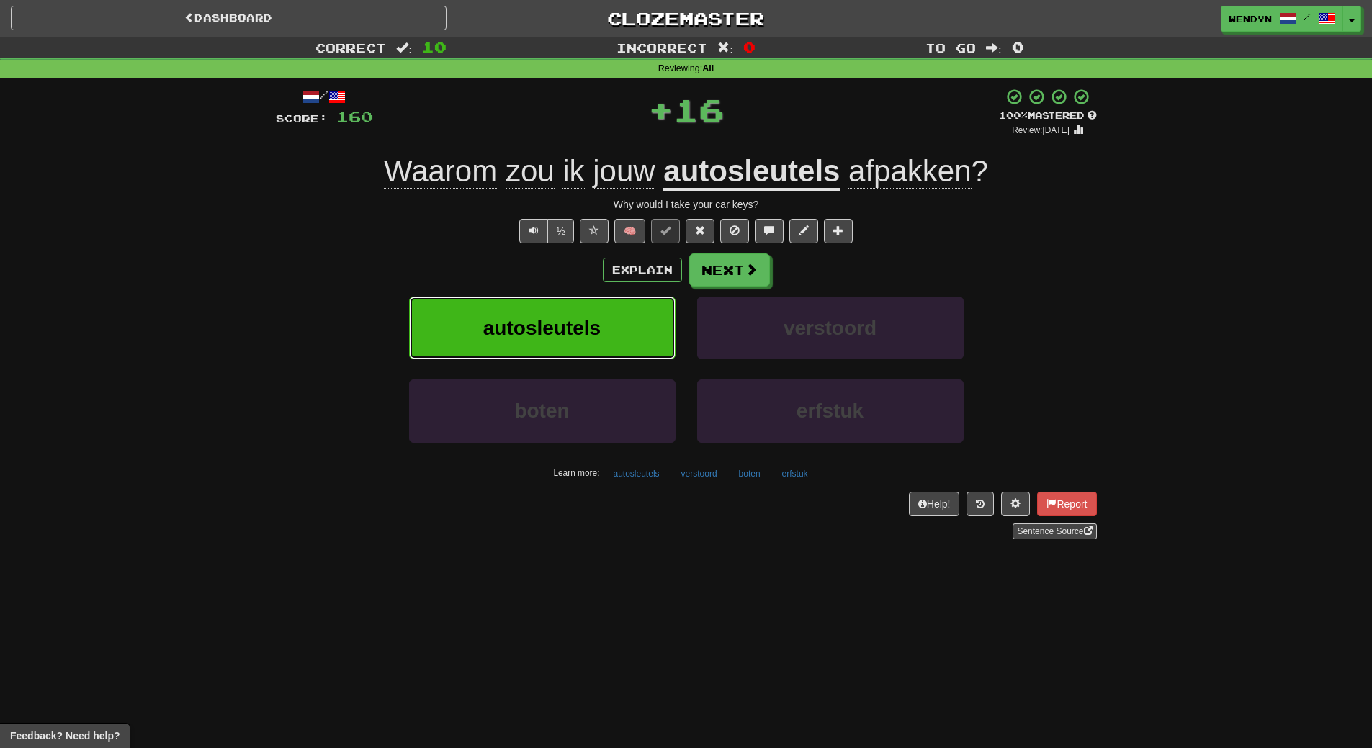
click at [587, 326] on span "autosleutels" at bounding box center [541, 328] width 117 height 22
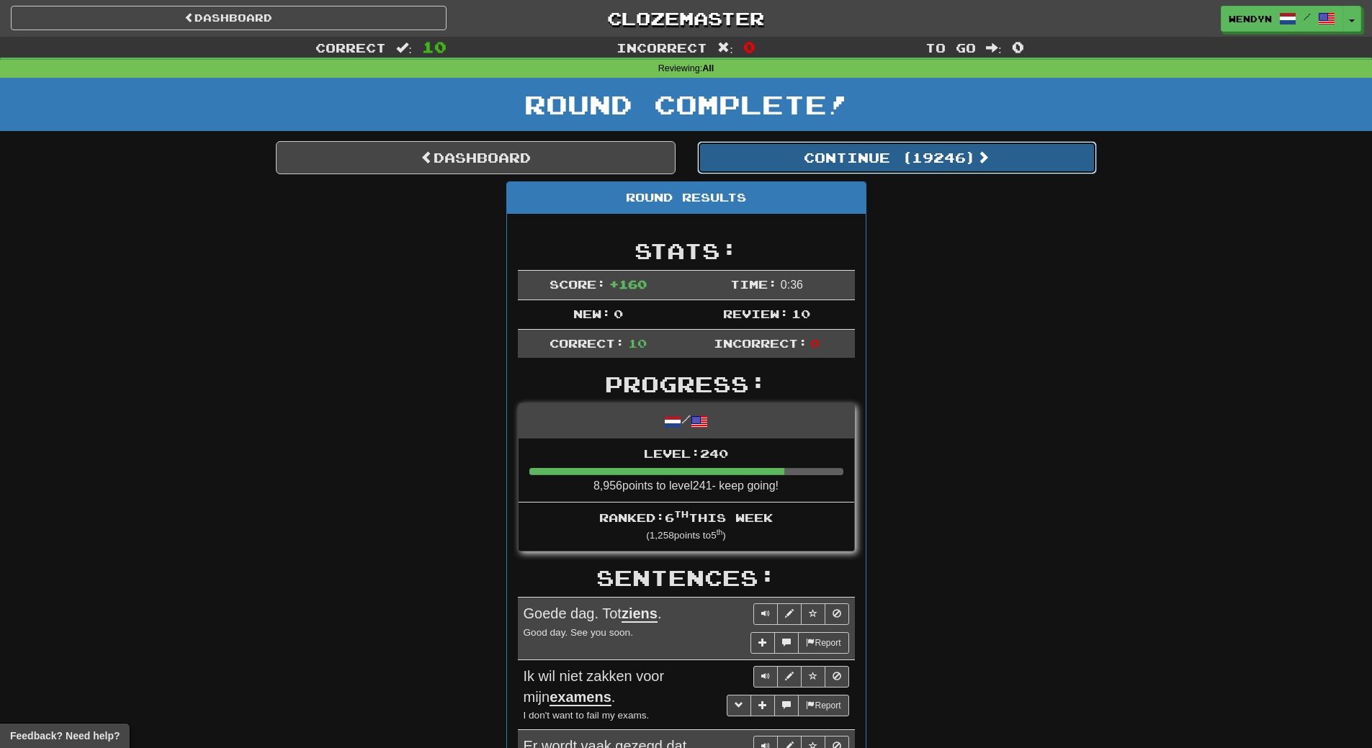
click at [983, 166] on button "Continue ( 19246 )" at bounding box center [897, 157] width 400 height 33
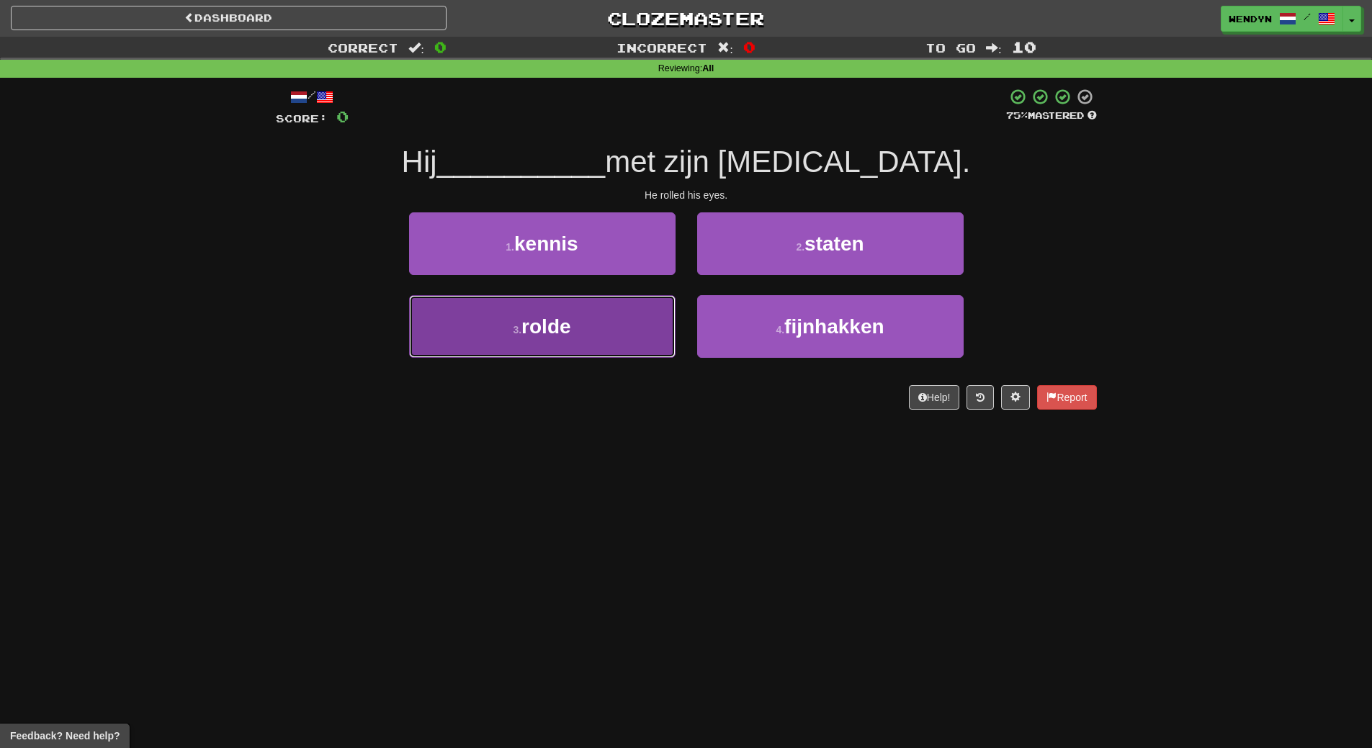
click at [622, 321] on button "3 . rolde" at bounding box center [542, 326] width 267 height 63
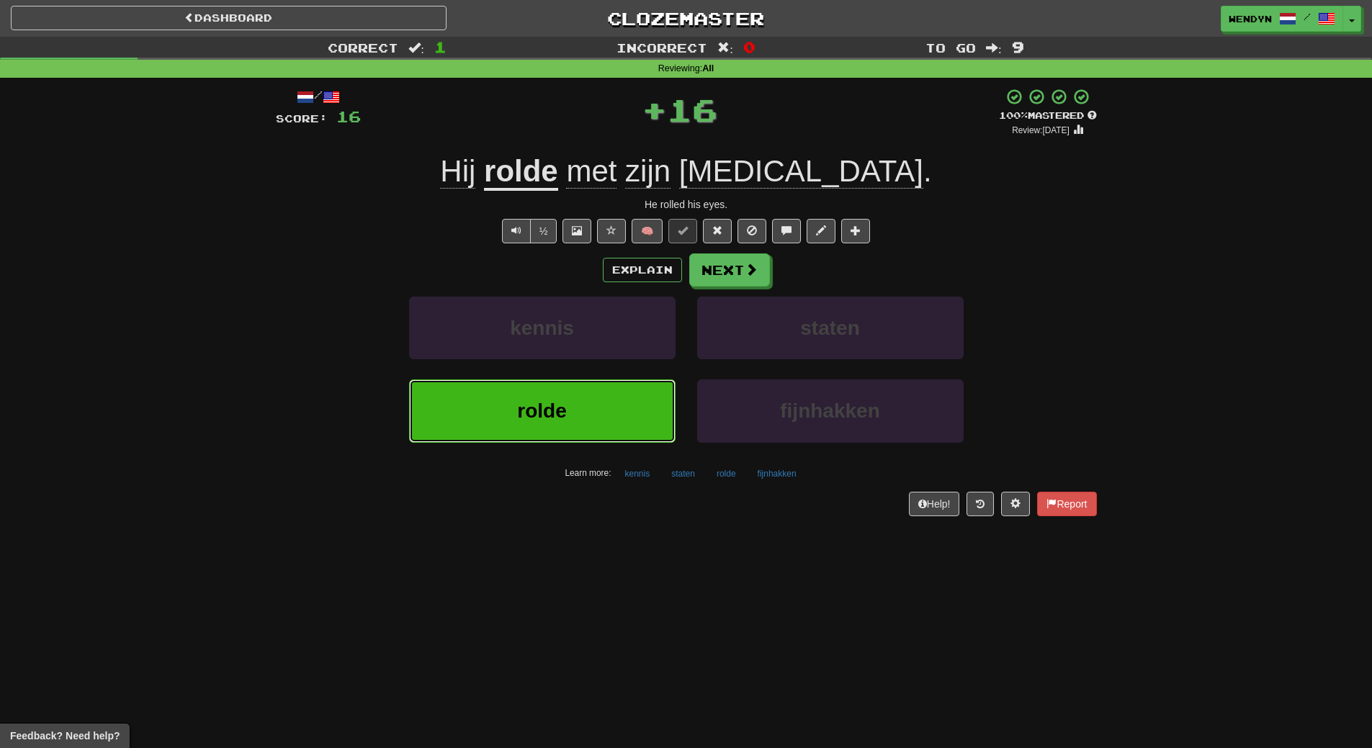
click at [627, 402] on button "rolde" at bounding box center [542, 411] width 267 height 63
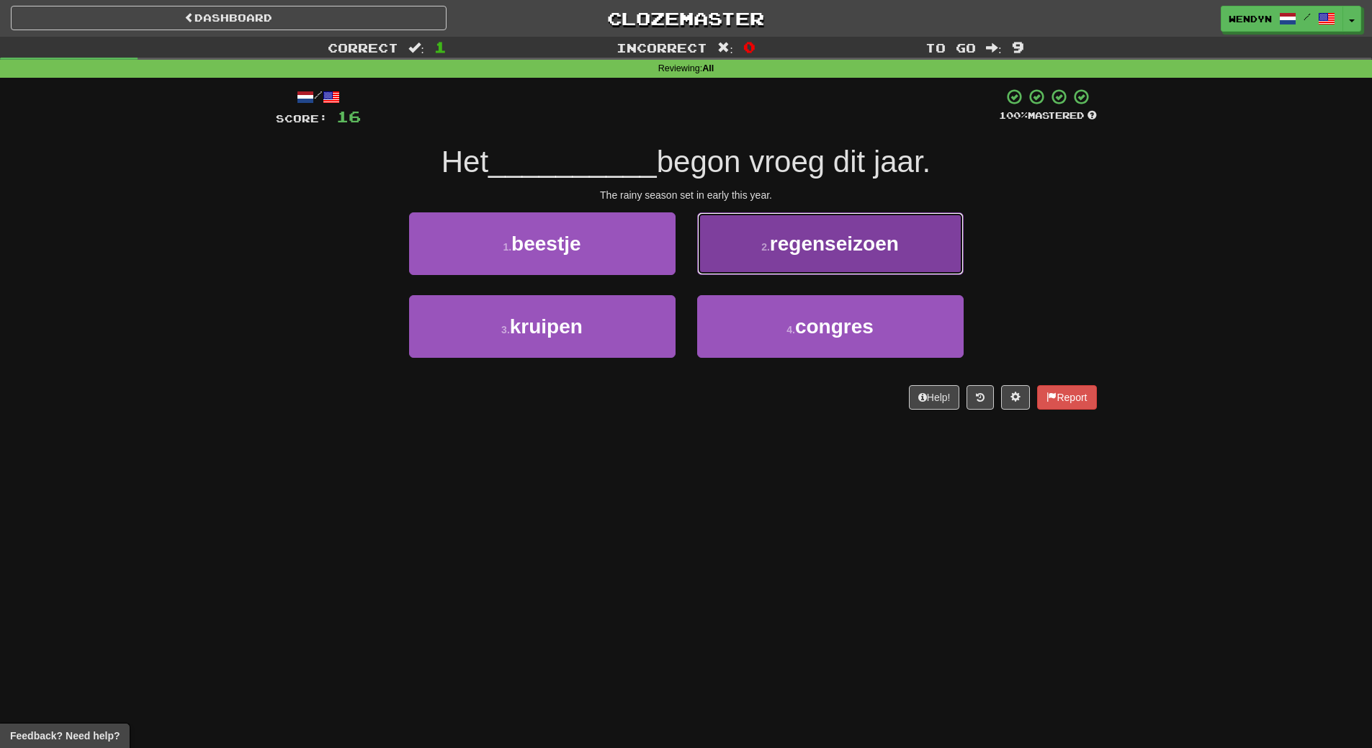
click at [845, 266] on button "2 . regenseizoen" at bounding box center [830, 244] width 267 height 63
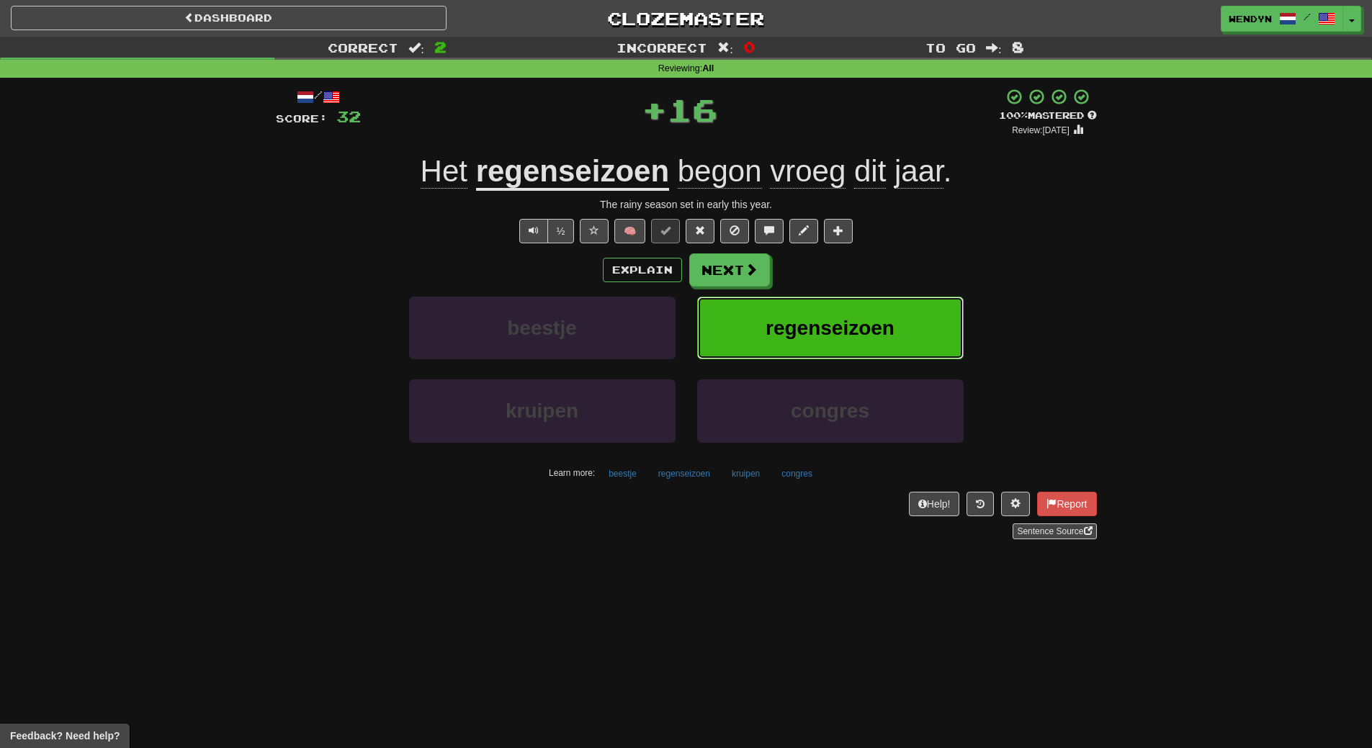
click at [850, 333] on span "regenseizoen" at bounding box center [830, 328] width 129 height 22
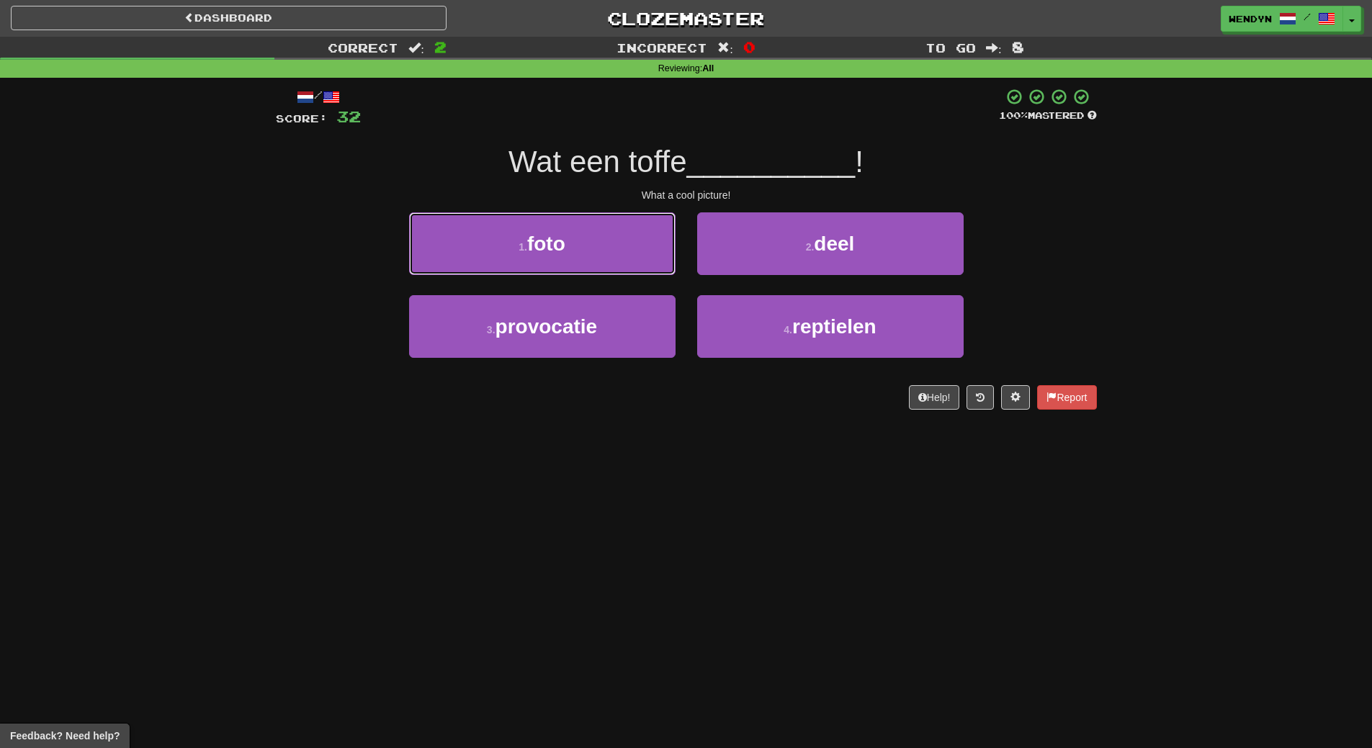
drag, startPoint x: 622, startPoint y: 243, endPoint x: 612, endPoint y: 287, distance: 45.3
click at [622, 243] on button "1 . foto" at bounding box center [542, 244] width 267 height 63
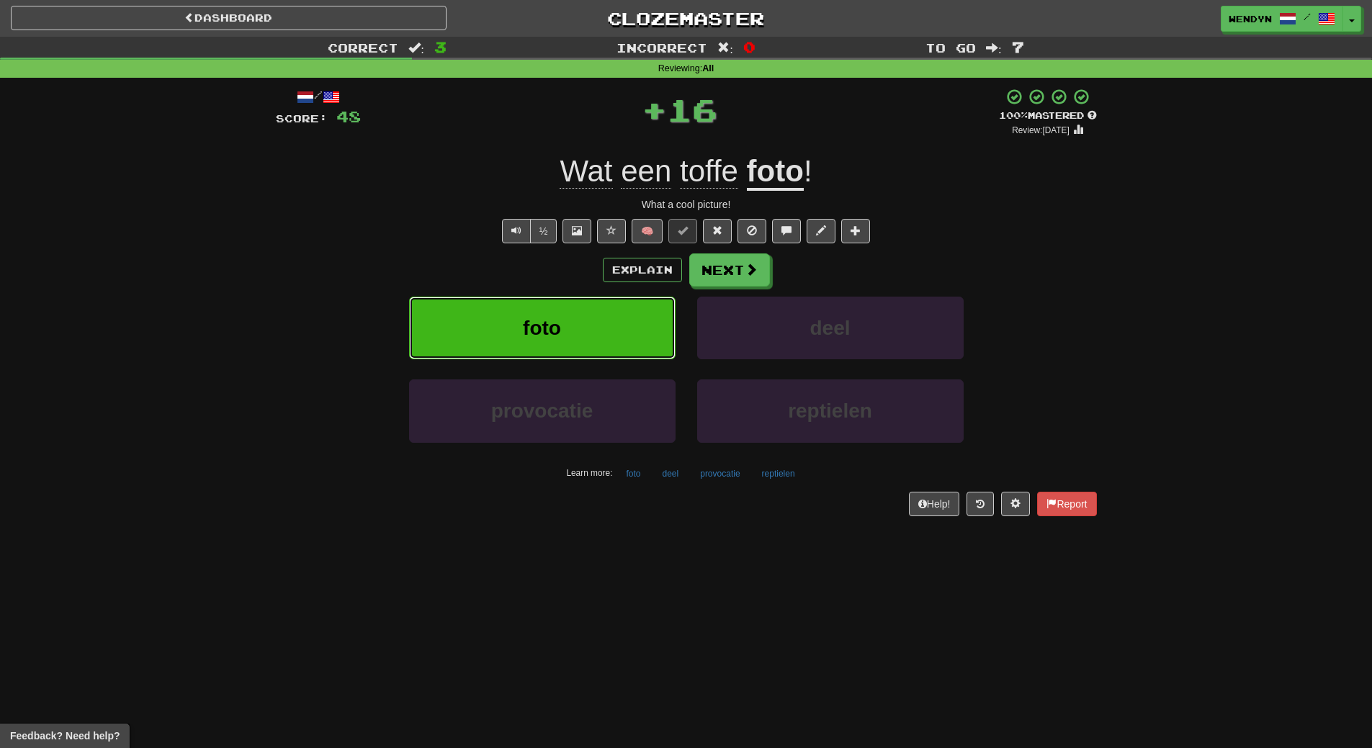
click at [608, 308] on button "foto" at bounding box center [542, 328] width 267 height 63
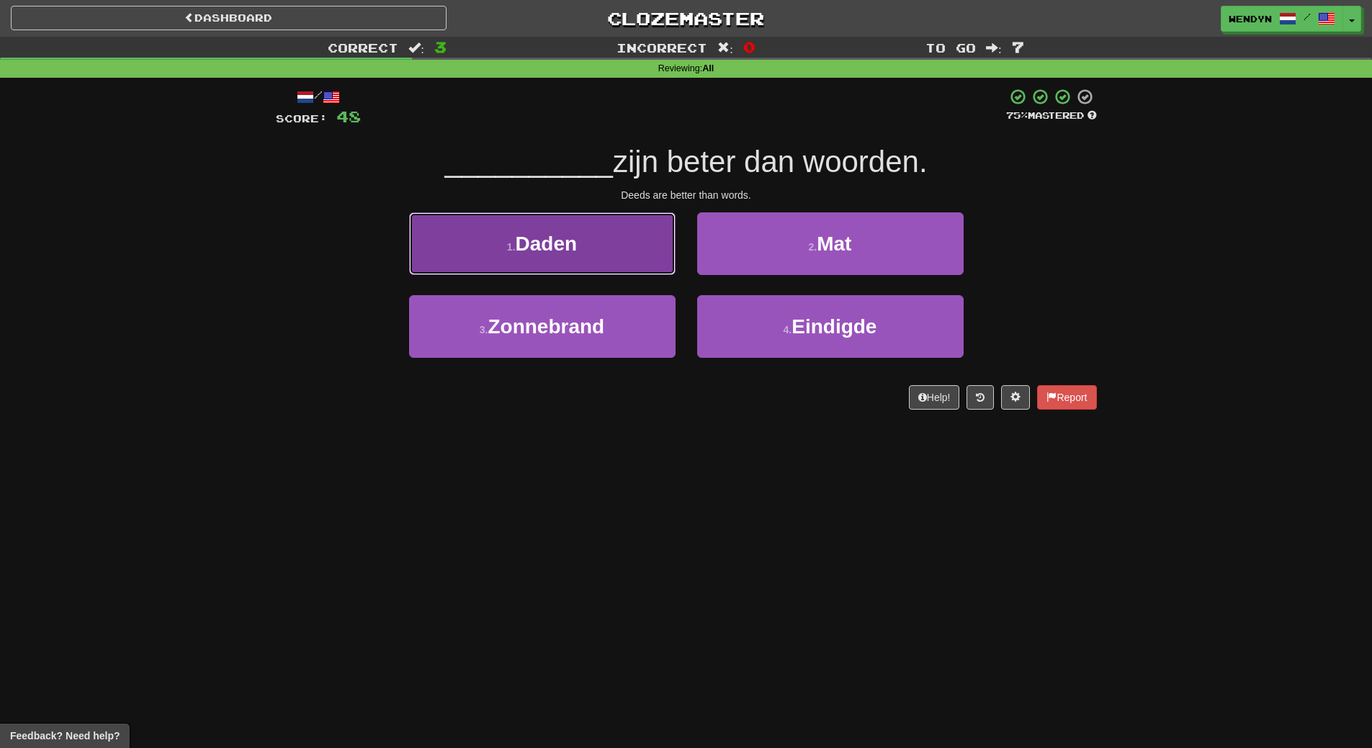
click at [612, 256] on button "1 . Daden" at bounding box center [542, 244] width 267 height 63
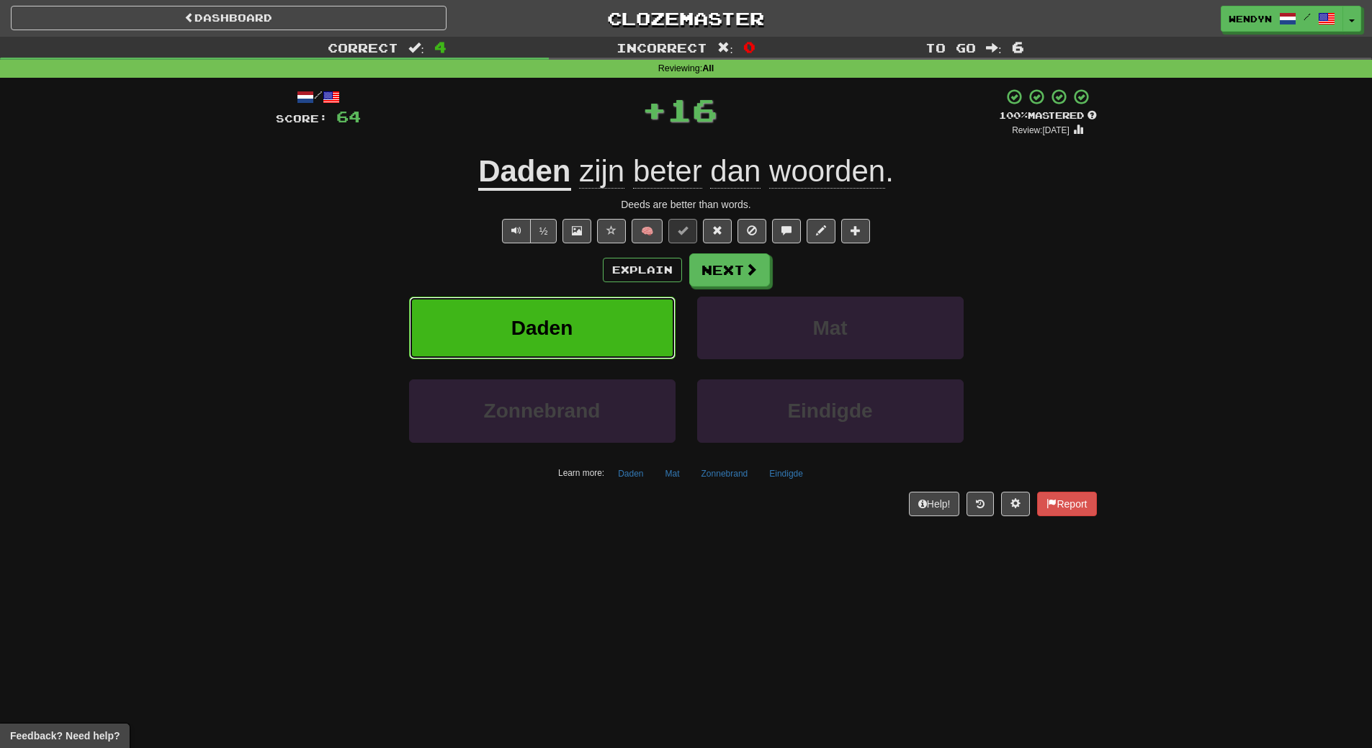
click at [602, 318] on button "Daden" at bounding box center [542, 328] width 267 height 63
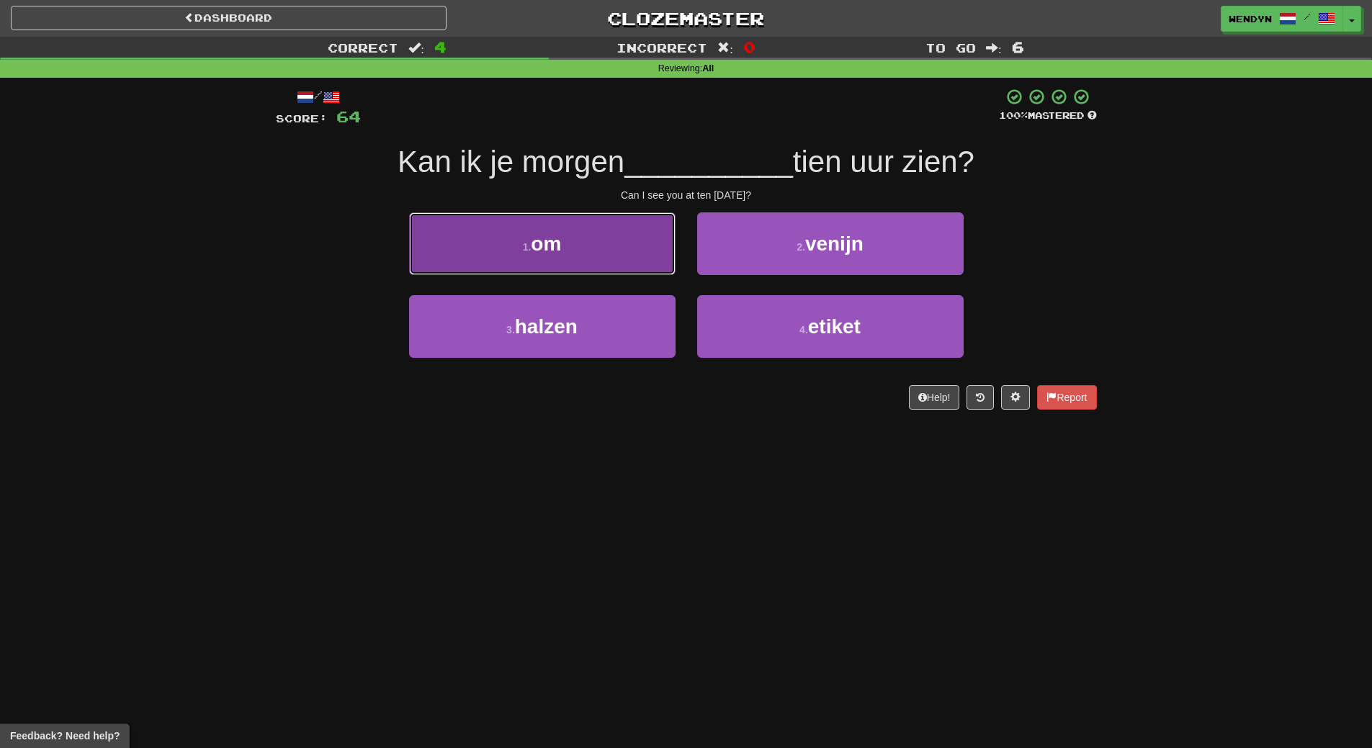
click at [596, 242] on button "1 . om" at bounding box center [542, 244] width 267 height 63
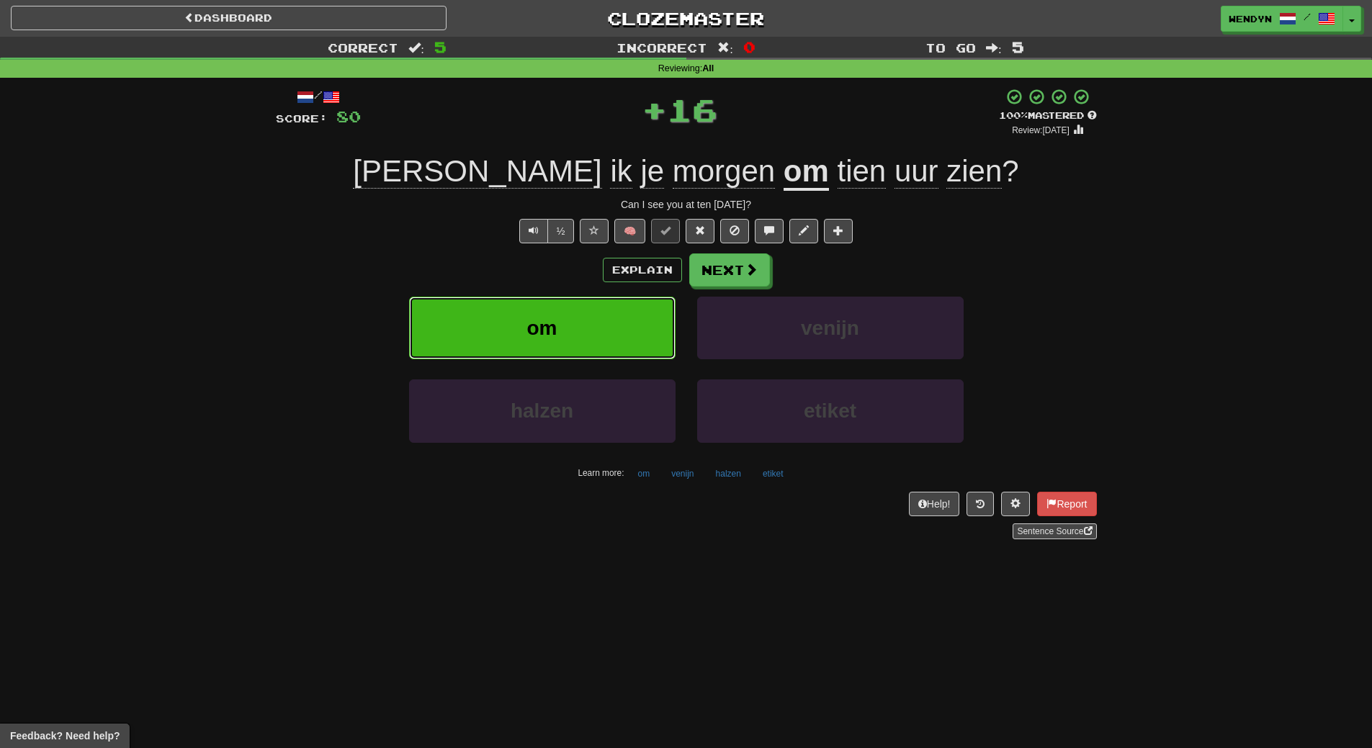
click at [614, 313] on button "om" at bounding box center [542, 328] width 267 height 63
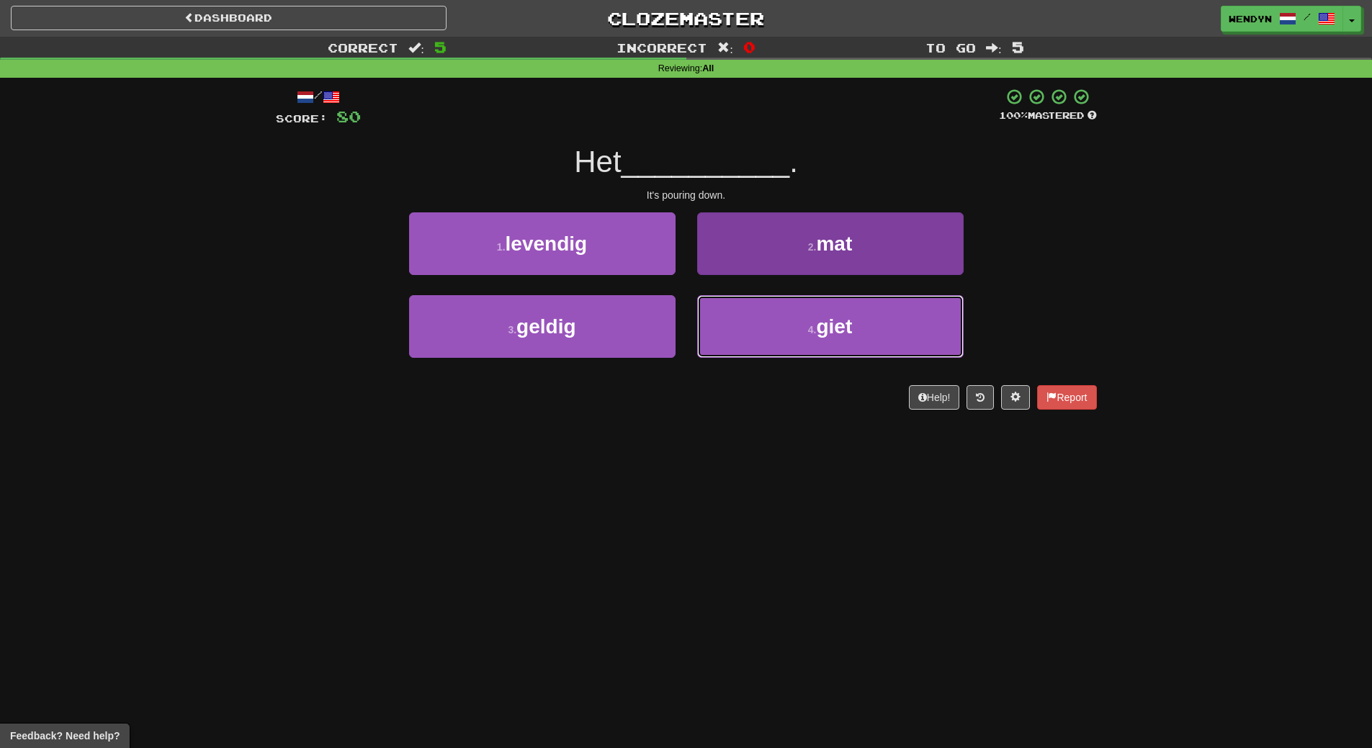
drag, startPoint x: 722, startPoint y: 331, endPoint x: 769, endPoint y: 359, distance: 55.6
click at [727, 334] on button "4 . giet" at bounding box center [830, 326] width 267 height 63
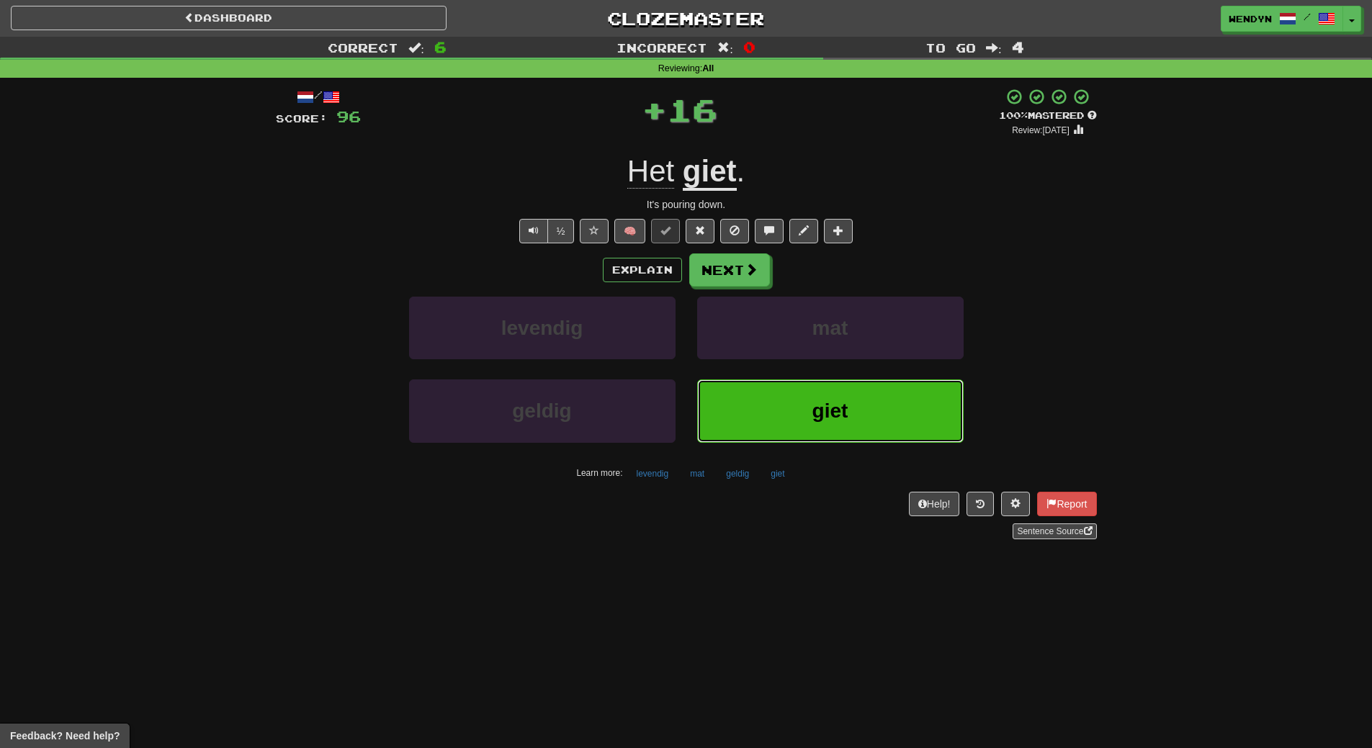
click at [788, 413] on button "giet" at bounding box center [830, 411] width 267 height 63
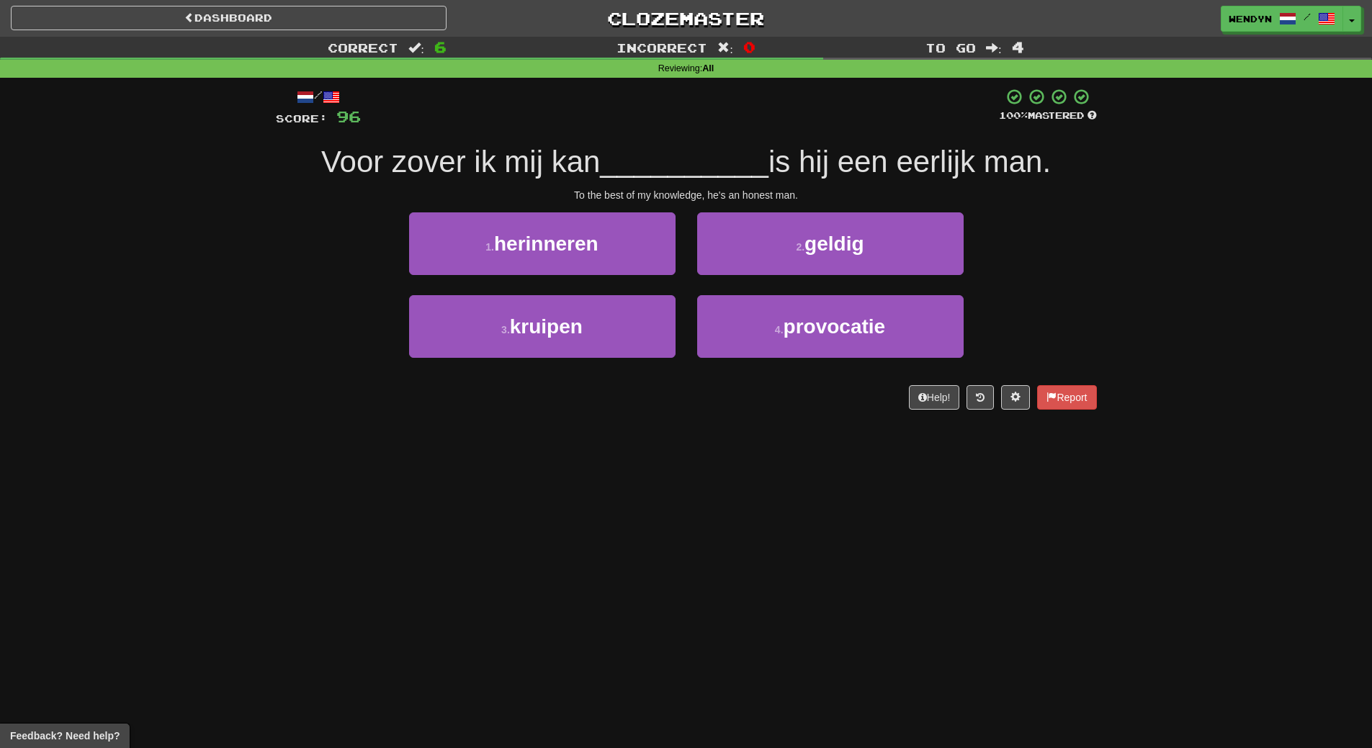
click at [788, 413] on div "/ Score: 96 100 % Mastered Voor zover ik mij kan __________ is hij een eerlijk …" at bounding box center [686, 254] width 821 height 352
click at [603, 279] on div "1 . herinneren" at bounding box center [542, 254] width 288 height 83
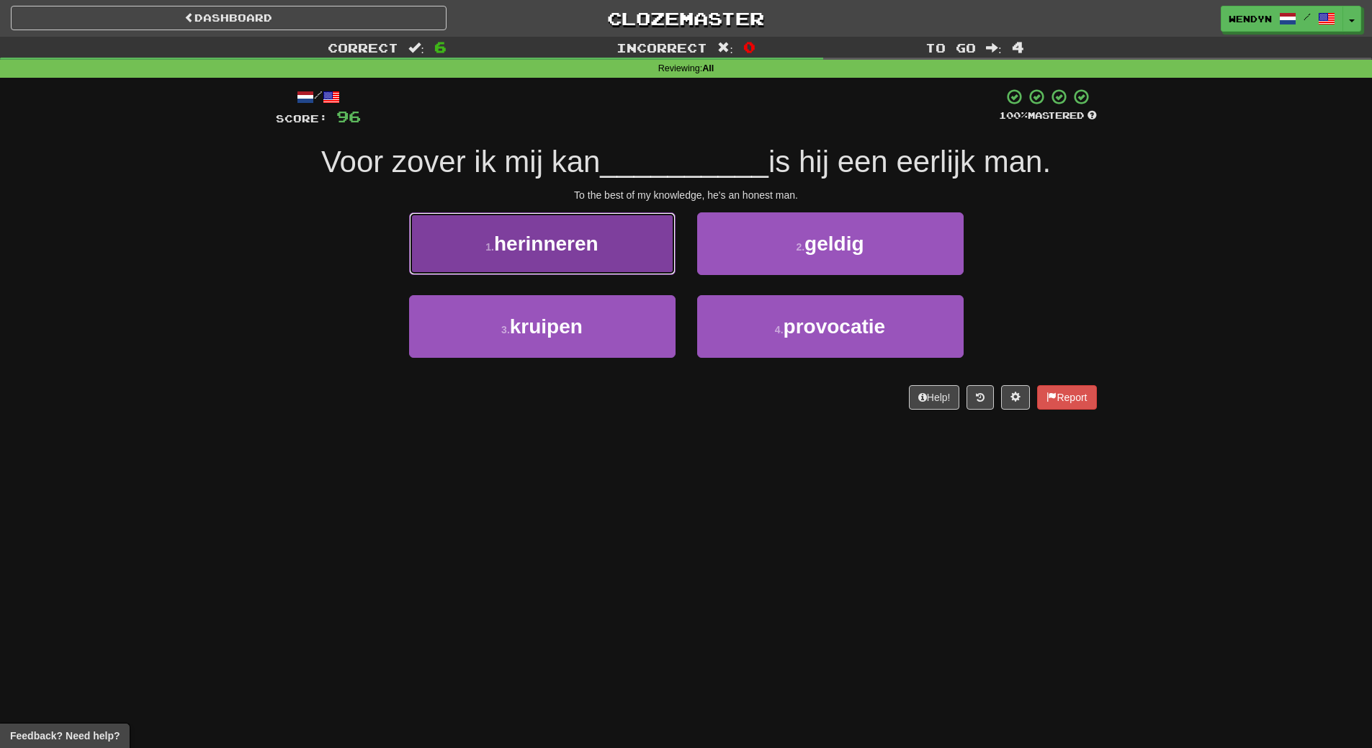
click at [602, 263] on button "1 . herinneren" at bounding box center [542, 244] width 267 height 63
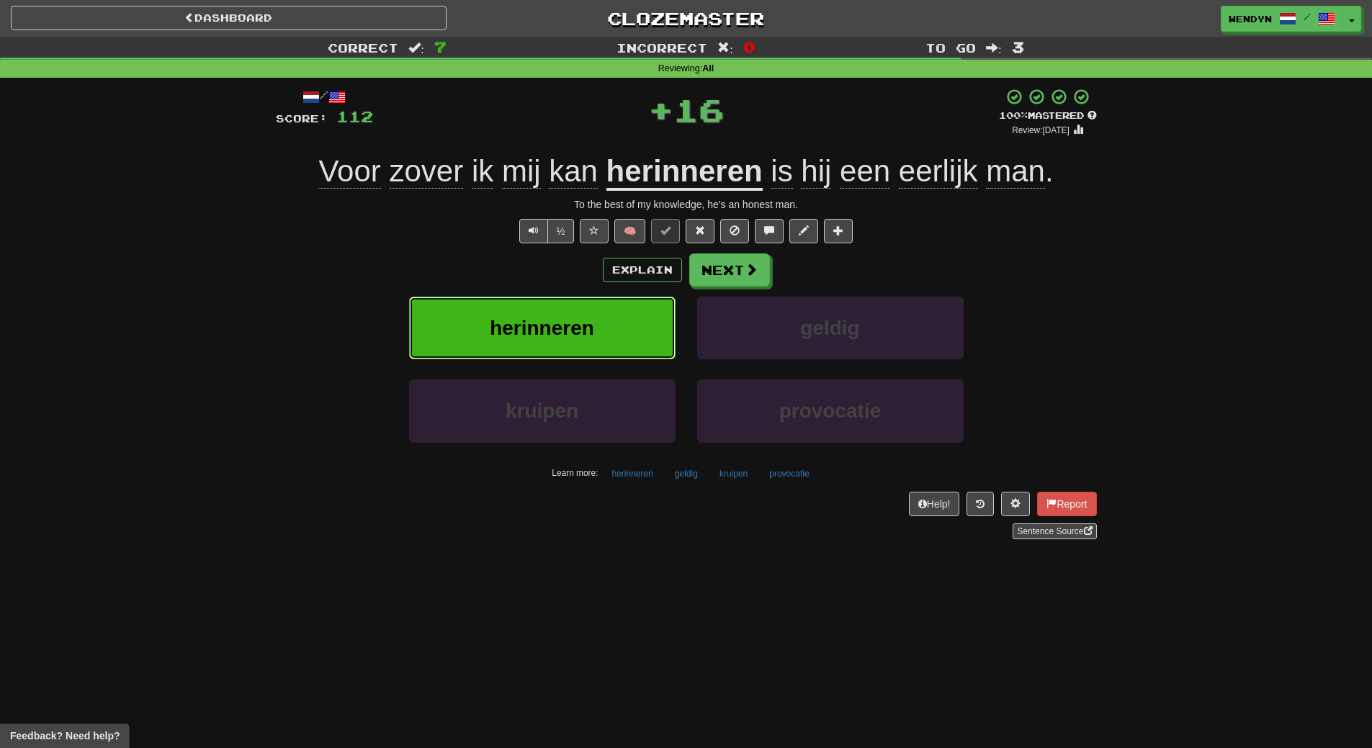
click at [601, 318] on button "herinneren" at bounding box center [542, 328] width 267 height 63
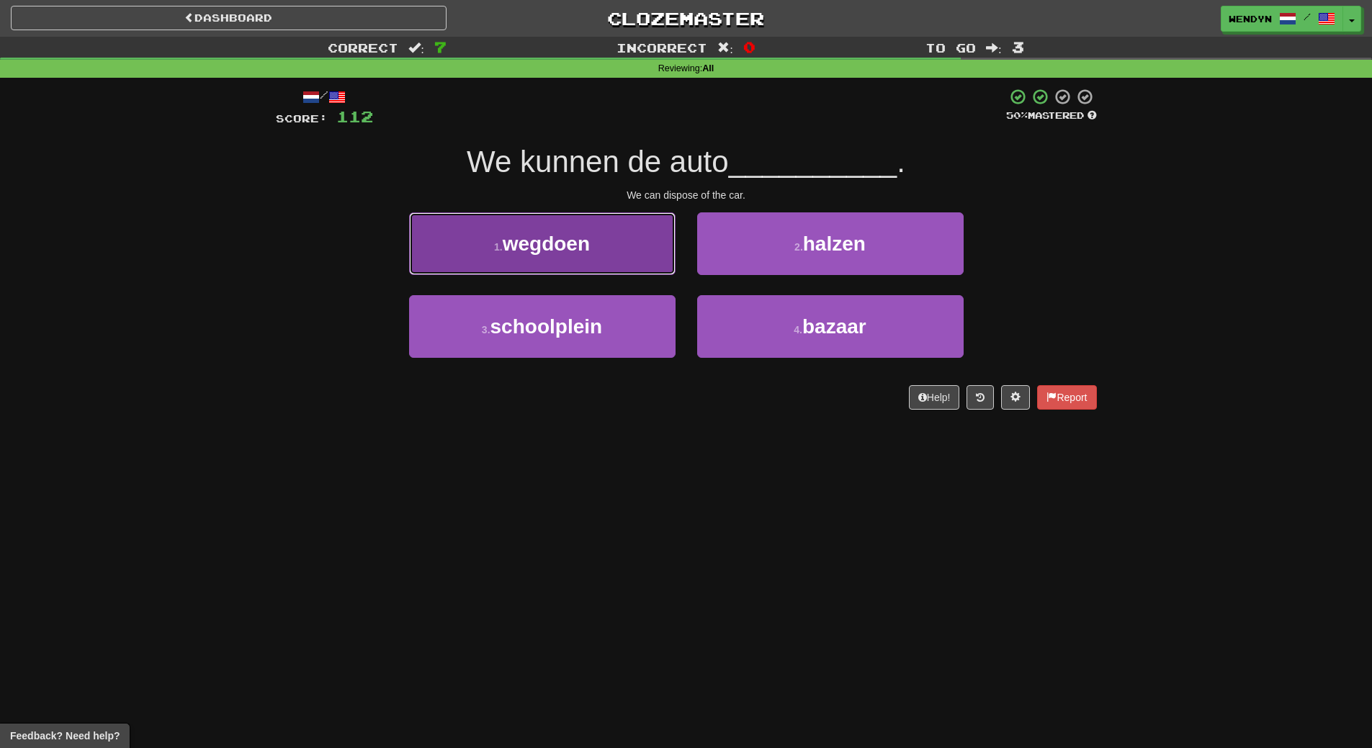
click at [607, 260] on button "1 . wegdoen" at bounding box center [542, 244] width 267 height 63
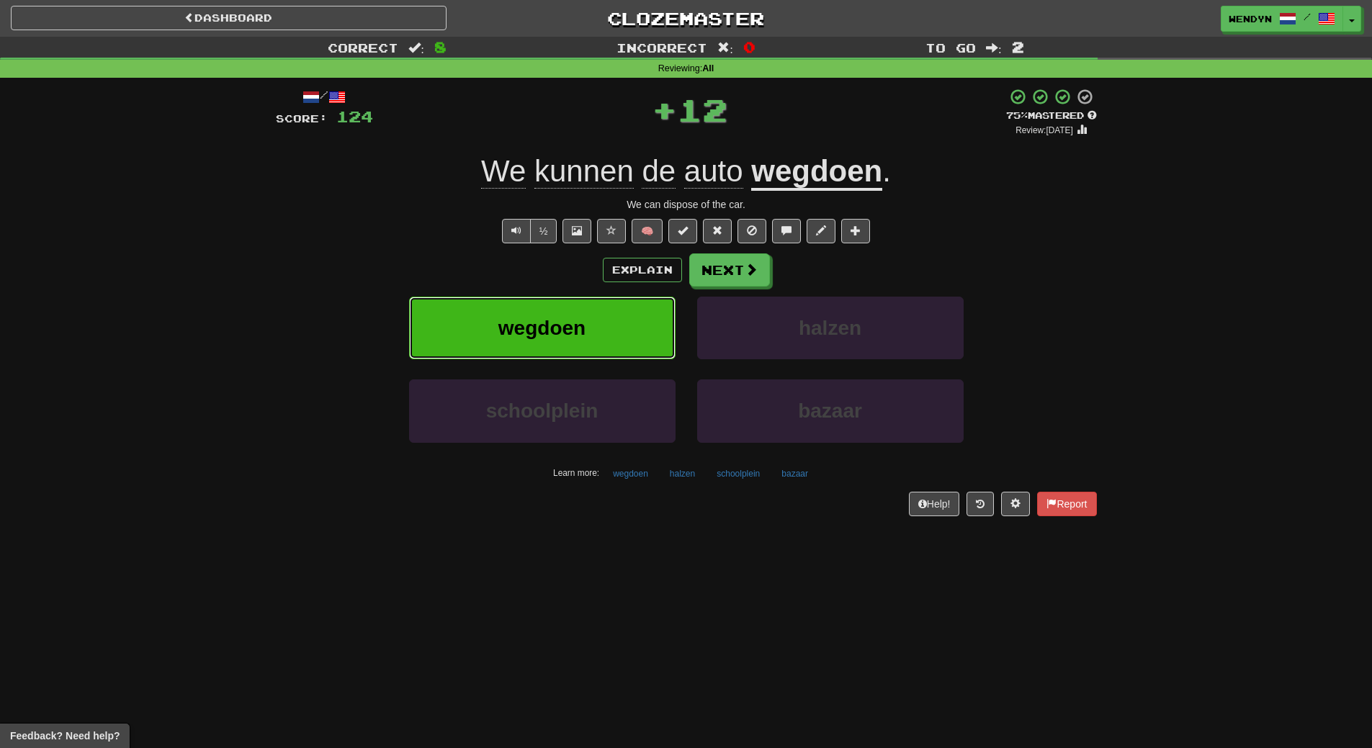
click at [604, 312] on button "wegdoen" at bounding box center [542, 328] width 267 height 63
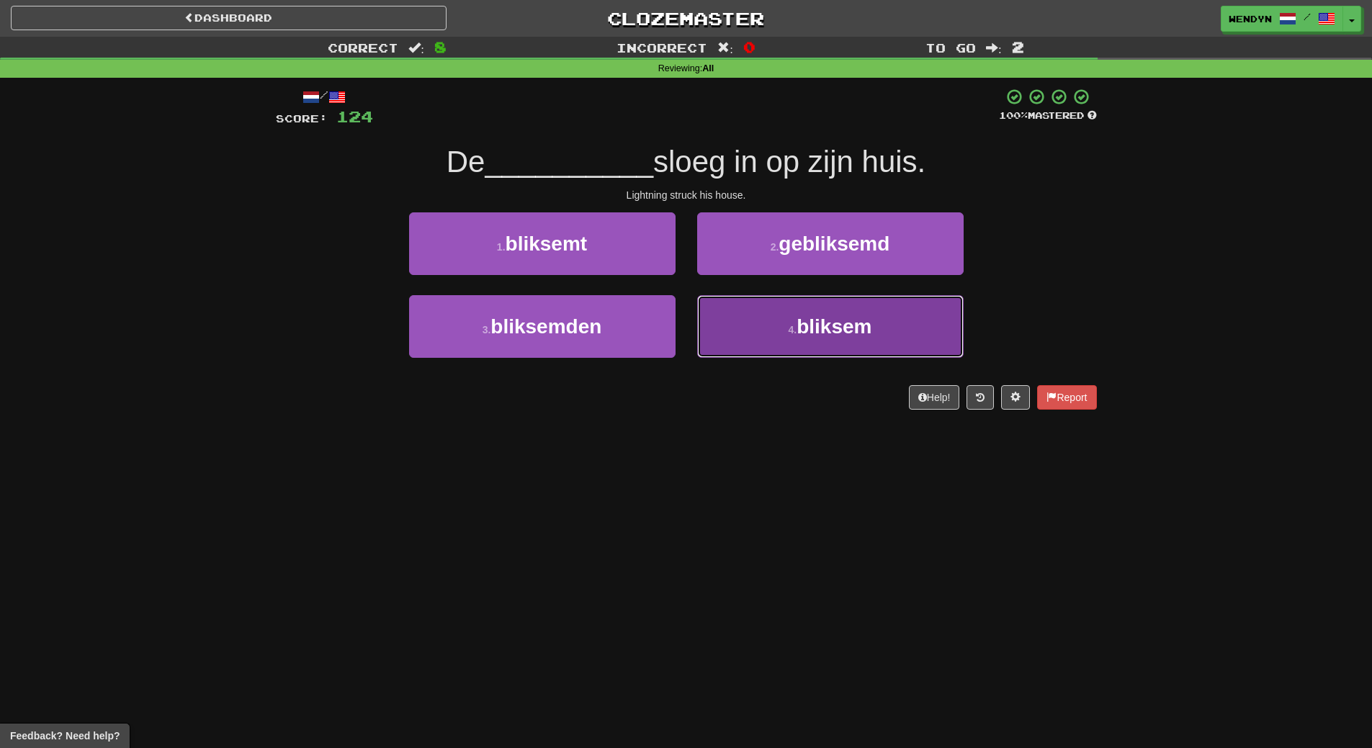
click at [856, 349] on button "4 . bliksem" at bounding box center [830, 326] width 267 height 63
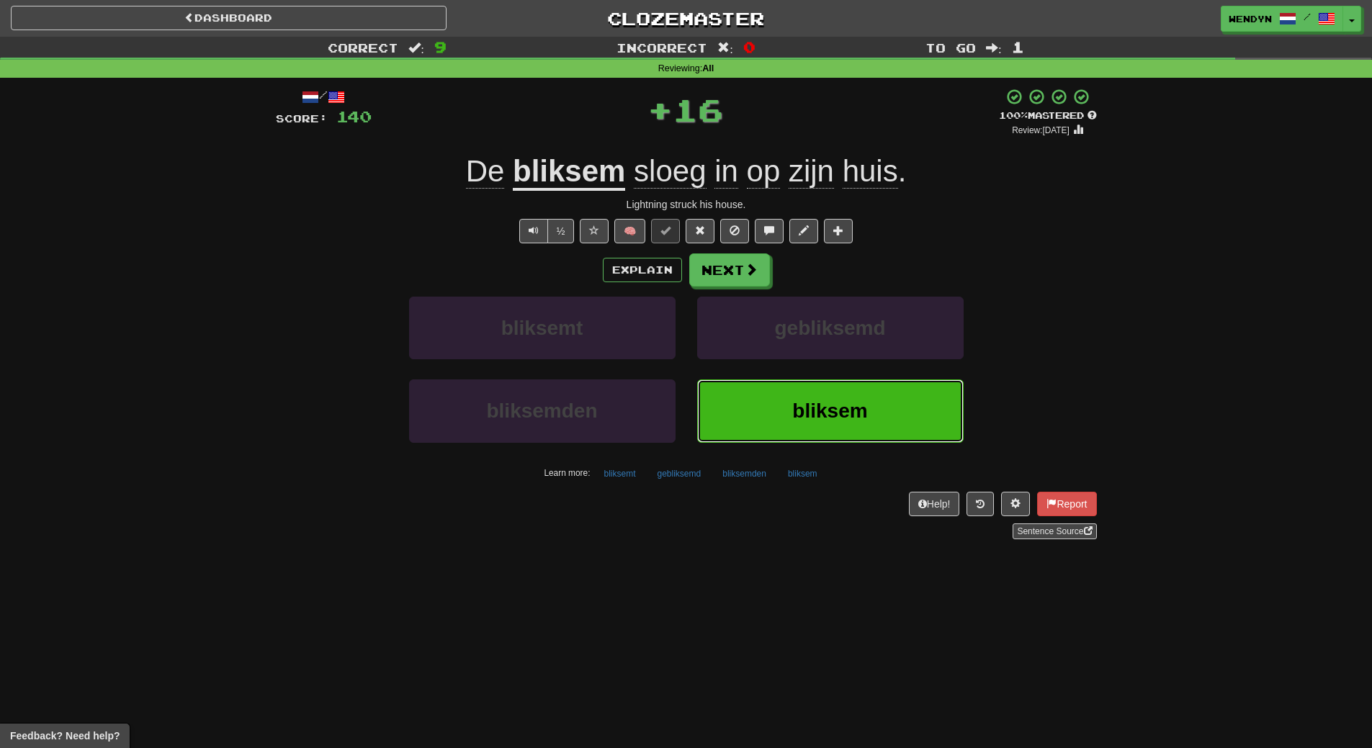
click at [841, 401] on span "bliksem" at bounding box center [829, 411] width 75 height 22
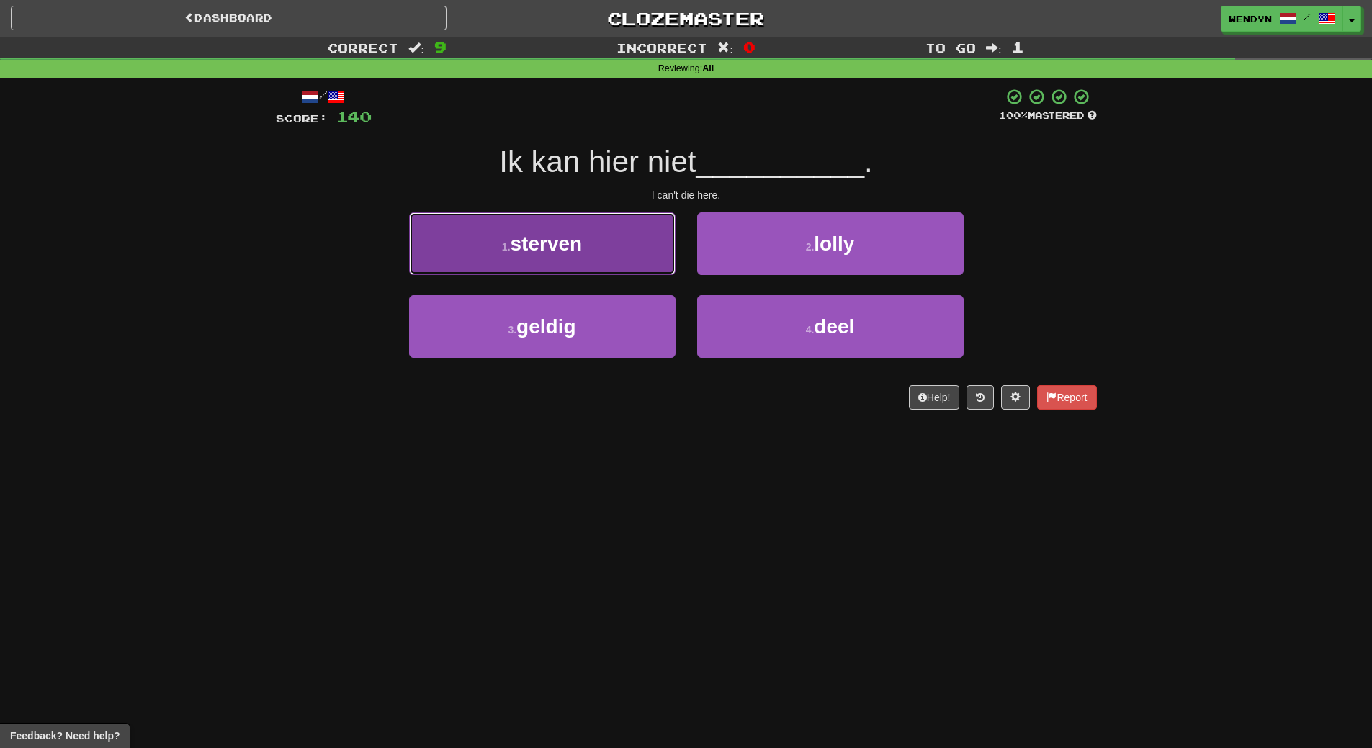
click at [580, 267] on button "1 . sterven" at bounding box center [542, 244] width 267 height 63
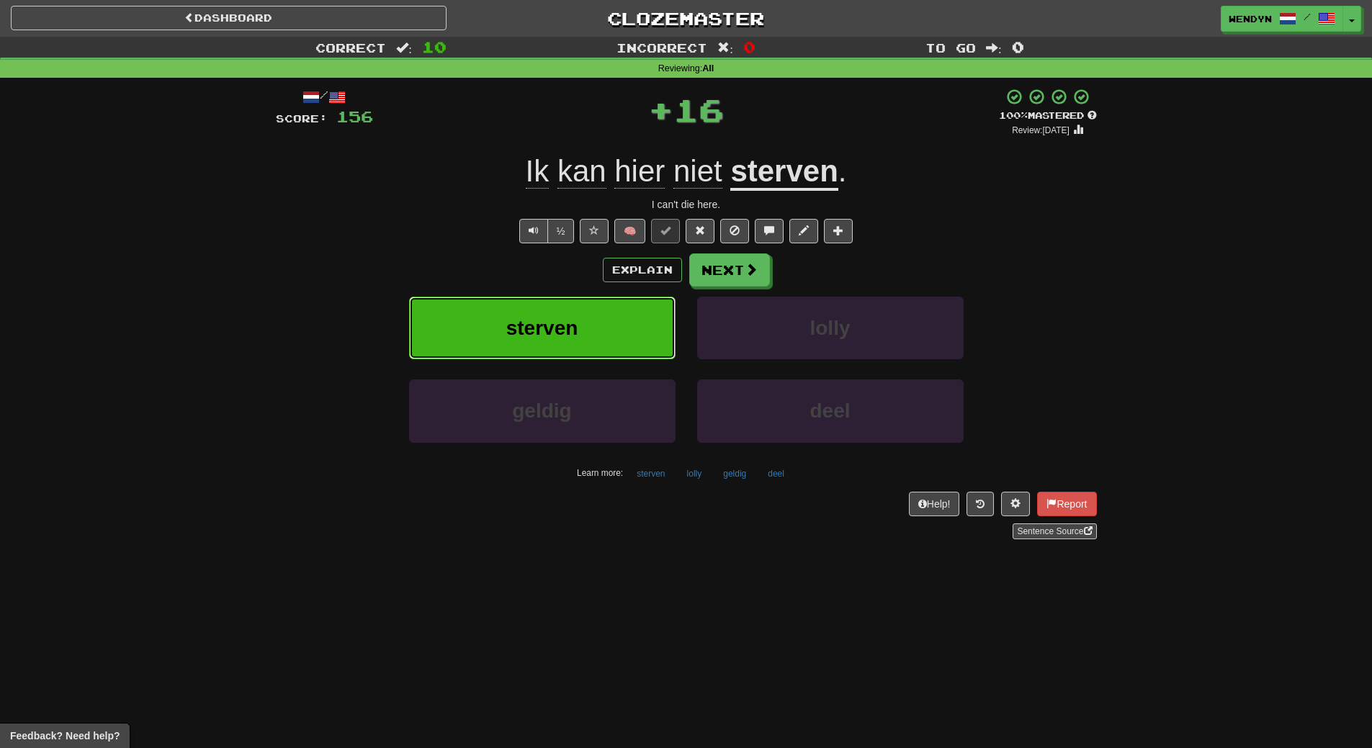
click at [576, 313] on button "sterven" at bounding box center [542, 328] width 267 height 63
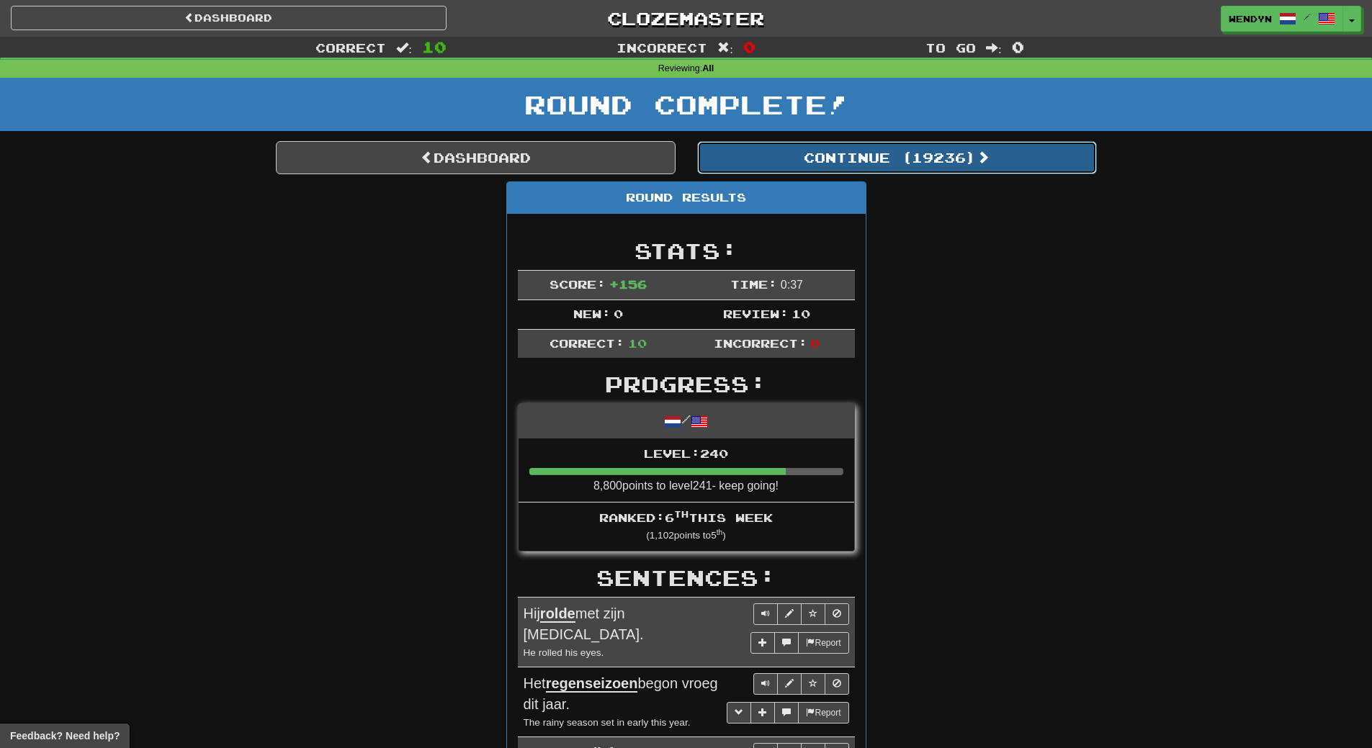
click at [972, 148] on button "Continue ( 19236 )" at bounding box center [897, 157] width 400 height 33
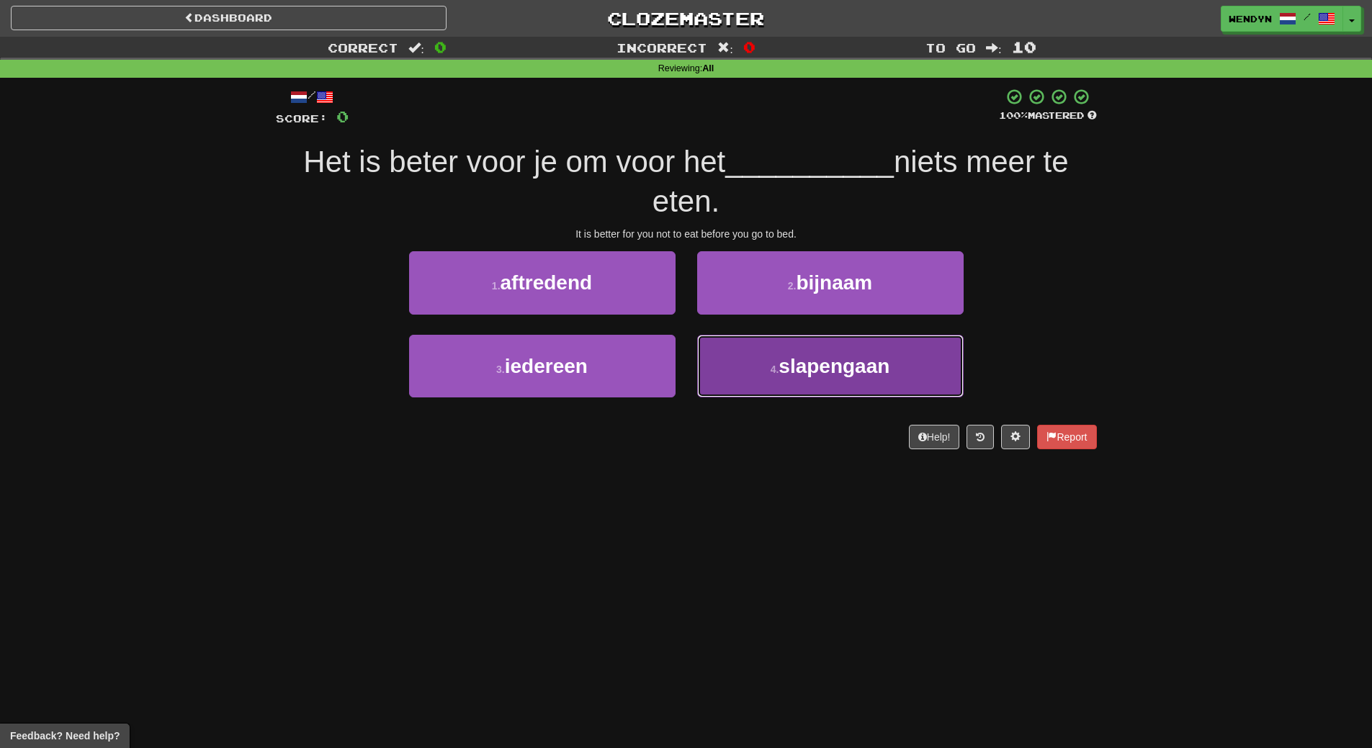
click at [847, 373] on span "slapengaan" at bounding box center [834, 366] width 111 height 22
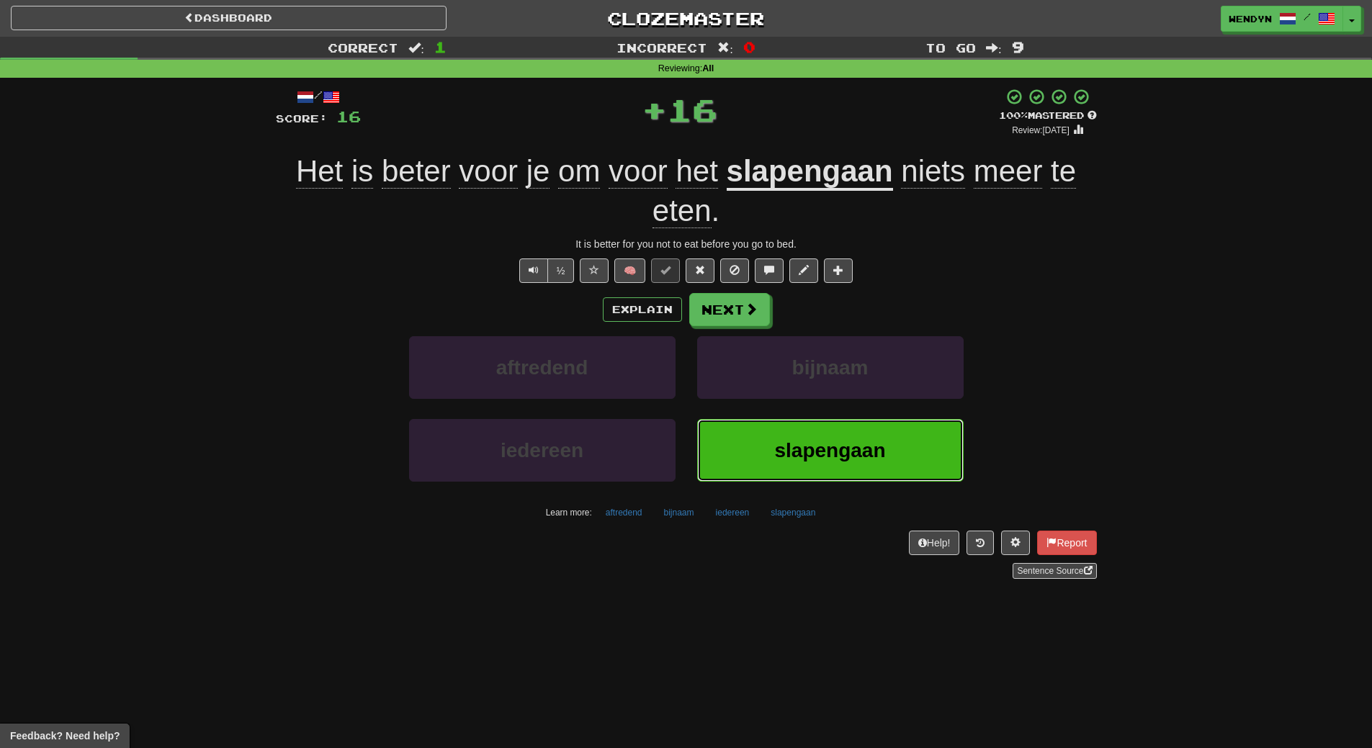
click at [833, 435] on button "slapengaan" at bounding box center [830, 450] width 267 height 63
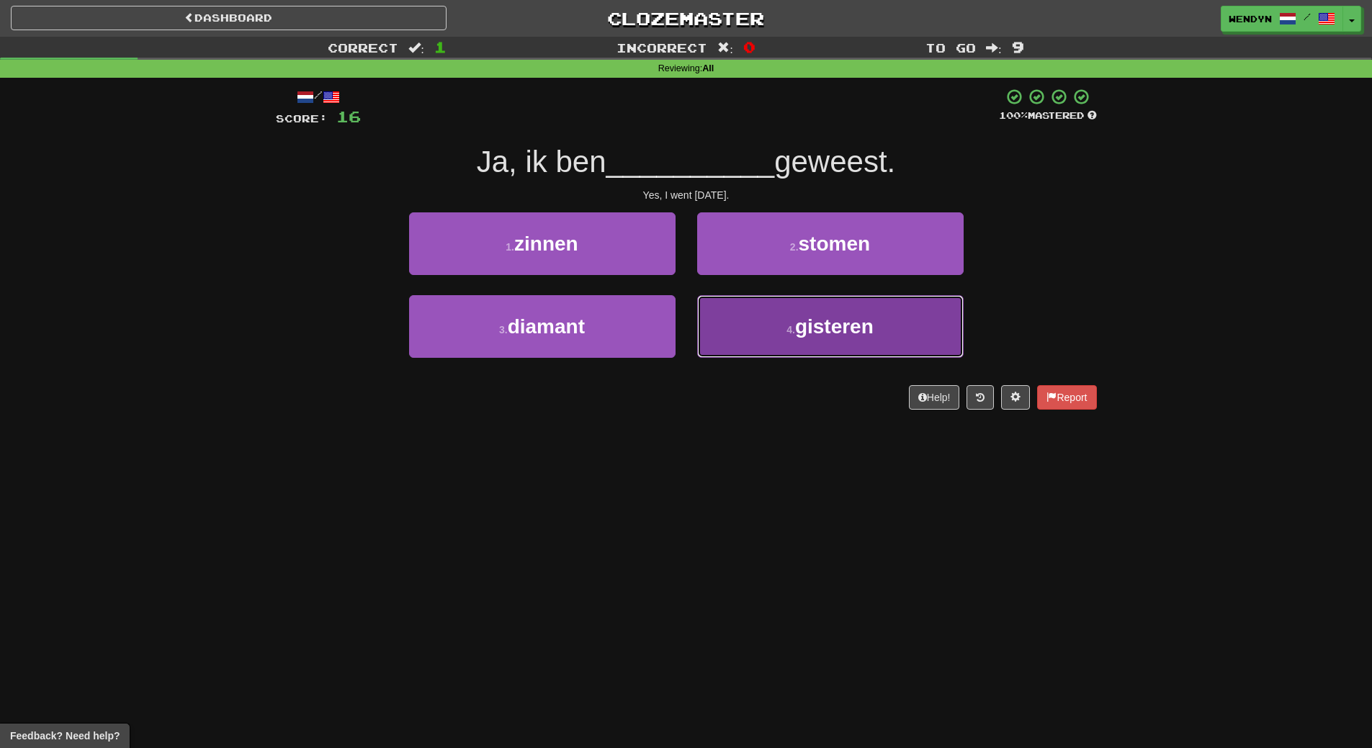
drag, startPoint x: 766, startPoint y: 320, endPoint x: 772, endPoint y: 390, distance: 70.1
click at [766, 321] on button "4 . gisteren" at bounding box center [830, 326] width 267 height 63
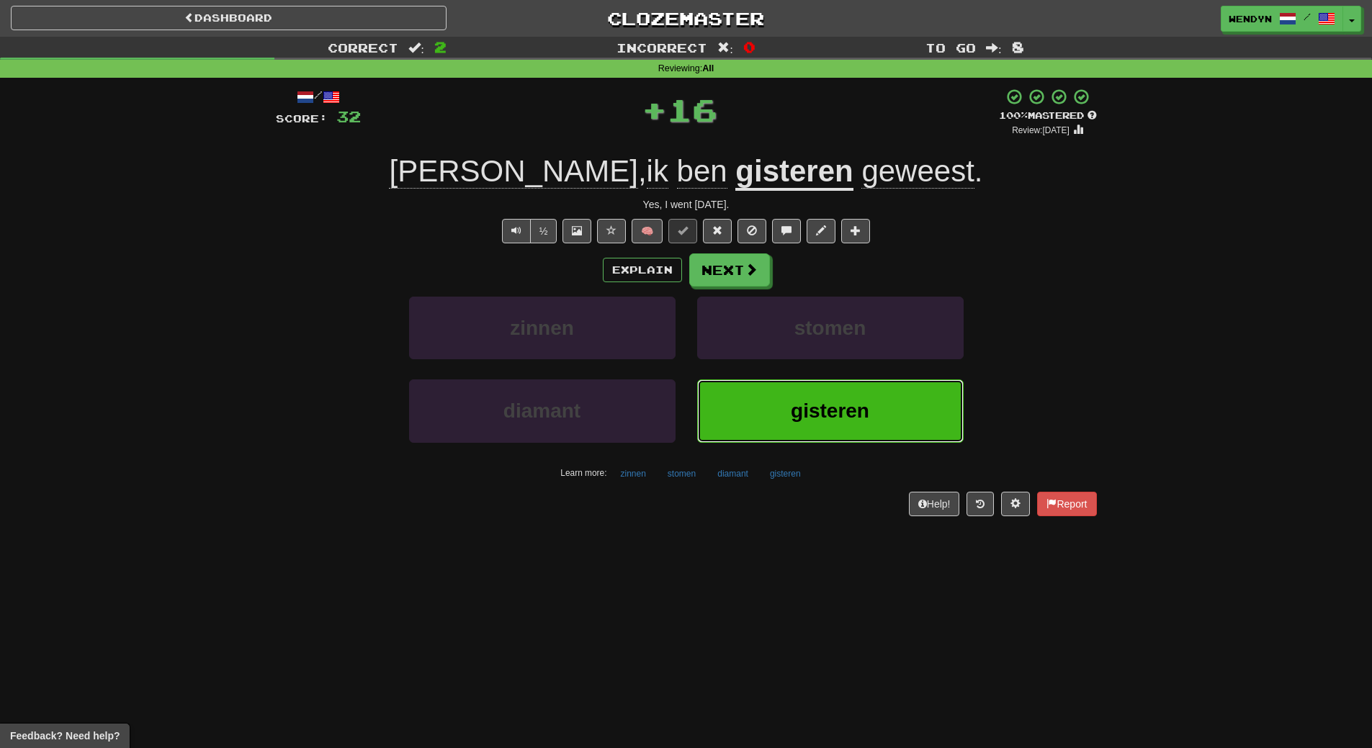
click at [776, 417] on button "gisteren" at bounding box center [830, 411] width 267 height 63
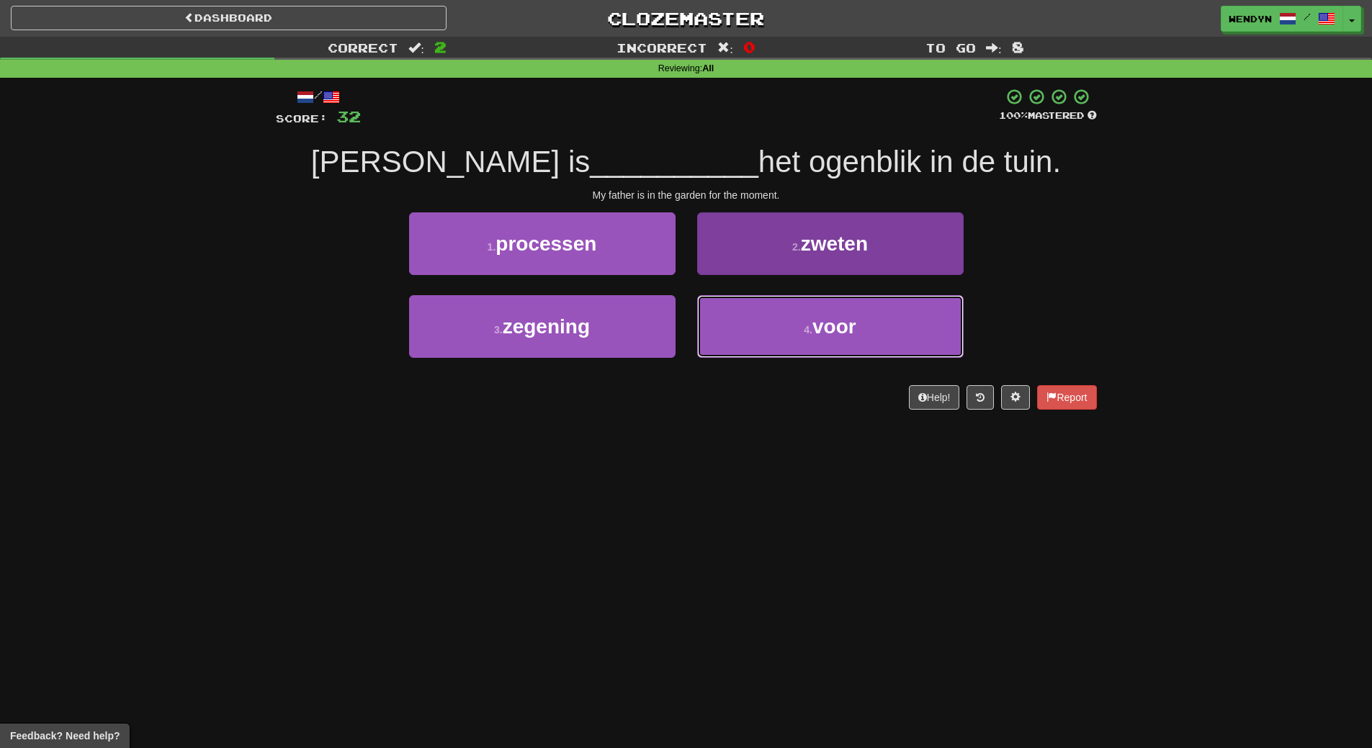
drag, startPoint x: 846, startPoint y: 324, endPoint x: 833, endPoint y: 338, distance: 18.9
click at [844, 326] on span "voor" at bounding box center [835, 327] width 44 height 22
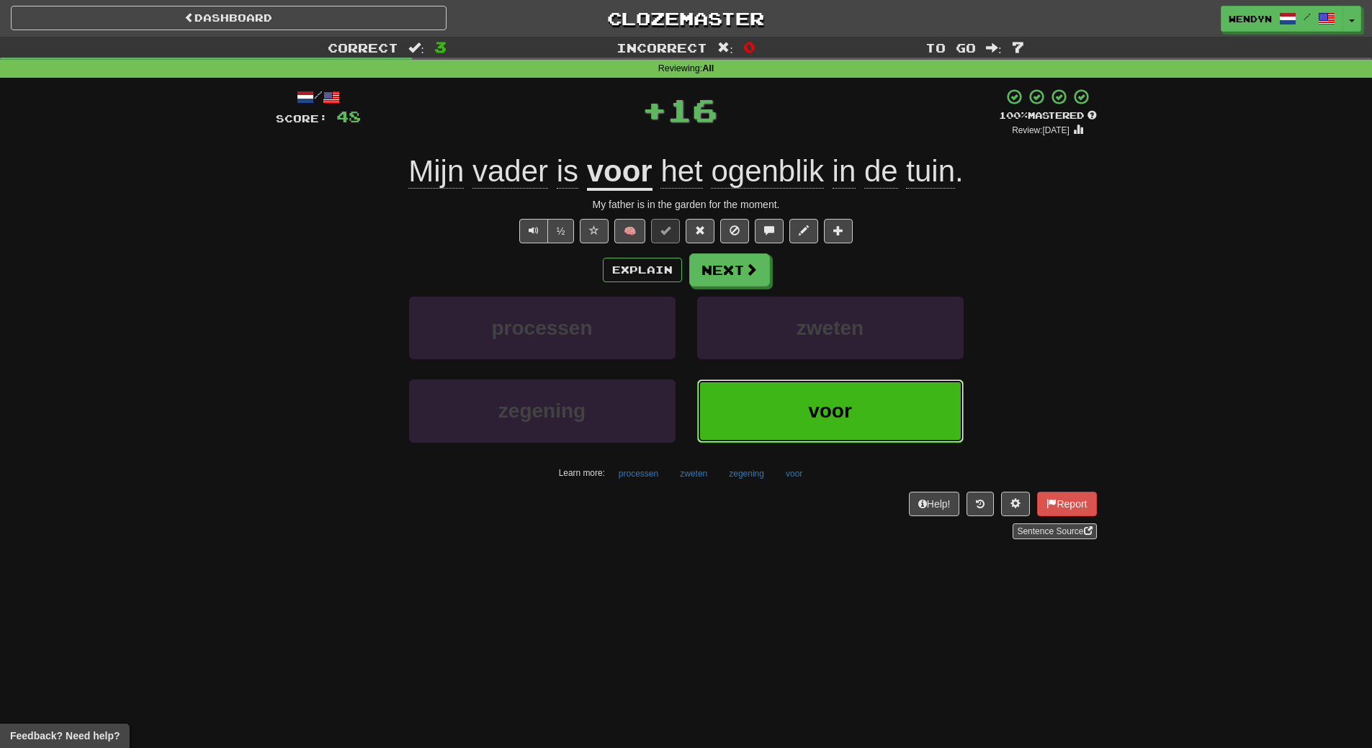
click at [831, 411] on span "voor" at bounding box center [830, 411] width 44 height 22
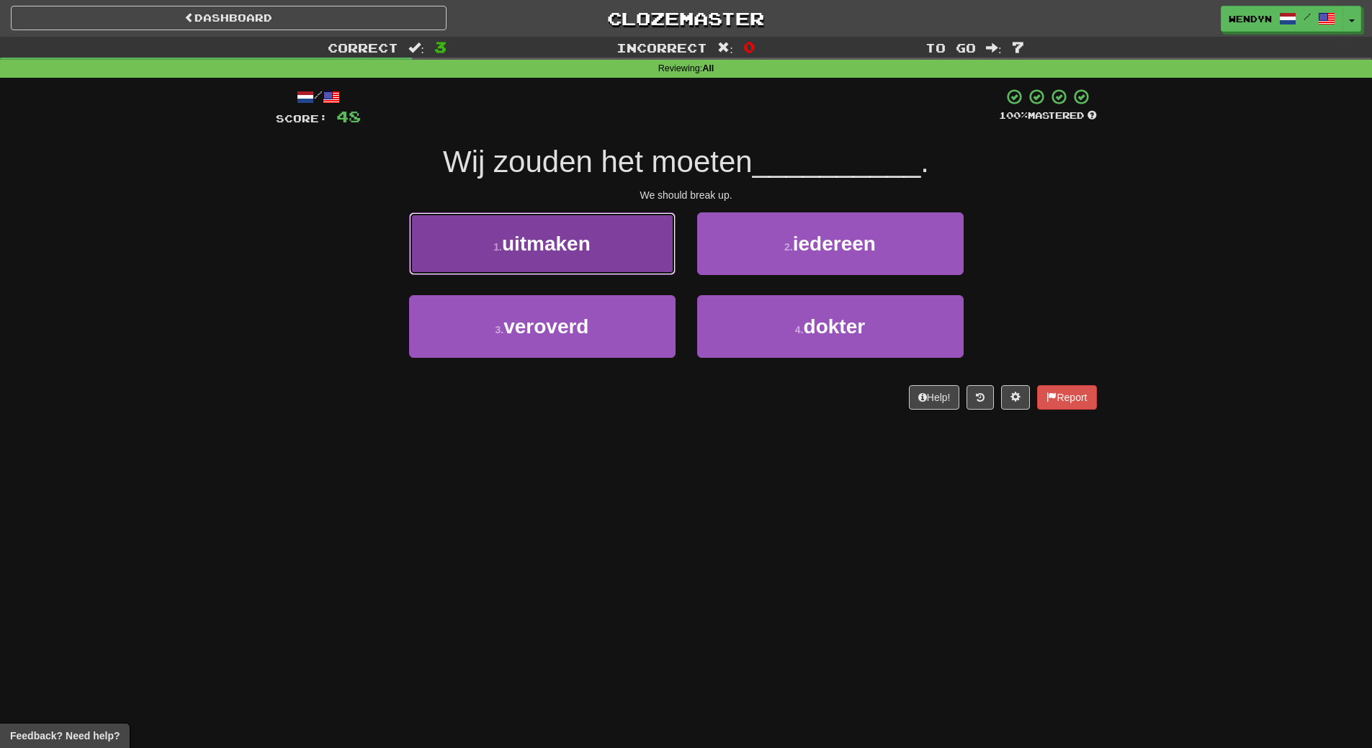
click at [627, 255] on button "1 . uitmaken" at bounding box center [542, 244] width 267 height 63
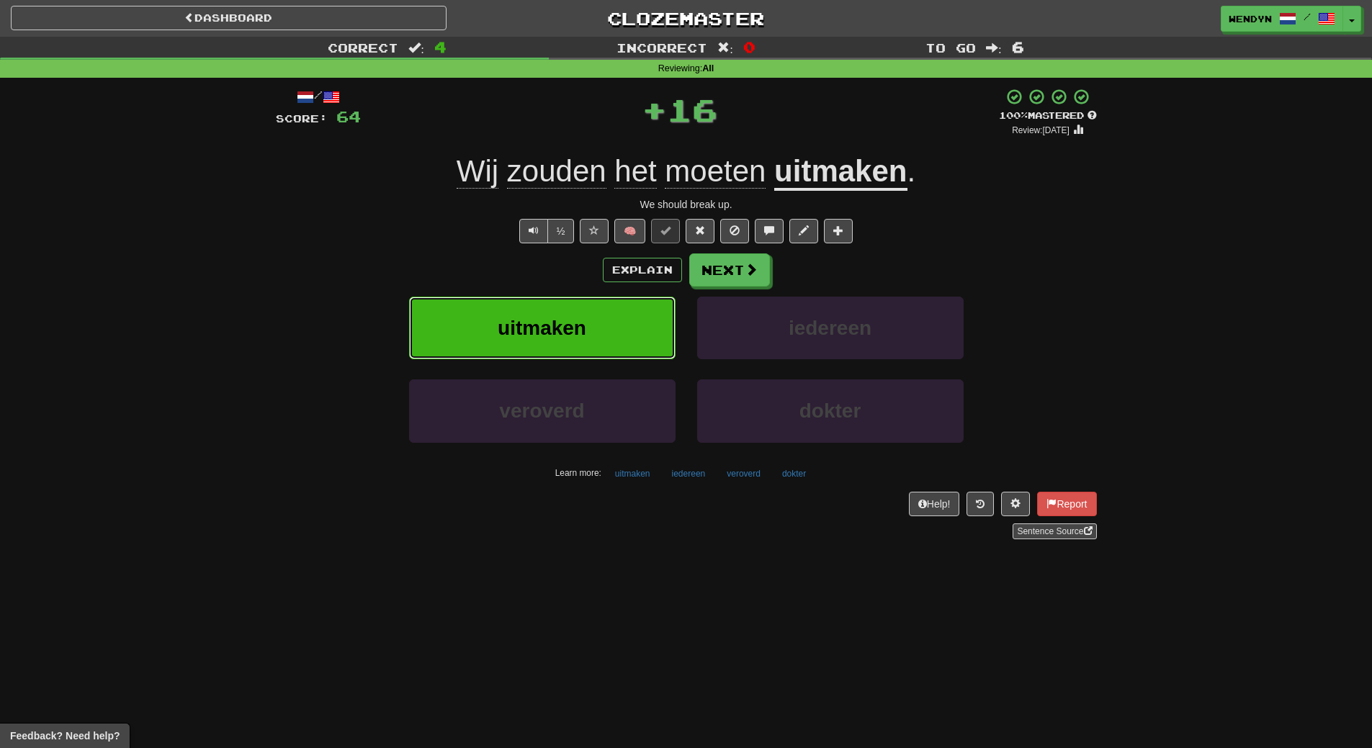
click at [617, 316] on button "uitmaken" at bounding box center [542, 328] width 267 height 63
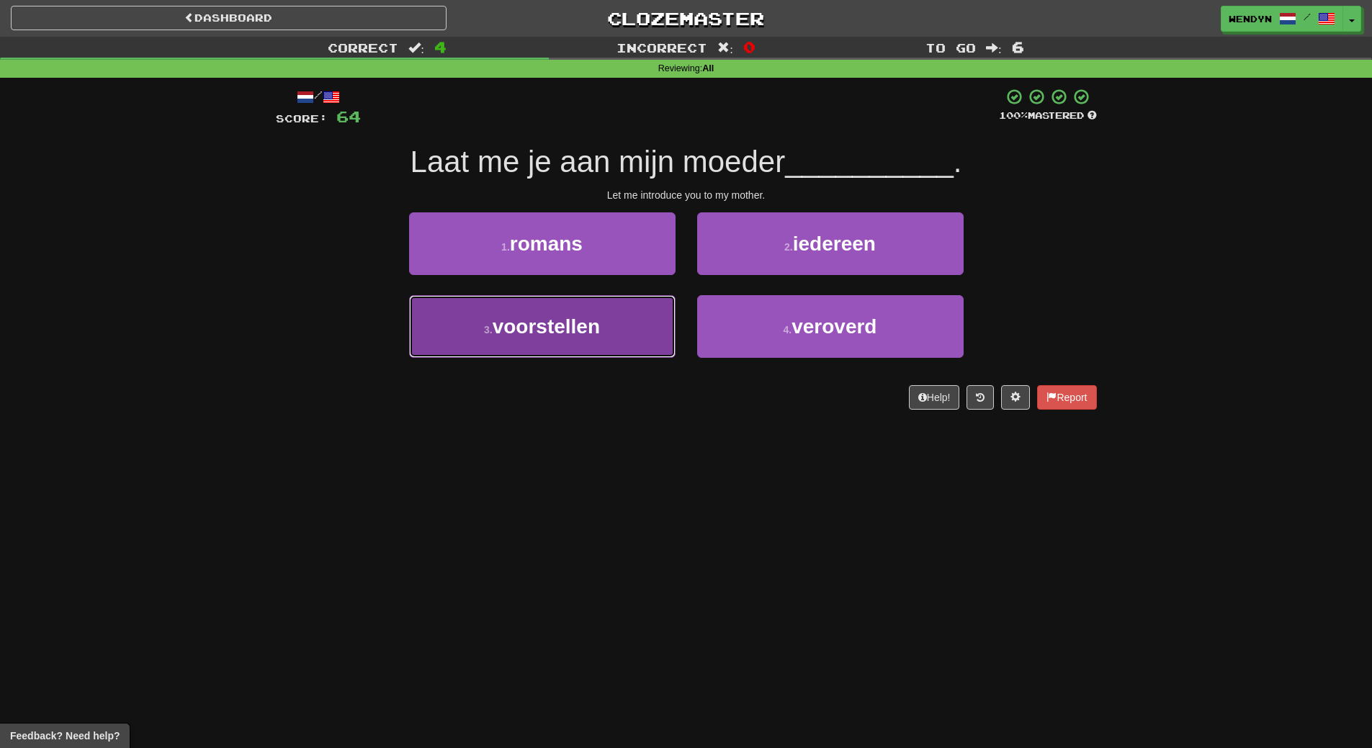
drag, startPoint x: 622, startPoint y: 327, endPoint x: 620, endPoint y: 379, distance: 51.9
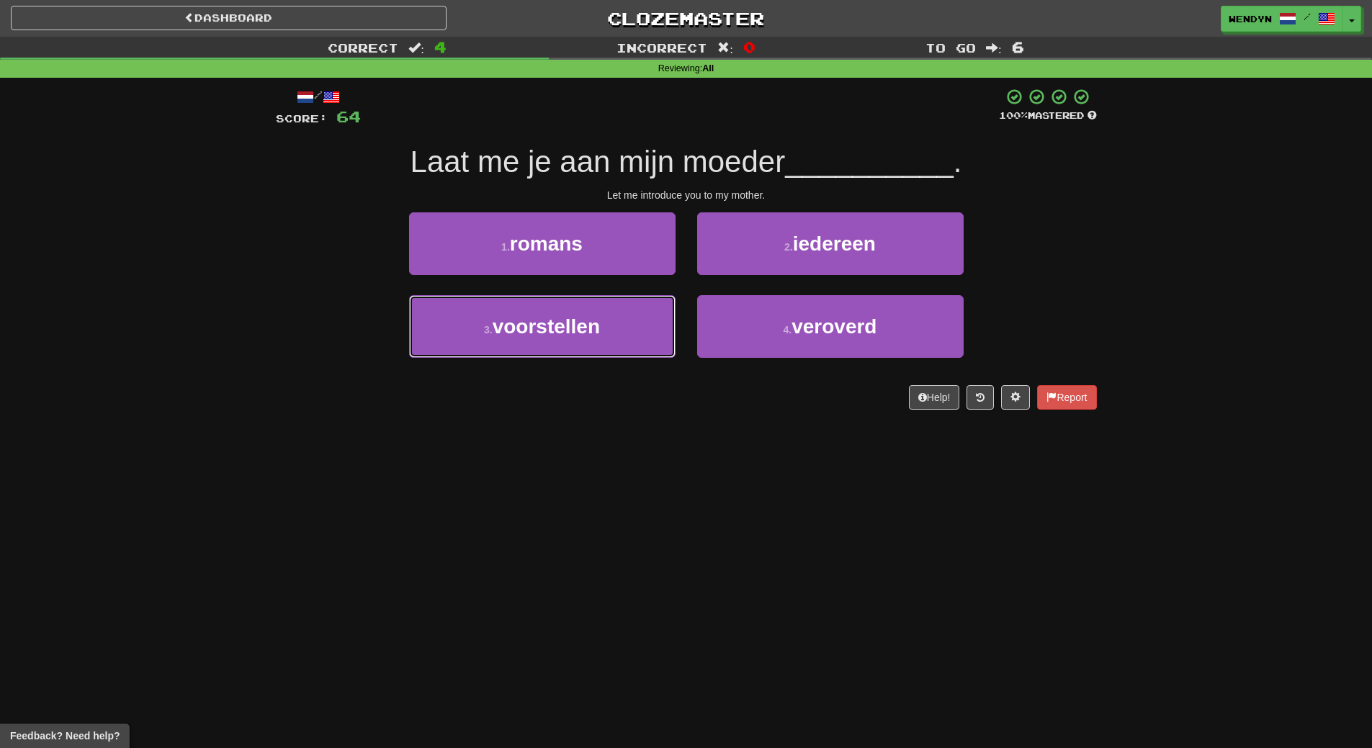
click at [622, 328] on button "3 . voorstellen" at bounding box center [542, 326] width 267 height 63
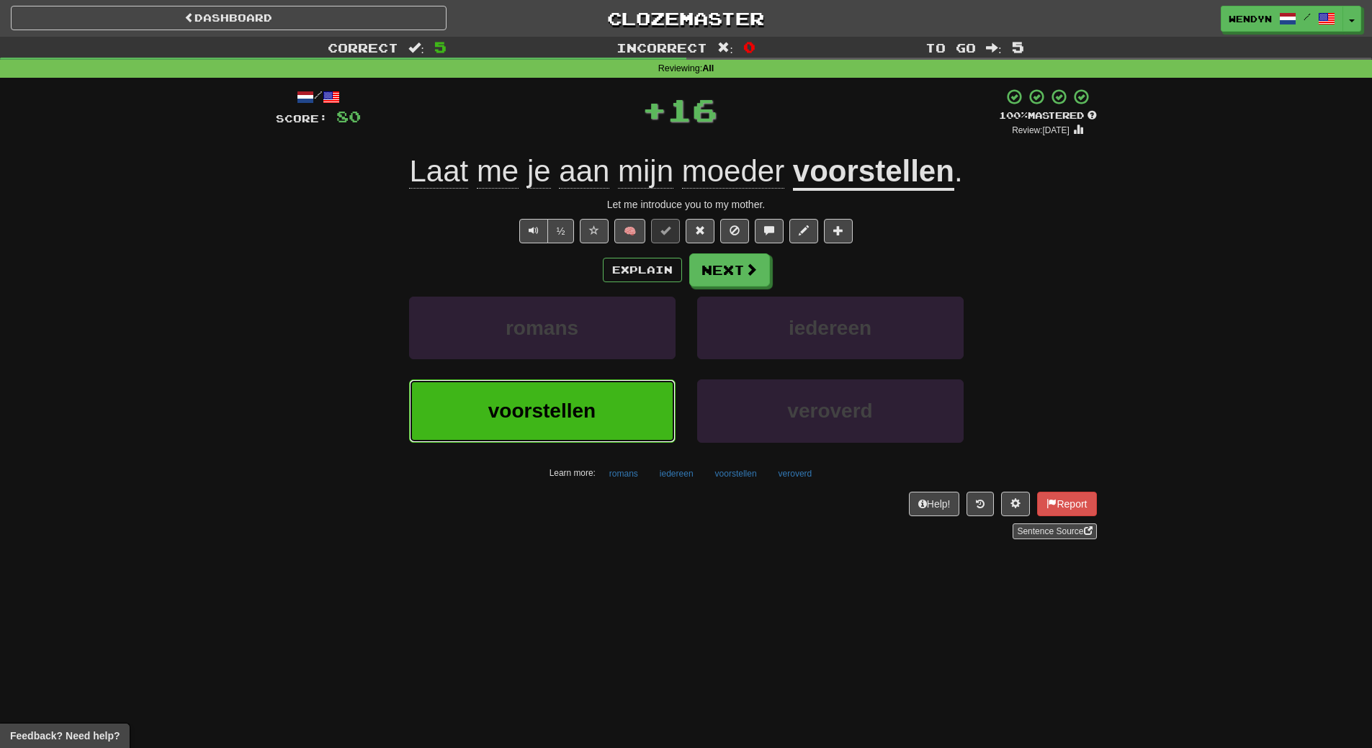
click at [620, 398] on button "voorstellen" at bounding box center [542, 411] width 267 height 63
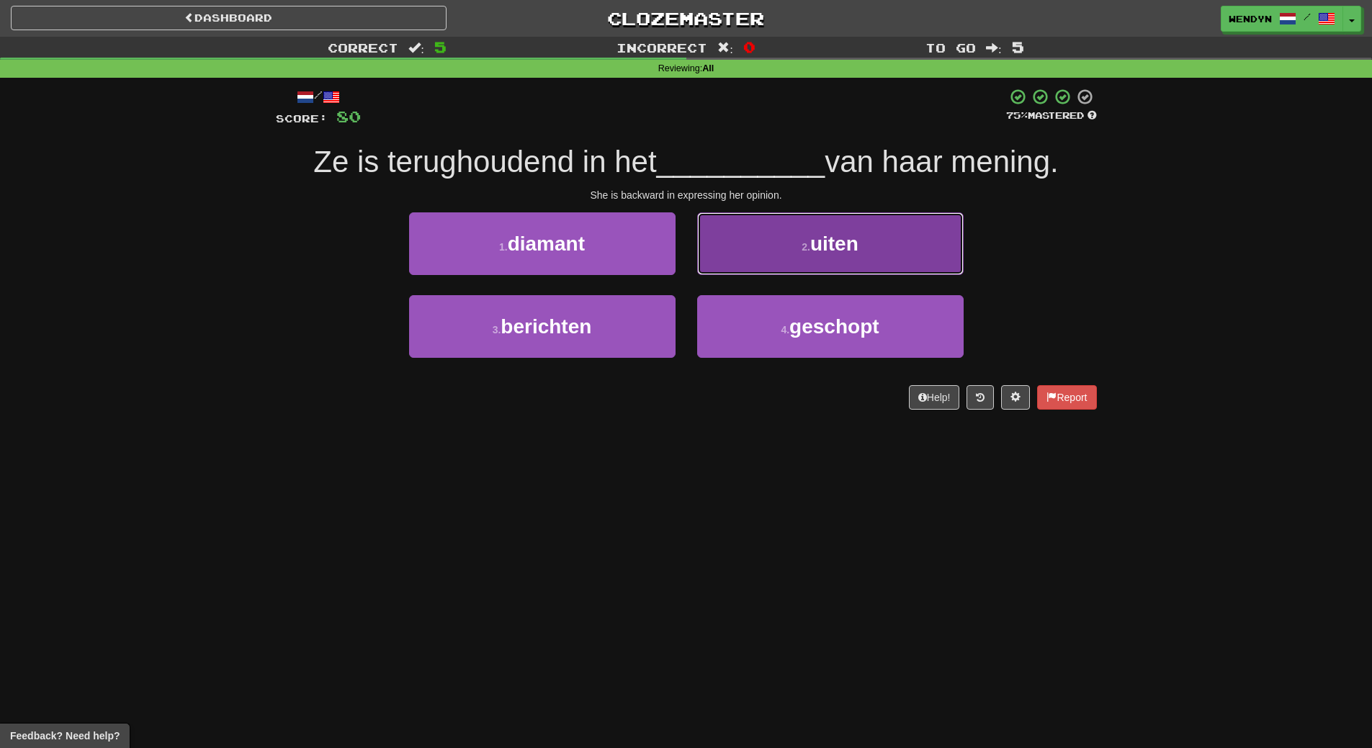
click at [891, 241] on button "2 . uiten" at bounding box center [830, 244] width 267 height 63
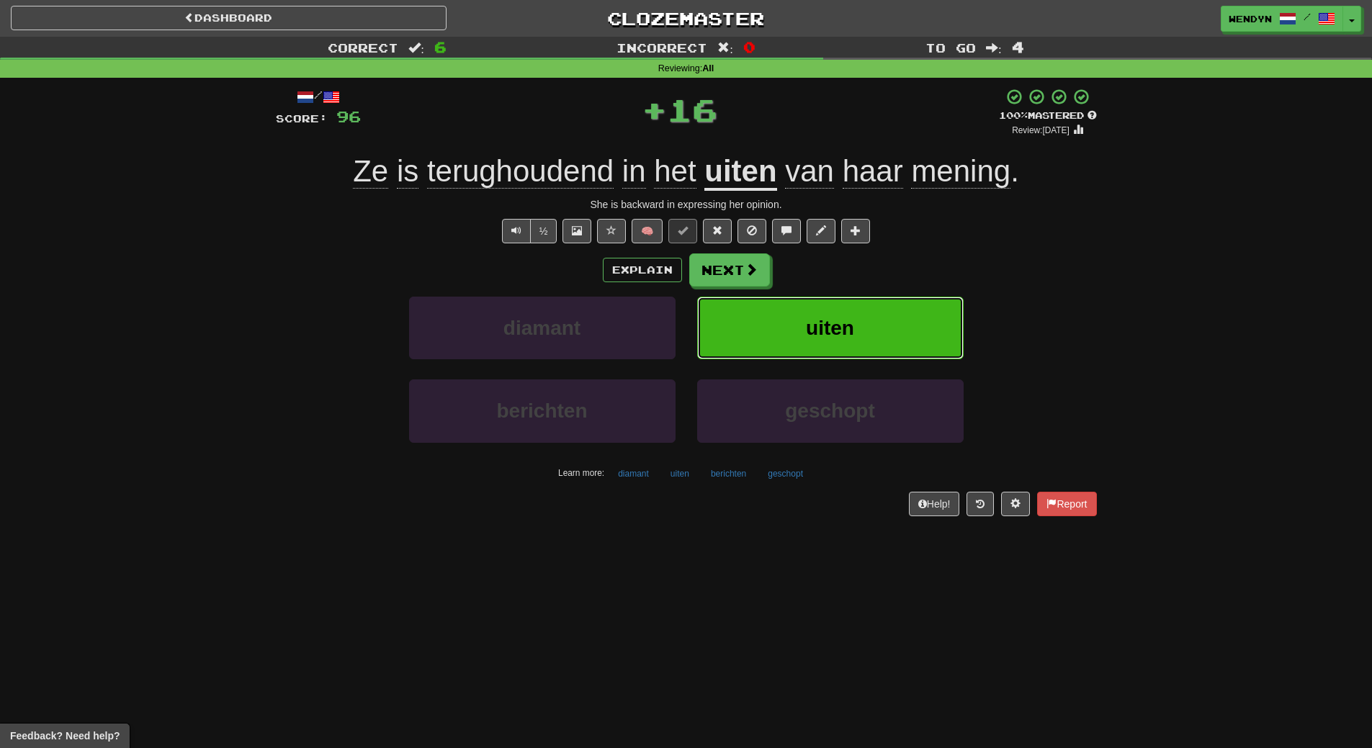
click at [885, 303] on button "uiten" at bounding box center [830, 328] width 267 height 63
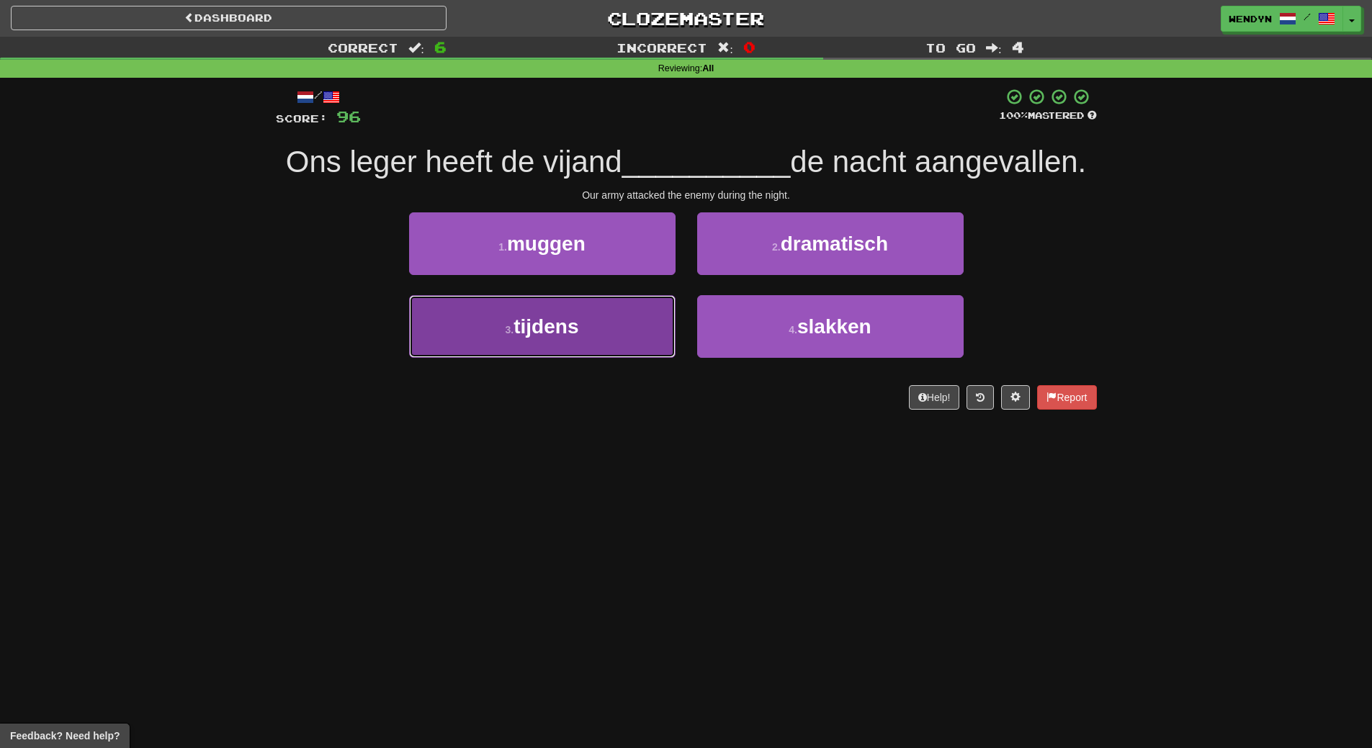
drag, startPoint x: 561, startPoint y: 310, endPoint x: 560, endPoint y: 388, distance: 77.1
click at [560, 326] on button "3 . tijdens" at bounding box center [542, 326] width 267 height 63
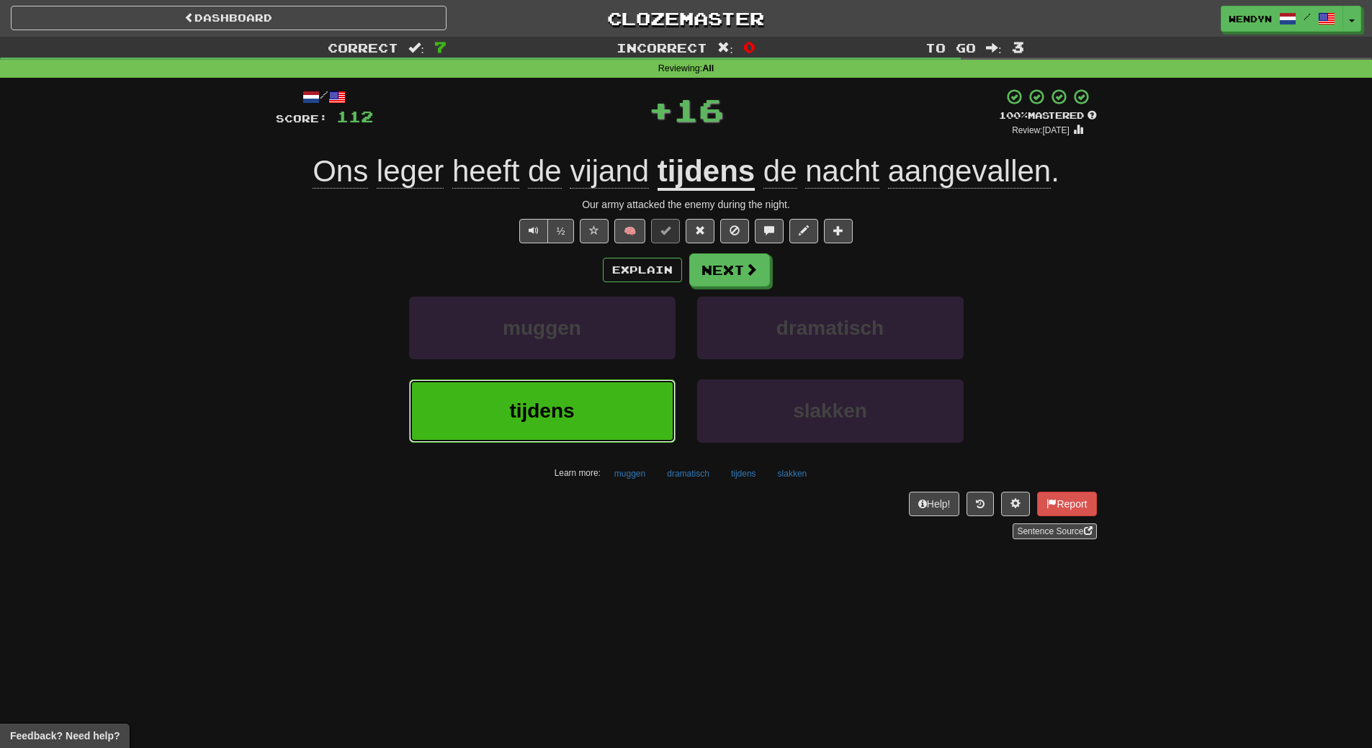
click at [560, 402] on span "tijdens" at bounding box center [541, 411] width 65 height 22
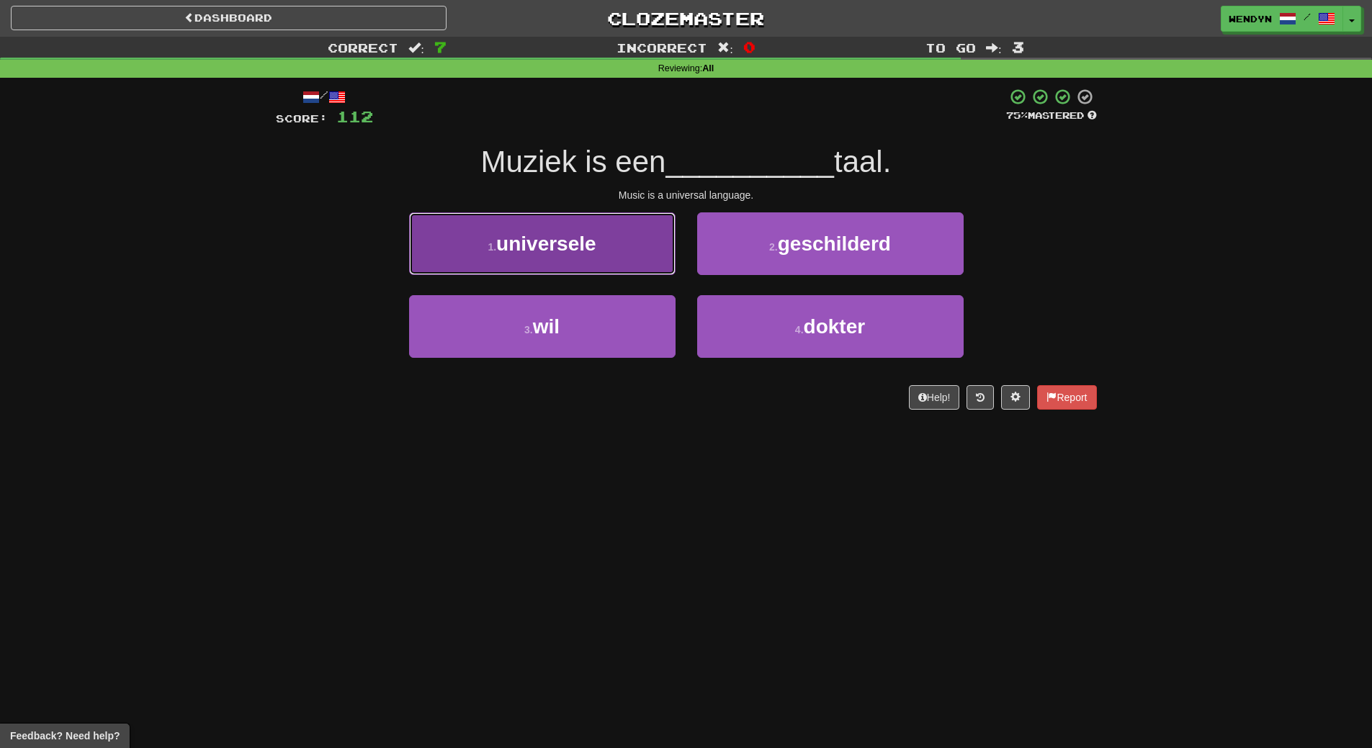
click at [612, 258] on button "1 . universele" at bounding box center [542, 244] width 267 height 63
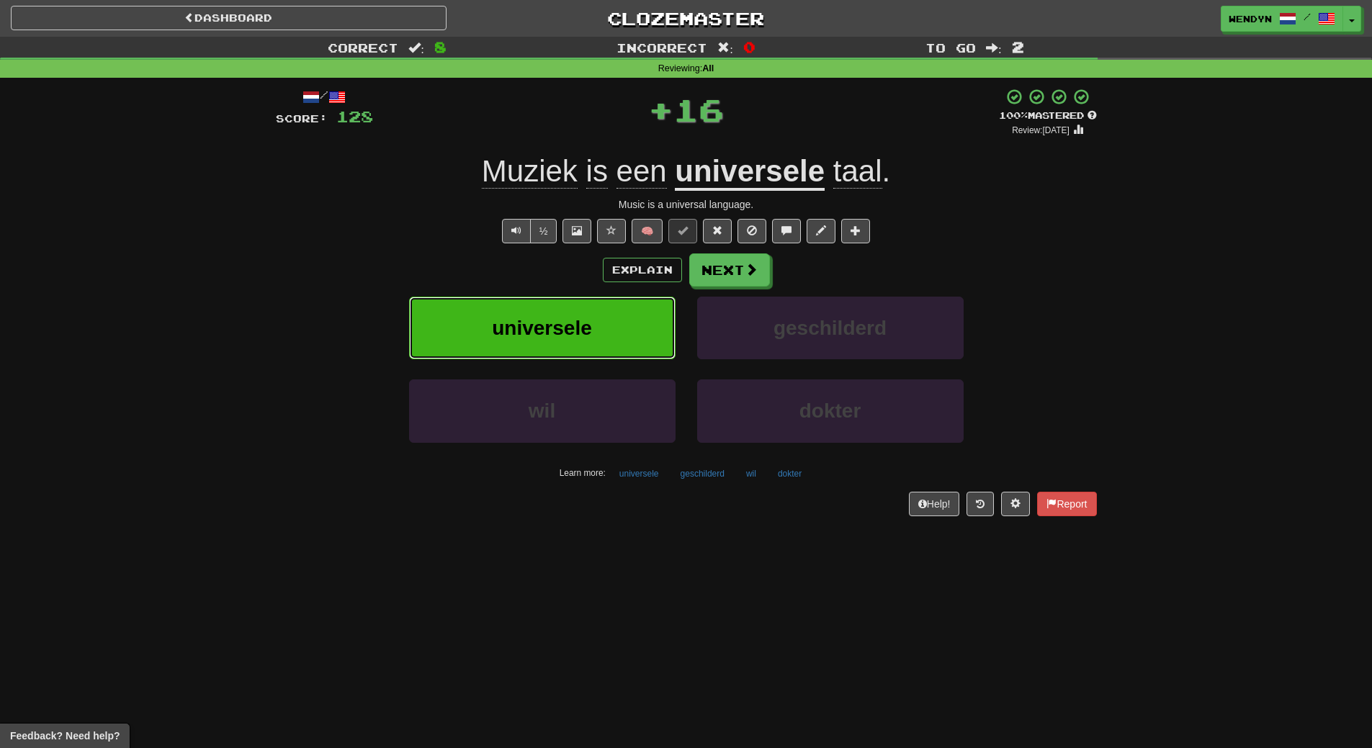
click at [607, 320] on button "universele" at bounding box center [542, 328] width 267 height 63
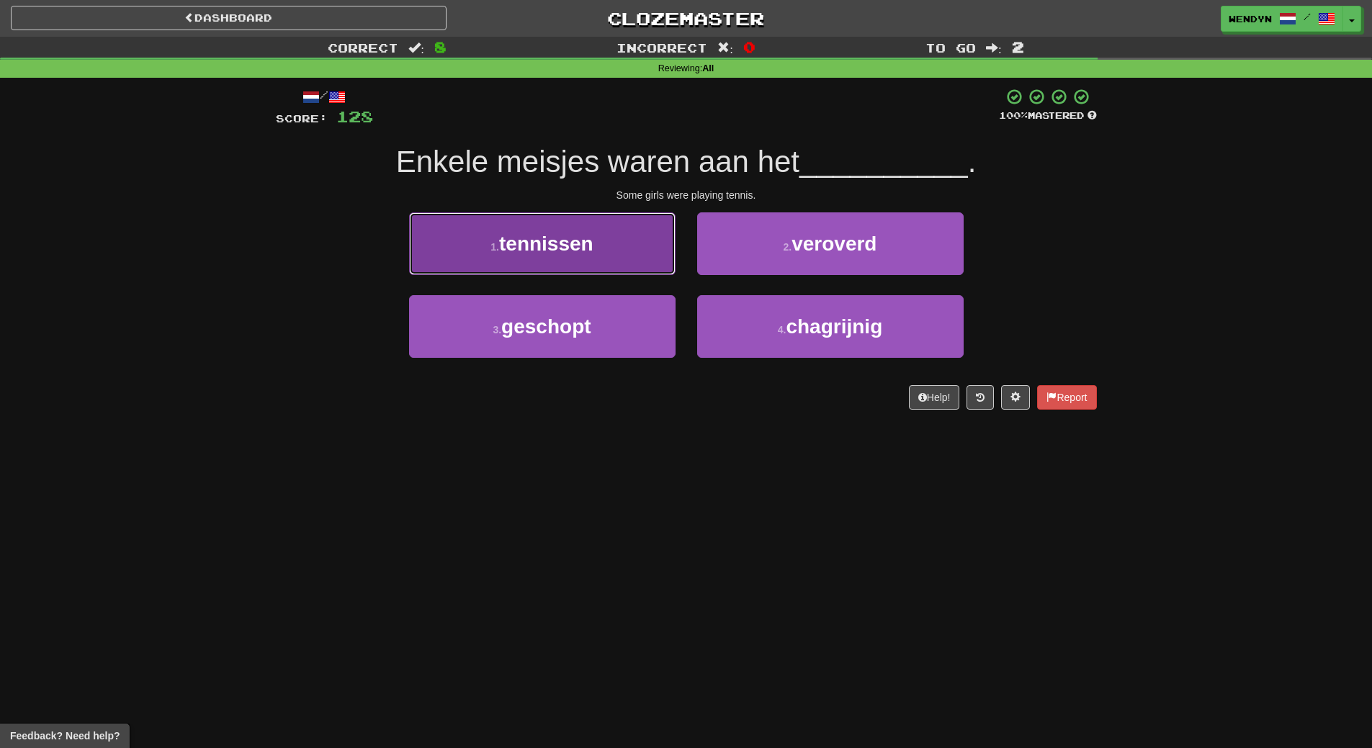
click at [597, 264] on button "1 . tennissen" at bounding box center [542, 244] width 267 height 63
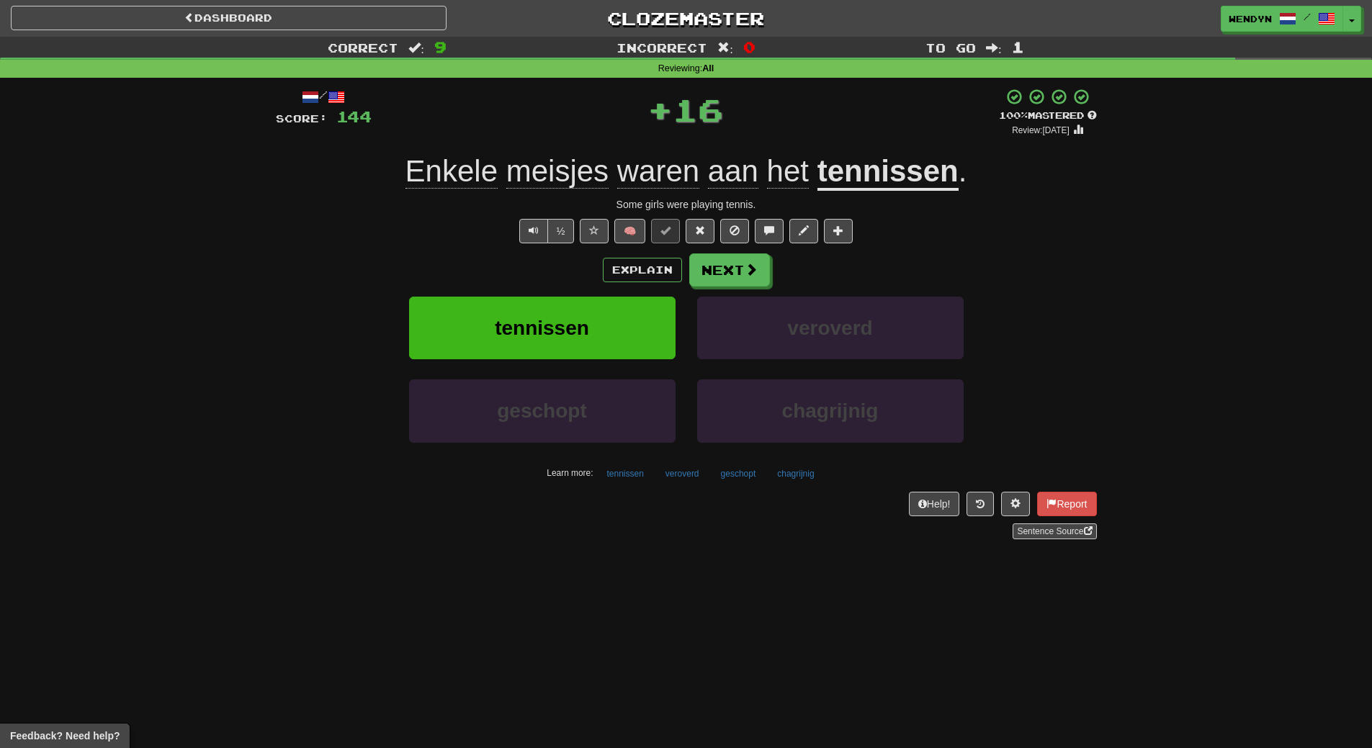
click at [589, 280] on div "Explain Next" at bounding box center [686, 270] width 821 height 33
click at [584, 300] on button "tennissen" at bounding box center [542, 328] width 267 height 63
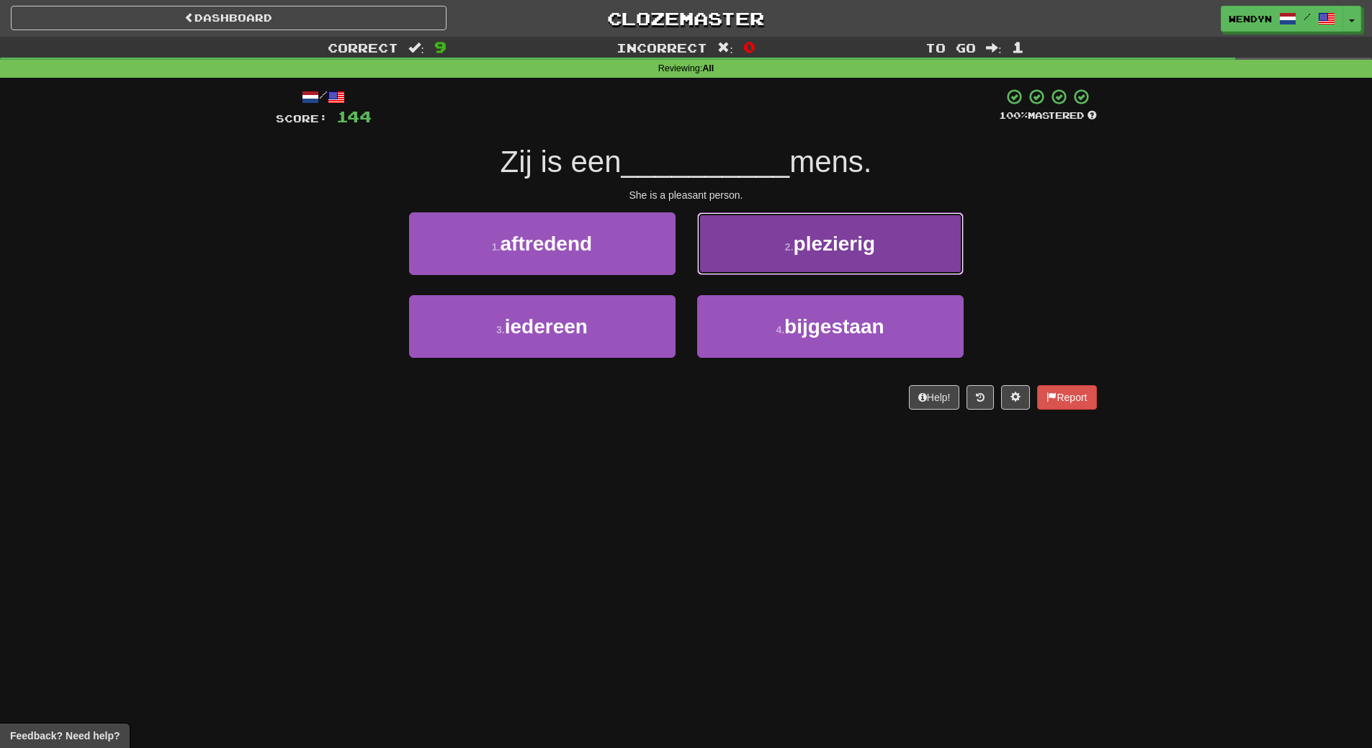
click at [862, 243] on span "plezierig" at bounding box center [835, 244] width 82 height 22
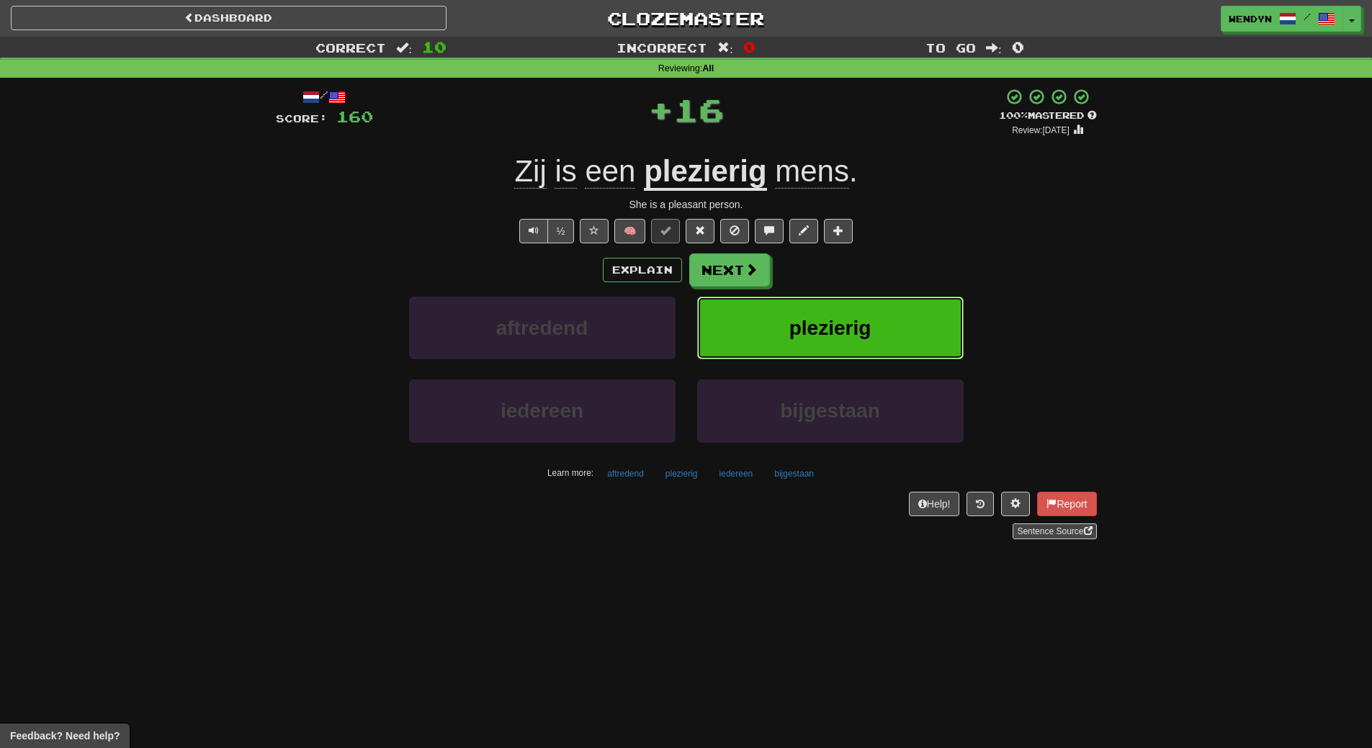
click at [851, 321] on span "plezierig" at bounding box center [831, 328] width 82 height 22
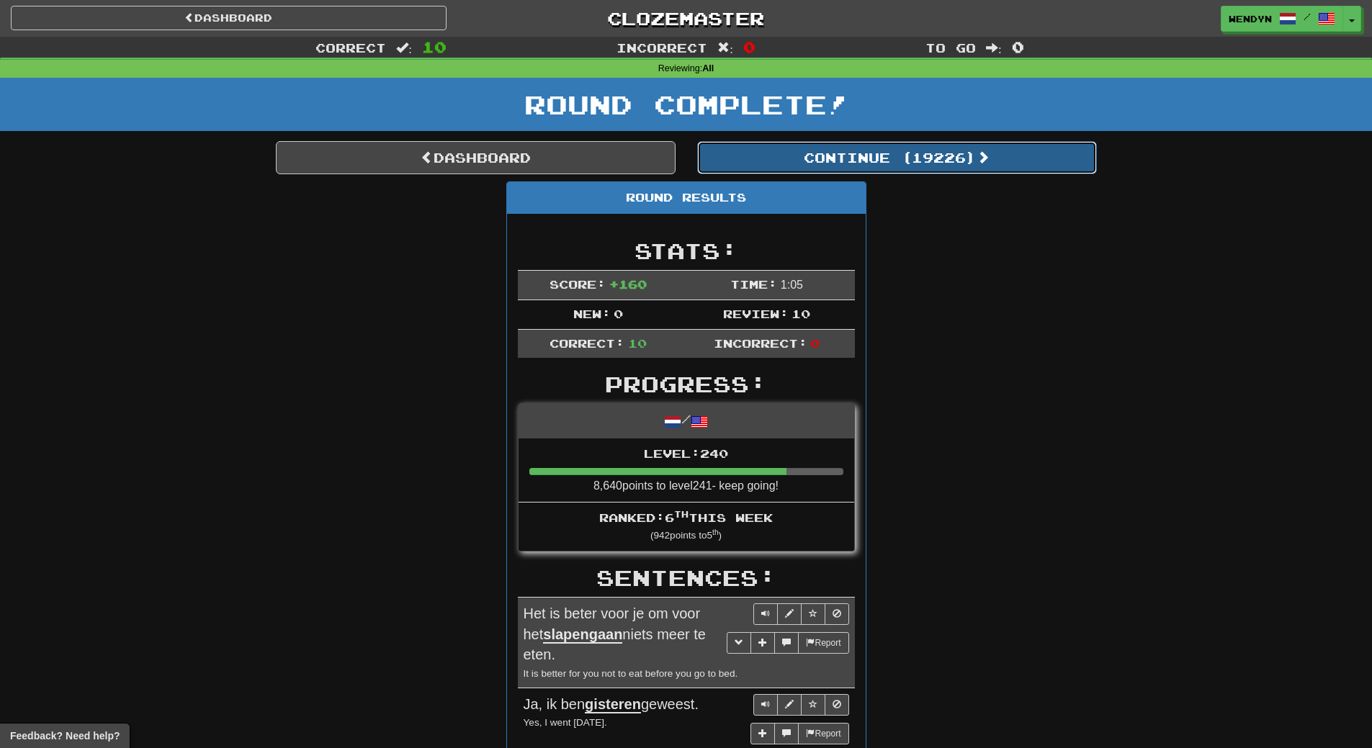
click at [949, 152] on button "Continue ( 19226 )" at bounding box center [897, 157] width 400 height 33
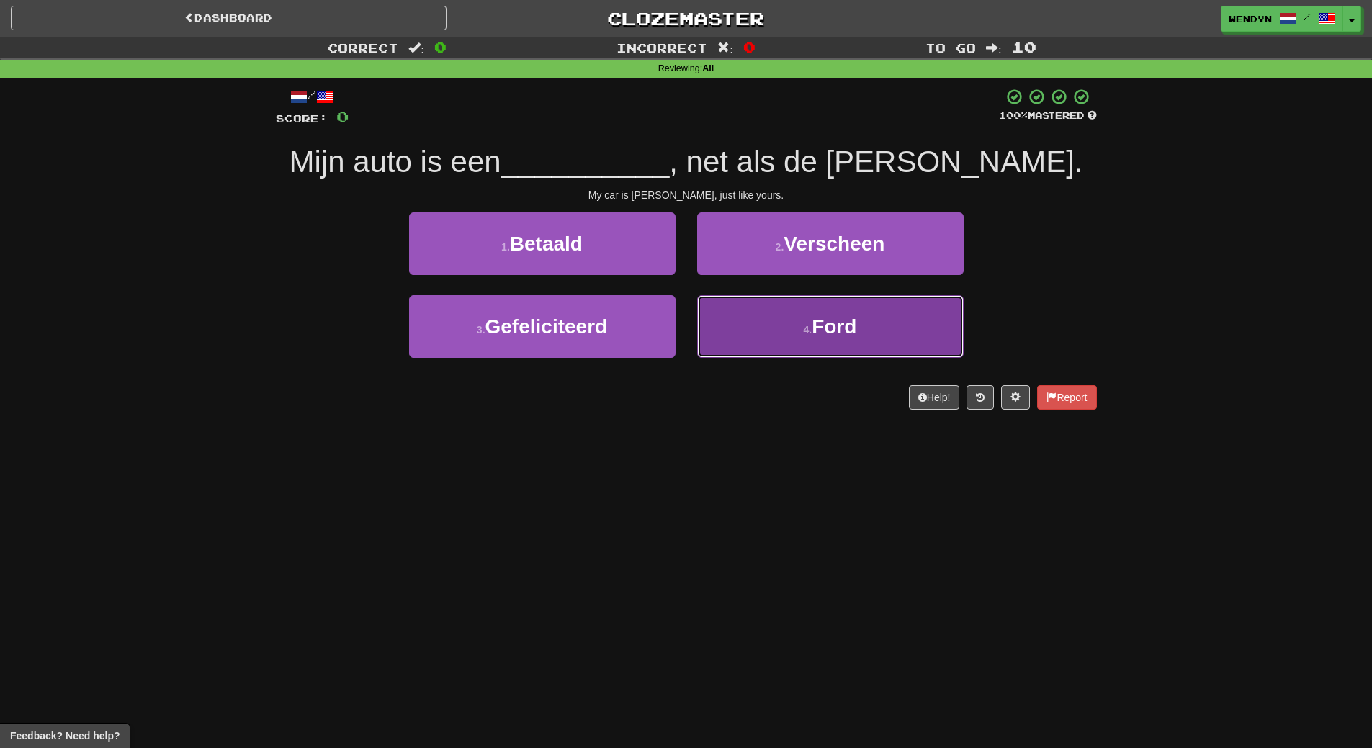
click at [810, 329] on small "4 ." at bounding box center [808, 330] width 9 height 12
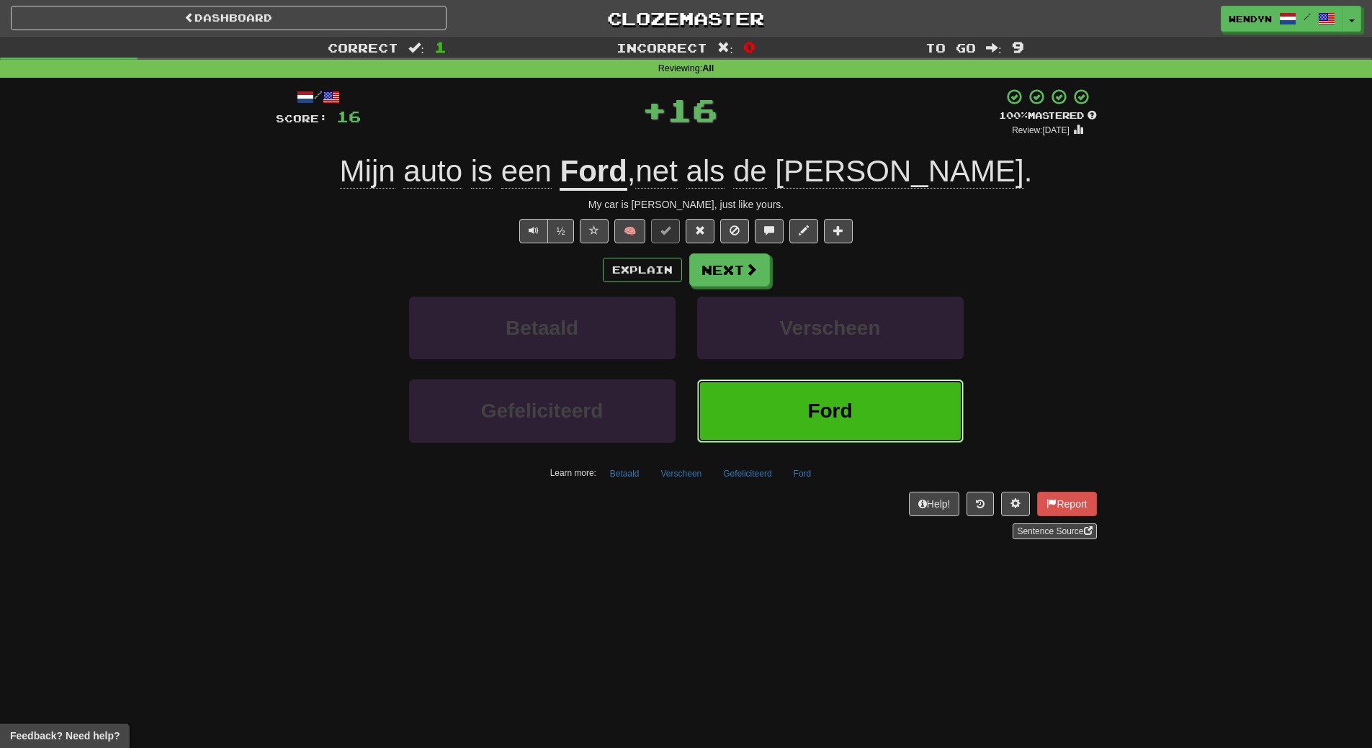
click at [809, 407] on span "Ford" at bounding box center [830, 411] width 45 height 22
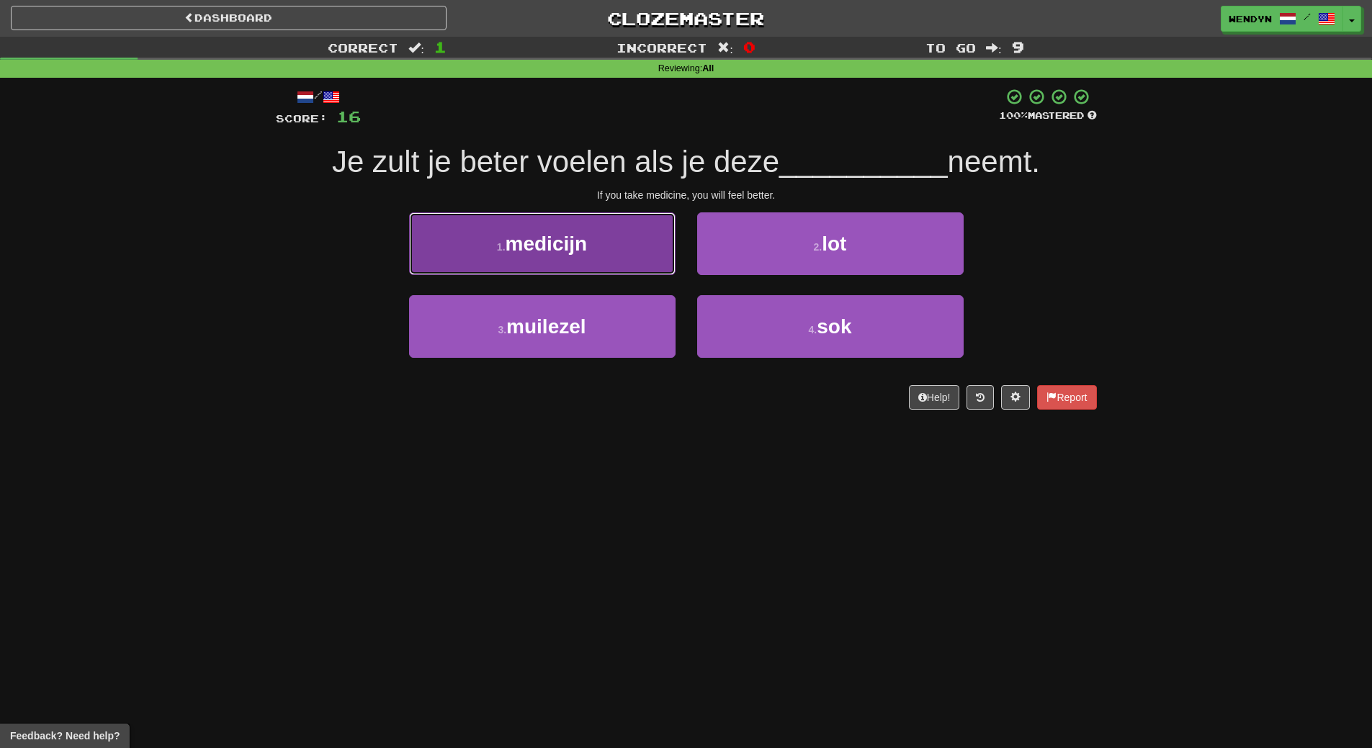
click at [617, 259] on button "1 . medicijn" at bounding box center [542, 244] width 267 height 63
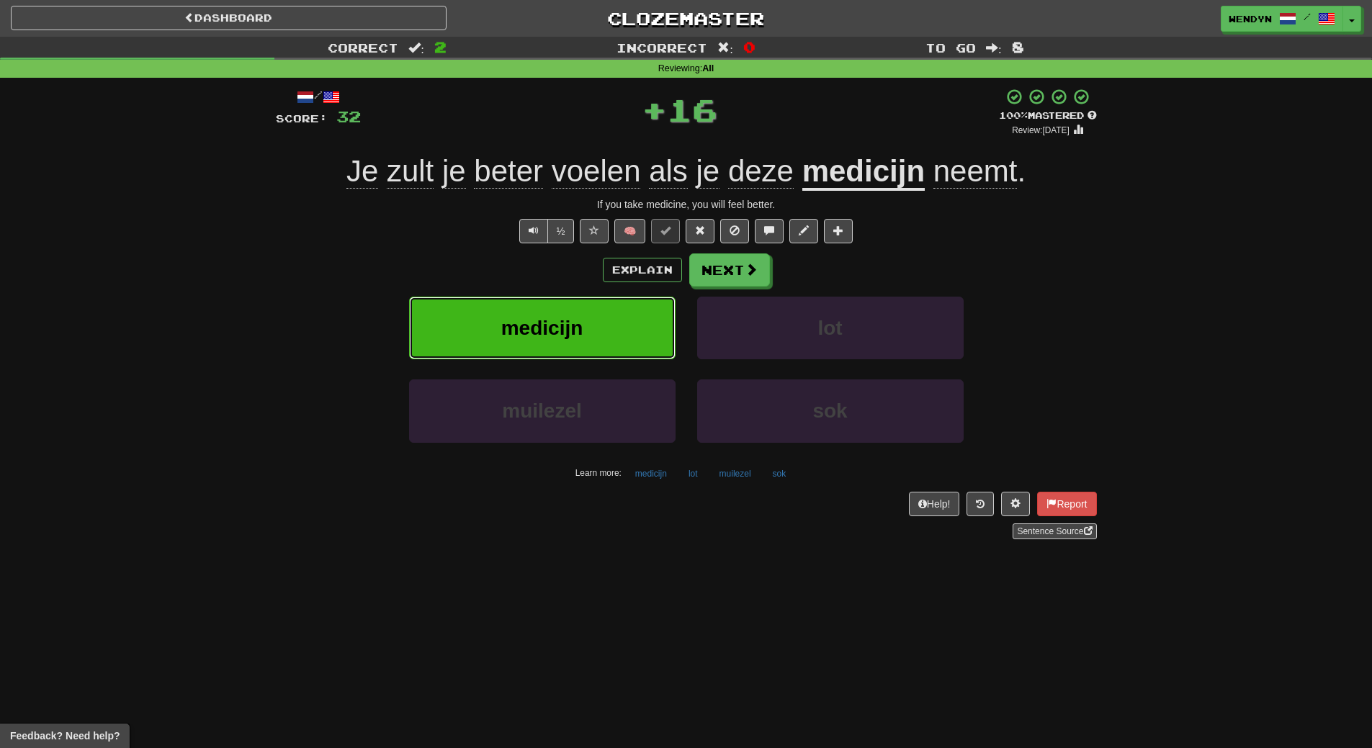
click at [607, 311] on button "medicijn" at bounding box center [542, 328] width 267 height 63
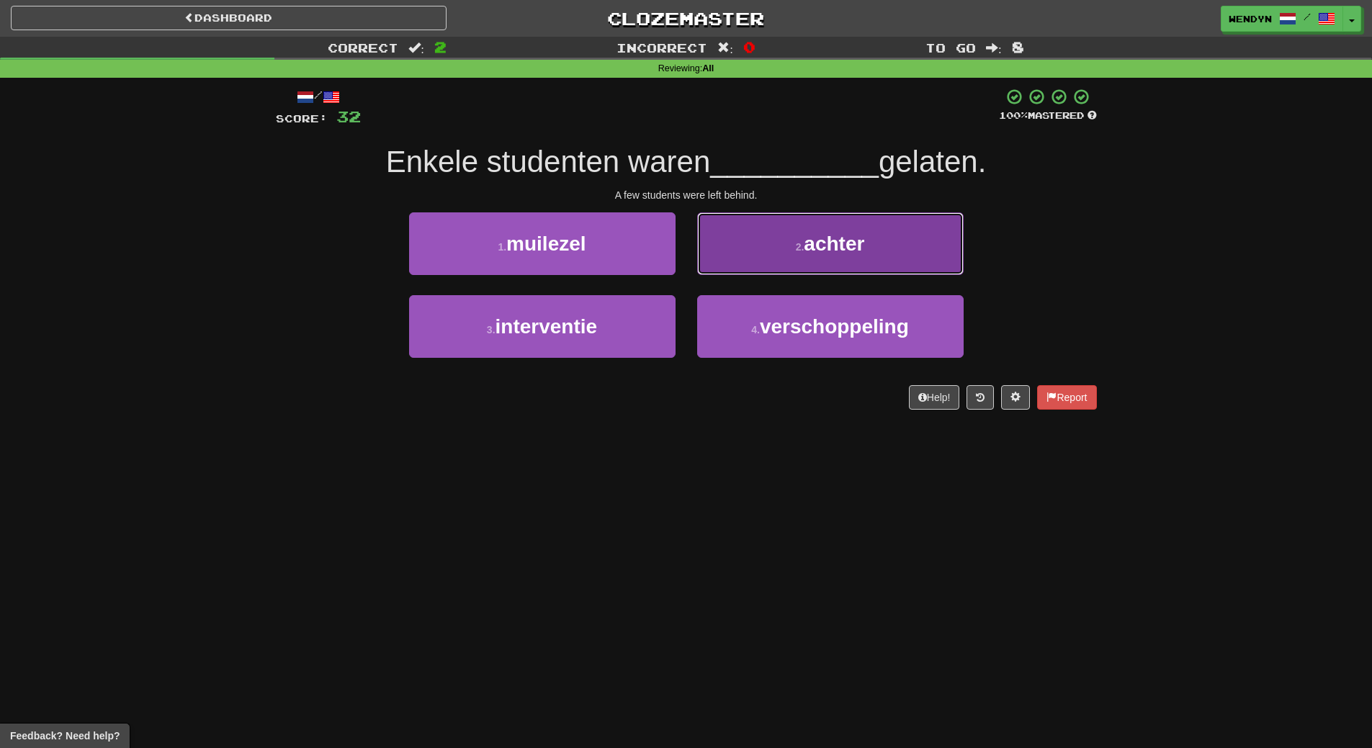
drag, startPoint x: 879, startPoint y: 249, endPoint x: 878, endPoint y: 307, distance: 58.4
click at [879, 254] on button "2 . achter" at bounding box center [830, 244] width 267 height 63
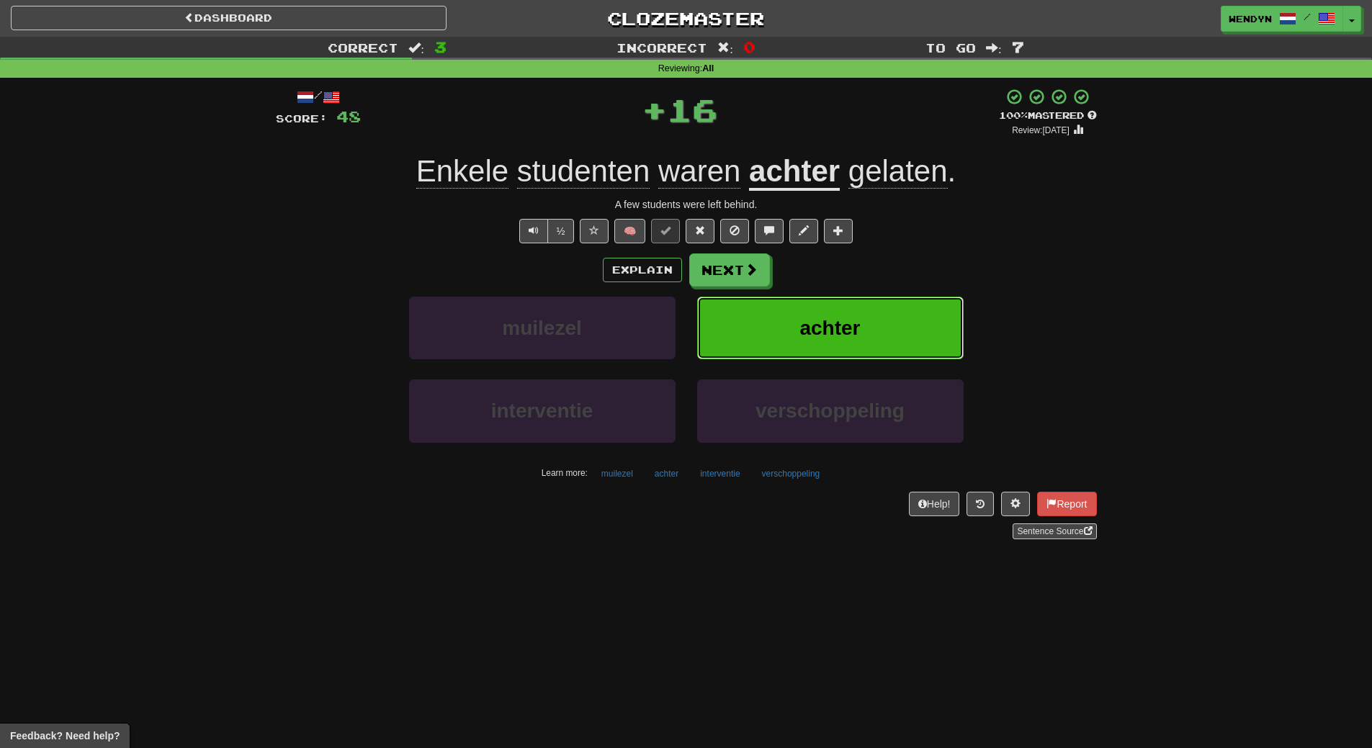
click at [877, 332] on button "achter" at bounding box center [830, 328] width 267 height 63
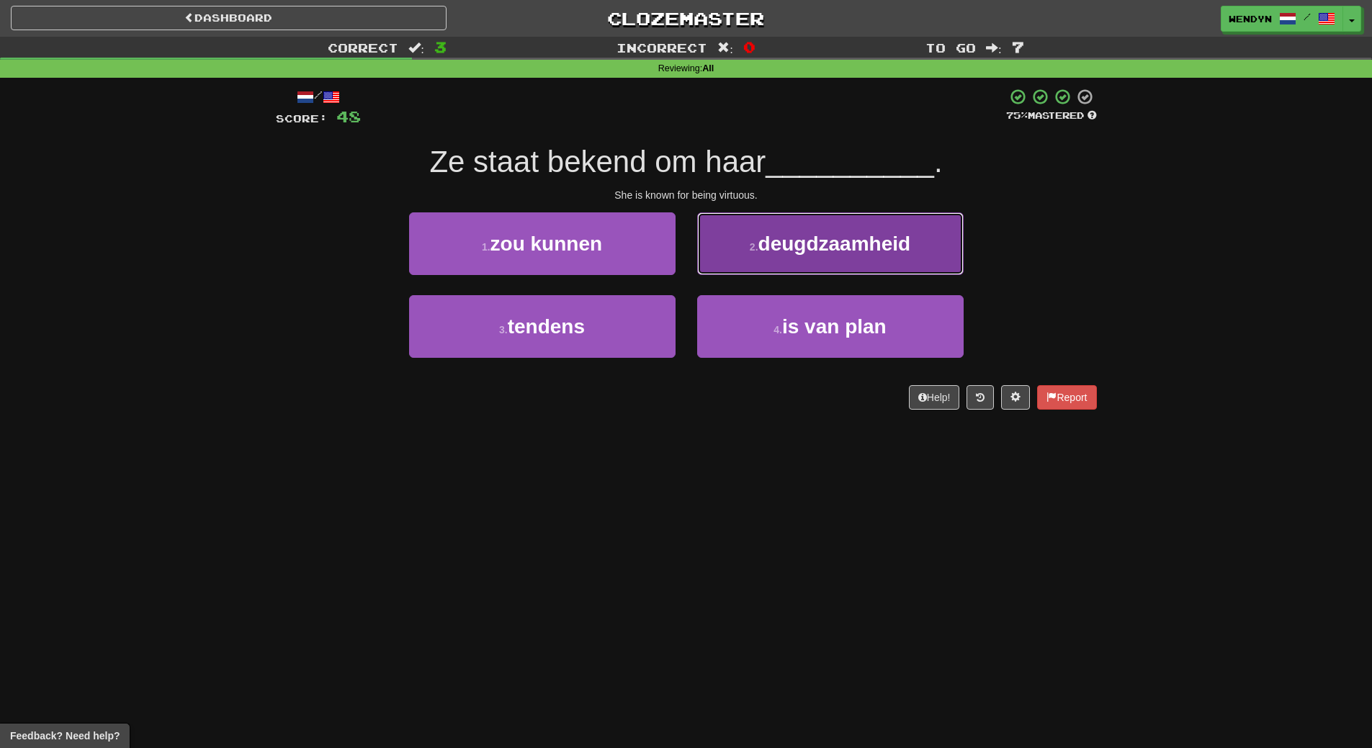
click at [870, 223] on button "2 . deugdzaamheid" at bounding box center [830, 244] width 267 height 63
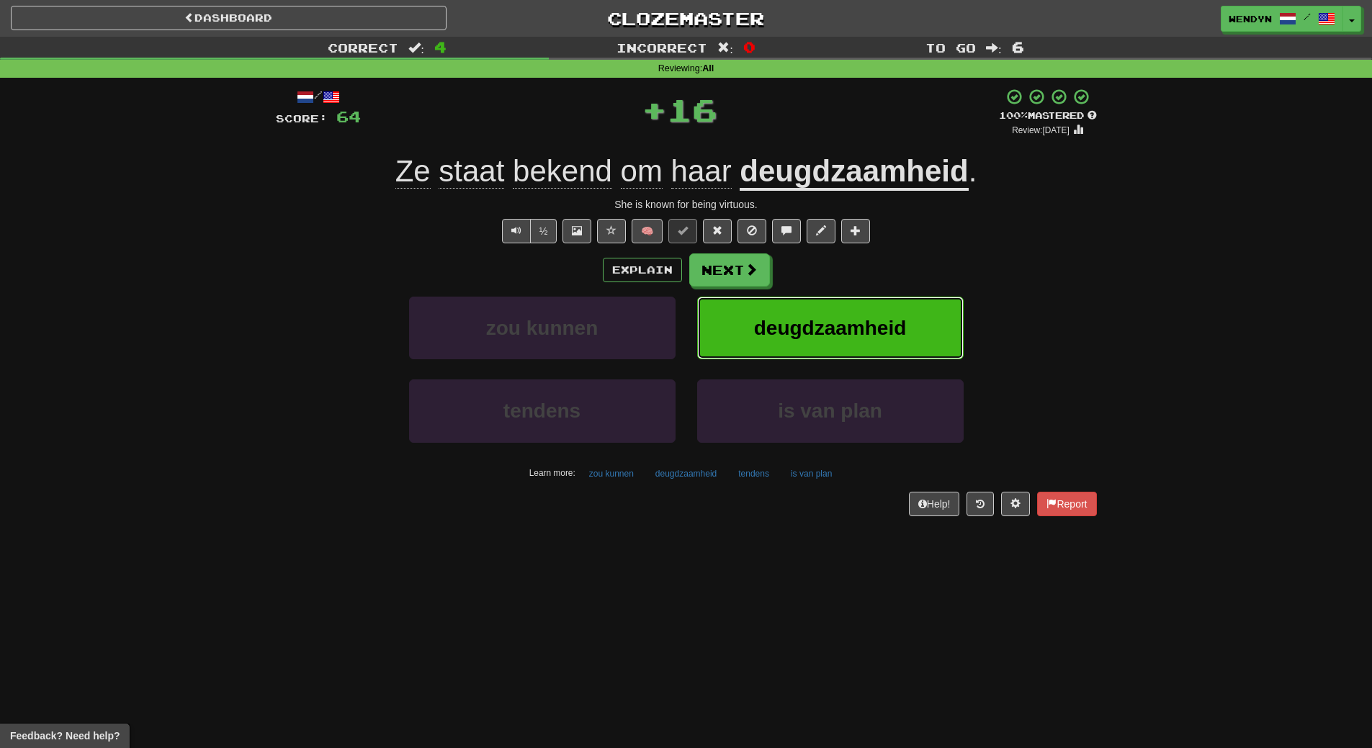
click at [850, 321] on span "deugdzaamheid" at bounding box center [830, 328] width 153 height 22
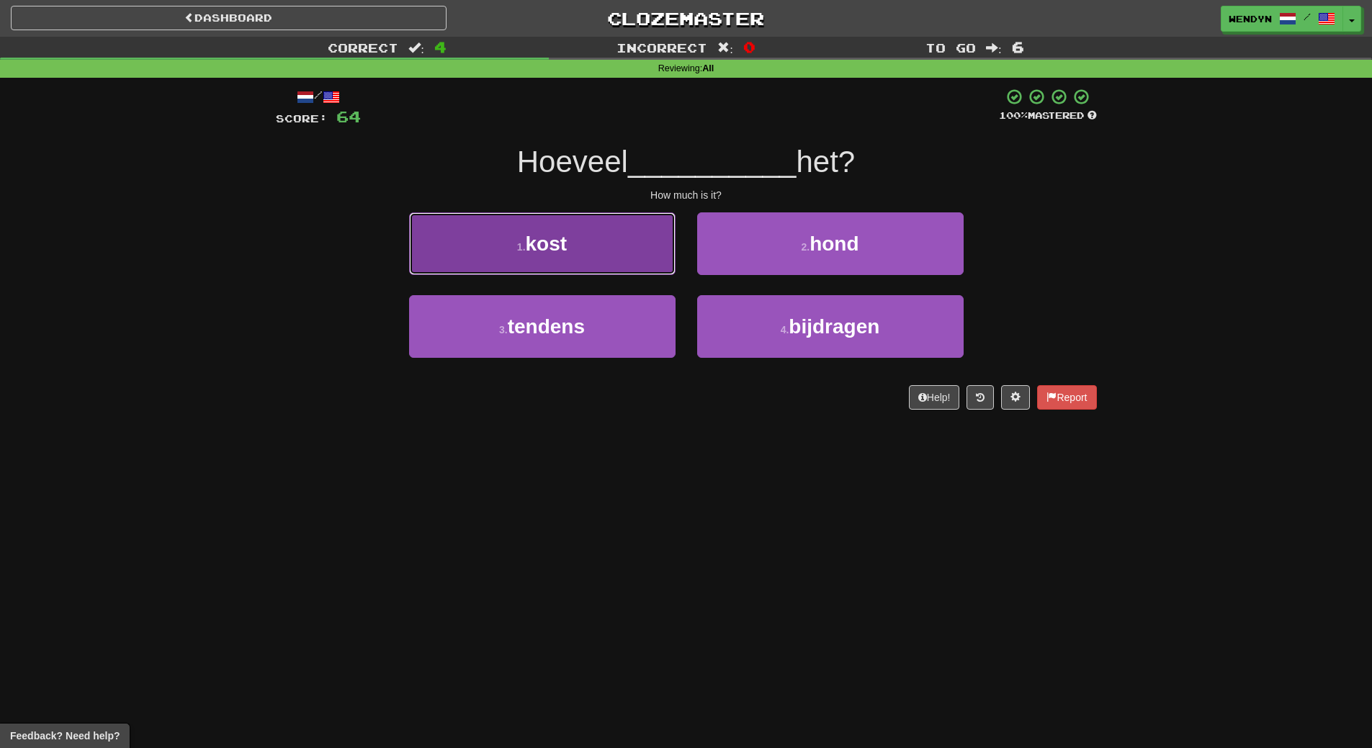
click at [622, 257] on button "1 . kost" at bounding box center [542, 244] width 267 height 63
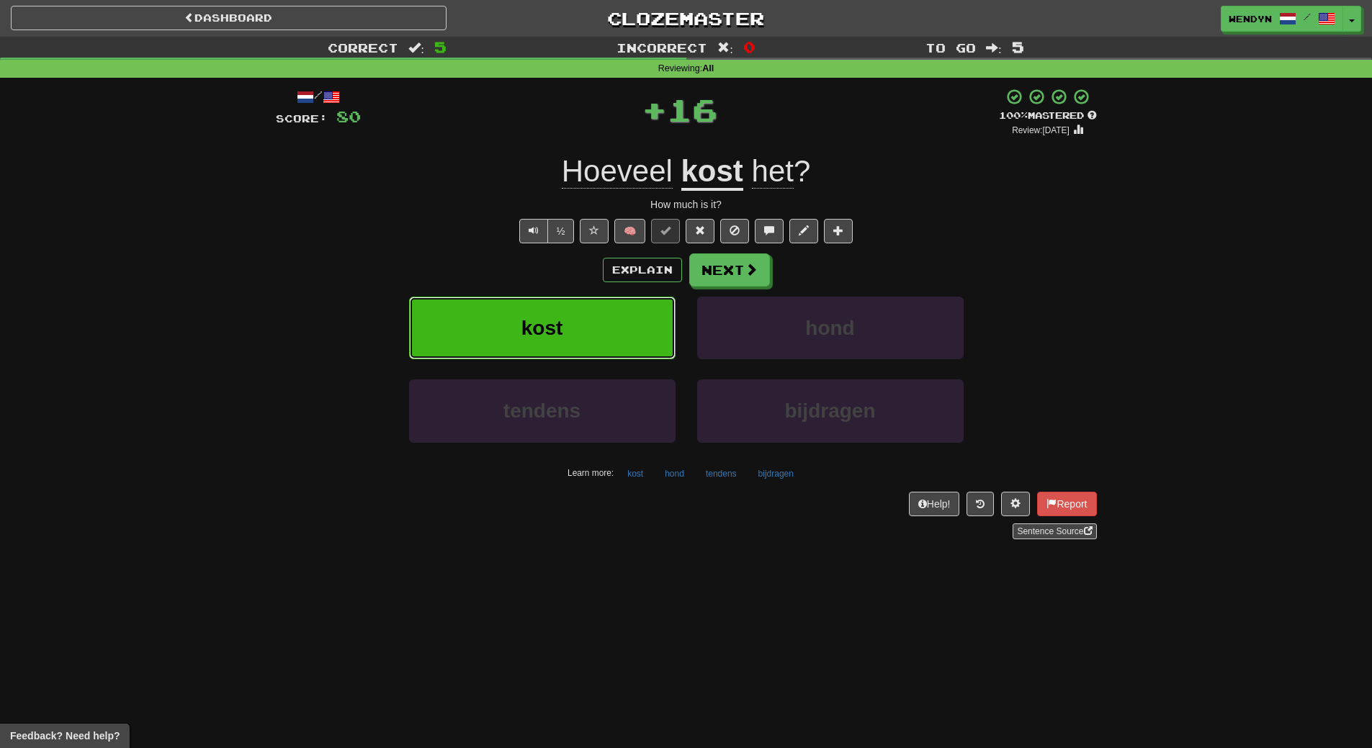
click at [608, 317] on button "kost" at bounding box center [542, 328] width 267 height 63
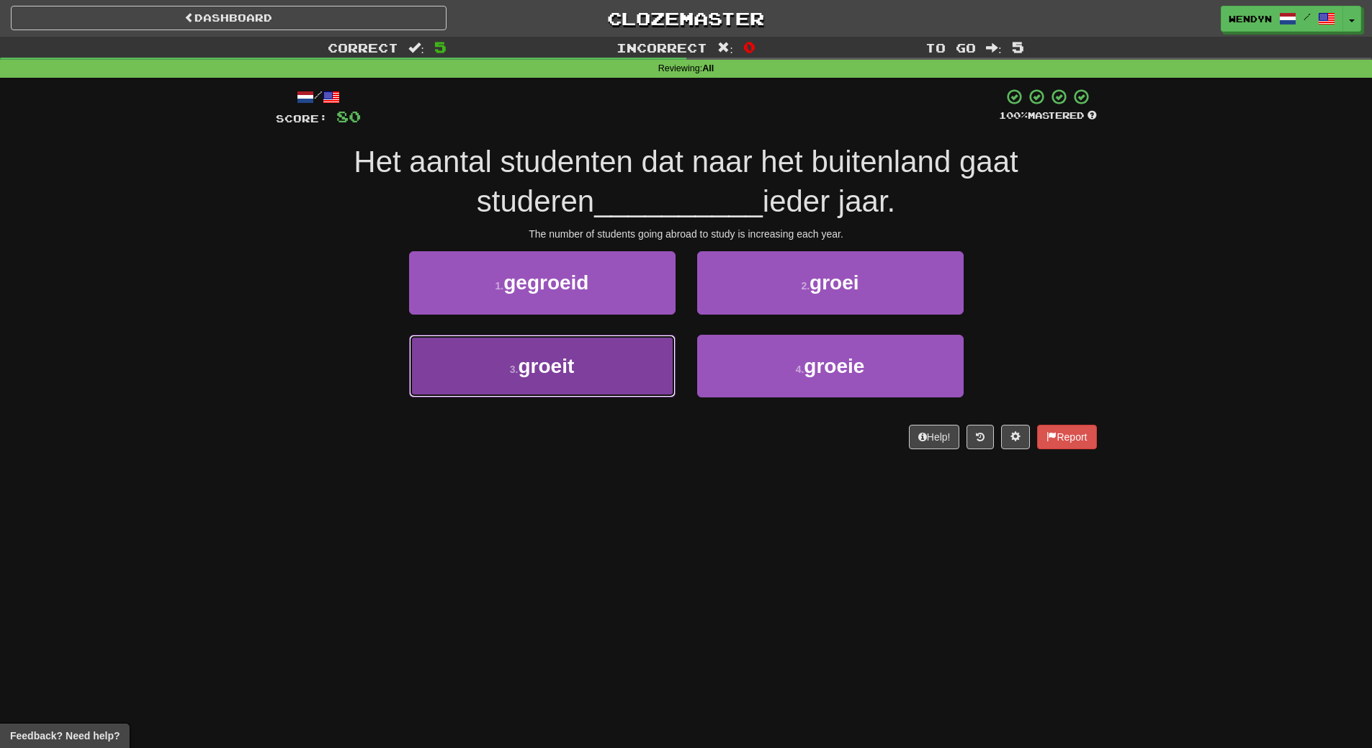
click at [642, 375] on button "3 . groeit" at bounding box center [542, 366] width 267 height 63
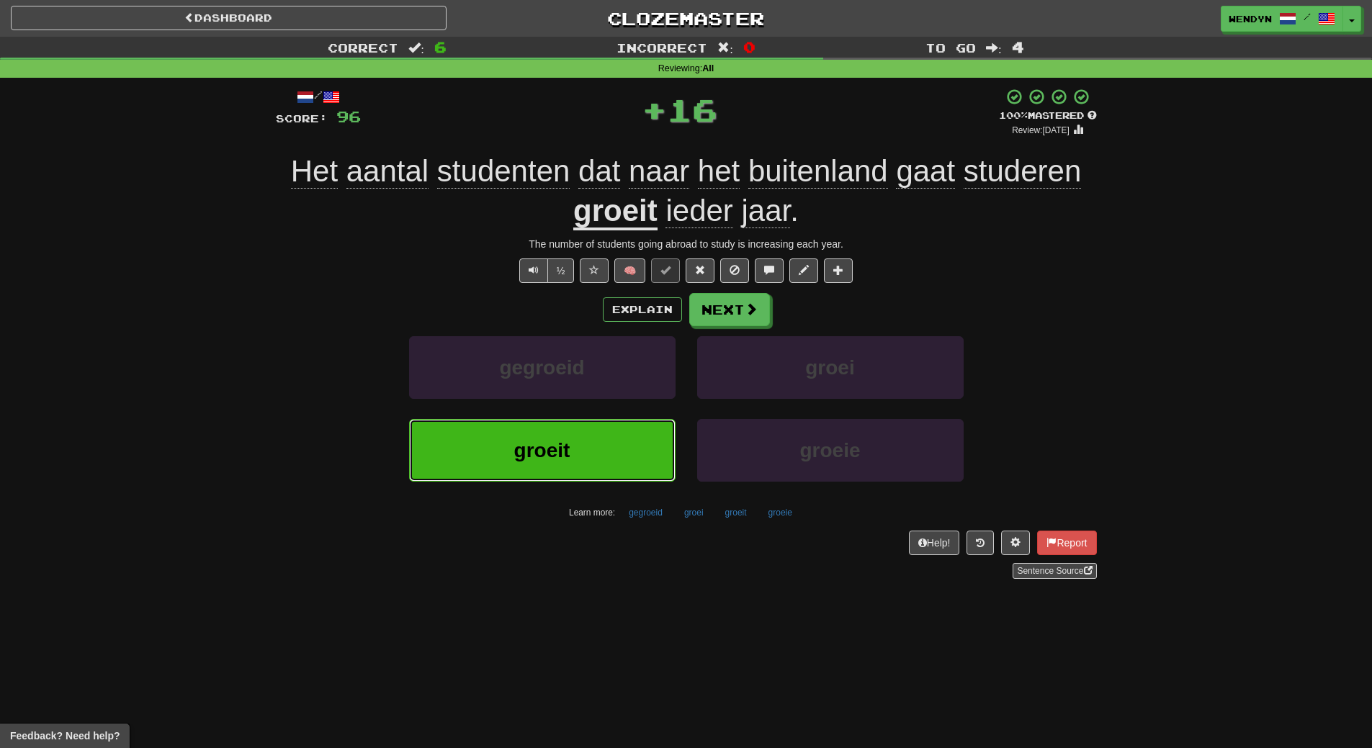
click at [612, 443] on button "groeit" at bounding box center [542, 450] width 267 height 63
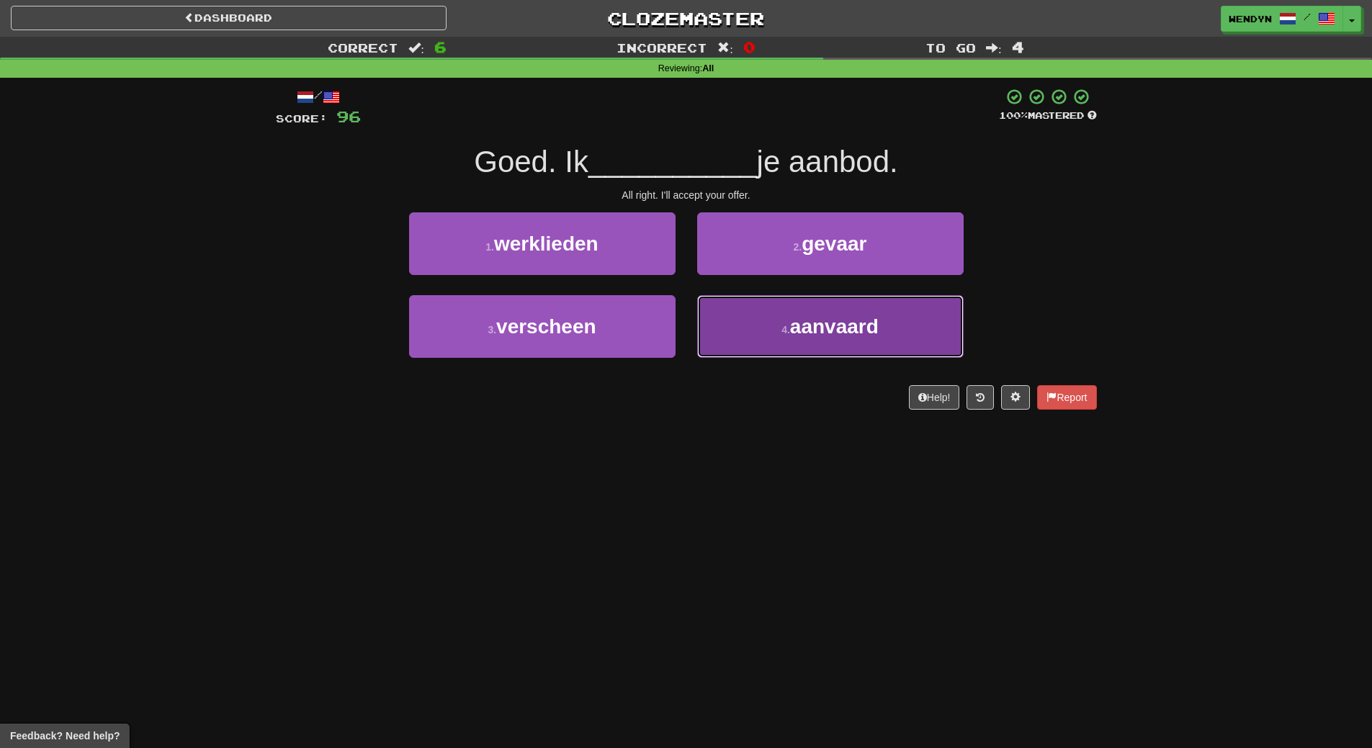
click at [774, 331] on button "4 . aanvaard" at bounding box center [830, 326] width 267 height 63
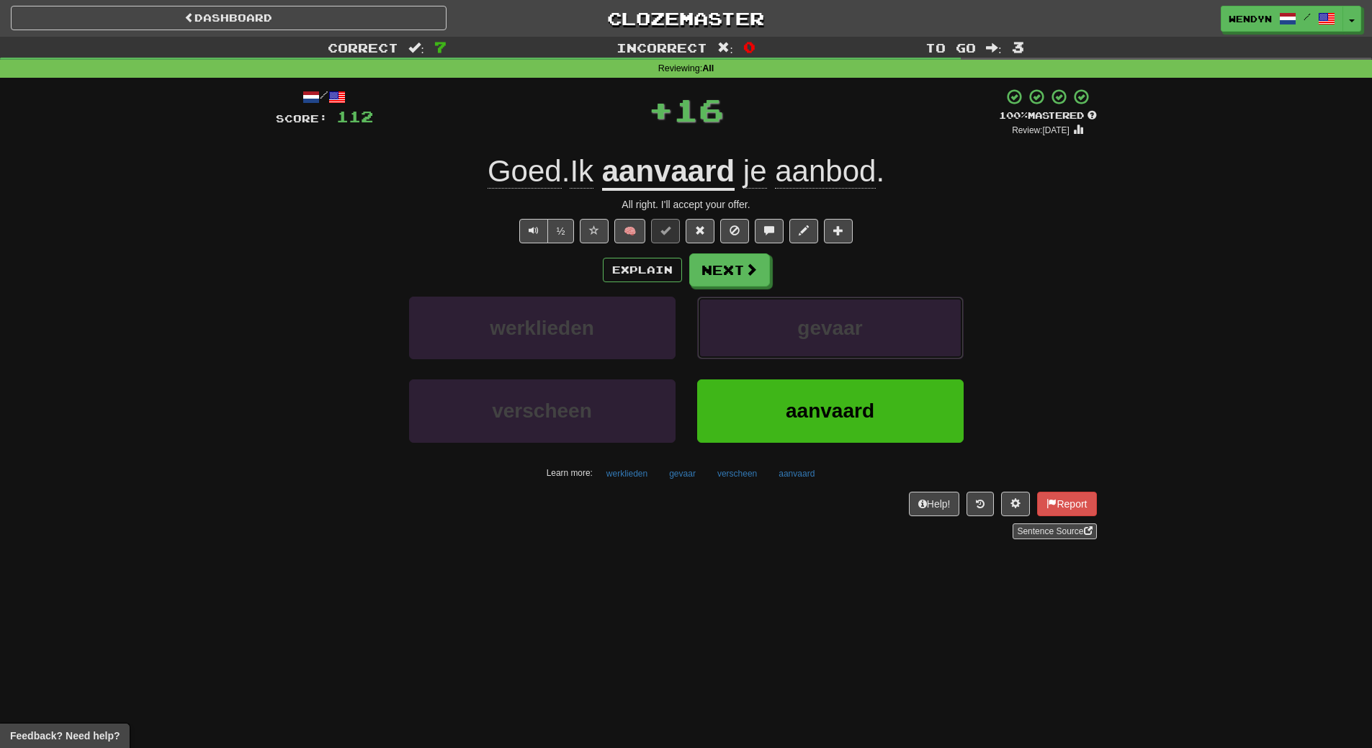
click at [774, 331] on button "gevaar" at bounding box center [830, 328] width 267 height 63
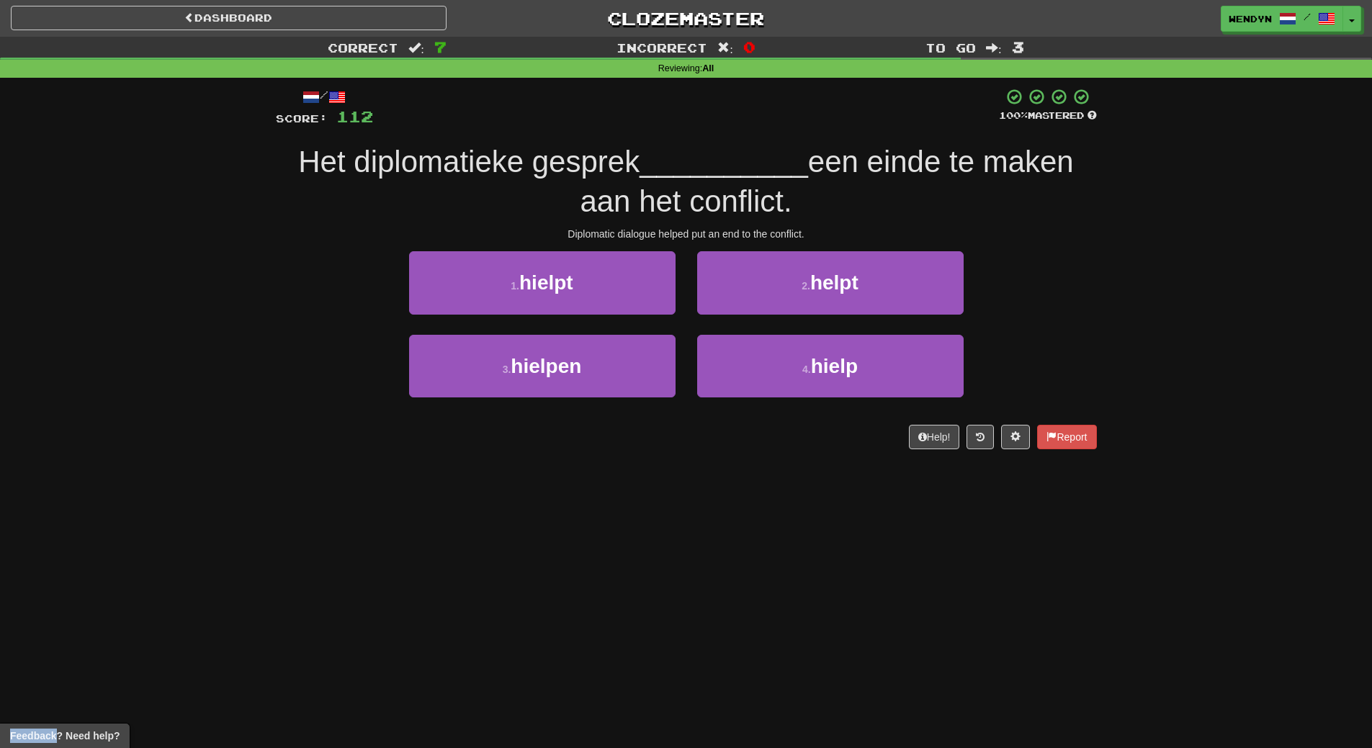
click at [774, 447] on div "/ Score: 112 100 % Mastered Het diplomatieke gesprek __________ een einde te ma…" at bounding box center [686, 268] width 821 height 361
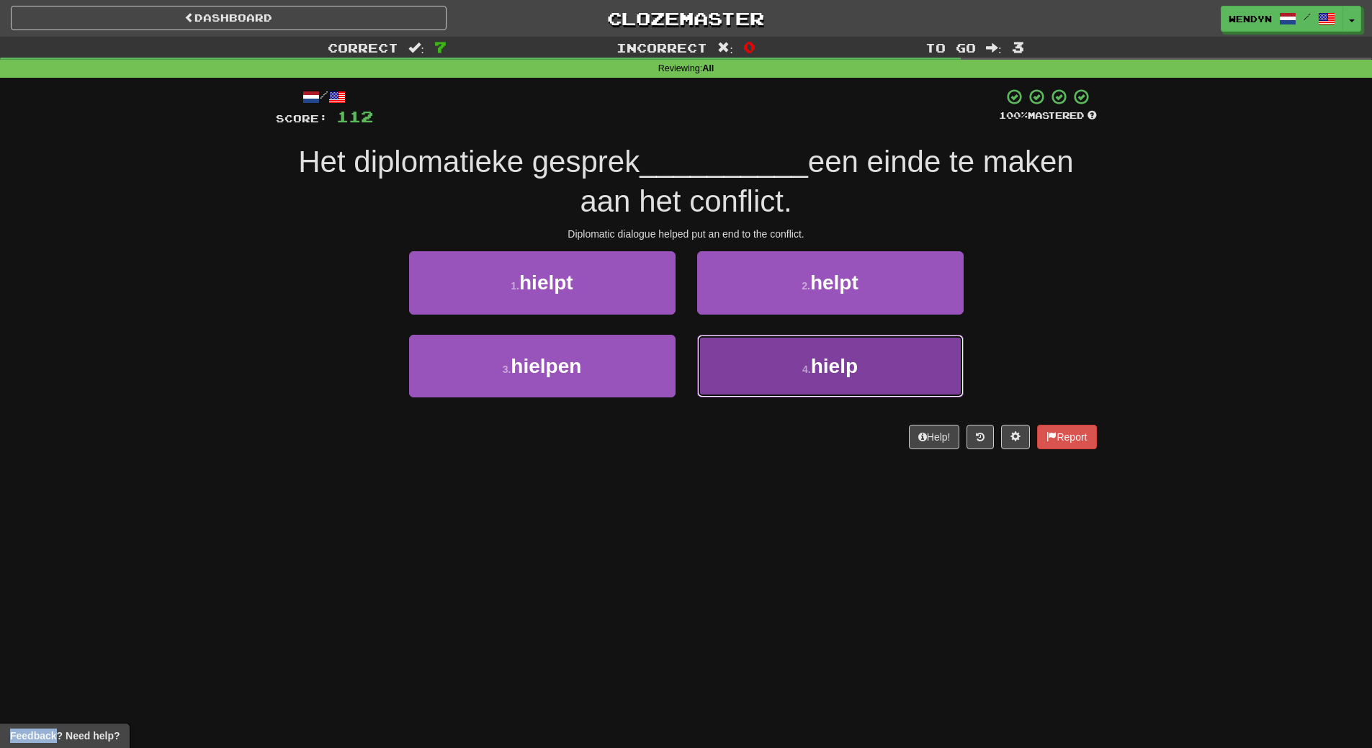
click at [797, 381] on button "4 . hielp" at bounding box center [830, 366] width 267 height 63
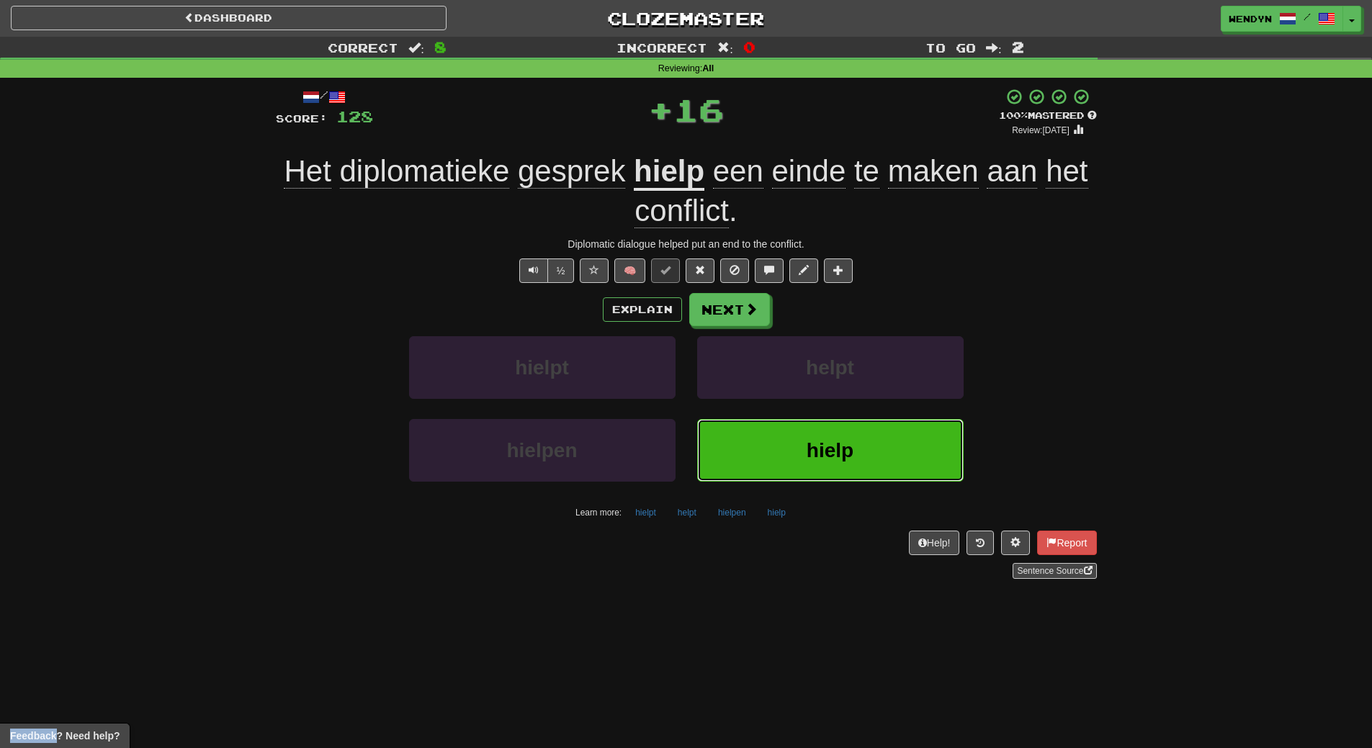
click at [794, 456] on button "hielp" at bounding box center [830, 450] width 267 height 63
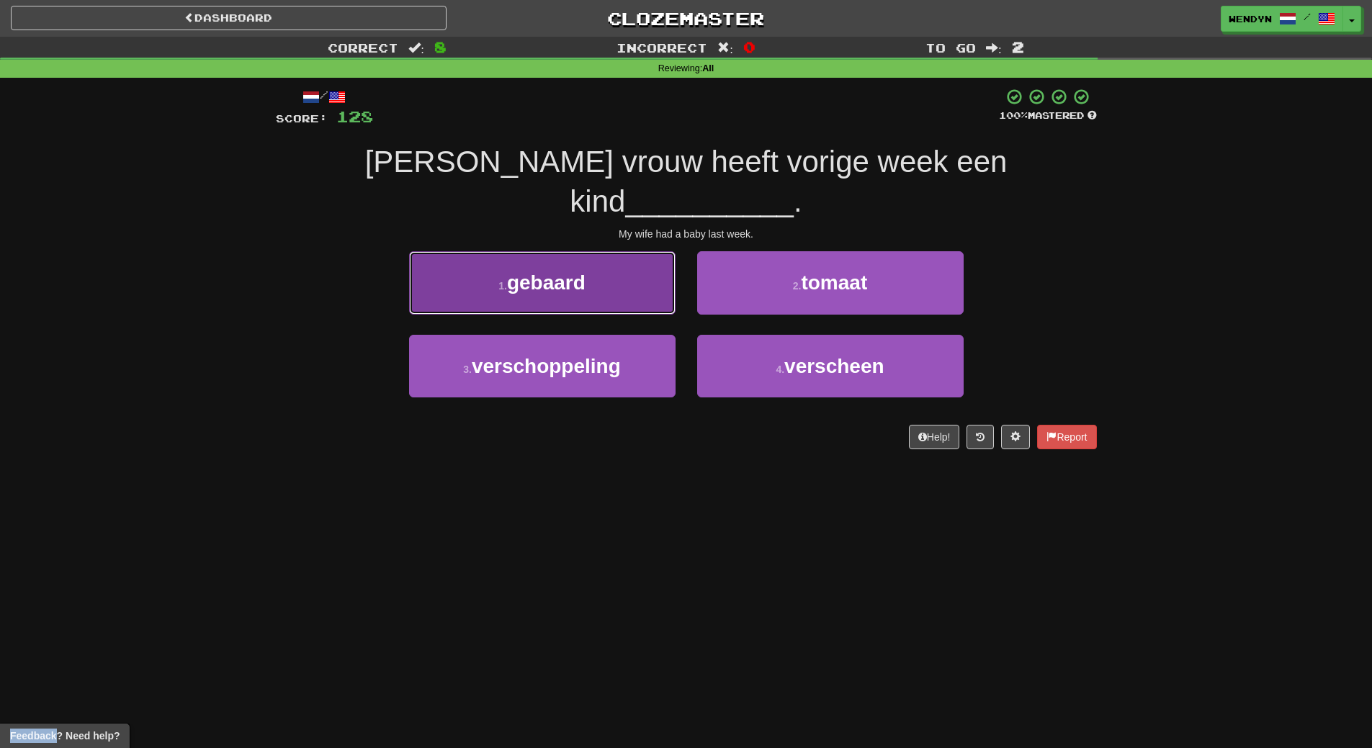
click at [622, 256] on button "1 . gebaard" at bounding box center [542, 282] width 267 height 63
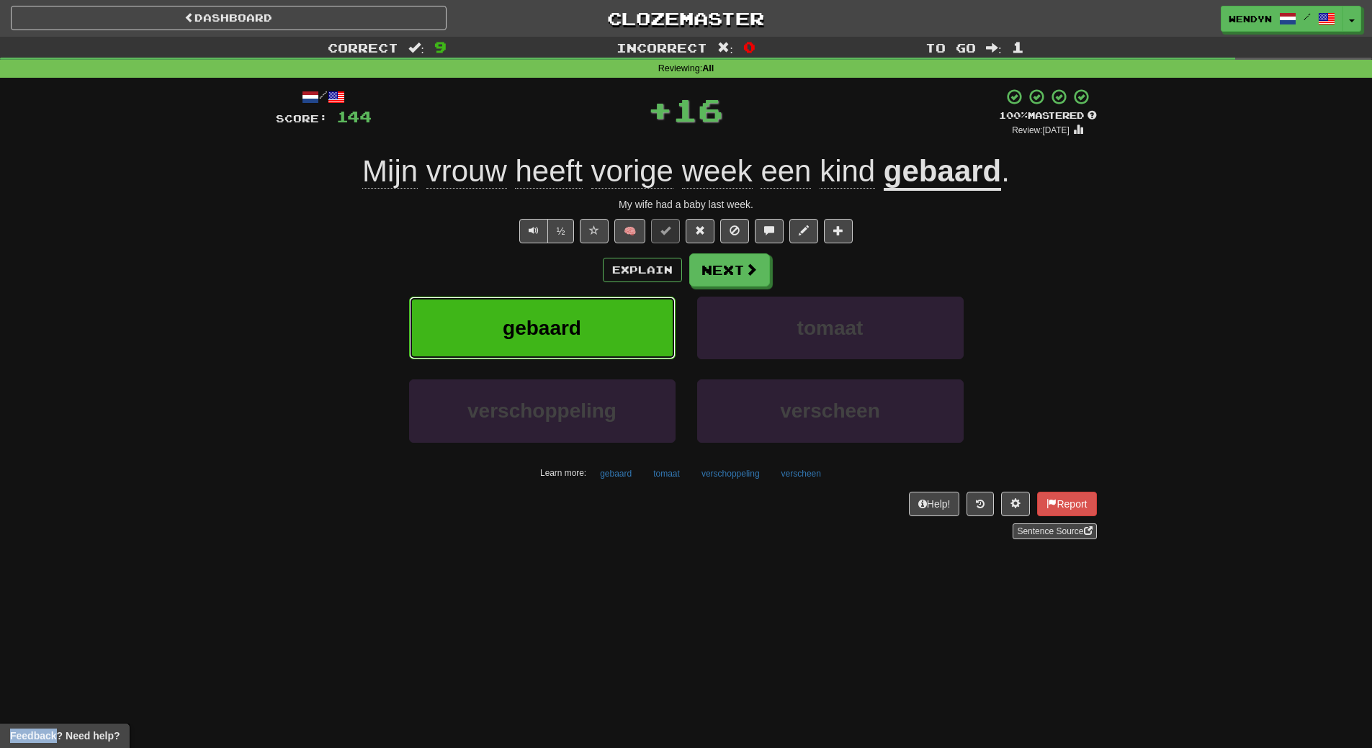
click at [599, 318] on button "gebaard" at bounding box center [542, 328] width 267 height 63
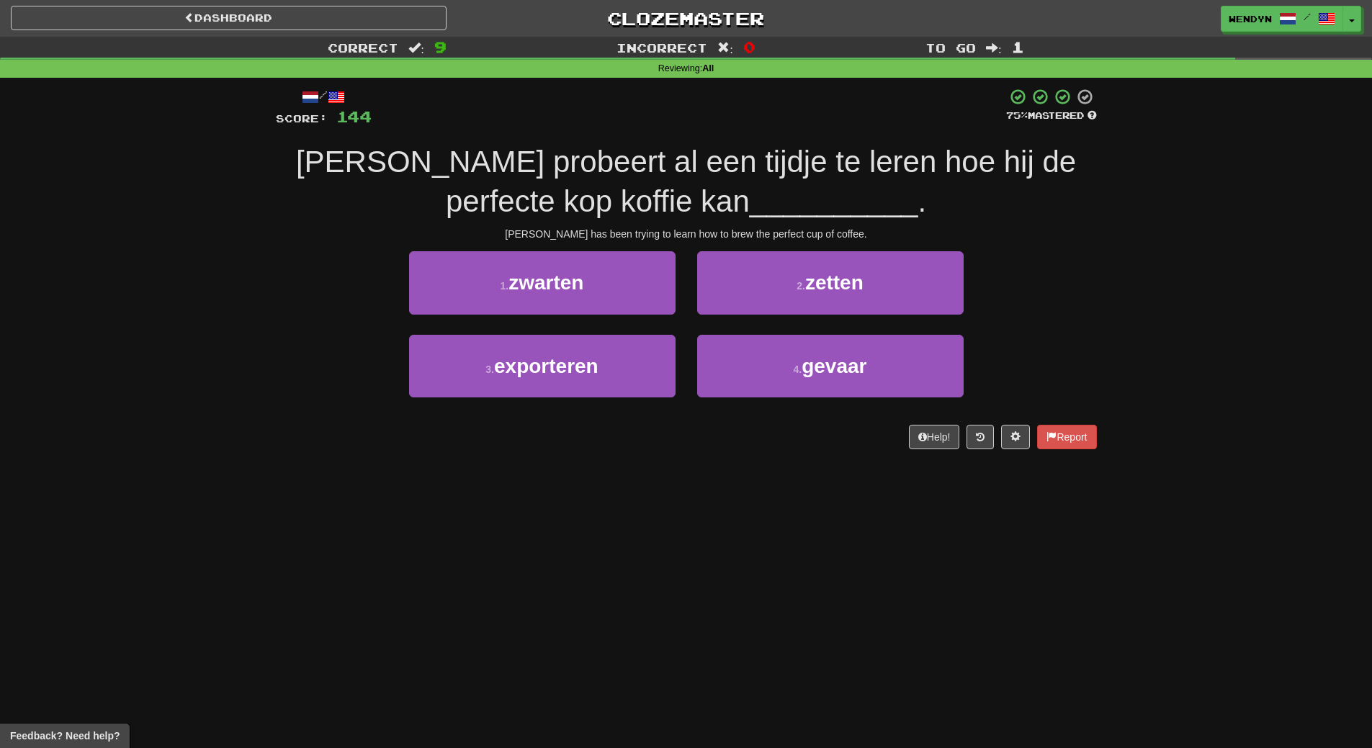
click at [571, 241] on div "Tom has been trying to learn how to brew the perfect cup of coffee." at bounding box center [686, 234] width 821 height 14
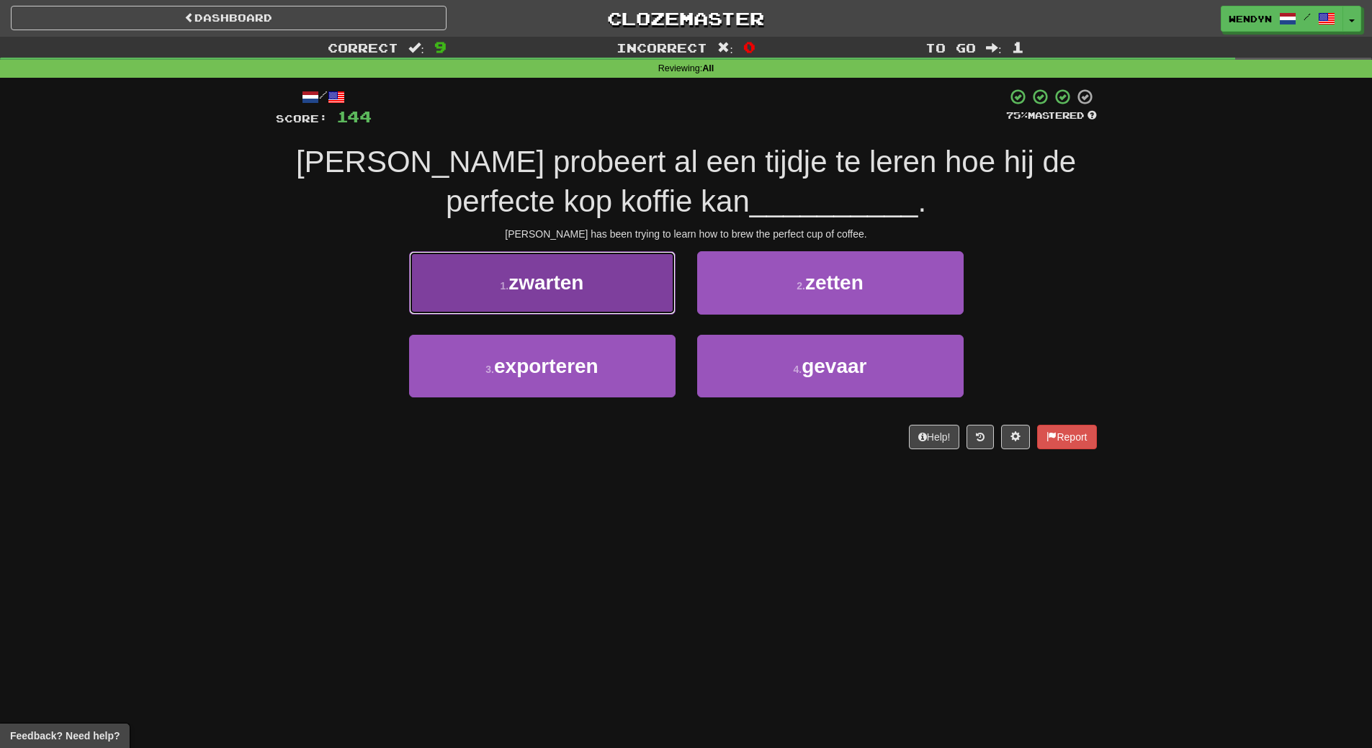
click at [566, 269] on button "1 . zwarten" at bounding box center [542, 282] width 267 height 63
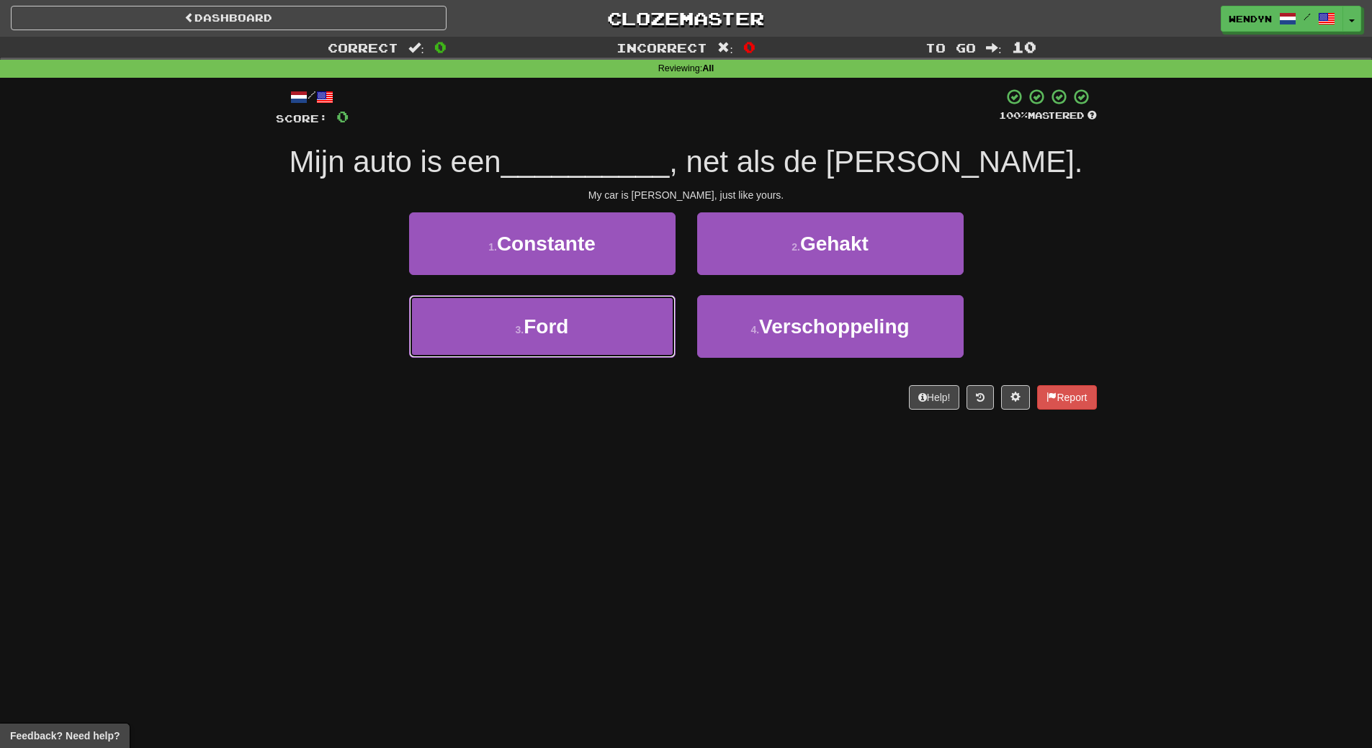
drag, startPoint x: 625, startPoint y: 313, endPoint x: 617, endPoint y: 362, distance: 50.2
click at [624, 315] on button "3 . Ford" at bounding box center [542, 326] width 267 height 63
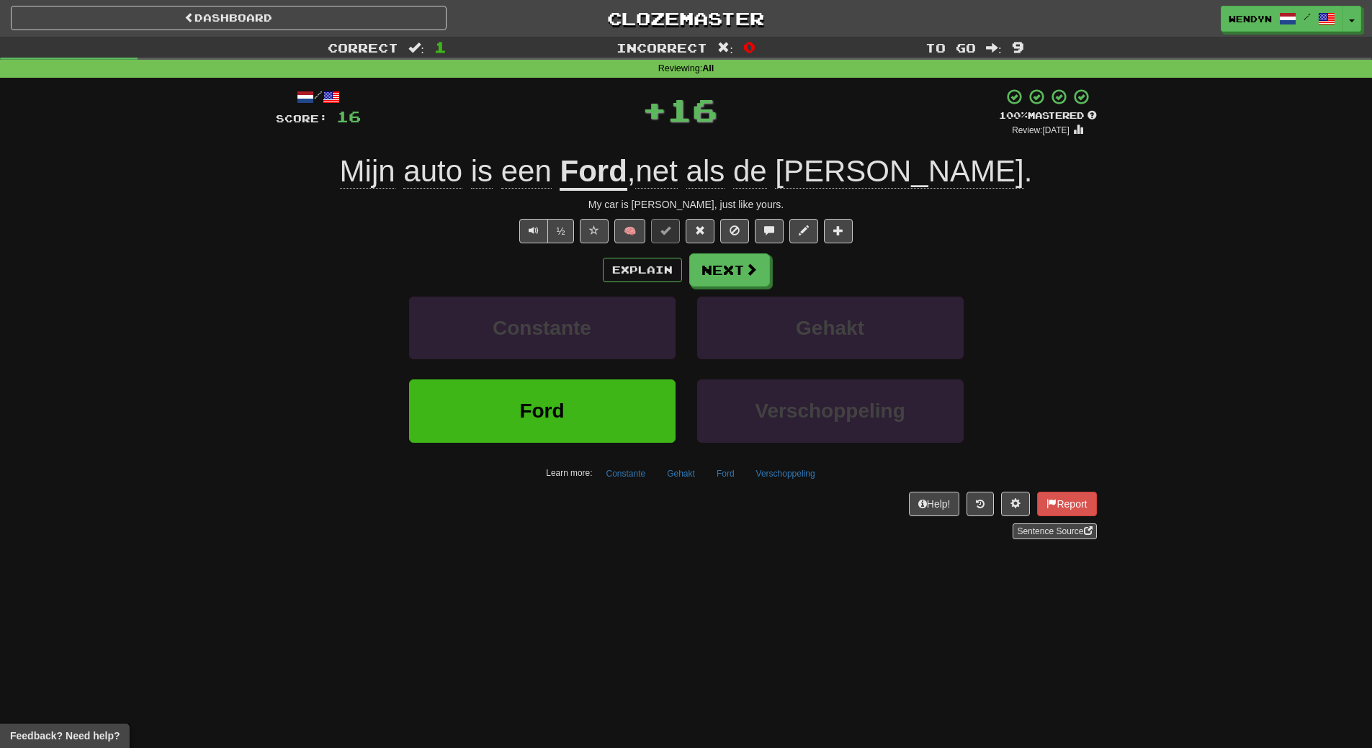
click at [617, 373] on div "Constante" at bounding box center [542, 338] width 288 height 83
click at [617, 393] on button "Ford" at bounding box center [542, 411] width 267 height 63
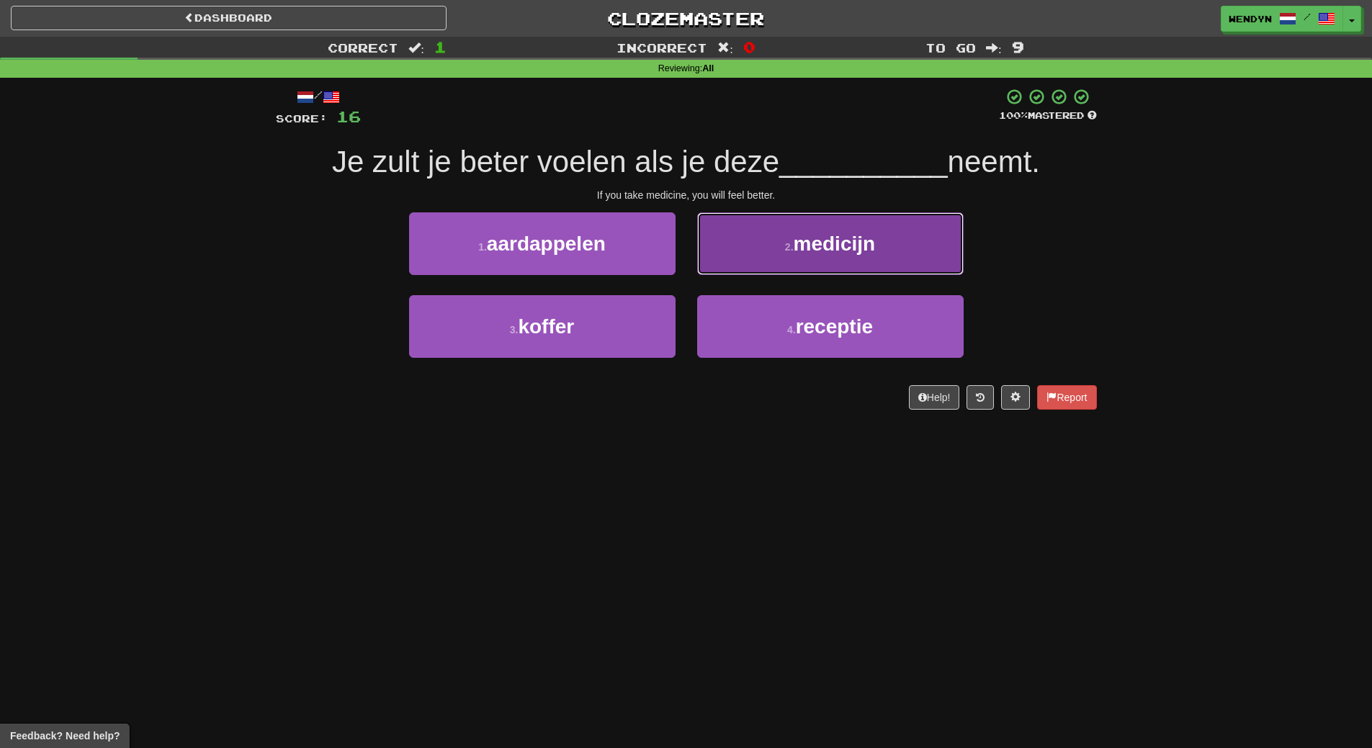
click at [812, 269] on button "2 . medicijn" at bounding box center [830, 244] width 267 height 63
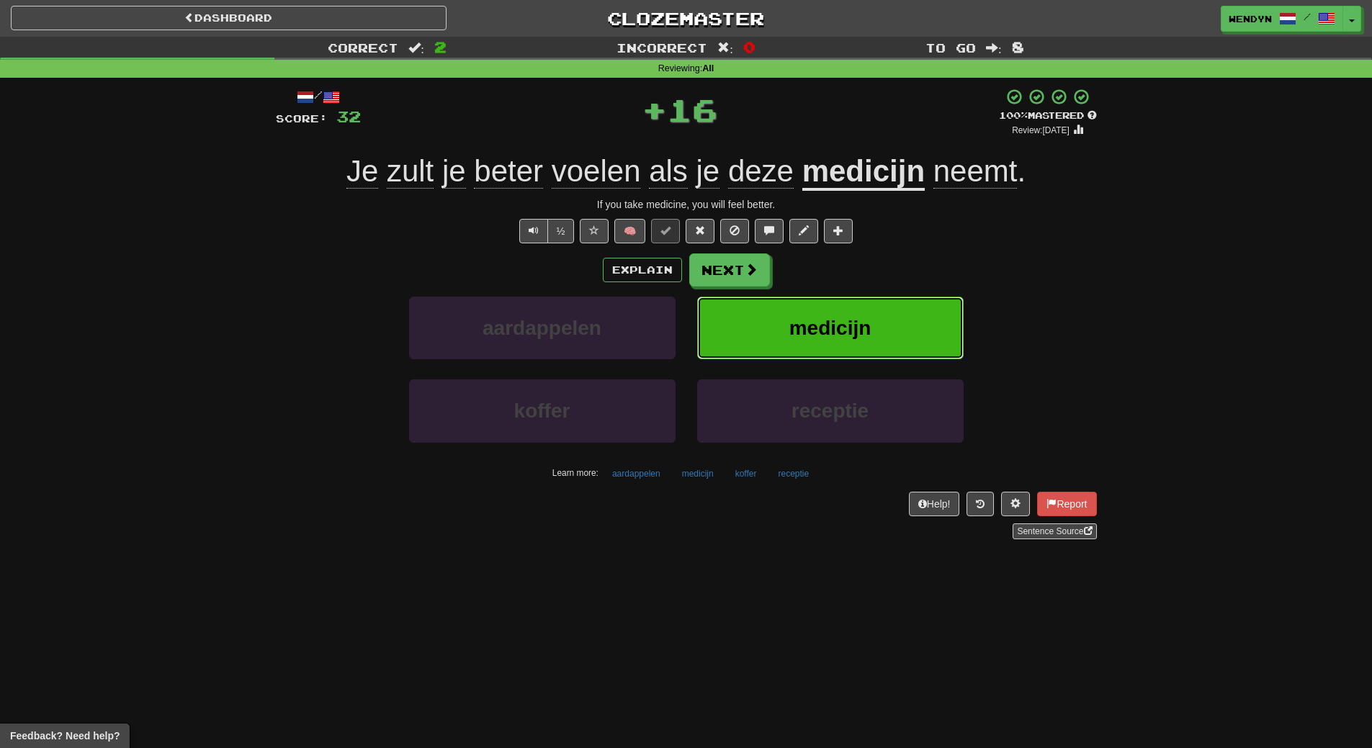
click at [810, 313] on button "medicijn" at bounding box center [830, 328] width 267 height 63
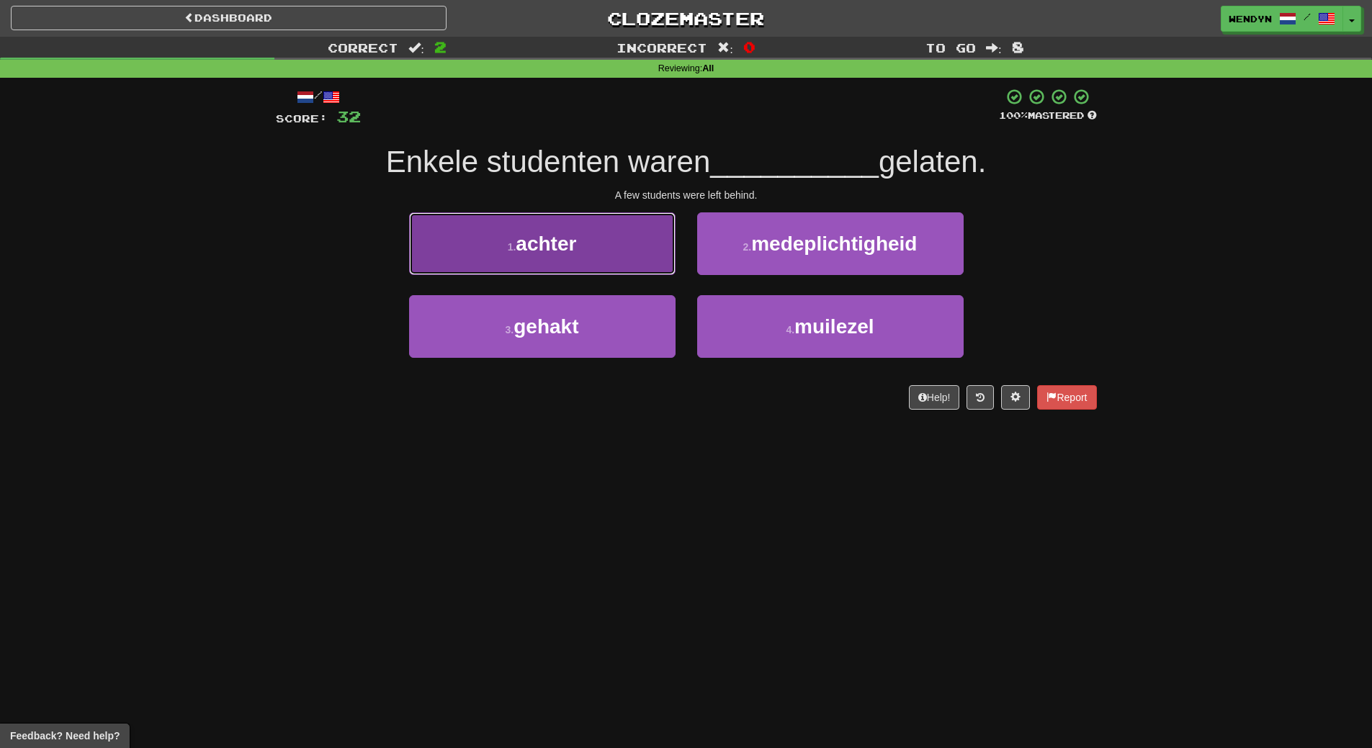
click at [621, 228] on button "1 . achter" at bounding box center [542, 244] width 267 height 63
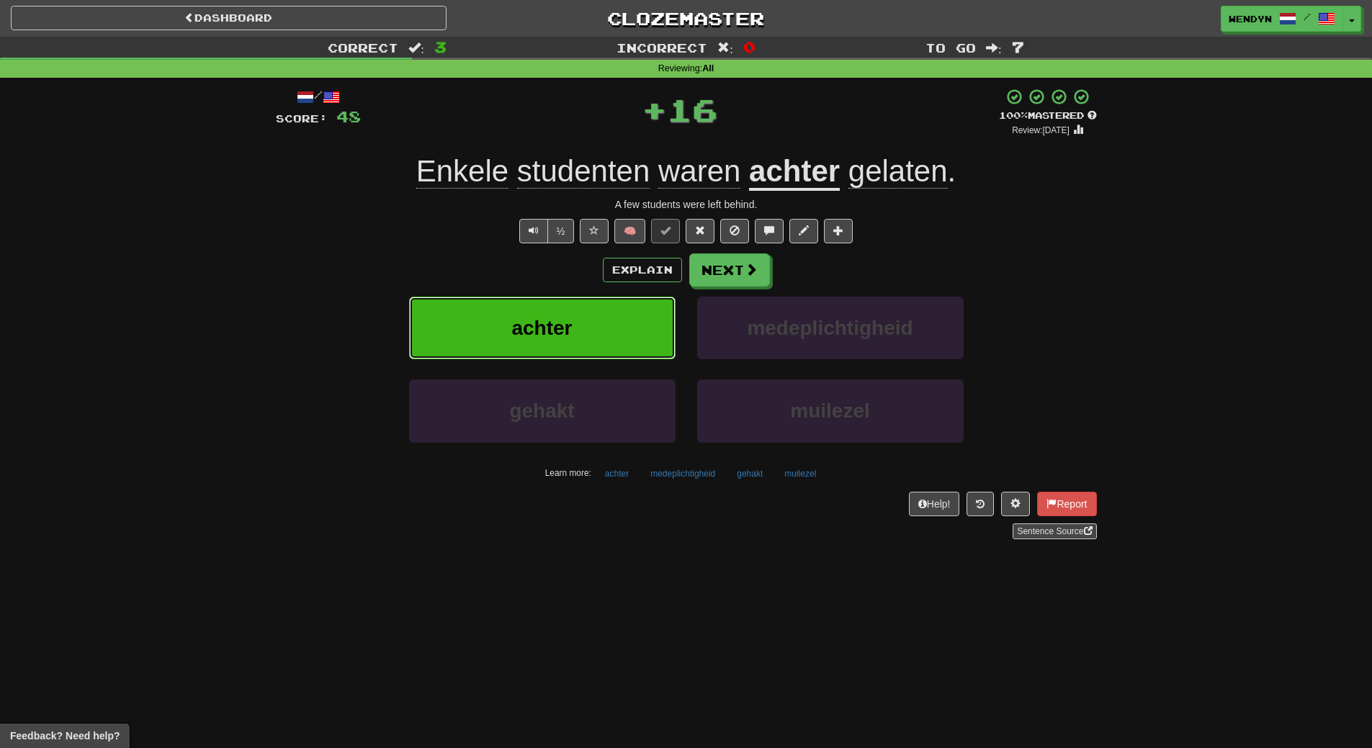
click at [613, 310] on button "achter" at bounding box center [542, 328] width 267 height 63
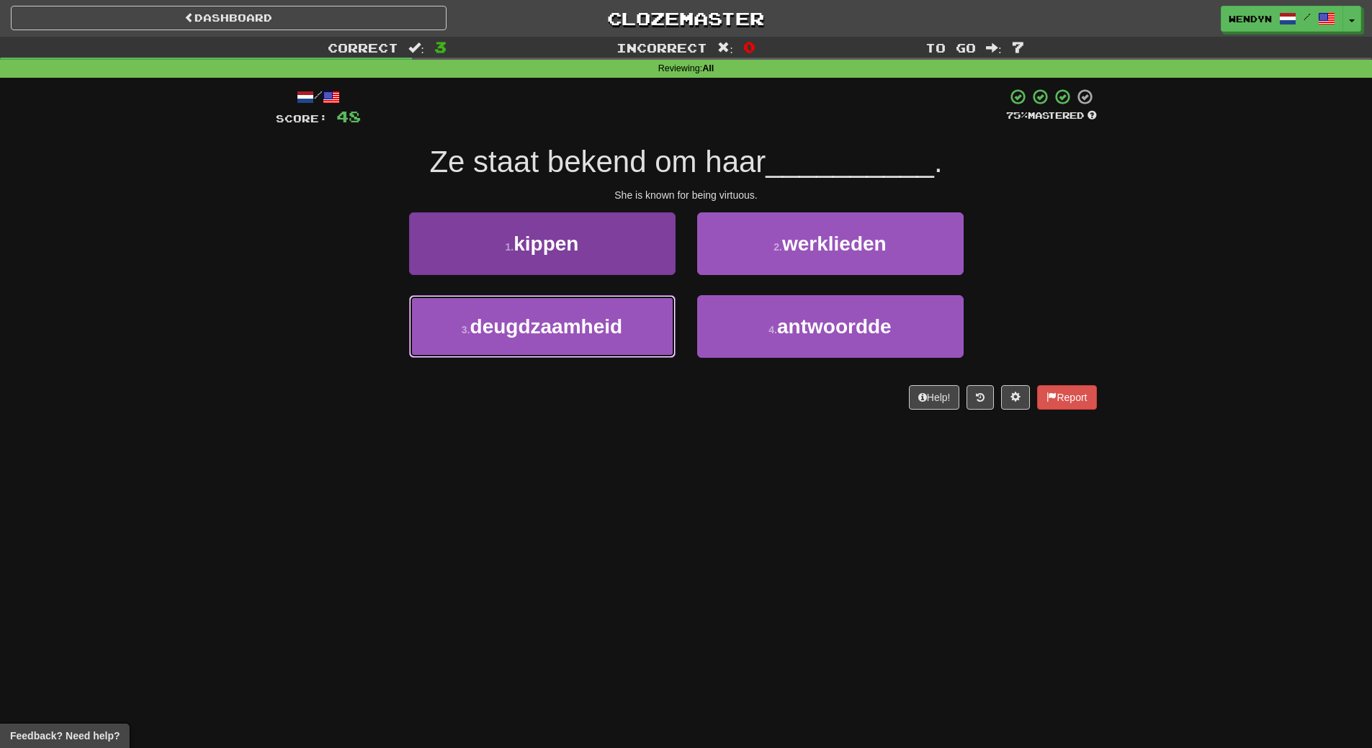
click at [632, 322] on button "3 . deugdzaamheid" at bounding box center [542, 326] width 267 height 63
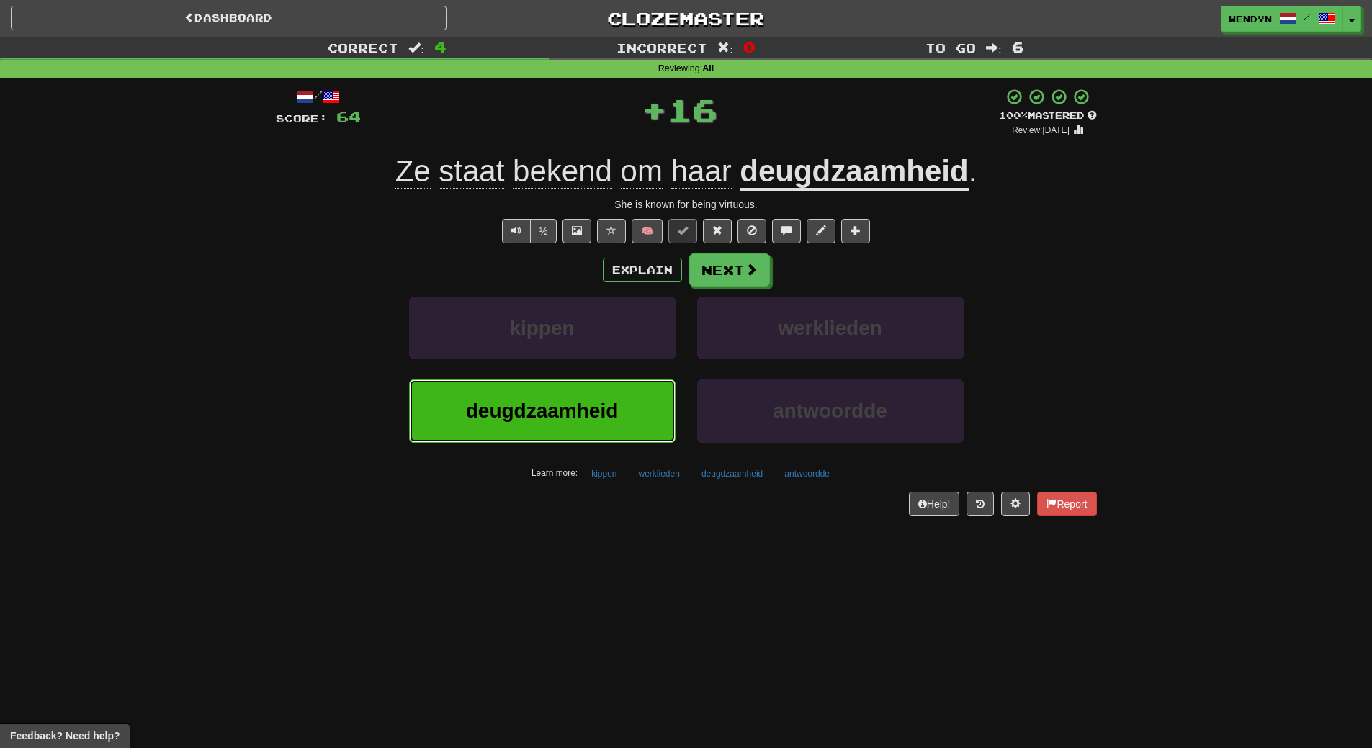
click at [620, 400] on button "deugdzaamheid" at bounding box center [542, 411] width 267 height 63
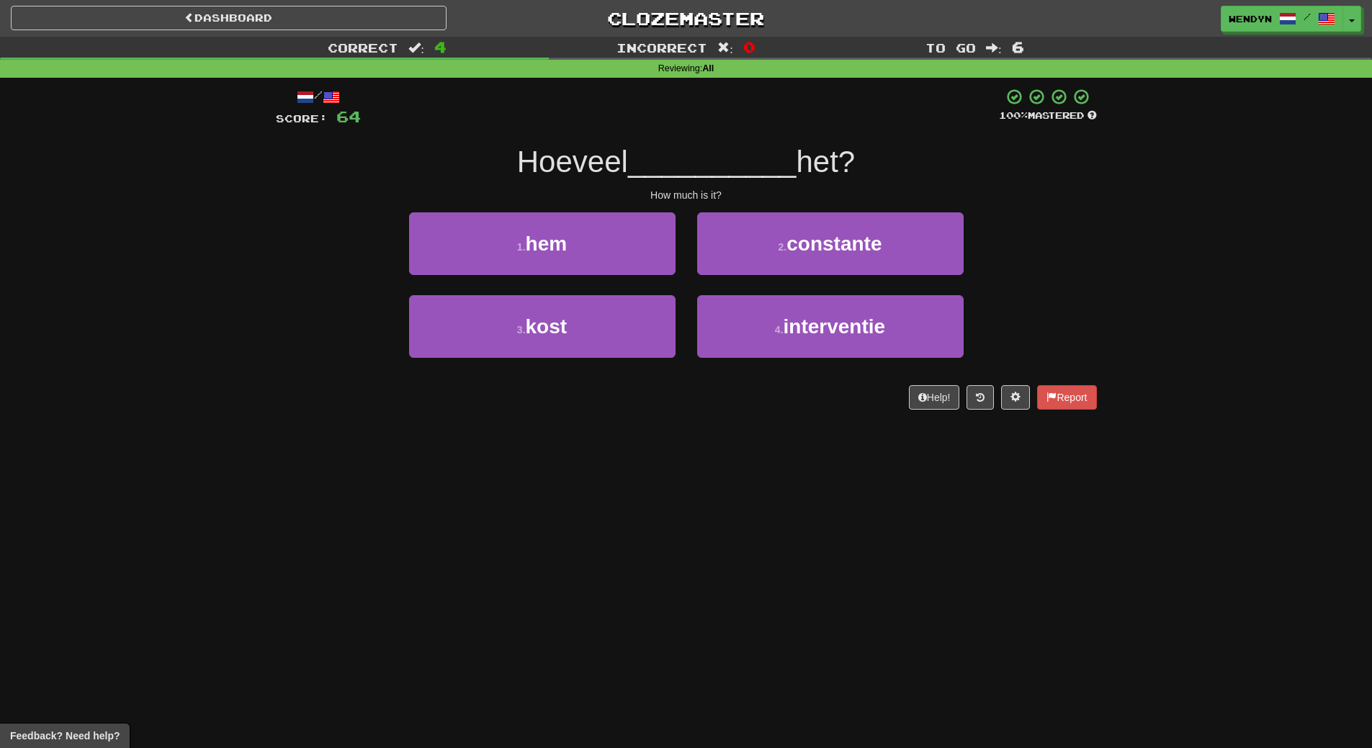
click at [620, 363] on div "3 . kost" at bounding box center [542, 336] width 288 height 83
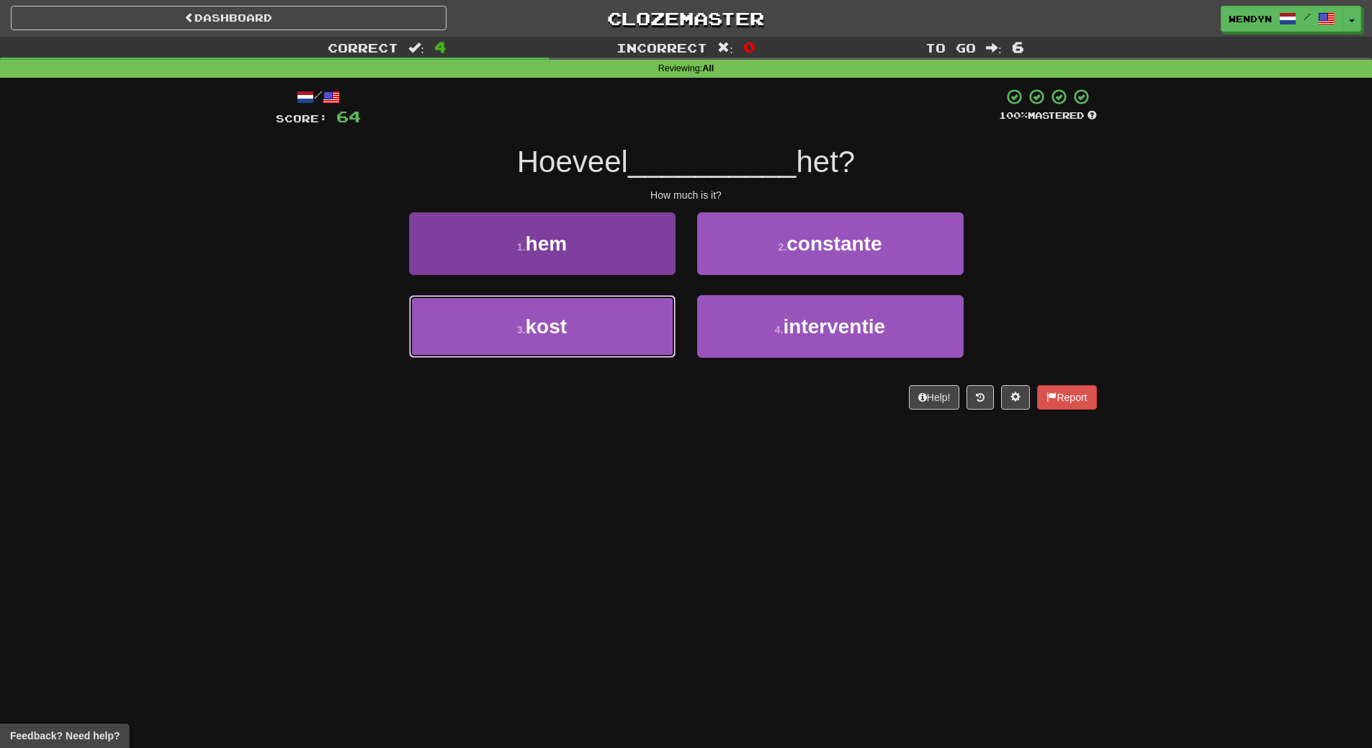
click at [625, 352] on button "3 . kost" at bounding box center [542, 326] width 267 height 63
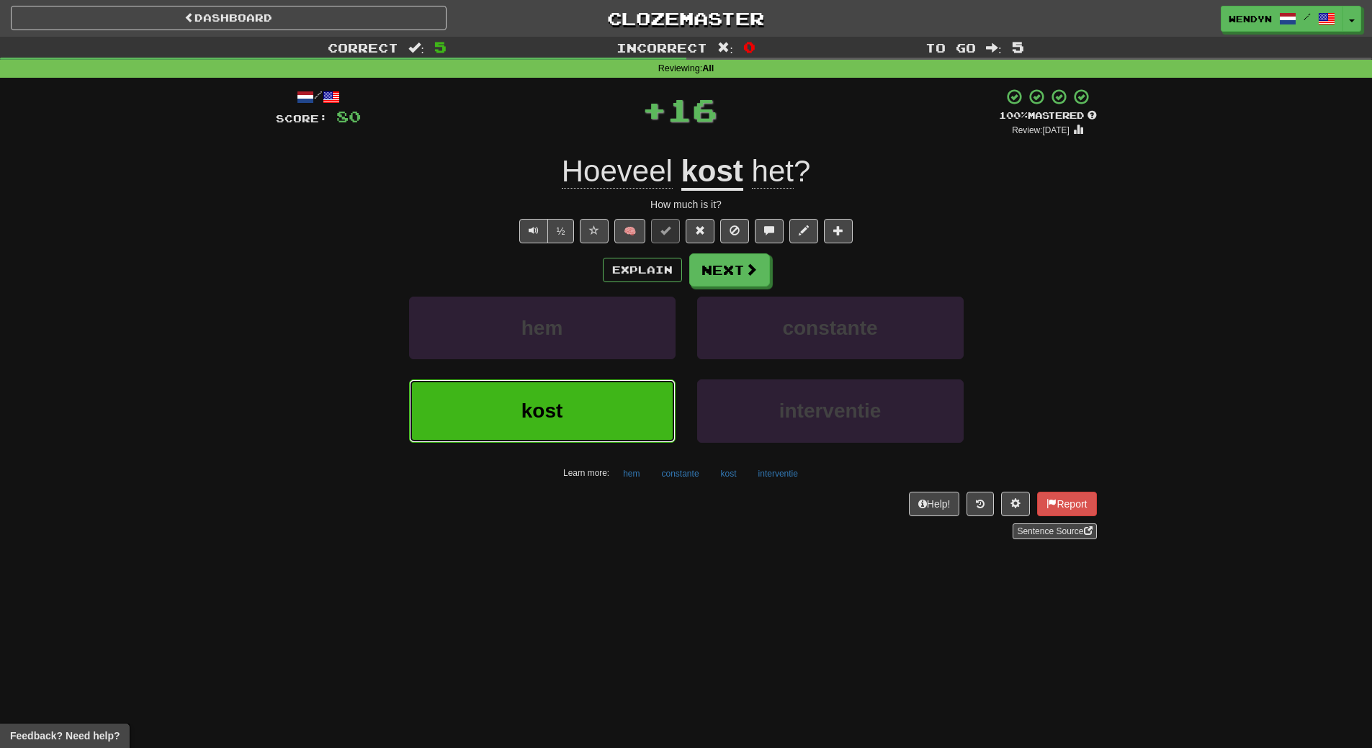
click at [609, 395] on button "kost" at bounding box center [542, 411] width 267 height 63
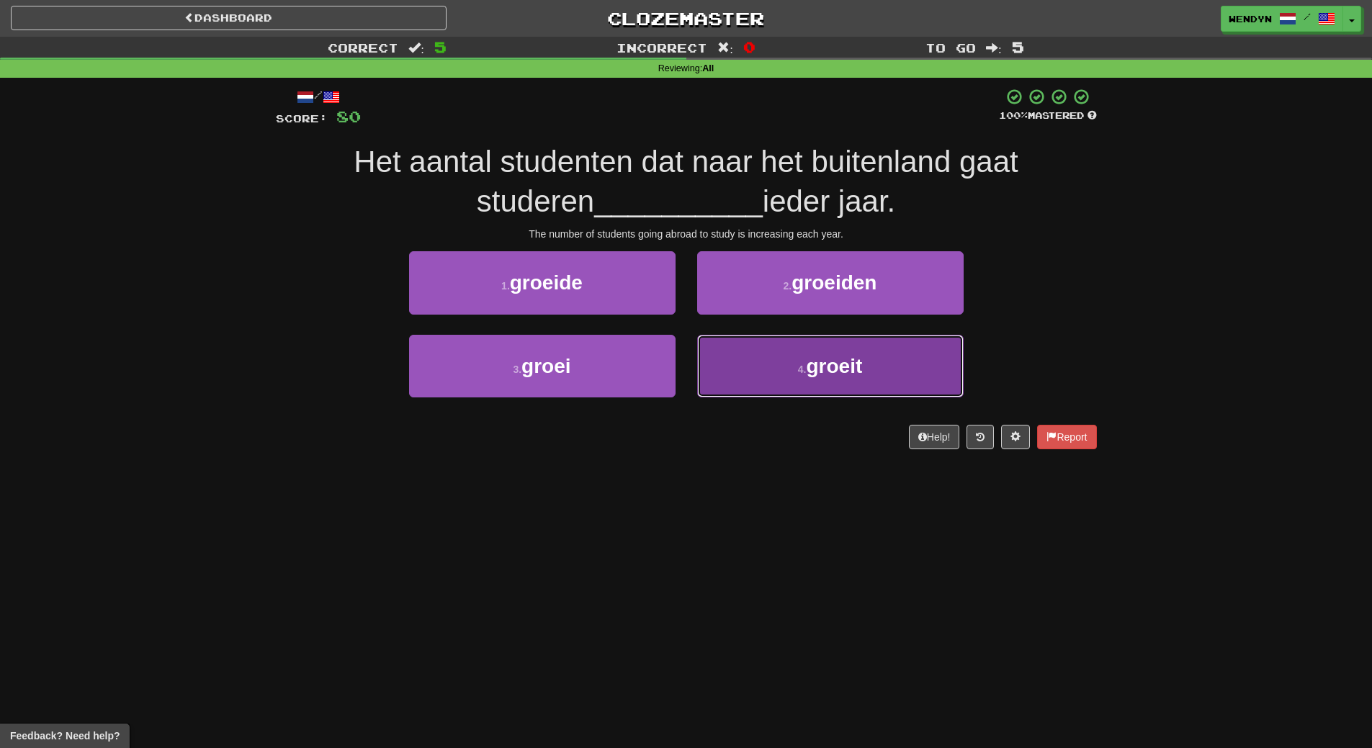
click at [783, 357] on button "4 . groeit" at bounding box center [830, 366] width 267 height 63
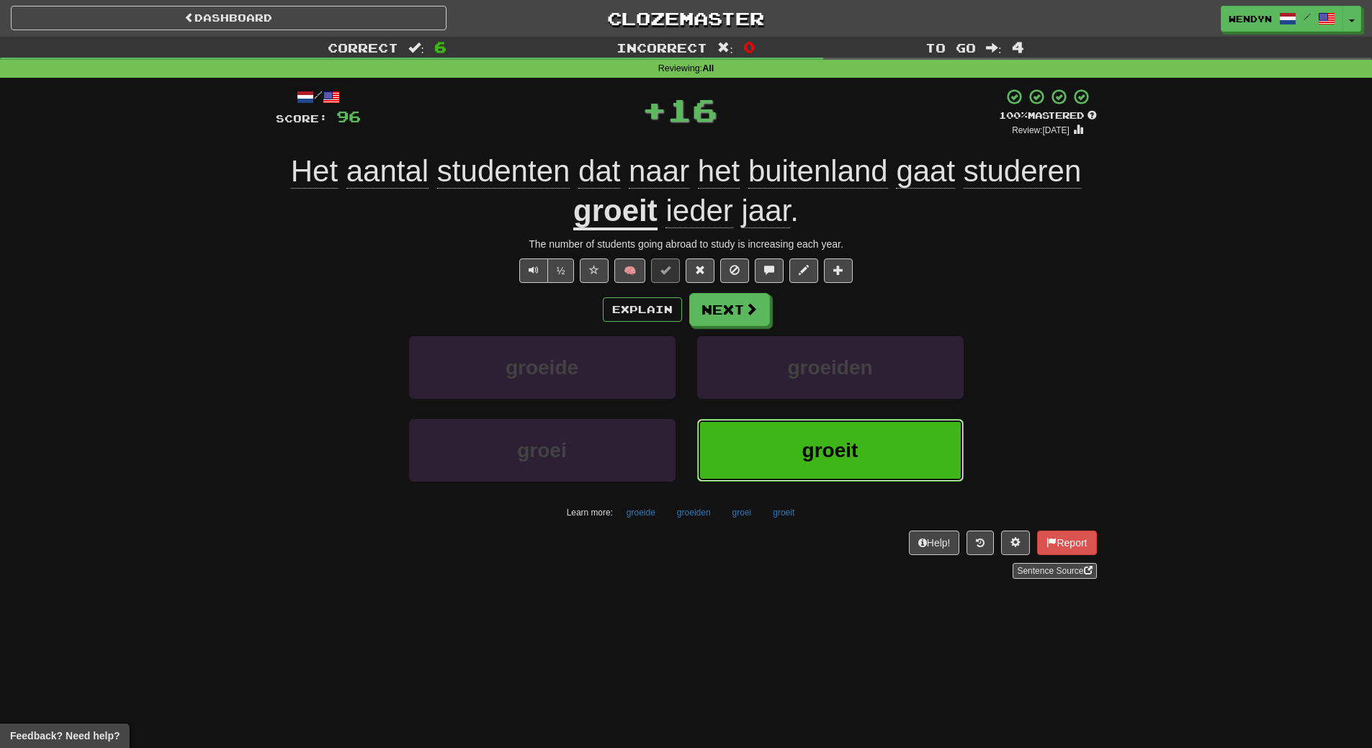
click at [787, 437] on button "groeit" at bounding box center [830, 450] width 267 height 63
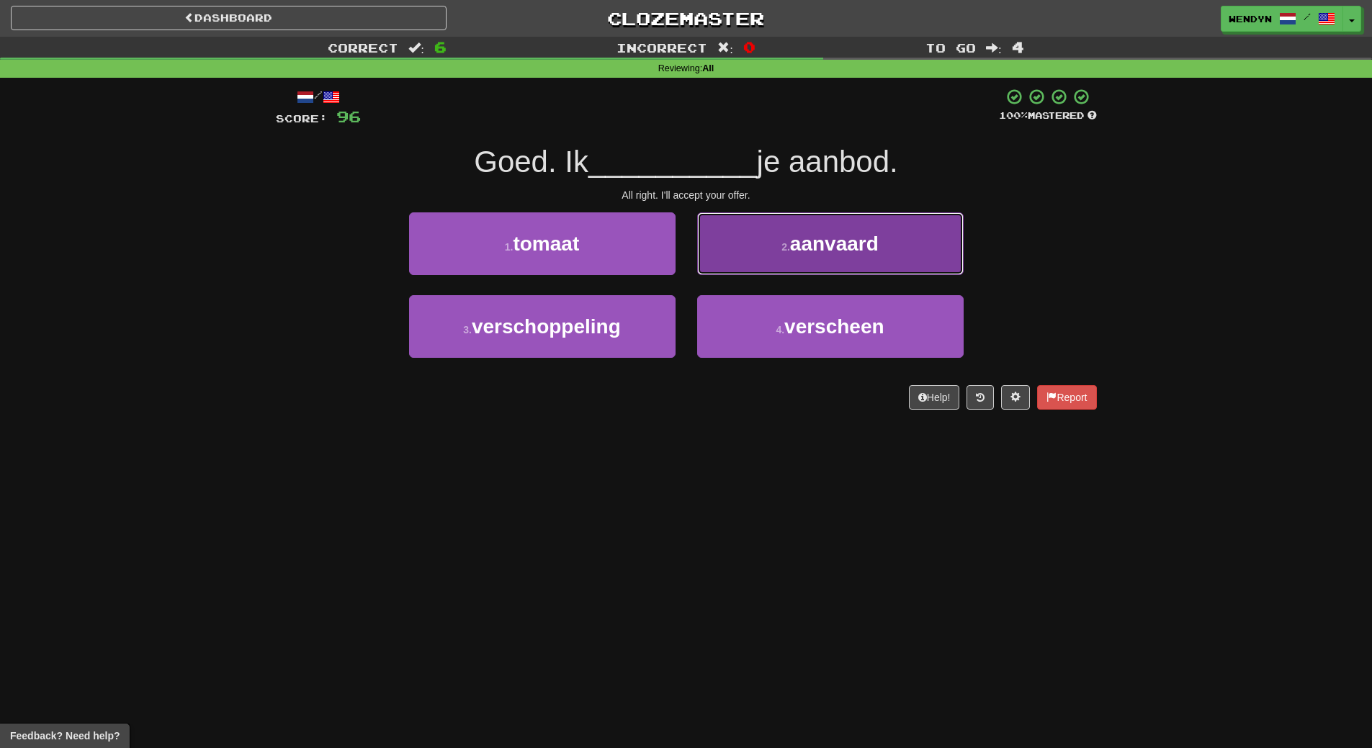
click at [808, 256] on button "2 . aanvaard" at bounding box center [830, 244] width 267 height 63
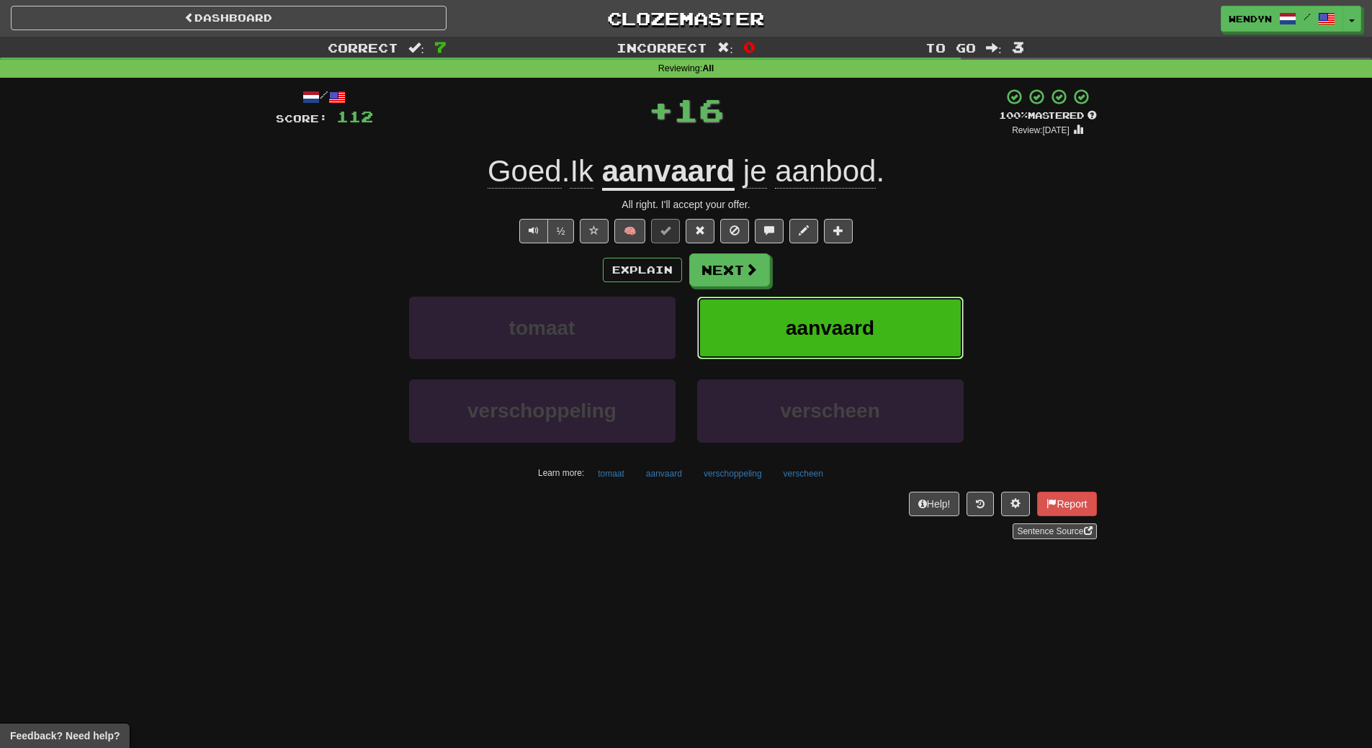
click at [810, 328] on span "aanvaard" at bounding box center [830, 328] width 89 height 22
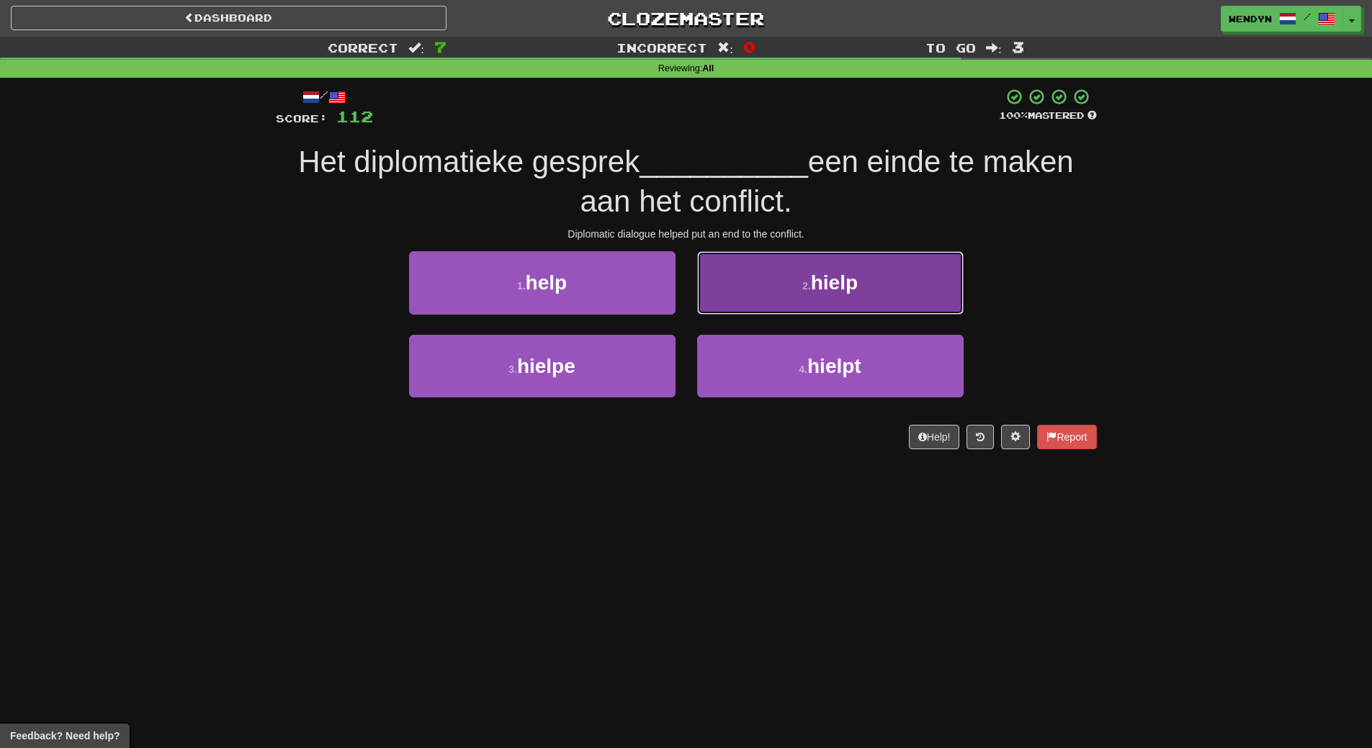
drag, startPoint x: 820, startPoint y: 300, endPoint x: 836, endPoint y: 310, distance: 18.8
click at [836, 310] on button "2 . hielp" at bounding box center [830, 282] width 267 height 63
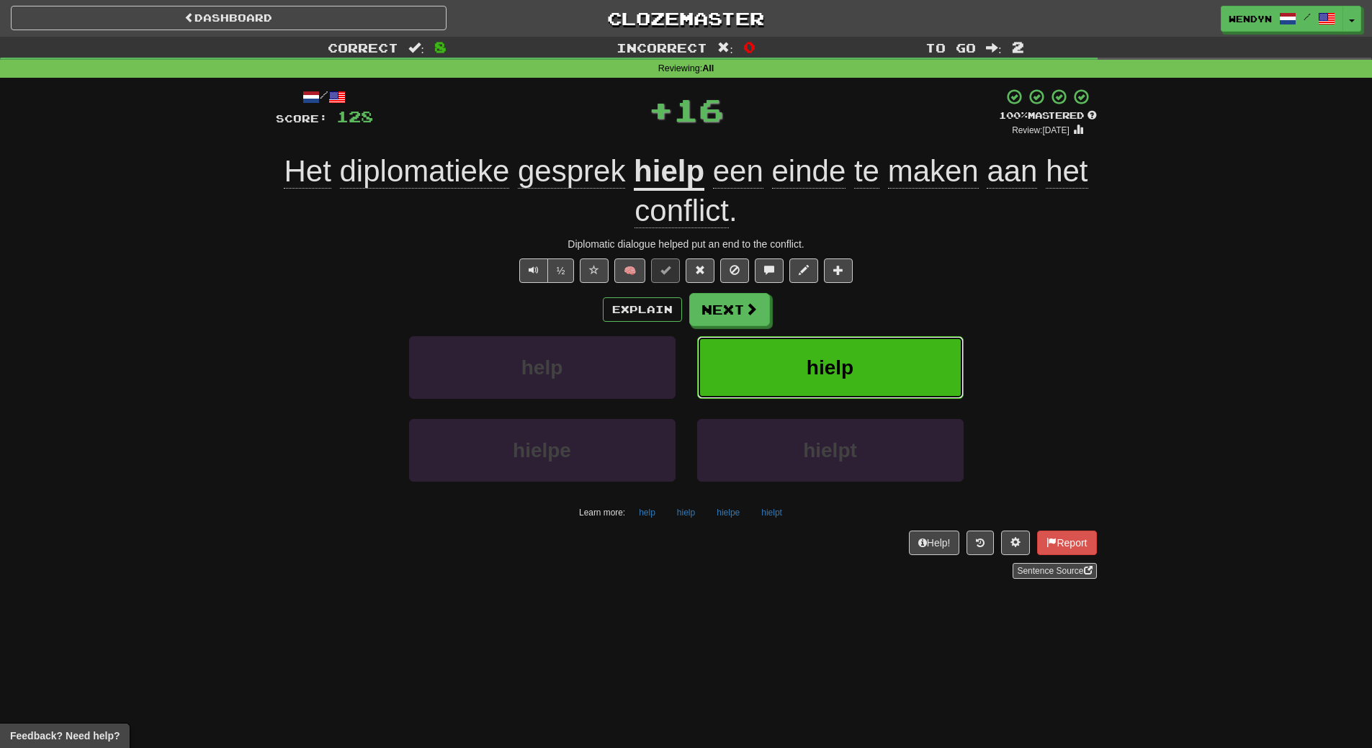
click at [835, 357] on span "hielp" at bounding box center [830, 368] width 47 height 22
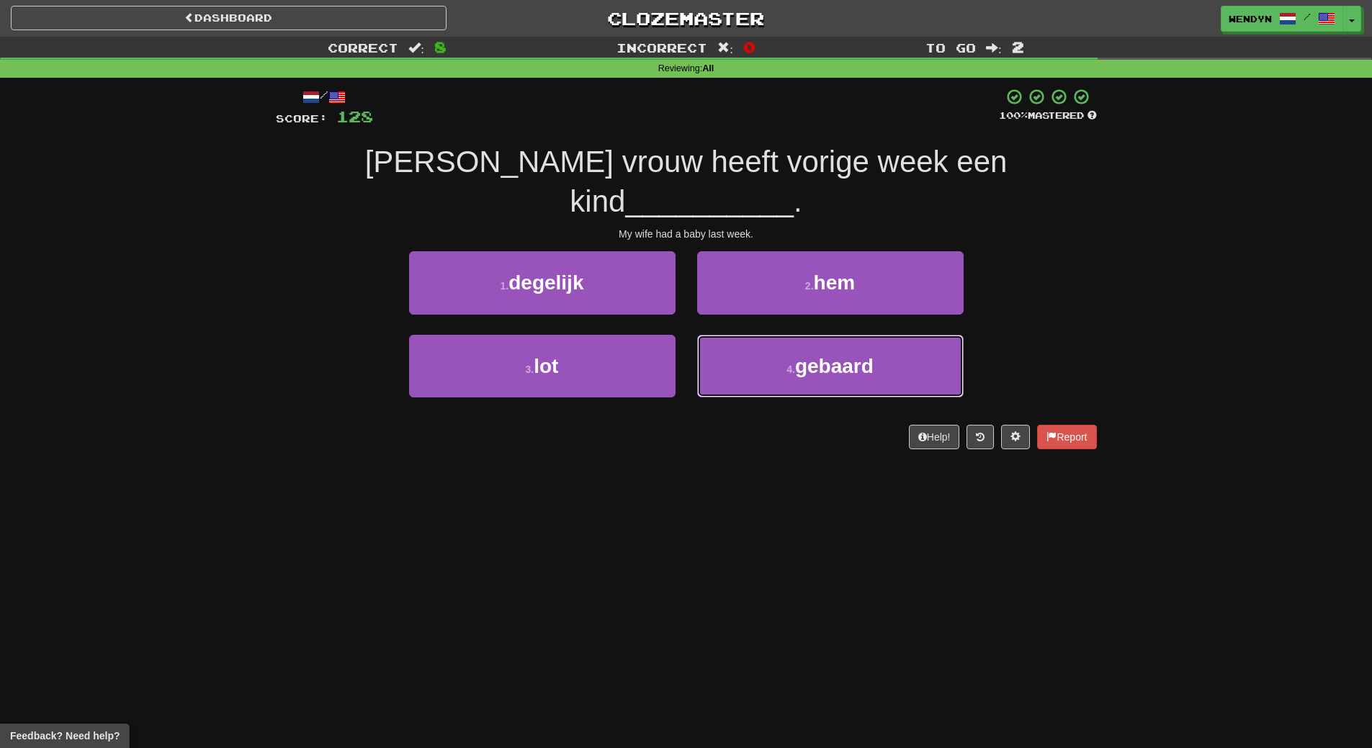
drag, startPoint x: 751, startPoint y: 334, endPoint x: 757, endPoint y: 371, distance: 37.2
click at [751, 335] on button "4 . gebaard" at bounding box center [830, 366] width 267 height 63
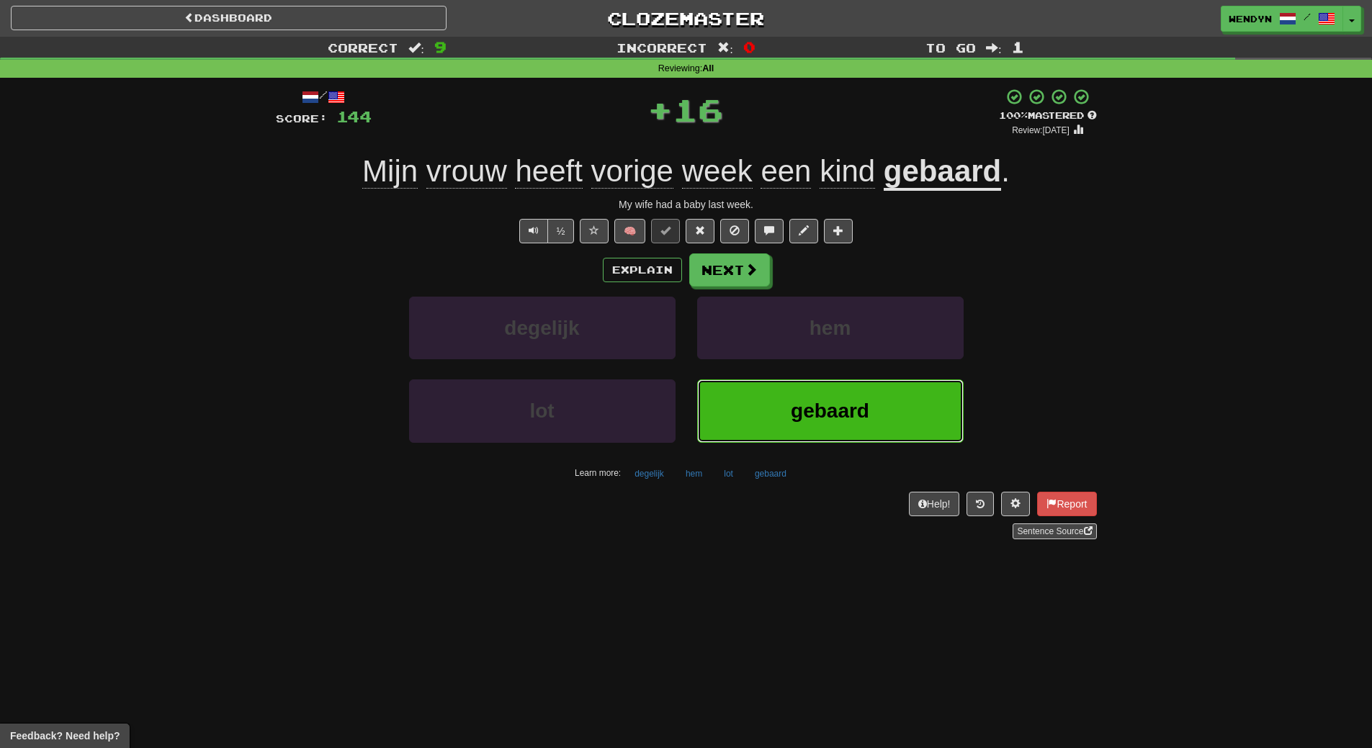
click at [758, 393] on button "gebaard" at bounding box center [830, 411] width 267 height 63
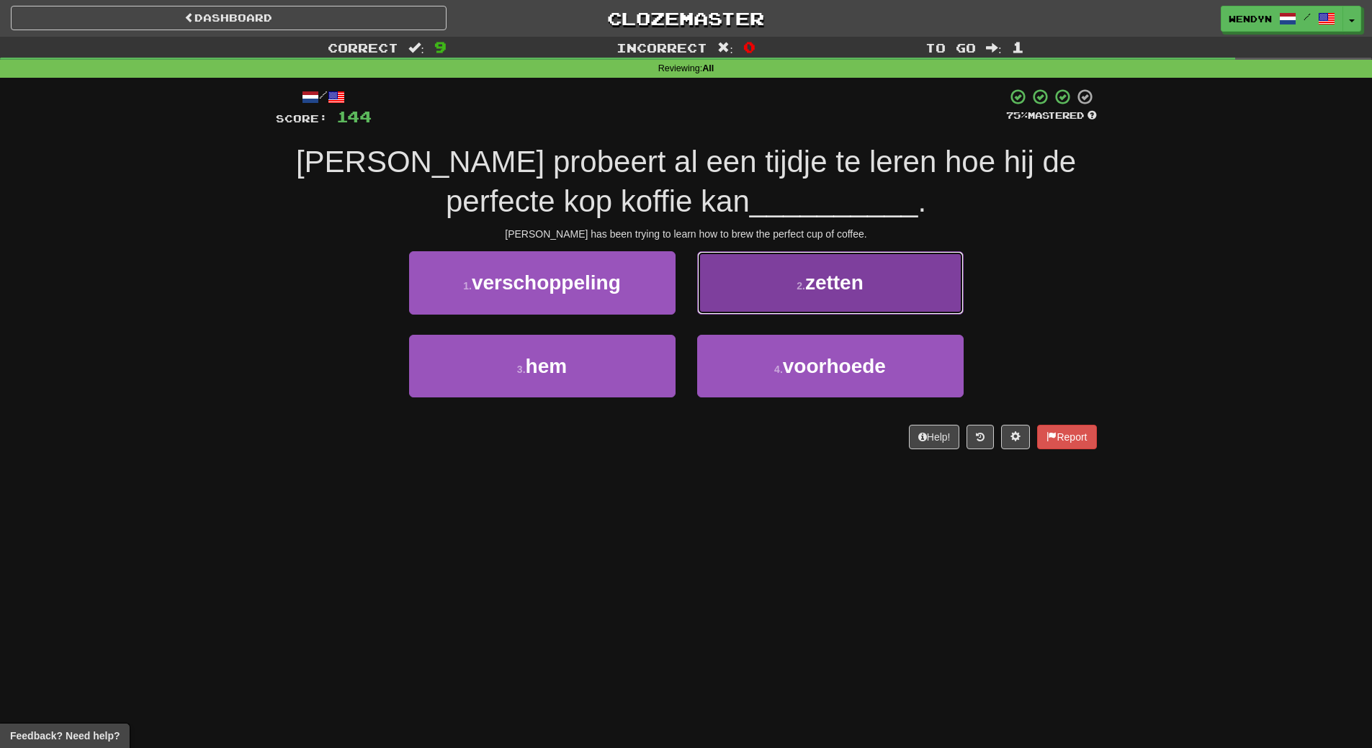
click at [814, 282] on span "zetten" at bounding box center [834, 283] width 58 height 22
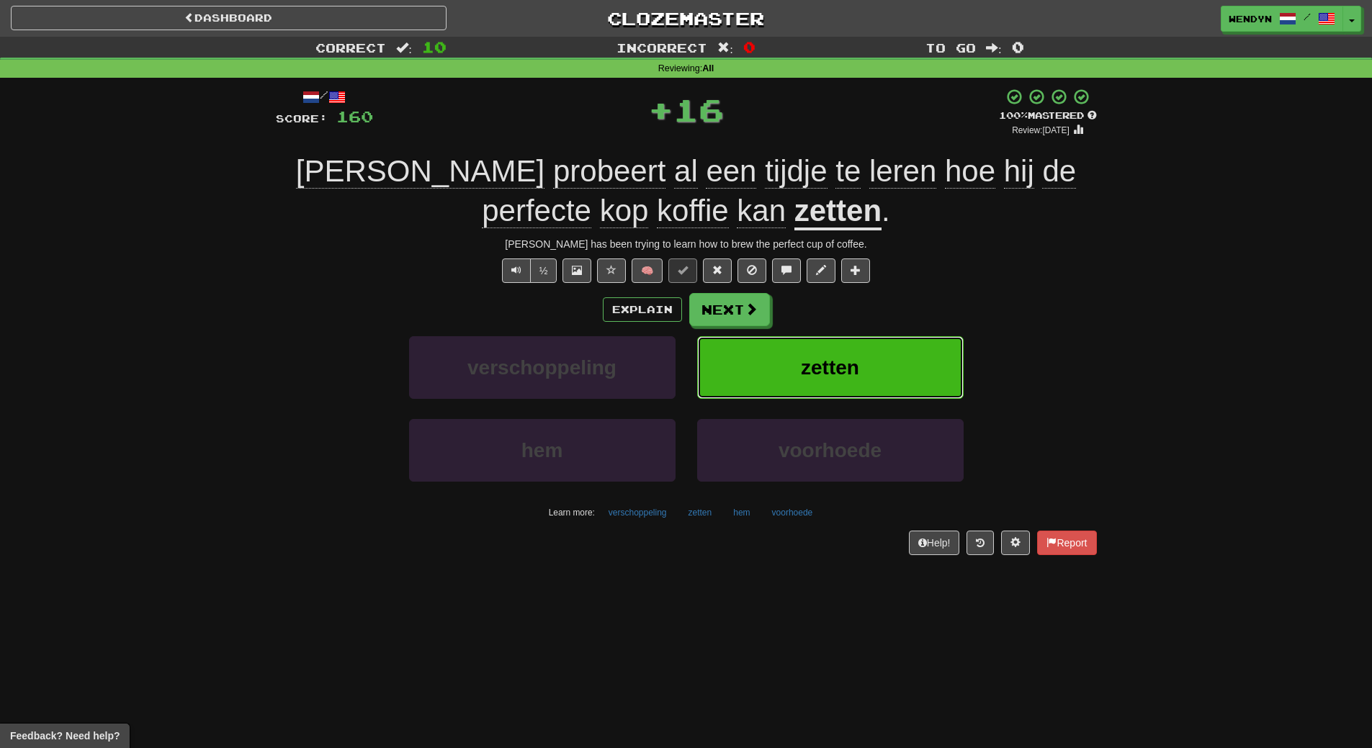
click at [808, 359] on span "zetten" at bounding box center [830, 368] width 58 height 22
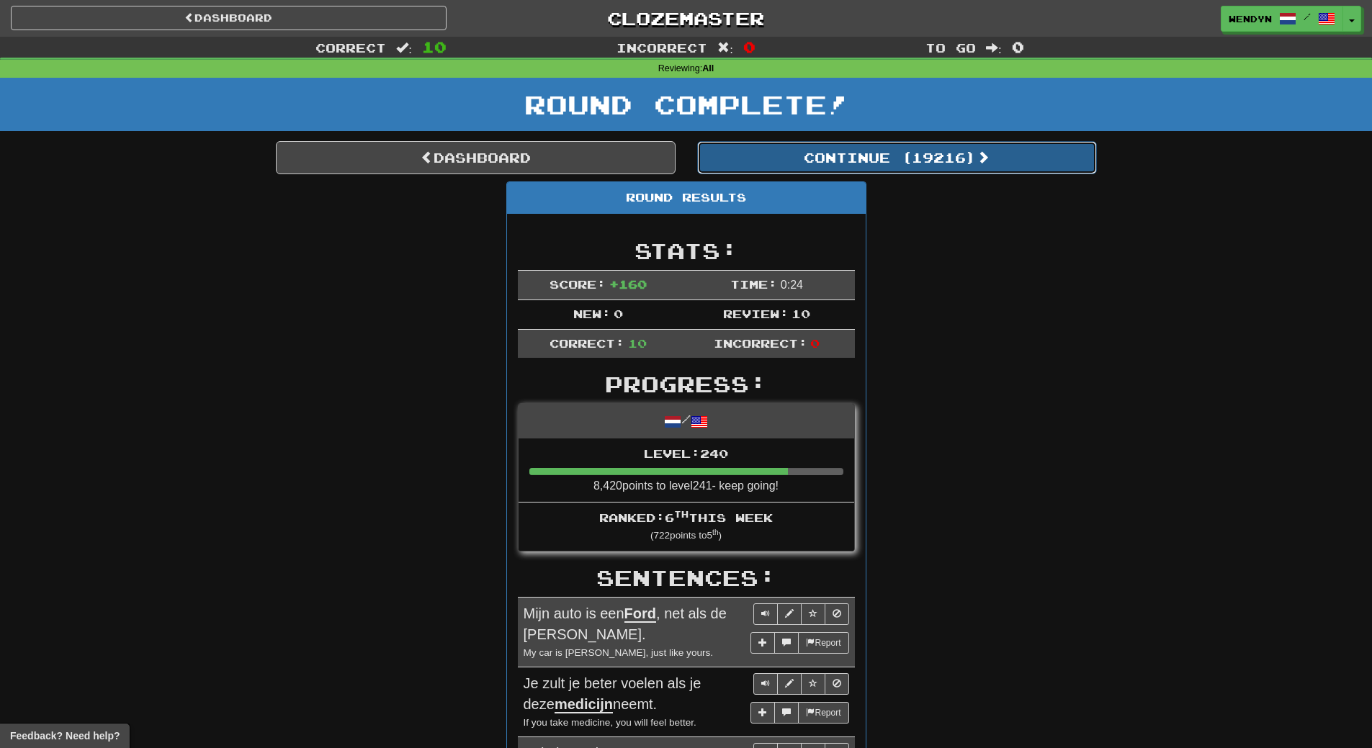
click at [926, 158] on button "Continue ( 19216 )" at bounding box center [897, 157] width 400 height 33
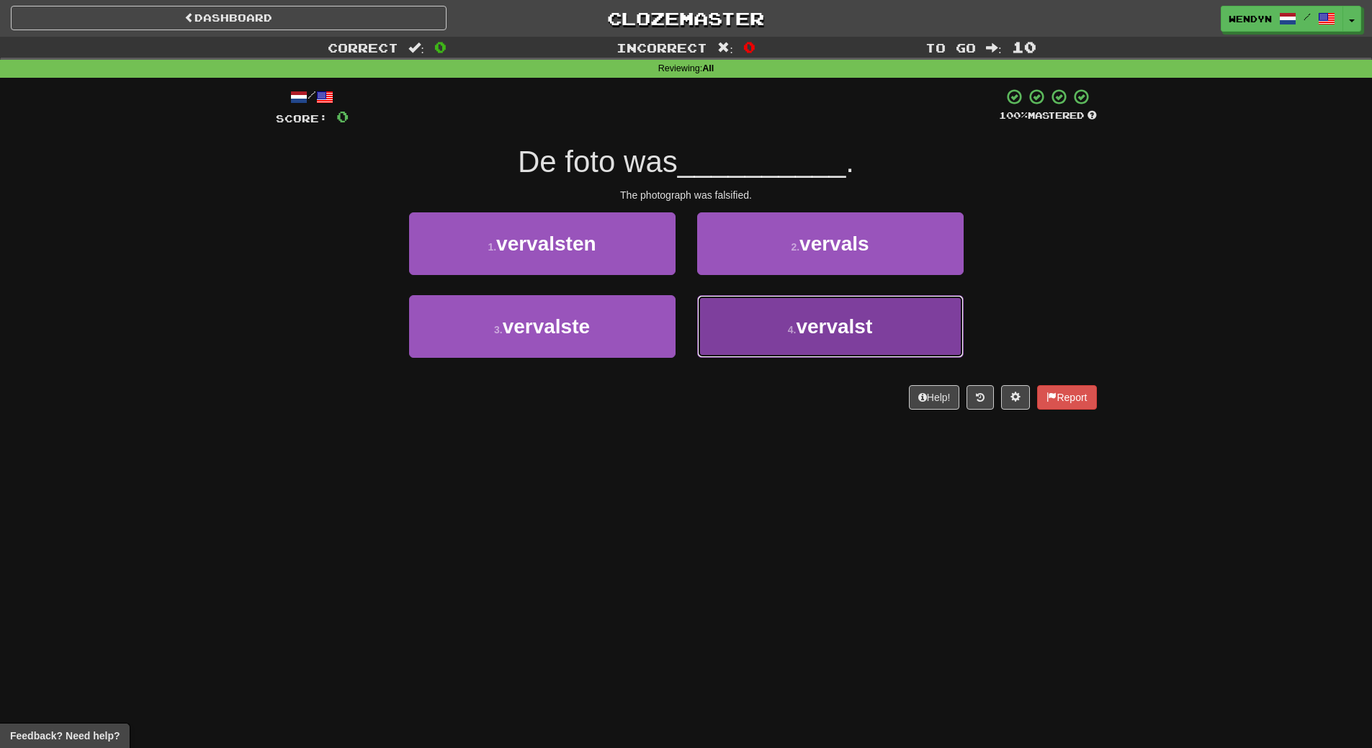
click at [880, 347] on button "4 . vervalst" at bounding box center [830, 326] width 267 height 63
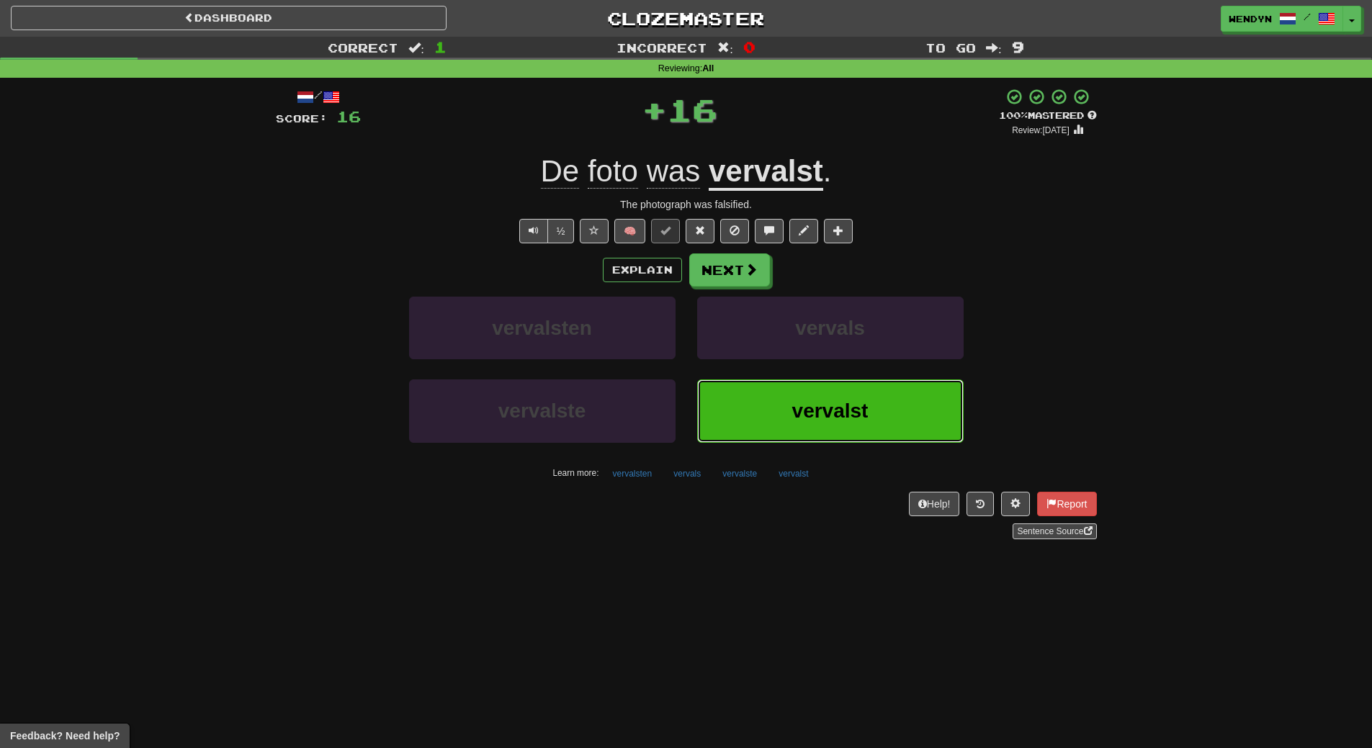
click at [860, 408] on span "vervalst" at bounding box center [830, 411] width 76 height 22
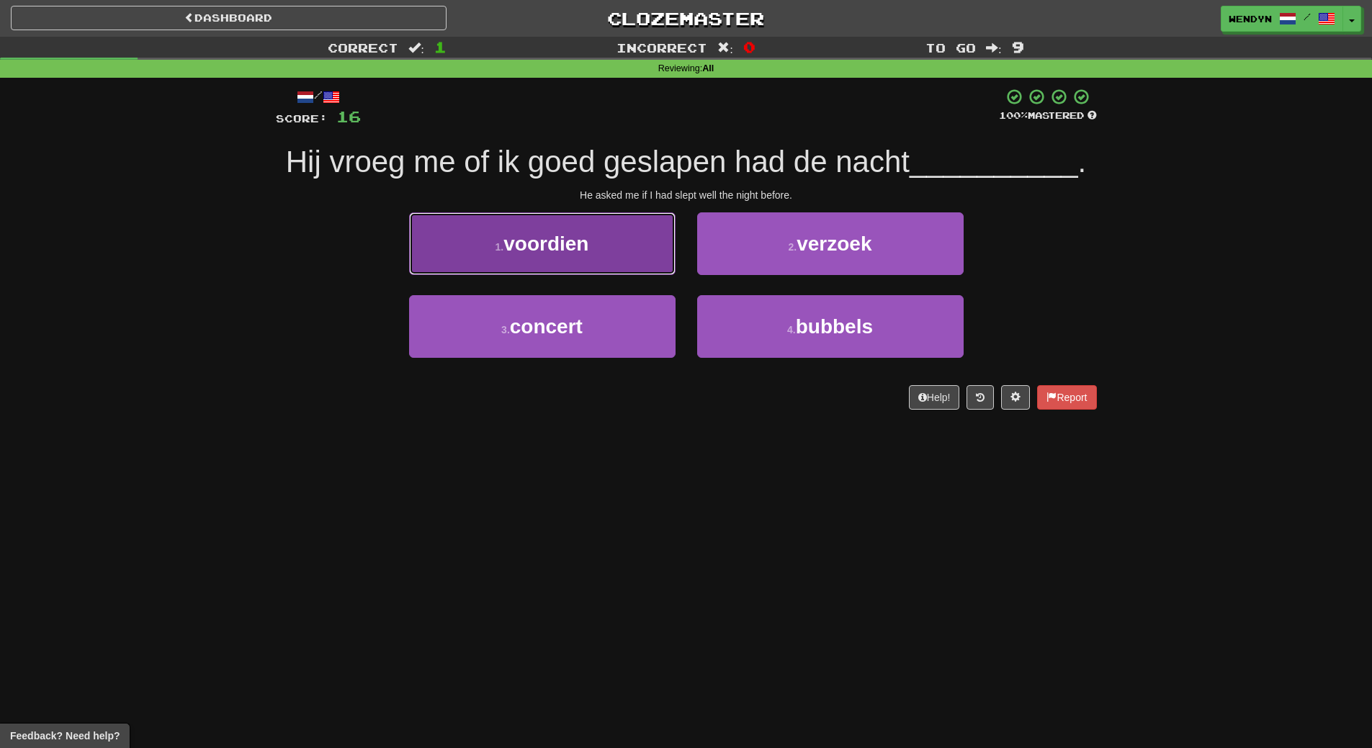
click at [631, 261] on button "1 . voordien" at bounding box center [542, 244] width 267 height 63
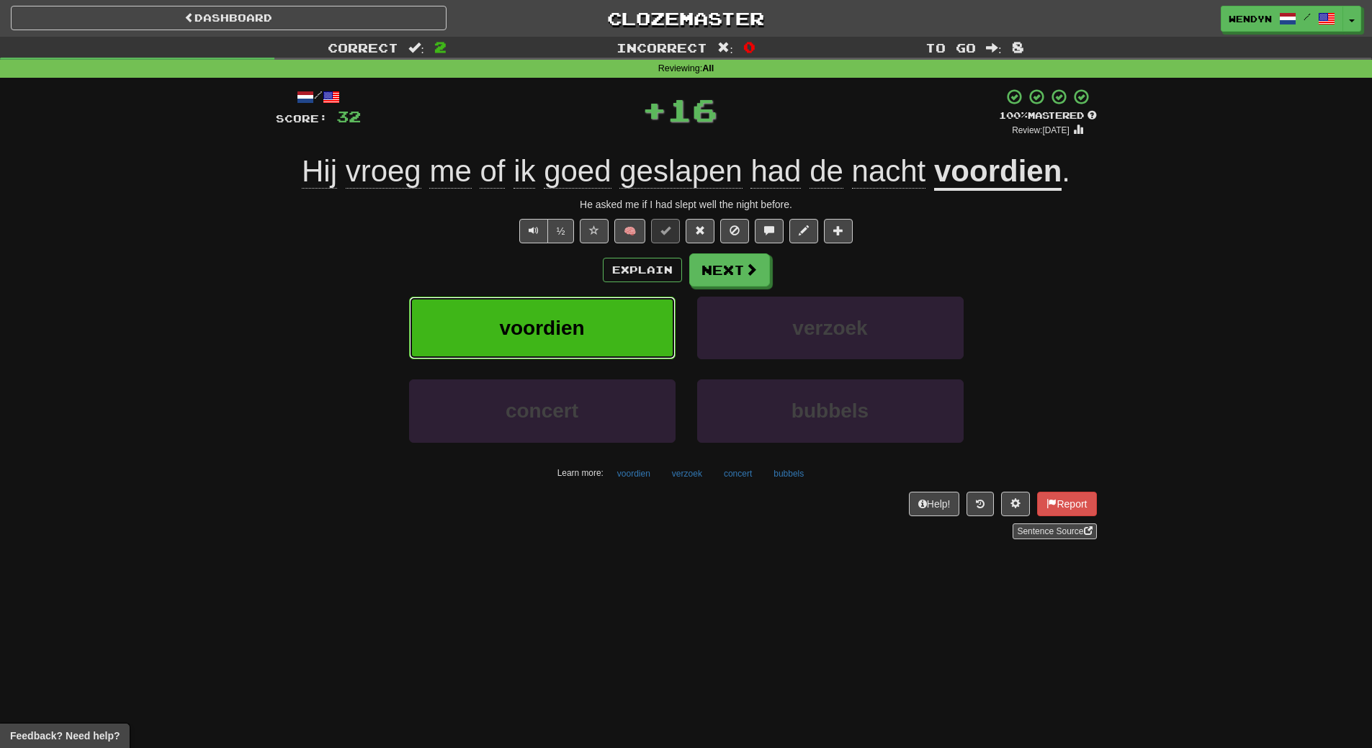
click at [615, 310] on button "voordien" at bounding box center [542, 328] width 267 height 63
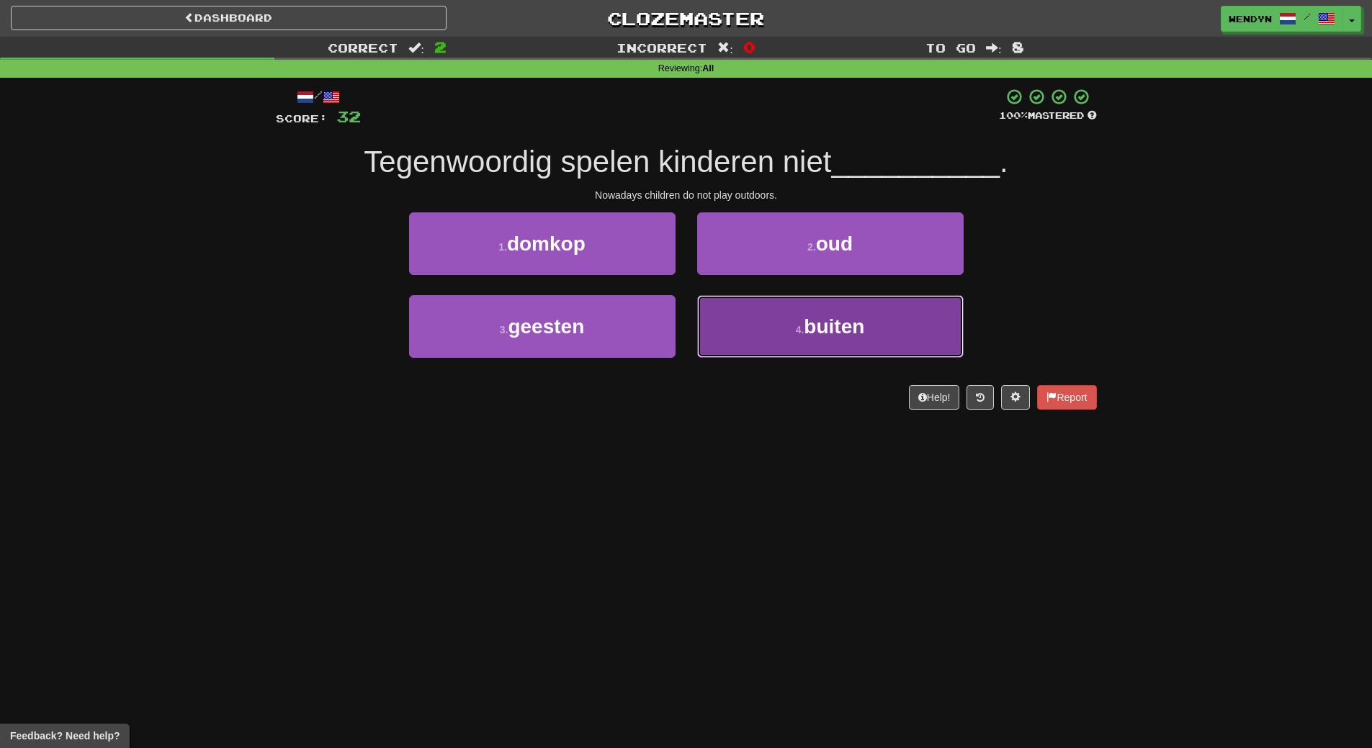
click at [766, 328] on button "4 . buiten" at bounding box center [830, 326] width 267 height 63
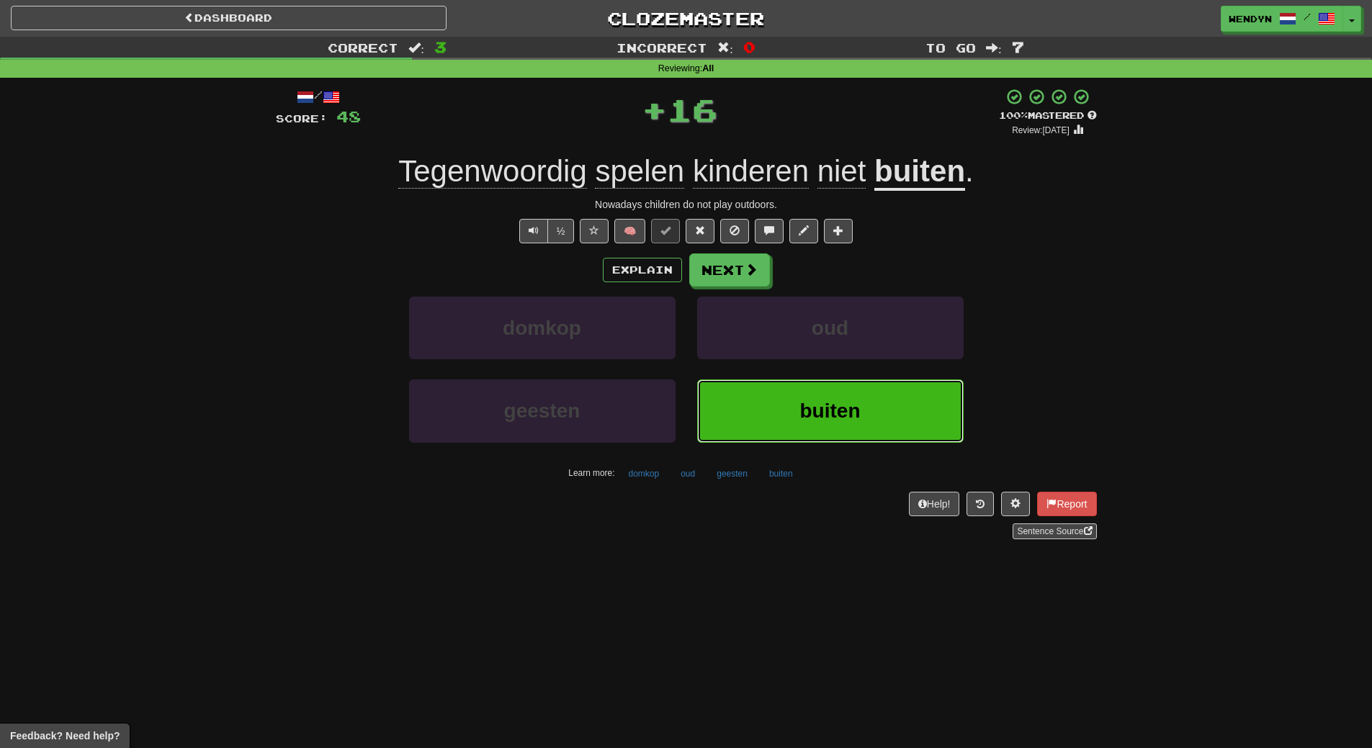
click at [768, 391] on button "buiten" at bounding box center [830, 411] width 267 height 63
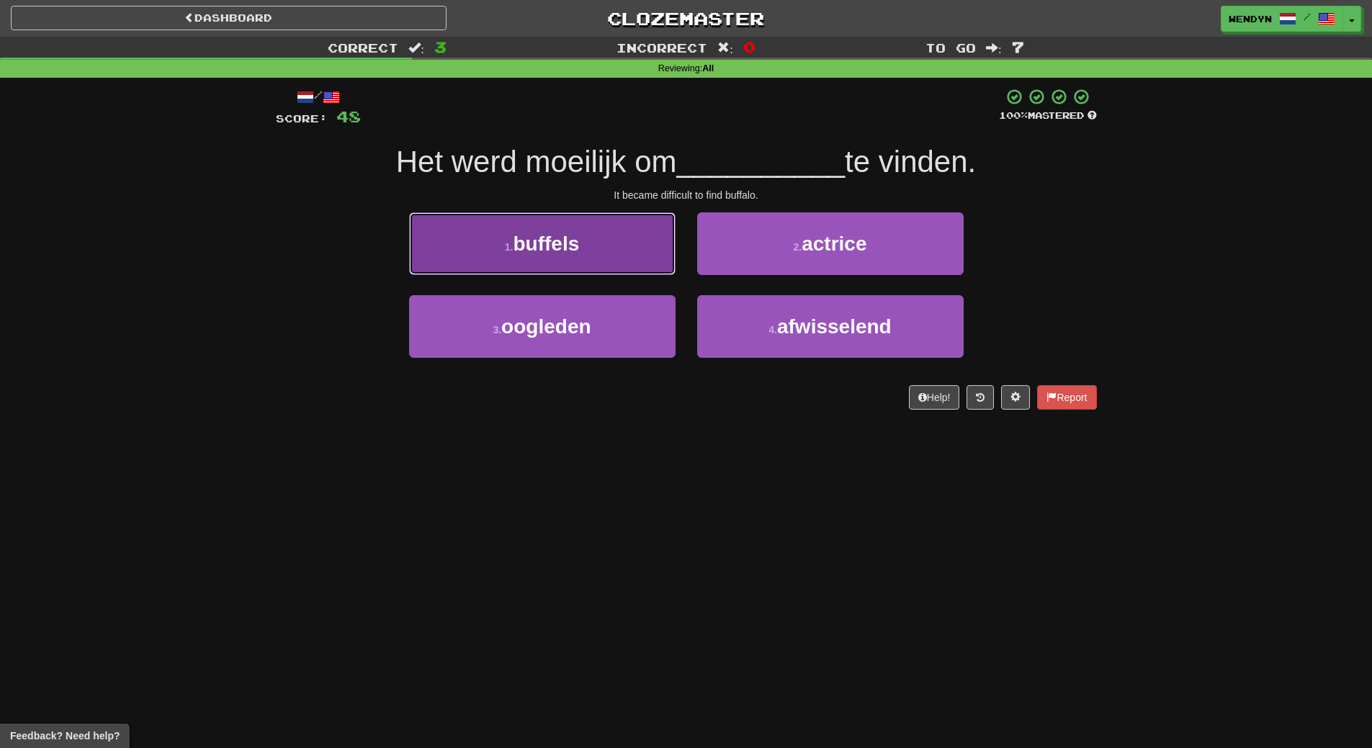
click at [619, 260] on button "1 . buffels" at bounding box center [542, 244] width 267 height 63
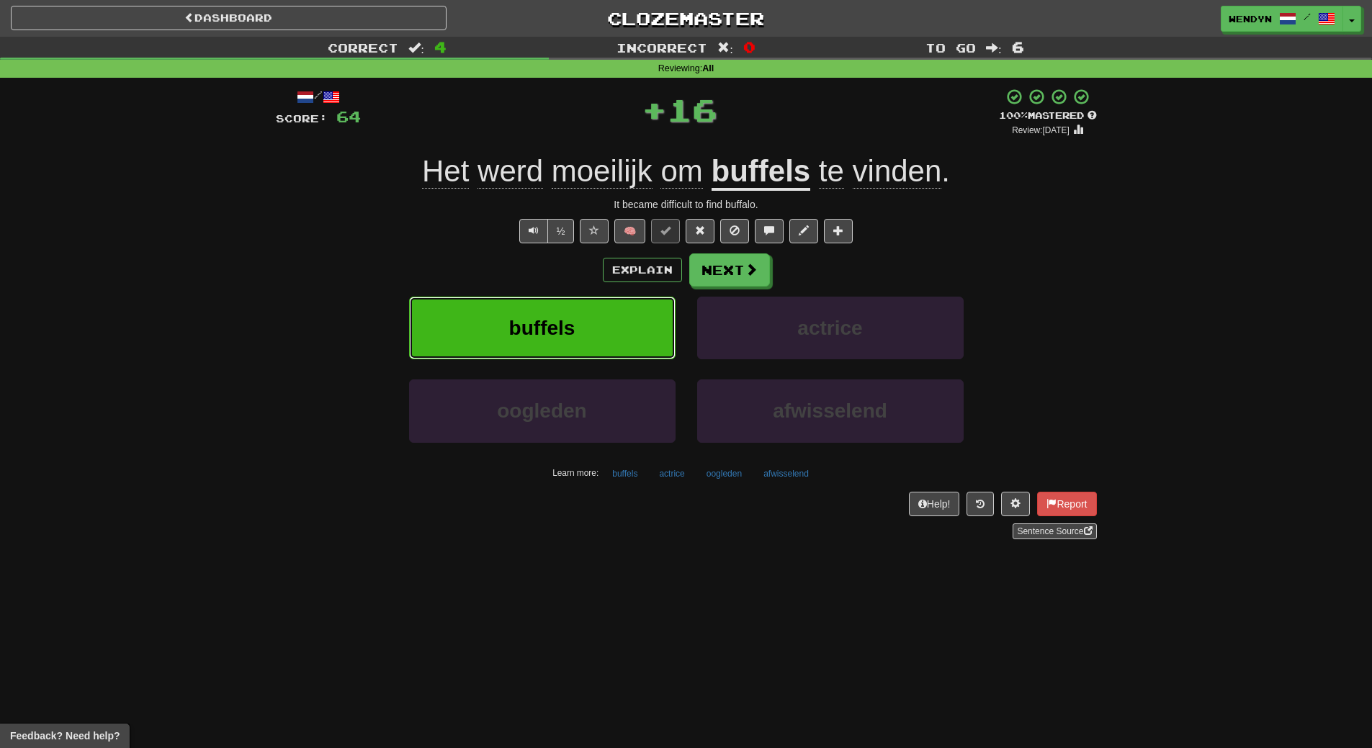
click at [607, 316] on button "buffels" at bounding box center [542, 328] width 267 height 63
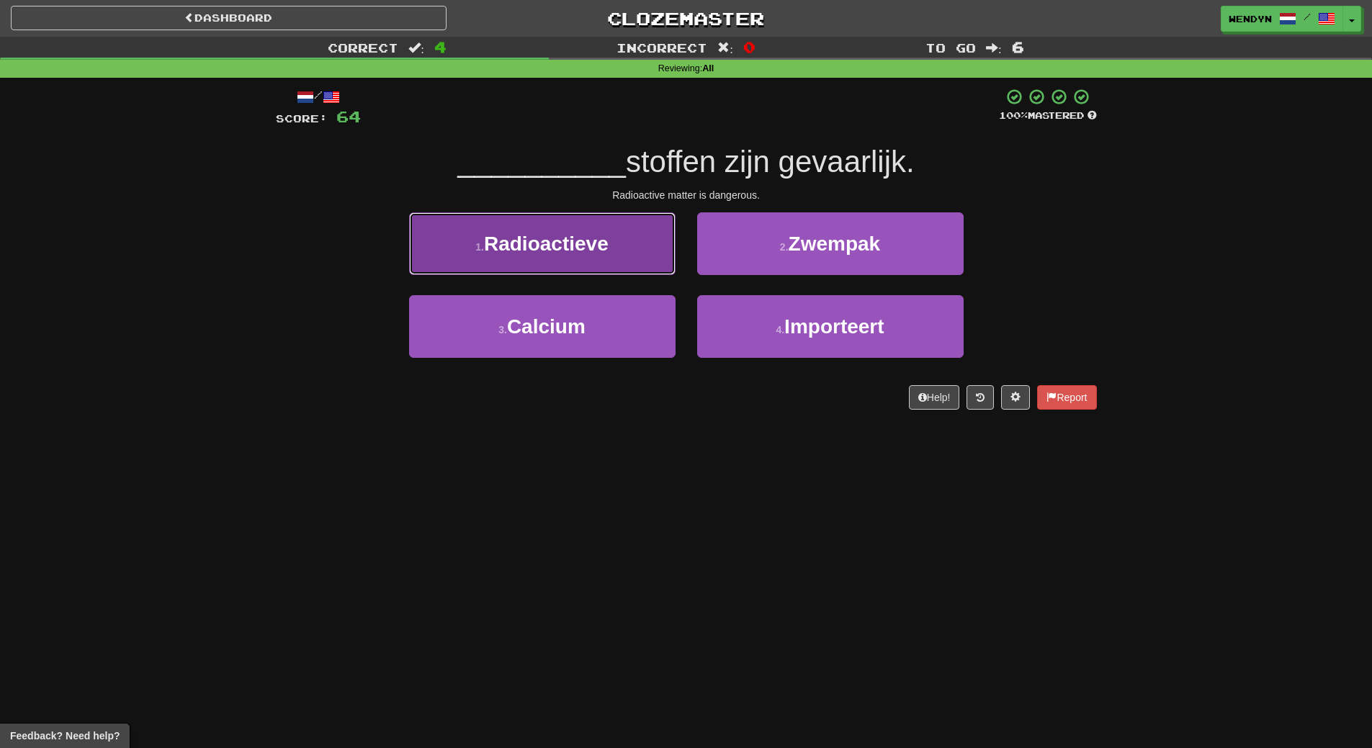
click at [612, 256] on button "1 . Radioactieve" at bounding box center [542, 244] width 267 height 63
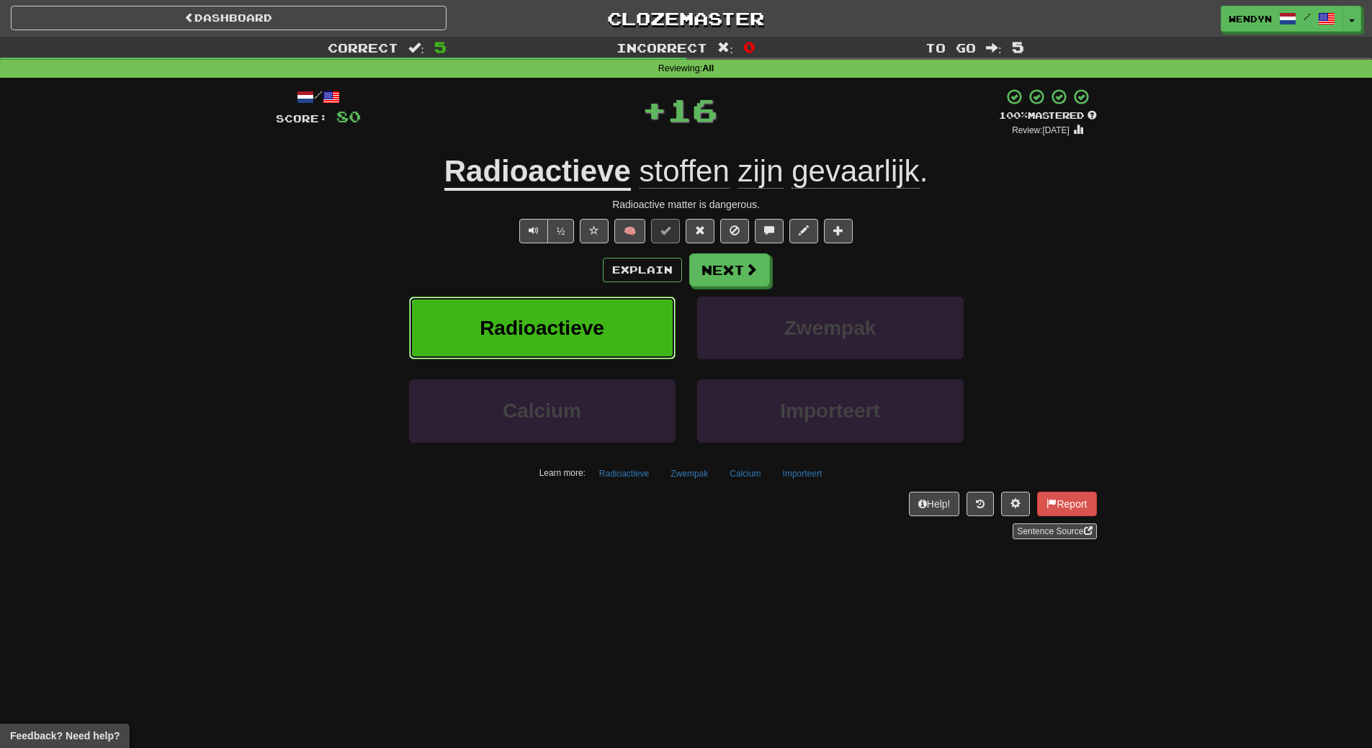
click at [597, 317] on span "Radioactieve" at bounding box center [542, 328] width 125 height 22
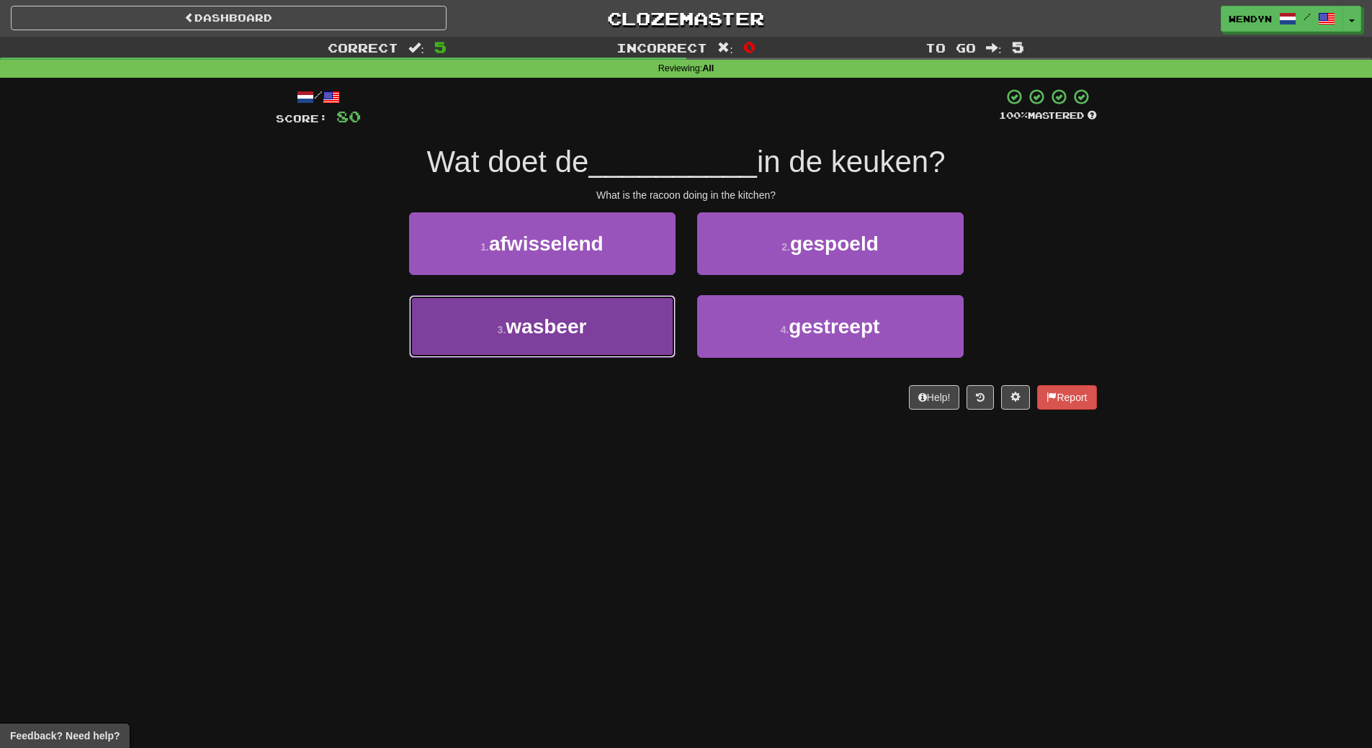
click at [624, 332] on button "3 . wasbeer" at bounding box center [542, 326] width 267 height 63
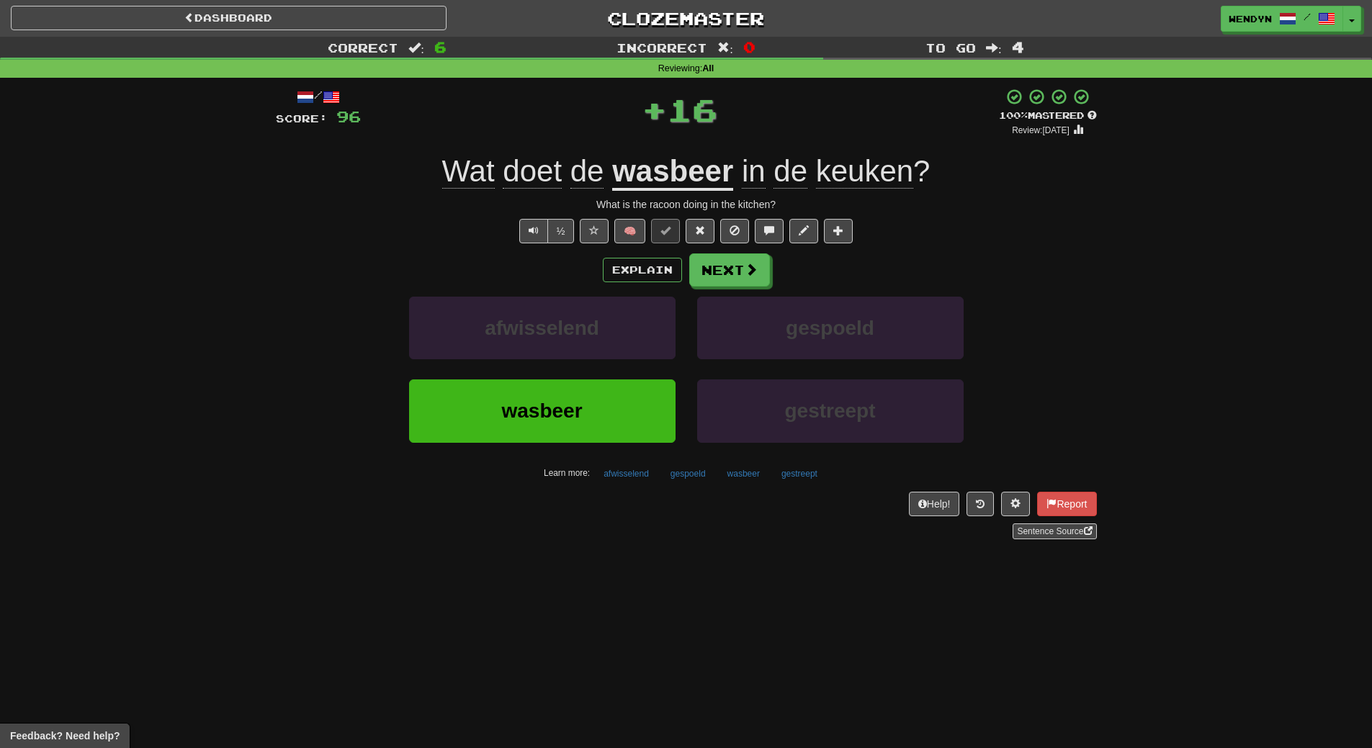
drag, startPoint x: 617, startPoint y: 378, endPoint x: 617, endPoint y: 387, distance: 8.7
click at [618, 378] on div "afwisselend" at bounding box center [542, 338] width 288 height 83
click at [617, 394] on button "wasbeer" at bounding box center [542, 411] width 267 height 63
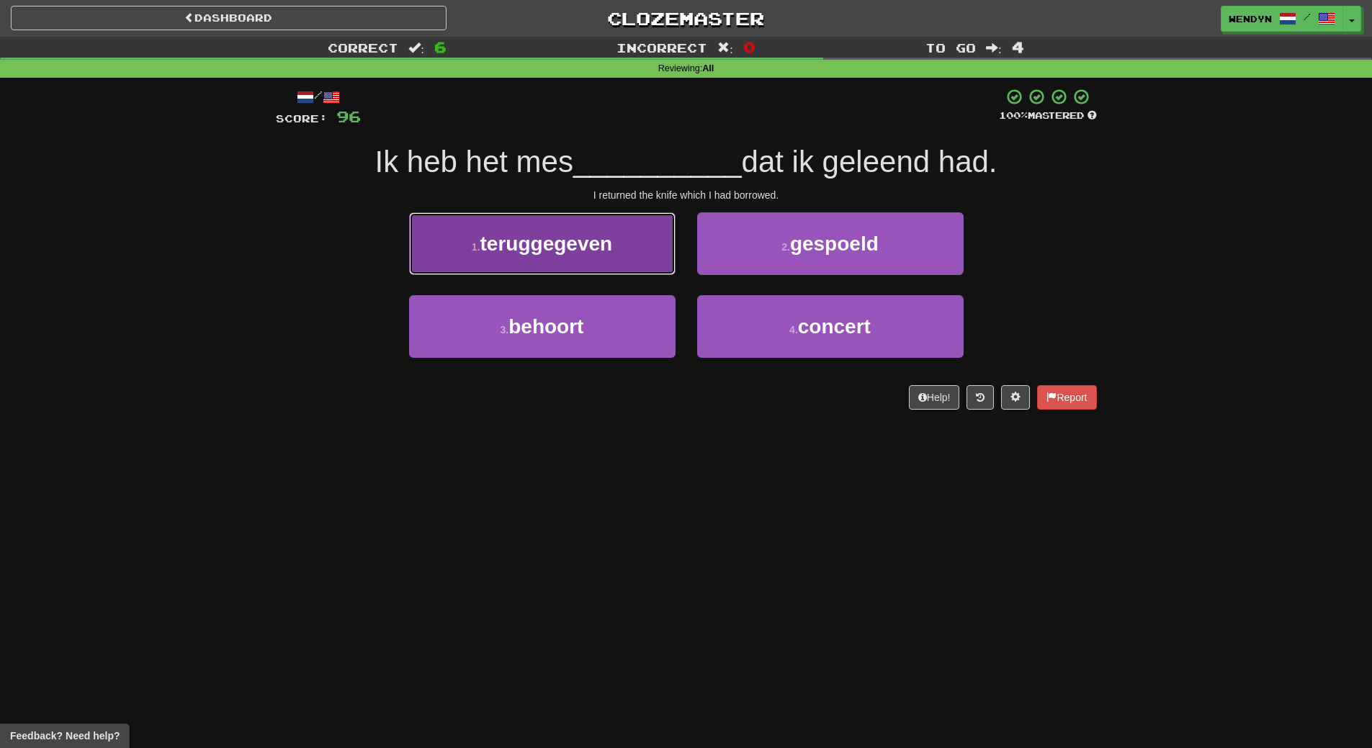
click at [621, 252] on button "1 . teruggegeven" at bounding box center [542, 244] width 267 height 63
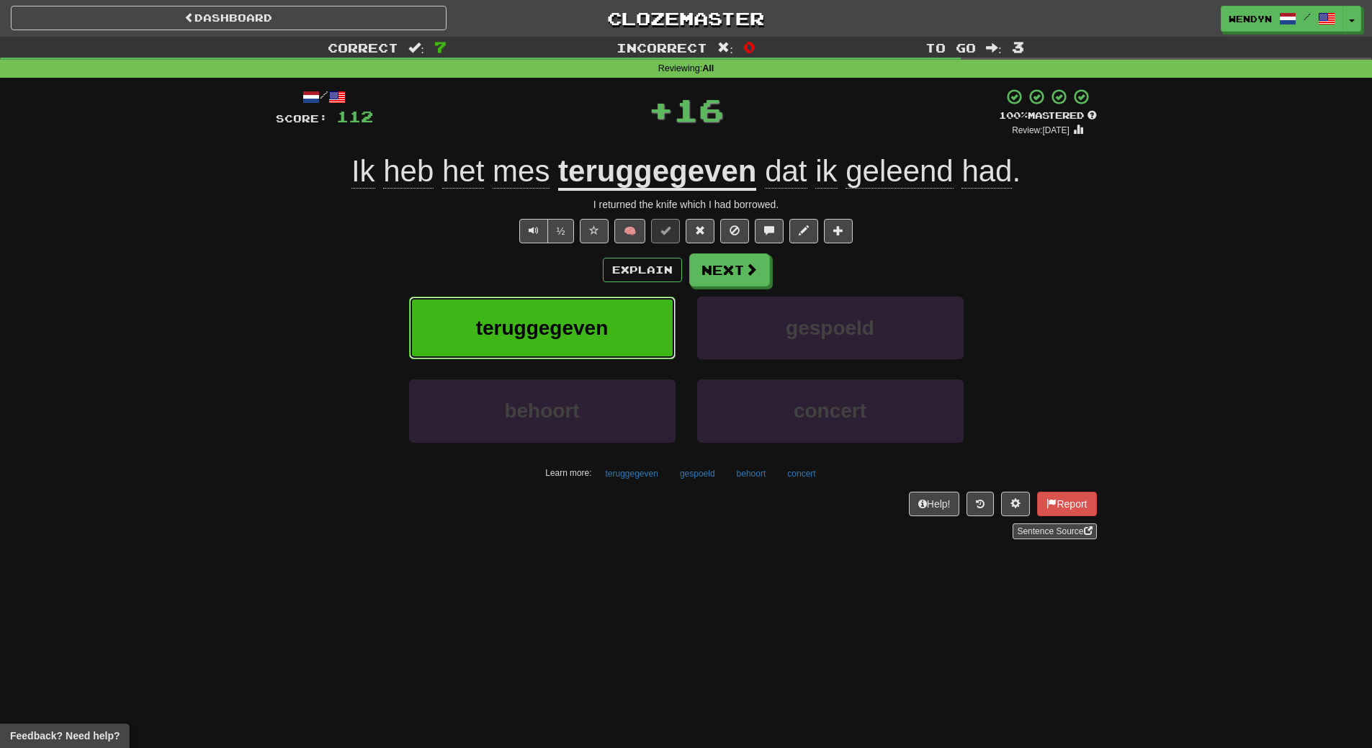
click at [602, 339] on button "teruggegeven" at bounding box center [542, 328] width 267 height 63
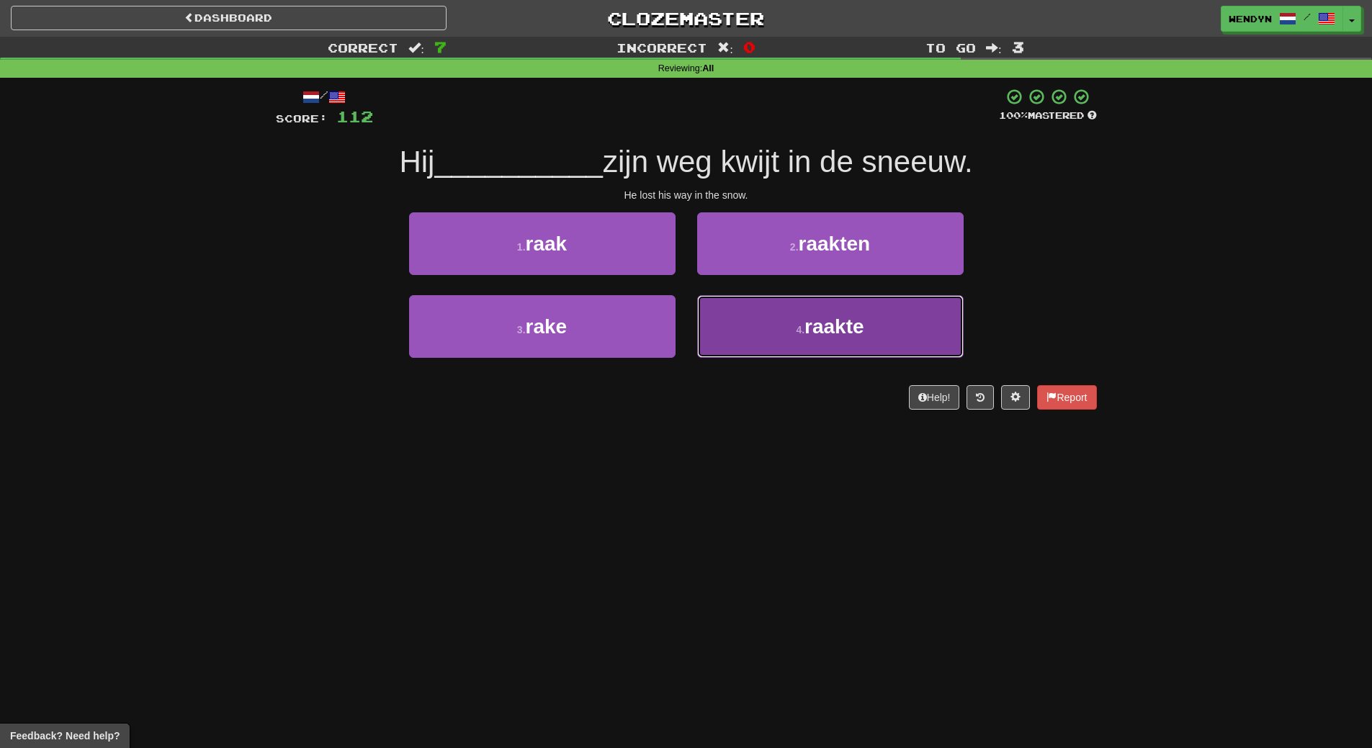
click at [767, 343] on button "4 . raakte" at bounding box center [830, 326] width 267 height 63
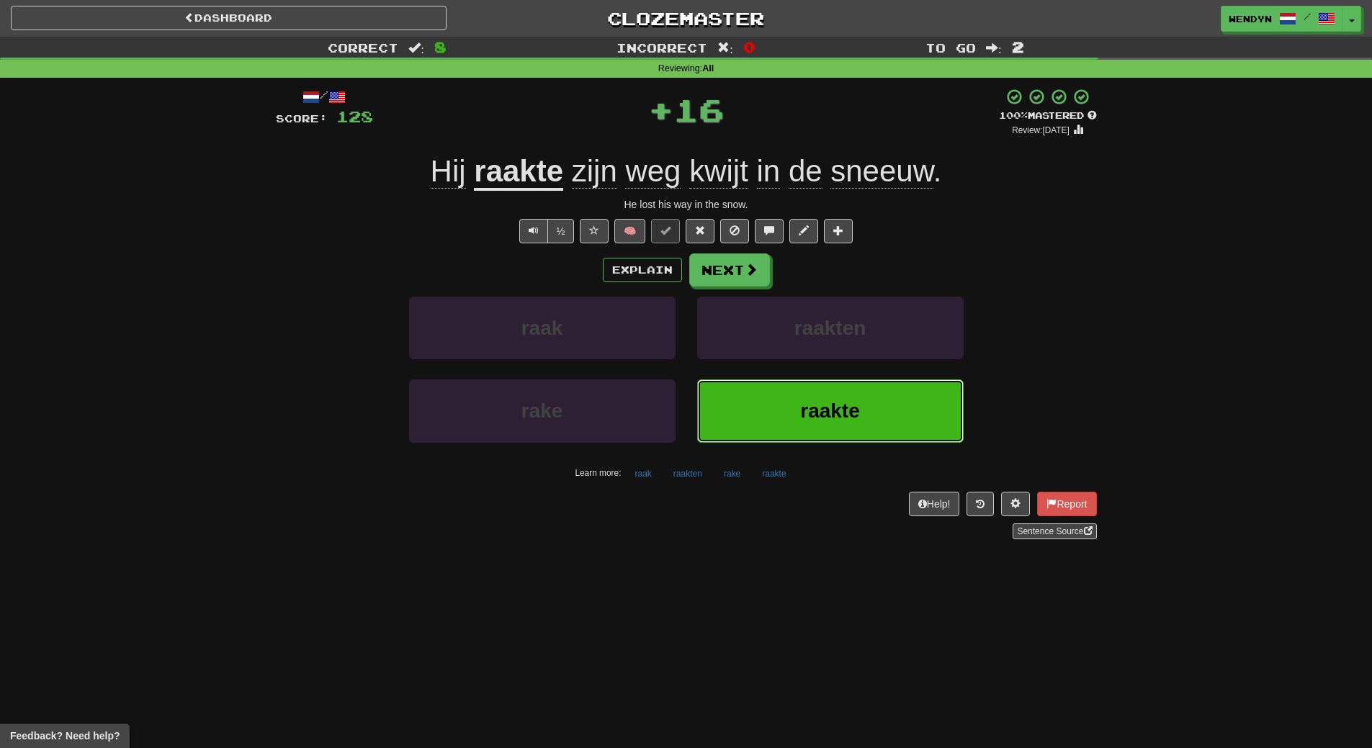
click at [766, 425] on button "raakte" at bounding box center [830, 411] width 267 height 63
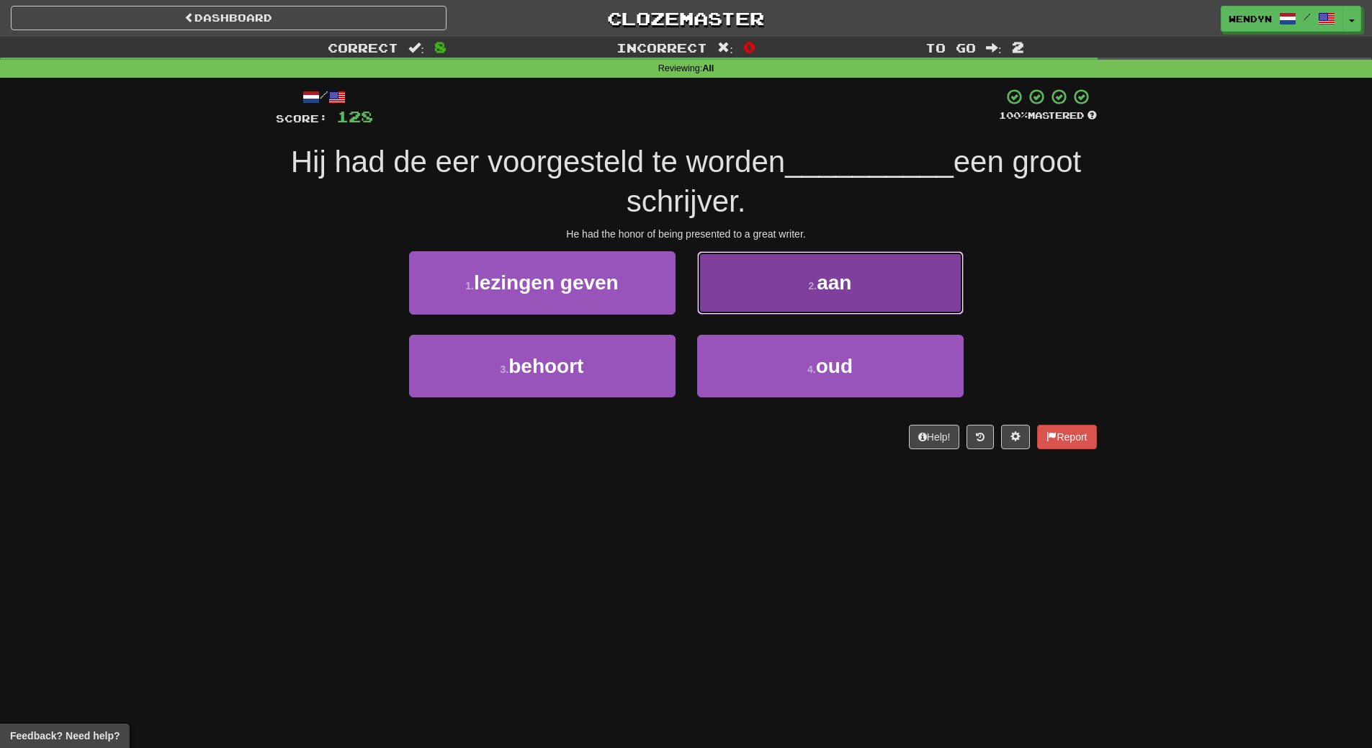
click at [867, 293] on button "2 . aan" at bounding box center [830, 282] width 267 height 63
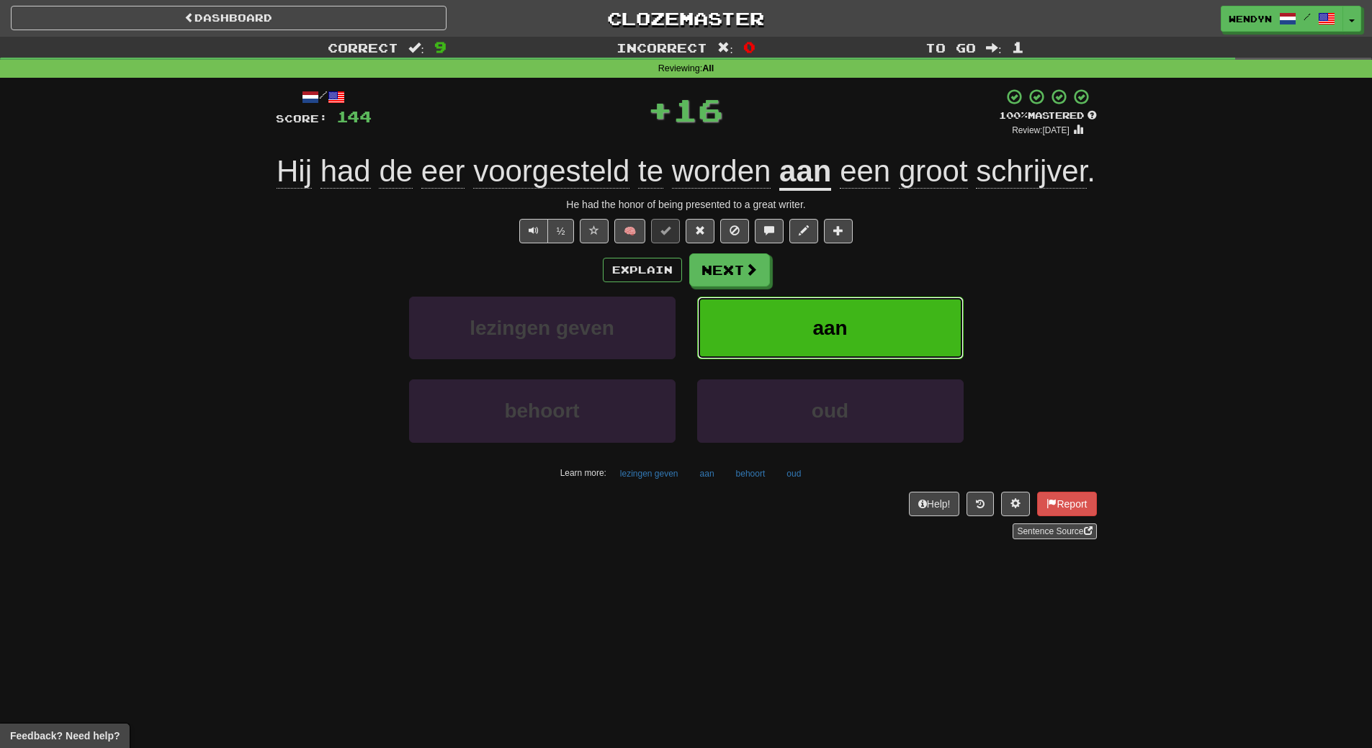
click at [858, 315] on button "aan" at bounding box center [830, 328] width 267 height 63
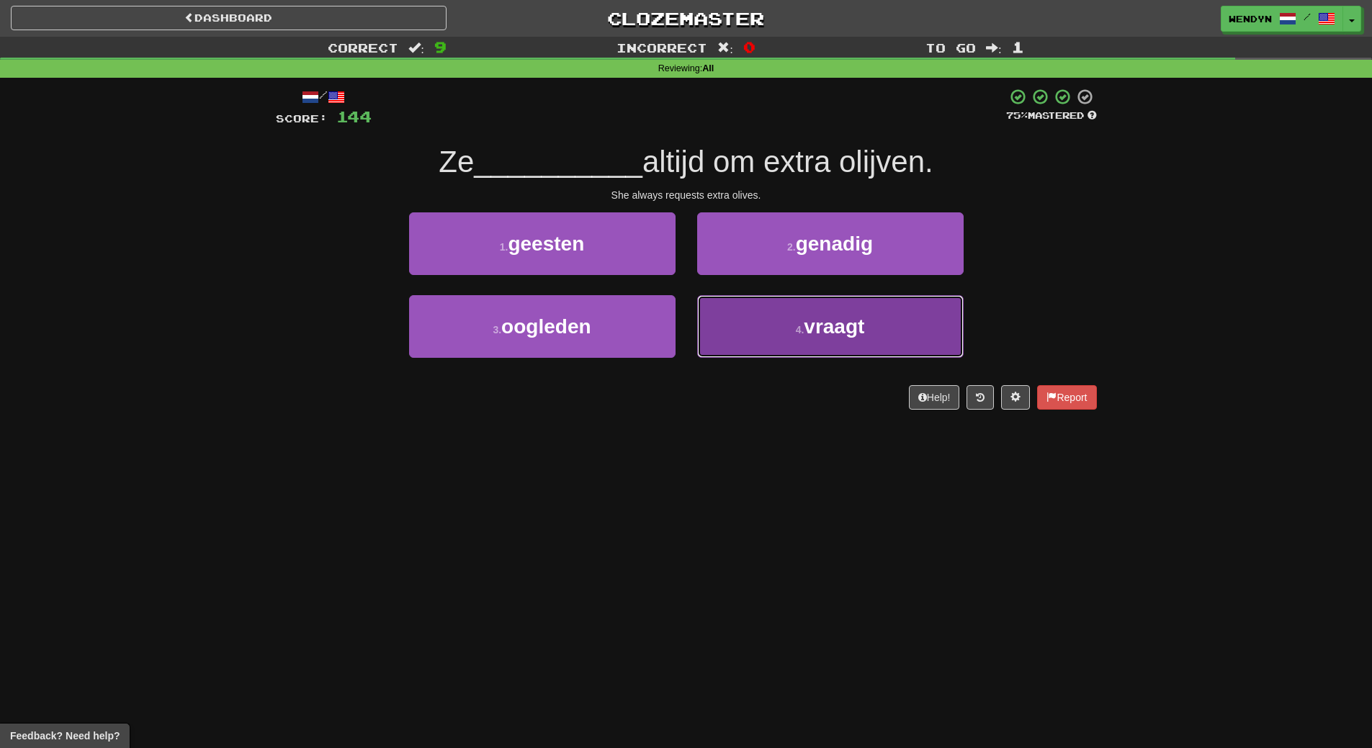
click at [826, 313] on button "4 . vraagt" at bounding box center [830, 326] width 267 height 63
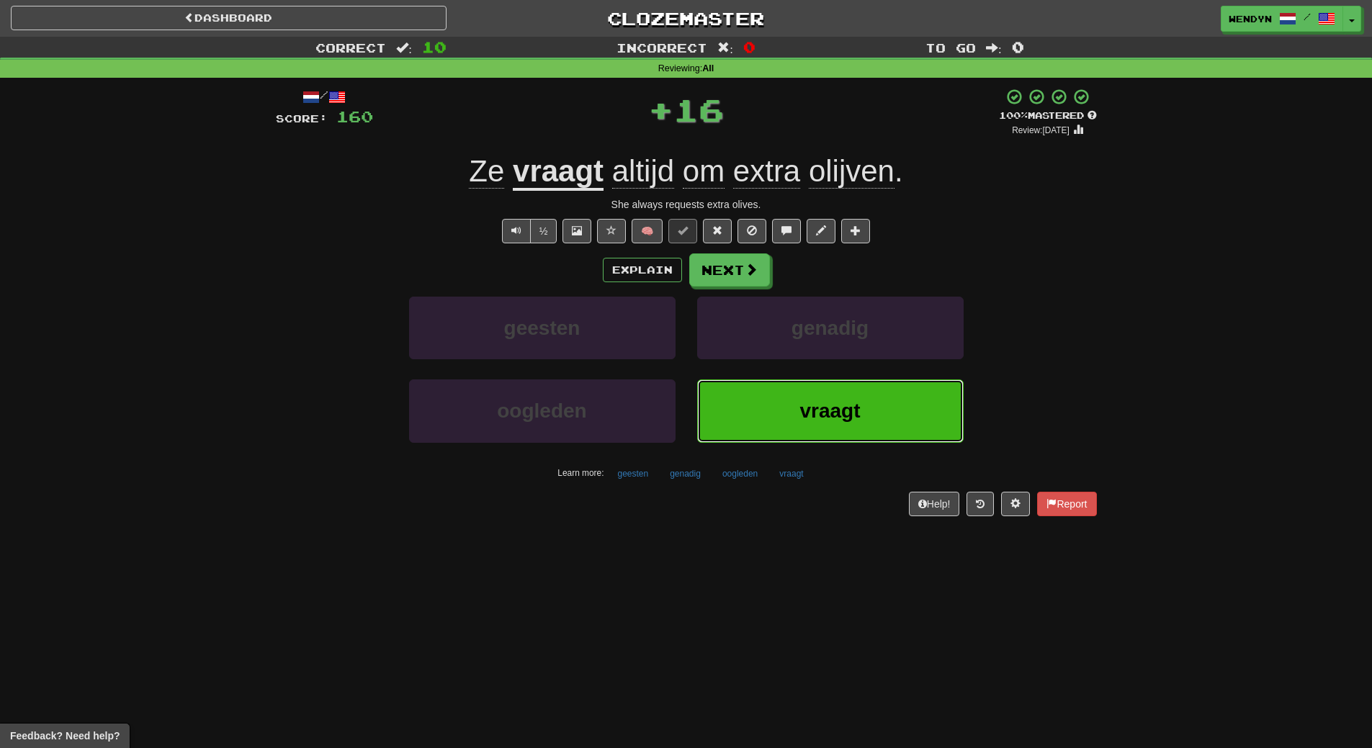
click at [823, 395] on button "vraagt" at bounding box center [830, 411] width 267 height 63
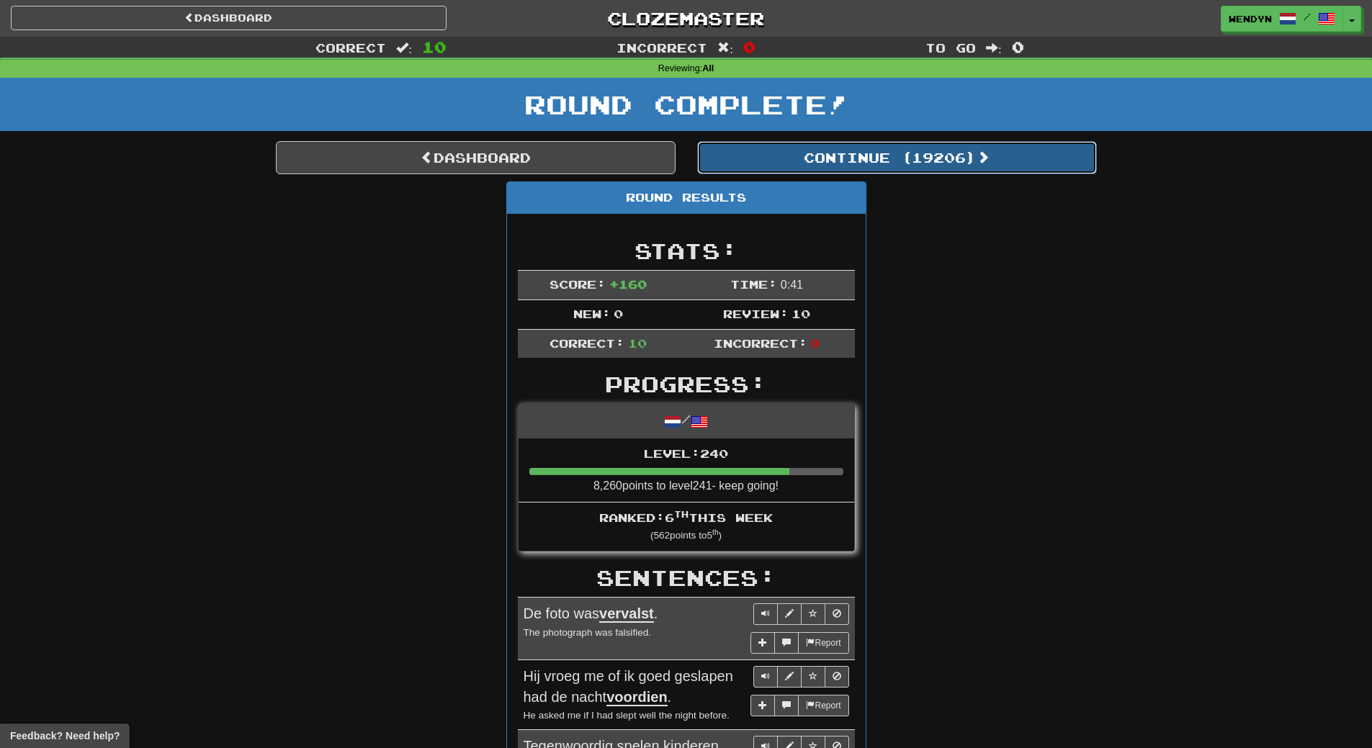
click at [899, 167] on button "Continue ( 19206 )" at bounding box center [897, 157] width 400 height 33
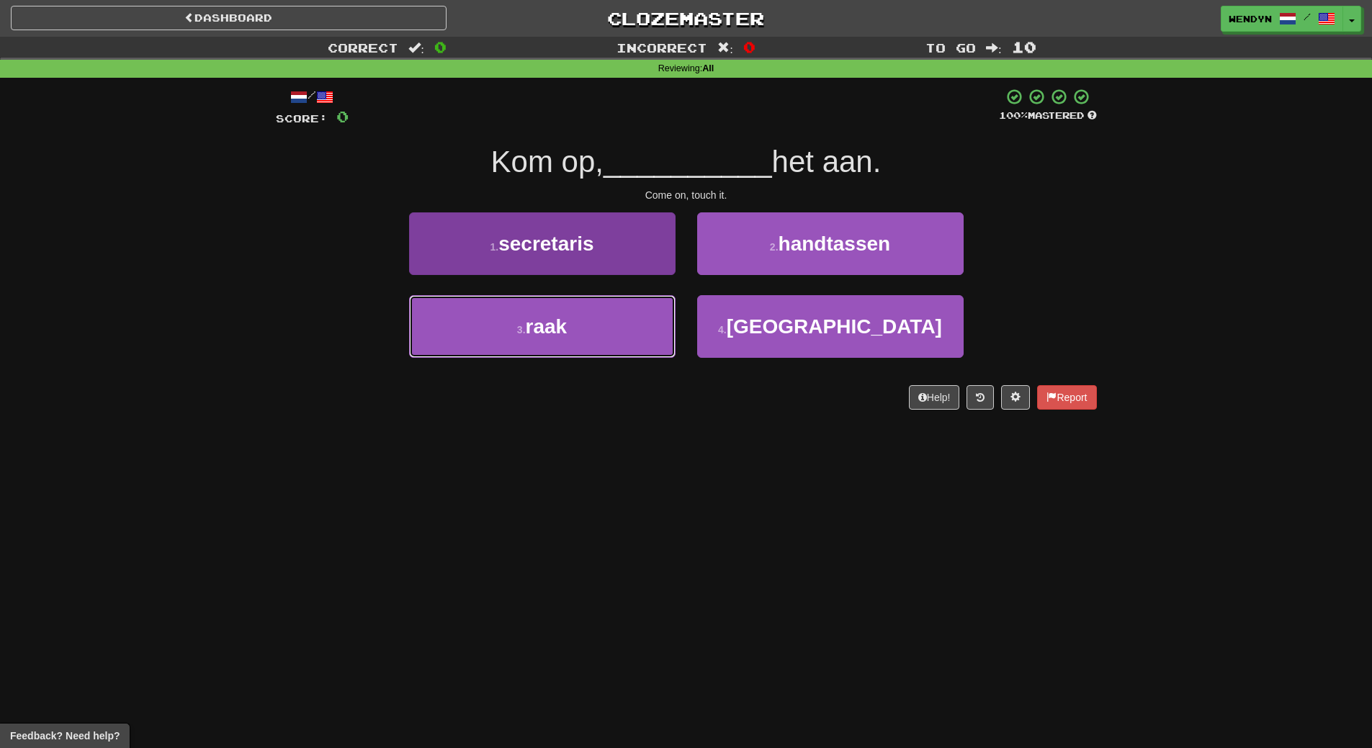
click at [622, 326] on button "3 . raak" at bounding box center [542, 326] width 267 height 63
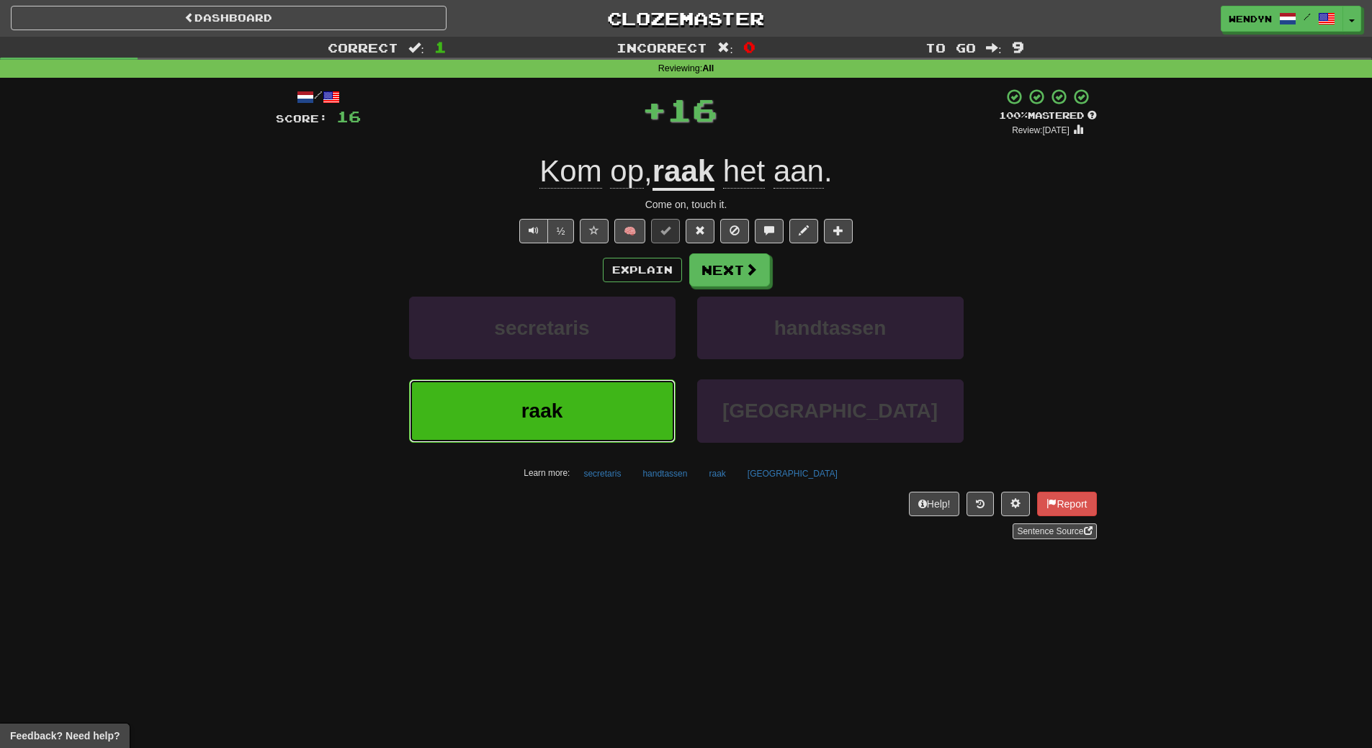
click at [624, 415] on button "raak" at bounding box center [542, 411] width 267 height 63
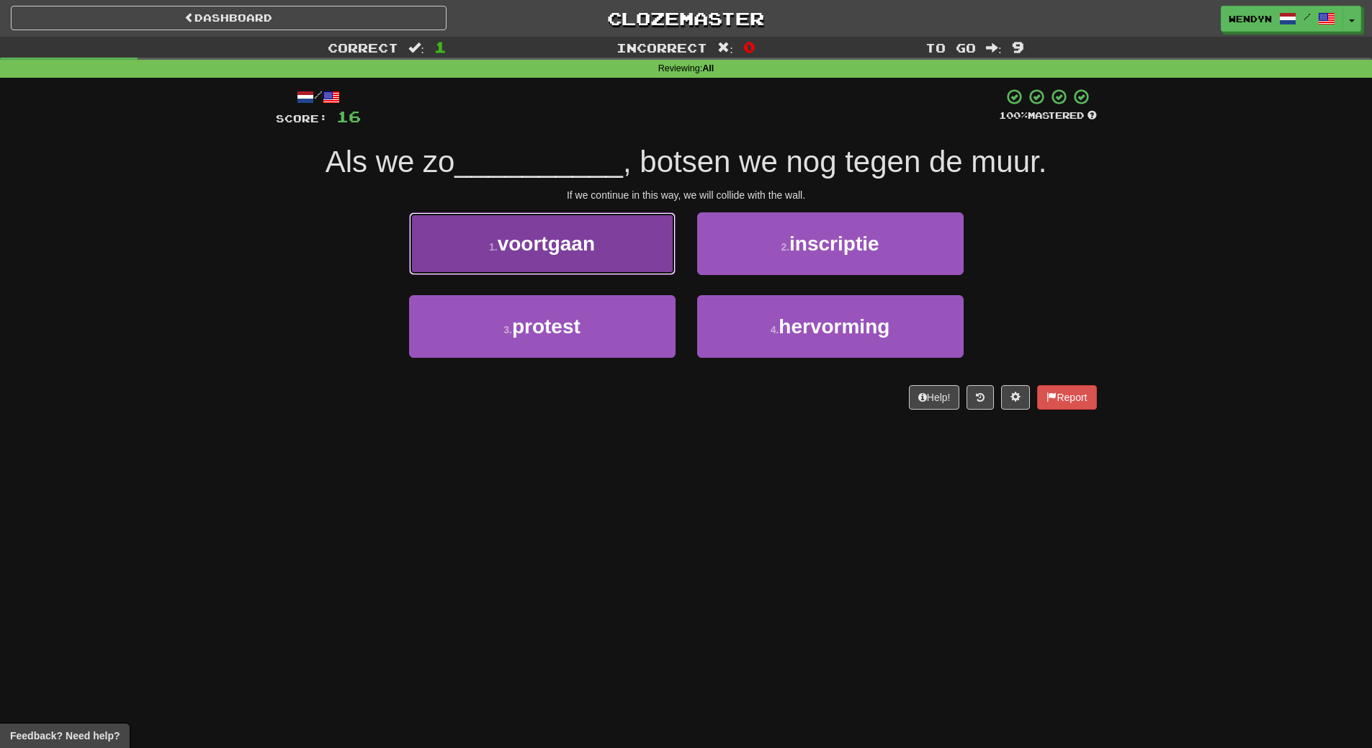
click at [573, 261] on button "1 . voortgaan" at bounding box center [542, 244] width 267 height 63
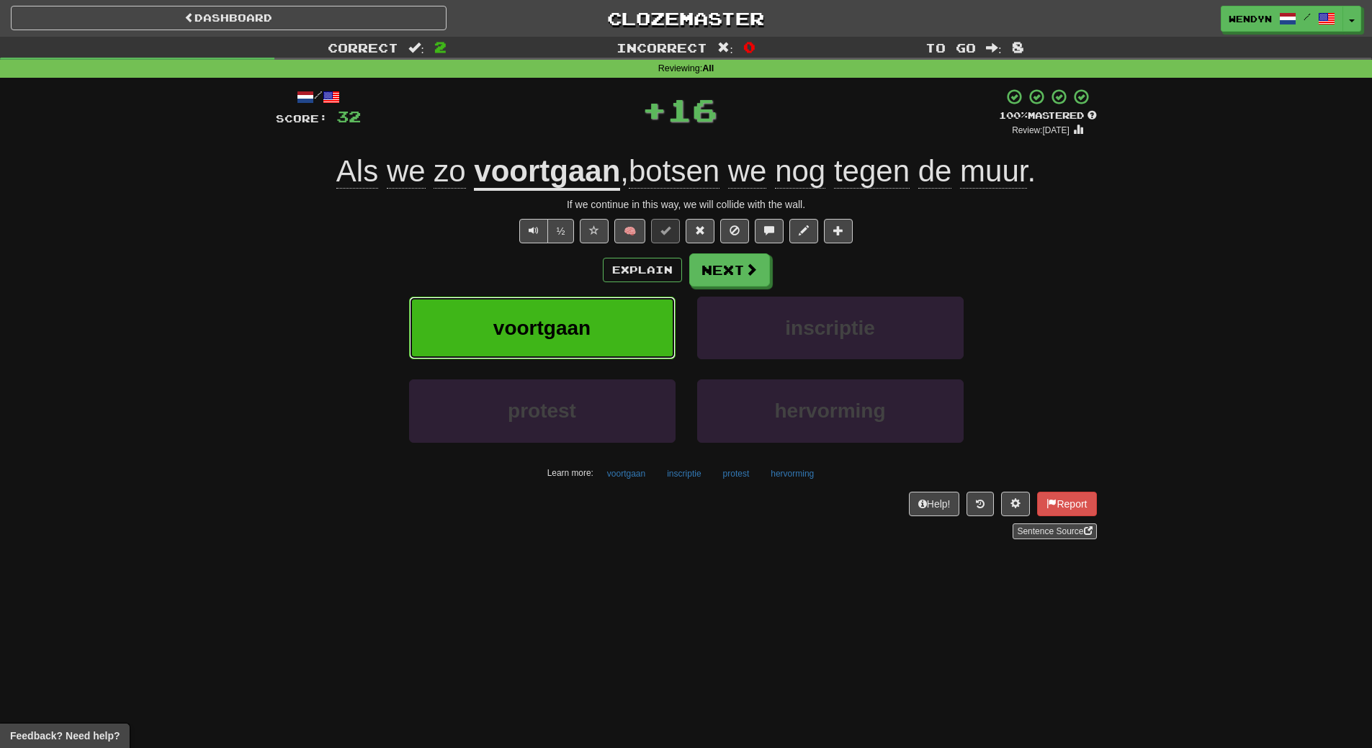
click at [573, 323] on span "voortgaan" at bounding box center [541, 328] width 97 height 22
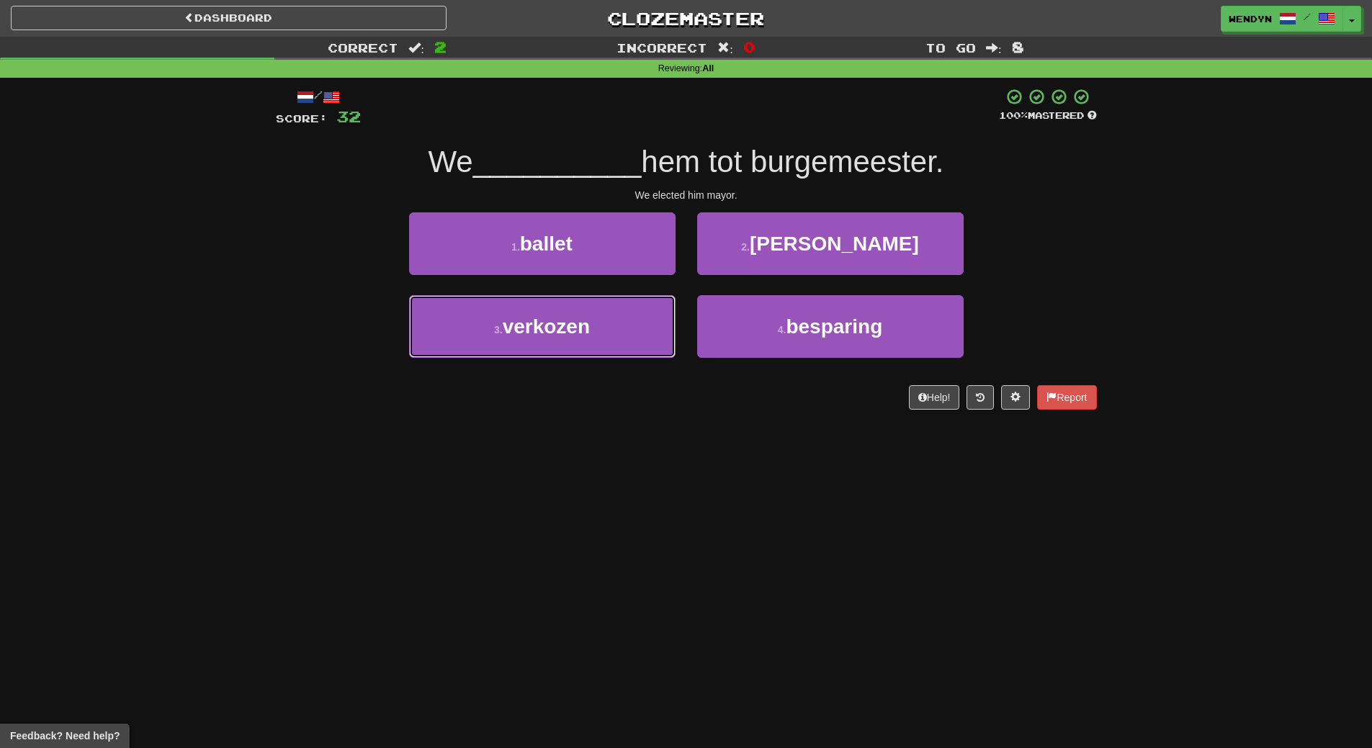
drag, startPoint x: 599, startPoint y: 316, endPoint x: 597, endPoint y: 365, distance: 49.7
click at [598, 317] on button "3 . verkozen" at bounding box center [542, 326] width 267 height 63
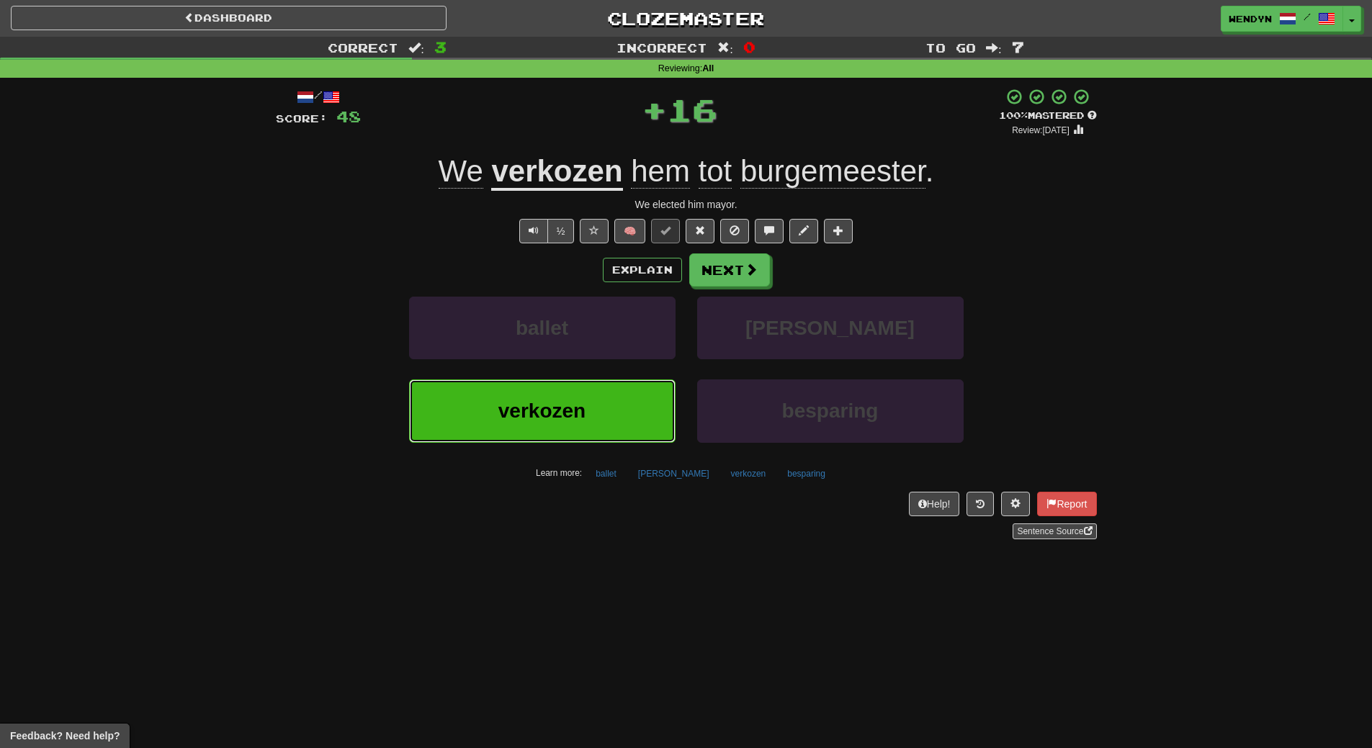
click at [599, 382] on button "verkozen" at bounding box center [542, 411] width 267 height 63
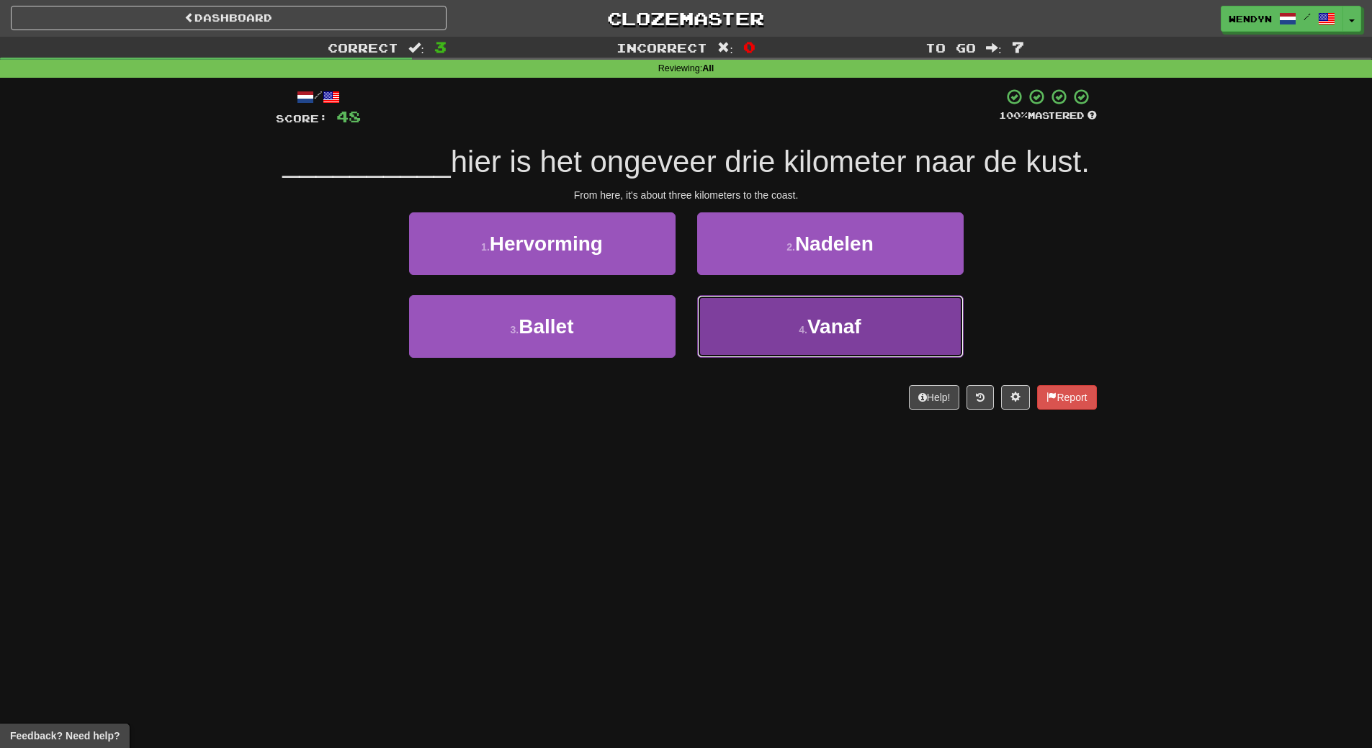
drag, startPoint x: 810, startPoint y: 342, endPoint x: 807, endPoint y: 396, distance: 54.1
click at [810, 344] on button "4 . Vanaf" at bounding box center [830, 326] width 267 height 63
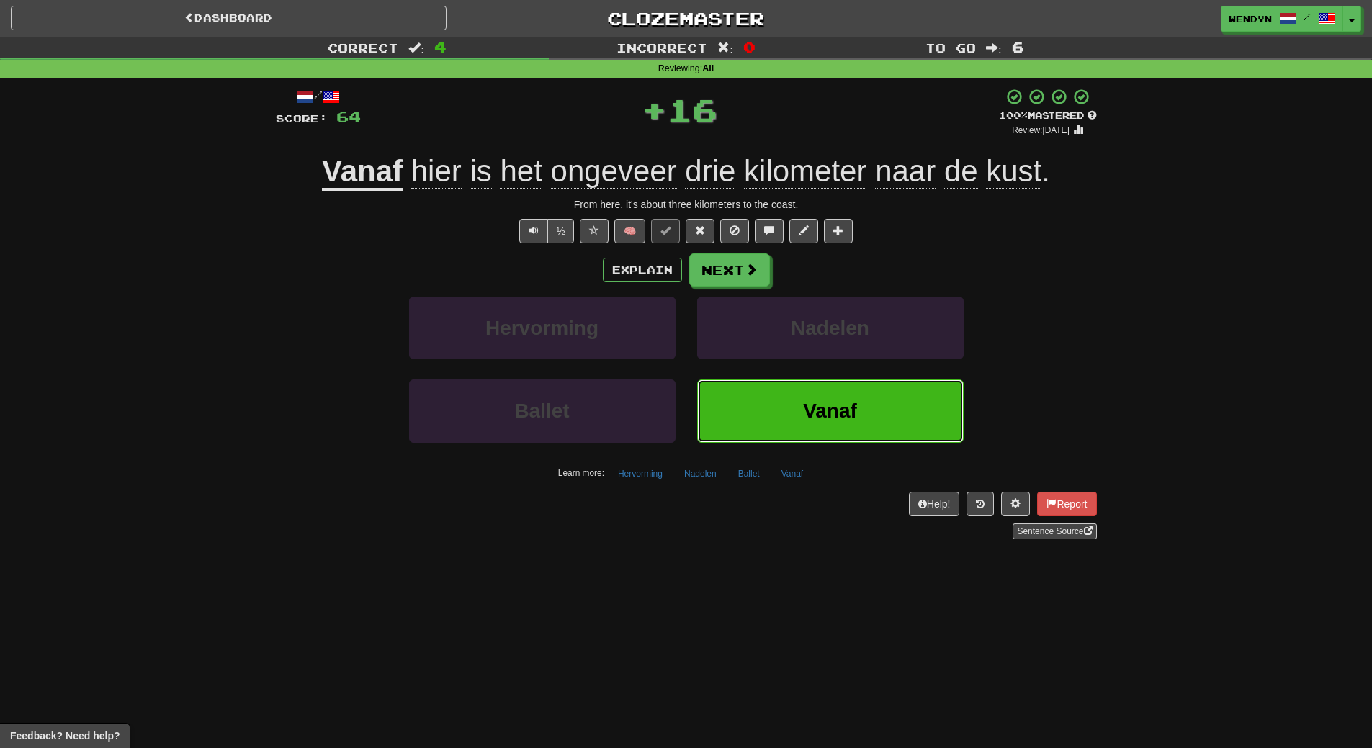
click at [807, 411] on span "Vanaf" at bounding box center [830, 411] width 54 height 22
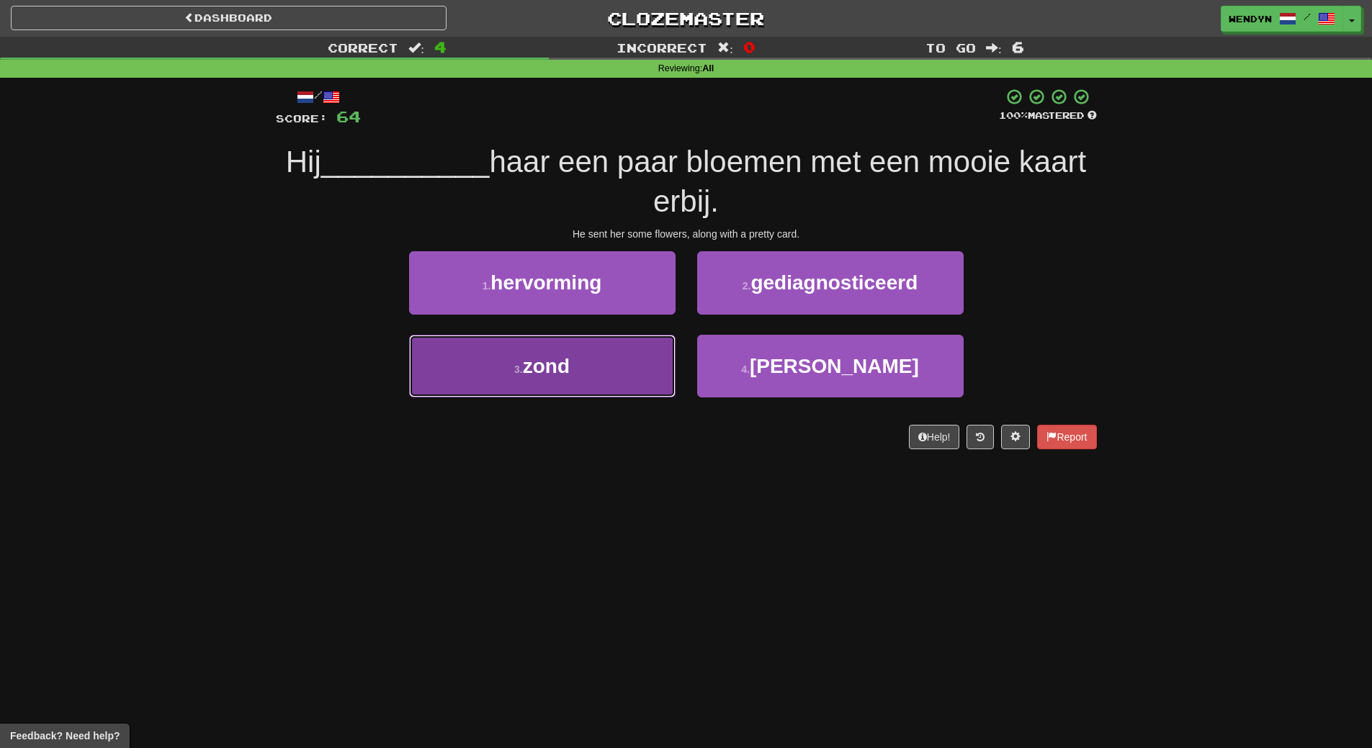
click at [669, 371] on button "3 . zond" at bounding box center [542, 366] width 267 height 63
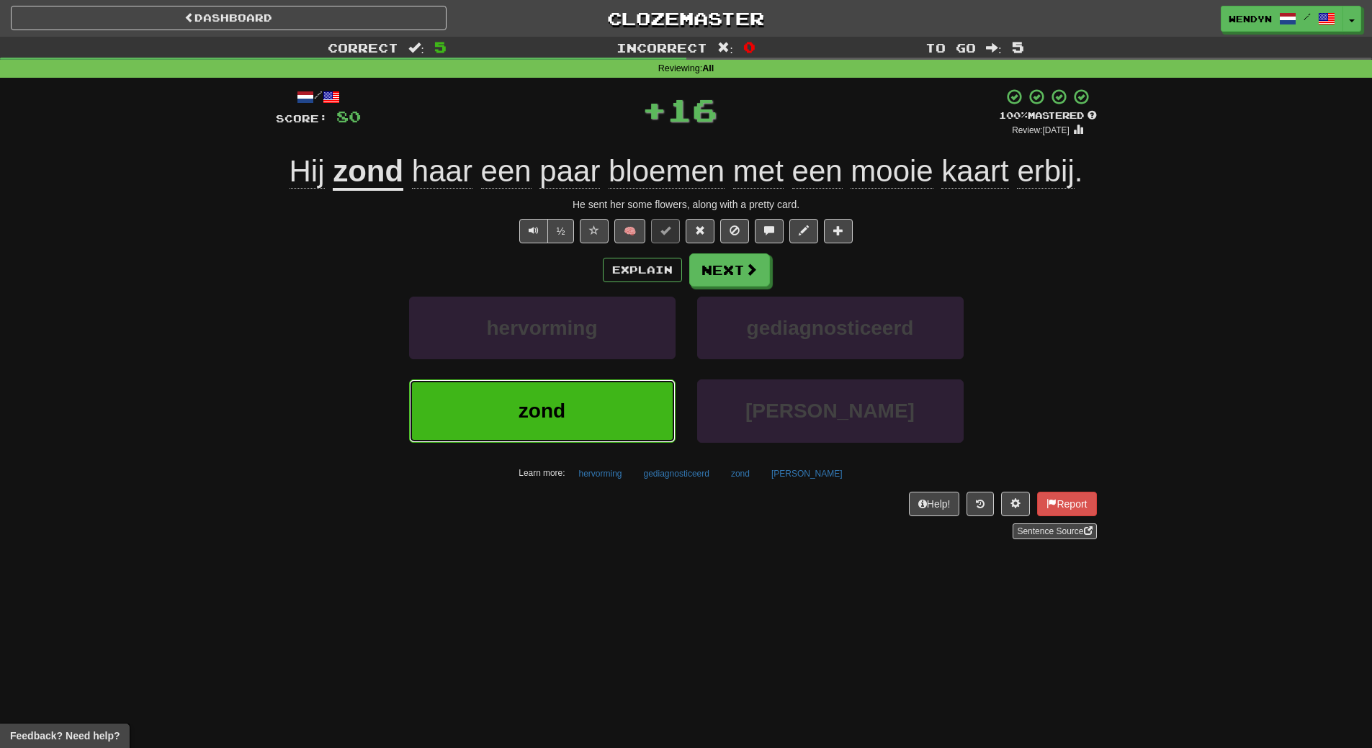
click at [612, 424] on button "zond" at bounding box center [542, 411] width 267 height 63
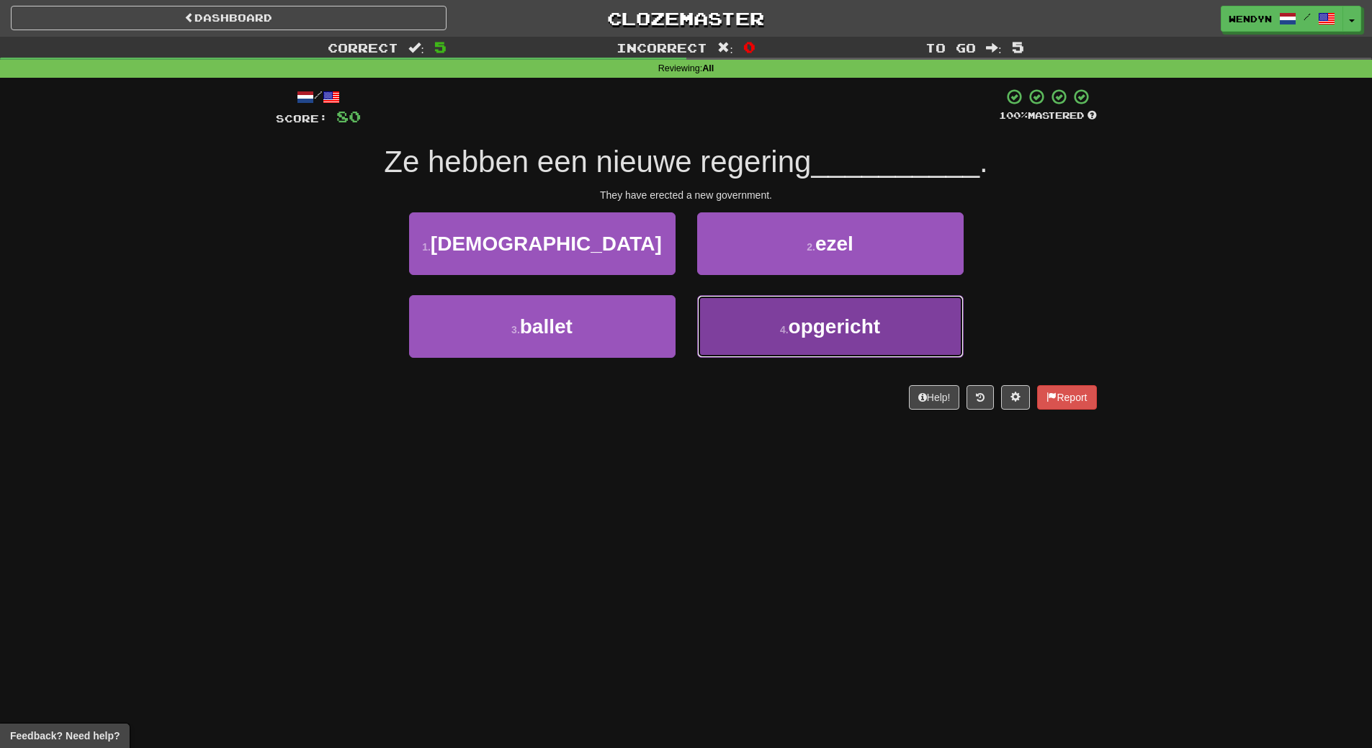
click at [756, 341] on button "4 . opgericht" at bounding box center [830, 326] width 267 height 63
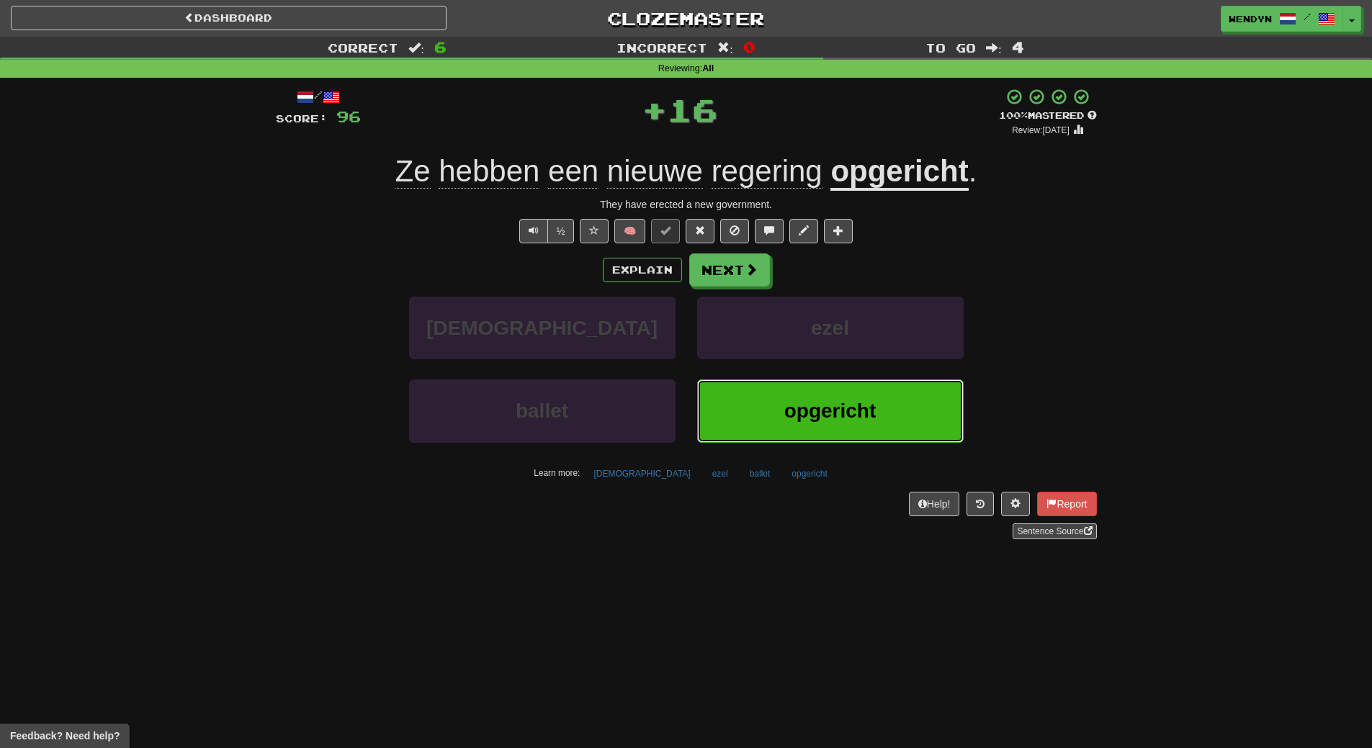
click at [751, 388] on button "opgericht" at bounding box center [830, 411] width 267 height 63
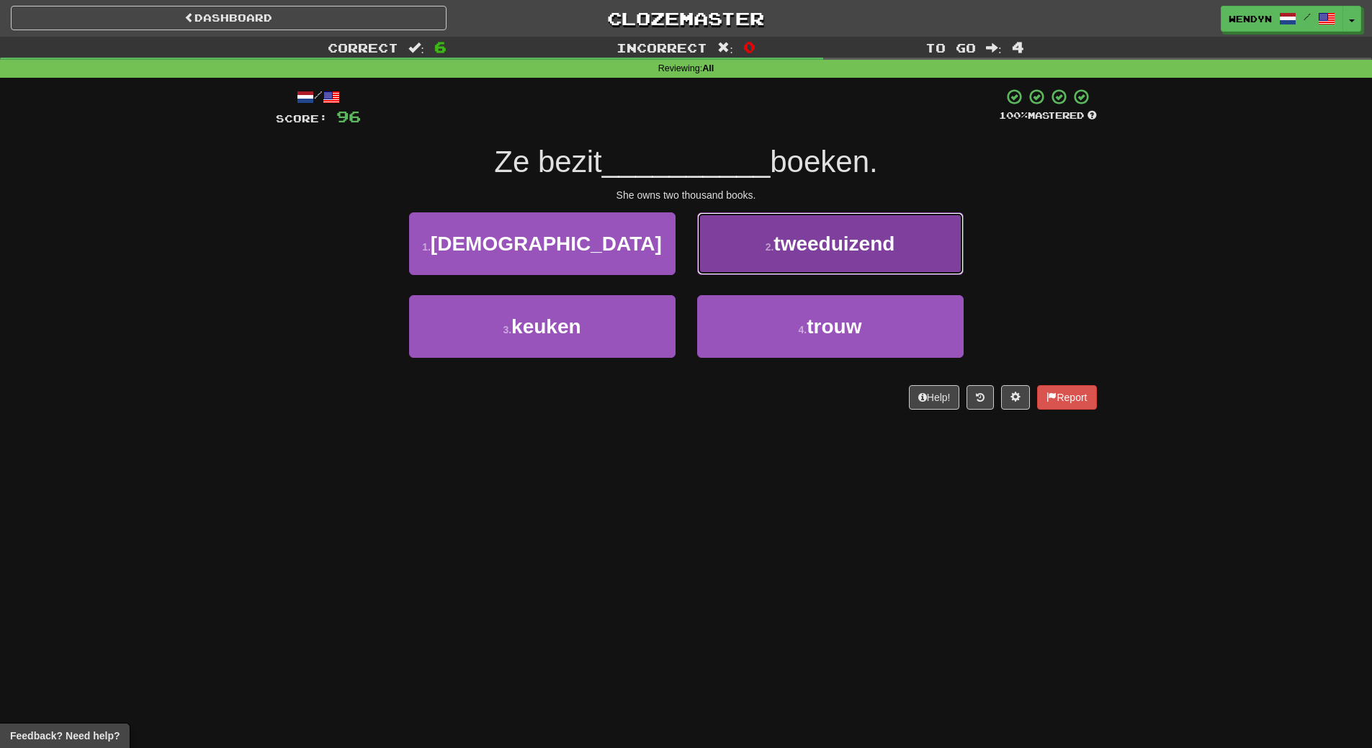
click at [793, 252] on span "tweeduizend" at bounding box center [834, 244] width 121 height 22
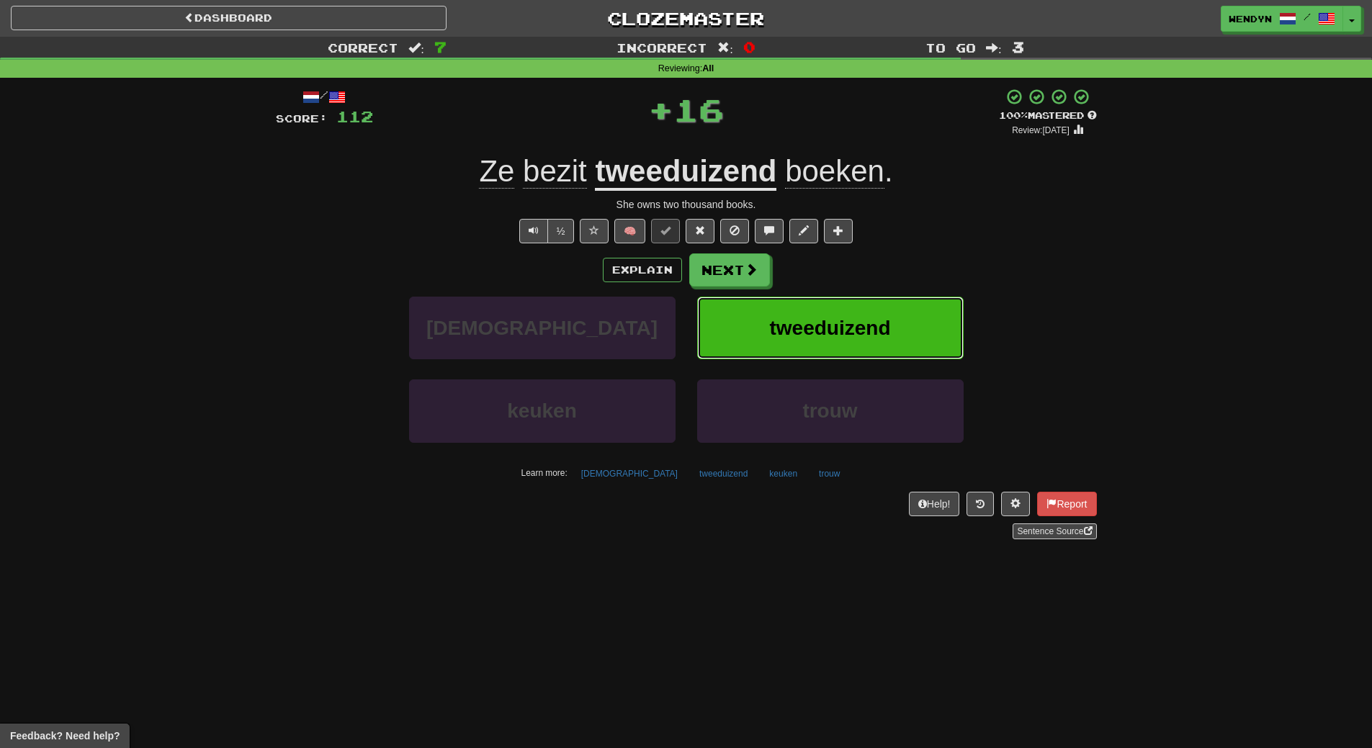
click at [795, 300] on button "tweeduizend" at bounding box center [830, 328] width 267 height 63
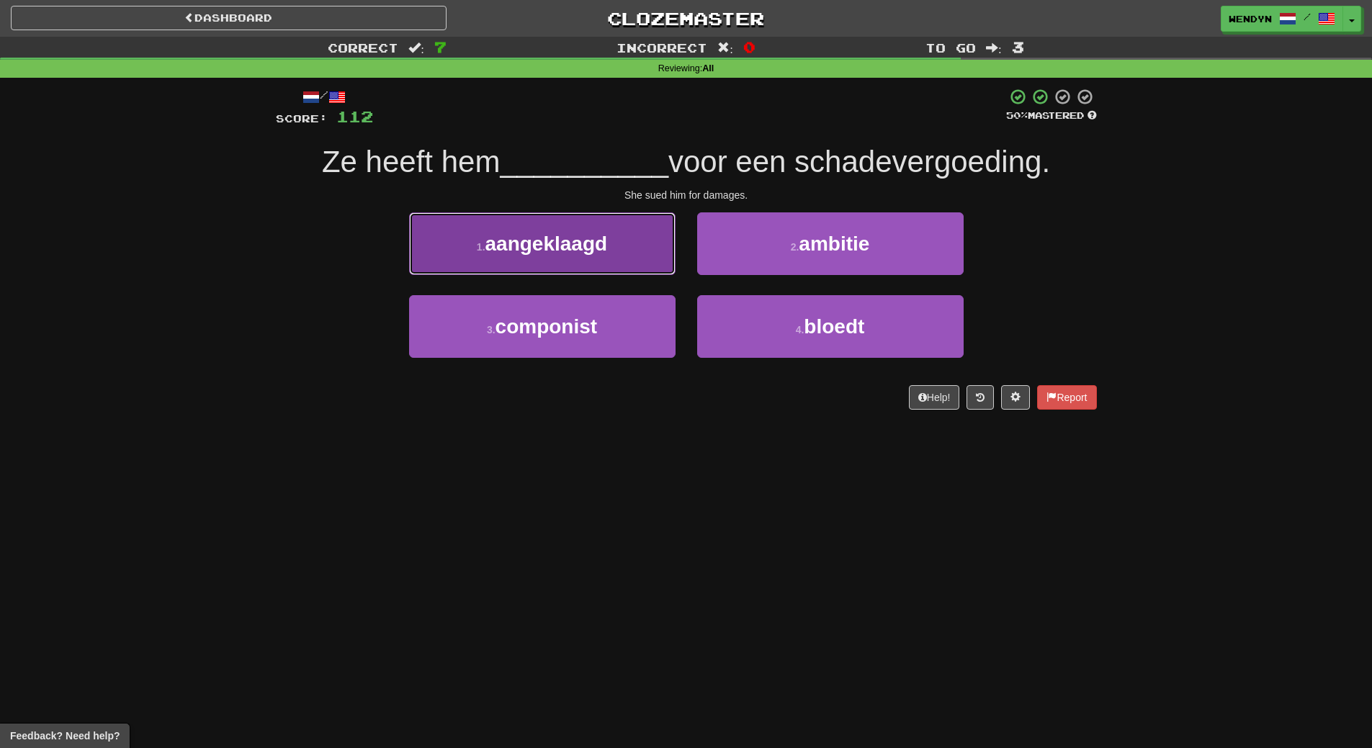
click at [606, 261] on button "1 . aangeklaagd" at bounding box center [542, 244] width 267 height 63
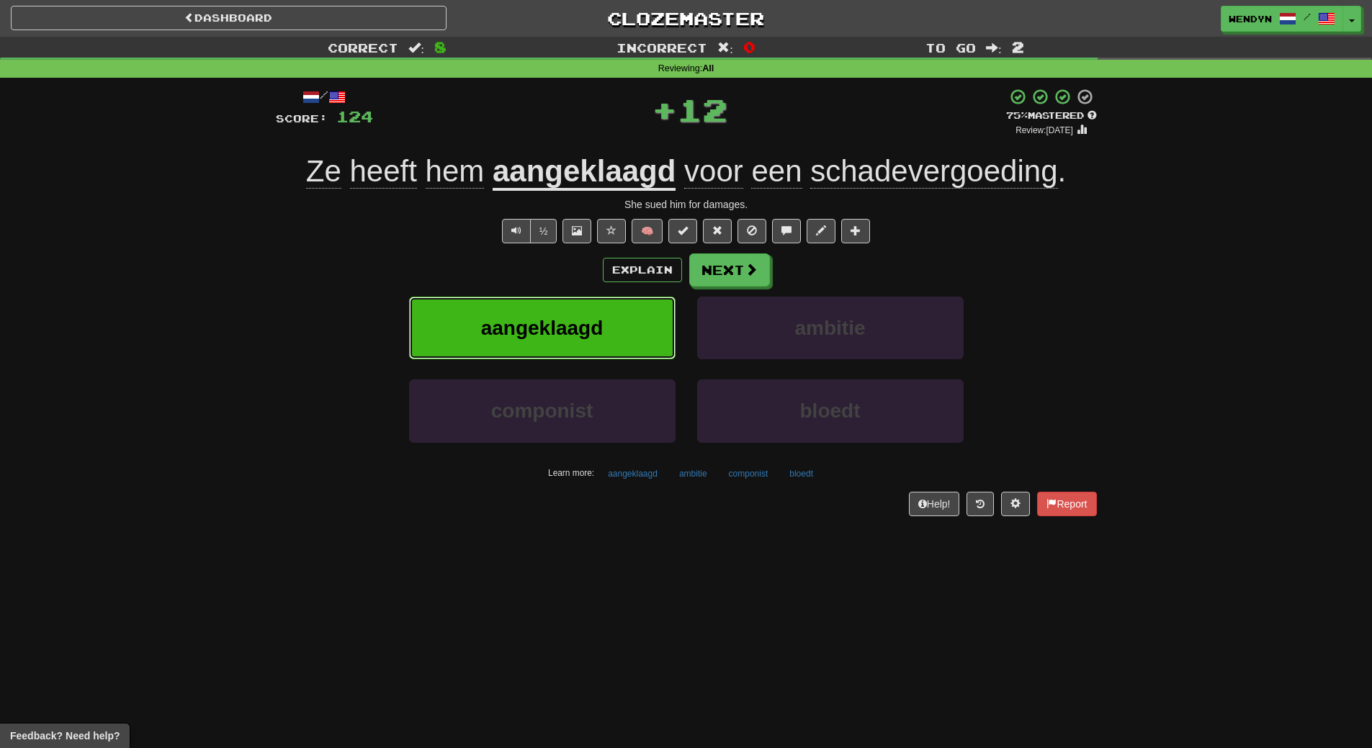
click at [603, 309] on button "aangeklaagd" at bounding box center [542, 328] width 267 height 63
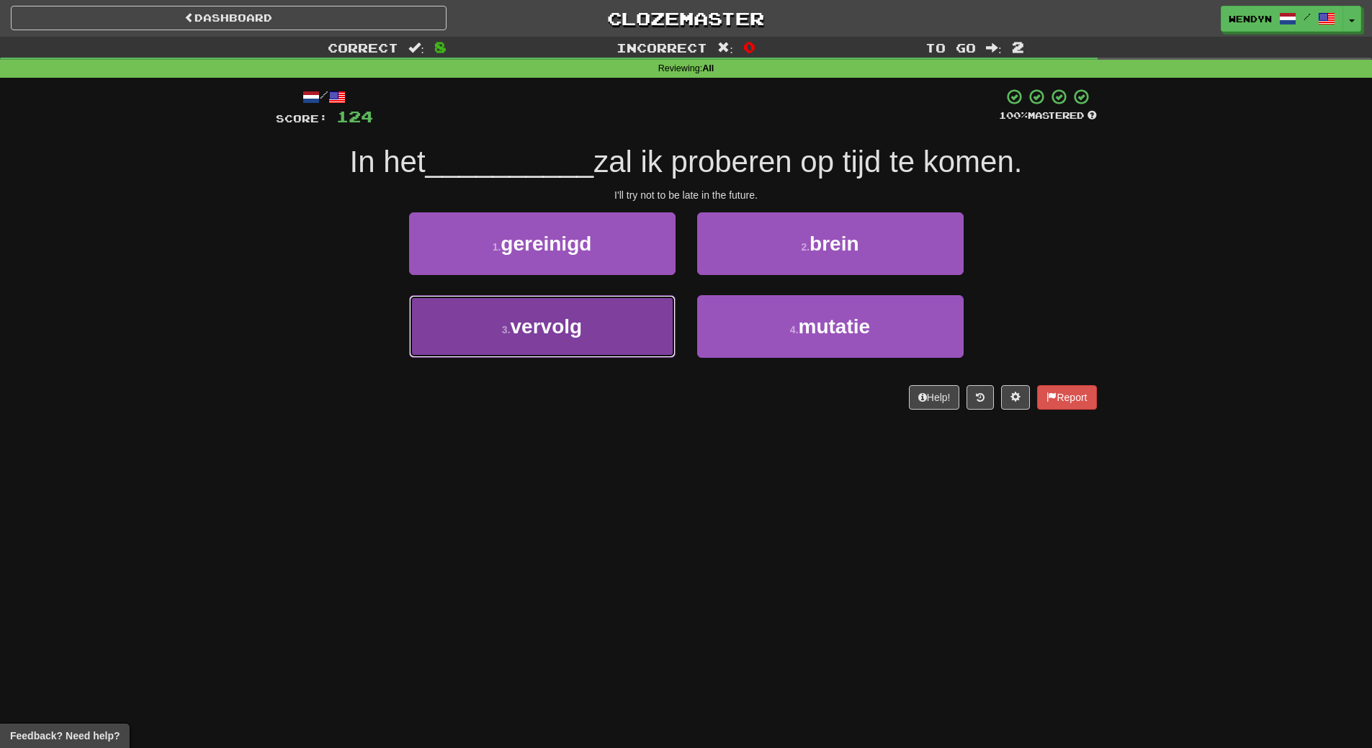
click at [618, 349] on button "3 . vervolg" at bounding box center [542, 326] width 267 height 63
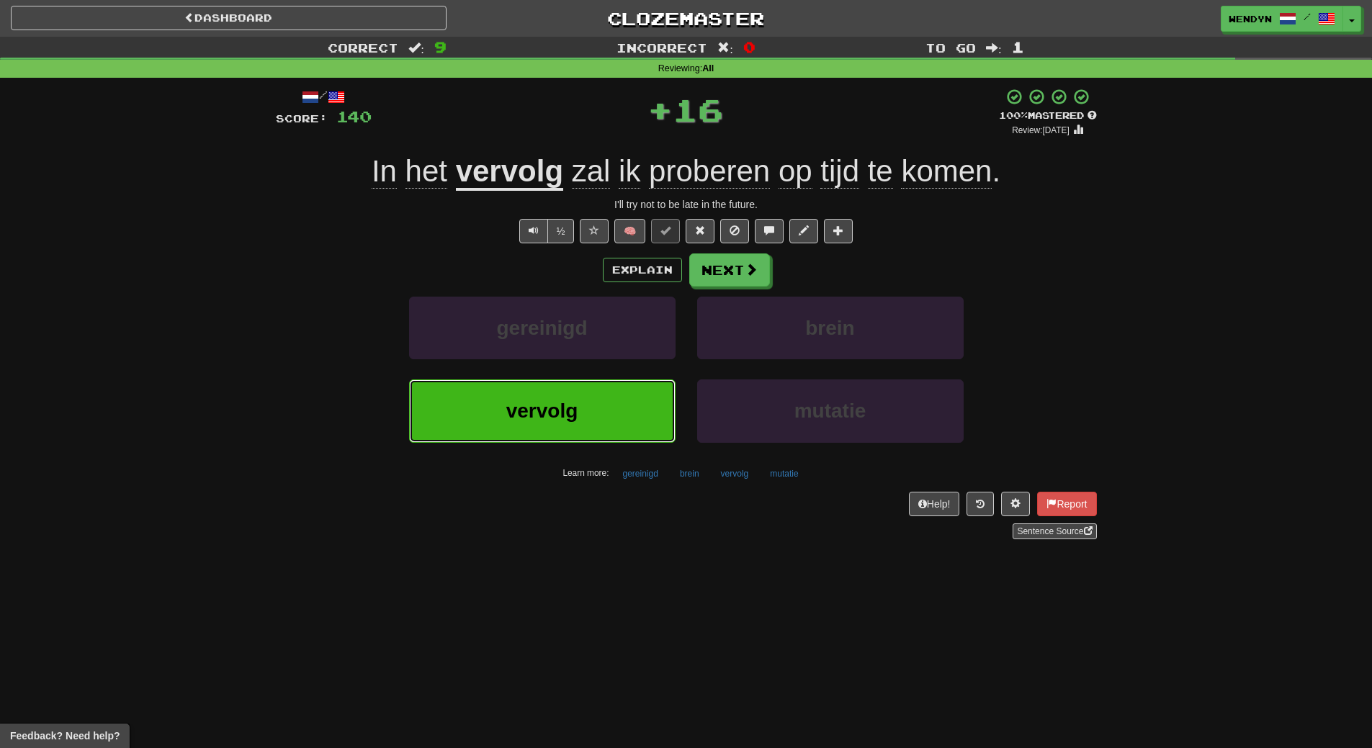
click at [601, 405] on button "vervolg" at bounding box center [542, 411] width 267 height 63
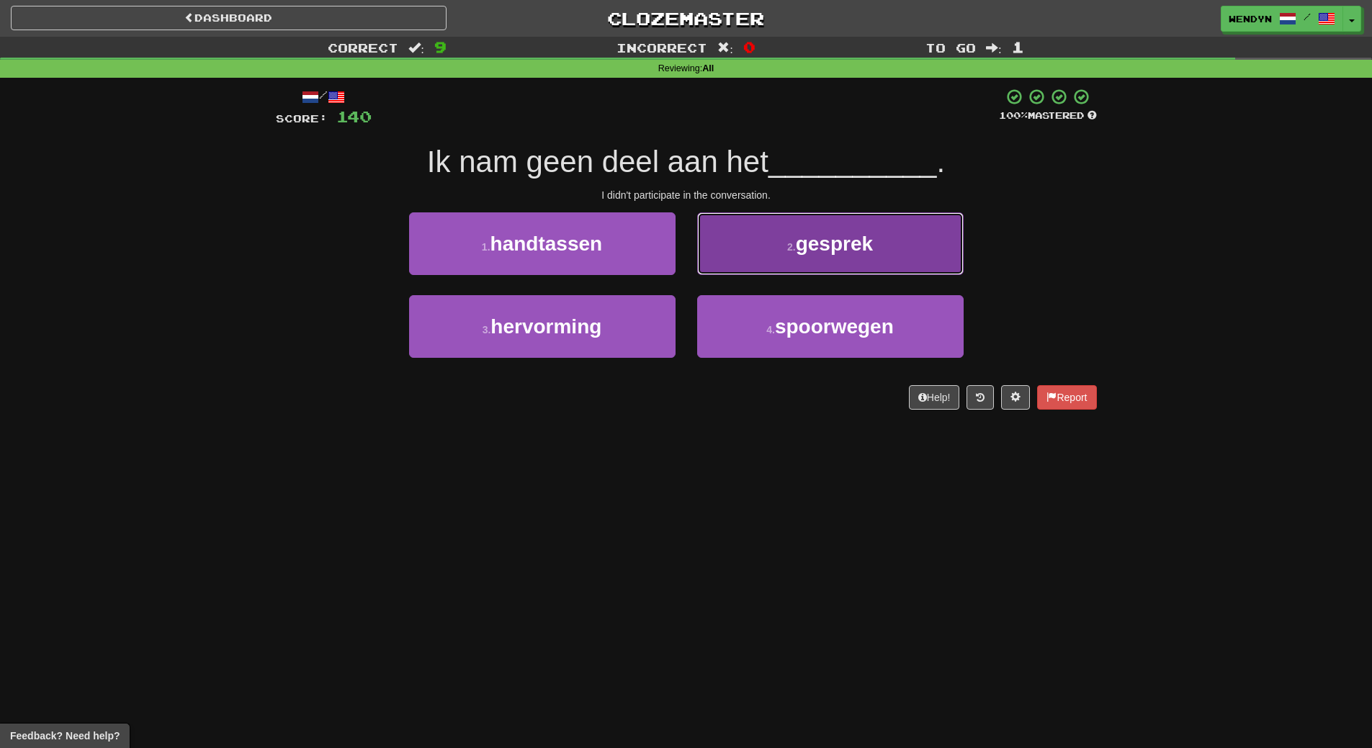
click at [806, 243] on span "gesprek" at bounding box center [834, 244] width 77 height 22
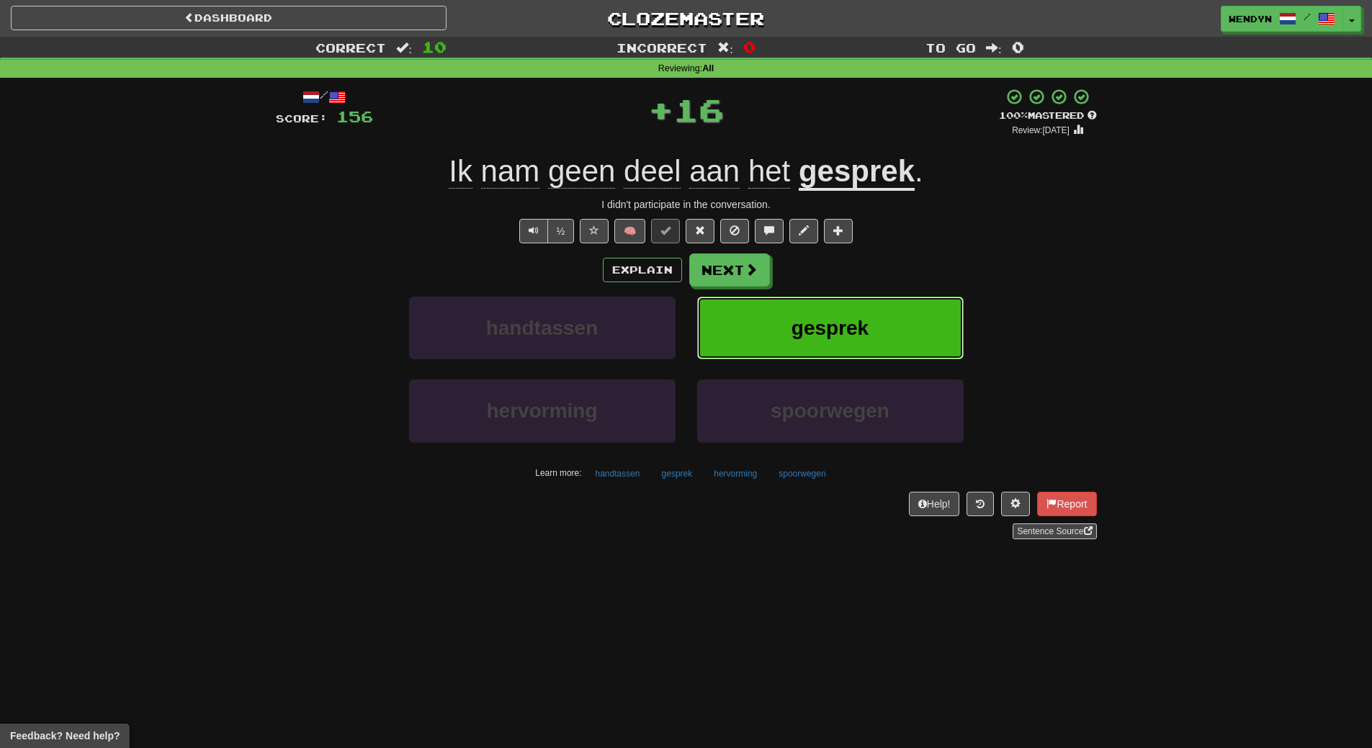
click at [823, 326] on span "gesprek" at bounding box center [830, 328] width 77 height 22
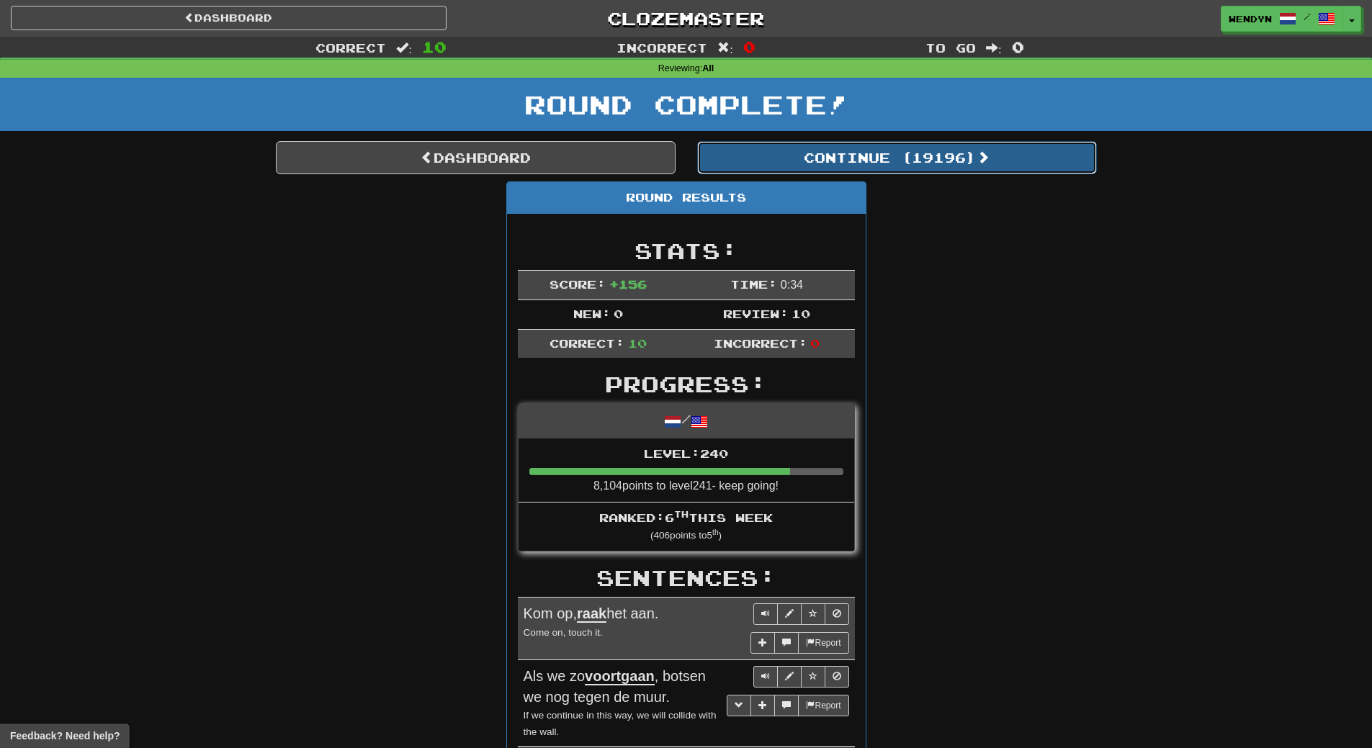
click at [942, 147] on button "Continue ( 19196 )" at bounding box center [897, 157] width 400 height 33
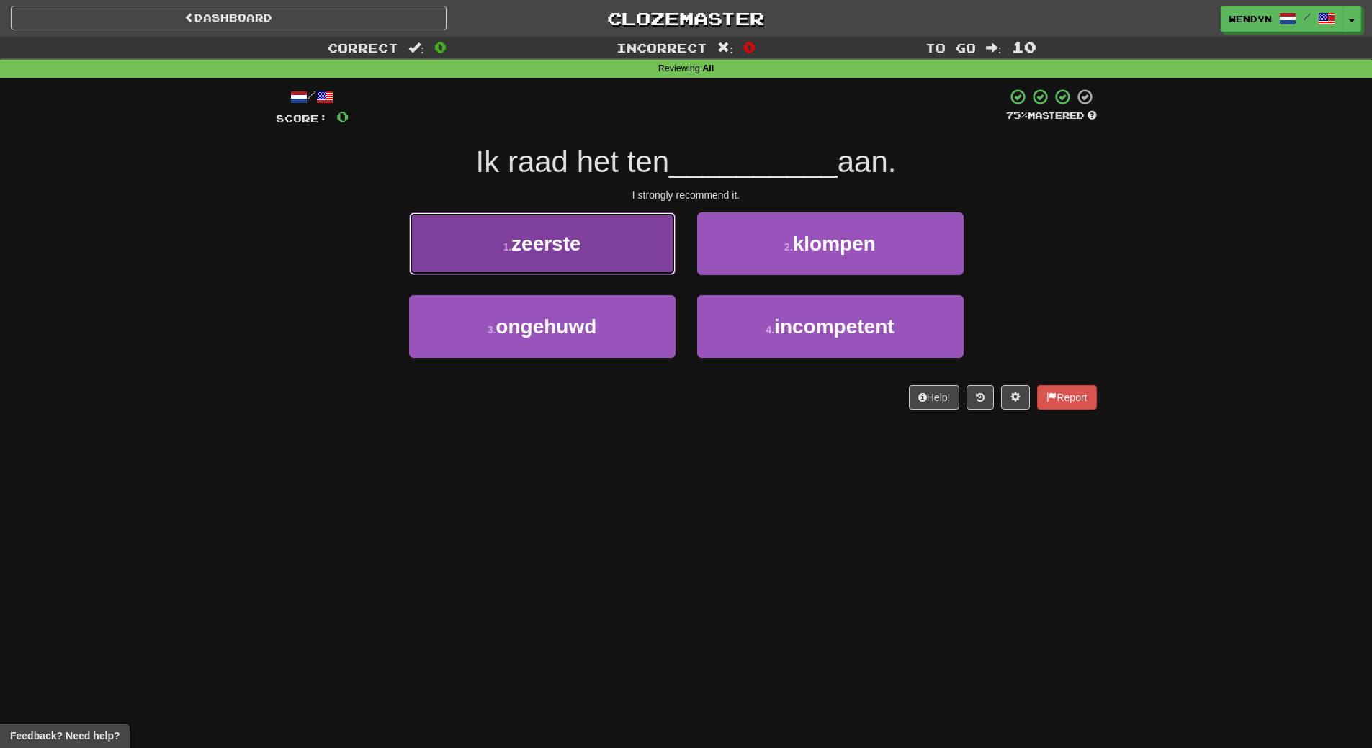
click at [578, 248] on span "zeerste" at bounding box center [546, 244] width 70 height 22
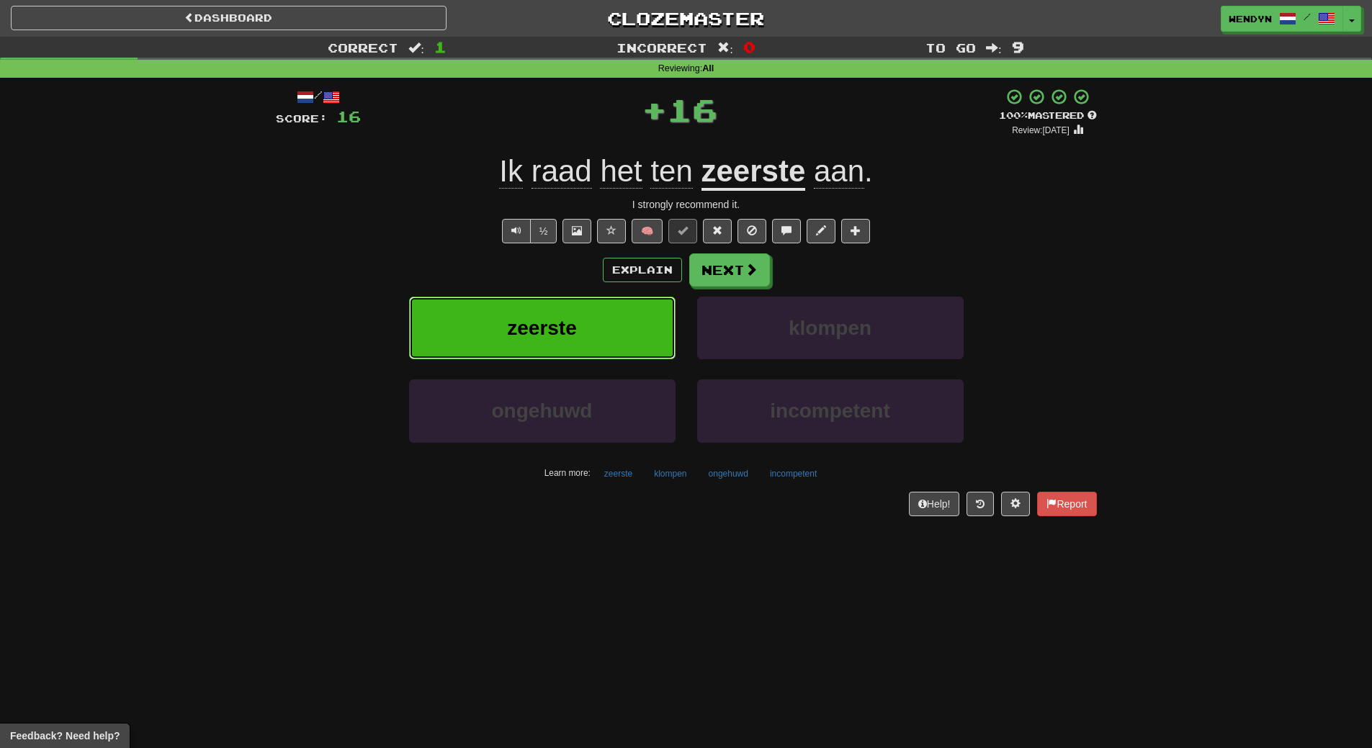
click at [578, 307] on button "zeerste" at bounding box center [542, 328] width 267 height 63
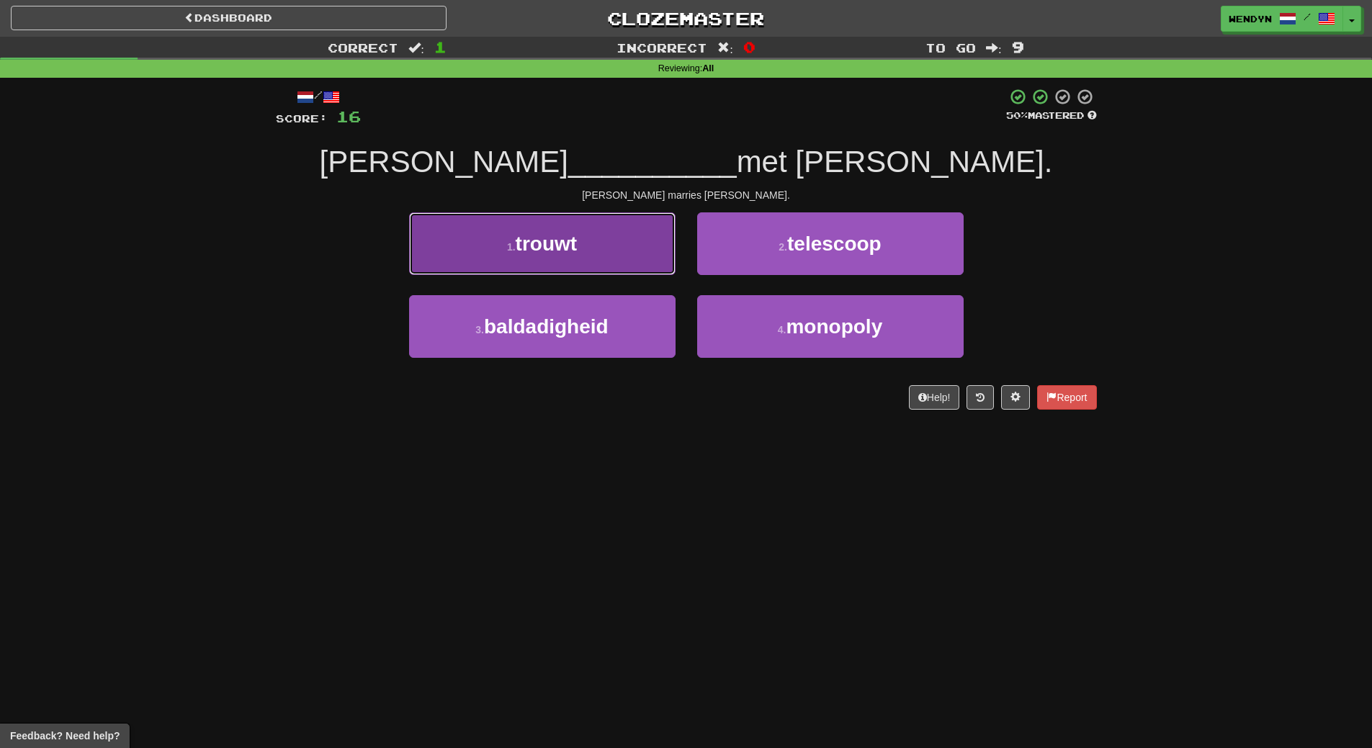
click at [576, 247] on span "trouwt" at bounding box center [547, 244] width 62 height 22
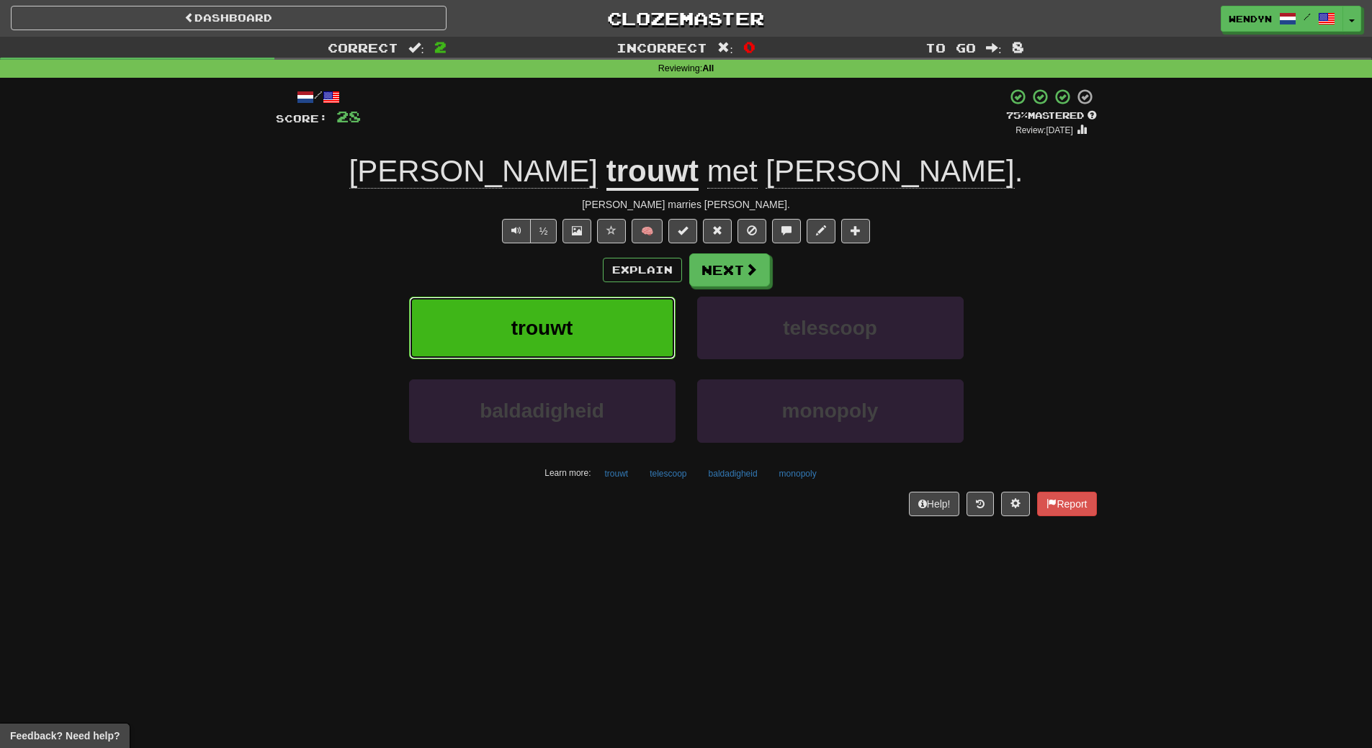
click at [578, 318] on button "trouwt" at bounding box center [542, 328] width 267 height 63
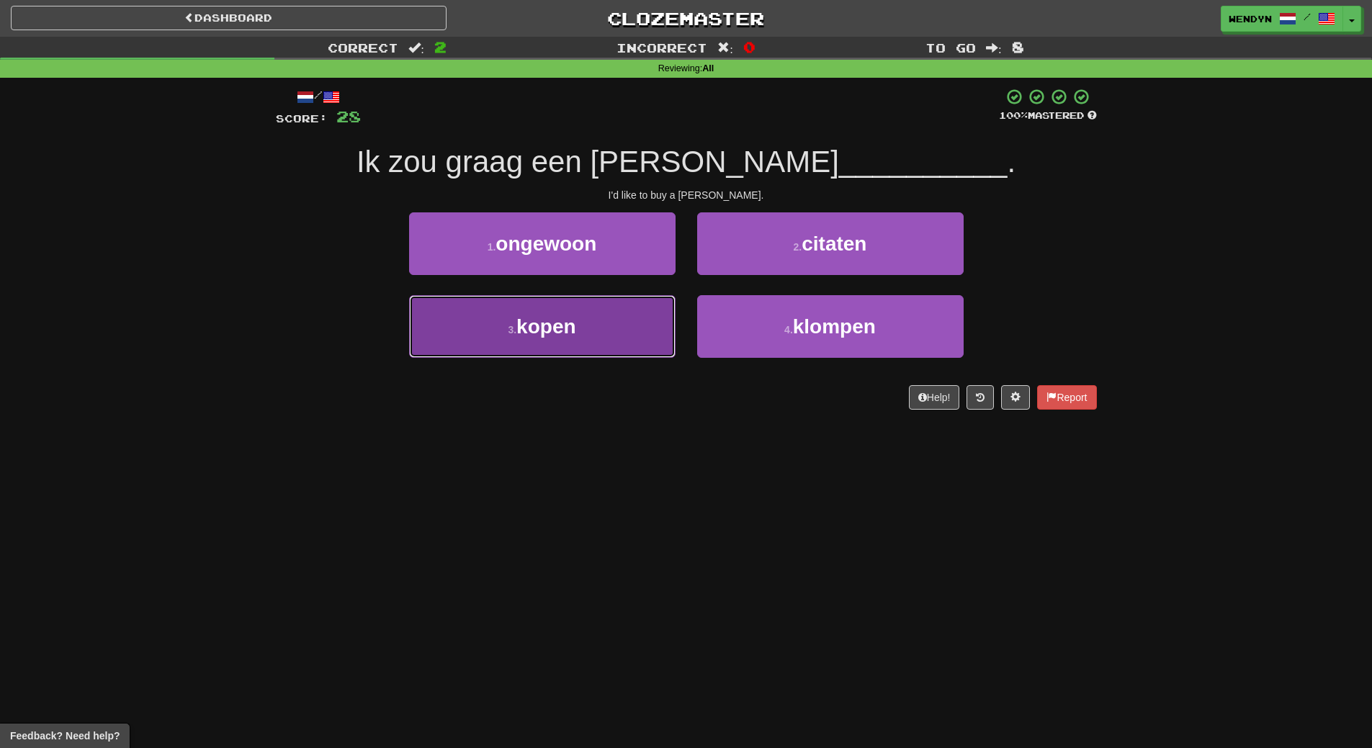
click at [591, 345] on button "3 . kopen" at bounding box center [542, 326] width 267 height 63
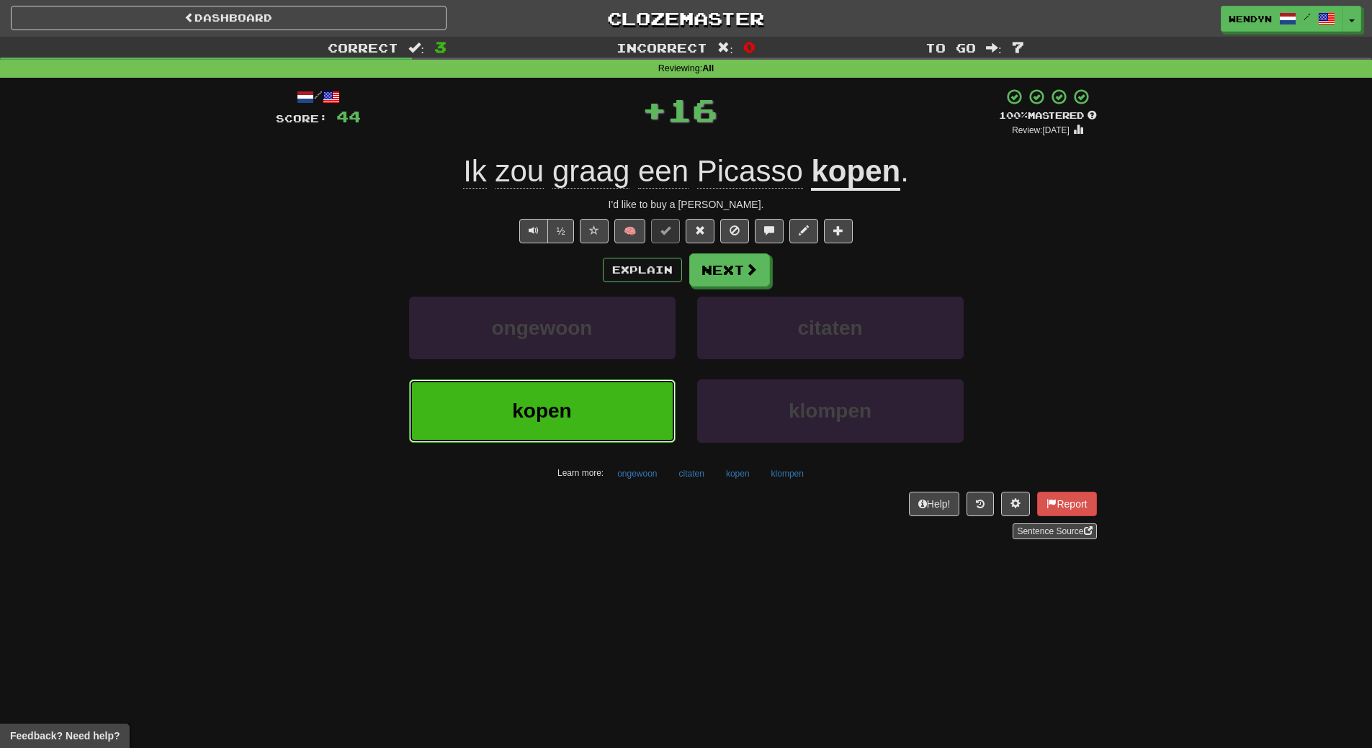
click at [569, 427] on button "kopen" at bounding box center [542, 411] width 267 height 63
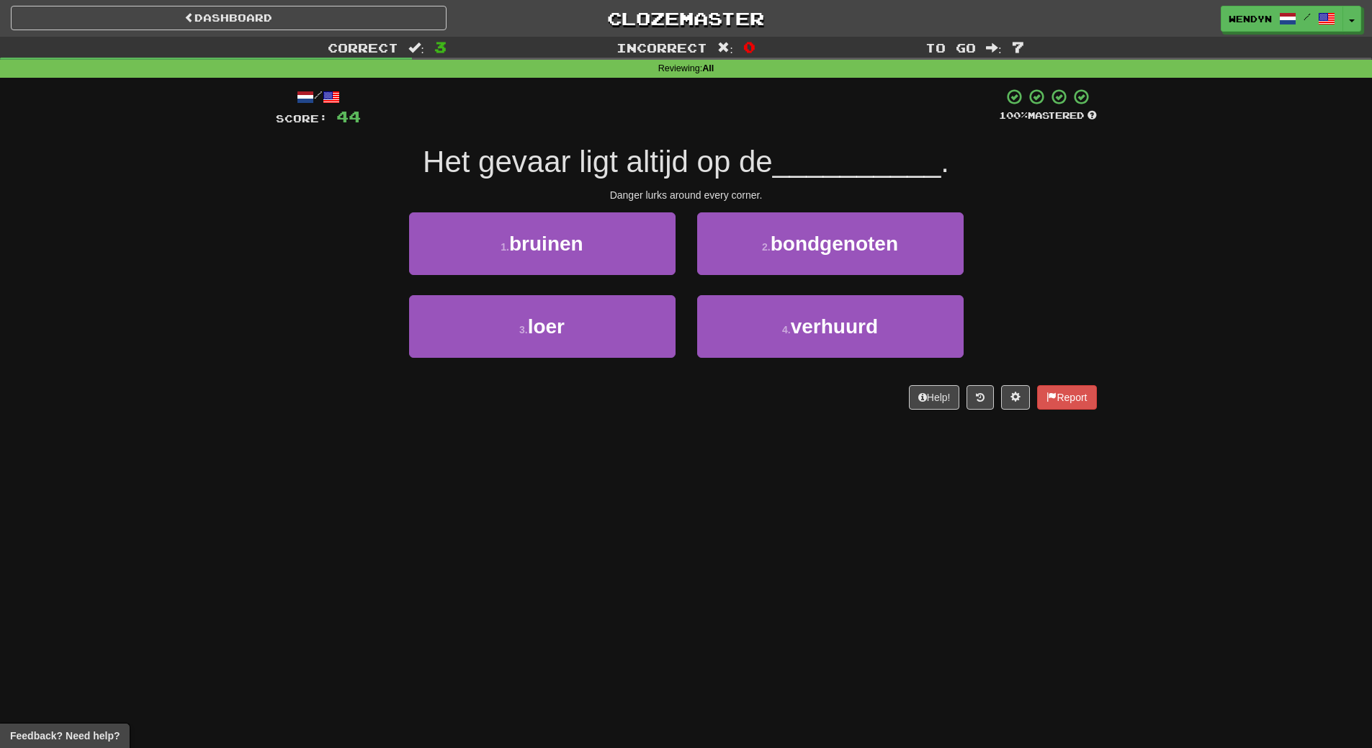
click at [586, 366] on div "3 . loer" at bounding box center [542, 336] width 288 height 83
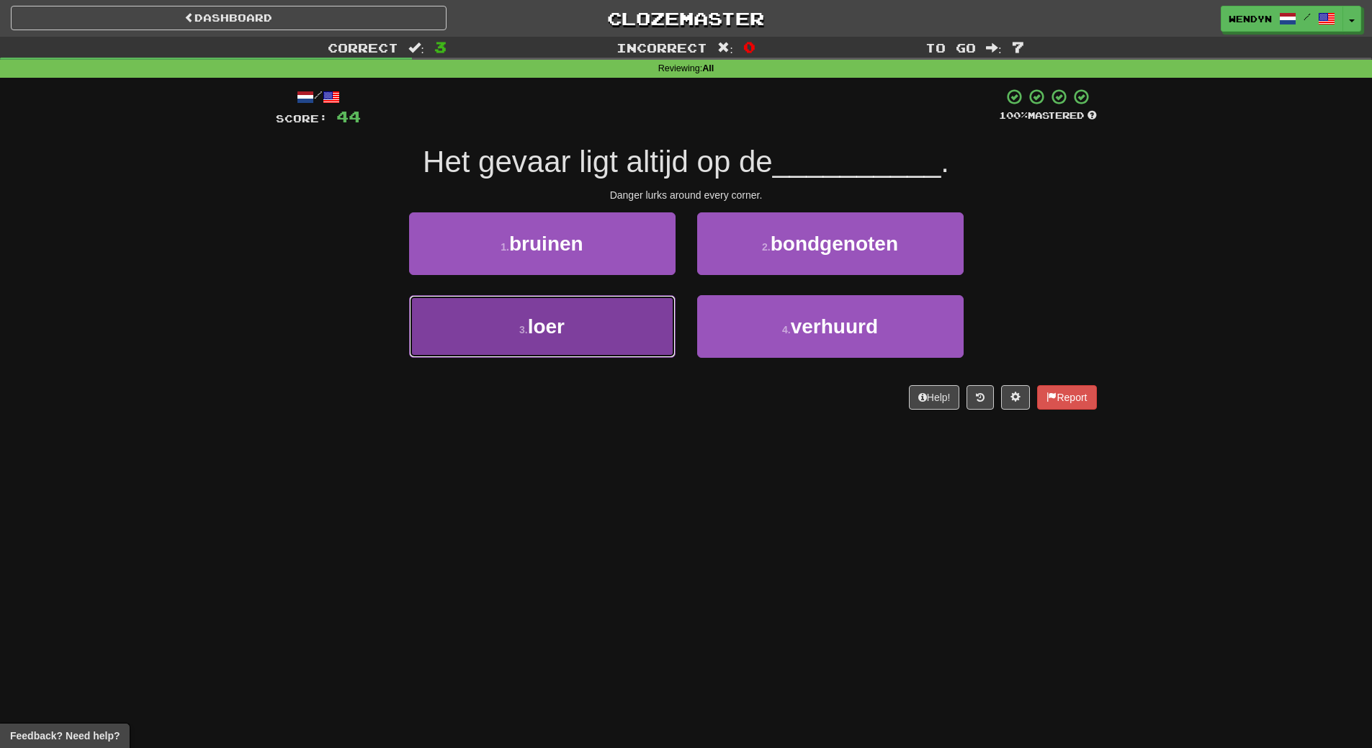
click at [589, 346] on button "3 . loer" at bounding box center [542, 326] width 267 height 63
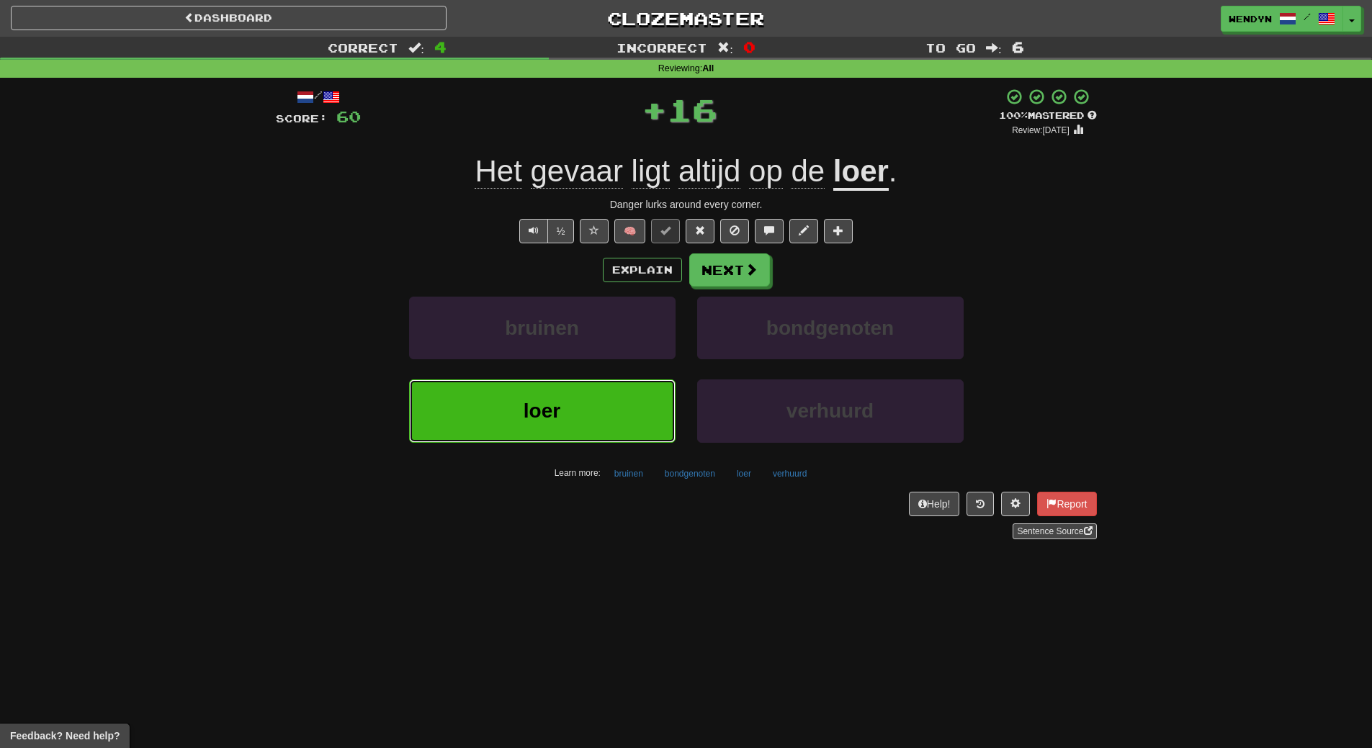
click at [573, 394] on button "loer" at bounding box center [542, 411] width 267 height 63
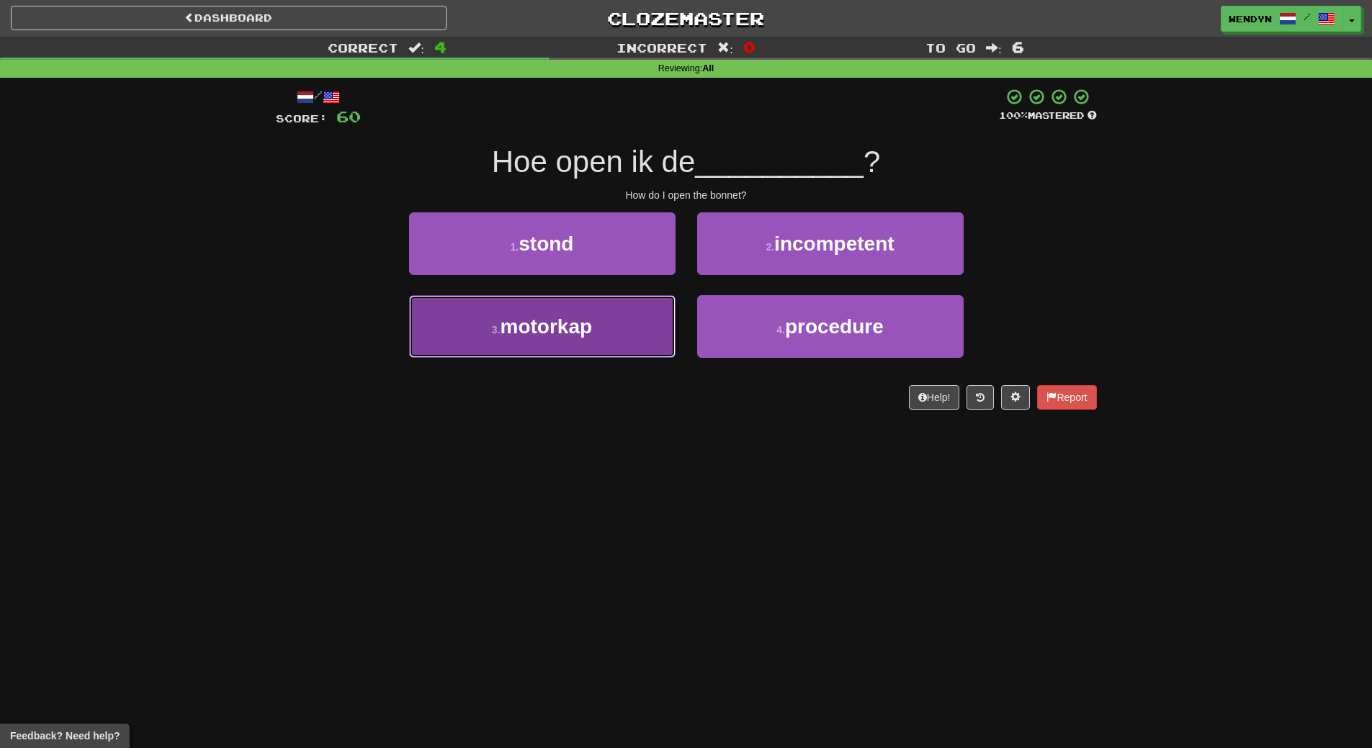
click at [579, 319] on span "motorkap" at bounding box center [547, 327] width 92 height 22
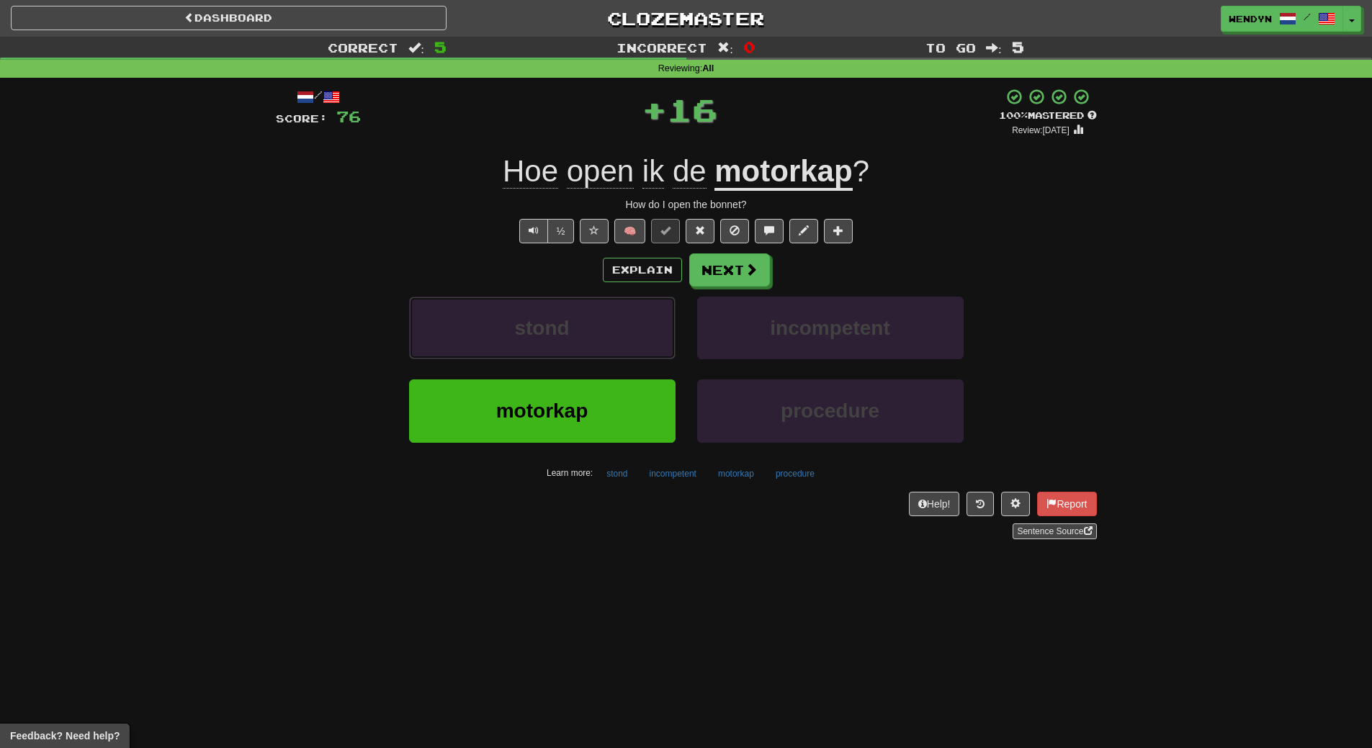
click at [579, 319] on button "stond" at bounding box center [542, 328] width 267 height 63
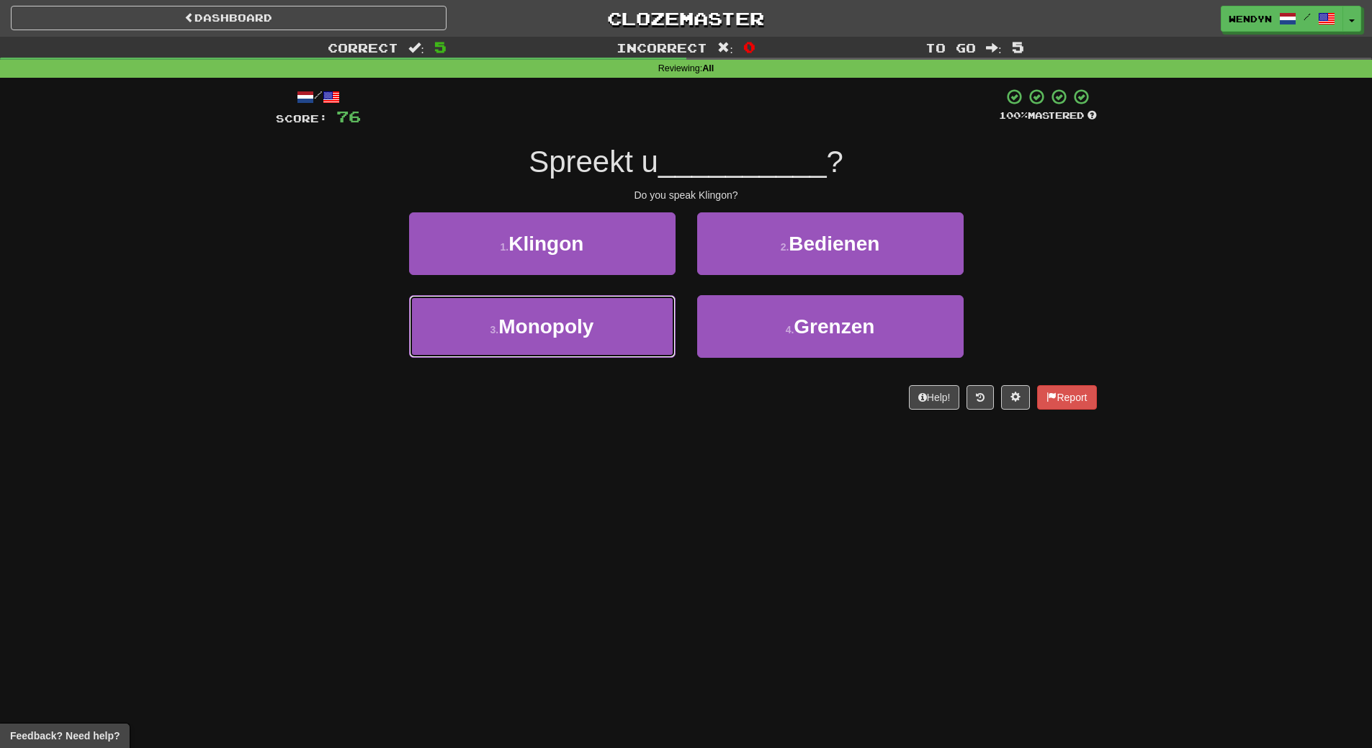
drag, startPoint x: 579, startPoint y: 319, endPoint x: 572, endPoint y: 411, distance: 92.5
click at [572, 411] on div "/ Score: 76 100 % Mastered Spreekt u __________ ? Do you speak Klingon? 1 . Kli…" at bounding box center [686, 254] width 821 height 352
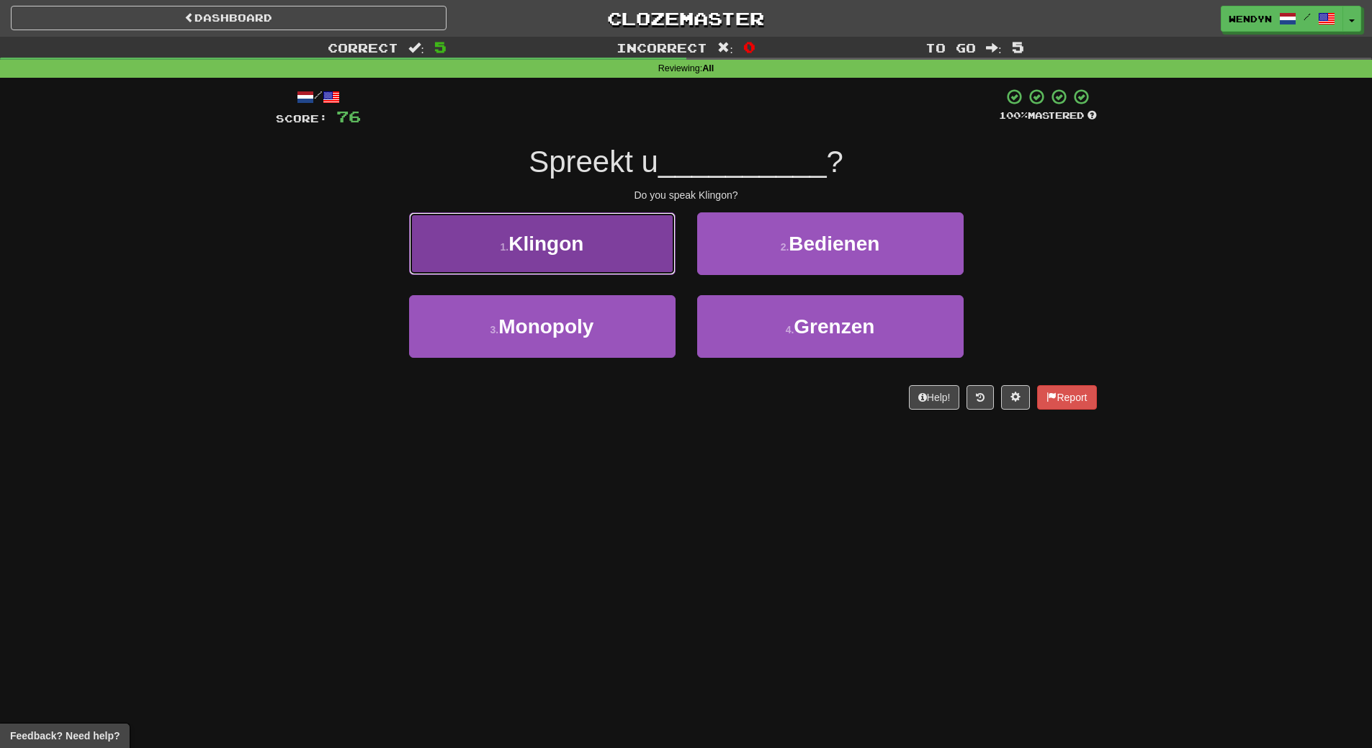
click at [614, 245] on button "1 . Klingon" at bounding box center [542, 244] width 267 height 63
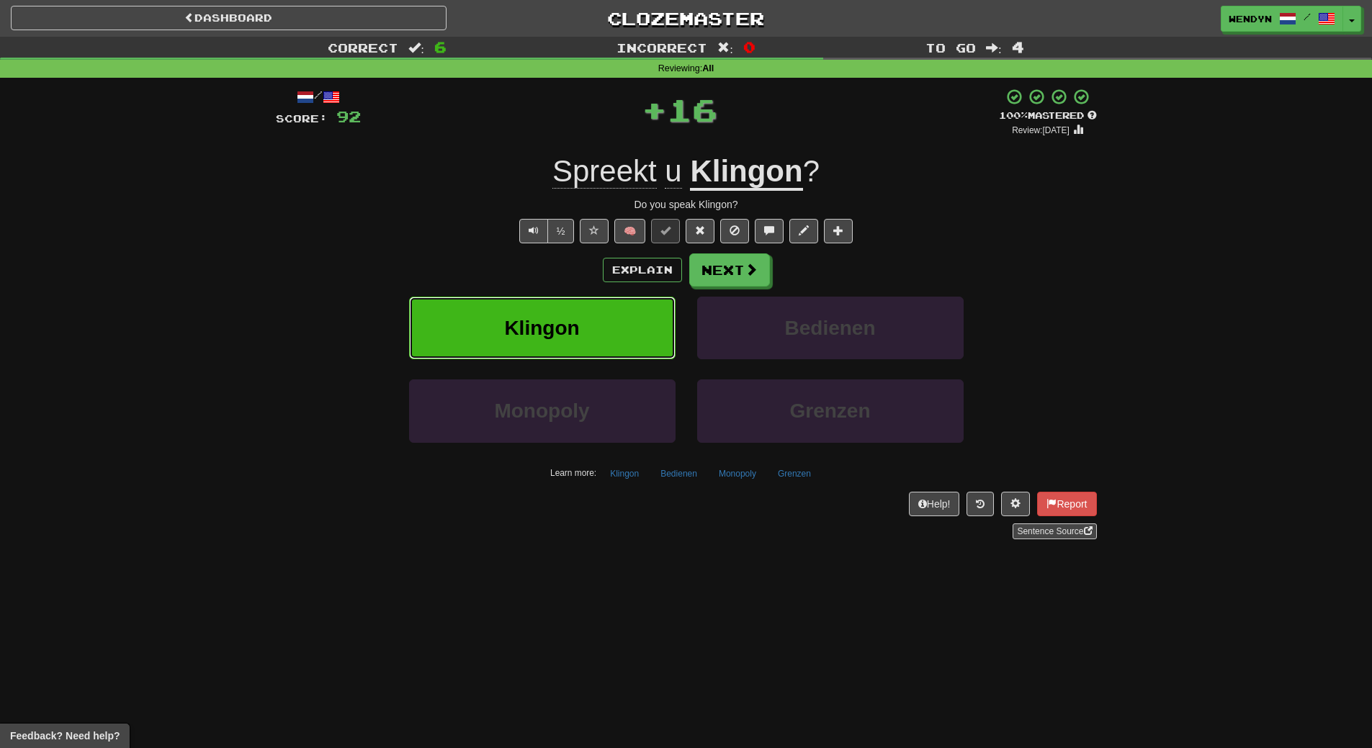
click at [611, 310] on button "Klingon" at bounding box center [542, 328] width 267 height 63
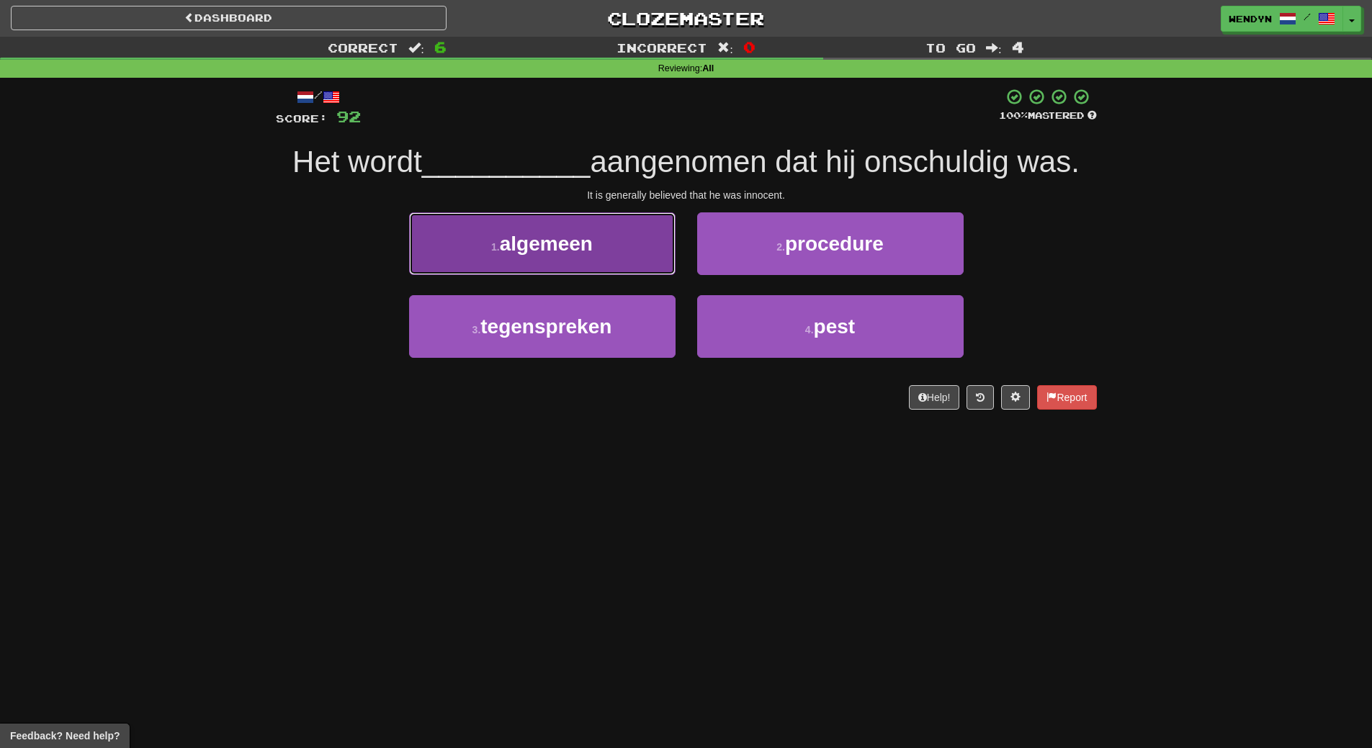
click at [614, 254] on button "1 . algemeen" at bounding box center [542, 244] width 267 height 63
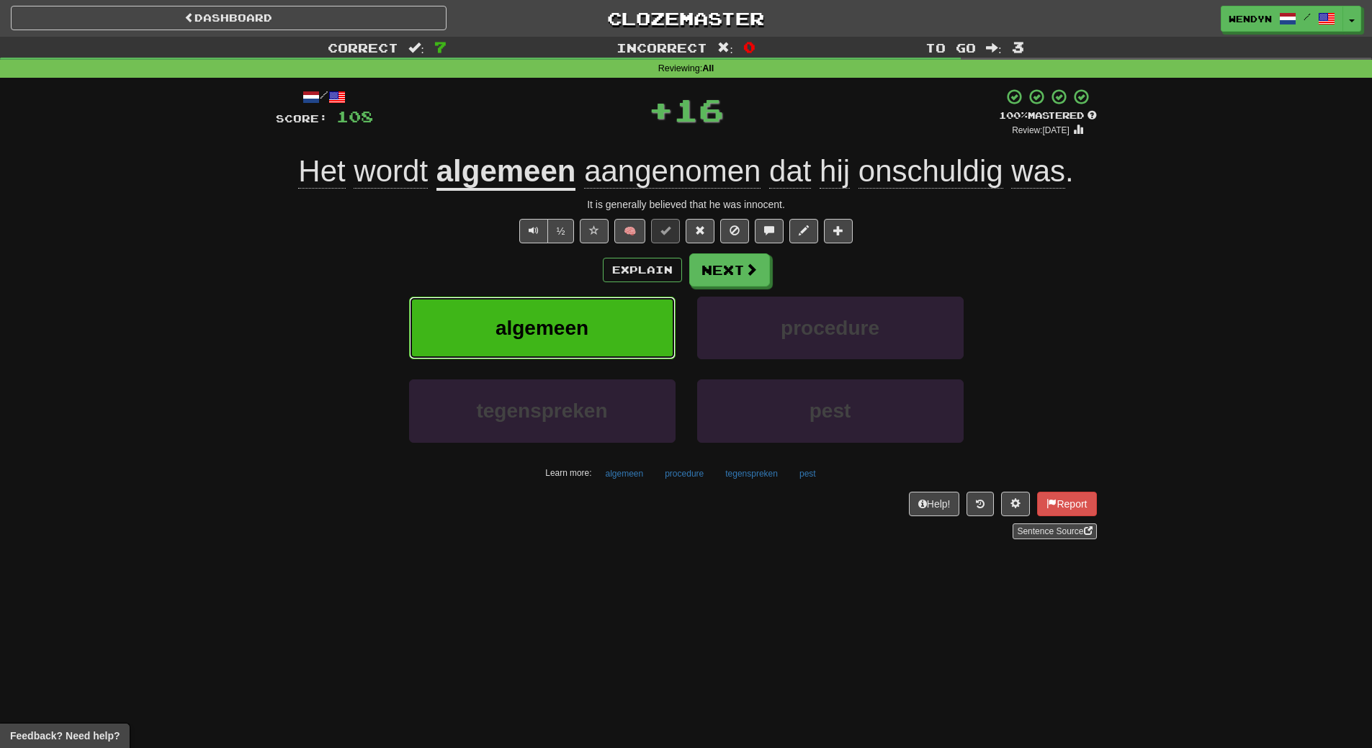
click at [599, 314] on button "algemeen" at bounding box center [542, 328] width 267 height 63
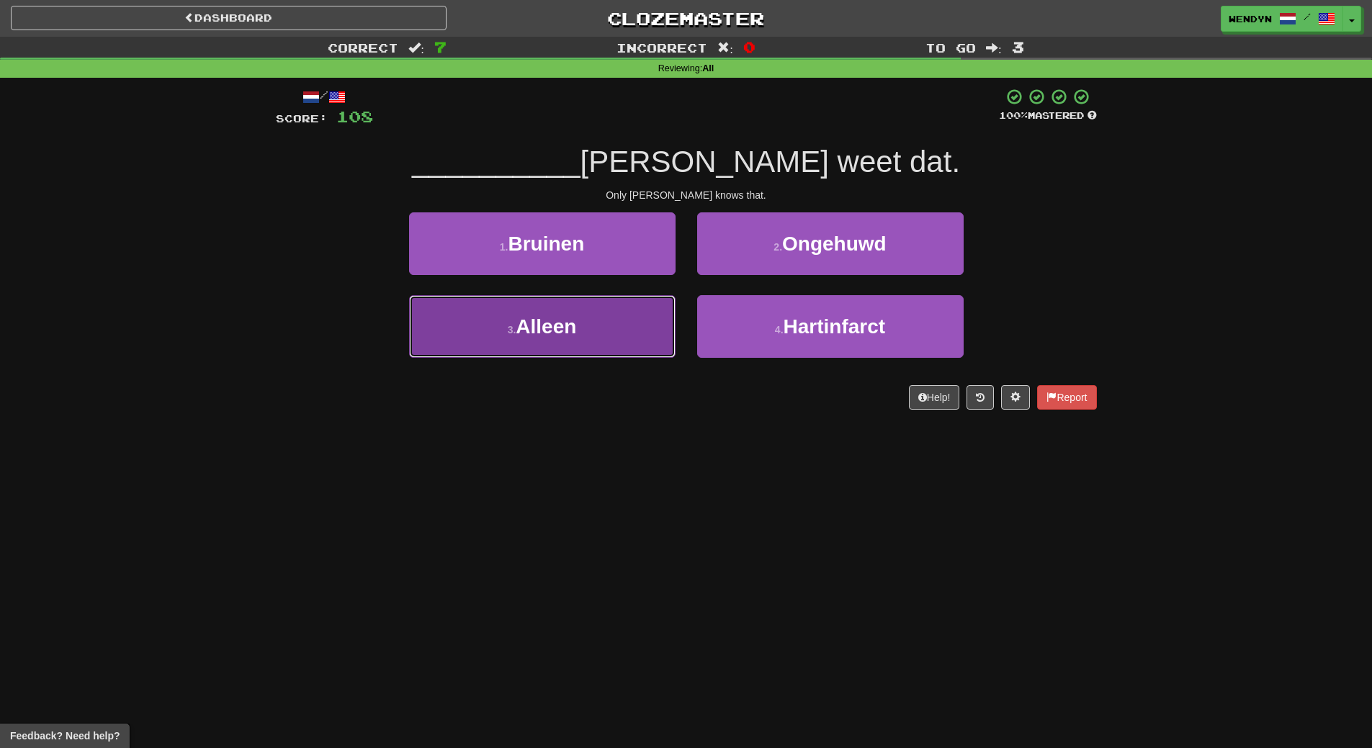
click at [601, 338] on button "3 . Alleen" at bounding box center [542, 326] width 267 height 63
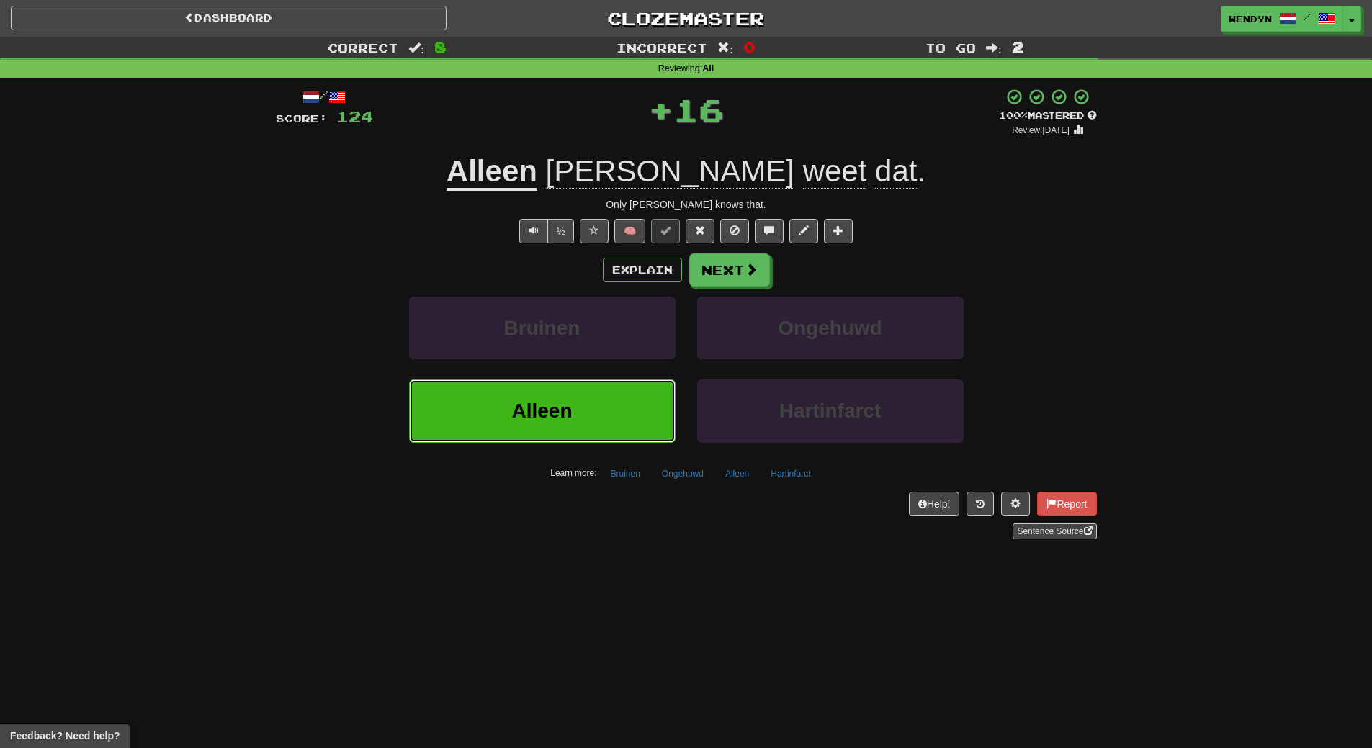
click at [578, 394] on button "Alleen" at bounding box center [542, 411] width 267 height 63
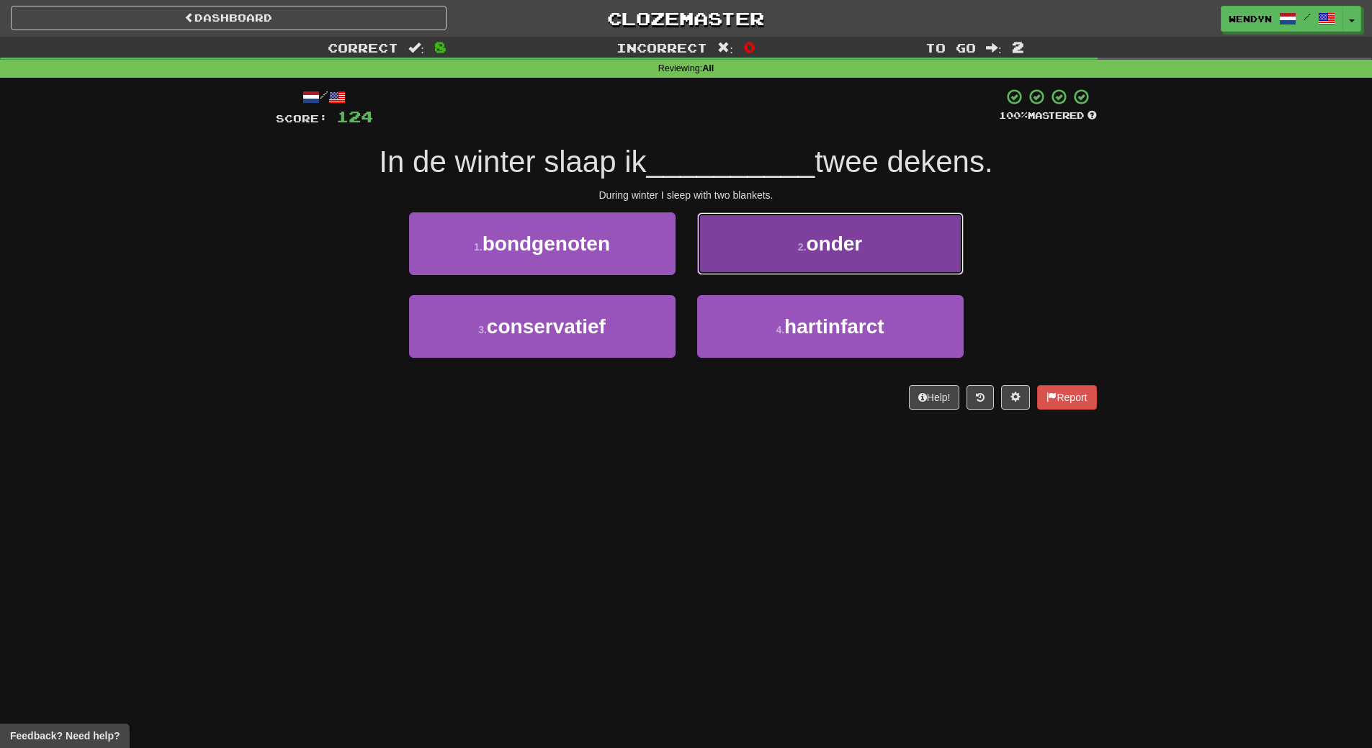
click at [884, 231] on button "2 . onder" at bounding box center [830, 244] width 267 height 63
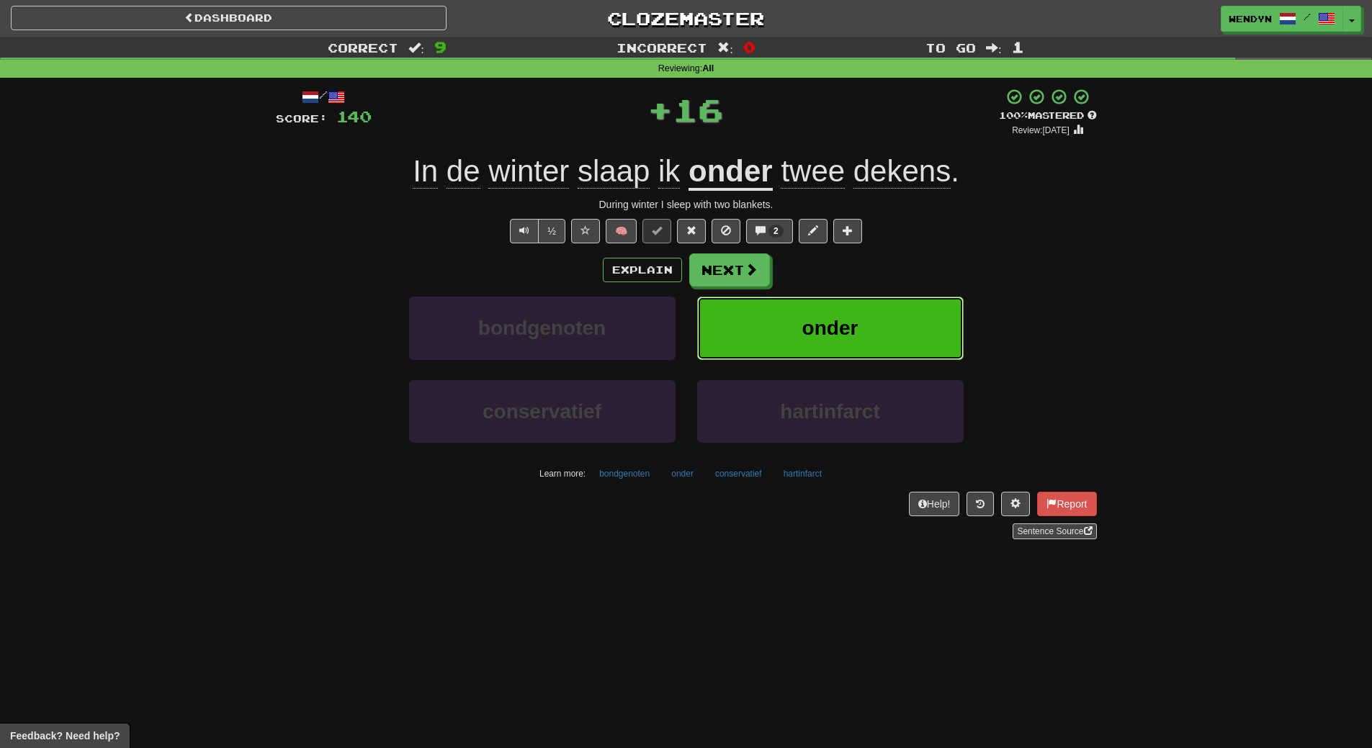
click at [867, 342] on button "onder" at bounding box center [830, 328] width 267 height 63
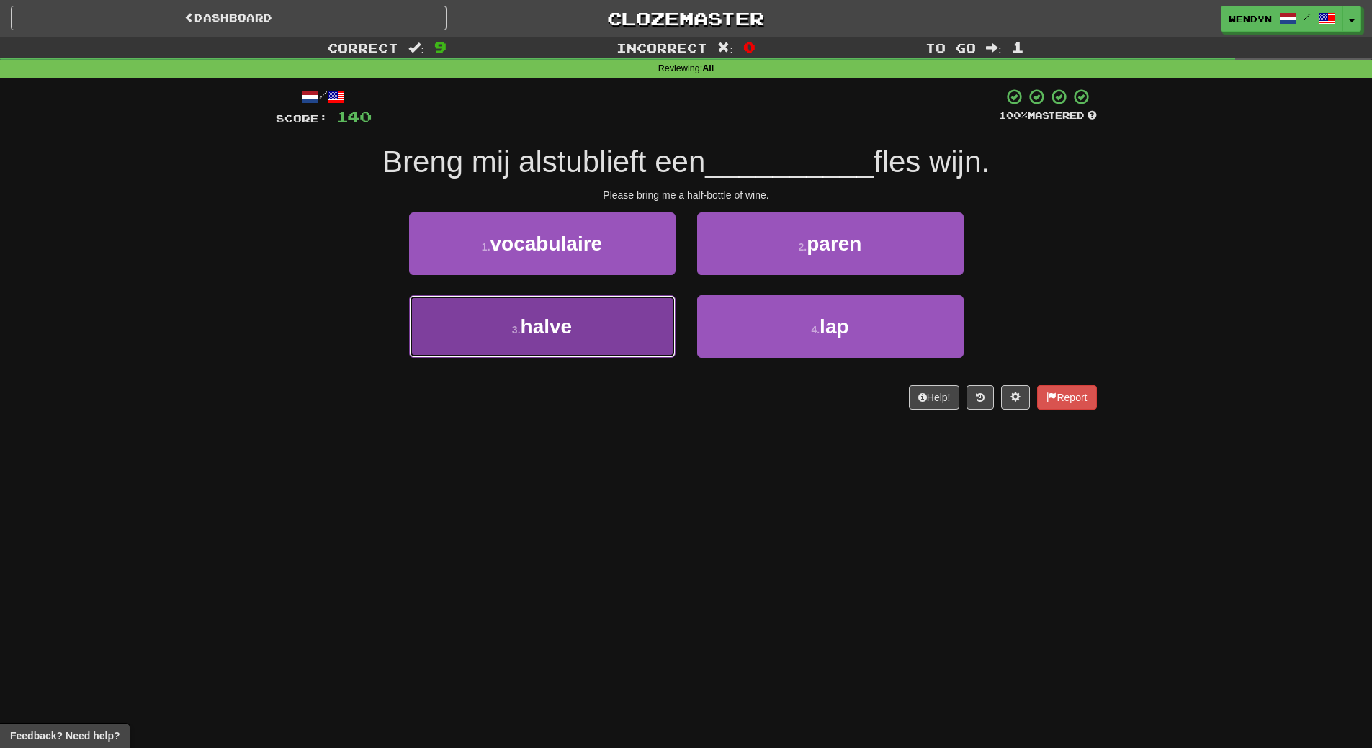
click at [580, 354] on button "3 . halve" at bounding box center [542, 326] width 267 height 63
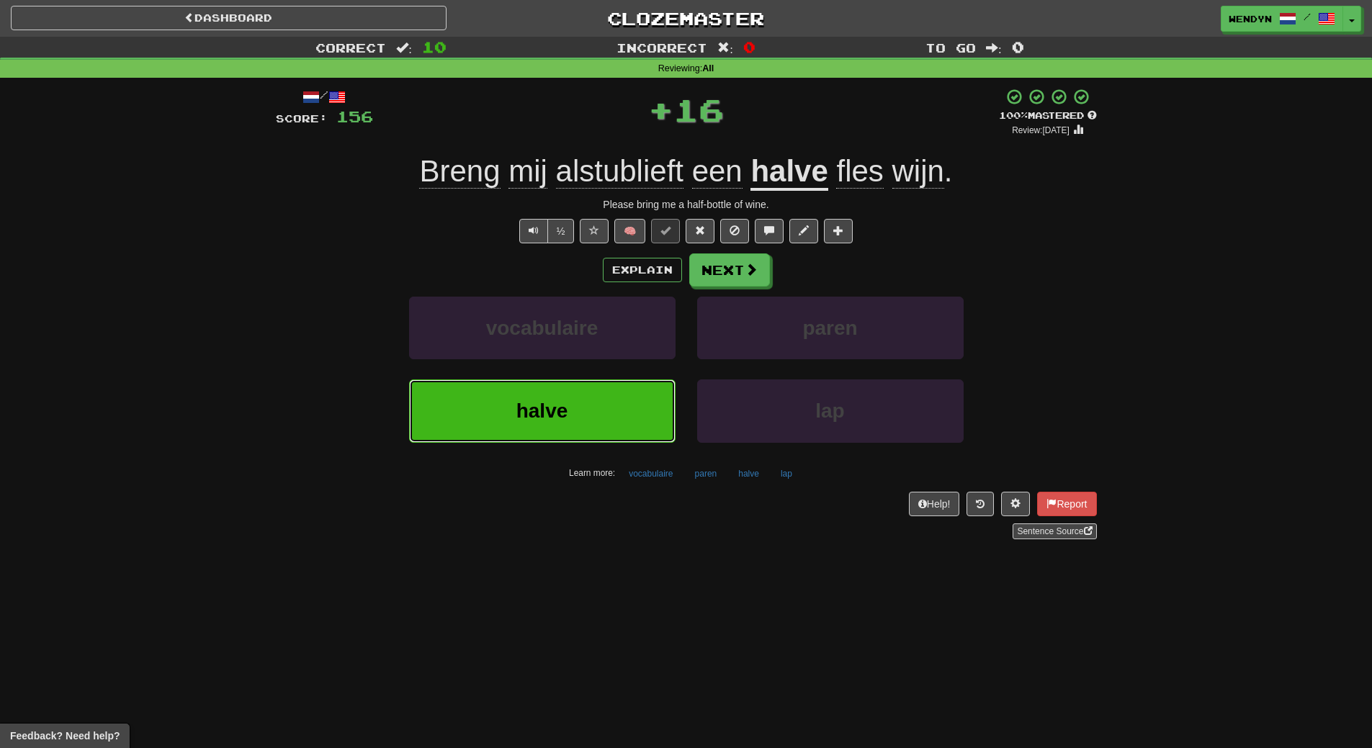
click at [571, 388] on button "halve" at bounding box center [542, 411] width 267 height 63
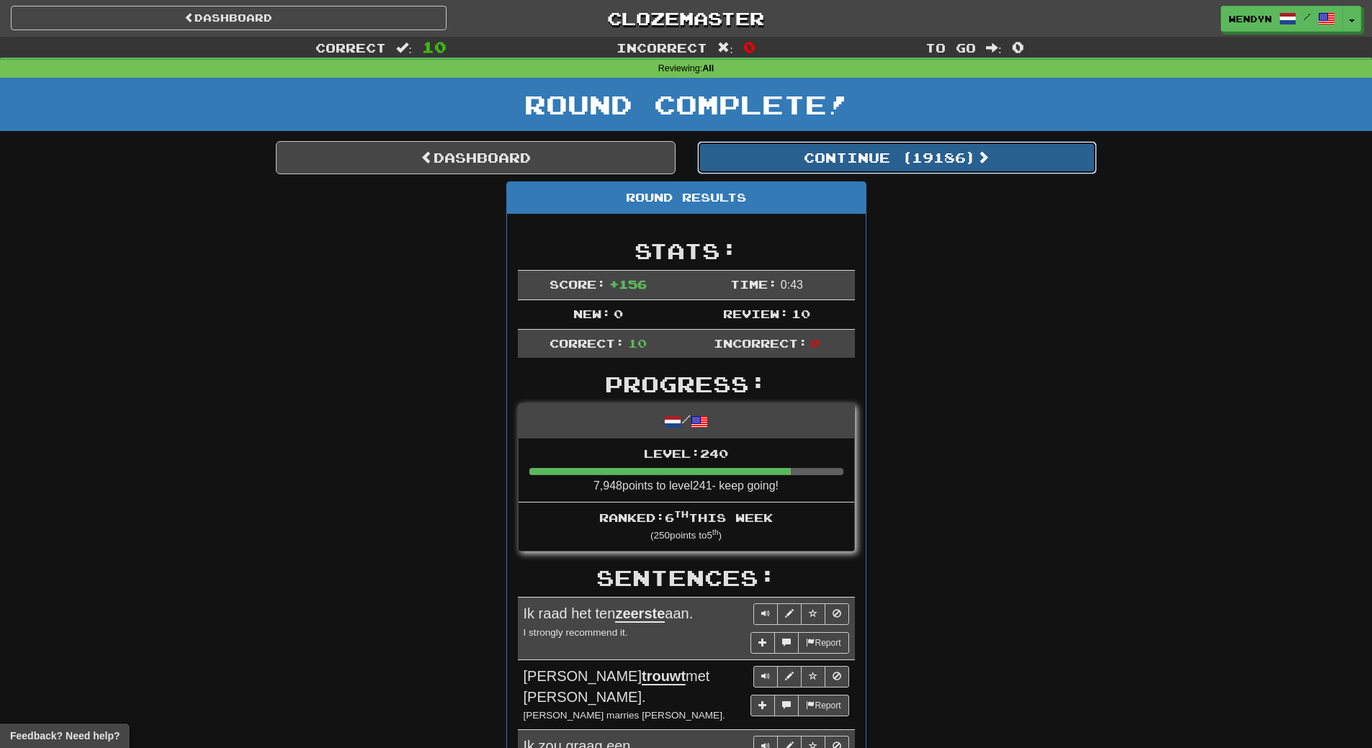
click at [929, 150] on button "Continue ( 19186 )" at bounding box center [897, 157] width 400 height 33
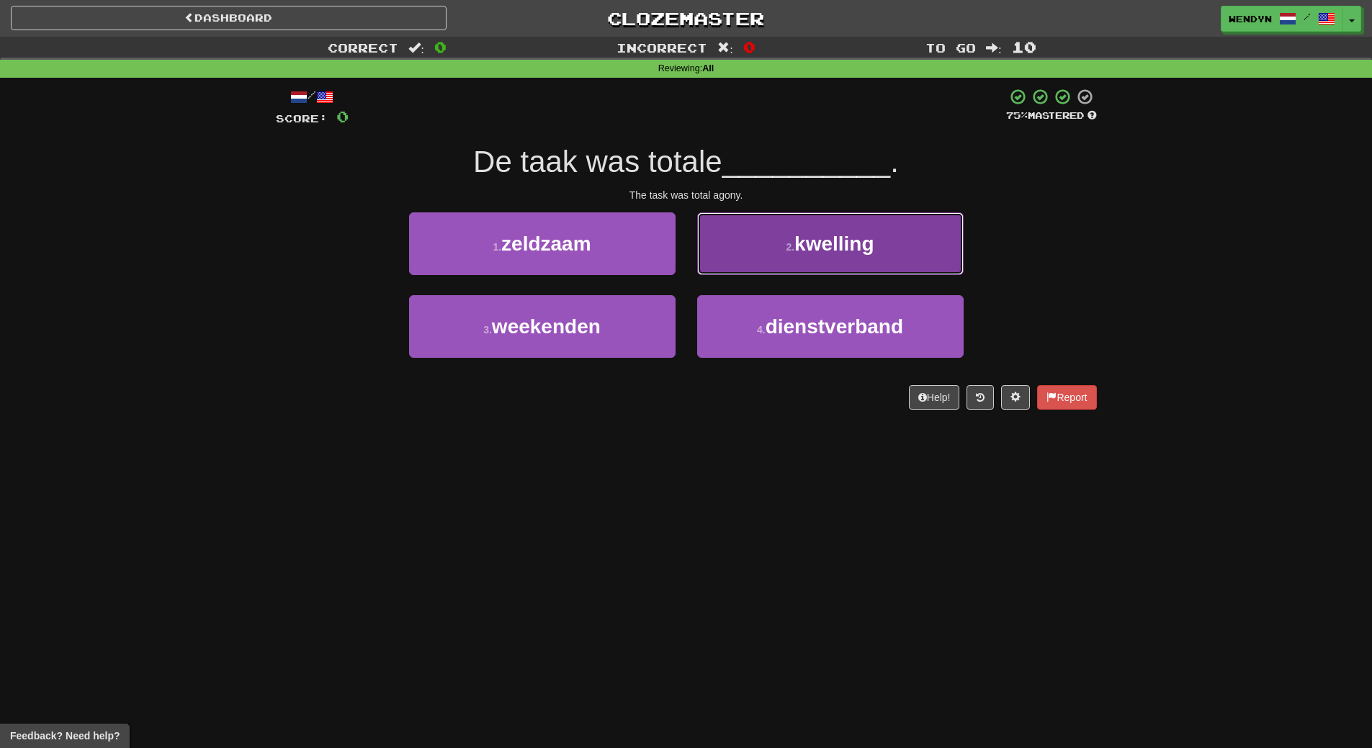
click at [850, 241] on span "kwelling" at bounding box center [834, 244] width 79 height 22
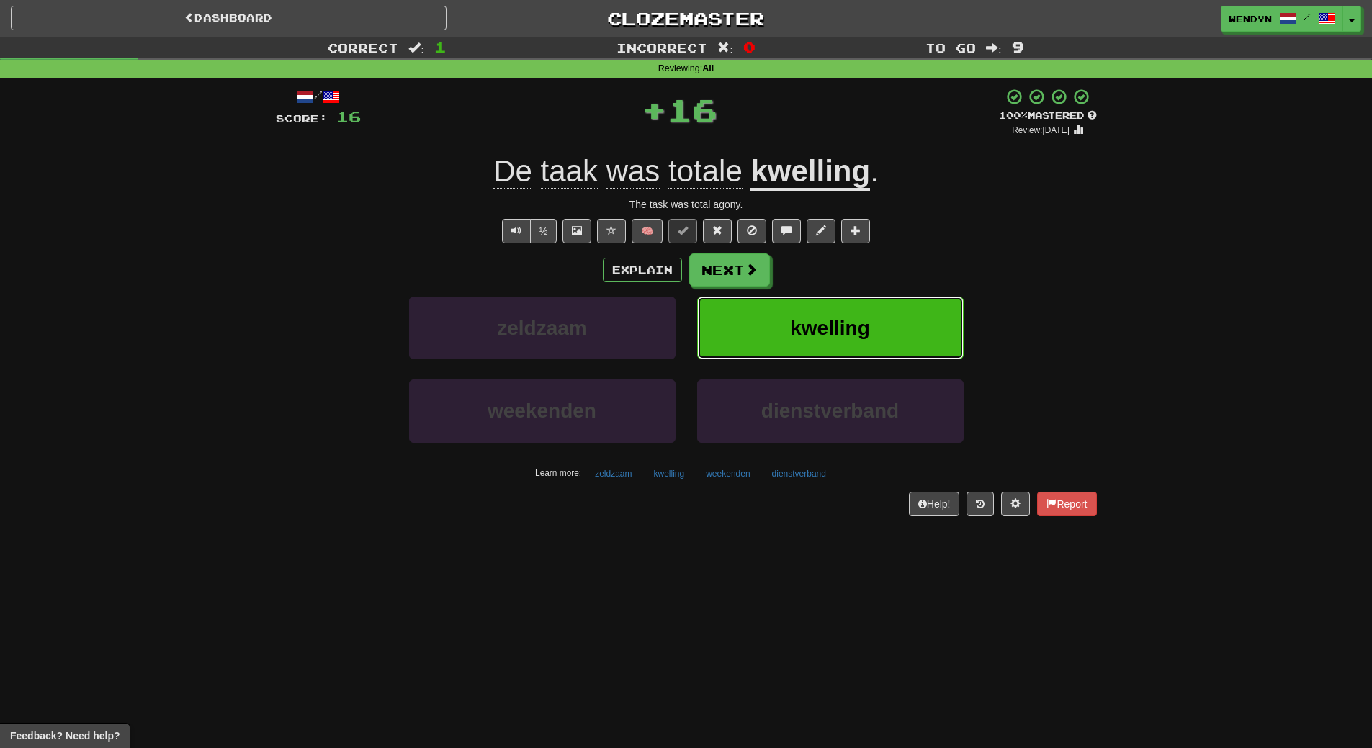
click at [872, 316] on button "kwelling" at bounding box center [830, 328] width 267 height 63
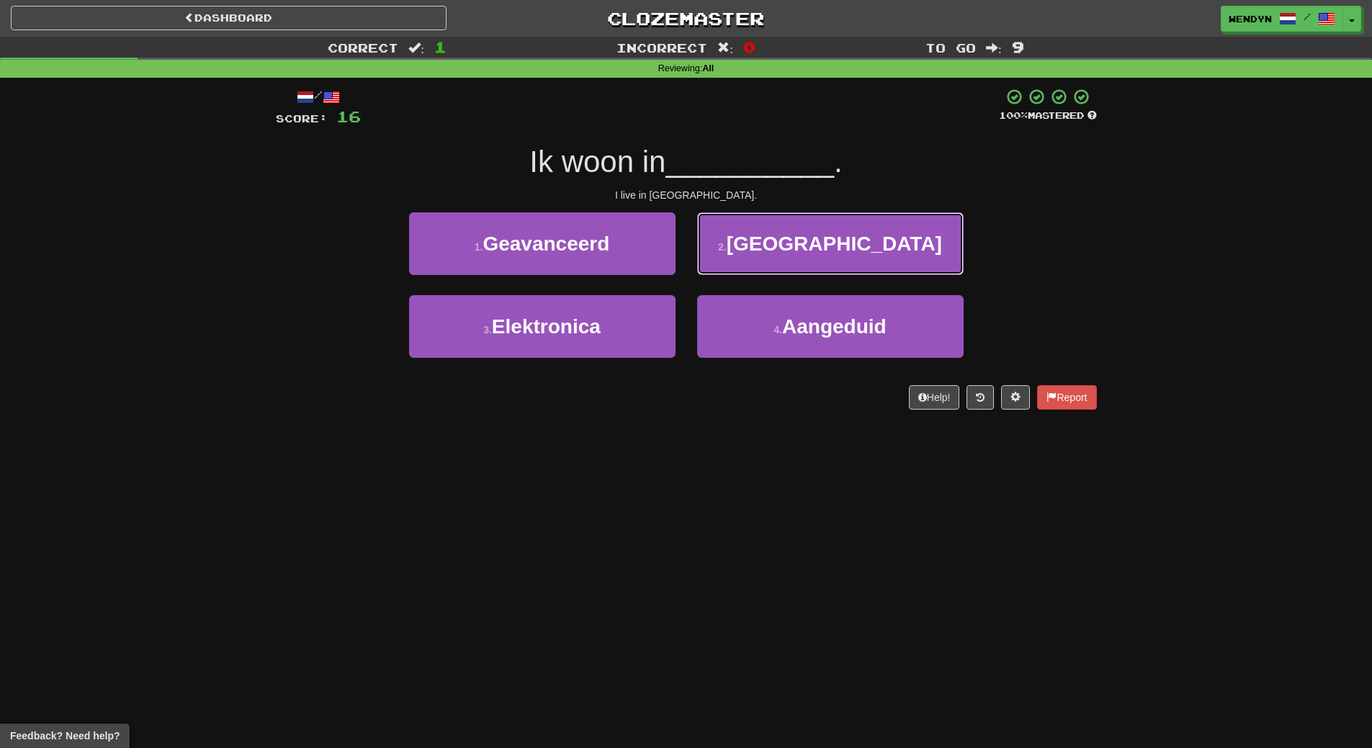
drag, startPoint x: 863, startPoint y: 238, endPoint x: 868, endPoint y: 290, distance: 51.4
click at [863, 241] on button "2 . Fiji" at bounding box center [830, 244] width 267 height 63
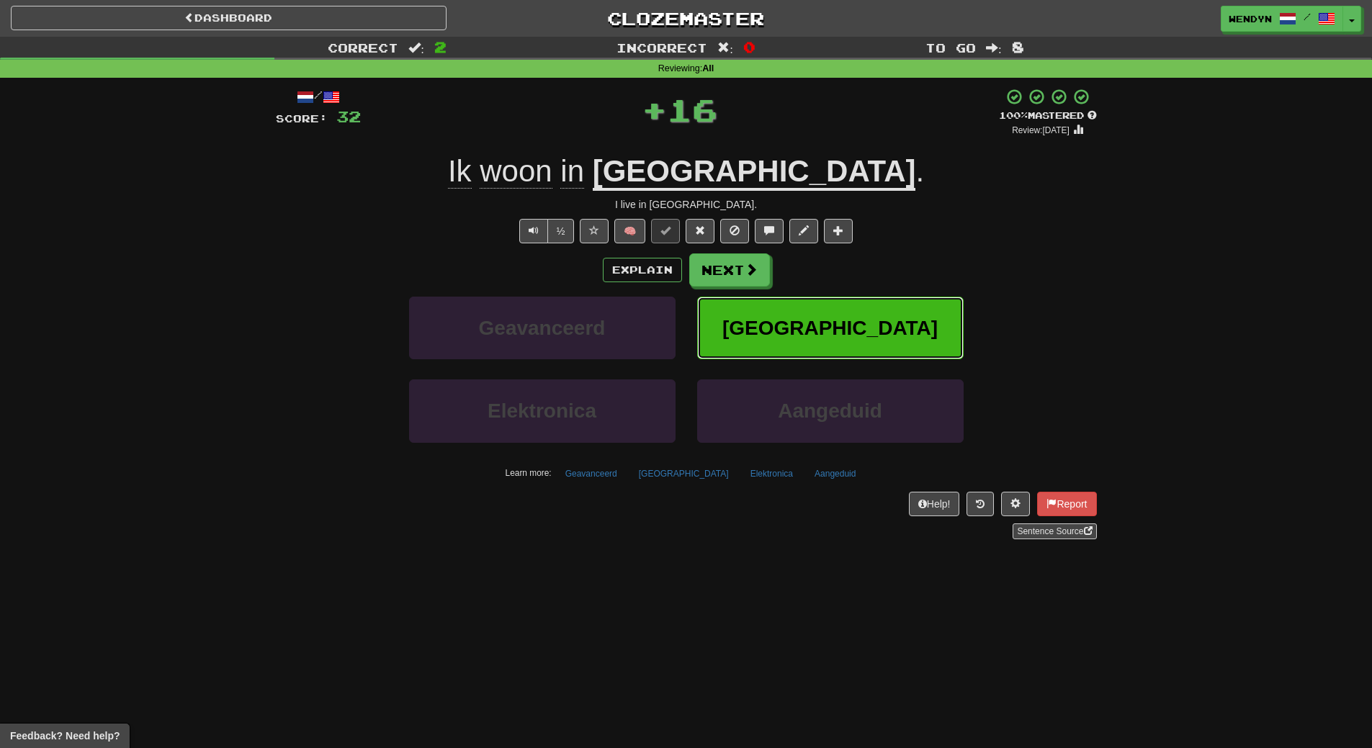
click at [871, 308] on button "Fiji" at bounding box center [830, 328] width 267 height 63
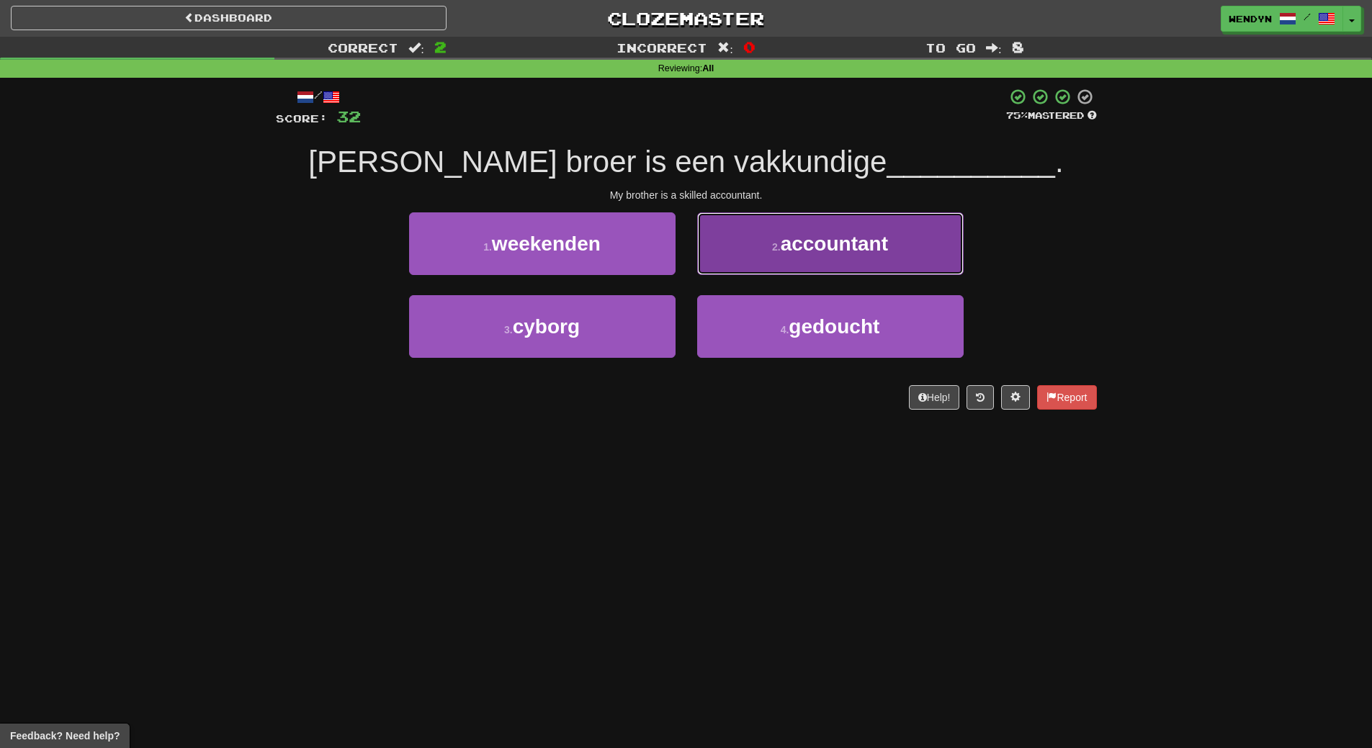
click at [835, 247] on span "accountant" at bounding box center [834, 244] width 107 height 22
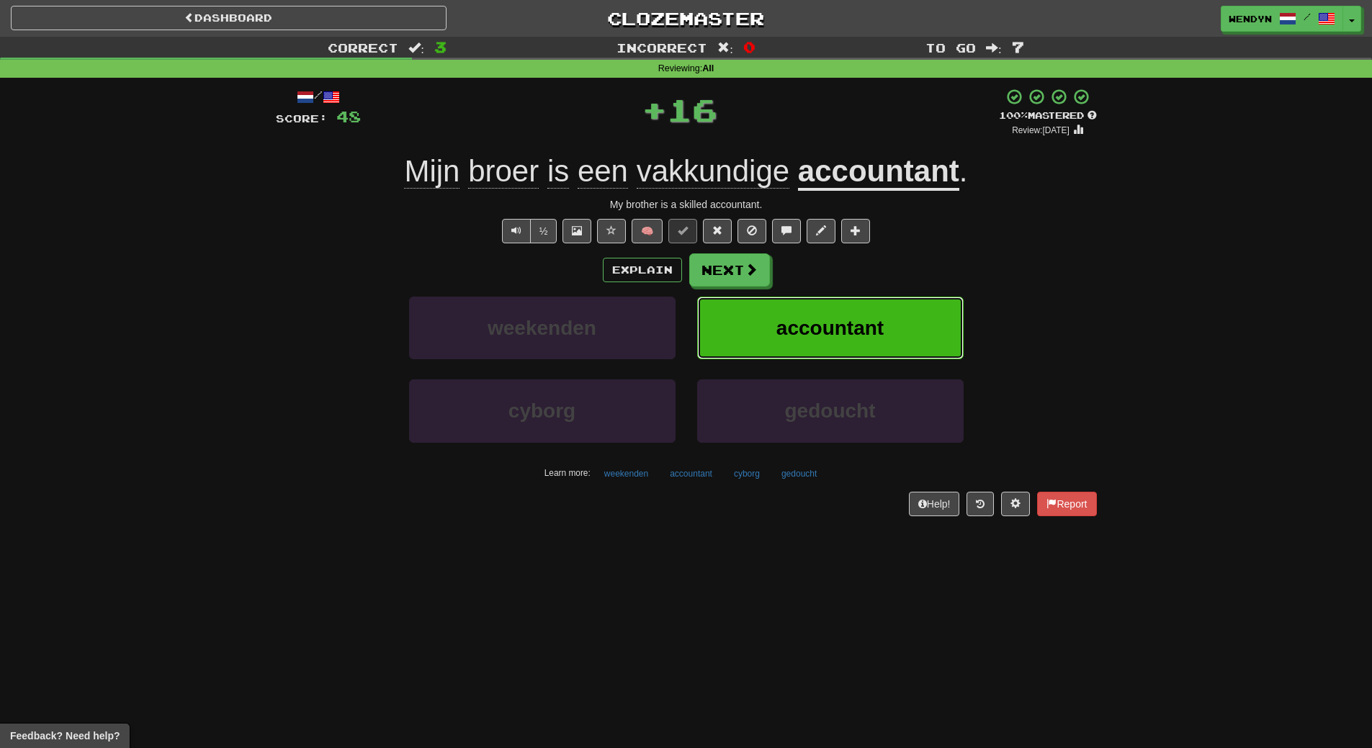
click at [841, 323] on span "accountant" at bounding box center [830, 328] width 107 height 22
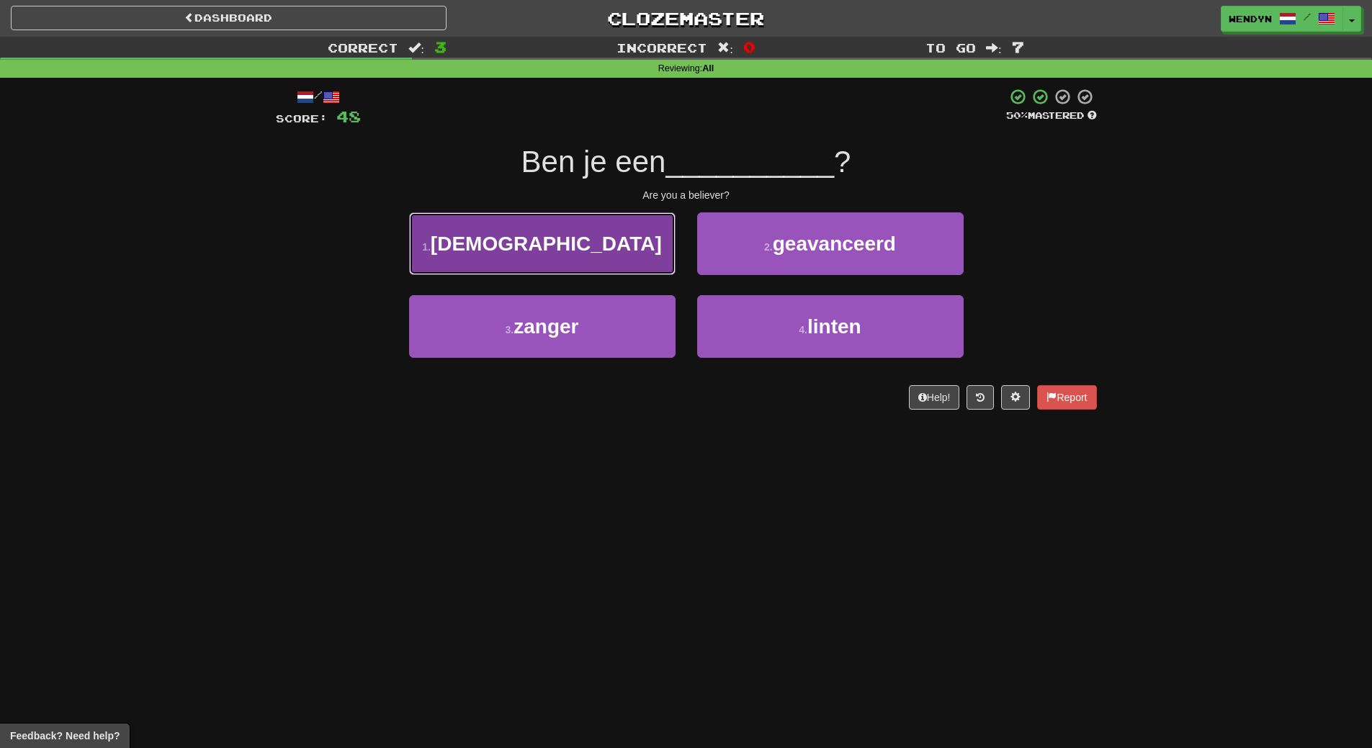
click at [604, 246] on button "1 . gelovige" at bounding box center [542, 244] width 267 height 63
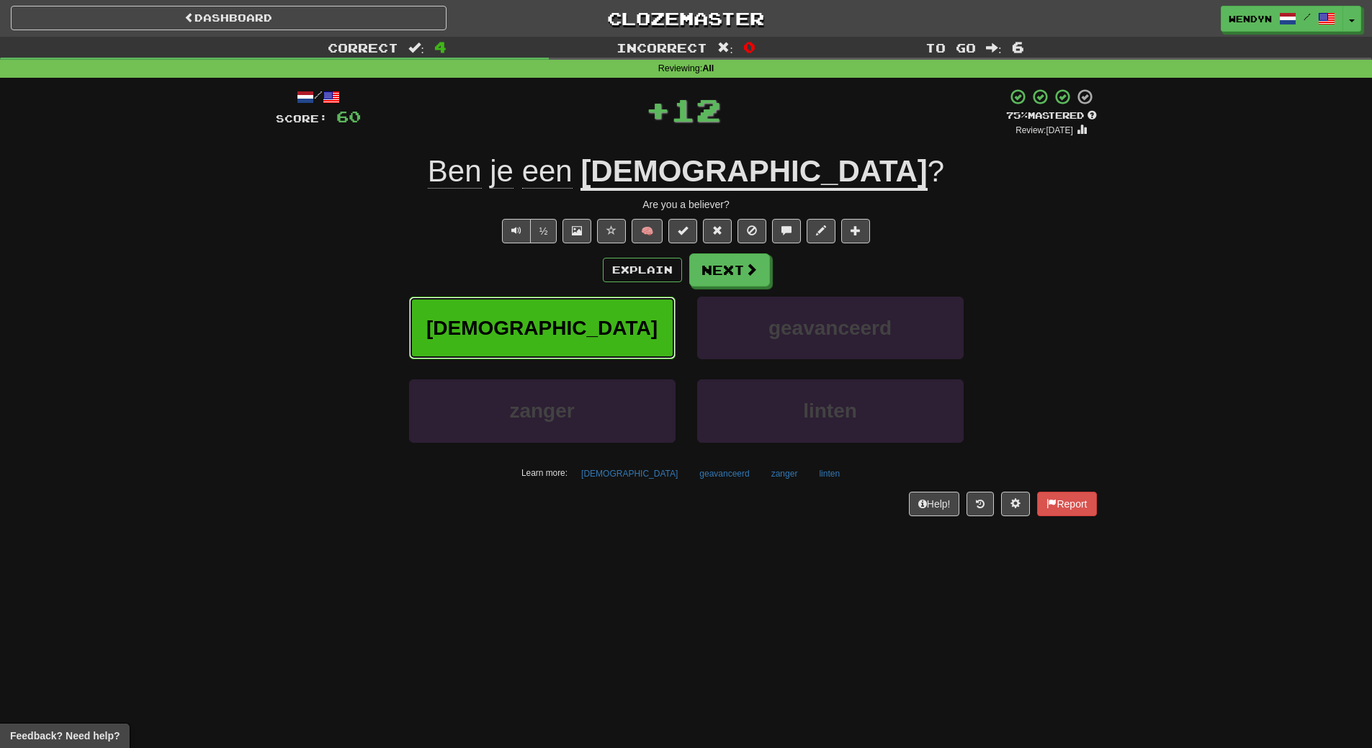
click at [597, 318] on button "gelovige" at bounding box center [542, 328] width 267 height 63
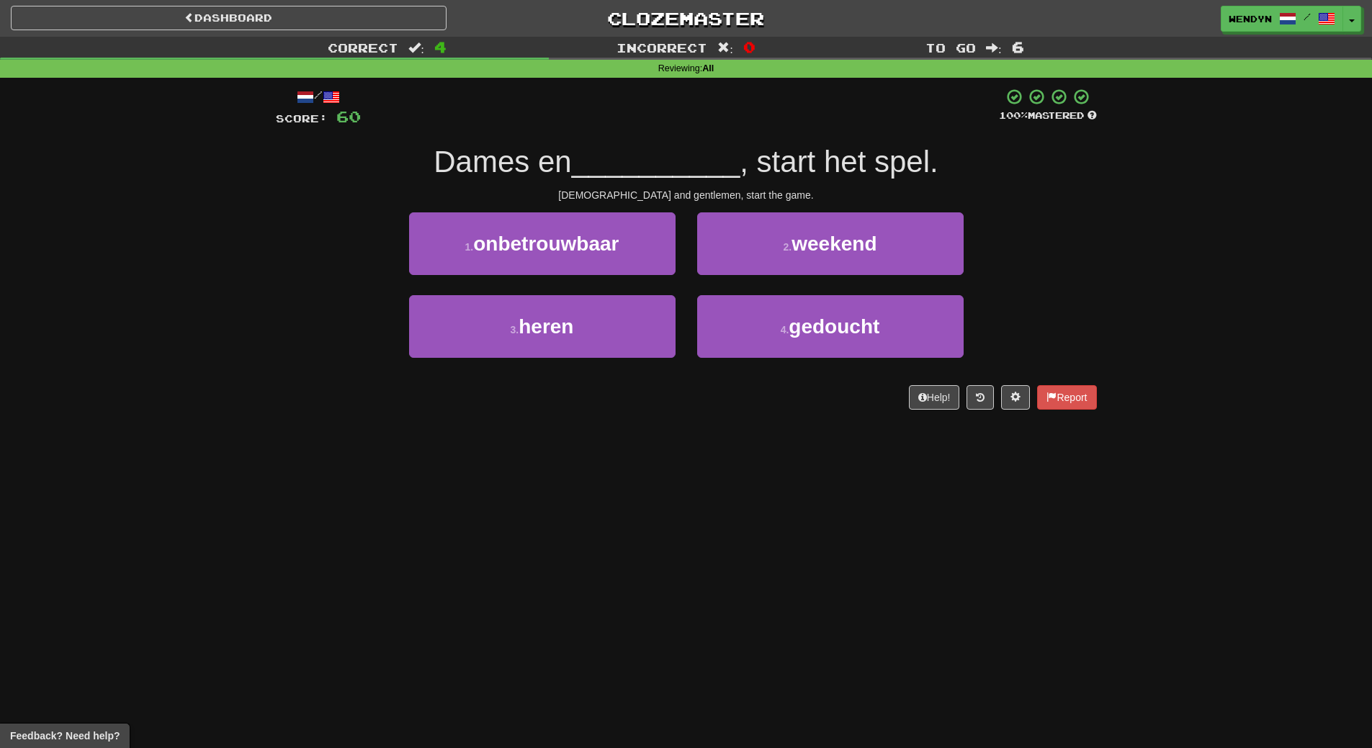
click at [582, 449] on div "Dashboard Clozemaster WendyN / Toggle Dropdown Dashboard Leaderboard Activity F…" at bounding box center [686, 374] width 1372 height 748
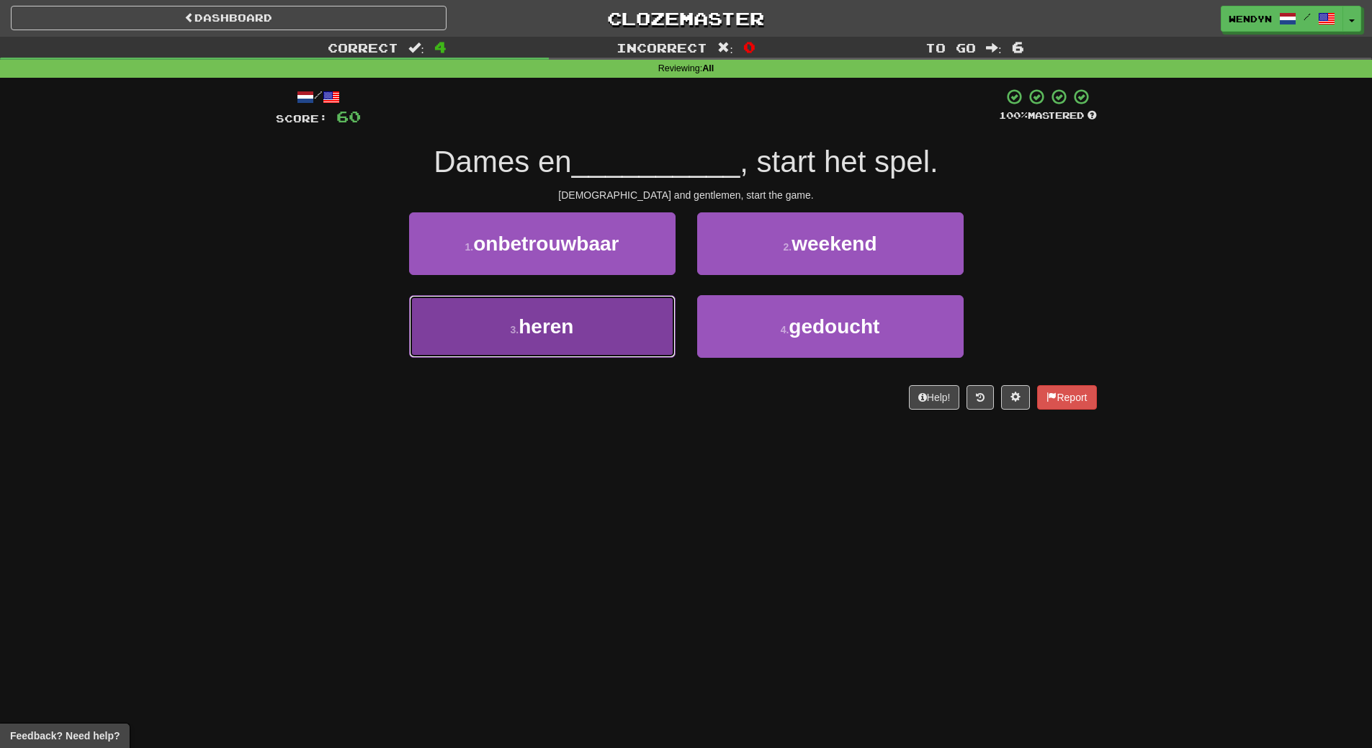
drag, startPoint x: 617, startPoint y: 352, endPoint x: 615, endPoint y: 382, distance: 29.6
click at [617, 354] on button "3 . heren" at bounding box center [542, 326] width 267 height 63
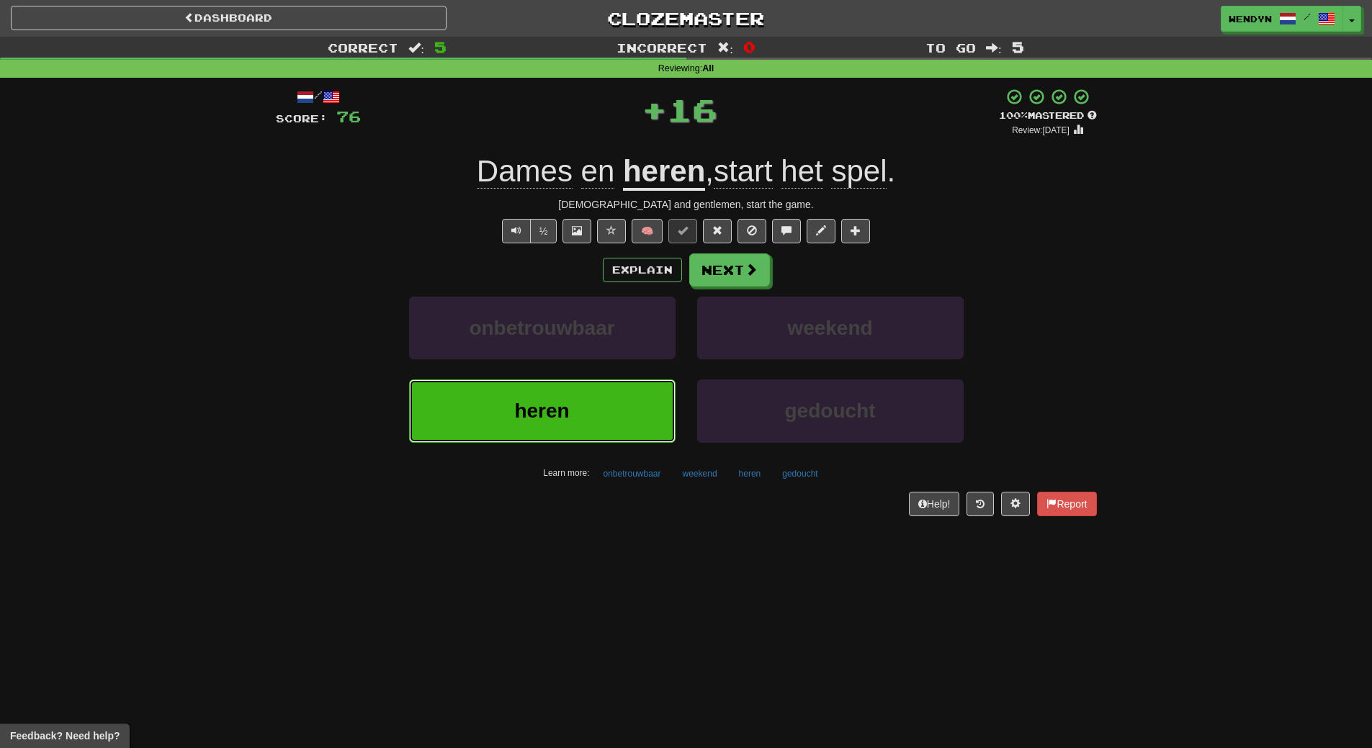
click at [614, 393] on button "heren" at bounding box center [542, 411] width 267 height 63
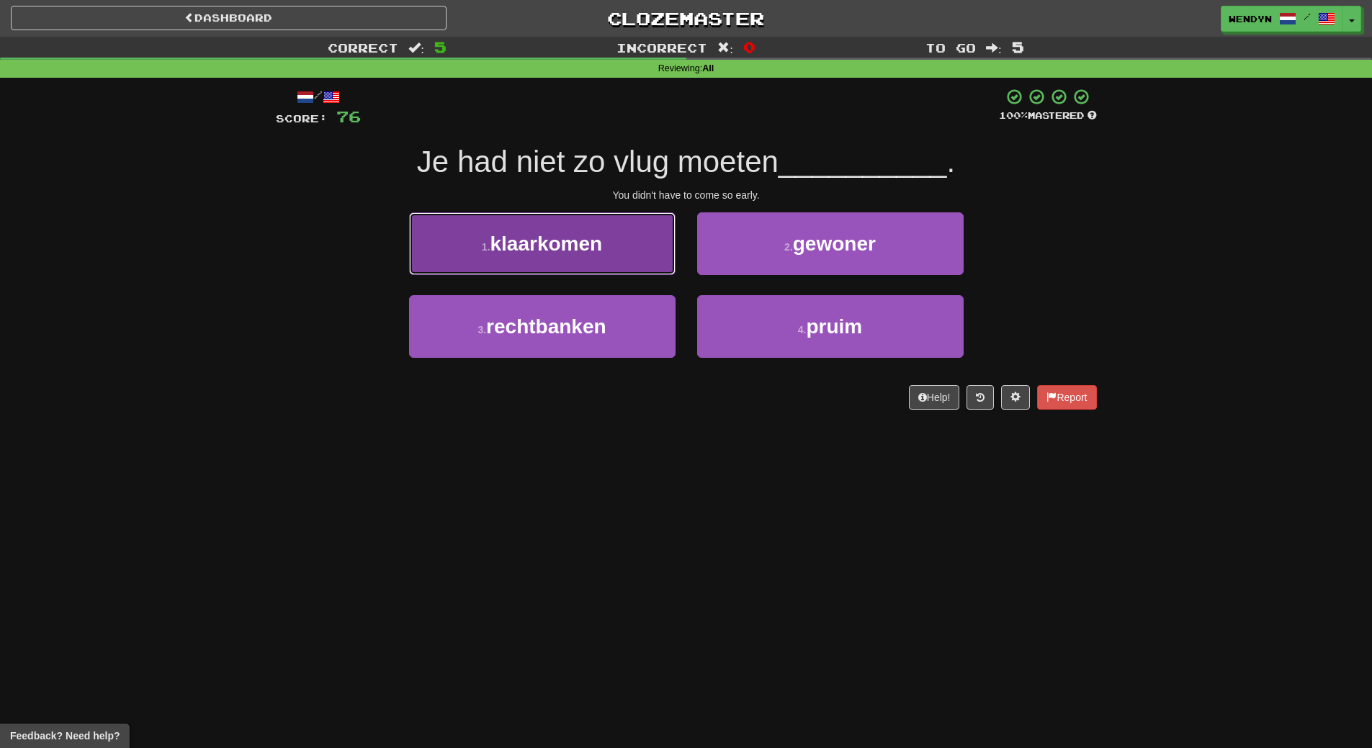
click at [612, 239] on button "1 . klaarkomen" at bounding box center [542, 244] width 267 height 63
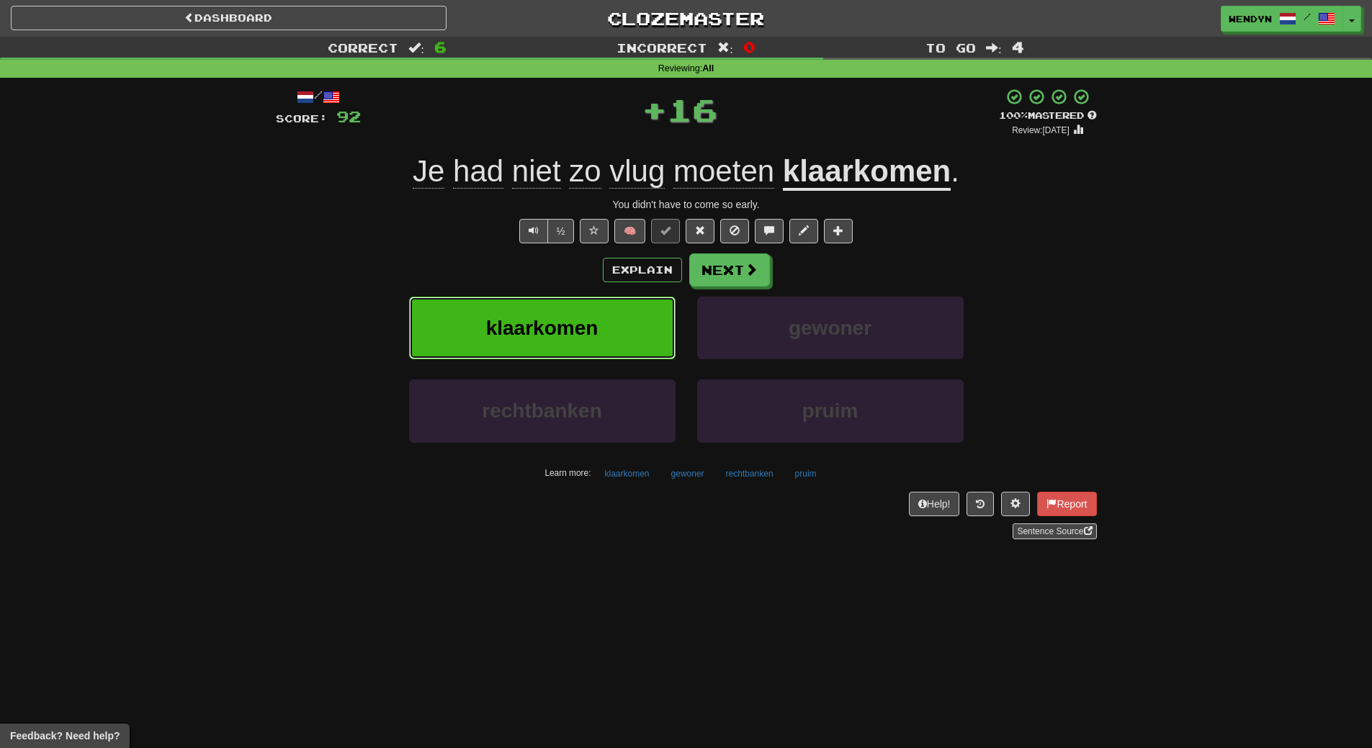
click at [598, 303] on button "klaarkomen" at bounding box center [542, 328] width 267 height 63
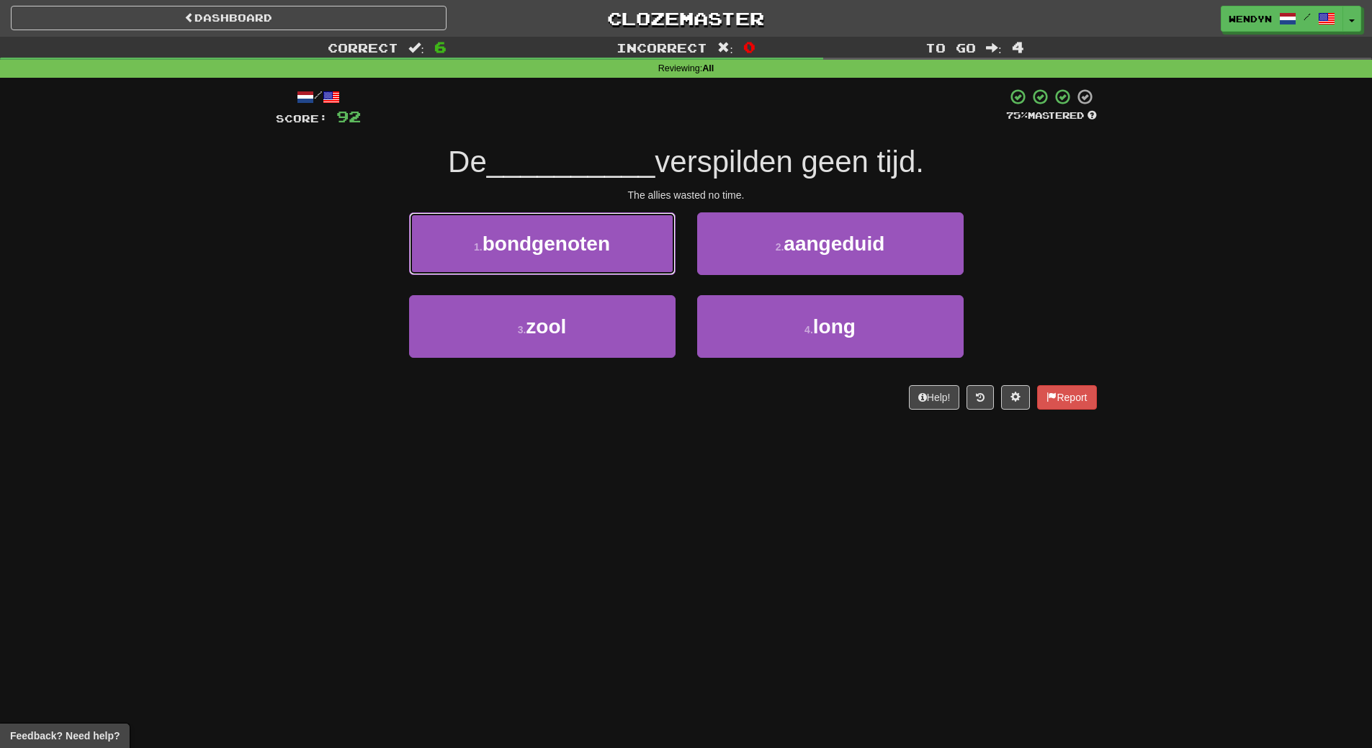
drag, startPoint x: 603, startPoint y: 250, endPoint x: 596, endPoint y: 292, distance: 42.4
click at [602, 251] on span "bondgenoten" at bounding box center [547, 244] width 128 height 22
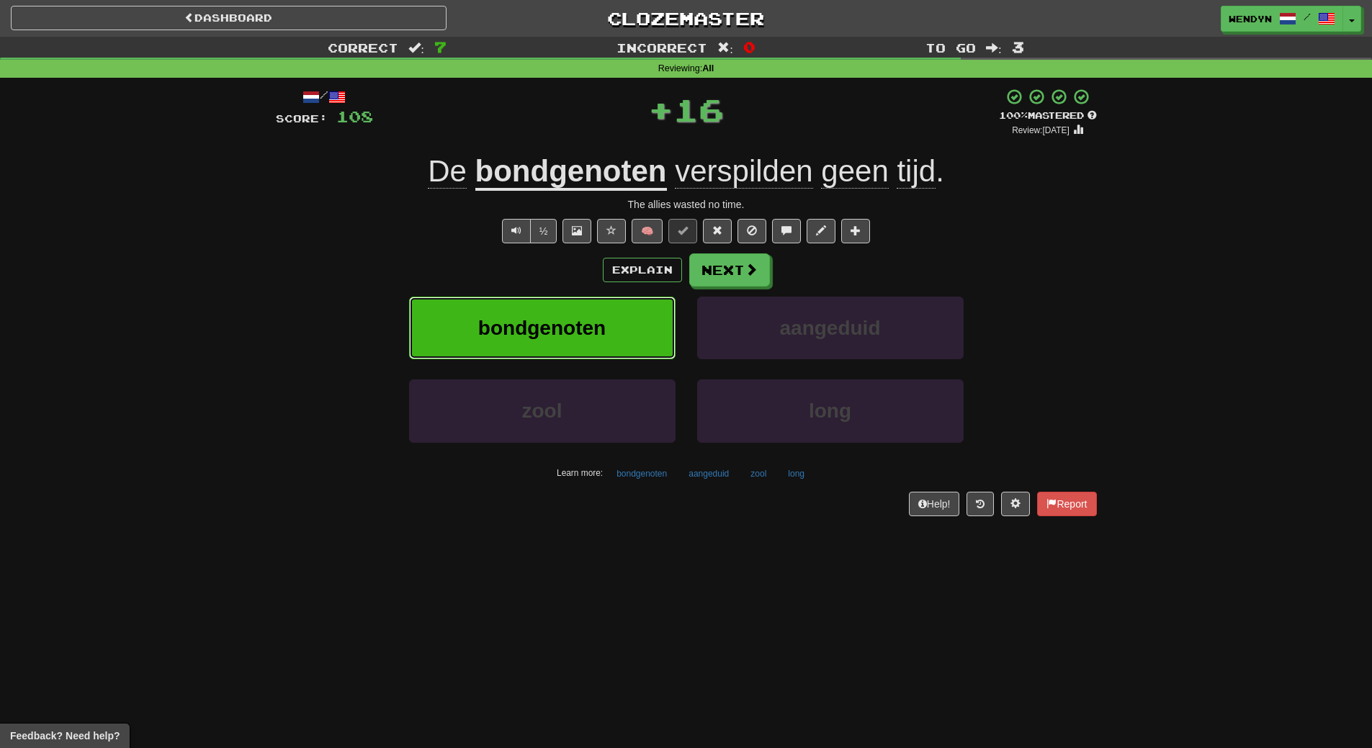
click at [593, 327] on span "bondgenoten" at bounding box center [542, 328] width 128 height 22
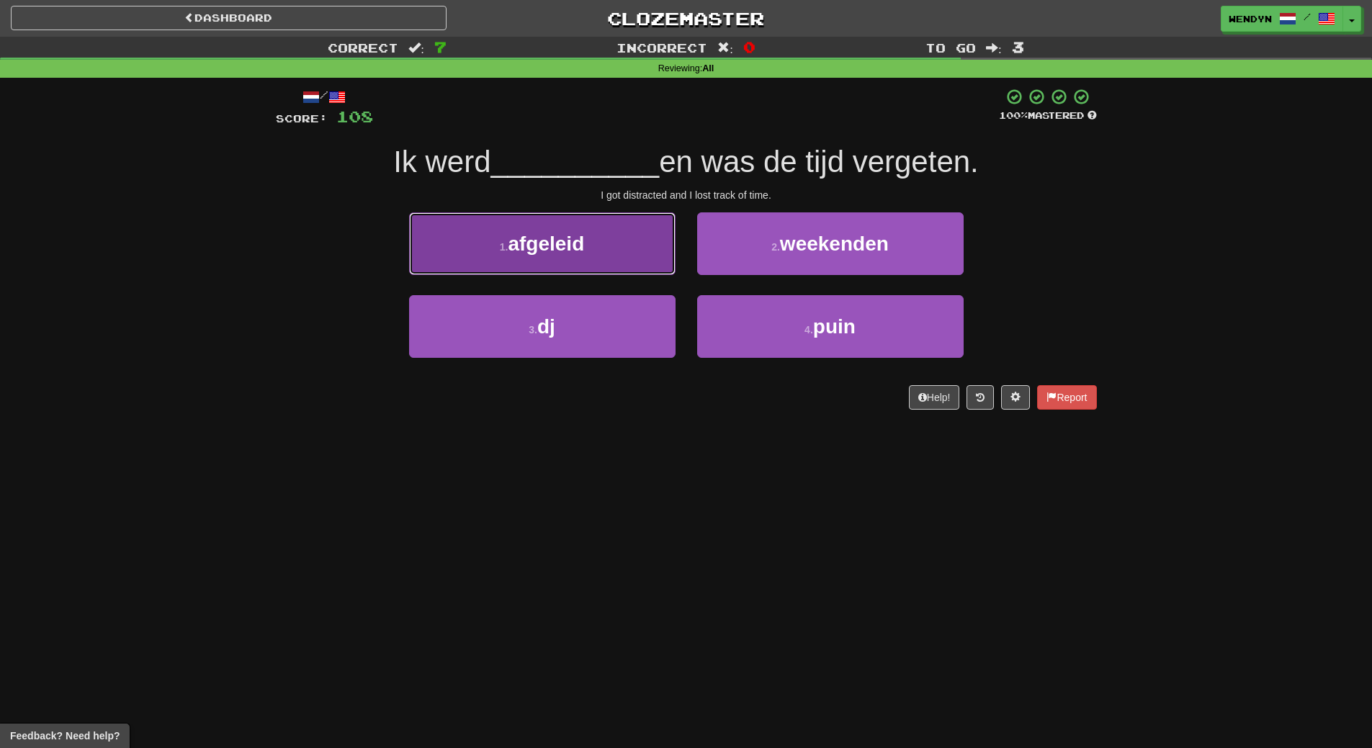
click at [617, 251] on button "1 . afgeleid" at bounding box center [542, 244] width 267 height 63
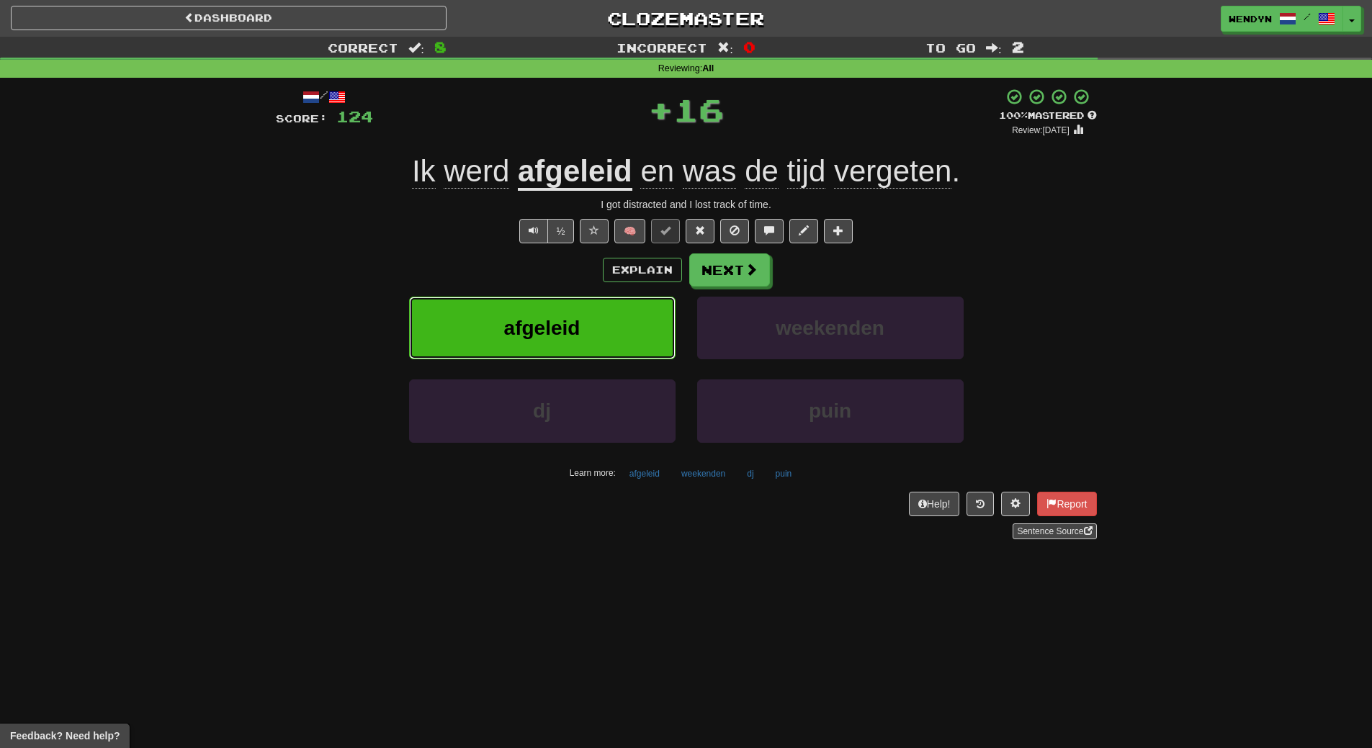
click at [602, 323] on button "afgeleid" at bounding box center [542, 328] width 267 height 63
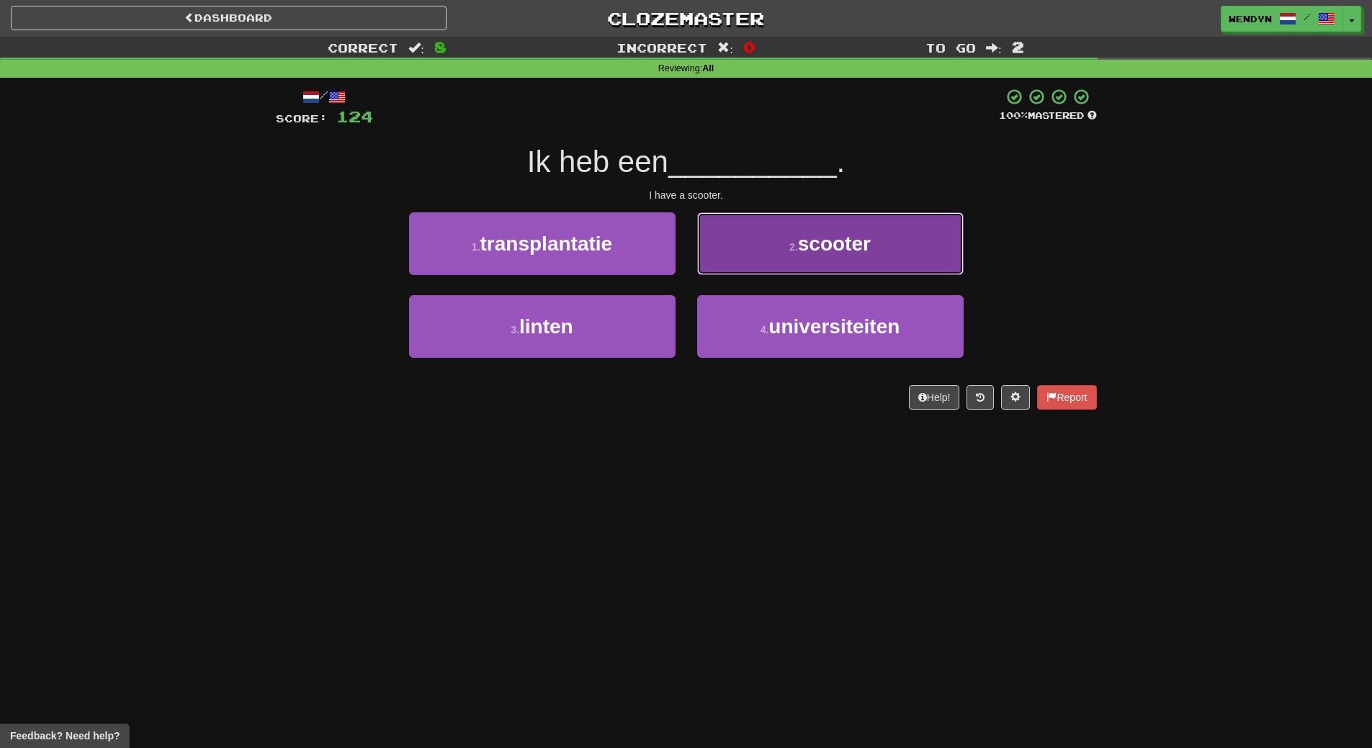
drag, startPoint x: 831, startPoint y: 237, endPoint x: 848, endPoint y: 296, distance: 61.3
click at [836, 253] on span "scooter" at bounding box center [834, 244] width 73 height 22
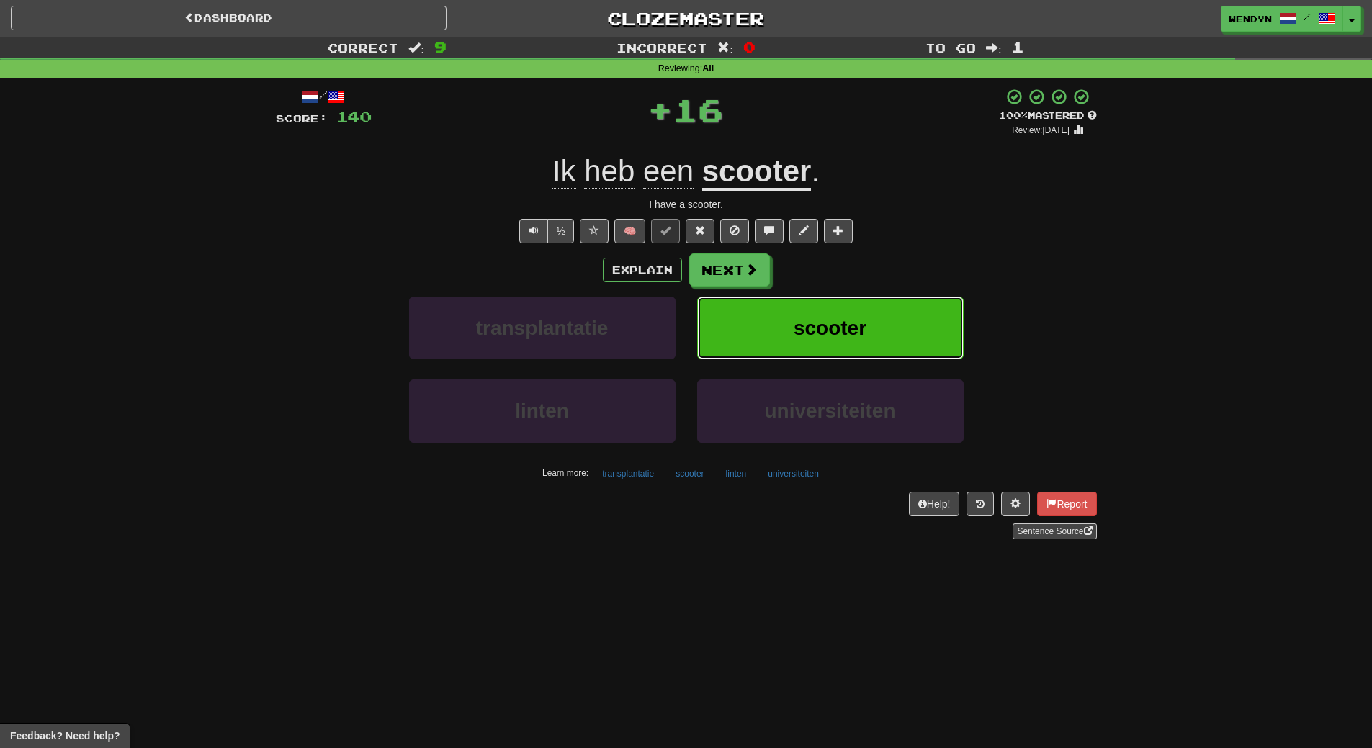
click at [851, 314] on button "scooter" at bounding box center [830, 328] width 267 height 63
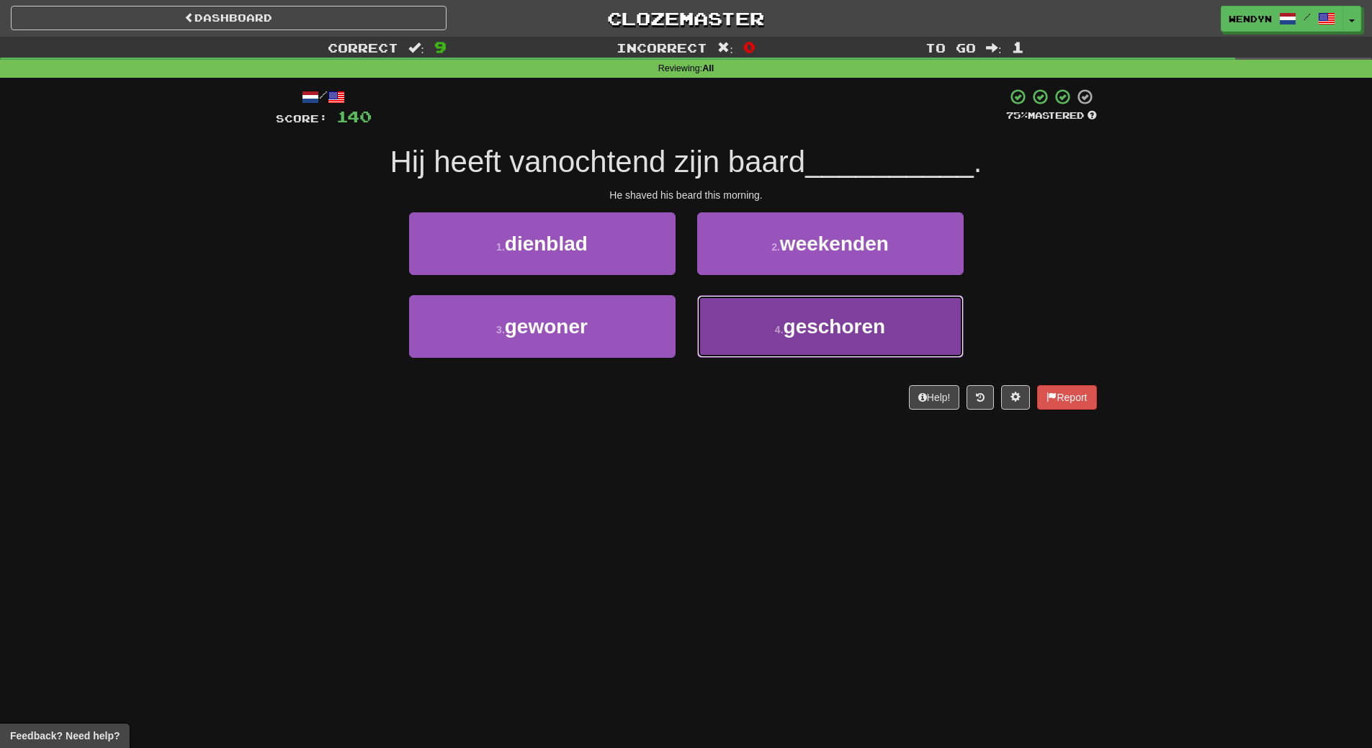
click at [814, 339] on button "4 . geschoren" at bounding box center [830, 326] width 267 height 63
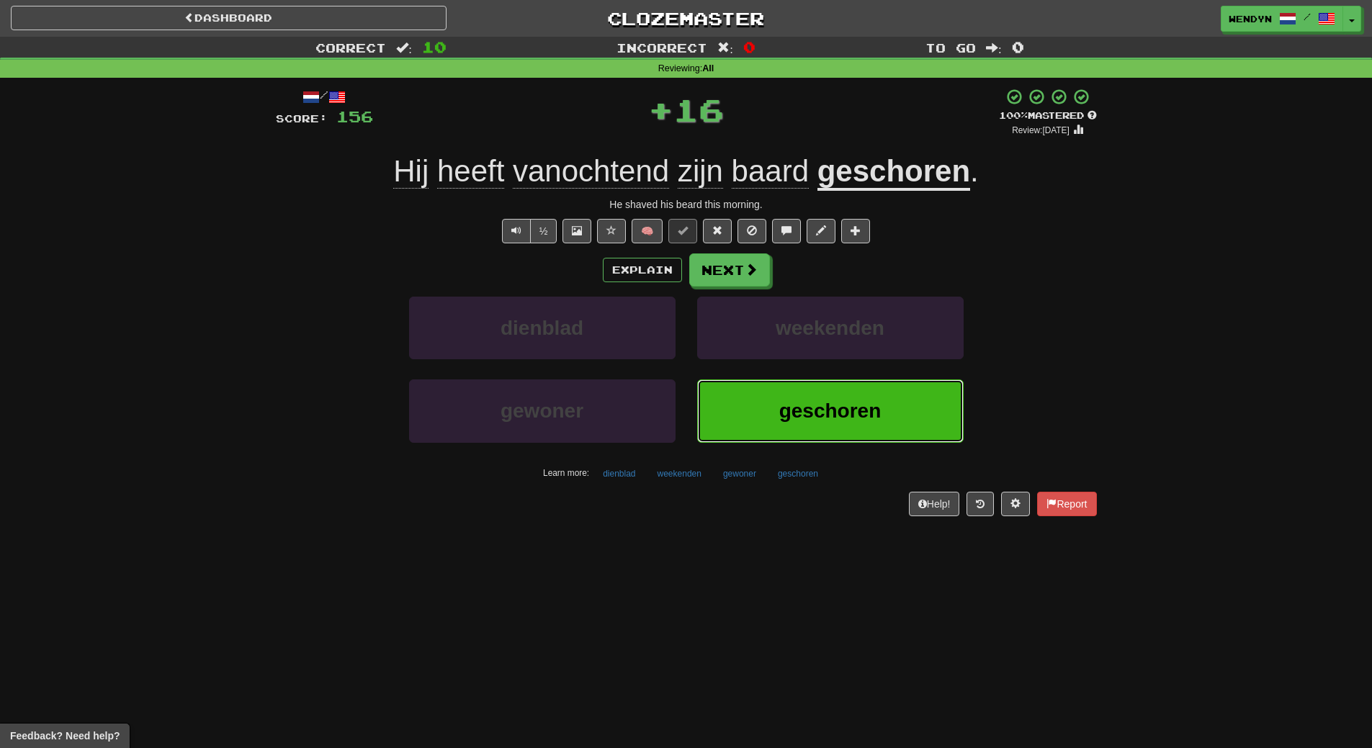
click at [810, 406] on span "geschoren" at bounding box center [830, 411] width 102 height 22
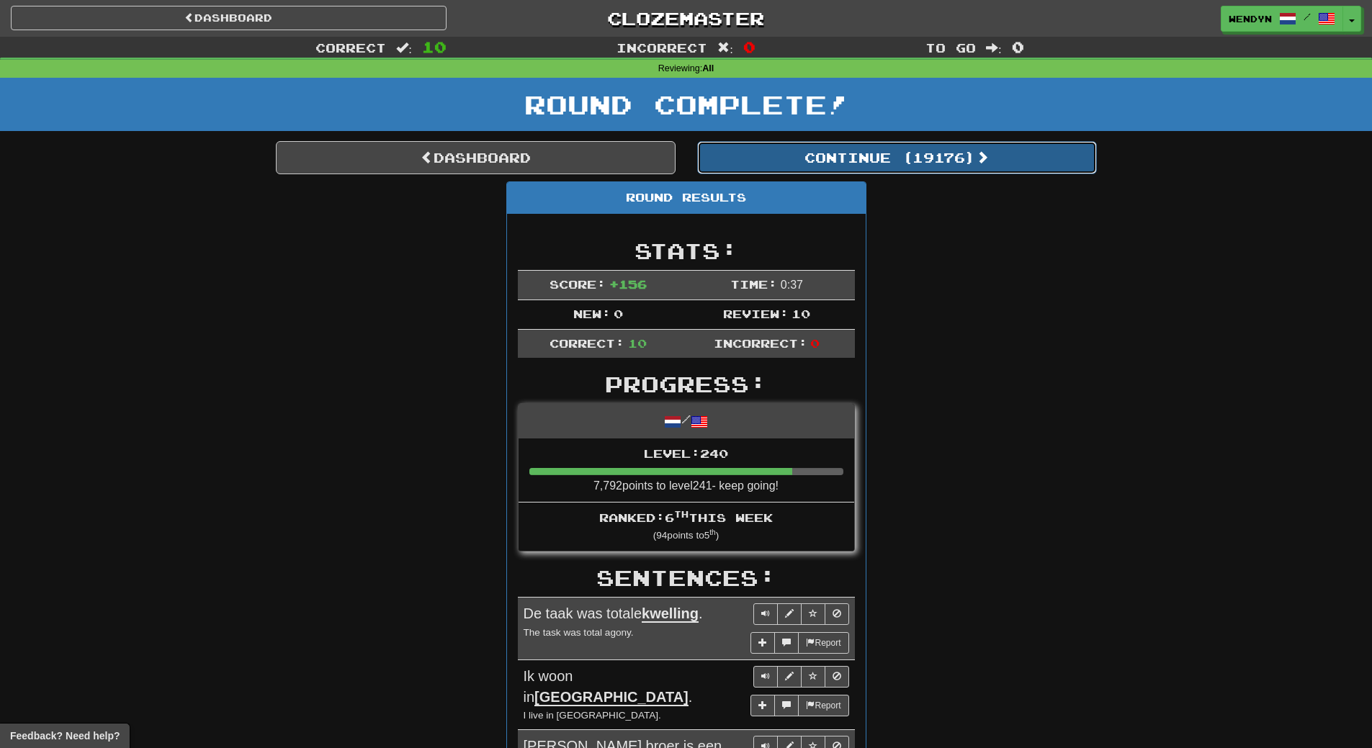
click at [933, 153] on button "Continue ( 19176 )" at bounding box center [897, 157] width 400 height 33
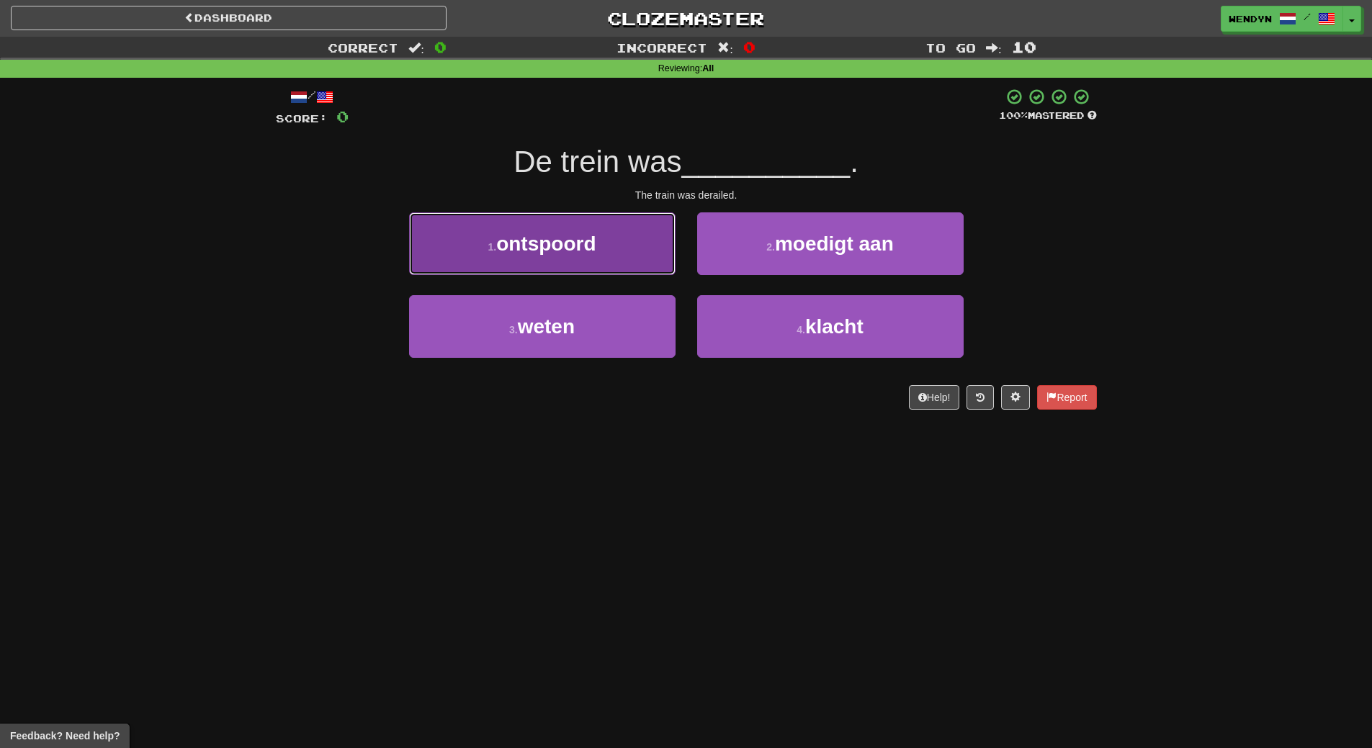
click at [593, 251] on span "ontspoord" at bounding box center [545, 244] width 99 height 22
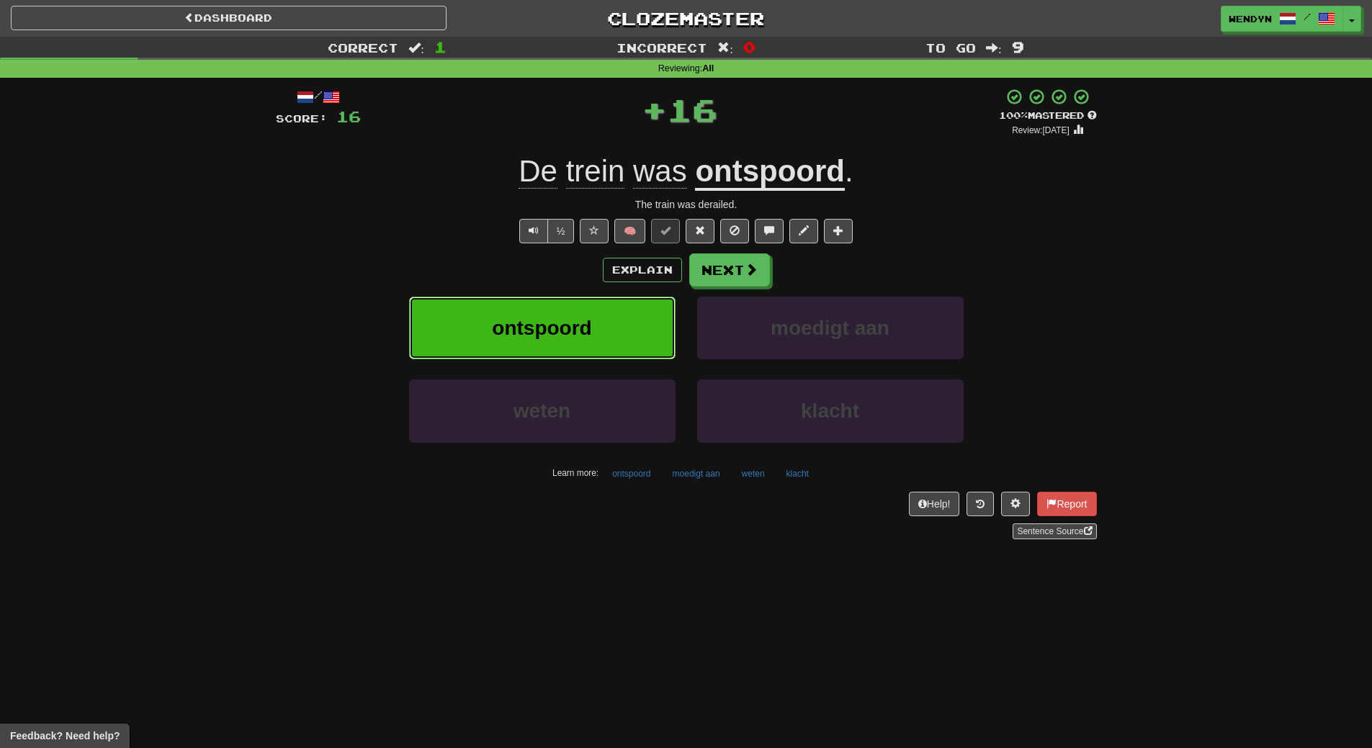
click at [582, 312] on button "ontspoord" at bounding box center [542, 328] width 267 height 63
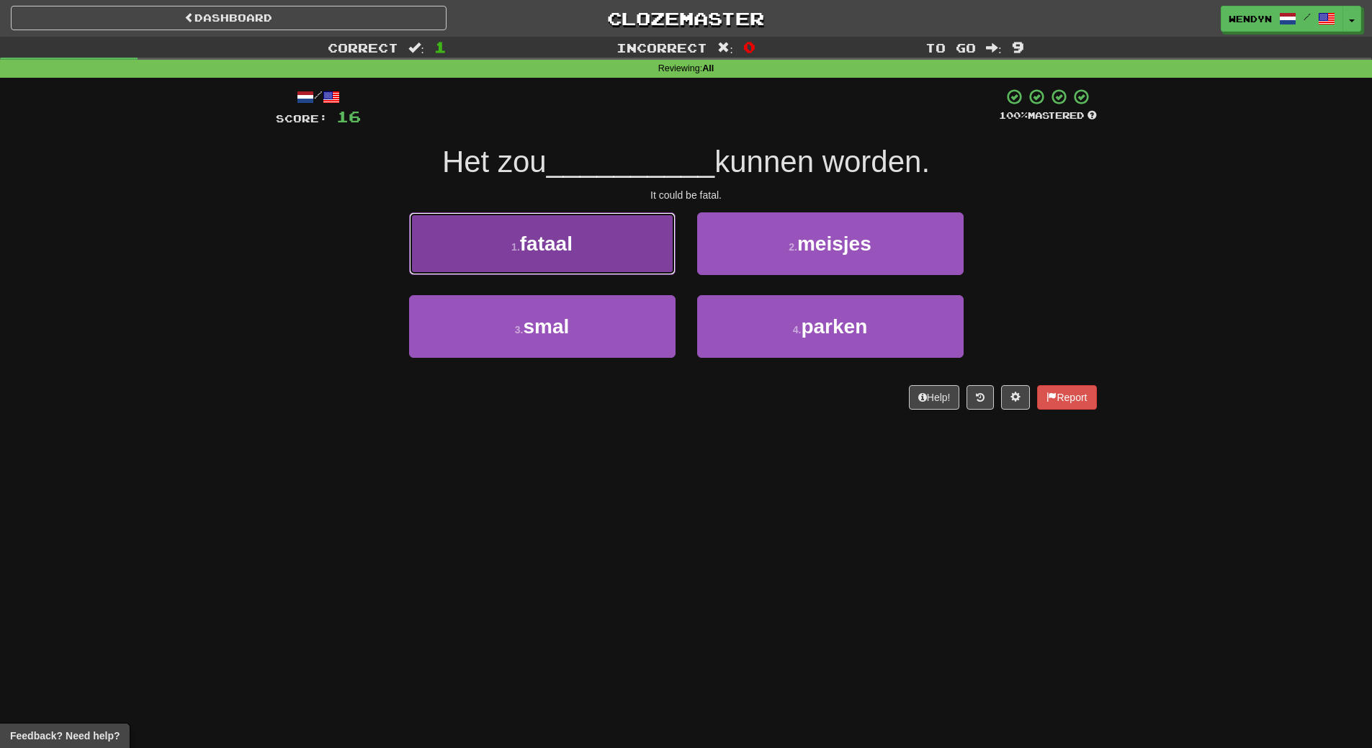
click at [603, 248] on button "1 . fataal" at bounding box center [542, 244] width 267 height 63
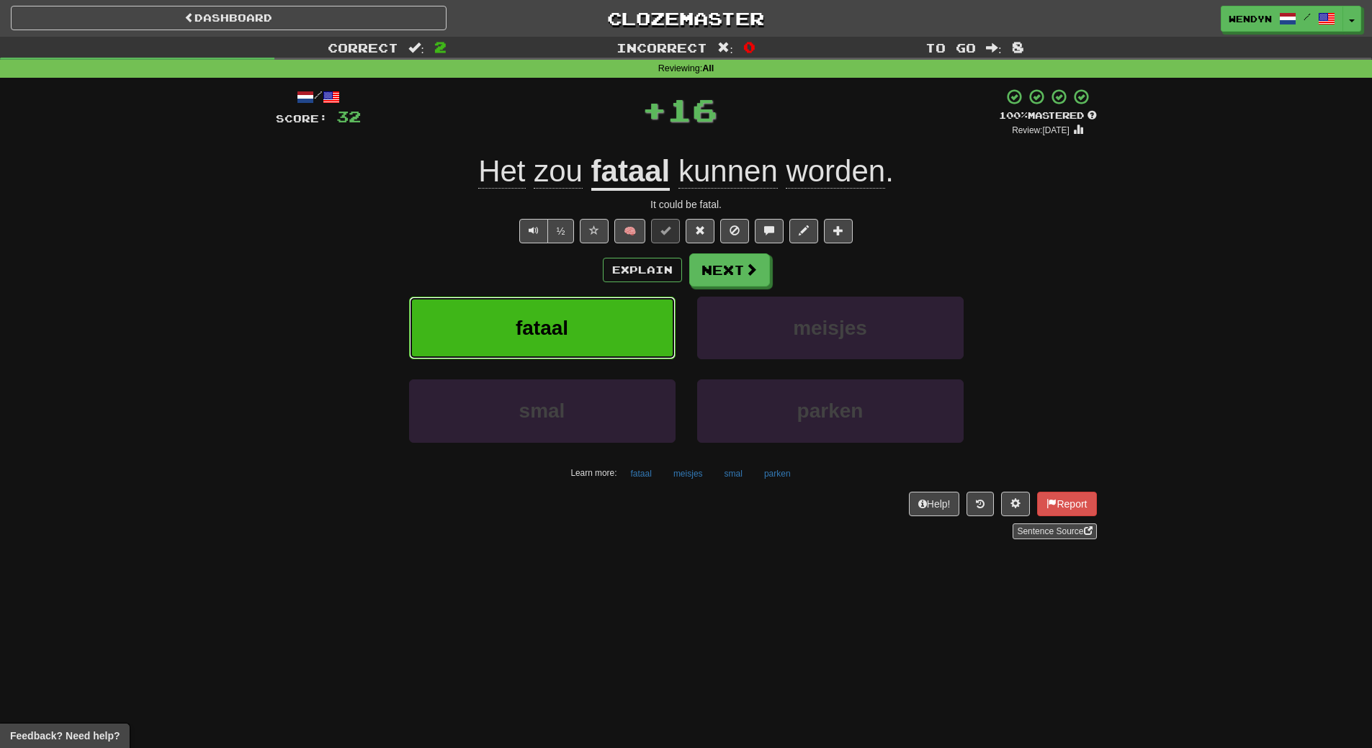
click at [594, 339] on button "fataal" at bounding box center [542, 328] width 267 height 63
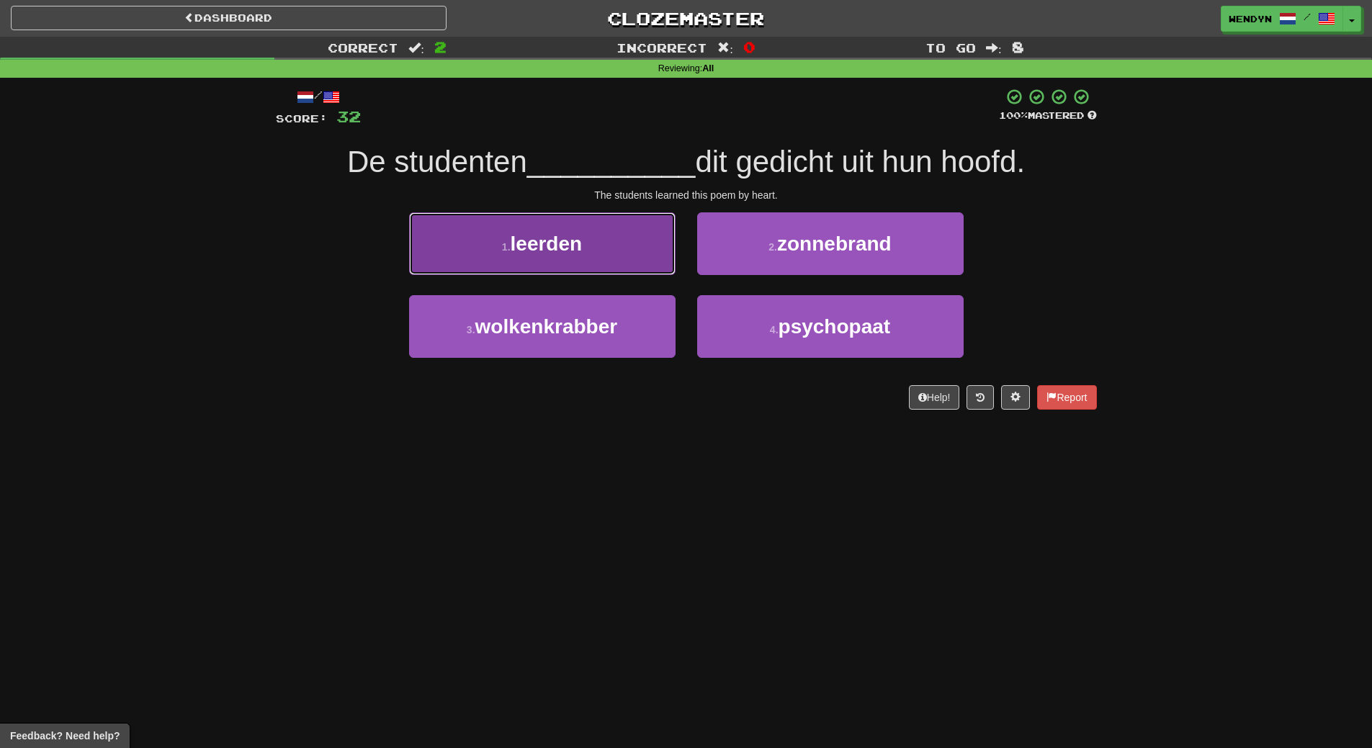
click at [622, 239] on button "1 . leerden" at bounding box center [542, 244] width 267 height 63
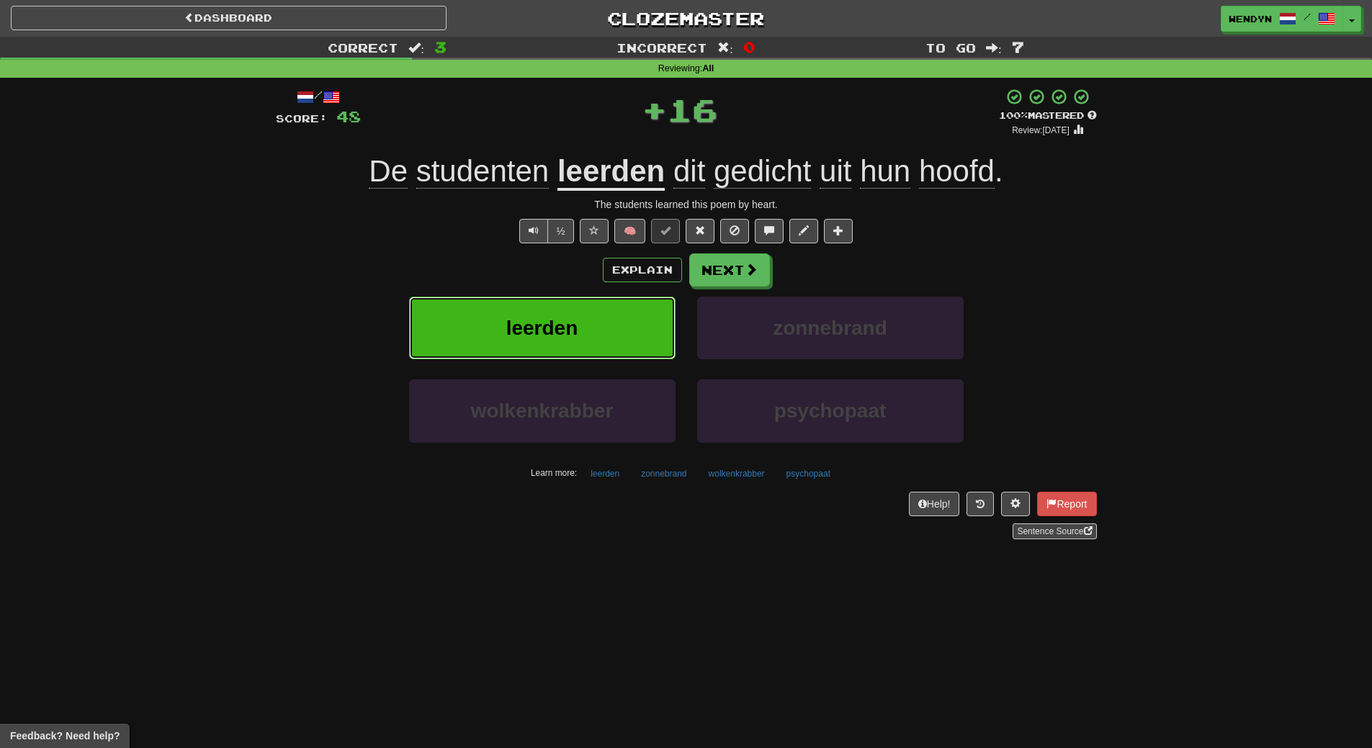
click at [624, 320] on button "leerden" at bounding box center [542, 328] width 267 height 63
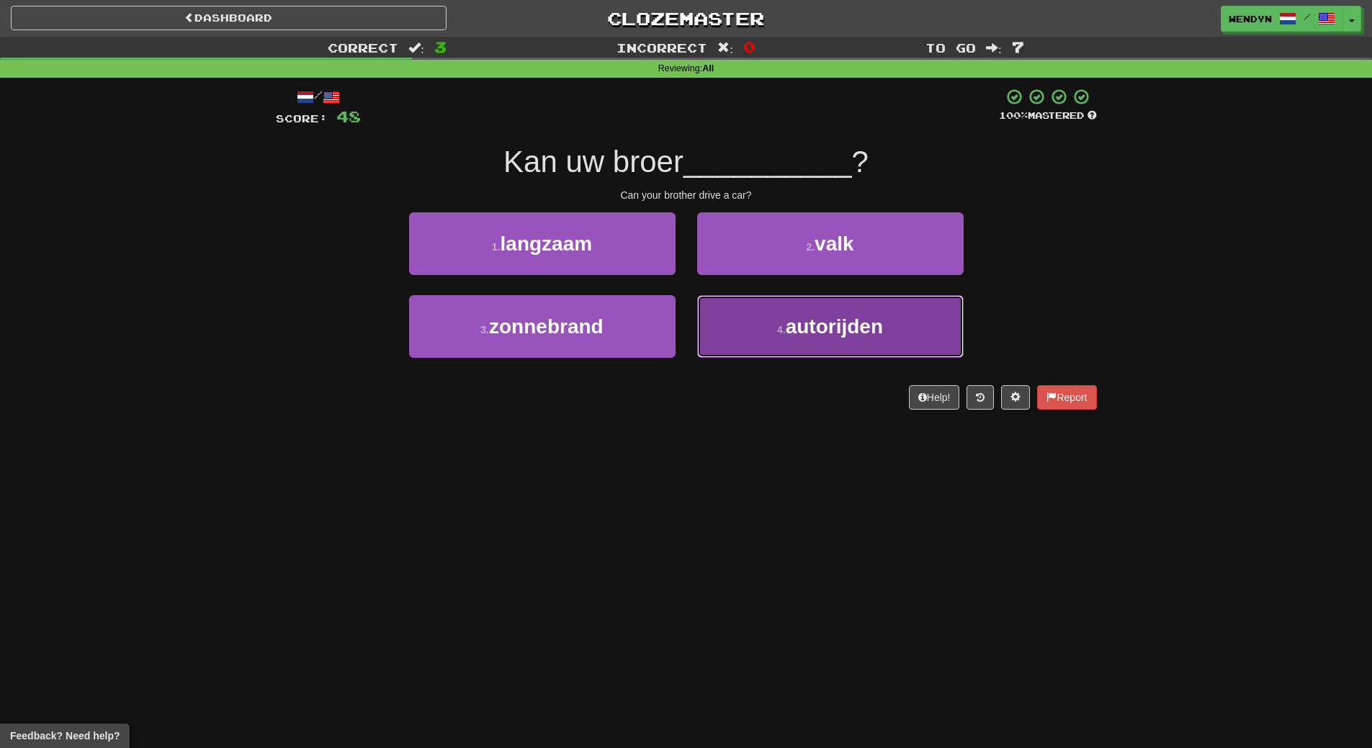
click at [780, 346] on button "4 . autorijden" at bounding box center [830, 326] width 267 height 63
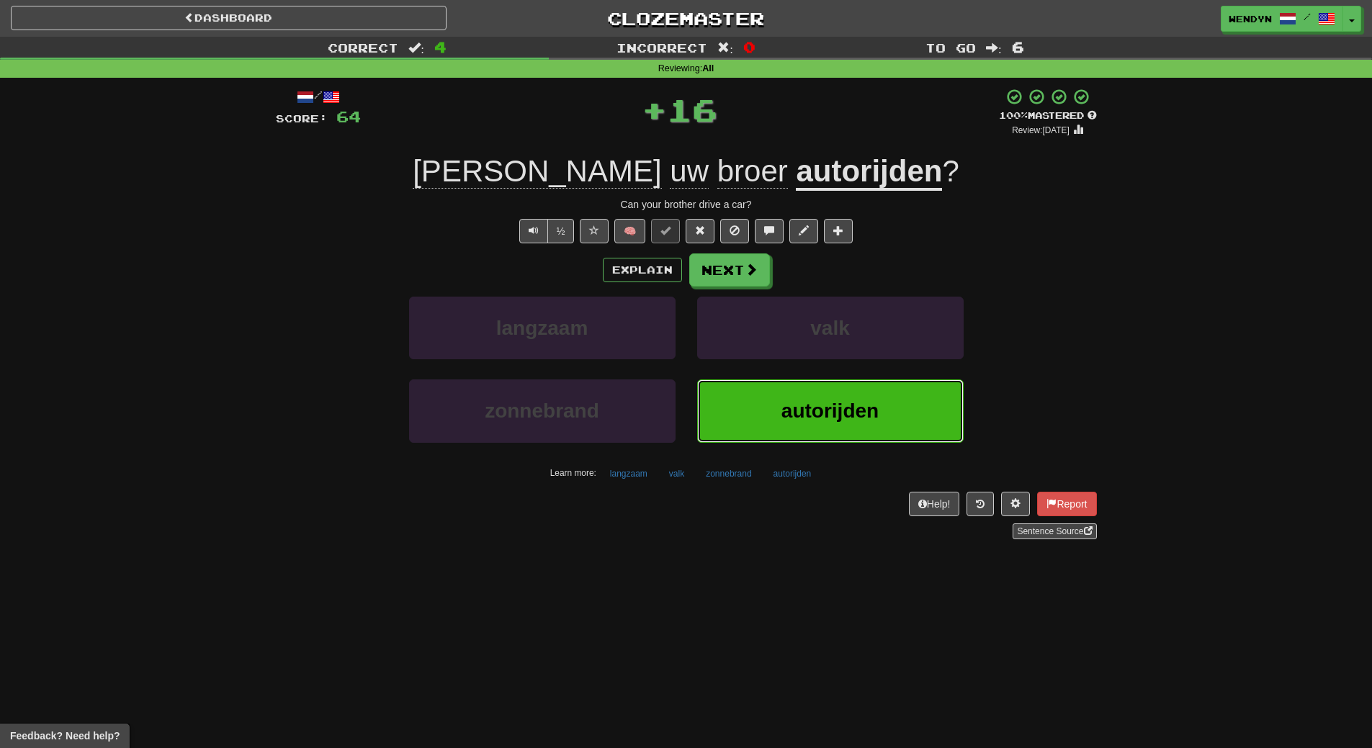
click at [779, 386] on button "autorijden" at bounding box center [830, 411] width 267 height 63
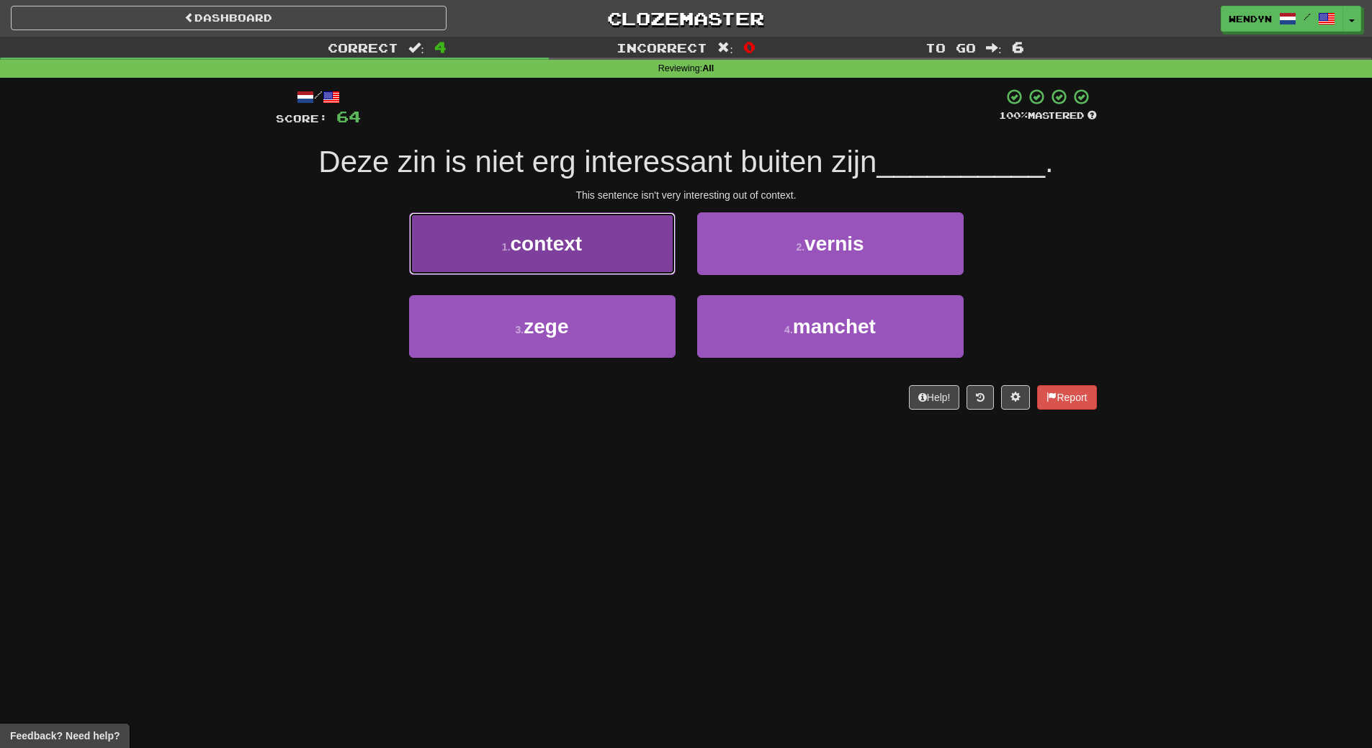
click at [565, 236] on span "context" at bounding box center [547, 244] width 72 height 22
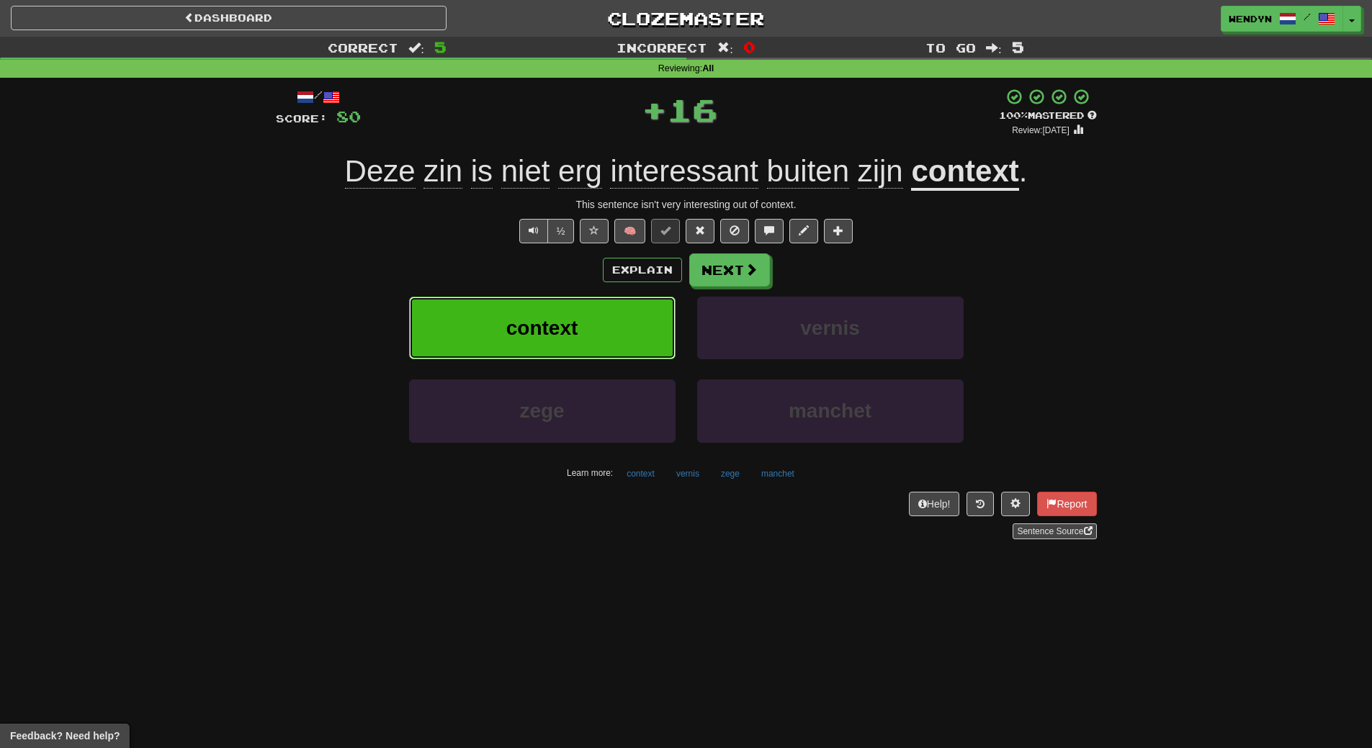
click at [565, 323] on span "context" at bounding box center [542, 328] width 72 height 22
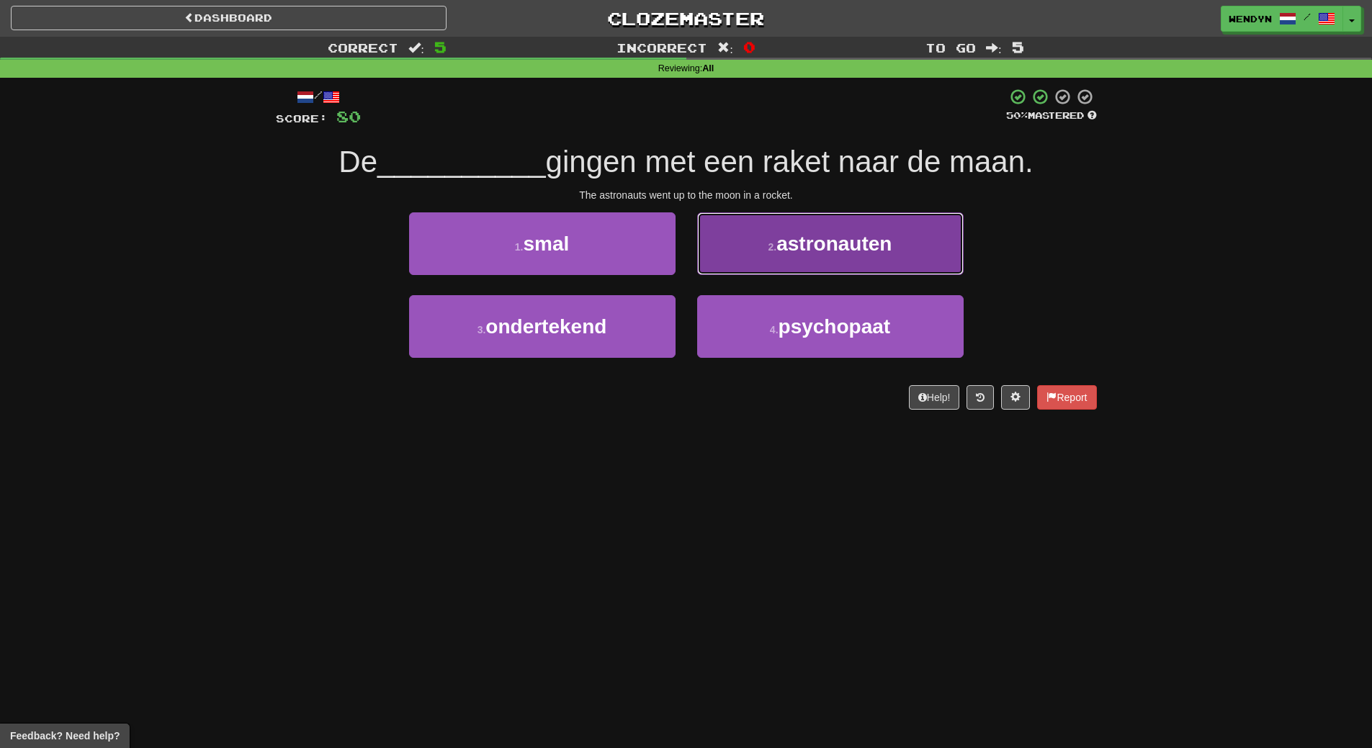
click at [851, 273] on button "2 . astronauten" at bounding box center [830, 244] width 267 height 63
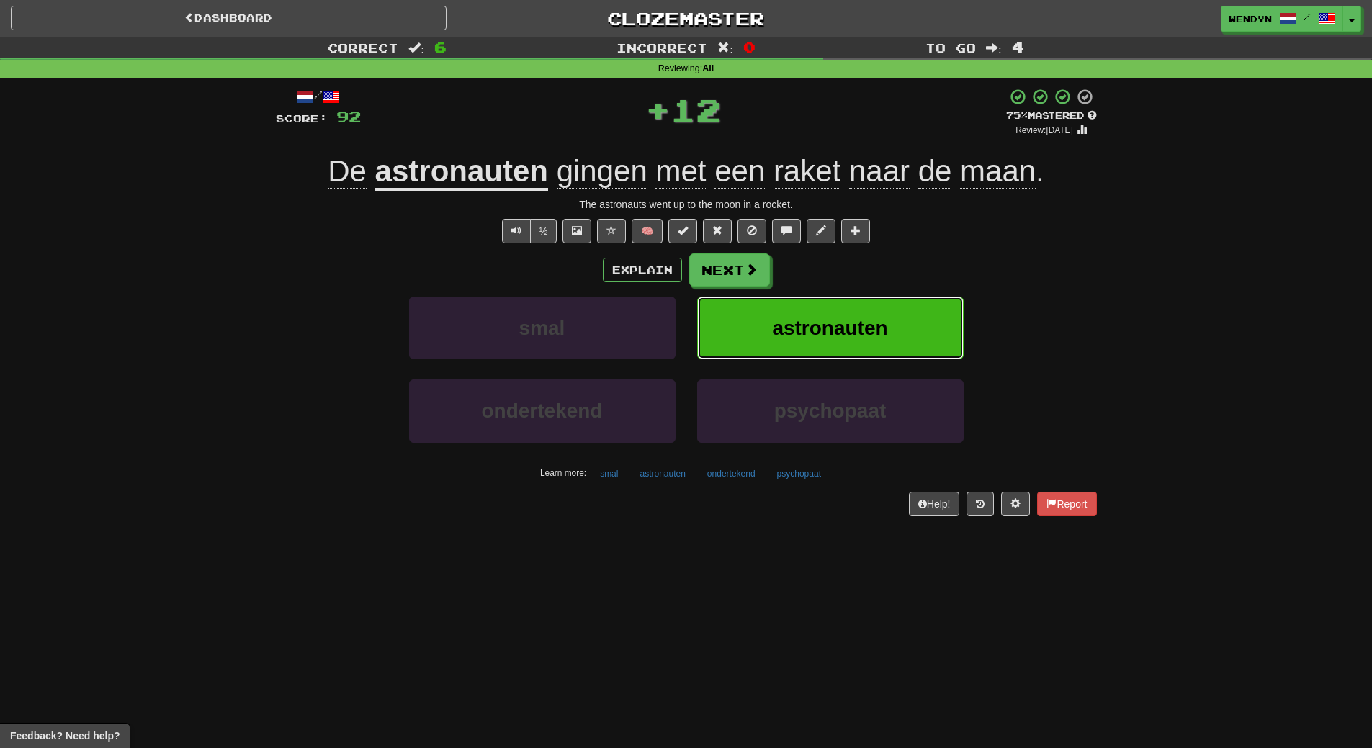
click at [850, 312] on button "astronauten" at bounding box center [830, 328] width 267 height 63
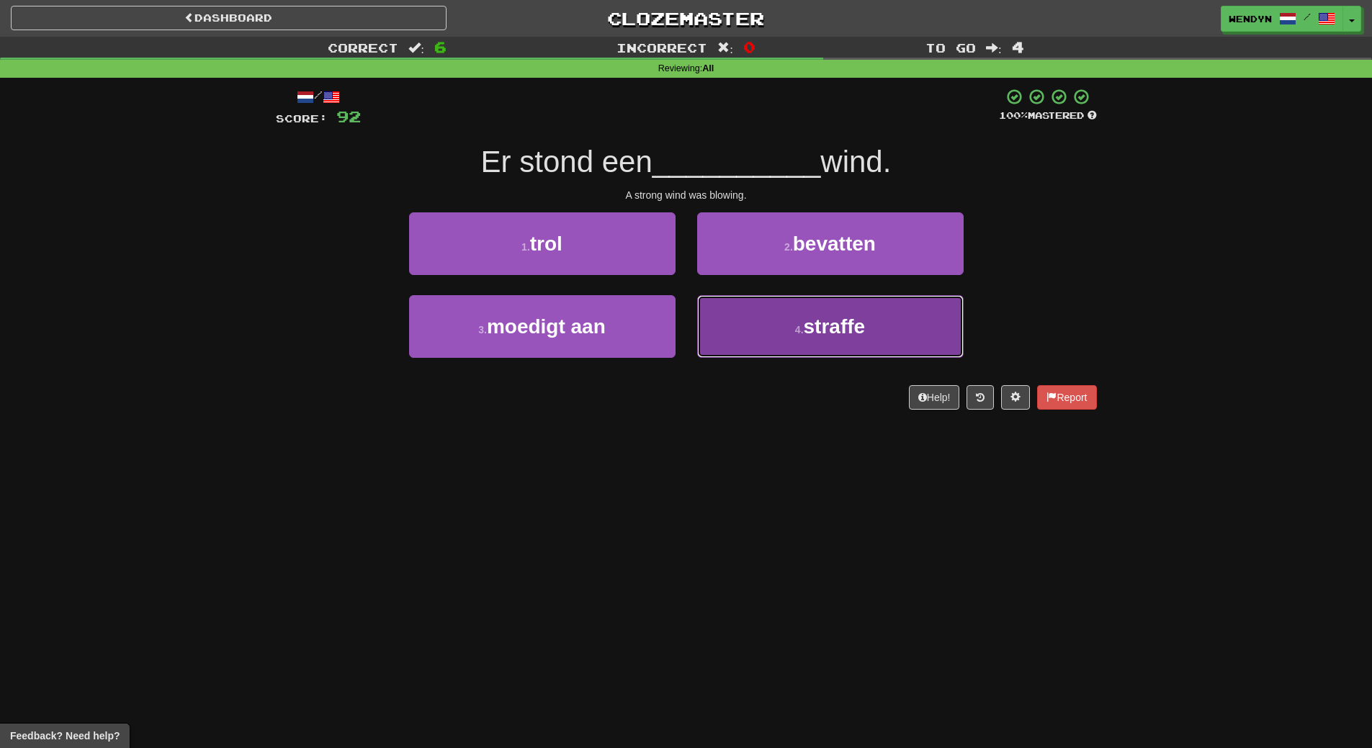
click at [797, 331] on small "4 ." at bounding box center [799, 330] width 9 height 12
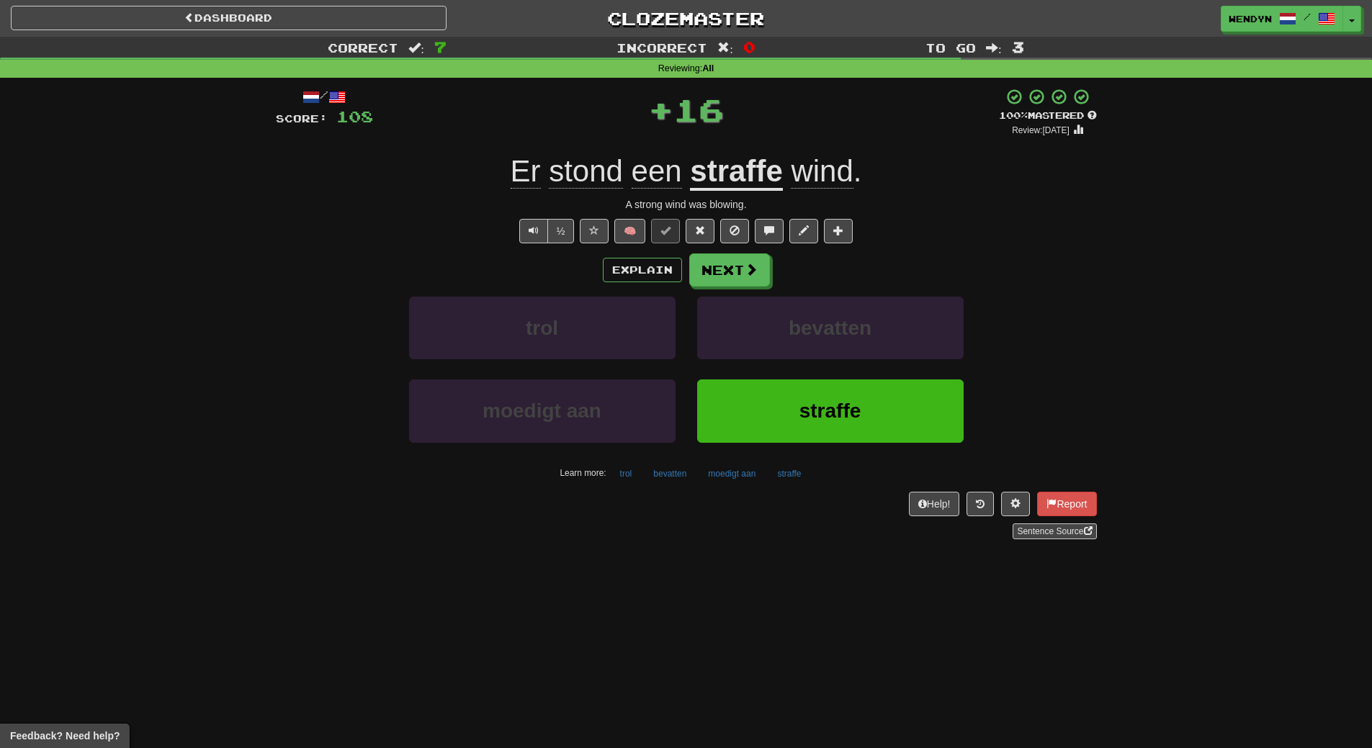
click at [828, 367] on div "bevatten" at bounding box center [831, 338] width 288 height 83
click at [824, 403] on span "straffe" at bounding box center [831, 411] width 62 height 22
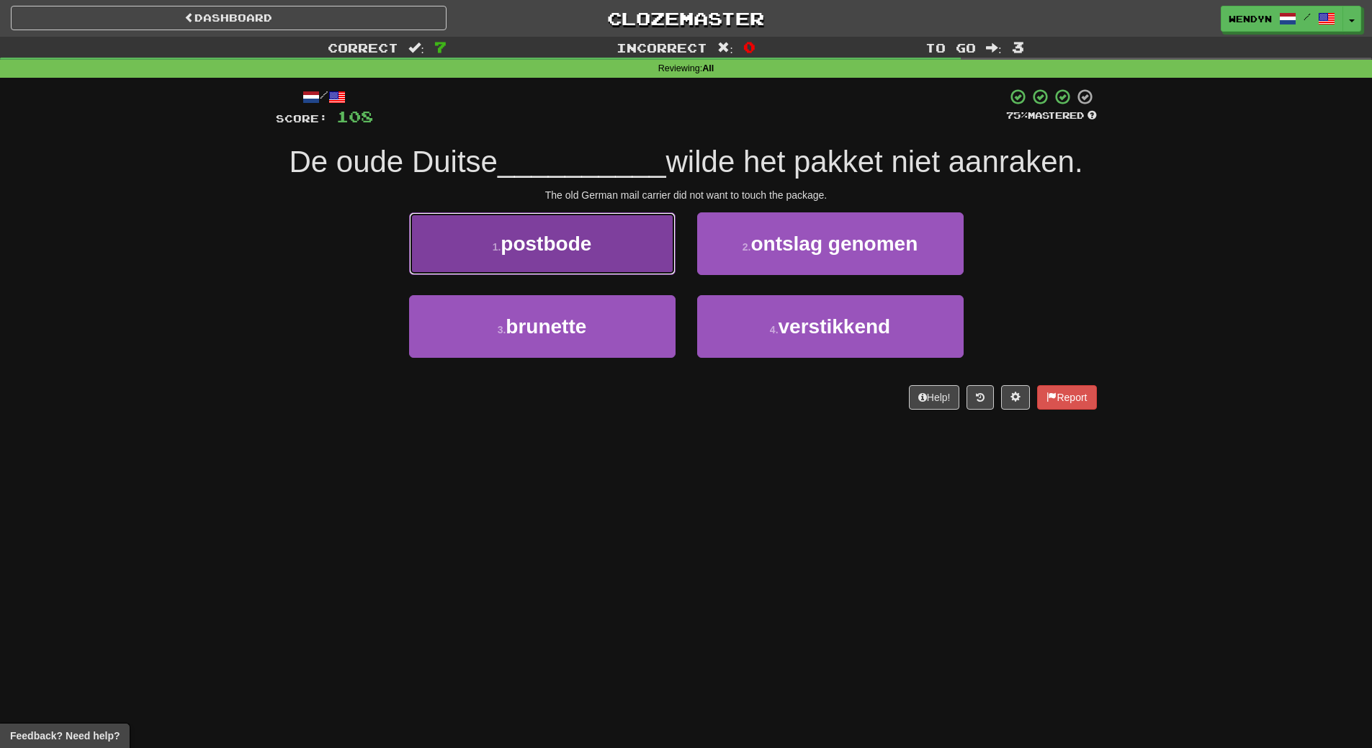
click at [630, 233] on button "1 . postbode" at bounding box center [542, 244] width 267 height 63
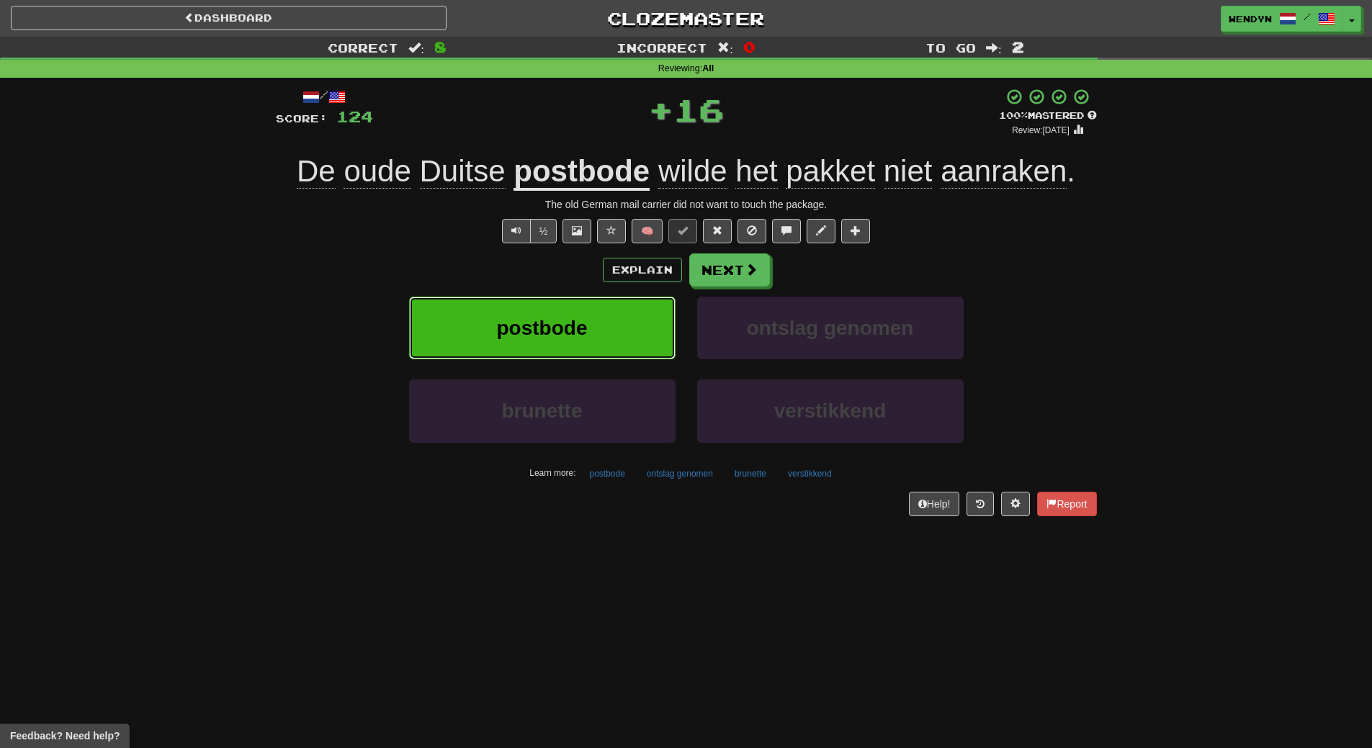
click at [623, 323] on button "postbode" at bounding box center [542, 328] width 267 height 63
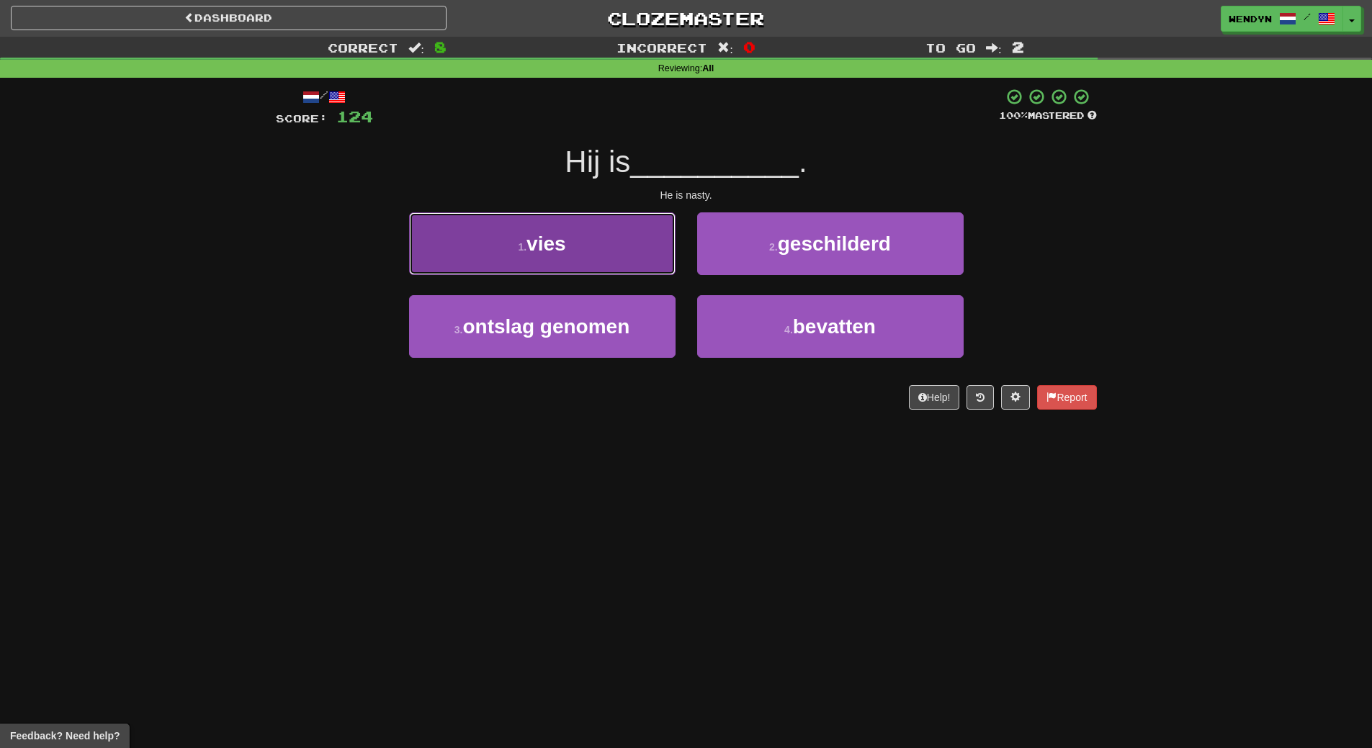
click at [637, 272] on button "1 . vies" at bounding box center [542, 244] width 267 height 63
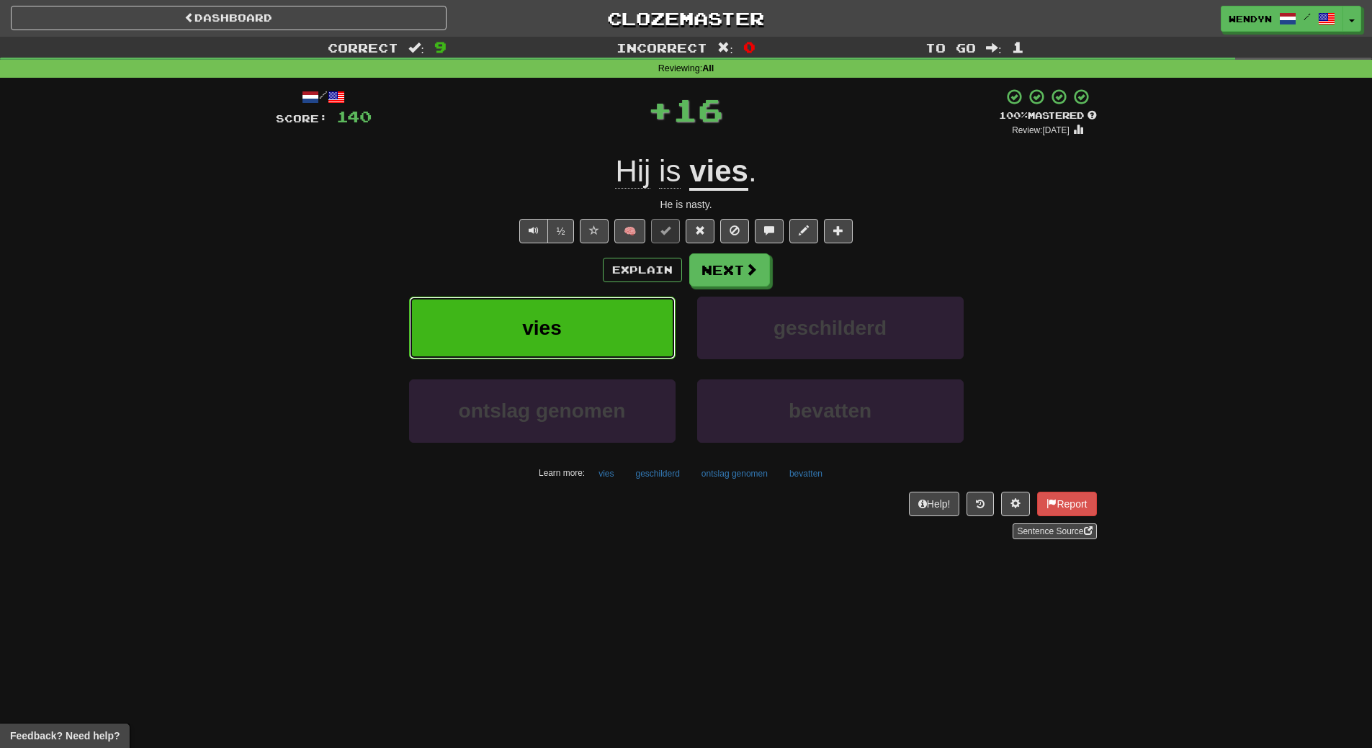
click at [634, 321] on button "vies" at bounding box center [542, 328] width 267 height 63
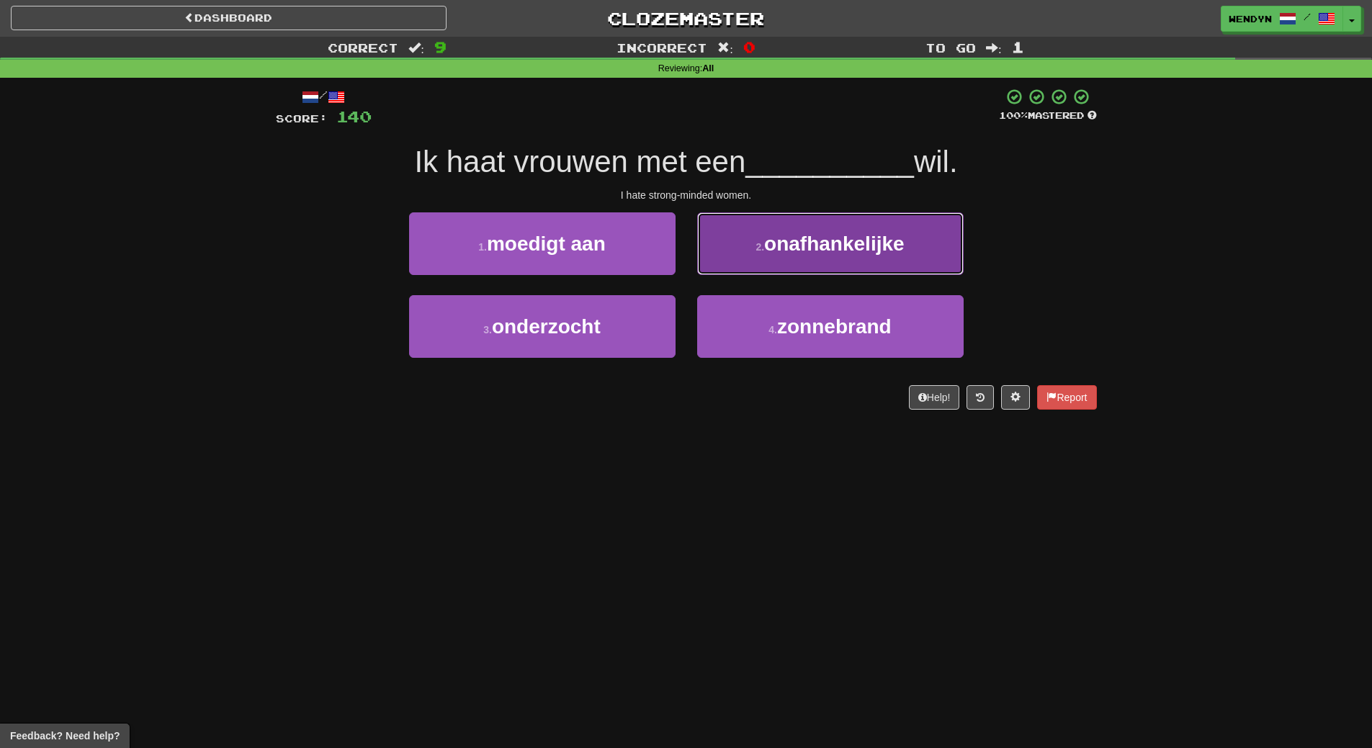
click at [857, 257] on button "2 . onafhankelijke" at bounding box center [830, 244] width 267 height 63
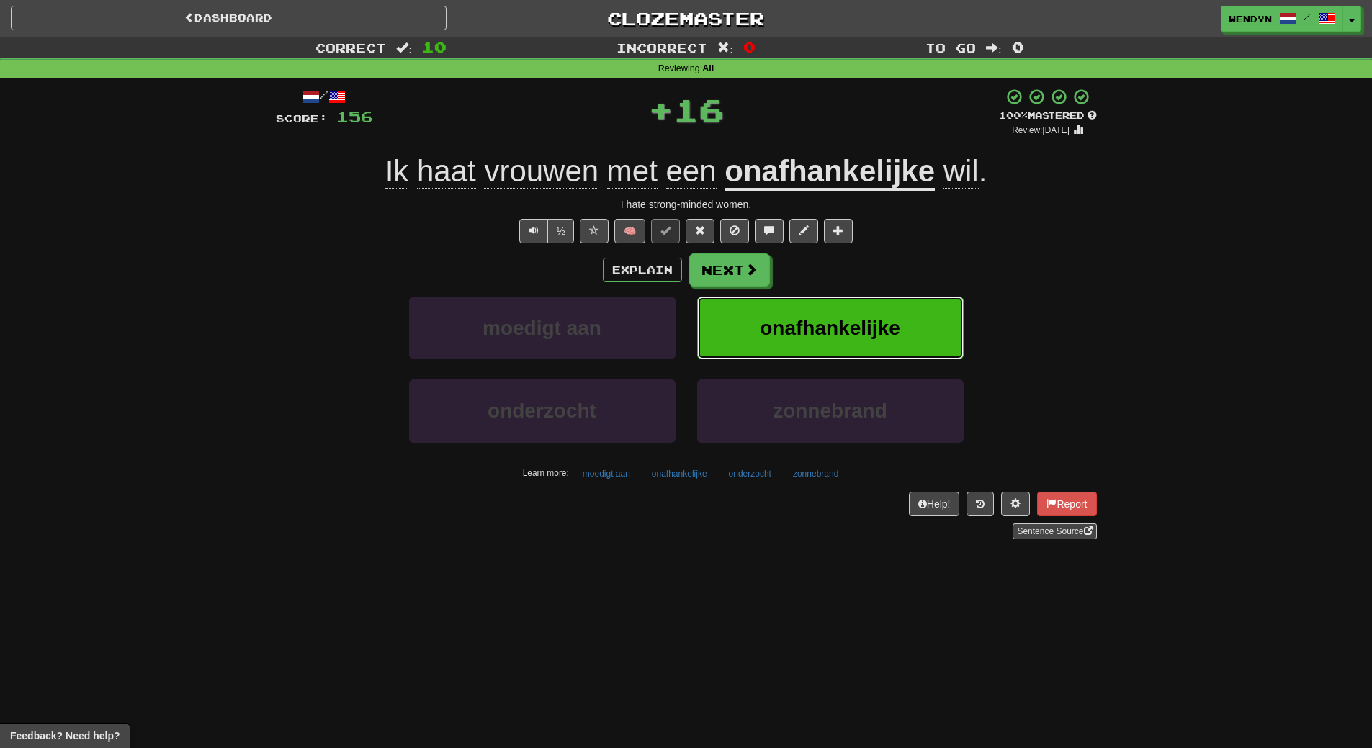
click at [849, 308] on button "onafhankelijke" at bounding box center [830, 328] width 267 height 63
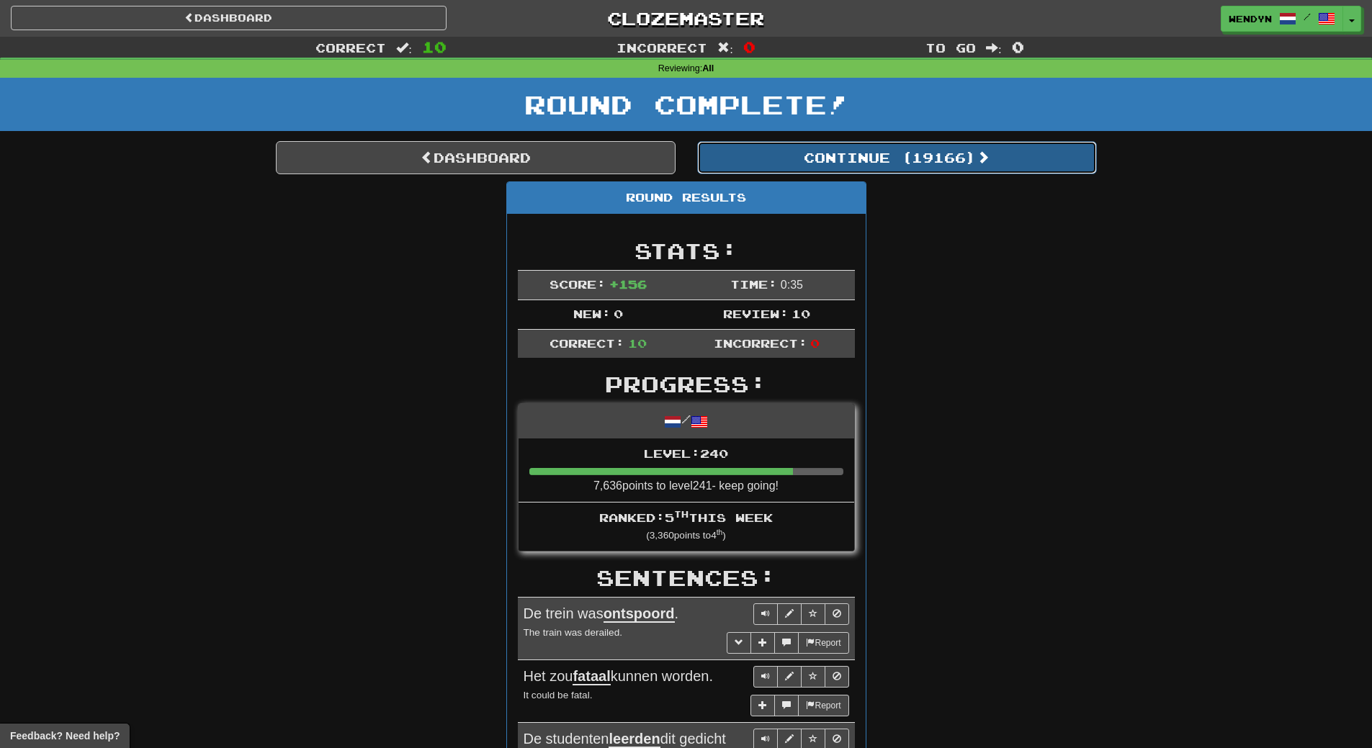
click at [976, 166] on button "Continue ( 19166 )" at bounding box center [897, 157] width 400 height 33
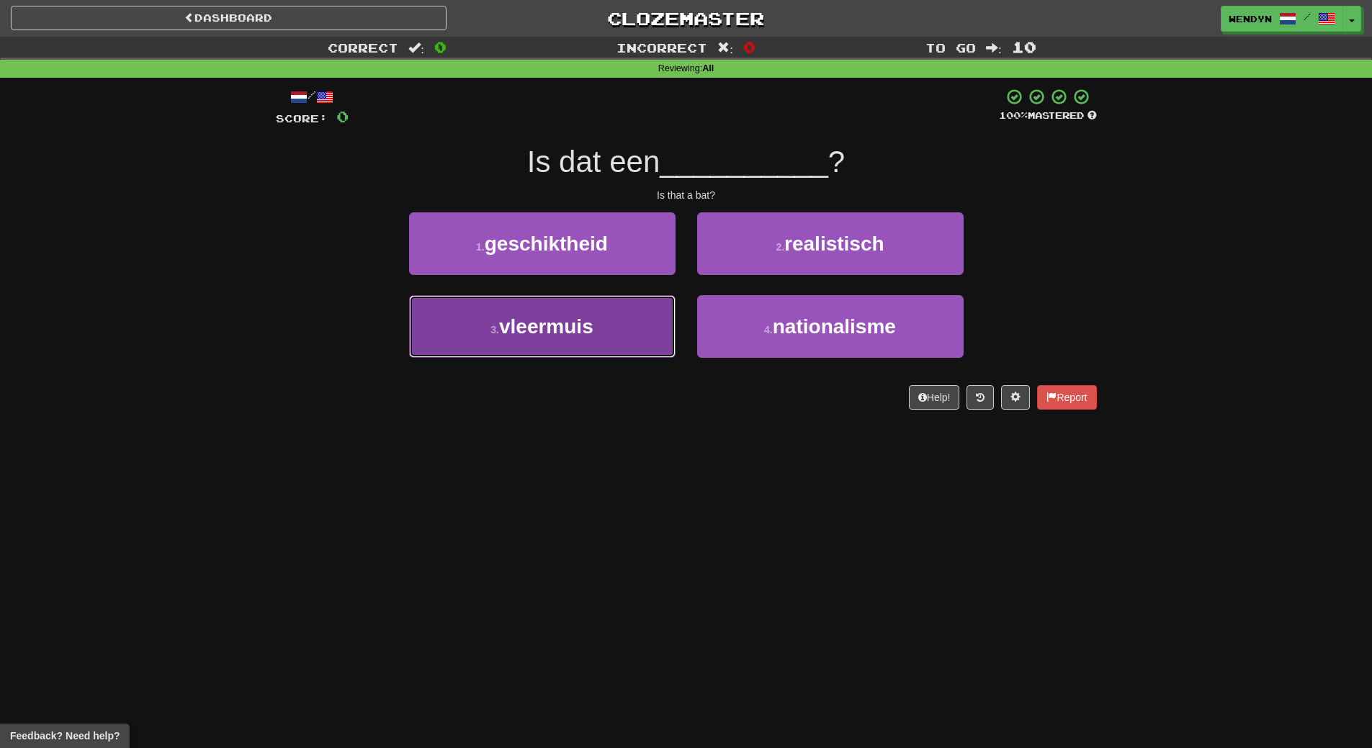
click at [580, 340] on button "3 . vleermuis" at bounding box center [542, 326] width 267 height 63
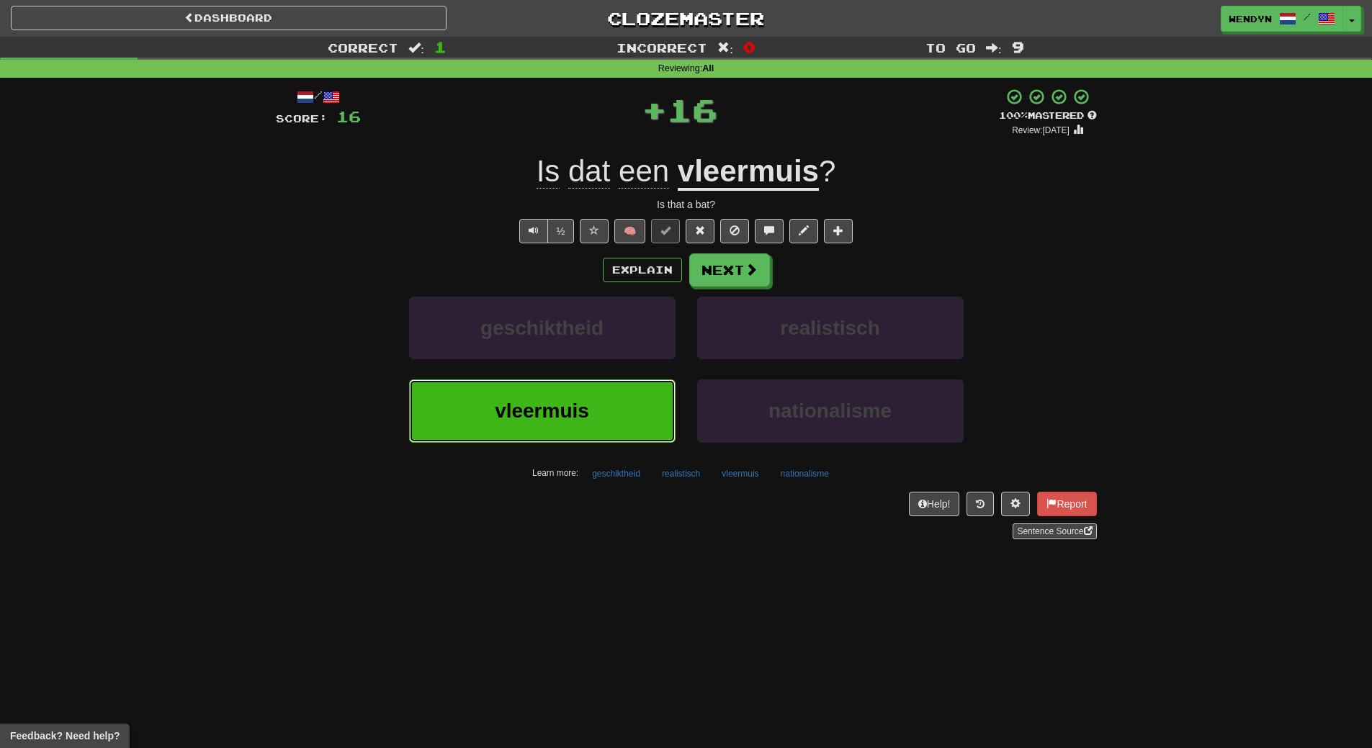
click at [542, 408] on span "vleermuis" at bounding box center [542, 411] width 94 height 22
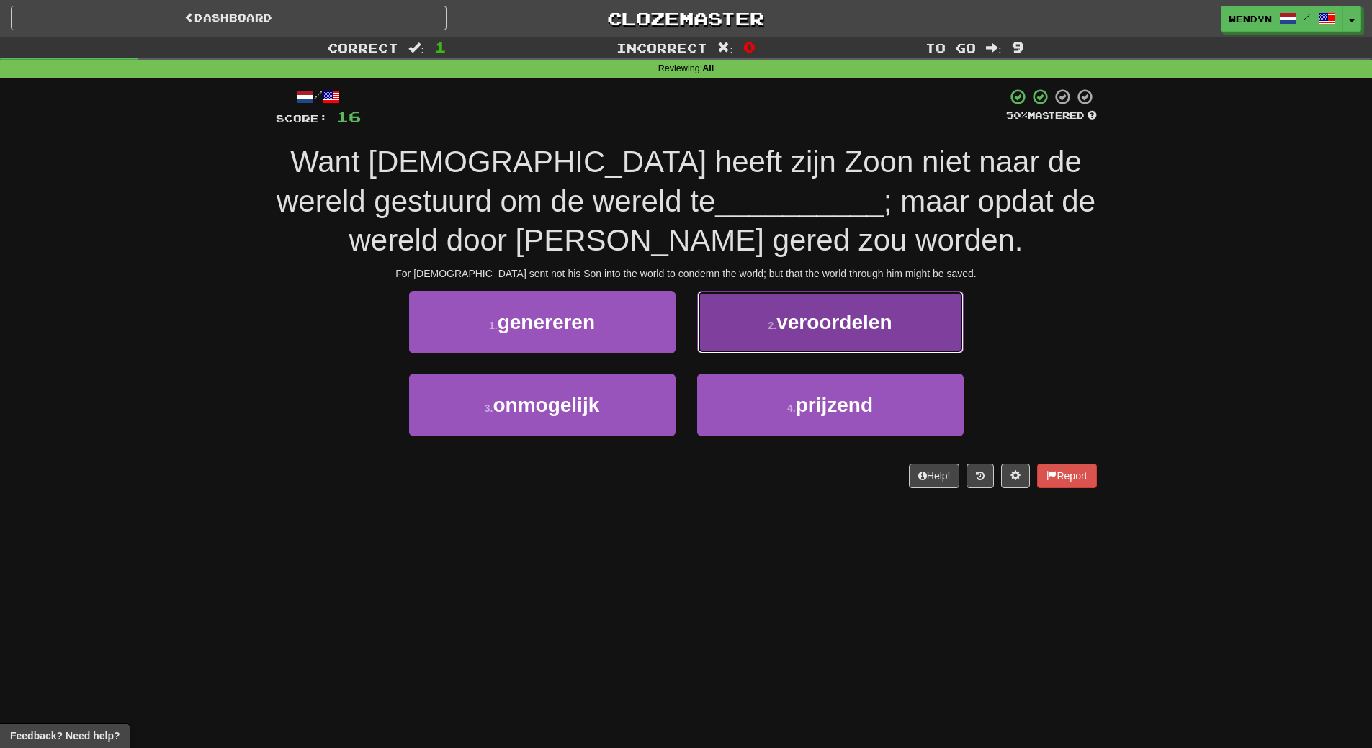
click at [771, 332] on button "2 . veroordelen" at bounding box center [830, 322] width 267 height 63
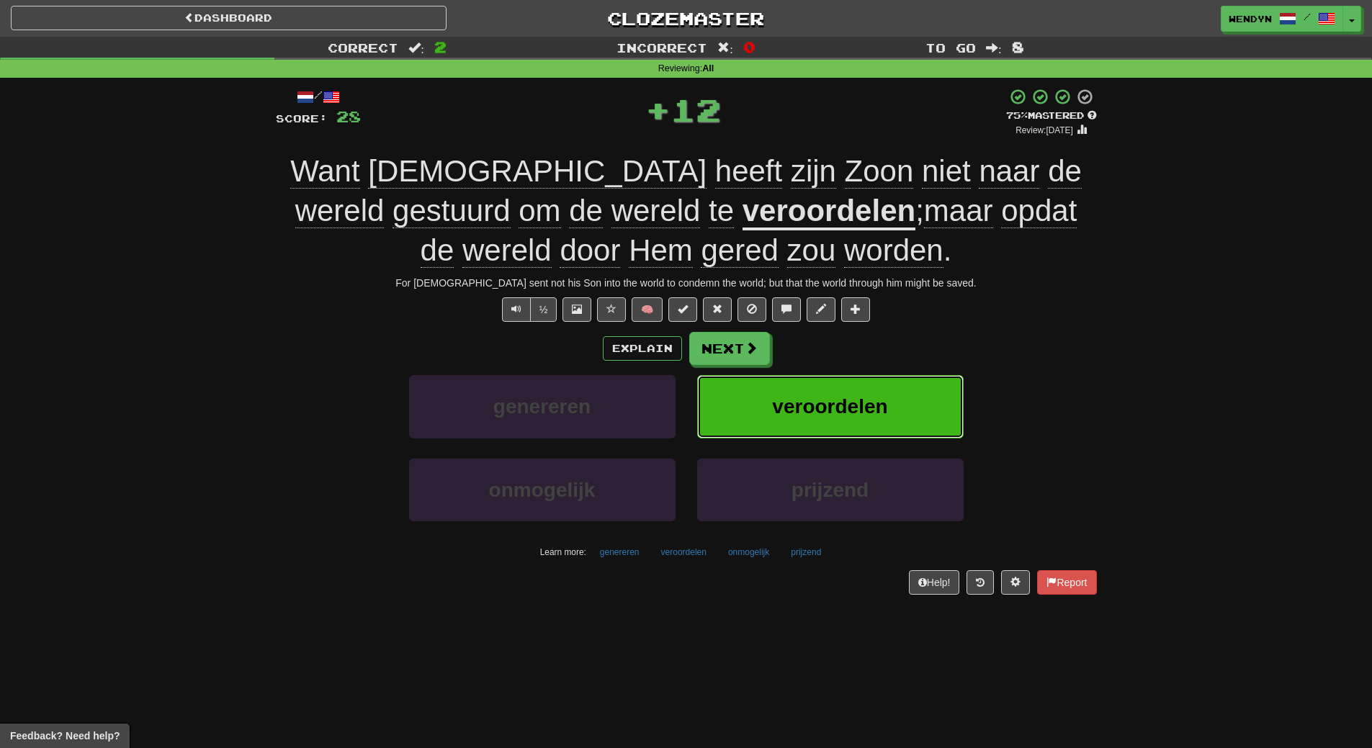
click at [776, 389] on button "veroordelen" at bounding box center [830, 406] width 267 height 63
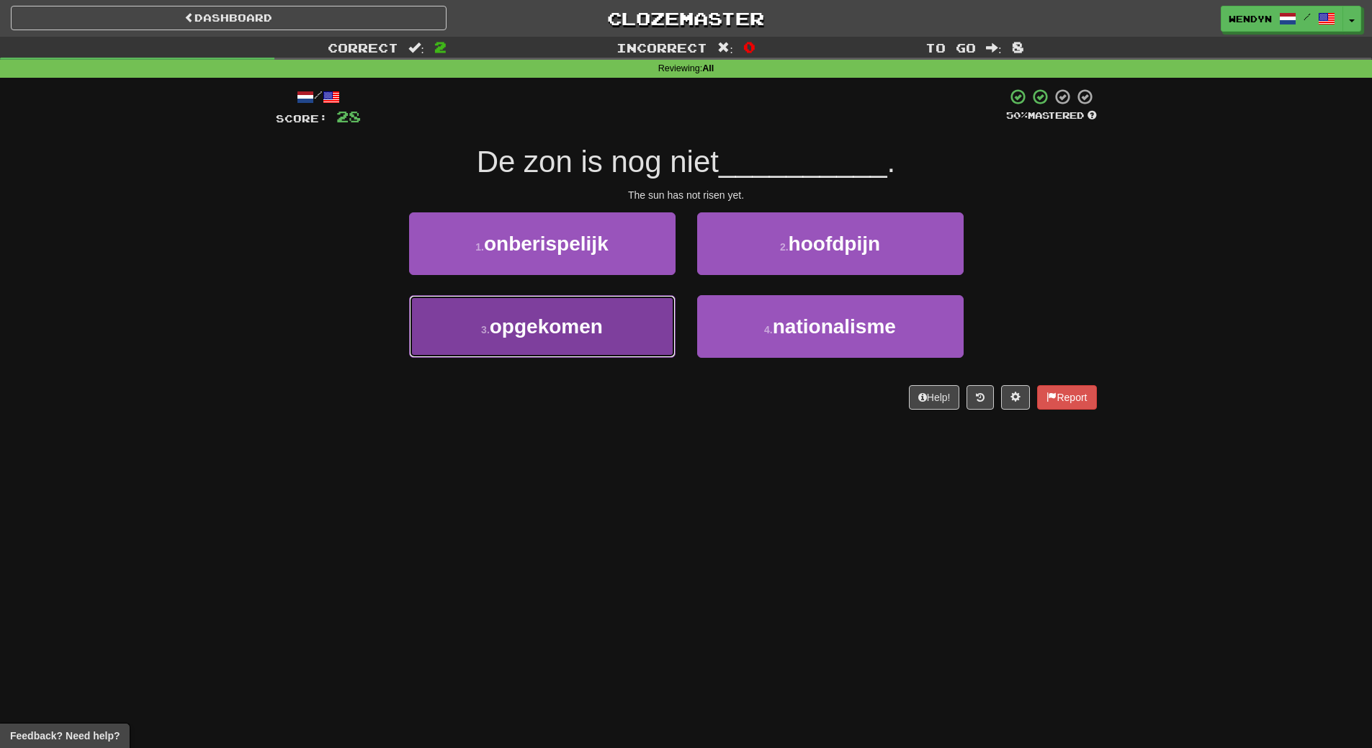
click at [638, 341] on button "3 . opgekomen" at bounding box center [542, 326] width 267 height 63
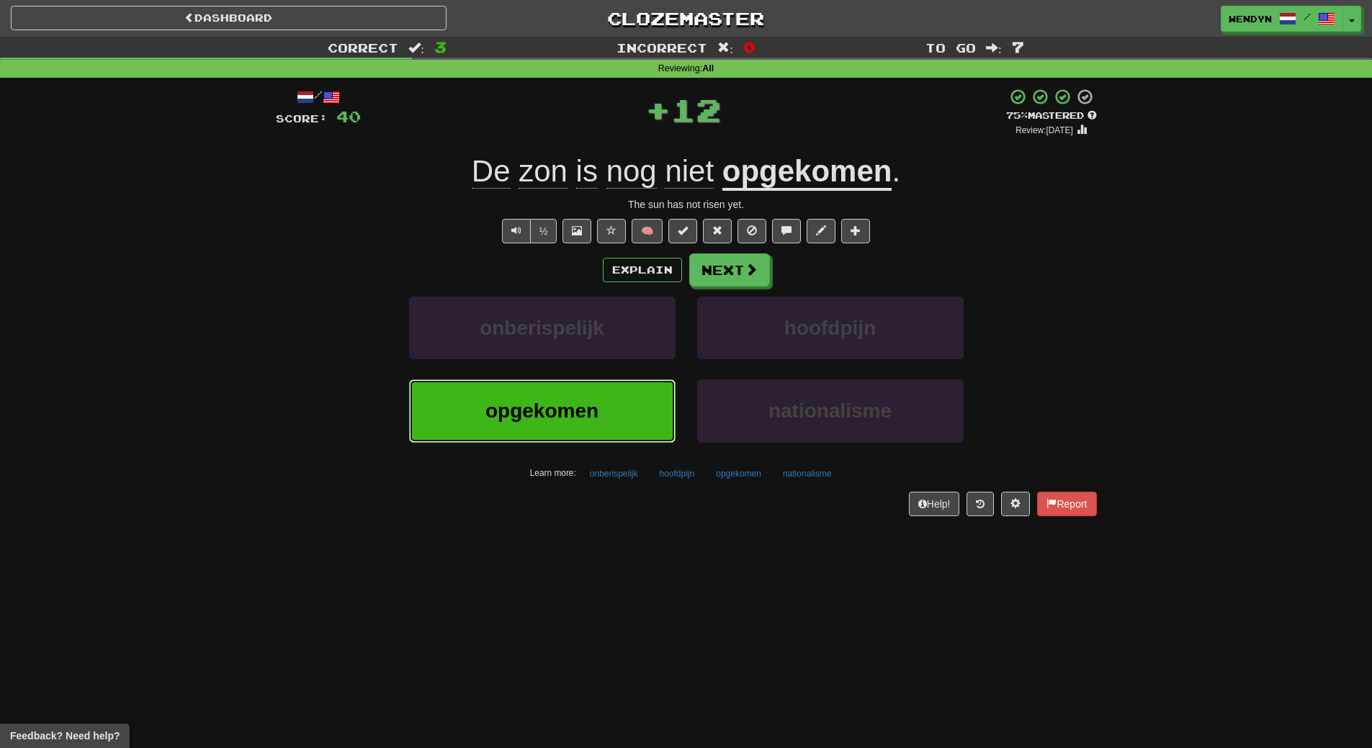
click at [621, 421] on button "opgekomen" at bounding box center [542, 411] width 267 height 63
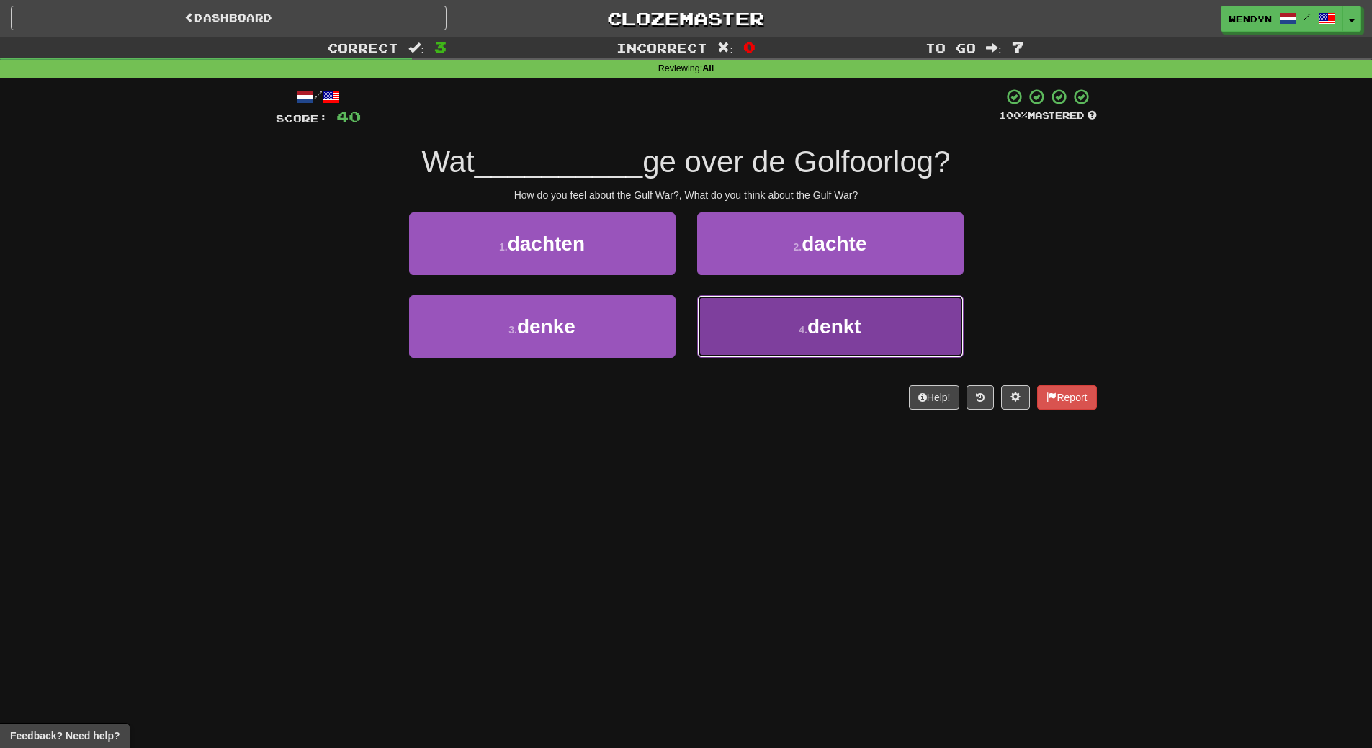
click at [943, 342] on button "4 . denkt" at bounding box center [830, 326] width 267 height 63
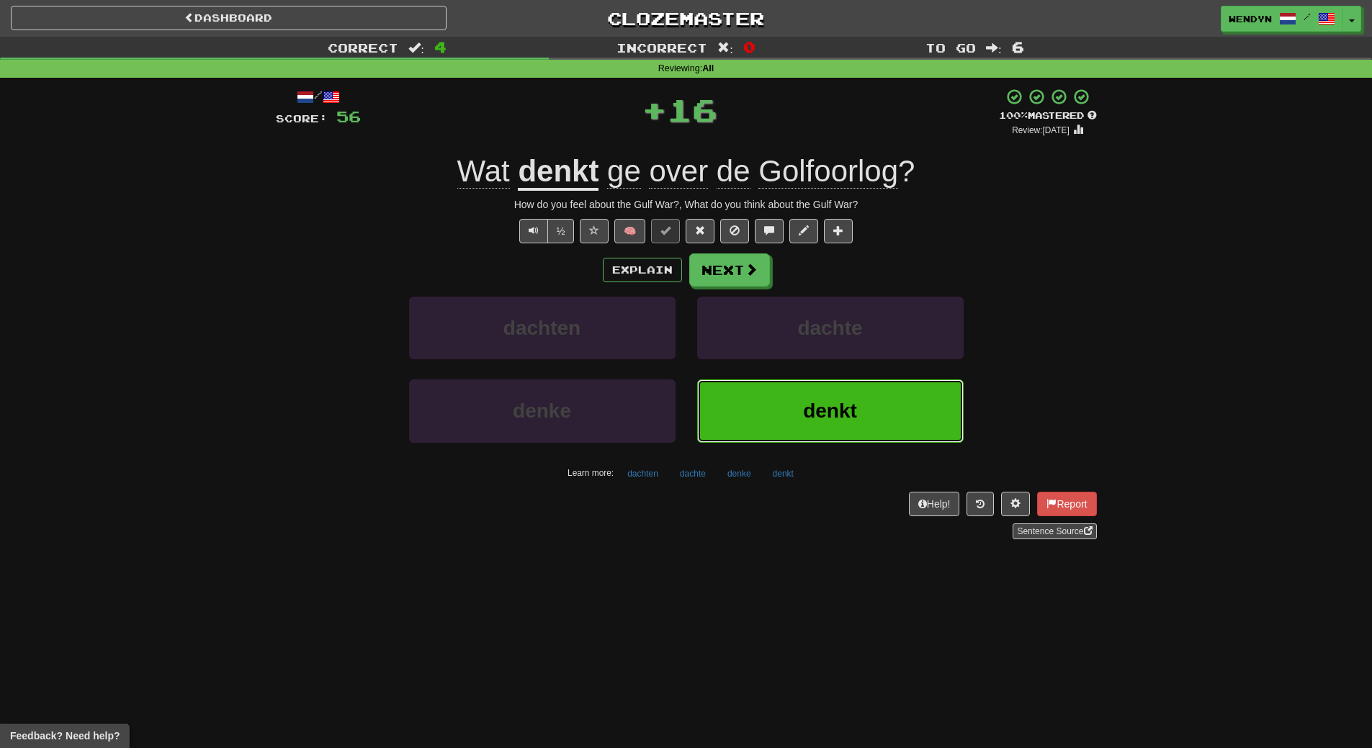
click at [886, 400] on button "denkt" at bounding box center [830, 411] width 267 height 63
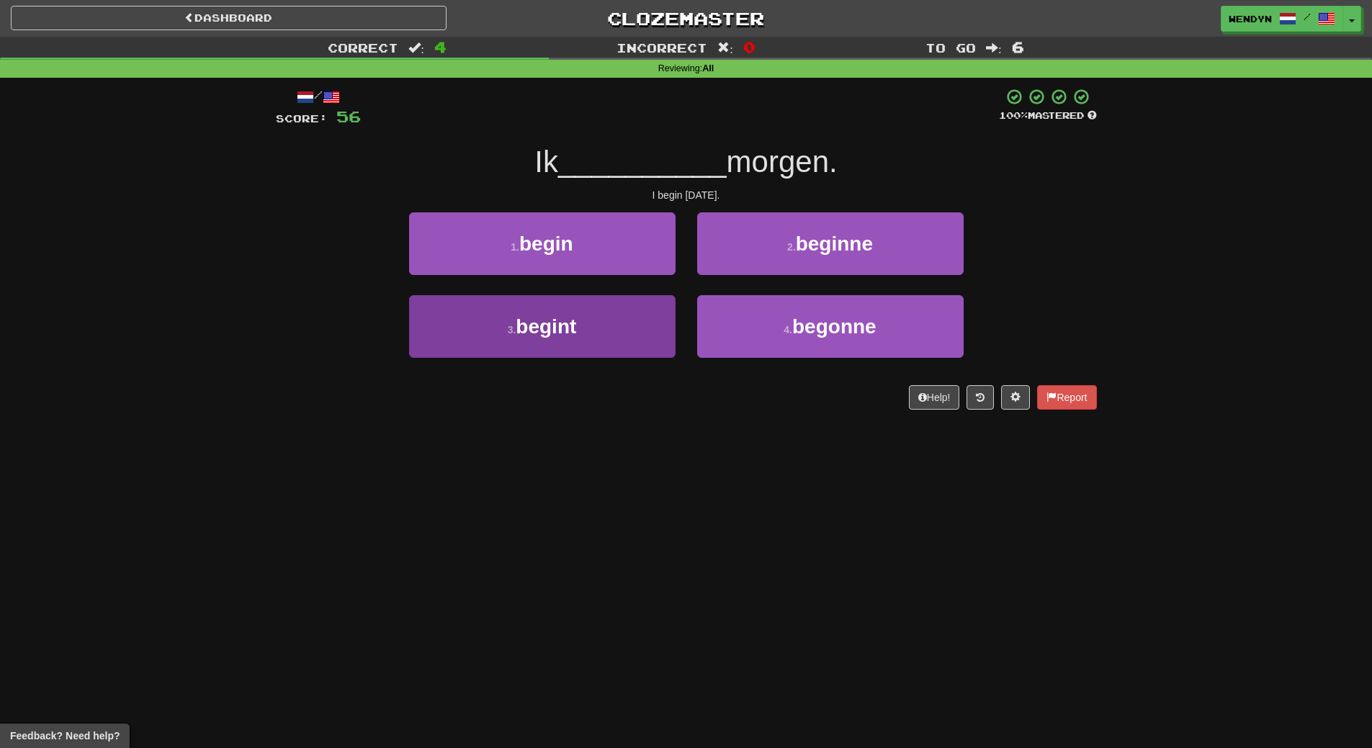
click at [614, 362] on div "3 . begint" at bounding box center [542, 336] width 288 height 83
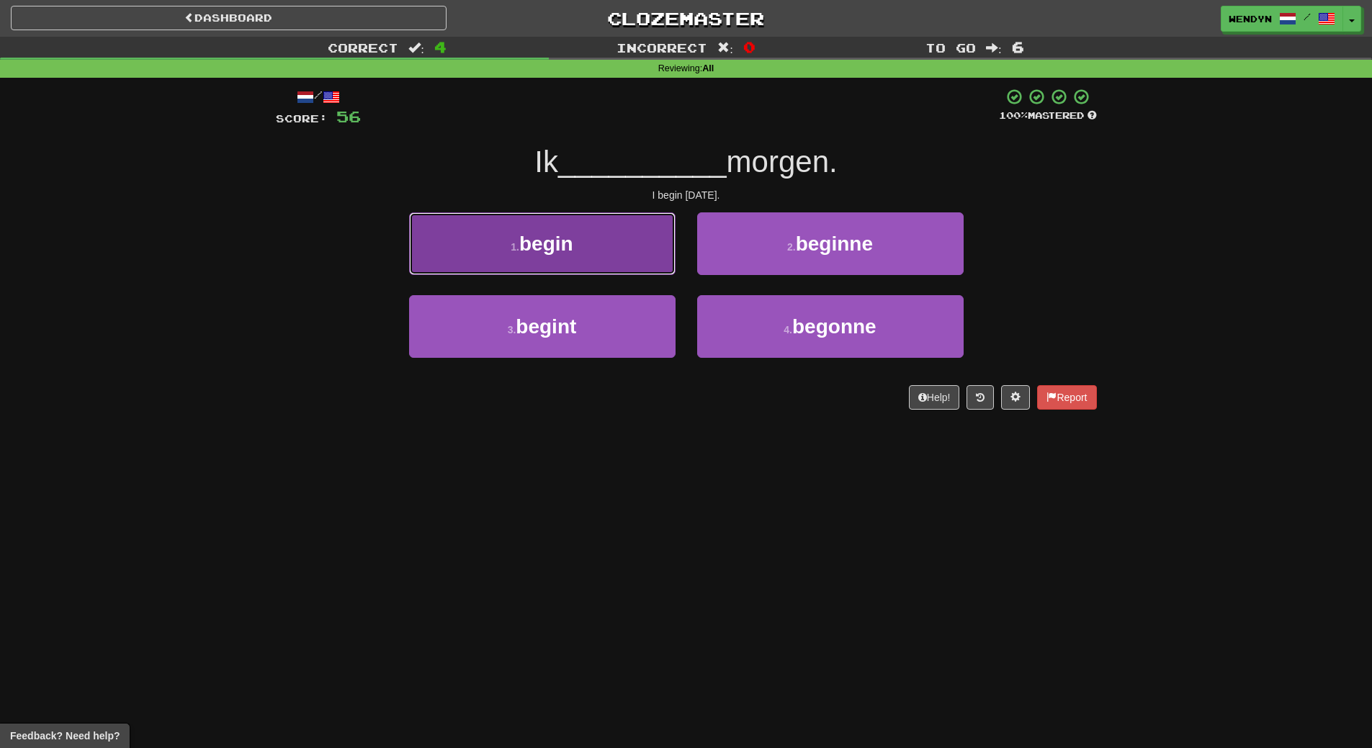
click at [592, 251] on button "1 . begin" at bounding box center [542, 244] width 267 height 63
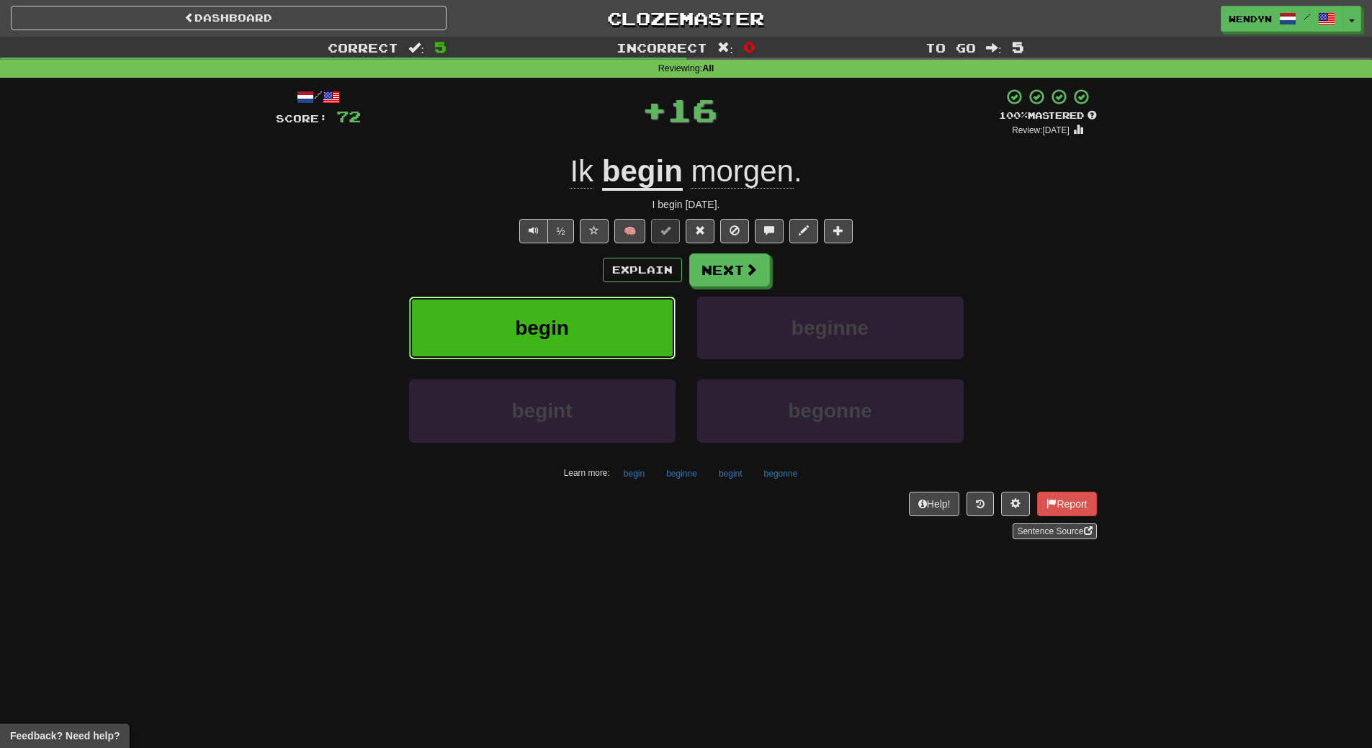
click at [579, 320] on button "begin" at bounding box center [542, 328] width 267 height 63
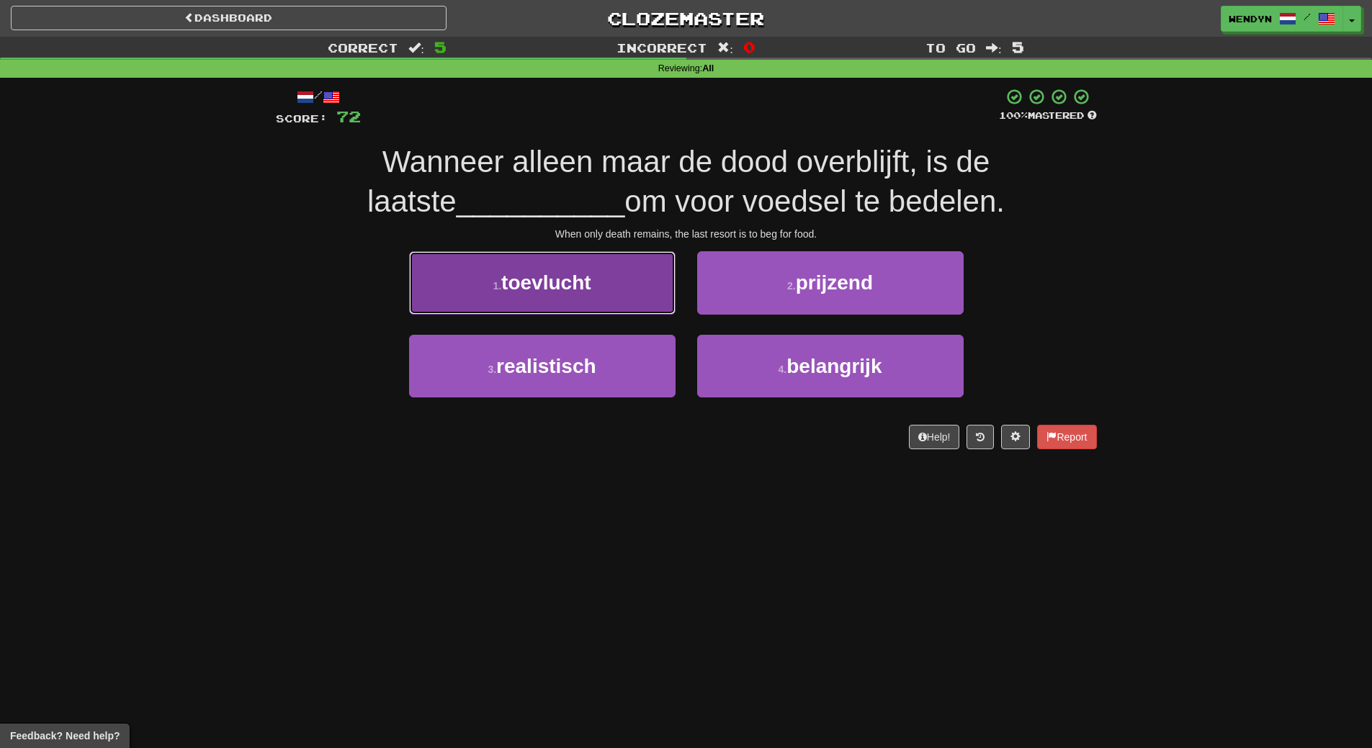
click at [625, 298] on button "1 . toevlucht" at bounding box center [542, 282] width 267 height 63
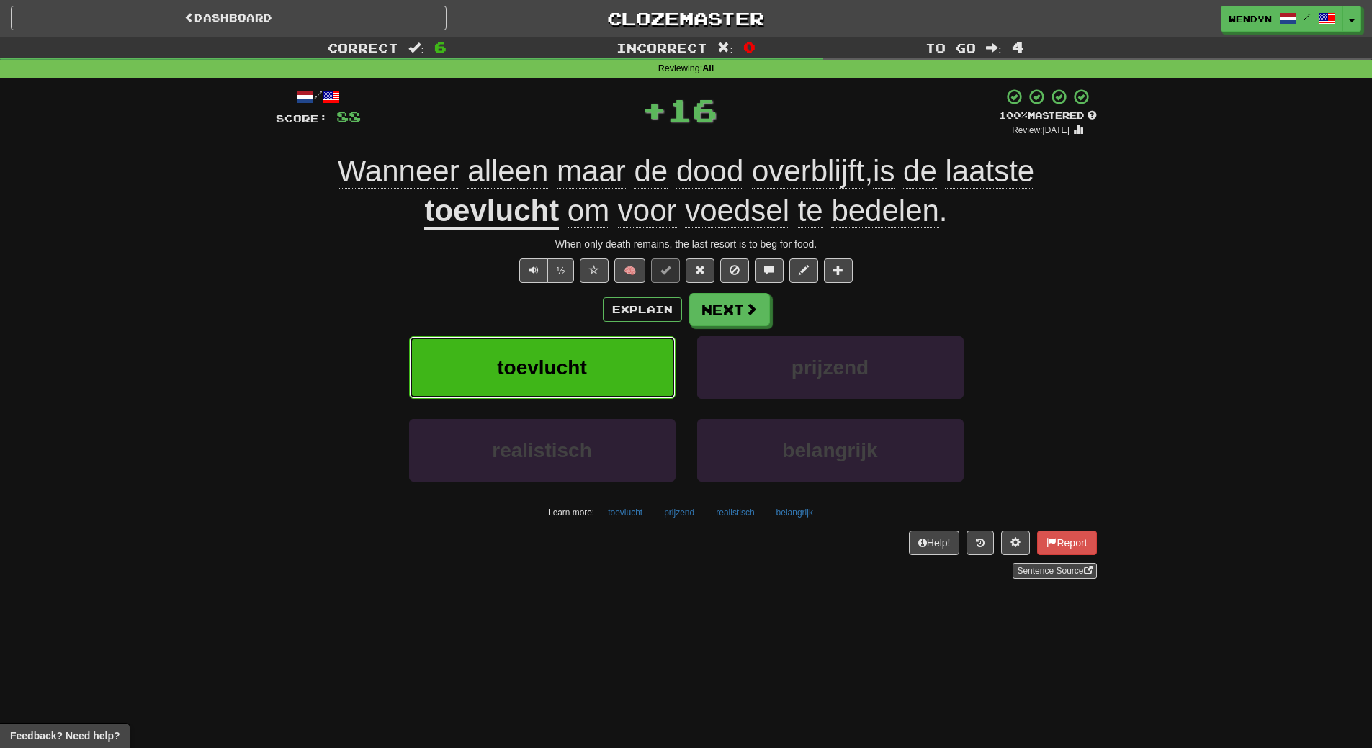
click at [609, 349] on button "toevlucht" at bounding box center [542, 367] width 267 height 63
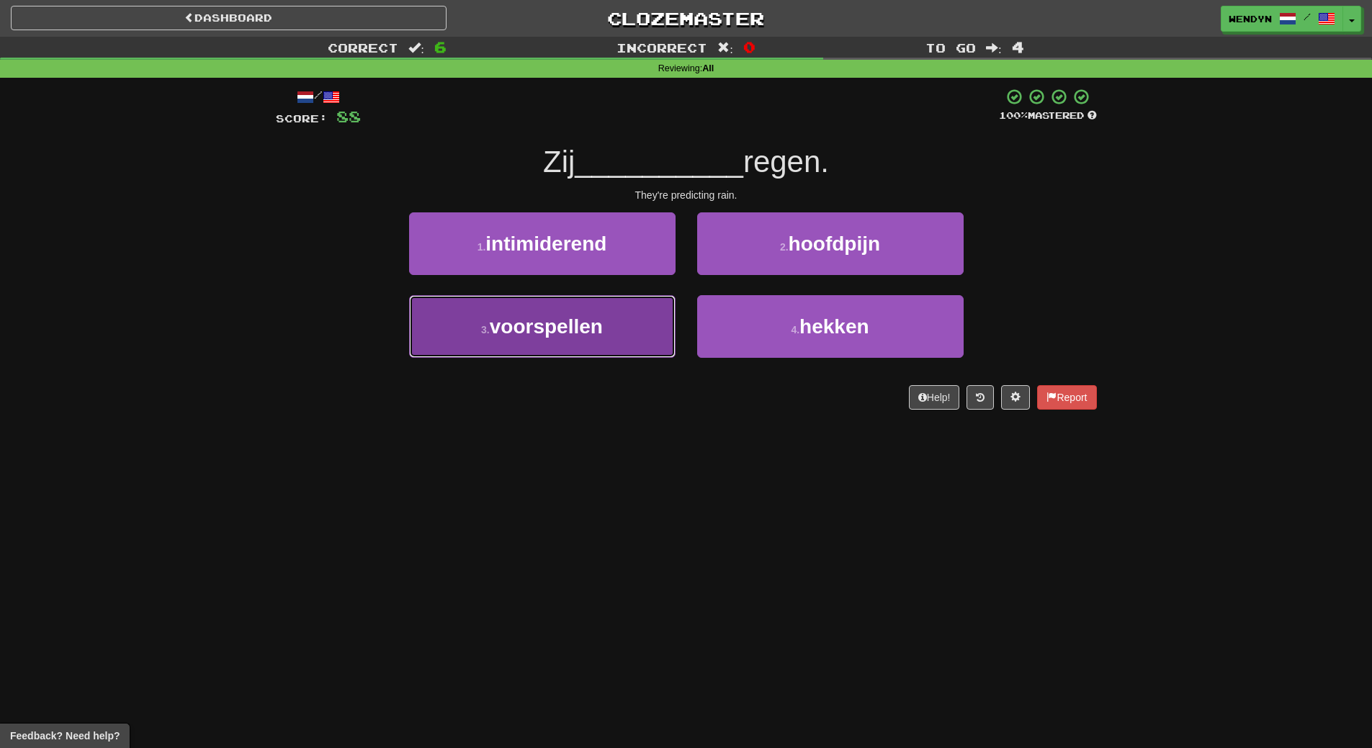
click at [609, 348] on button "3 . voorspellen" at bounding box center [542, 326] width 267 height 63
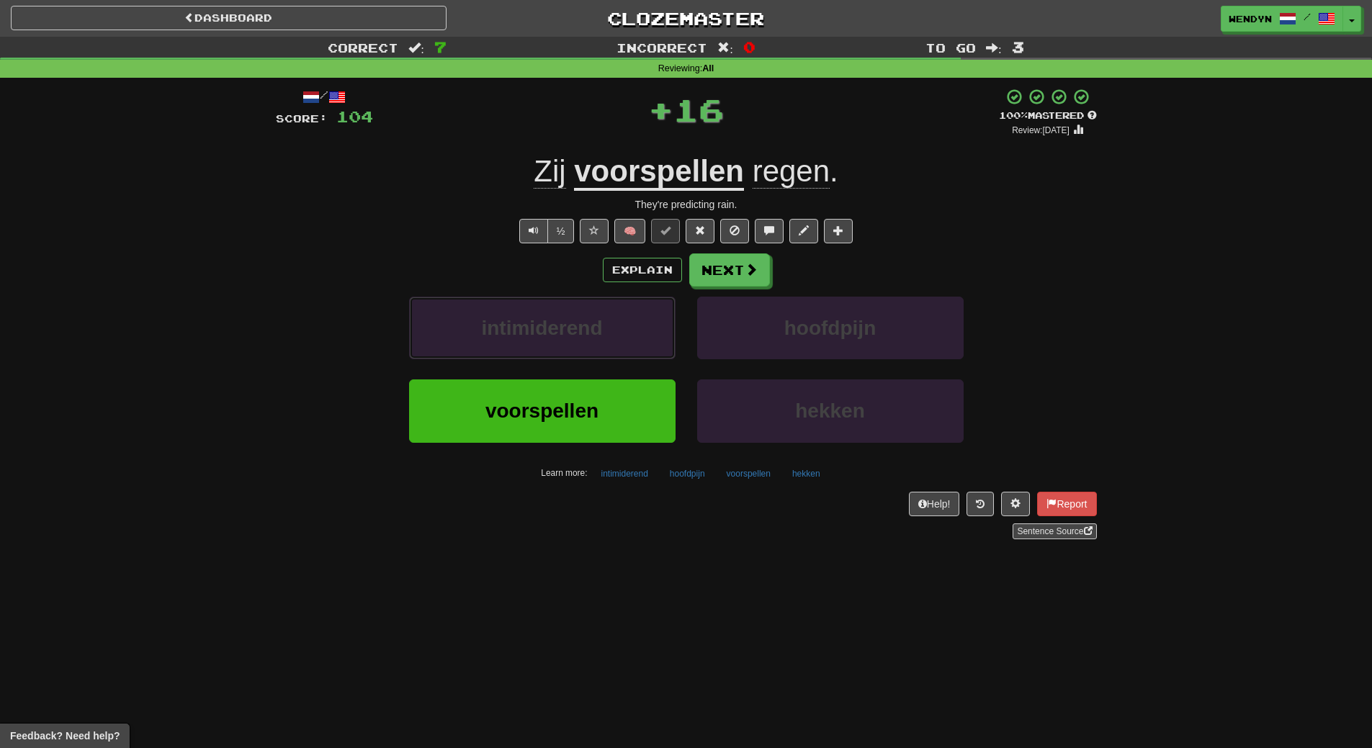
click at [609, 348] on button "intimiderend" at bounding box center [542, 328] width 267 height 63
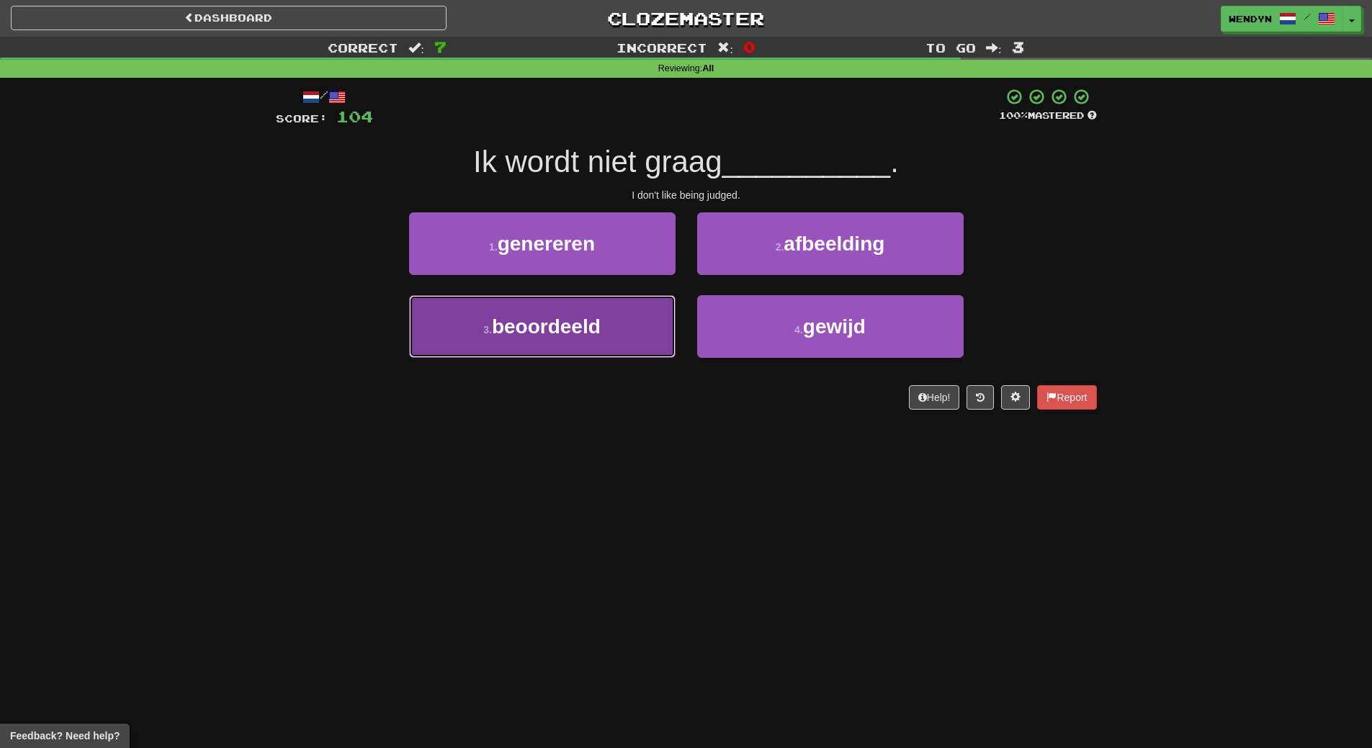
click at [612, 343] on button "3 . beoordeeld" at bounding box center [542, 326] width 267 height 63
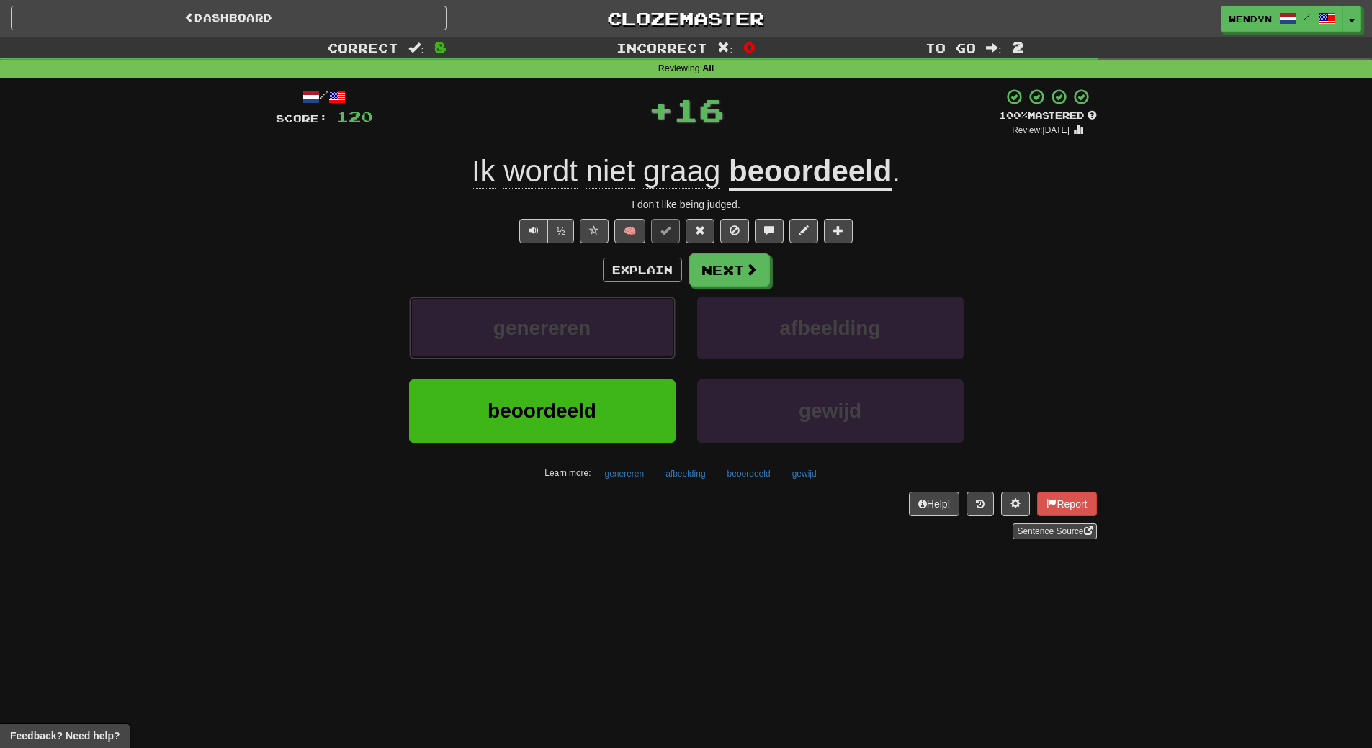
click at [612, 343] on button "genereren" at bounding box center [542, 328] width 267 height 63
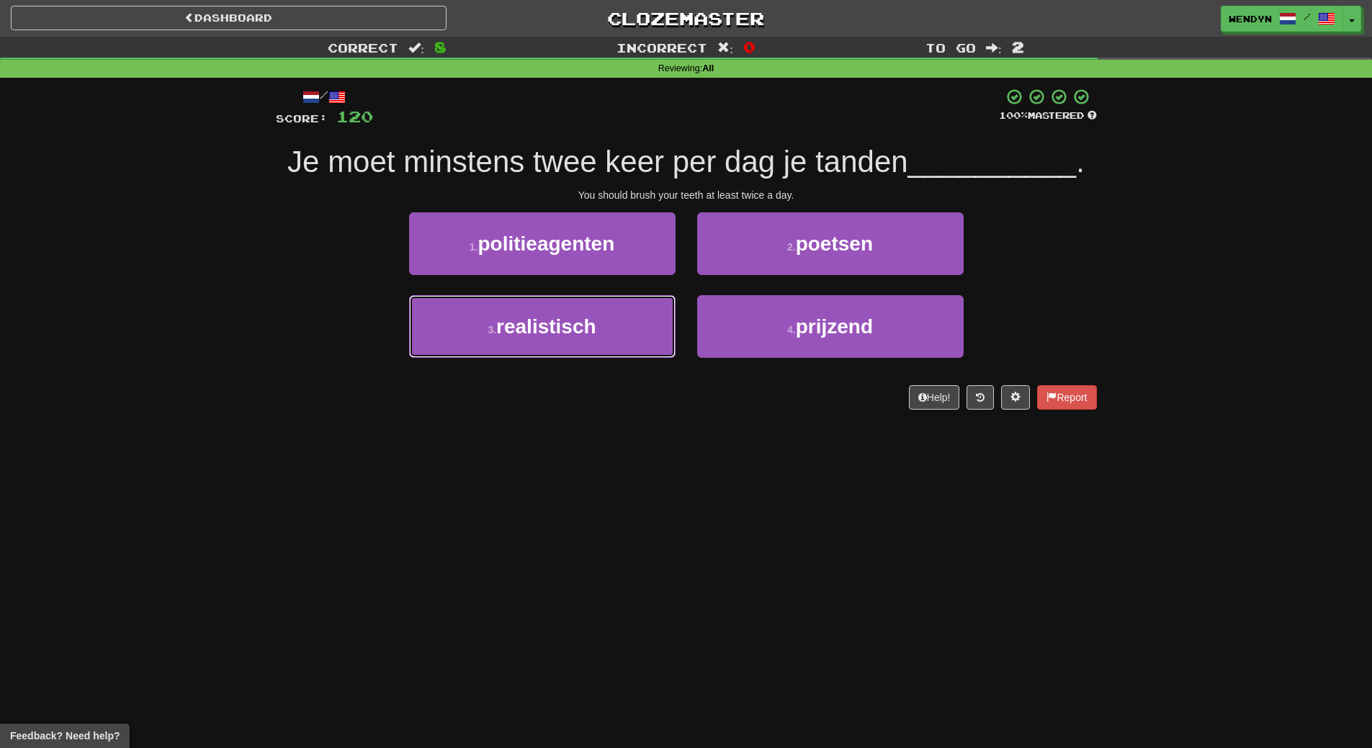
drag, startPoint x: 612, startPoint y: 343, endPoint x: 608, endPoint y: 416, distance: 72.9
click at [608, 416] on div "/ Score: 120 100 % Mastered Je moet minstens twee keer per dag je tanden ______…" at bounding box center [686, 254] width 821 height 352
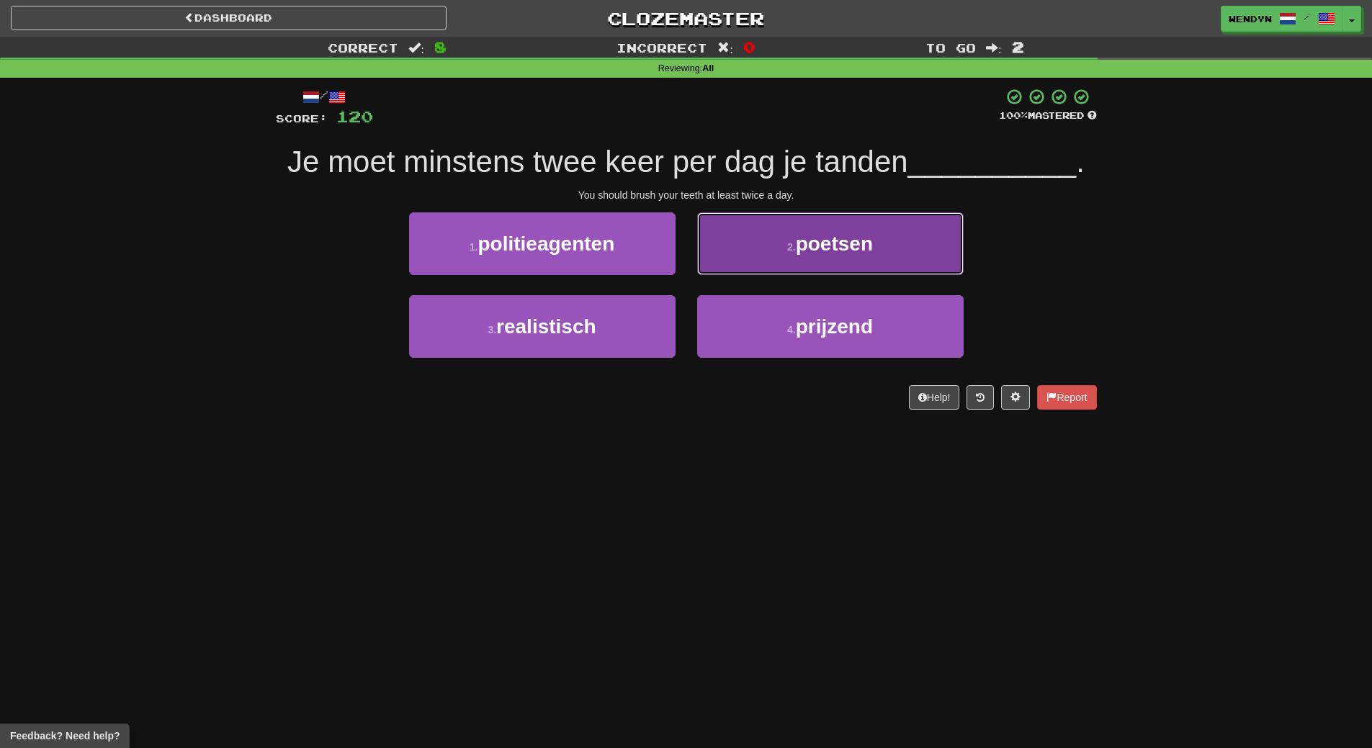
click at [853, 254] on span "poetsen" at bounding box center [834, 244] width 77 height 22
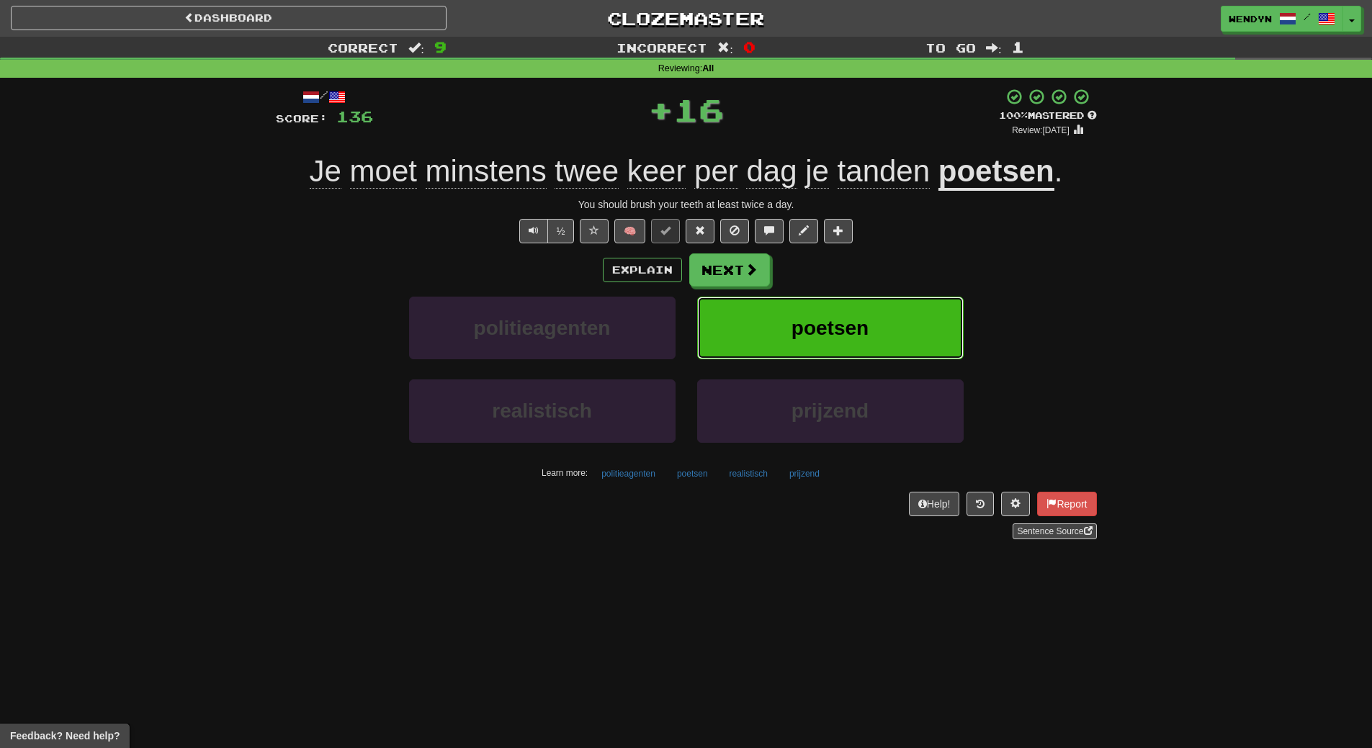
click at [844, 310] on button "poetsen" at bounding box center [830, 328] width 267 height 63
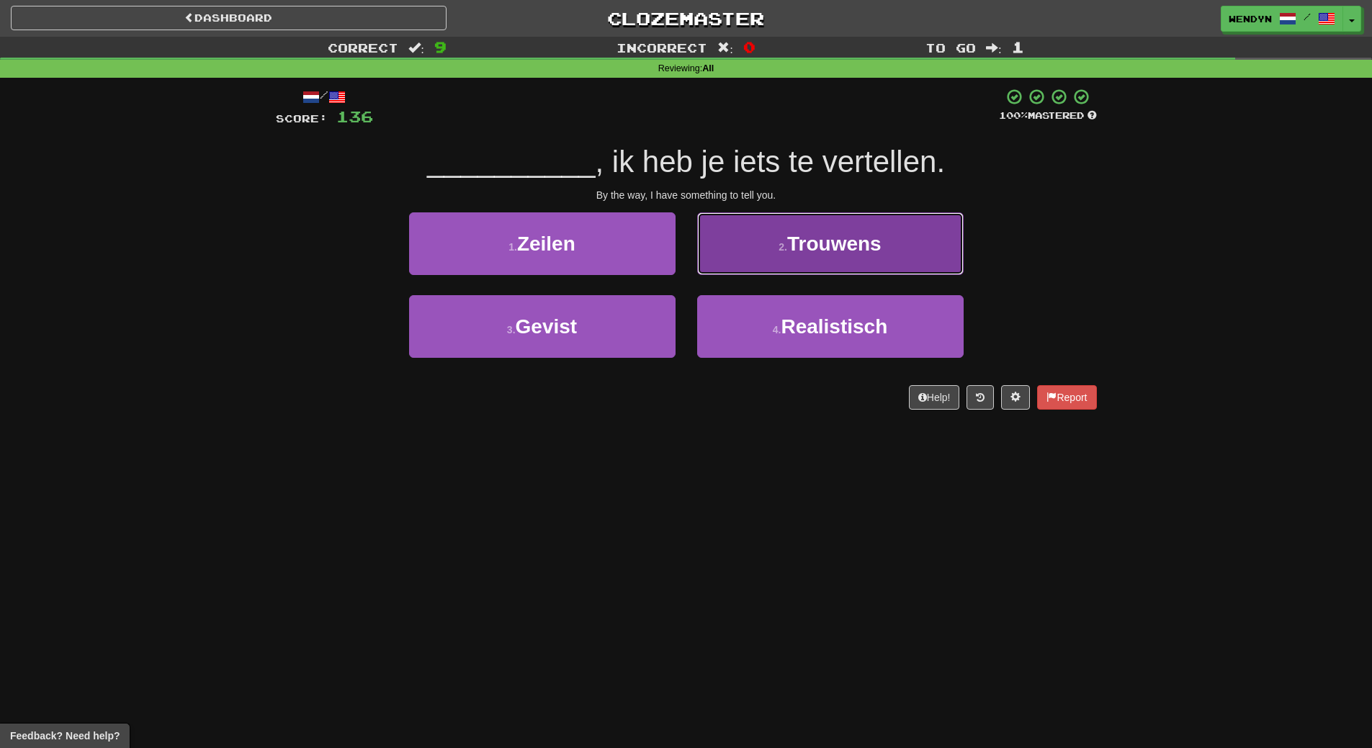
click at [859, 259] on button "2 . Trouwens" at bounding box center [830, 244] width 267 height 63
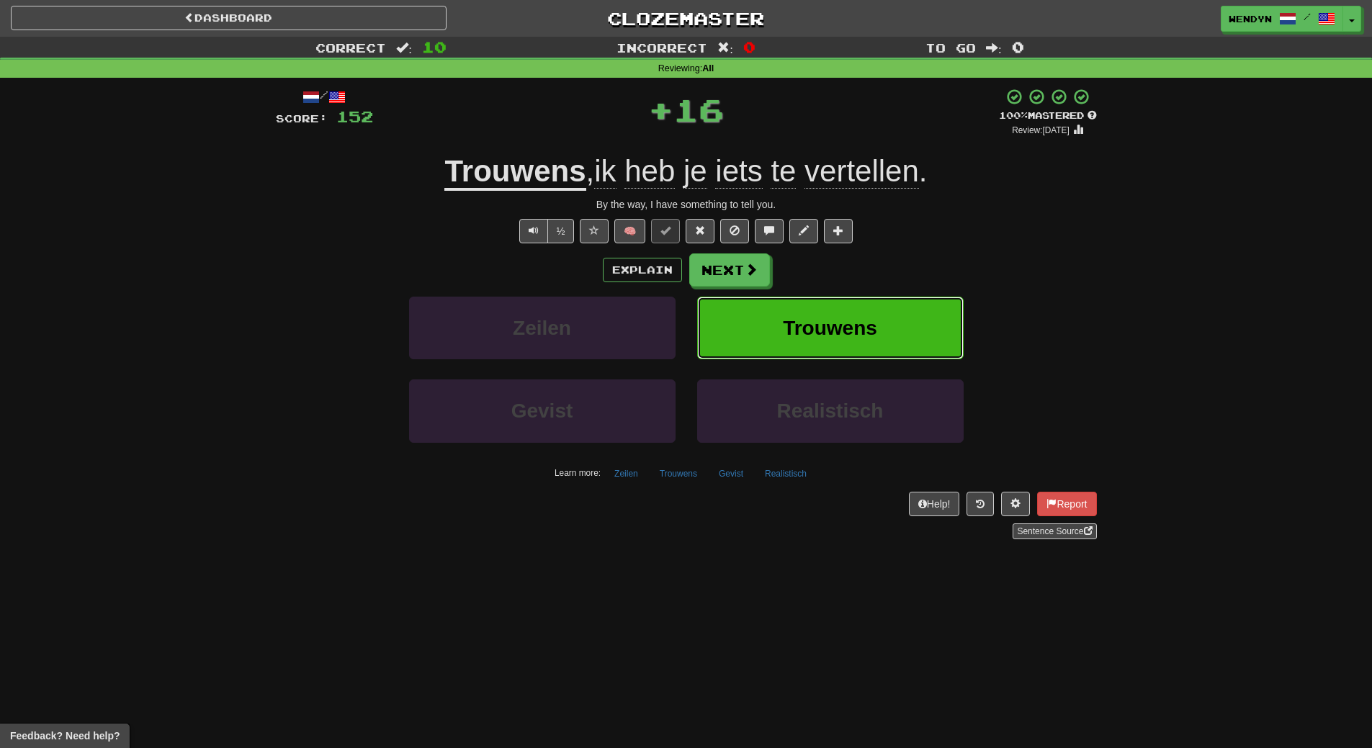
click at [847, 310] on button "Trouwens" at bounding box center [830, 328] width 267 height 63
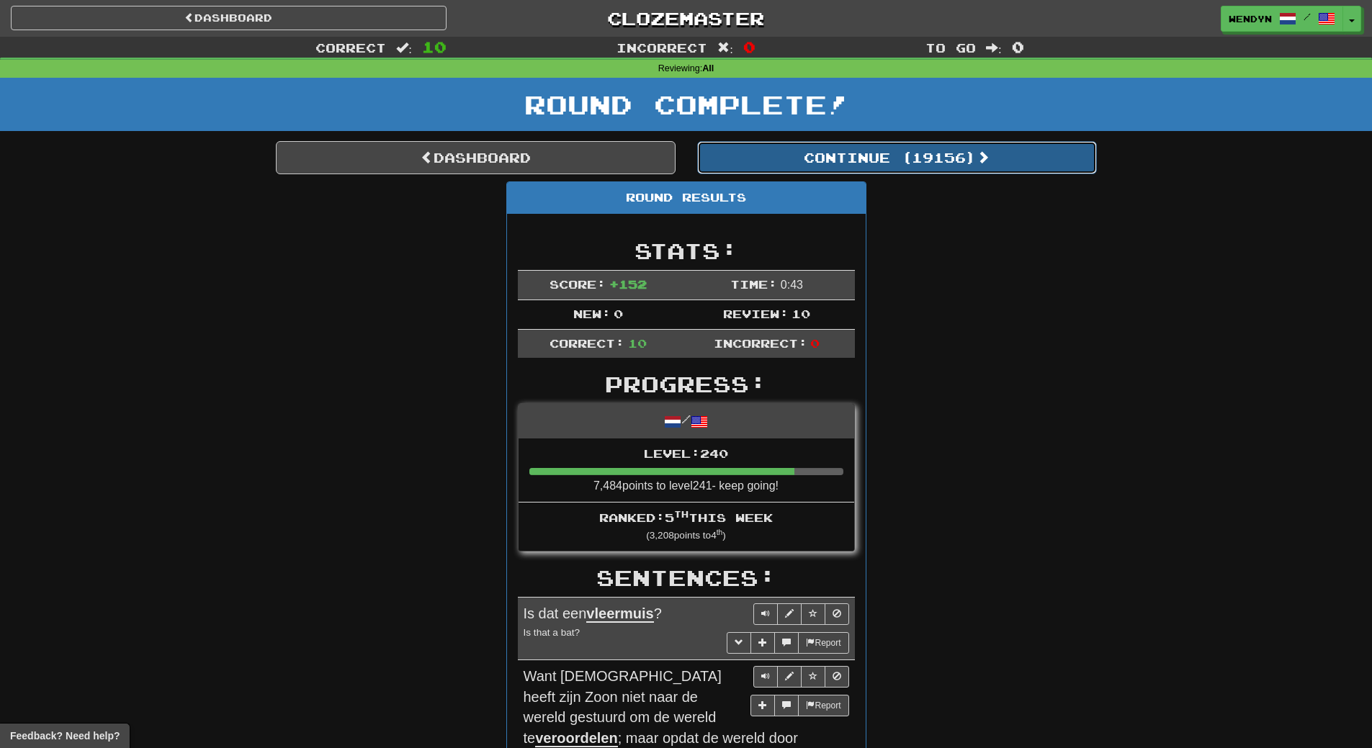
click at [939, 159] on button "Continue ( 19156 )" at bounding box center [897, 157] width 400 height 33
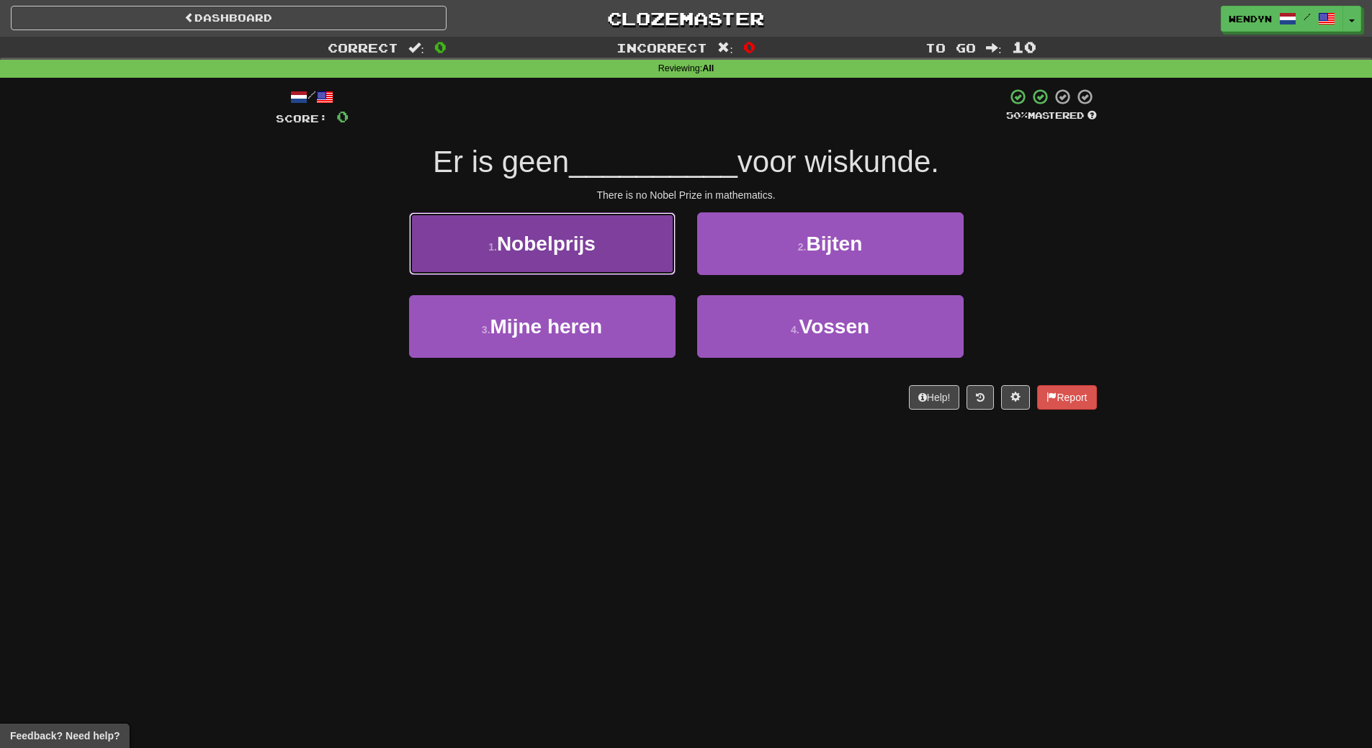
click at [625, 264] on button "1 . Nobelprijs" at bounding box center [542, 244] width 267 height 63
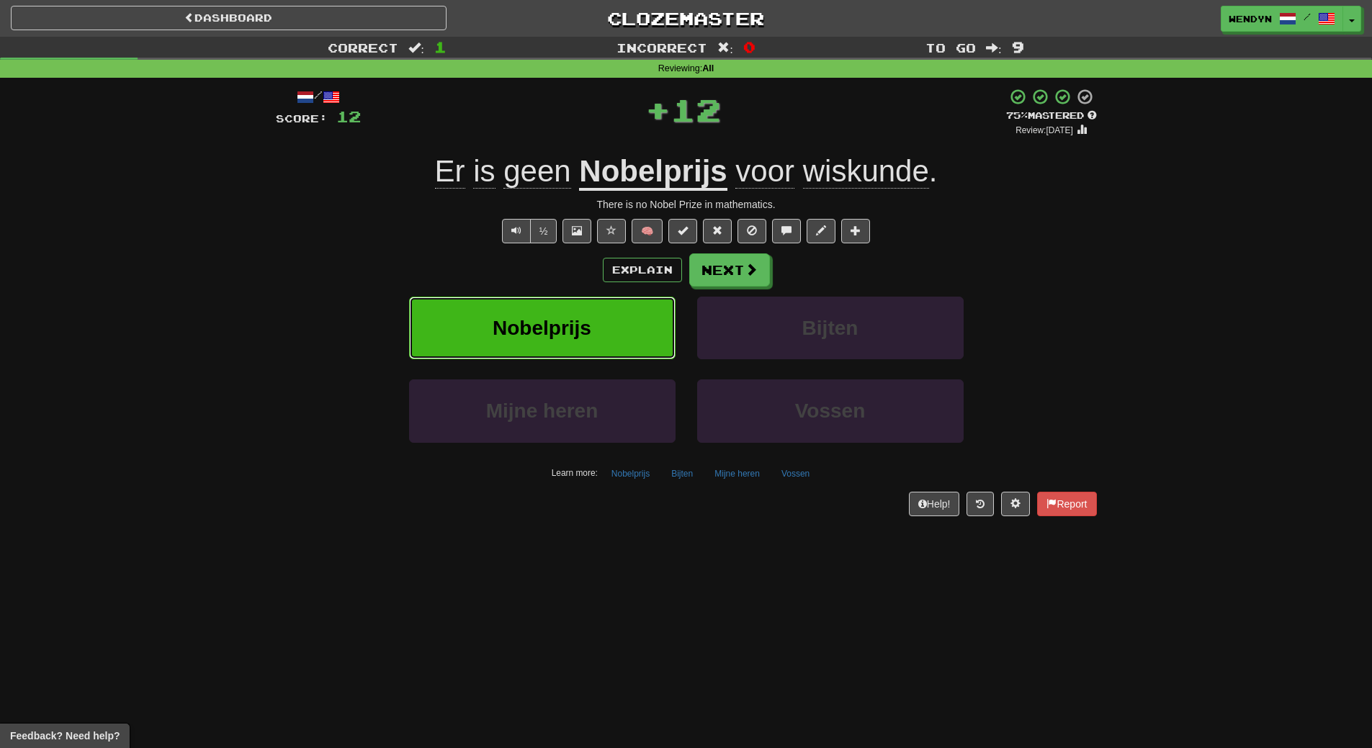
click at [620, 318] on button "Nobelprijs" at bounding box center [542, 328] width 267 height 63
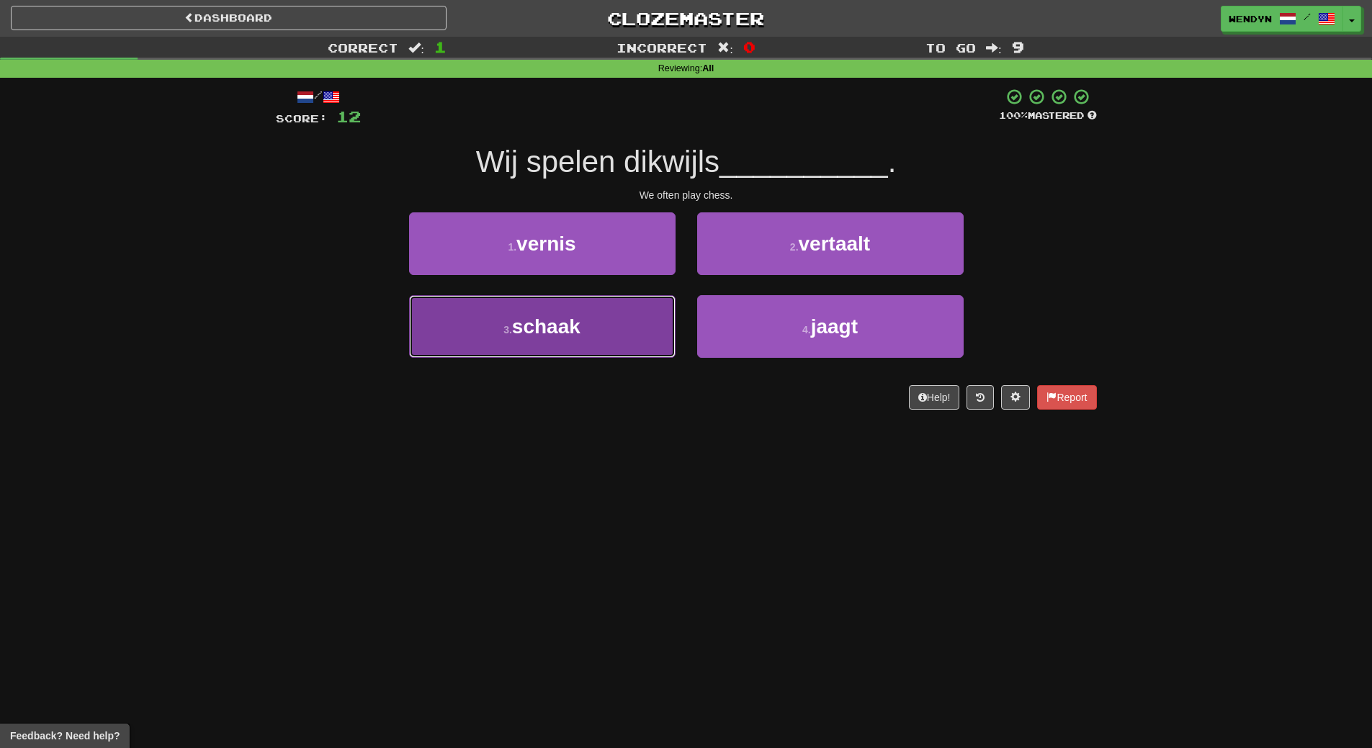
click at [657, 329] on button "3 . schaak" at bounding box center [542, 326] width 267 height 63
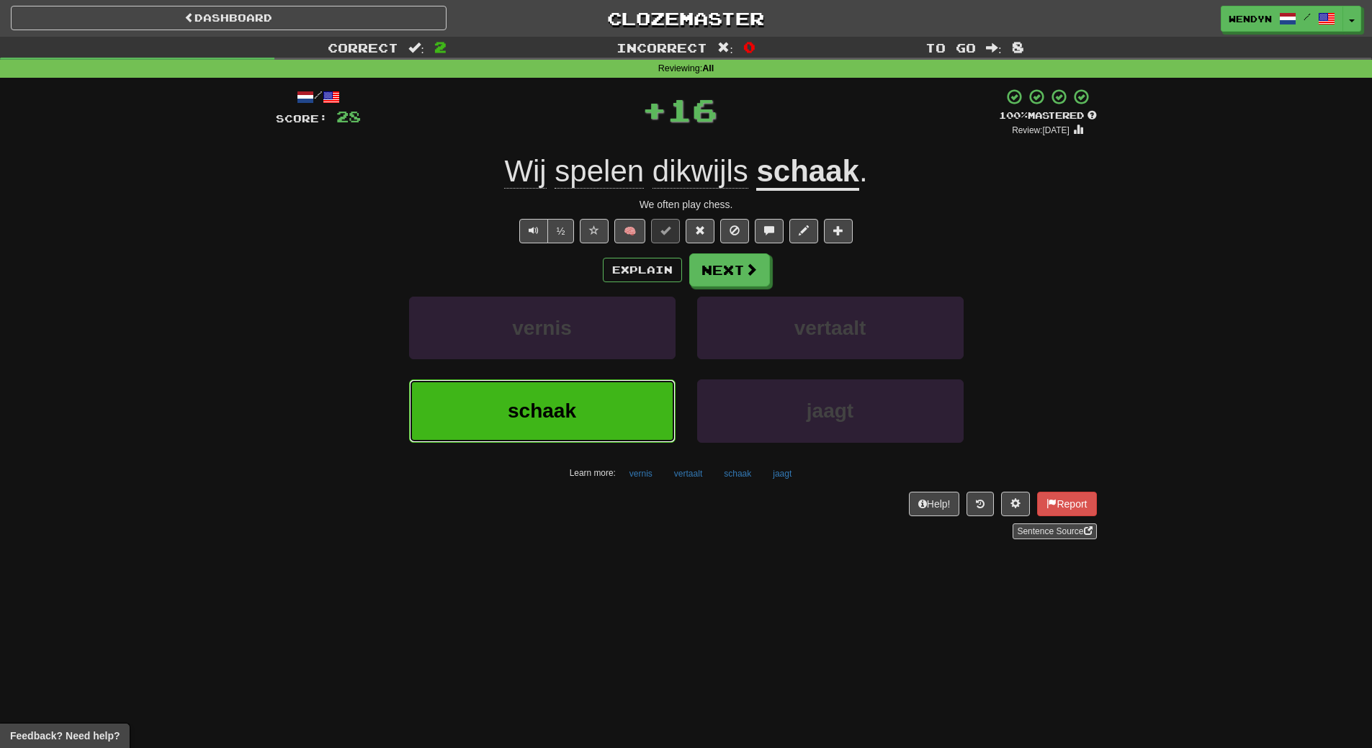
click at [639, 408] on button "schaak" at bounding box center [542, 411] width 267 height 63
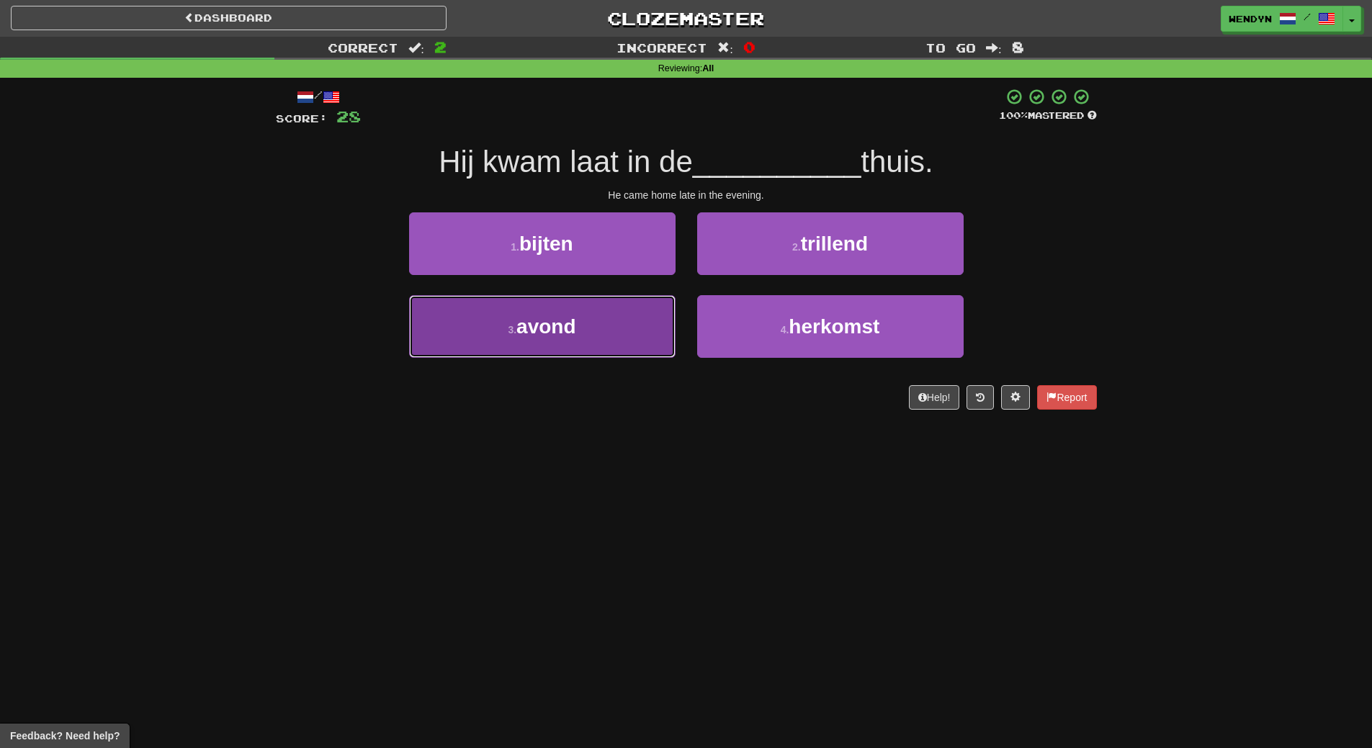
click at [634, 331] on button "3 . avond" at bounding box center [542, 326] width 267 height 63
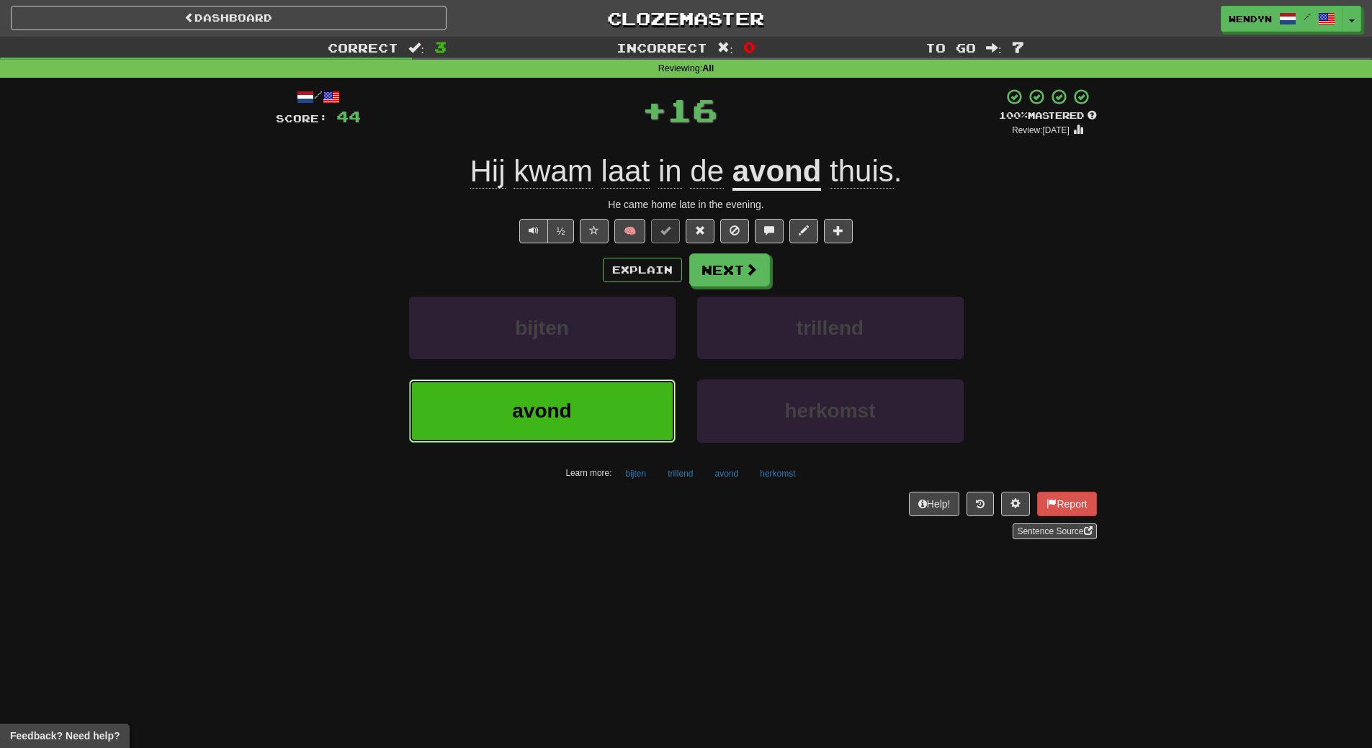
click at [628, 406] on button "avond" at bounding box center [542, 411] width 267 height 63
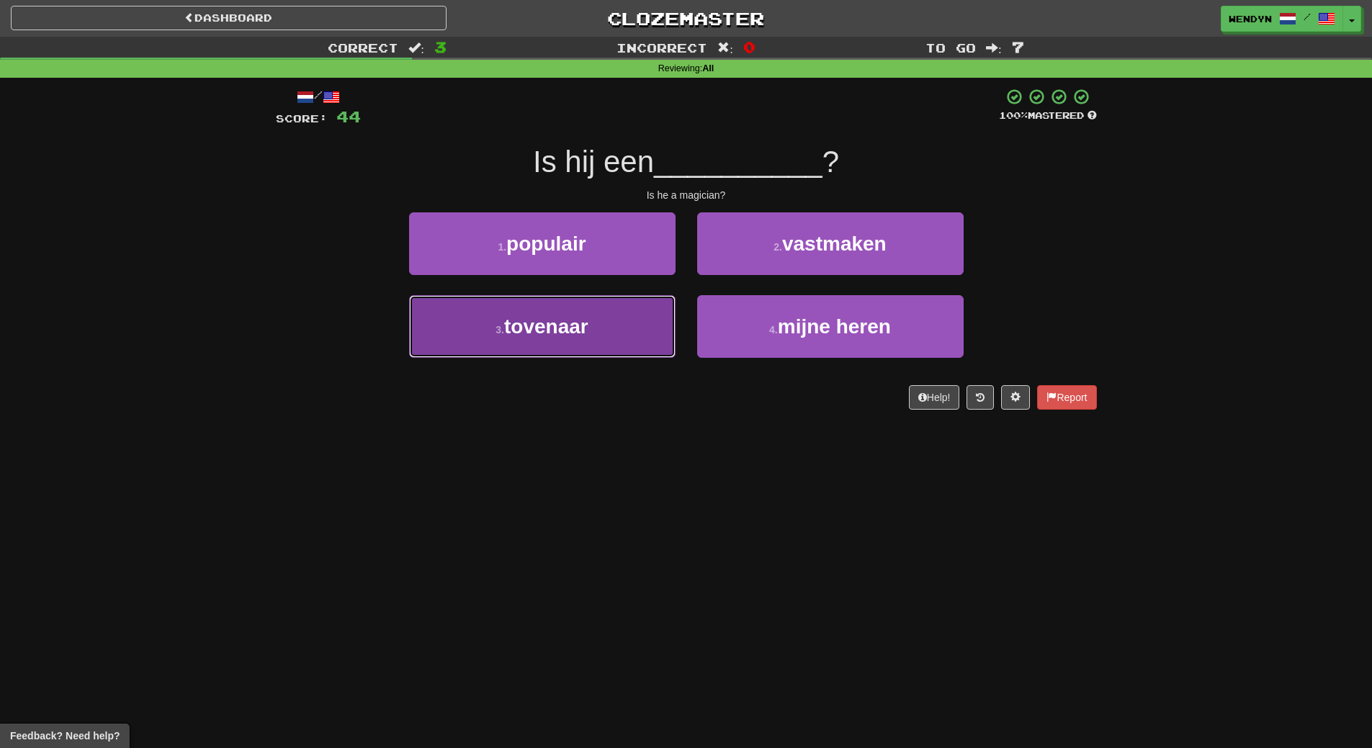
click at [636, 333] on button "3 . tovenaar" at bounding box center [542, 326] width 267 height 63
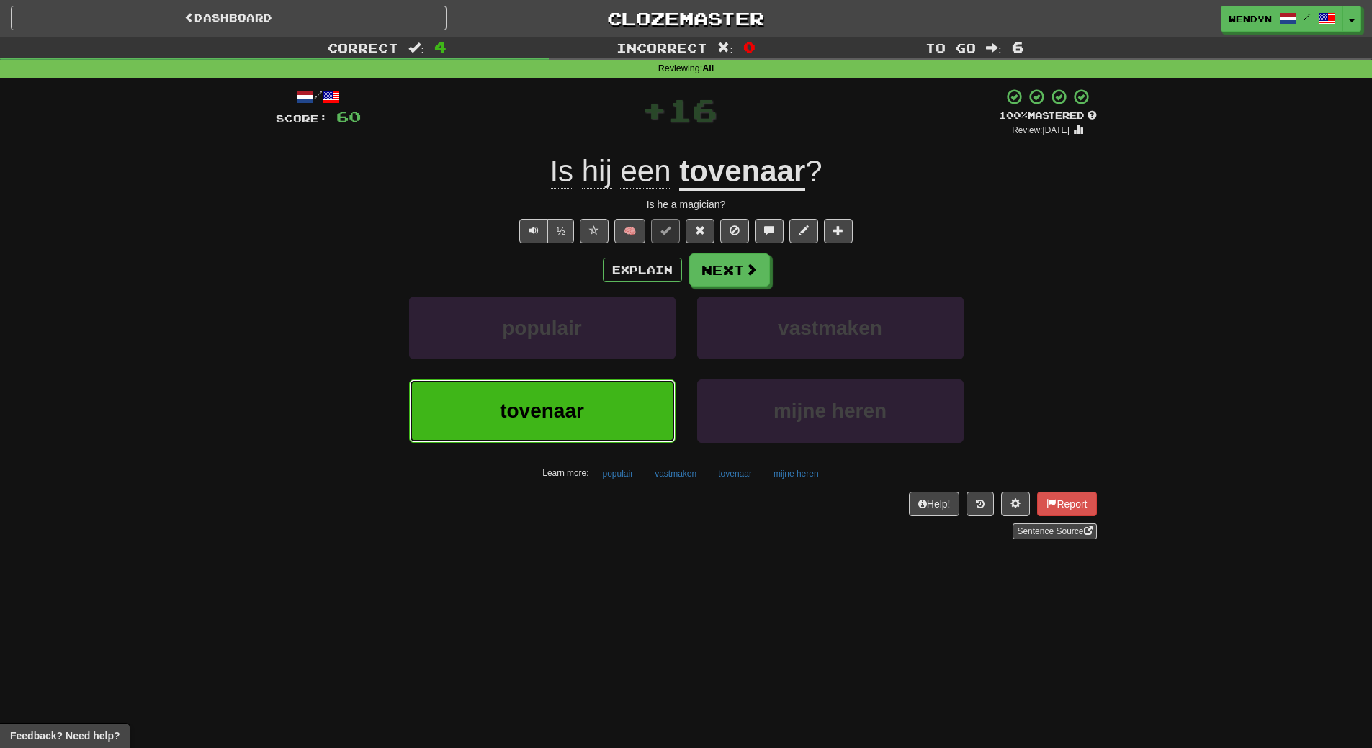
click at [604, 404] on button "tovenaar" at bounding box center [542, 411] width 267 height 63
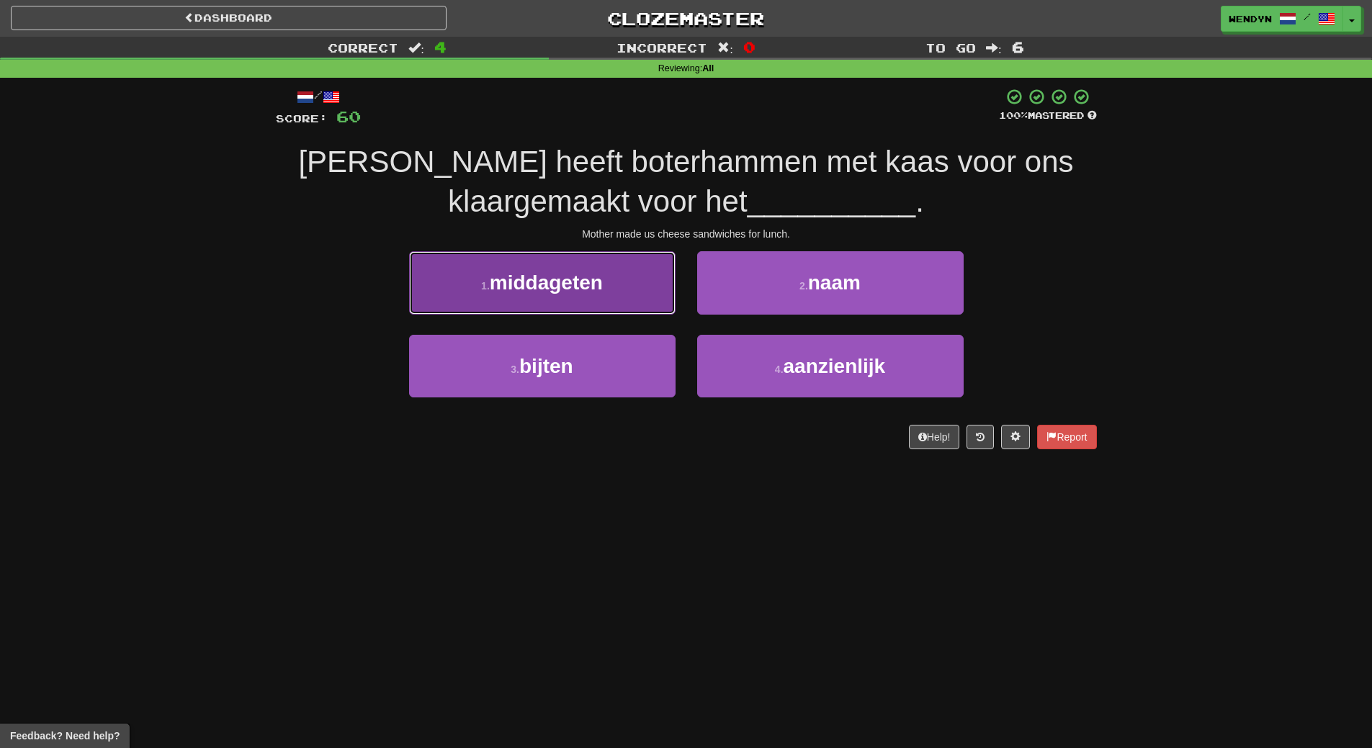
click at [567, 289] on span "middageten" at bounding box center [546, 283] width 113 height 22
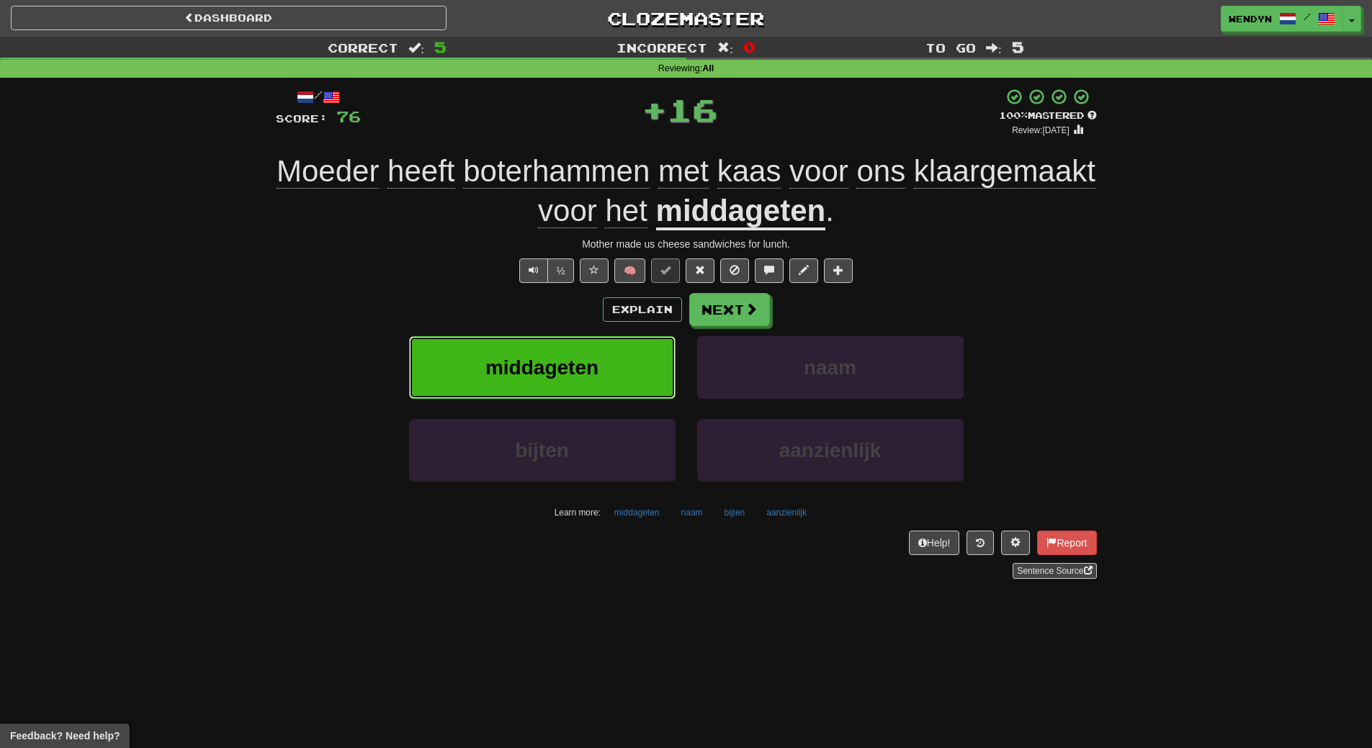
click at [547, 362] on span "middageten" at bounding box center [542, 368] width 113 height 22
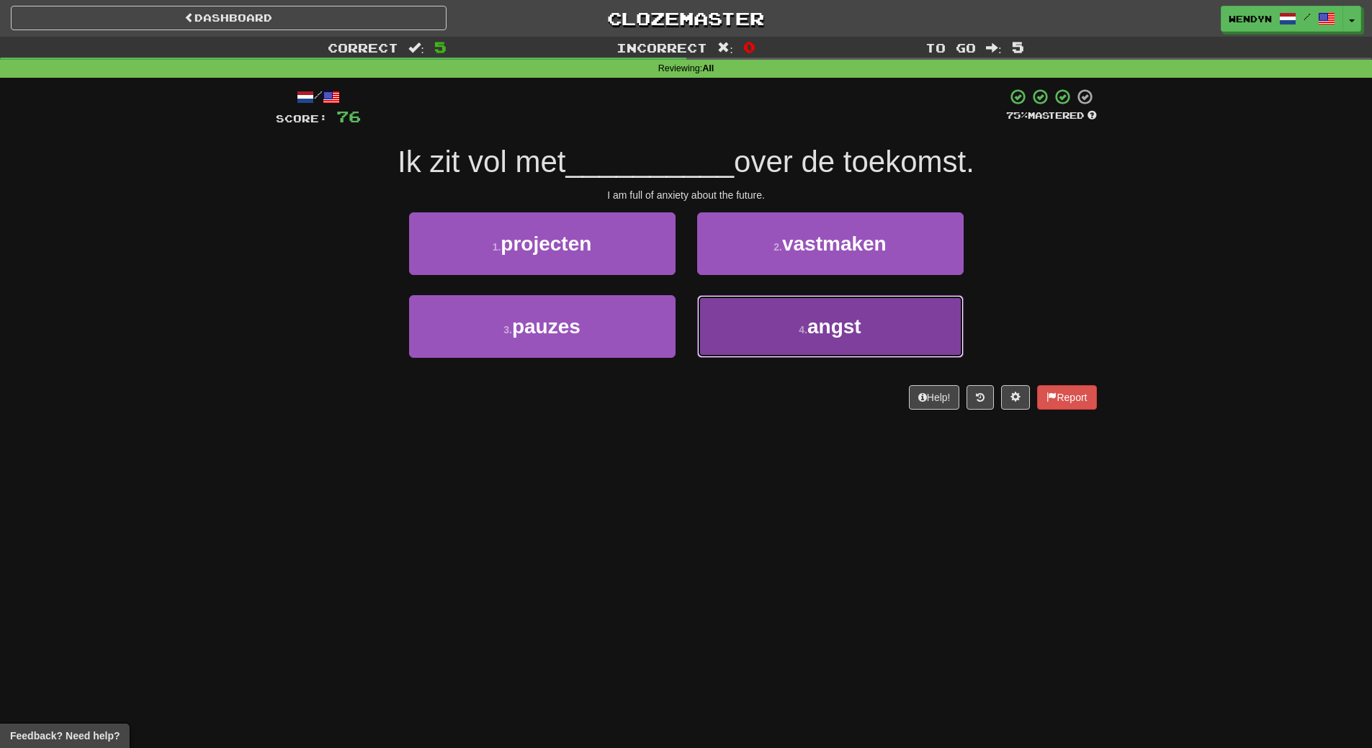
click at [813, 345] on button "4 . angst" at bounding box center [830, 326] width 267 height 63
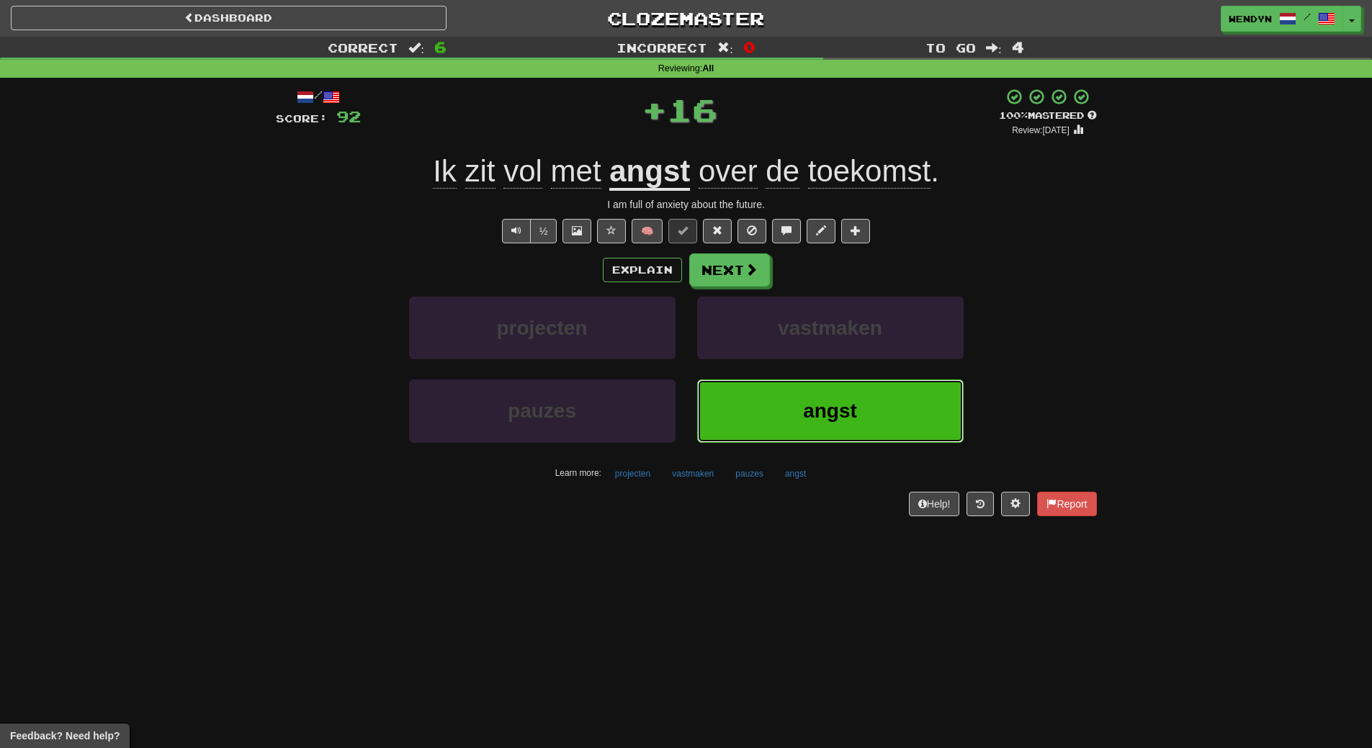
click at [802, 401] on button "angst" at bounding box center [830, 411] width 267 height 63
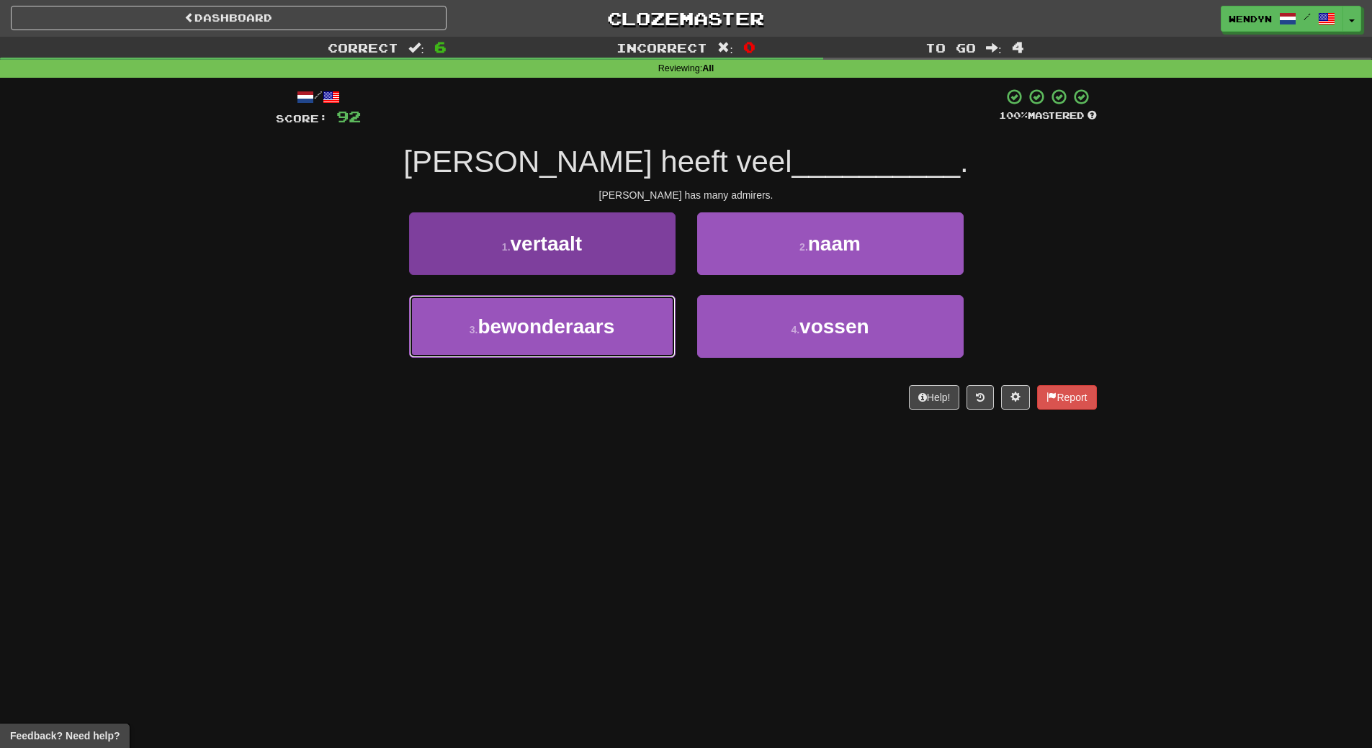
drag, startPoint x: 642, startPoint y: 316, endPoint x: 637, endPoint y: 331, distance: 15.9
click at [642, 318] on button "3 . bewonderaars" at bounding box center [542, 326] width 267 height 63
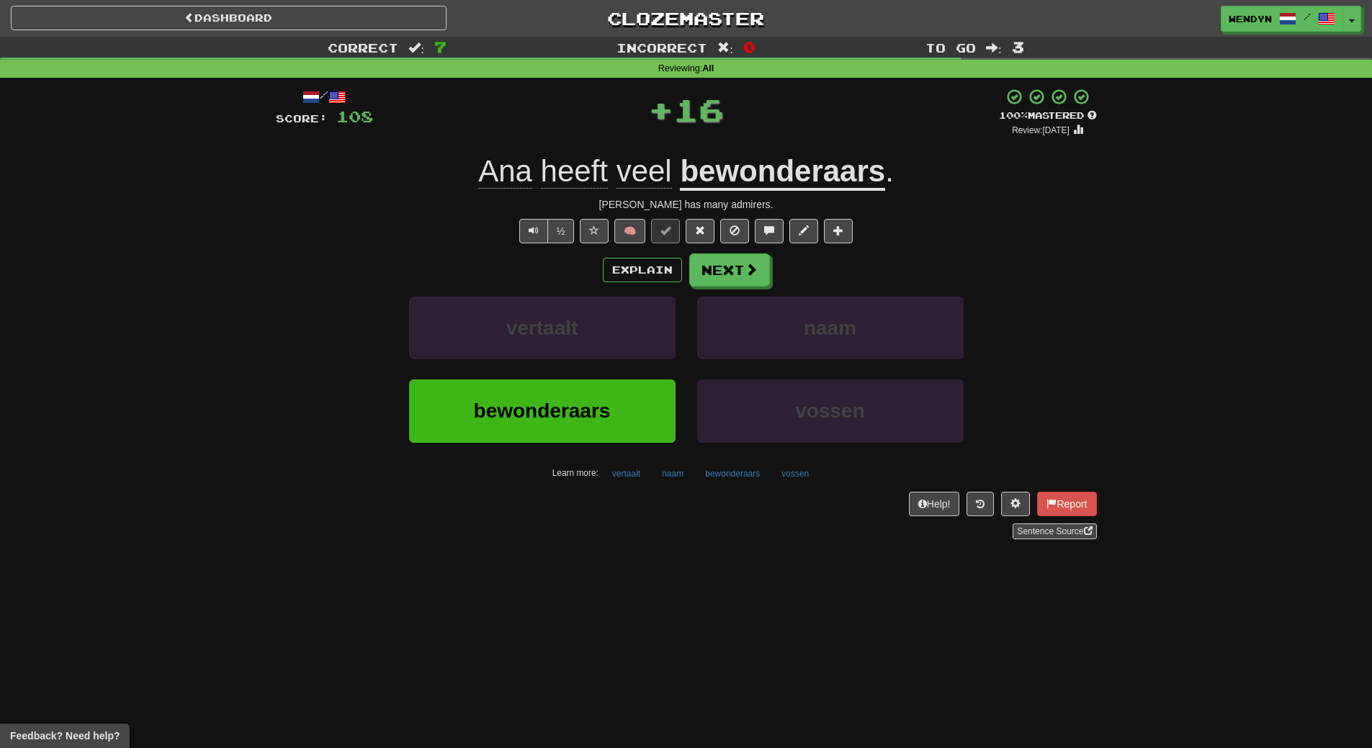
click at [630, 376] on div "vertaalt" at bounding box center [542, 338] width 288 height 83
click at [627, 398] on button "bewonderaars" at bounding box center [542, 411] width 267 height 63
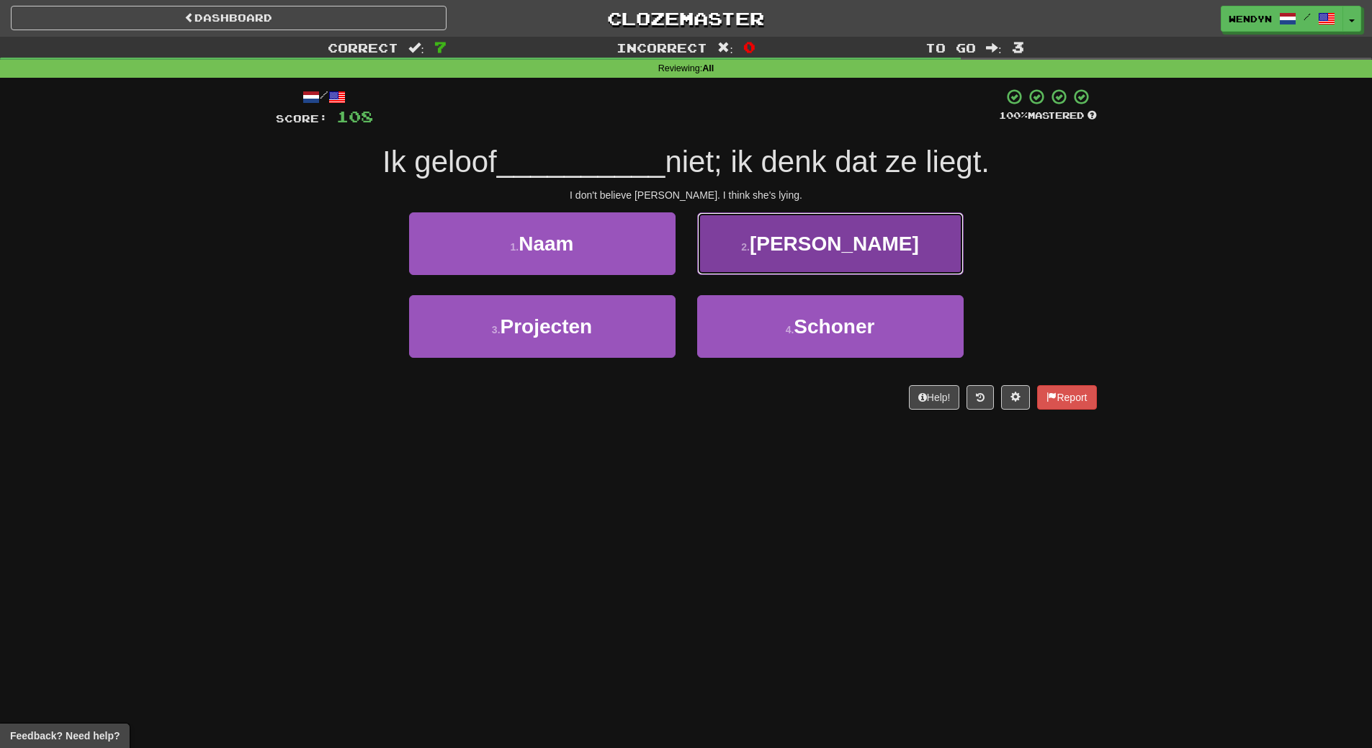
click at [759, 261] on button "2 . Naomi" at bounding box center [830, 244] width 267 height 63
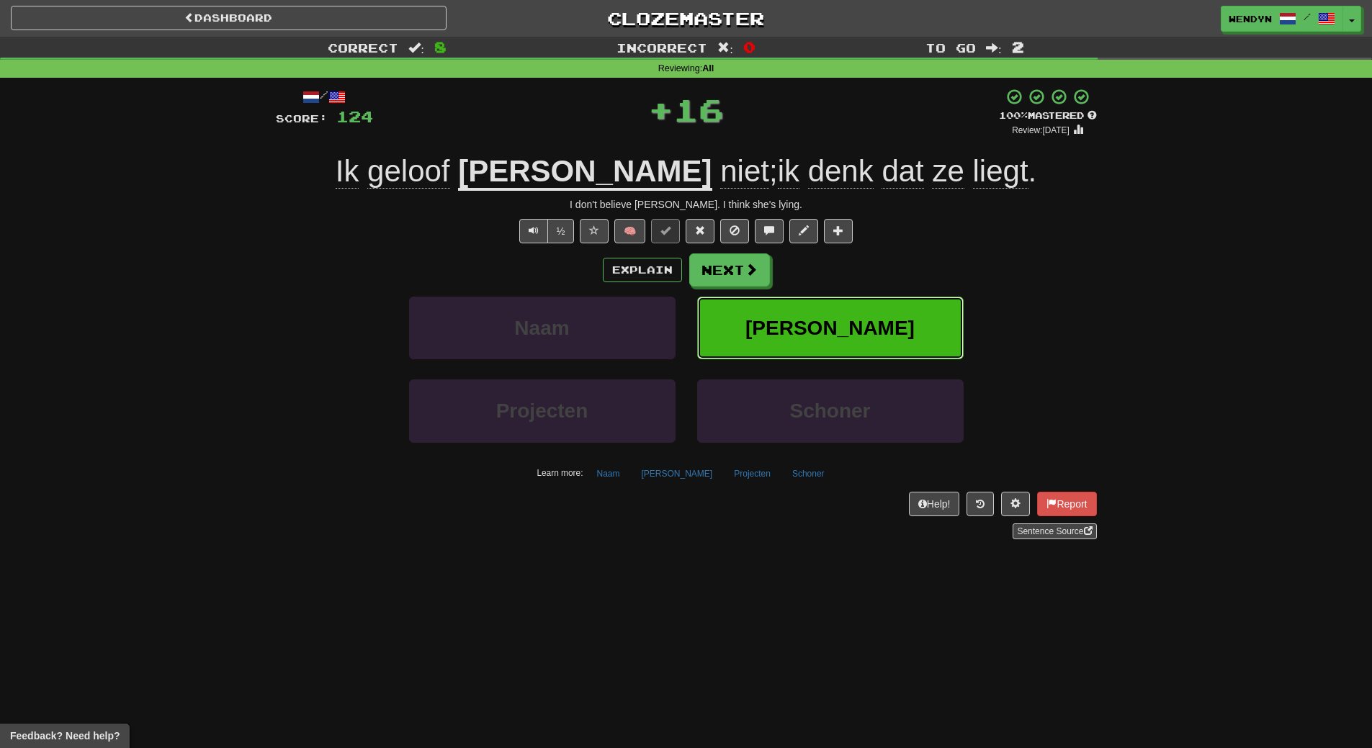
click at [769, 320] on button "Naomi" at bounding box center [830, 328] width 267 height 63
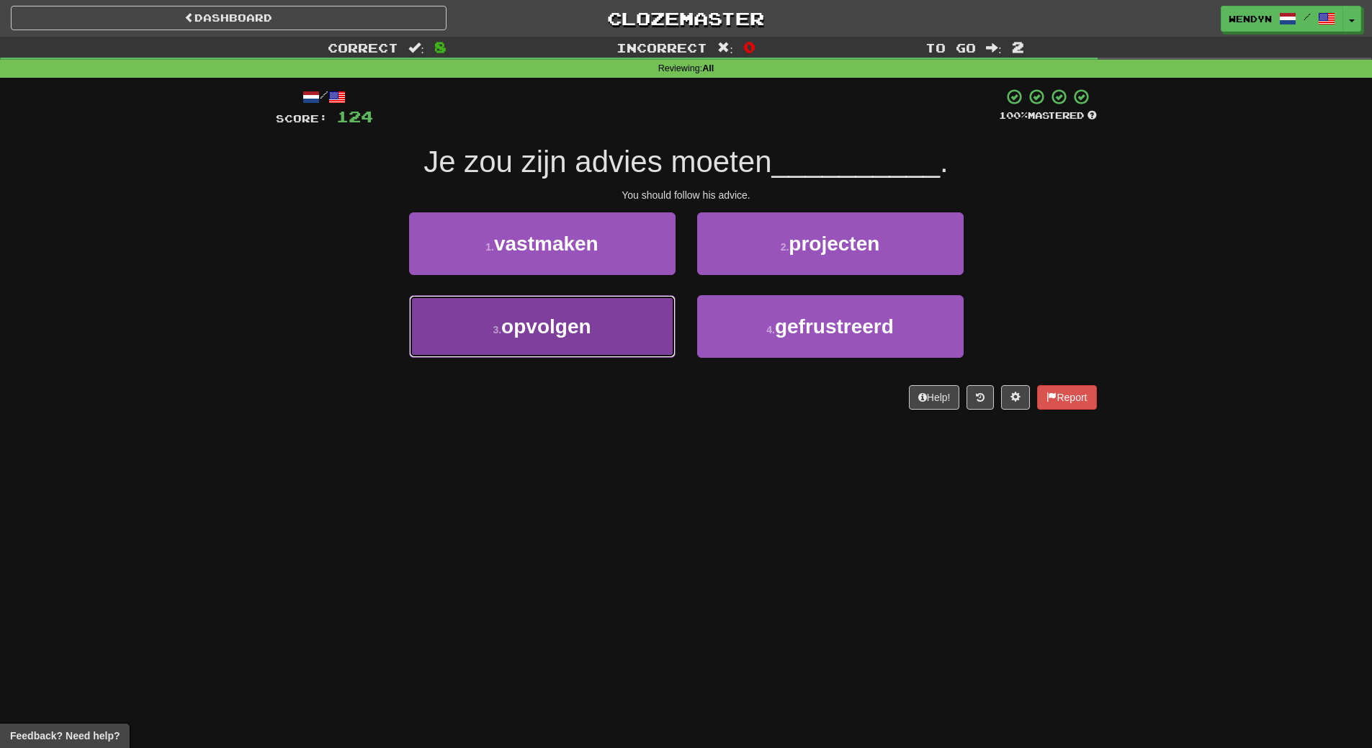
click at [625, 326] on button "3 . opvolgen" at bounding box center [542, 326] width 267 height 63
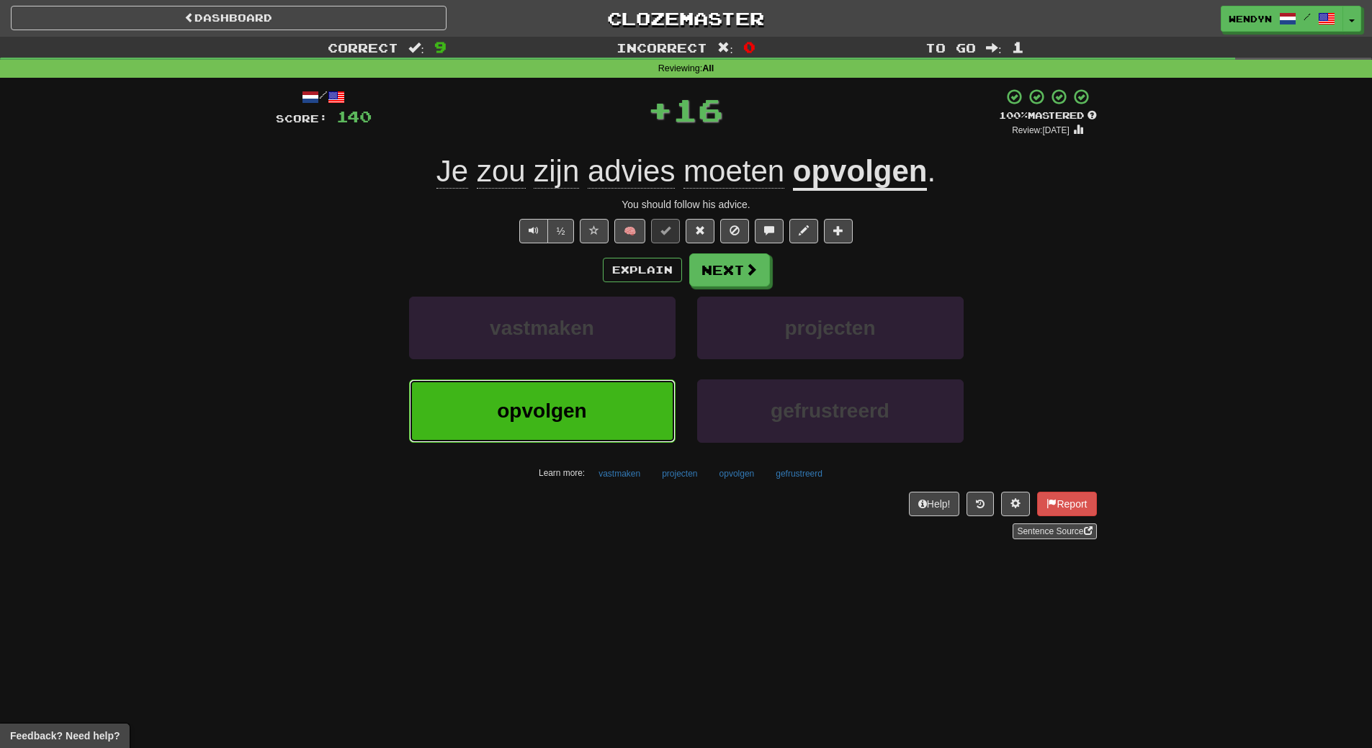
click at [620, 406] on button "opvolgen" at bounding box center [542, 411] width 267 height 63
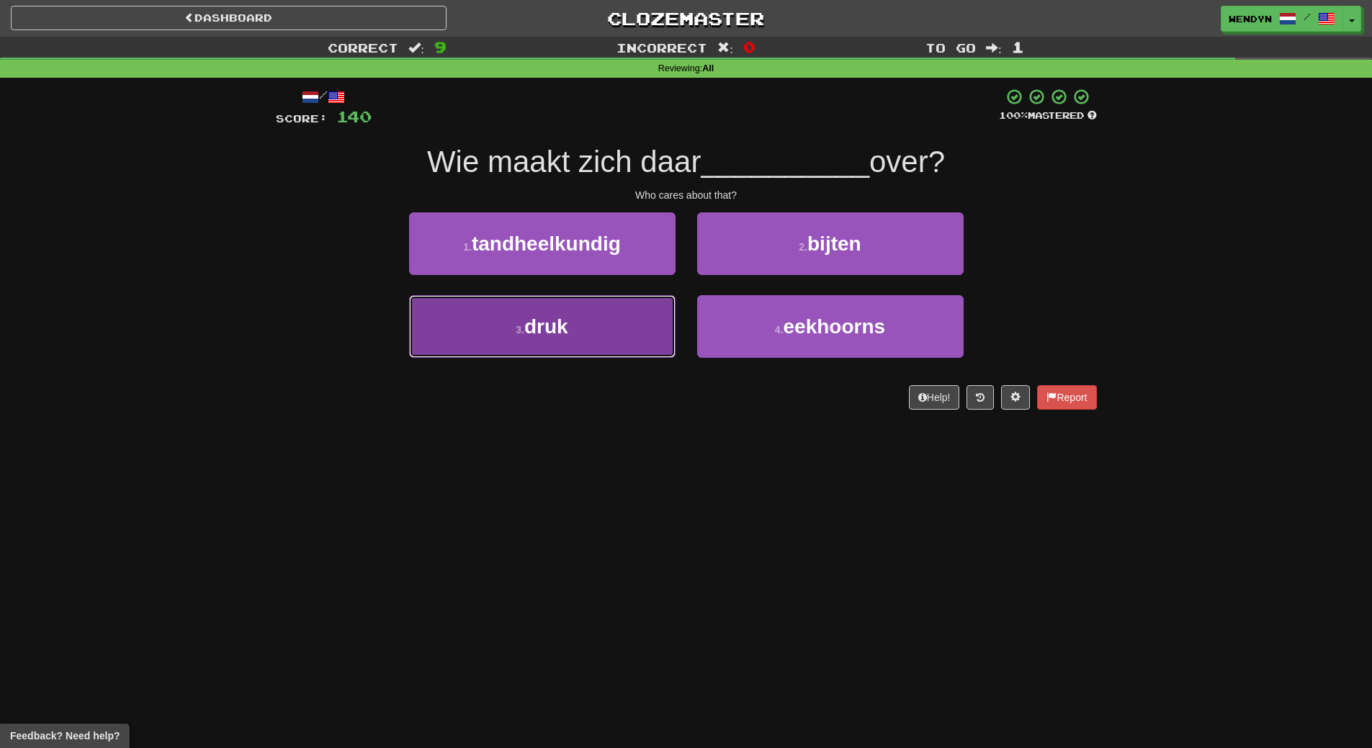
click at [640, 321] on button "3 . druk" at bounding box center [542, 326] width 267 height 63
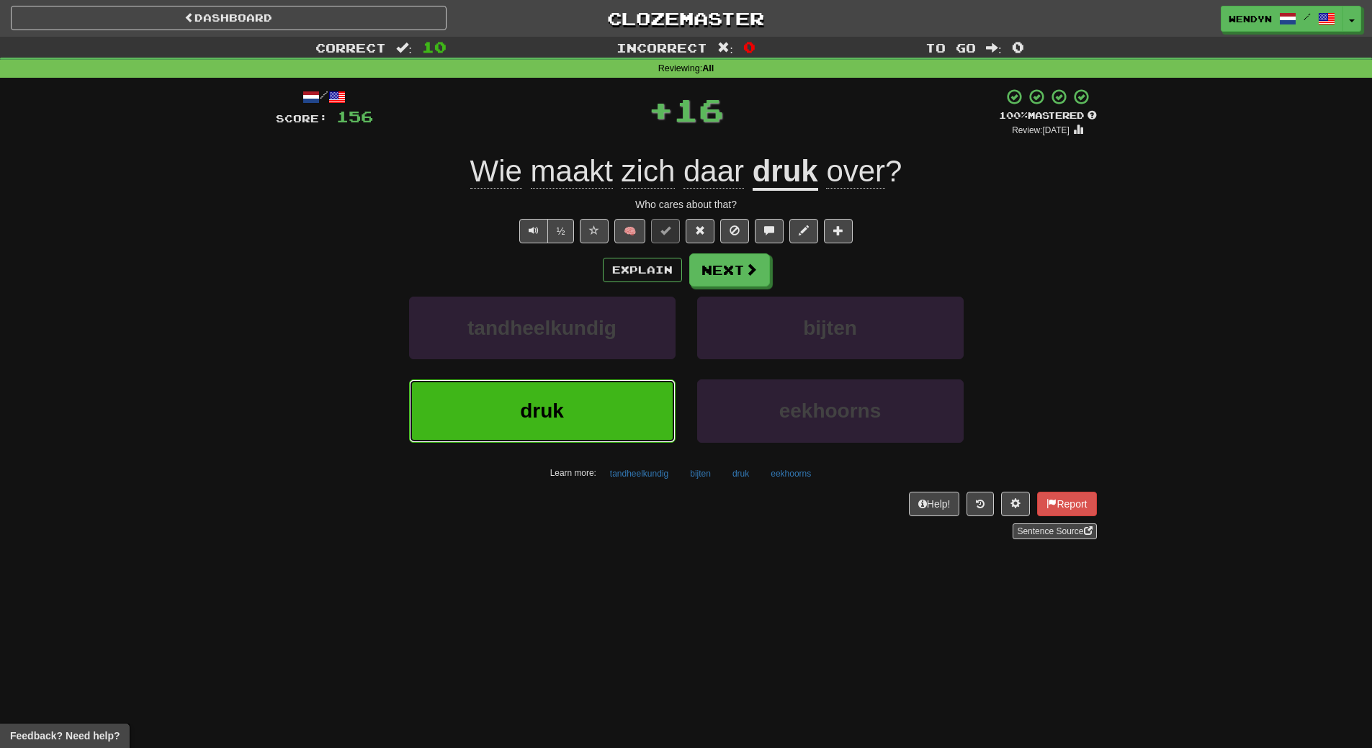
click at [625, 385] on button "druk" at bounding box center [542, 411] width 267 height 63
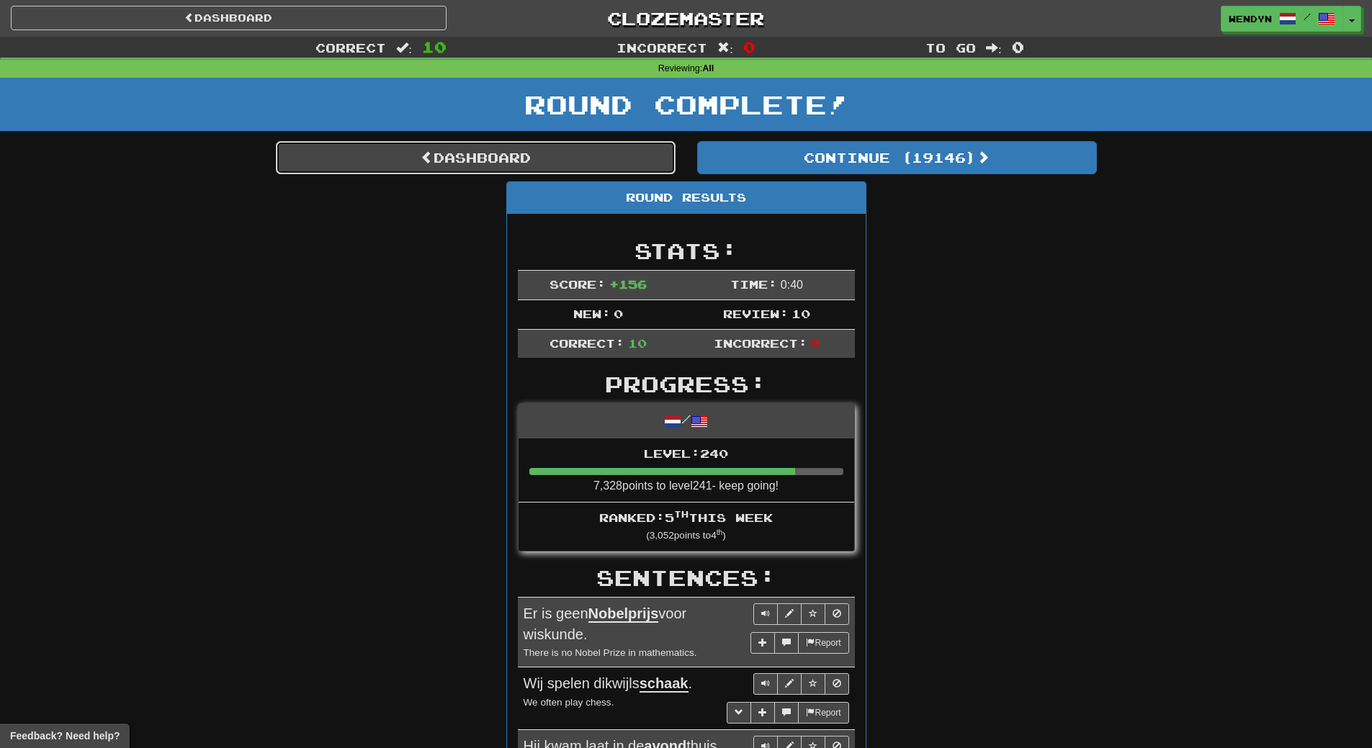
click at [620, 160] on link "Dashboard" at bounding box center [476, 157] width 400 height 33
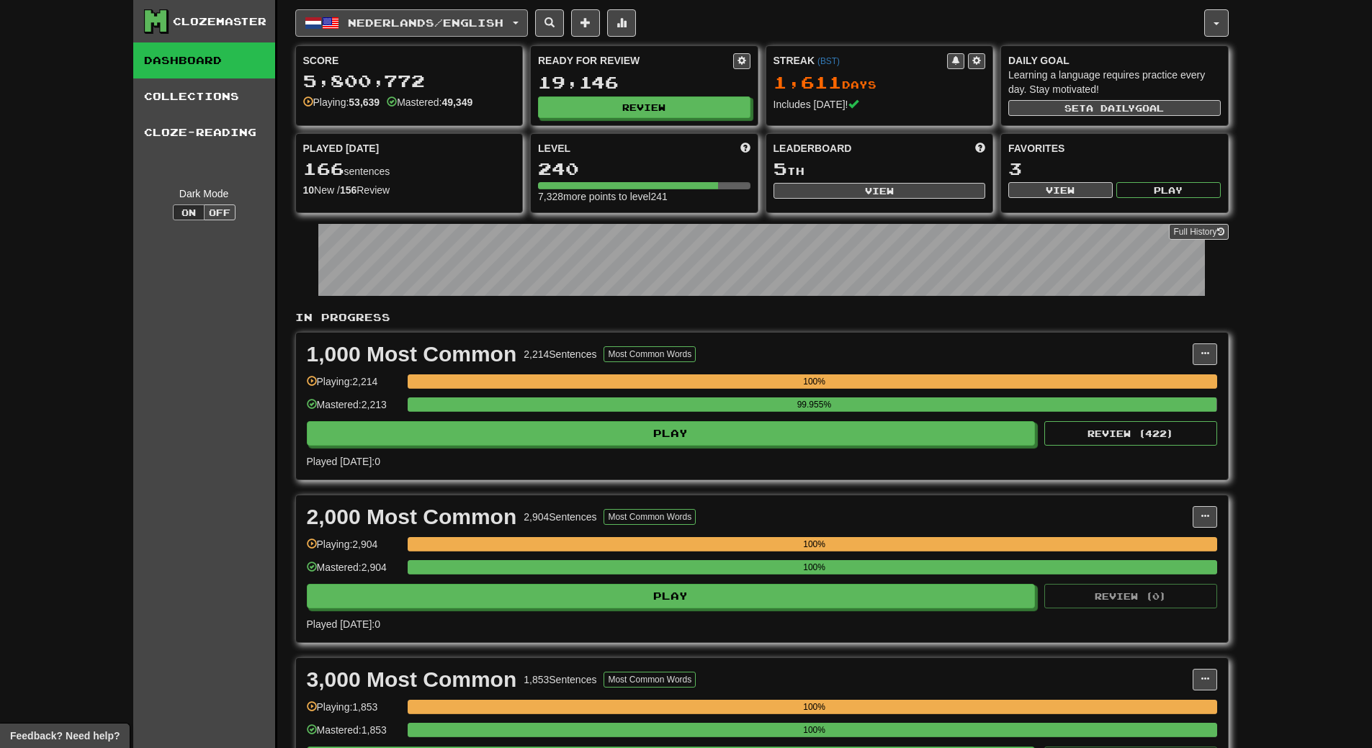
click at [480, 24] on span "Nederlands / English" at bounding box center [426, 23] width 156 height 12
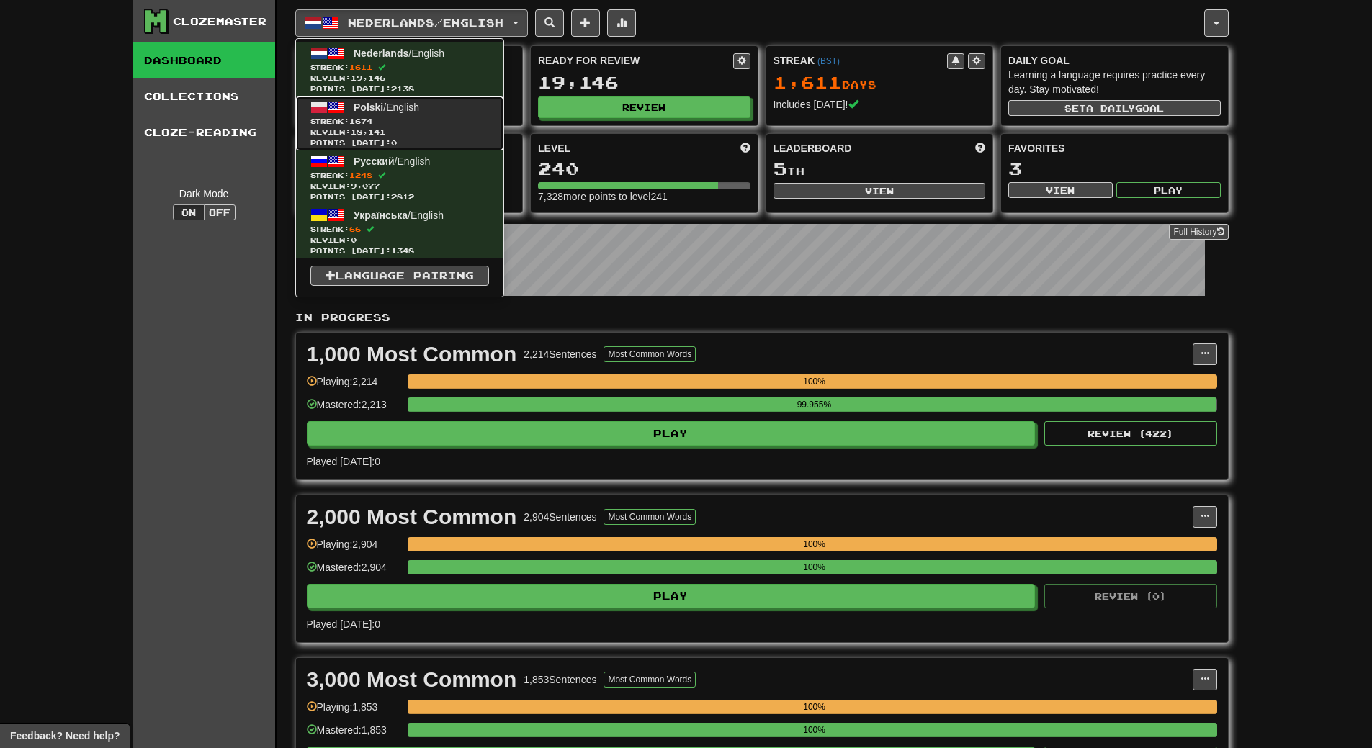
click at [413, 131] on span "Review: 18,141" at bounding box center [399, 132] width 179 height 11
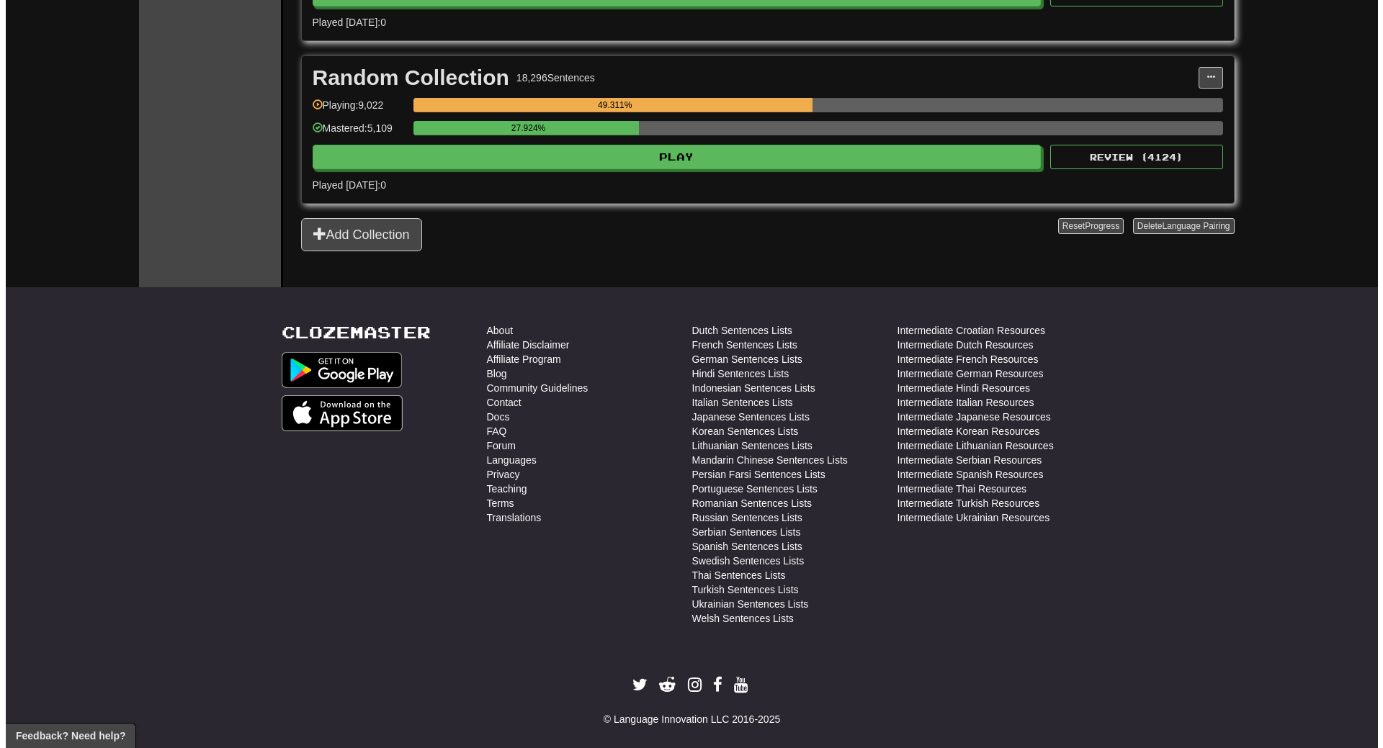
scroll to position [2570, 0]
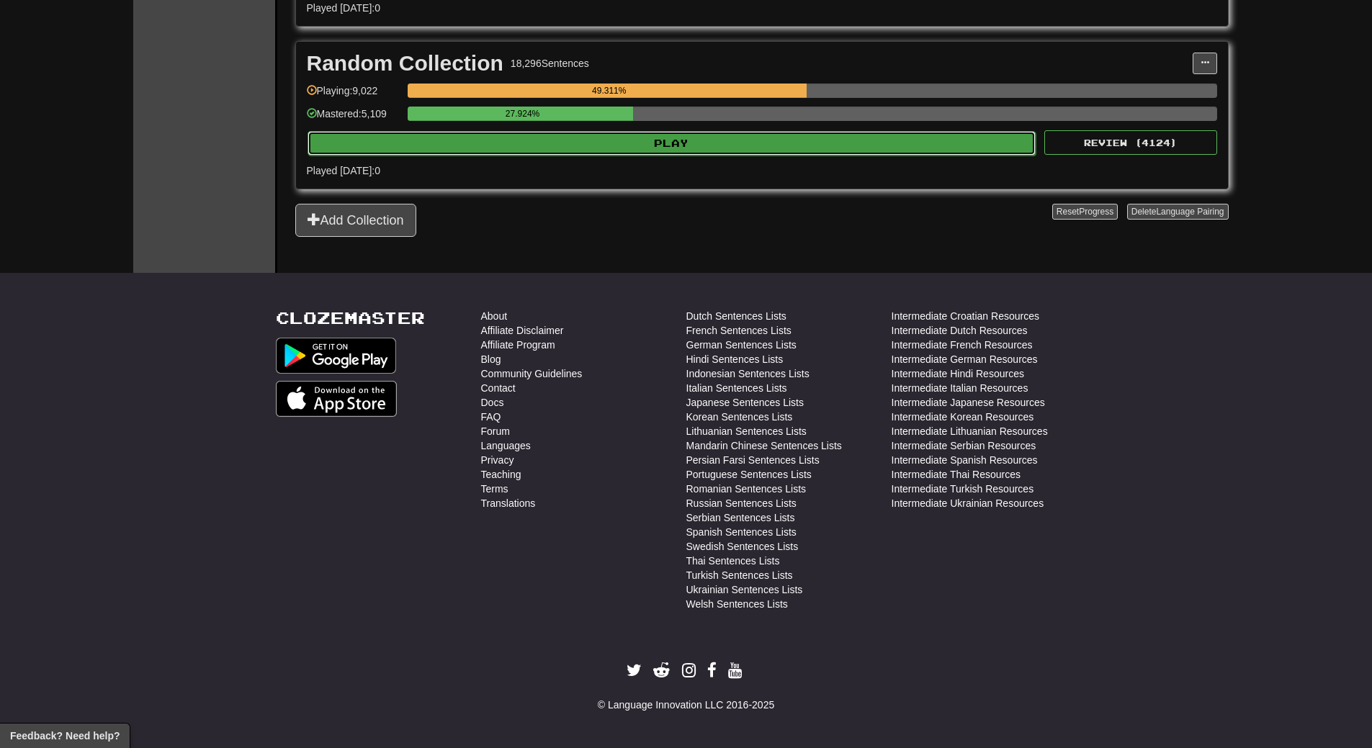
click at [728, 132] on button "Play" at bounding box center [672, 143] width 729 height 24
select select "**"
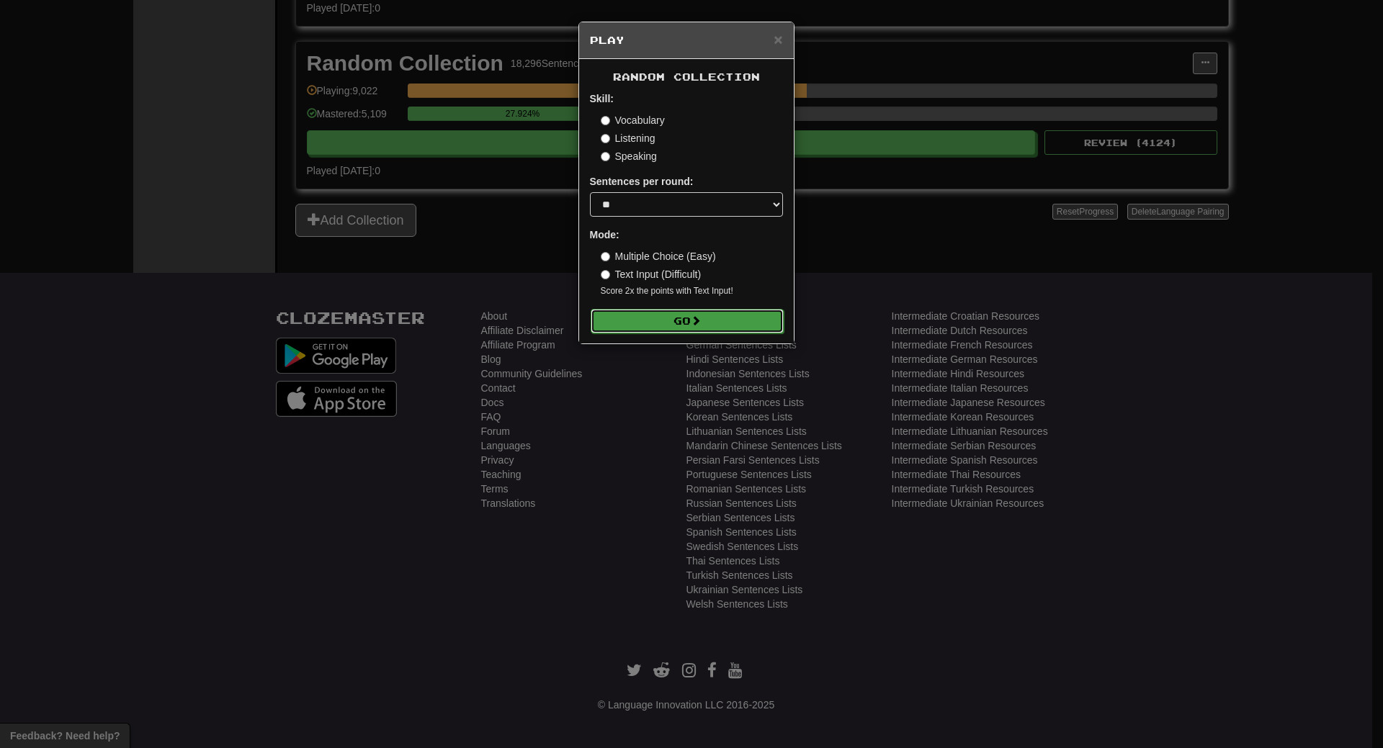
click at [707, 313] on button "Go" at bounding box center [687, 321] width 193 height 24
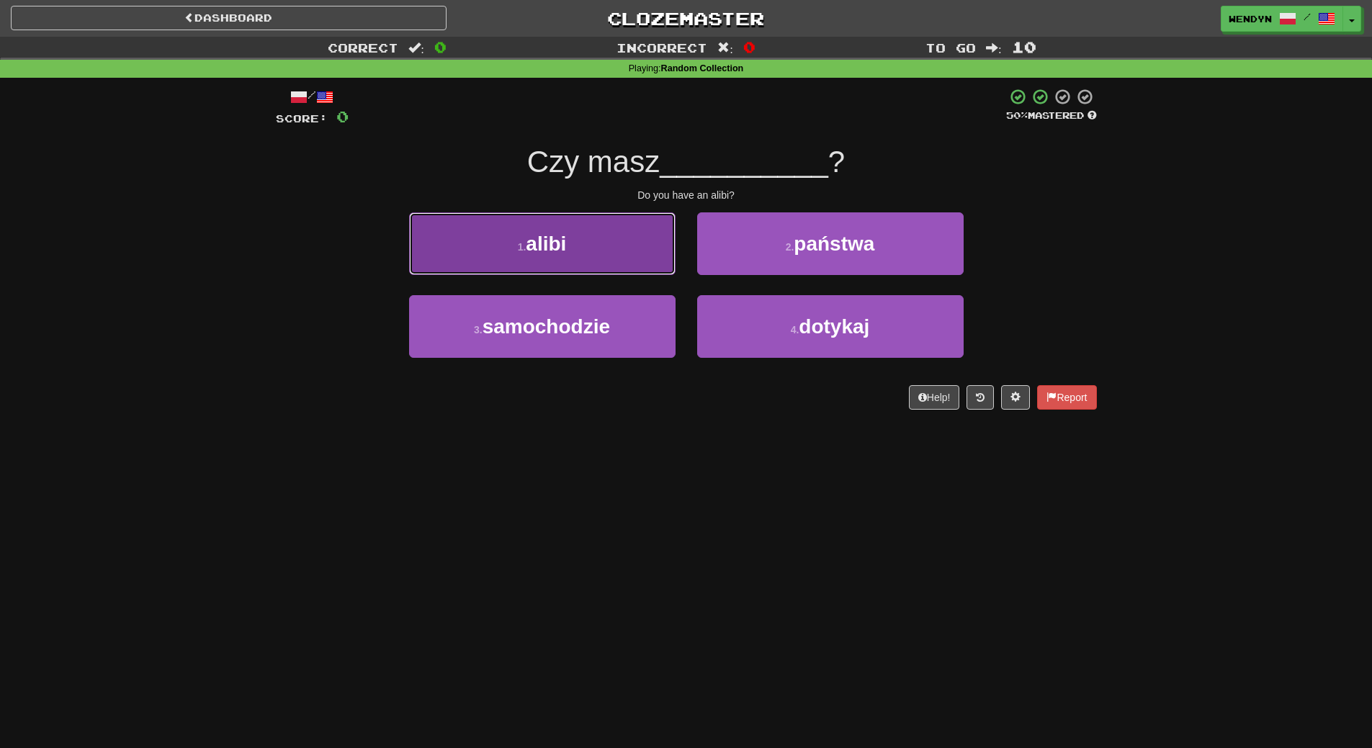
click at [648, 257] on button "1 . alibi" at bounding box center [542, 244] width 267 height 63
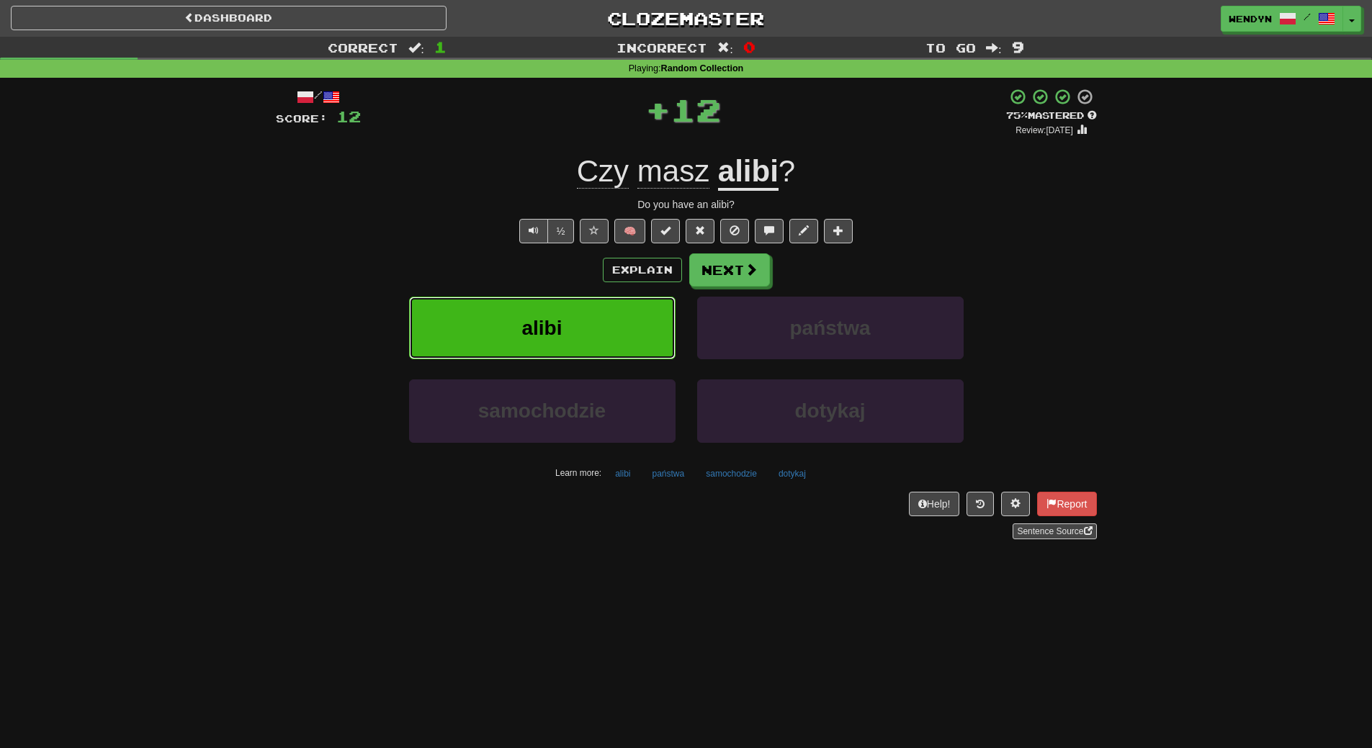
click at [625, 310] on button "alibi" at bounding box center [542, 328] width 267 height 63
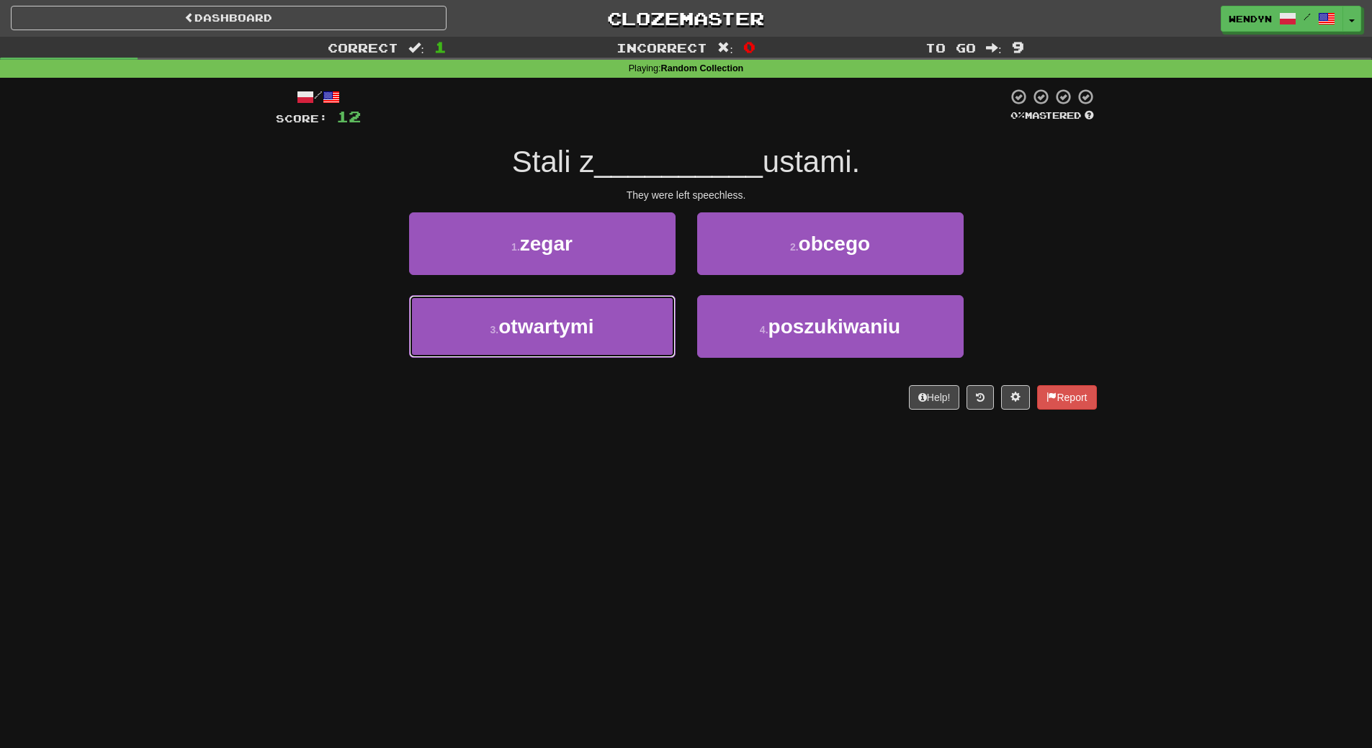
drag, startPoint x: 623, startPoint y: 334, endPoint x: 615, endPoint y: 376, distance: 43.2
click at [623, 334] on button "3 . otwartymi" at bounding box center [542, 326] width 267 height 63
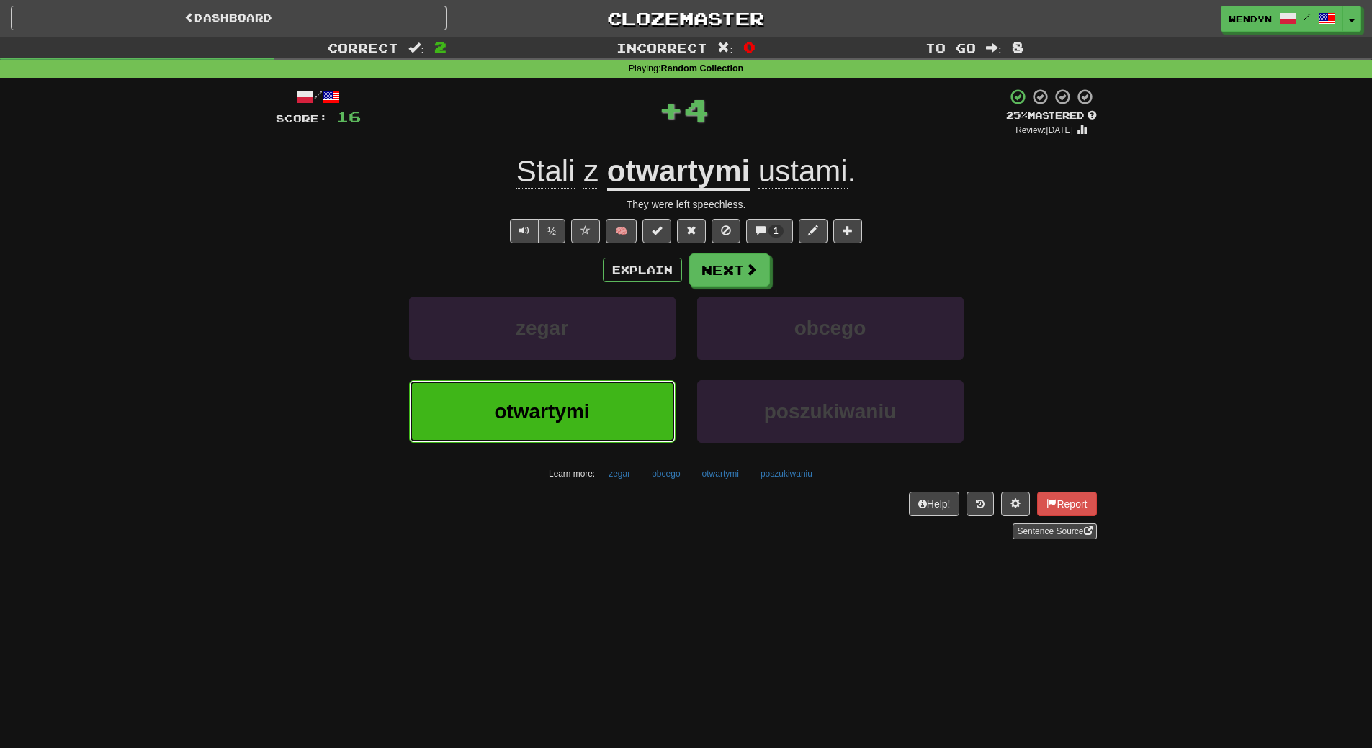
click at [612, 392] on button "otwartymi" at bounding box center [542, 411] width 267 height 63
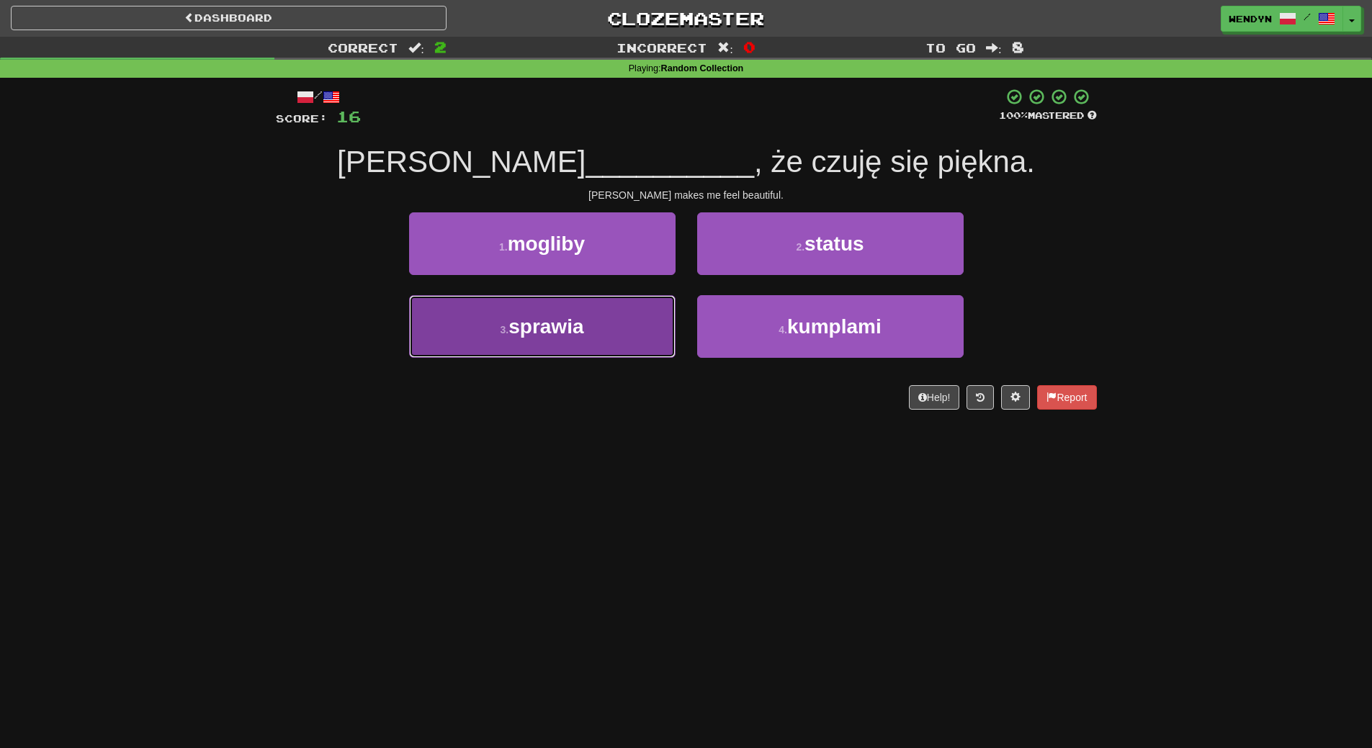
click at [629, 329] on button "3 . sprawia" at bounding box center [542, 326] width 267 height 63
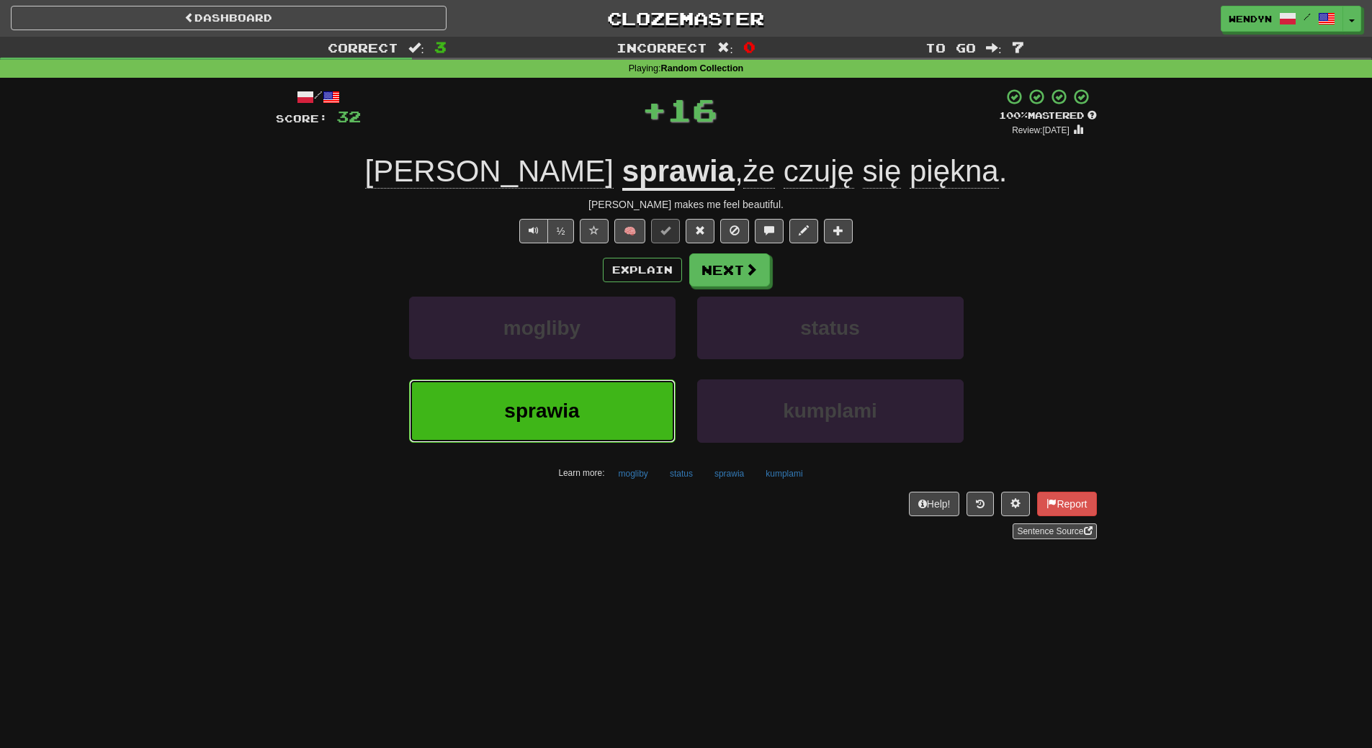
click at [614, 388] on button "sprawia" at bounding box center [542, 411] width 267 height 63
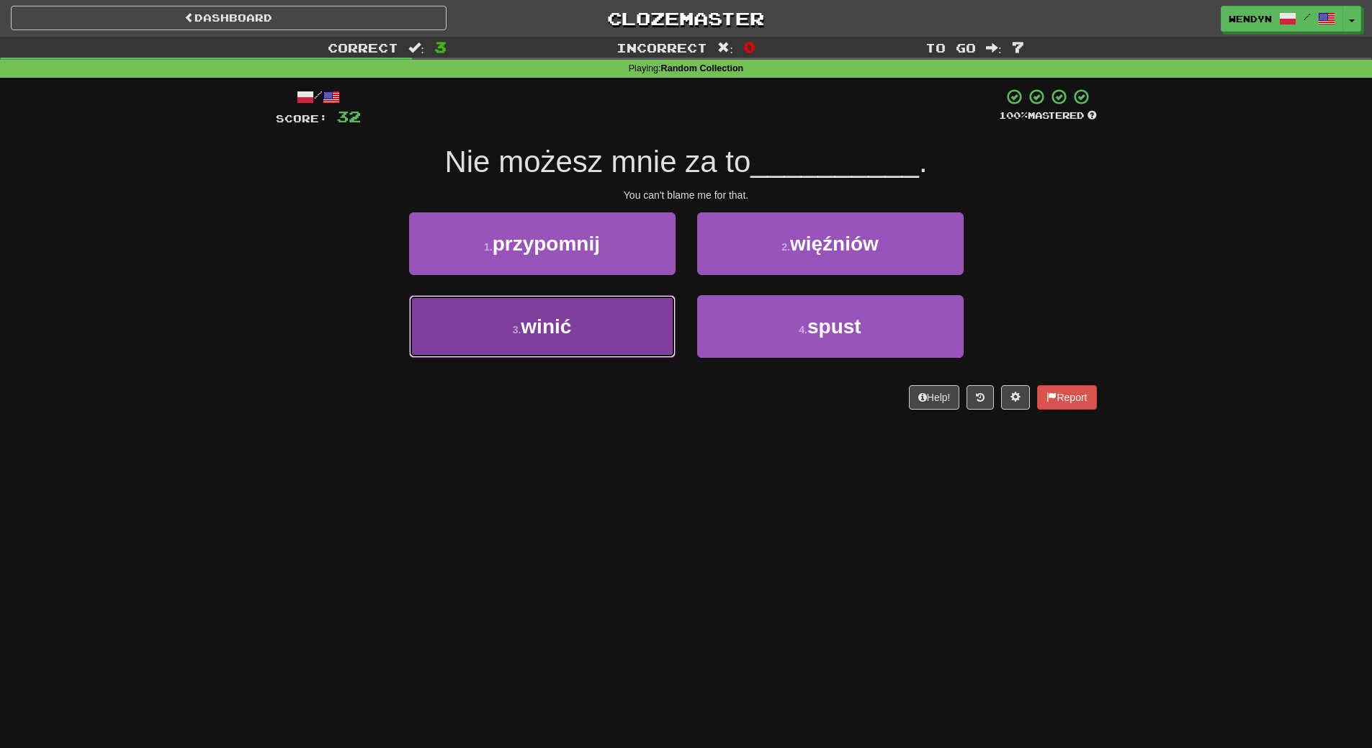
click at [642, 327] on button "3 . winić" at bounding box center [542, 326] width 267 height 63
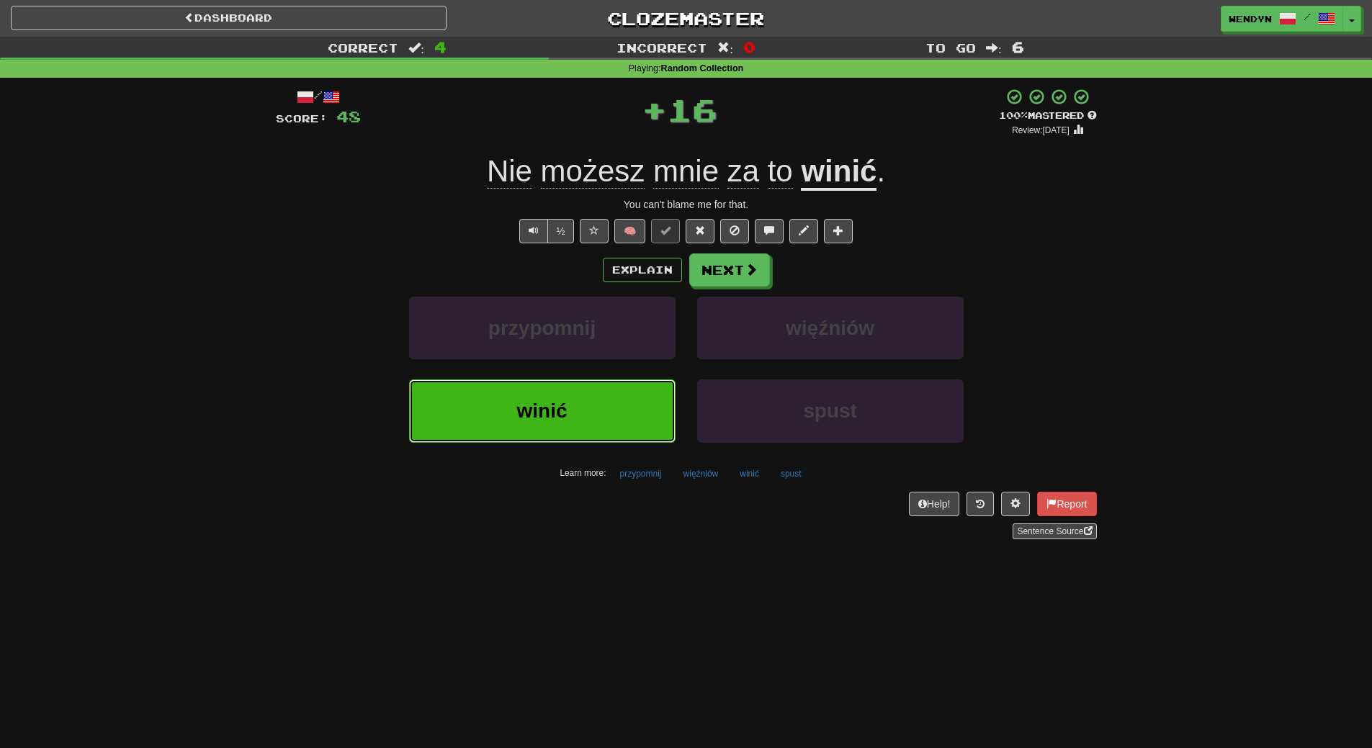
click at [630, 415] on button "winić" at bounding box center [542, 411] width 267 height 63
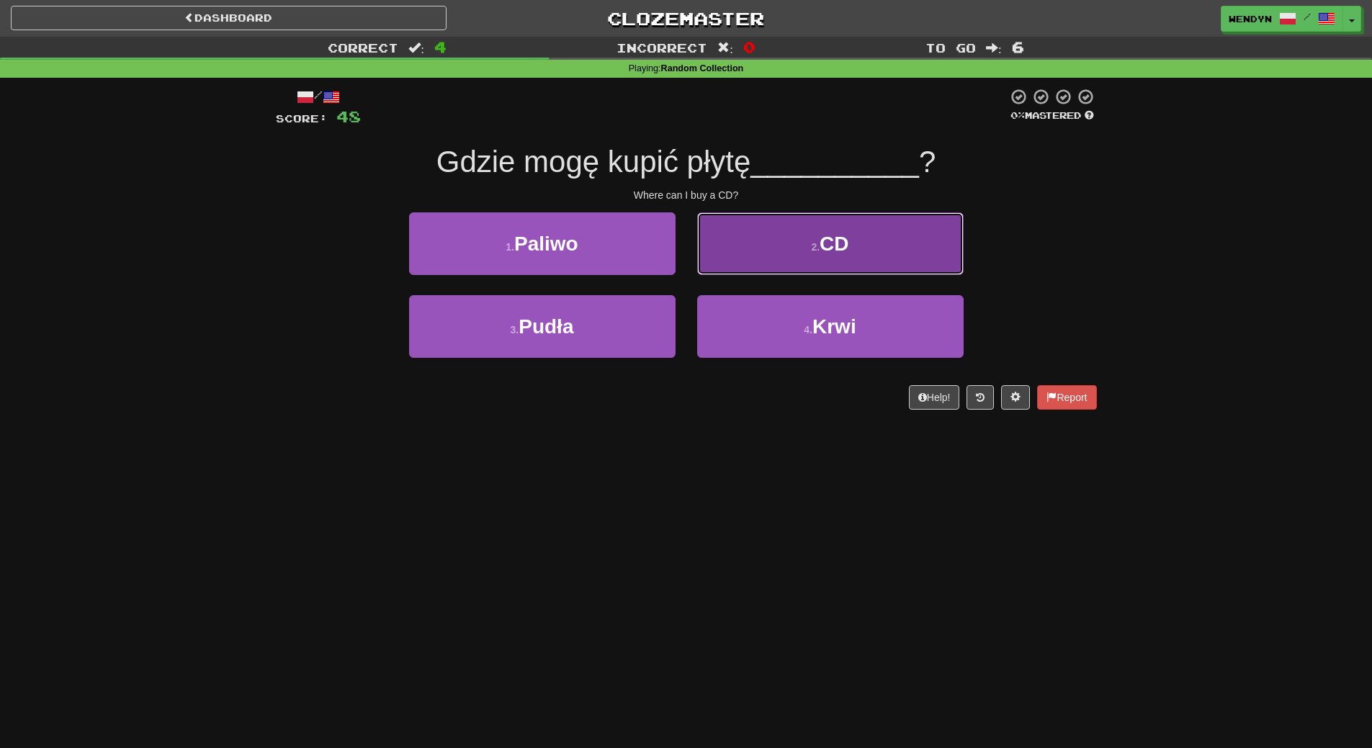
click at [864, 240] on button "2 . CD" at bounding box center [830, 244] width 267 height 63
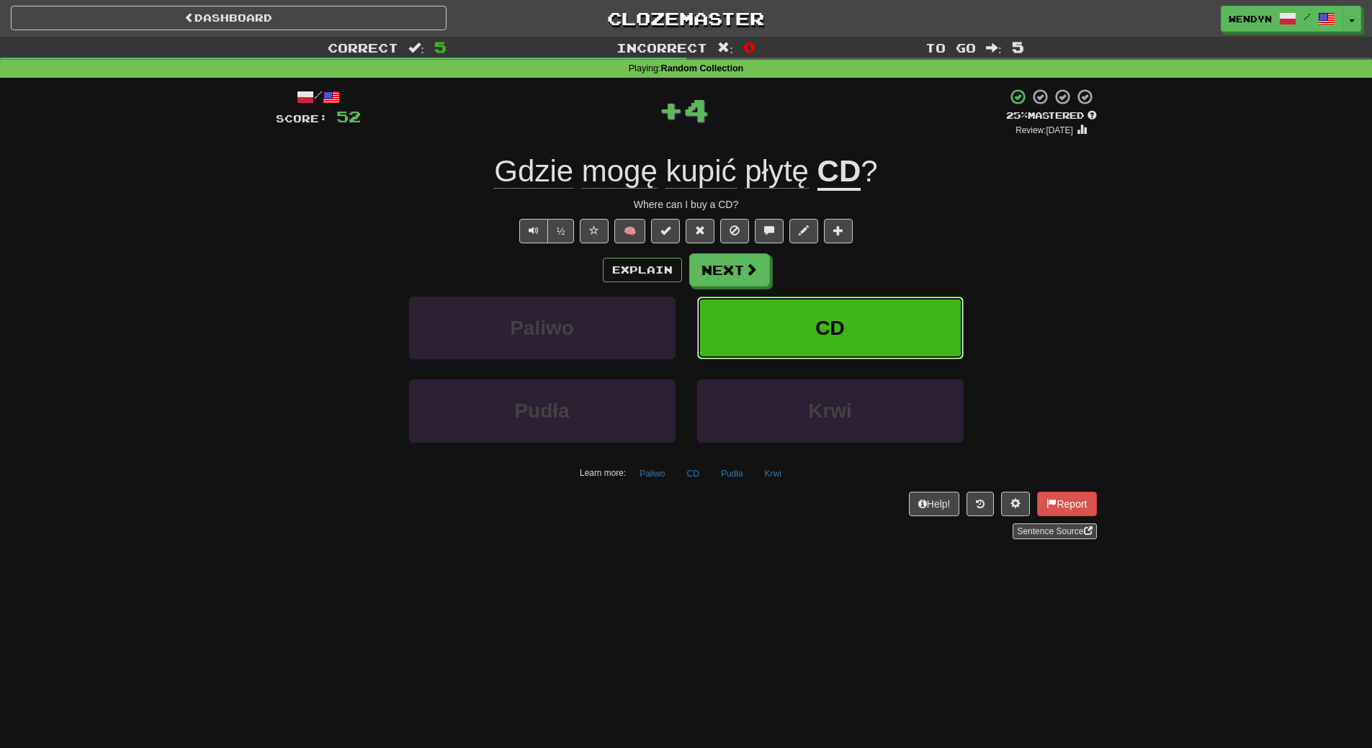
click at [856, 310] on button "CD" at bounding box center [830, 328] width 267 height 63
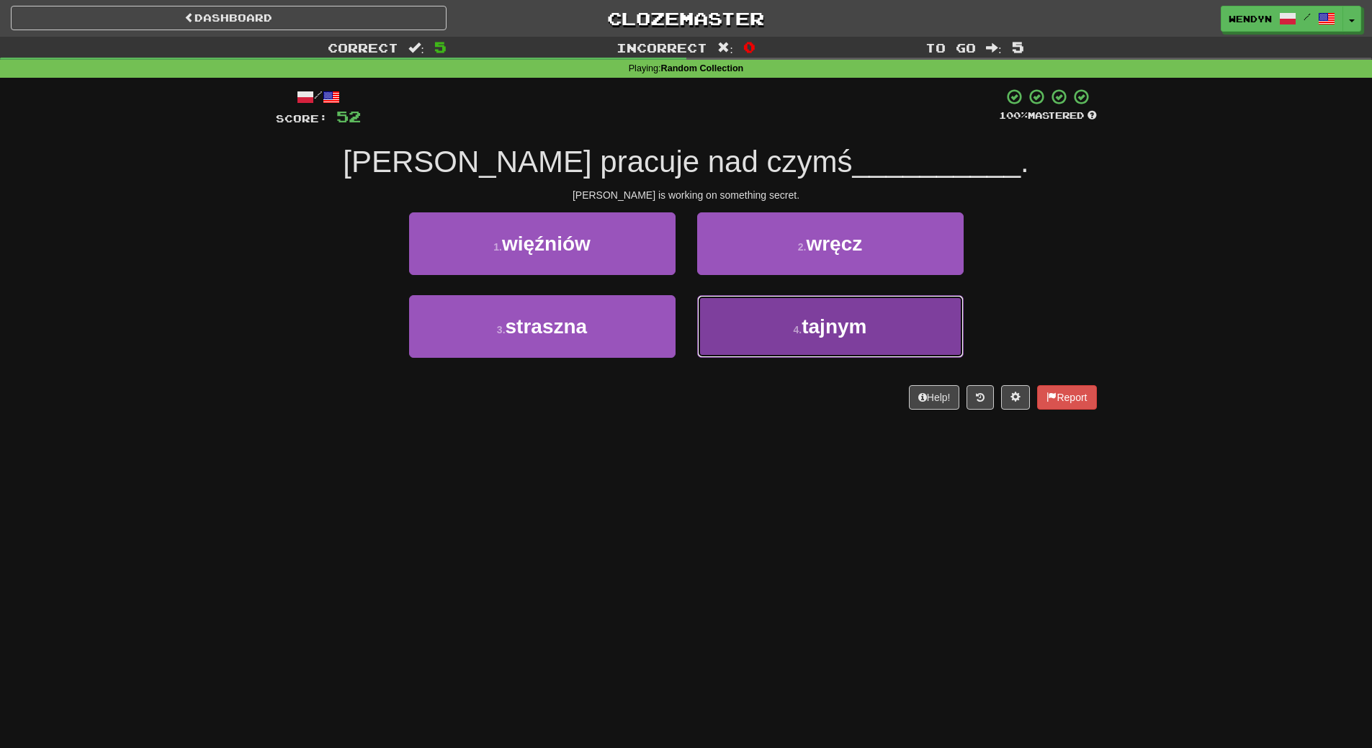
click at [774, 335] on button "4 . tajnym" at bounding box center [830, 326] width 267 height 63
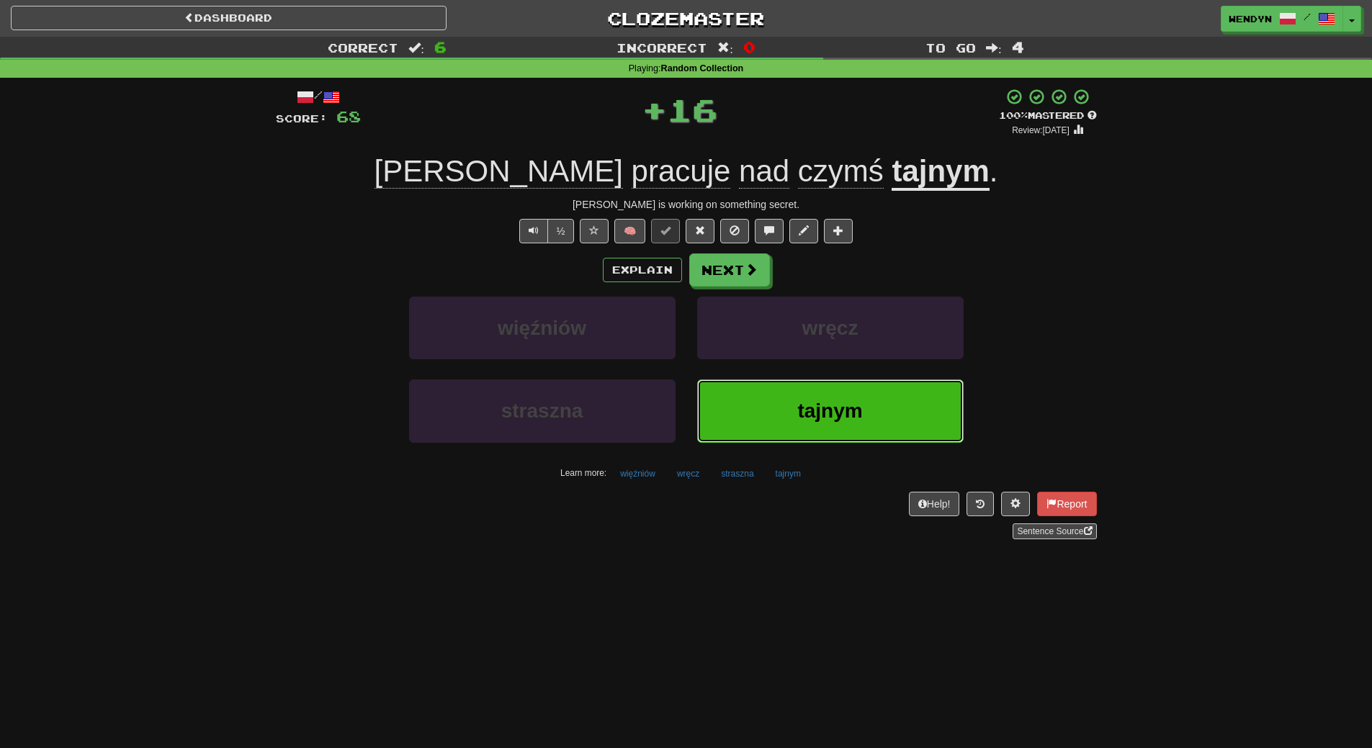
click at [766, 388] on button "tajnym" at bounding box center [830, 411] width 267 height 63
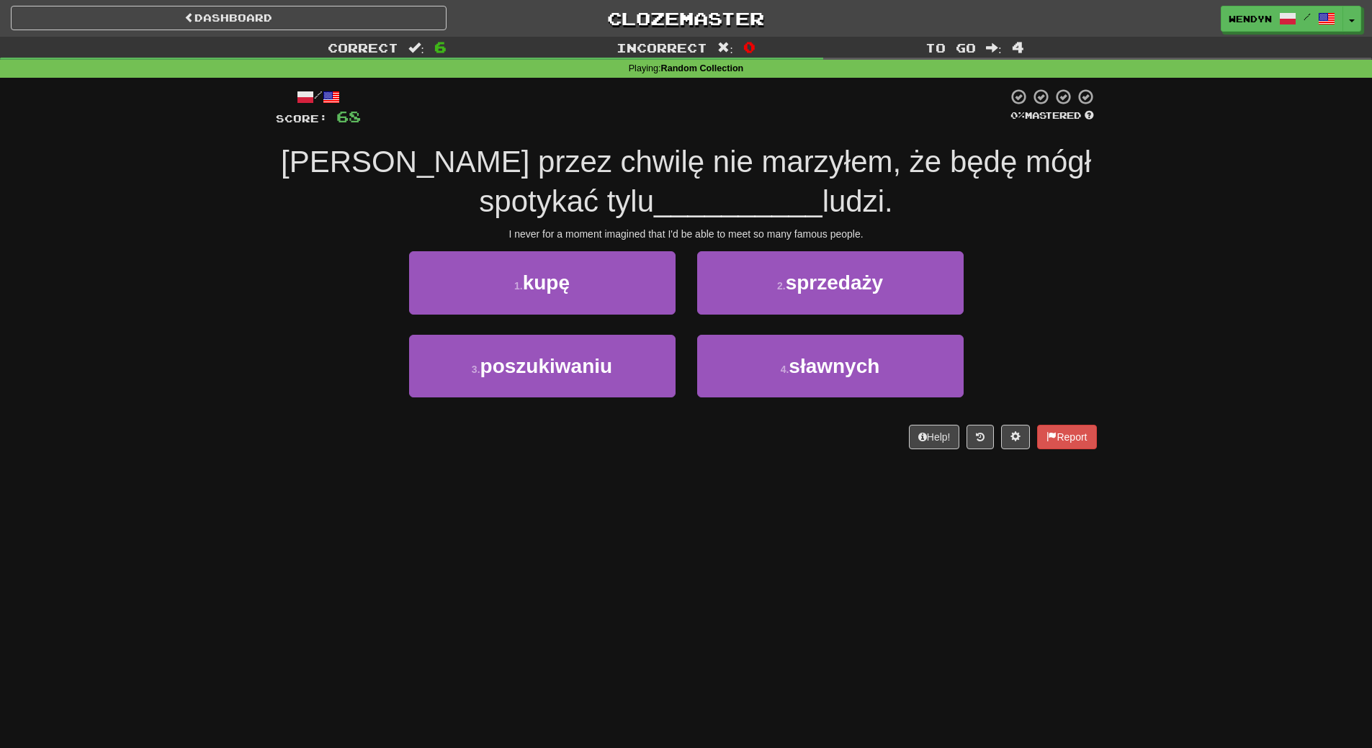
click at [694, 431] on div "Help! Report" at bounding box center [686, 437] width 821 height 24
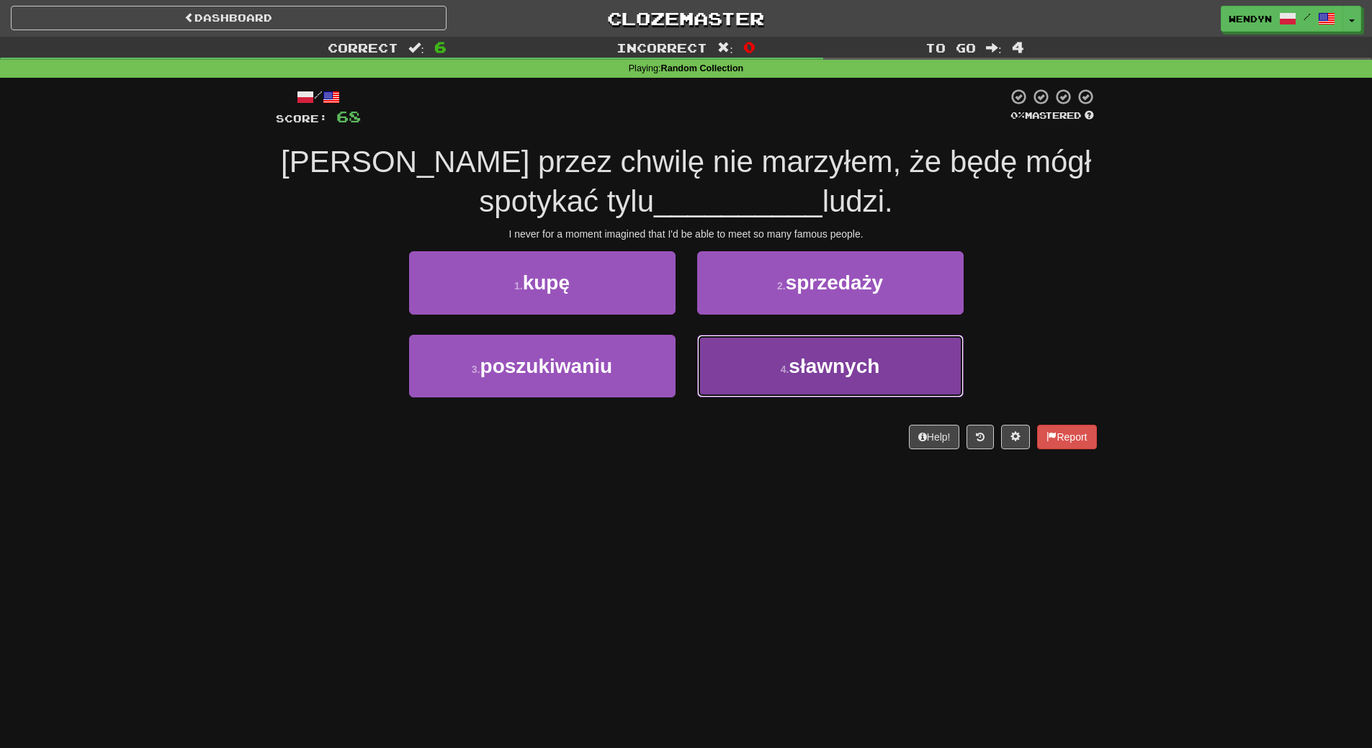
click at [739, 376] on button "4 . sławnych" at bounding box center [830, 366] width 267 height 63
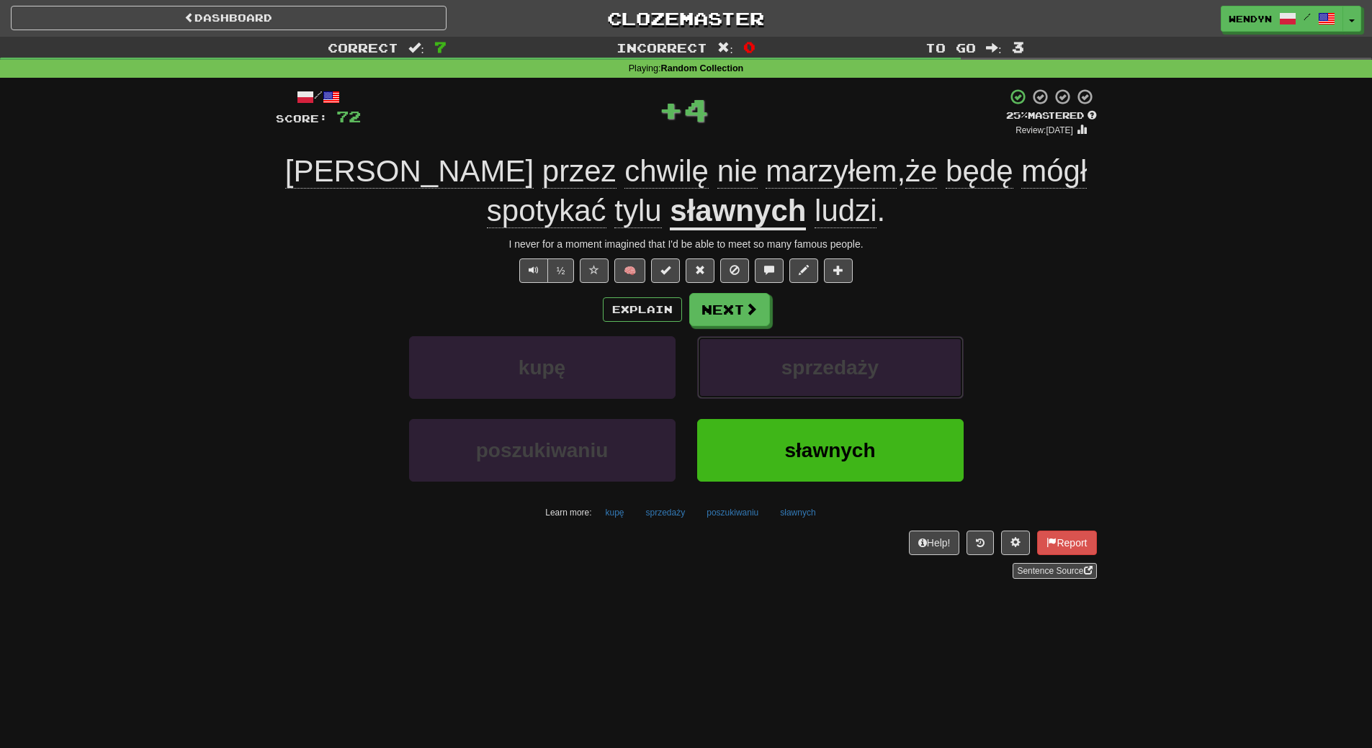
click at [739, 376] on button "sprzedaży" at bounding box center [830, 367] width 267 height 63
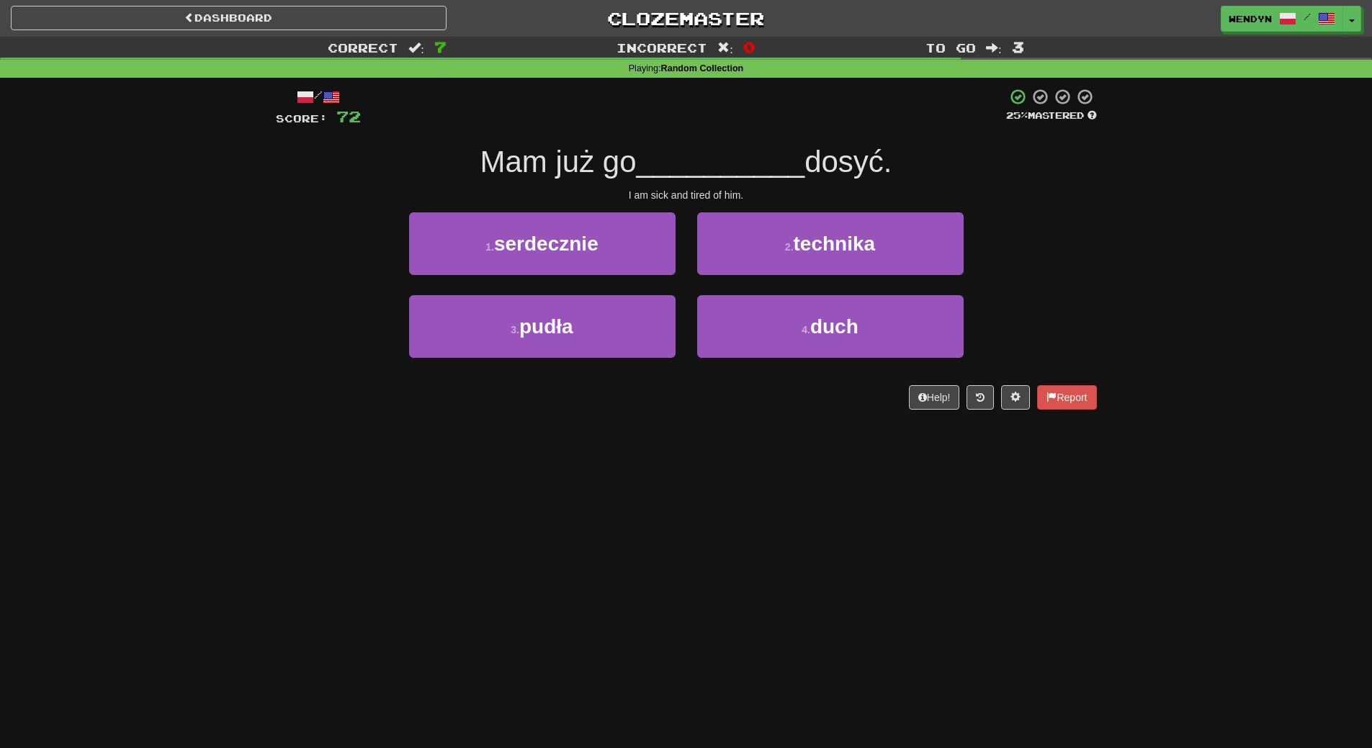
click at [739, 376] on div "4 . duch" at bounding box center [831, 336] width 288 height 83
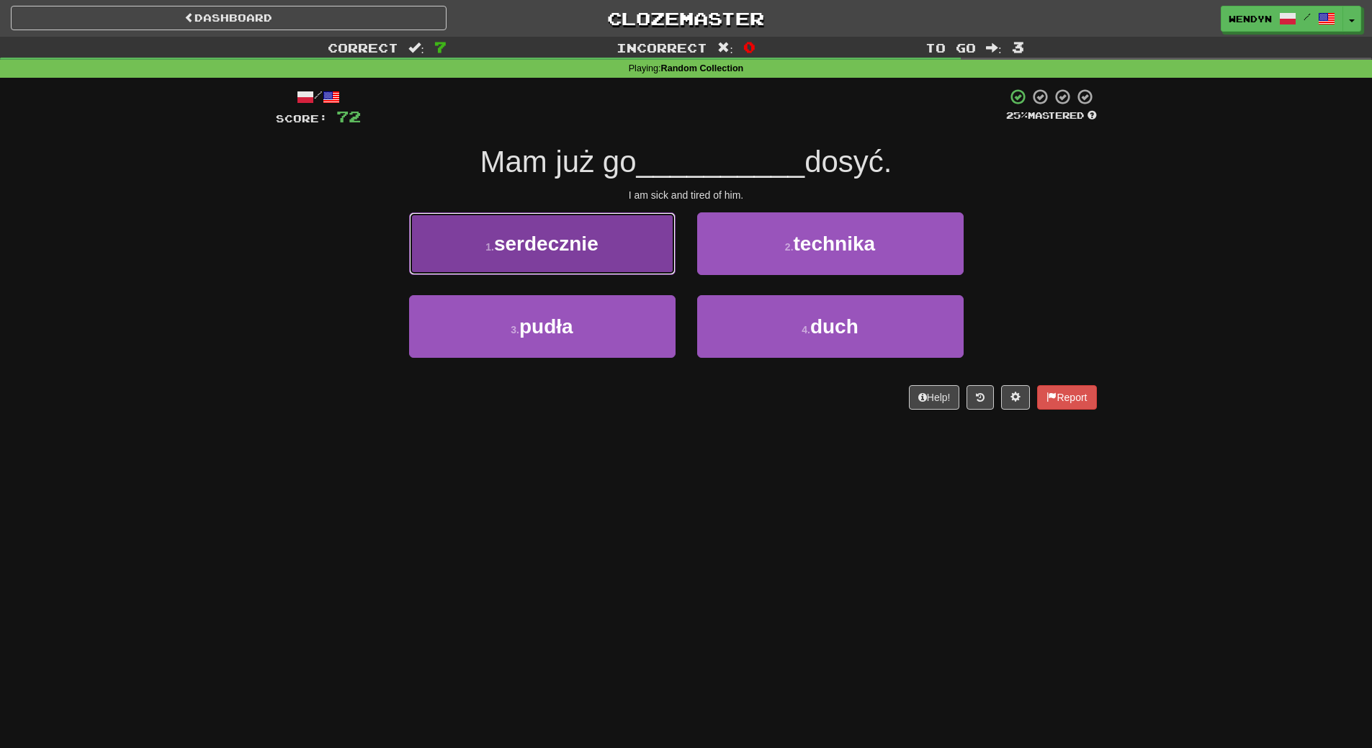
click at [648, 243] on button "1 . serdecznie" at bounding box center [542, 244] width 267 height 63
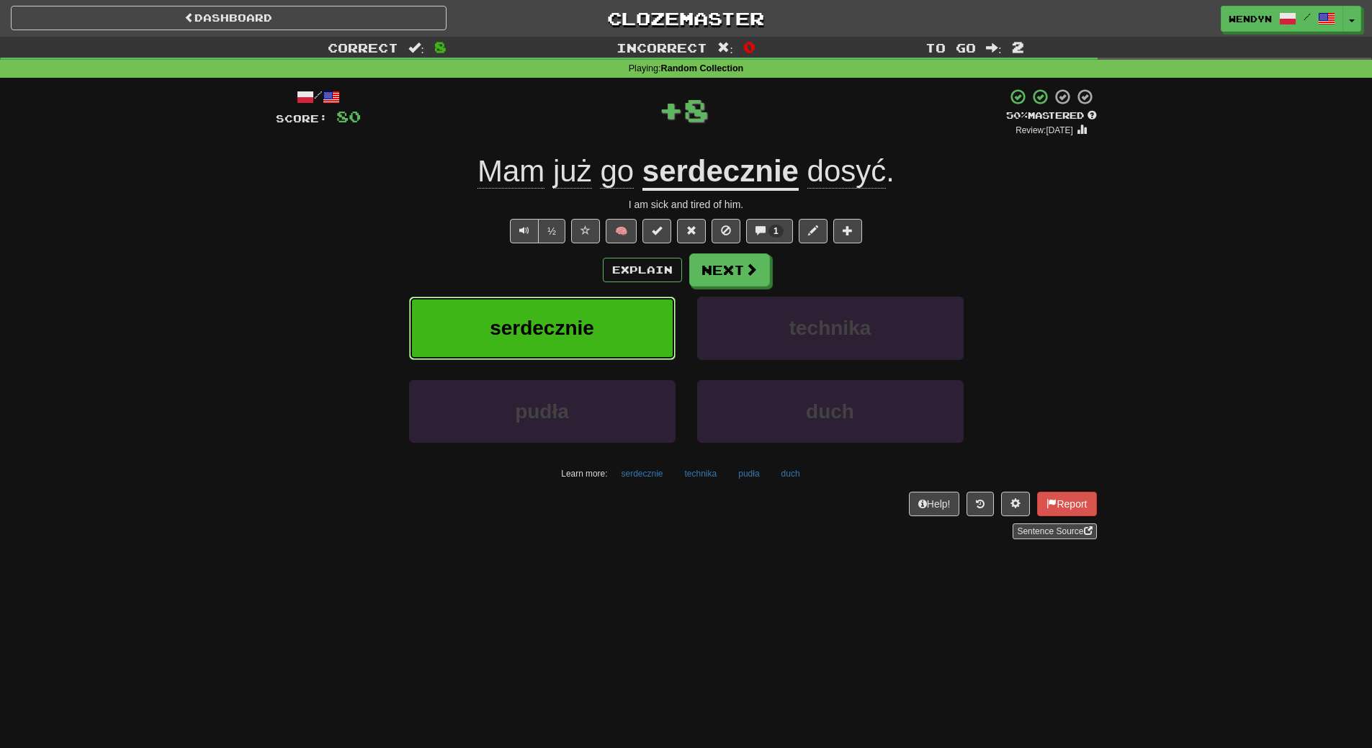
click at [637, 305] on button "serdecznie" at bounding box center [542, 328] width 267 height 63
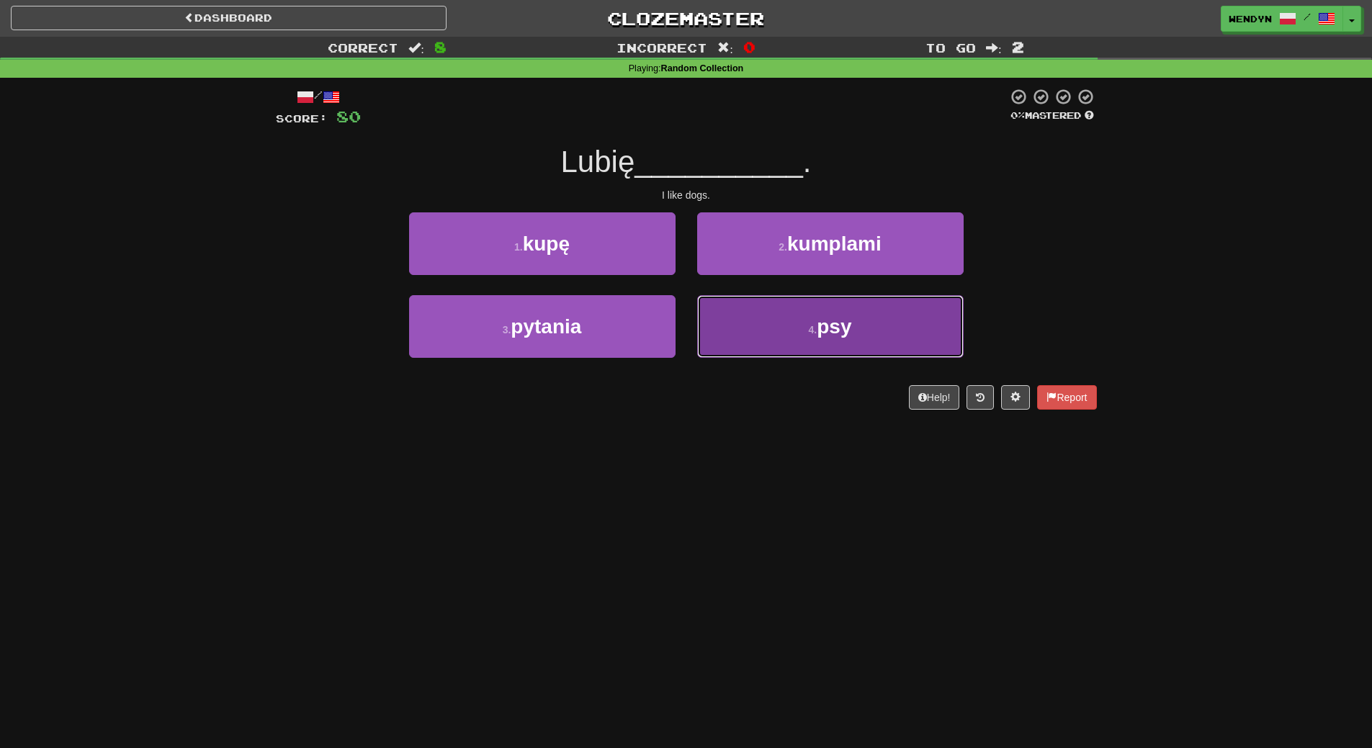
click at [790, 342] on button "4 . psy" at bounding box center [830, 326] width 267 height 63
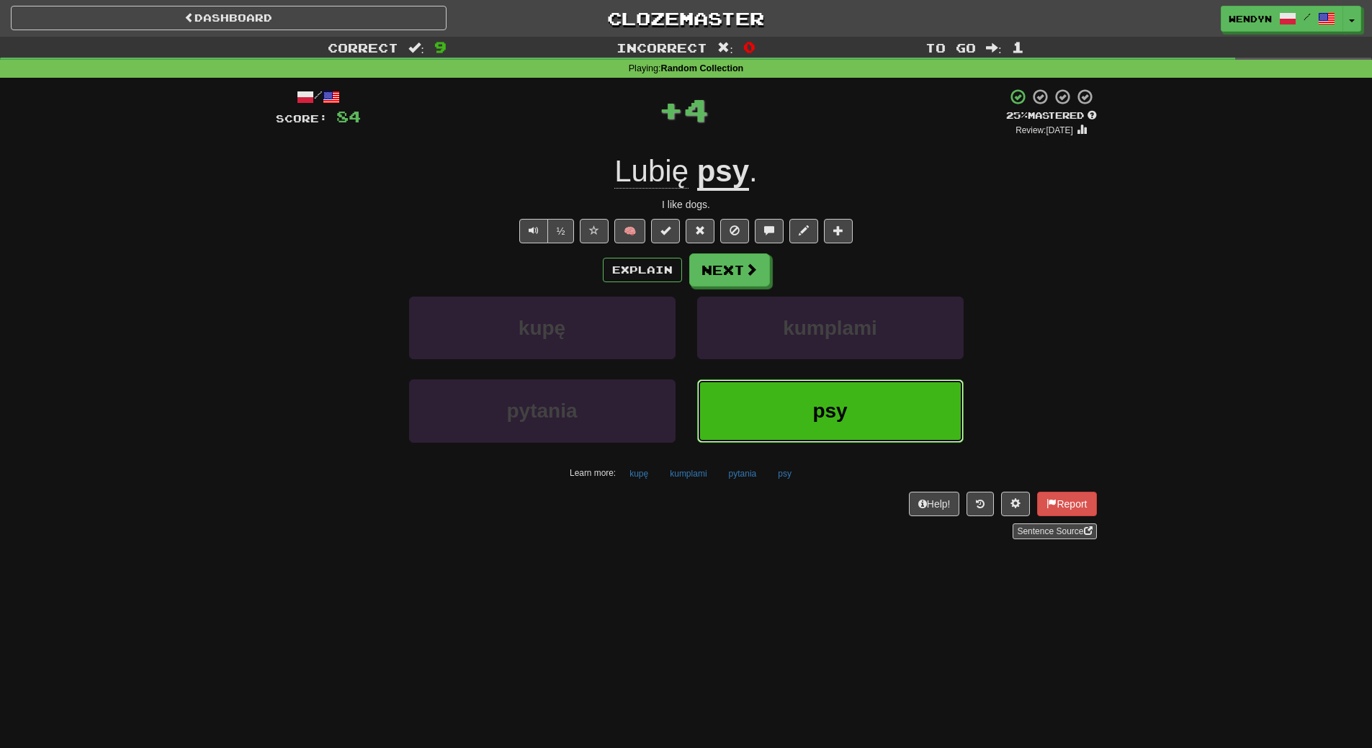
click at [779, 394] on button "psy" at bounding box center [830, 411] width 267 height 63
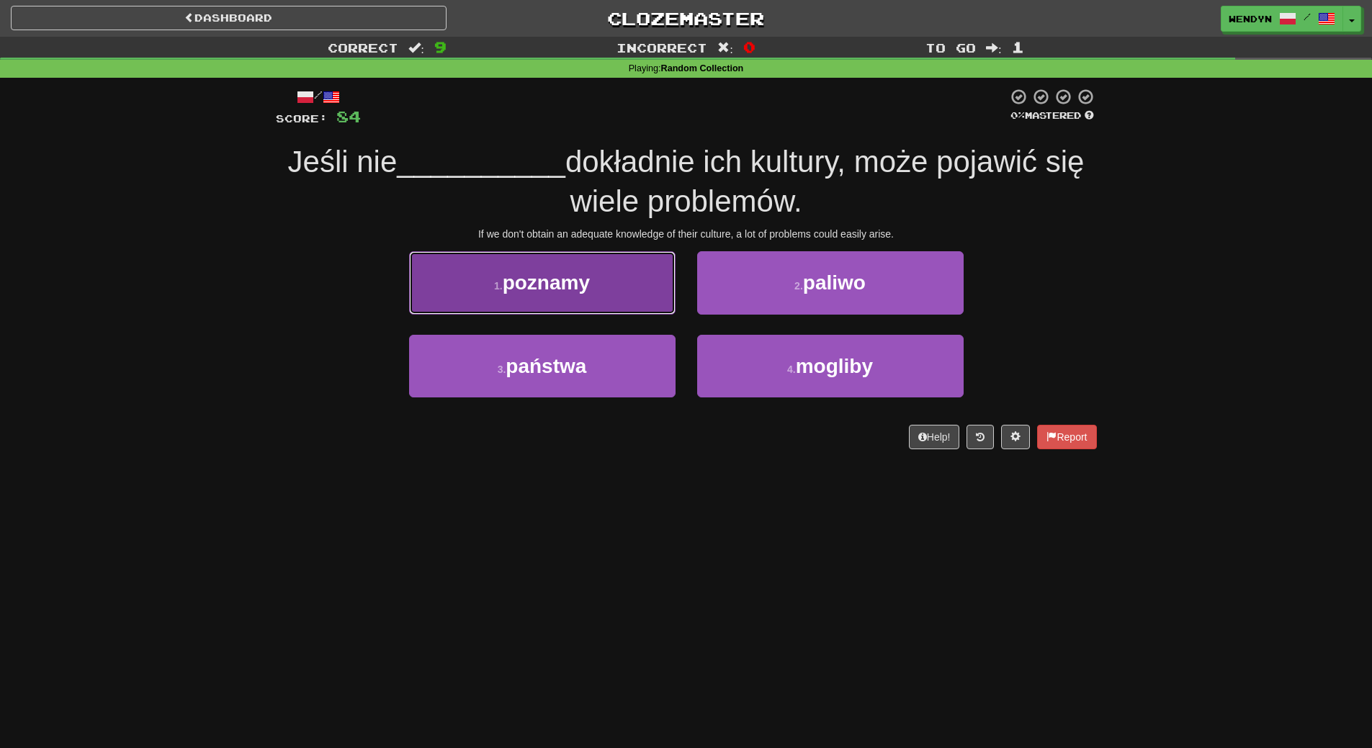
click at [609, 293] on button "1 . poznamy" at bounding box center [542, 282] width 267 height 63
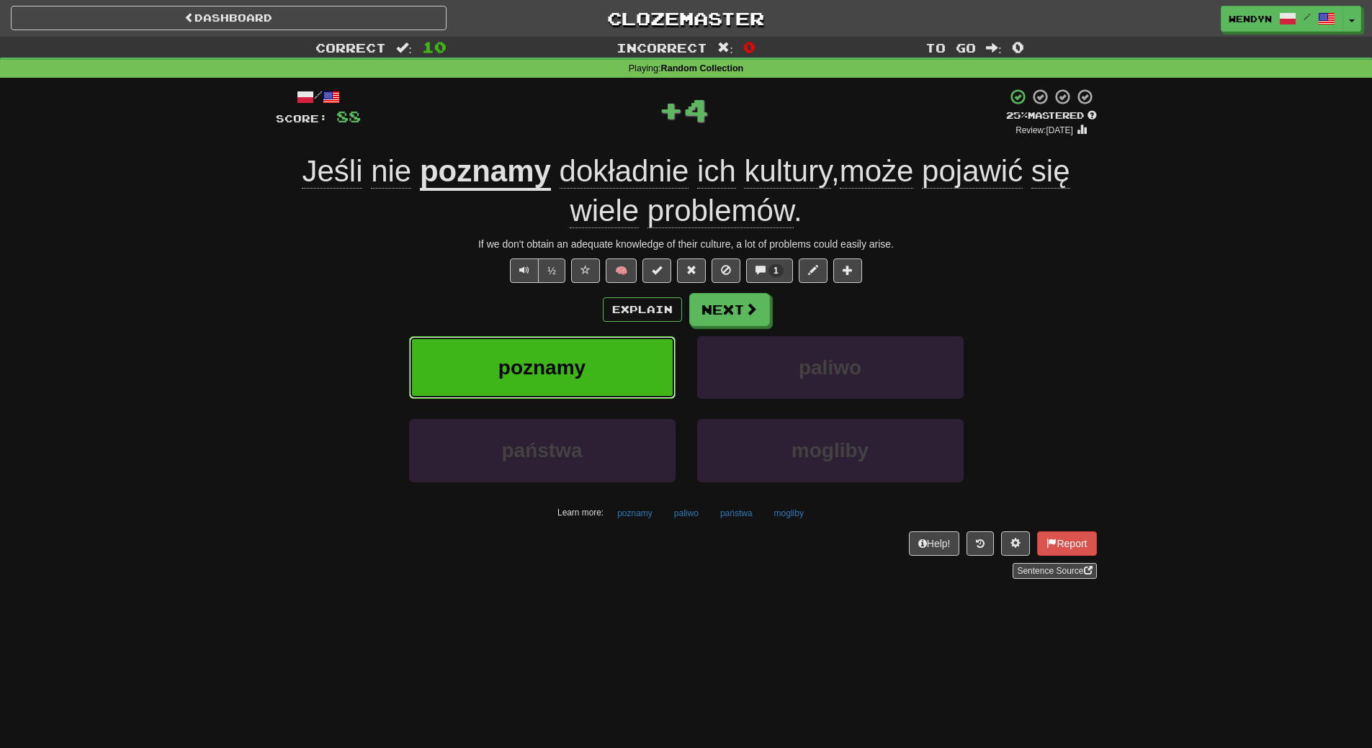
click at [611, 339] on button "poznamy" at bounding box center [542, 367] width 267 height 63
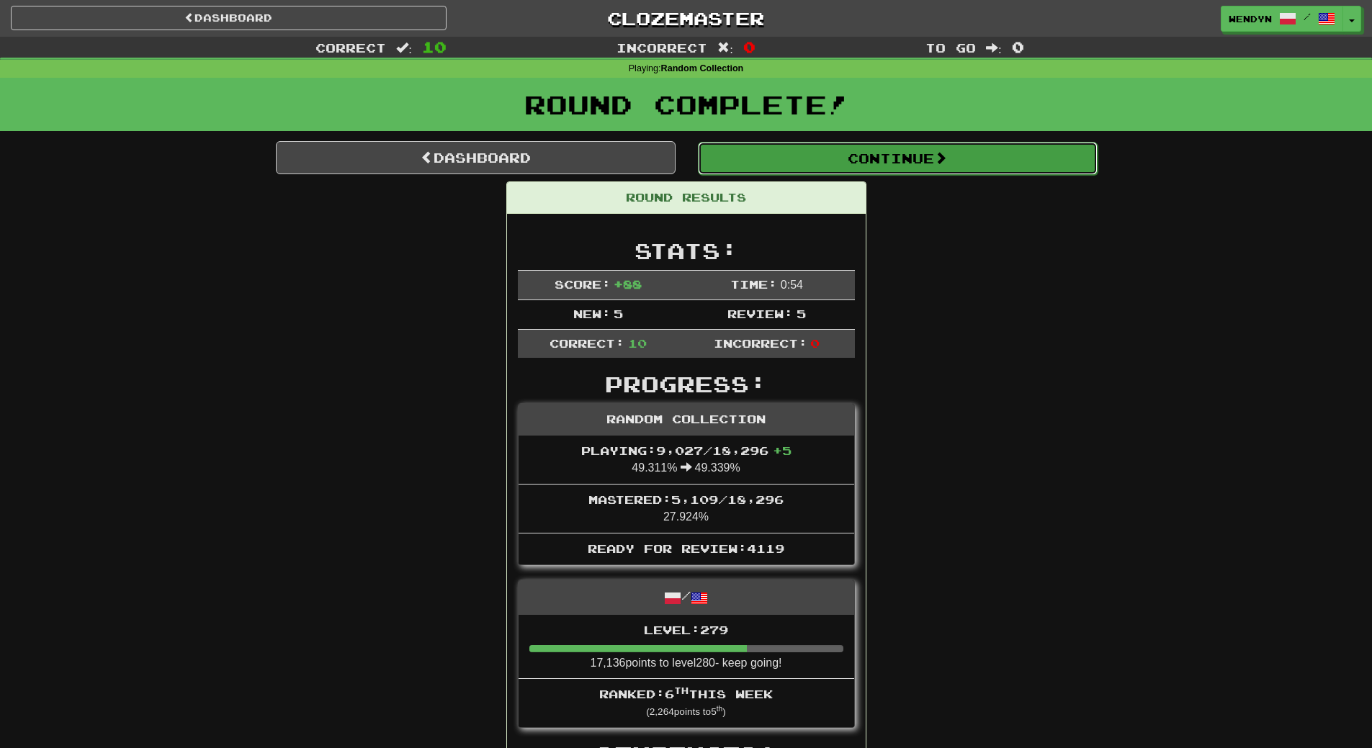
click at [970, 165] on button "Continue" at bounding box center [898, 158] width 400 height 33
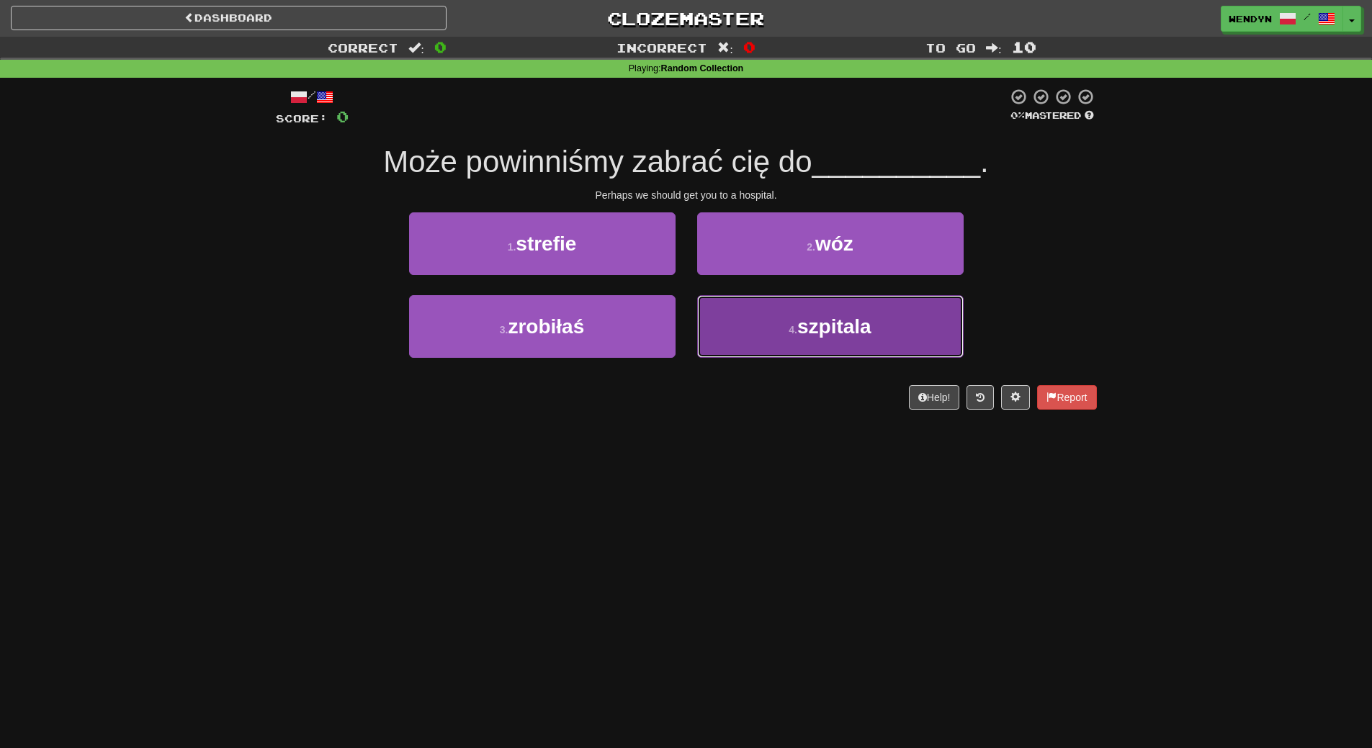
click at [786, 335] on button "4 . szpitala" at bounding box center [830, 326] width 267 height 63
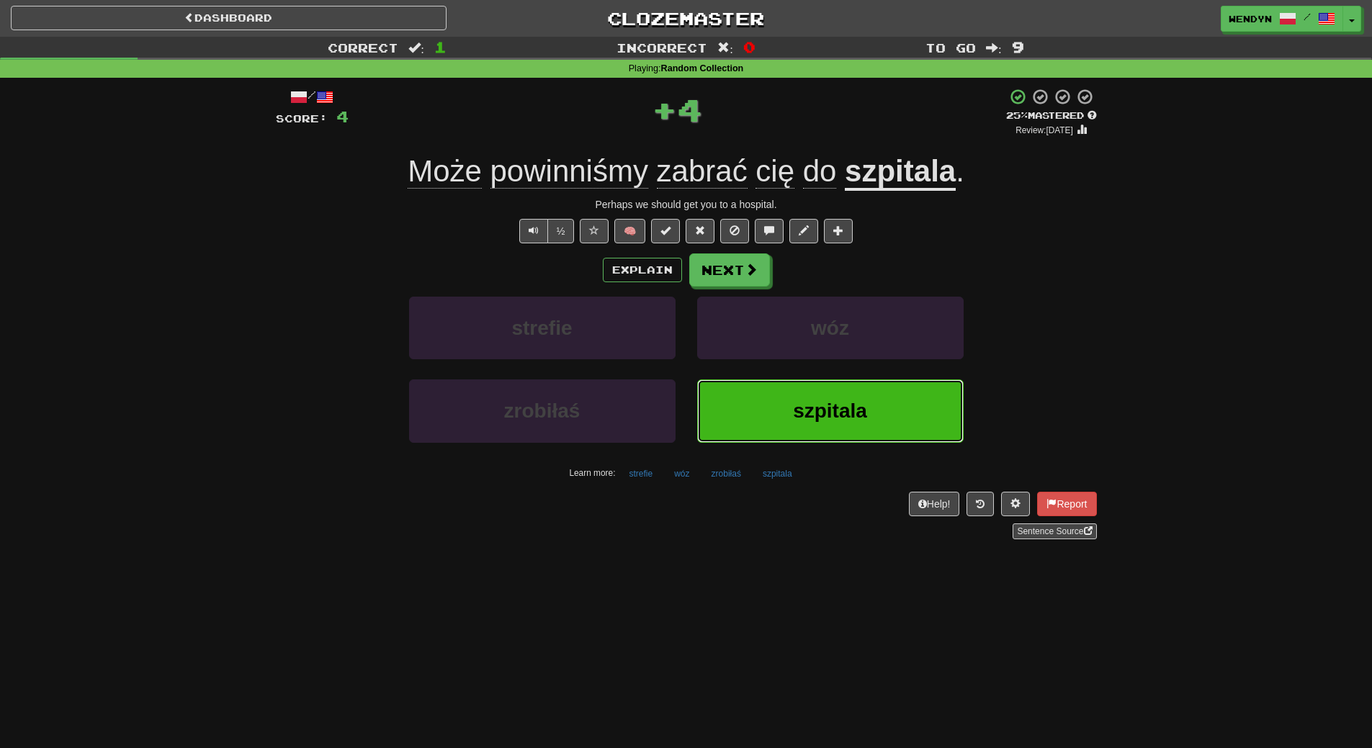
click at [772, 398] on button "szpitala" at bounding box center [830, 411] width 267 height 63
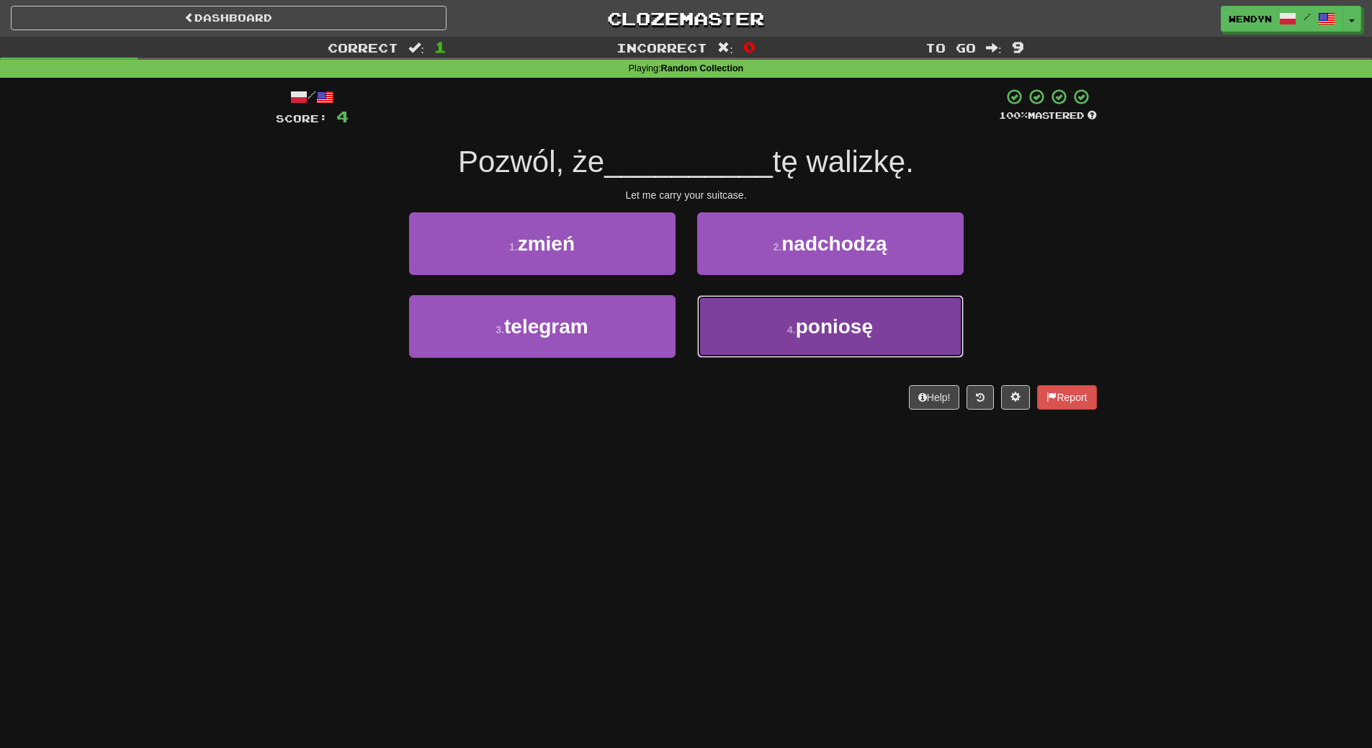
click at [790, 334] on small "4 ." at bounding box center [791, 330] width 9 height 12
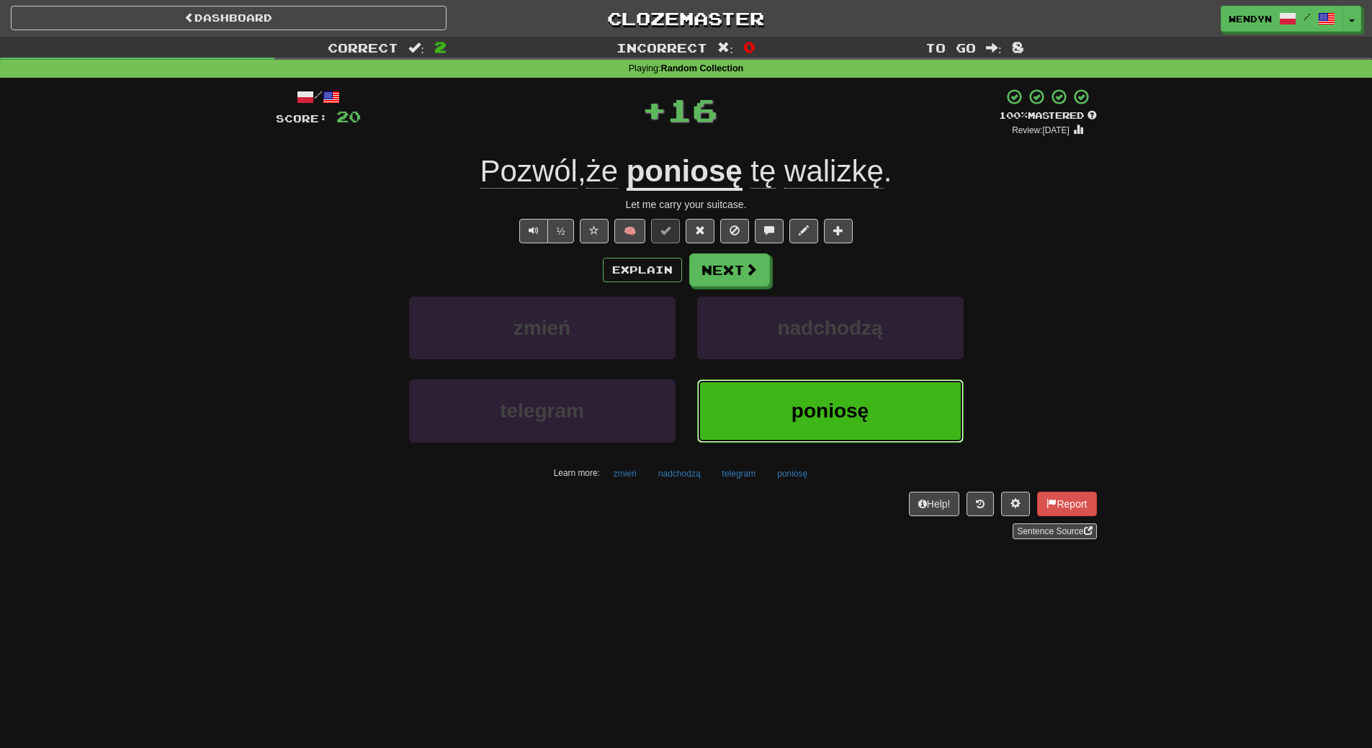
click at [777, 403] on button "poniosę" at bounding box center [830, 411] width 267 height 63
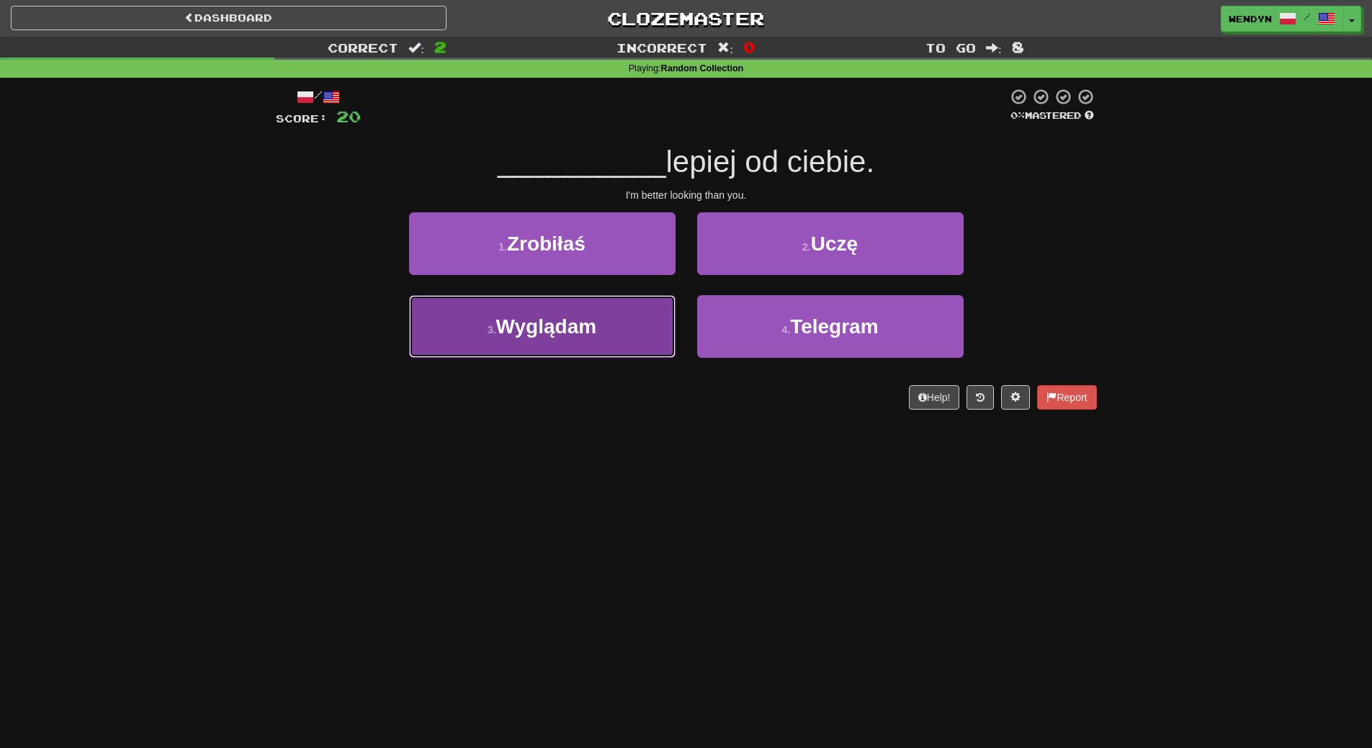
click at [643, 333] on button "3 . Wyglądam" at bounding box center [542, 326] width 267 height 63
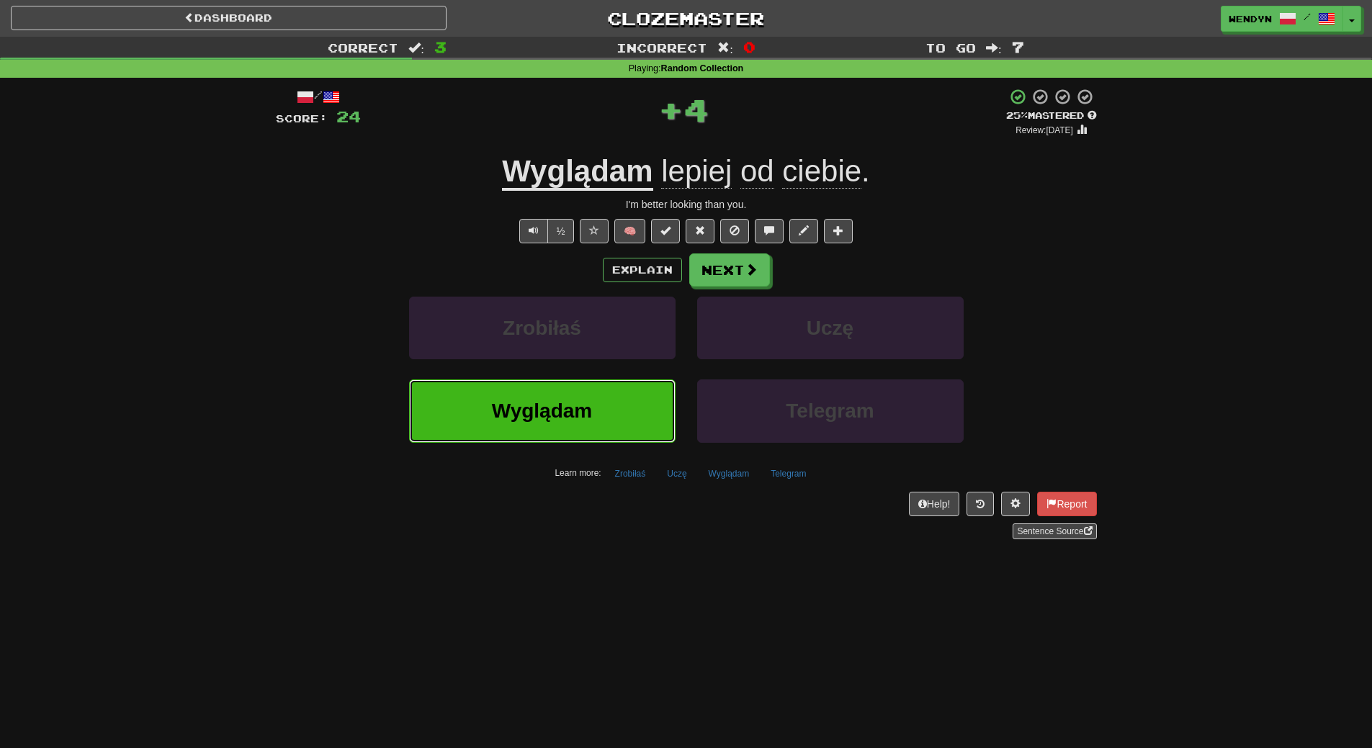
click at [635, 403] on button "Wyglądam" at bounding box center [542, 411] width 267 height 63
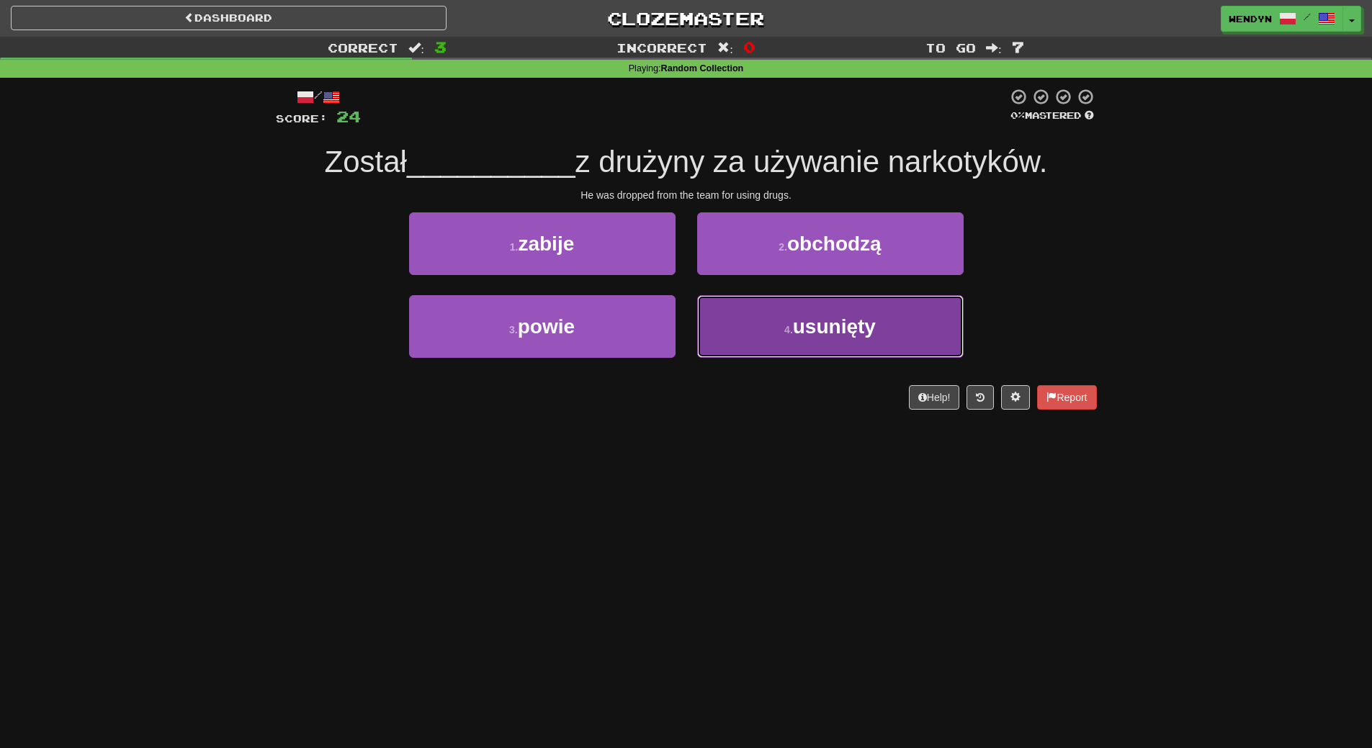
click at [778, 349] on button "4 . usunięty" at bounding box center [830, 326] width 267 height 63
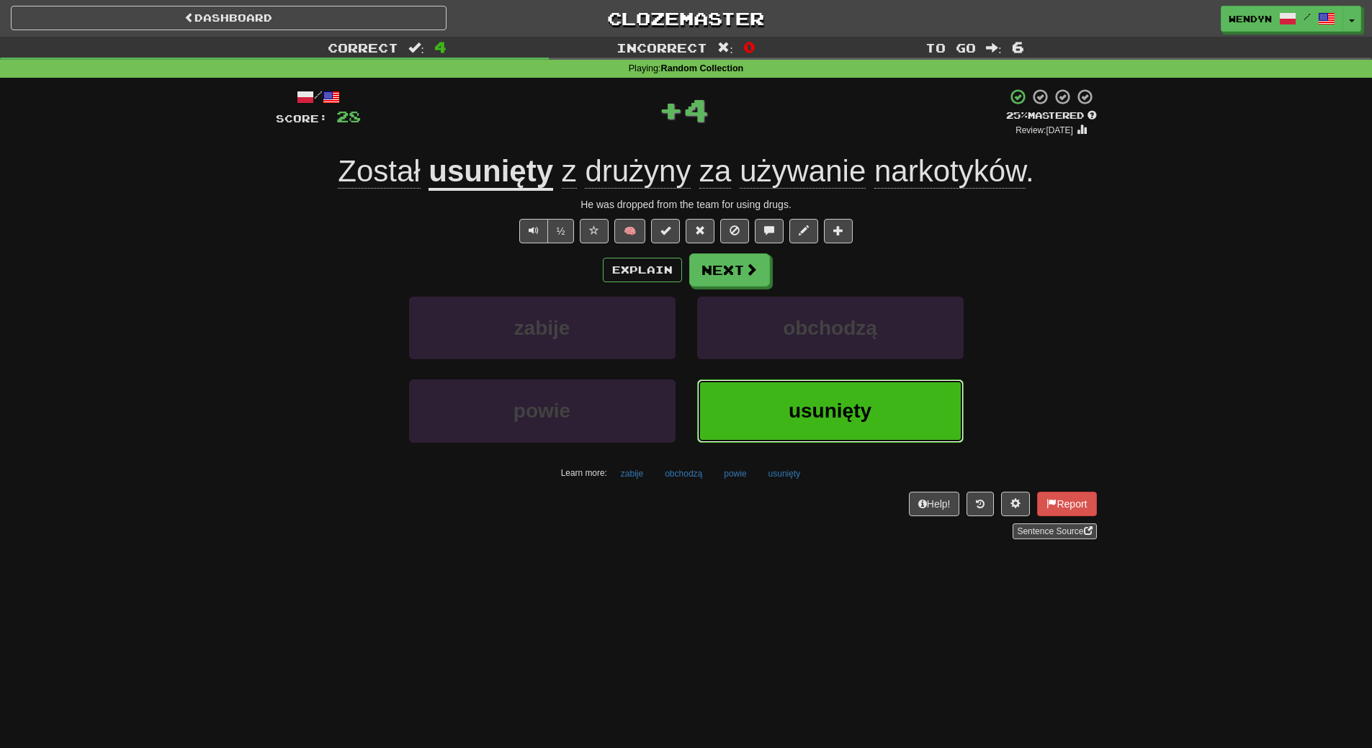
click at [760, 416] on button "usunięty" at bounding box center [830, 411] width 267 height 63
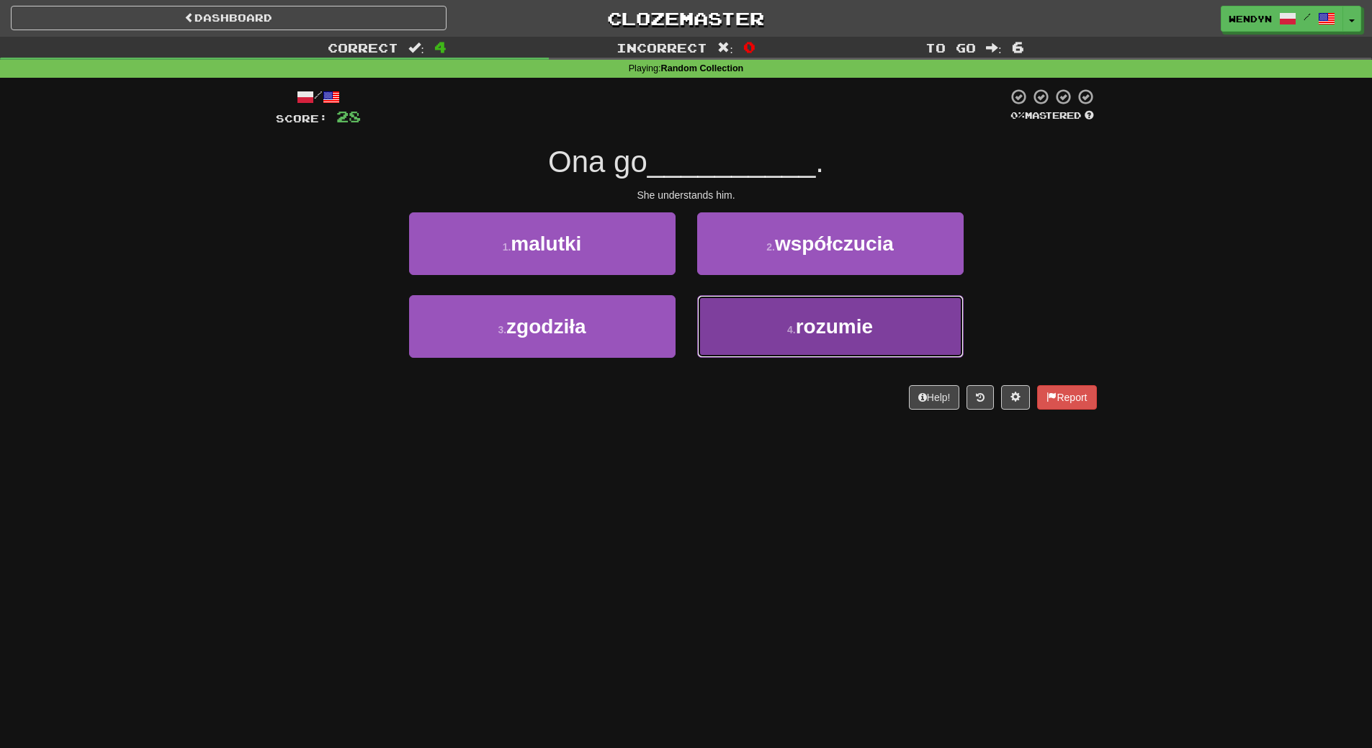
click at [783, 342] on button "4 . rozumie" at bounding box center [830, 326] width 267 height 63
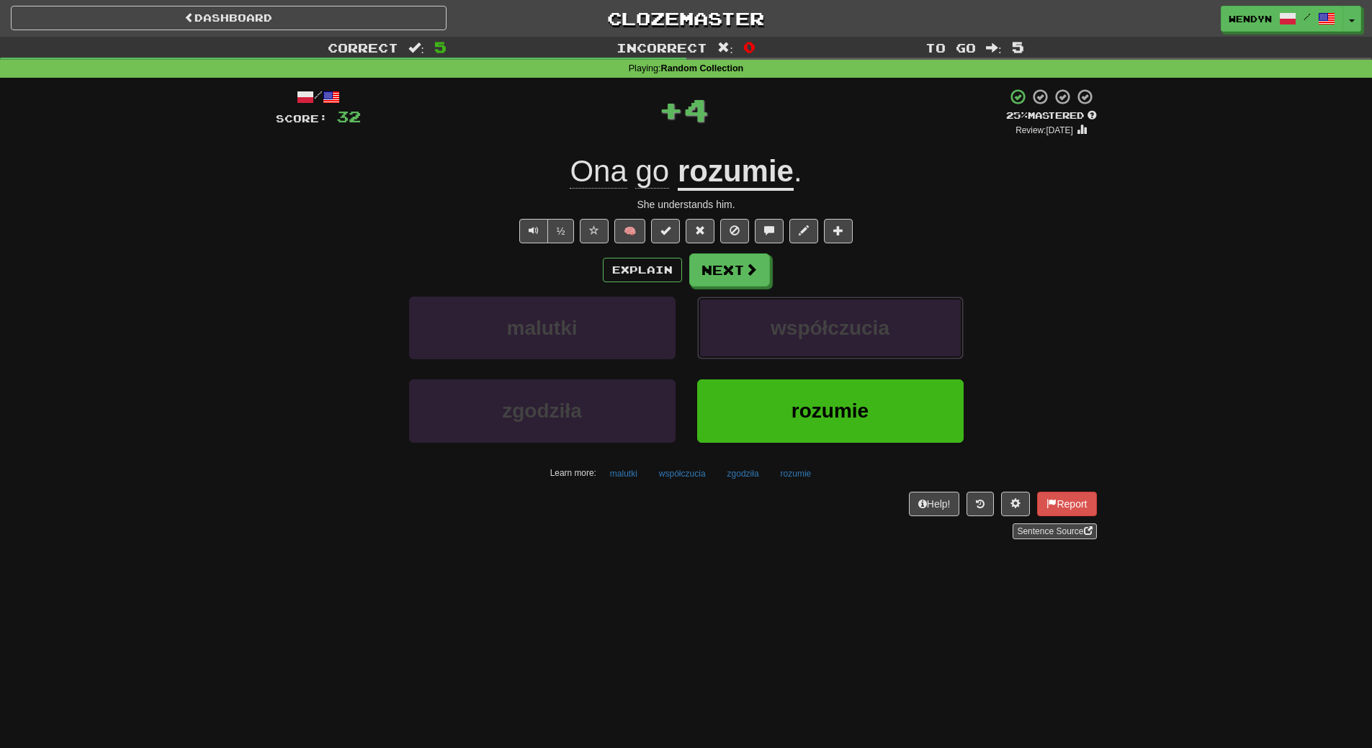
click at [783, 342] on button "współczucia" at bounding box center [830, 328] width 267 height 63
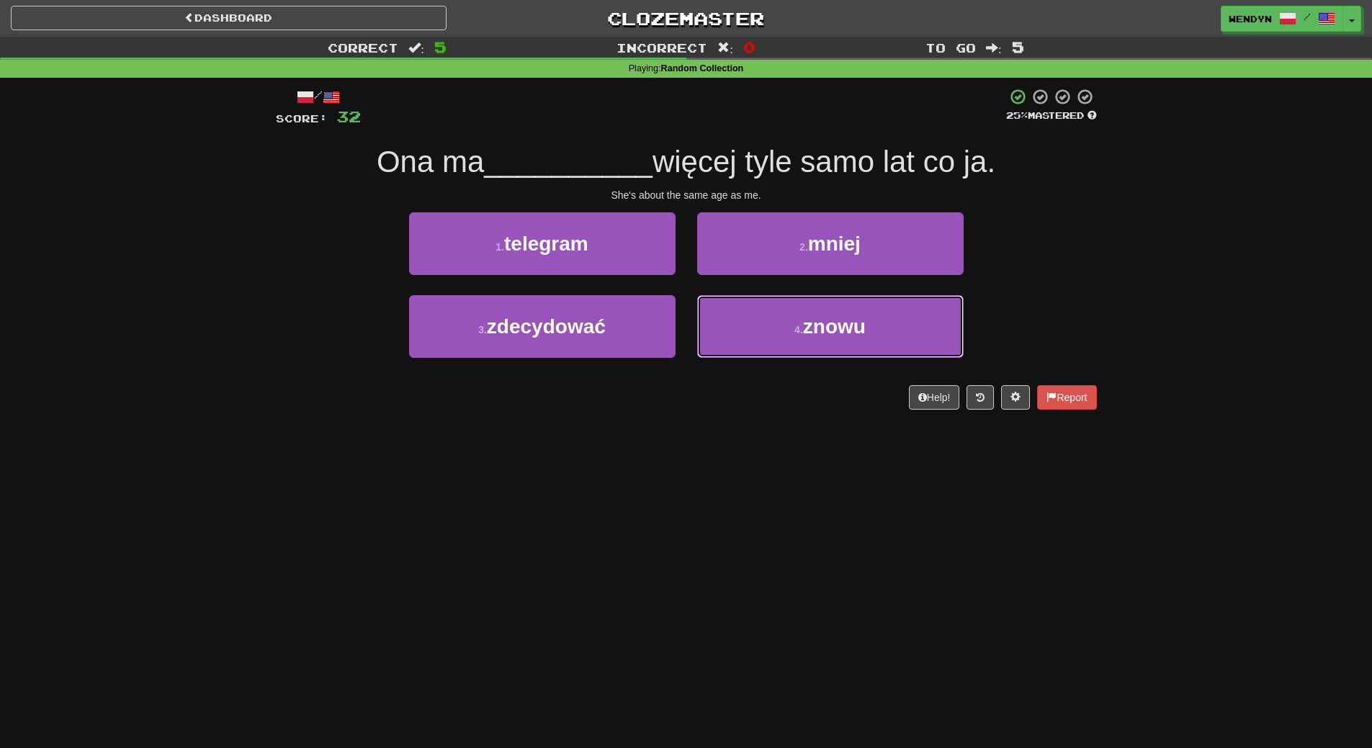
drag, startPoint x: 783, startPoint y: 342, endPoint x: 785, endPoint y: 414, distance: 72.1
click at [785, 414] on div "/ Score: 32 25 % Mastered Ona ma __________ więcej tyle samo lat co ja. She's a…" at bounding box center [686, 254] width 821 height 352
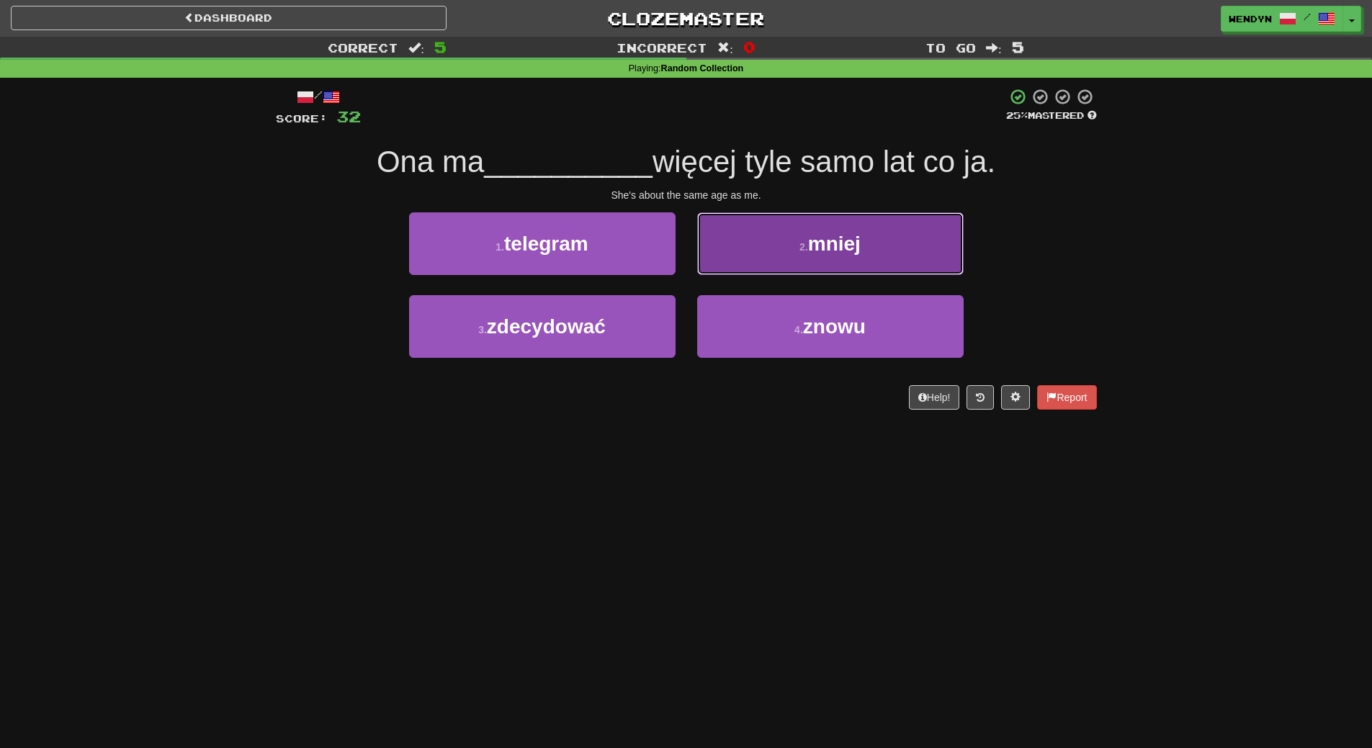
click at [863, 236] on button "2 . mniej" at bounding box center [830, 244] width 267 height 63
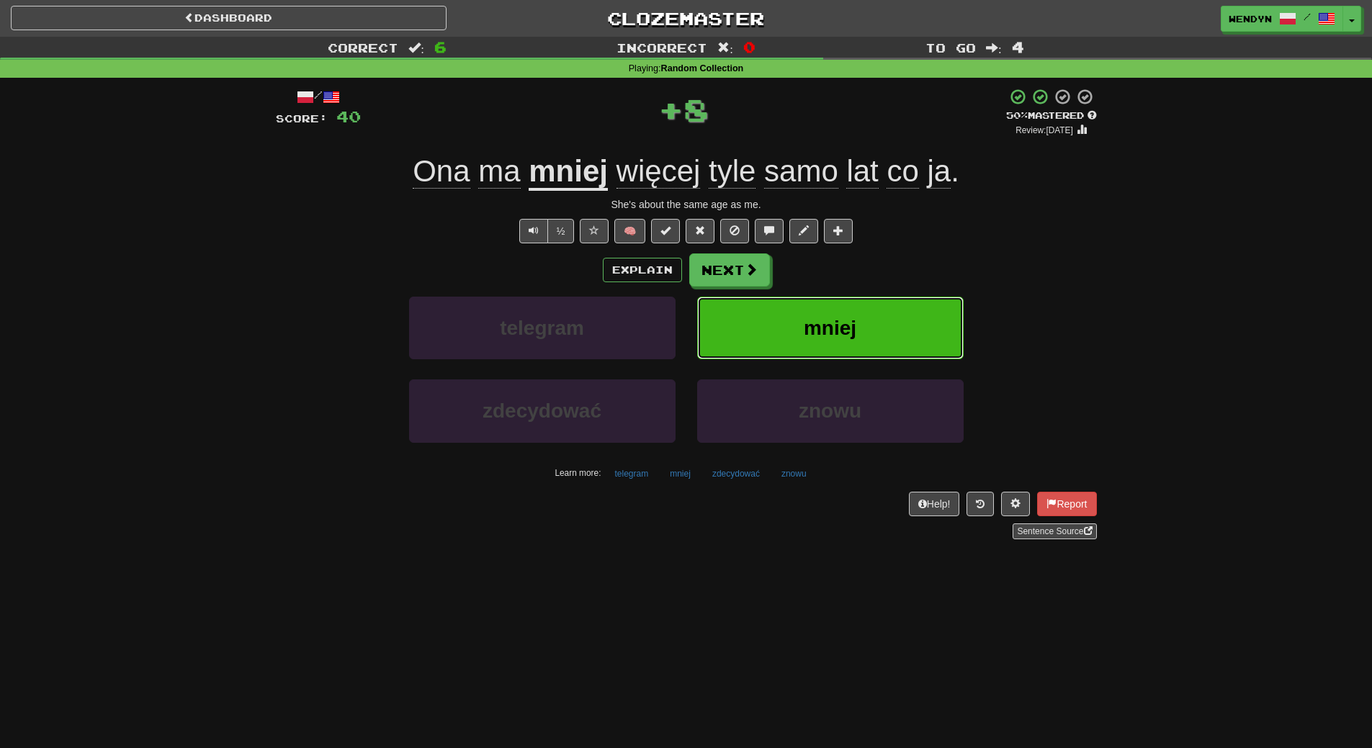
click at [854, 334] on span "mniej" at bounding box center [830, 328] width 53 height 22
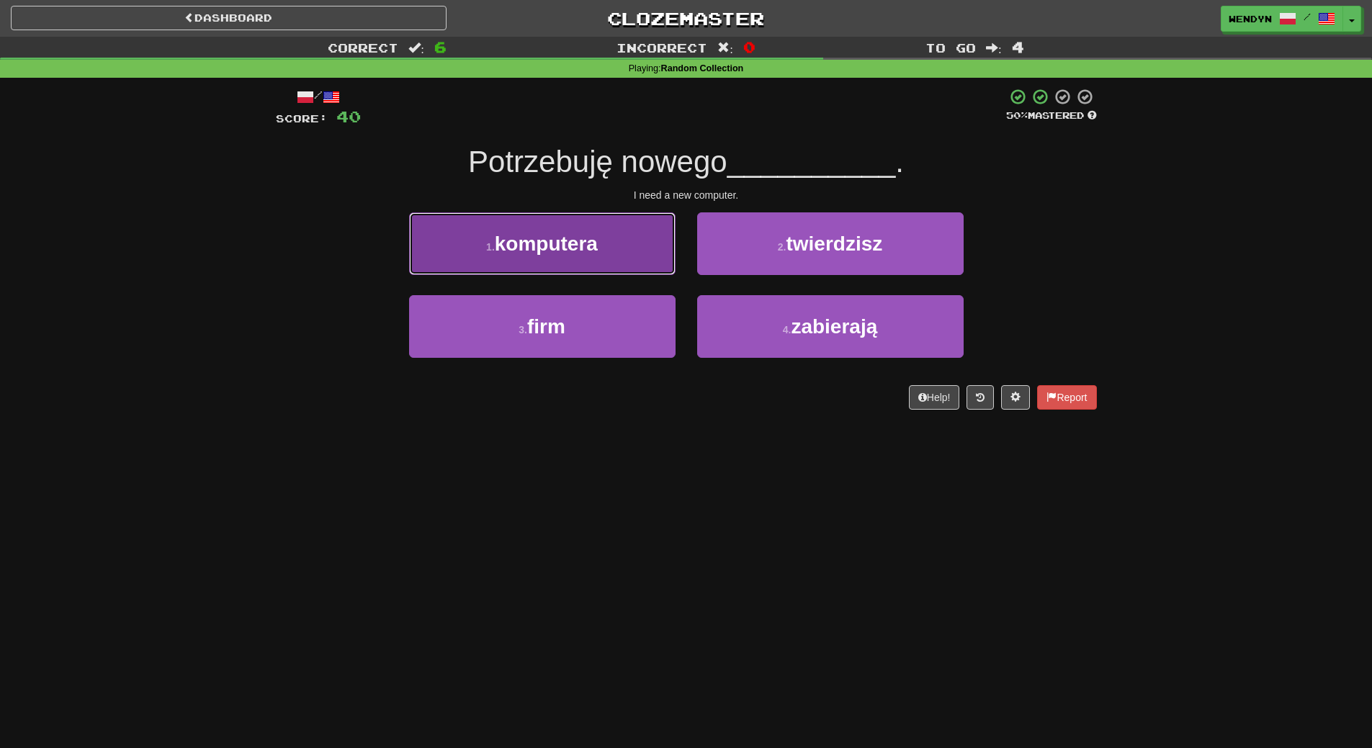
click at [636, 256] on button "1 . komputera" at bounding box center [542, 244] width 267 height 63
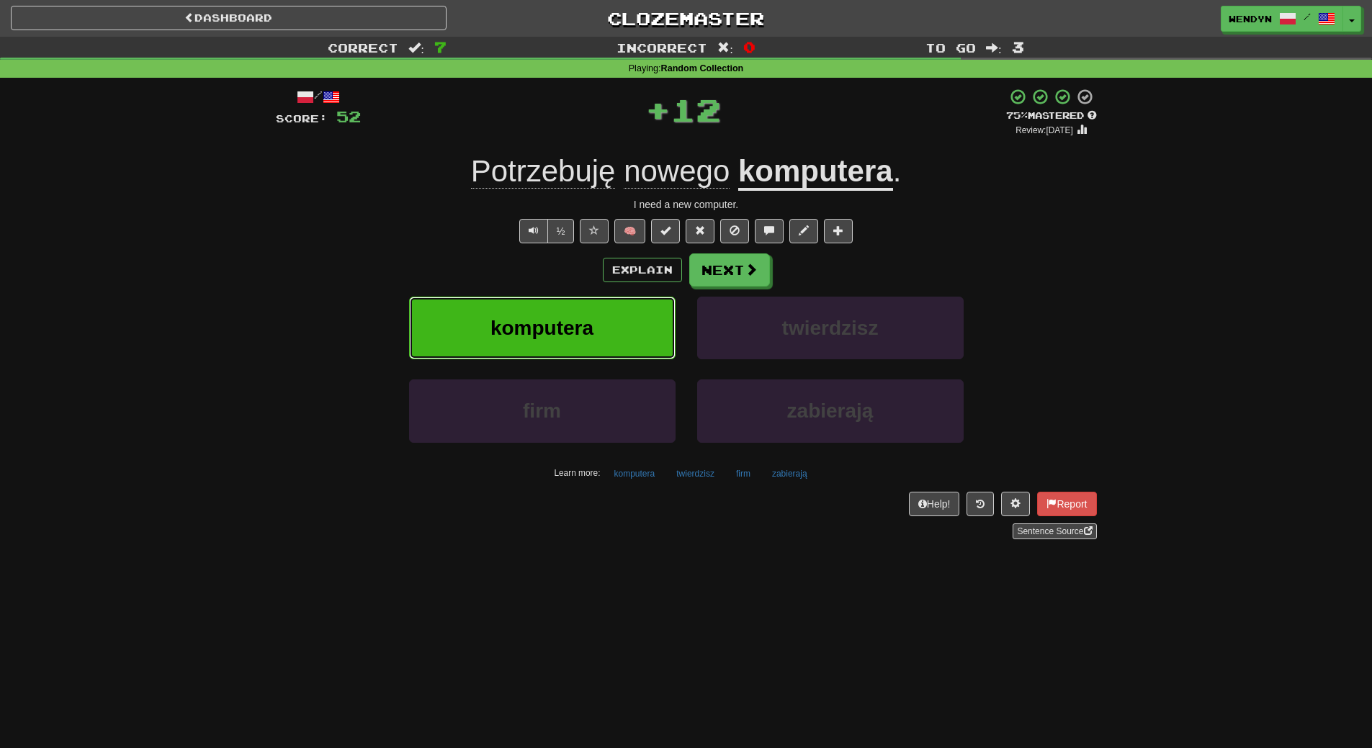
click at [627, 303] on button "komputera" at bounding box center [542, 328] width 267 height 63
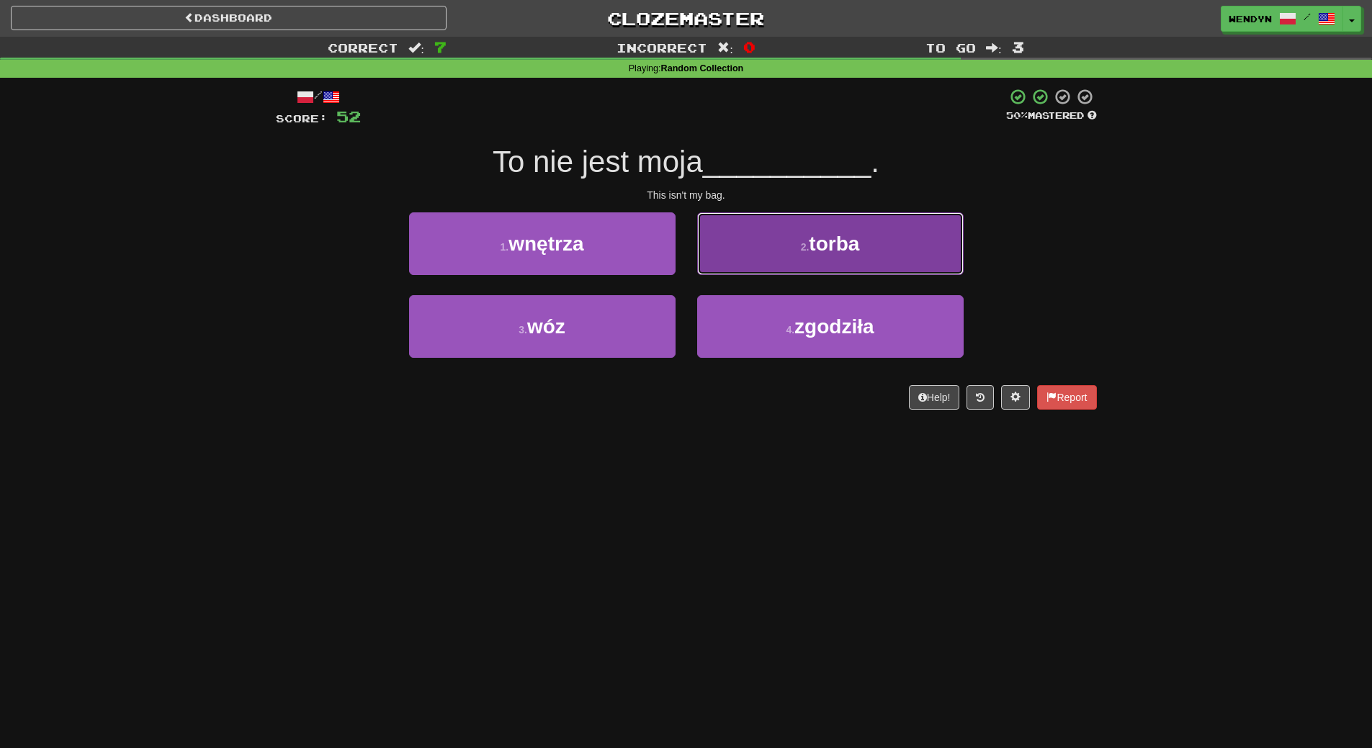
click at [839, 258] on button "2 . torba" at bounding box center [830, 244] width 267 height 63
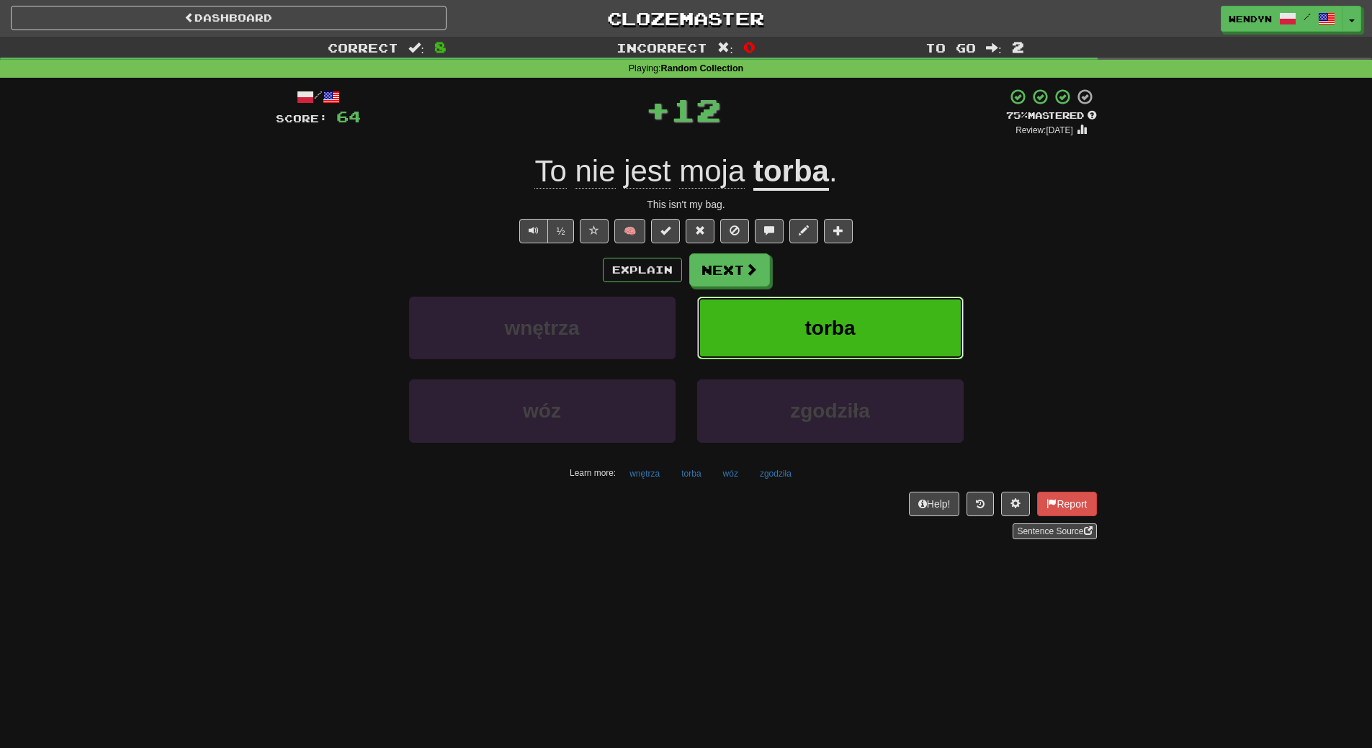
click at [851, 323] on span "torba" at bounding box center [830, 328] width 50 height 22
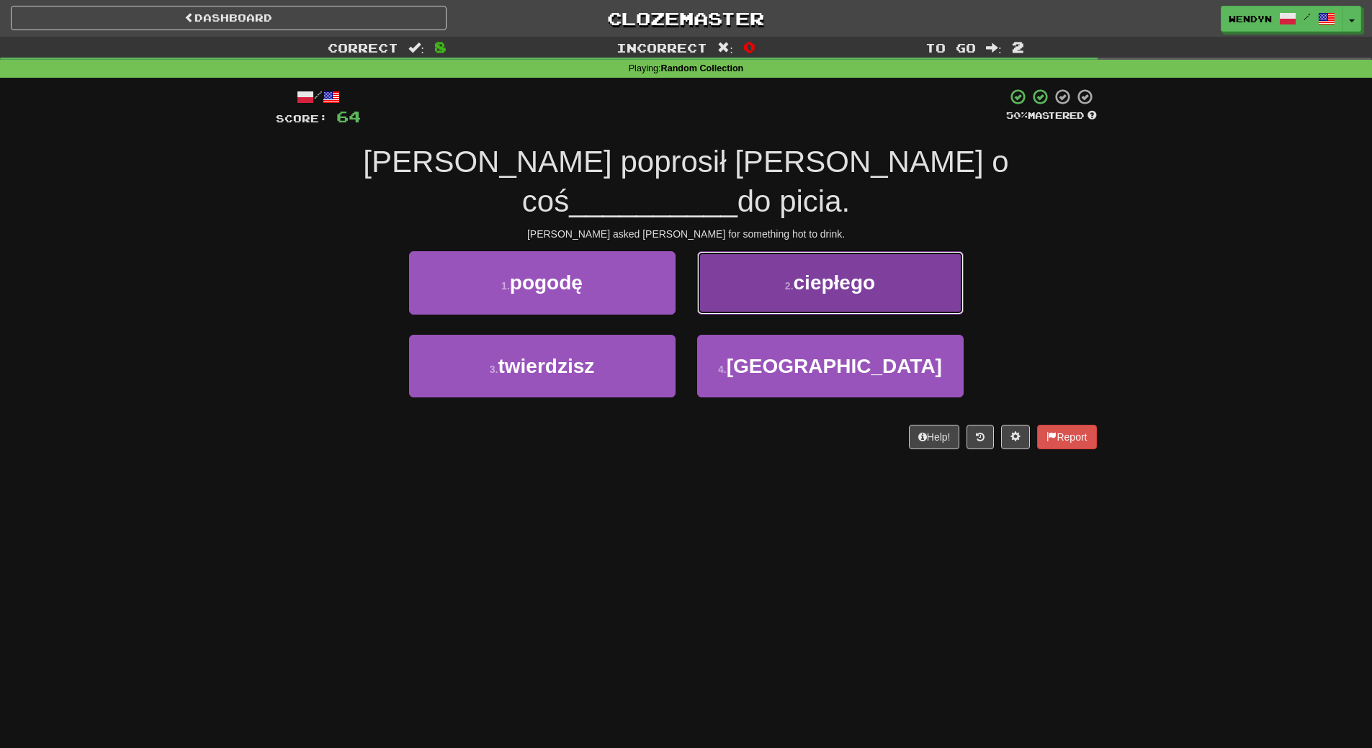
click at [904, 251] on button "2 . ciepłego" at bounding box center [830, 282] width 267 height 63
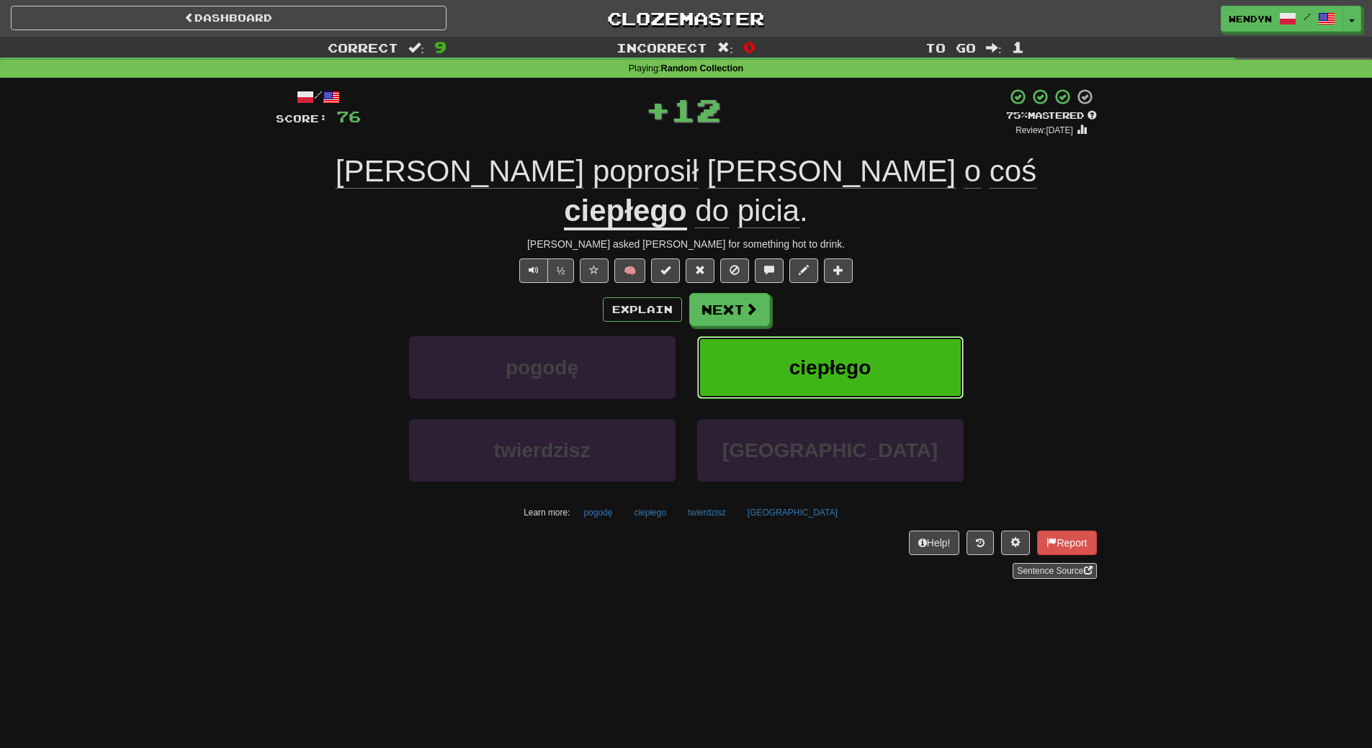
click at [875, 336] on button "ciepłego" at bounding box center [830, 367] width 267 height 63
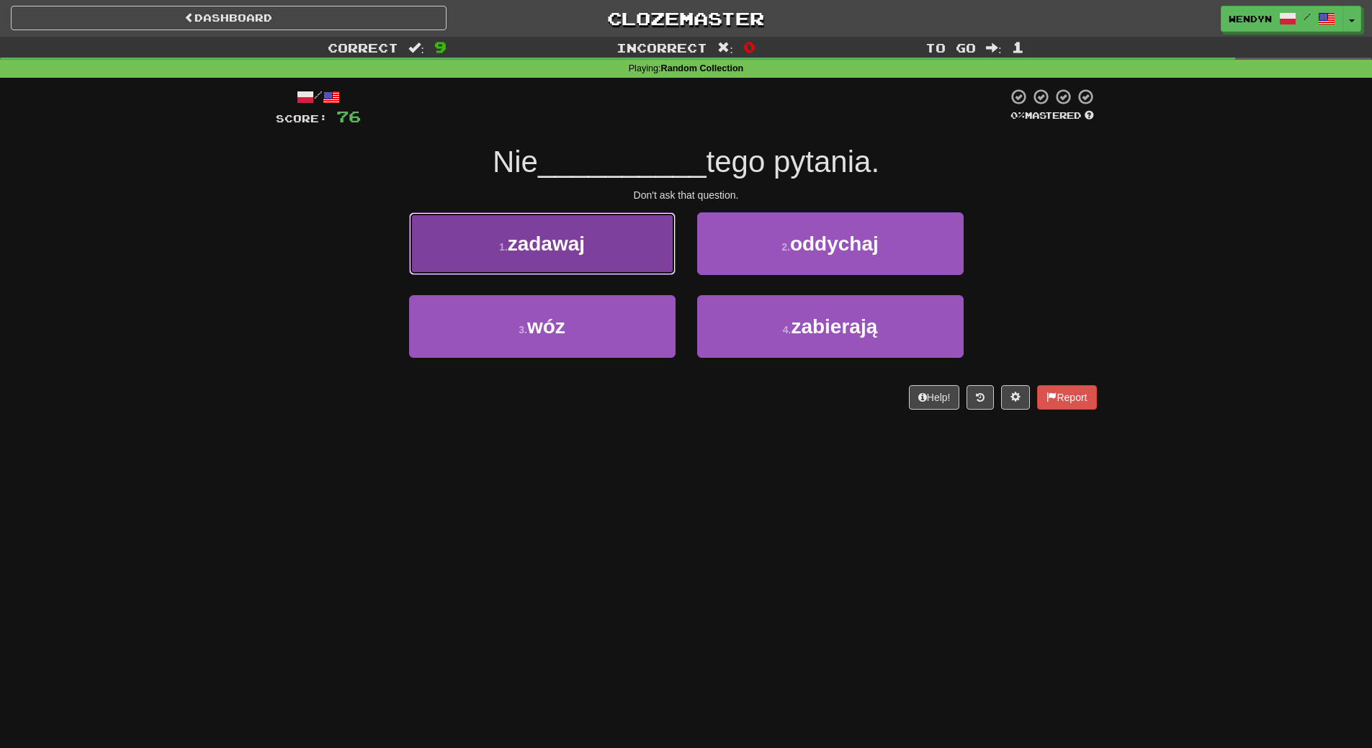
click at [609, 265] on button "1 . zadawaj" at bounding box center [542, 244] width 267 height 63
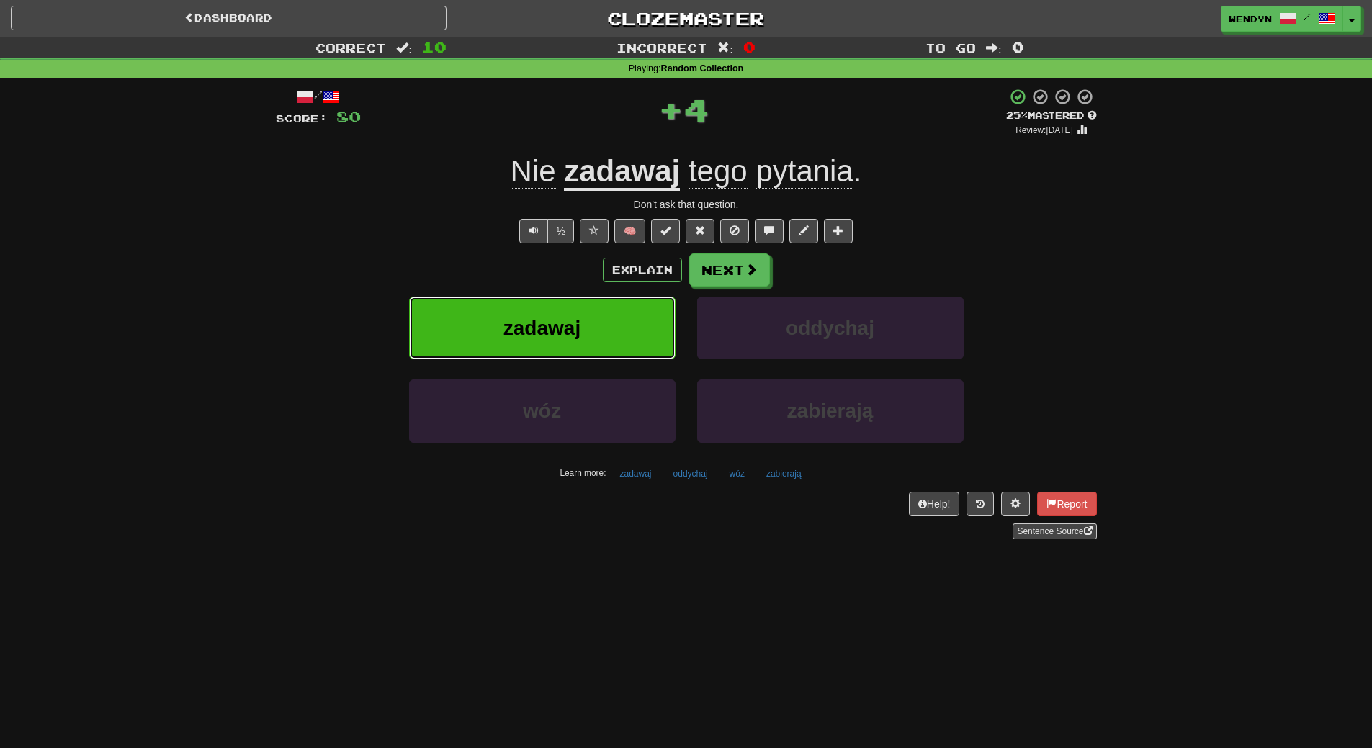
click at [596, 310] on button "zadawaj" at bounding box center [542, 328] width 267 height 63
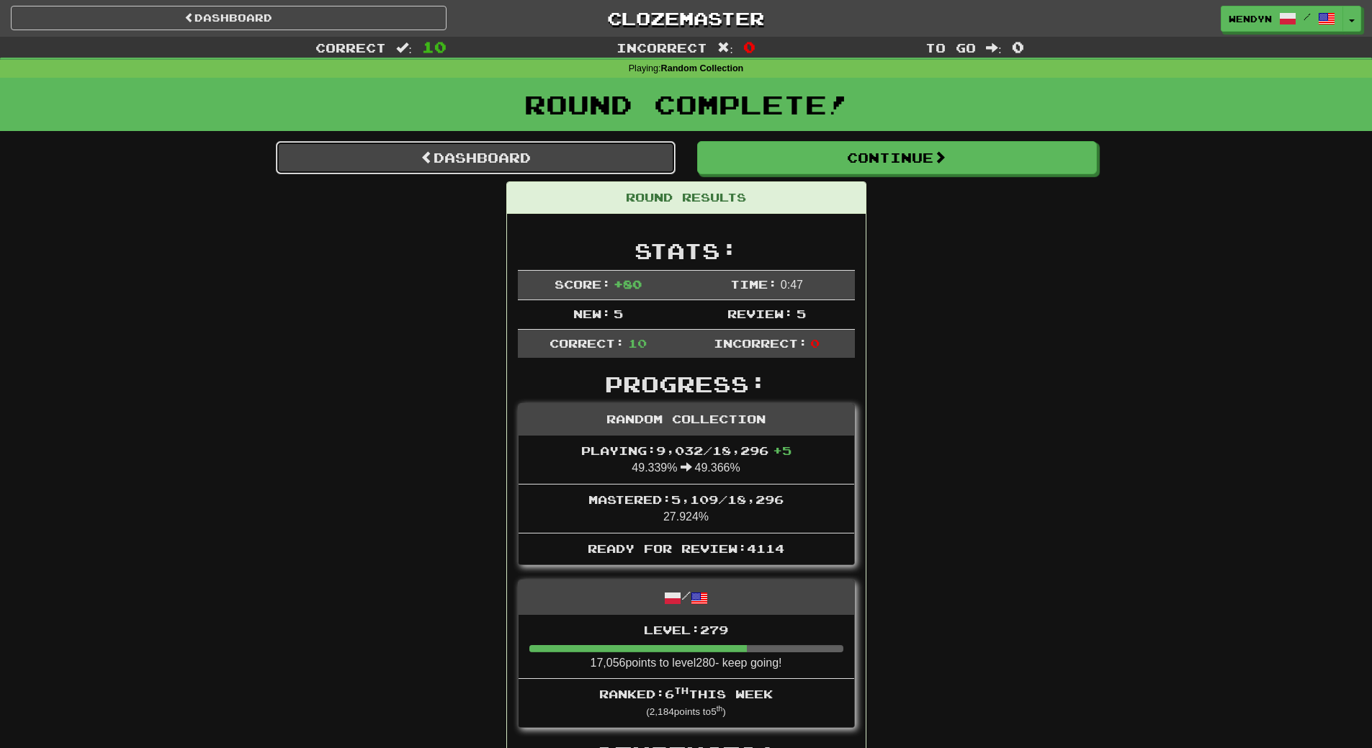
click at [580, 161] on link "Dashboard" at bounding box center [476, 157] width 400 height 33
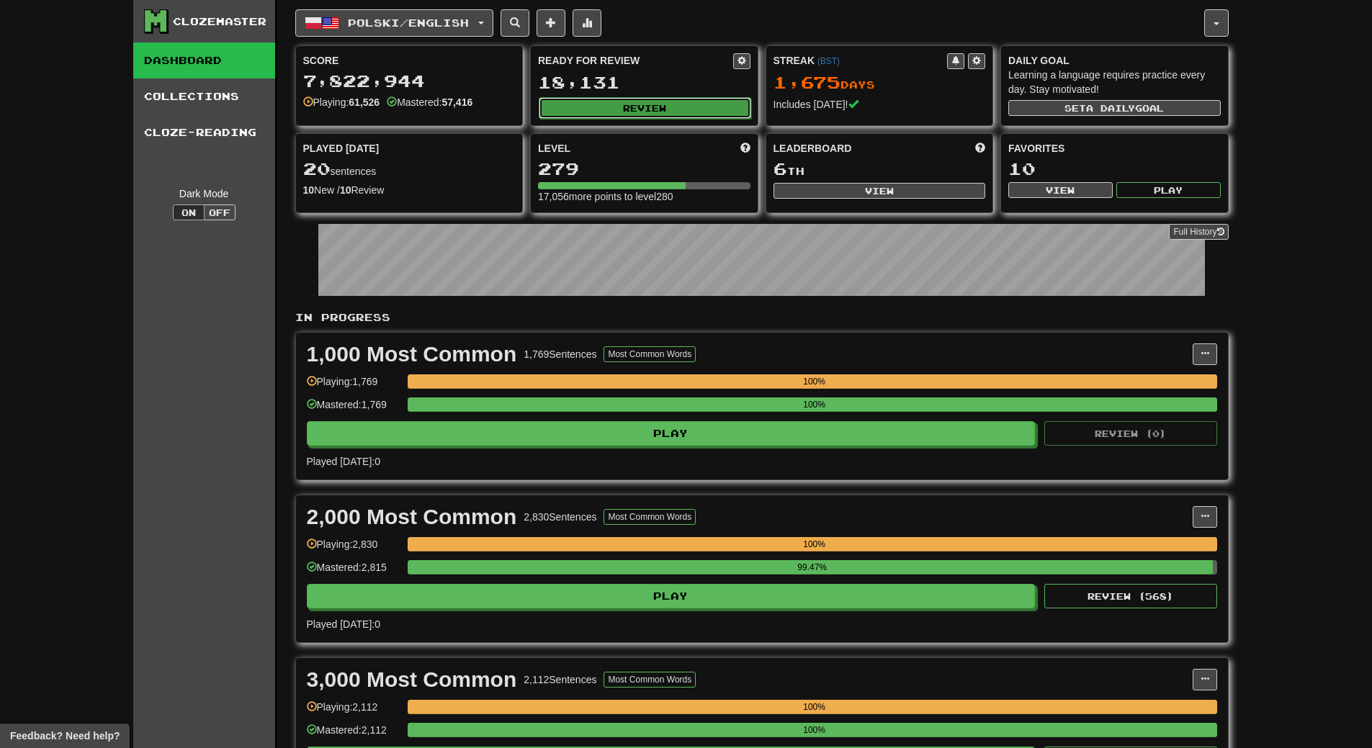
click at [641, 105] on button "Review" at bounding box center [645, 108] width 213 height 22
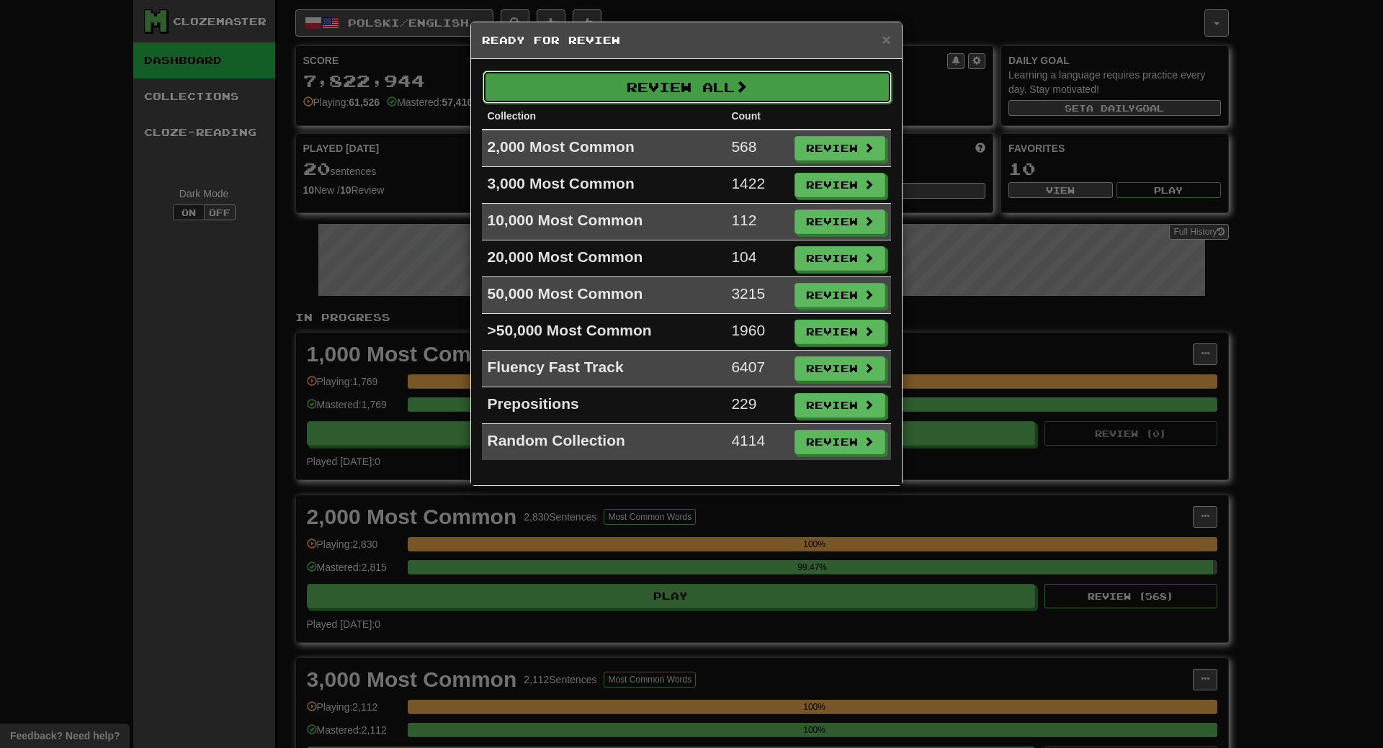
click at [654, 90] on button "Review All" at bounding box center [687, 87] width 409 height 33
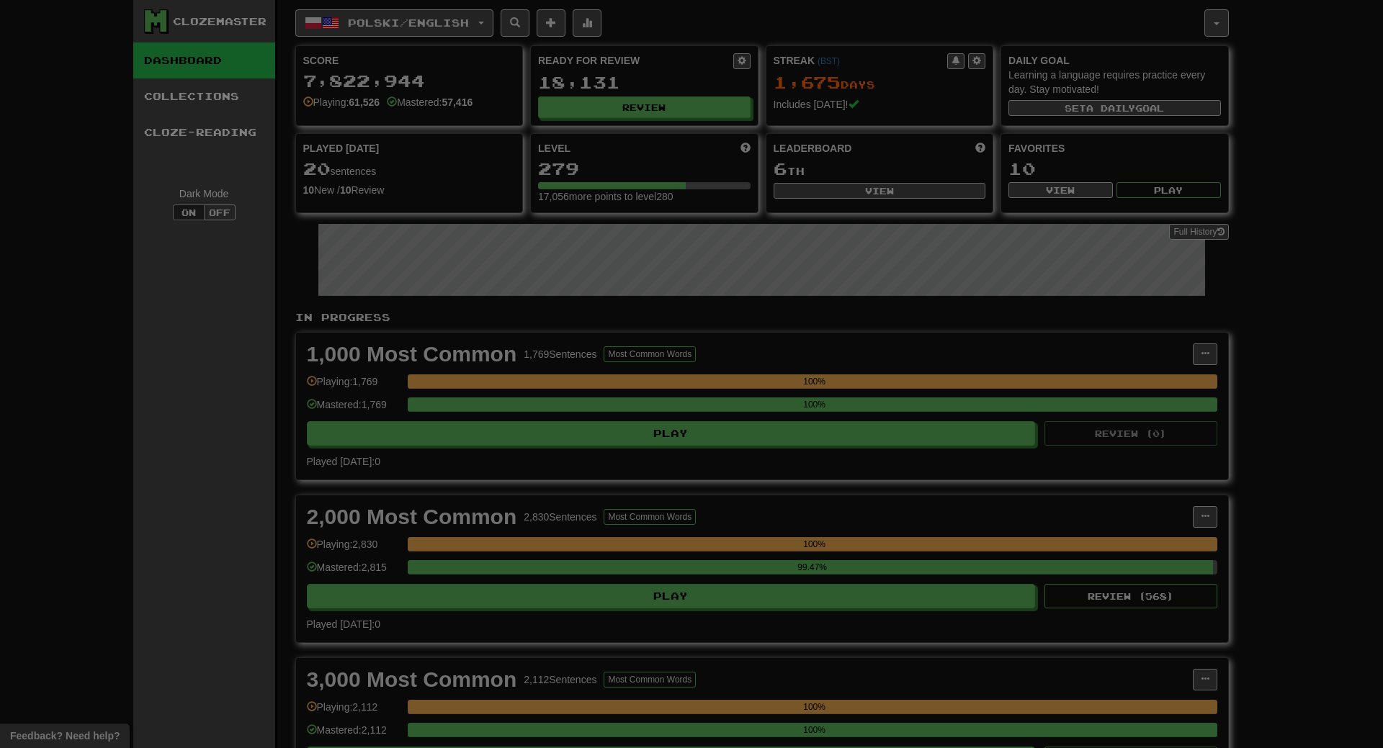
select select "**"
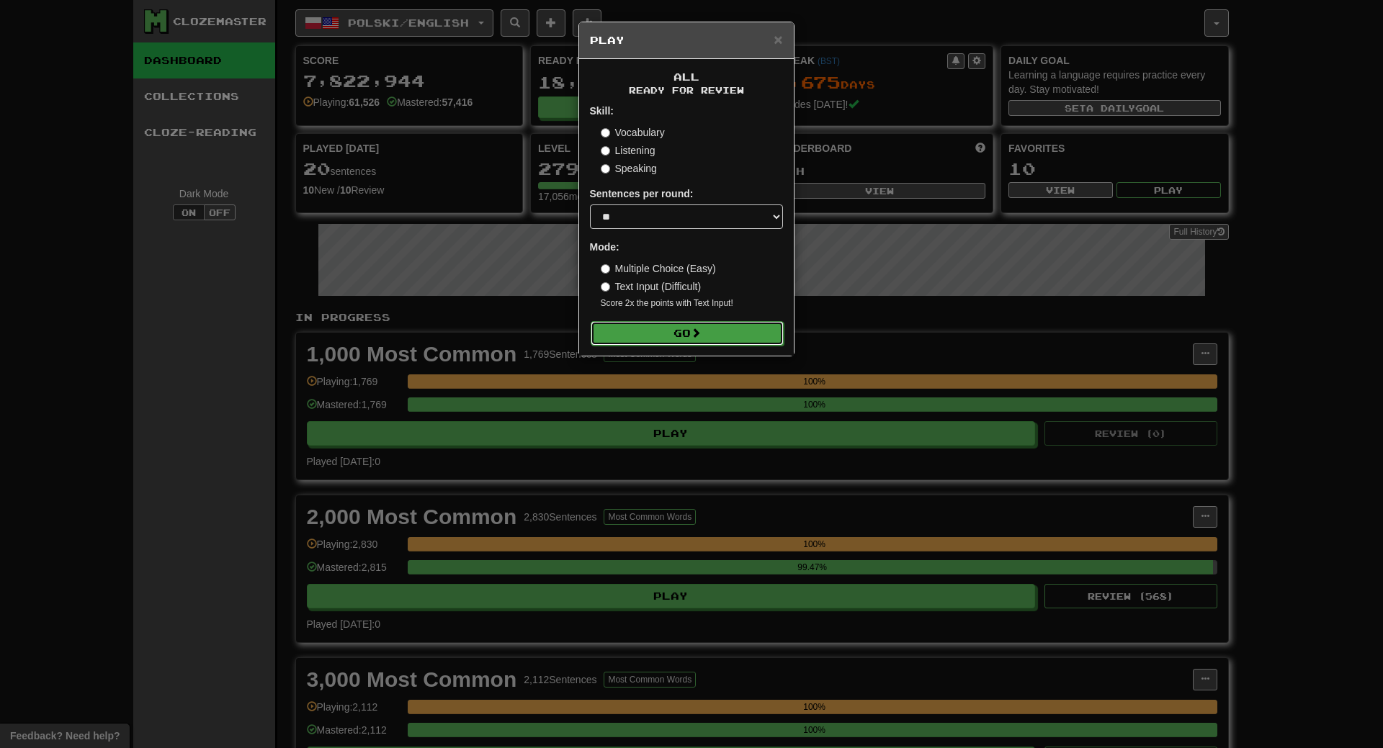
click at [663, 328] on button "Go" at bounding box center [687, 333] width 193 height 24
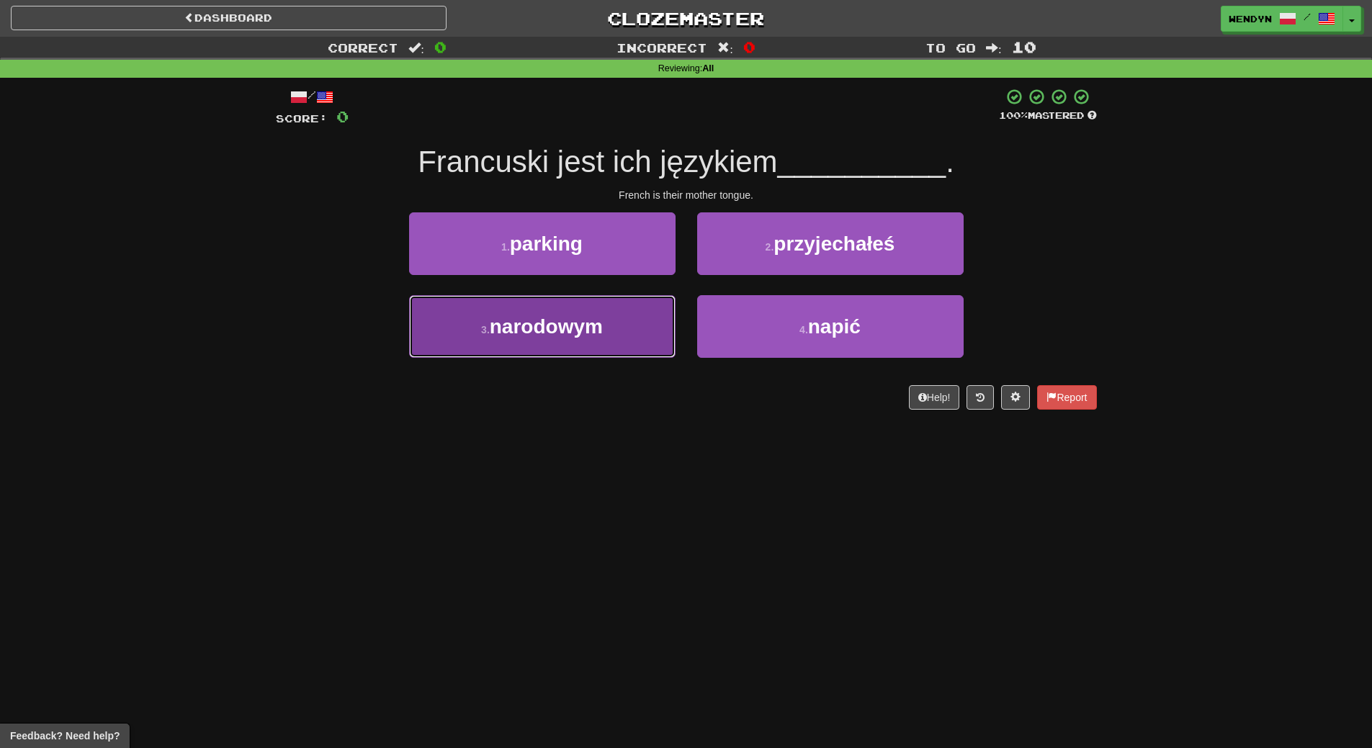
click at [627, 347] on button "3 . narodowym" at bounding box center [542, 326] width 267 height 63
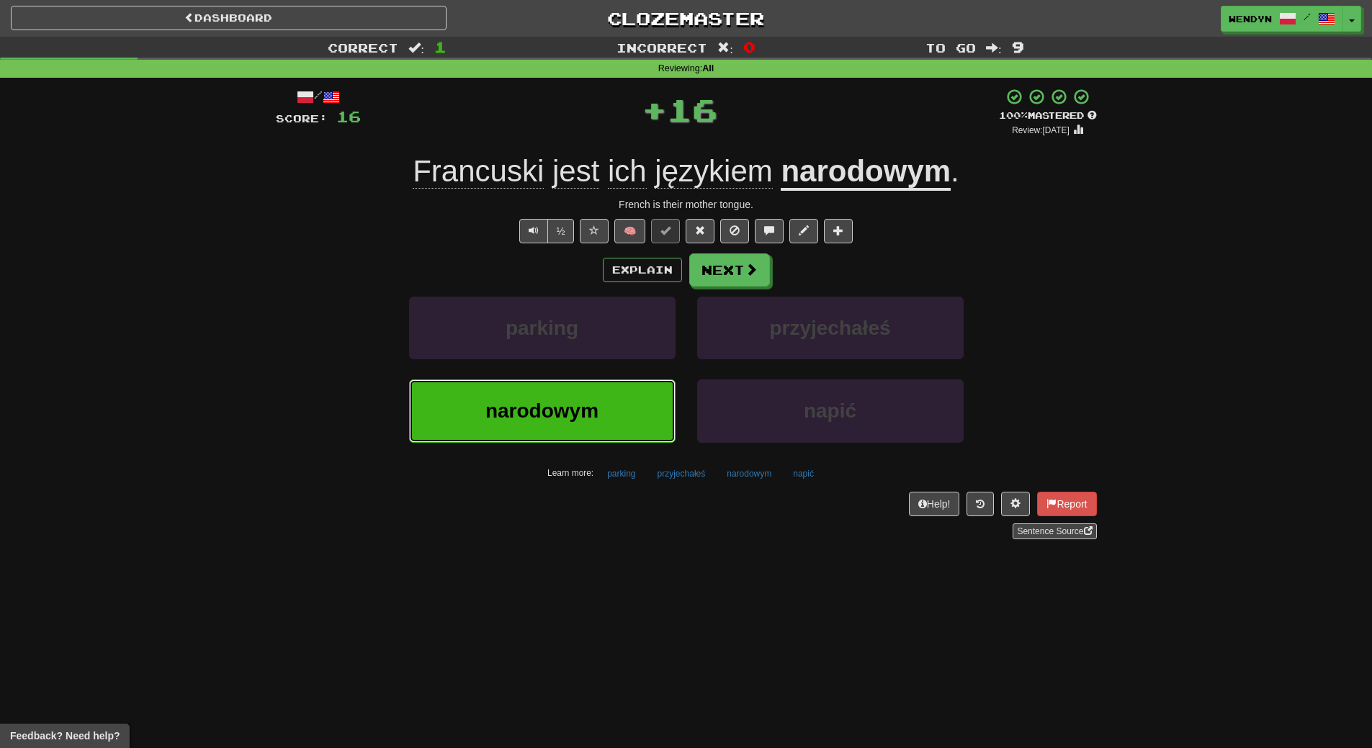
click at [616, 426] on button "narodowym" at bounding box center [542, 411] width 267 height 63
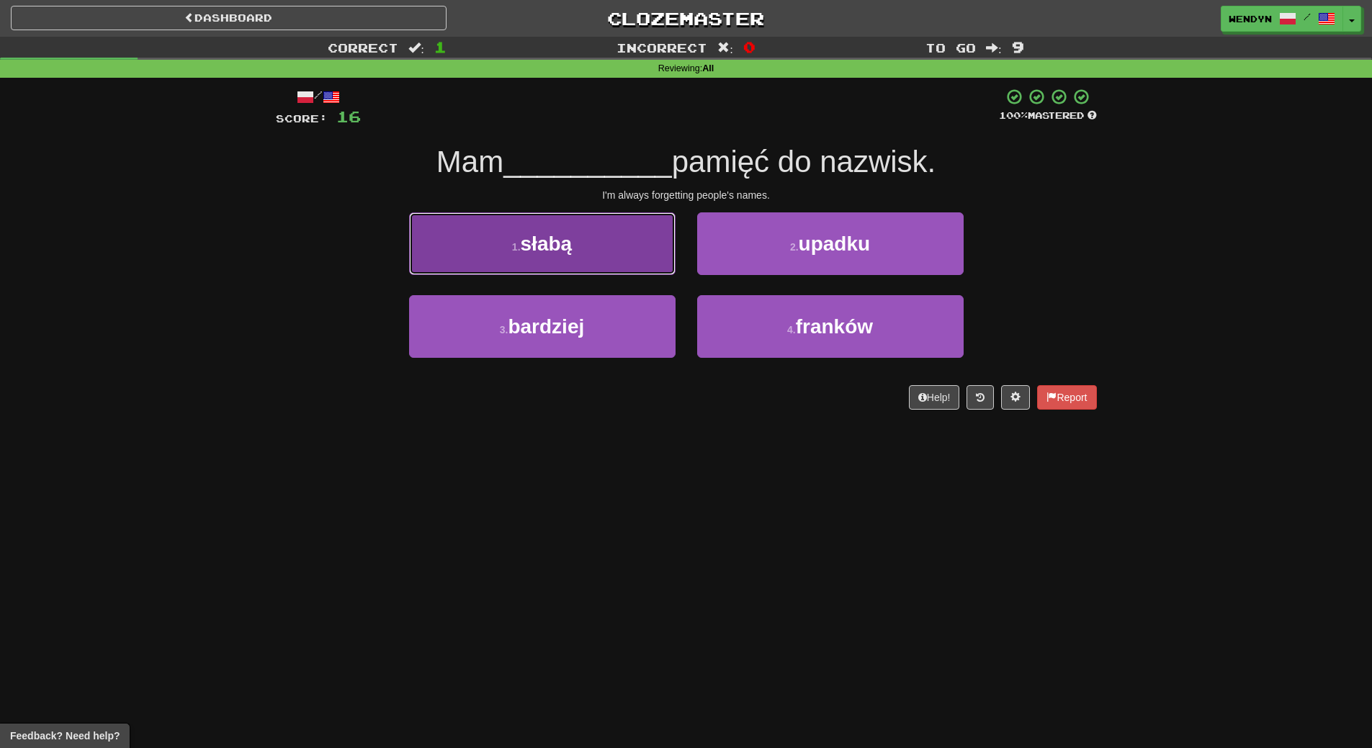
click at [608, 244] on button "1 . słabą" at bounding box center [542, 244] width 267 height 63
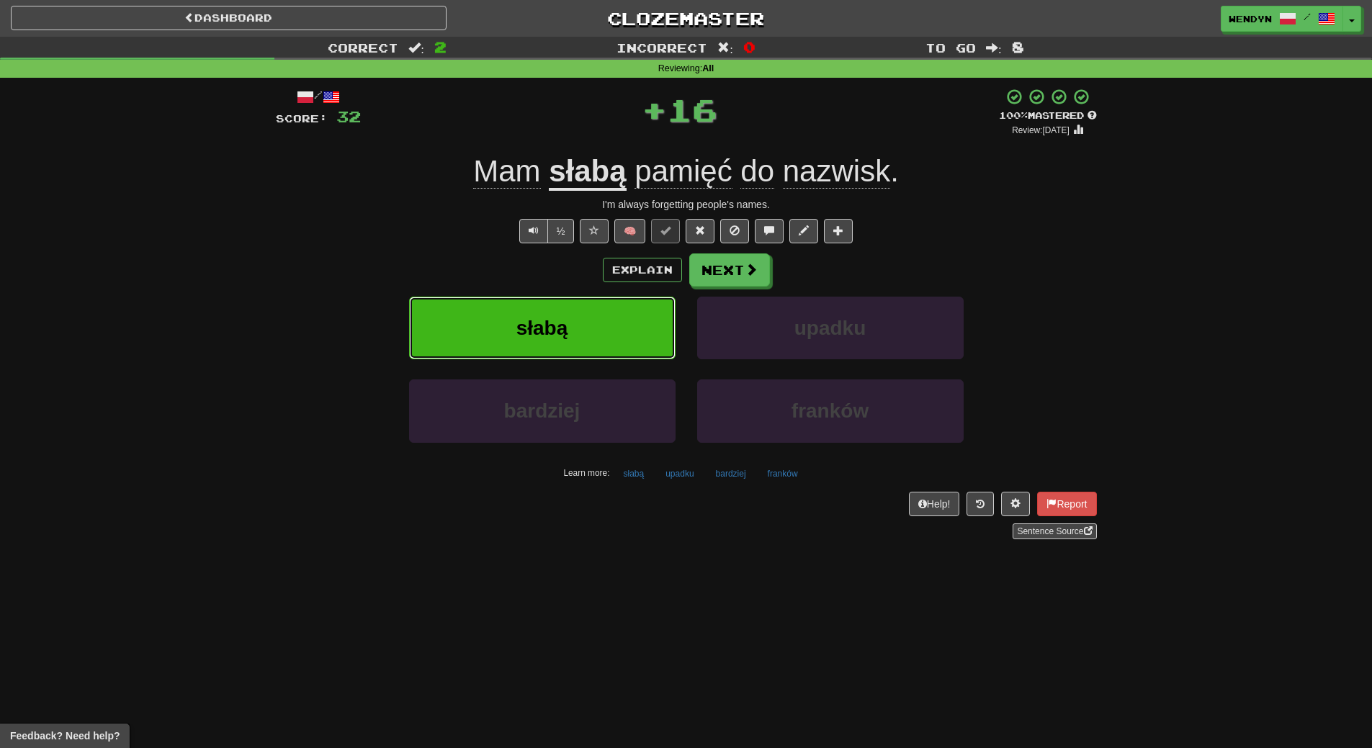
click at [598, 330] on button "słabą" at bounding box center [542, 328] width 267 height 63
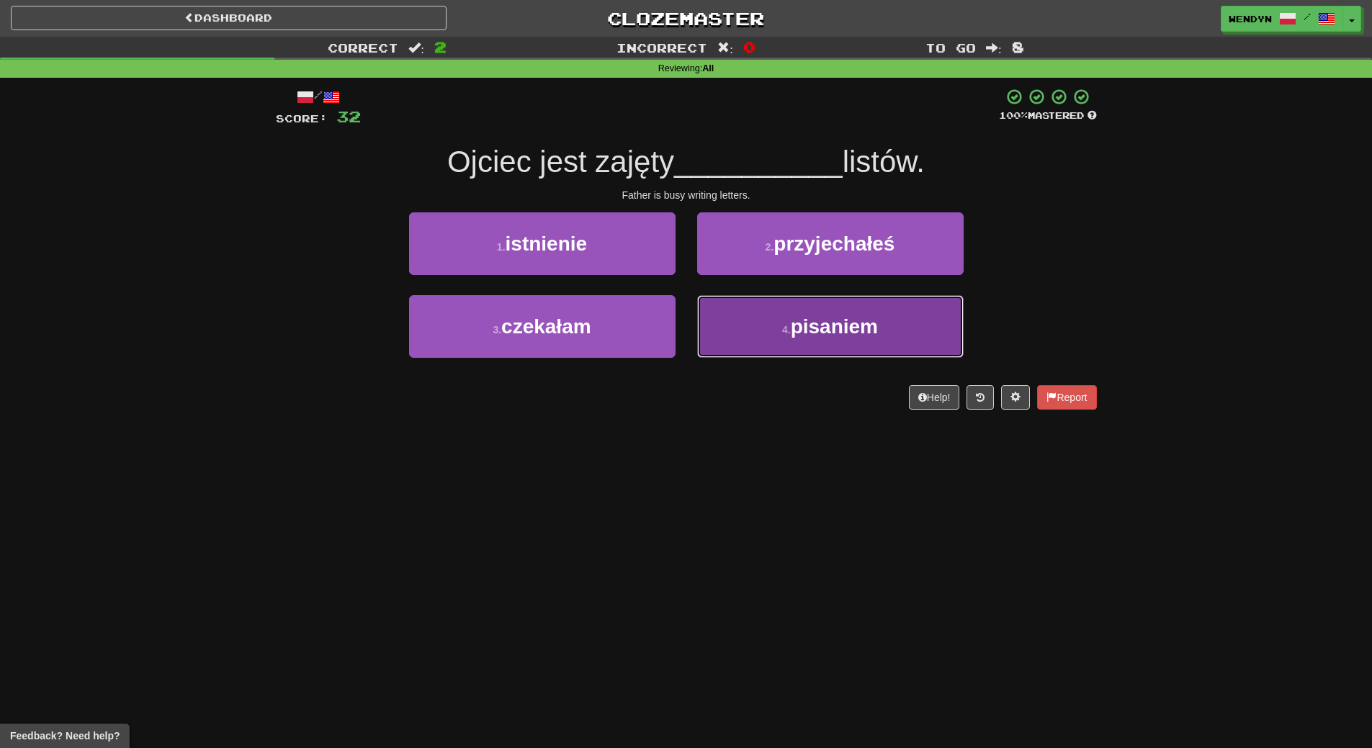
click at [755, 325] on button "4 . pisaniem" at bounding box center [830, 326] width 267 height 63
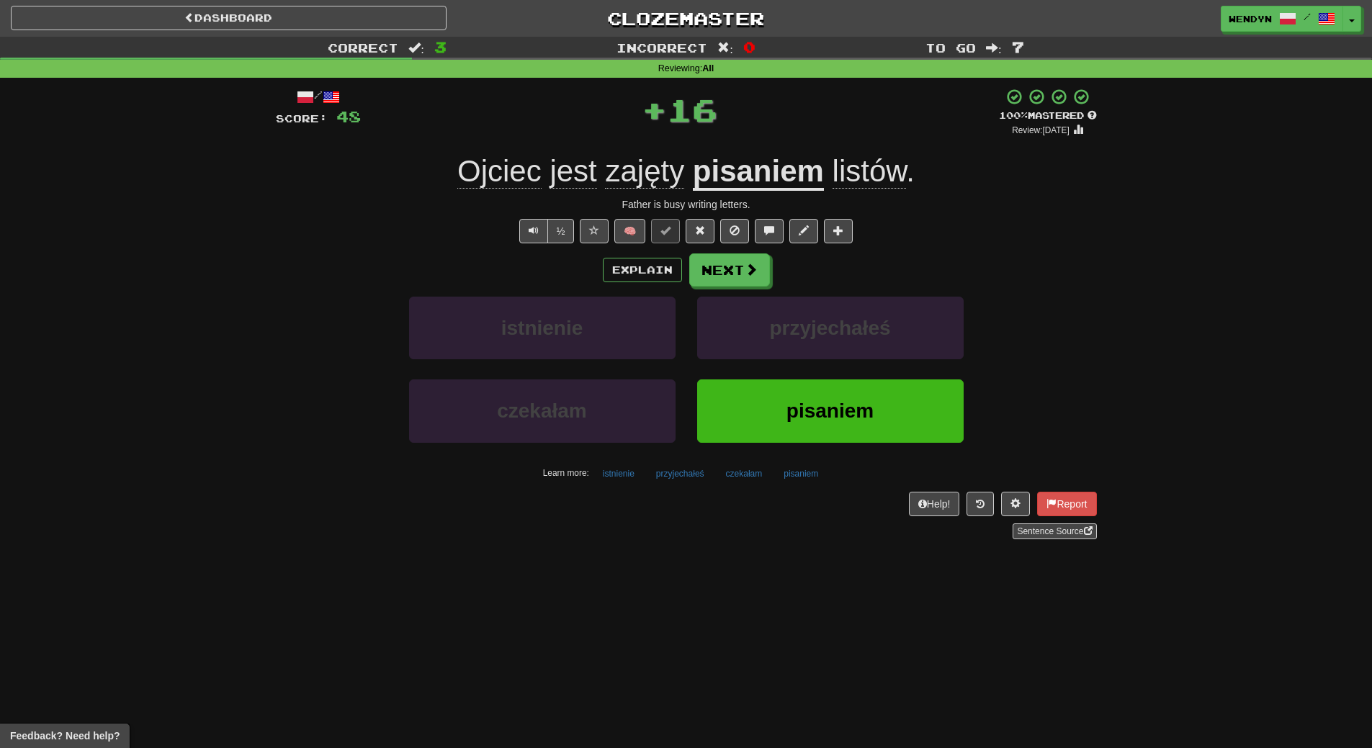
click at [751, 445] on div "pisaniem" at bounding box center [831, 421] width 288 height 83
click at [751, 416] on button "pisaniem" at bounding box center [830, 411] width 267 height 63
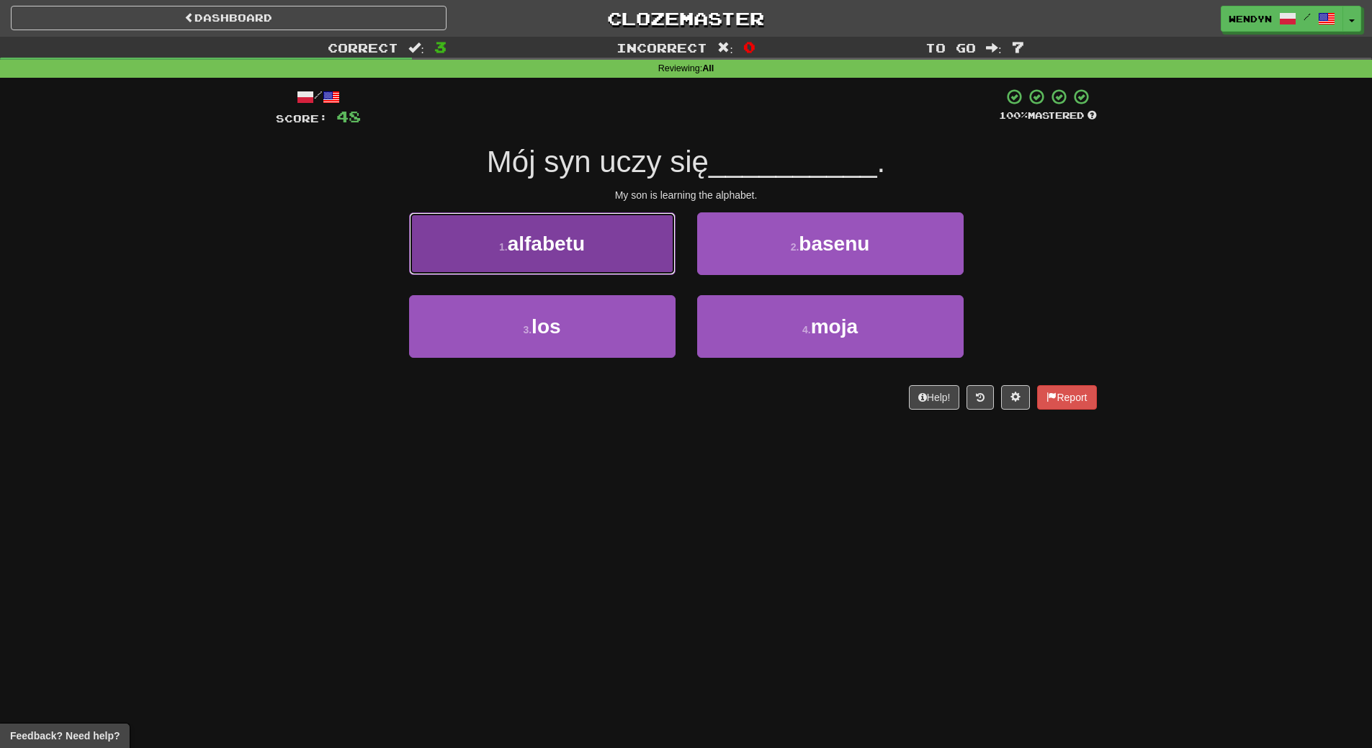
click at [636, 263] on button "1 . alfabetu" at bounding box center [542, 244] width 267 height 63
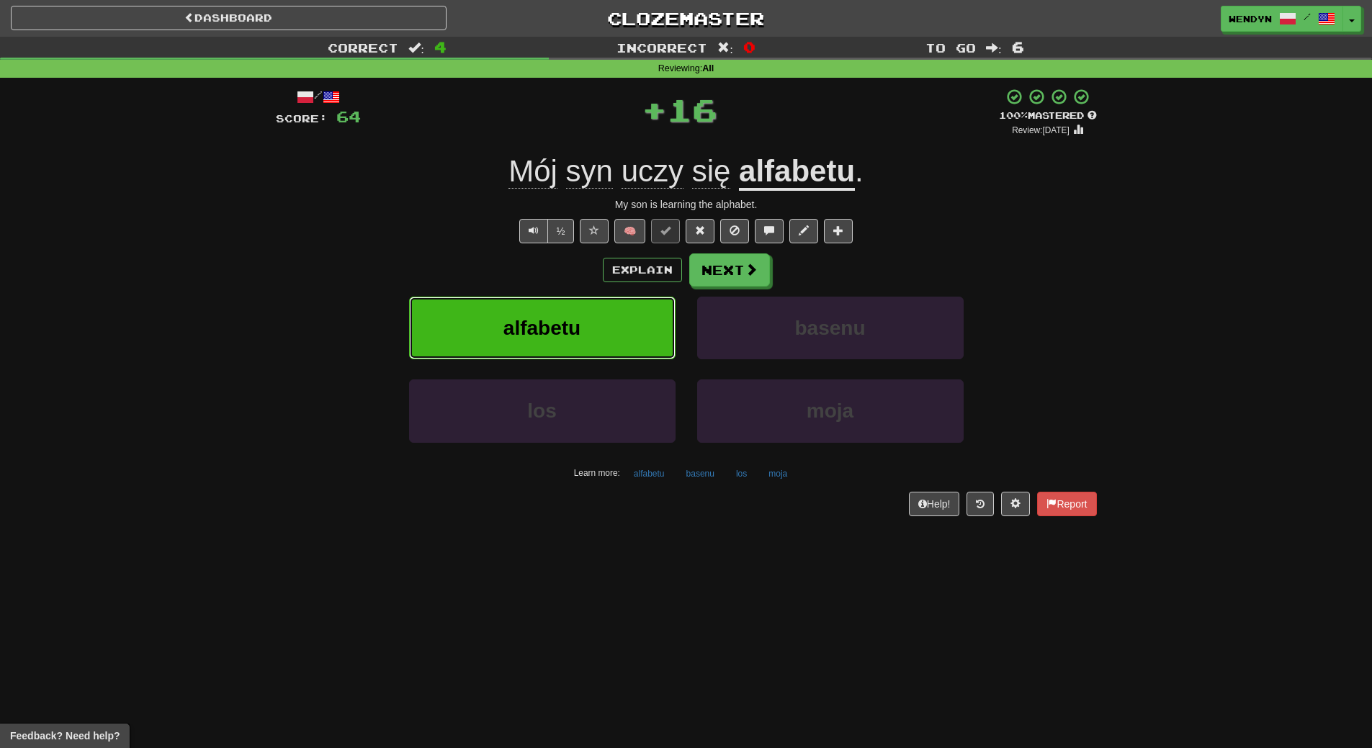
click at [614, 305] on button "alfabetu" at bounding box center [542, 328] width 267 height 63
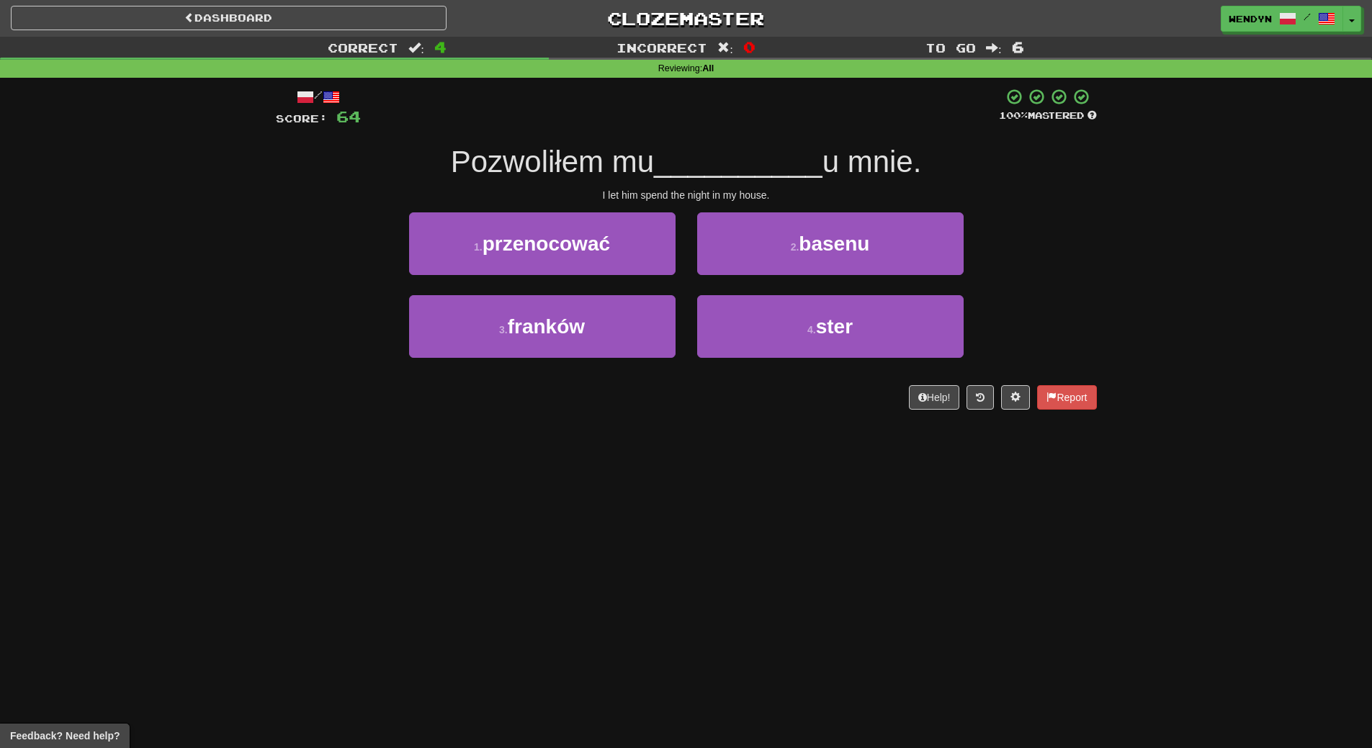
click at [596, 447] on div "Dashboard Clozemaster WendyN / Toggle Dropdown Dashboard Leaderboard Activity F…" at bounding box center [686, 374] width 1372 height 748
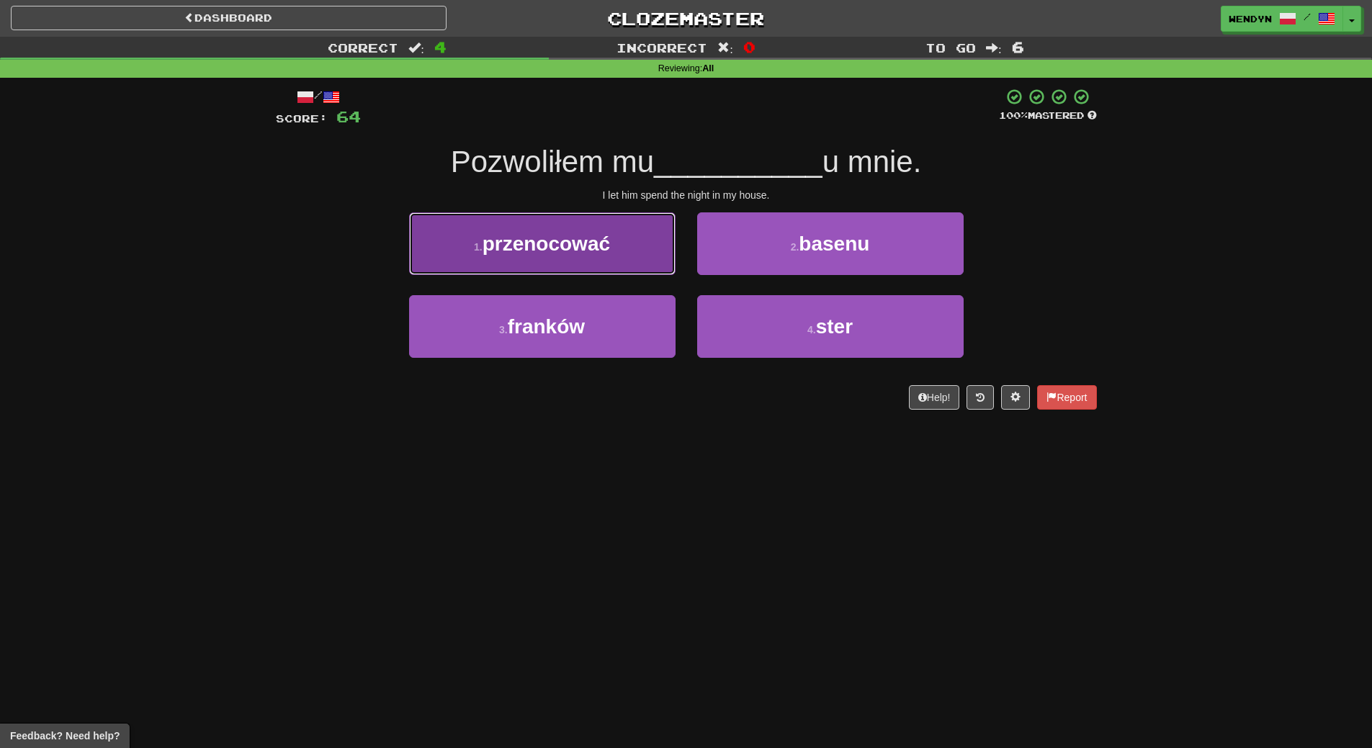
click at [581, 249] on span "przenocować" at bounding box center [547, 244] width 128 height 22
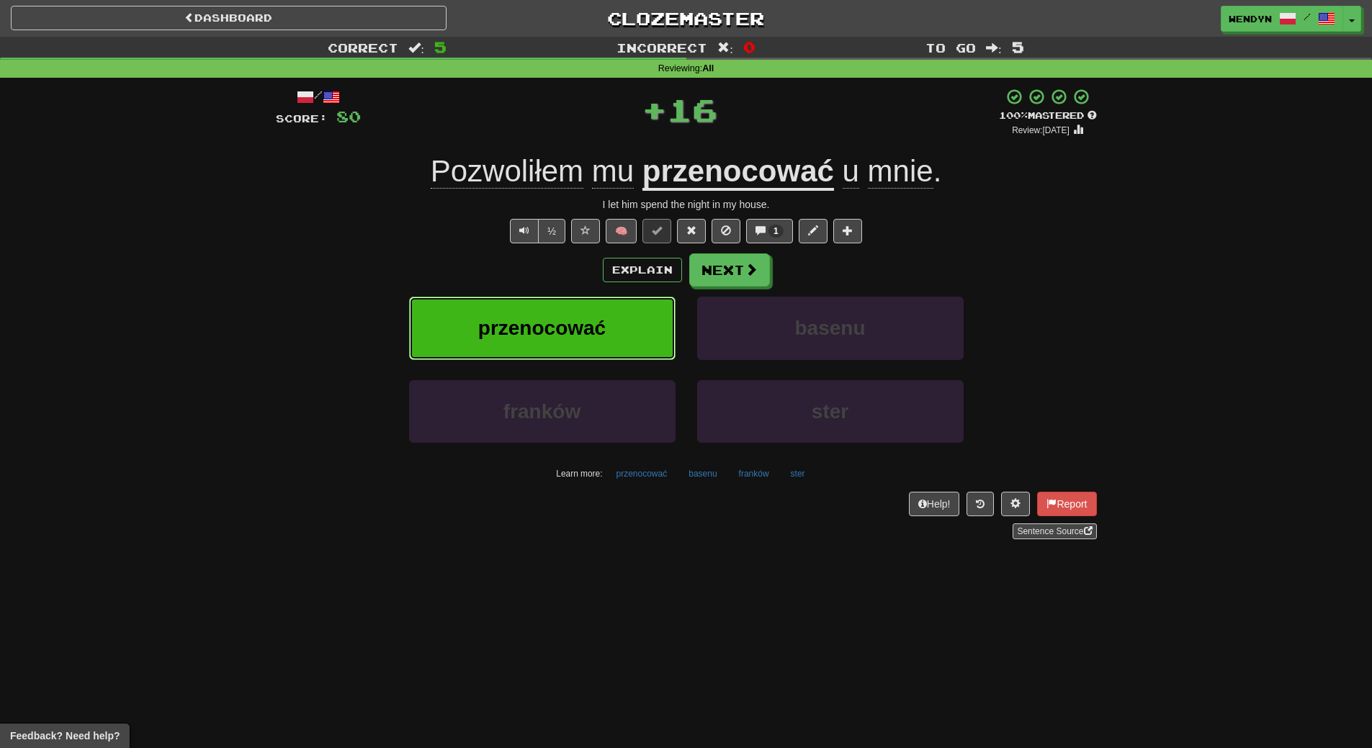
click at [568, 331] on span "przenocować" at bounding box center [542, 328] width 128 height 22
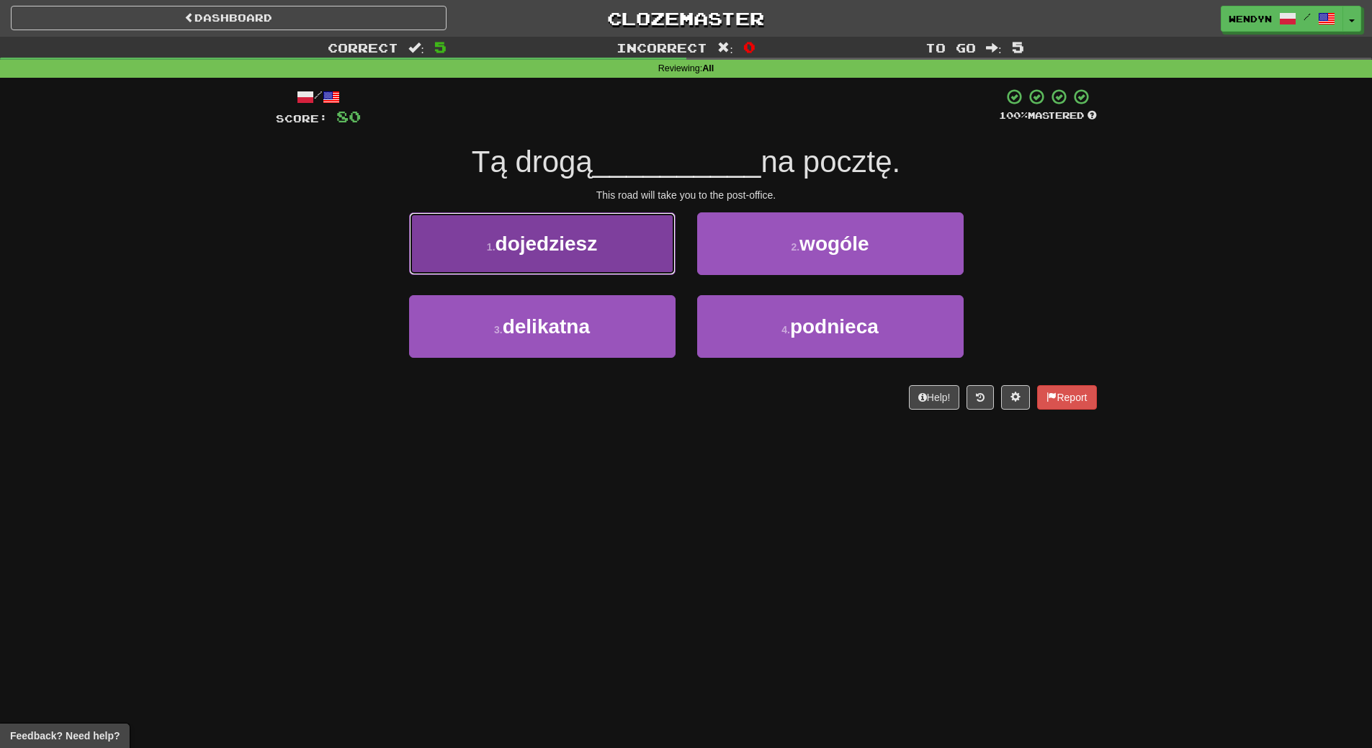
click at [583, 244] on span "dojedziesz" at bounding box center [547, 244] width 102 height 22
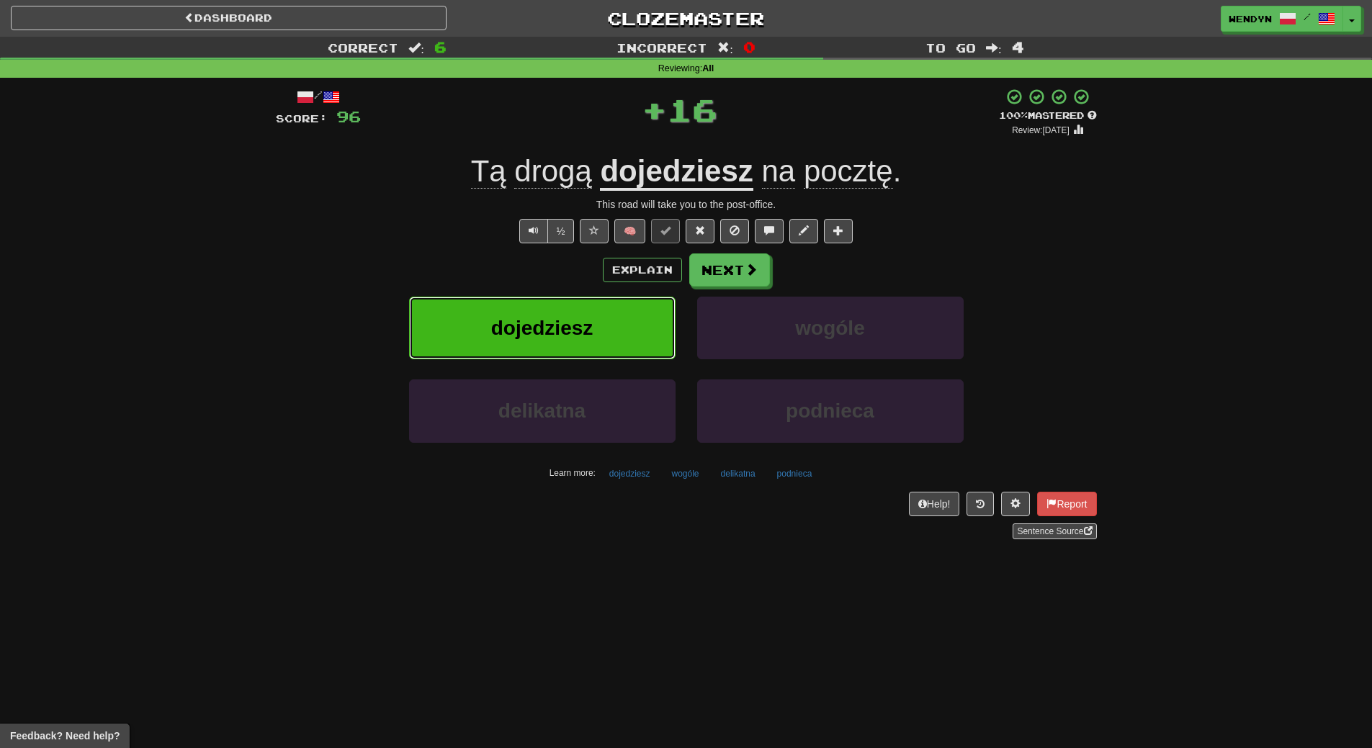
click at [582, 344] on button "dojedziesz" at bounding box center [542, 328] width 267 height 63
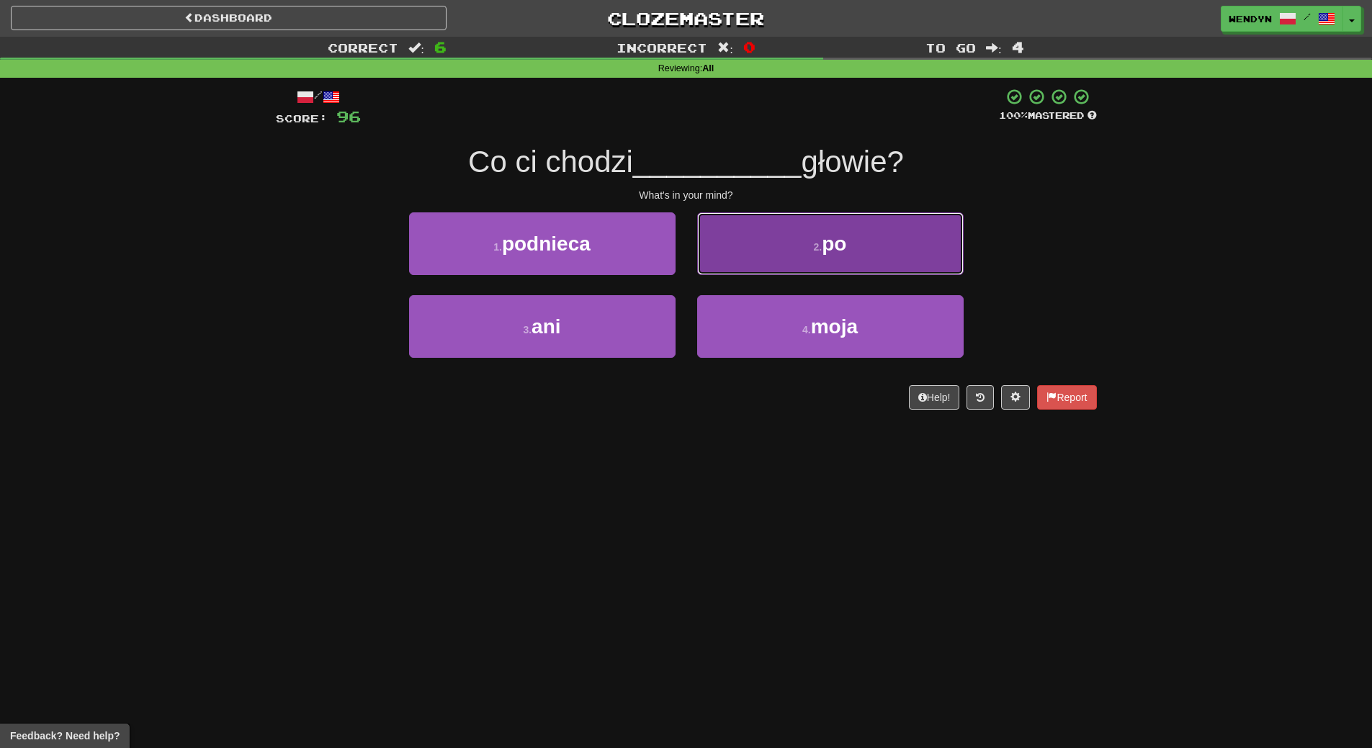
click at [802, 250] on button "2 . po" at bounding box center [830, 244] width 267 height 63
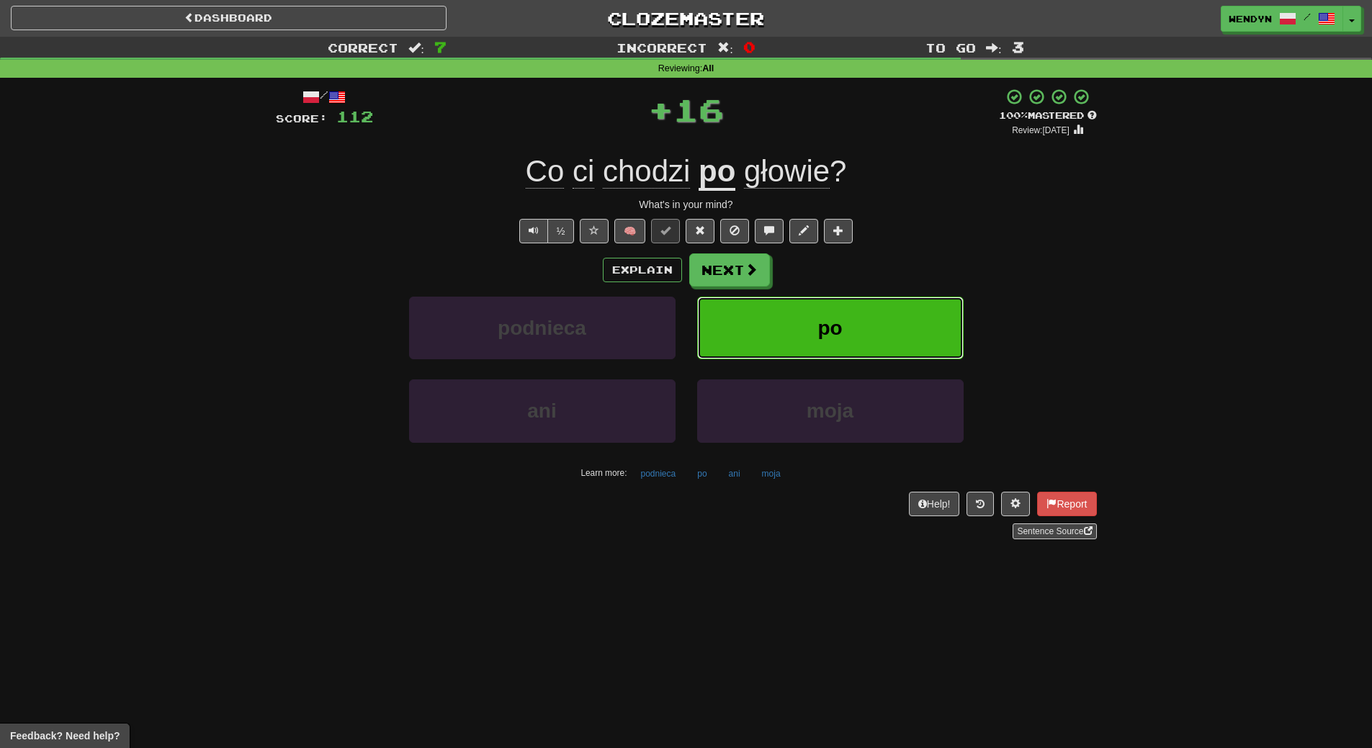
click at [831, 322] on span "po" at bounding box center [830, 328] width 24 height 22
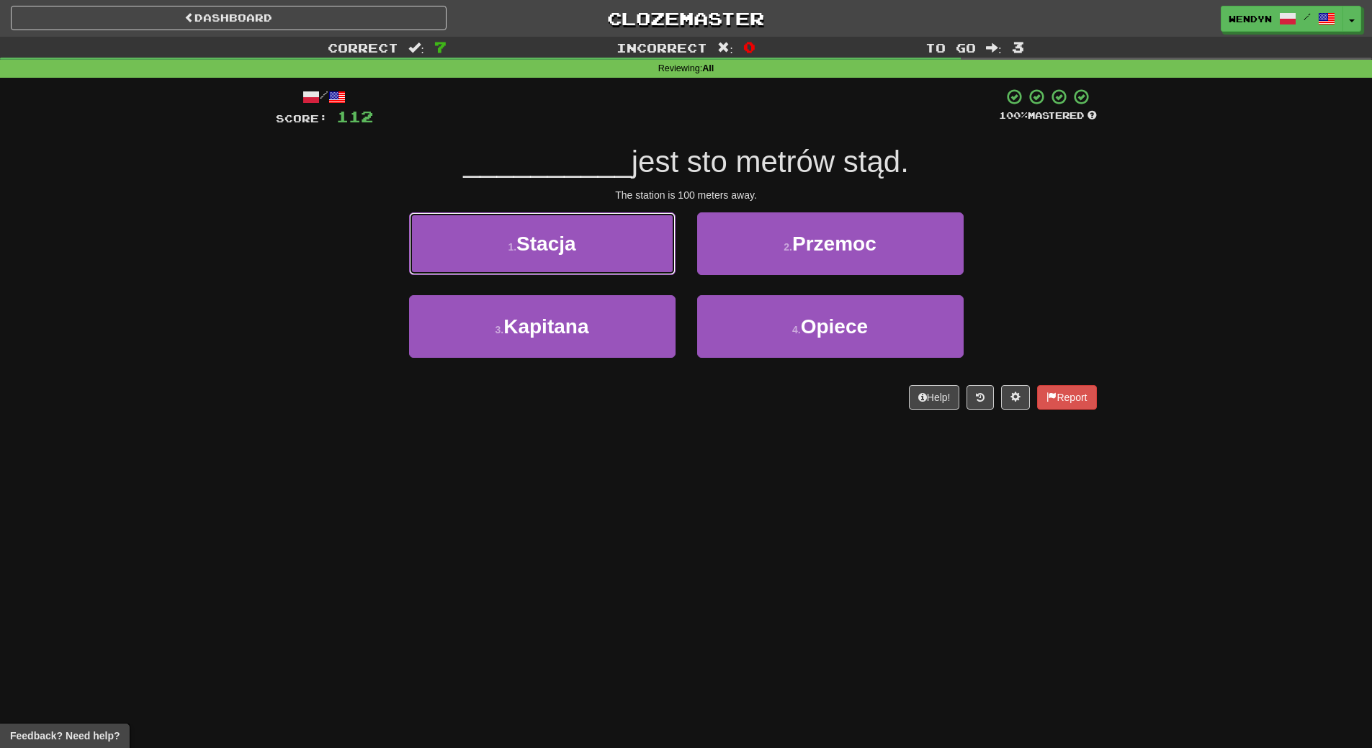
click at [596, 243] on button "1 . Stacja" at bounding box center [542, 244] width 267 height 63
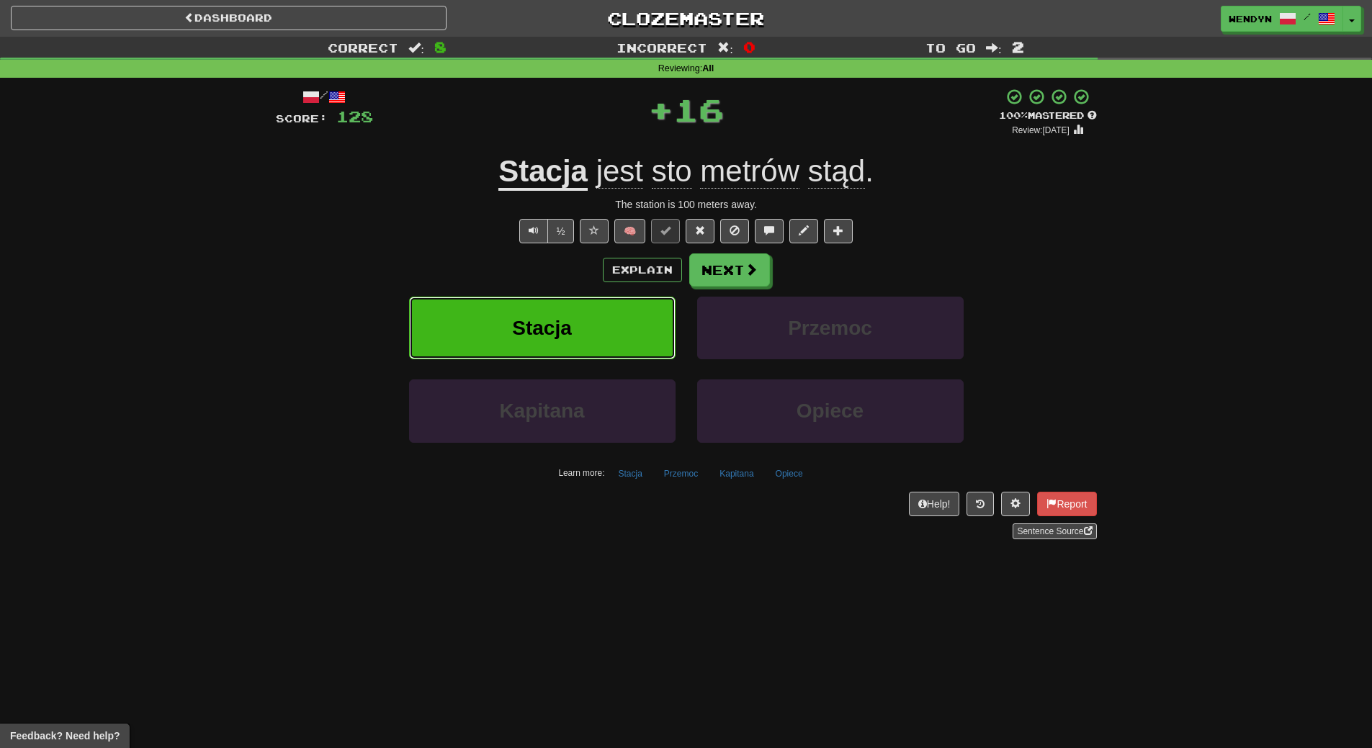
click at [594, 305] on button "Stacja" at bounding box center [542, 328] width 267 height 63
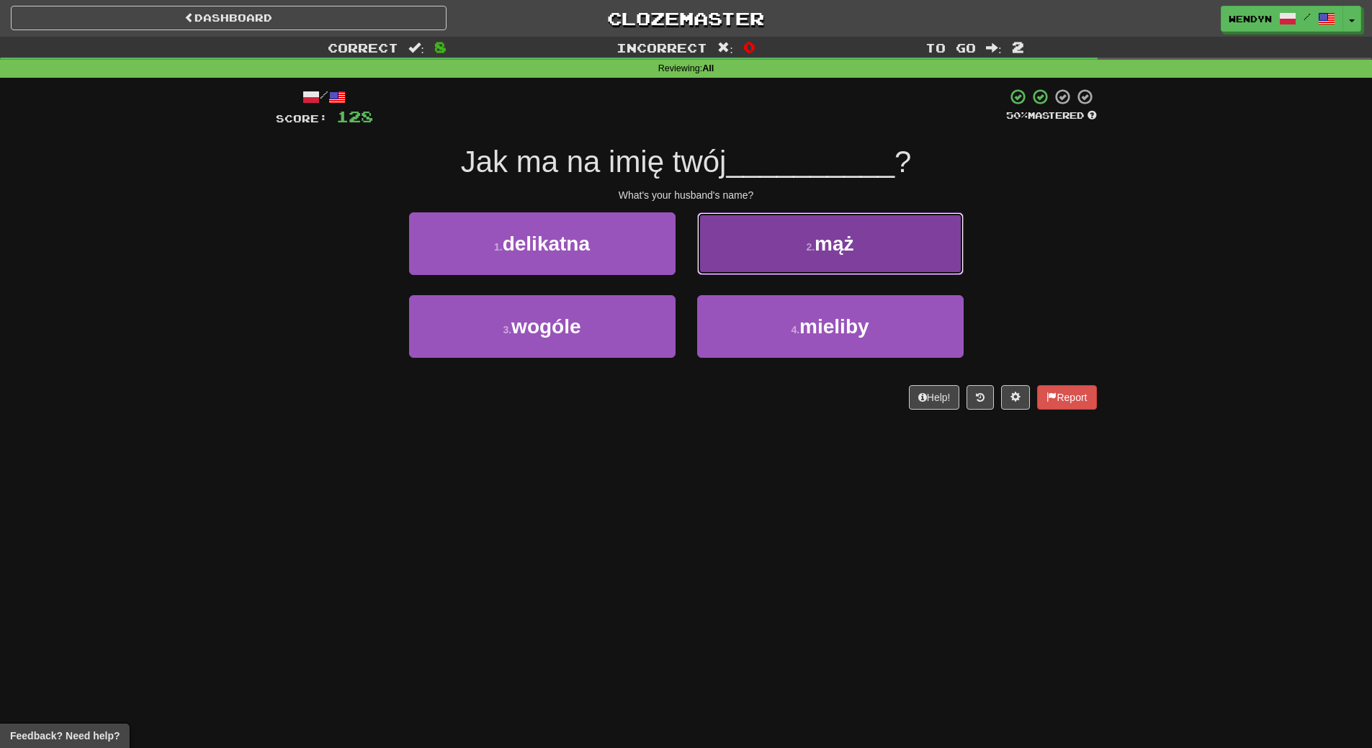
click at [803, 213] on button "2 . mąż" at bounding box center [830, 244] width 267 height 63
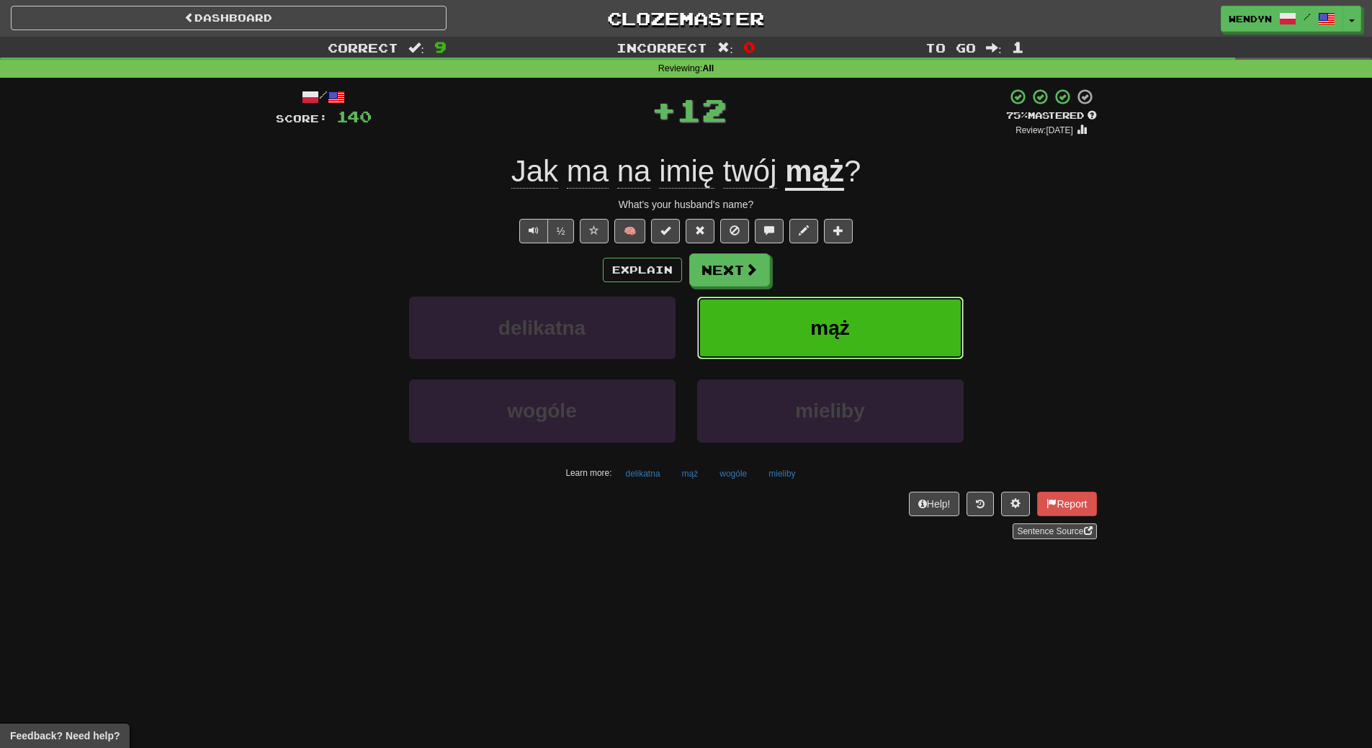
click at [843, 304] on button "mąż" at bounding box center [830, 328] width 267 height 63
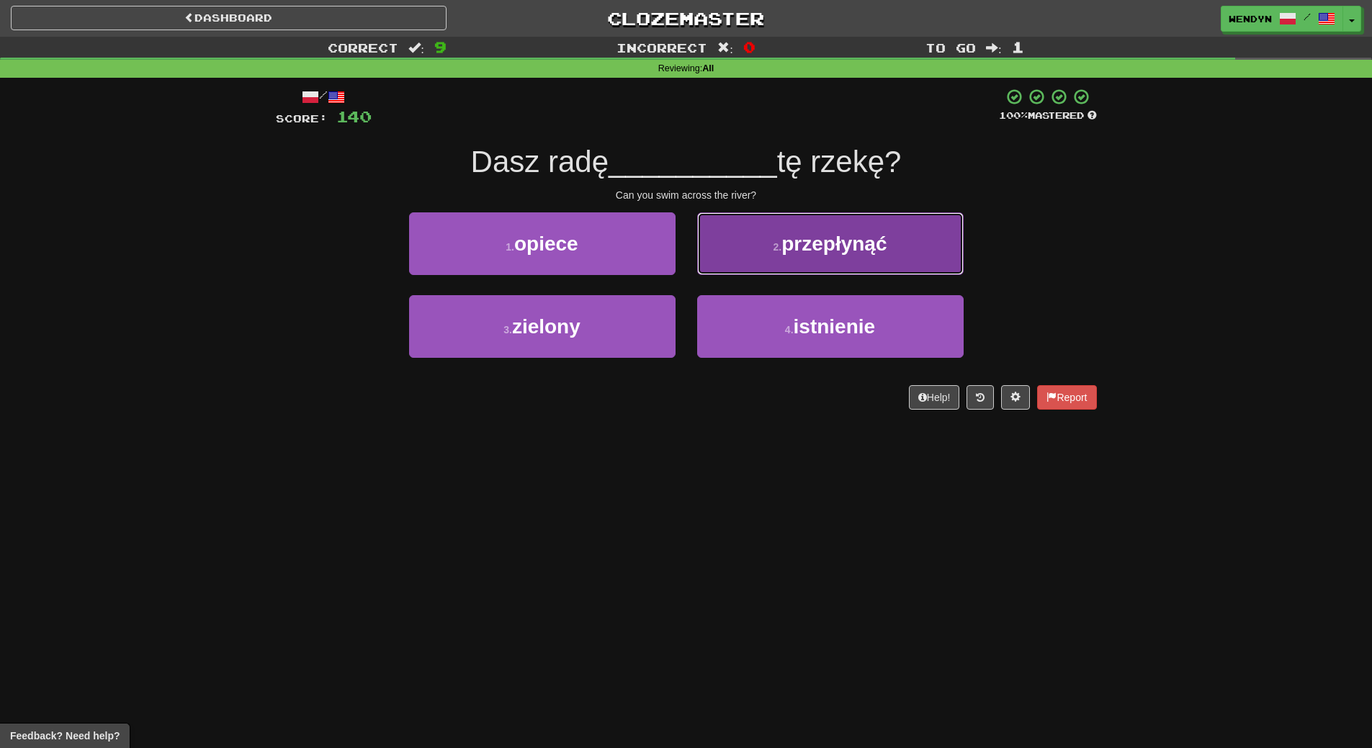
click at [800, 260] on button "2 . przepłynąć" at bounding box center [830, 244] width 267 height 63
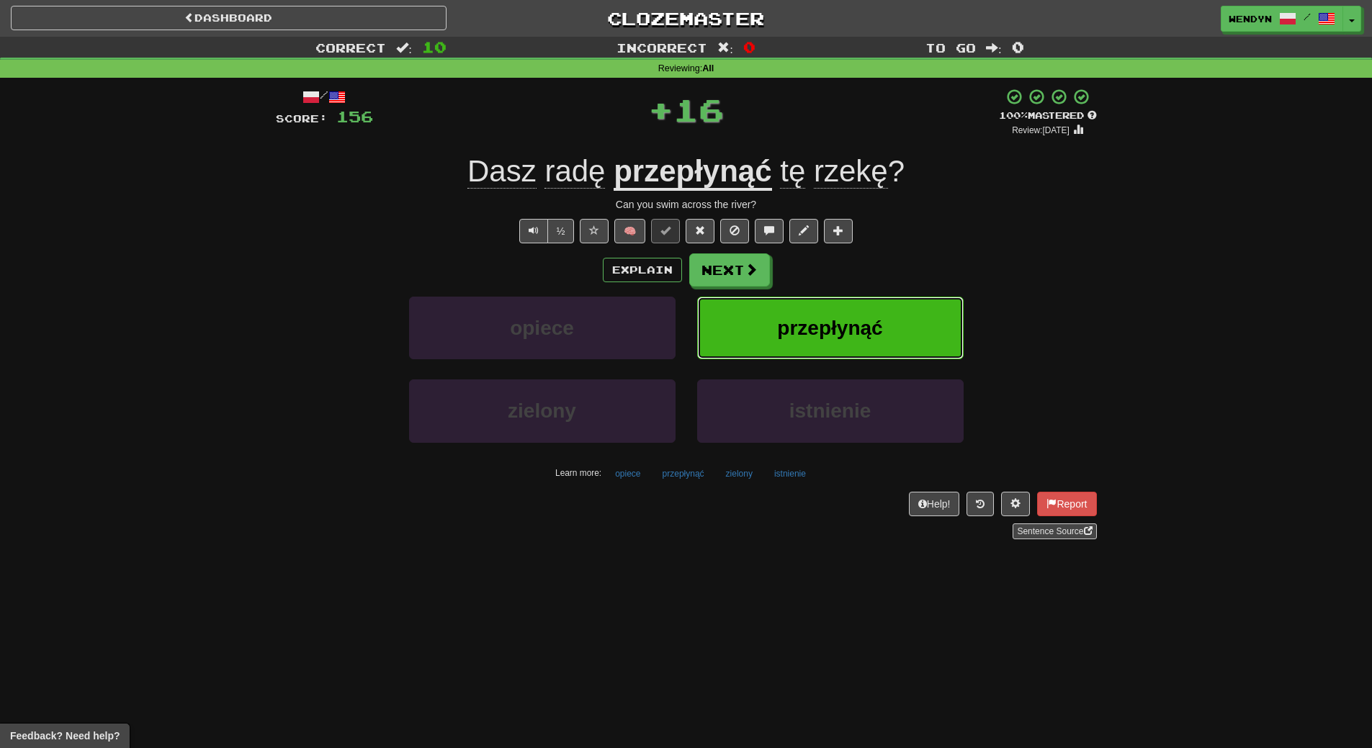
click at [821, 311] on button "przepłynąć" at bounding box center [830, 328] width 267 height 63
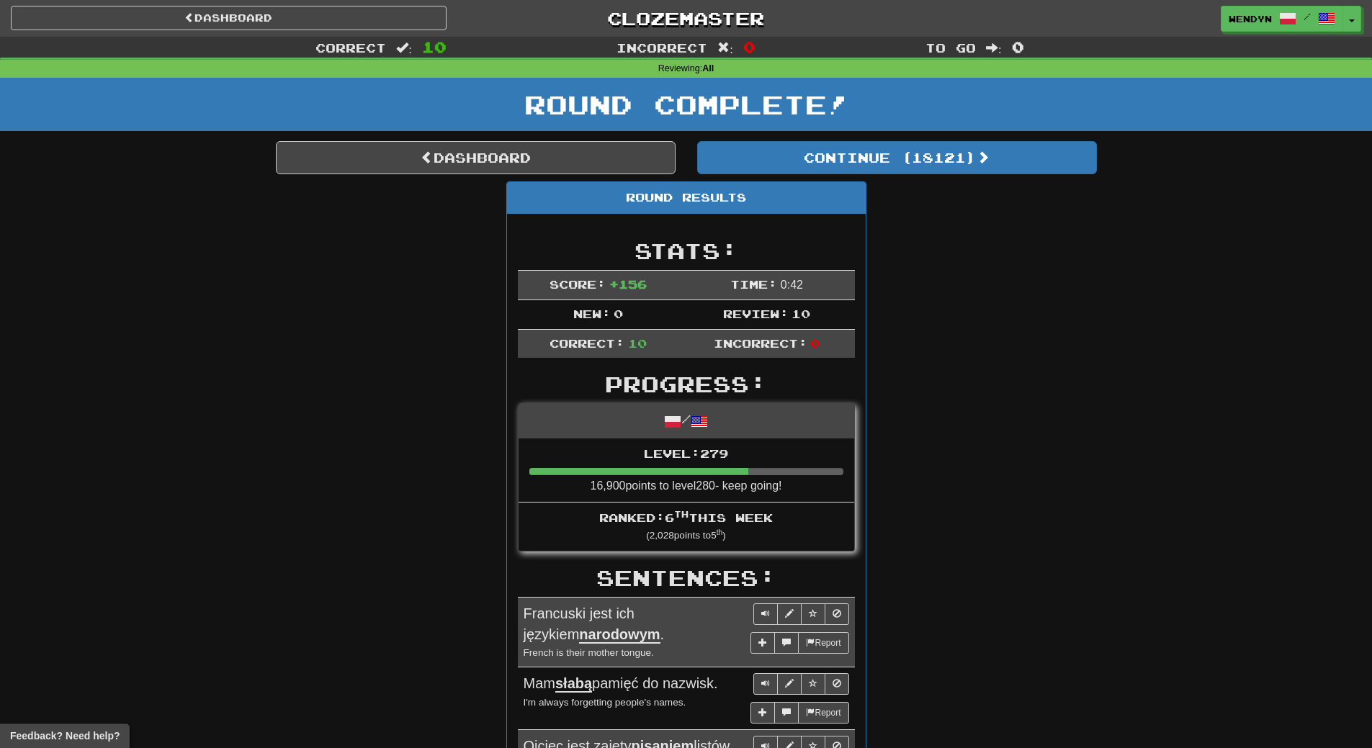
click at [917, 238] on div "Round Results Stats: Score: + 156 Time: 0 : 42 New: 0 Review: 10 Correct: 10 In…" at bounding box center [686, 722] width 821 height 1080
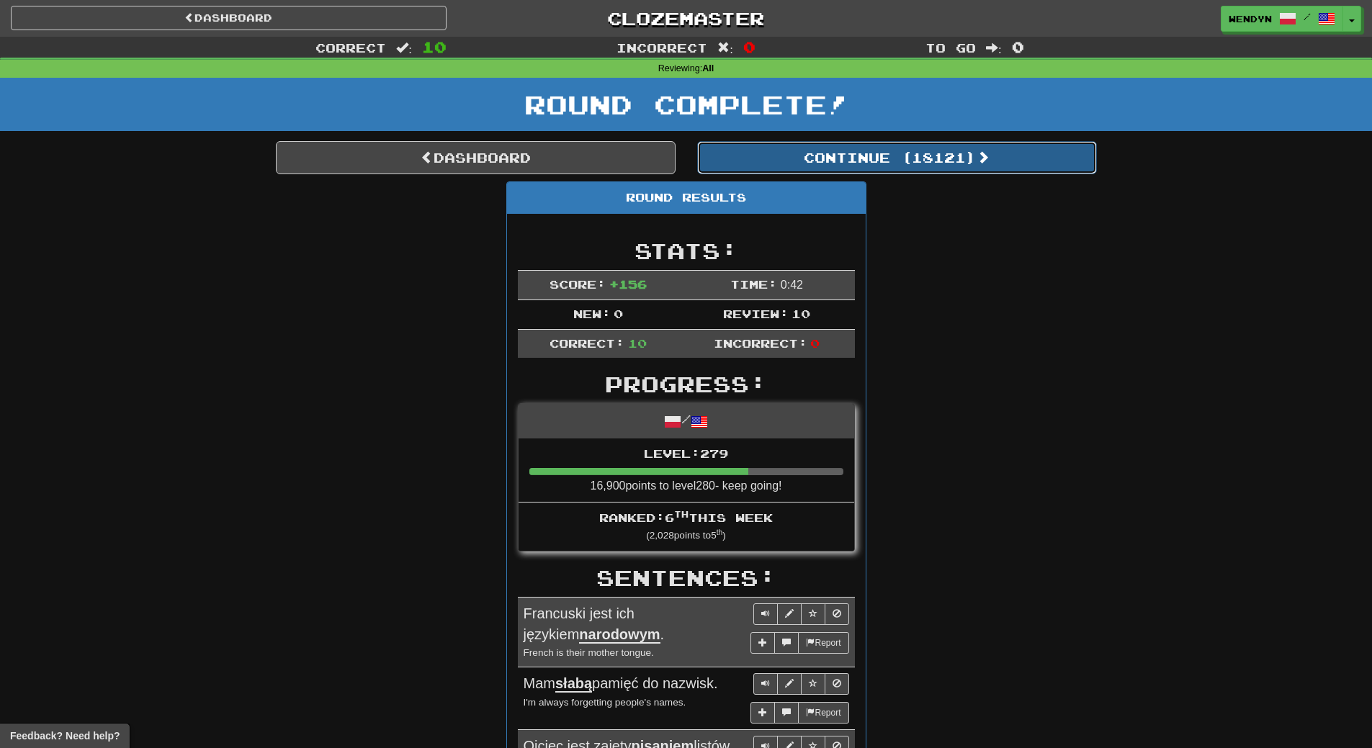
click at [932, 173] on button "Continue ( 18121 )" at bounding box center [897, 157] width 400 height 33
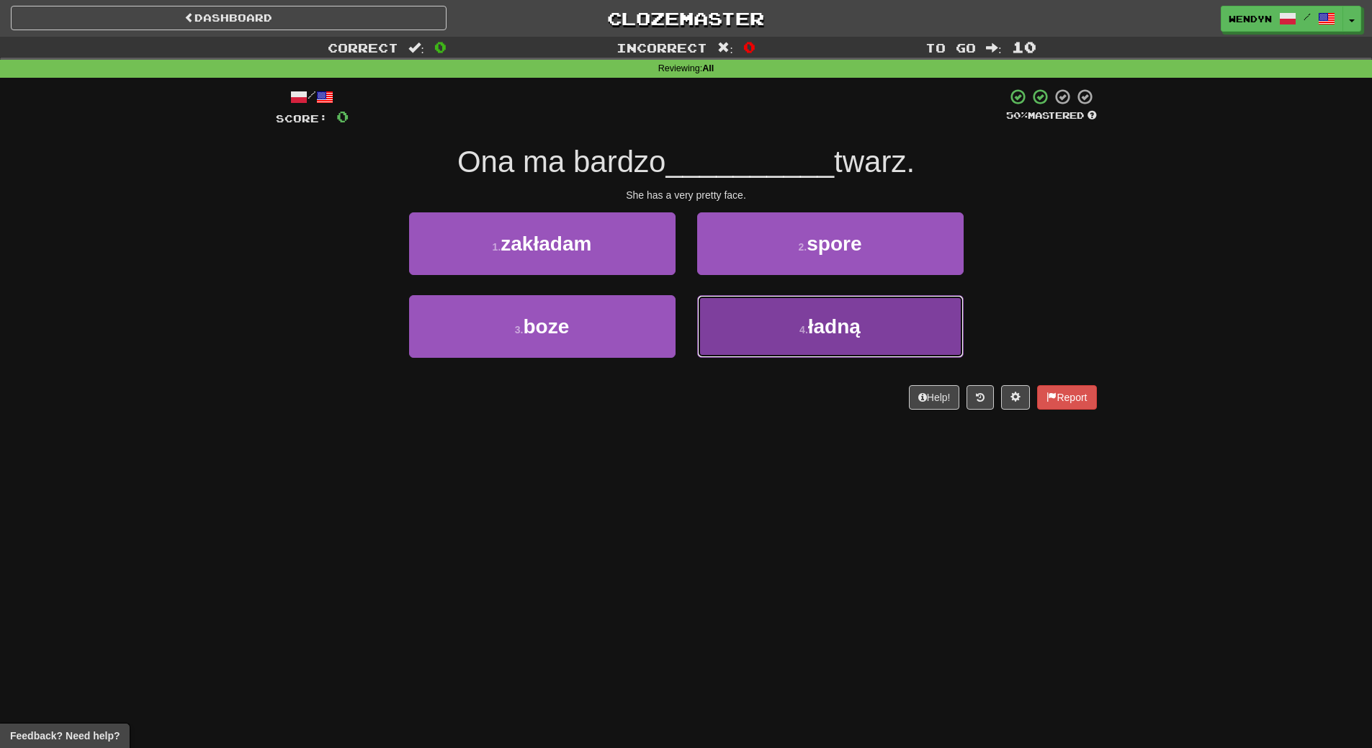
click at [789, 339] on button "4 . ładną" at bounding box center [830, 326] width 267 height 63
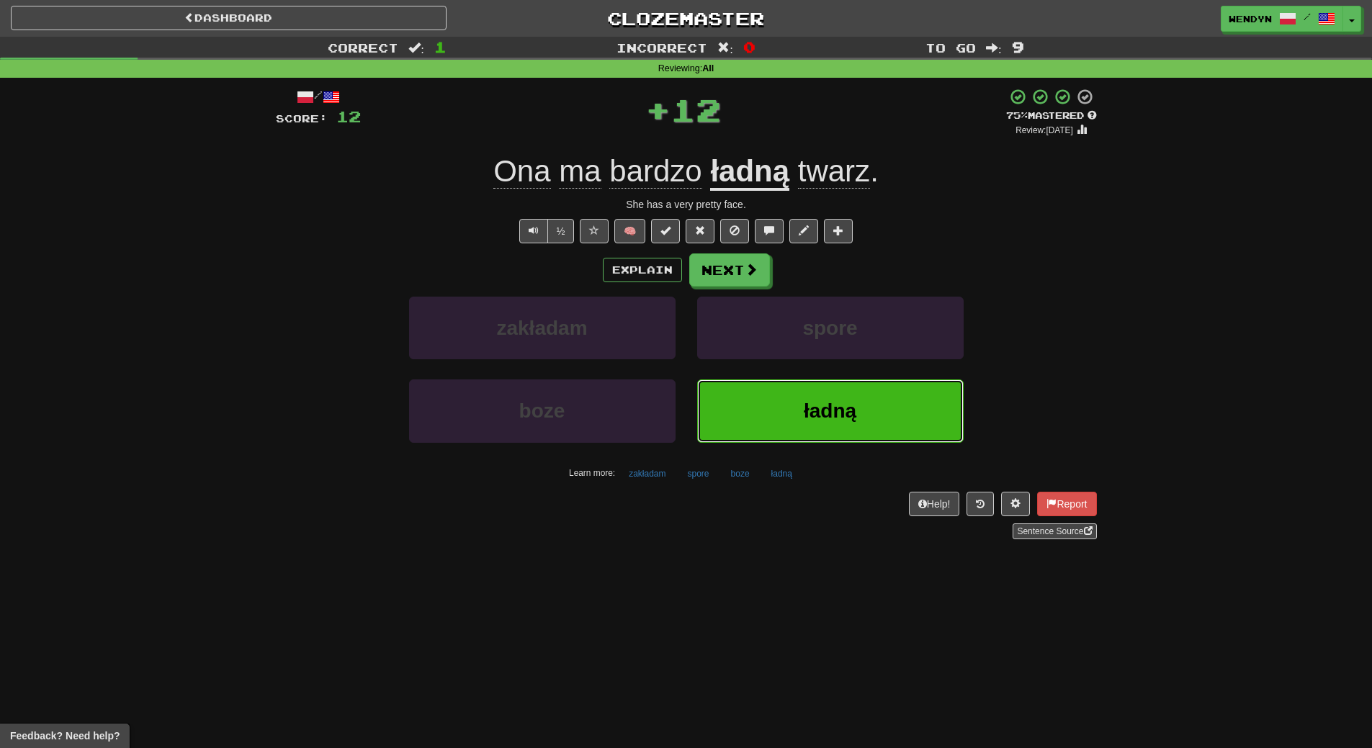
click at [805, 426] on button "ładną" at bounding box center [830, 411] width 267 height 63
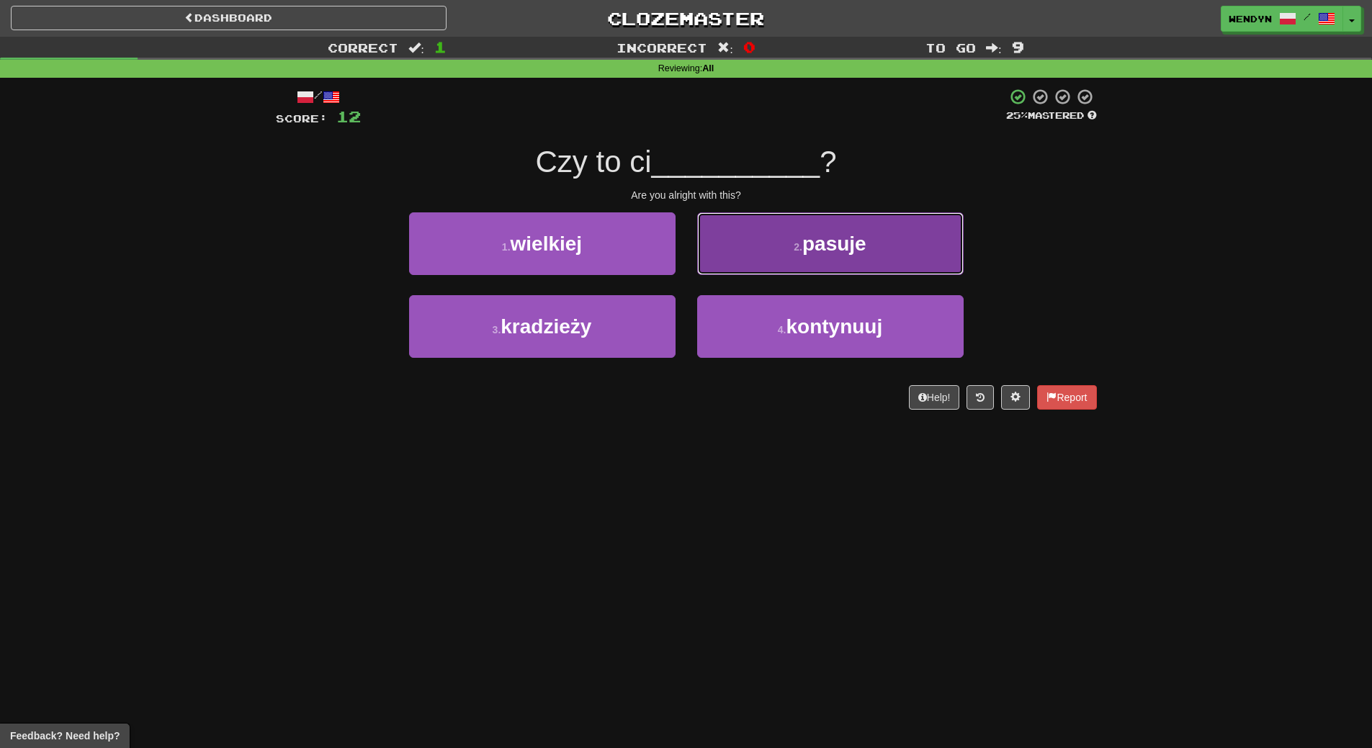
click at [817, 266] on button "2 . pasuje" at bounding box center [830, 244] width 267 height 63
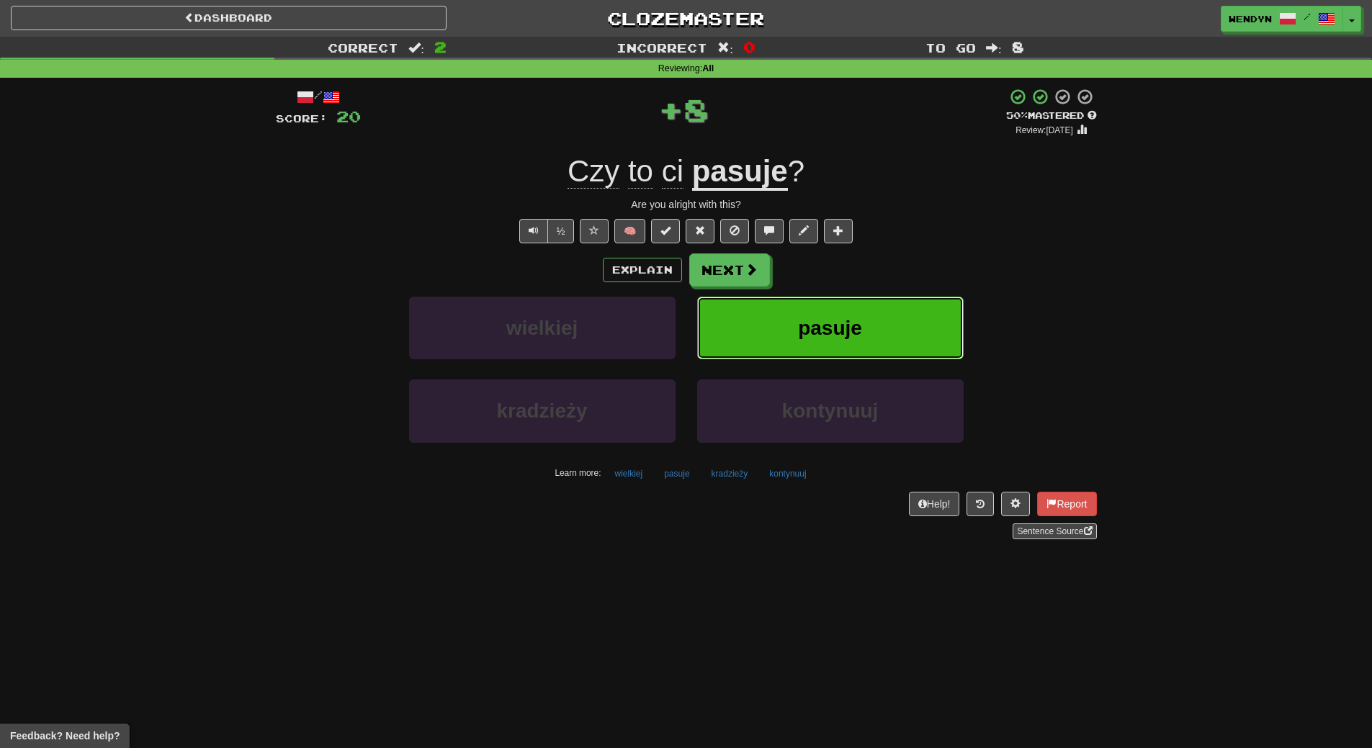
click at [832, 310] on button "pasuje" at bounding box center [830, 328] width 267 height 63
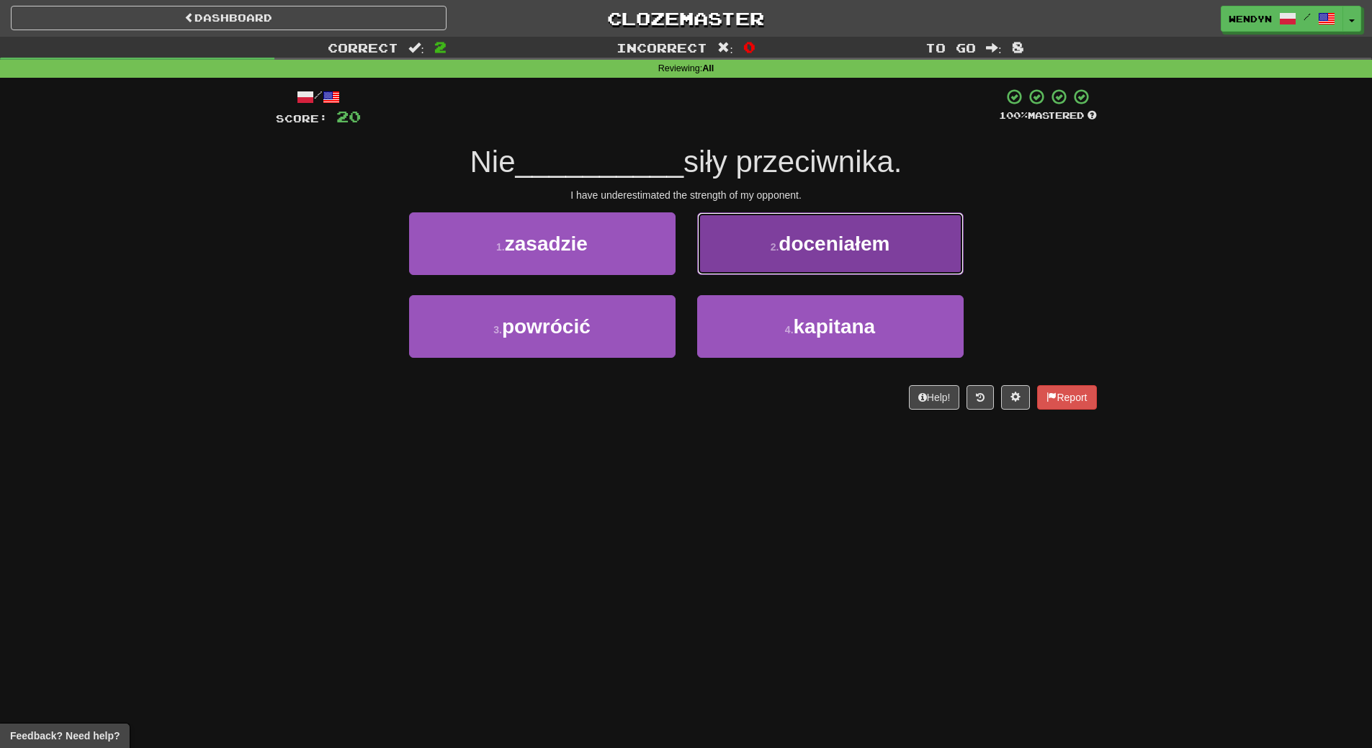
click at [846, 264] on button "2 . doceniałem" at bounding box center [830, 244] width 267 height 63
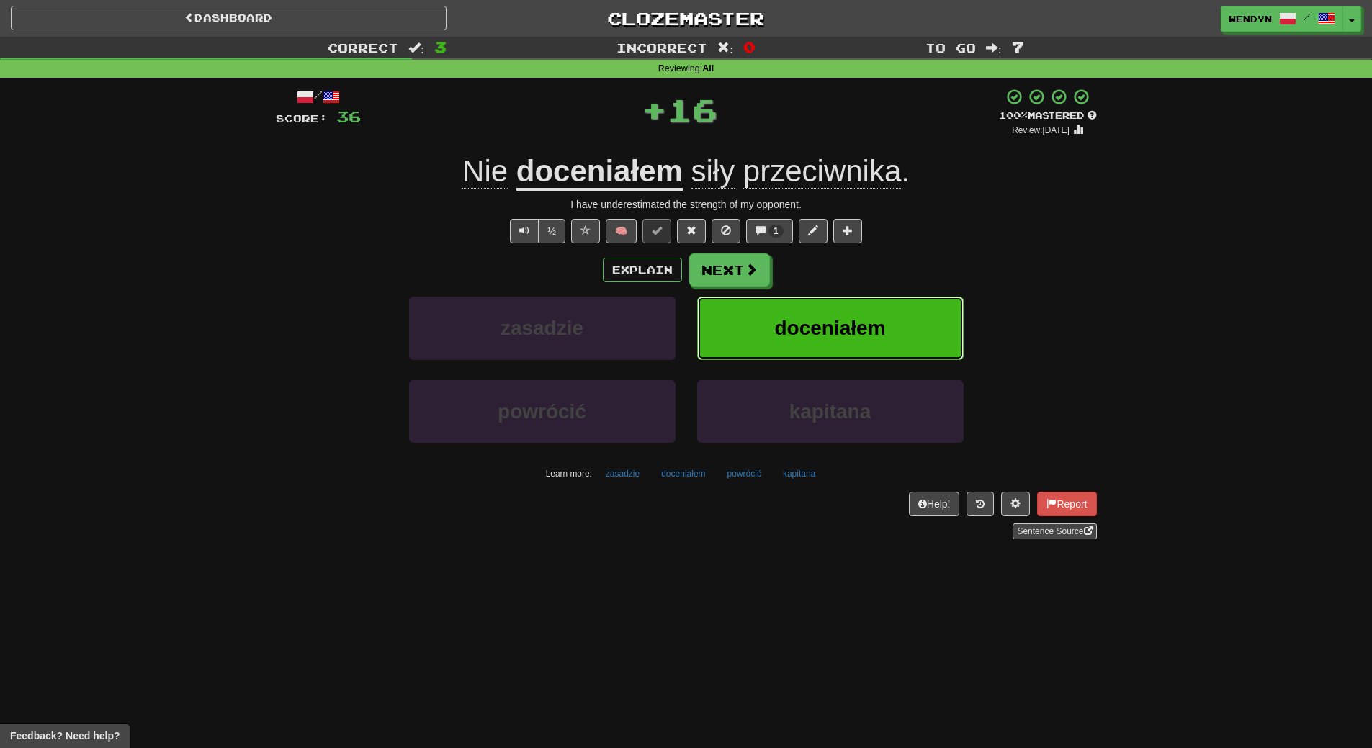
click at [851, 308] on button "doceniałem" at bounding box center [830, 328] width 267 height 63
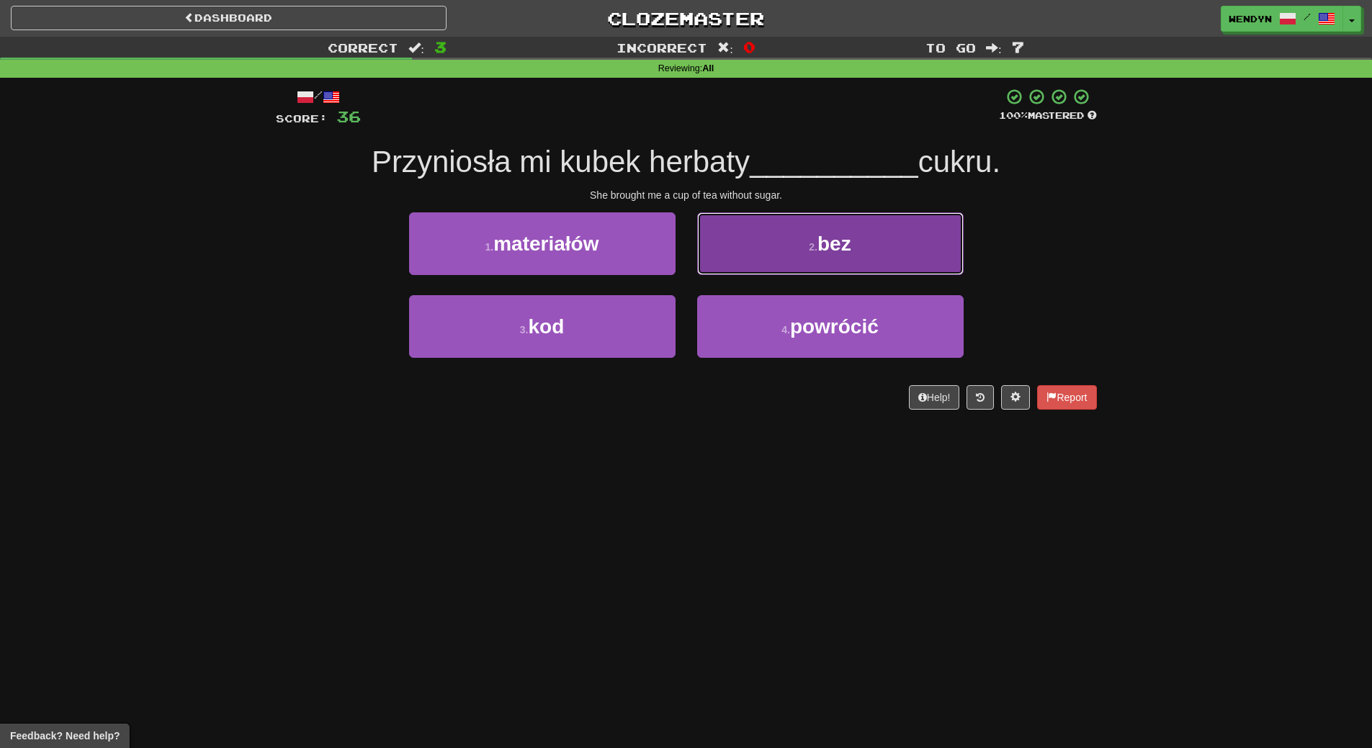
click at [847, 258] on button "2 . bez" at bounding box center [830, 244] width 267 height 63
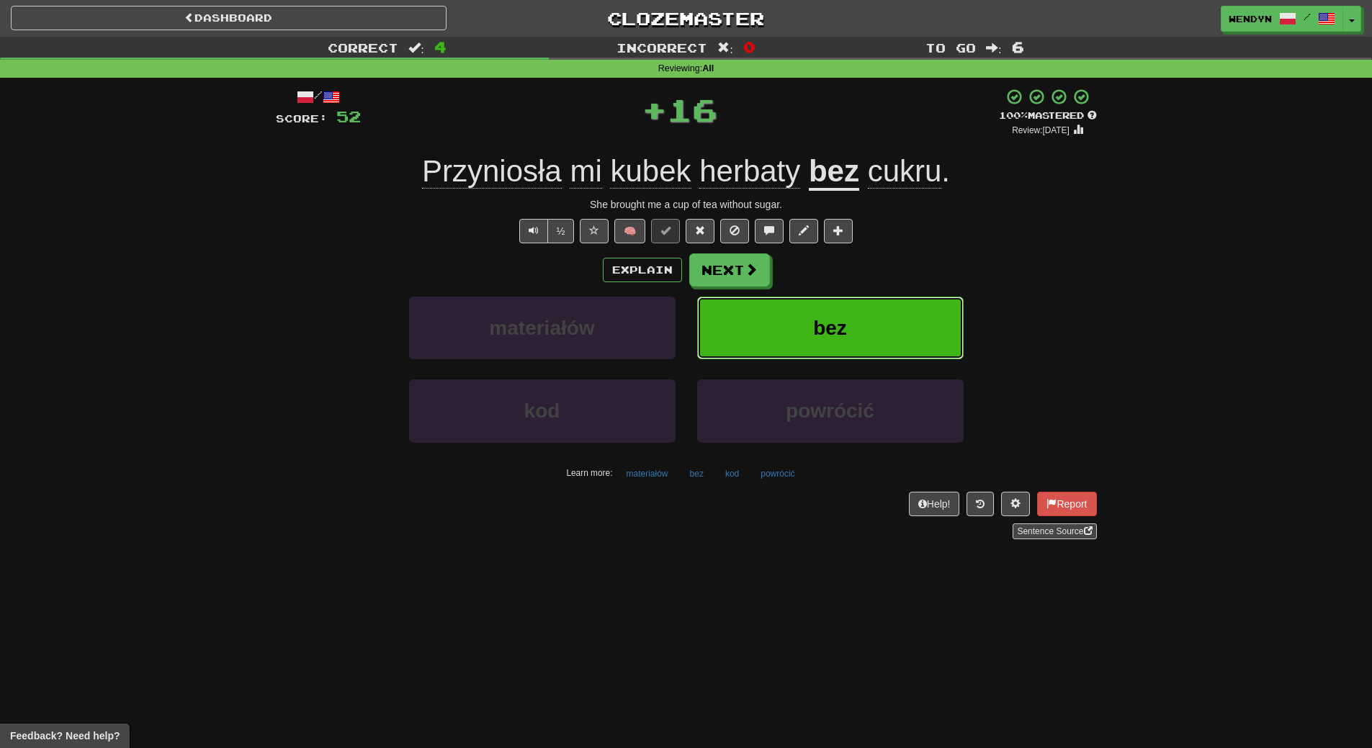
click at [838, 303] on button "bez" at bounding box center [830, 328] width 267 height 63
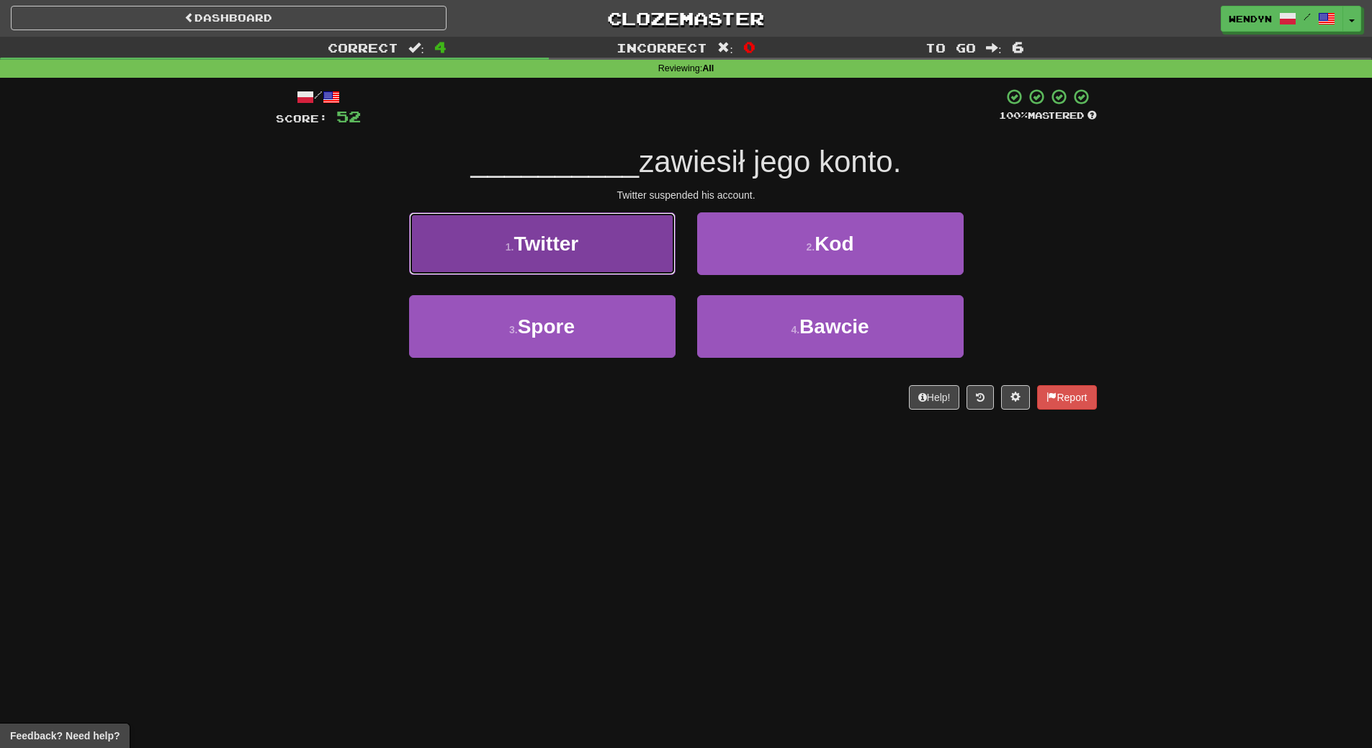
click at [634, 240] on button "1 . Twitter" at bounding box center [542, 244] width 267 height 63
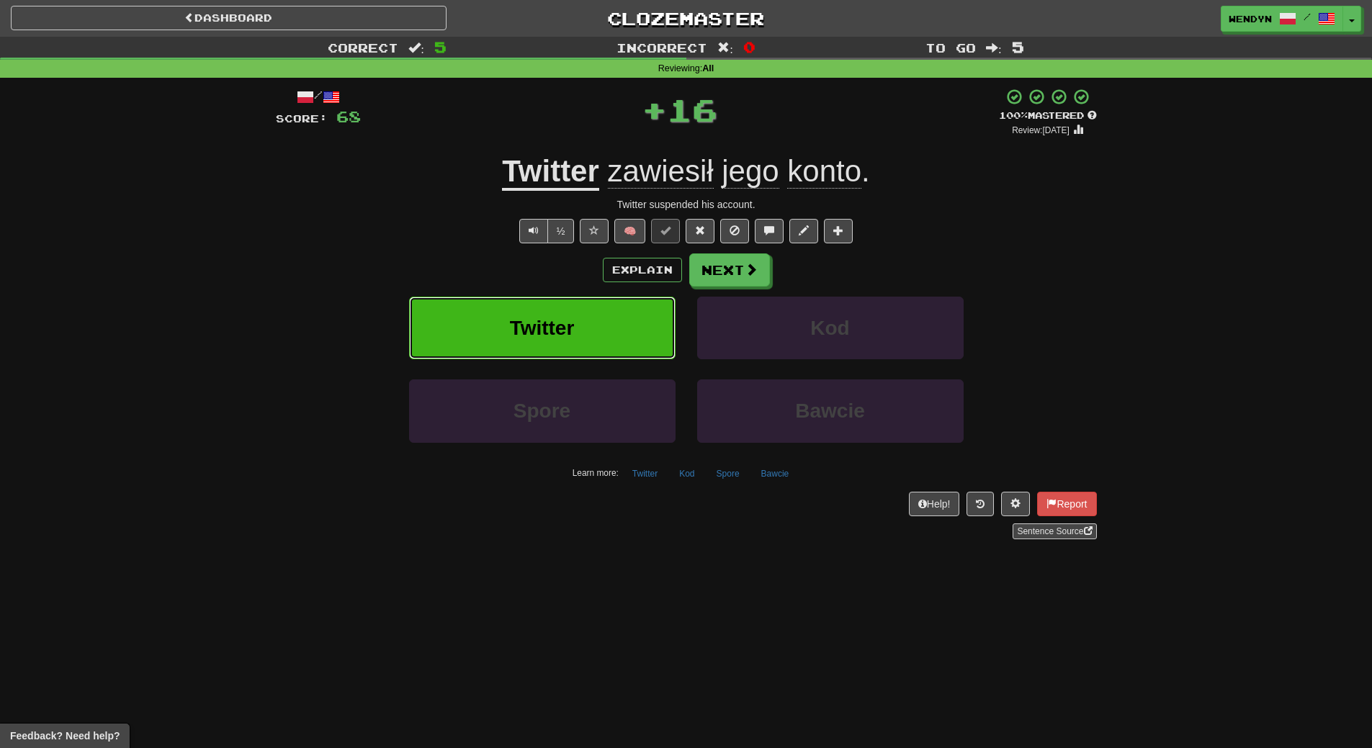
click at [636, 301] on button "Twitter" at bounding box center [542, 328] width 267 height 63
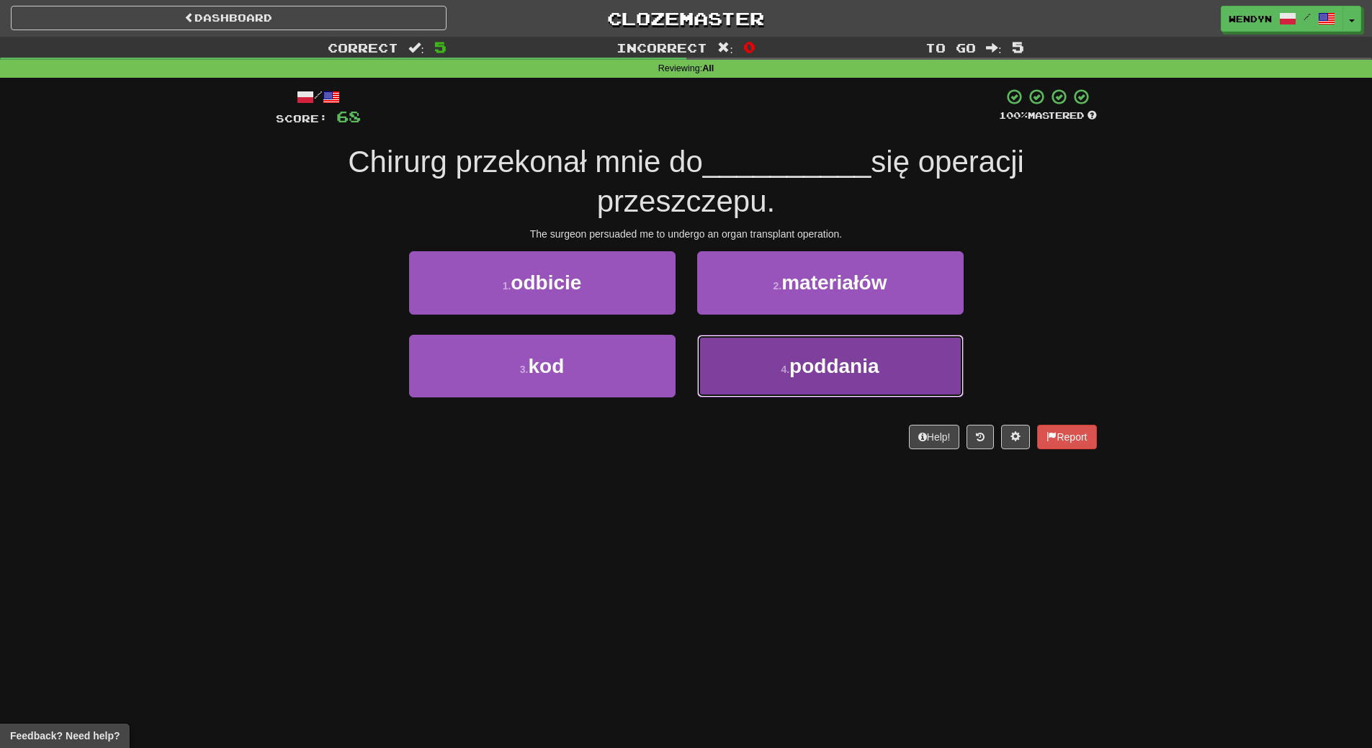
click at [738, 373] on button "4 . poddania" at bounding box center [830, 366] width 267 height 63
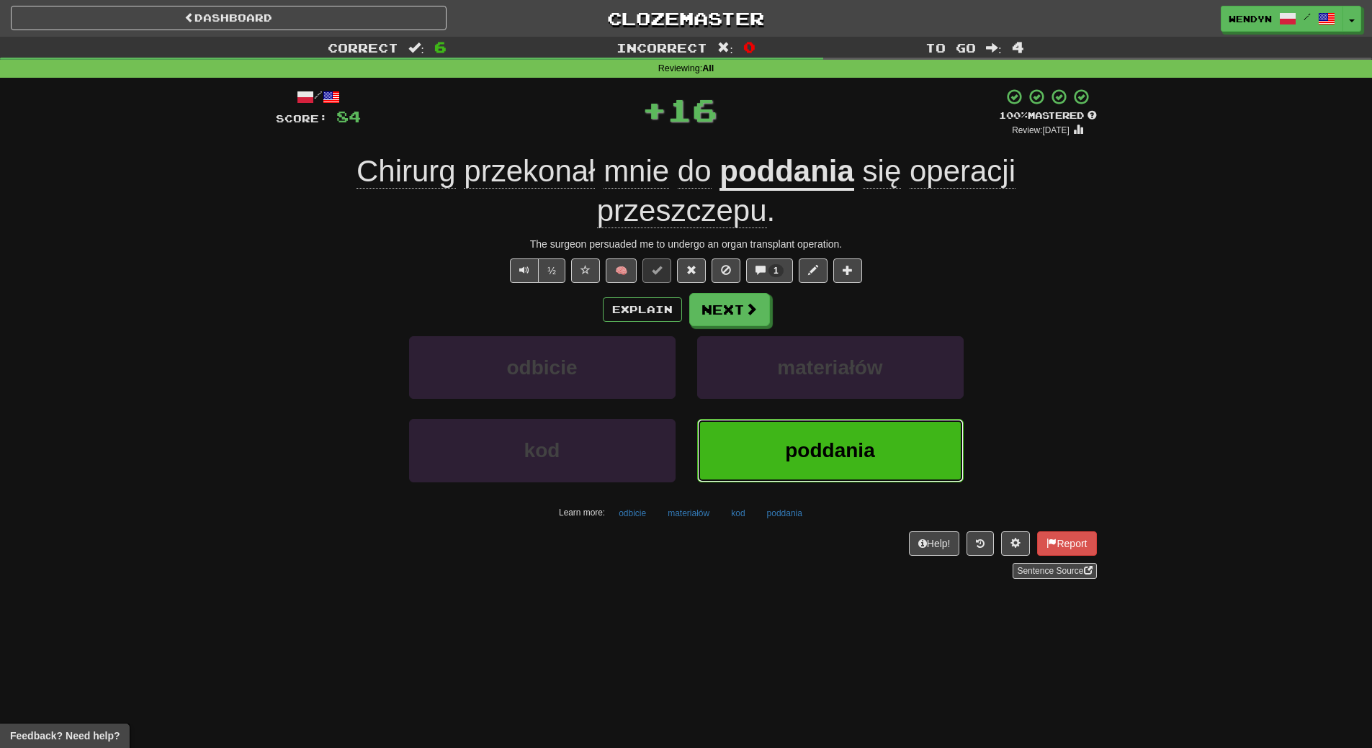
click at [761, 438] on button "poddania" at bounding box center [830, 450] width 267 height 63
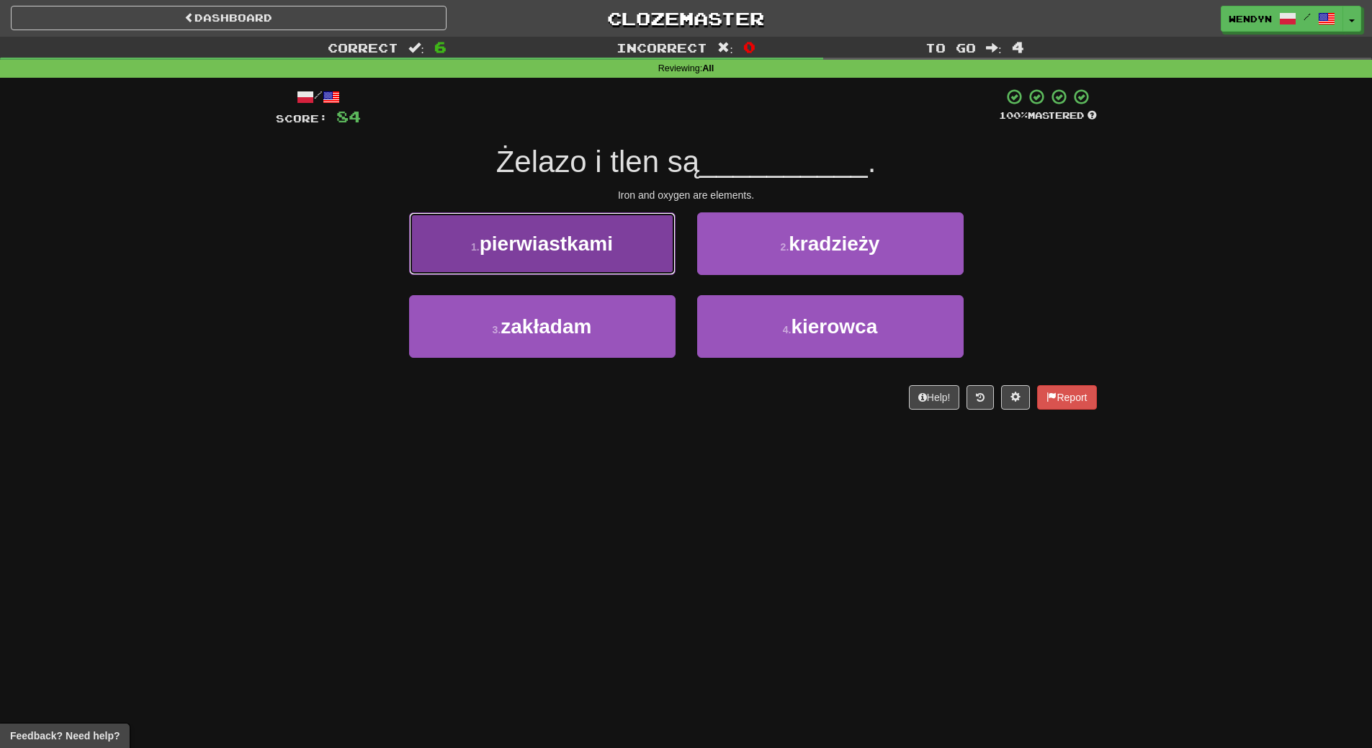
click at [632, 264] on button "1 . pierwiastkami" at bounding box center [542, 244] width 267 height 63
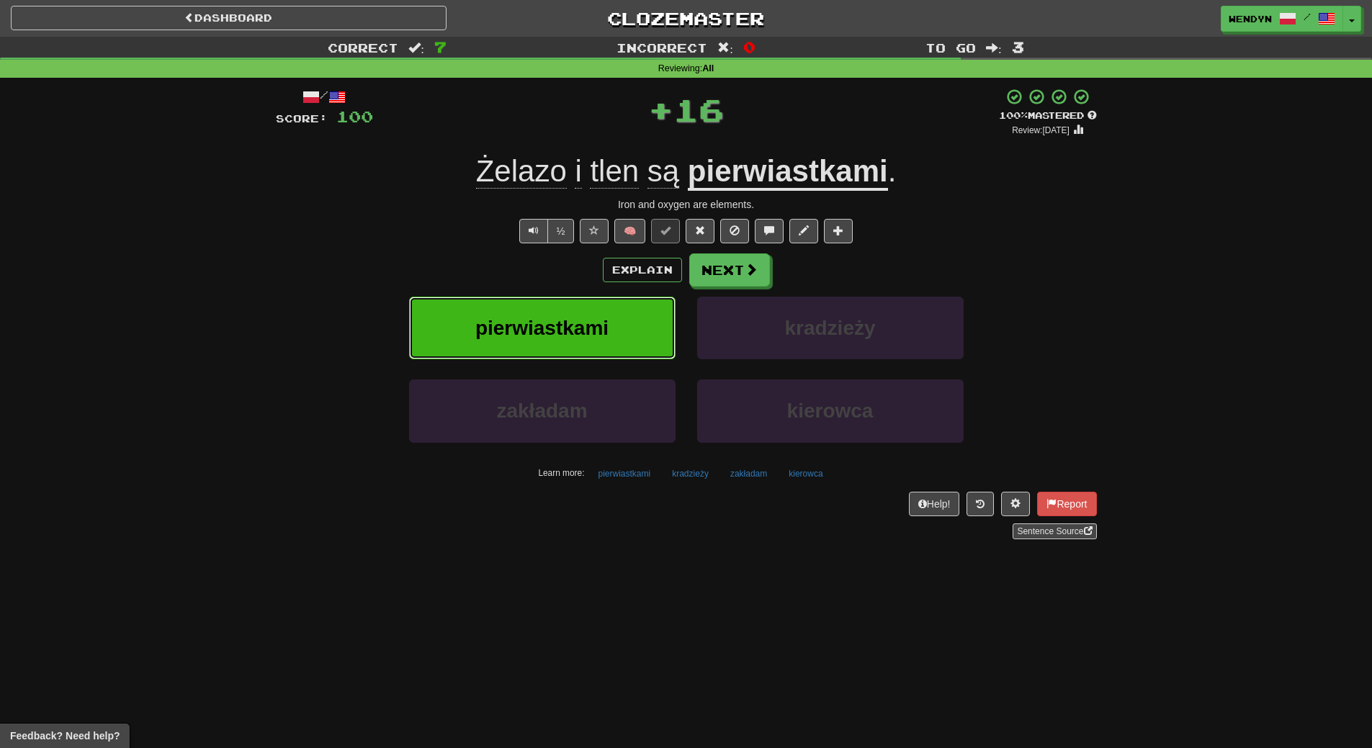
click at [622, 331] on button "pierwiastkami" at bounding box center [542, 328] width 267 height 63
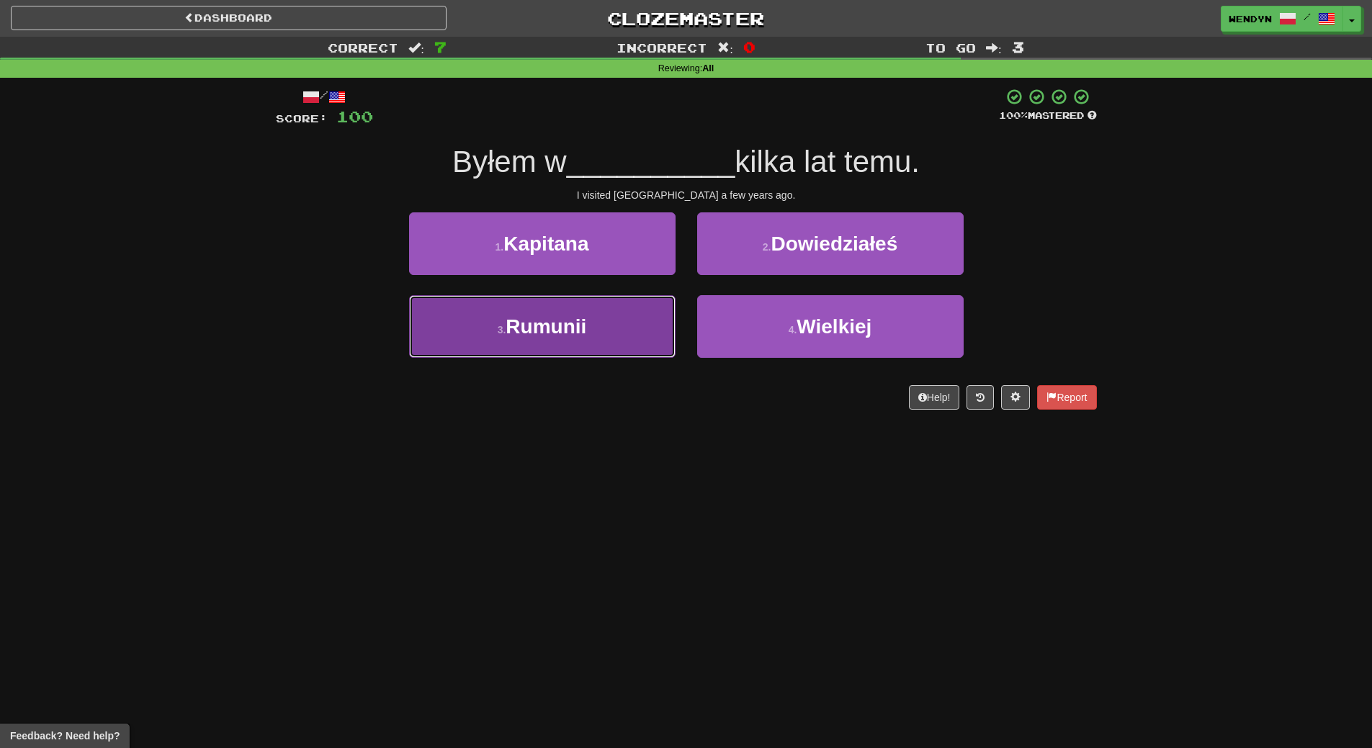
click at [635, 325] on button "3 . [GEOGRAPHIC_DATA]" at bounding box center [542, 326] width 267 height 63
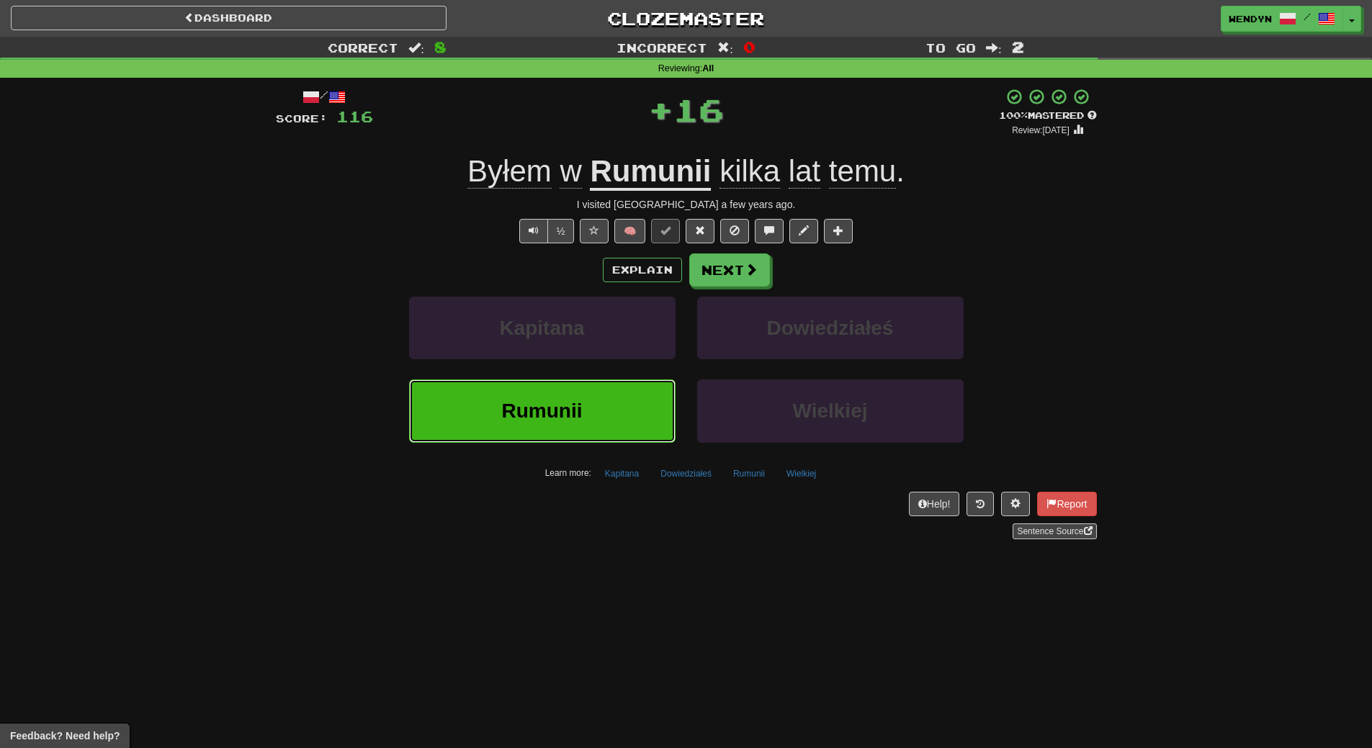
click at [642, 434] on button "Rumunii" at bounding box center [542, 411] width 267 height 63
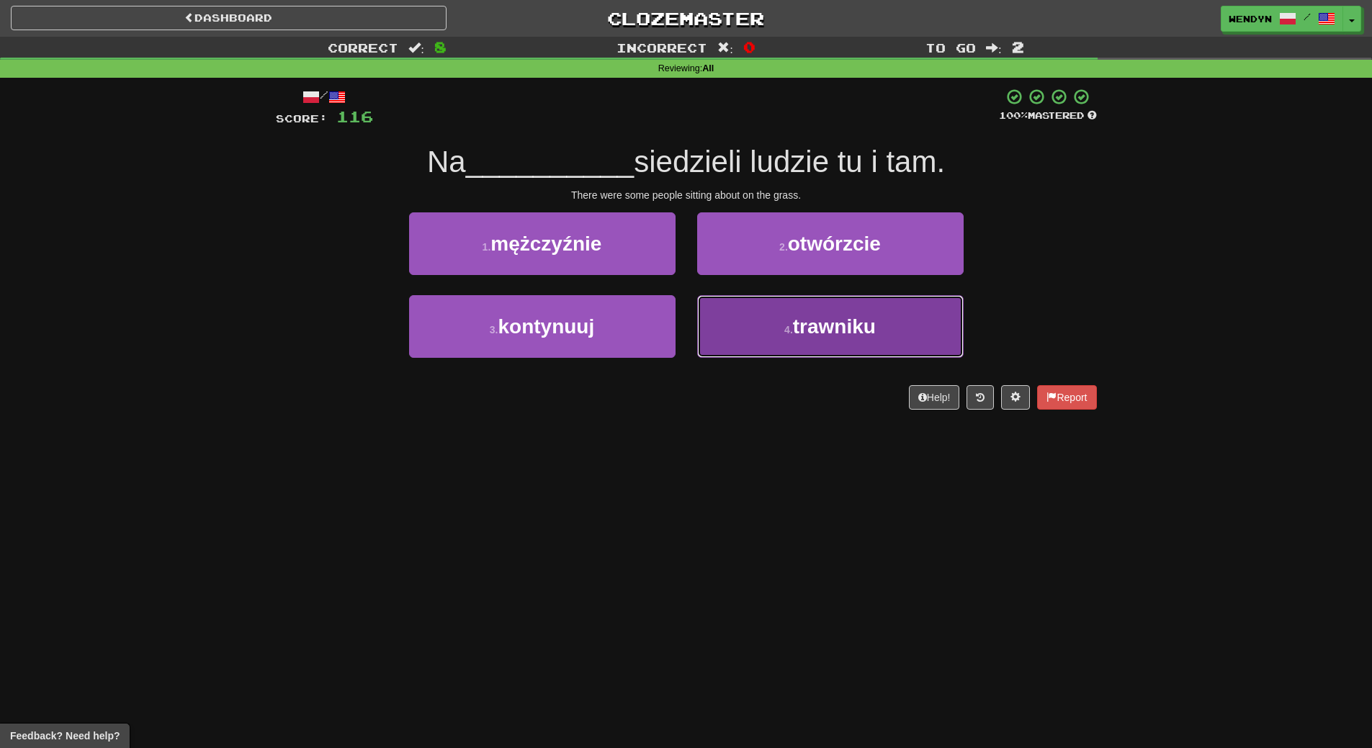
click at [761, 338] on button "4 . trawniku" at bounding box center [830, 326] width 267 height 63
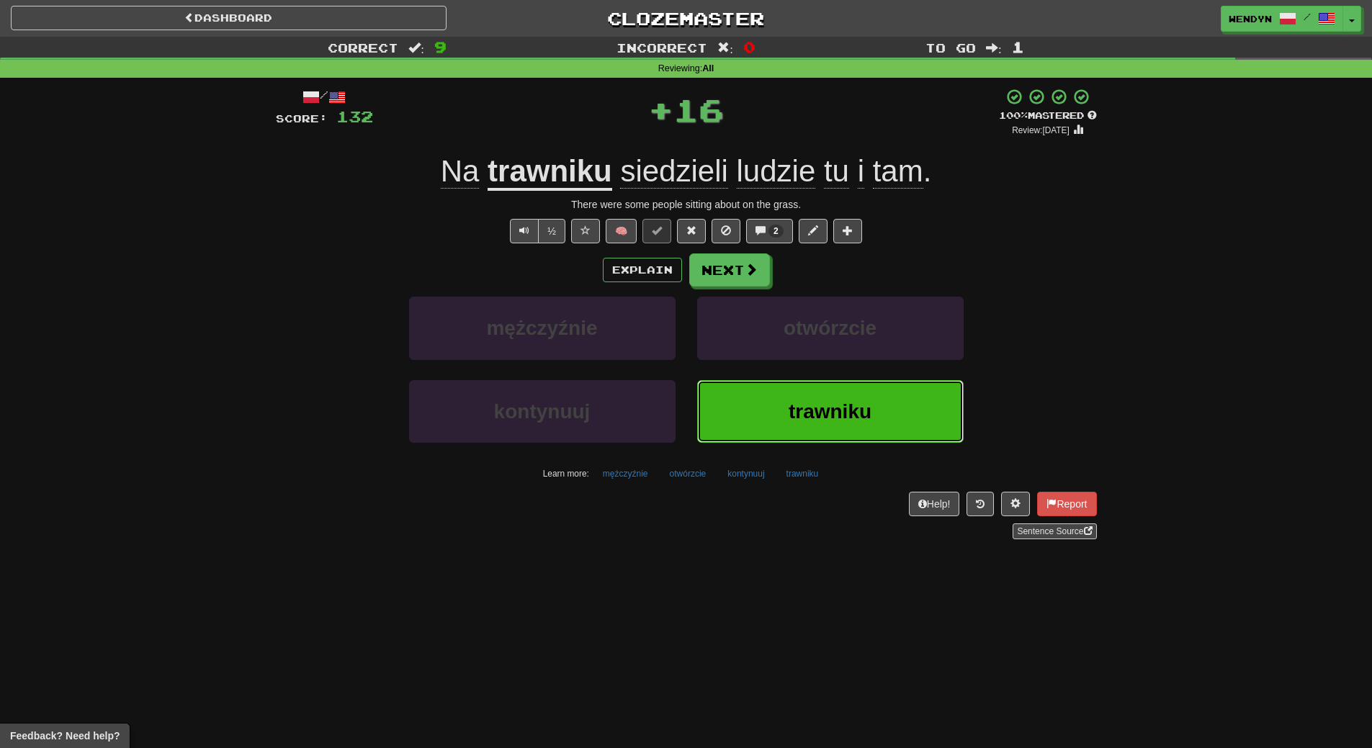
click at [772, 407] on button "trawniku" at bounding box center [830, 411] width 267 height 63
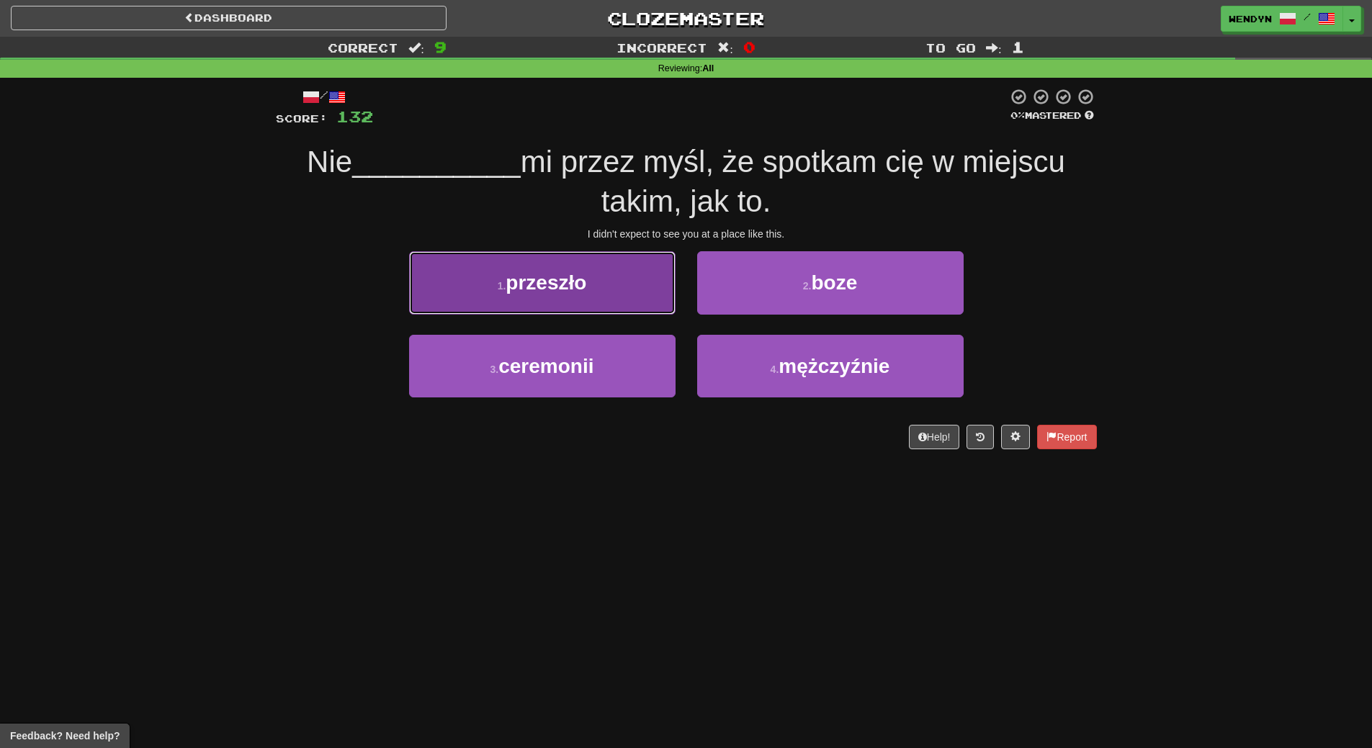
click at [565, 292] on span "przeszło" at bounding box center [546, 283] width 81 height 22
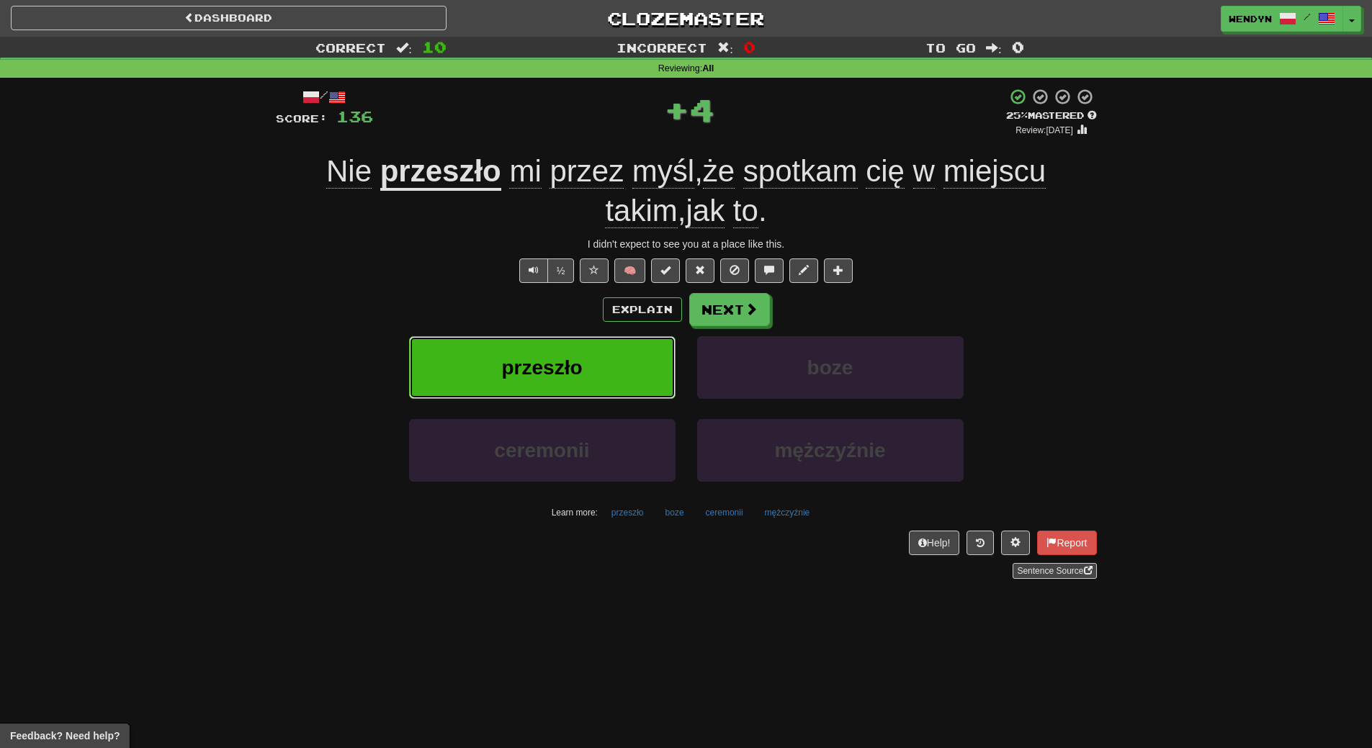
click at [562, 359] on span "przeszło" at bounding box center [541, 368] width 81 height 22
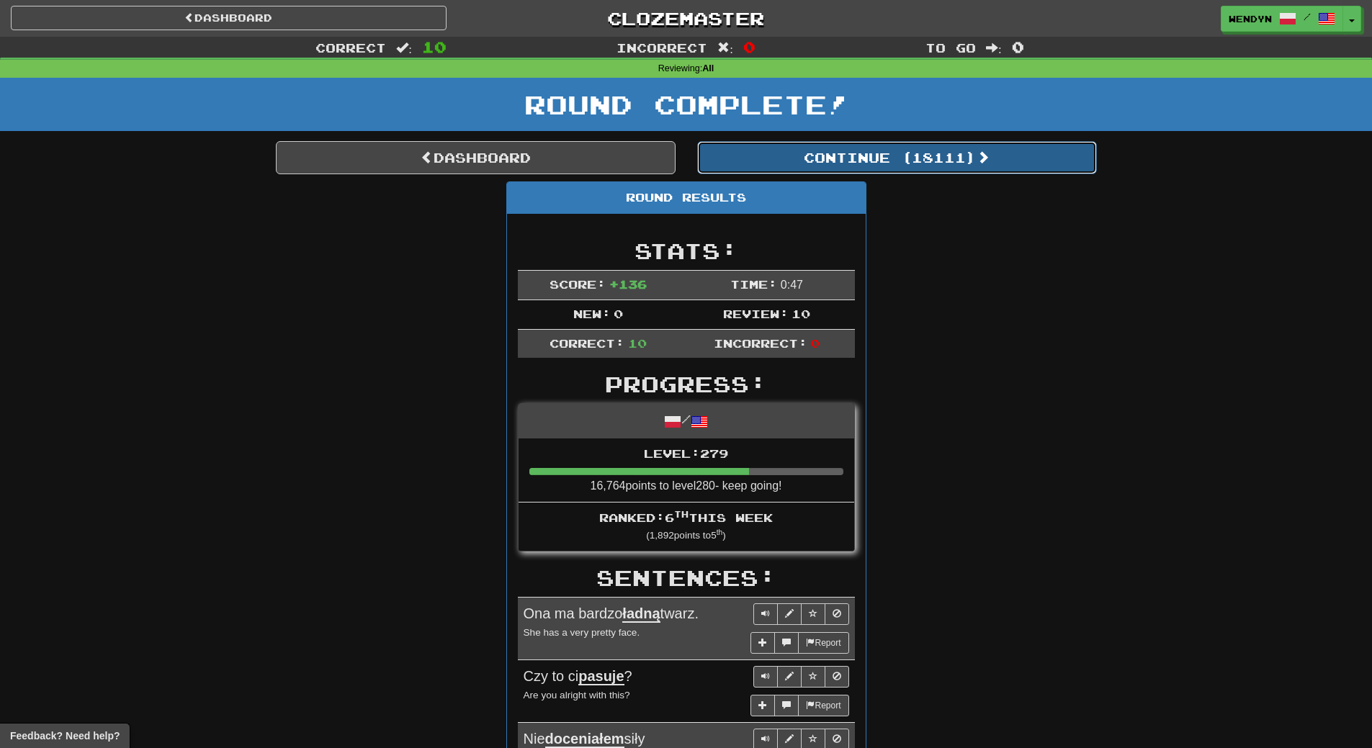
click at [957, 166] on button "Continue ( 18111 )" at bounding box center [897, 157] width 400 height 33
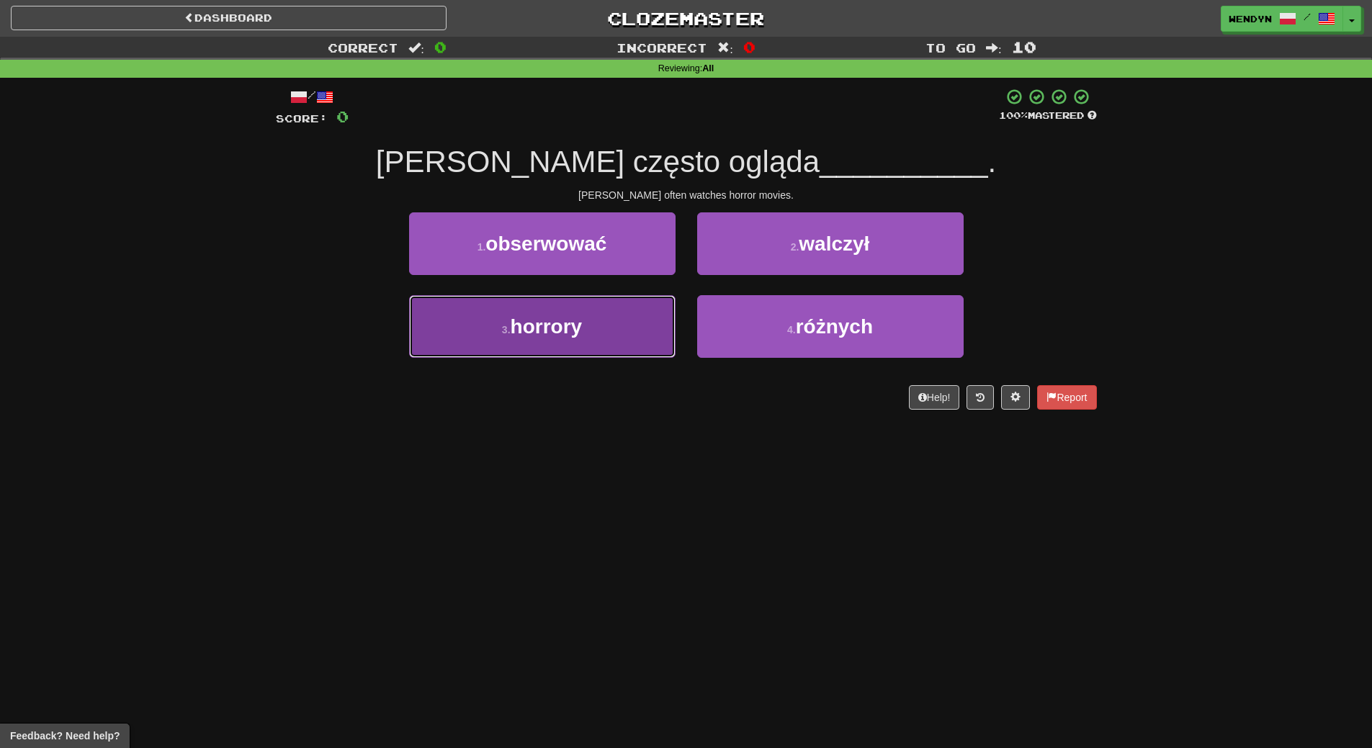
click at [569, 330] on span "horrory" at bounding box center [547, 327] width 72 height 22
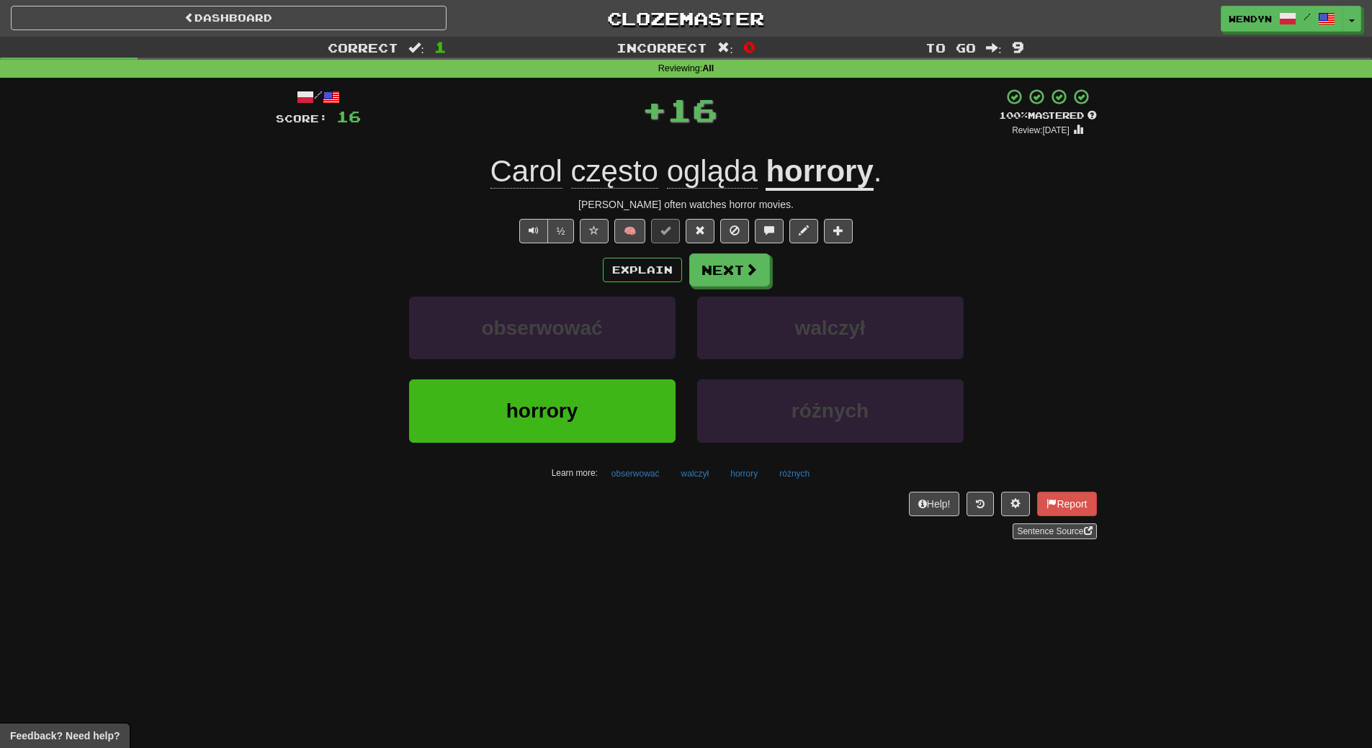
click at [526, 501] on div "Help! Report Sentence Source" at bounding box center [686, 516] width 821 height 48
click at [533, 412] on span "horrory" at bounding box center [542, 411] width 72 height 22
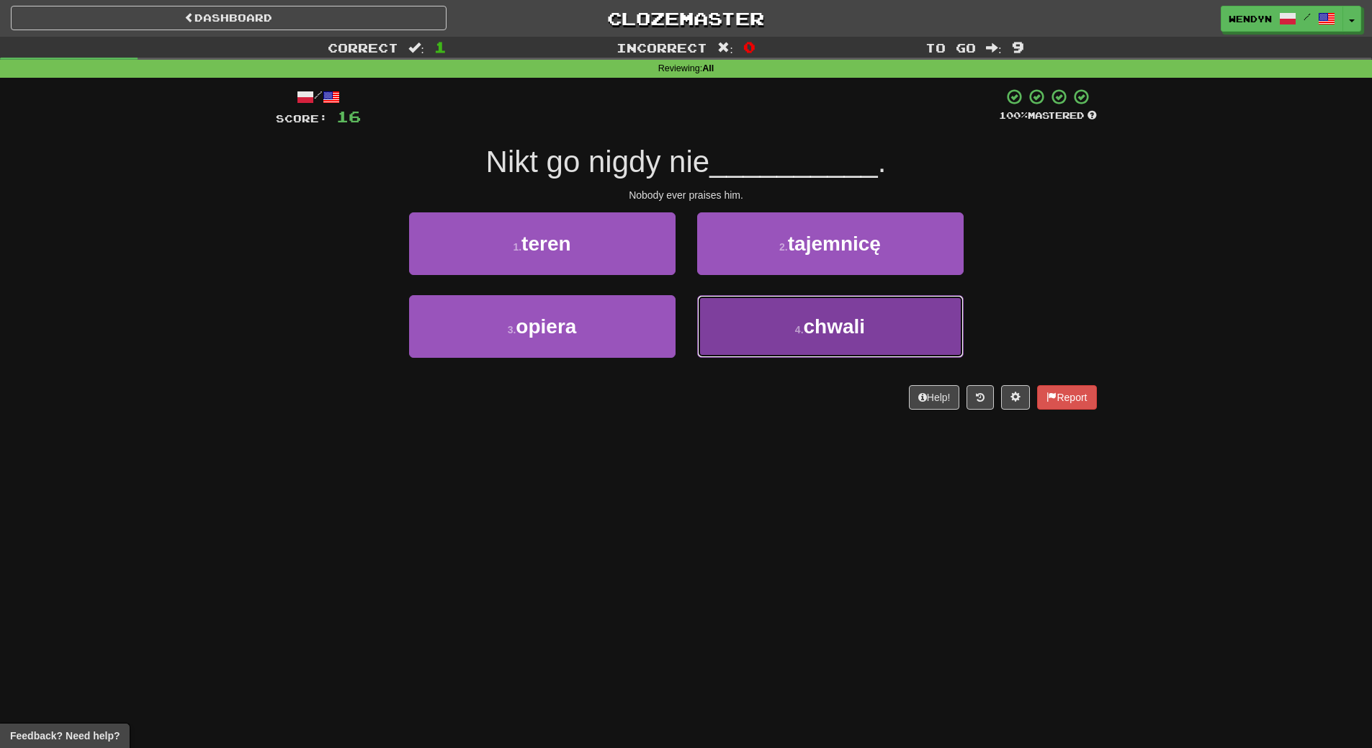
click at [825, 325] on span "chwali" at bounding box center [835, 327] width 62 height 22
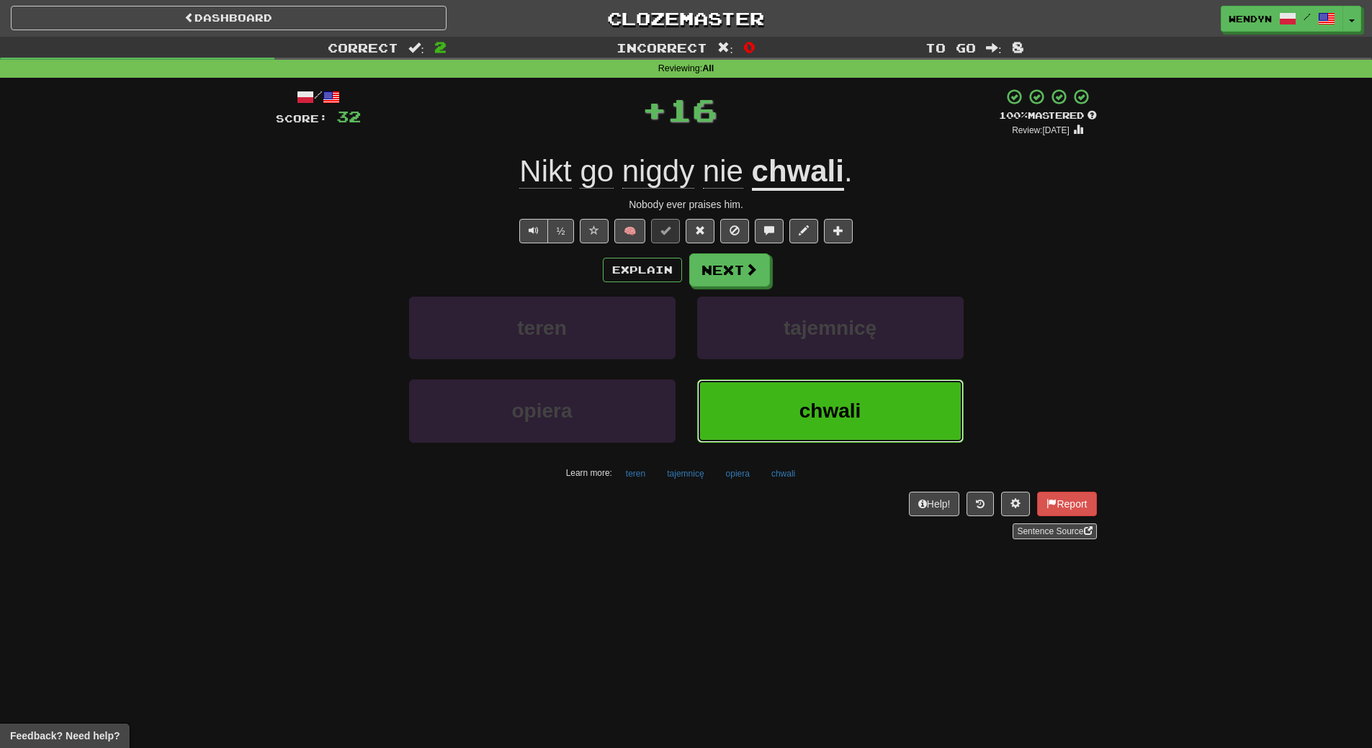
click at [822, 422] on span "chwali" at bounding box center [831, 411] width 62 height 22
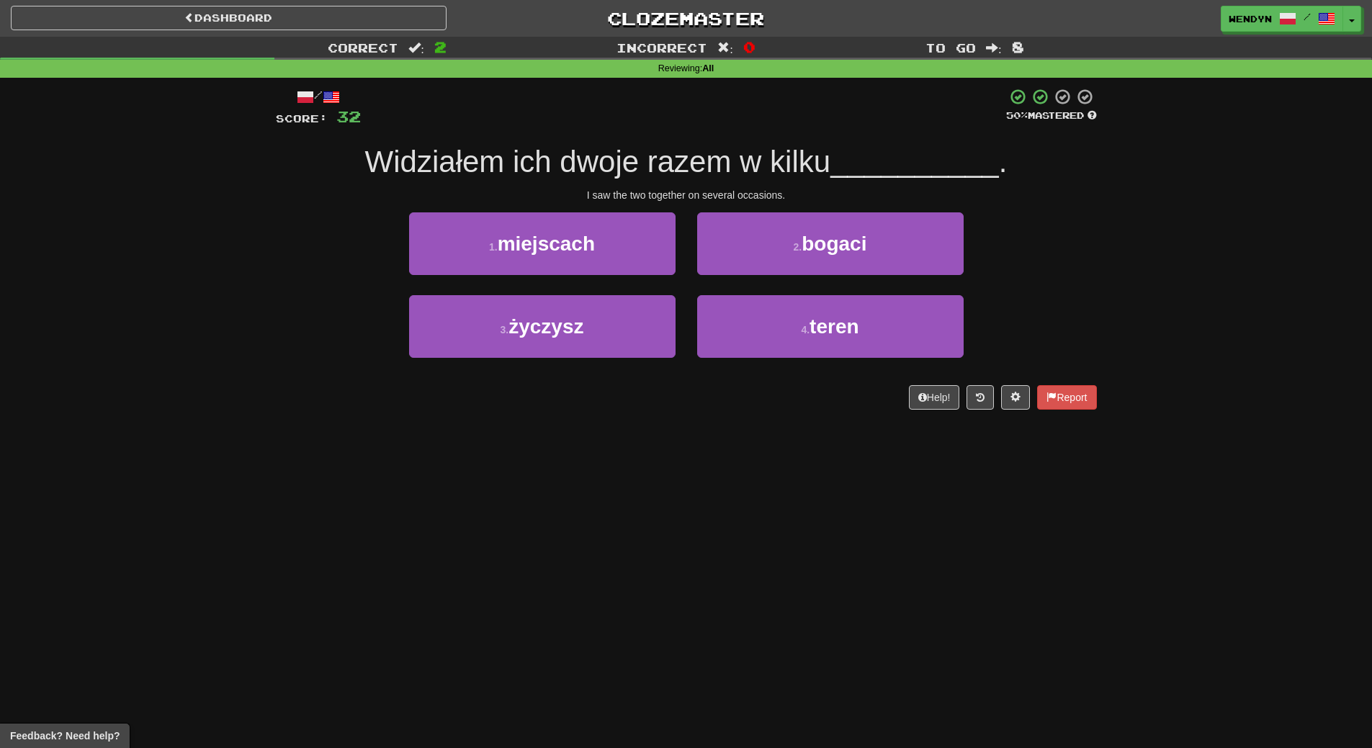
click at [822, 422] on div "/ Score: 32 50 % Mastered Widziałem ich dwoje razem w kilku __________ . I saw …" at bounding box center [686, 254] width 821 height 352
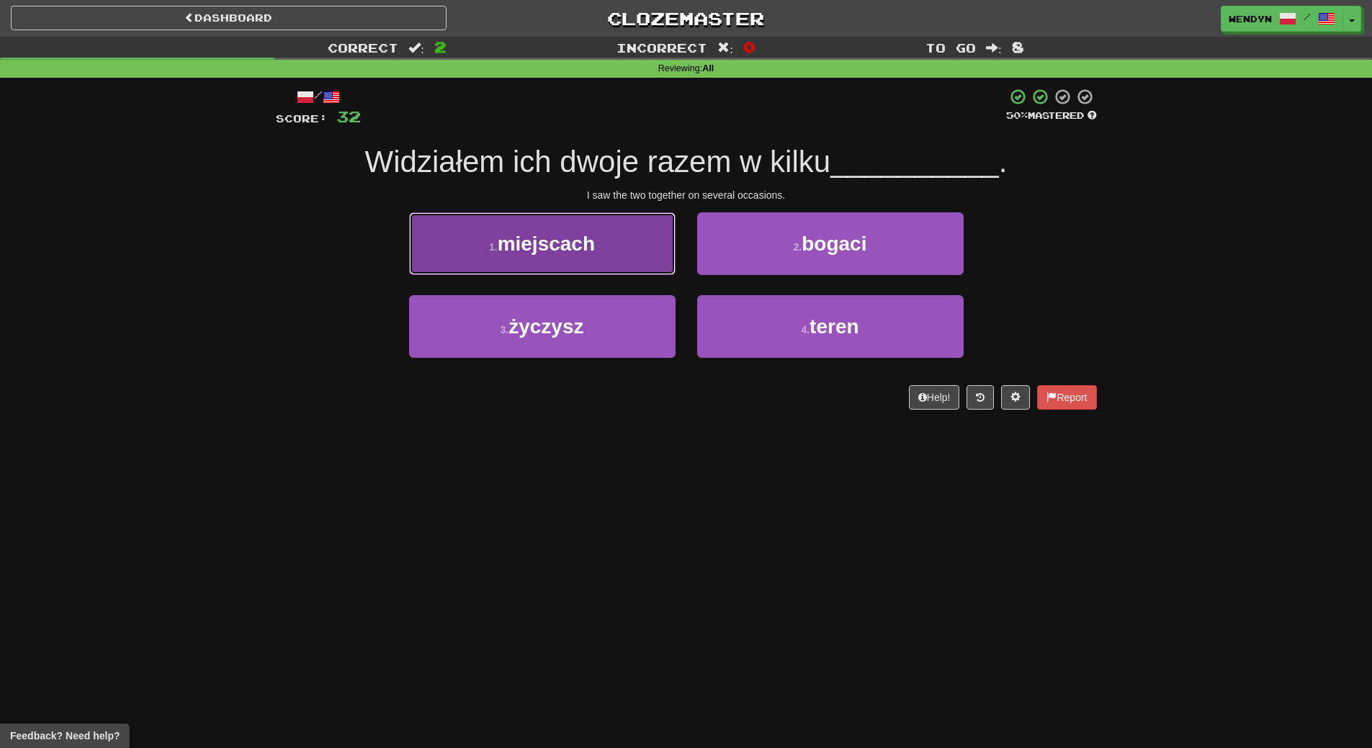
click at [606, 254] on button "1 . miejscach" at bounding box center [542, 244] width 267 height 63
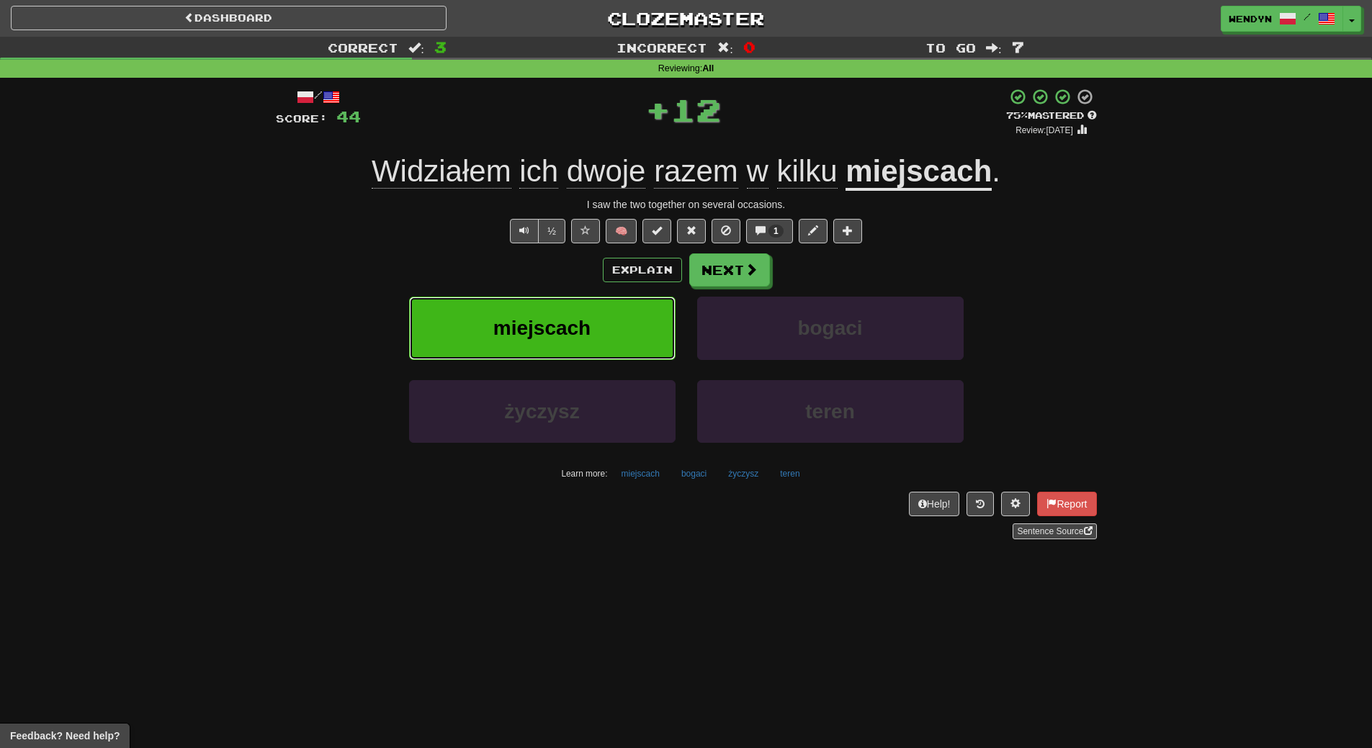
click at [610, 336] on button "miejscach" at bounding box center [542, 328] width 267 height 63
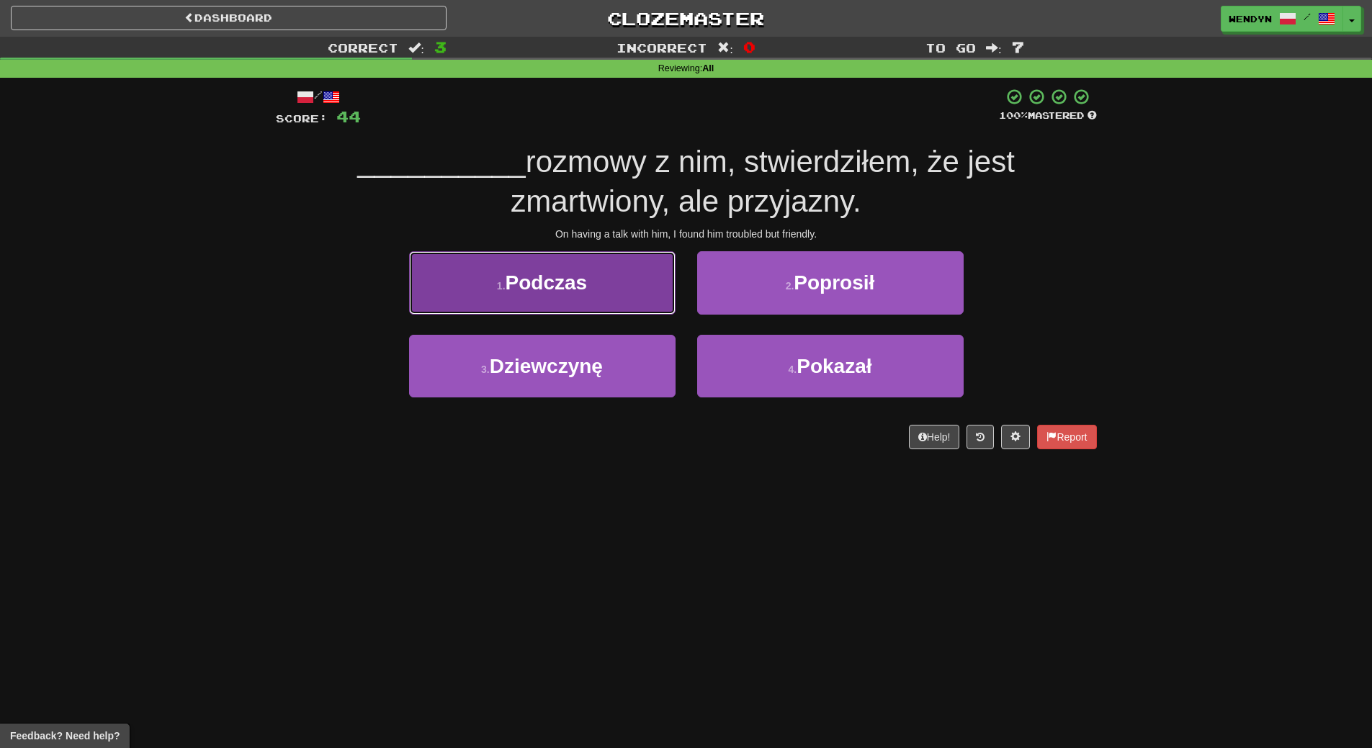
click at [635, 282] on button "1 . [PERSON_NAME]" at bounding box center [542, 282] width 267 height 63
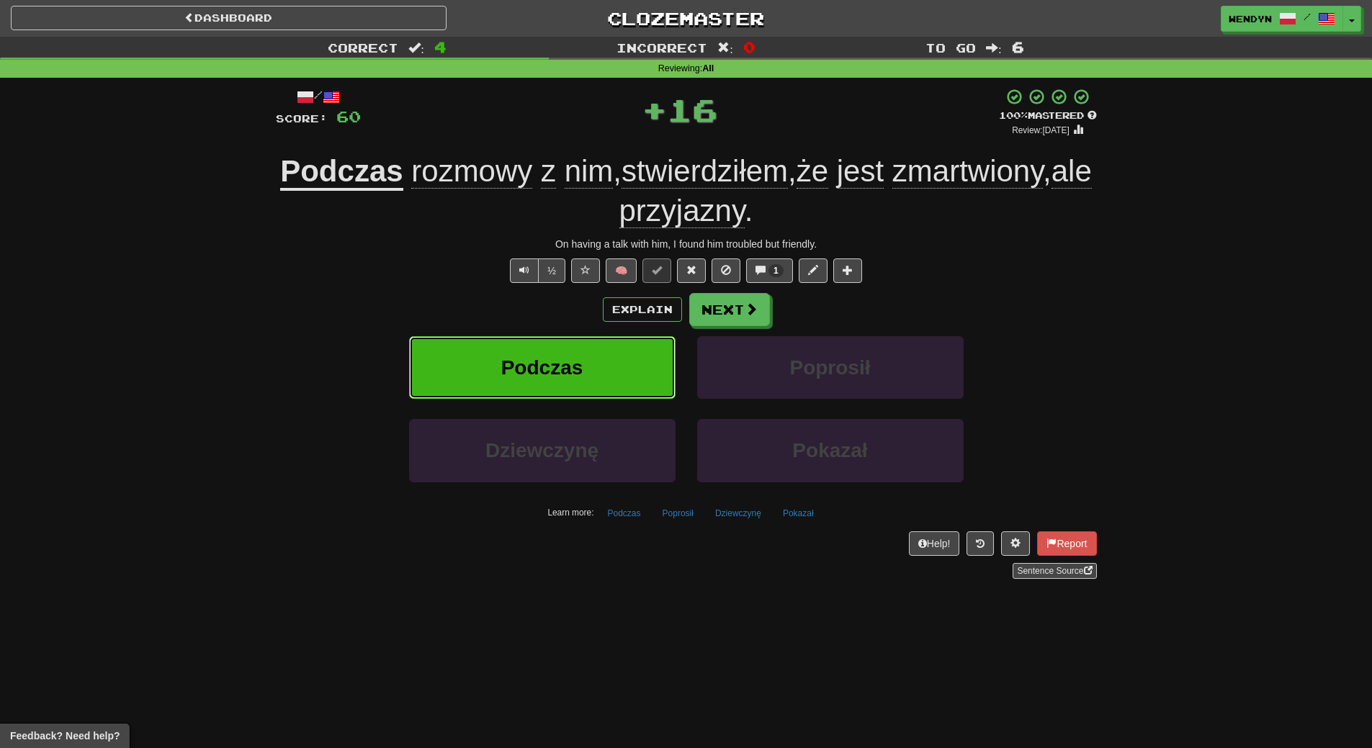
click at [635, 354] on button "Podczas" at bounding box center [542, 367] width 267 height 63
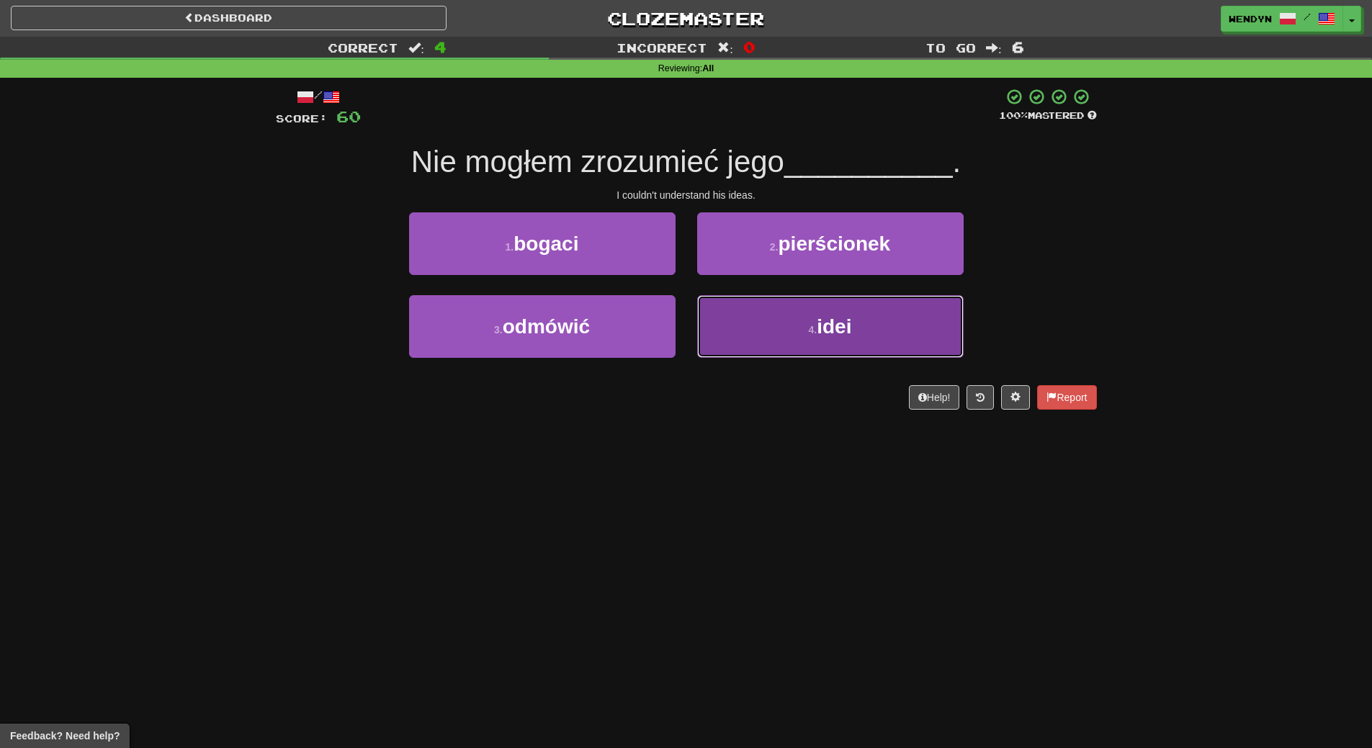
click at [864, 319] on button "4 . idei" at bounding box center [830, 326] width 267 height 63
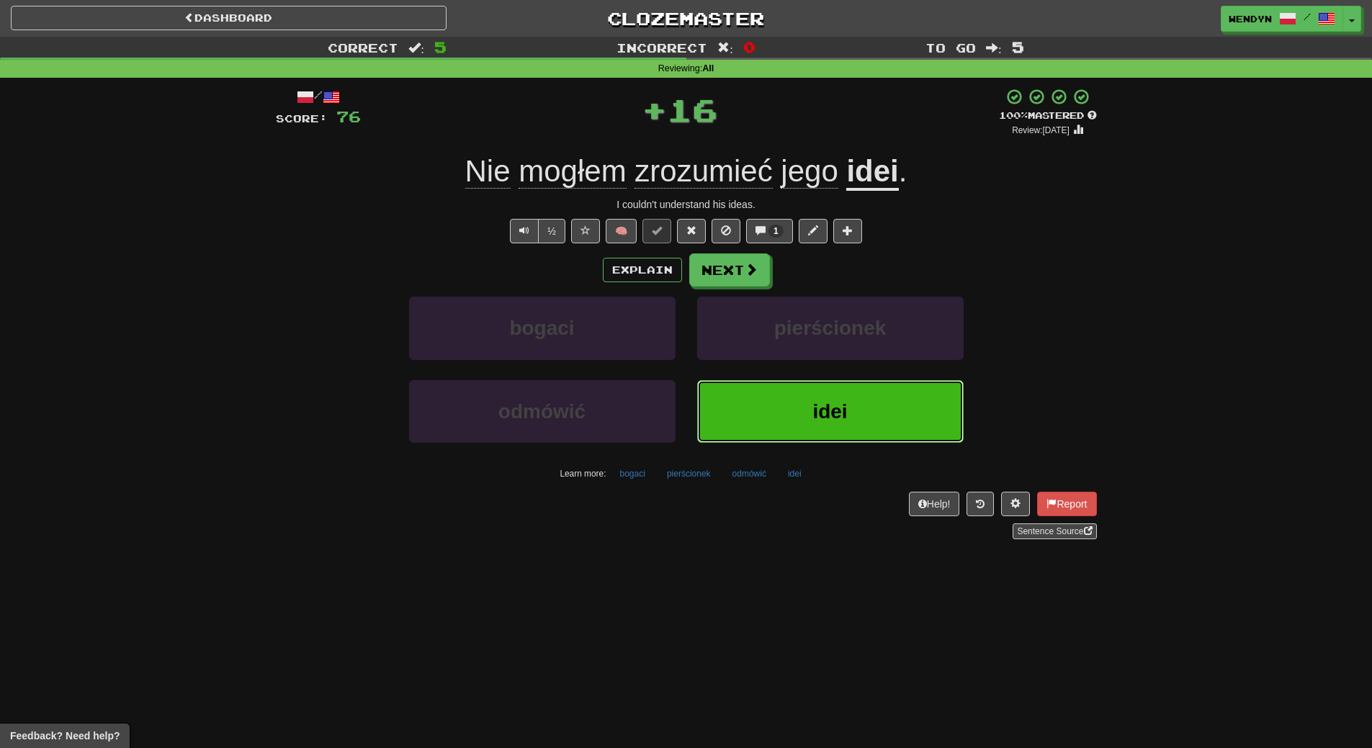
click at [846, 398] on button "idei" at bounding box center [830, 411] width 267 height 63
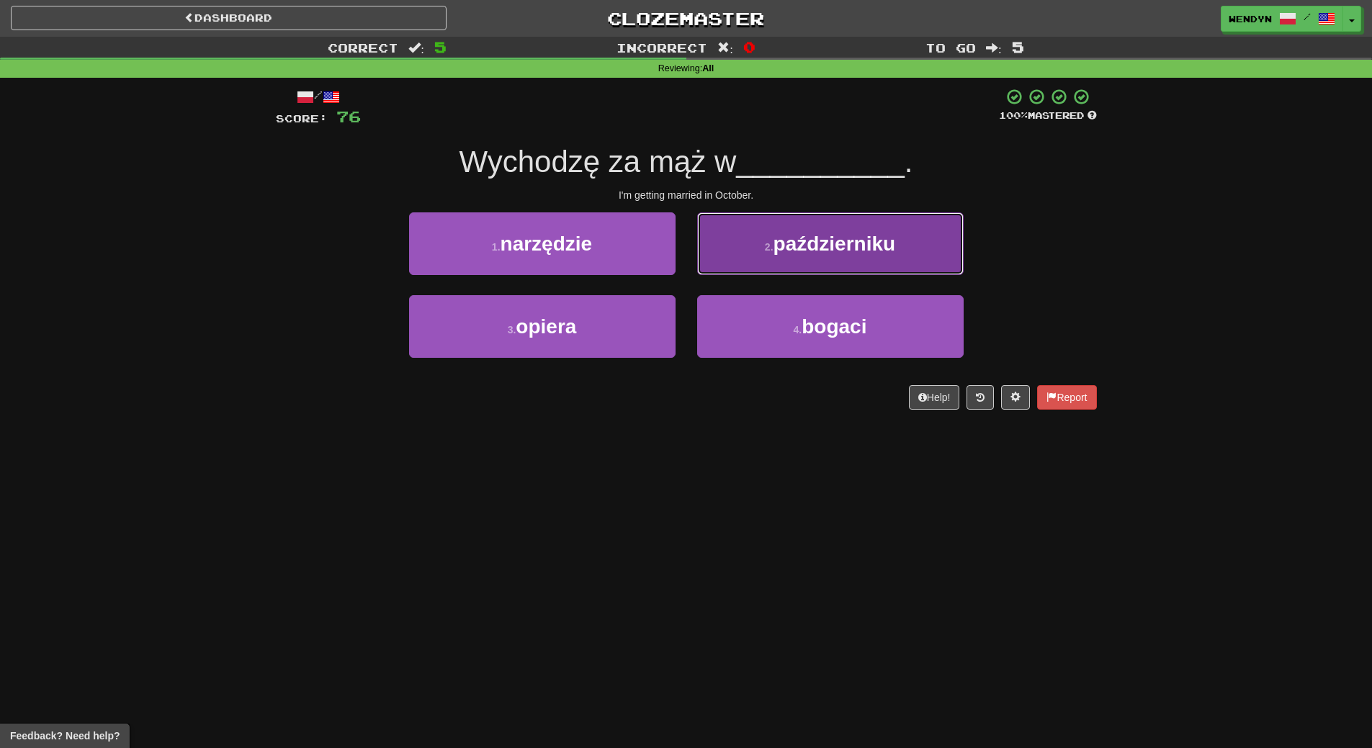
click at [848, 238] on span "październiku" at bounding box center [835, 244] width 122 height 22
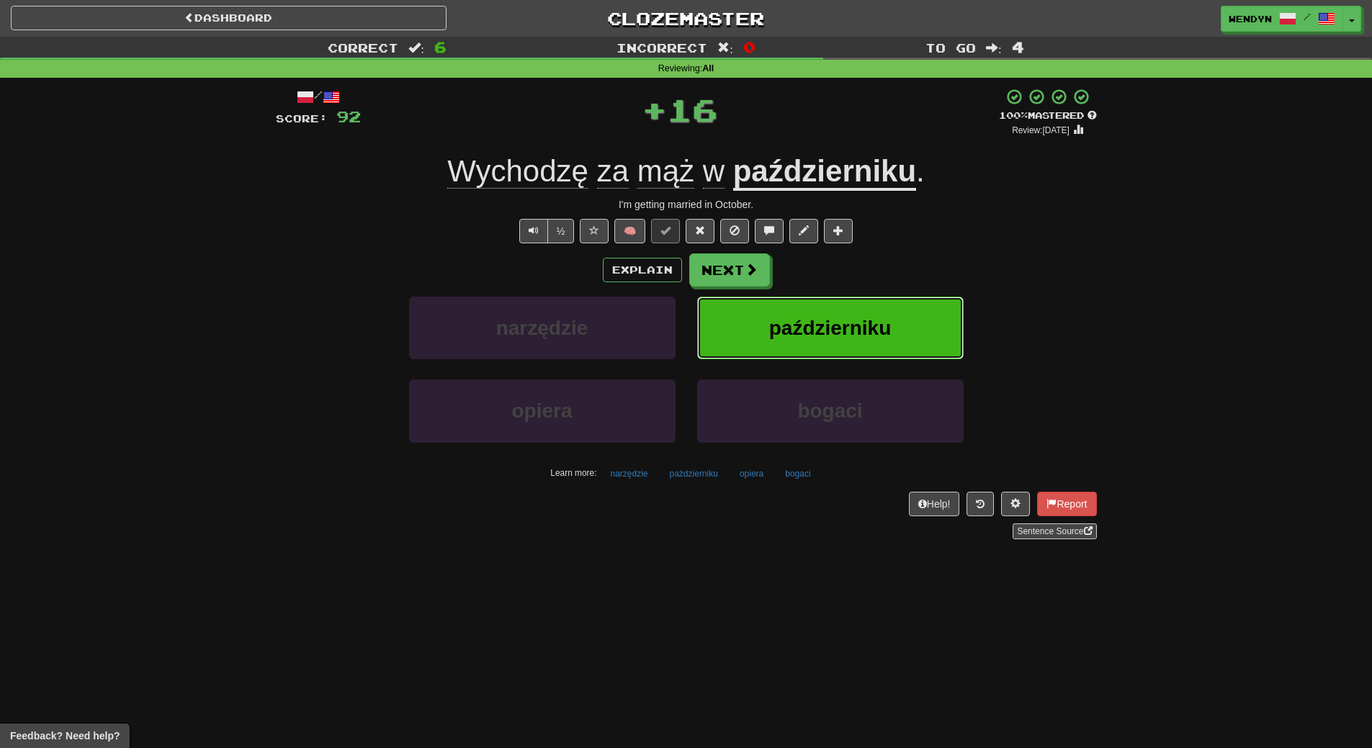
click at [850, 320] on span "październiku" at bounding box center [830, 328] width 122 height 22
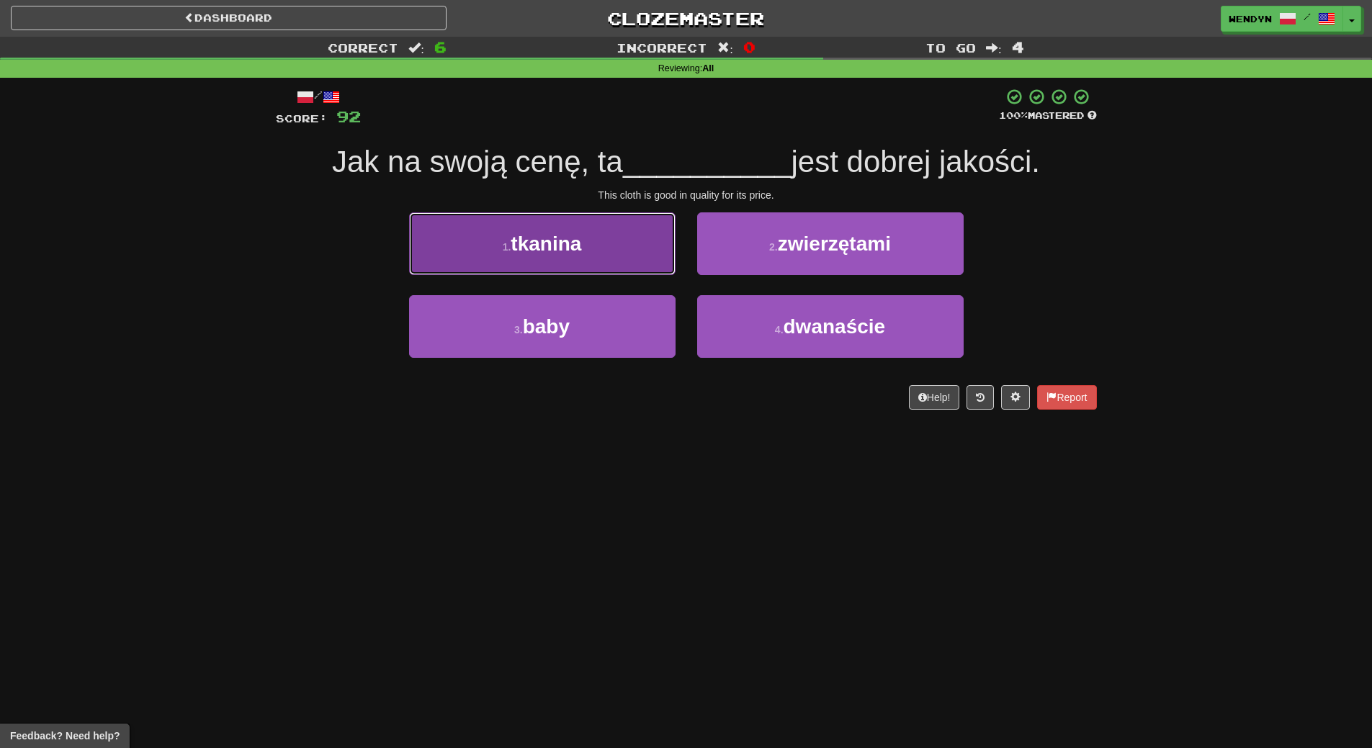
click at [645, 245] on button "1 . tkanina" at bounding box center [542, 244] width 267 height 63
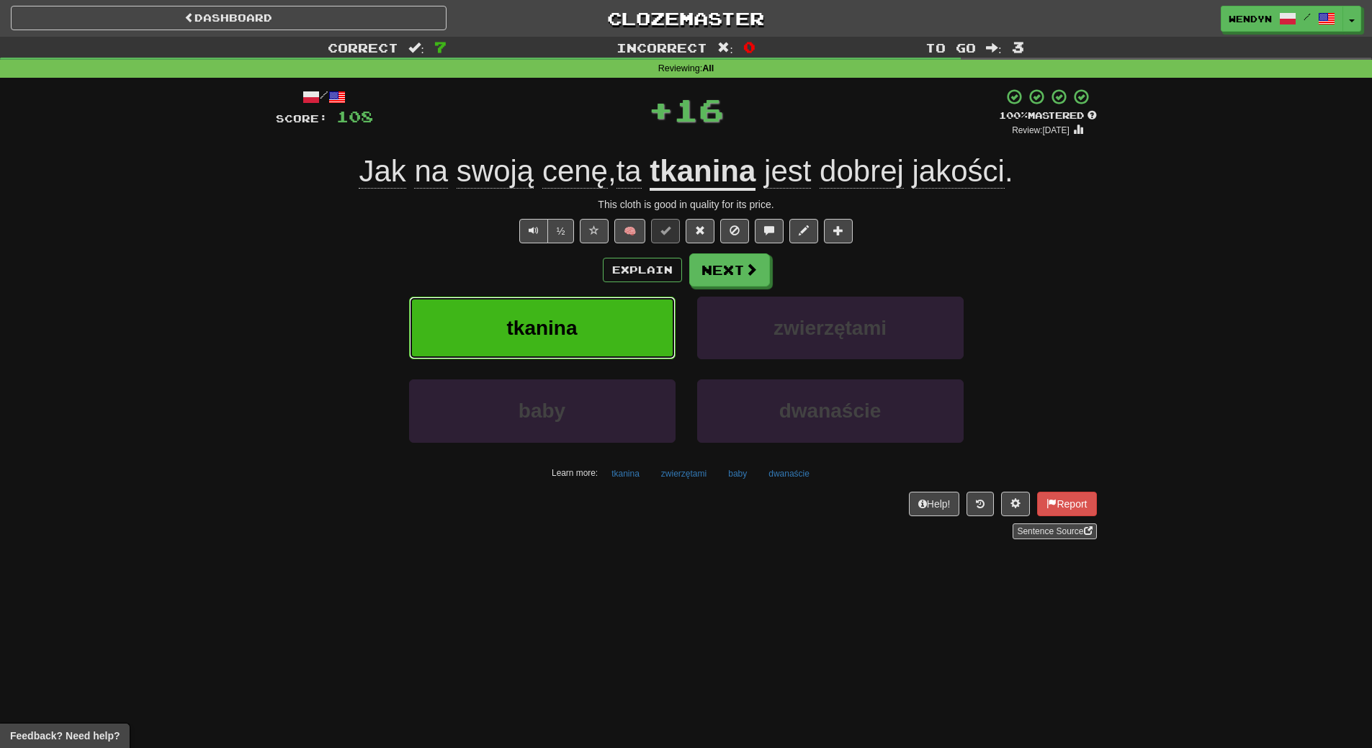
click at [643, 320] on button "tkanina" at bounding box center [542, 328] width 267 height 63
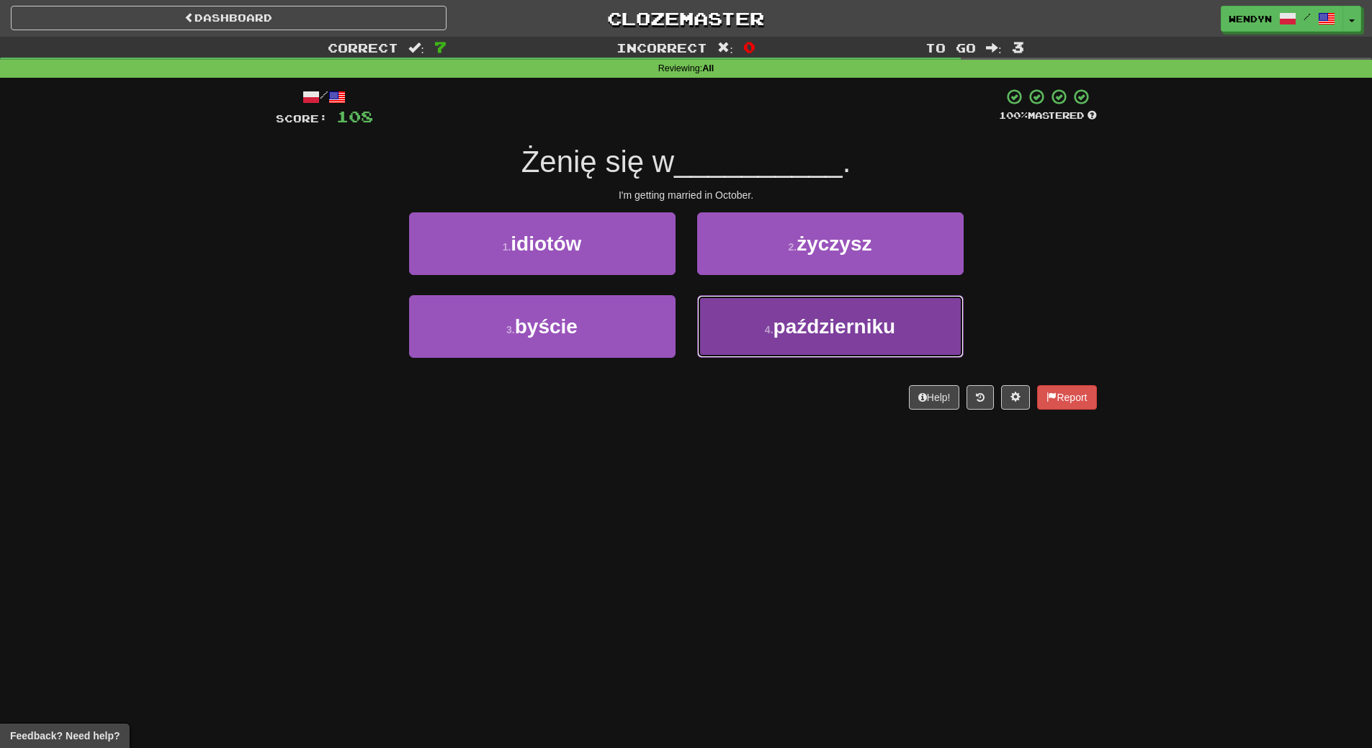
click at [793, 347] on button "4 . październiku" at bounding box center [830, 326] width 267 height 63
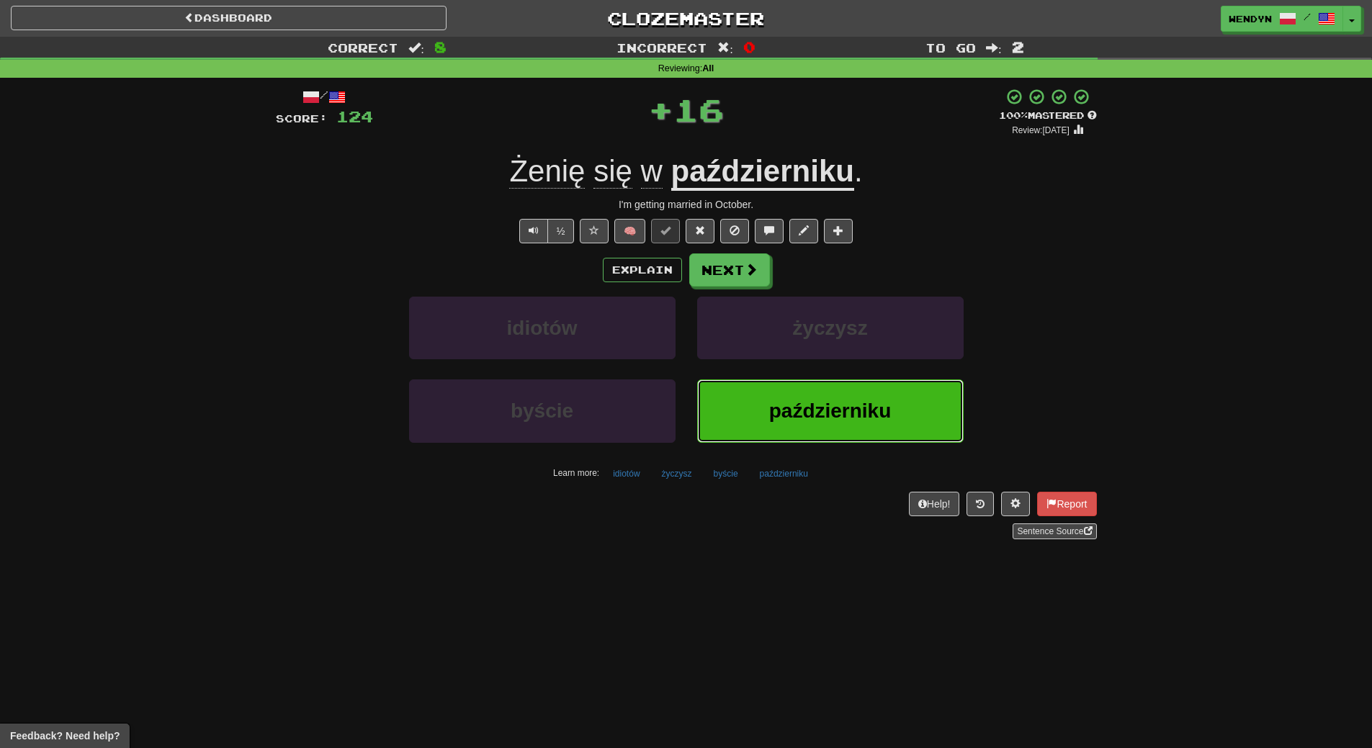
click at [797, 414] on span "październiku" at bounding box center [830, 411] width 122 height 22
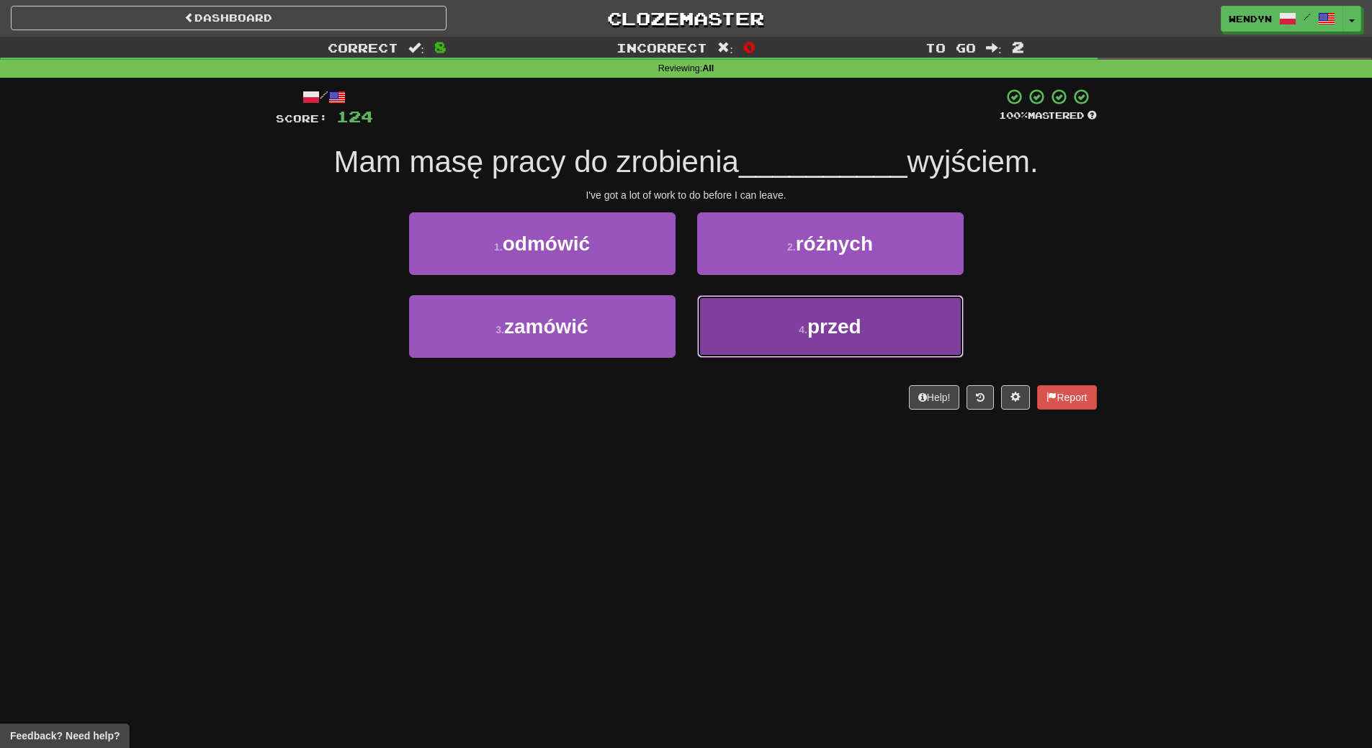
click at [794, 342] on button "4 . przed" at bounding box center [830, 326] width 267 height 63
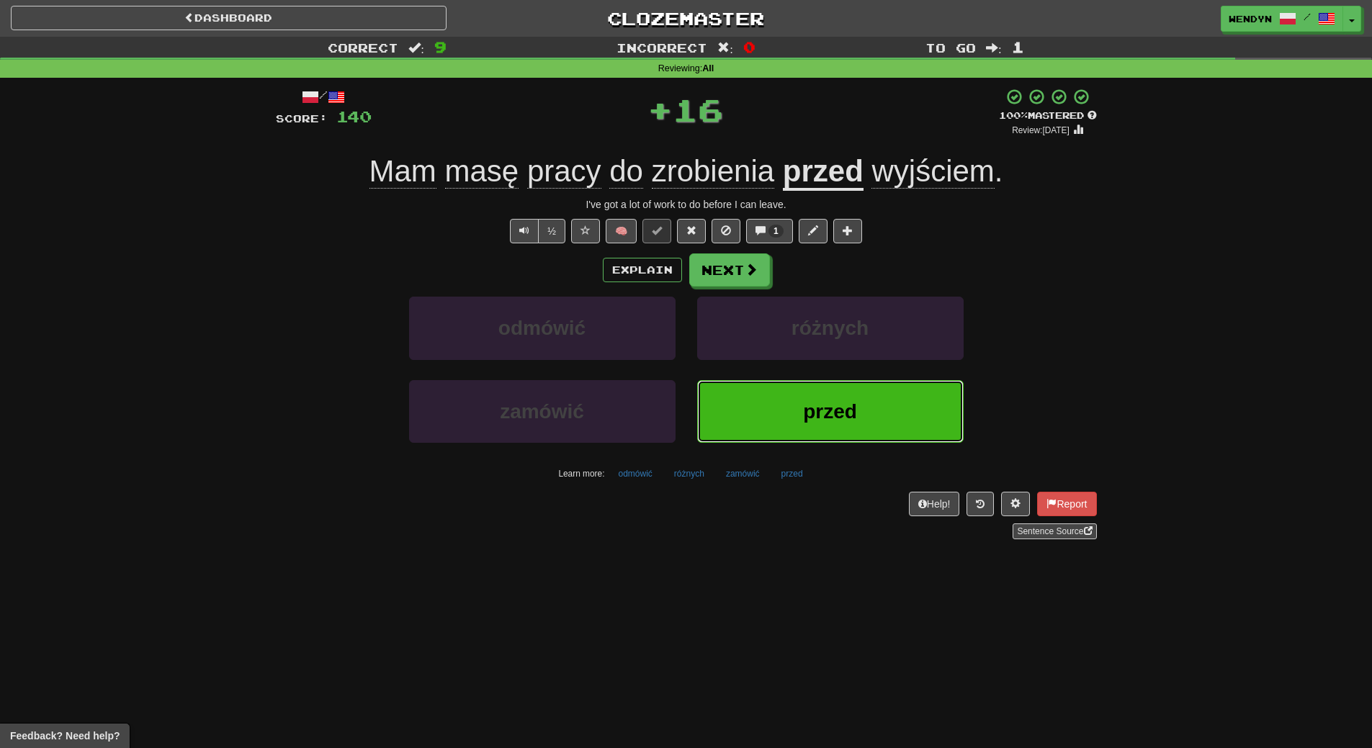
click at [823, 421] on span "przed" at bounding box center [830, 412] width 54 height 22
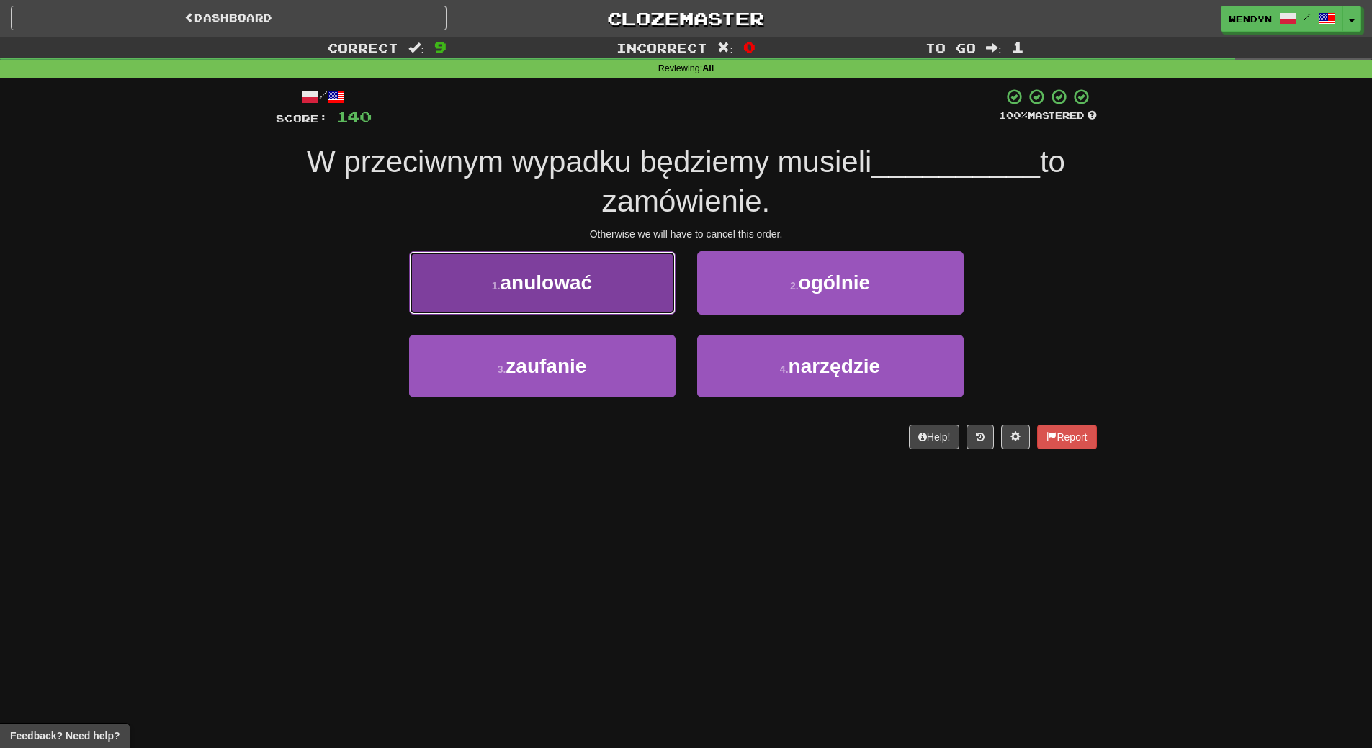
click at [601, 290] on button "1 . anulować" at bounding box center [542, 282] width 267 height 63
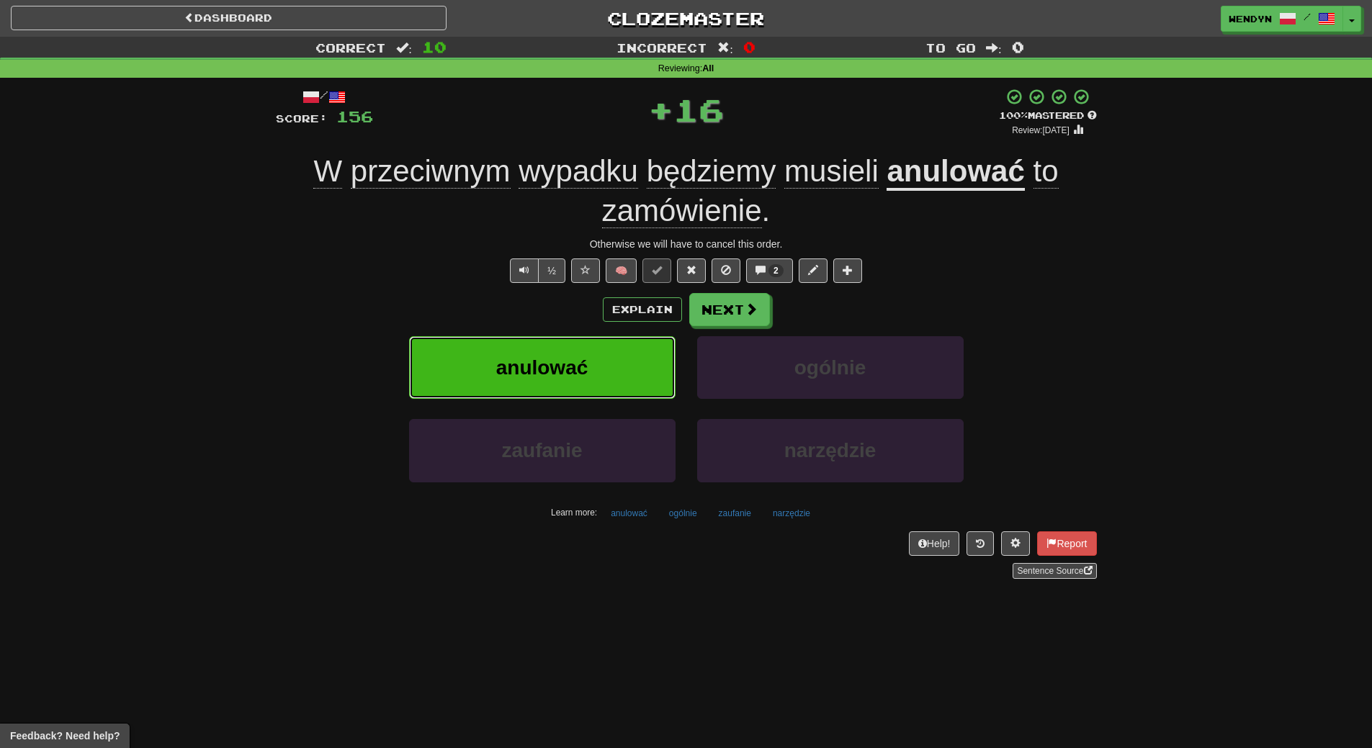
click at [608, 359] on button "anulować" at bounding box center [542, 367] width 267 height 63
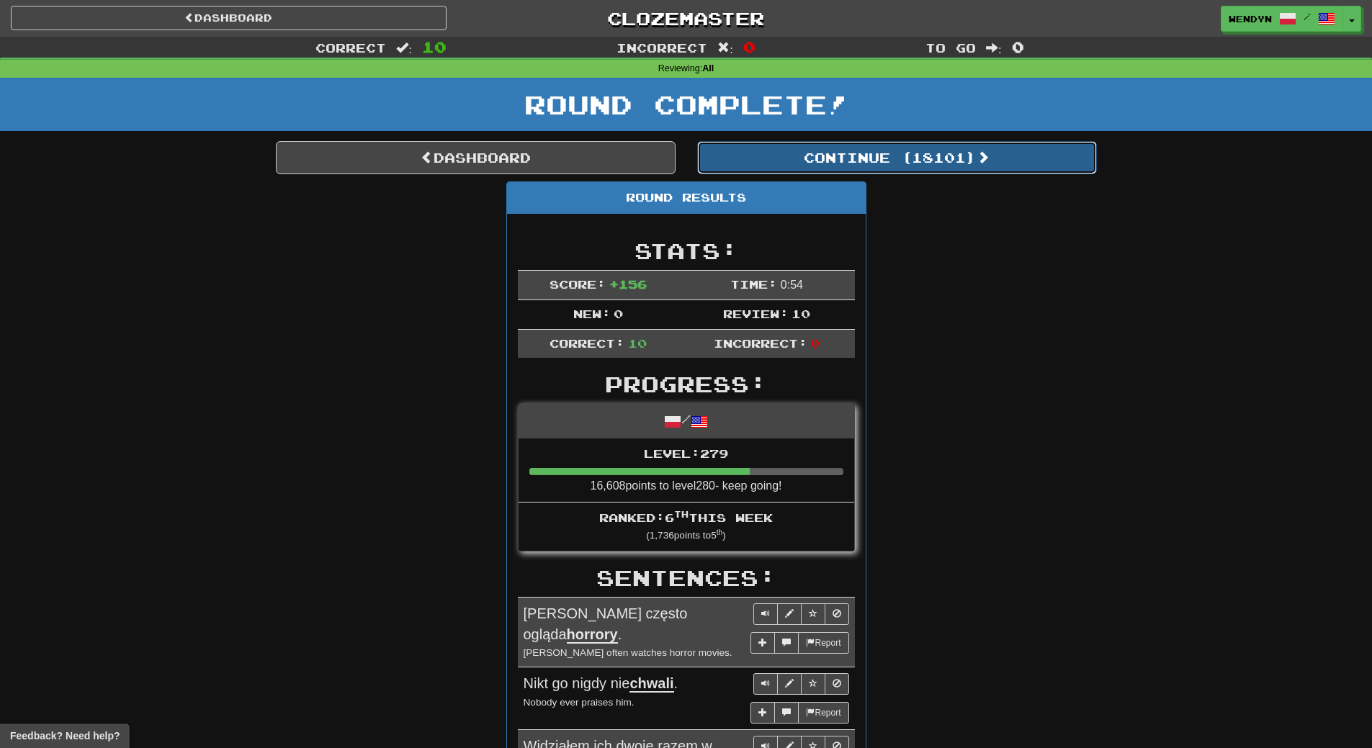
click at [937, 157] on button "Continue ( 18101 )" at bounding box center [897, 157] width 400 height 33
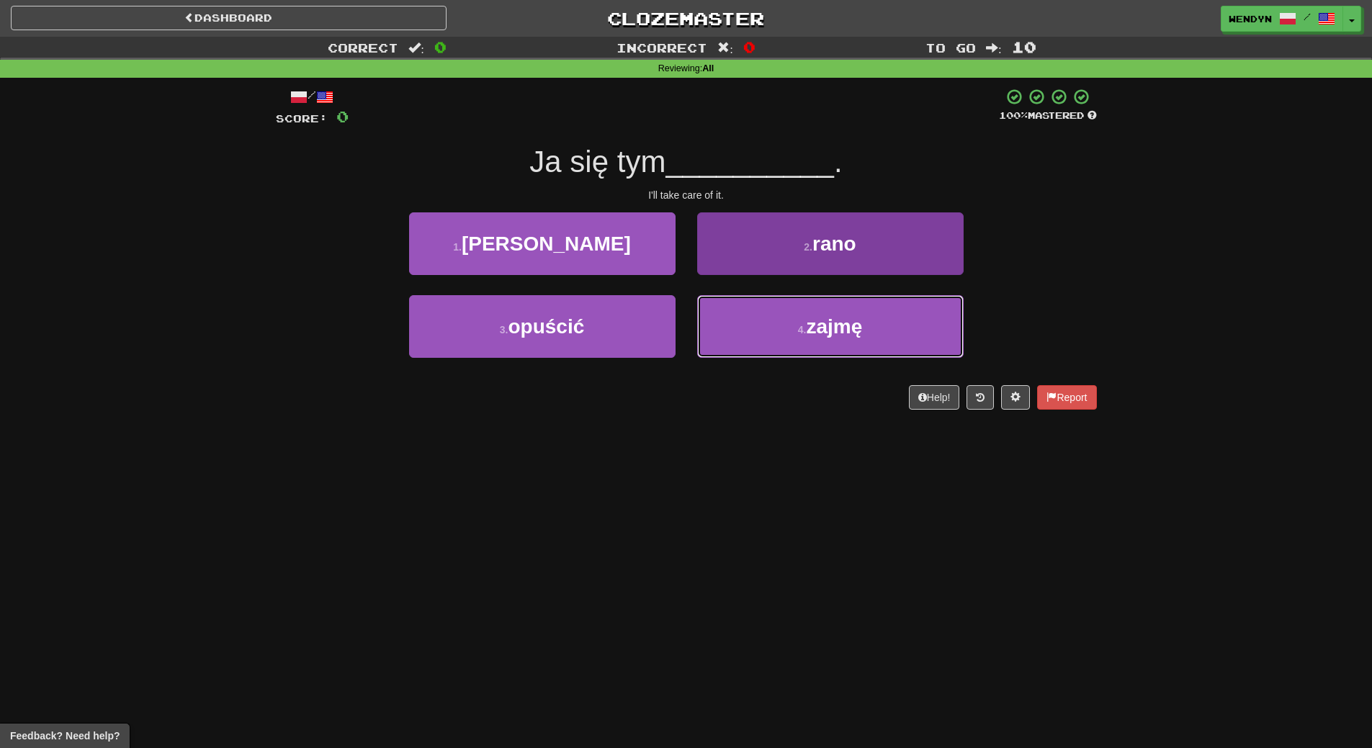
drag, startPoint x: 786, startPoint y: 328, endPoint x: 790, endPoint y: 339, distance: 10.7
click at [787, 329] on button "4 . zajmę" at bounding box center [830, 326] width 267 height 63
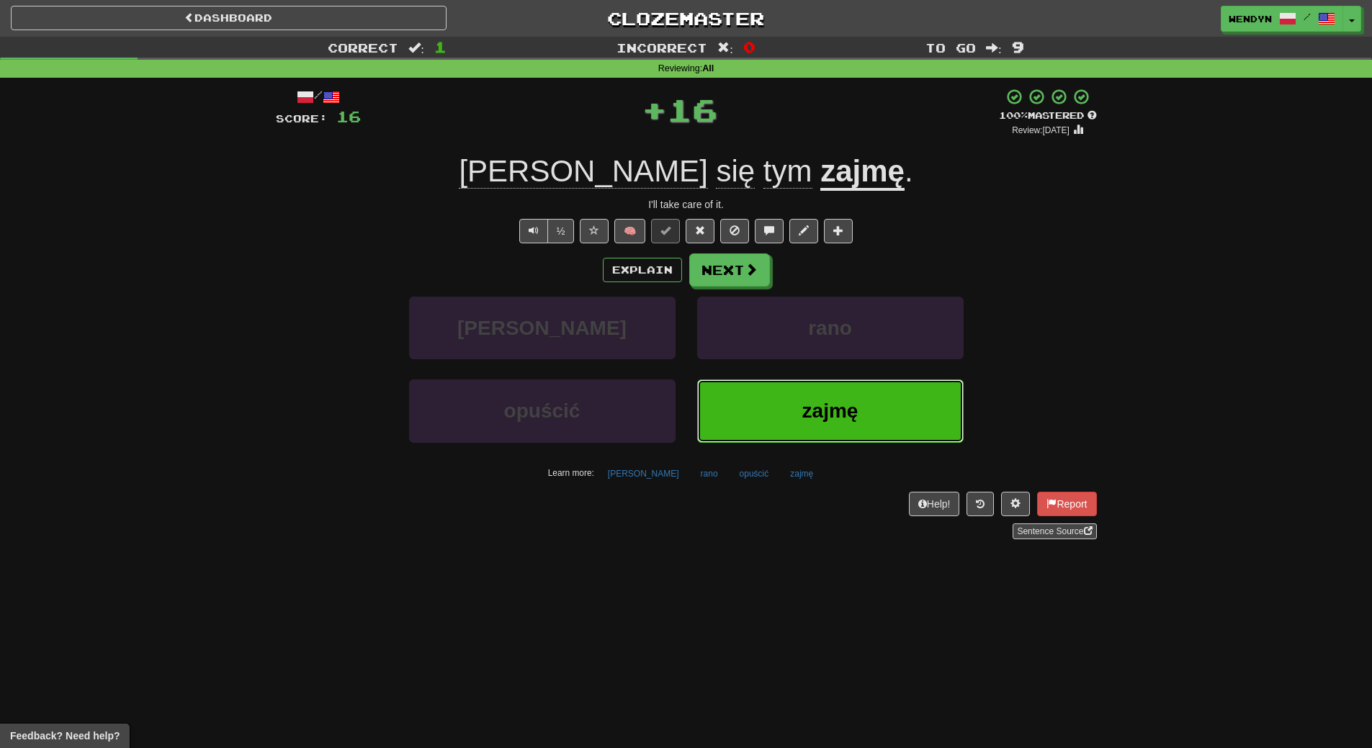
click at [810, 409] on span "zajmę" at bounding box center [830, 411] width 56 height 22
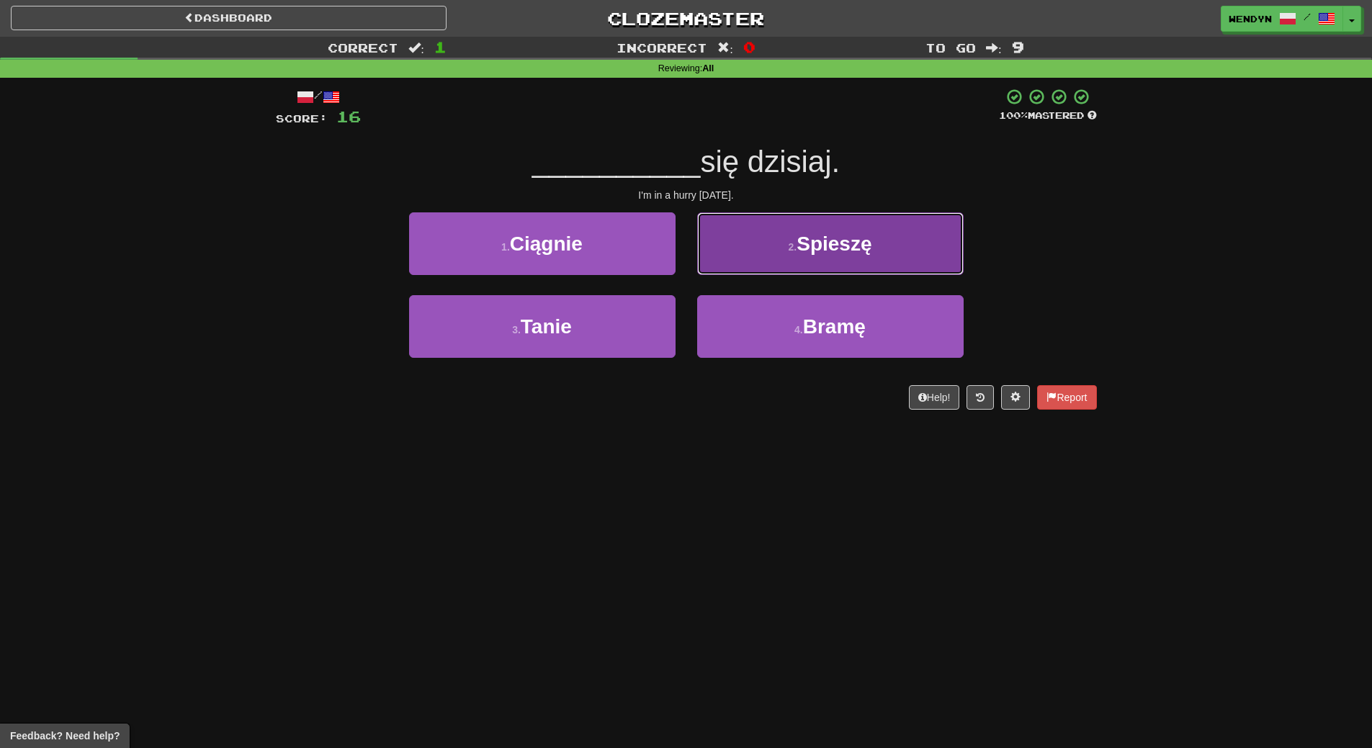
click at [858, 255] on button "2 . Spieszę" at bounding box center [830, 244] width 267 height 63
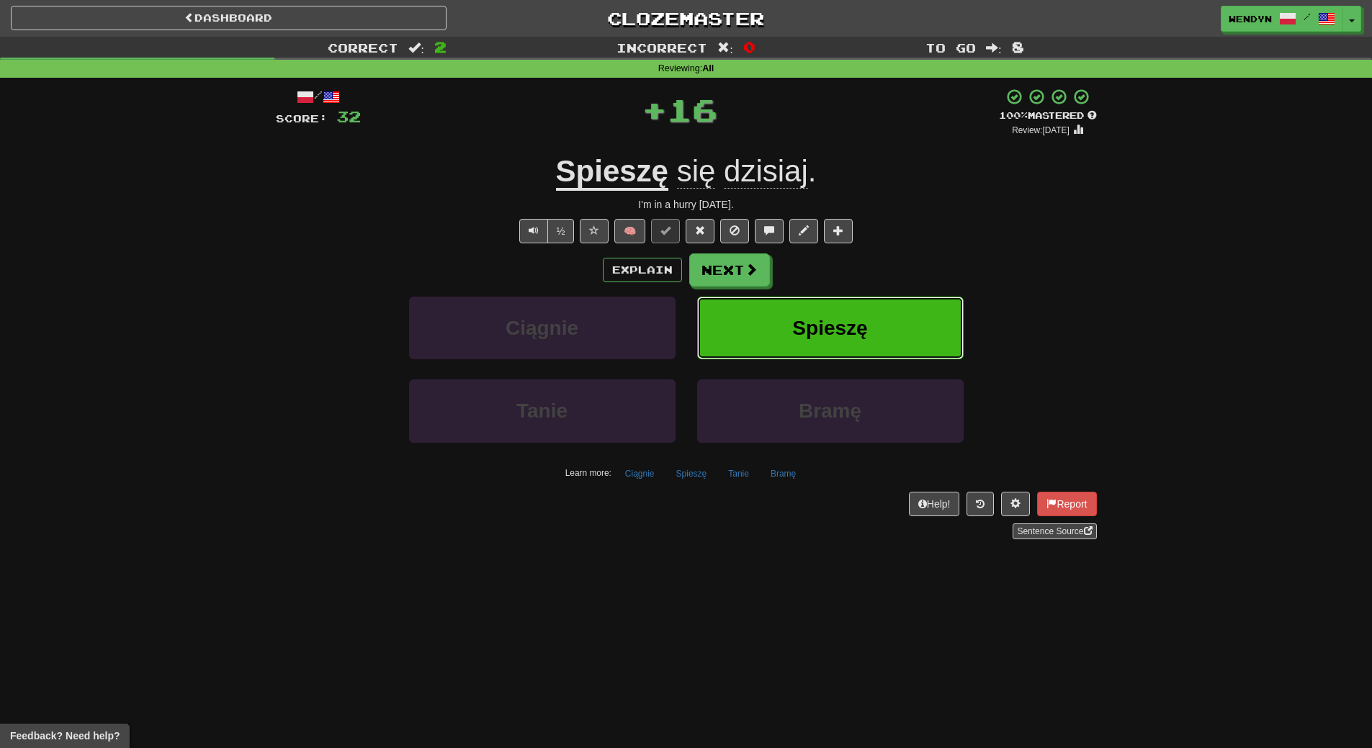
click at [853, 318] on span "Spieszę" at bounding box center [829, 328] width 75 height 22
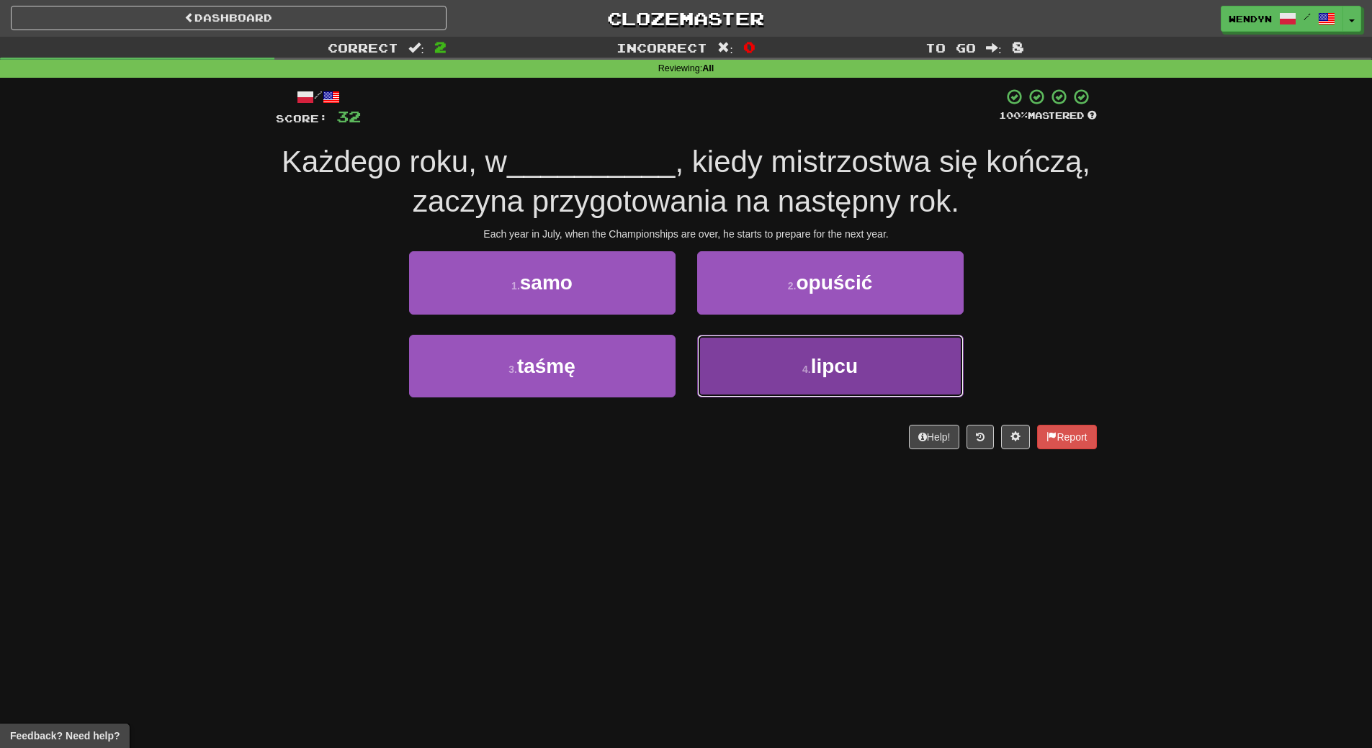
click at [831, 374] on span "lipcu" at bounding box center [834, 366] width 47 height 22
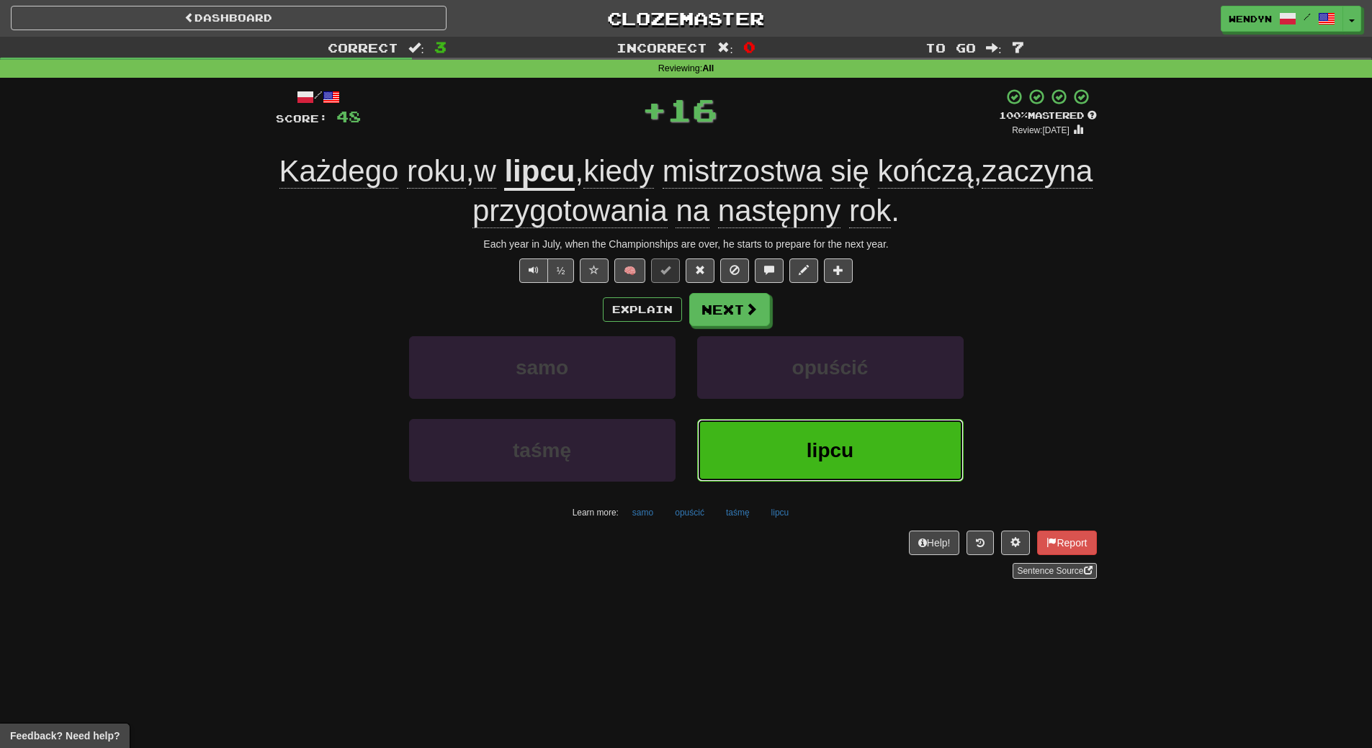
click at [835, 437] on button "lipcu" at bounding box center [830, 450] width 267 height 63
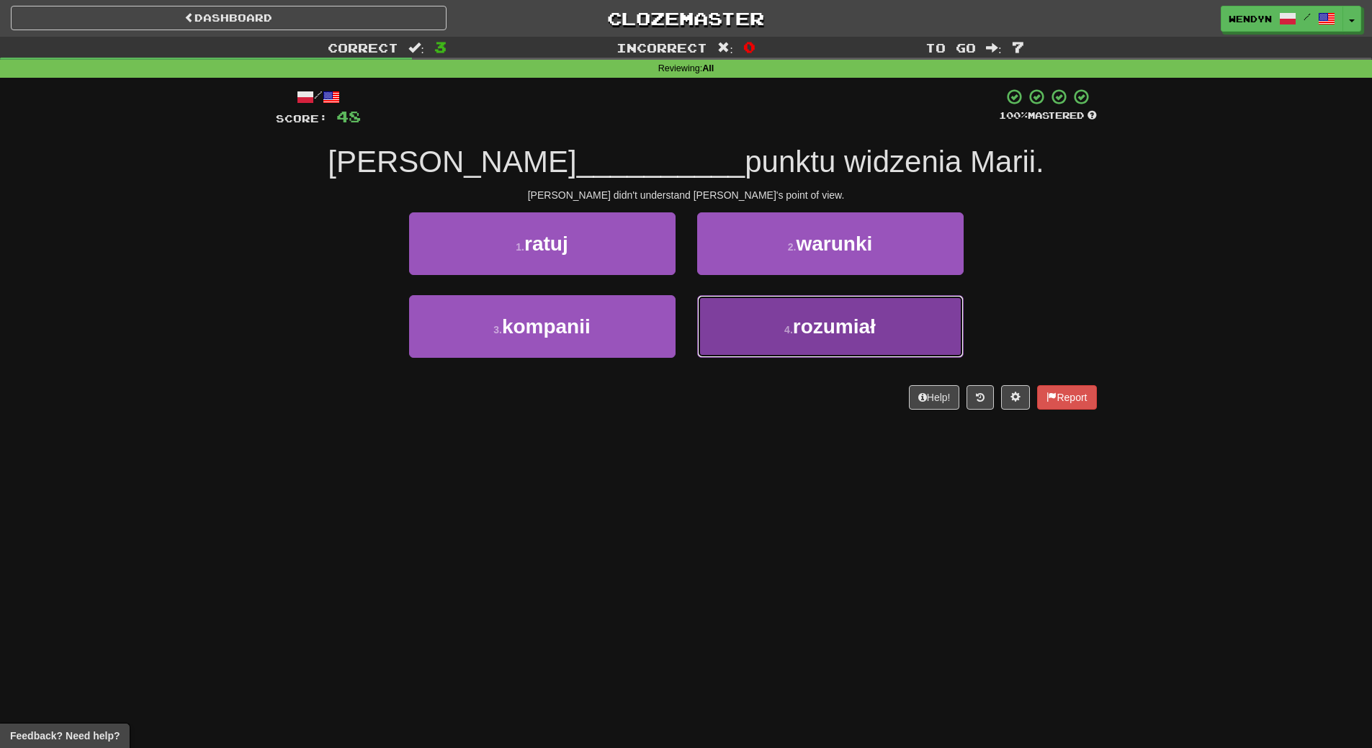
click at [833, 336] on span "rozumiał" at bounding box center [834, 327] width 83 height 22
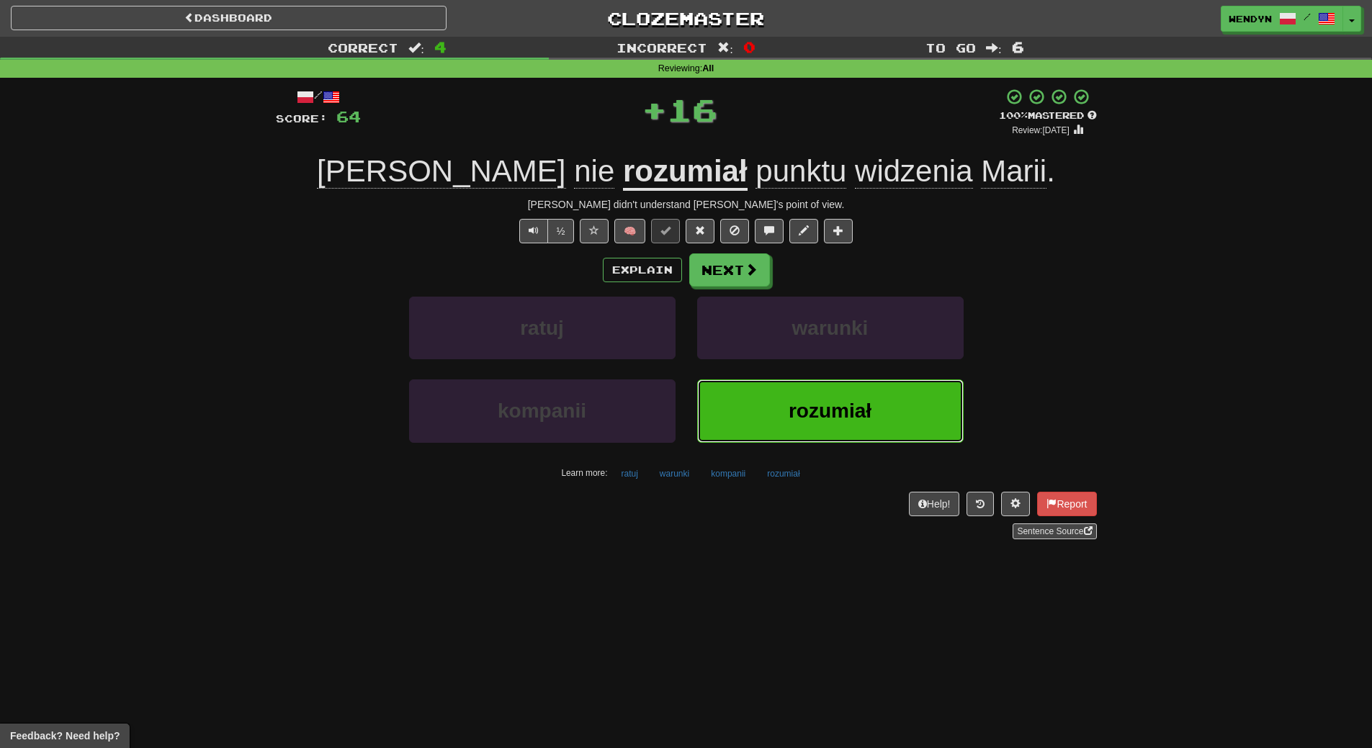
click at [828, 436] on button "rozumiał" at bounding box center [830, 411] width 267 height 63
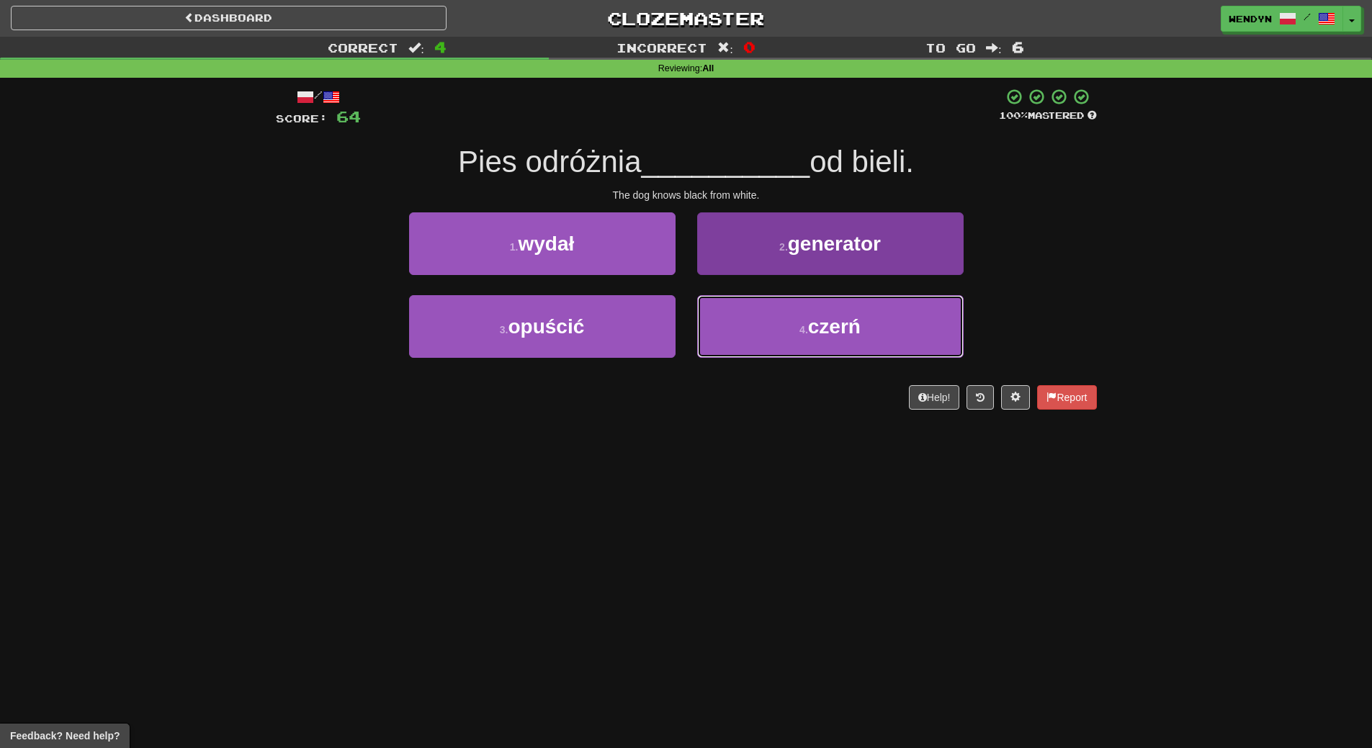
click at [786, 352] on button "4 . czerń" at bounding box center [830, 326] width 267 height 63
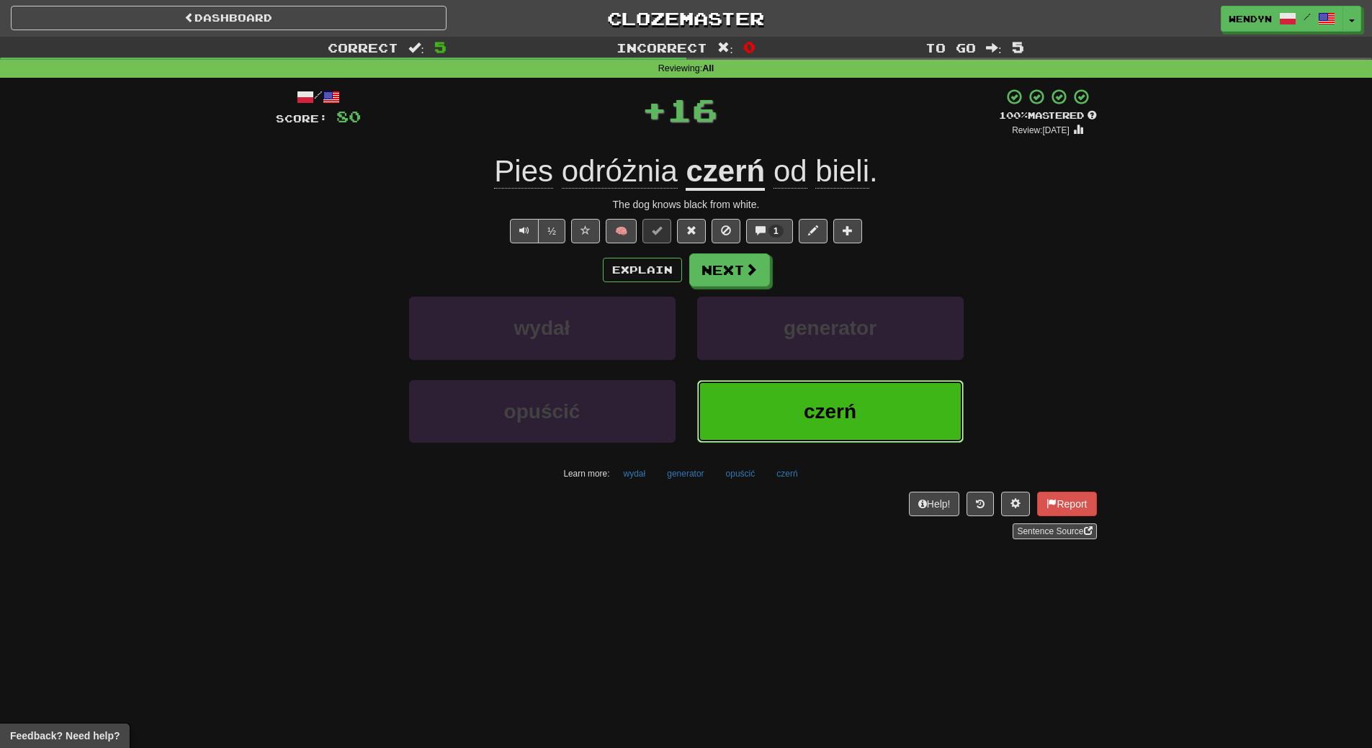
click at [793, 426] on button "czerń" at bounding box center [830, 411] width 267 height 63
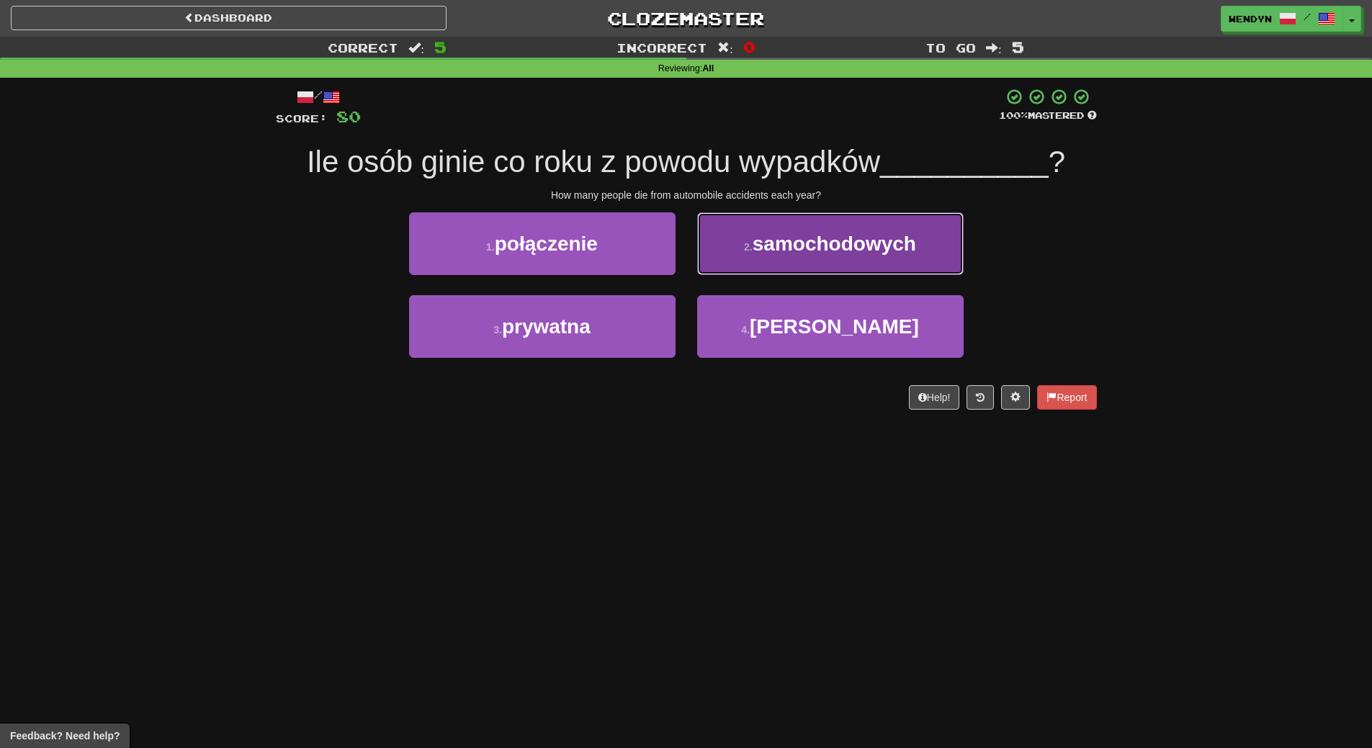
drag, startPoint x: 844, startPoint y: 241, endPoint x: 844, endPoint y: 290, distance: 49.0
click at [845, 241] on span "samochodowych" at bounding box center [835, 244] width 164 height 22
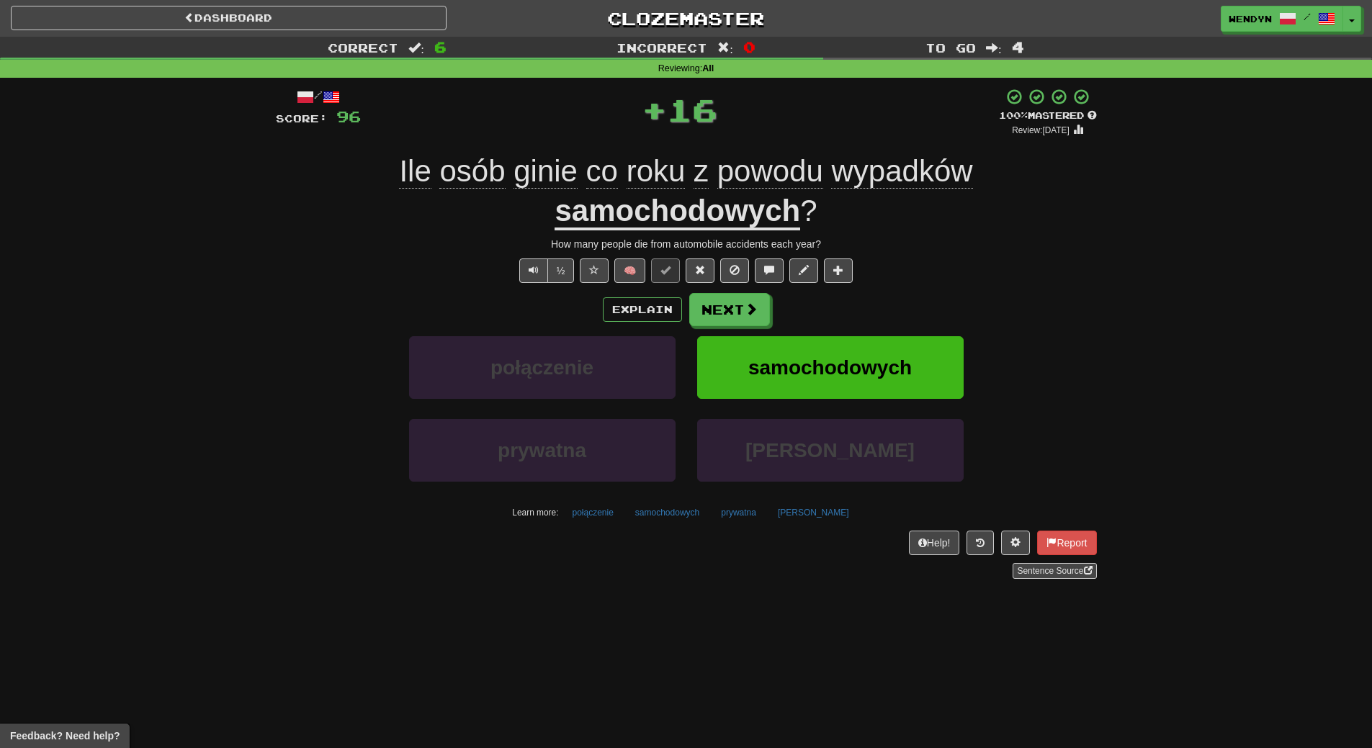
click at [844, 310] on div "Explain Next" at bounding box center [686, 309] width 821 height 33
click at [846, 347] on button "samochodowych" at bounding box center [830, 367] width 267 height 63
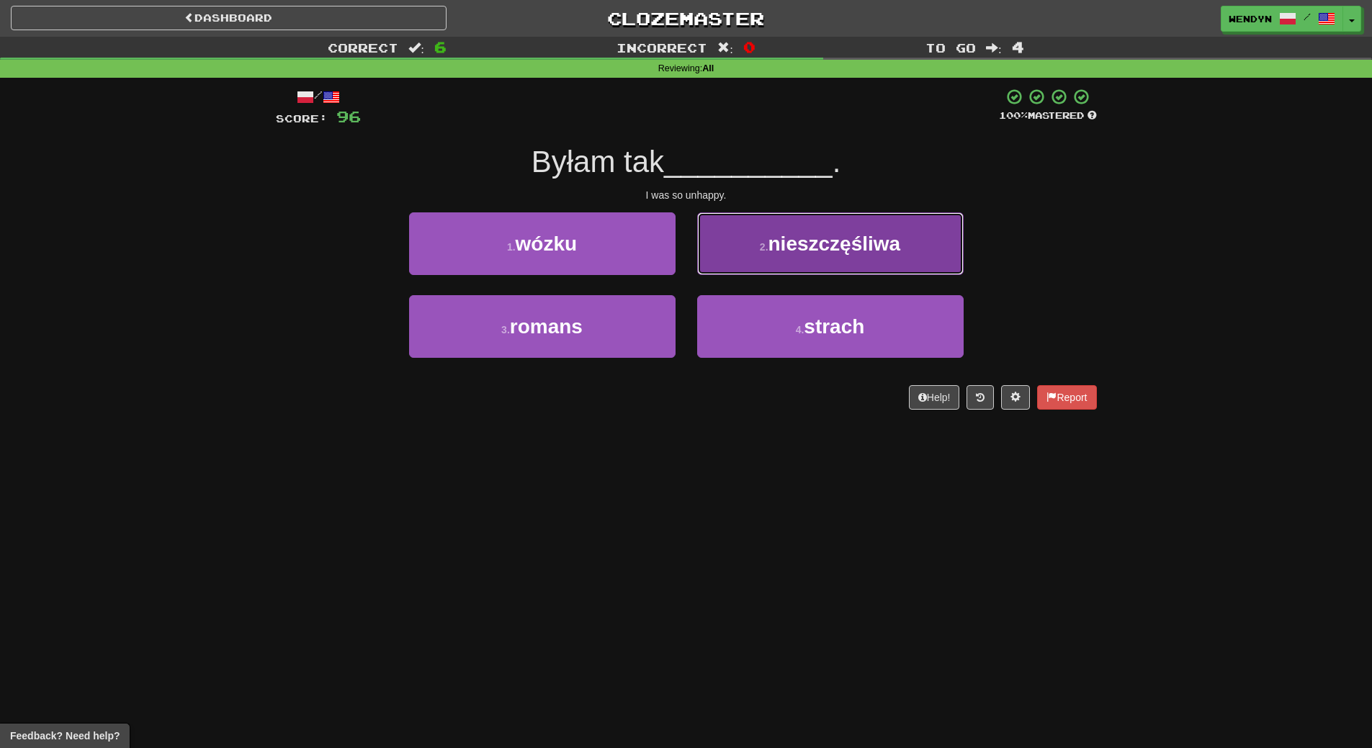
click at [849, 256] on button "2 . nieszczęśliwa" at bounding box center [830, 244] width 267 height 63
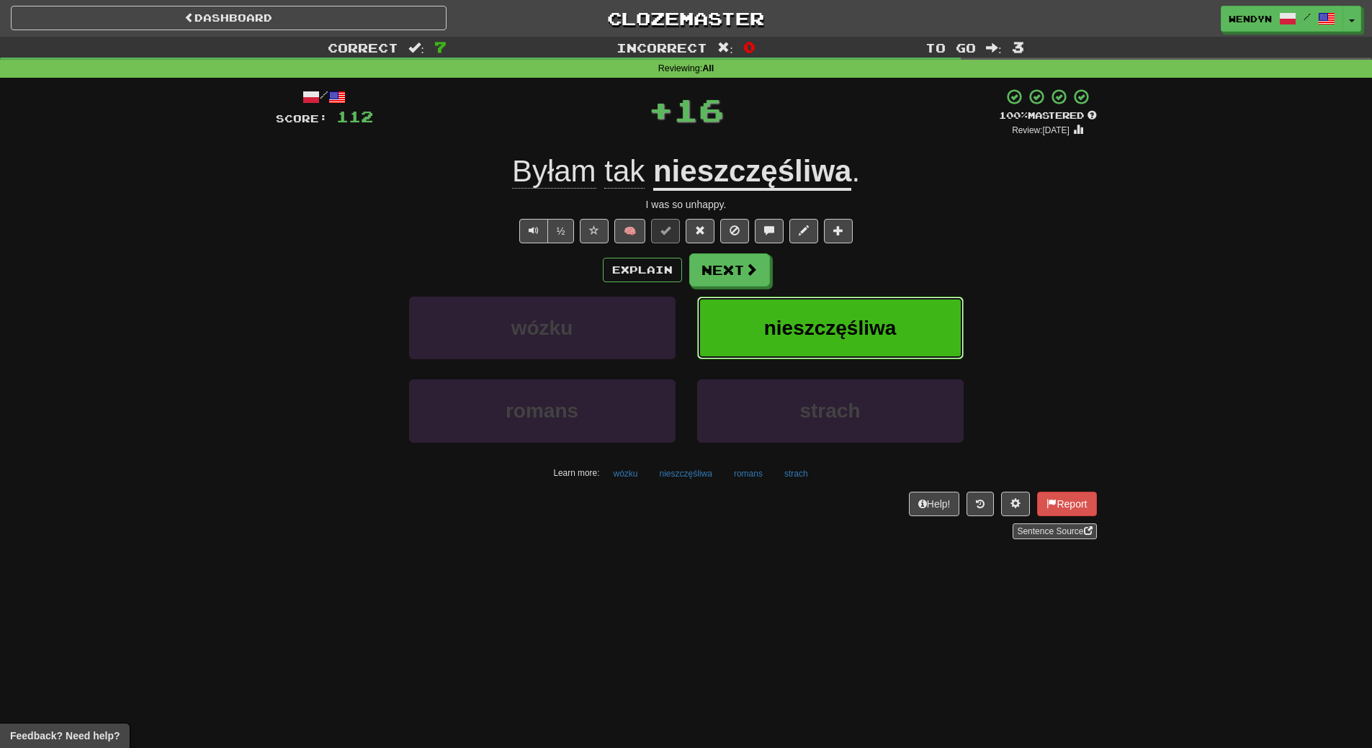
click at [850, 324] on span "nieszczęśliwa" at bounding box center [830, 328] width 133 height 22
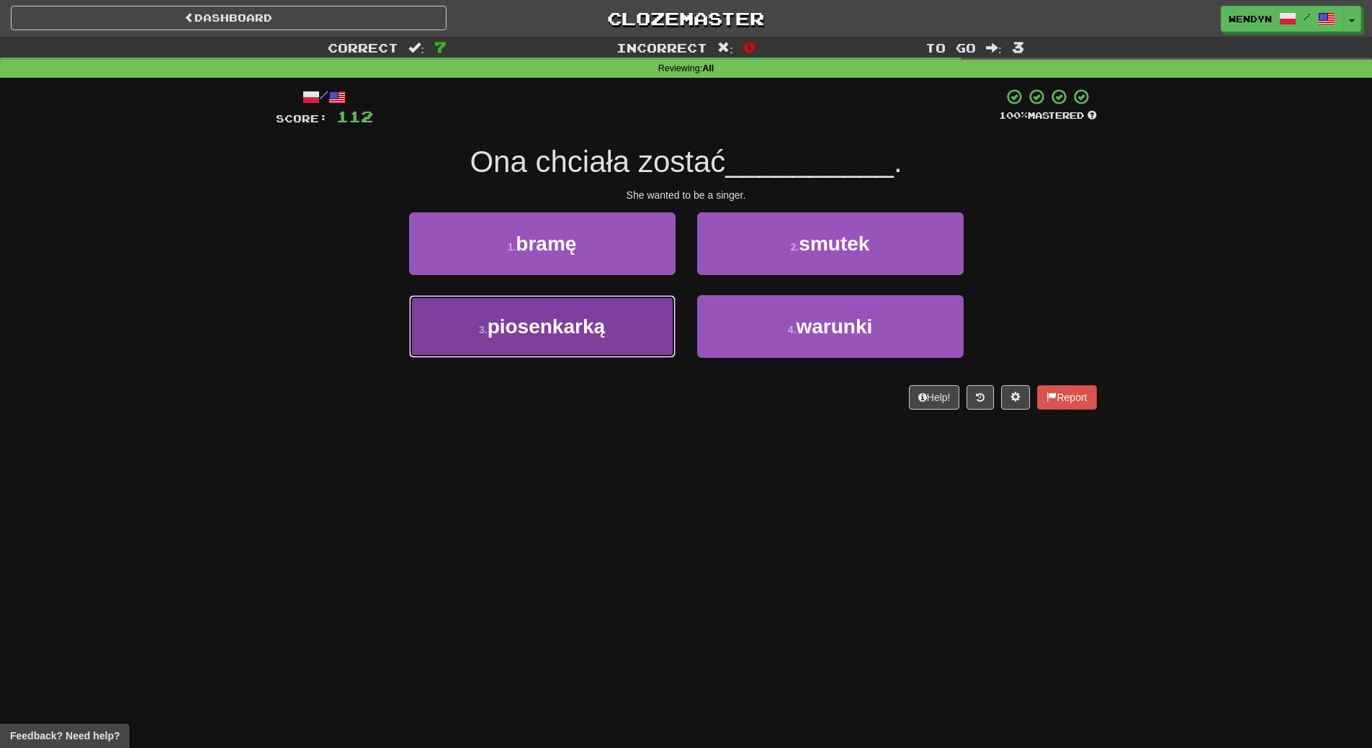
click at [617, 326] on button "3 . piosenkarką" at bounding box center [542, 326] width 267 height 63
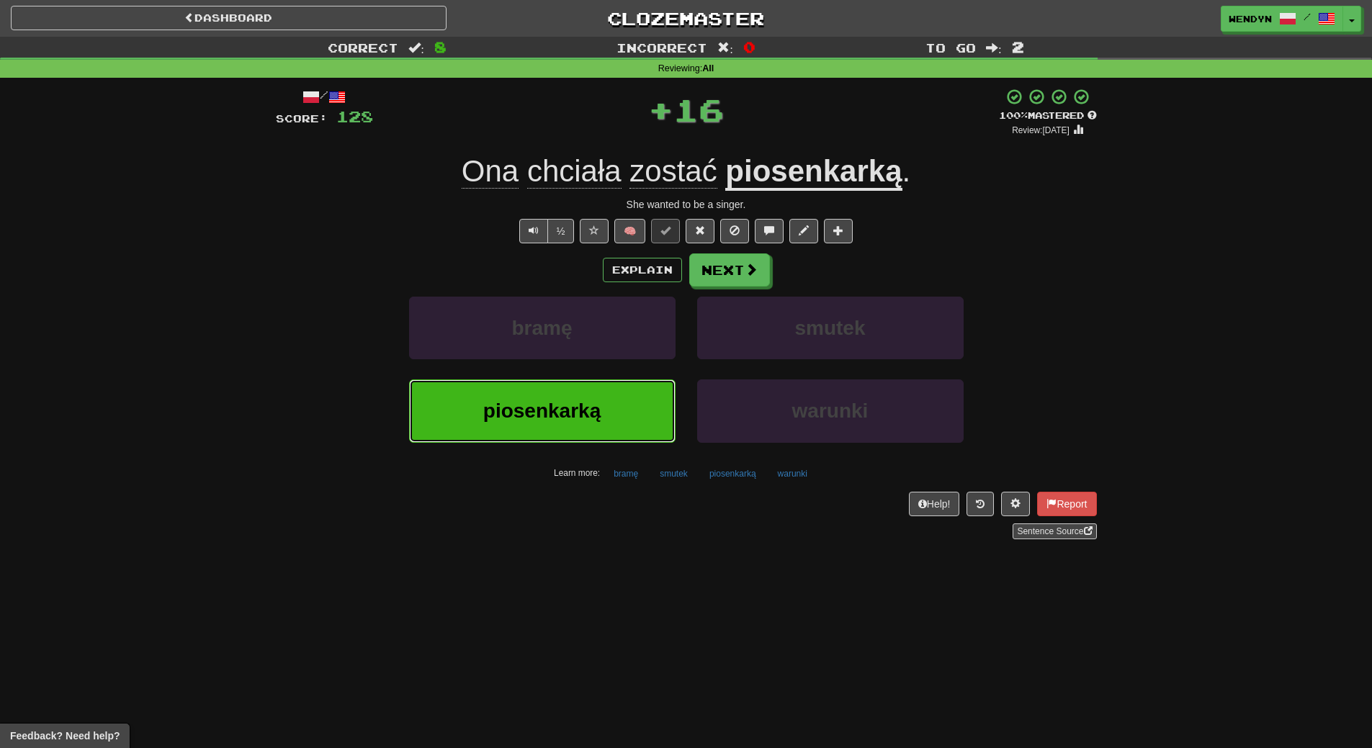
click at [618, 440] on button "piosenkarką" at bounding box center [542, 411] width 267 height 63
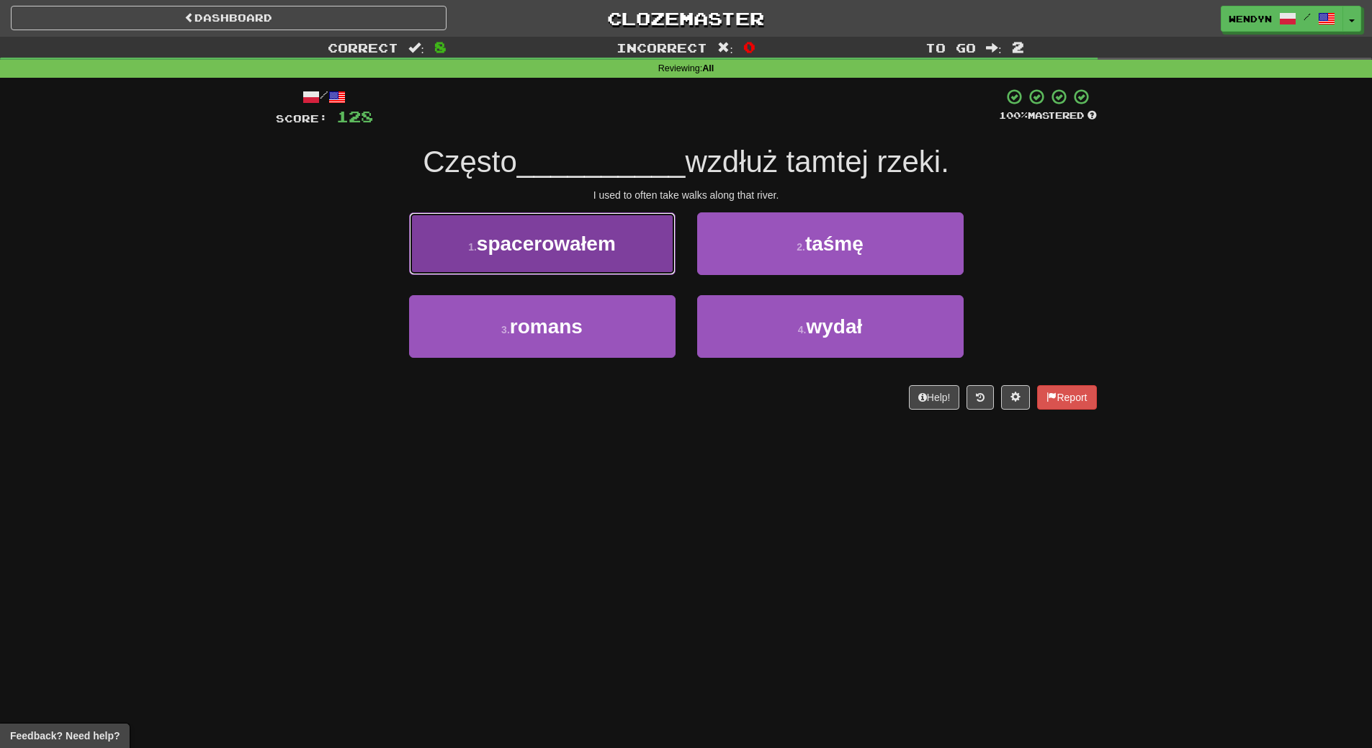
click at [608, 228] on button "1 . spacerowałem" at bounding box center [542, 244] width 267 height 63
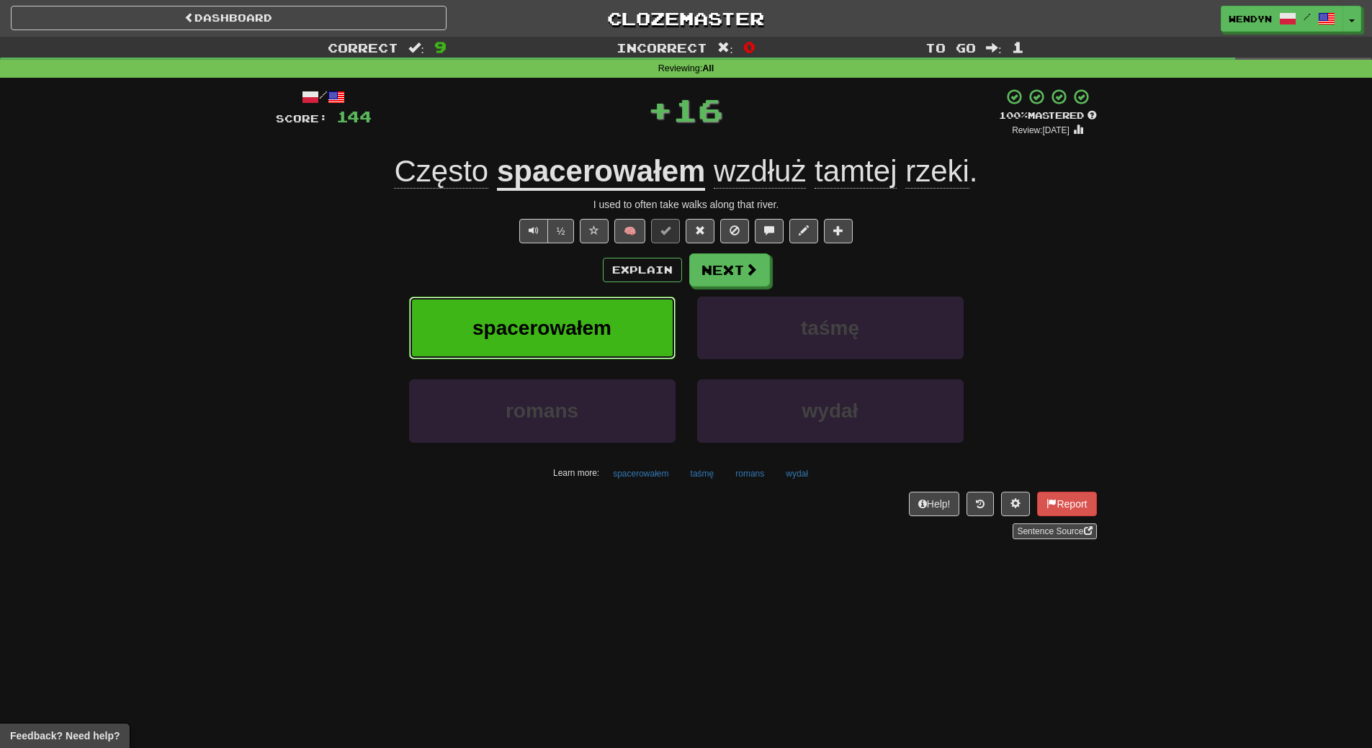
click at [614, 321] on button "spacerowałem" at bounding box center [542, 328] width 267 height 63
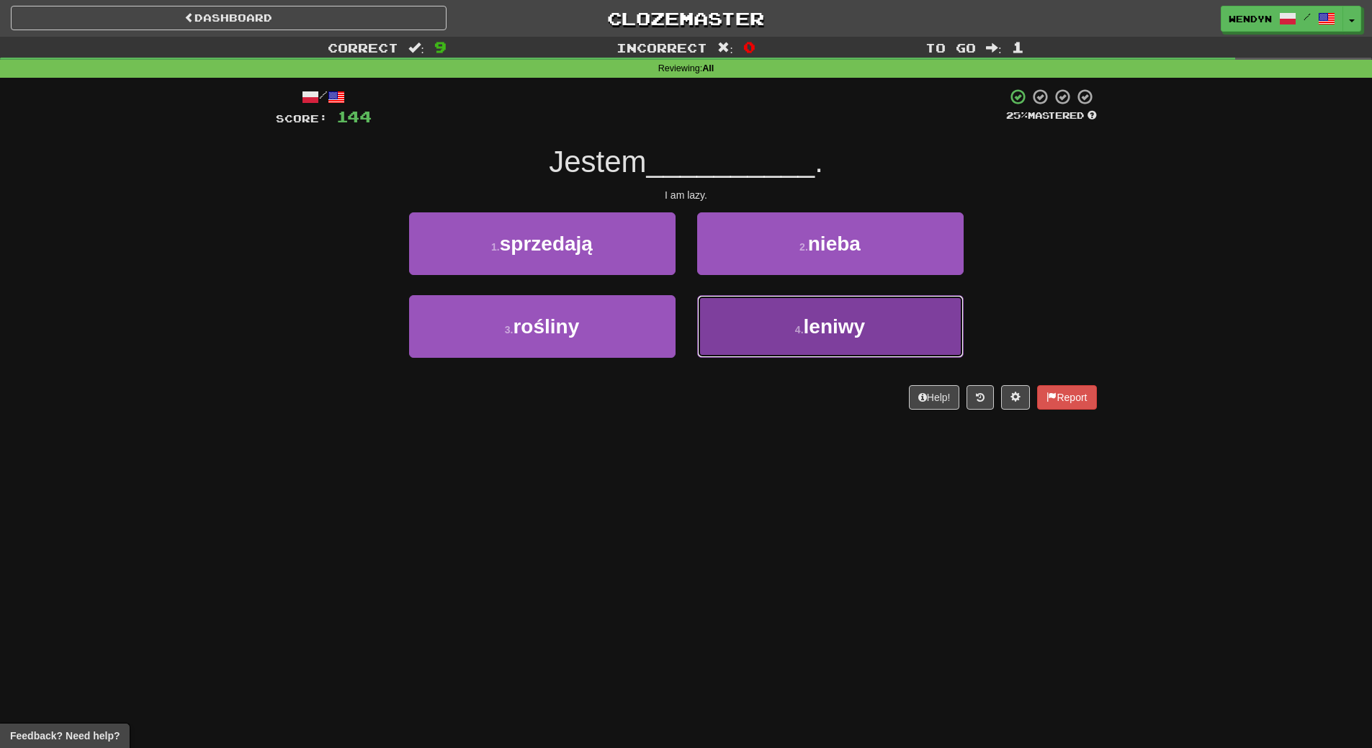
click at [858, 352] on button "4 . leniwy" at bounding box center [830, 326] width 267 height 63
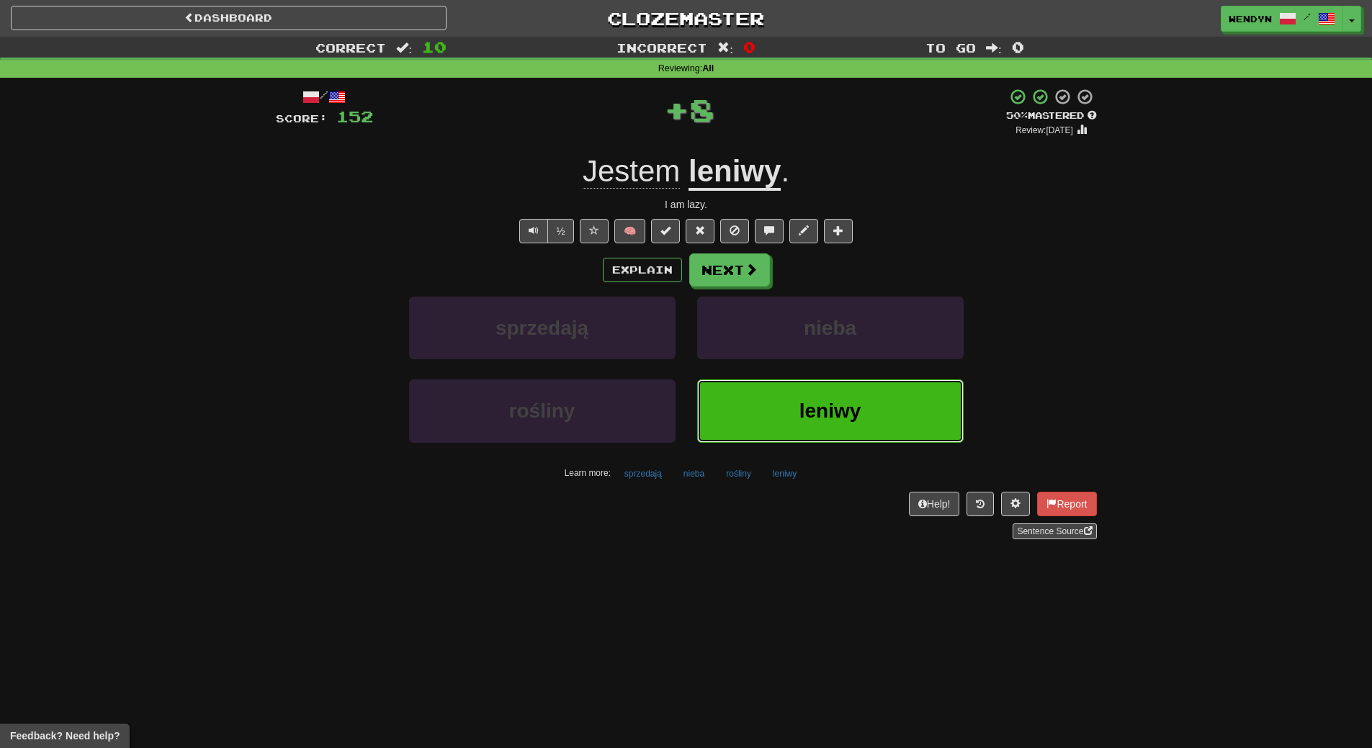
click at [854, 396] on button "leniwy" at bounding box center [830, 411] width 267 height 63
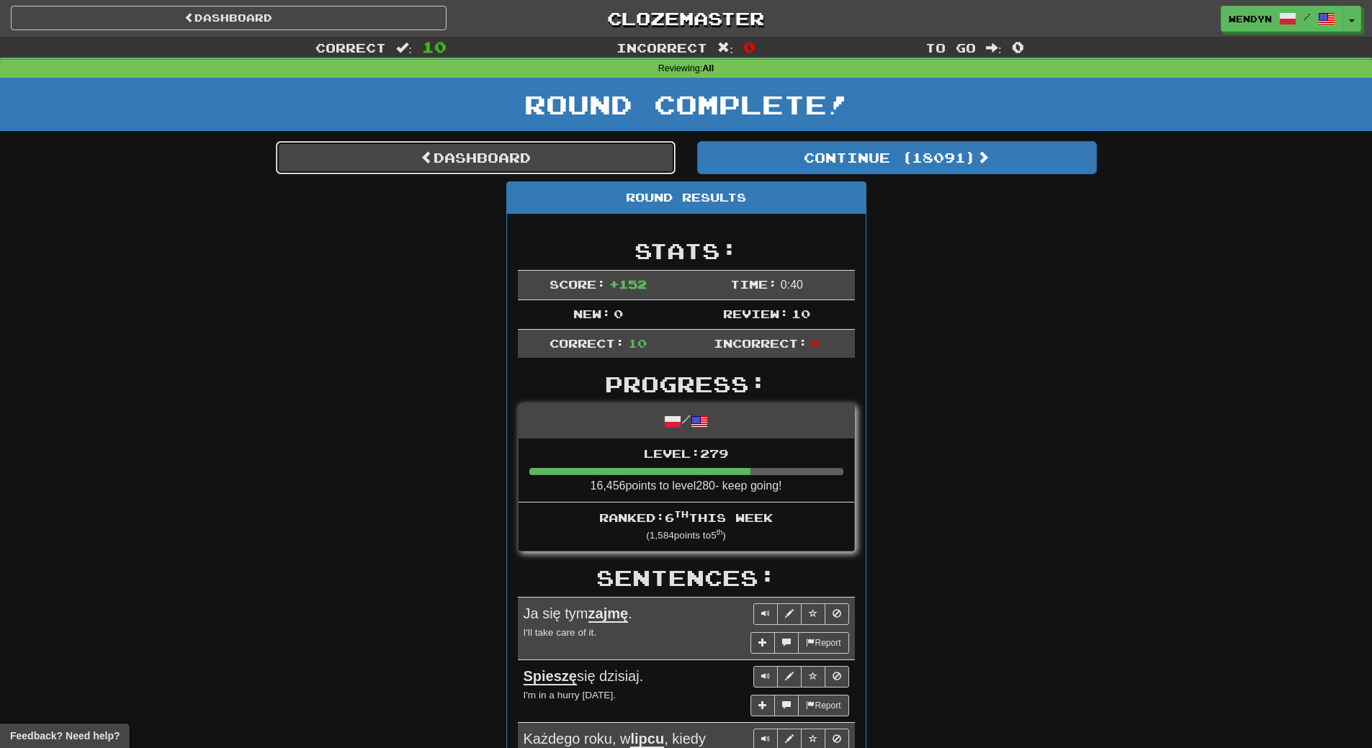
click at [589, 171] on link "Dashboard" at bounding box center [476, 157] width 400 height 33
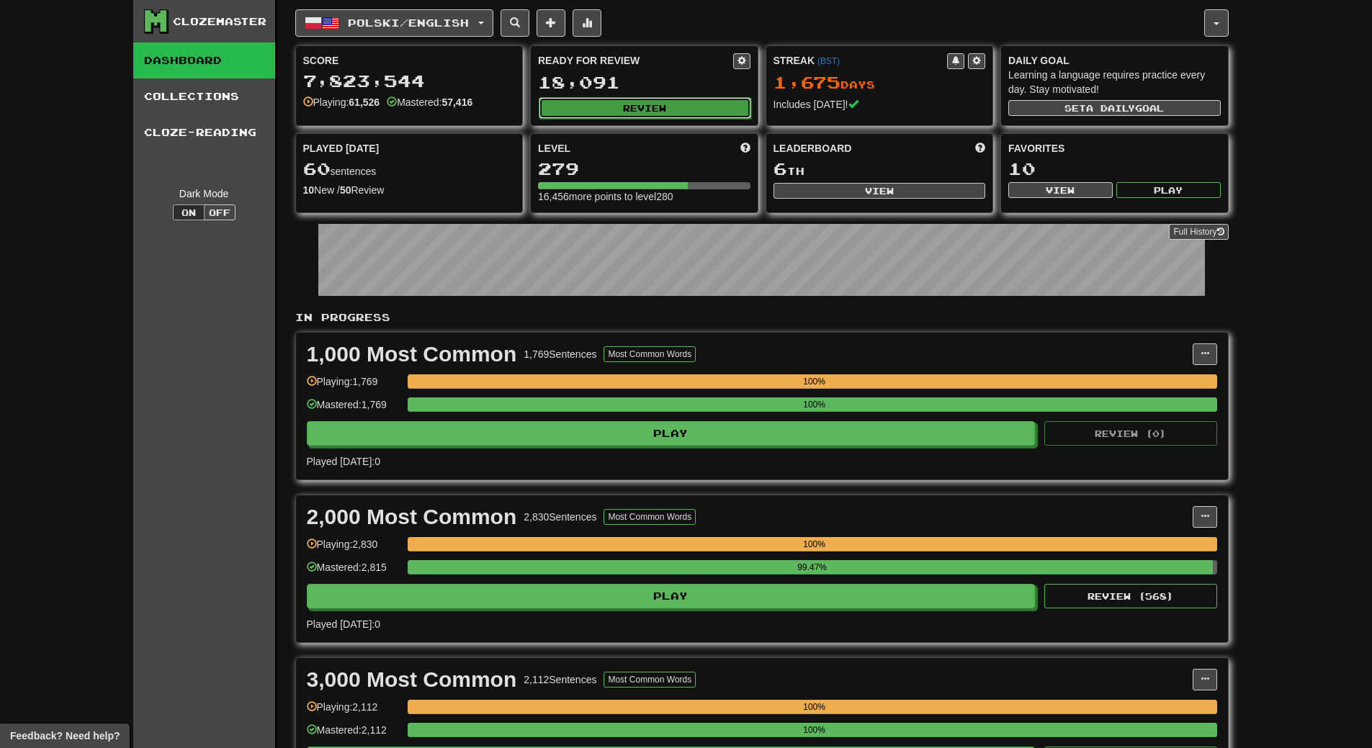
click at [712, 113] on button "Review" at bounding box center [645, 108] width 213 height 22
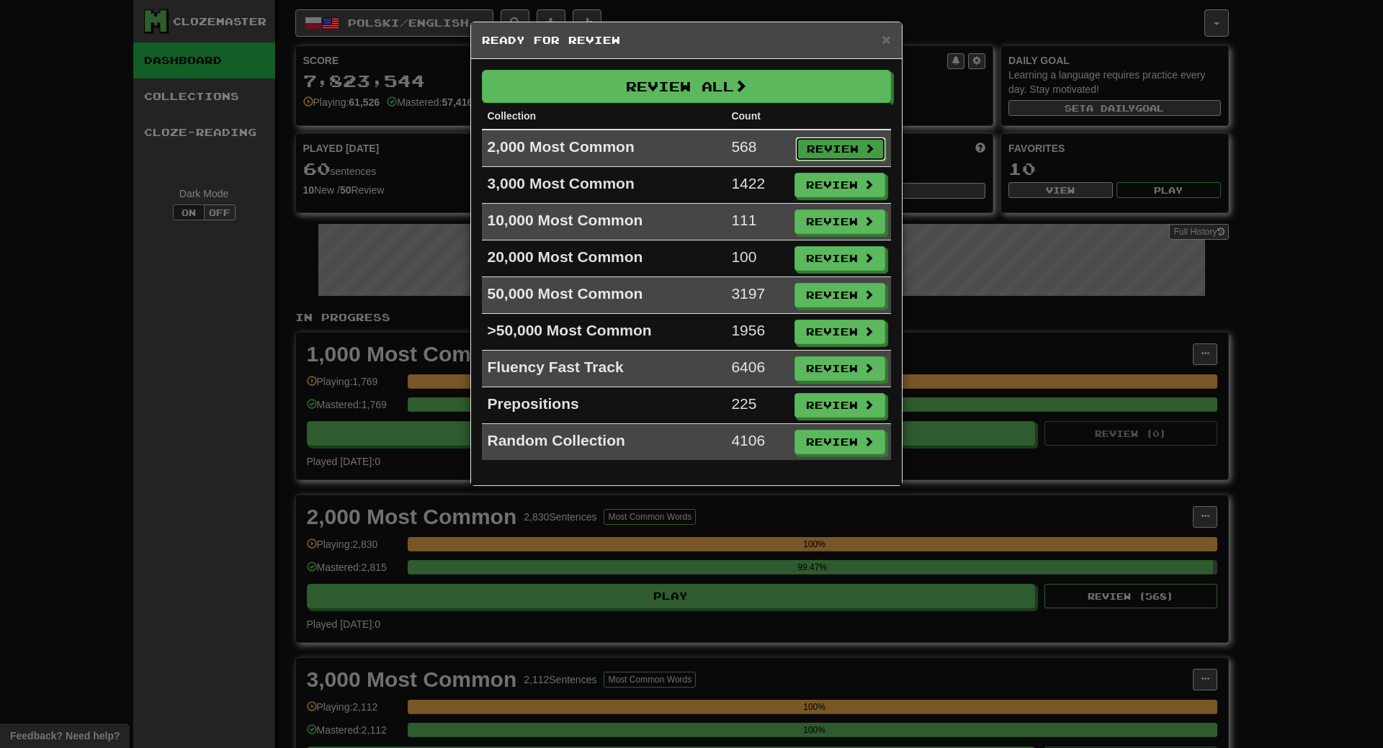
click at [831, 151] on button "Review" at bounding box center [840, 149] width 91 height 24
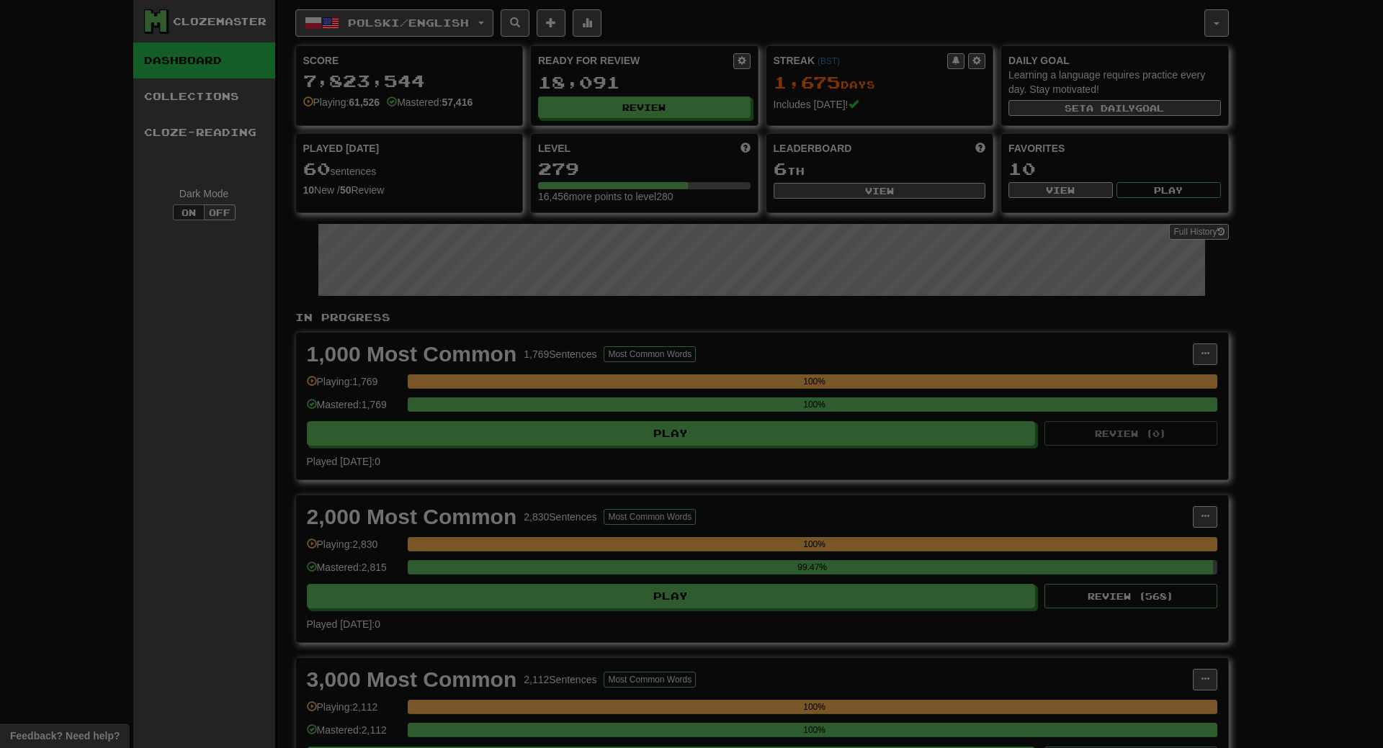
select select "**"
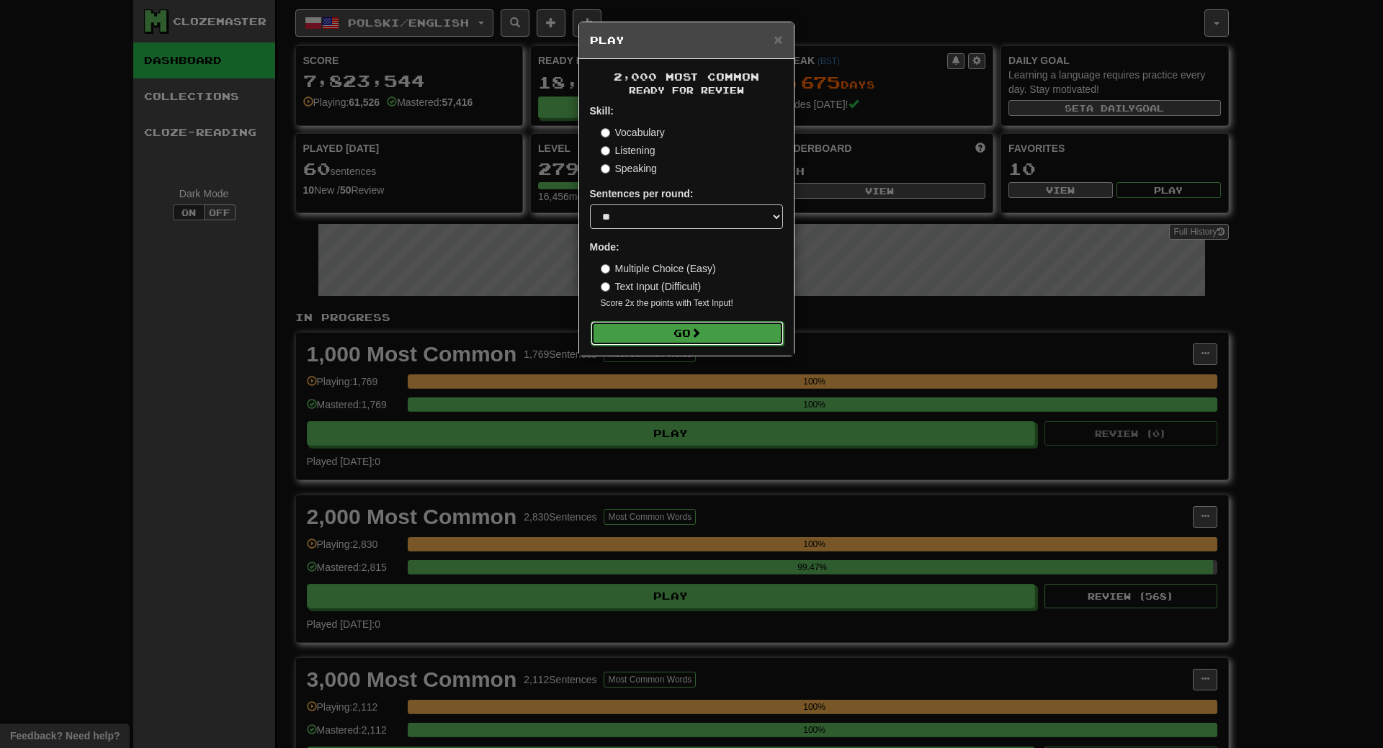
click at [766, 335] on button "Go" at bounding box center [687, 333] width 193 height 24
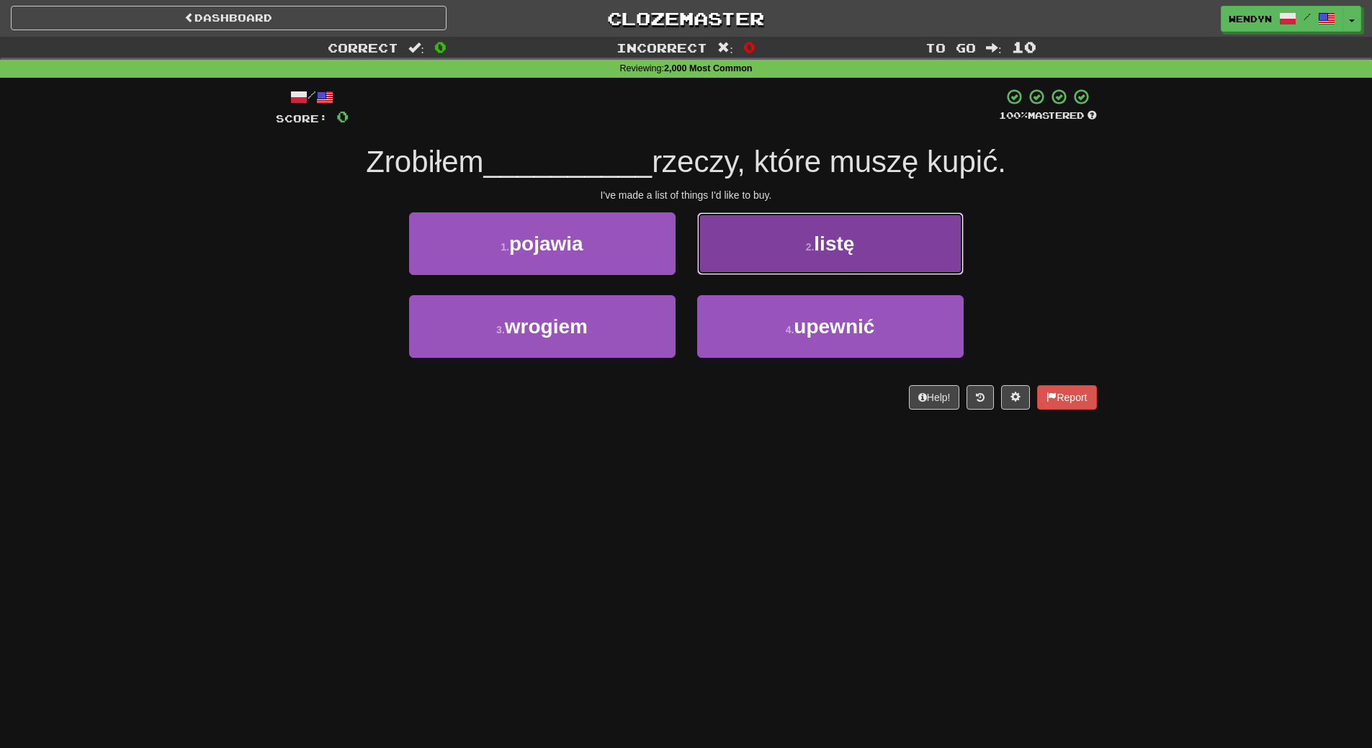
click at [810, 230] on button "2 . listę" at bounding box center [830, 244] width 267 height 63
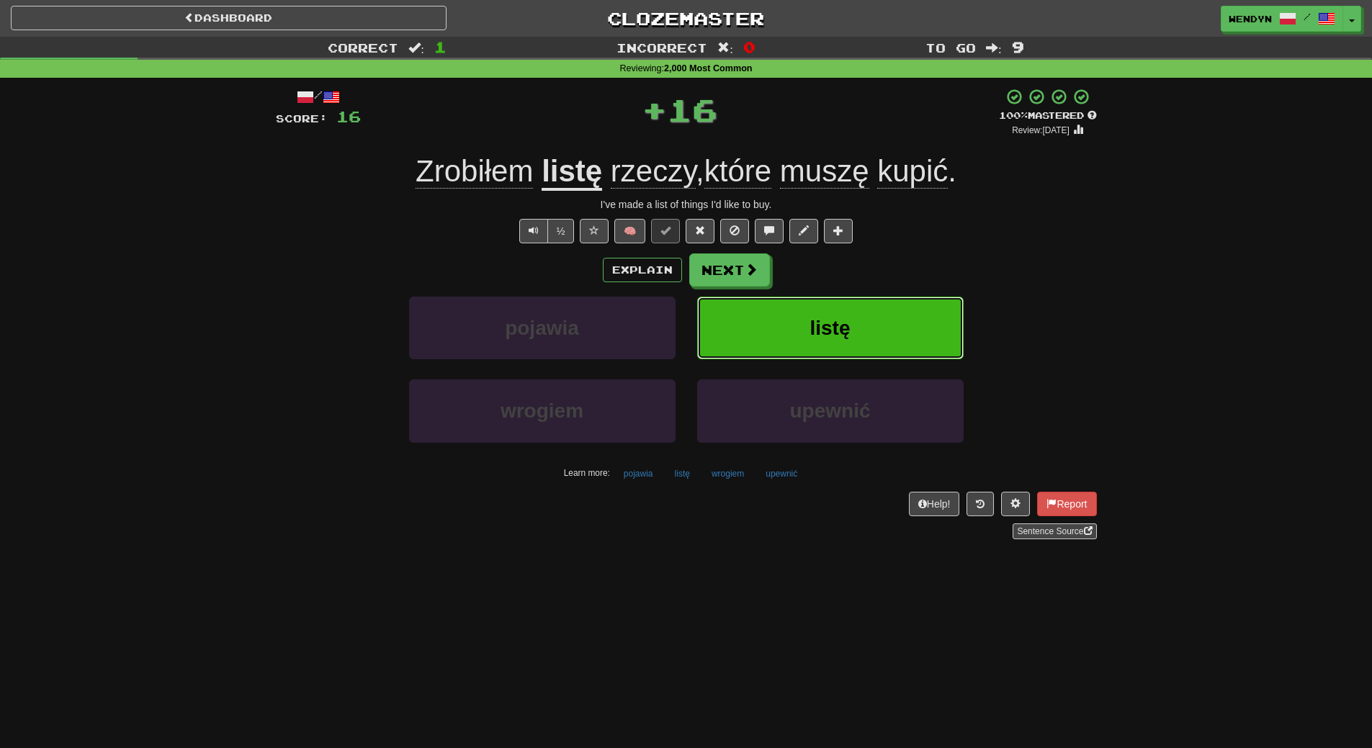
click at [828, 323] on span "listę" at bounding box center [830, 328] width 40 height 22
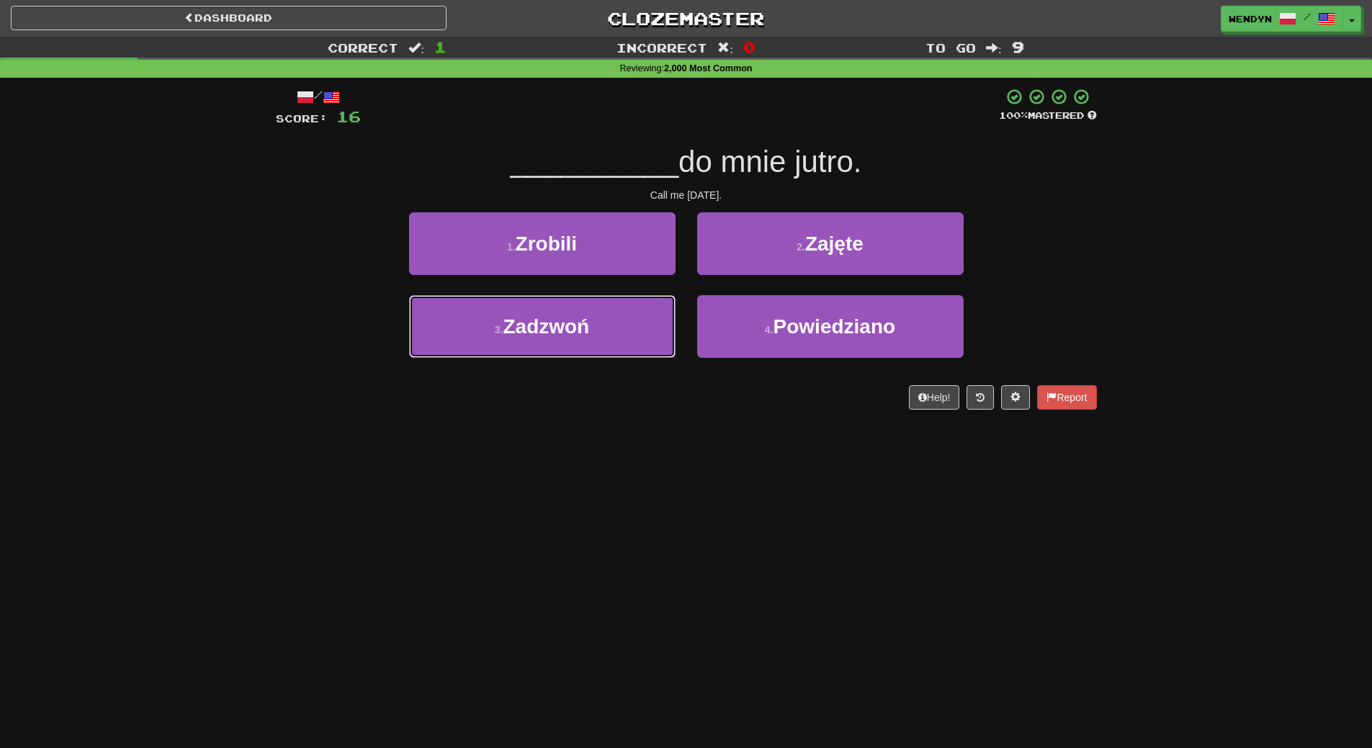
drag, startPoint x: 628, startPoint y: 331, endPoint x: 620, endPoint y: 375, distance: 43.9
click at [627, 334] on button "3 . [GEOGRAPHIC_DATA]" at bounding box center [542, 326] width 267 height 63
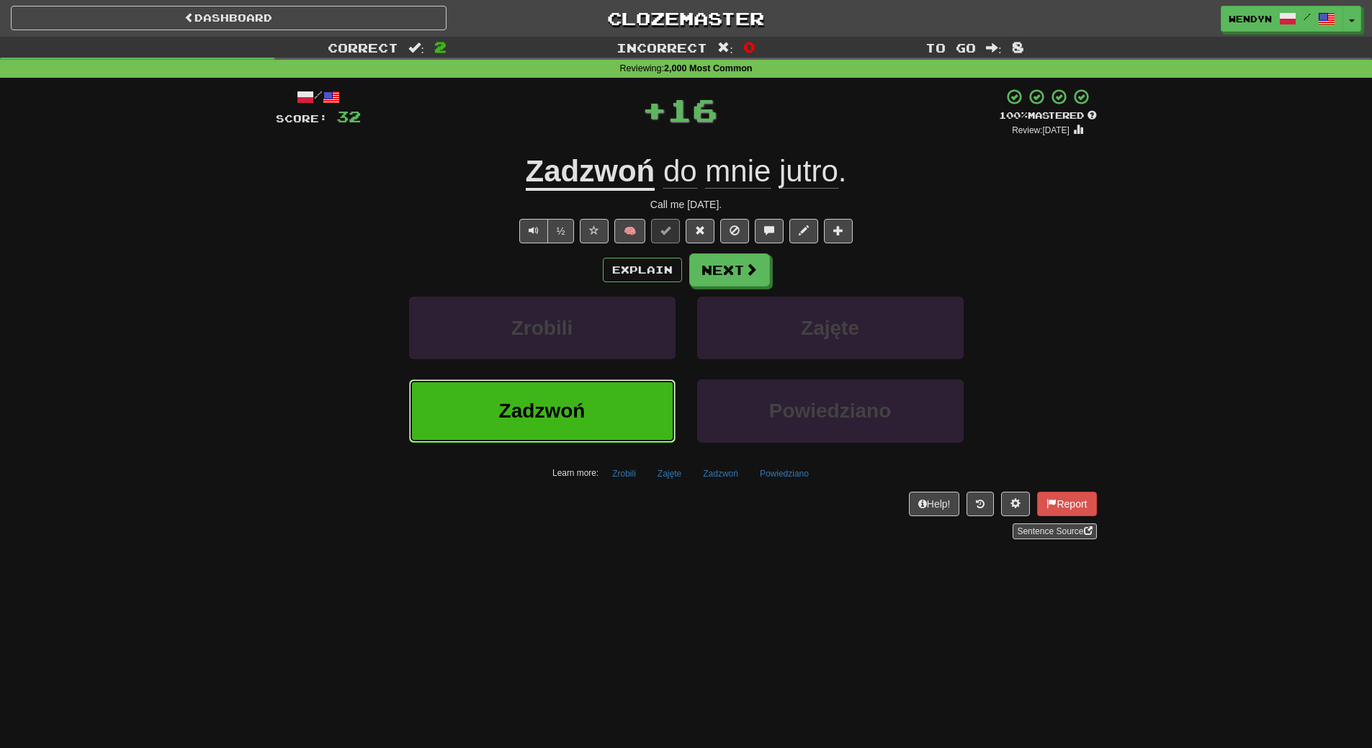
click at [619, 390] on button "Zadzwoń" at bounding box center [542, 411] width 267 height 63
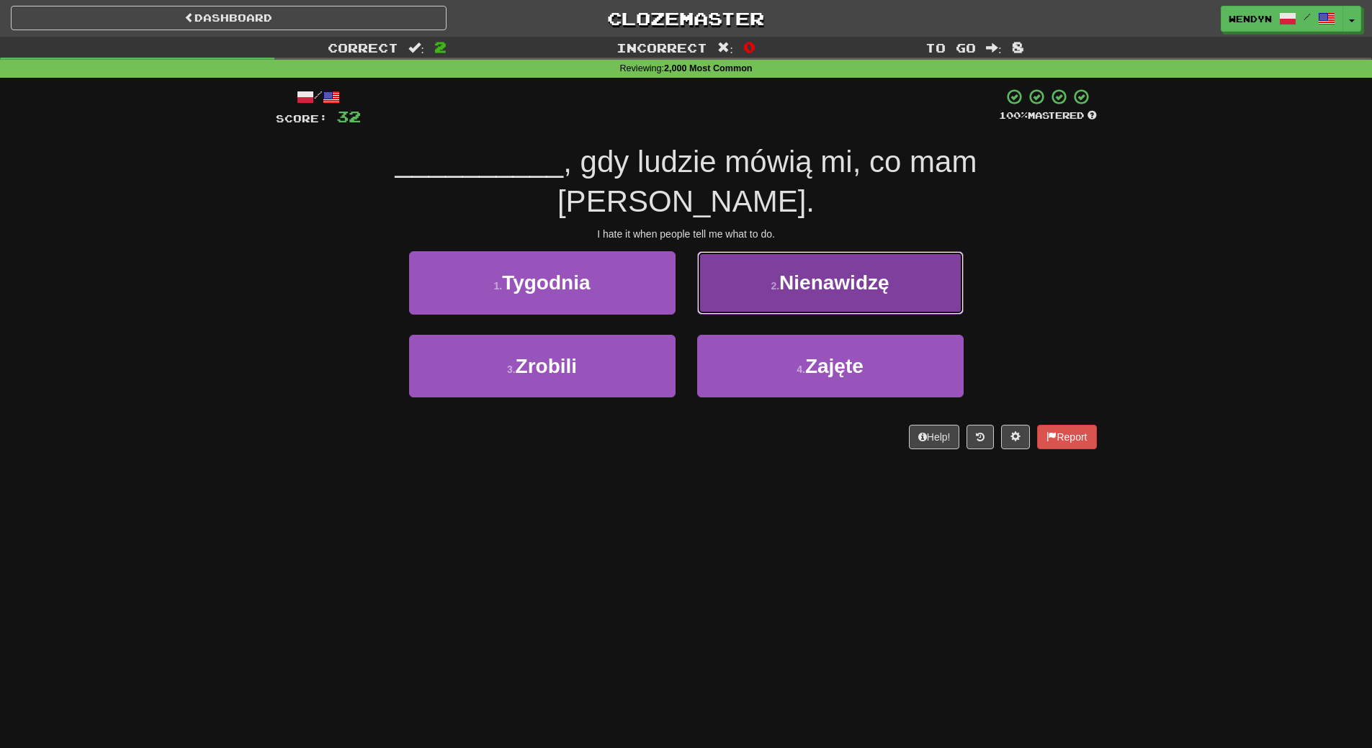
drag, startPoint x: 822, startPoint y: 229, endPoint x: 847, endPoint y: 302, distance: 77.0
click at [824, 251] on button "2 . Nienawidzę" at bounding box center [830, 282] width 267 height 63
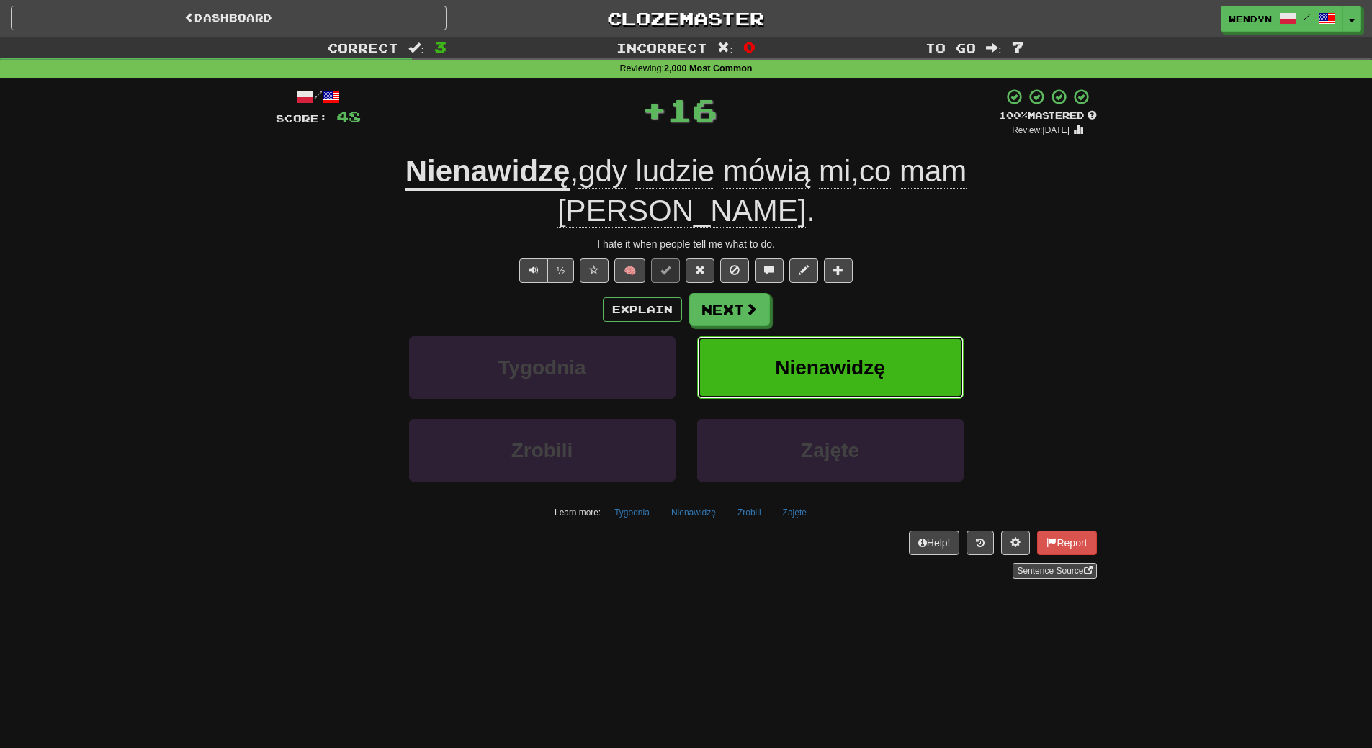
click at [853, 357] on span "Nienawidzę" at bounding box center [829, 368] width 109 height 22
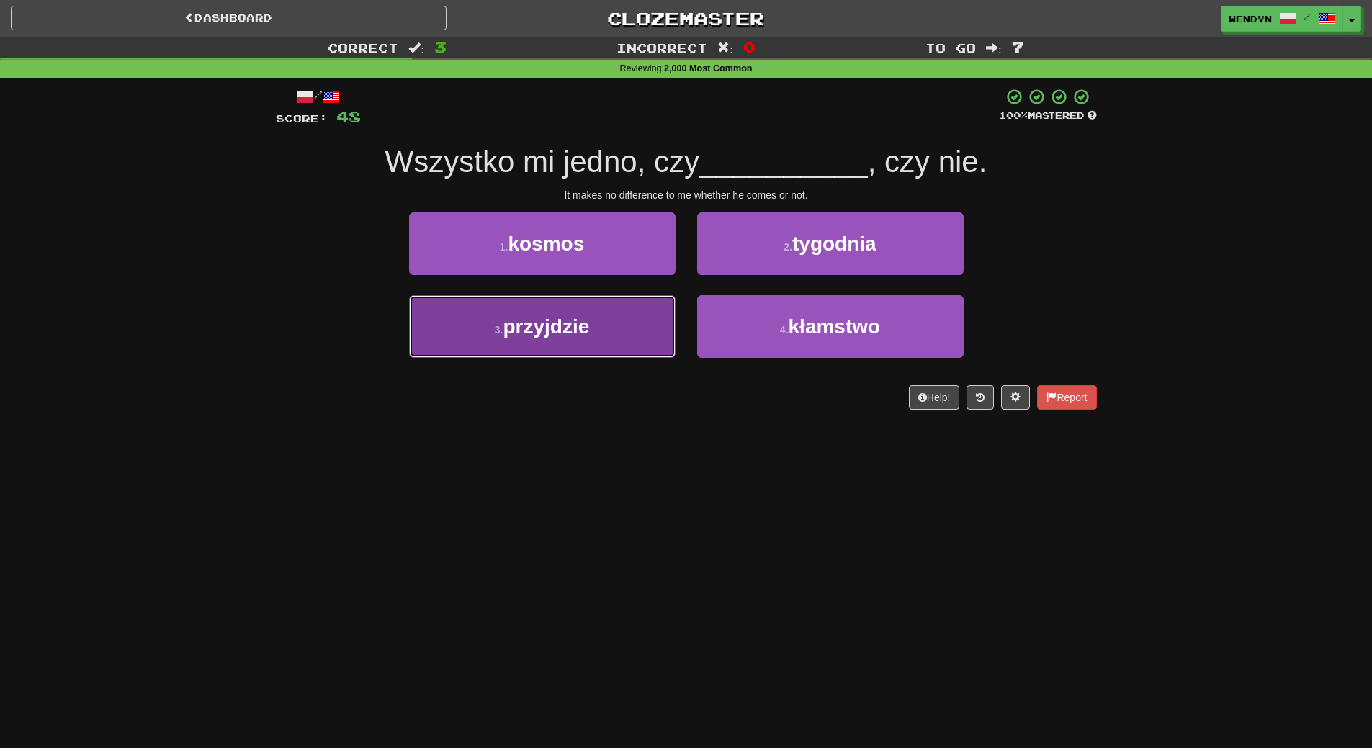
click at [608, 344] on button "3 . przyjdzie" at bounding box center [542, 326] width 267 height 63
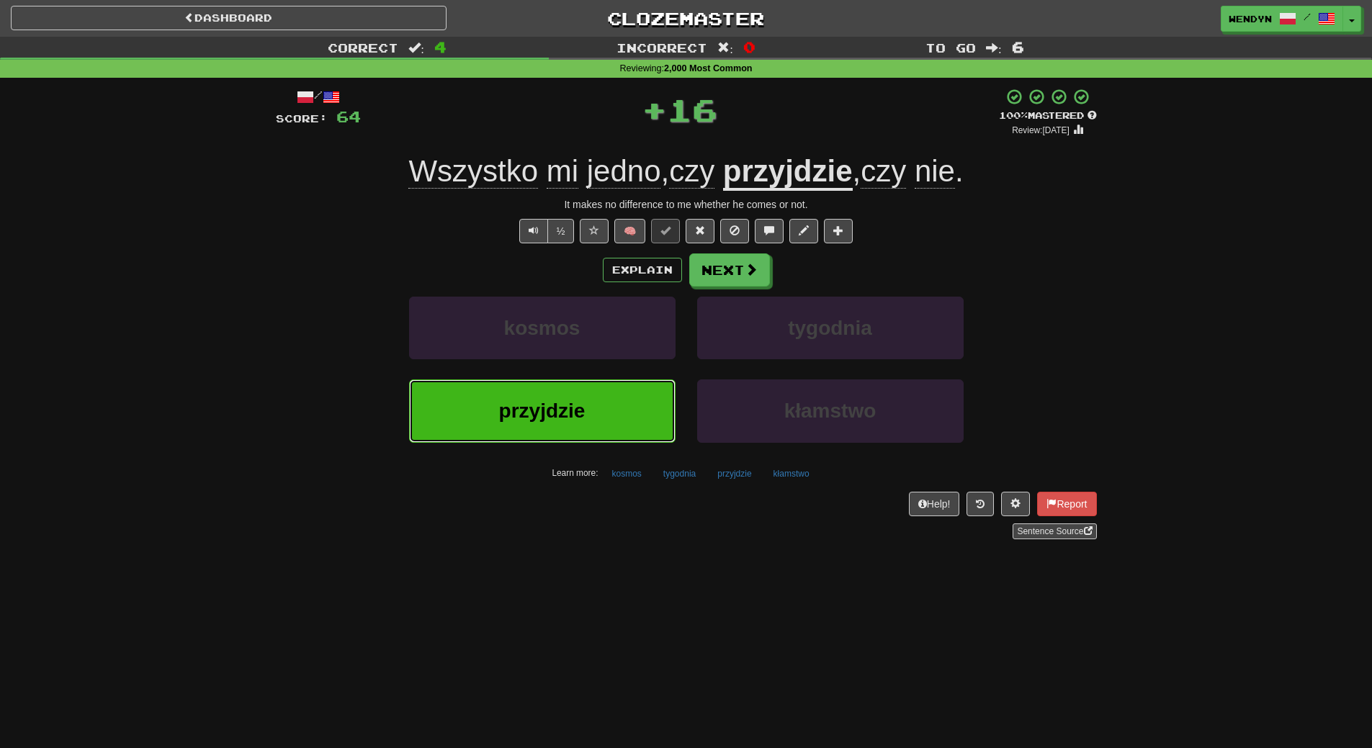
click at [602, 395] on button "przyjdzie" at bounding box center [542, 411] width 267 height 63
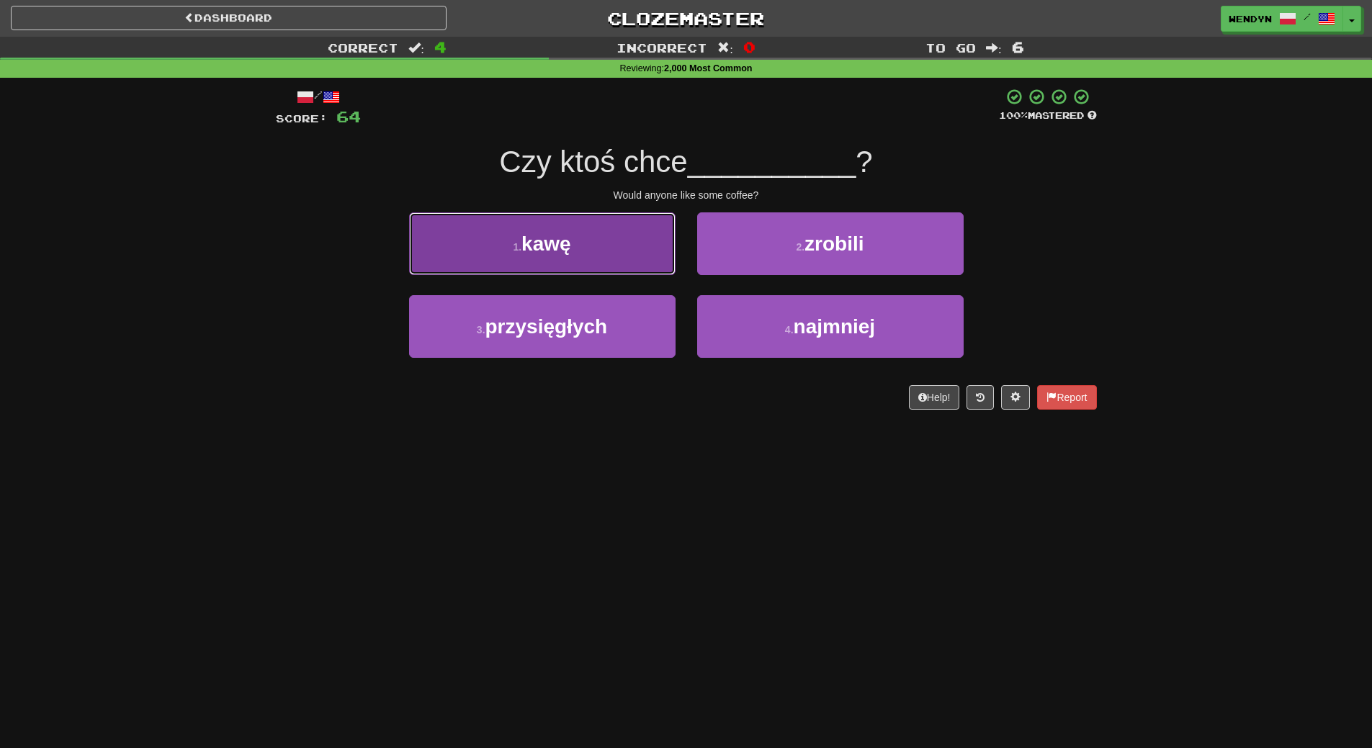
click at [603, 242] on button "1 . kawę" at bounding box center [542, 244] width 267 height 63
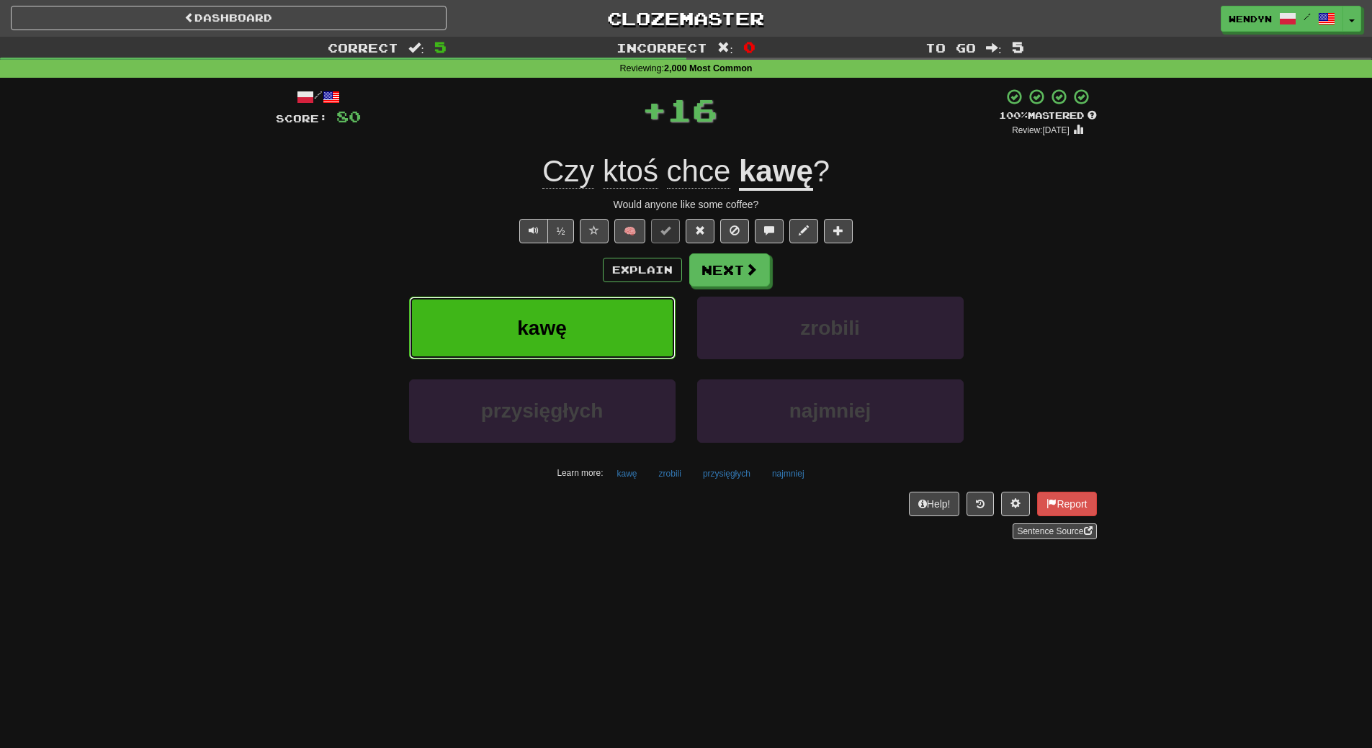
click at [599, 330] on button "kawę" at bounding box center [542, 328] width 267 height 63
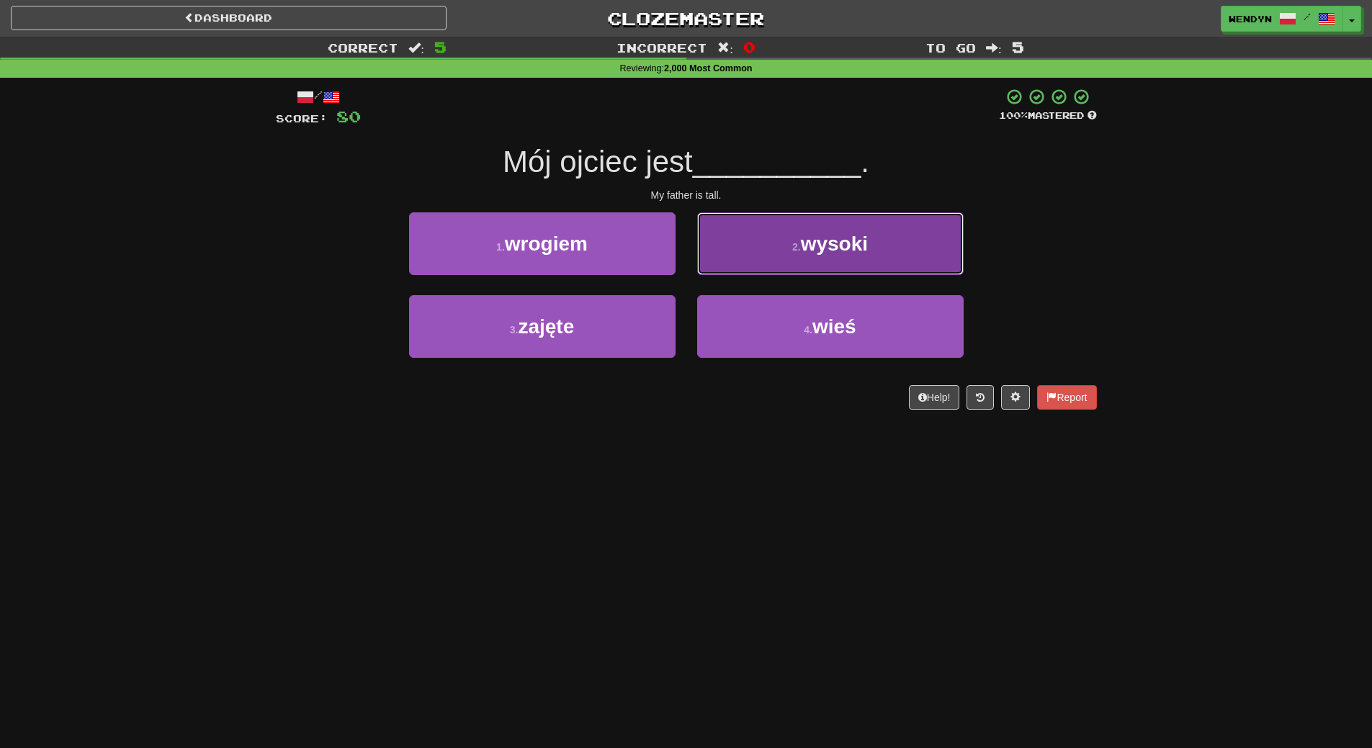
click at [868, 240] on span "wysoki" at bounding box center [834, 244] width 67 height 22
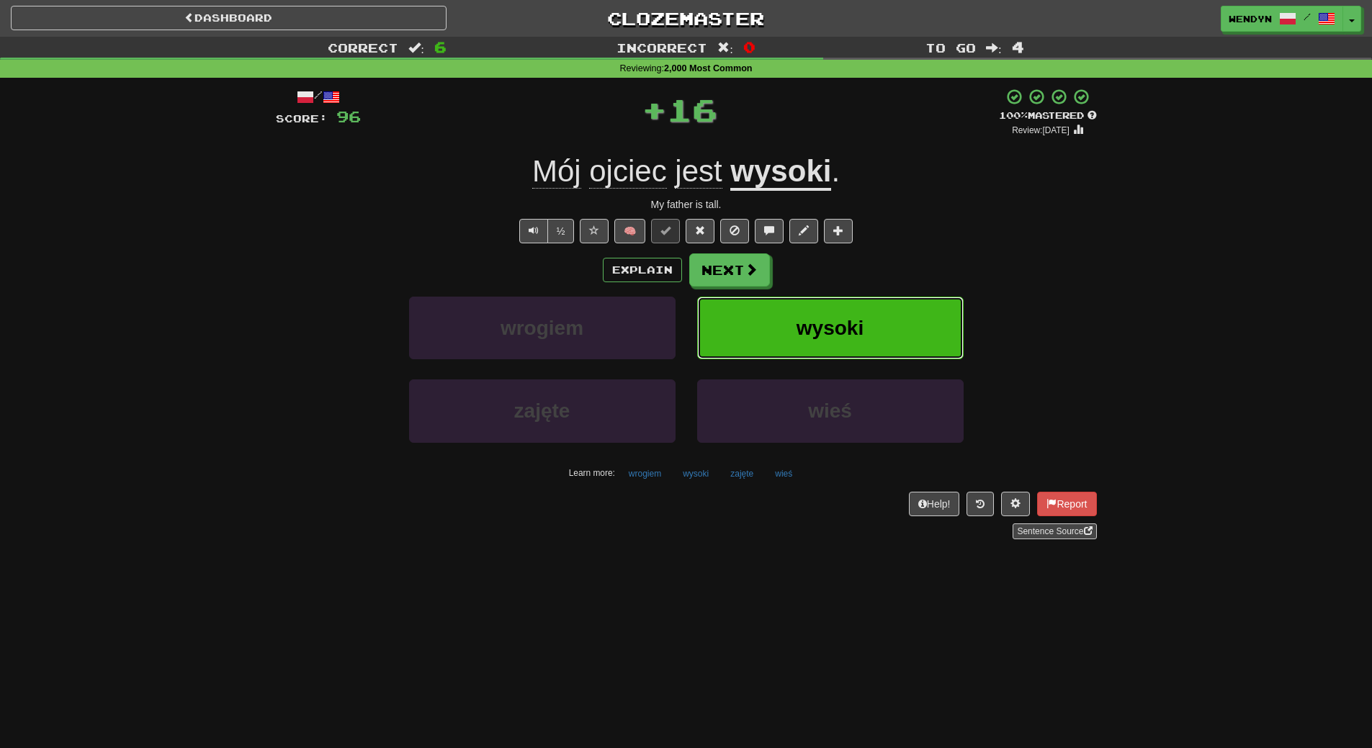
click at [855, 332] on span "wysoki" at bounding box center [830, 328] width 67 height 22
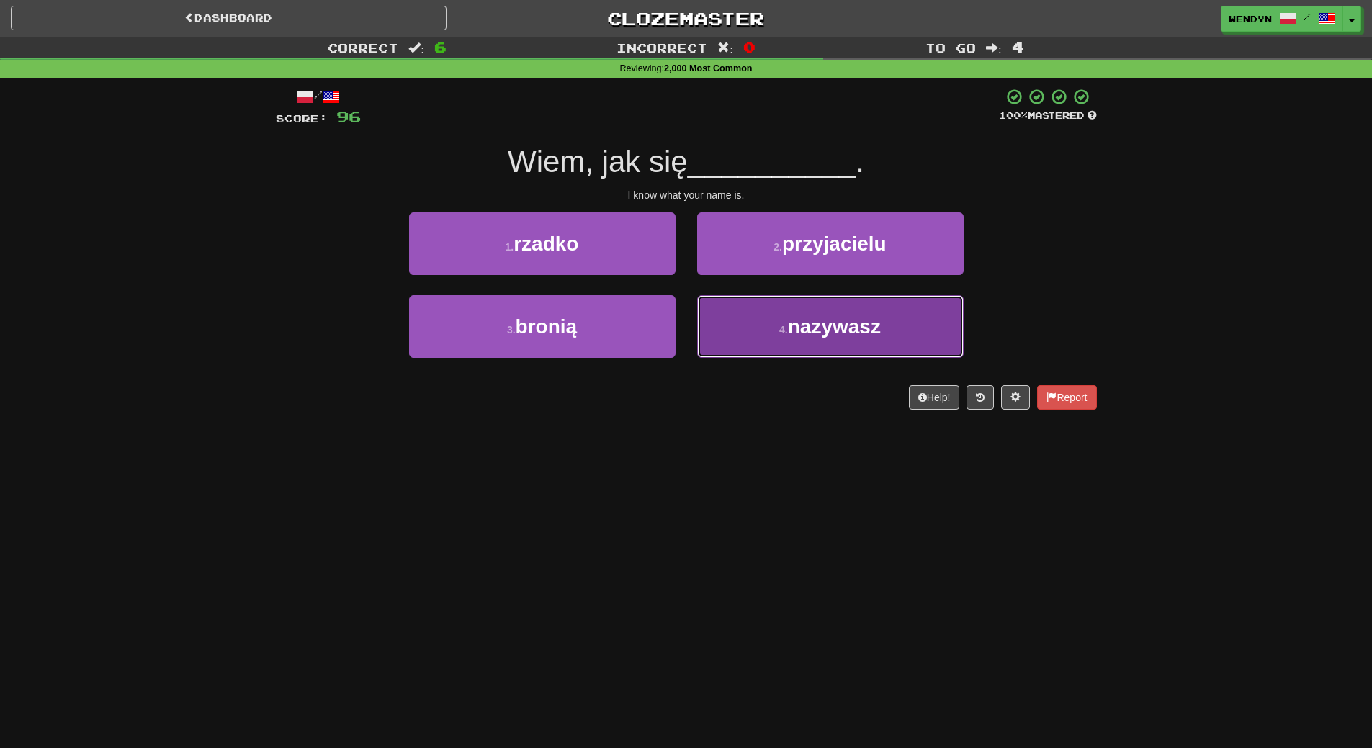
click at [769, 344] on button "4 . nazywasz" at bounding box center [830, 326] width 267 height 63
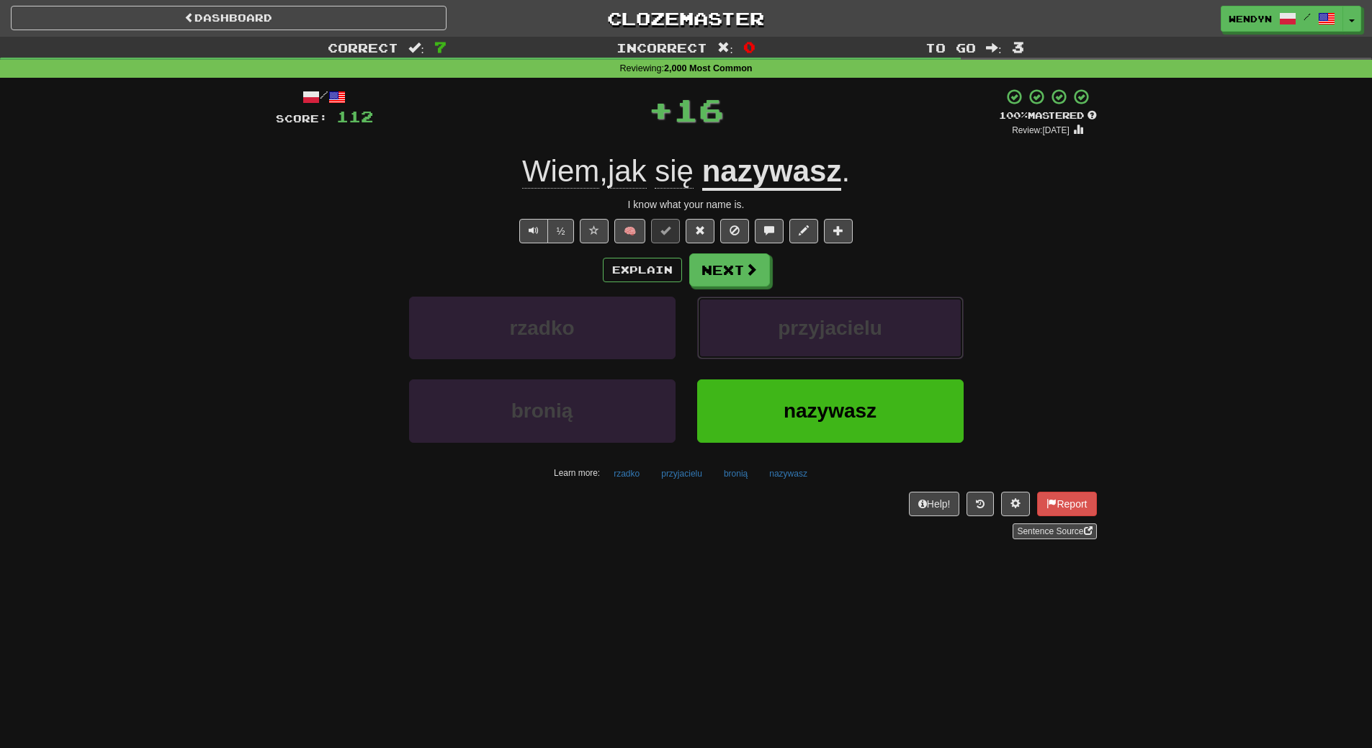
click at [769, 344] on button "przyjacielu" at bounding box center [830, 328] width 267 height 63
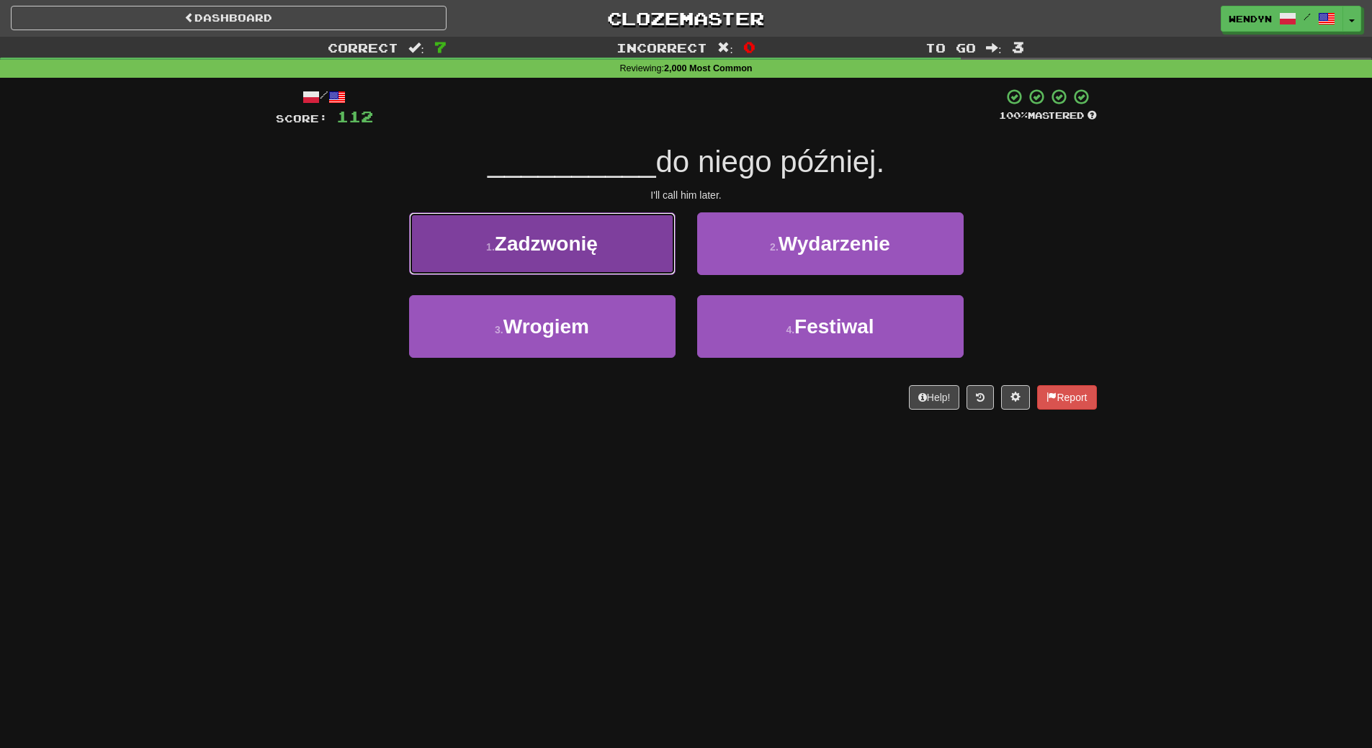
click at [591, 228] on button "1 . [GEOGRAPHIC_DATA]" at bounding box center [542, 244] width 267 height 63
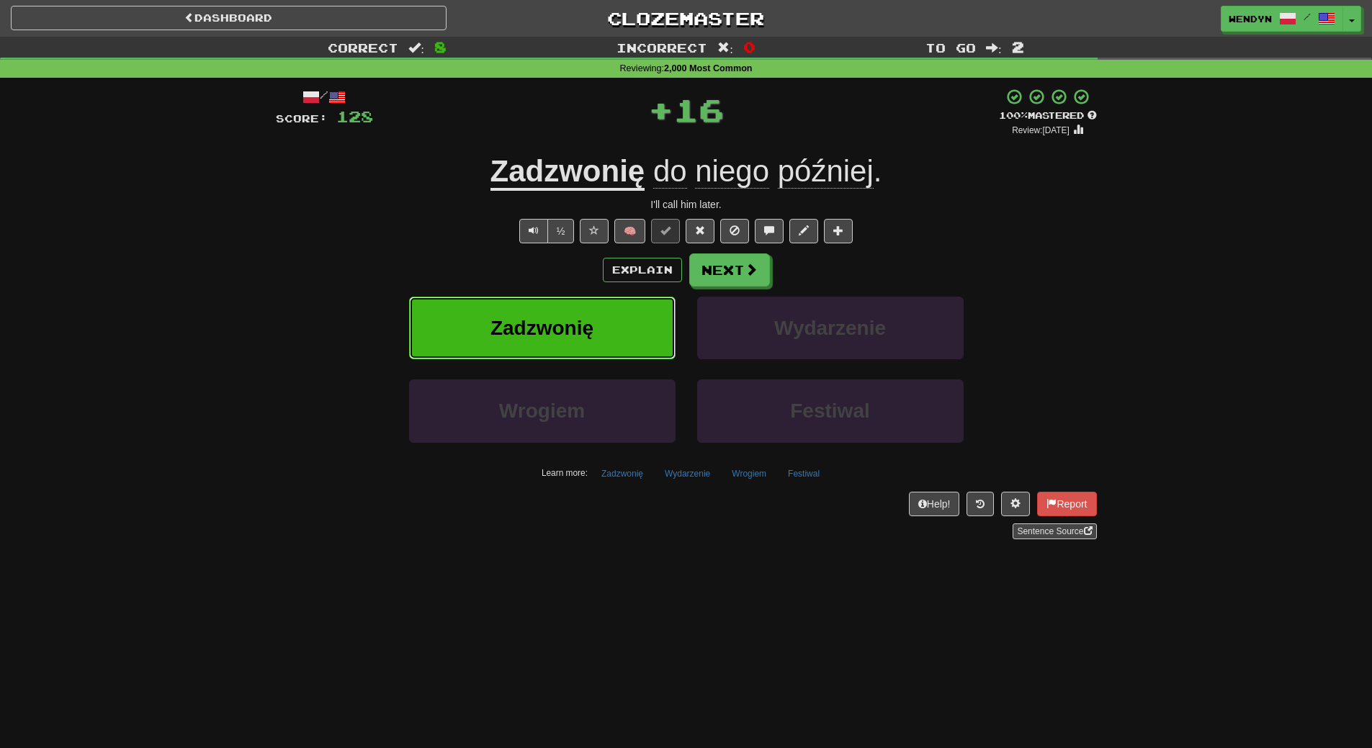
click at [591, 314] on button "Zadzwonię" at bounding box center [542, 328] width 267 height 63
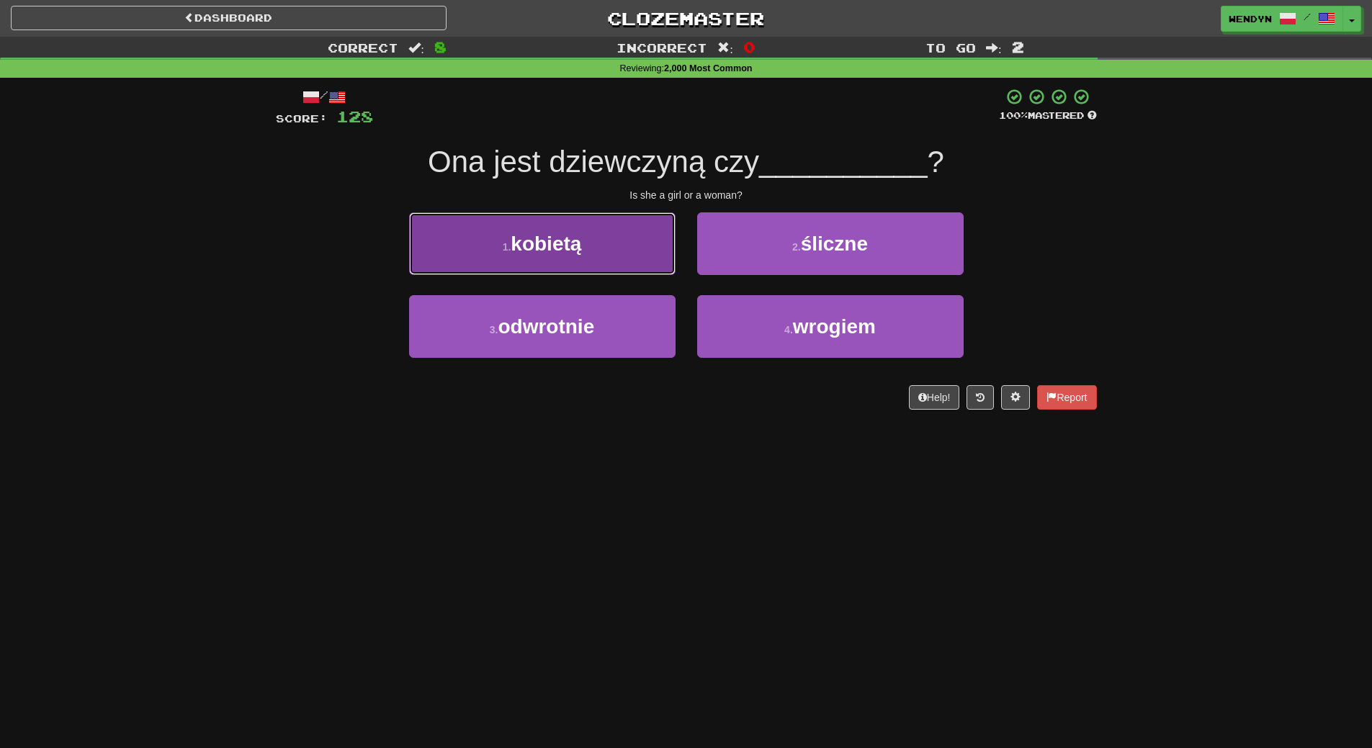
click at [587, 245] on button "1 . kobietą" at bounding box center [542, 244] width 267 height 63
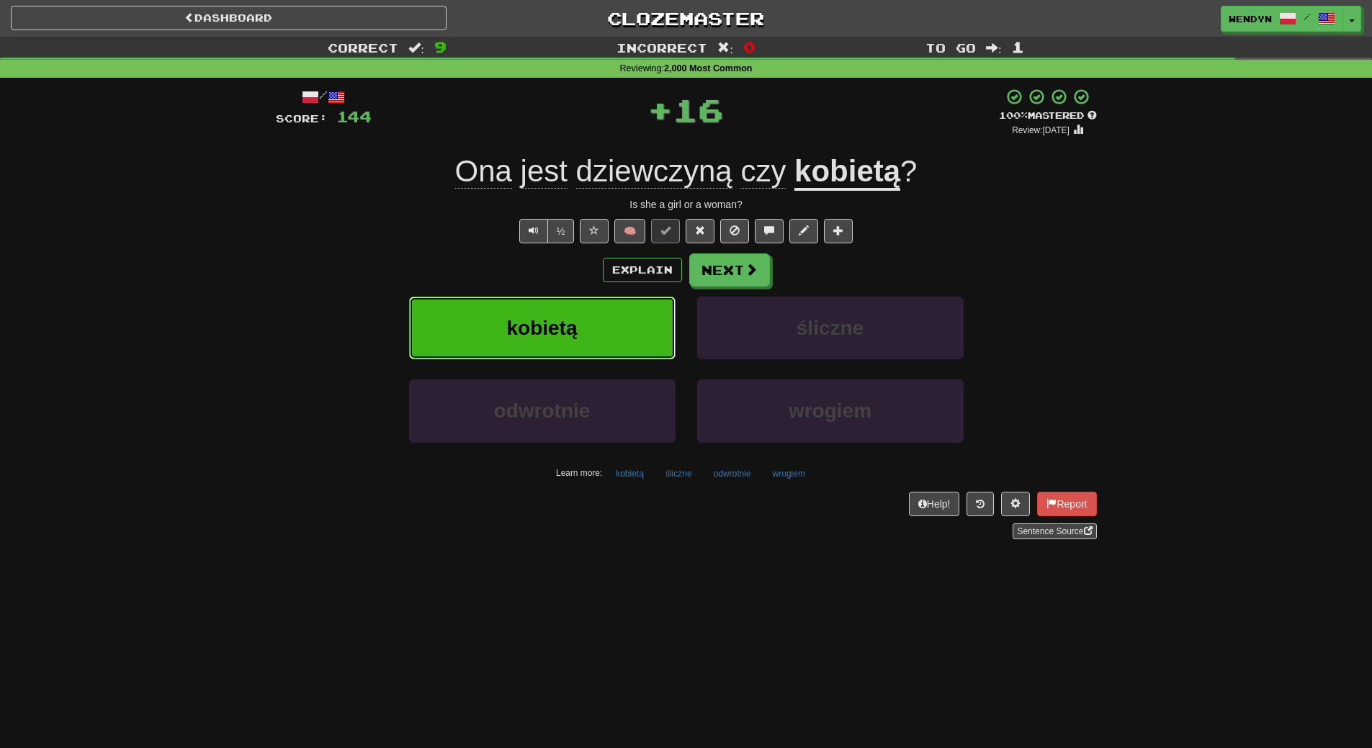
click at [594, 313] on button "kobietą" at bounding box center [542, 328] width 267 height 63
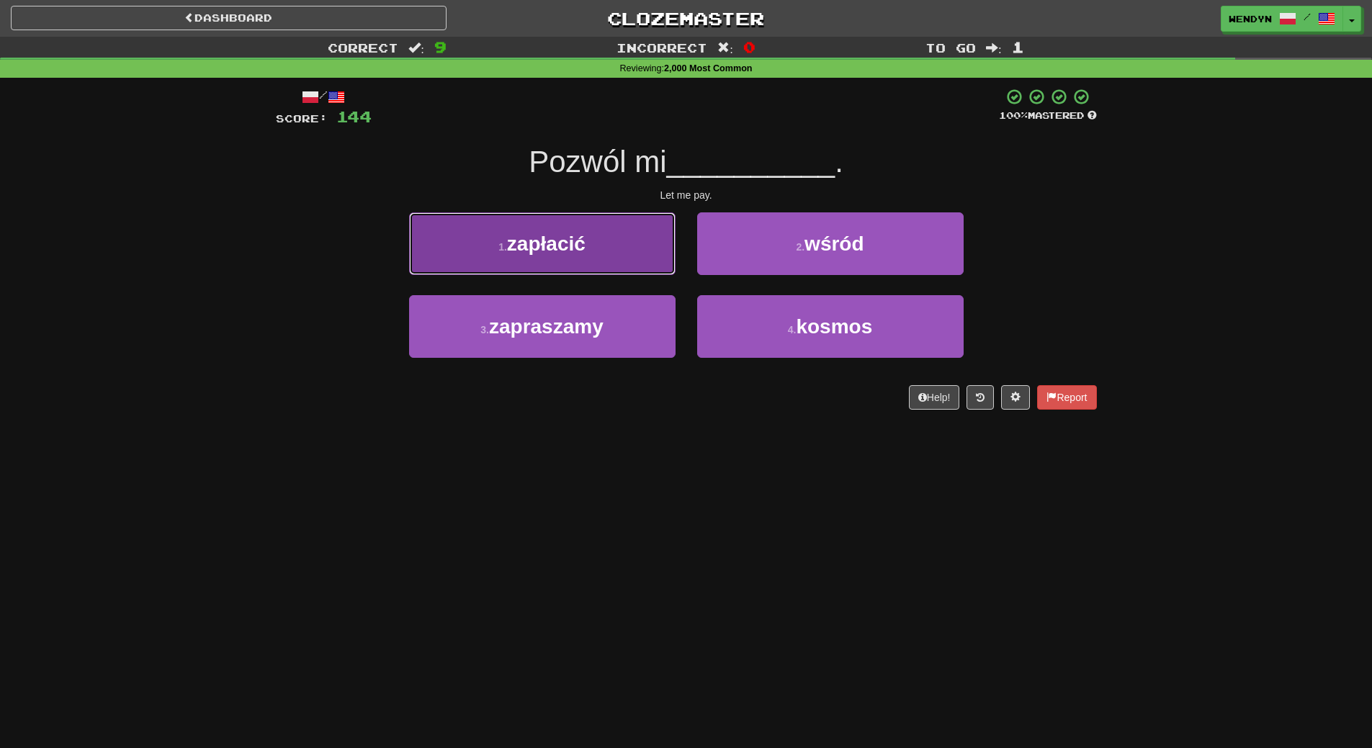
click at [594, 252] on button "1 . zapłacić" at bounding box center [542, 244] width 267 height 63
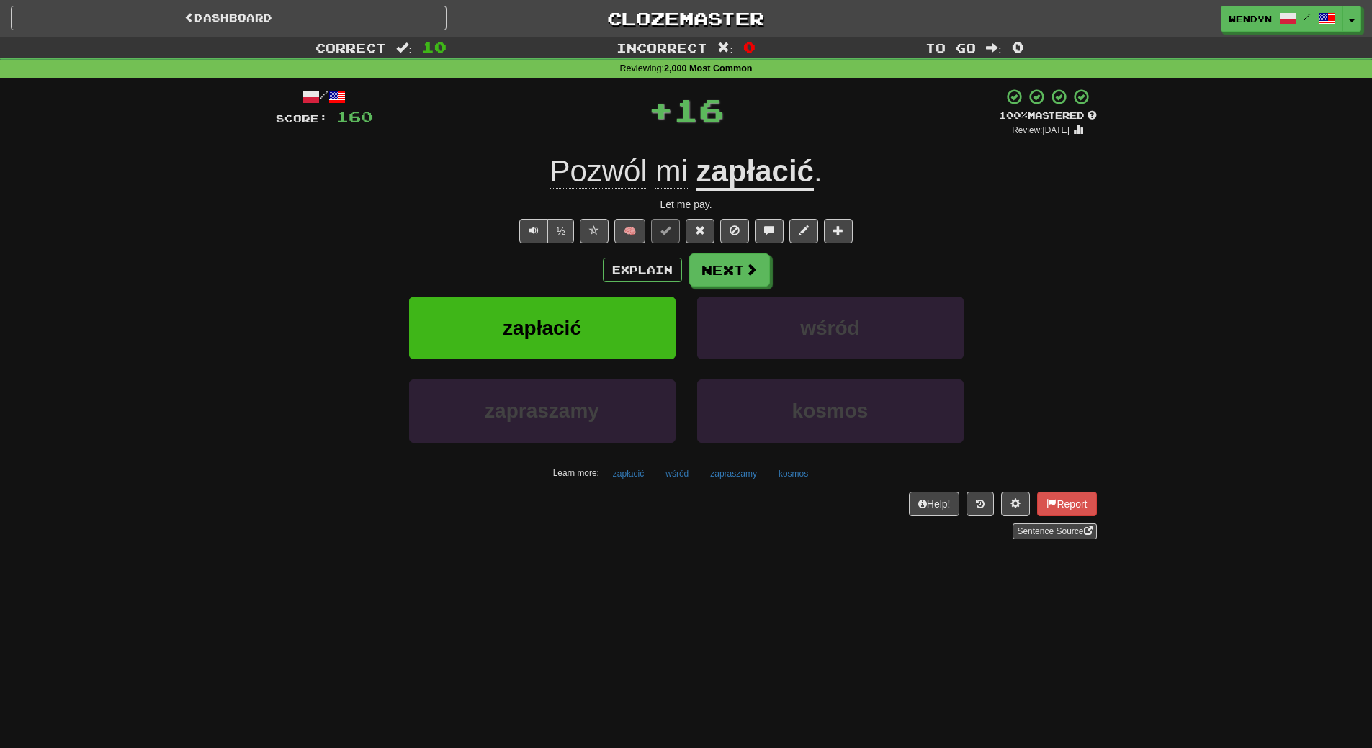
click at [594, 251] on div "/ Score: 160 + 16 100 % Mastered Review: [DATE] Pozwól mi zapłacić . Let me pay…" at bounding box center [686, 314] width 821 height 452
click at [589, 313] on button "zapłacić" at bounding box center [542, 328] width 267 height 63
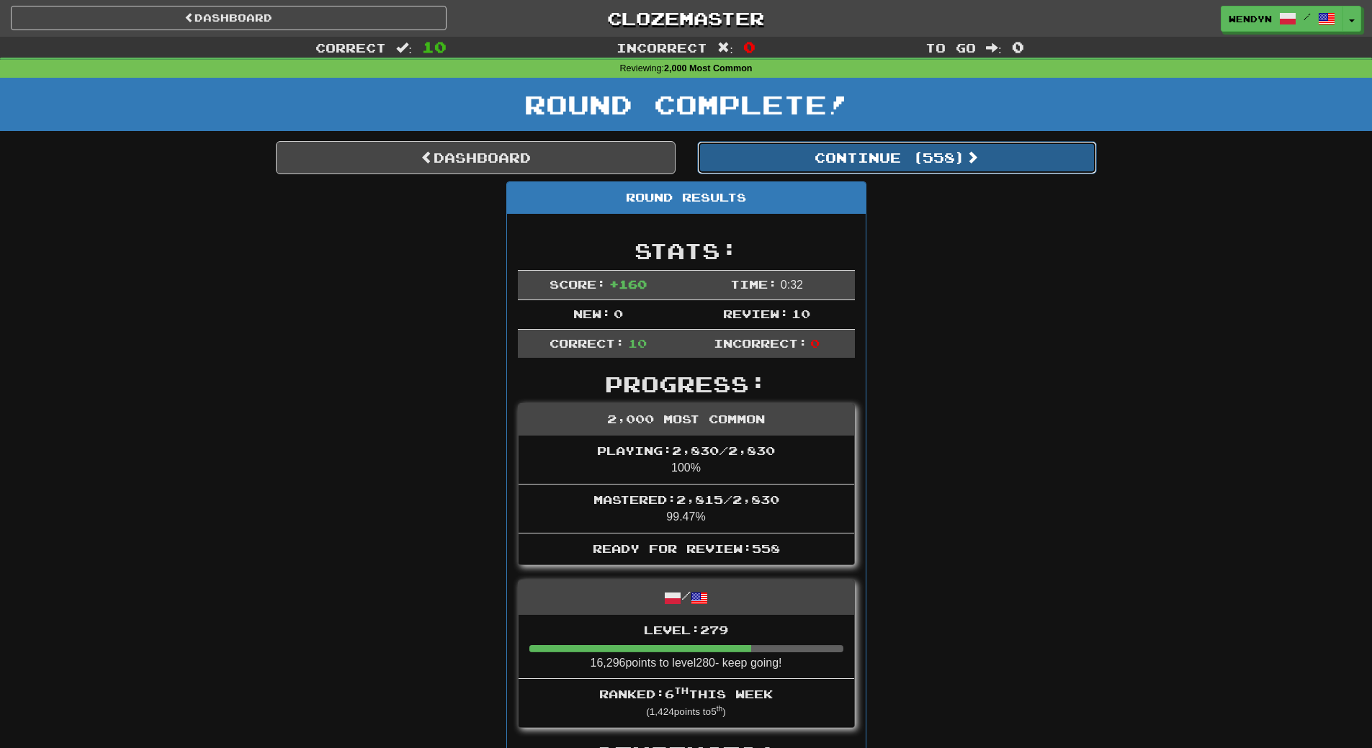
click at [926, 150] on button "Continue ( 558 )" at bounding box center [897, 157] width 400 height 33
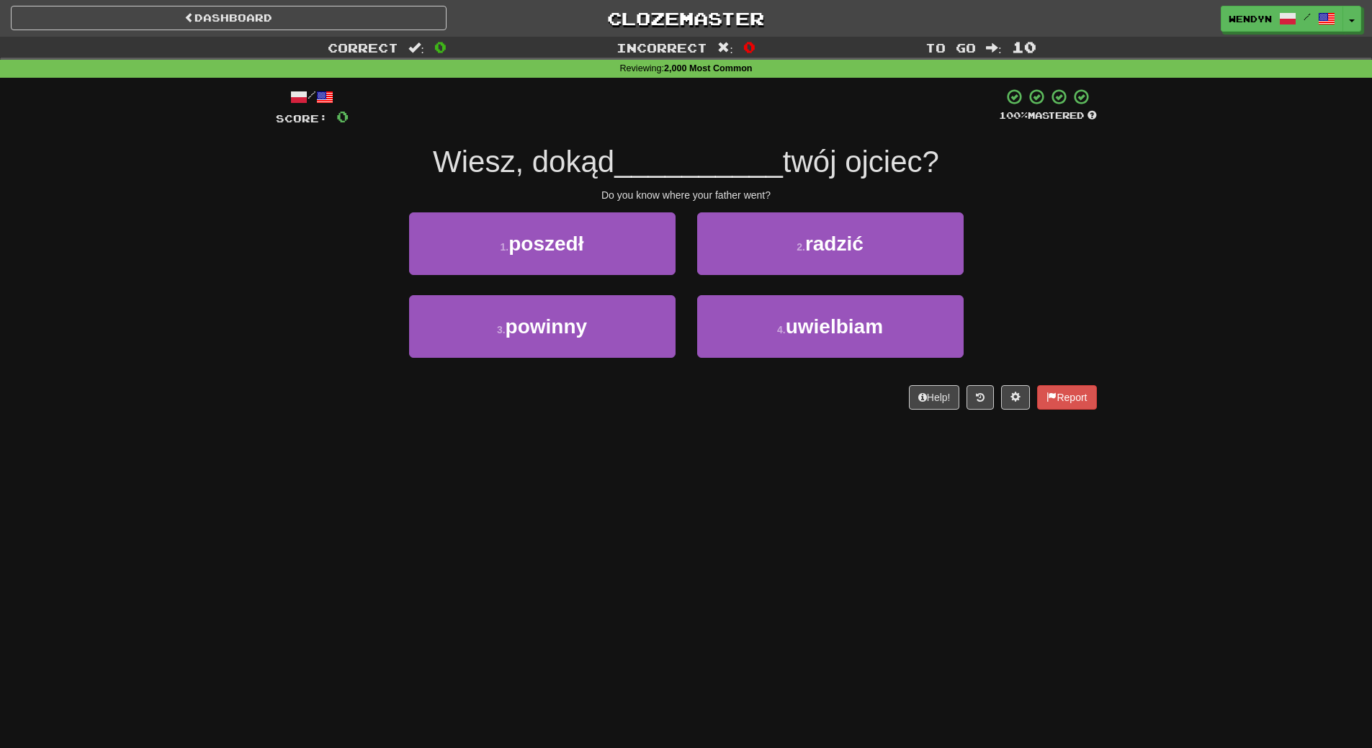
click at [583, 278] on div "1 . poszedł" at bounding box center [542, 254] width 288 height 83
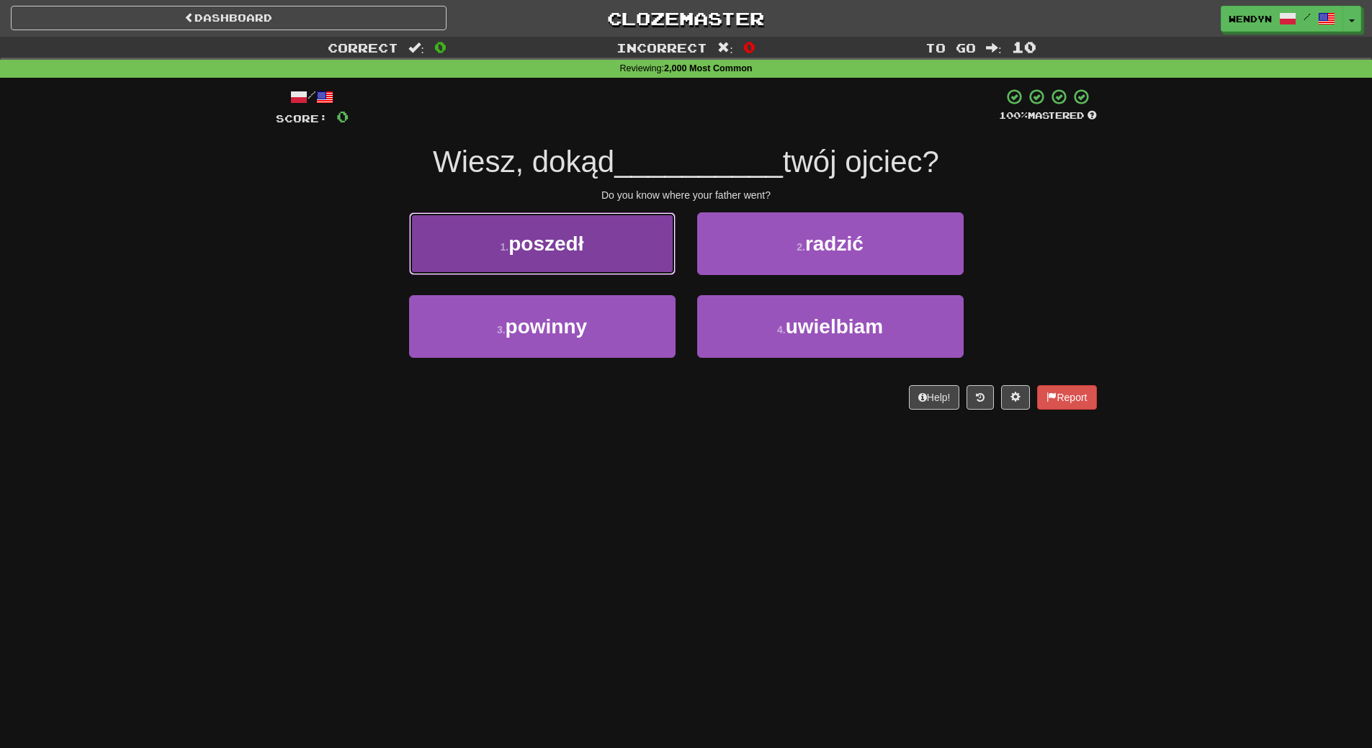
click at [589, 252] on button "1 . poszedł" at bounding box center [542, 244] width 267 height 63
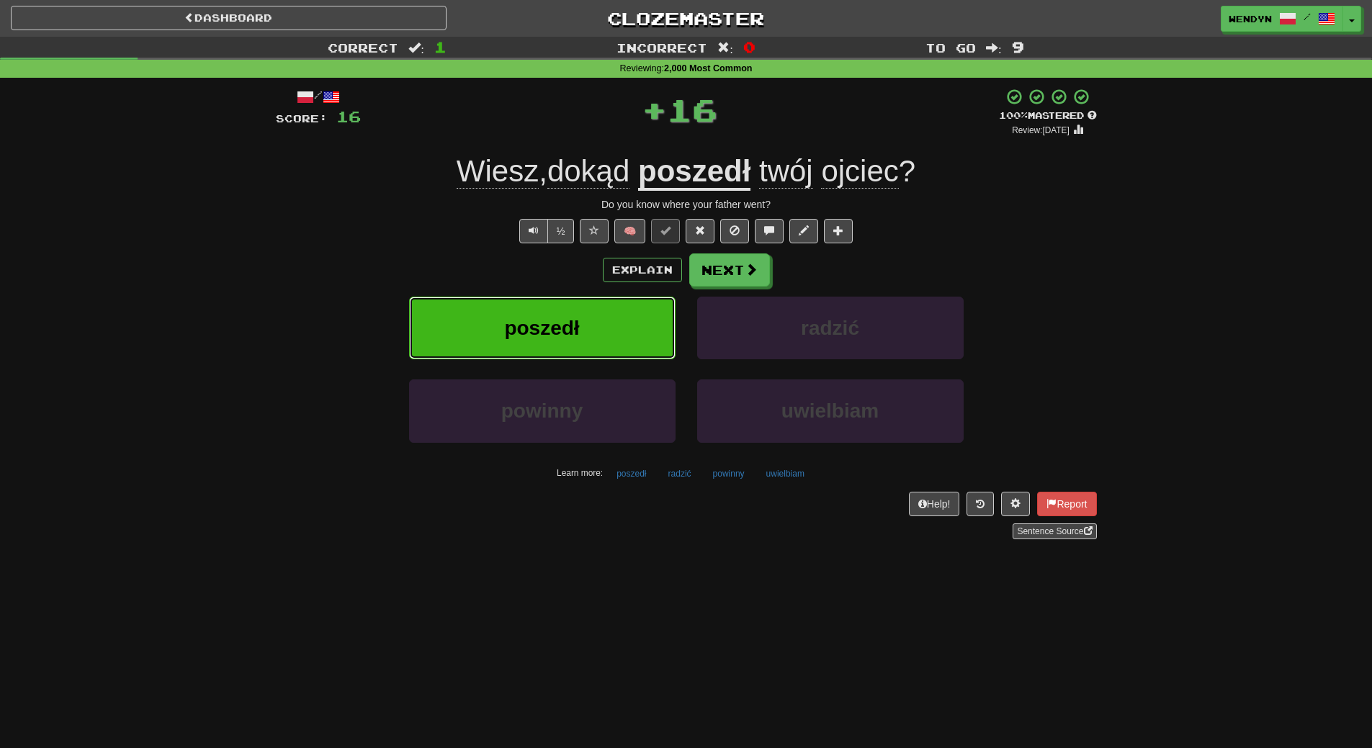
click at [578, 313] on button "poszedł" at bounding box center [542, 328] width 267 height 63
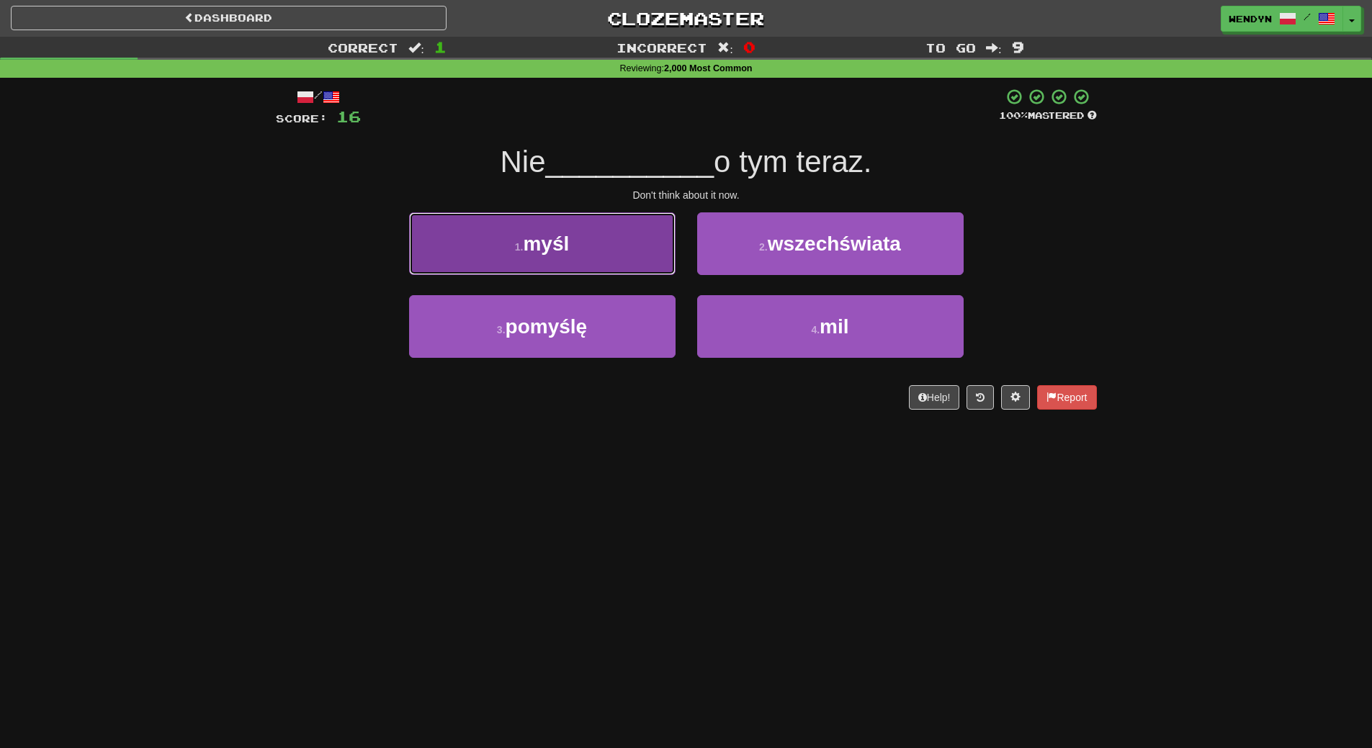
click at [582, 261] on button "1 . myśl" at bounding box center [542, 244] width 267 height 63
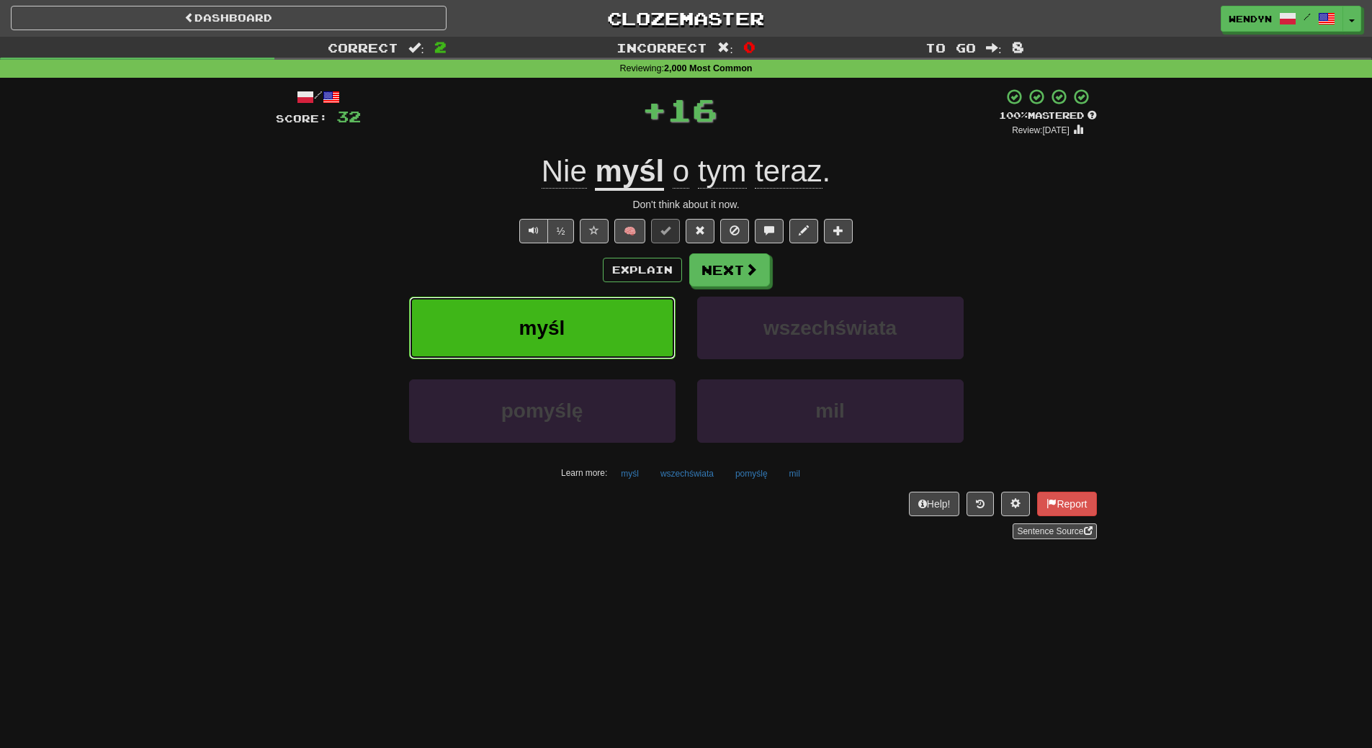
click at [592, 330] on button "myśl" at bounding box center [542, 328] width 267 height 63
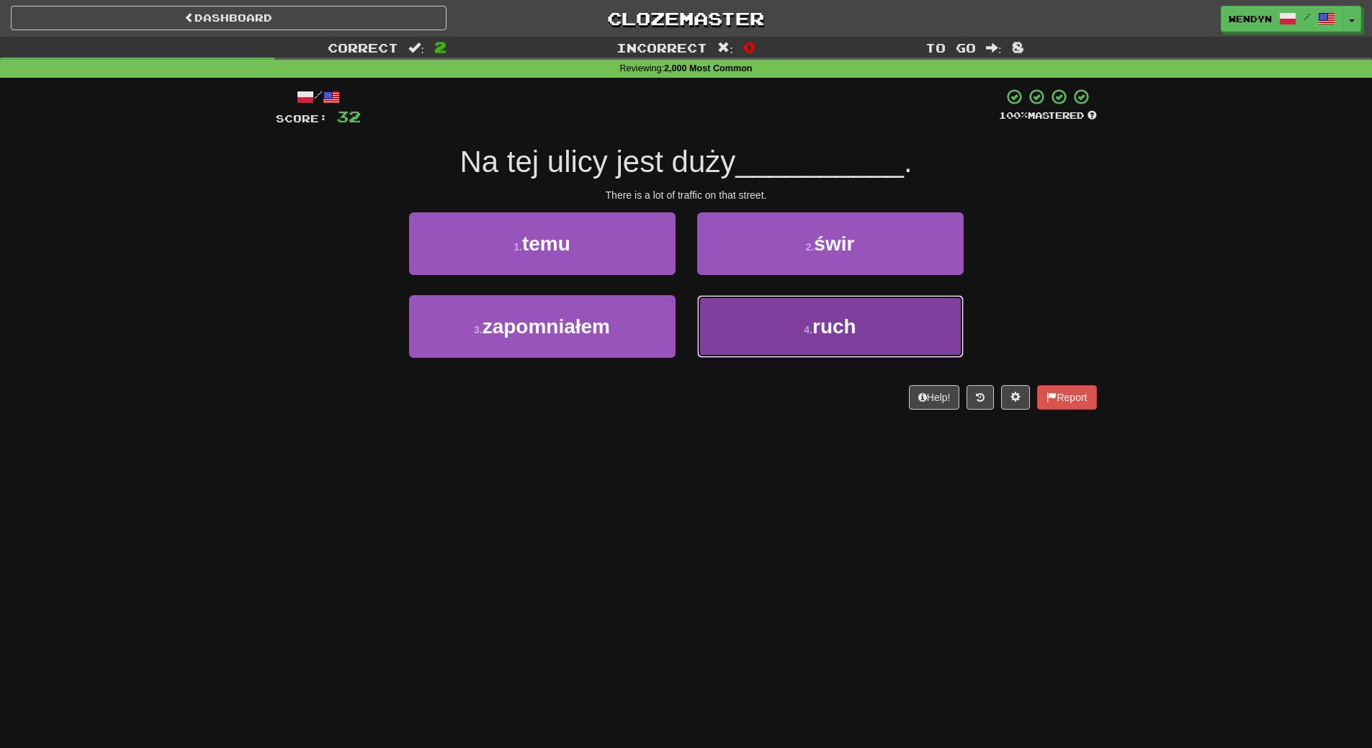
click at [862, 335] on button "4 . ruch" at bounding box center [830, 326] width 267 height 63
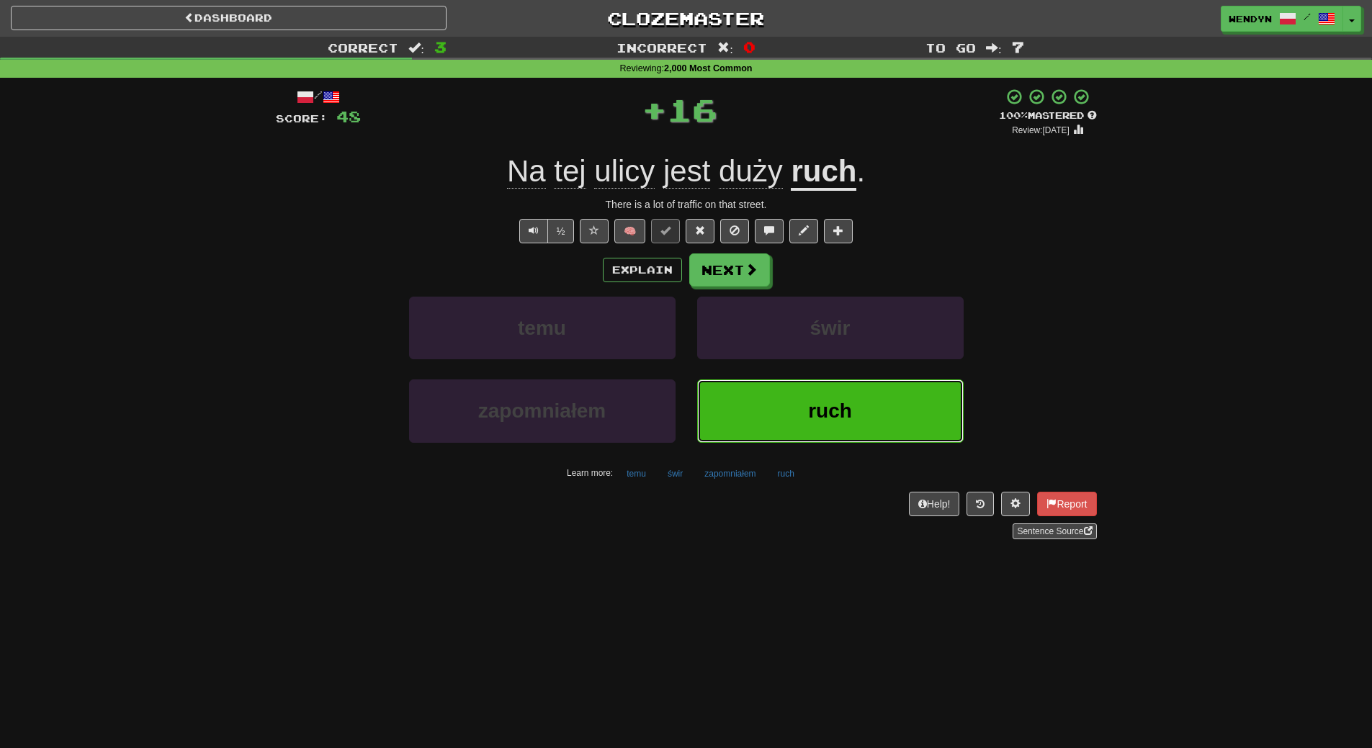
click at [827, 384] on button "ruch" at bounding box center [830, 411] width 267 height 63
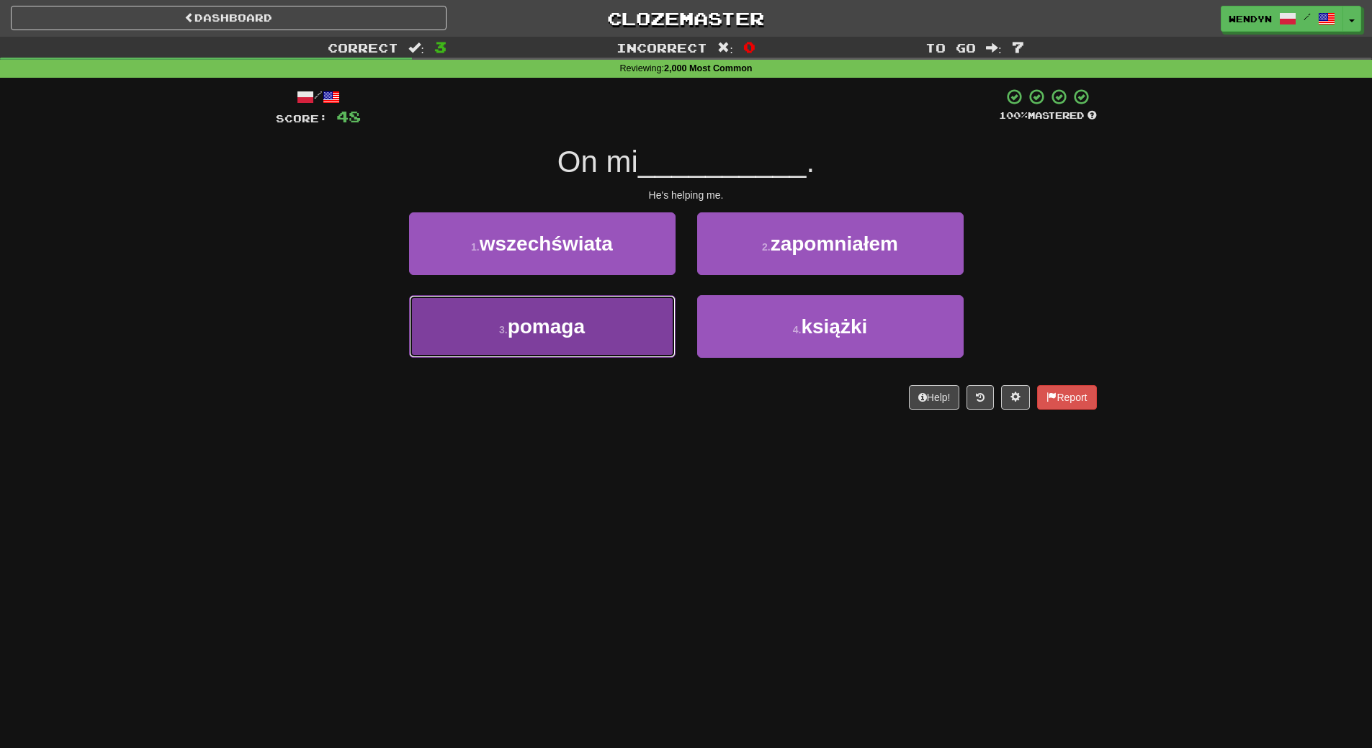
click at [643, 327] on button "3 . pomaga" at bounding box center [542, 326] width 267 height 63
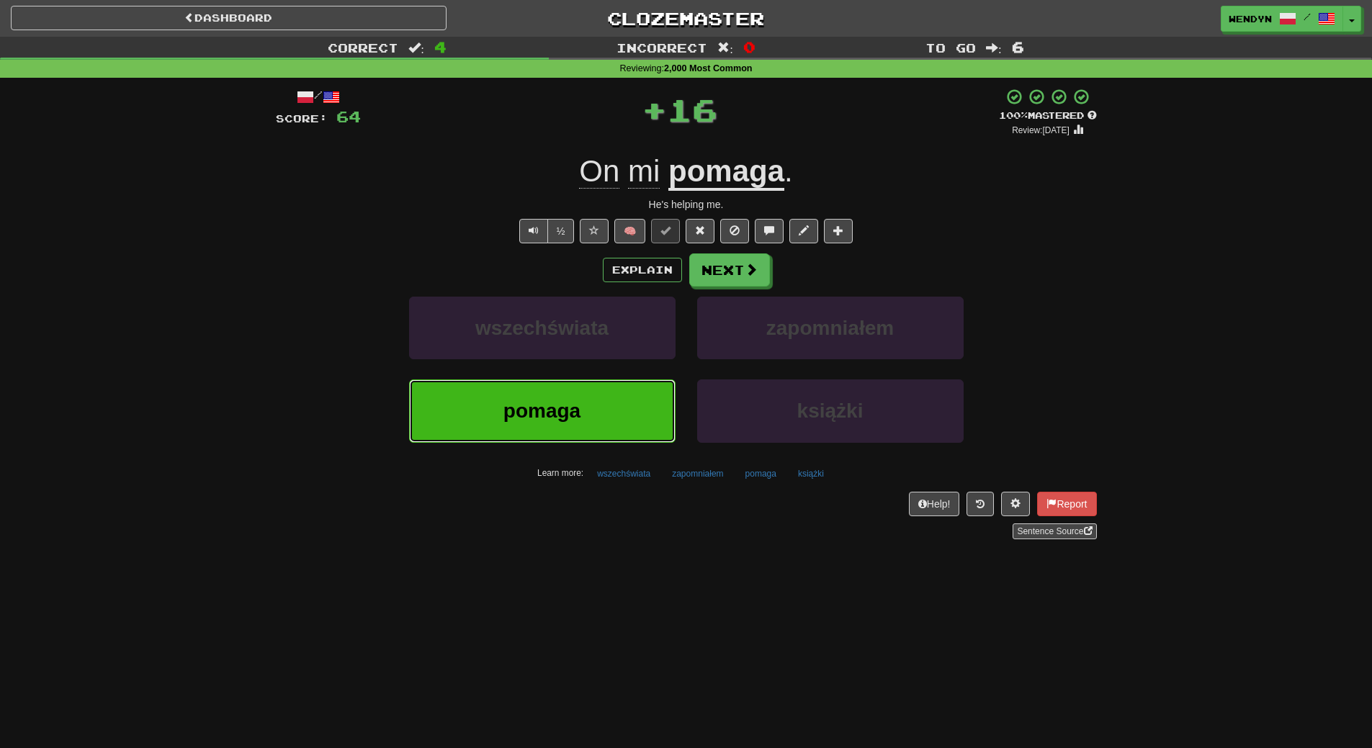
click at [631, 399] on button "pomaga" at bounding box center [542, 411] width 267 height 63
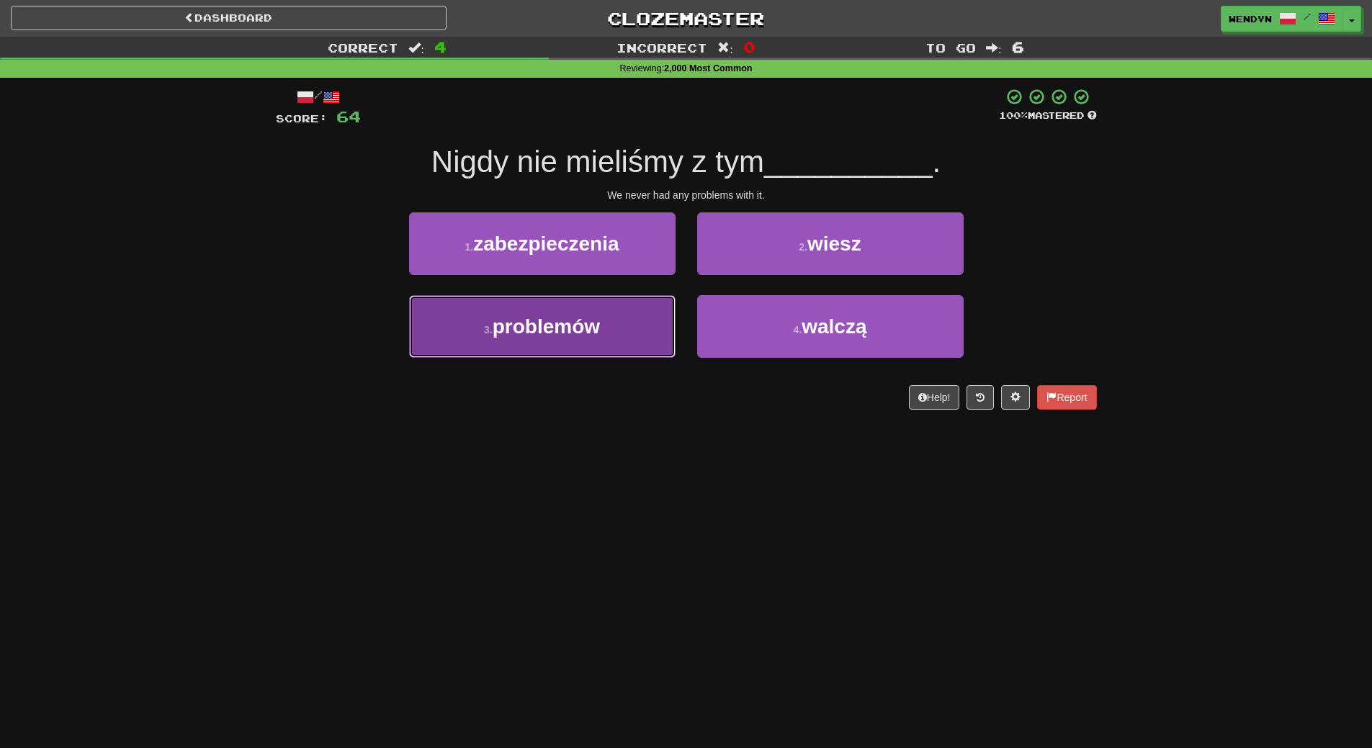
click at [624, 334] on button "3 . problemów" at bounding box center [542, 326] width 267 height 63
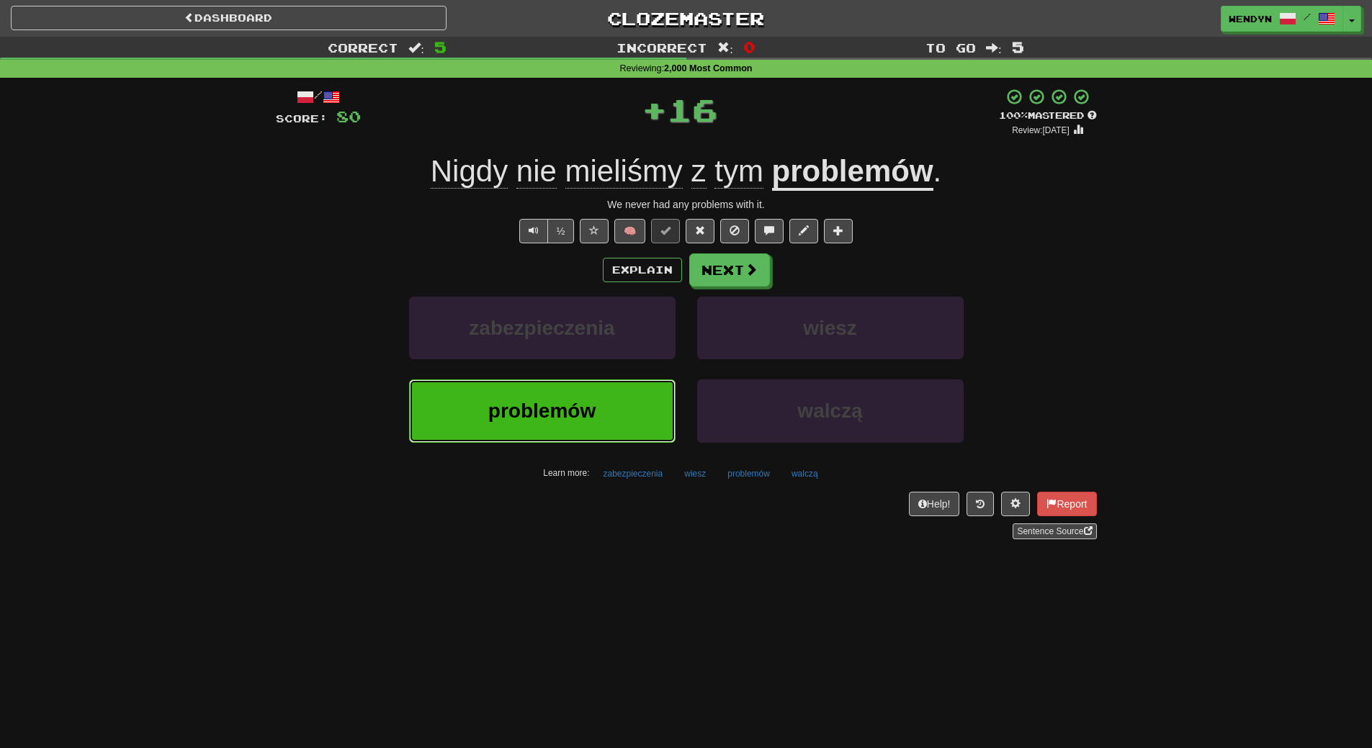
click at [614, 395] on button "problemów" at bounding box center [542, 411] width 267 height 63
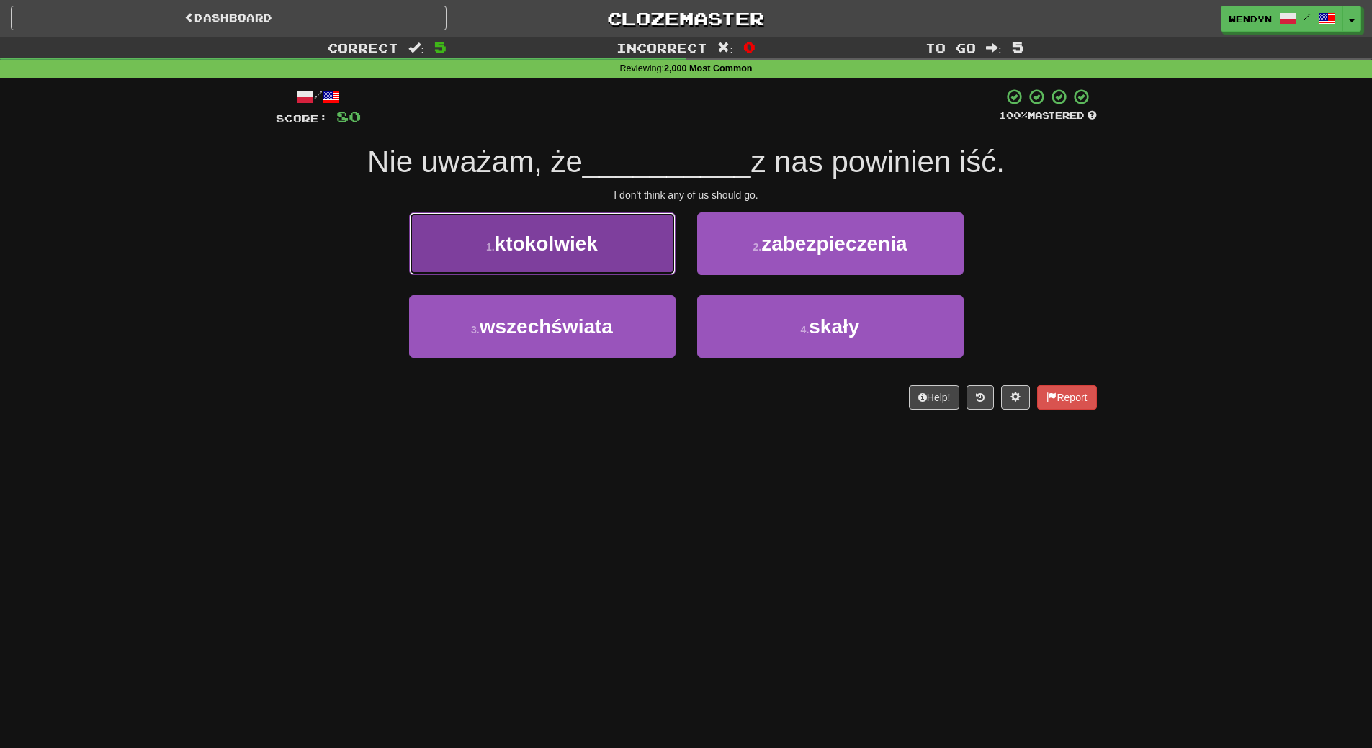
drag, startPoint x: 611, startPoint y: 236, endPoint x: 612, endPoint y: 247, distance: 10.8
click at [611, 237] on button "1 . ktokolwiek" at bounding box center [542, 244] width 267 height 63
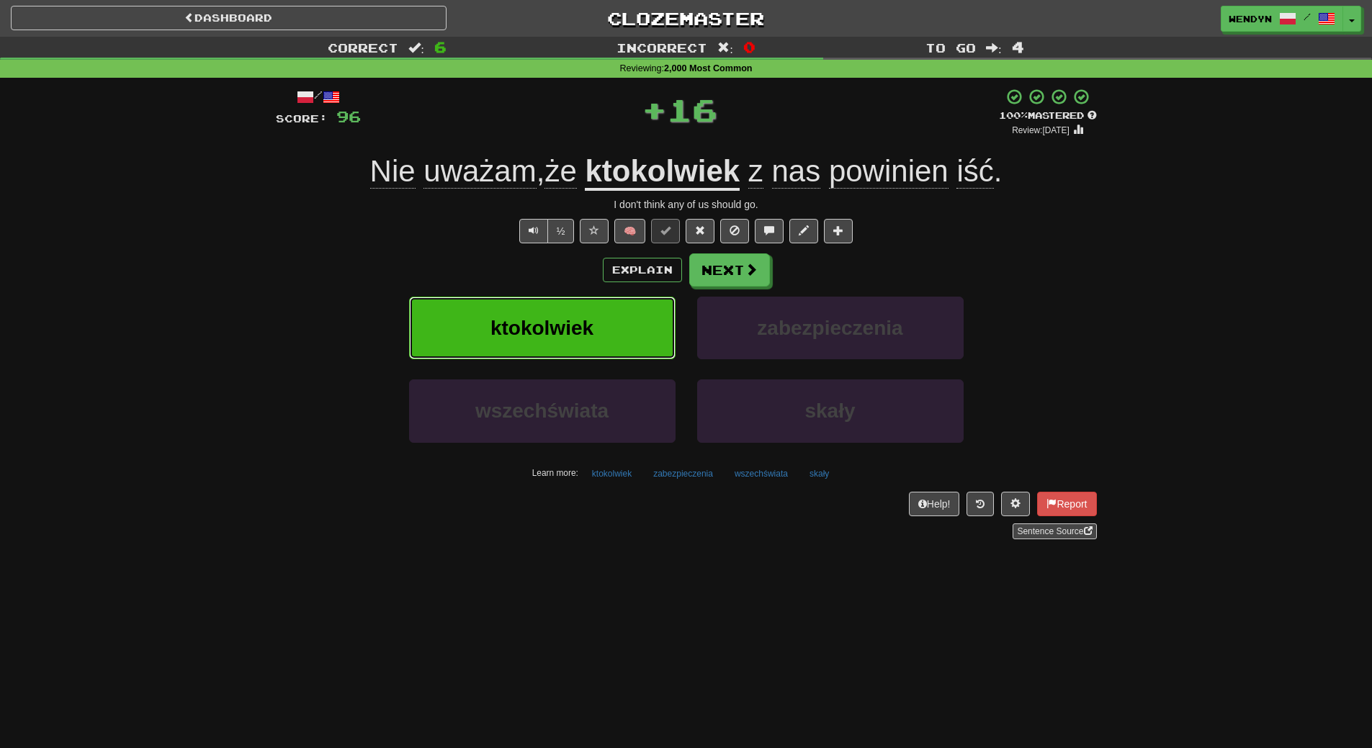
click at [617, 317] on button "ktokolwiek" at bounding box center [542, 328] width 267 height 63
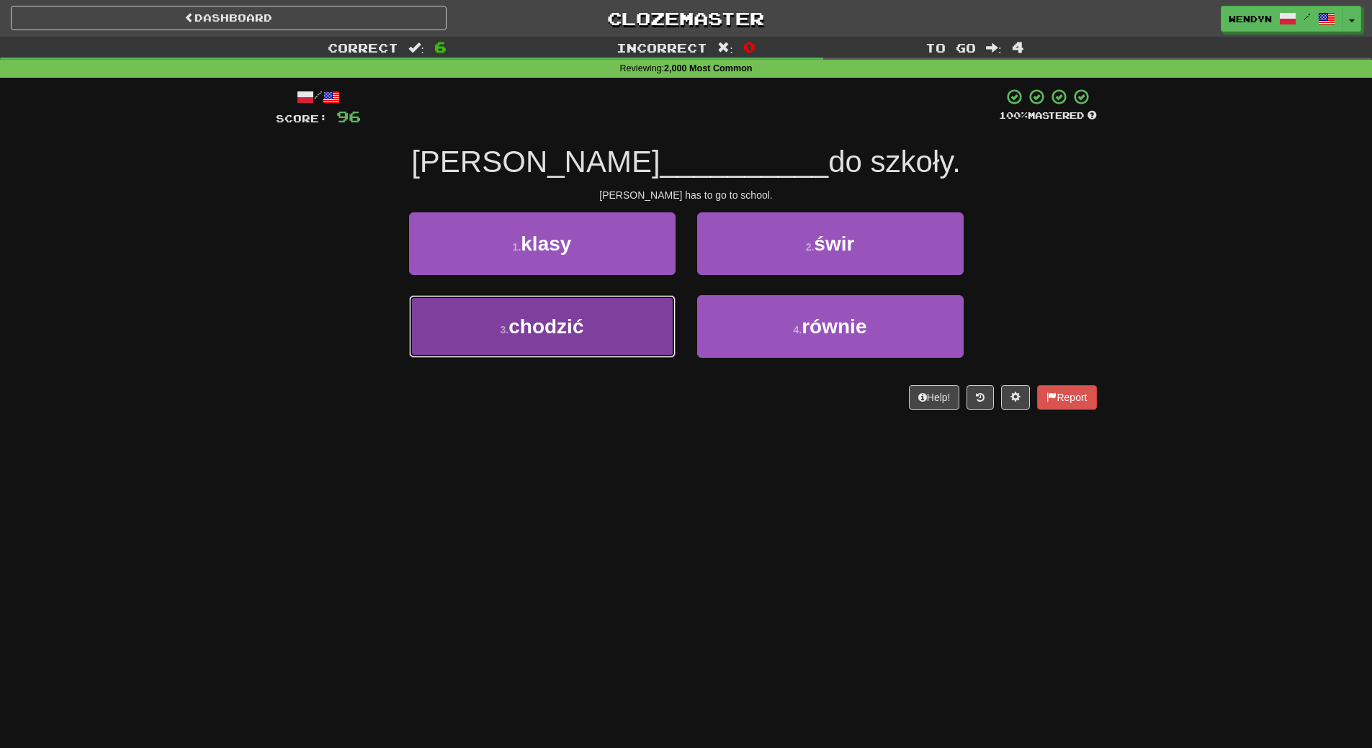
click at [625, 326] on button "3 . chodzić" at bounding box center [542, 326] width 267 height 63
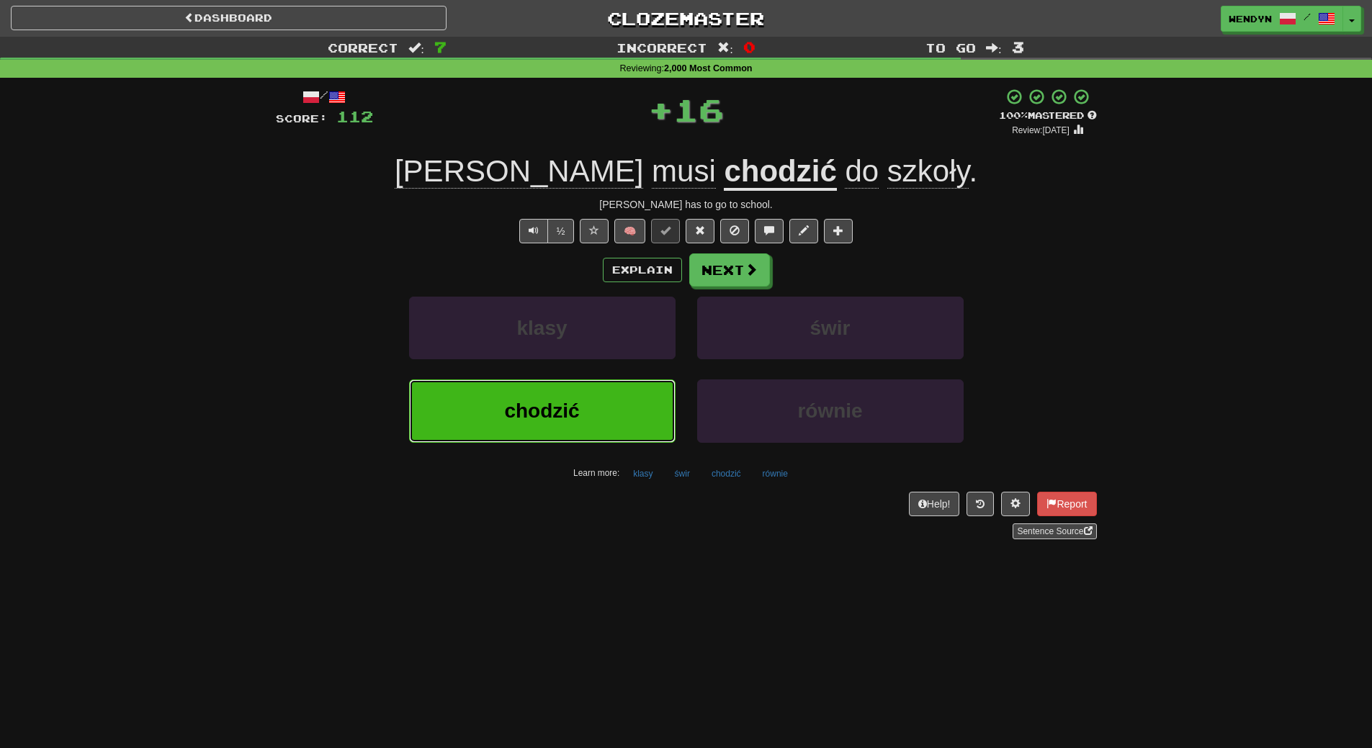
click at [612, 415] on button "chodzić" at bounding box center [542, 411] width 267 height 63
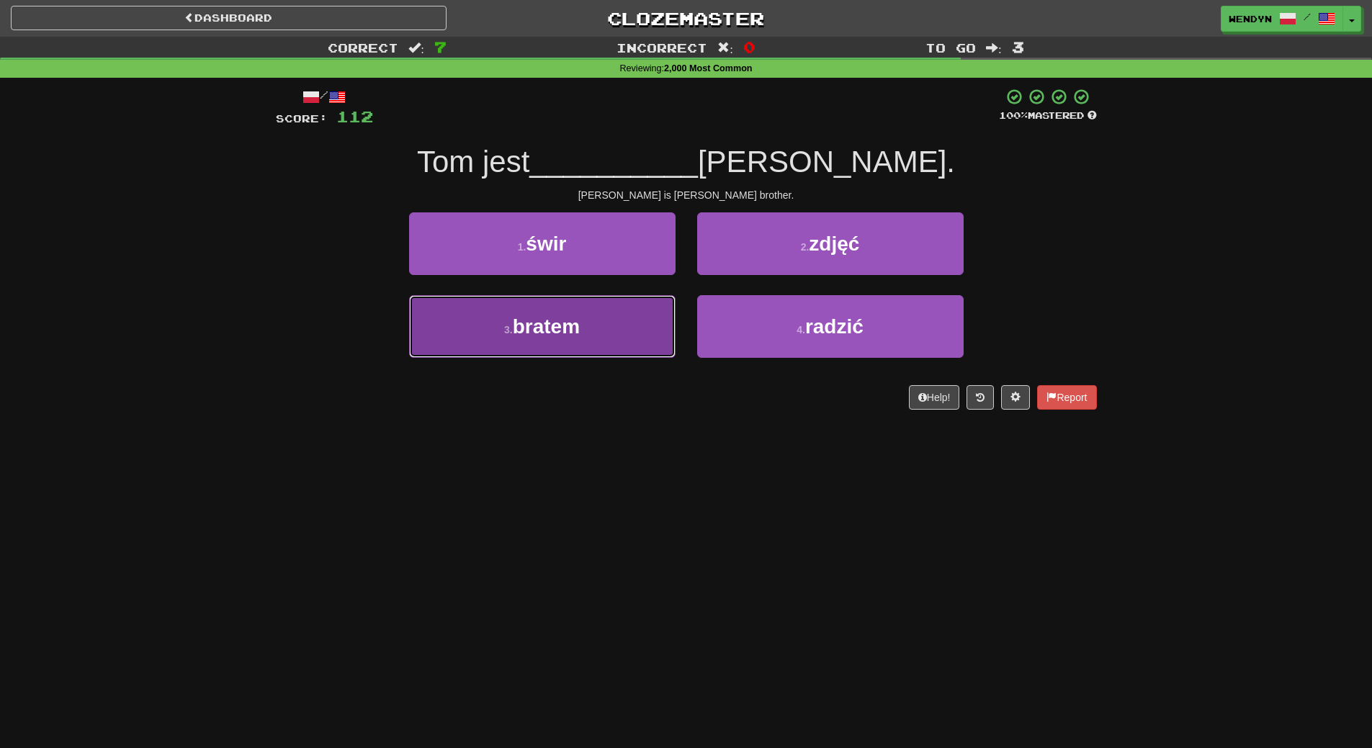
click at [599, 341] on button "3 . bratem" at bounding box center [542, 326] width 267 height 63
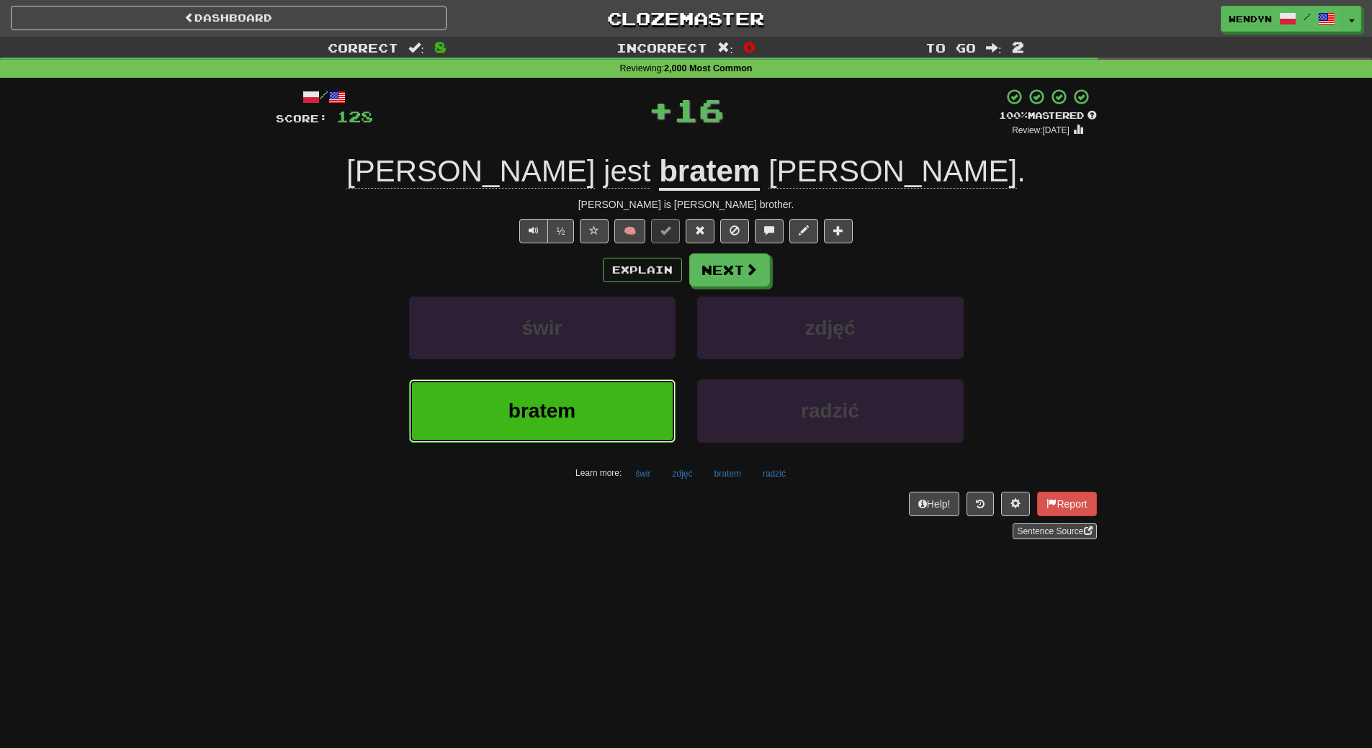
click at [595, 418] on button "bratem" at bounding box center [542, 411] width 267 height 63
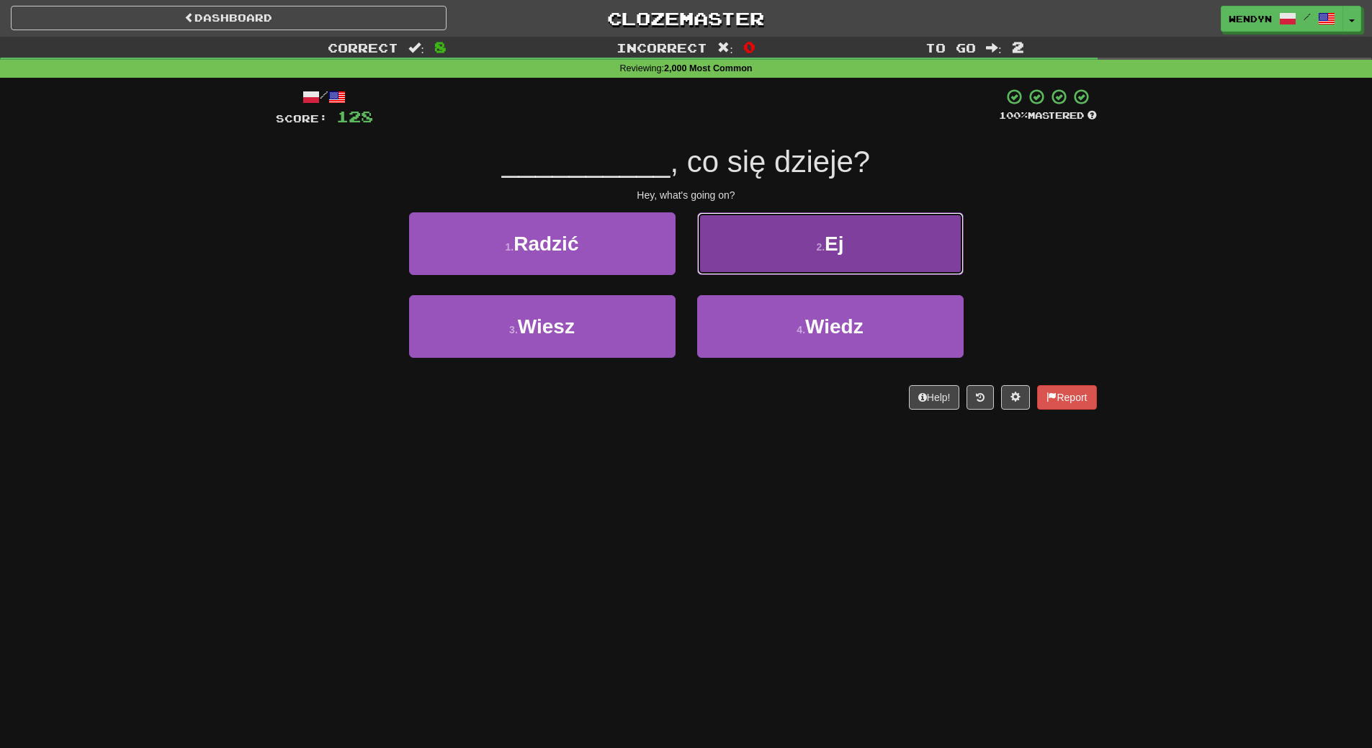
click at [866, 220] on button "2 . Ej" at bounding box center [830, 244] width 267 height 63
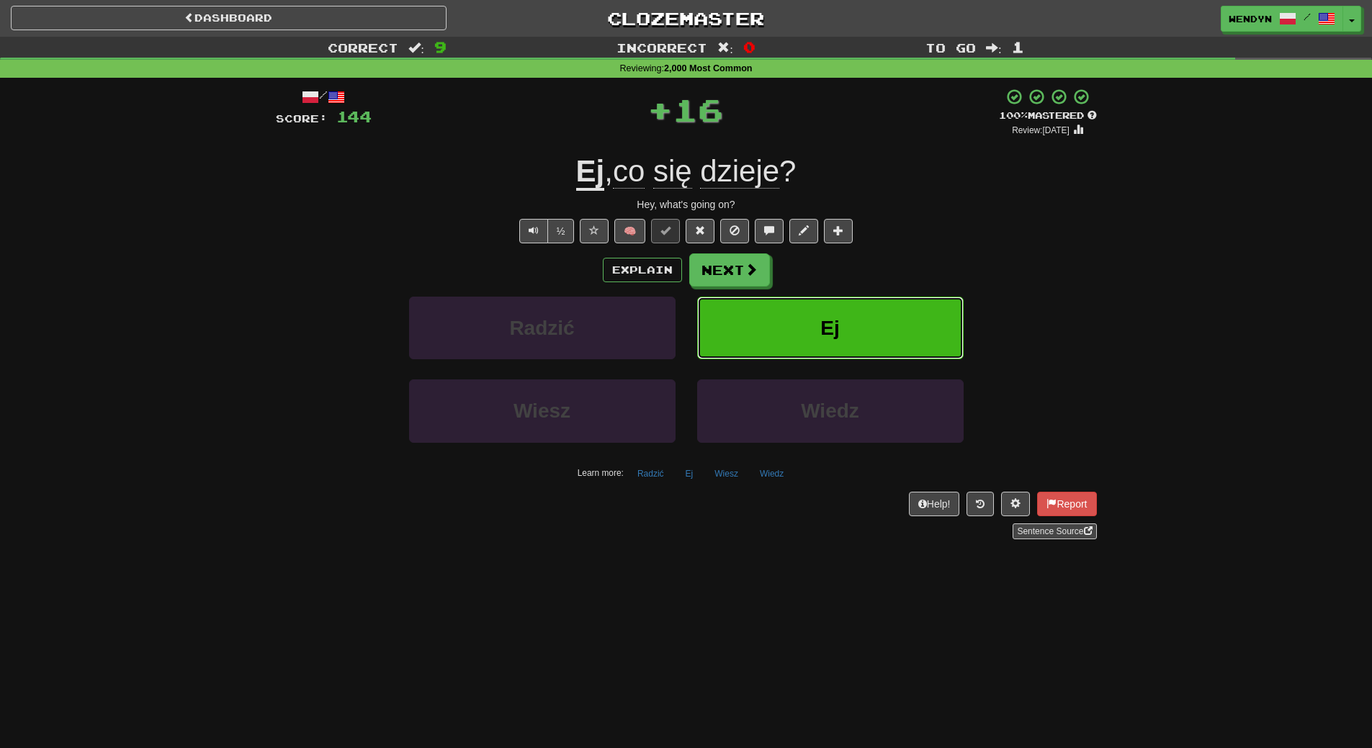
click at [871, 301] on button "Ej" at bounding box center [830, 328] width 267 height 63
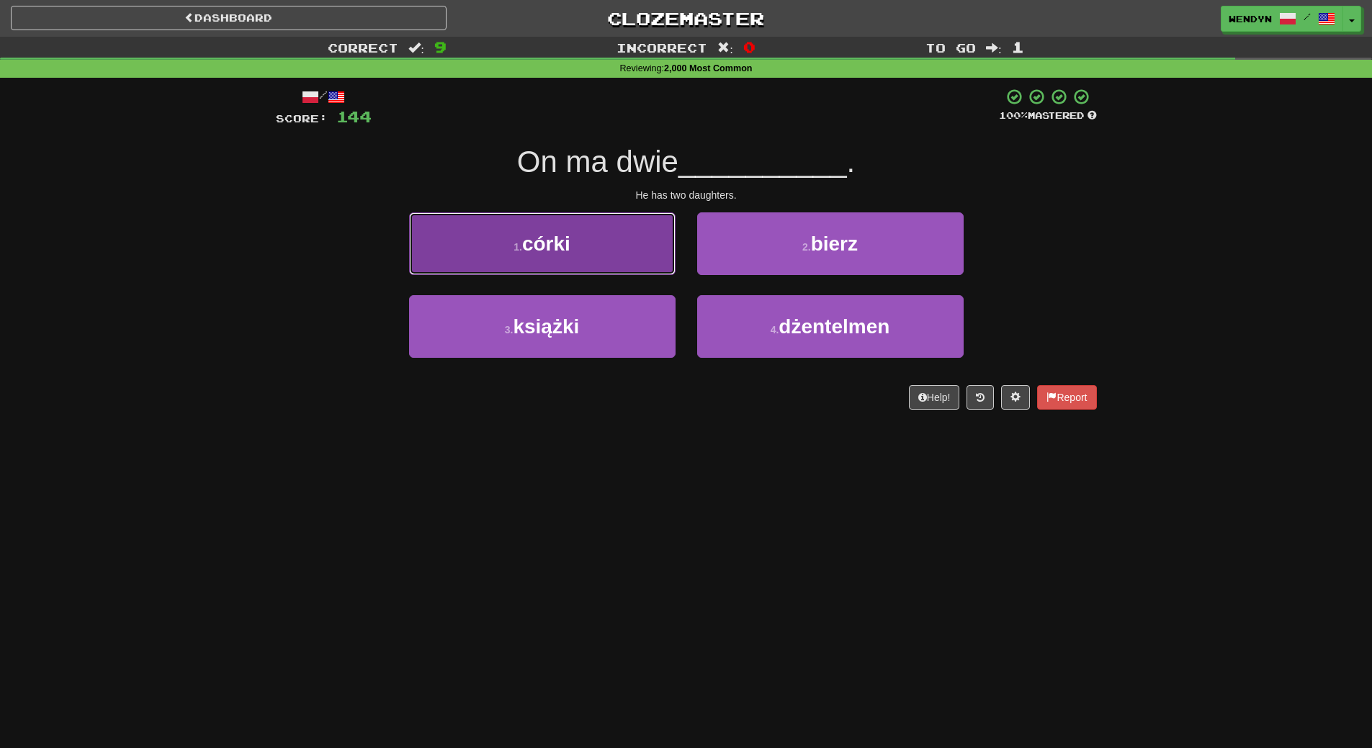
click at [599, 265] on button "1 . córki" at bounding box center [542, 244] width 267 height 63
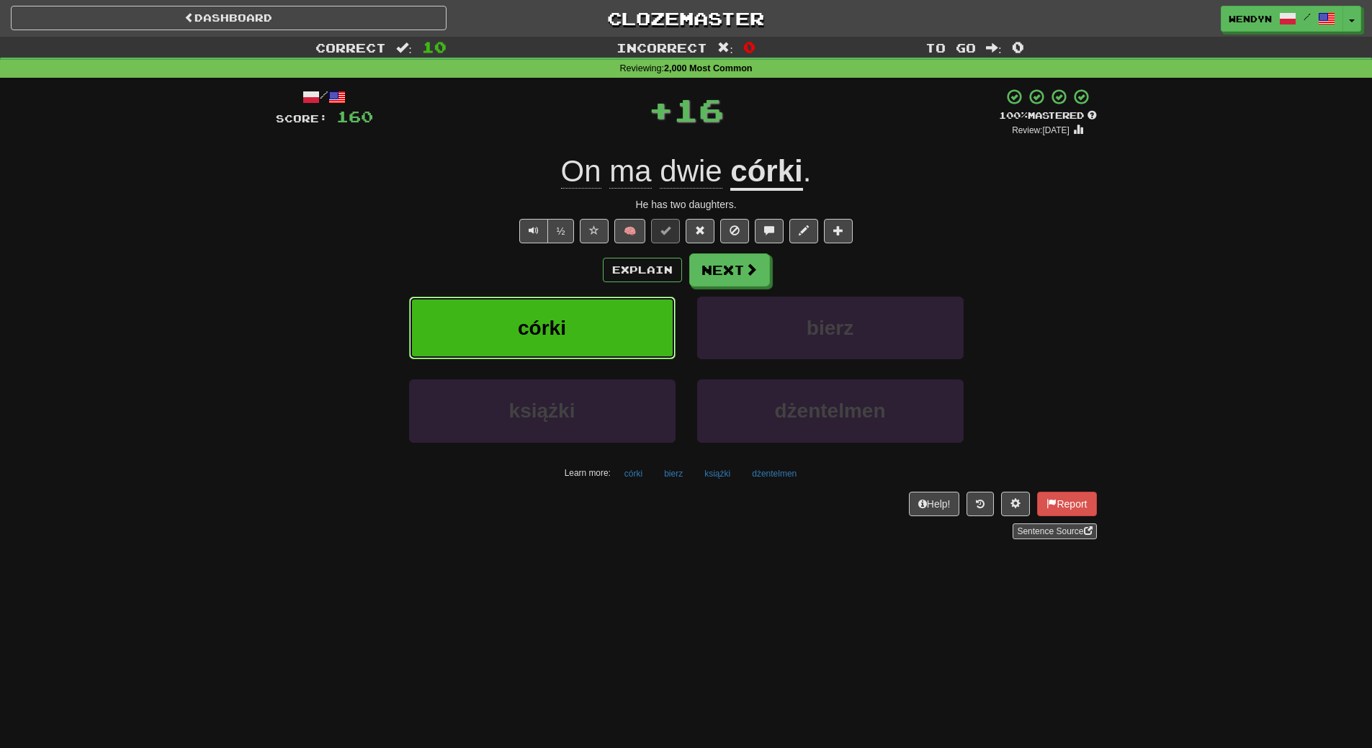
click at [589, 344] on button "córki" at bounding box center [542, 328] width 267 height 63
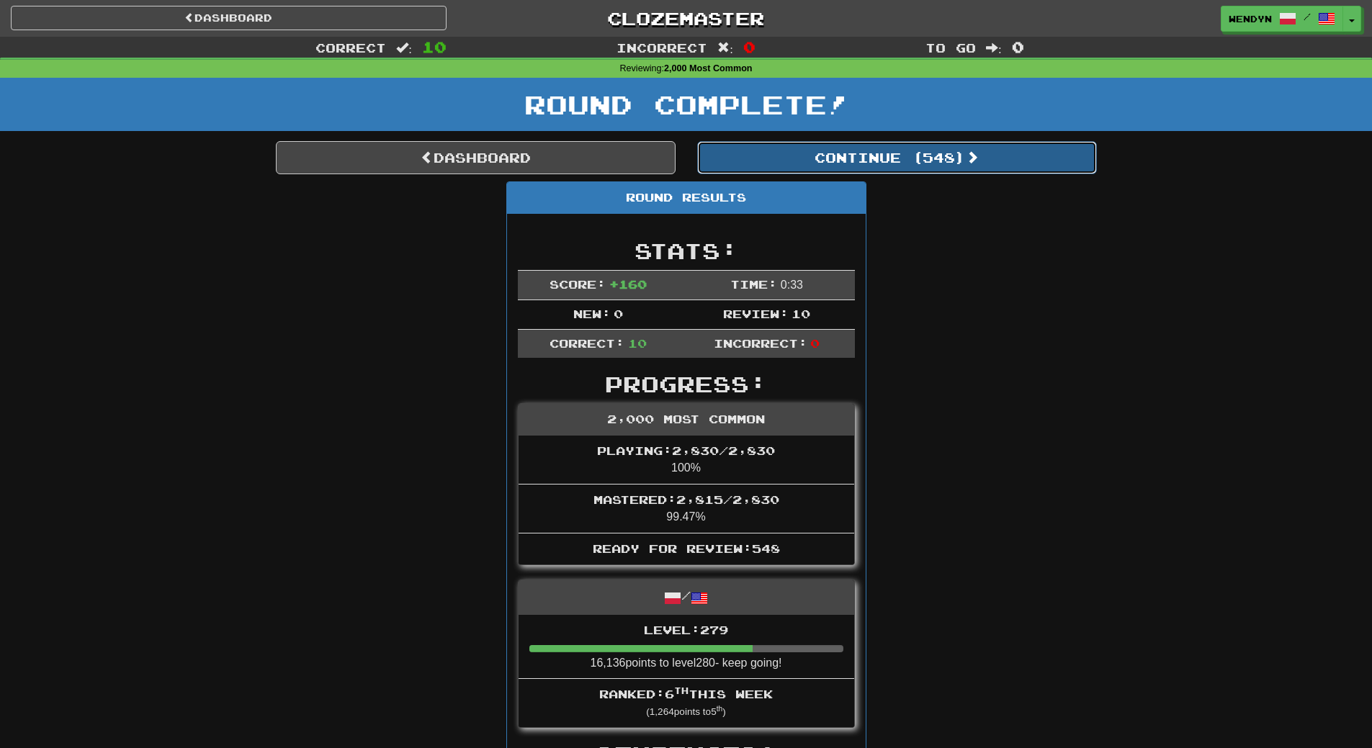
click at [950, 157] on button "Continue ( 548 )" at bounding box center [897, 157] width 400 height 33
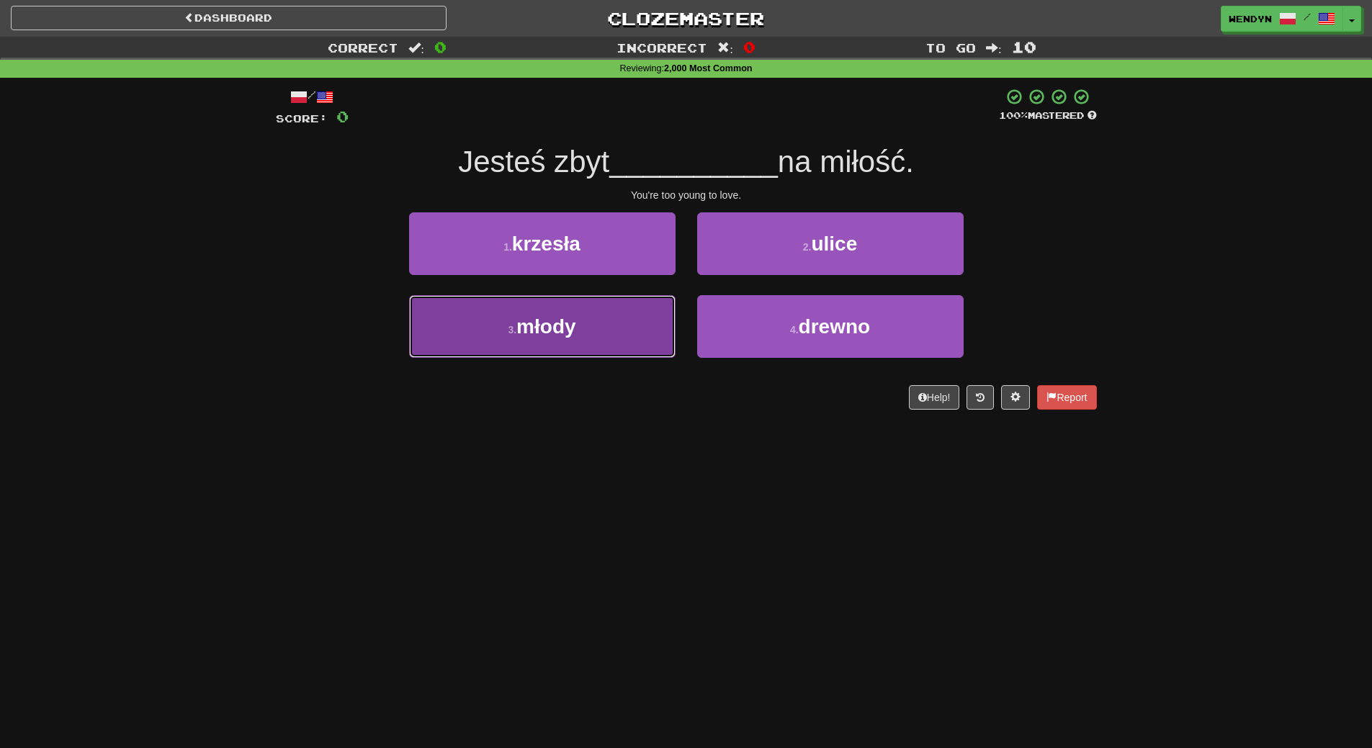
click at [619, 339] on button "3 . młody" at bounding box center [542, 326] width 267 height 63
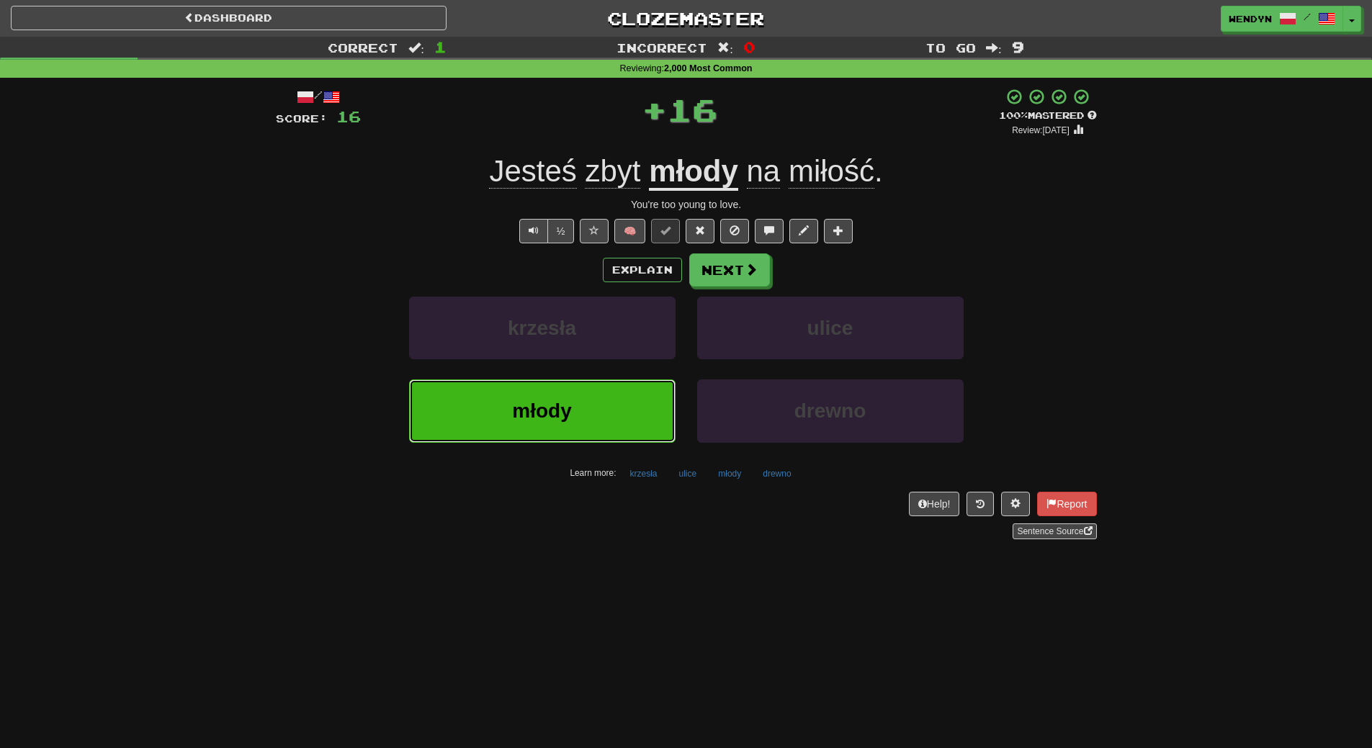
click at [618, 397] on button "młody" at bounding box center [542, 411] width 267 height 63
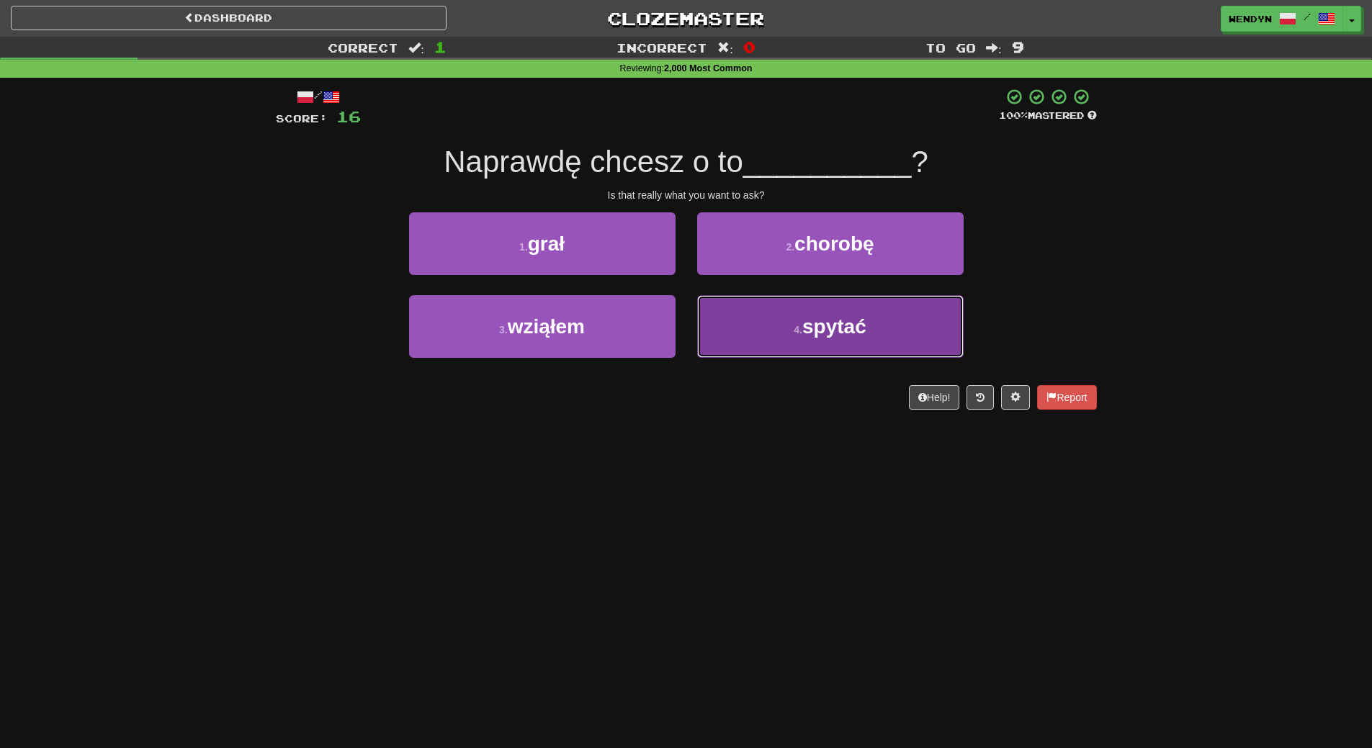
click at [839, 323] on span "spytać" at bounding box center [834, 327] width 64 height 22
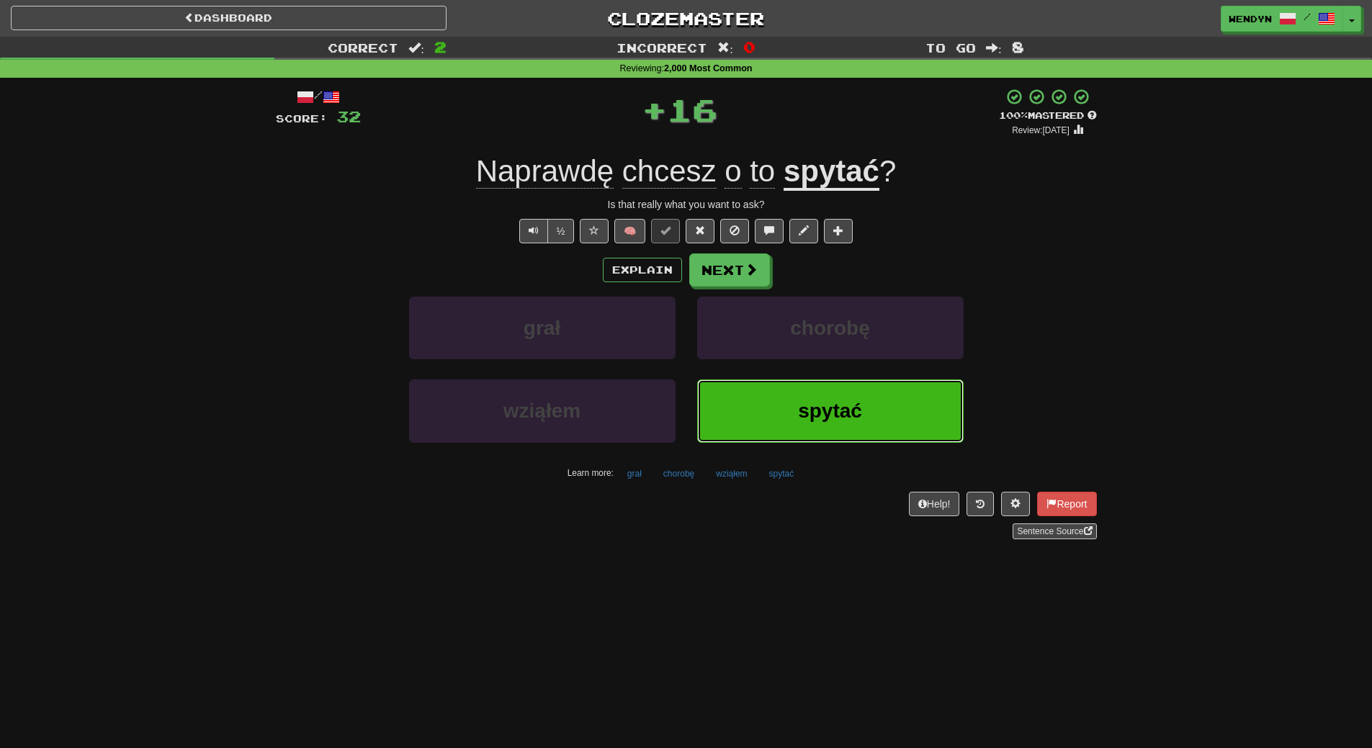
click at [838, 419] on span "spytać" at bounding box center [830, 411] width 64 height 22
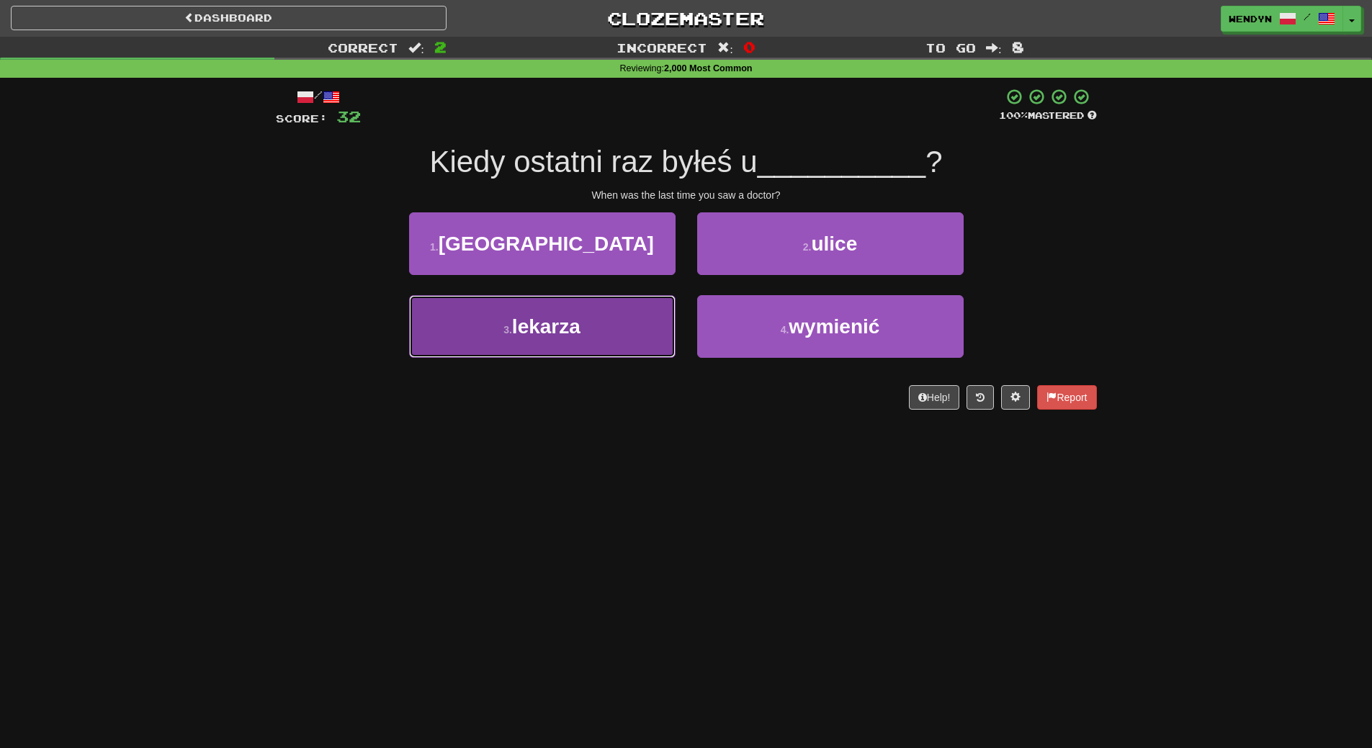
click at [574, 346] on button "3 . lekarza" at bounding box center [542, 326] width 267 height 63
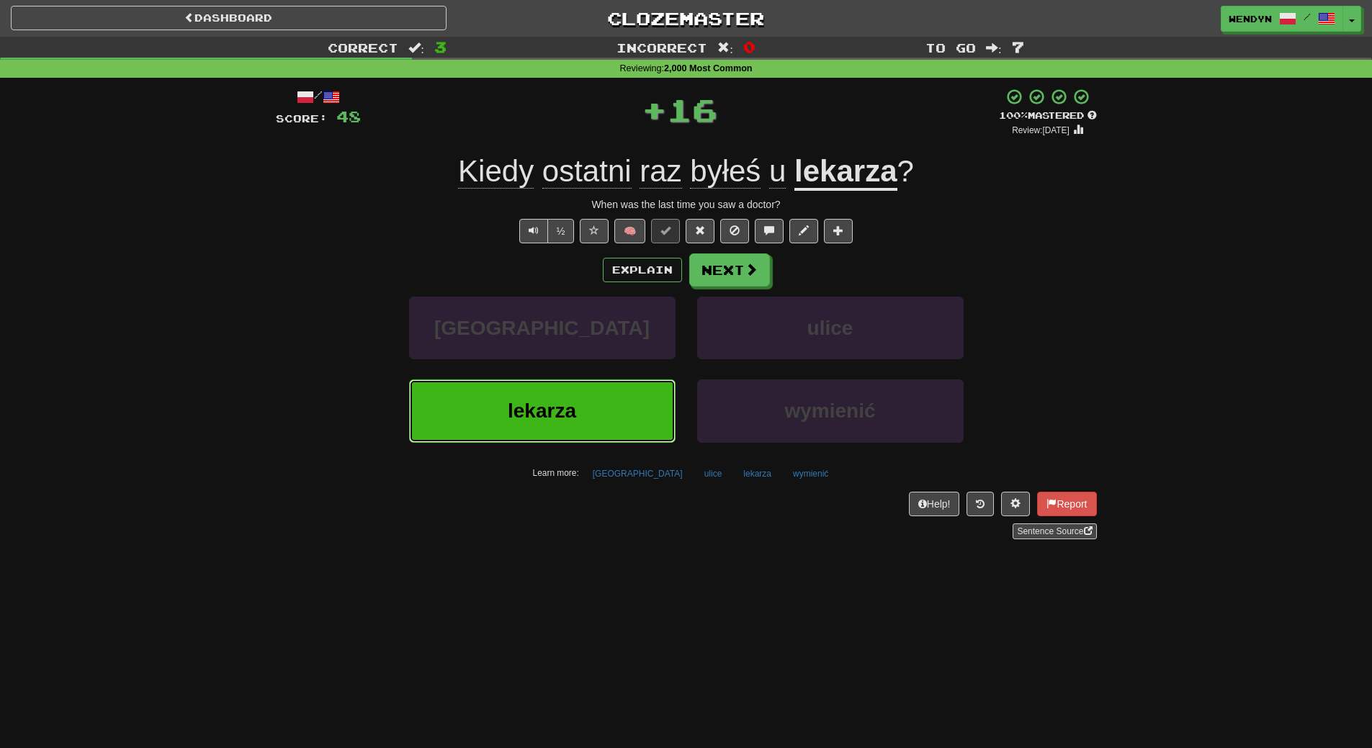
click at [565, 395] on button "lekarza" at bounding box center [542, 411] width 267 height 63
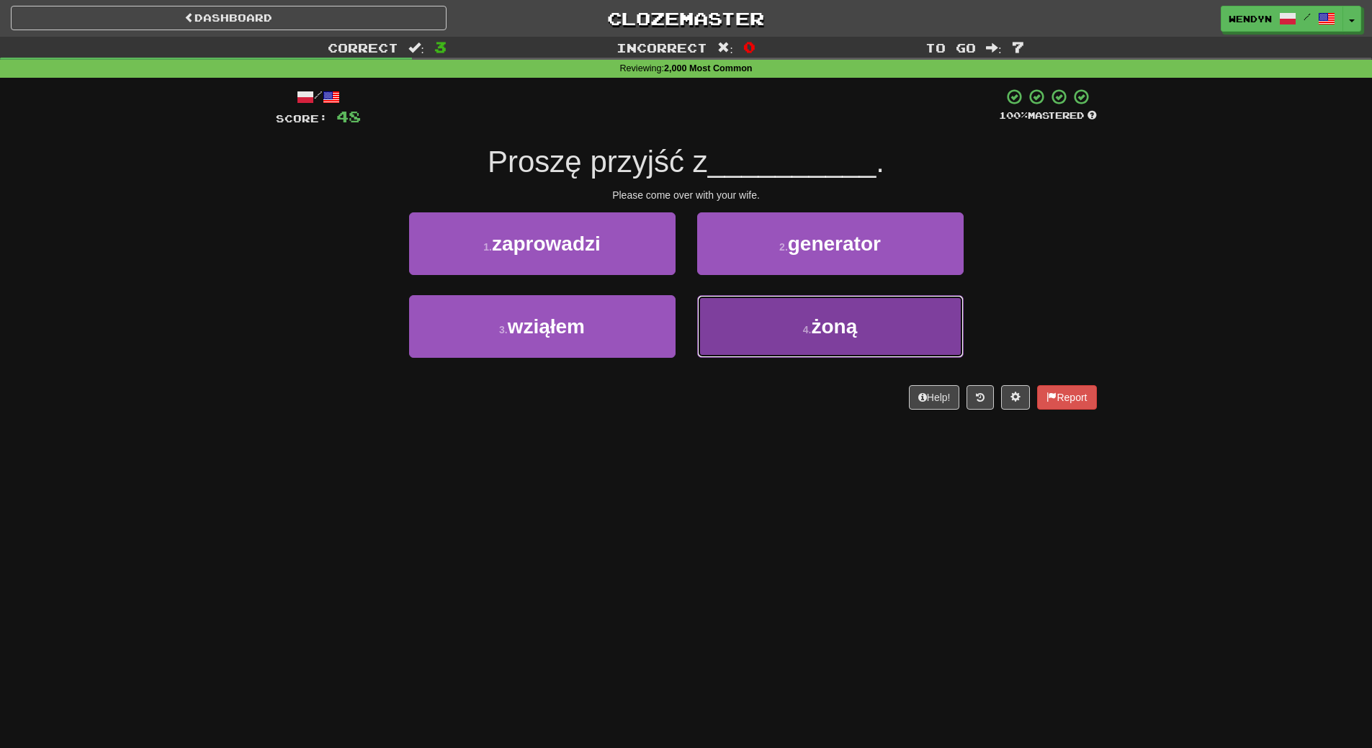
click at [743, 335] on button "4 . żoną" at bounding box center [830, 326] width 267 height 63
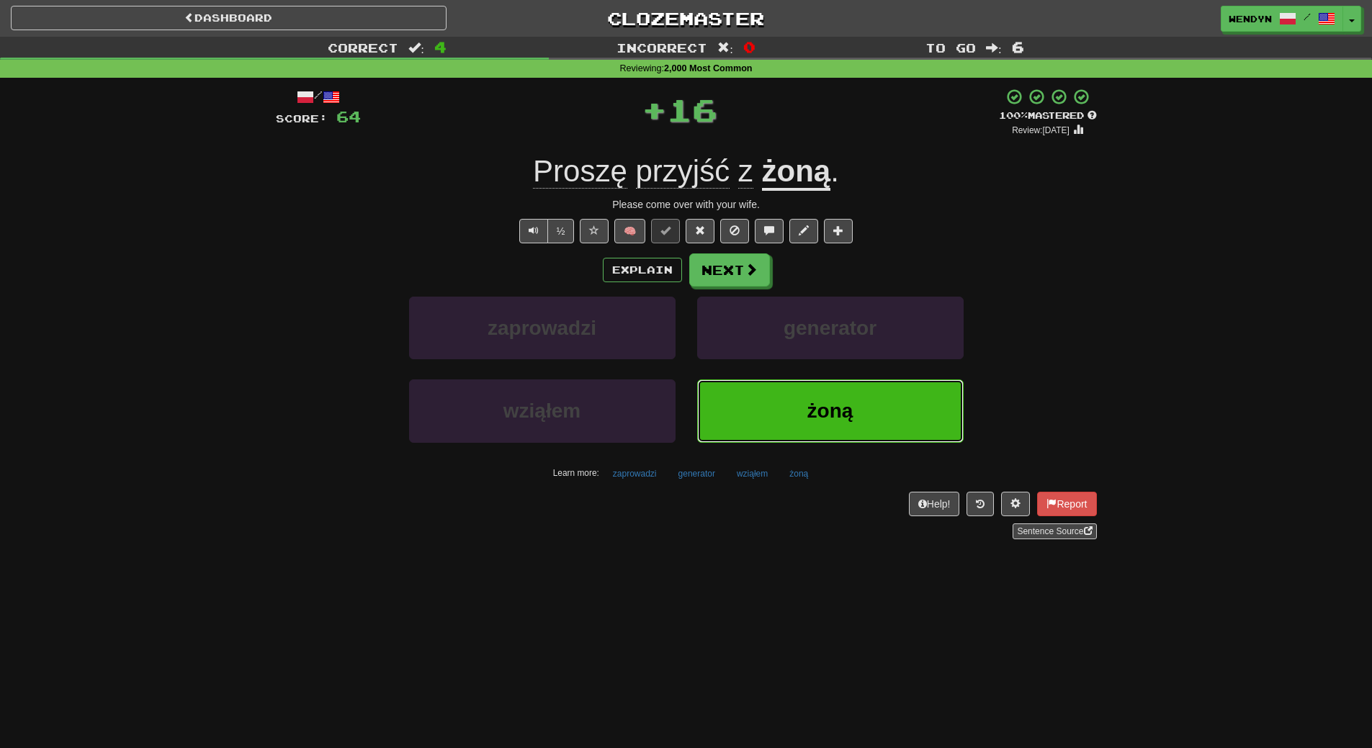
click at [761, 393] on button "żoną" at bounding box center [830, 411] width 267 height 63
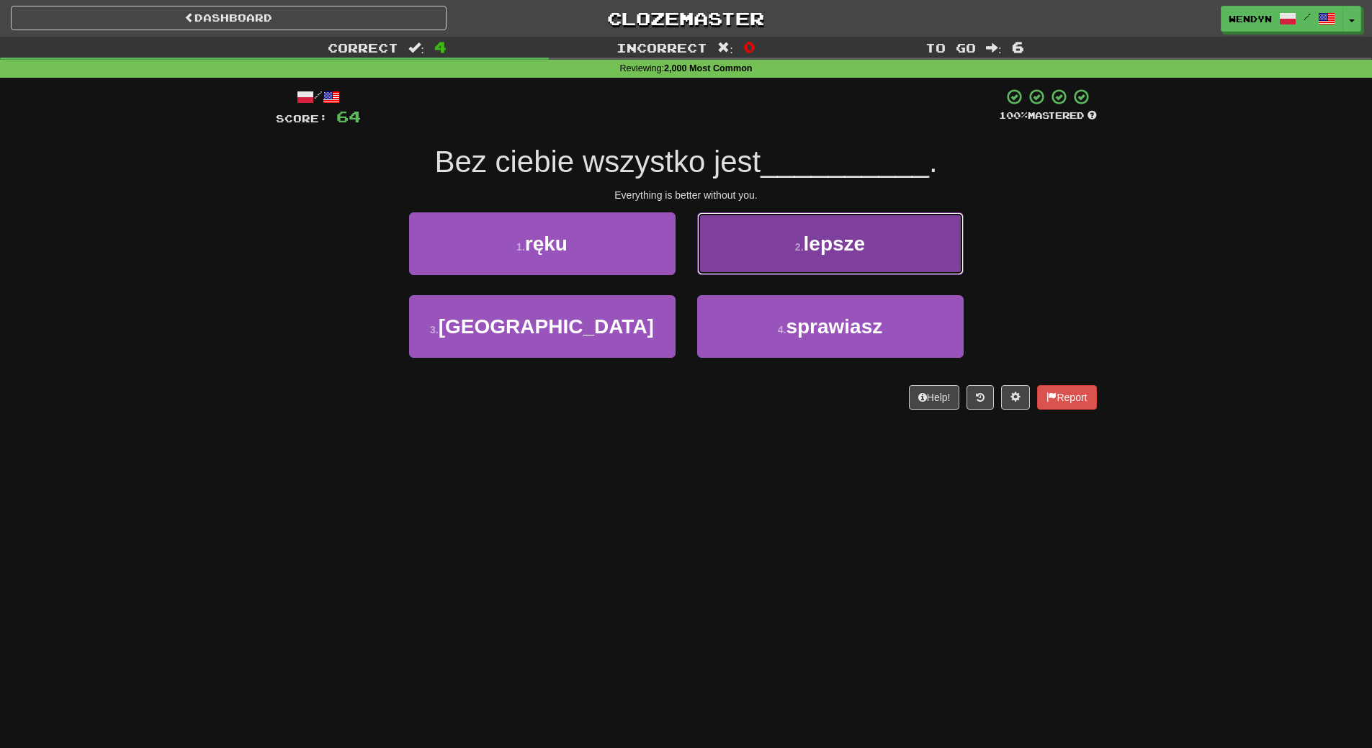
click at [837, 263] on button "2 . lepsze" at bounding box center [830, 244] width 267 height 63
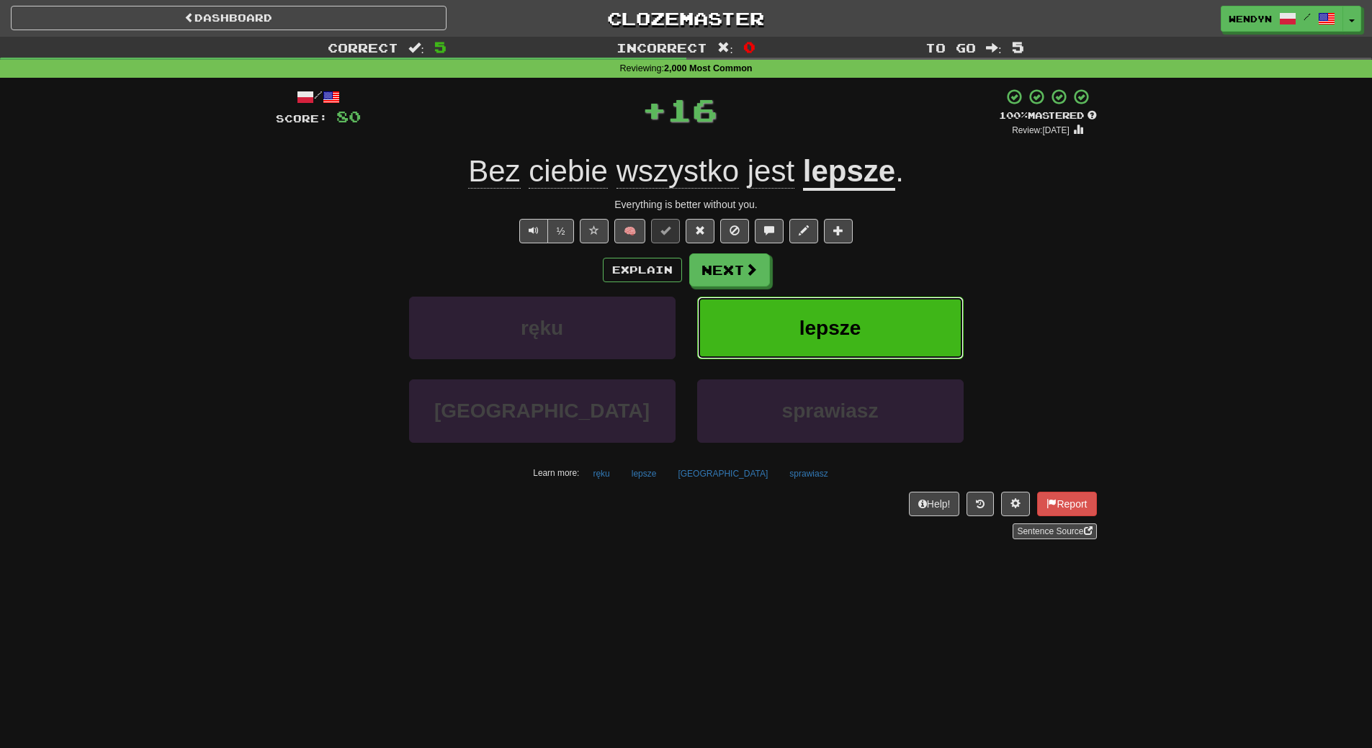
click at [839, 310] on button "lepsze" at bounding box center [830, 328] width 267 height 63
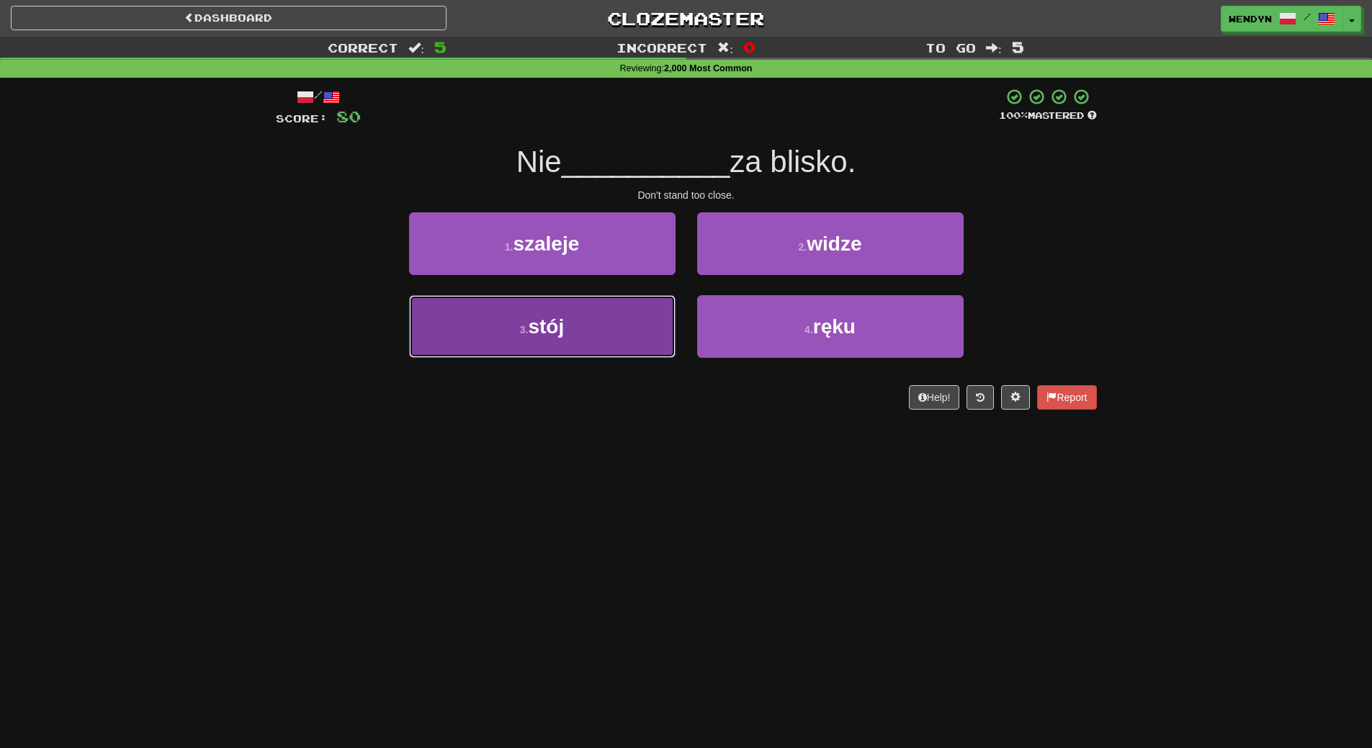
click at [632, 344] on button "3 . stój" at bounding box center [542, 326] width 267 height 63
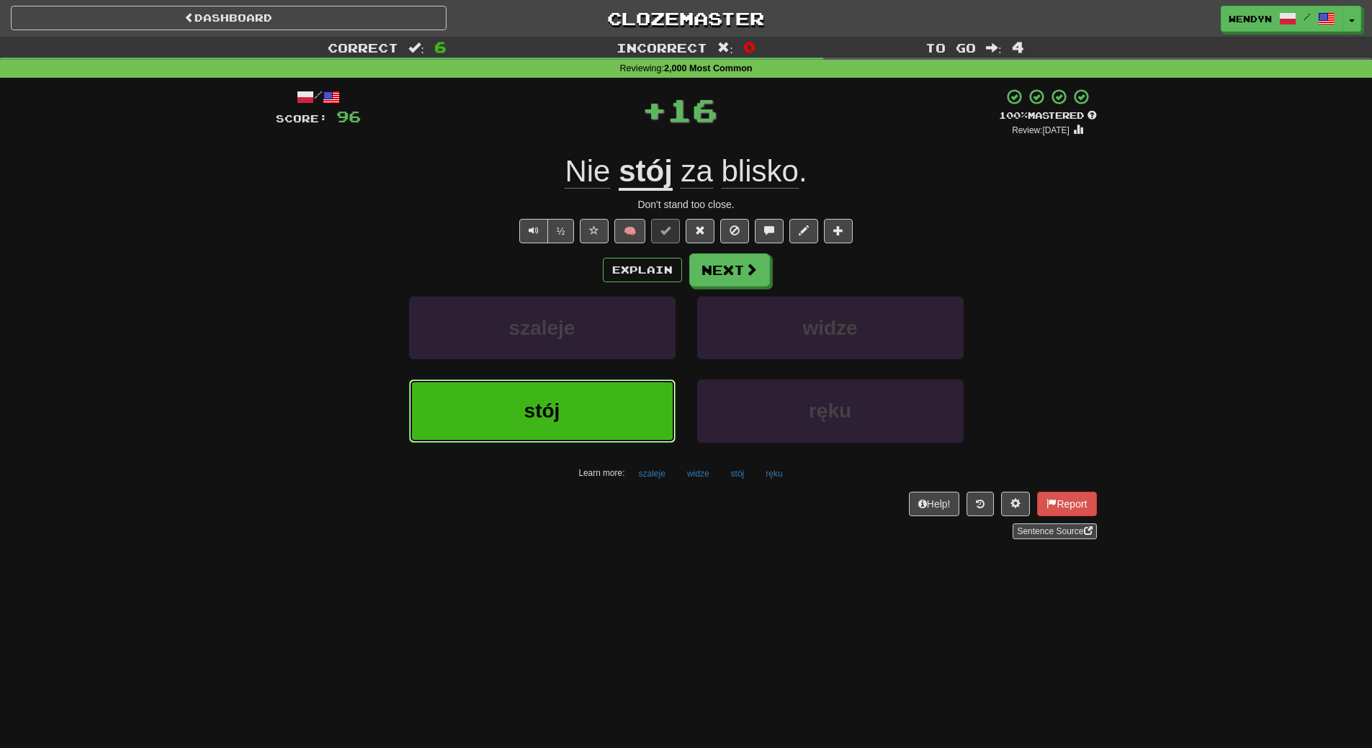
click at [627, 405] on button "stój" at bounding box center [542, 411] width 267 height 63
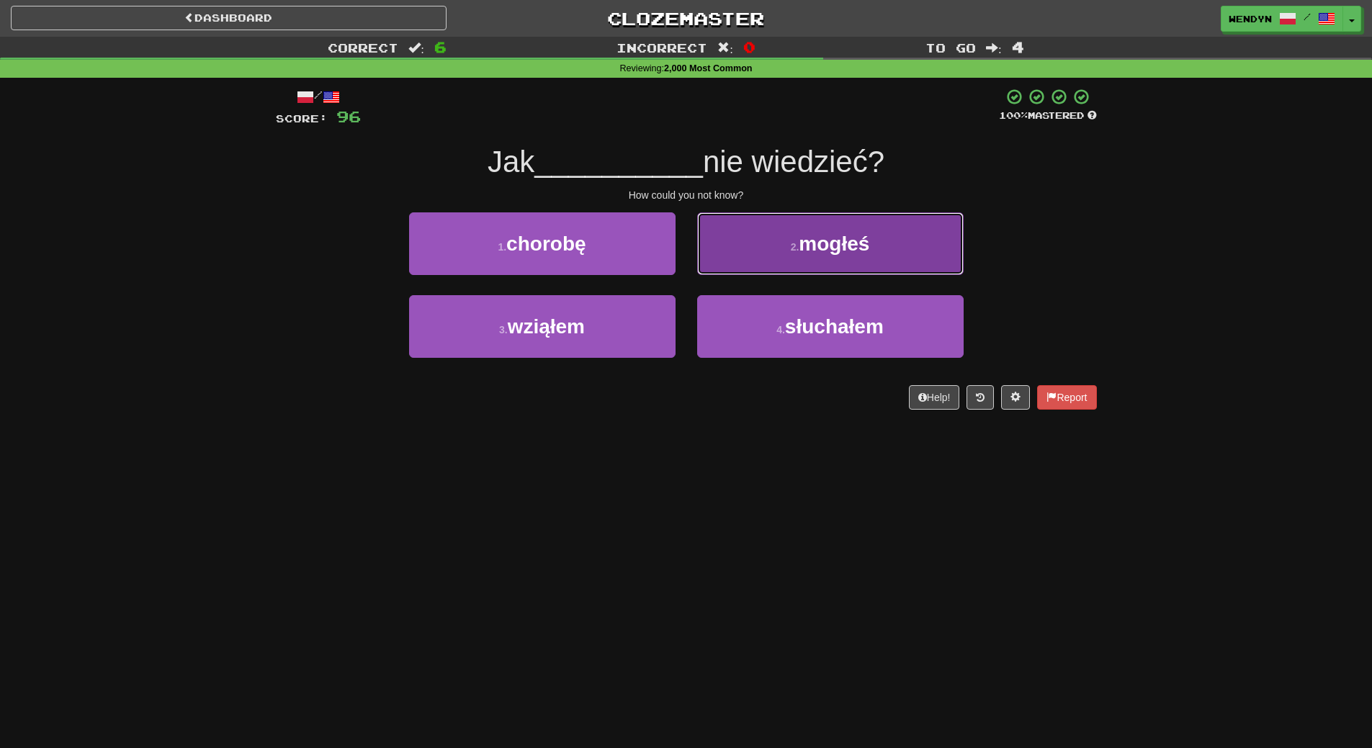
click at [808, 264] on button "2 . mogłeś" at bounding box center [830, 244] width 267 height 63
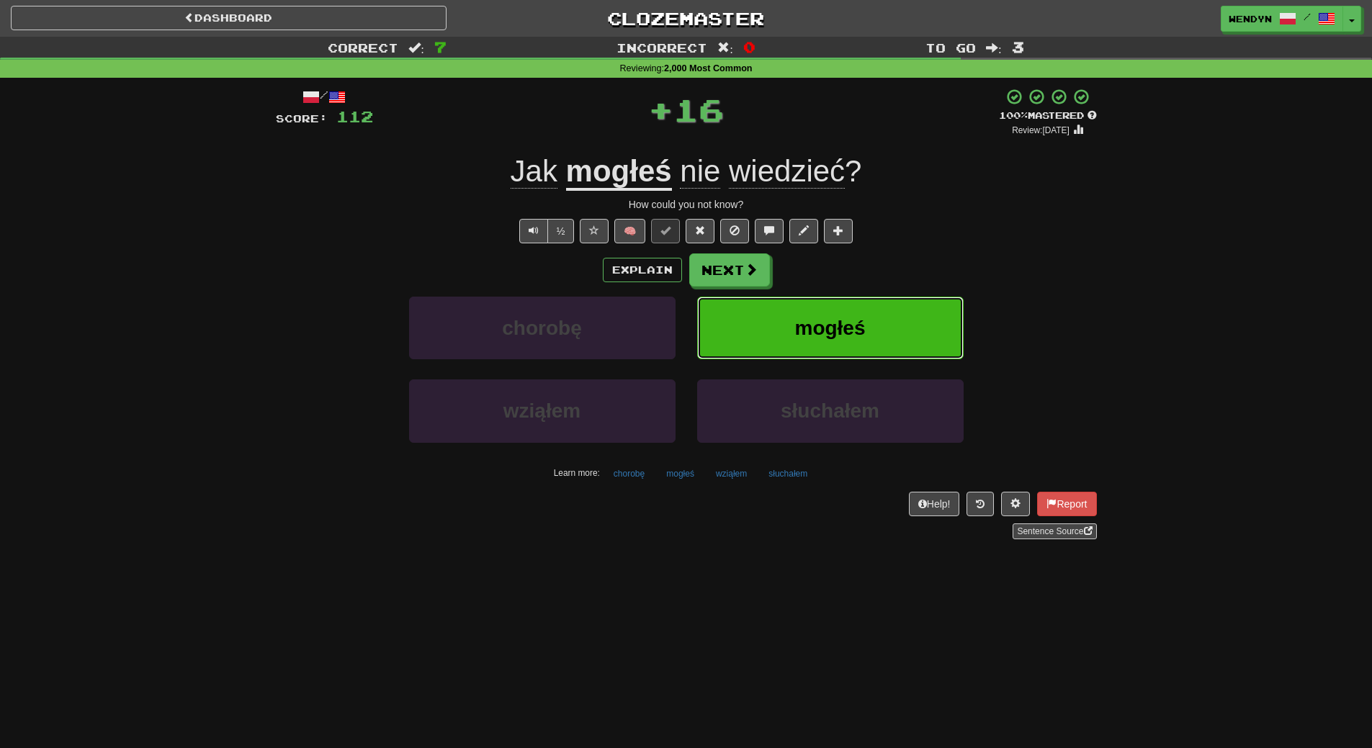
click at [818, 302] on button "mogłeś" at bounding box center [830, 328] width 267 height 63
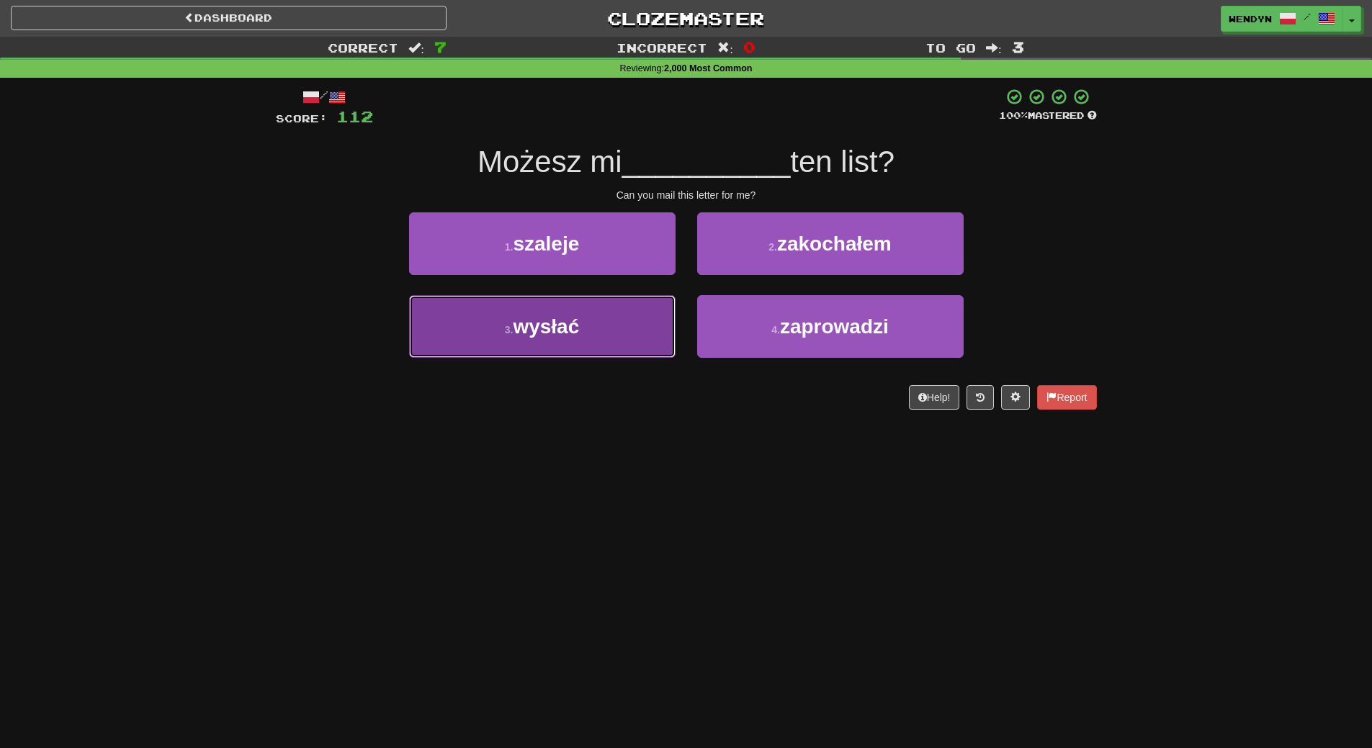
drag, startPoint x: 652, startPoint y: 339, endPoint x: 648, endPoint y: 356, distance: 17.7
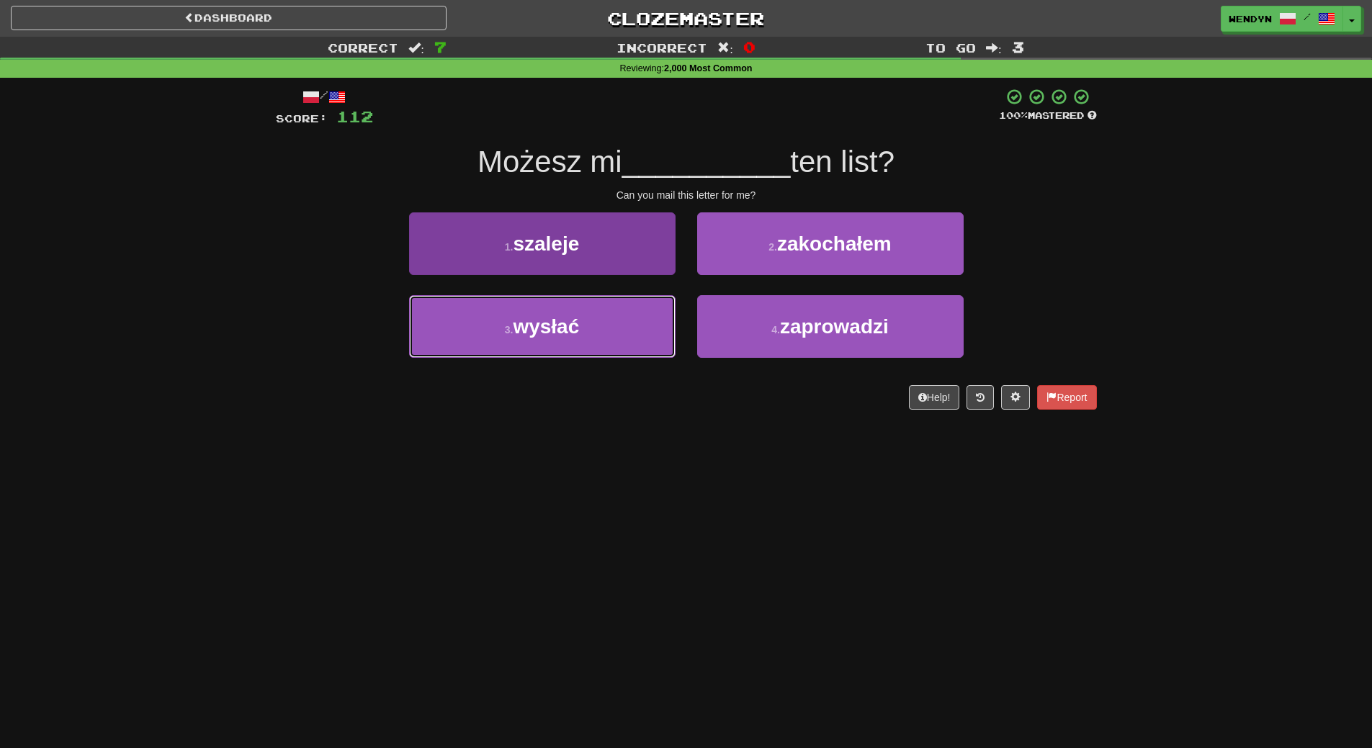
click at [652, 339] on button "3 . wysłać" at bounding box center [542, 326] width 267 height 63
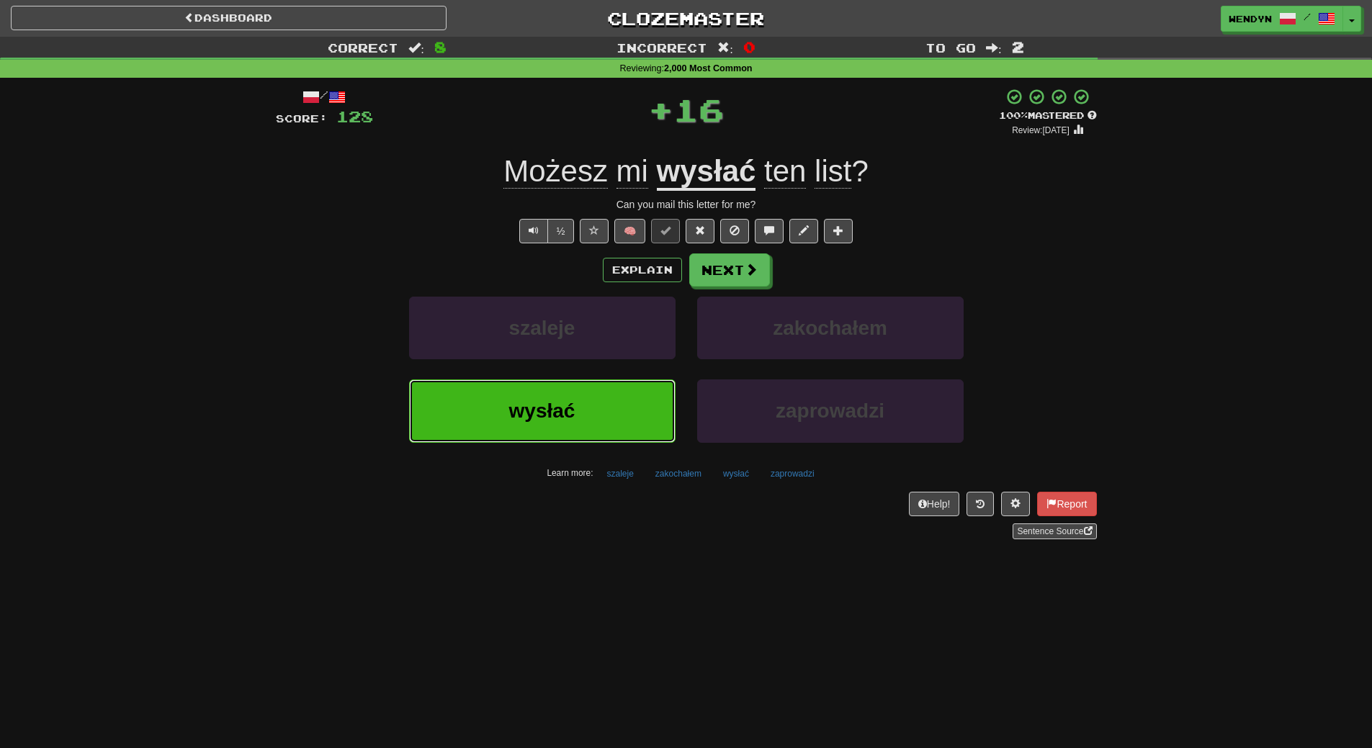
click at [645, 382] on button "wysłać" at bounding box center [542, 411] width 267 height 63
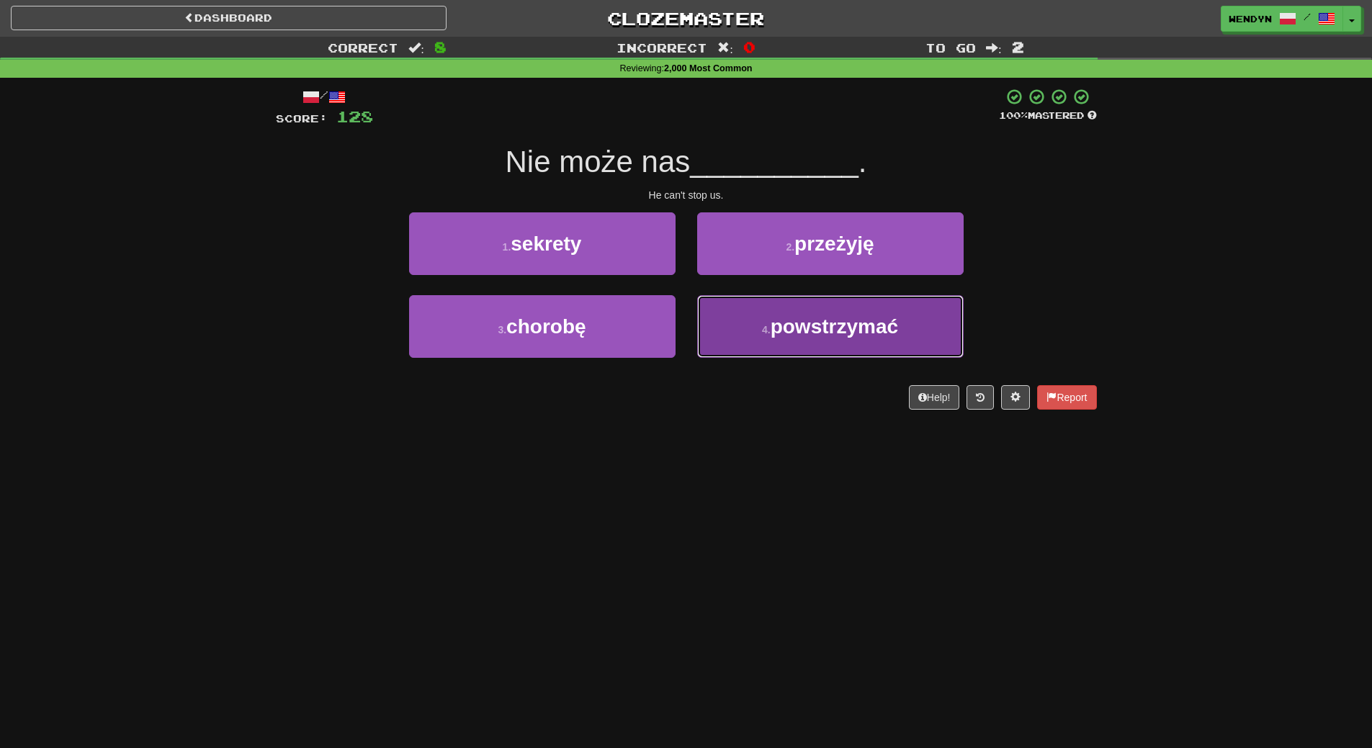
click at [732, 347] on button "4 . powstrzymać" at bounding box center [830, 326] width 267 height 63
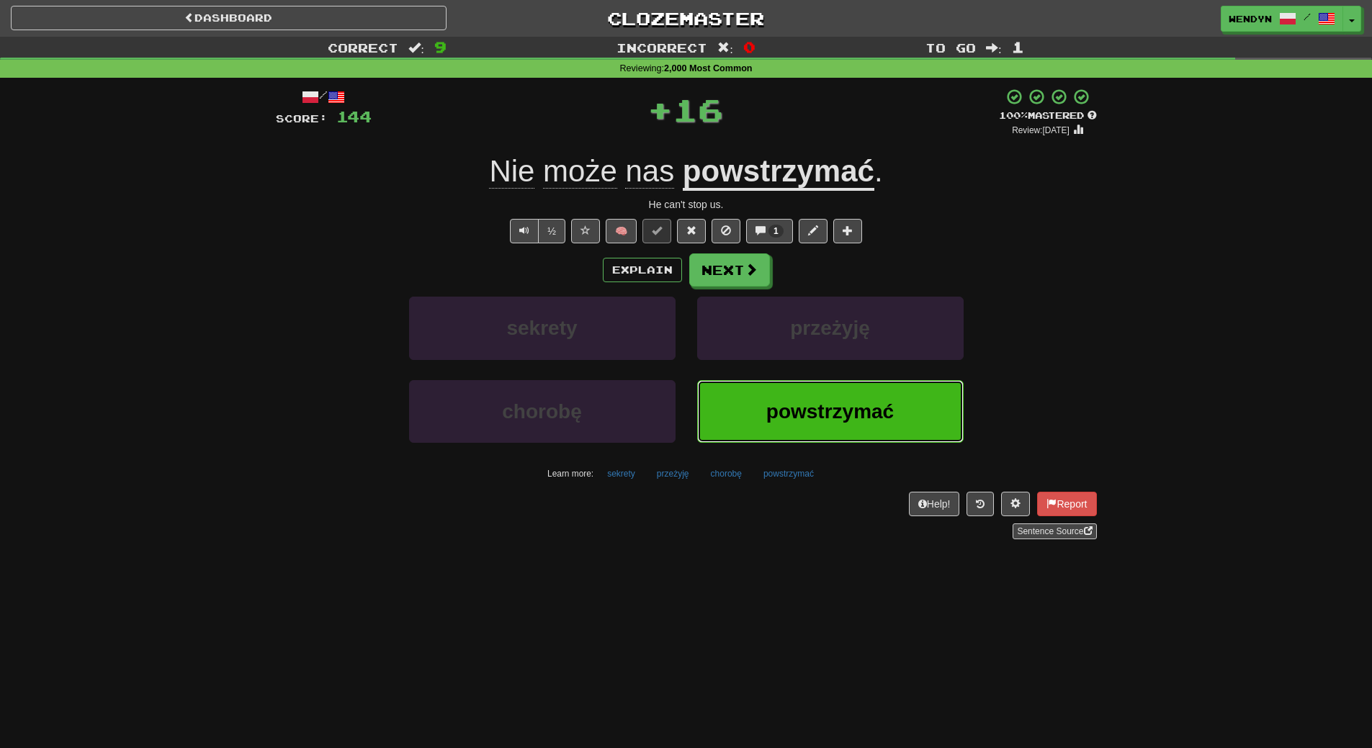
click at [734, 380] on button "powstrzymać" at bounding box center [830, 411] width 267 height 63
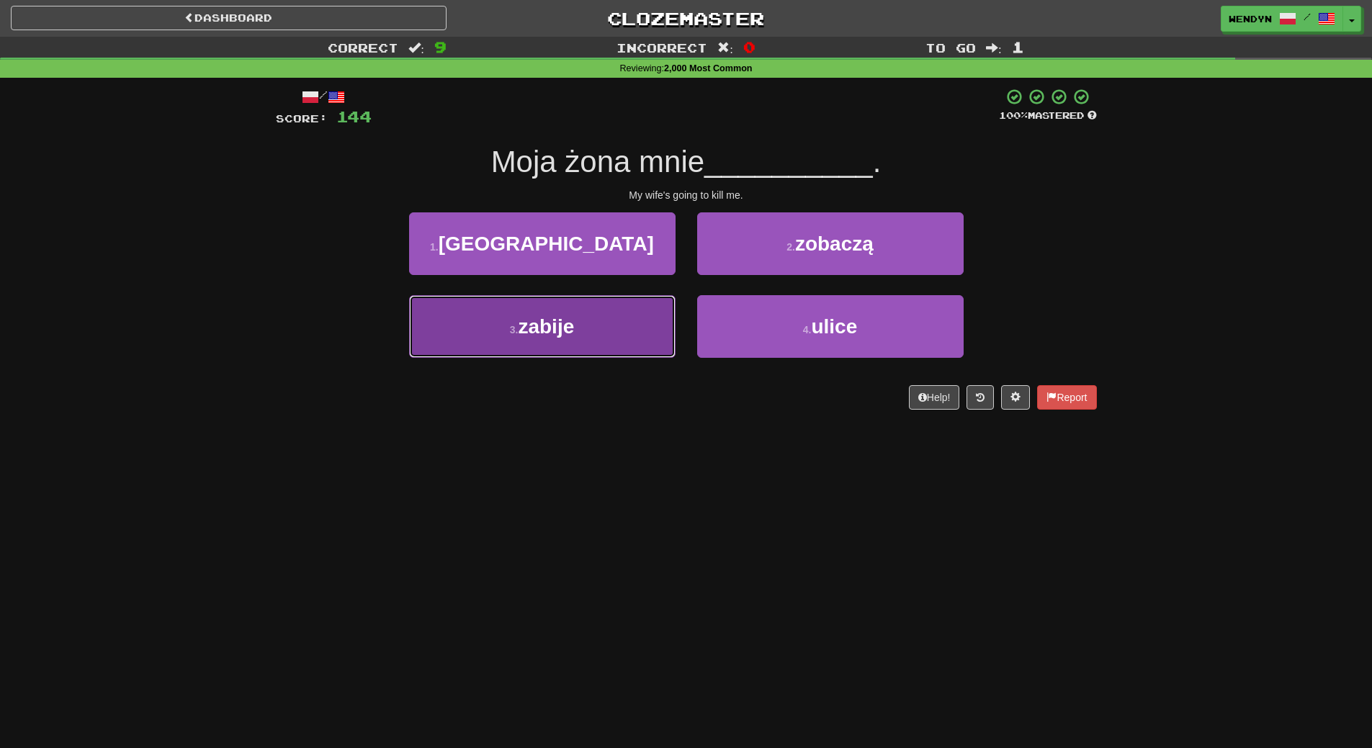
click at [628, 346] on button "3 . zabije" at bounding box center [542, 326] width 267 height 63
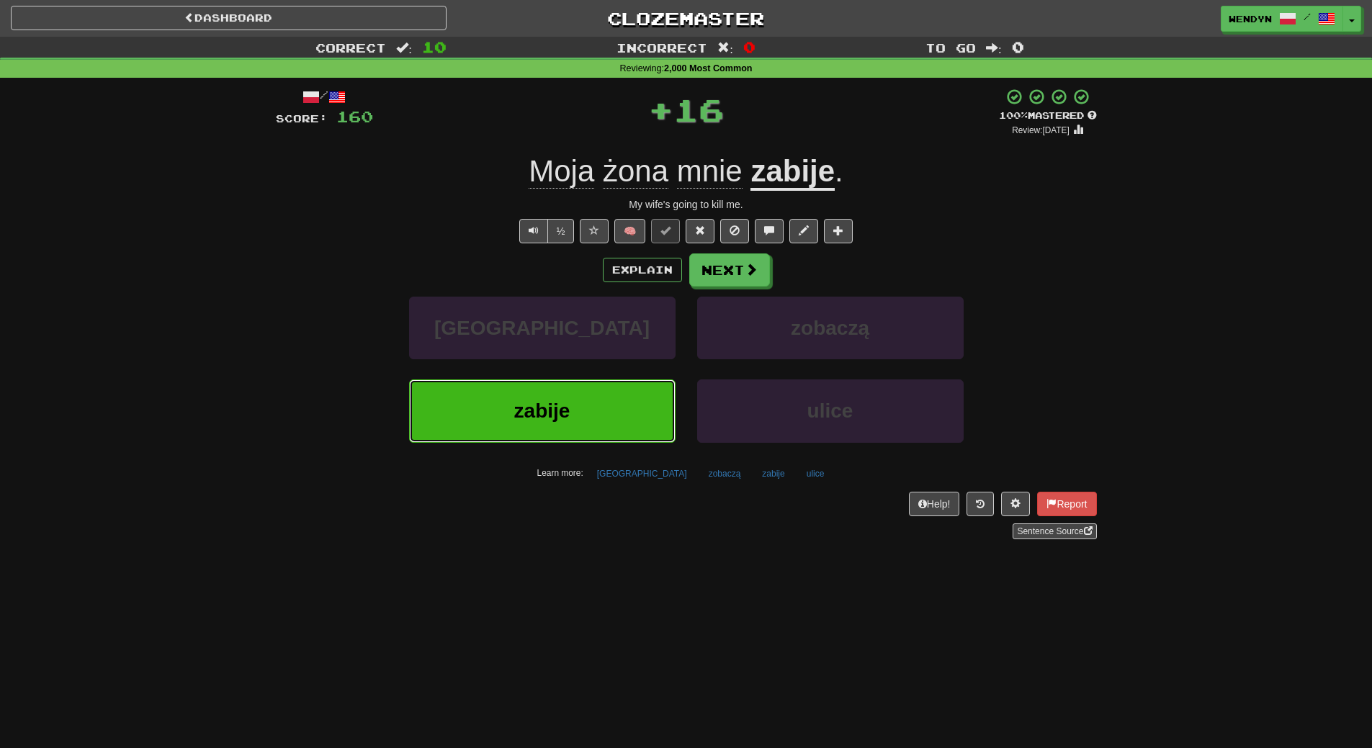
click at [618, 395] on button "zabije" at bounding box center [542, 411] width 267 height 63
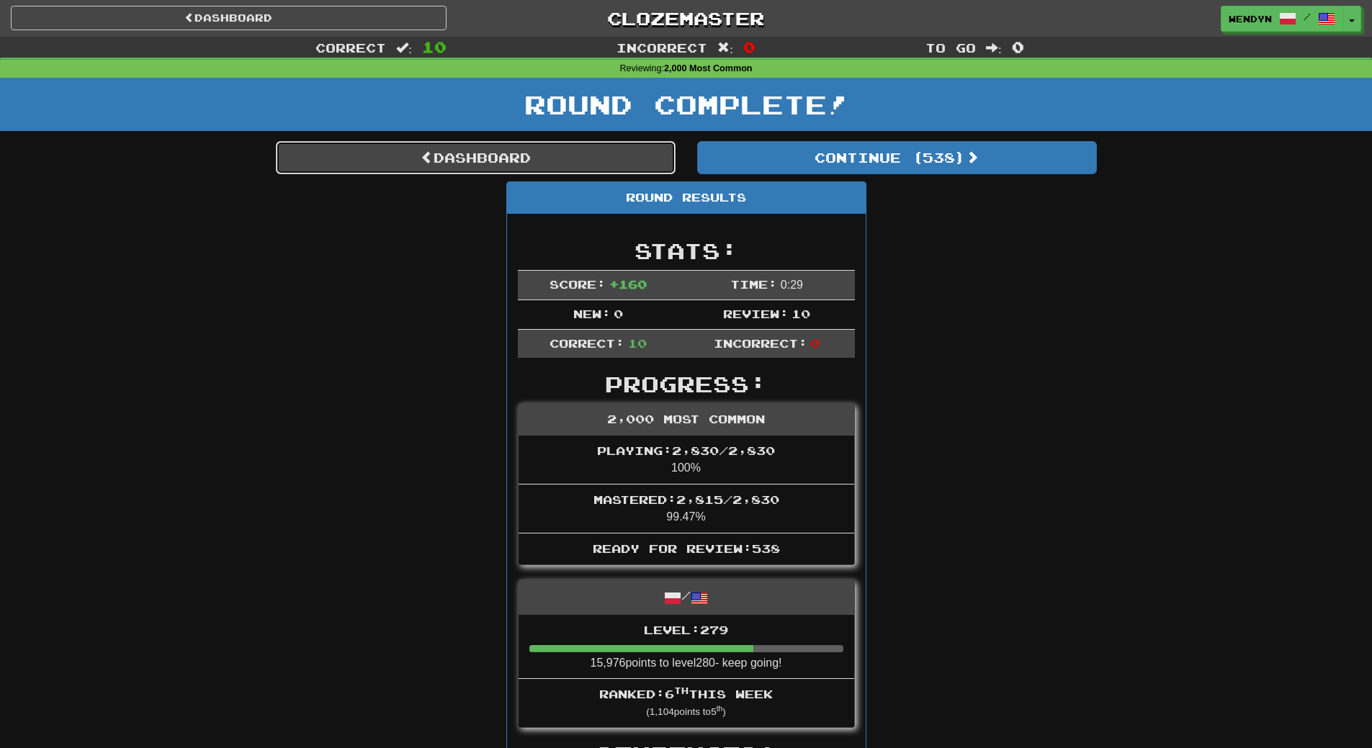
click at [579, 148] on link "Dashboard" at bounding box center [476, 157] width 400 height 33
